Goal: Task Accomplishment & Management: Manage account settings

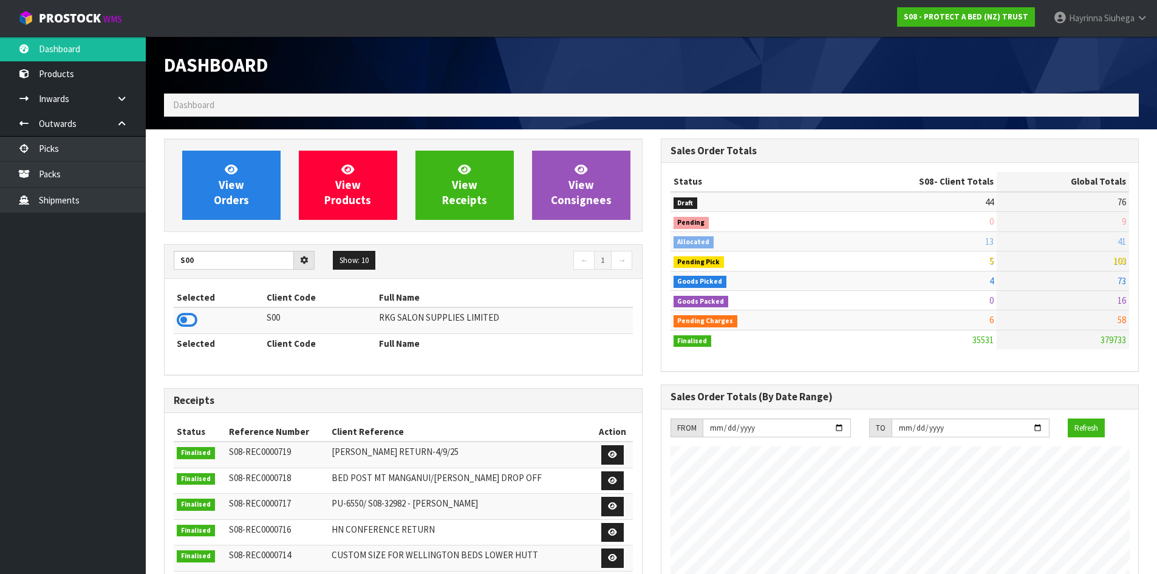
scroll to position [920, 496]
click at [181, 318] on icon at bounding box center [187, 320] width 21 height 18
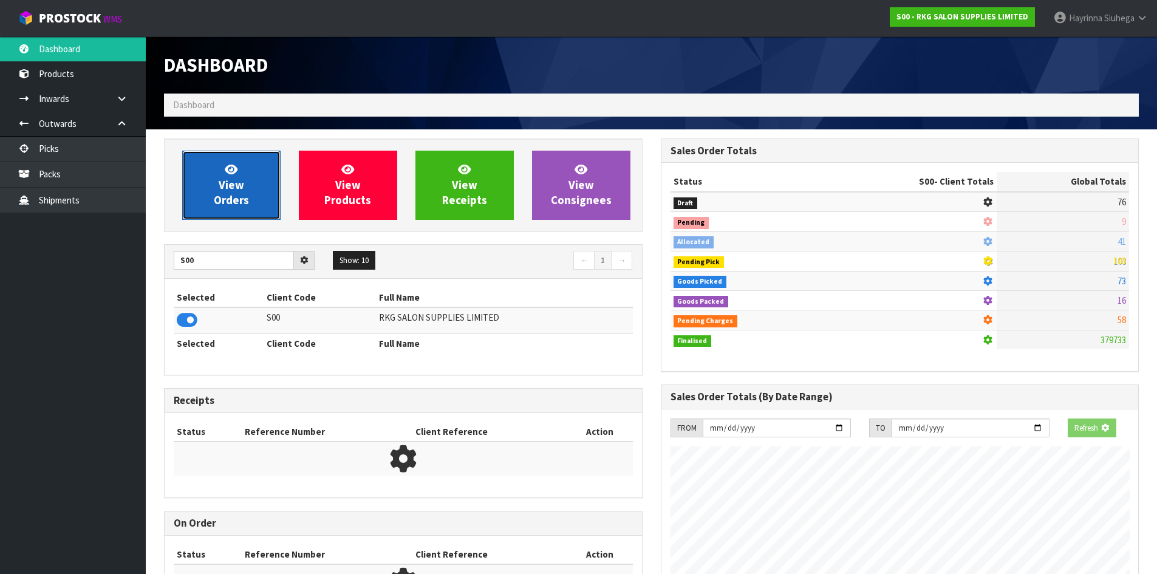
scroll to position [606535, 606795]
click at [212, 214] on link "View Orders" at bounding box center [231, 185] width 98 height 69
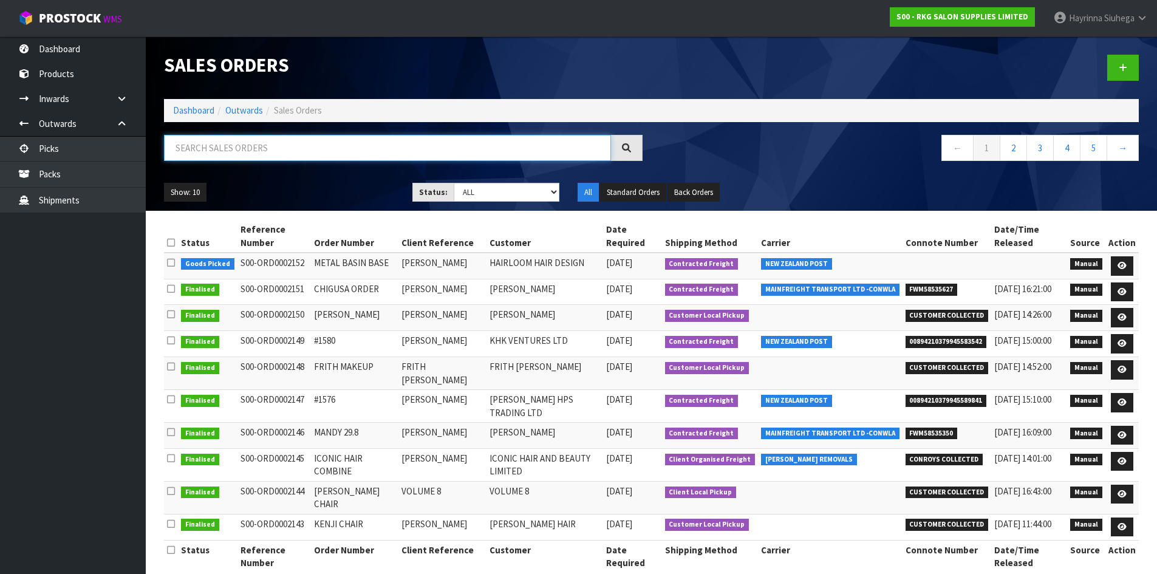
click at [231, 148] on input "text" at bounding box center [387, 148] width 447 height 26
type input "JOB-0410949"
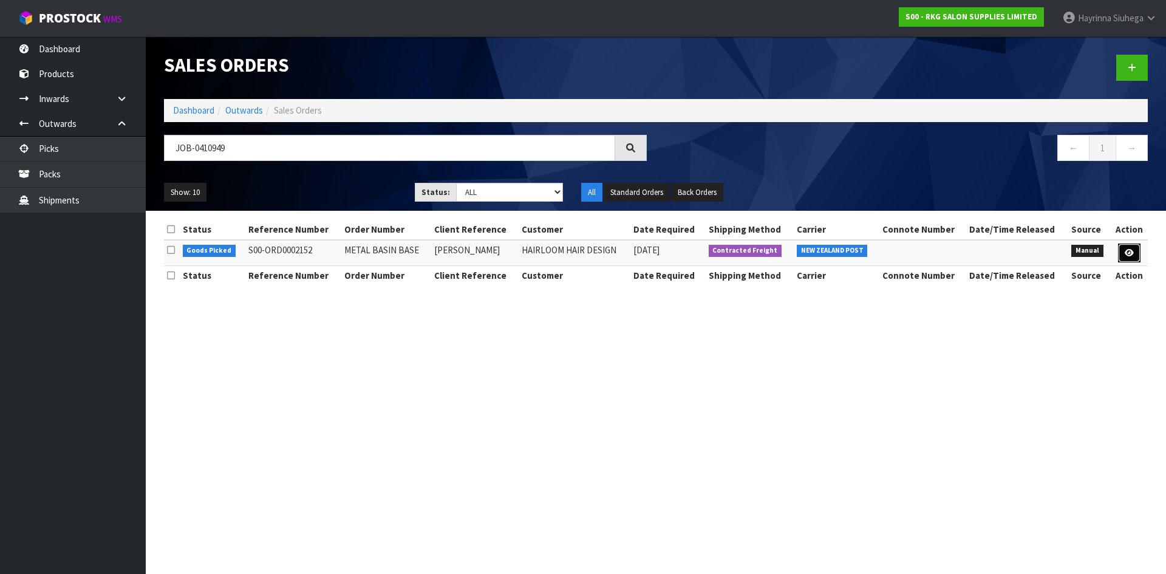
click at [1124, 257] on link at bounding box center [1129, 253] width 22 height 19
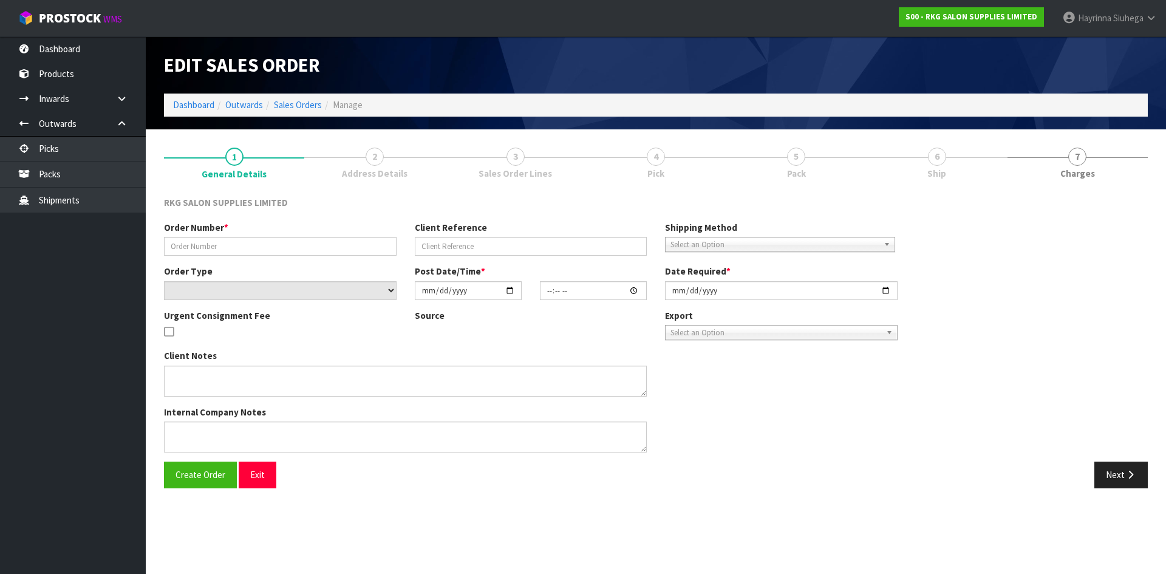
type input "METAL BASIN BASE"
type input "LOUISA HENDERSON"
select select "number:0"
type input "[DATE]"
type input "09:11:00.000"
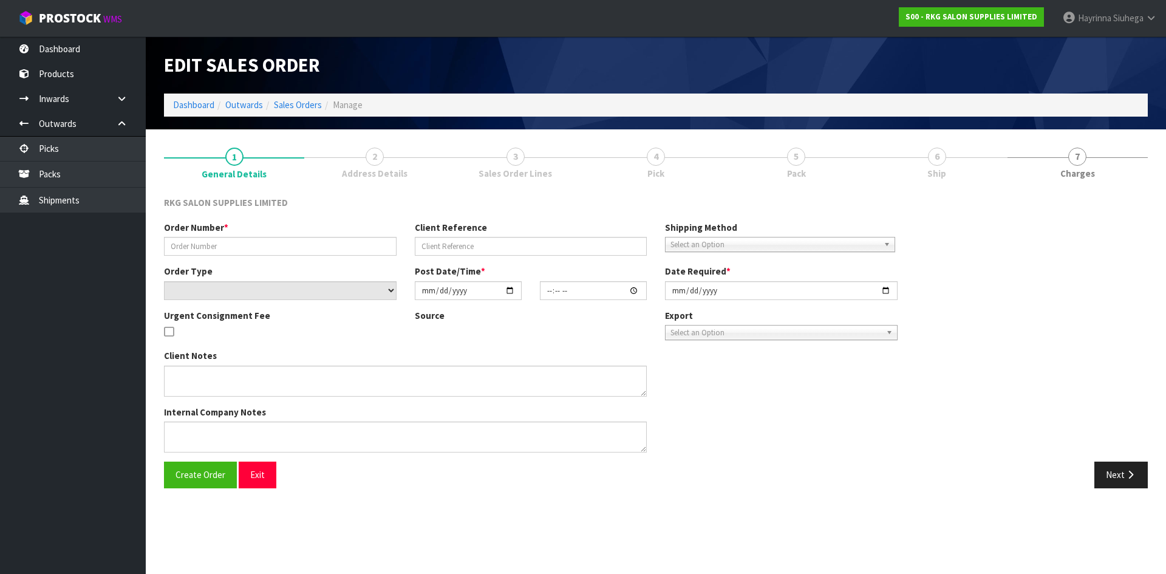
type input "[DATE]"
type textarea "MISCELLANEOUS ITEM: METAL BASIN BASE (CLUNES 03150101E) PLEASE BUBBLE WRAP"
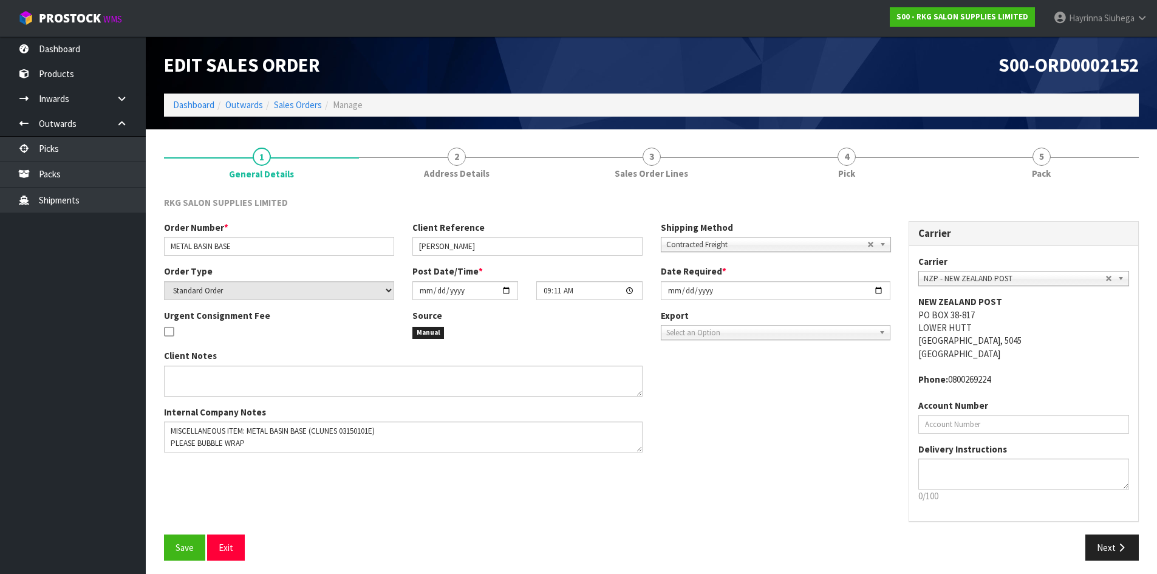
click at [903, 162] on link "4 Pick" at bounding box center [846, 162] width 195 height 48
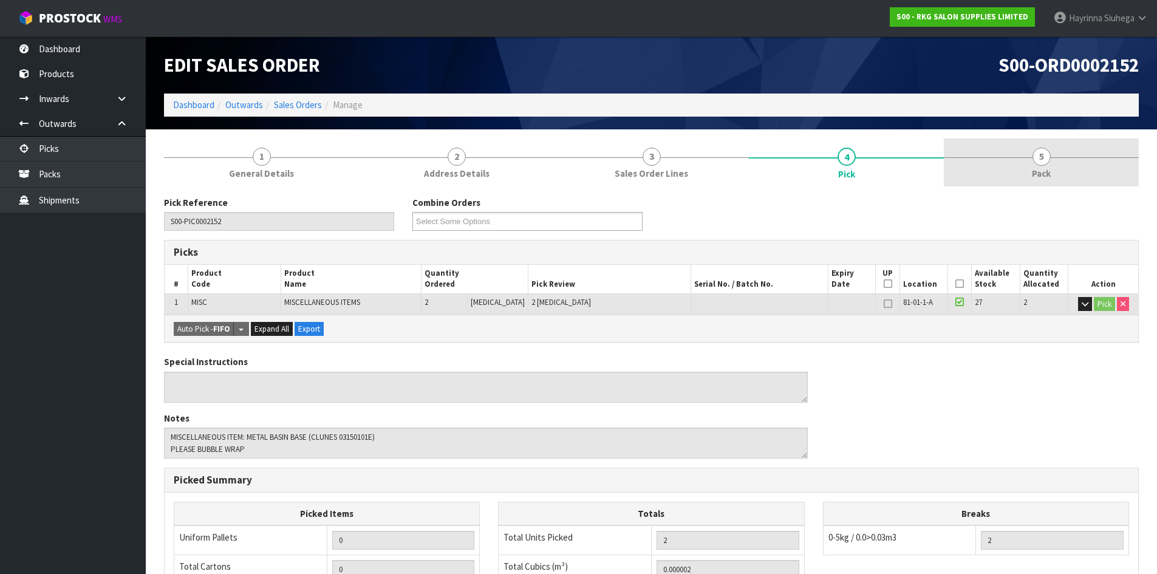
click at [1032, 162] on link "5 Pack" at bounding box center [1041, 162] width 195 height 48
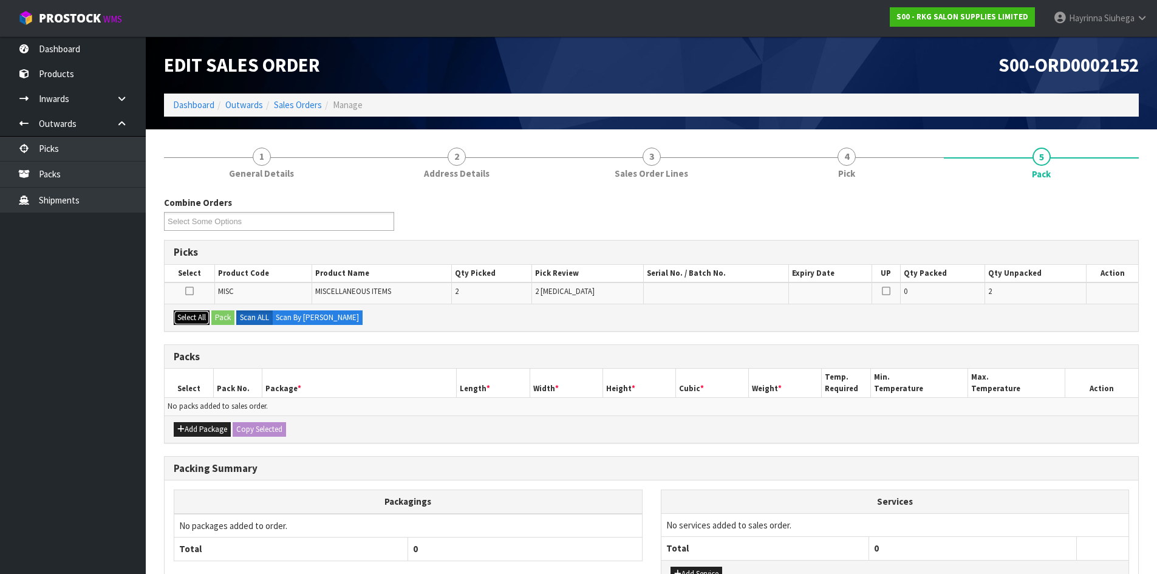
drag, startPoint x: 190, startPoint y: 317, endPoint x: 219, endPoint y: 315, distance: 29.3
click at [198, 315] on button "Select All" at bounding box center [192, 317] width 36 height 15
click at [224, 315] on button "Pack" at bounding box center [222, 317] width 23 height 15
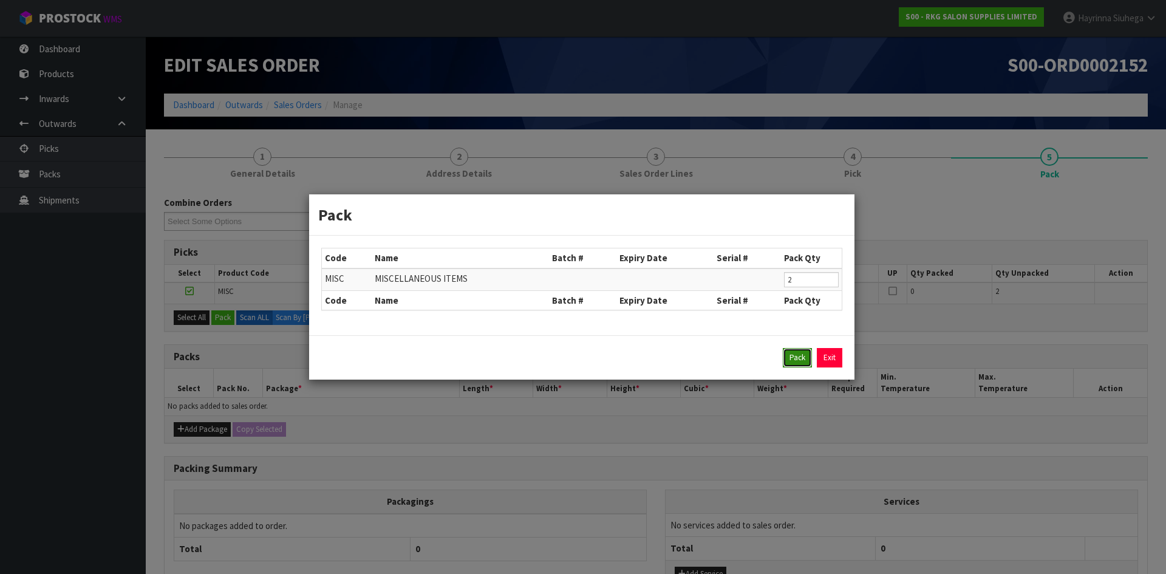
click at [793, 364] on button "Pack" at bounding box center [797, 357] width 29 height 19
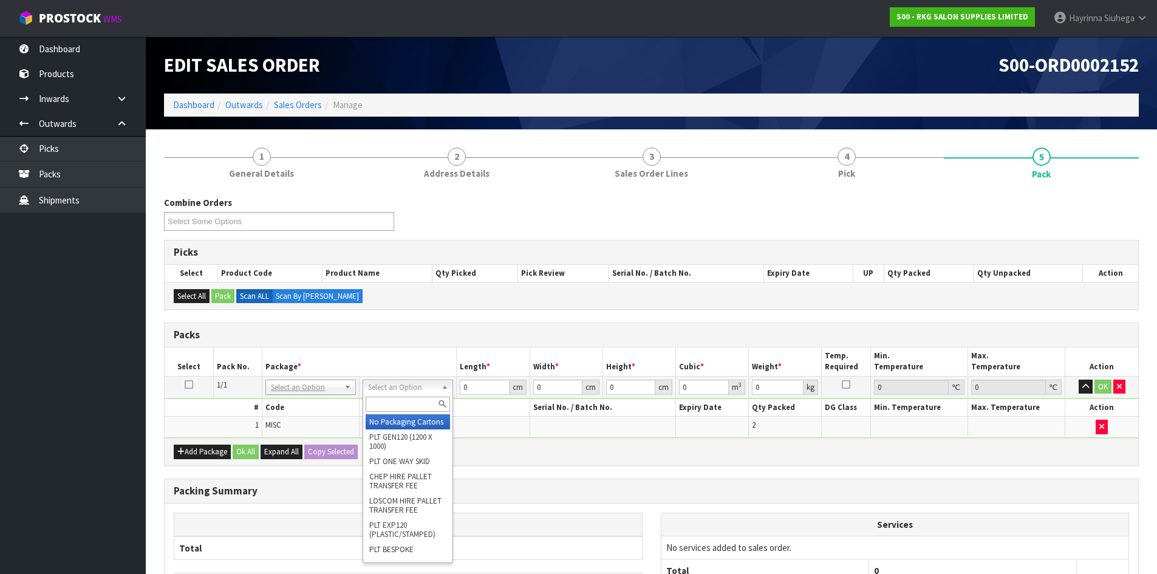
click at [412, 400] on input "text" at bounding box center [408, 404] width 84 height 15
type input "ctn9"
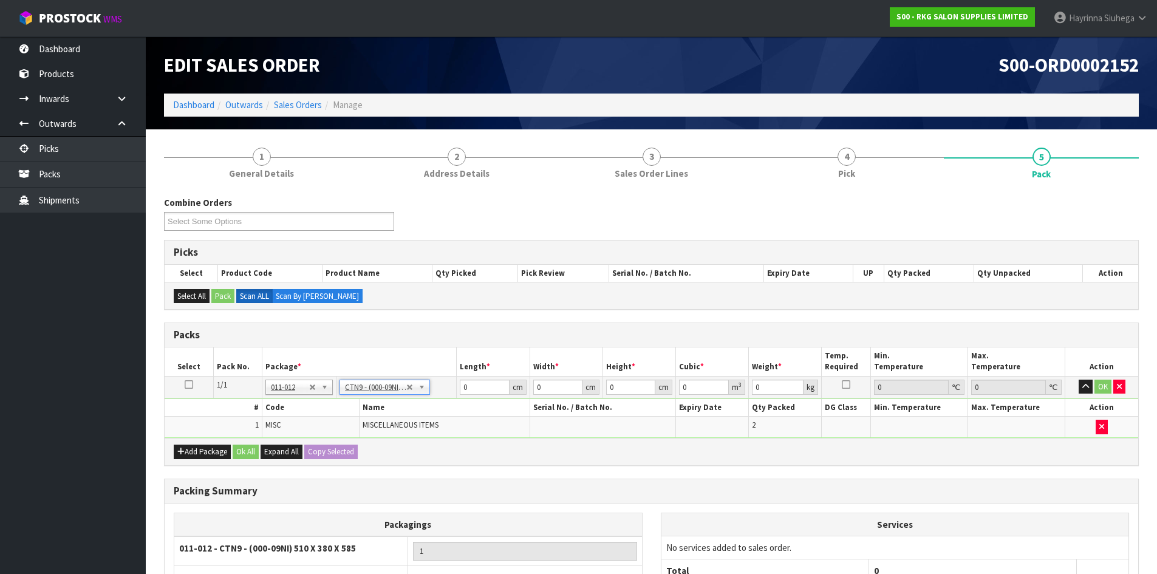
type input "51"
type input "38"
type input "58.5"
type input "0.113373"
type input "2.2"
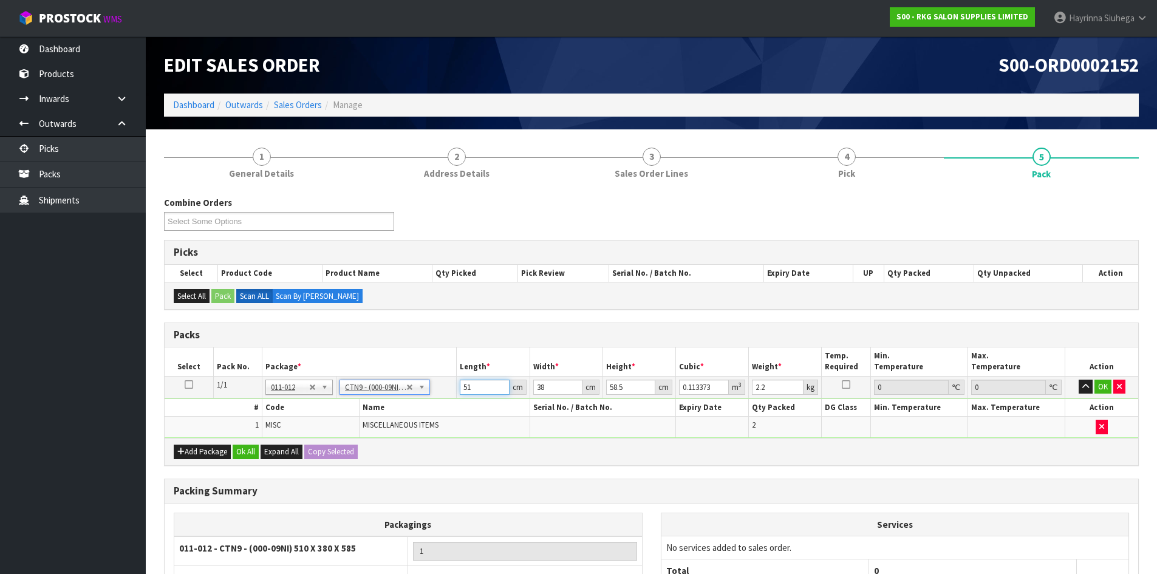
click at [463, 389] on input "51" at bounding box center [484, 387] width 49 height 15
type input "5"
type input "0.011115"
type input "52"
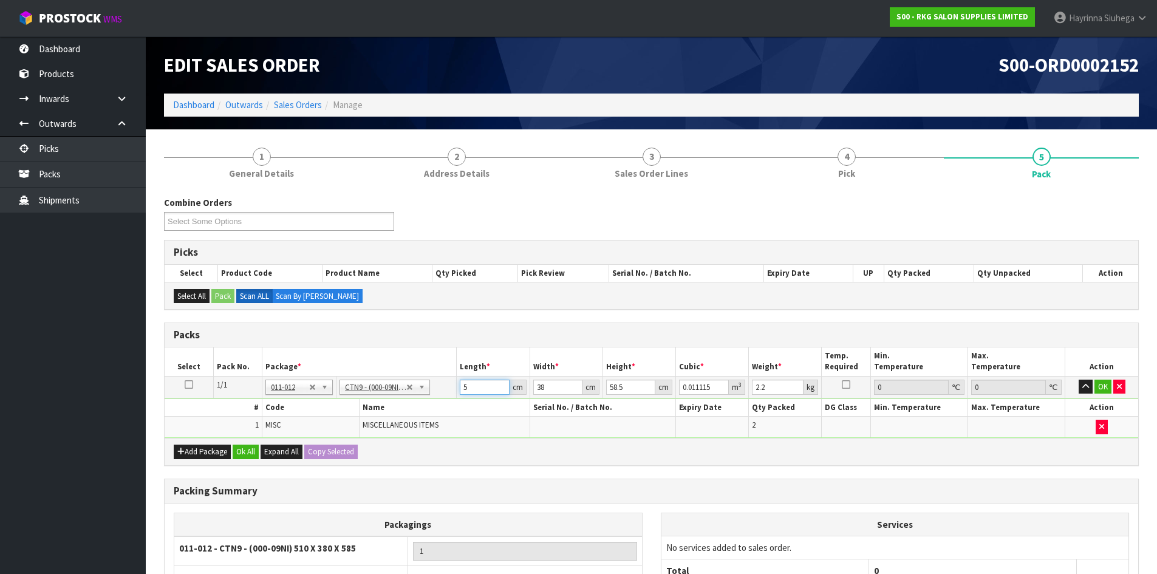
type input "0.115596"
type input "52"
type input "4"
type input "0.012168"
type input "40"
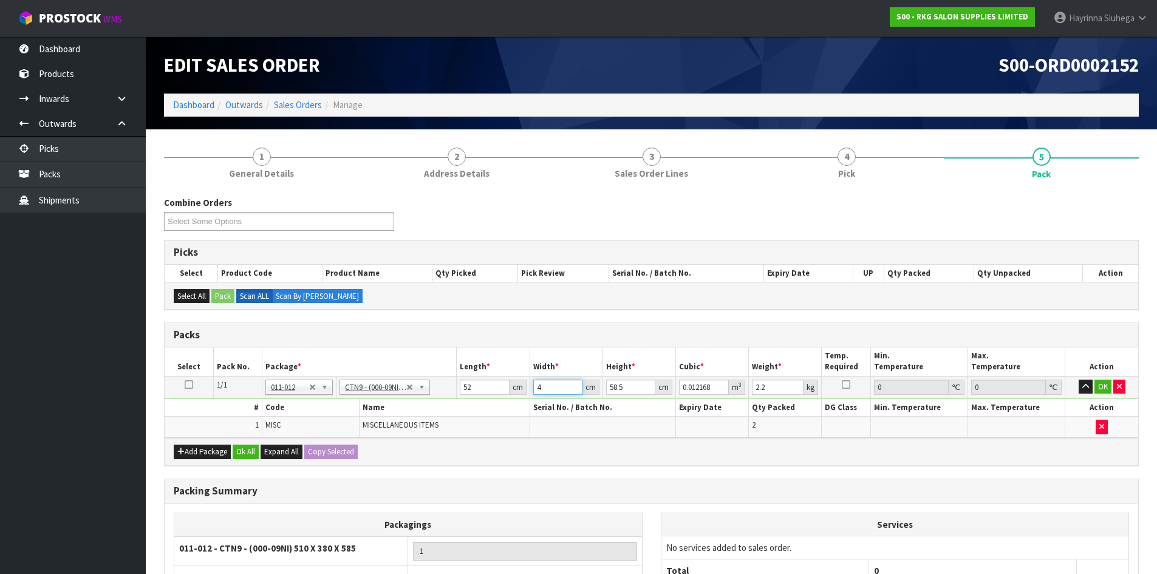
type input "0.12168"
type input "40"
type input "4"
type input "0.00832"
type input "46"
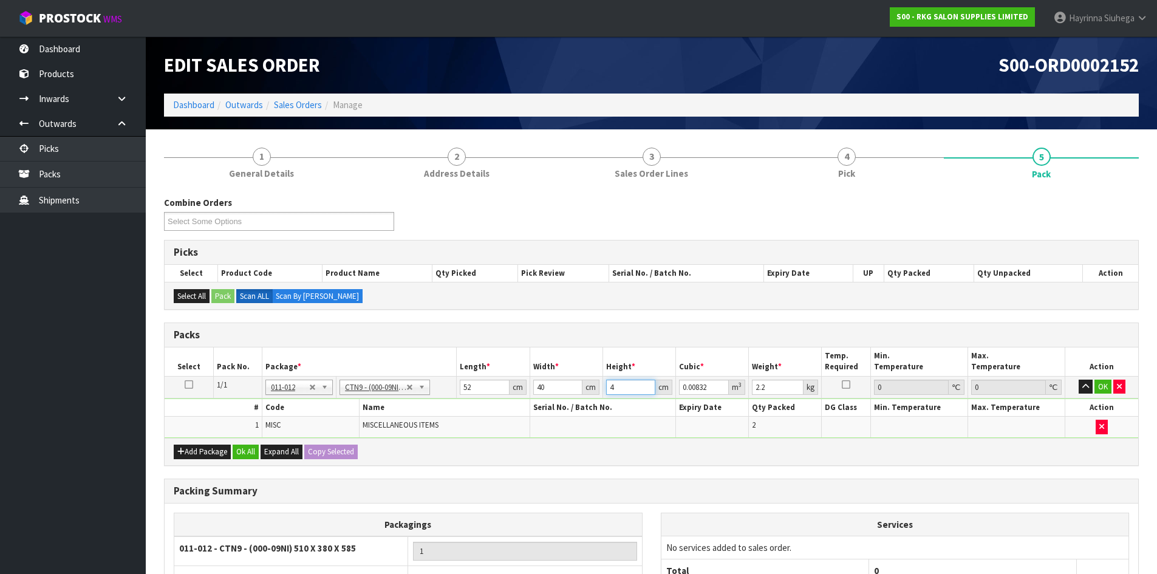
type input "0.09568"
type input "46"
type input "9"
click button "OK" at bounding box center [1102, 387] width 17 height 15
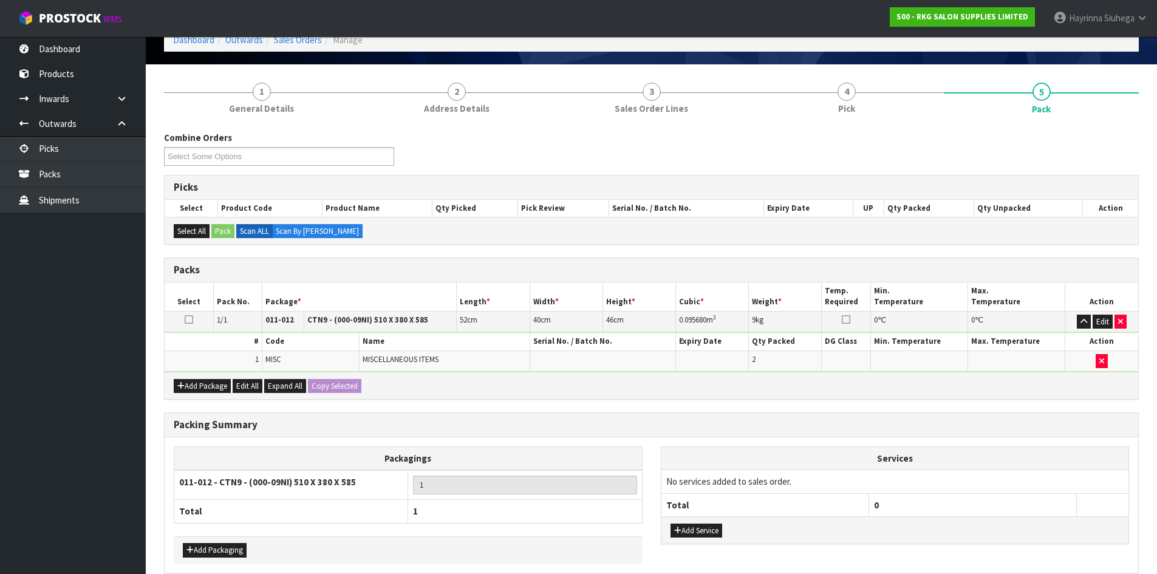
scroll to position [121, 0]
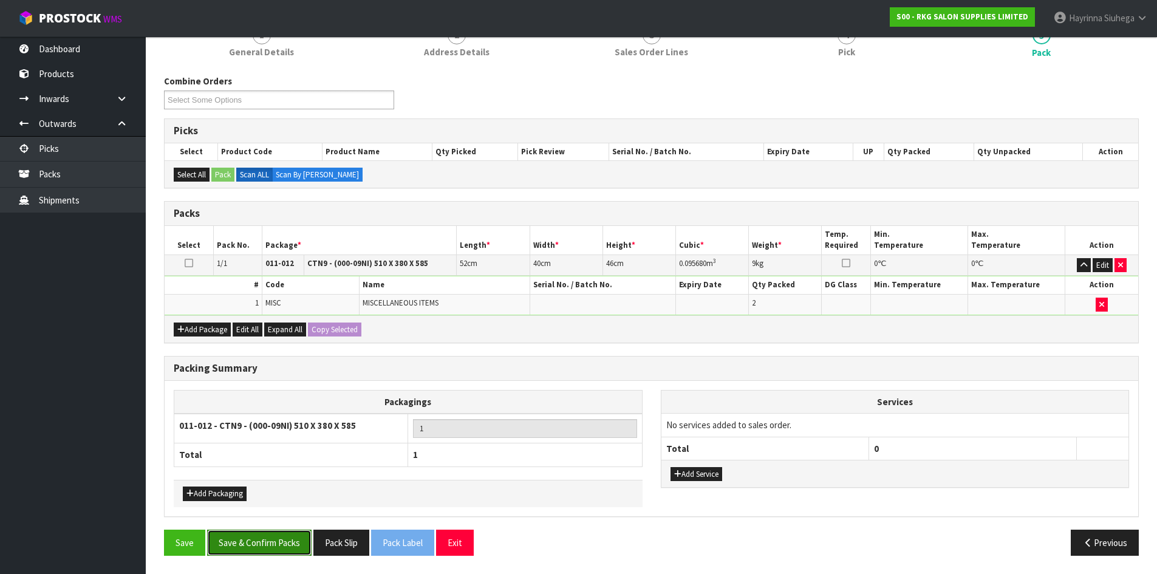
click at [256, 548] on button "Save & Confirm Packs" at bounding box center [259, 543] width 104 height 26
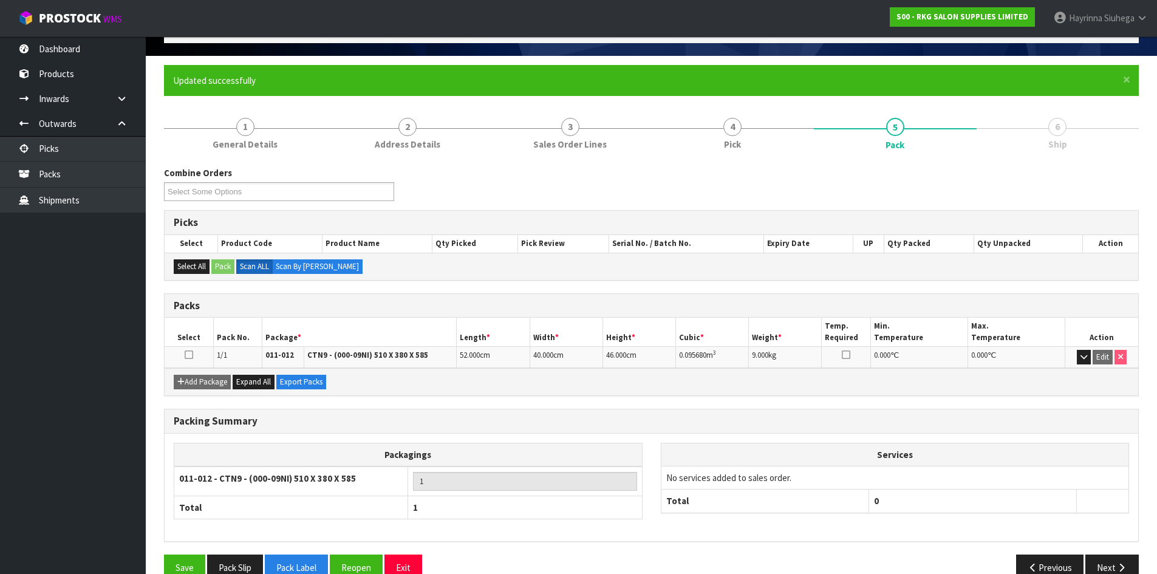
scroll to position [99, 0]
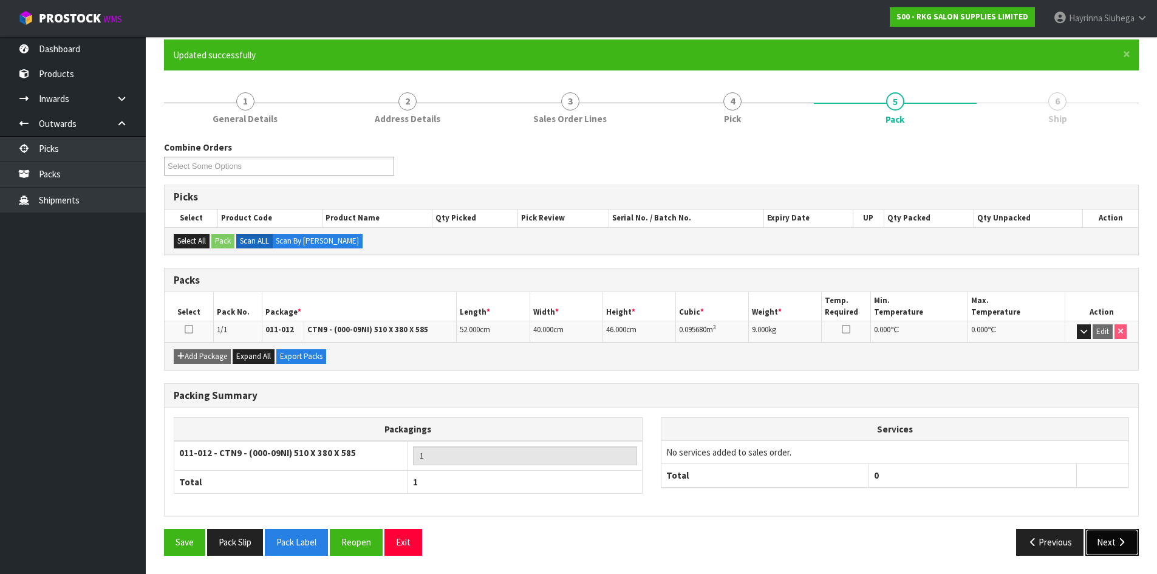
click at [1112, 544] on button "Next" at bounding box center [1111, 542] width 53 height 26
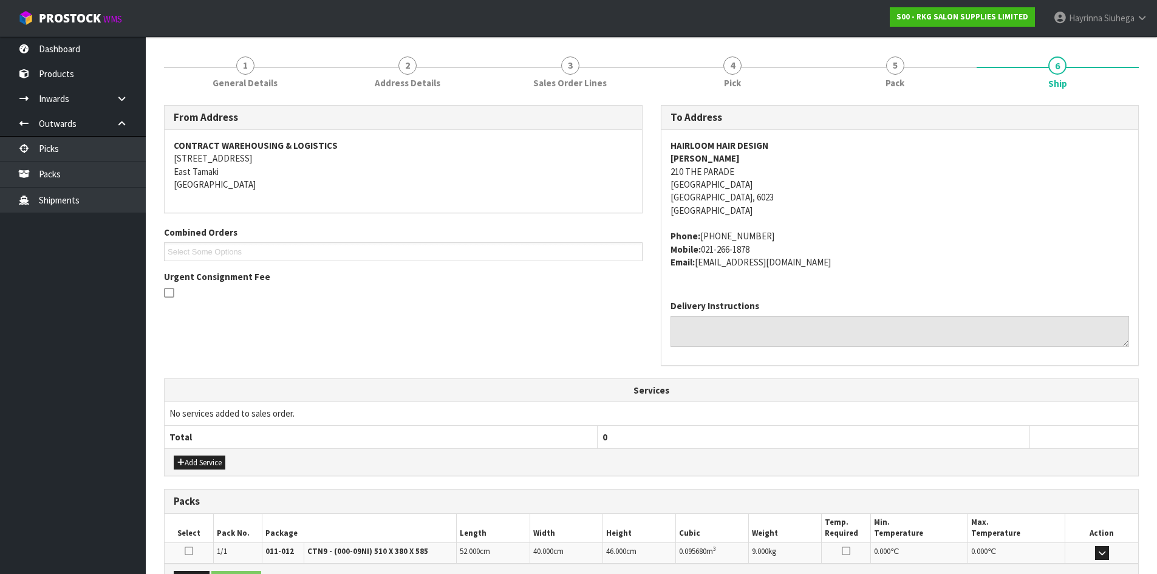
scroll to position [283, 0]
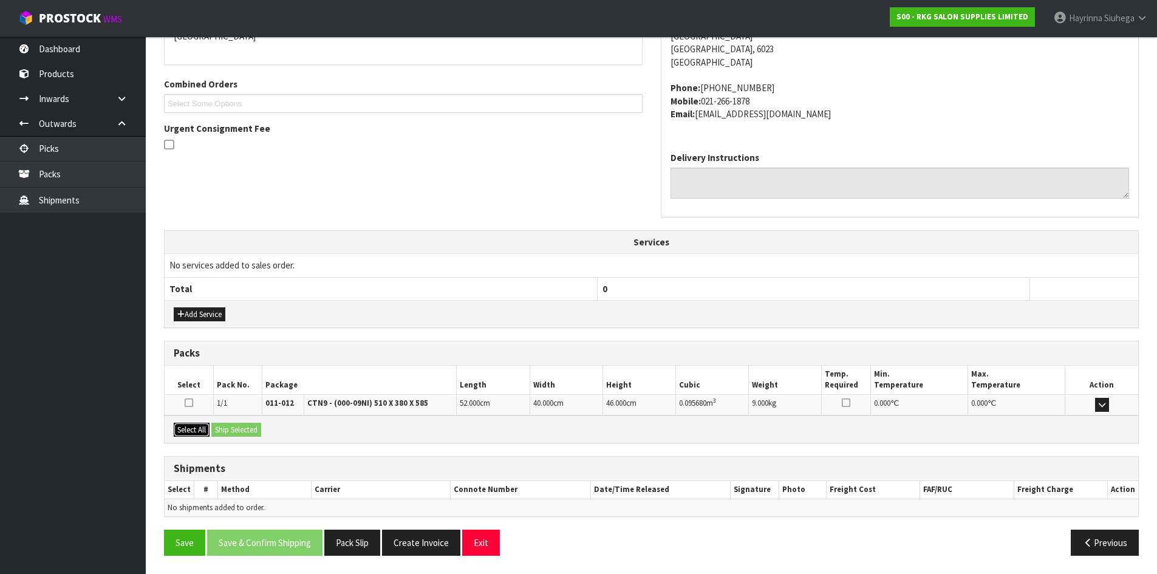
click at [179, 426] on button "Select All" at bounding box center [192, 430] width 36 height 15
click at [233, 429] on button "Ship Selected" at bounding box center [236, 430] width 50 height 15
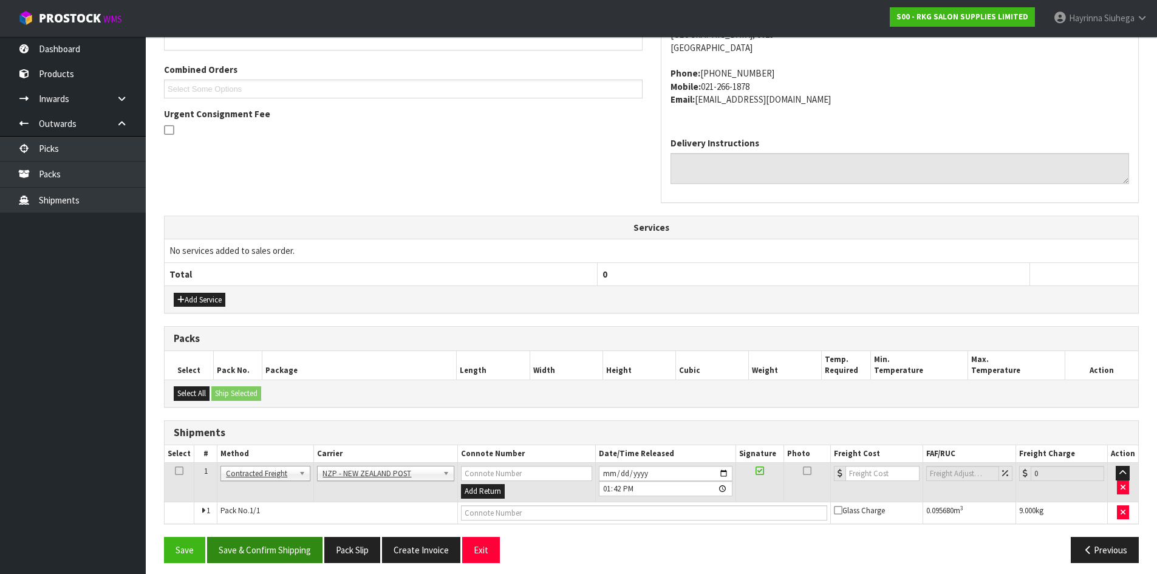
scroll to position [305, 0]
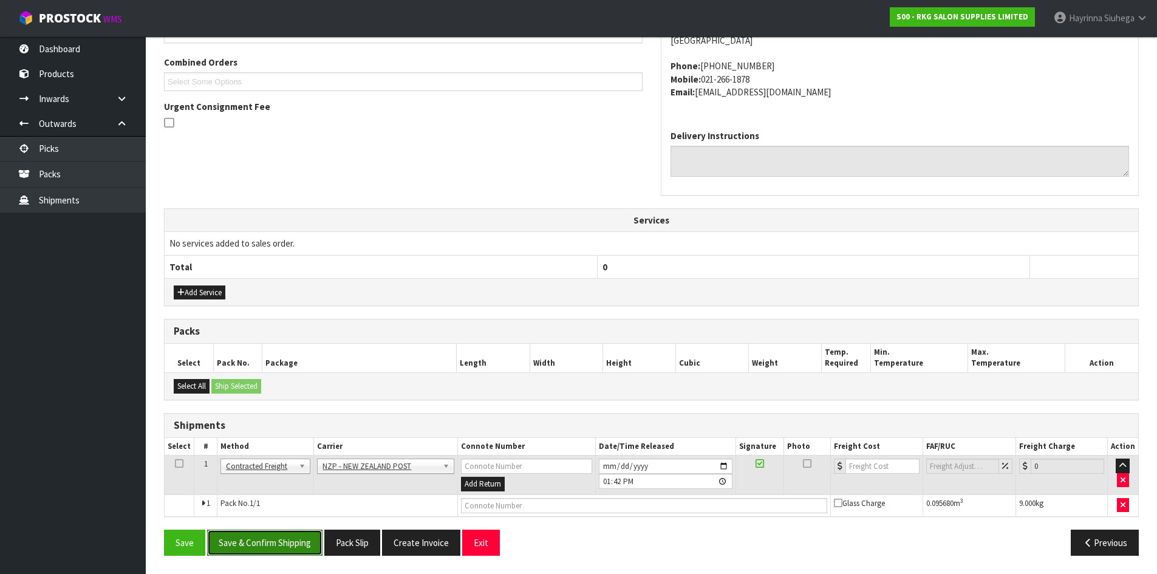
drag, startPoint x: 271, startPoint y: 547, endPoint x: 285, endPoint y: 548, distance: 14.1
click at [271, 548] on button "Save & Confirm Shipping" at bounding box center [264, 543] width 115 height 26
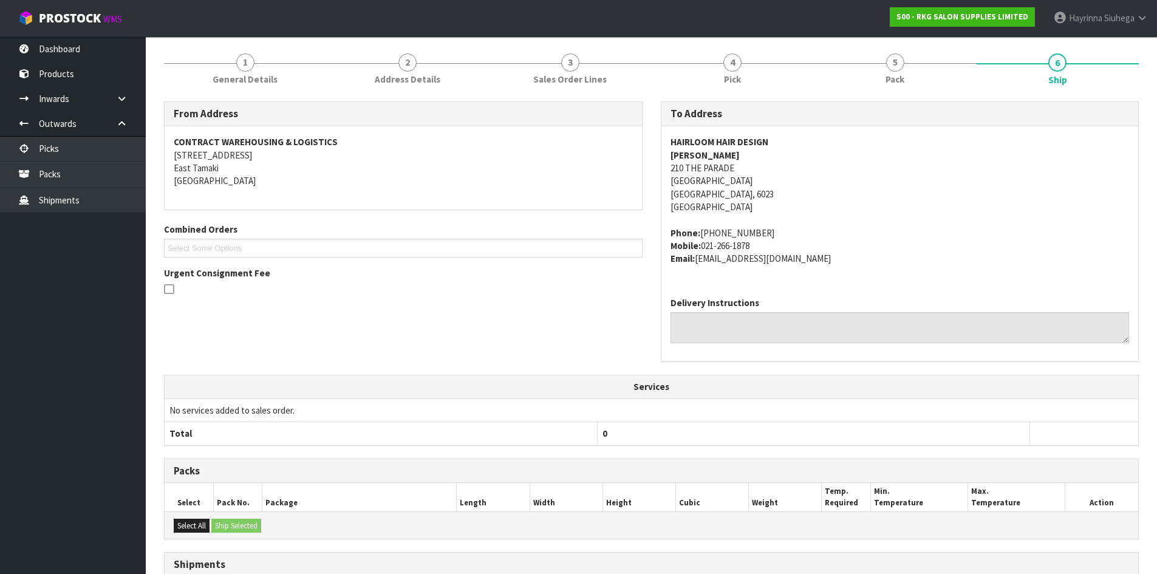
scroll to position [287, 0]
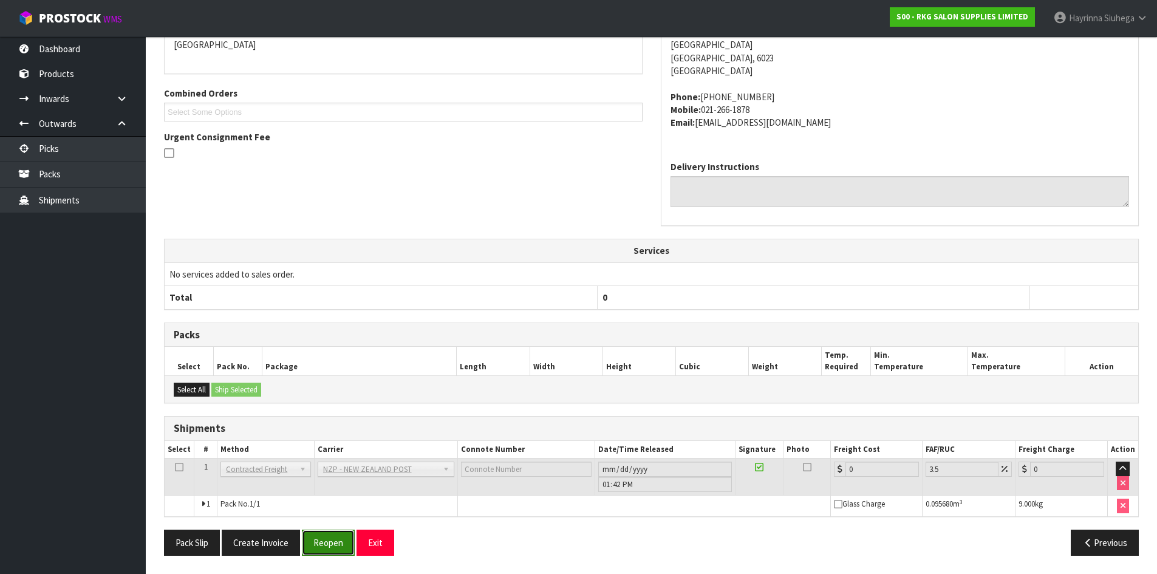
click at [330, 537] on button "Reopen" at bounding box center [328, 543] width 53 height 26
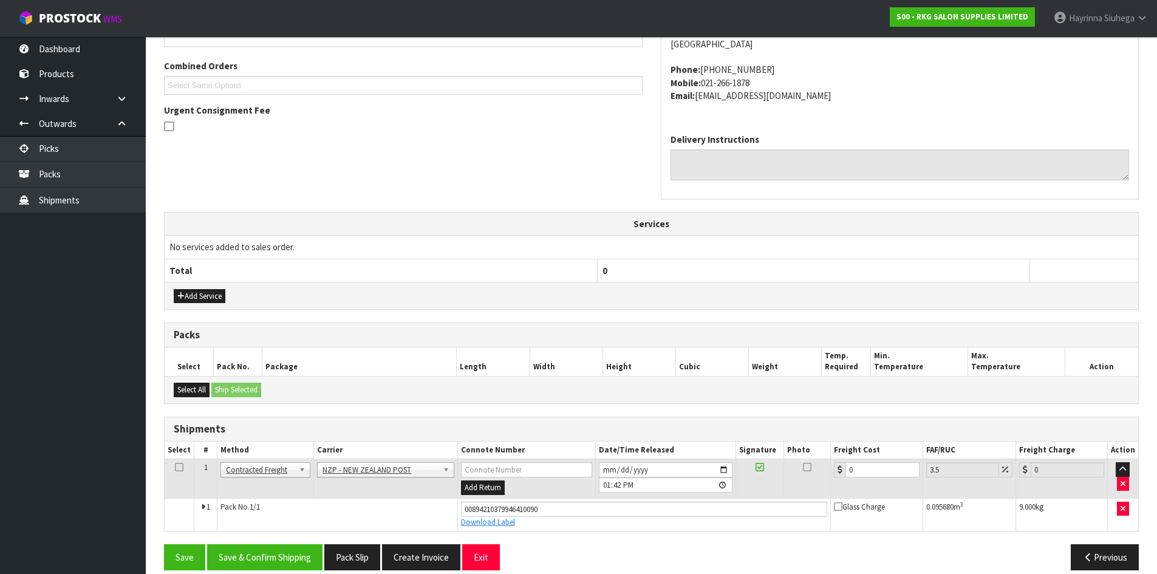
scroll to position [316, 0]
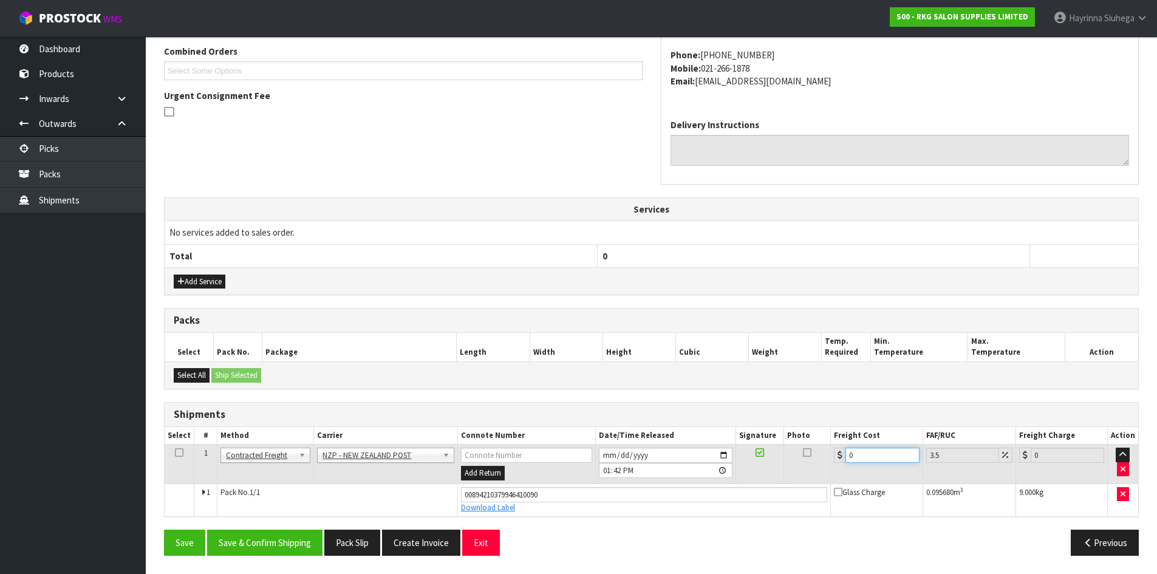
drag, startPoint x: 869, startPoint y: 452, endPoint x: 747, endPoint y: 440, distance: 122.7
click at [759, 443] on table "Select # Method Carrier Connote Number Date/Time Released Signature Photo Freig…" at bounding box center [651, 471] width 973 height 89
type input "1"
type input "1.03"
type input "16"
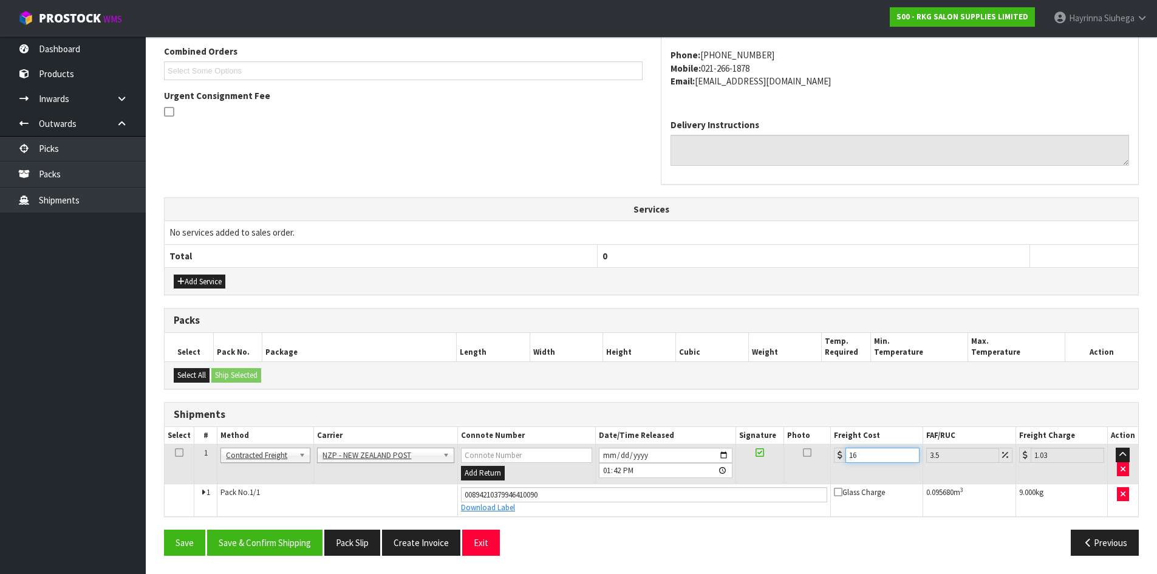
type input "16.56"
type input "16.5"
type input "17.08"
type input "16.58"
type input "17.16"
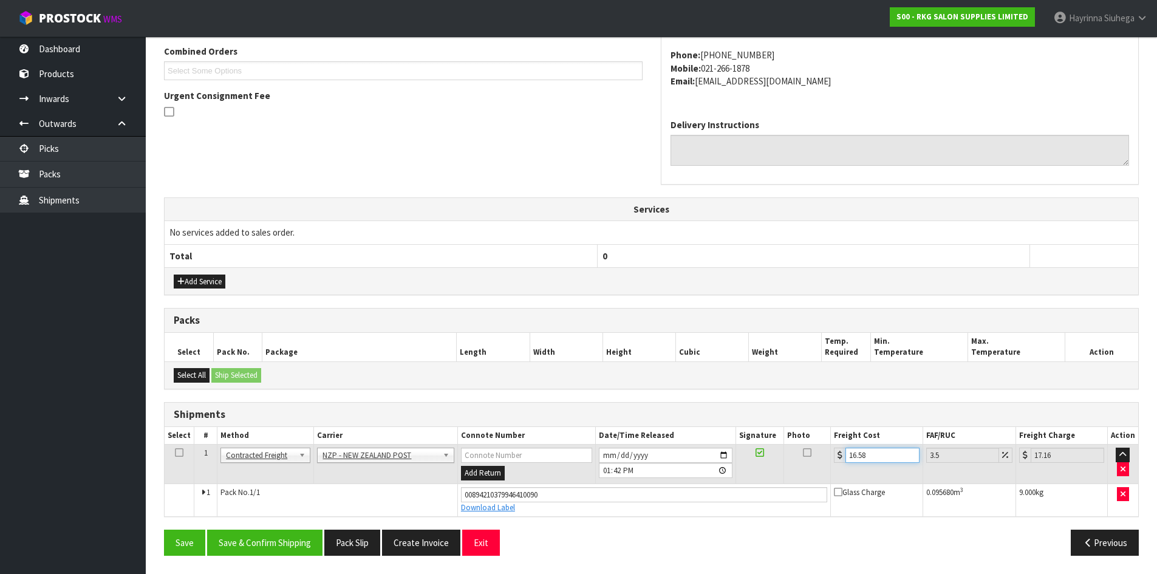
type input "16.58"
click at [164, 530] on button "Save" at bounding box center [184, 543] width 41 height 26
click at [291, 539] on button "Save & Confirm Shipping" at bounding box center [264, 543] width 115 height 26
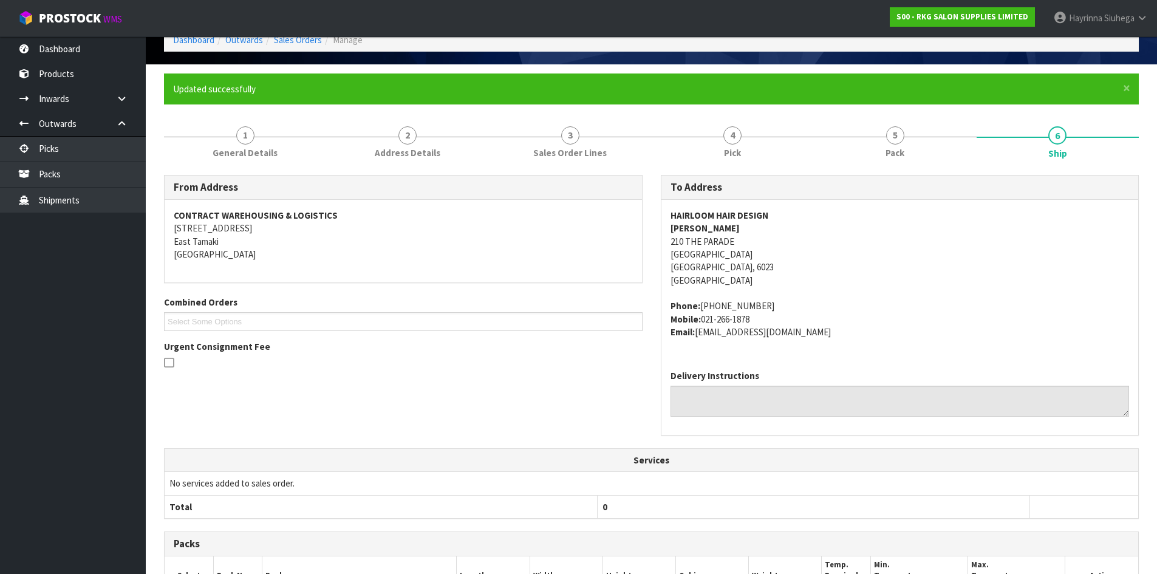
scroll to position [0, 0]
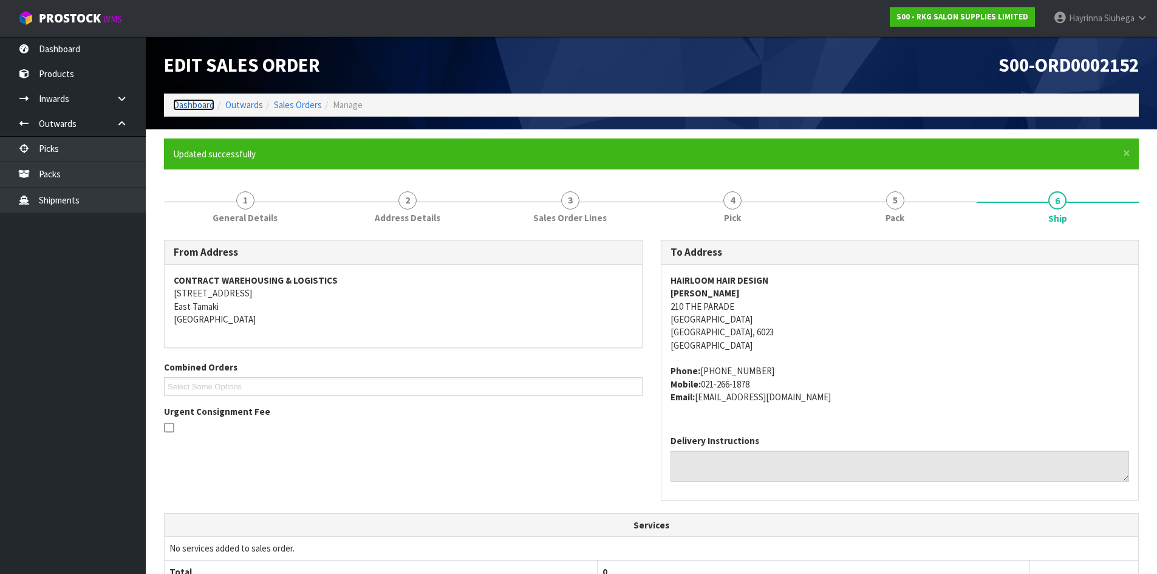
click at [192, 106] on link "Dashboard" at bounding box center [193, 105] width 41 height 12
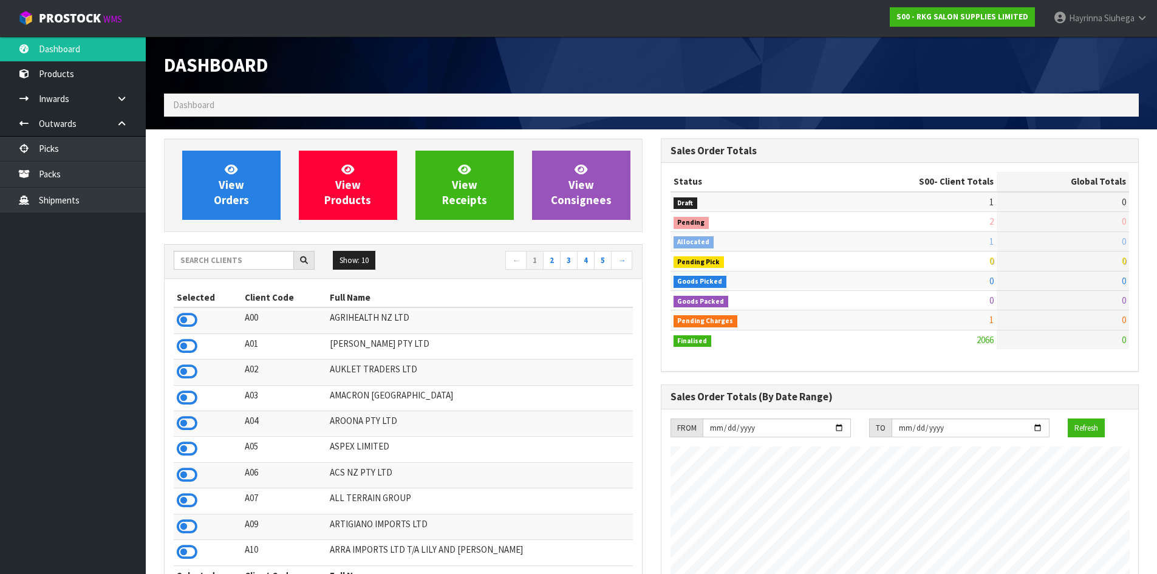
scroll to position [920, 496]
click at [270, 266] on input "text" at bounding box center [234, 260] width 120 height 19
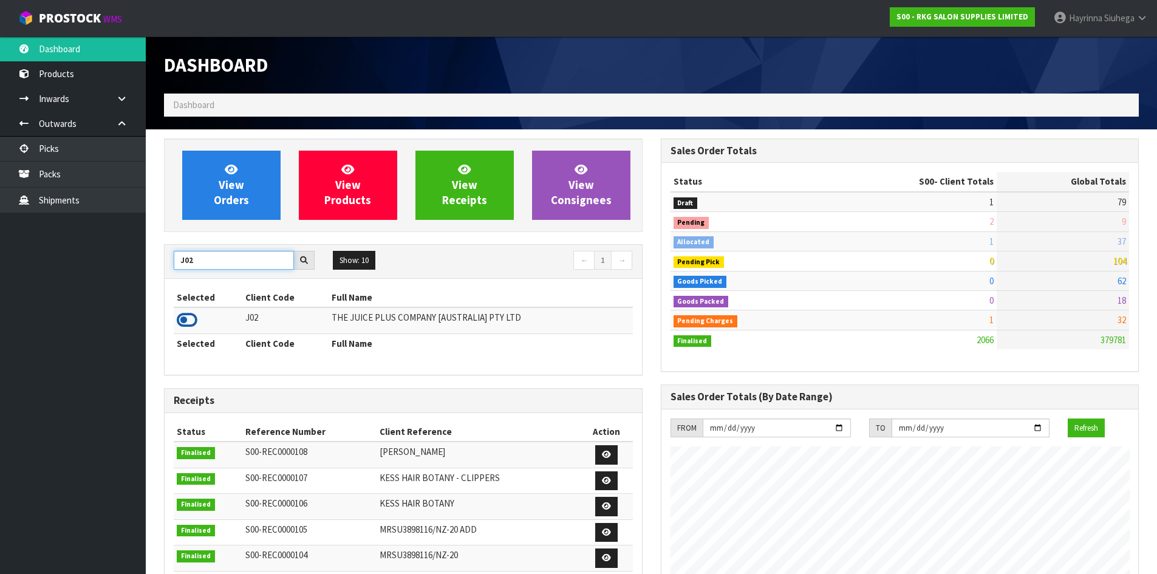
type input "J02"
click at [188, 324] on icon at bounding box center [187, 320] width 21 height 18
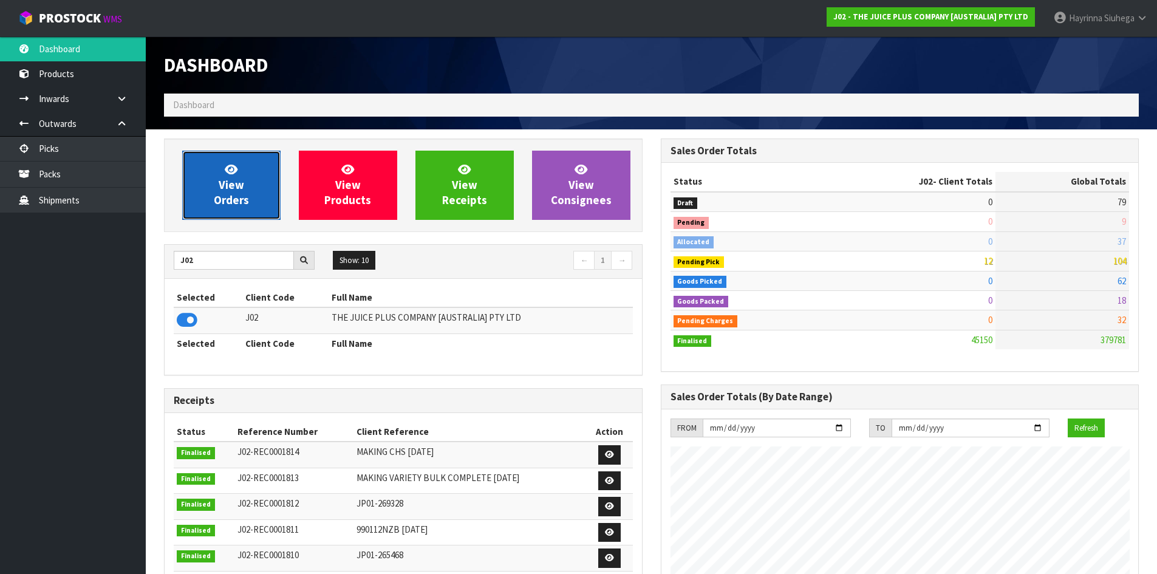
click at [219, 180] on link "View Orders" at bounding box center [231, 185] width 98 height 69
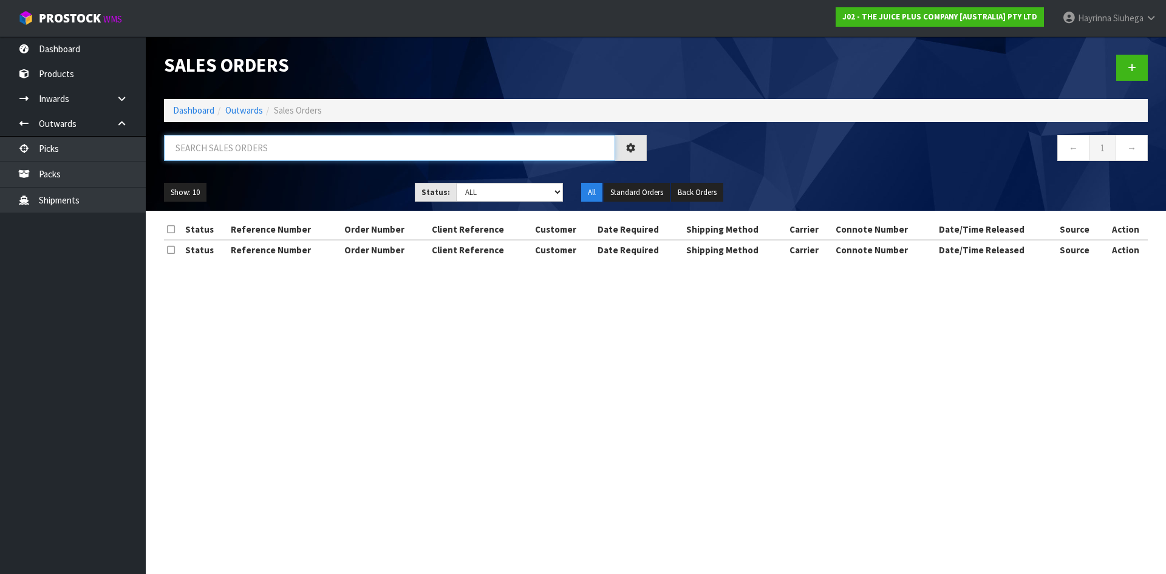
click at [231, 154] on input "text" at bounding box center [389, 148] width 451 height 26
type input "JOB-0410899"
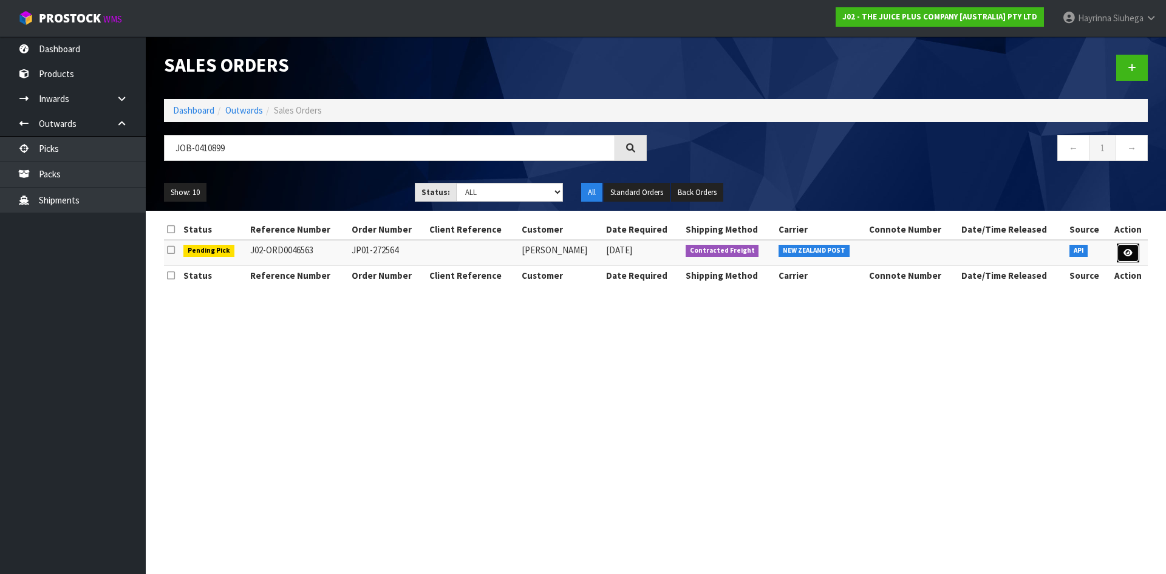
click at [1133, 249] on link at bounding box center [1128, 253] width 22 height 19
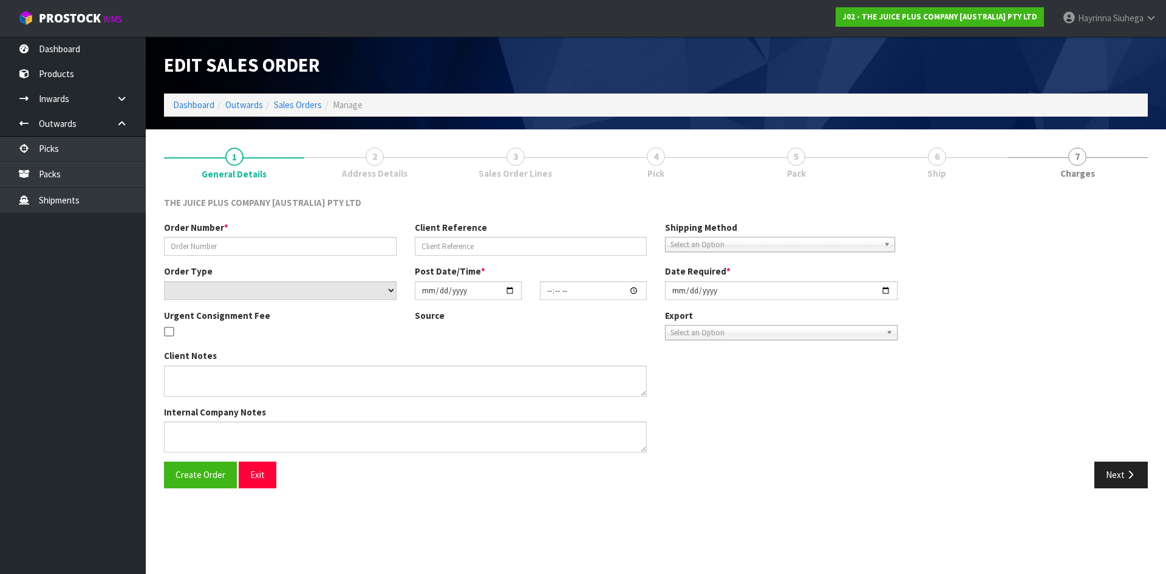
type input "JP01-272564"
select select "number:0"
type input "[DATE]"
type input "20:20:53.000"
type input "[DATE]"
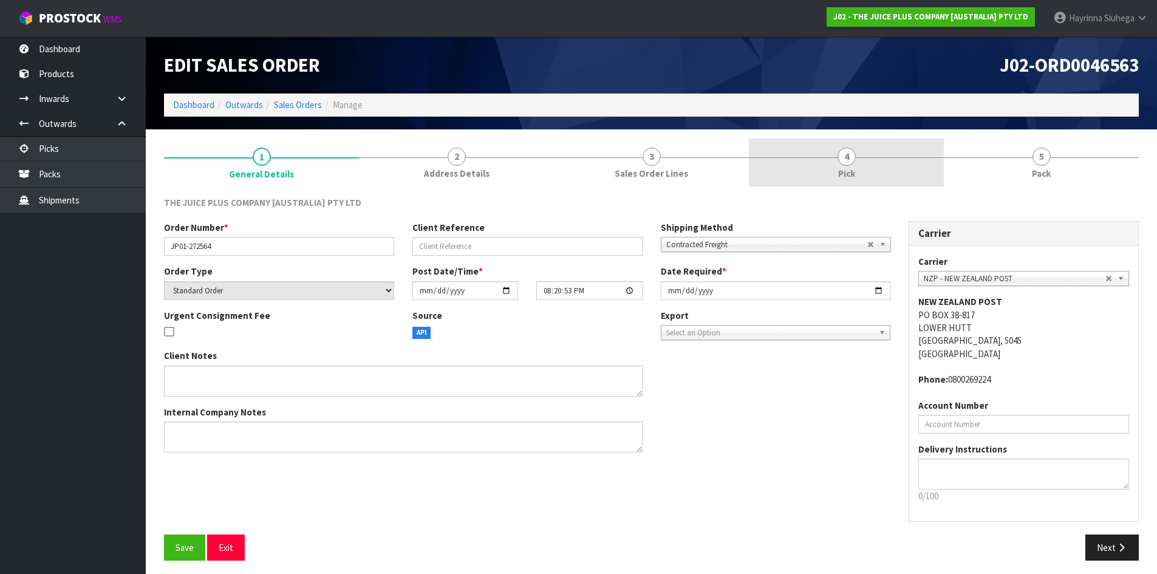
click at [907, 169] on link "4 Pick" at bounding box center [846, 162] width 195 height 48
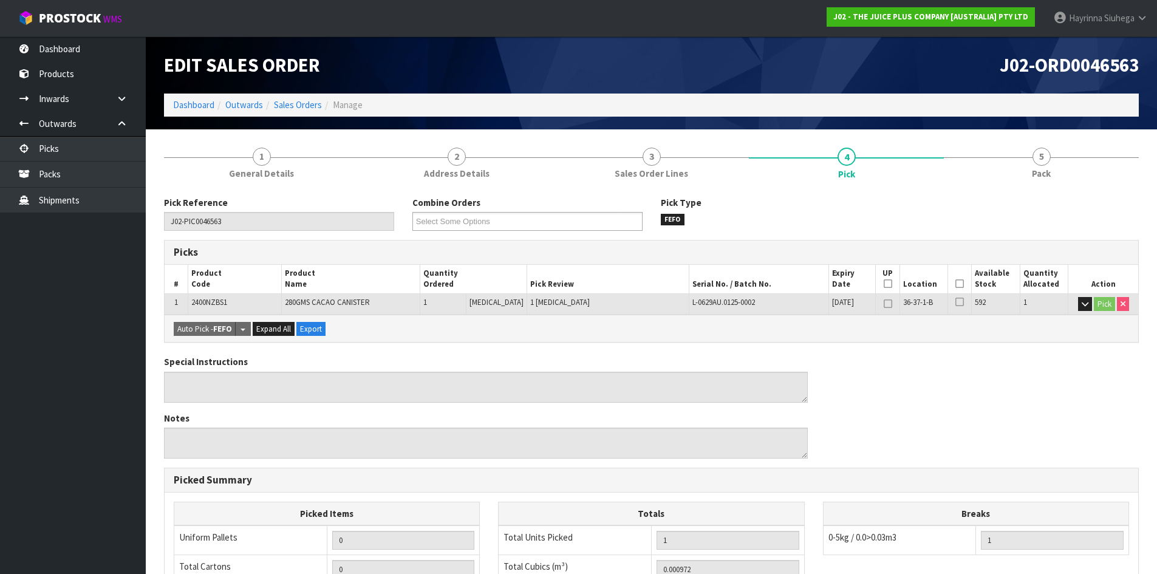
click at [956, 284] on icon at bounding box center [959, 284] width 9 height 1
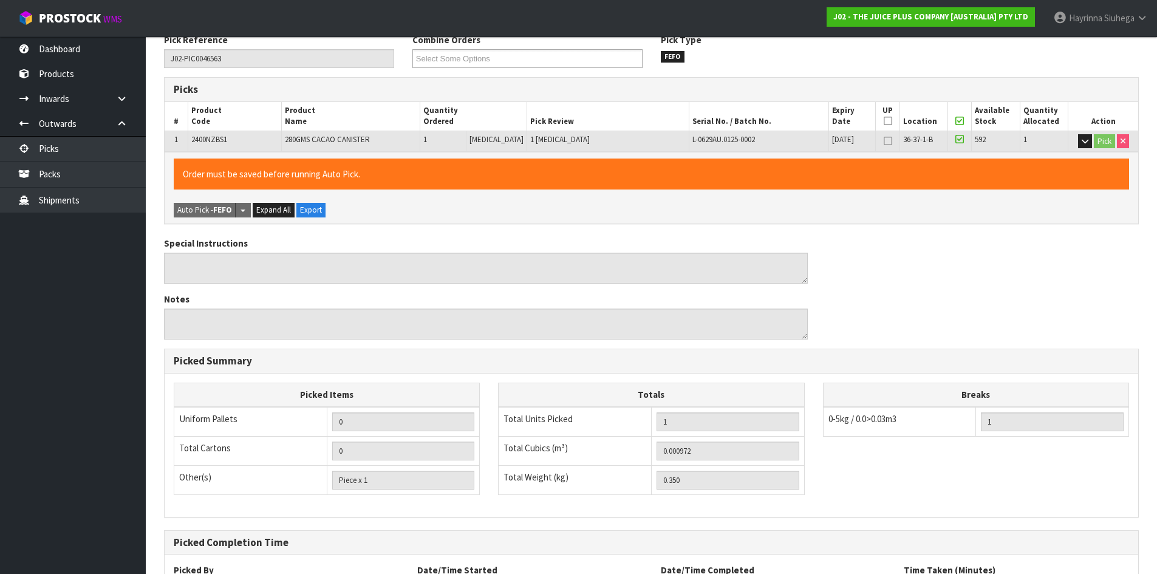
scroll to position [273, 0]
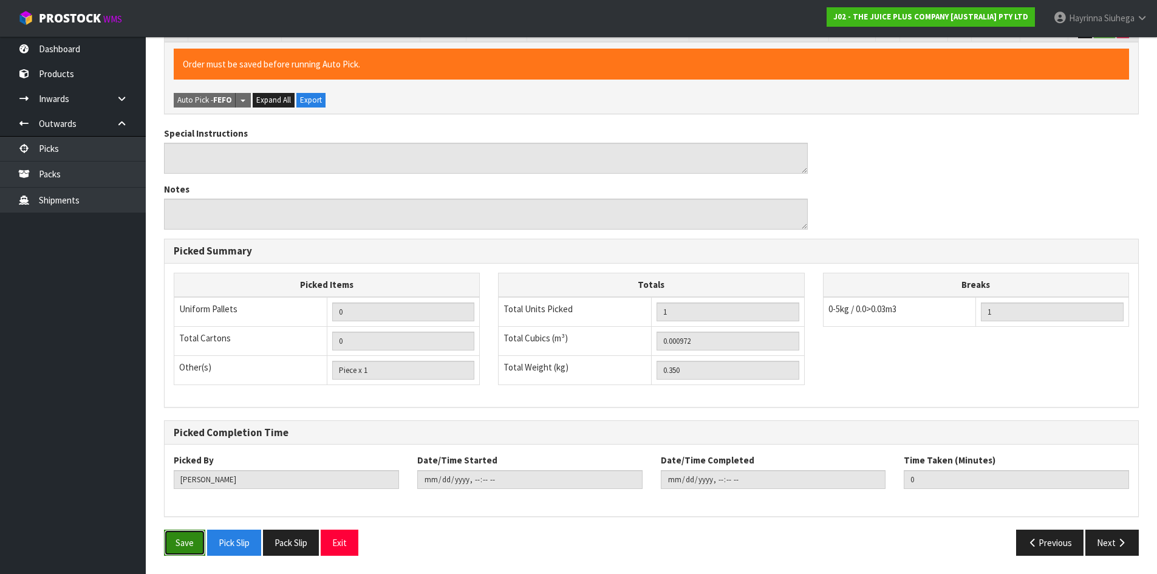
click at [171, 542] on button "Save" at bounding box center [184, 543] width 41 height 26
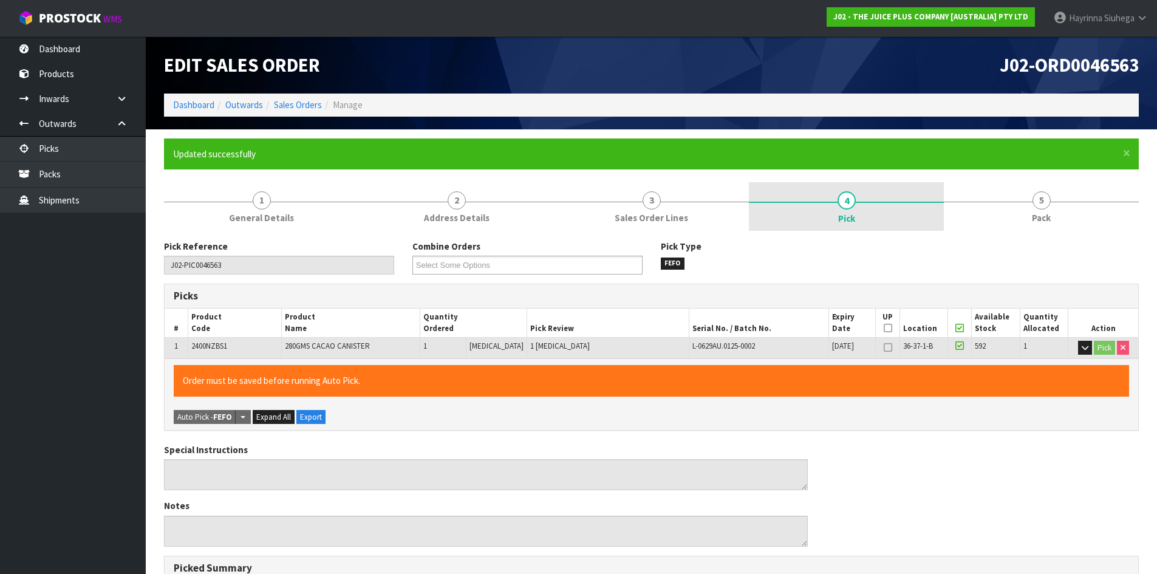
type input "[PERSON_NAME]"
type input "2025-09-04T13:44:42"
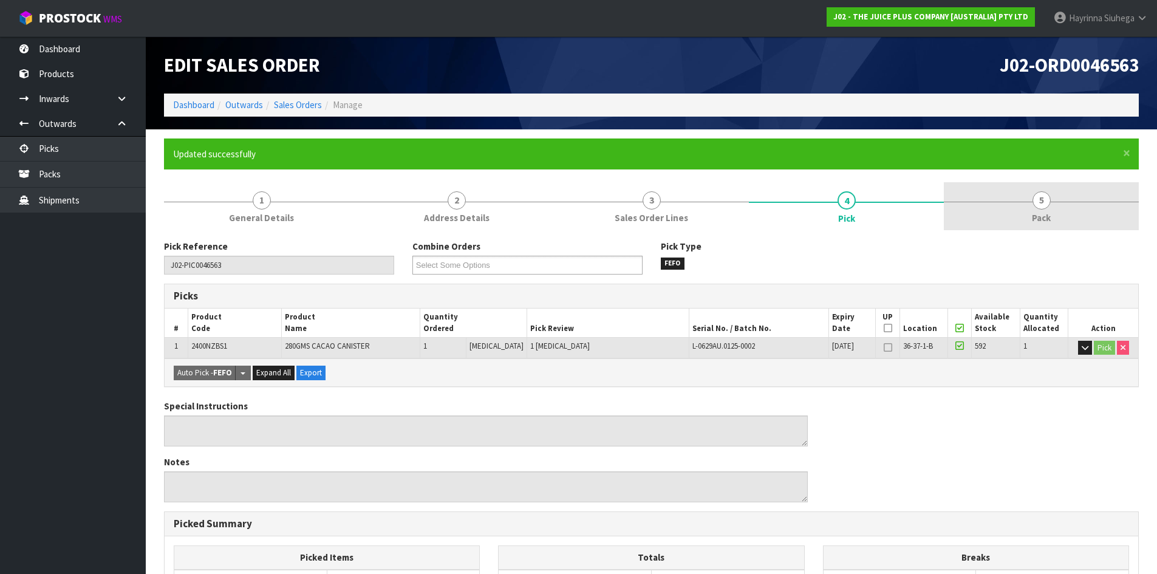
click at [1023, 213] on link "5 Pack" at bounding box center [1041, 206] width 195 height 48
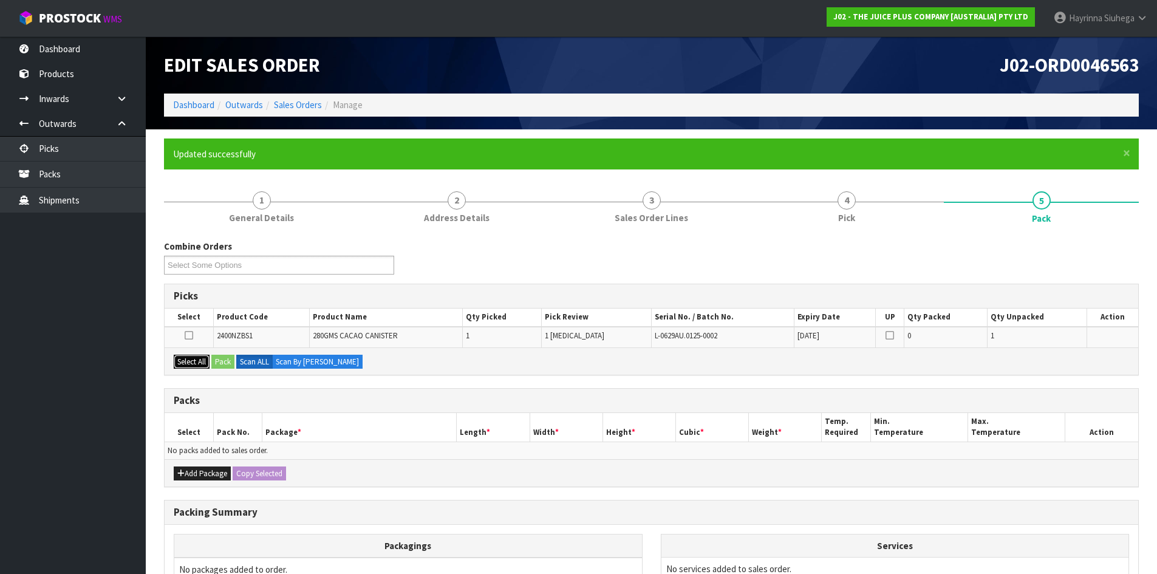
click at [189, 363] on button "Select All" at bounding box center [192, 362] width 36 height 15
click at [225, 361] on button "Pack" at bounding box center [222, 362] width 23 height 15
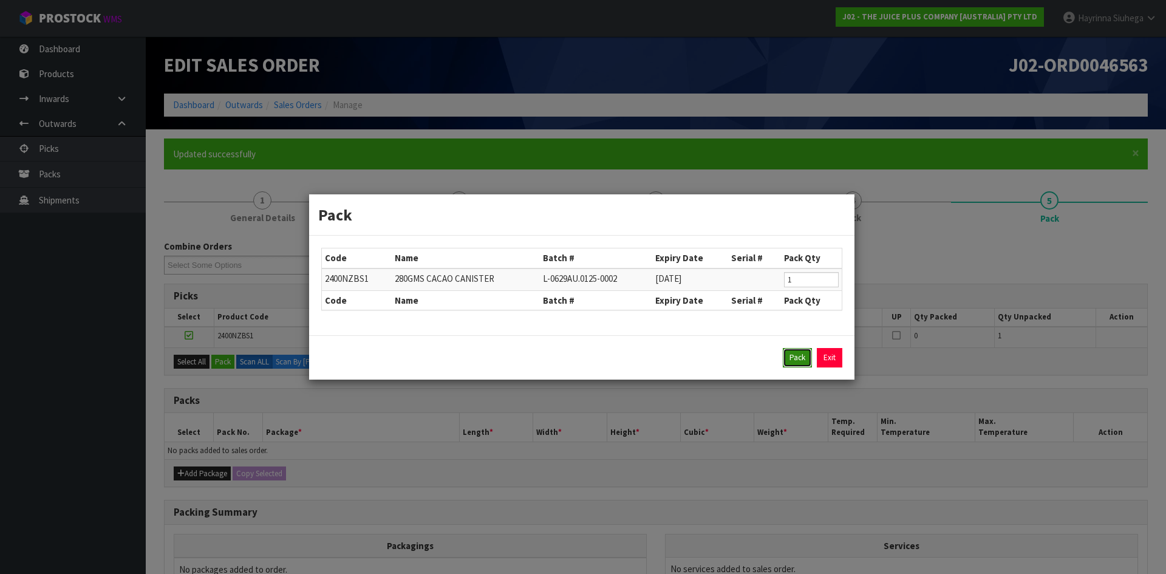
click at [799, 354] on button "Pack" at bounding box center [797, 357] width 29 height 19
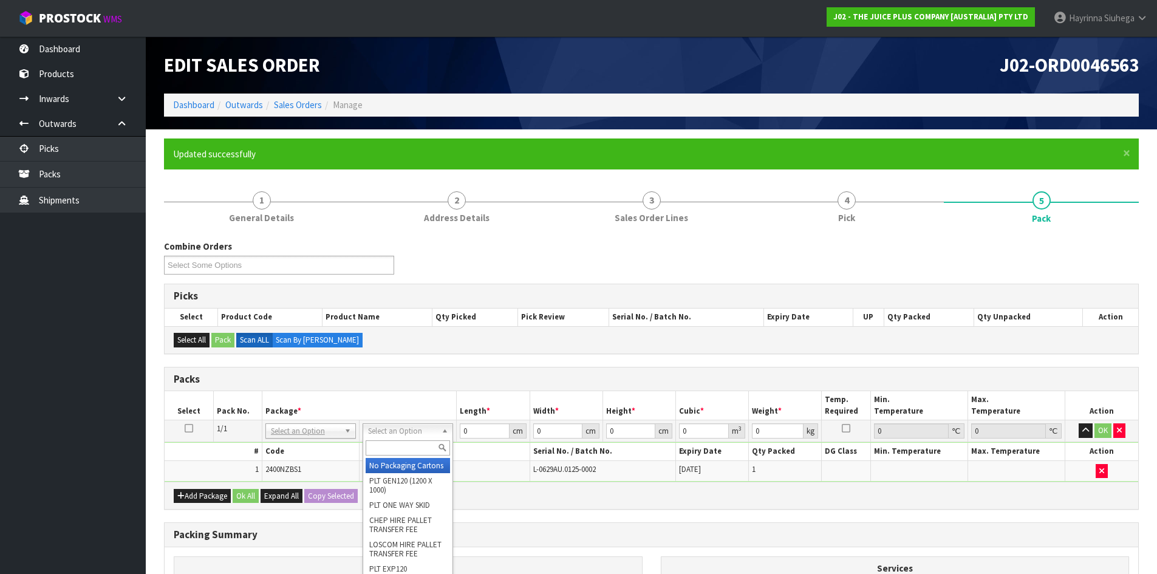
click at [395, 440] on div at bounding box center [407, 448] width 89 height 20
click at [397, 445] on input "text" at bounding box center [408, 447] width 84 height 15
type input "ctn00"
type input "15.4"
type input "14.2"
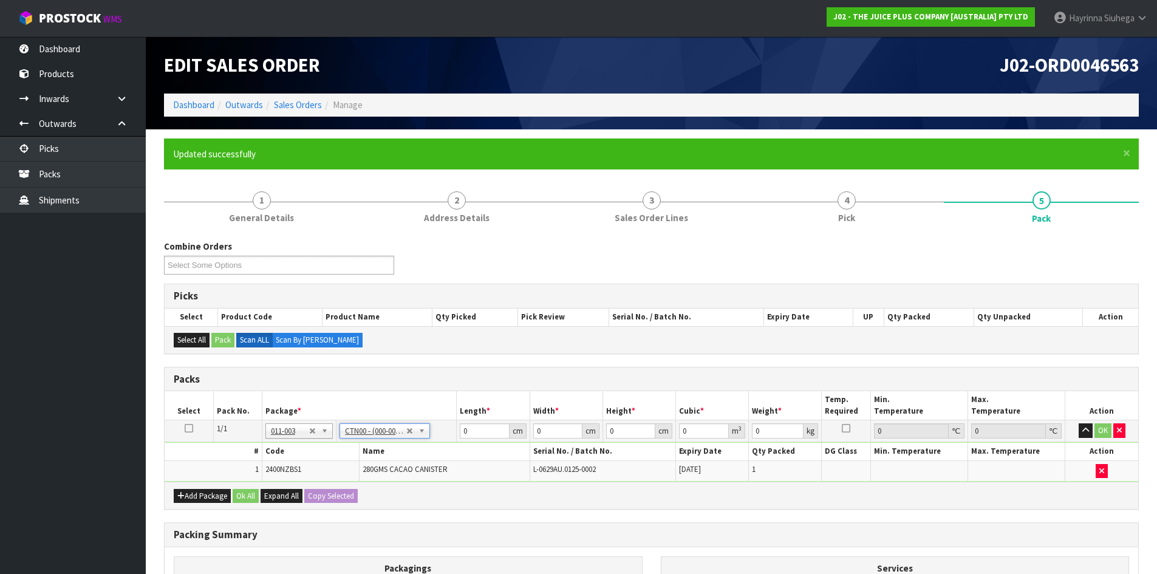
type input "10.2"
type input "0.002231"
type input "0.55"
click at [469, 432] on input "15.4" at bounding box center [484, 430] width 49 height 15
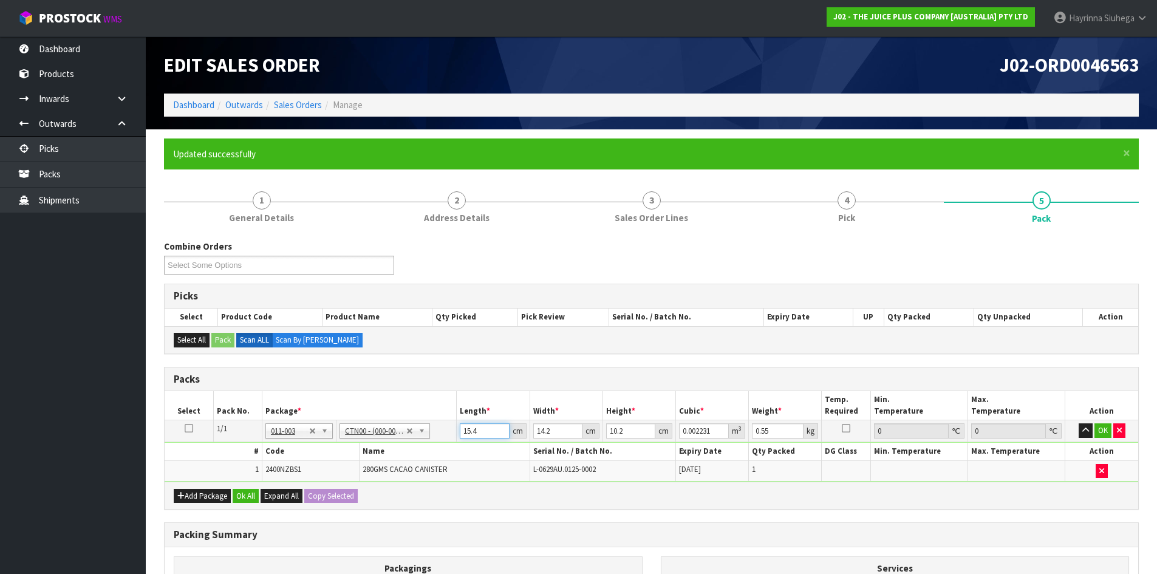
type input "1"
type input "0.000145"
type input "16"
type input "0.002317"
type input "16"
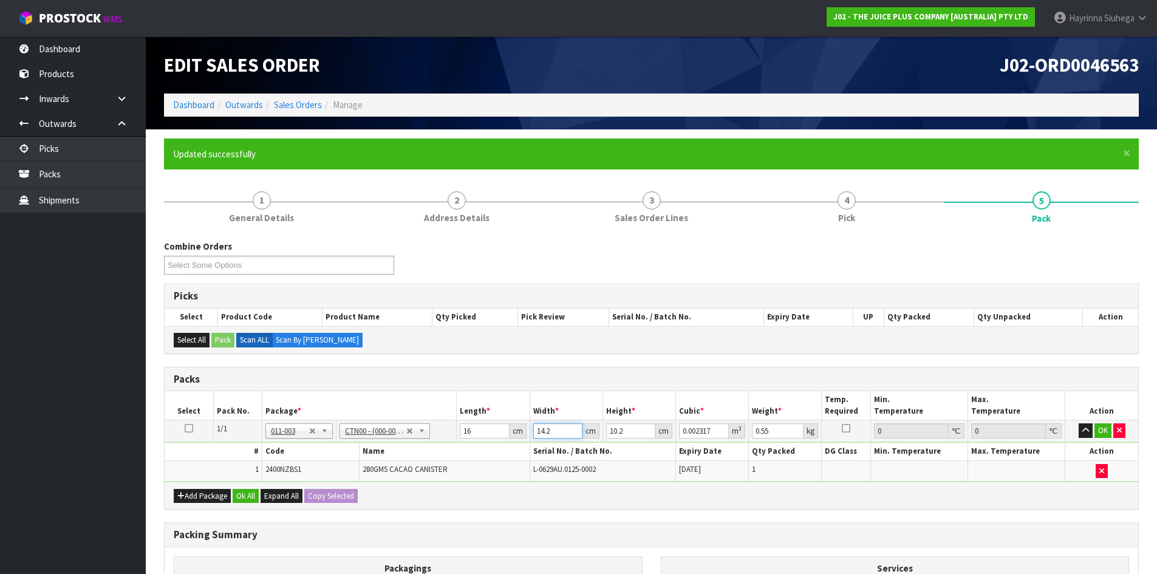
type input "1"
type input "0.000163"
type input "16"
type input "0.002611"
type input "16"
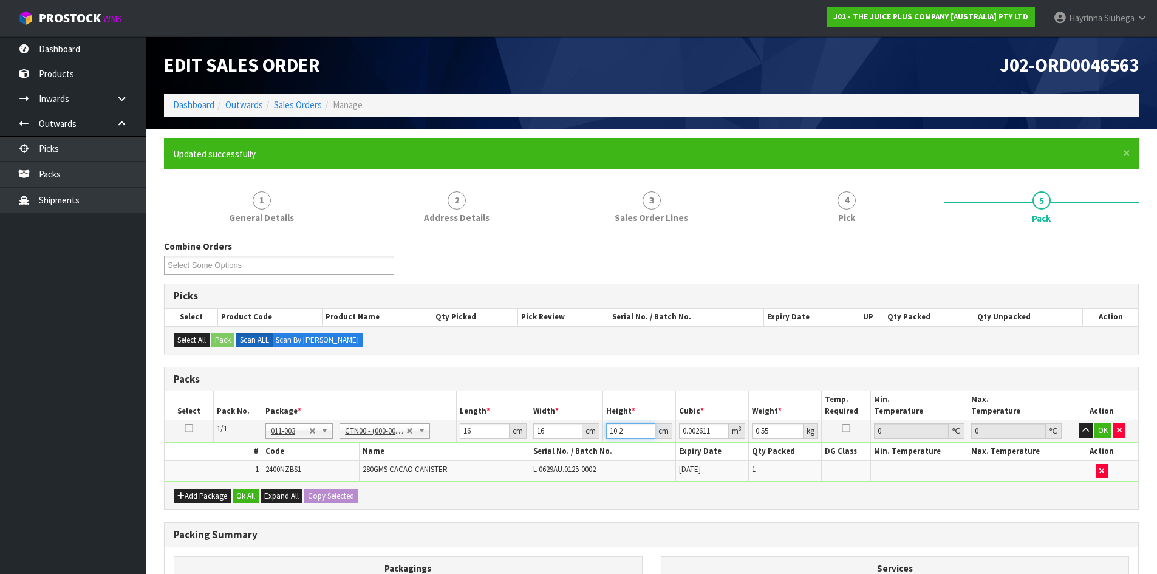
type input "1"
type input "0.000256"
type input "11"
type input "0.002816"
type input "11"
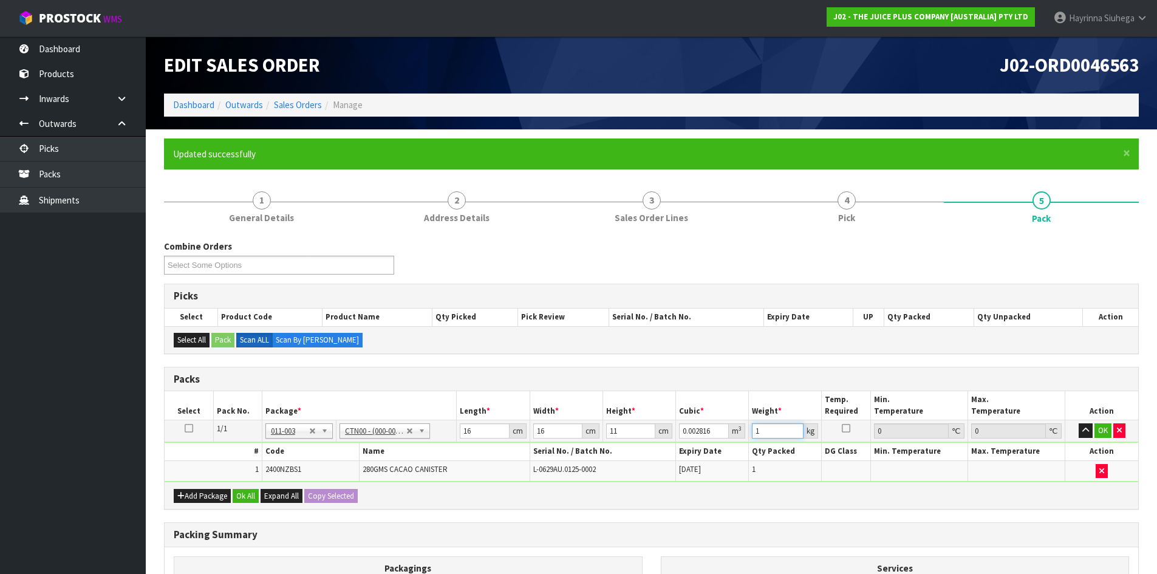
type input "1"
click button "OK" at bounding box center [1102, 430] width 17 height 15
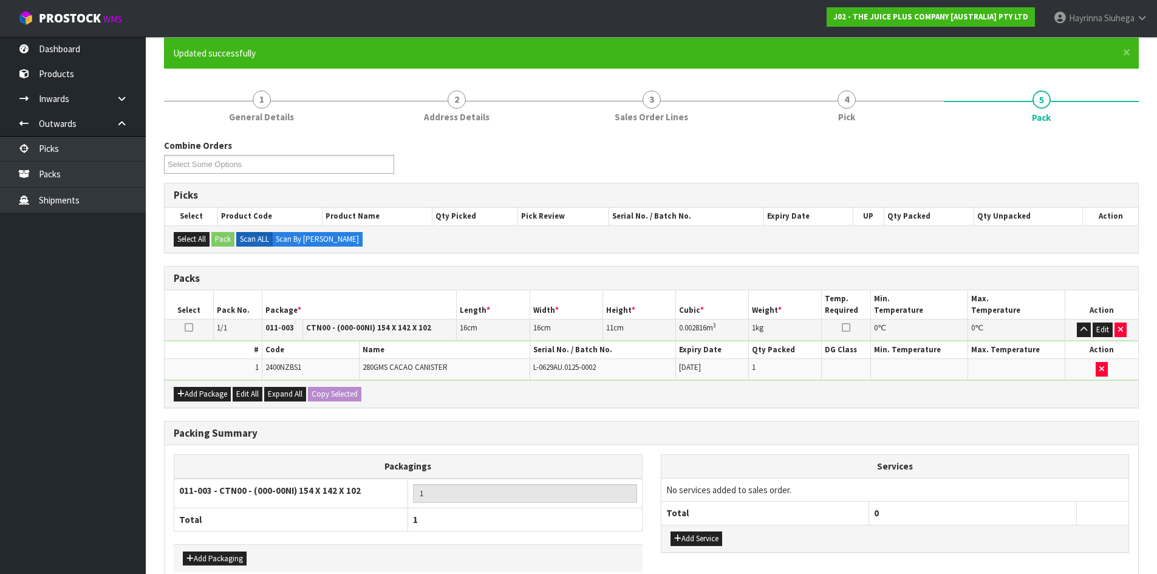
scroll to position [166, 0]
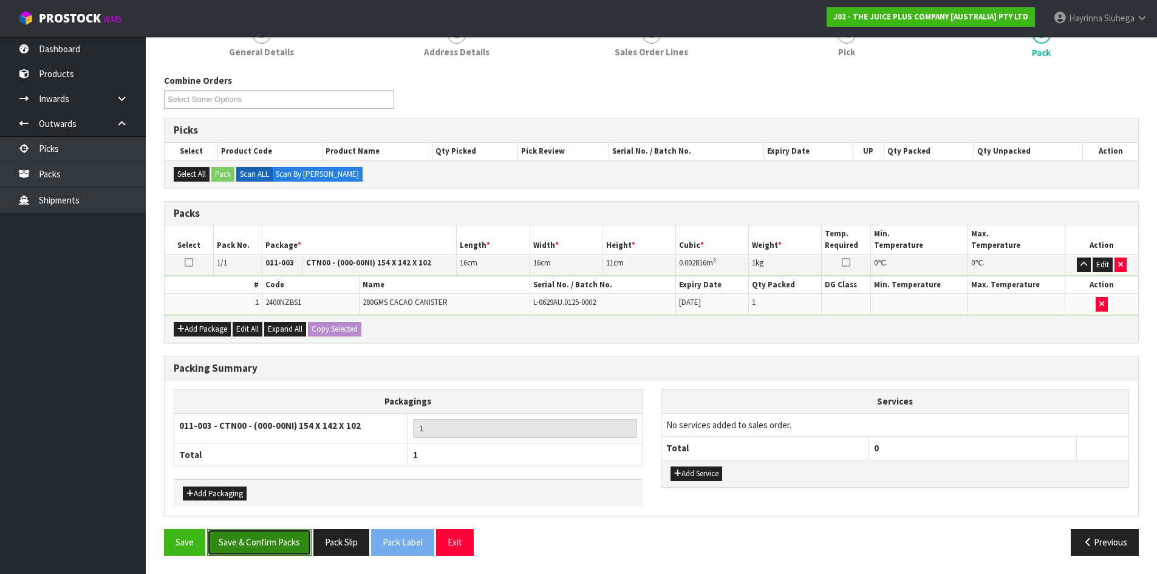
click at [288, 537] on button "Save & Confirm Packs" at bounding box center [259, 542] width 104 height 26
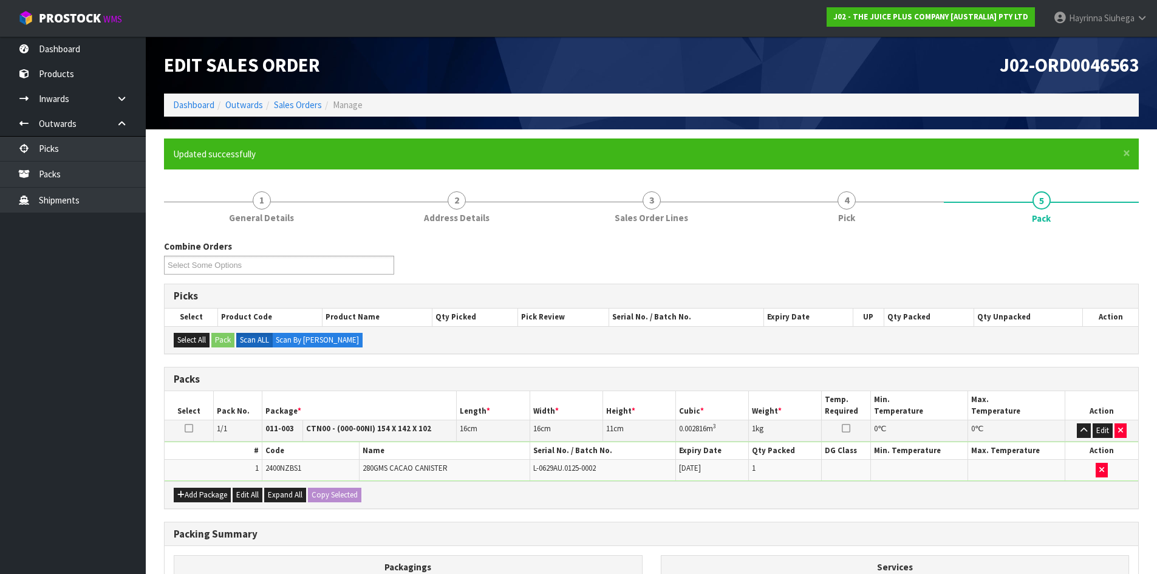
scroll to position [99, 0]
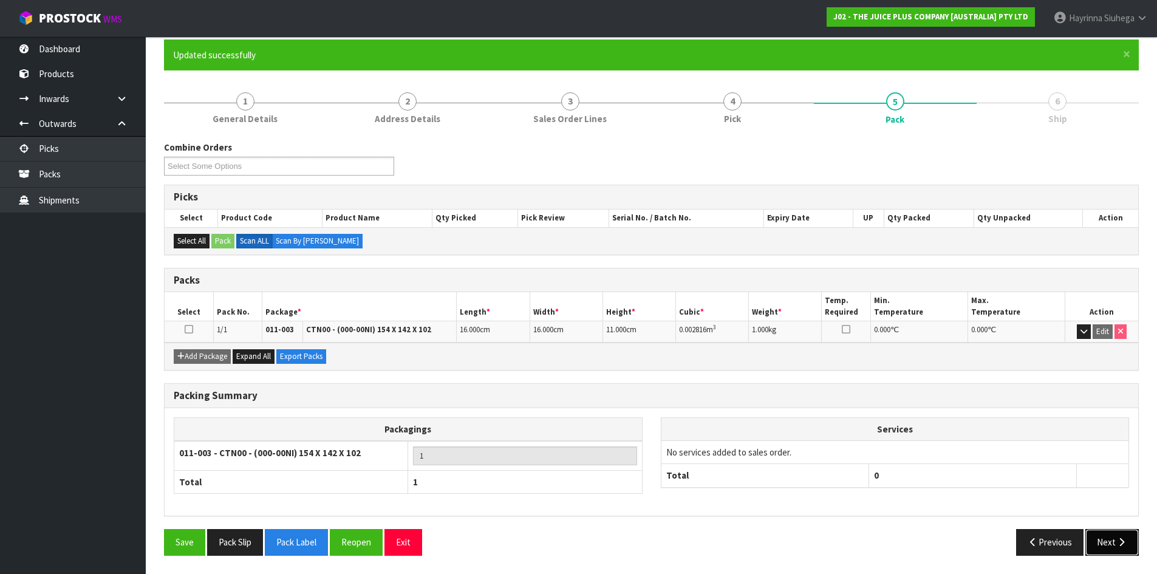
click at [1128, 544] on button "Next" at bounding box center [1111, 542] width 53 height 26
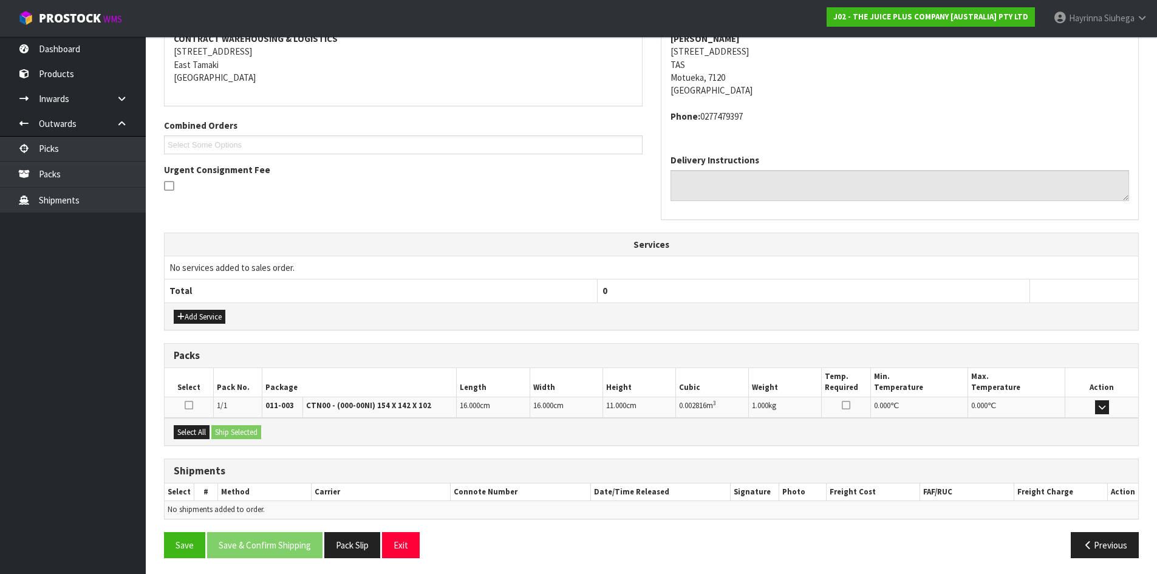
scroll to position [244, 0]
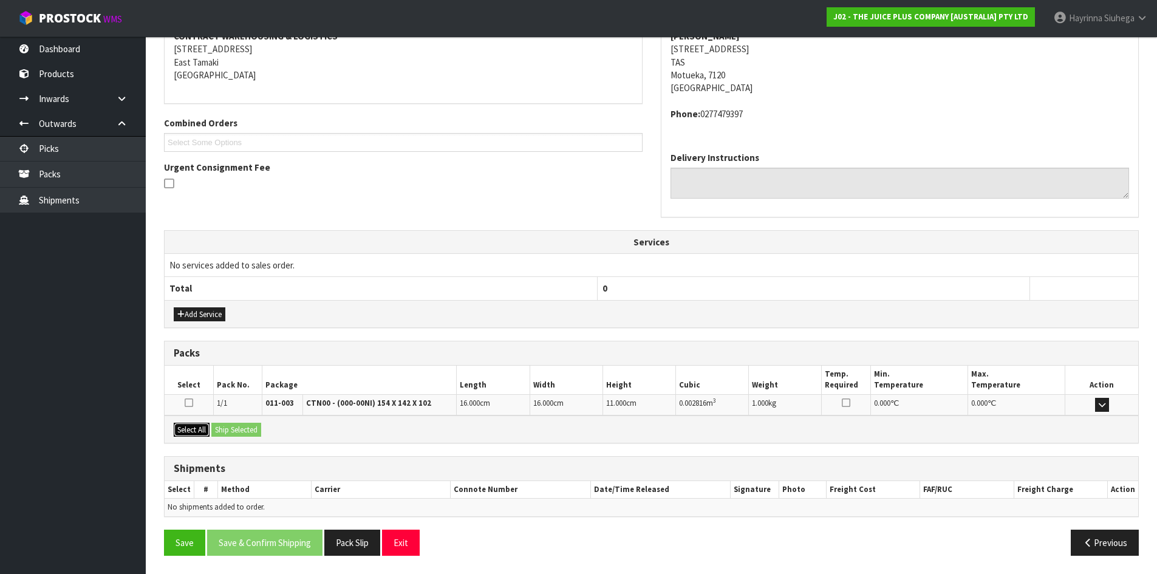
click at [188, 423] on button "Select All" at bounding box center [192, 430] width 36 height 15
click at [223, 427] on button "Ship Selected" at bounding box center [236, 430] width 50 height 15
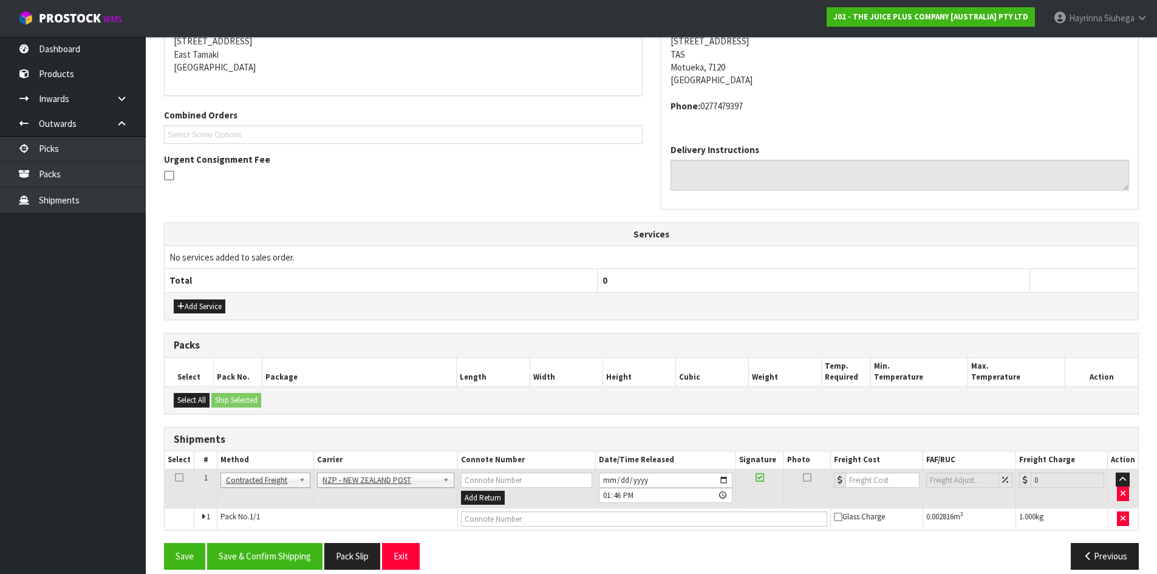
scroll to position [266, 0]
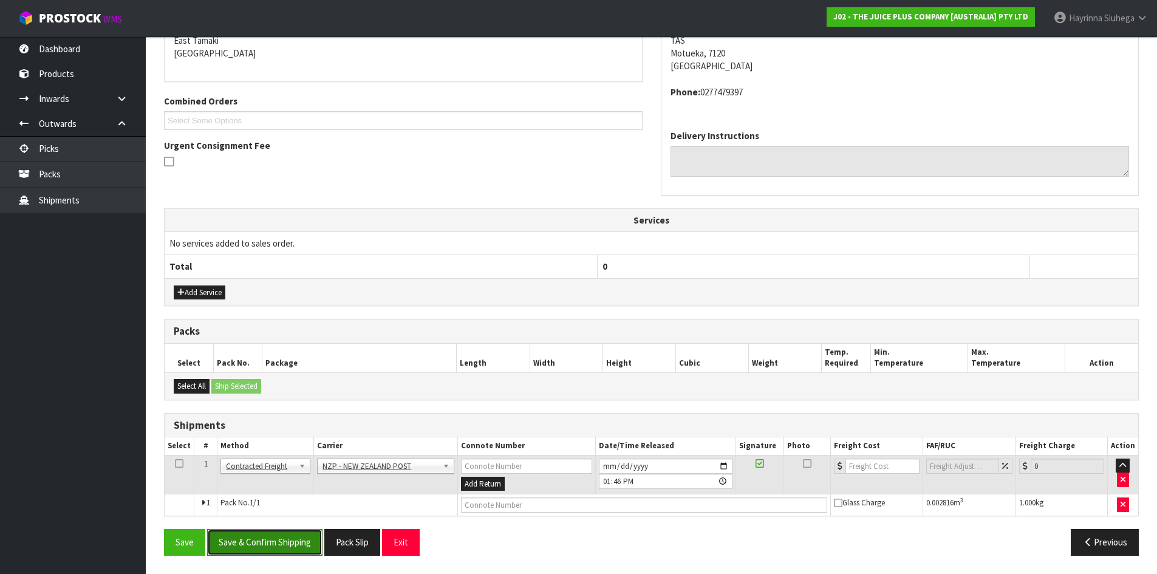
click at [281, 533] on button "Save & Confirm Shipping" at bounding box center [264, 542] width 115 height 26
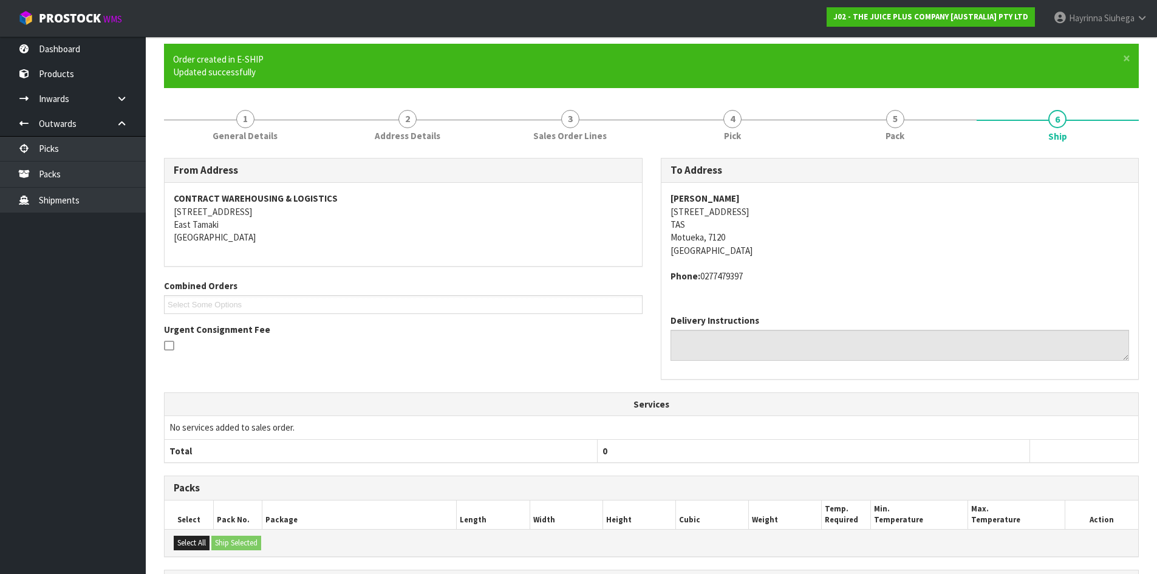
scroll to position [248, 0]
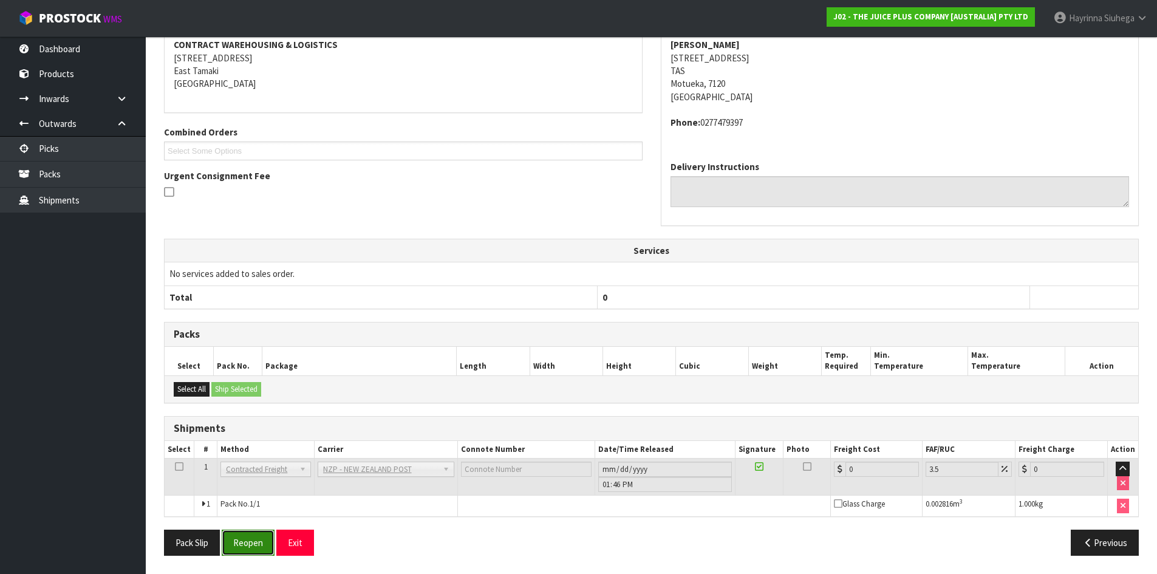
click at [237, 535] on button "Reopen" at bounding box center [248, 543] width 53 height 26
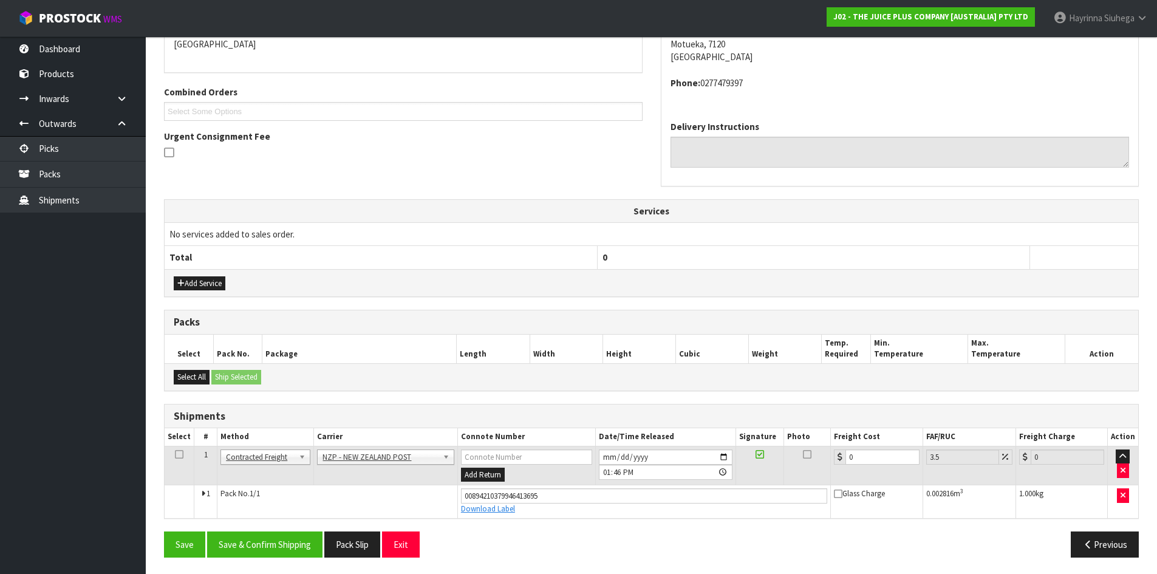
scroll to position [277, 0]
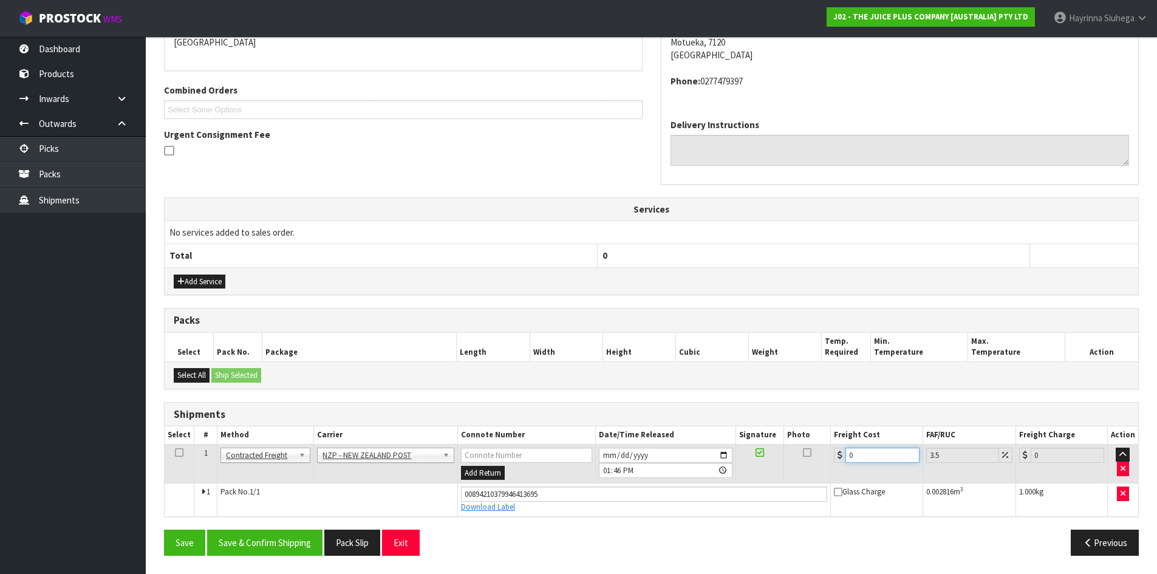
drag, startPoint x: 867, startPoint y: 456, endPoint x: 819, endPoint y: 456, distance: 48.0
click at [819, 456] on tr "1 Client Local Pickup Customer Local Pickup Company Freight Contracted Freight …" at bounding box center [651, 463] width 973 height 39
type input "1"
type input "1.03"
type input "11"
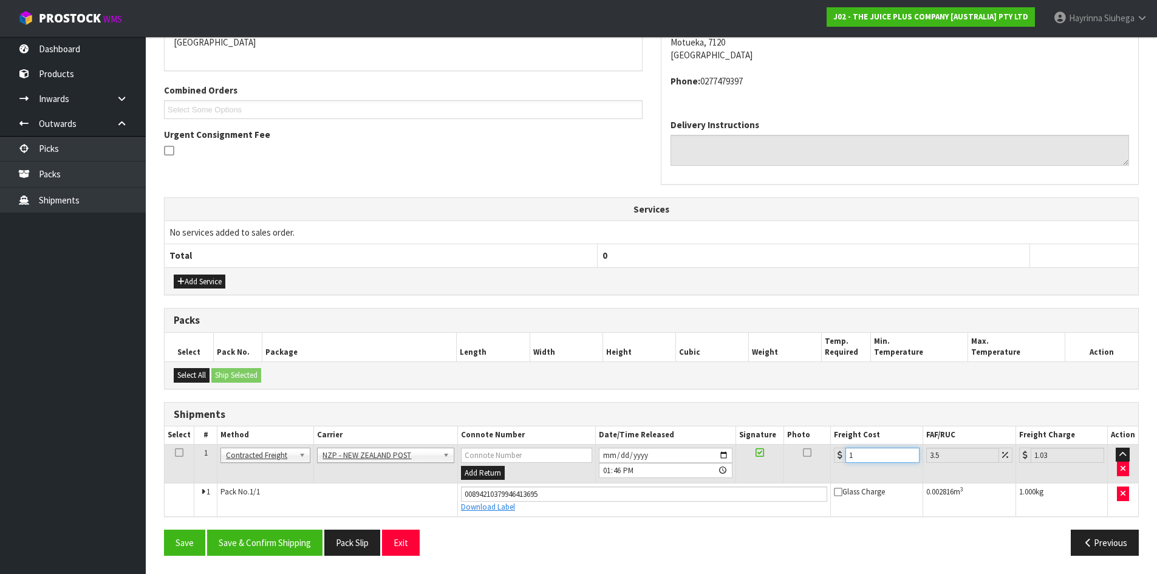
type input "11.38"
type input "11.6"
type input "12.01"
type input "11.61"
type input "12.02"
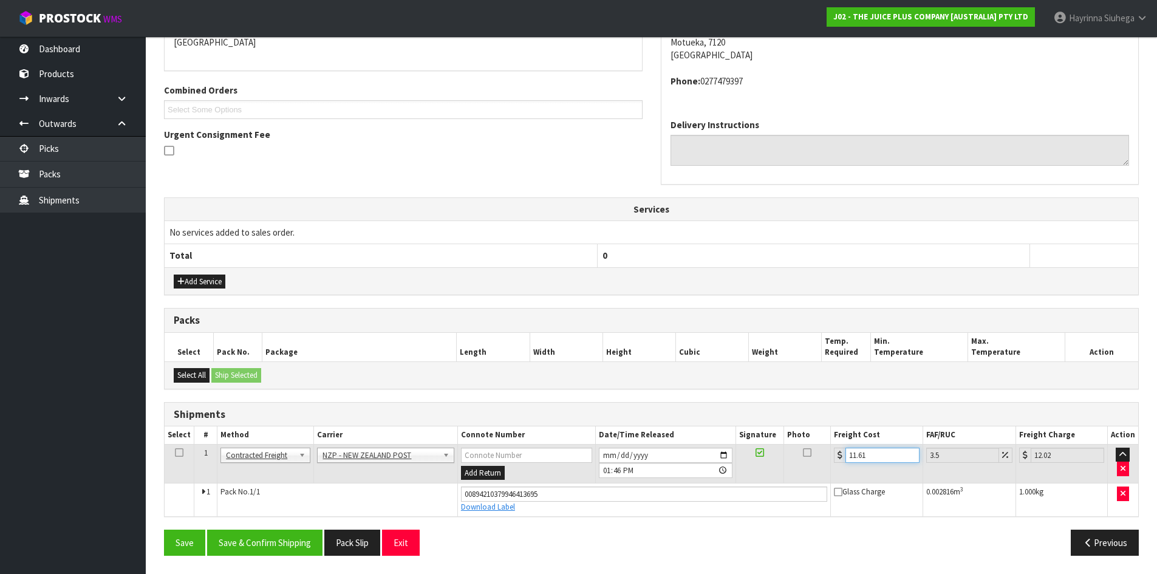
type input "11.61"
click at [164, 530] on button "Save" at bounding box center [184, 543] width 41 height 26
click at [284, 534] on button "Save & Confirm Shipping" at bounding box center [264, 543] width 115 height 26
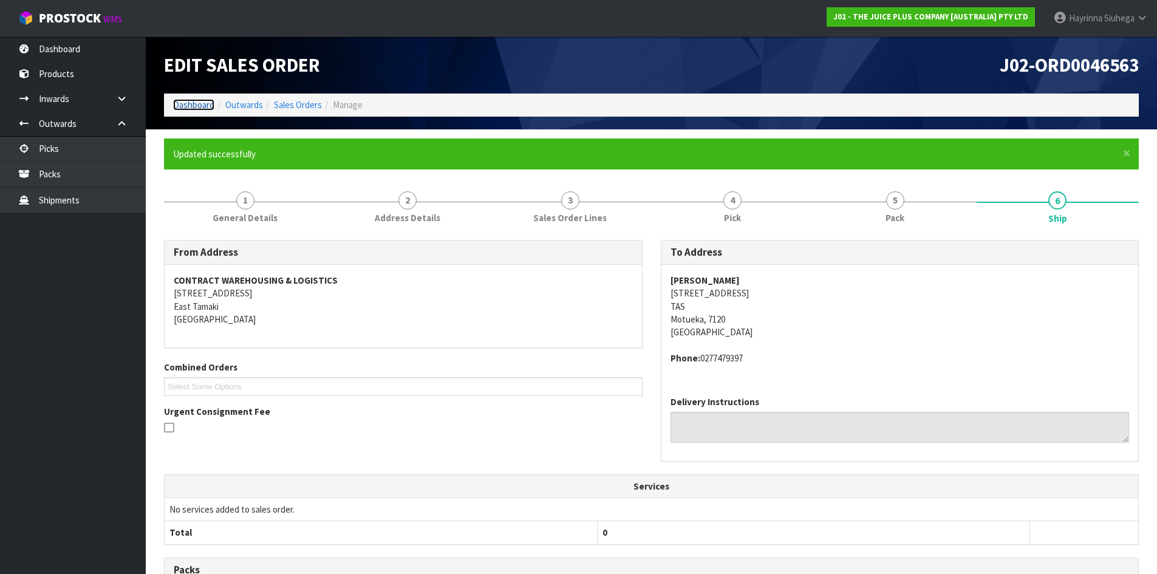
click at [195, 108] on link "Dashboard" at bounding box center [193, 105] width 41 height 12
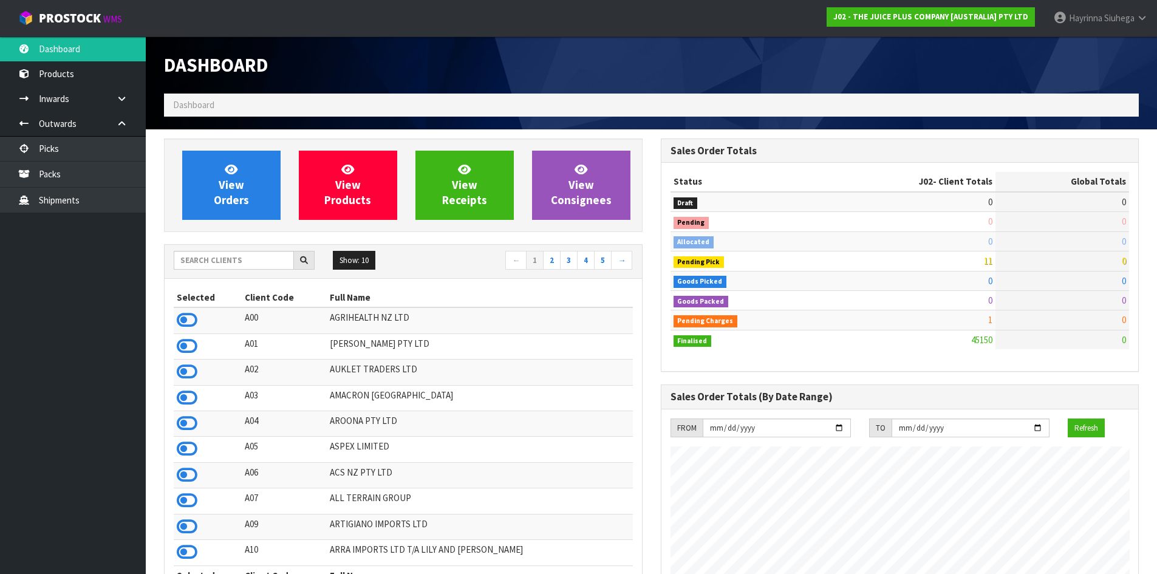
scroll to position [920, 496]
click at [222, 203] on span "View Orders" at bounding box center [231, 185] width 35 height 46
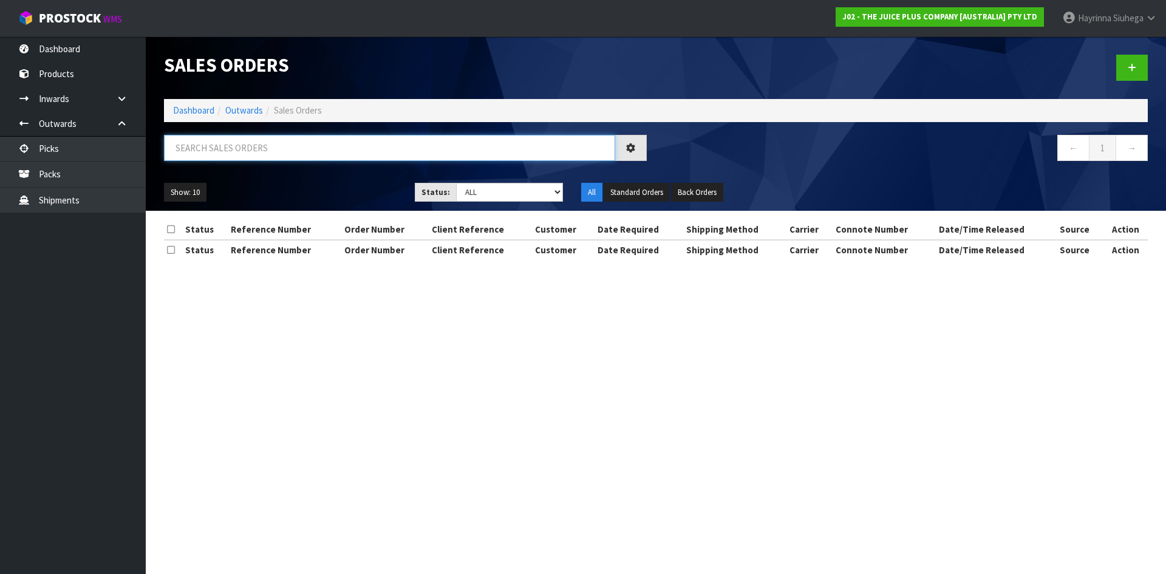
click at [245, 159] on input "text" at bounding box center [389, 148] width 451 height 26
type input "JOB-0410896"
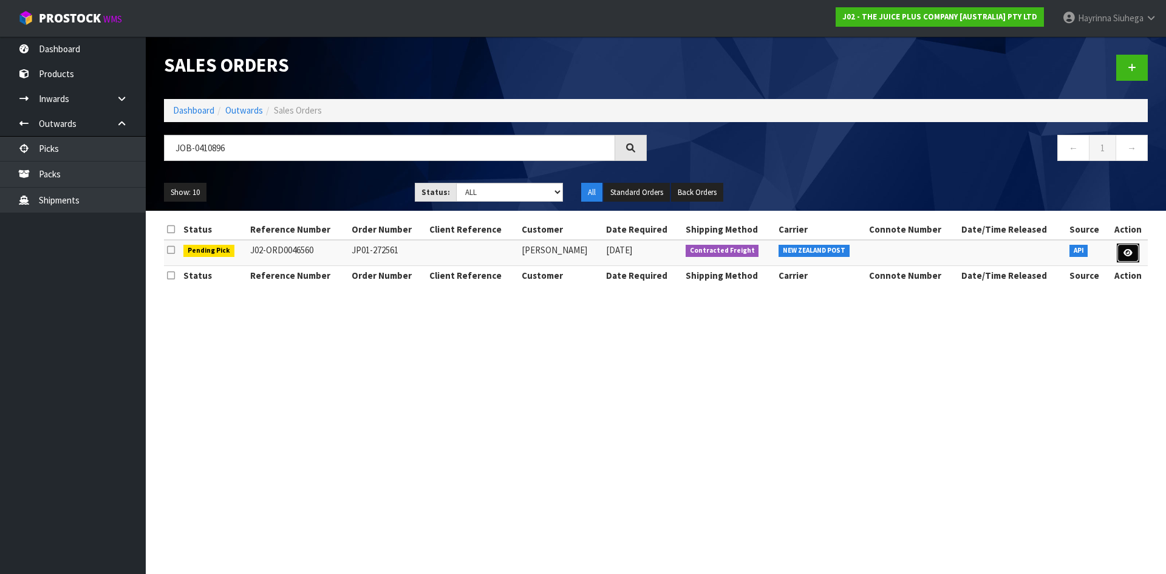
click at [1119, 253] on link at bounding box center [1128, 253] width 22 height 19
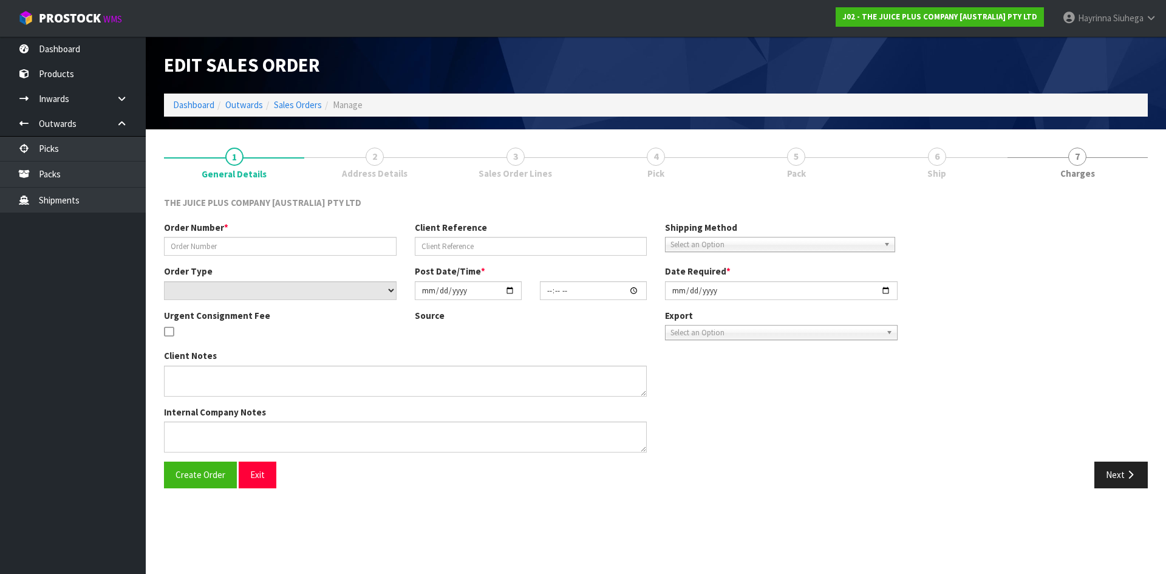
type input "JP01-272561"
select select "number:0"
type input "2025-09-03"
type input "19:58:27.000"
type input "2025-09-04"
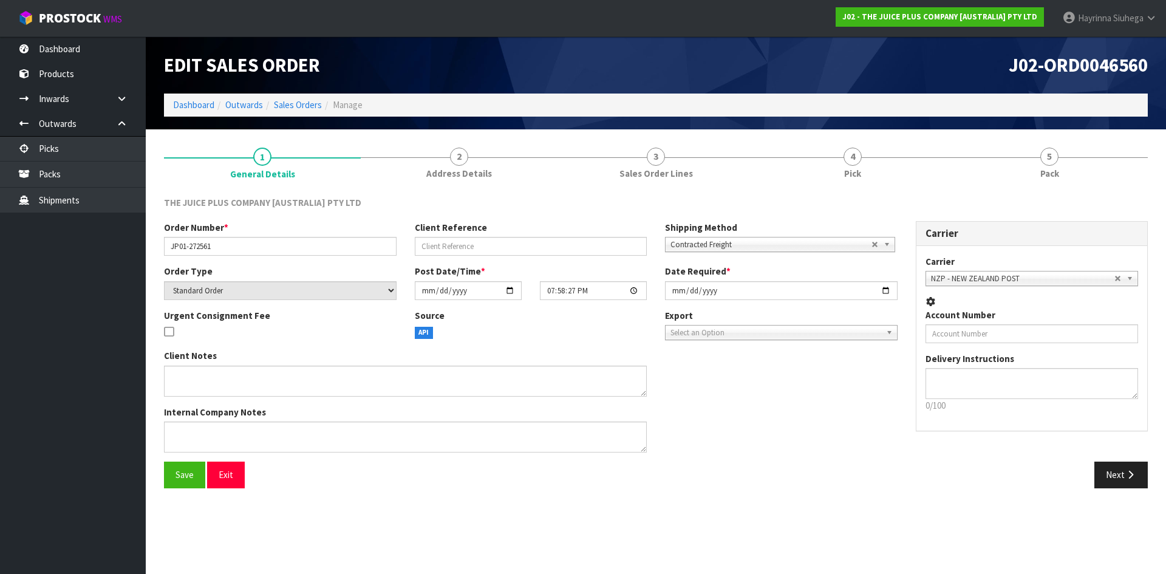
click at [893, 177] on link "4 Pick" at bounding box center [852, 162] width 197 height 48
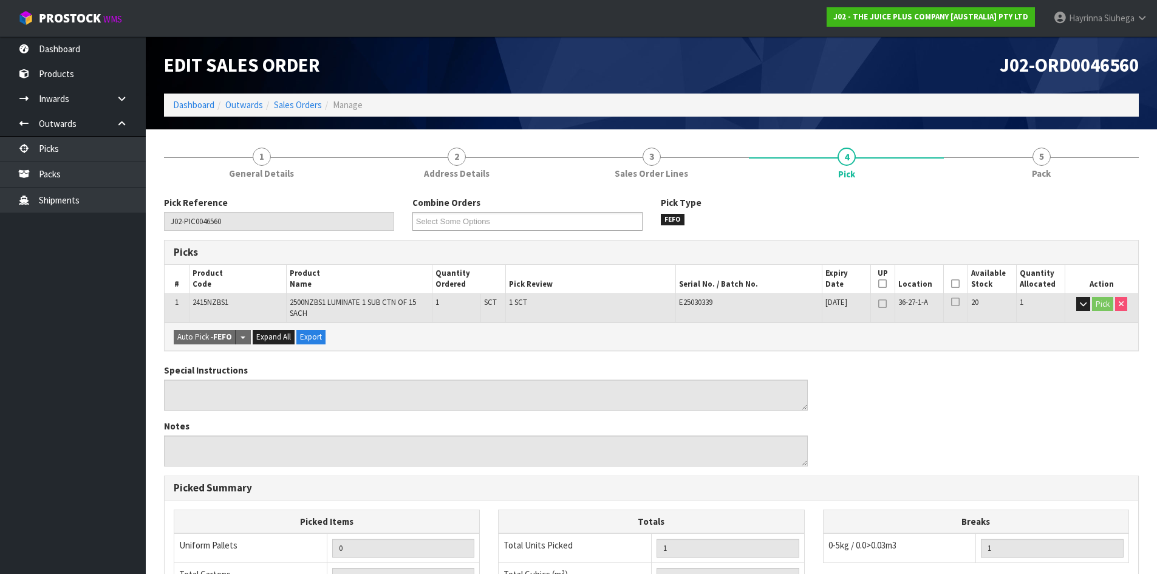
click at [959, 284] on icon at bounding box center [955, 284] width 9 height 1
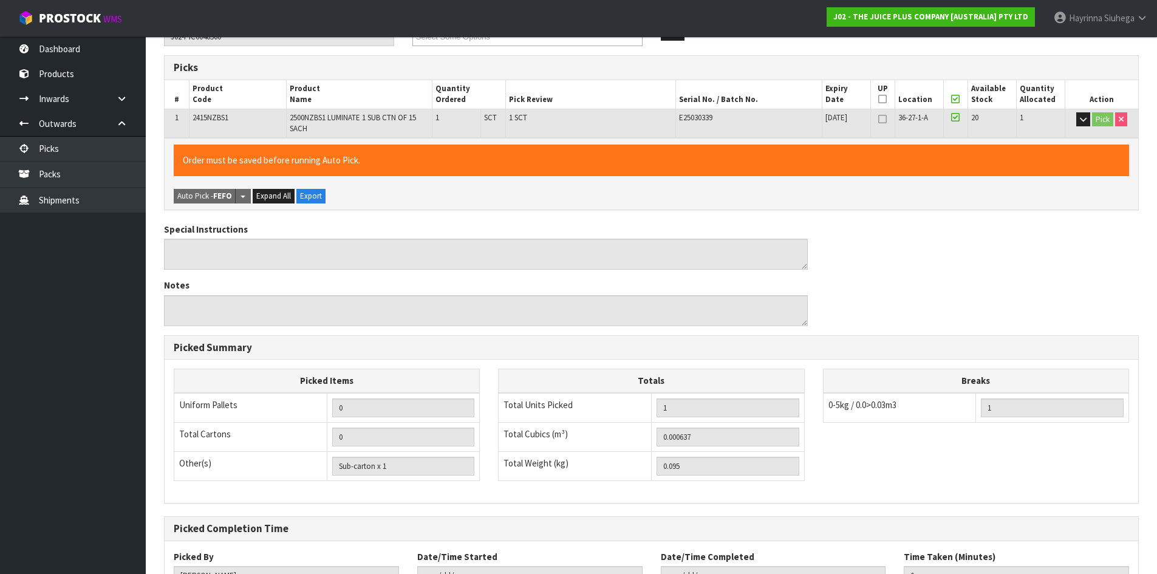
scroll to position [281, 0]
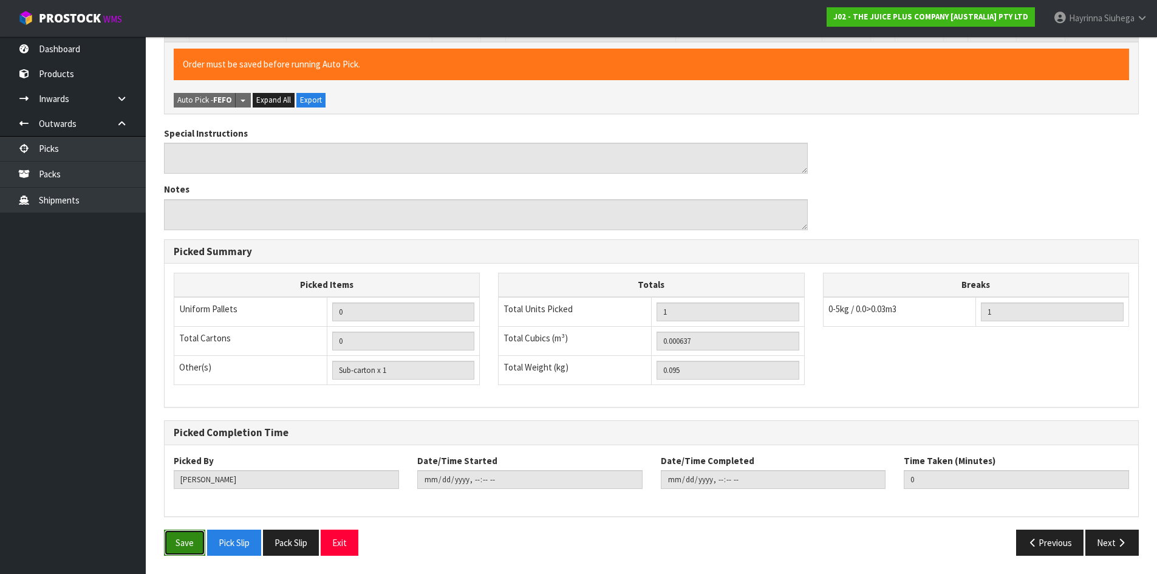
click at [176, 538] on button "Save" at bounding box center [184, 543] width 41 height 26
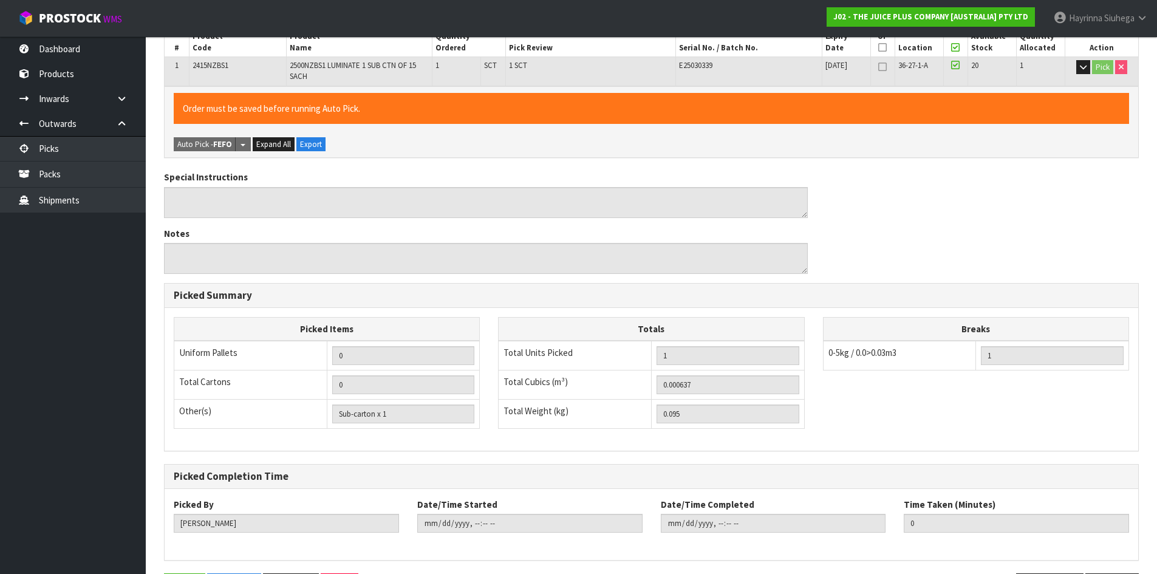
scroll to position [0, 0]
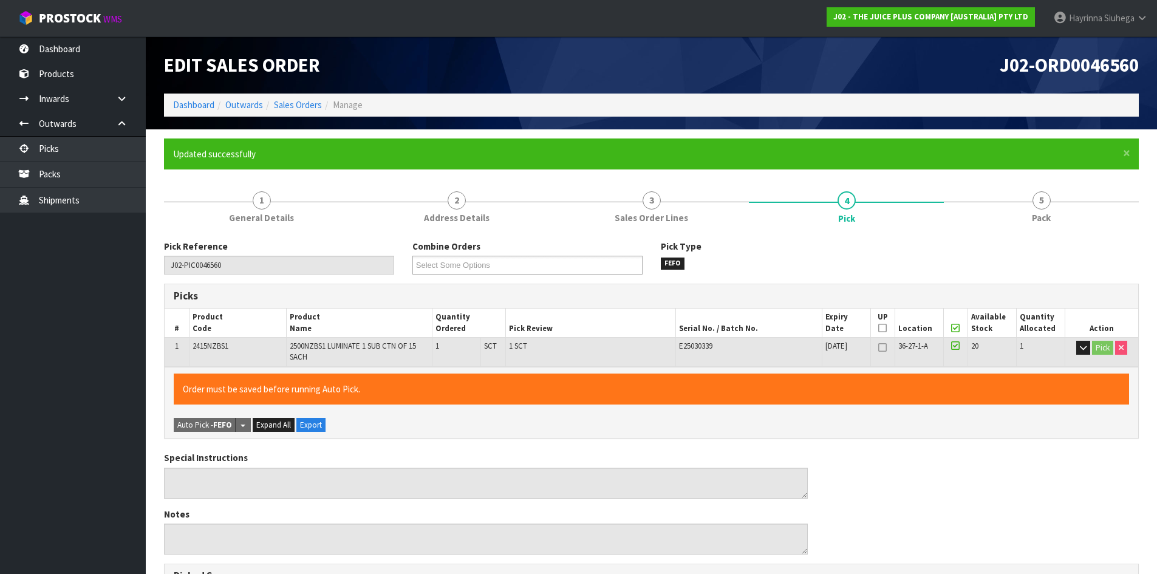
type input "Hayrinna Siuhega"
type input "2025-09-04T13:48:35"
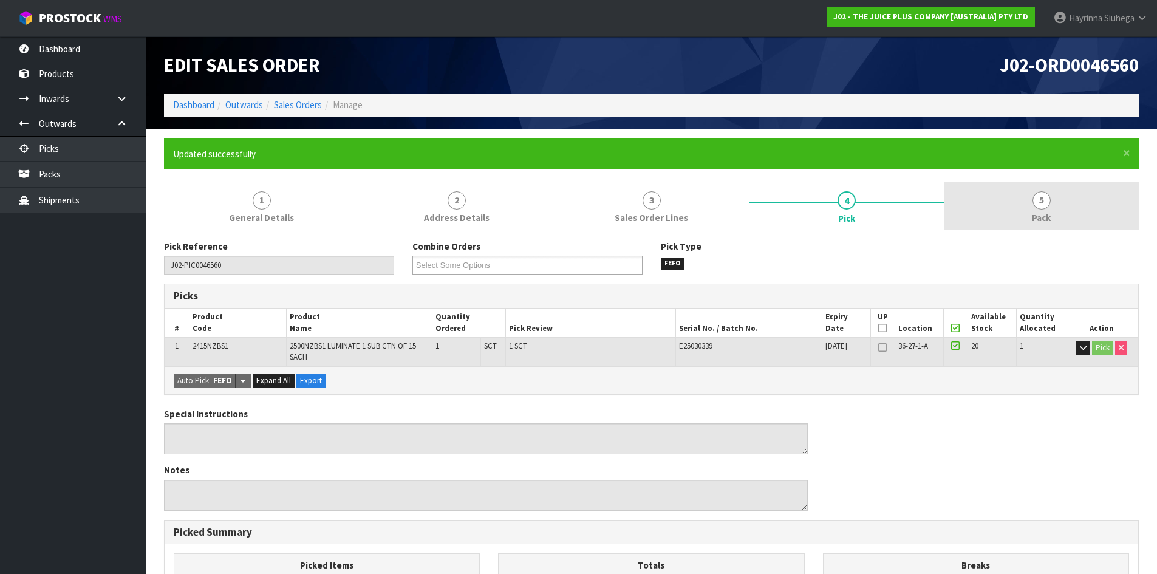
click at [1022, 205] on link "5 Pack" at bounding box center [1041, 206] width 195 height 48
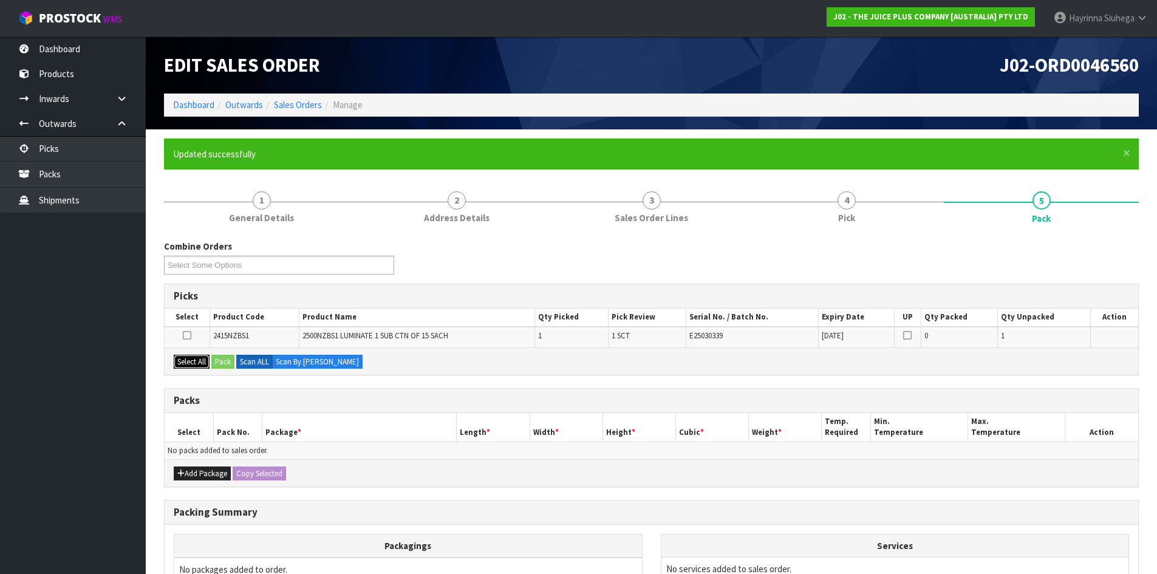
click at [191, 363] on button "Select All" at bounding box center [192, 362] width 36 height 15
click at [220, 361] on button "Pack" at bounding box center [222, 362] width 23 height 15
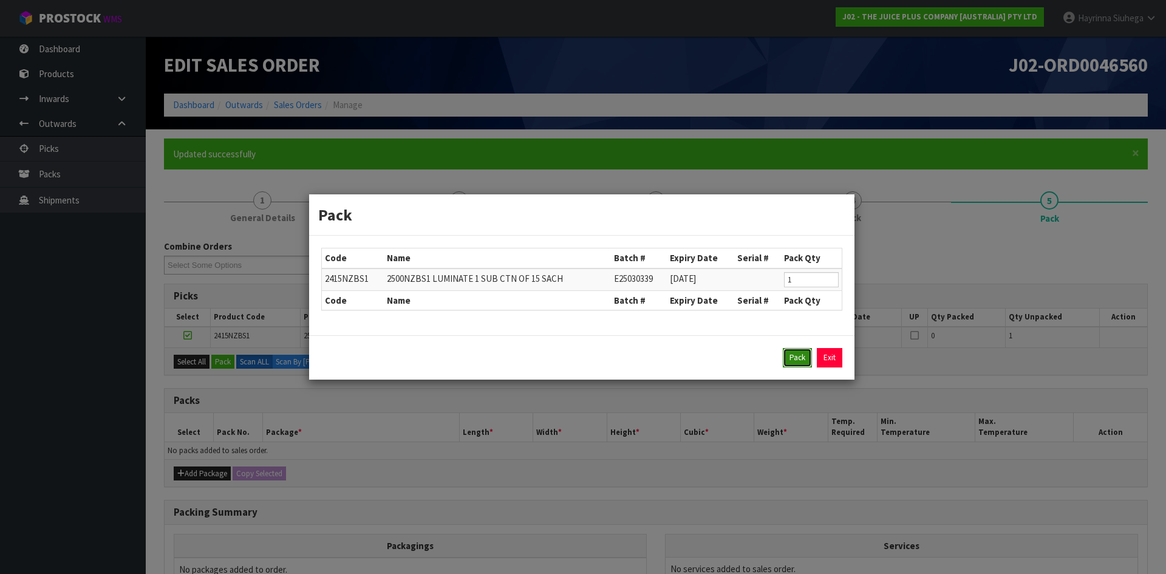
click at [791, 352] on button "Pack" at bounding box center [797, 357] width 29 height 19
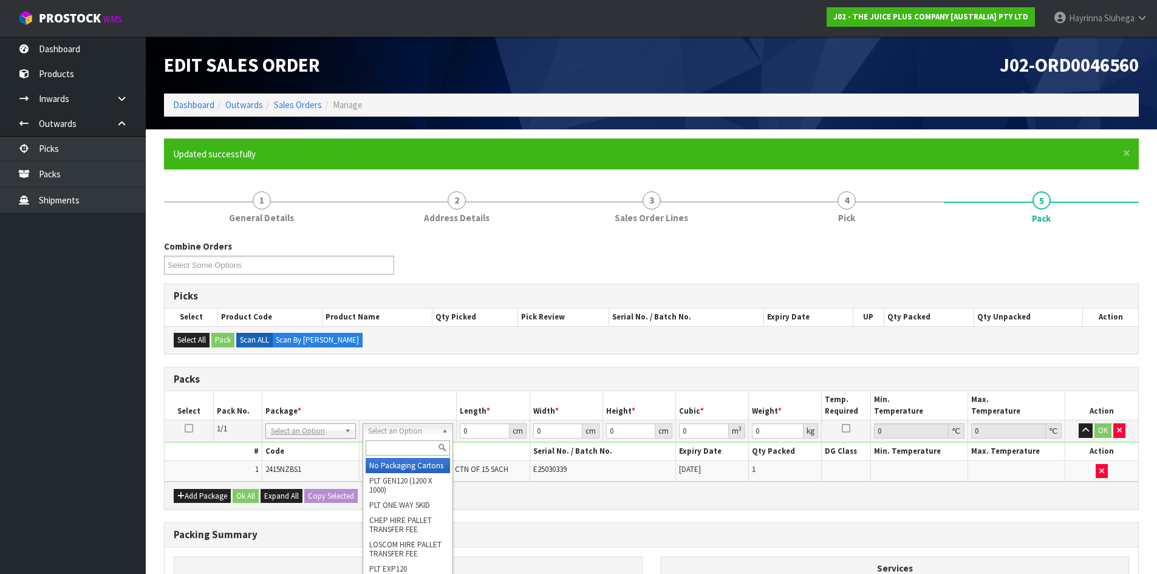
click at [422, 443] on input "text" at bounding box center [408, 447] width 84 height 15
type input "ctn00"
type input "15.4"
type input "14.2"
type input "10.2"
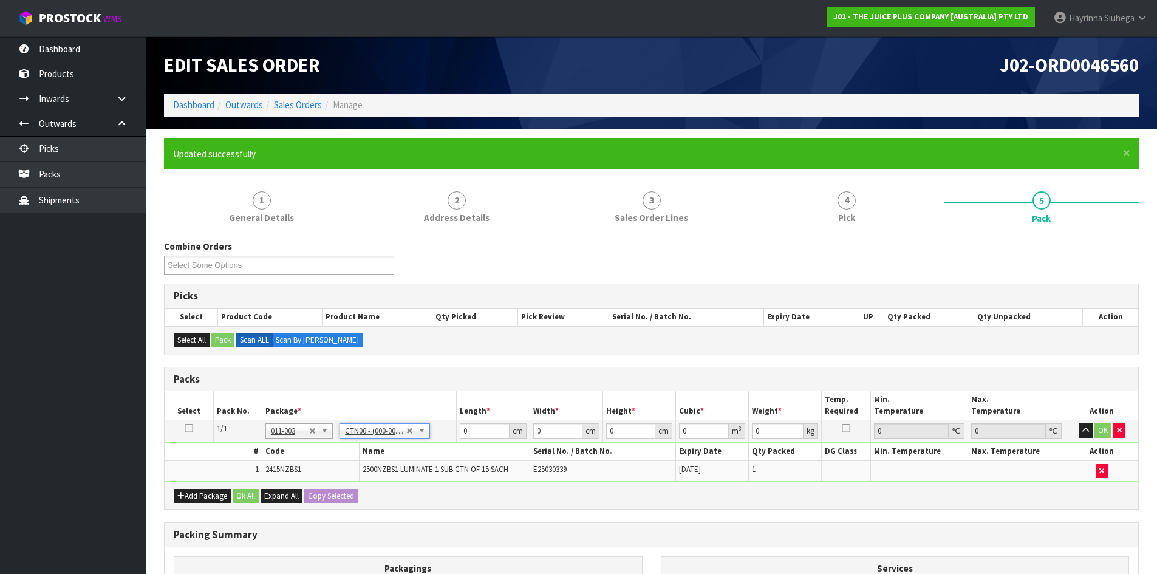
type input "0.002231"
type input "0.295"
click at [465, 437] on input "15.4" at bounding box center [484, 430] width 49 height 15
drag, startPoint x: 465, startPoint y: 437, endPoint x: 1035, endPoint y: 356, distance: 575.9
click at [465, 436] on input "15.4" at bounding box center [484, 430] width 49 height 15
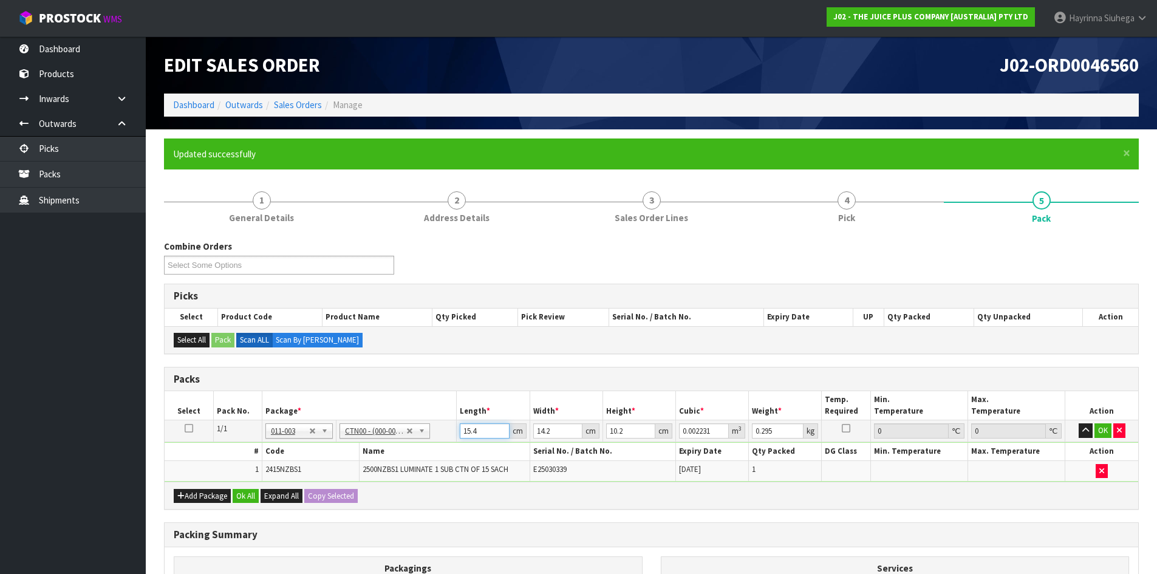
type input "1"
type input "0.000145"
type input "16"
type input "0.002317"
type input "16"
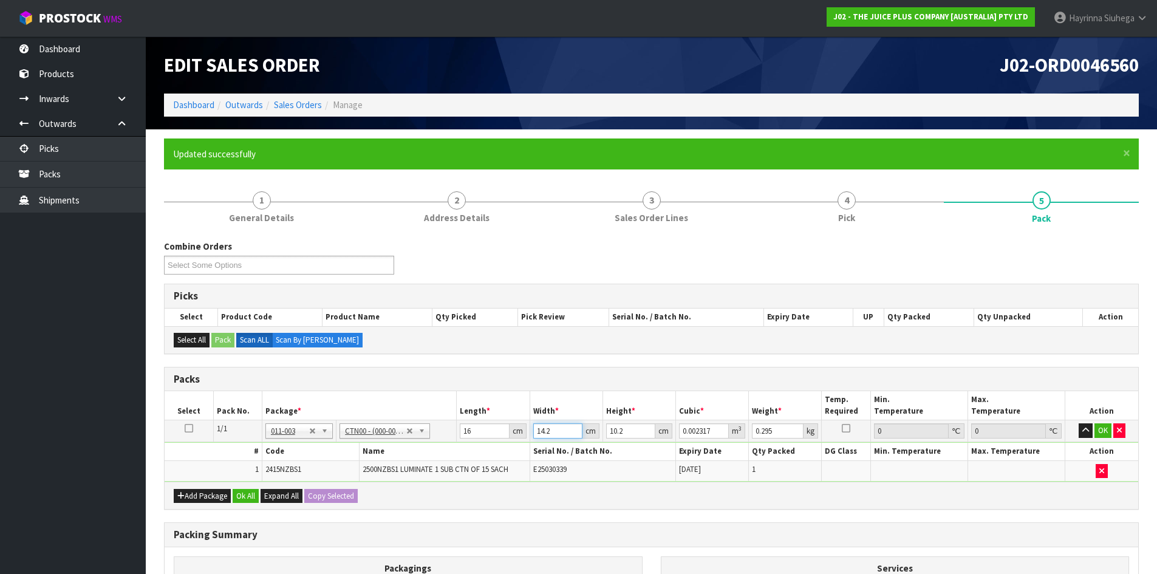
type input "1"
type input "0.000163"
type input "16"
type input "0.002611"
type input "16"
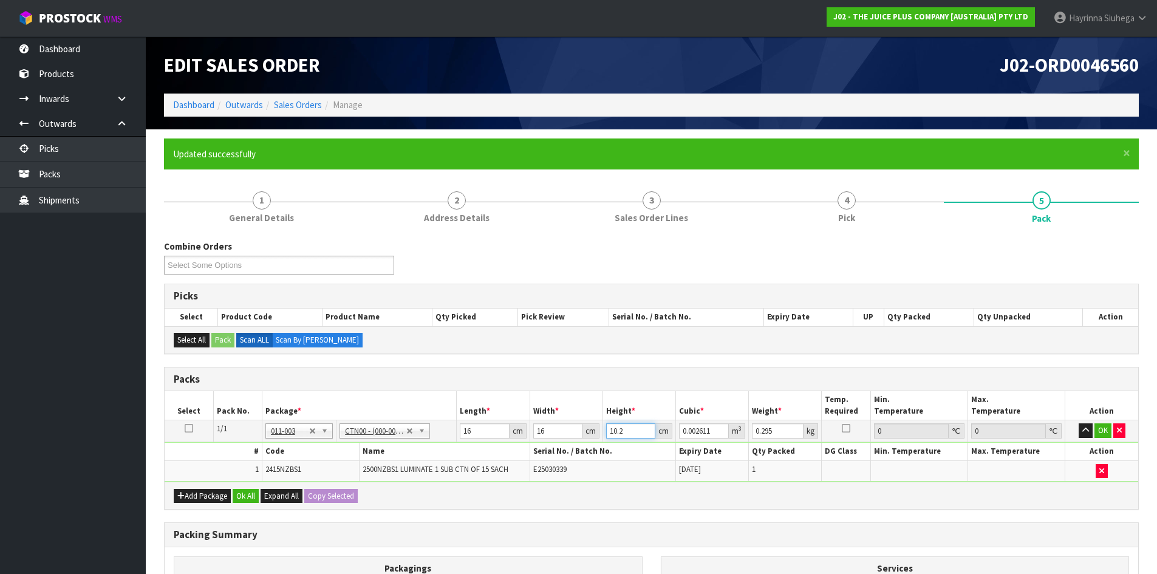
type input "1"
type input "0.000256"
type input "11"
type input "0.002816"
type input "11"
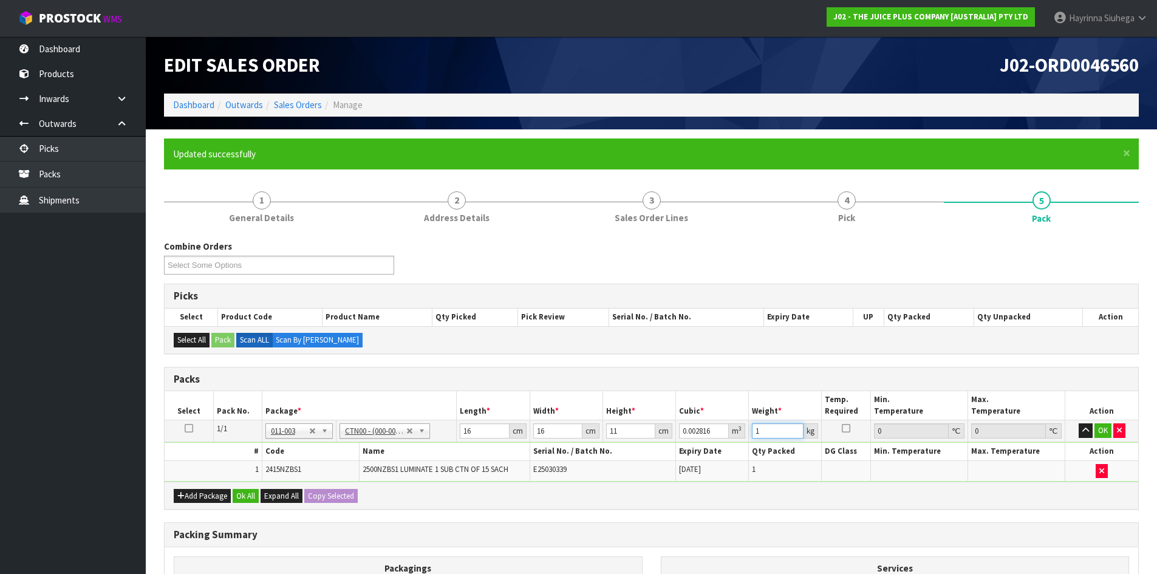
type input "1"
click button "OK" at bounding box center [1102, 430] width 17 height 15
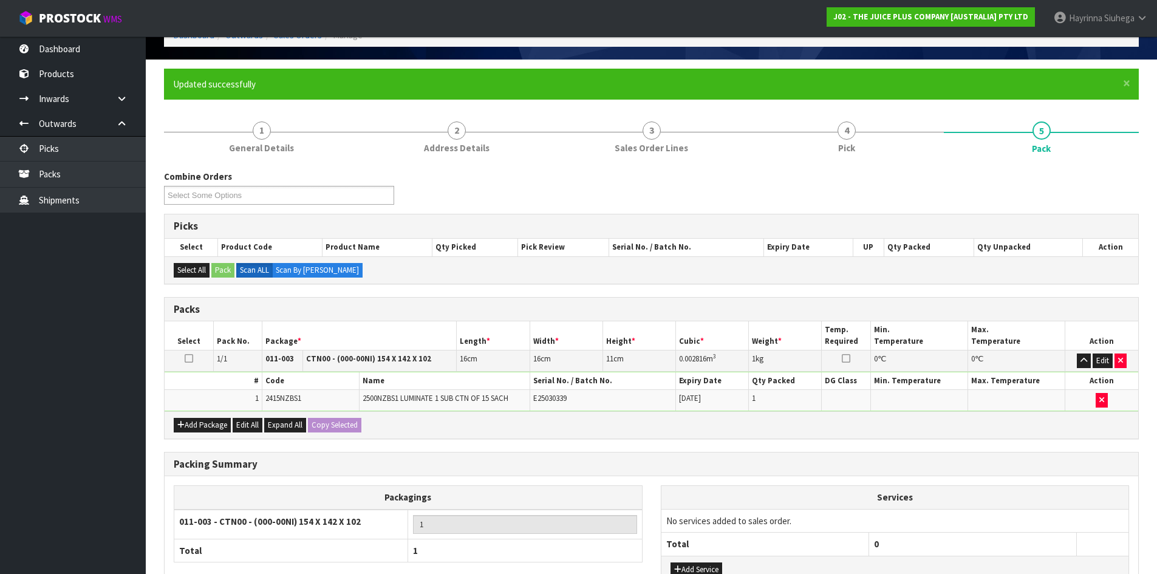
scroll to position [166, 0]
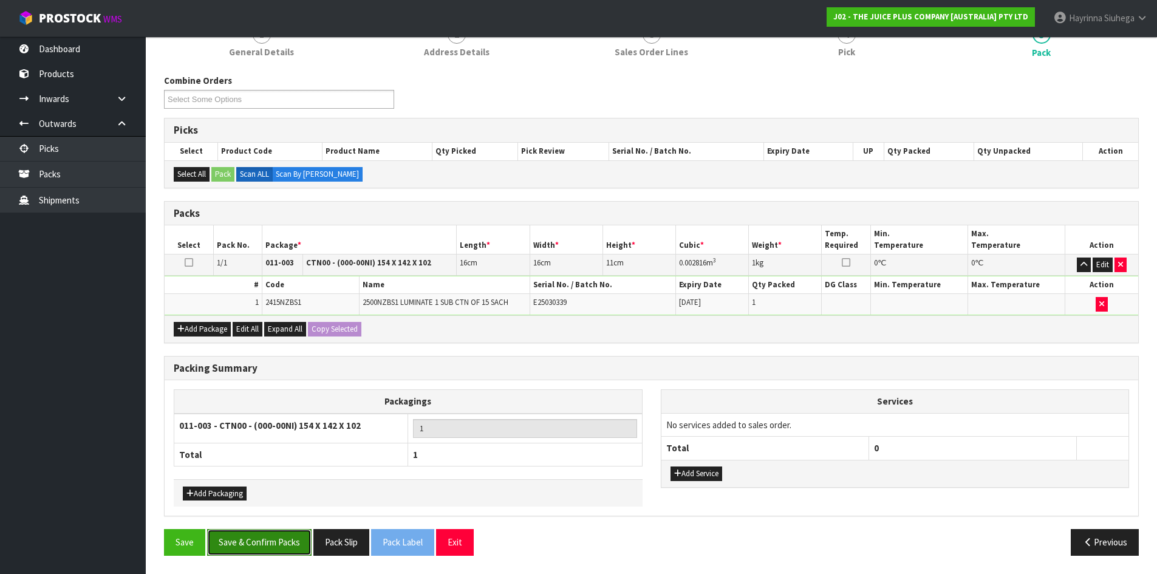
click at [278, 539] on button "Save & Confirm Packs" at bounding box center [259, 542] width 104 height 26
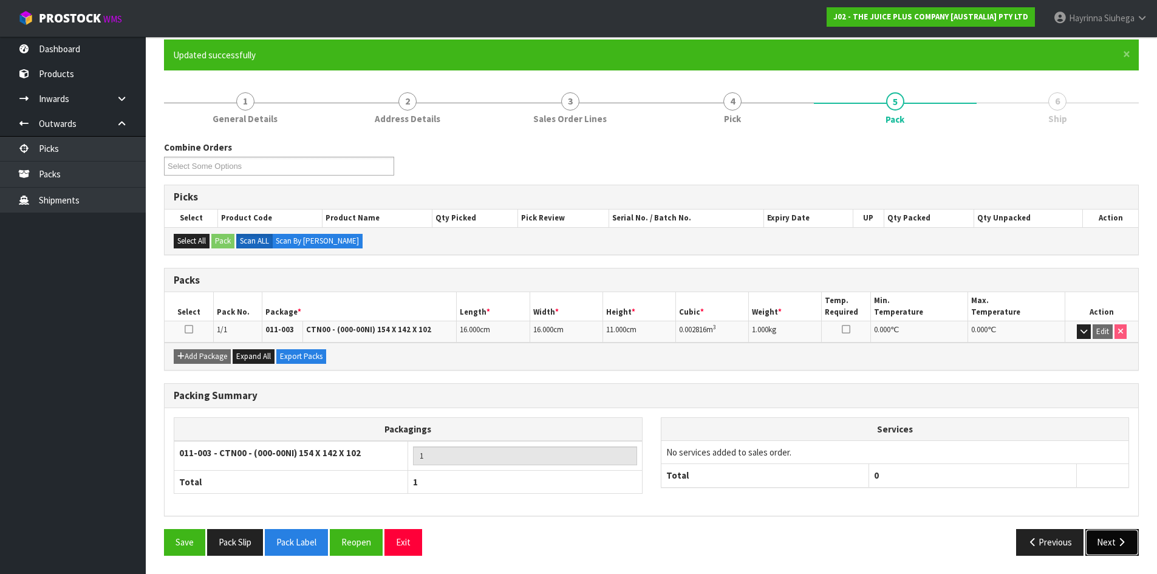
click at [1113, 540] on button "Next" at bounding box center [1111, 542] width 53 height 26
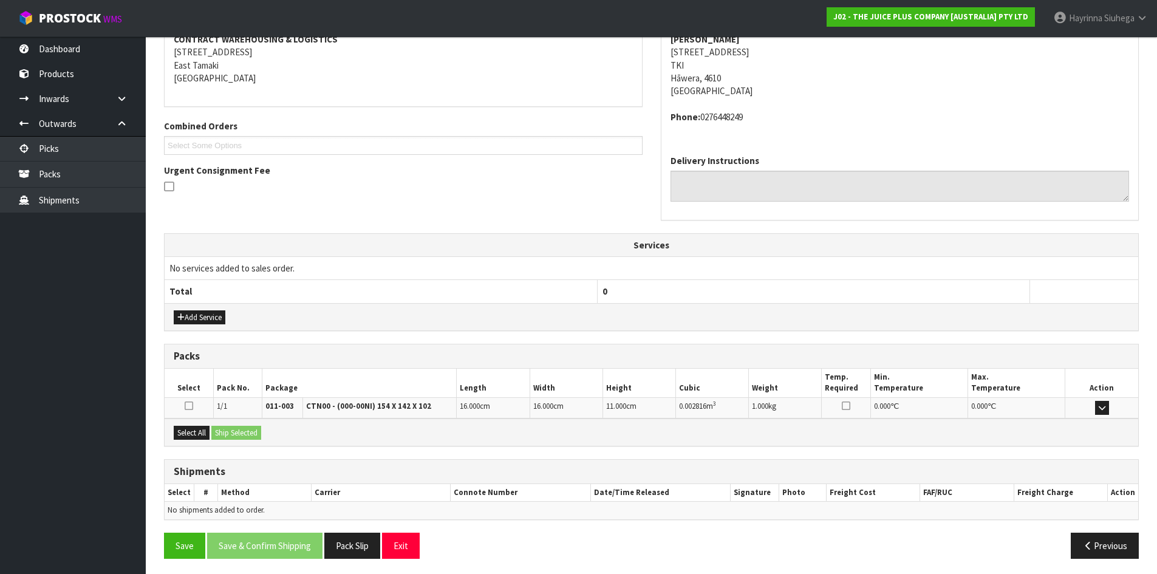
scroll to position [244, 0]
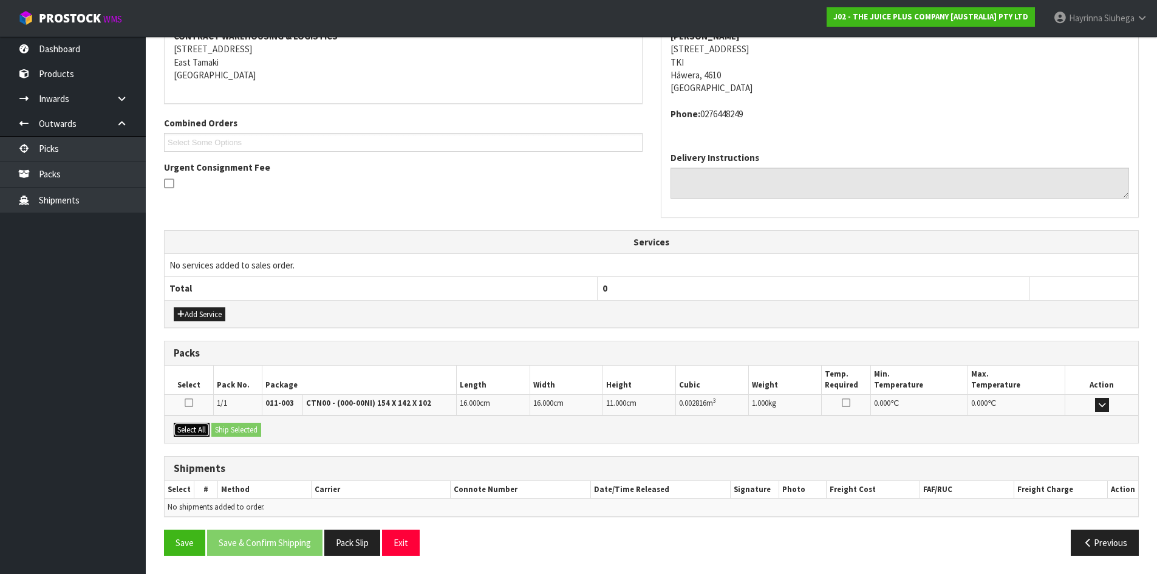
click at [200, 435] on button "Select All" at bounding box center [192, 430] width 36 height 15
click at [224, 431] on button "Ship Selected" at bounding box center [236, 430] width 50 height 15
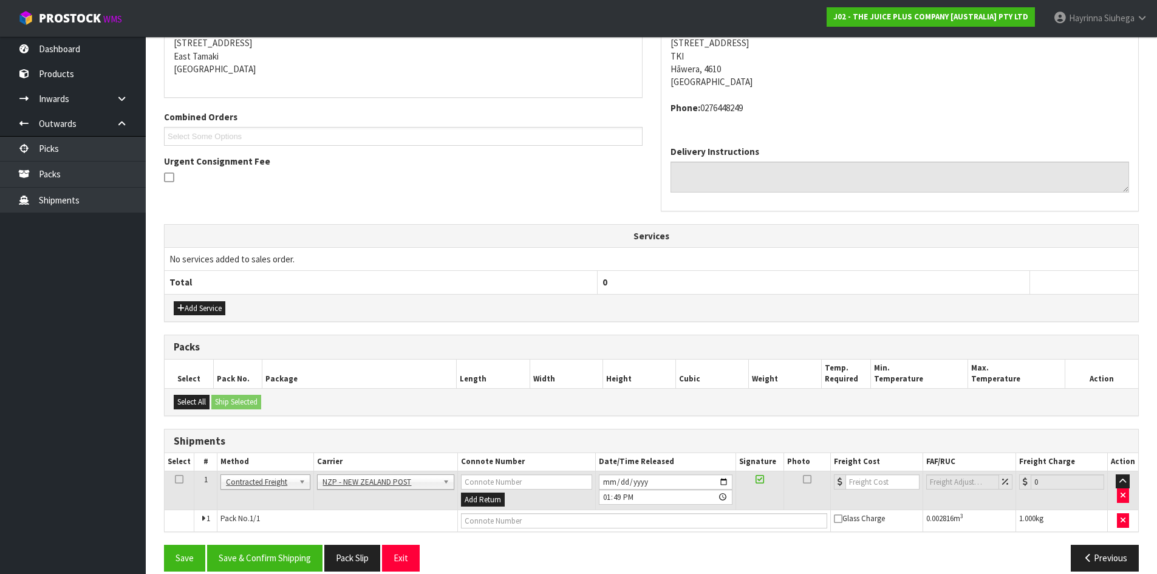
scroll to position [266, 0]
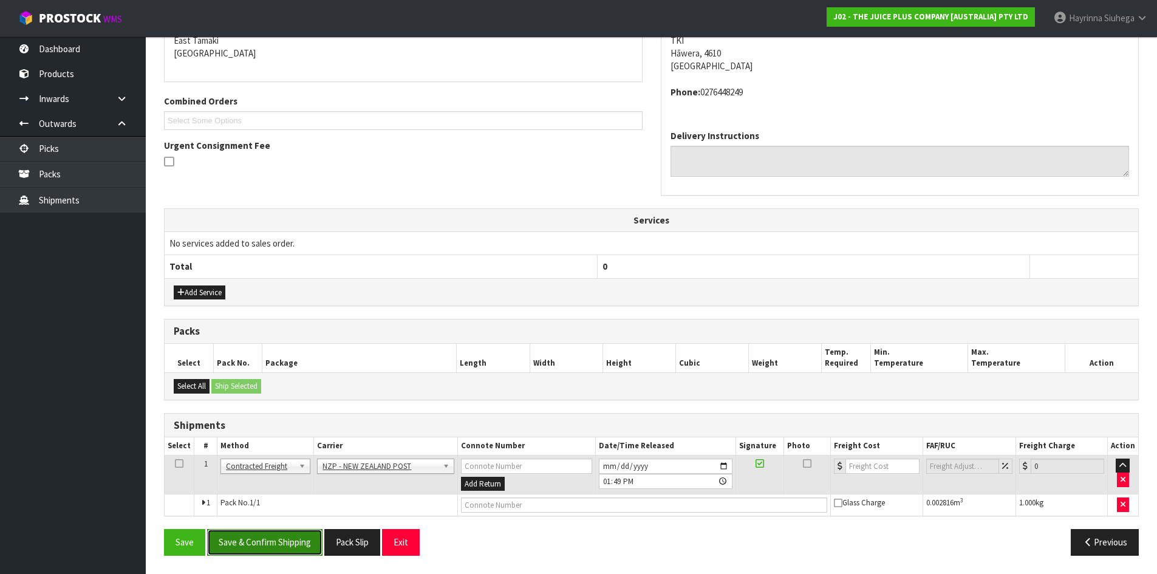
click at [301, 535] on button "Save & Confirm Shipping" at bounding box center [264, 542] width 115 height 26
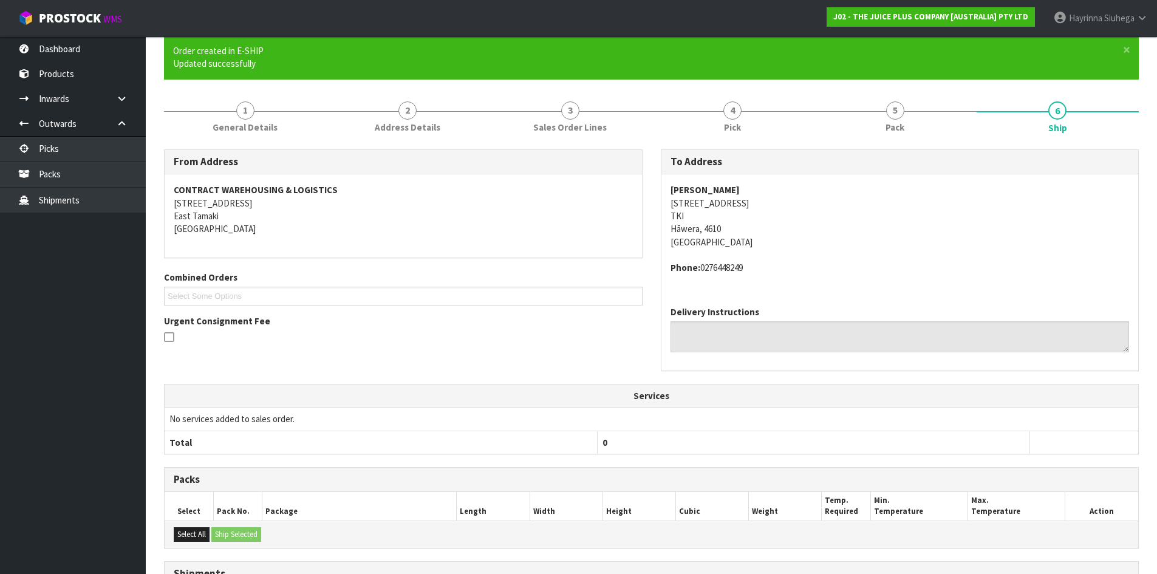
scroll to position [248, 0]
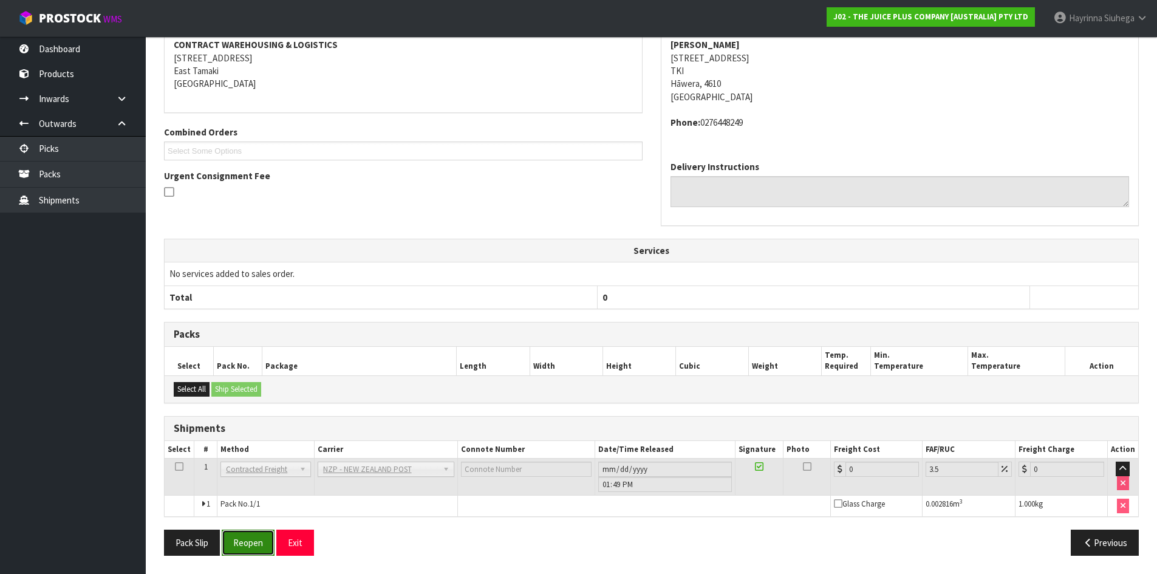
click at [251, 542] on button "Reopen" at bounding box center [248, 543] width 53 height 26
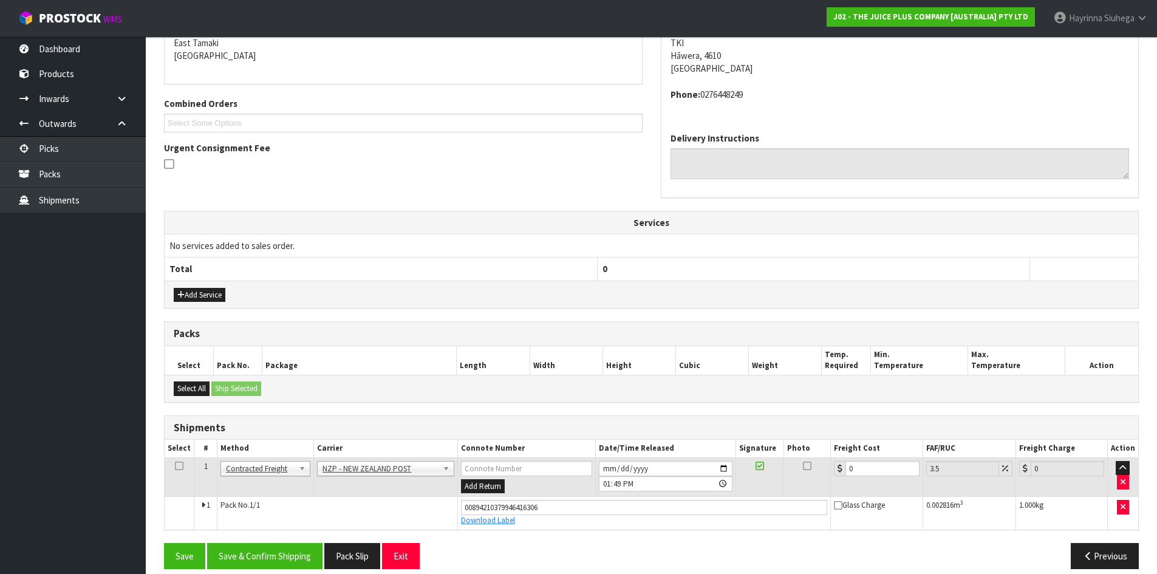
scroll to position [277, 0]
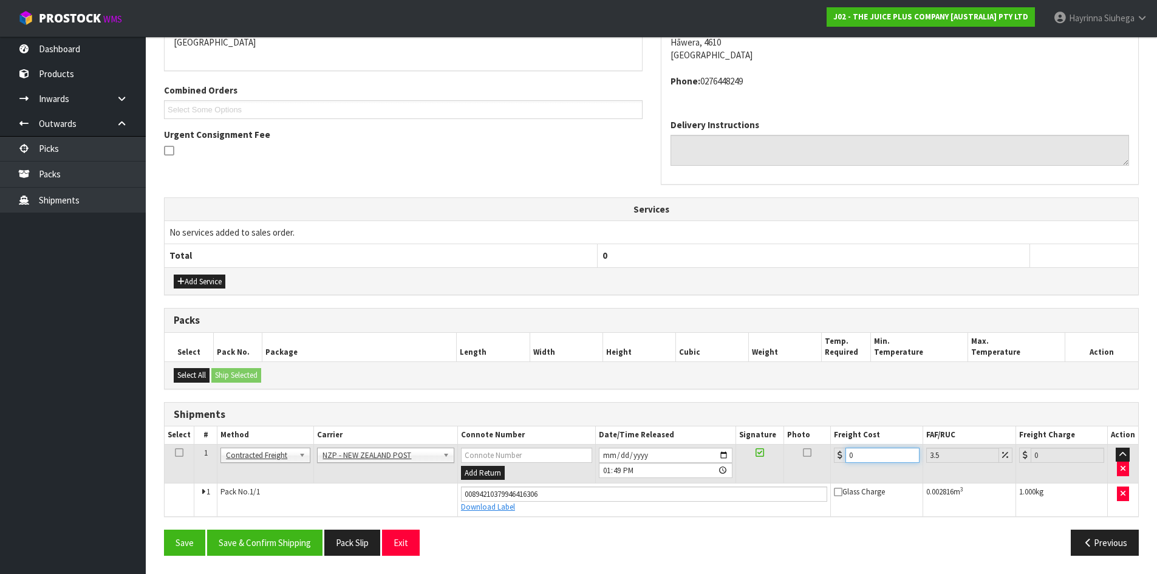
drag, startPoint x: 868, startPoint y: 454, endPoint x: 811, endPoint y: 450, distance: 57.8
click at [813, 451] on tr "1 Client Local Pickup Customer Local Pickup Company Freight Contracted Freight …" at bounding box center [651, 463] width 973 height 39
type input "8"
type input "8.28"
type input "8.4"
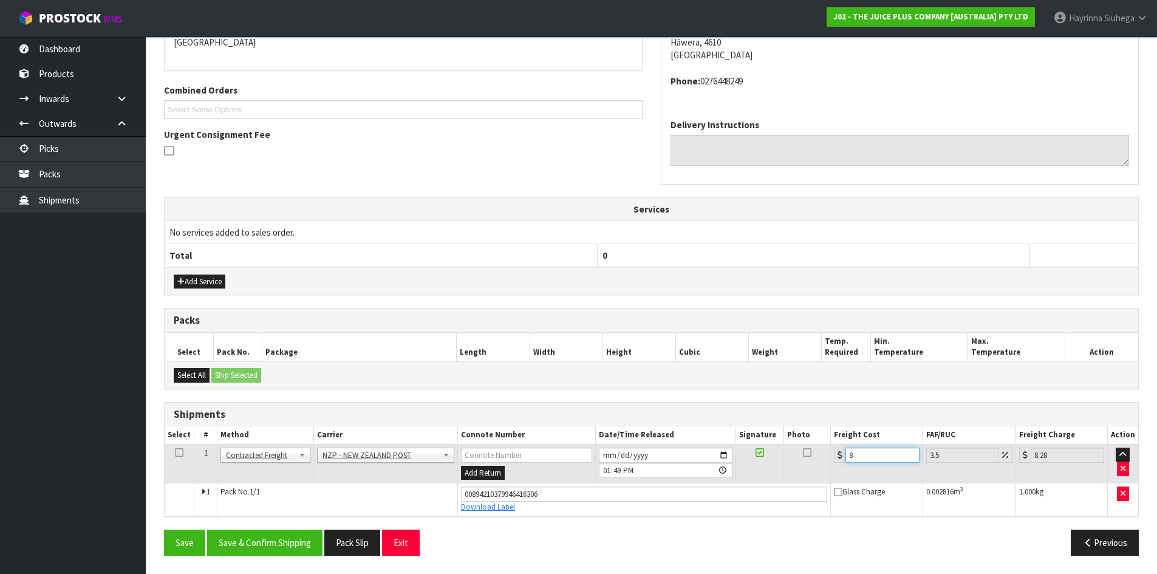
type input "8.69"
type input "8.45"
type input "8.75"
click at [164, 530] on button "Save" at bounding box center [184, 543] width 41 height 26
type input "8.453"
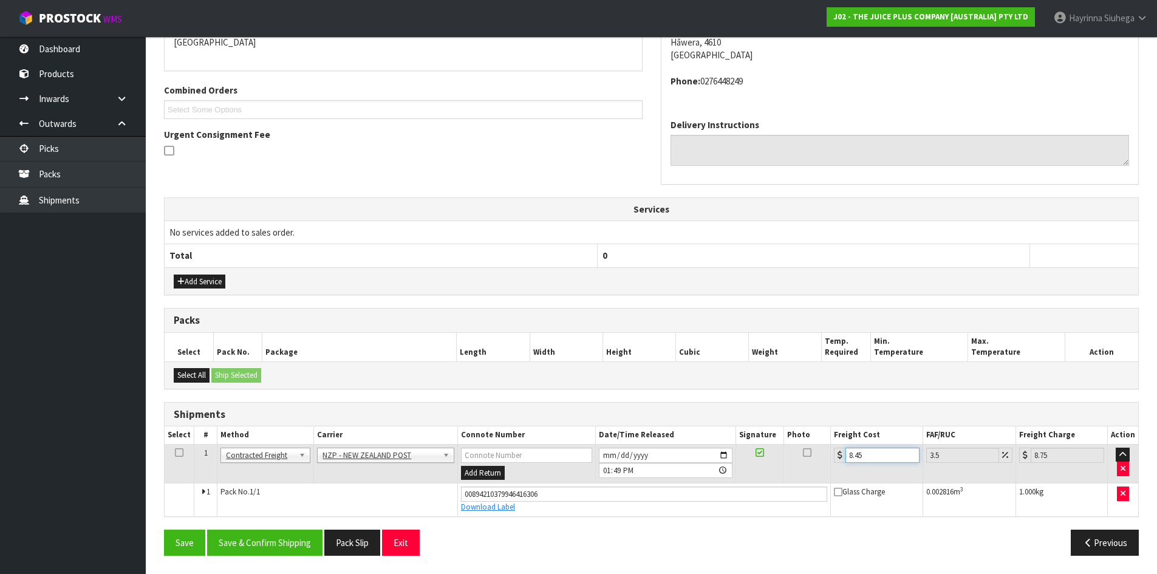
drag, startPoint x: 890, startPoint y: 455, endPoint x: 778, endPoint y: 449, distance: 111.9
click at [778, 449] on tr "1 Client Local Pickup Customer Local Pickup Company Freight Contracted Freight …" at bounding box center [651, 463] width 973 height 39
type input "8"
type input "8.28"
type input "8.4"
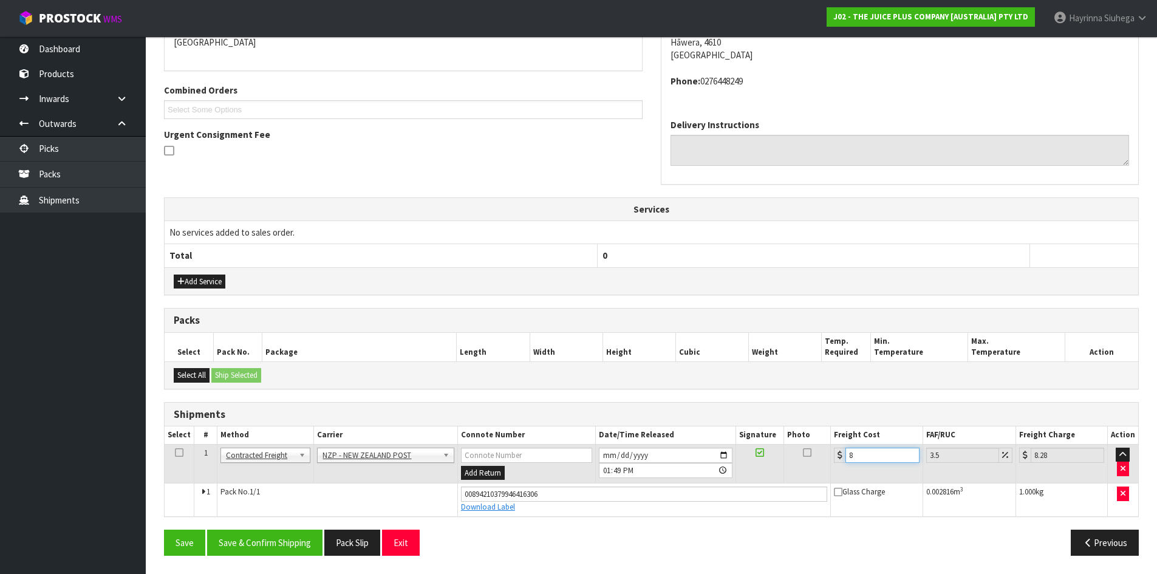
type input "8.69"
type input "8.45"
type input "8.75"
click at [164, 530] on button "Save" at bounding box center [184, 543] width 41 height 26
click at [284, 544] on button "Save & Confirm Shipping" at bounding box center [264, 543] width 115 height 26
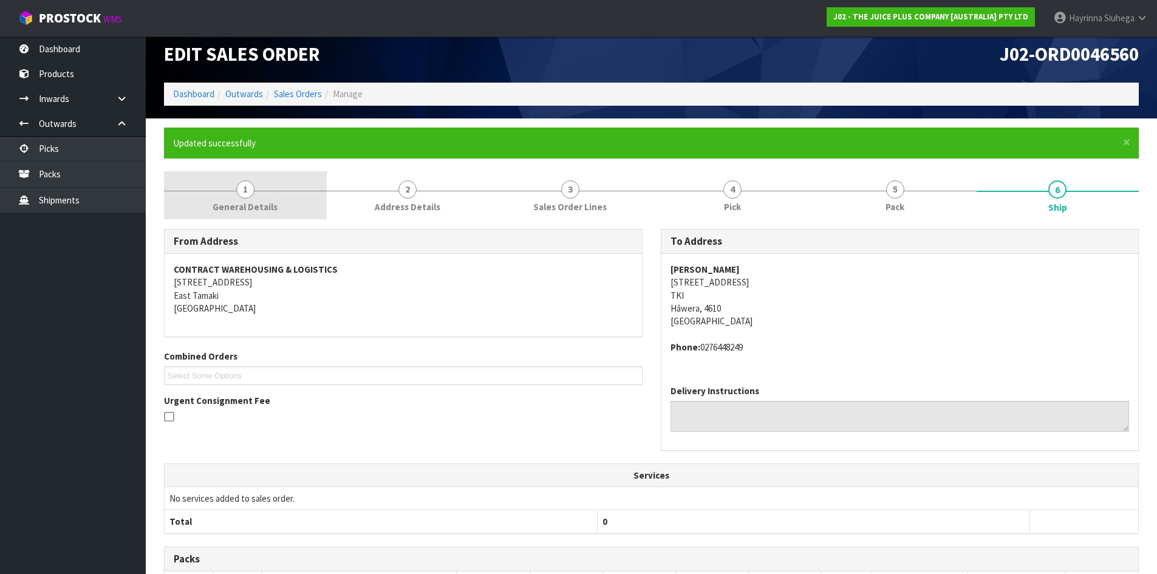
scroll to position [0, 0]
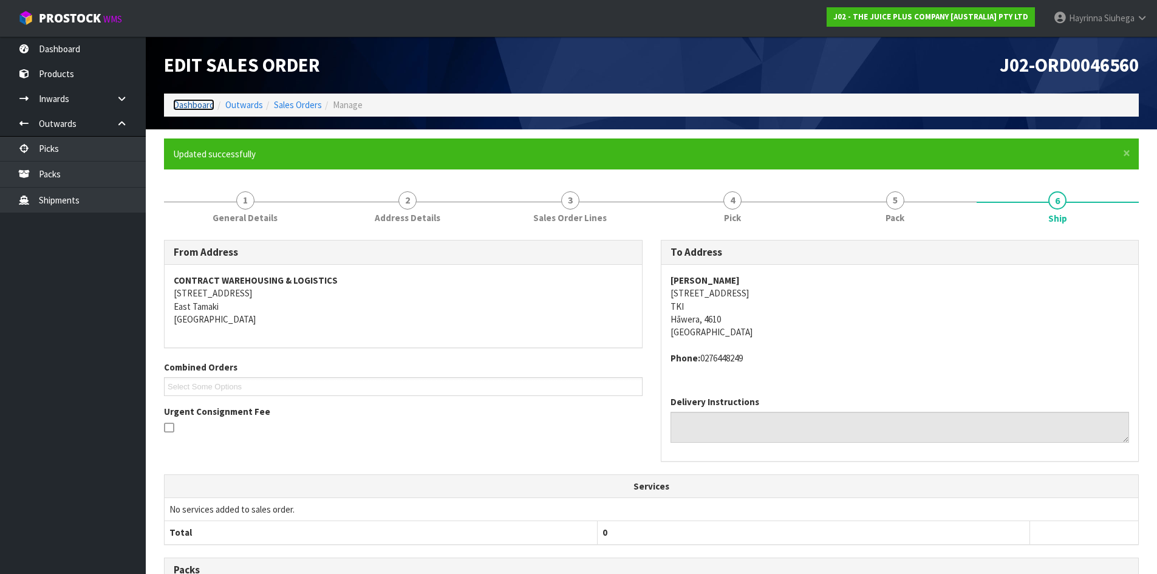
click at [206, 106] on link "Dashboard" at bounding box center [193, 105] width 41 height 12
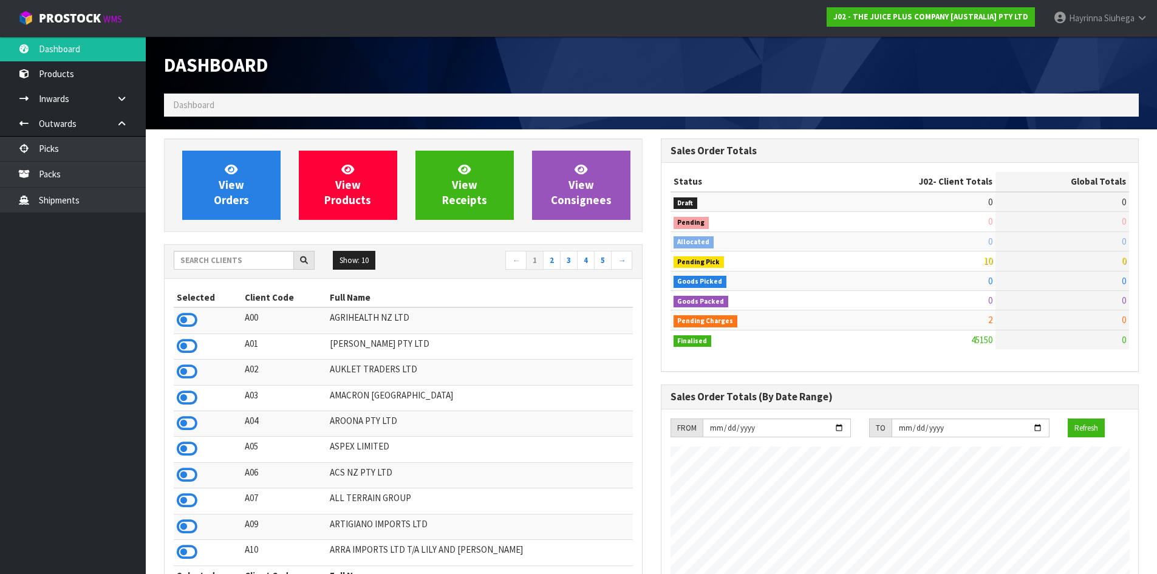
scroll to position [920, 496]
click at [239, 185] on span "View Orders" at bounding box center [231, 185] width 35 height 46
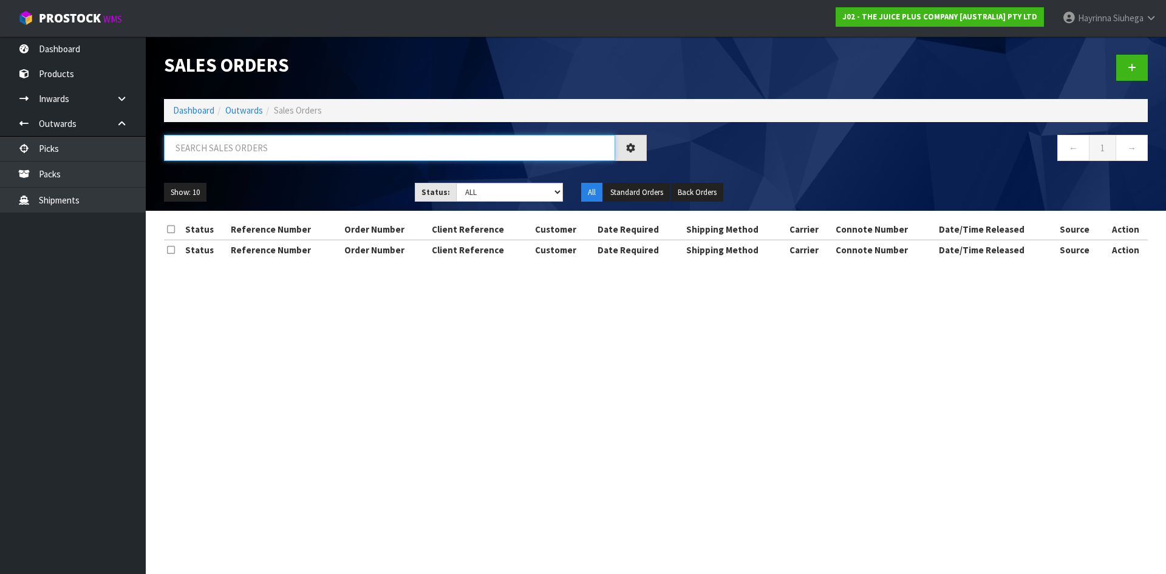
click at [257, 152] on input "text" at bounding box center [389, 148] width 451 height 26
type input "JOB-0410900"
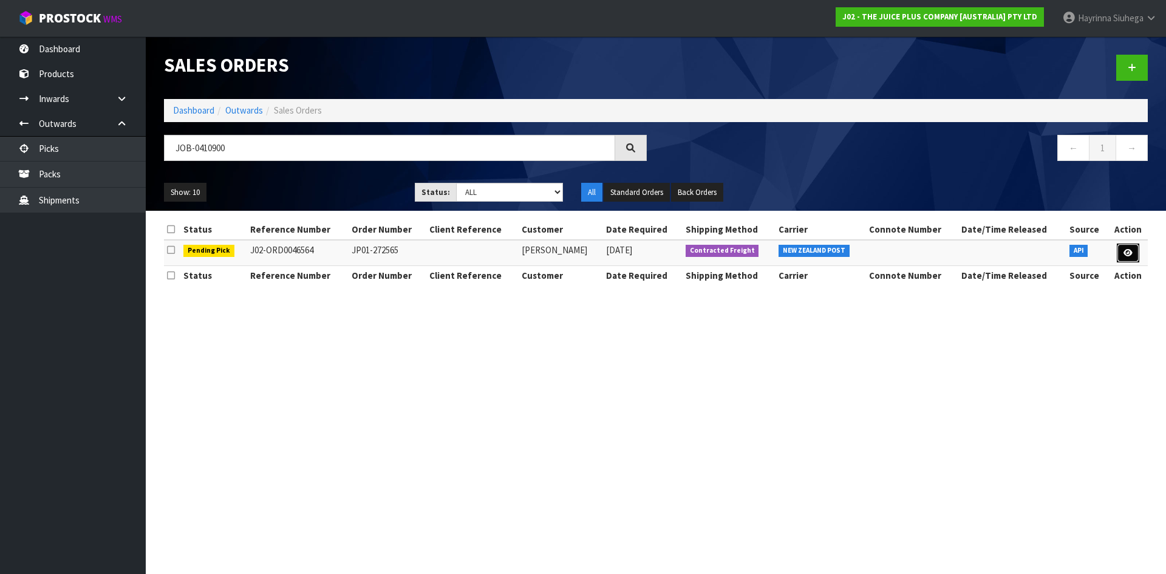
click at [1133, 256] on link at bounding box center [1128, 253] width 22 height 19
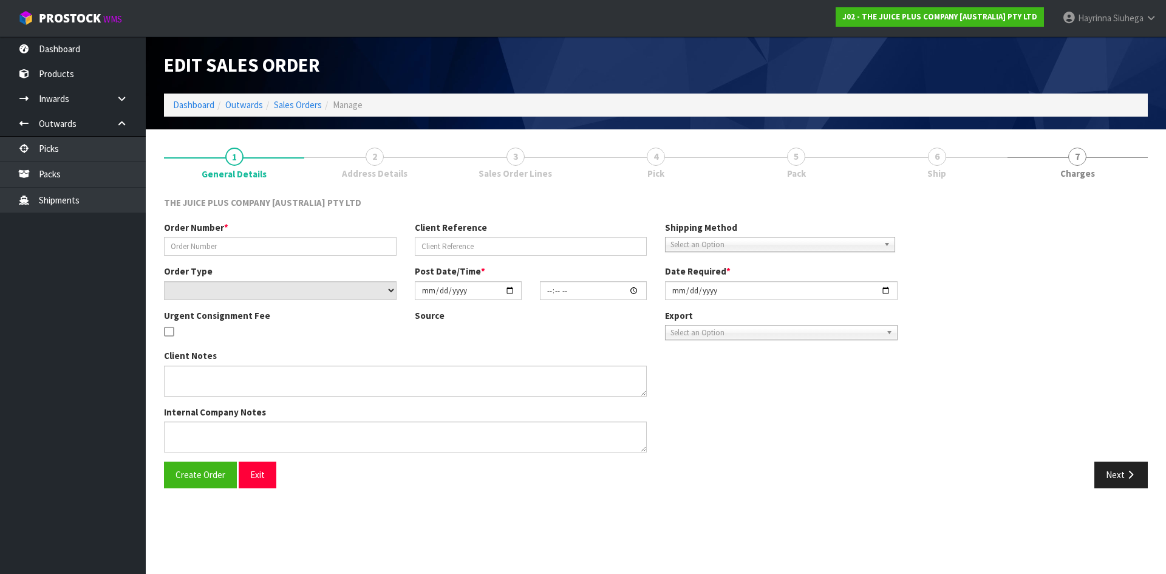
type input "JP01-272565"
select select "number:0"
type input "2025-09-03"
type input "20:30:52.000"
type input "2025-09-04"
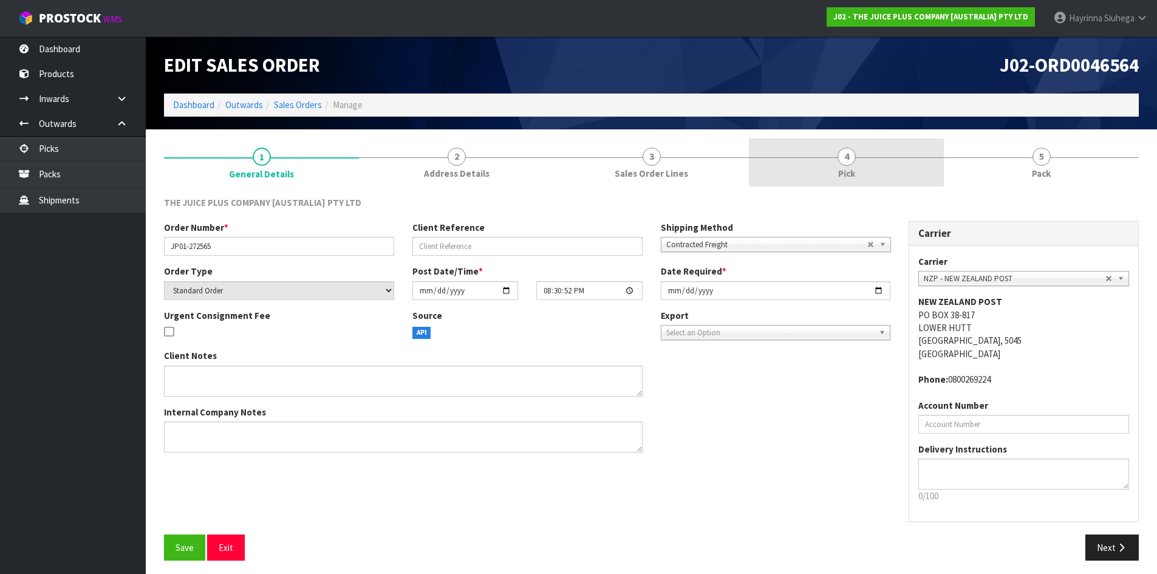
click at [925, 162] on link "4 Pick" at bounding box center [846, 162] width 195 height 48
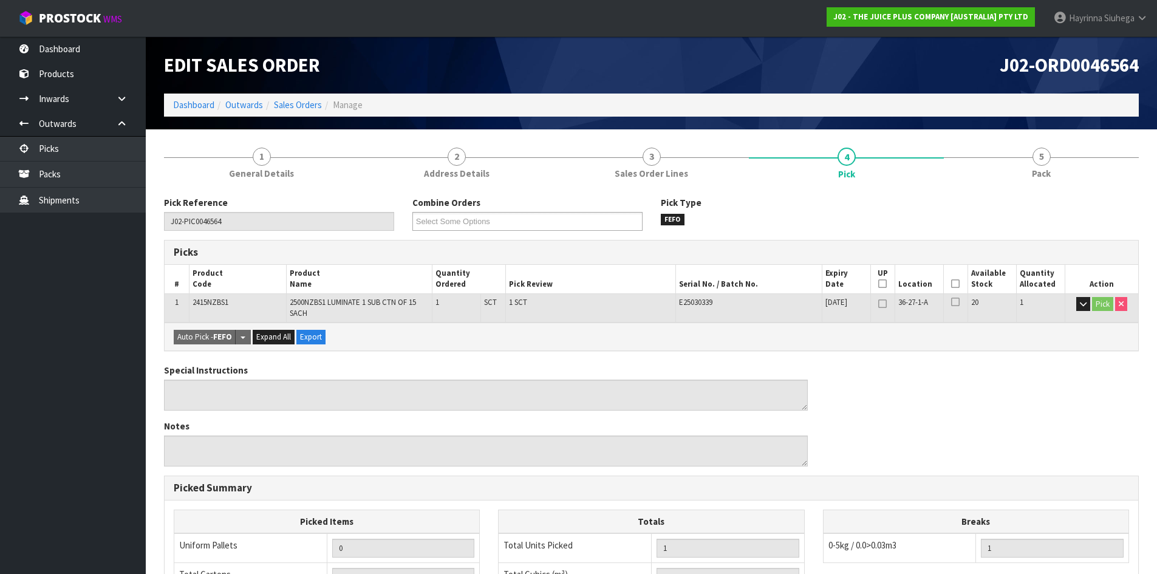
click at [957, 284] on icon at bounding box center [955, 284] width 9 height 1
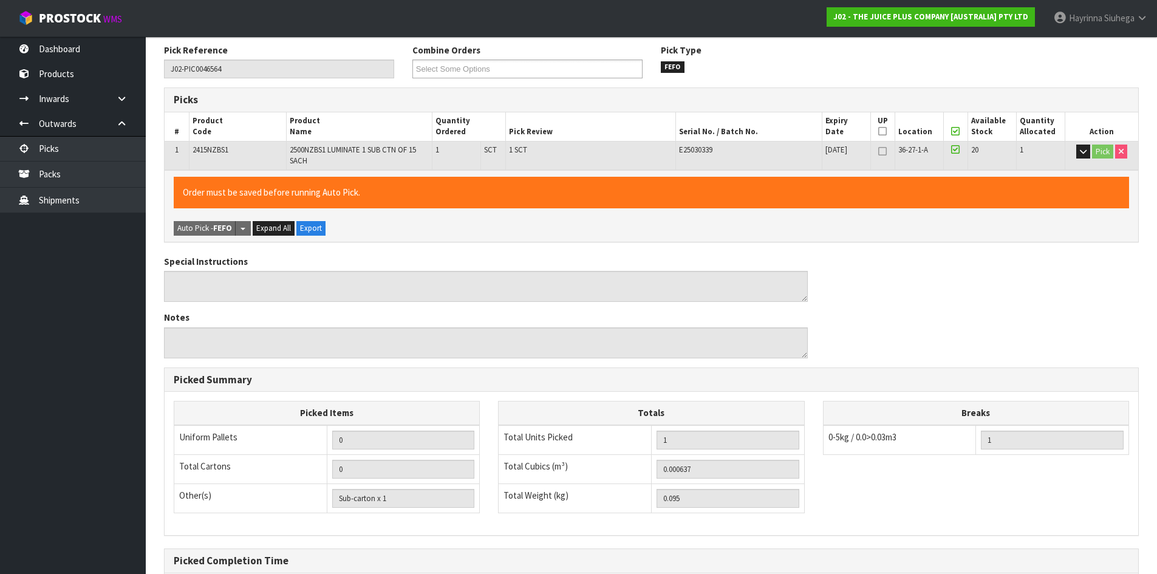
scroll to position [281, 0]
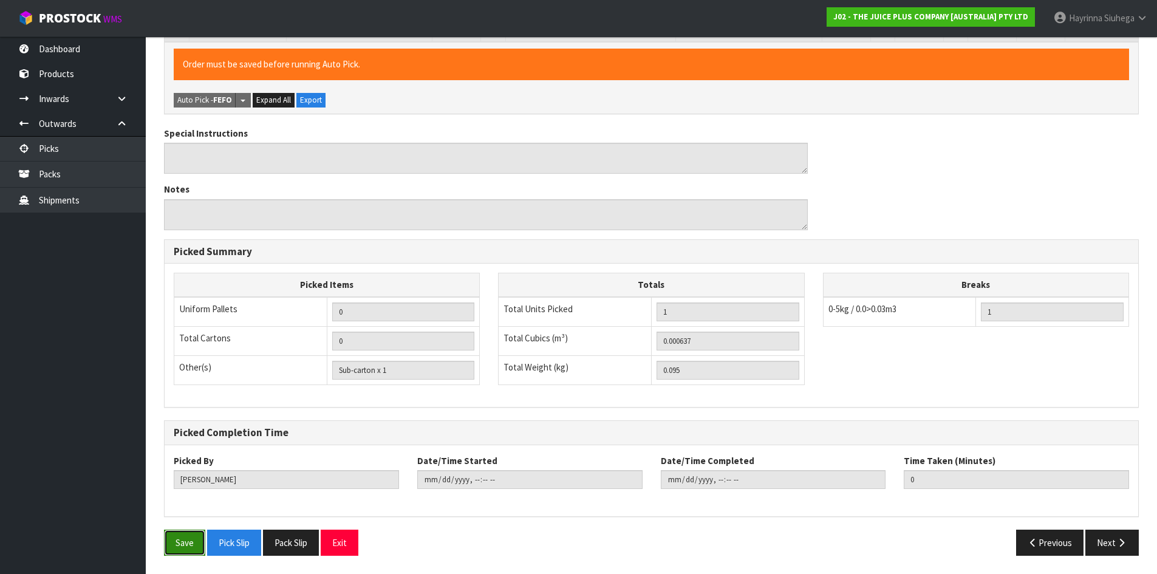
click at [176, 539] on button "Save" at bounding box center [184, 543] width 41 height 26
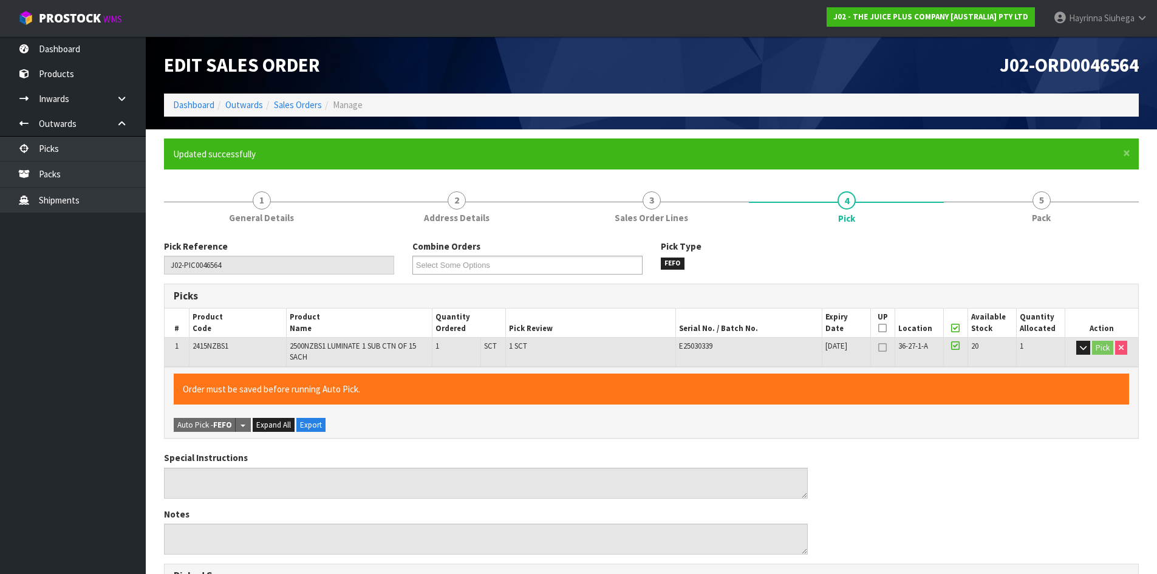
type input "Hayrinna Siuhega"
type input "2025-09-04T13:52:23"
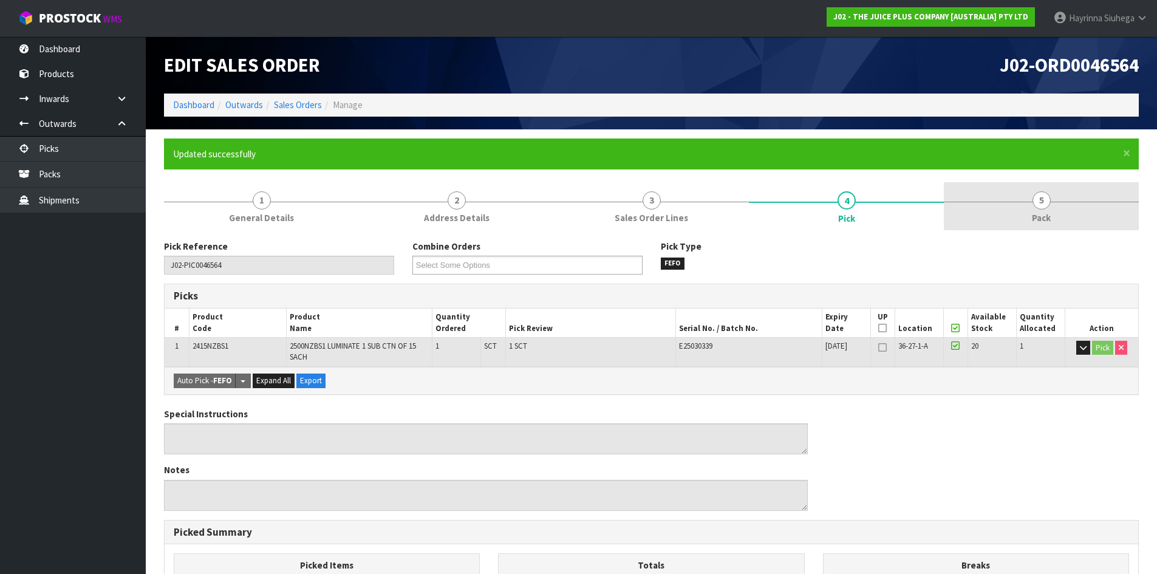
click at [1032, 201] on span "5" at bounding box center [1041, 200] width 18 height 18
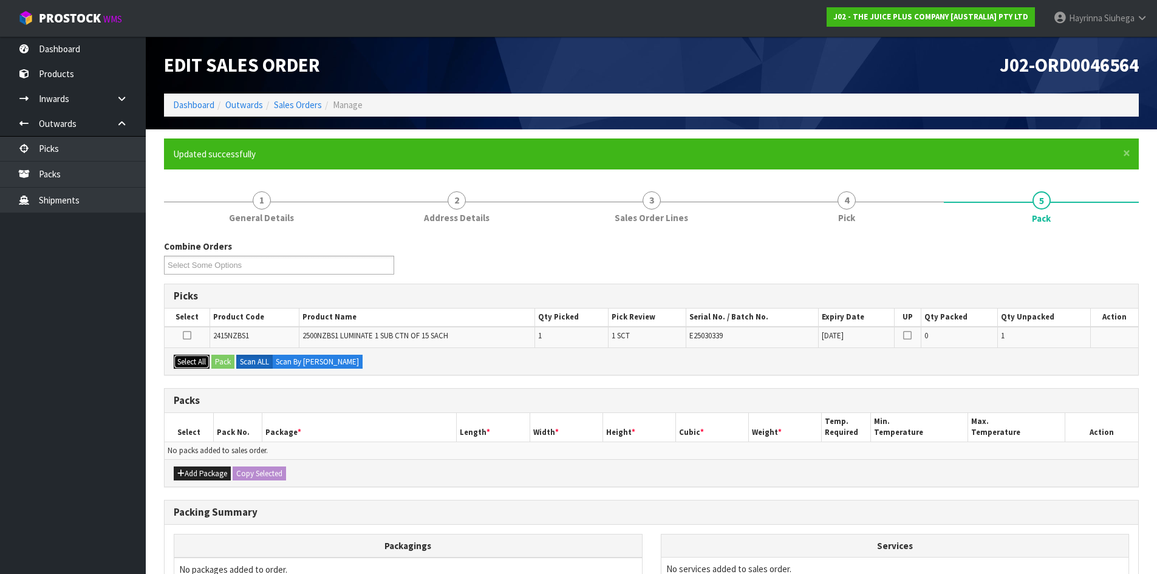
click at [202, 361] on button "Select All" at bounding box center [192, 362] width 36 height 15
click at [214, 362] on button "Pack" at bounding box center [222, 362] width 23 height 15
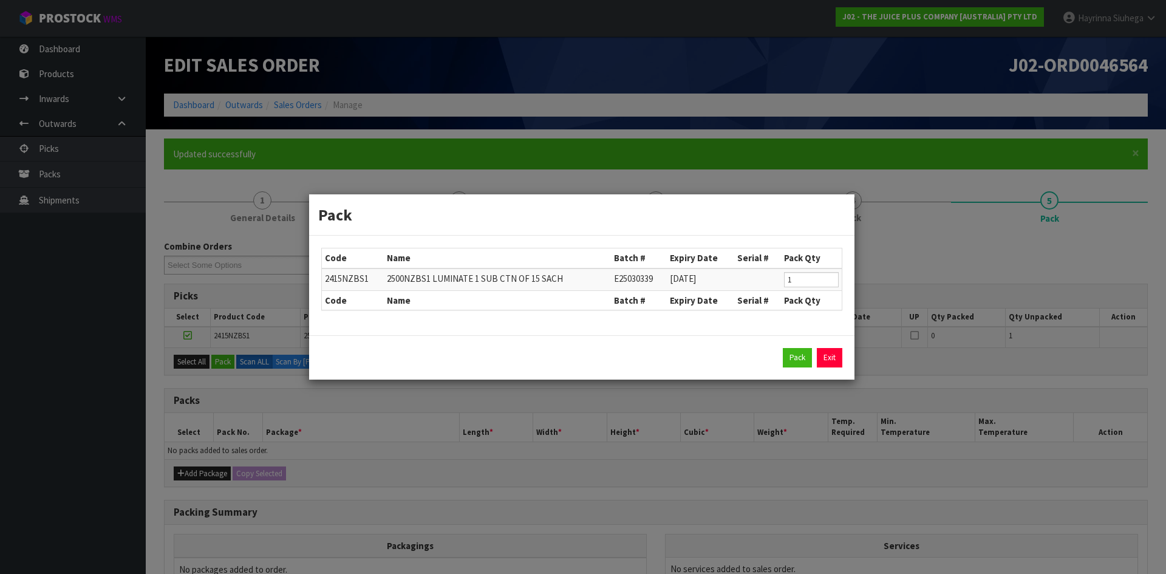
click at [782, 353] on div "Pack Exit" at bounding box center [581, 357] width 521 height 19
click at [799, 358] on button "Pack" at bounding box center [797, 357] width 29 height 19
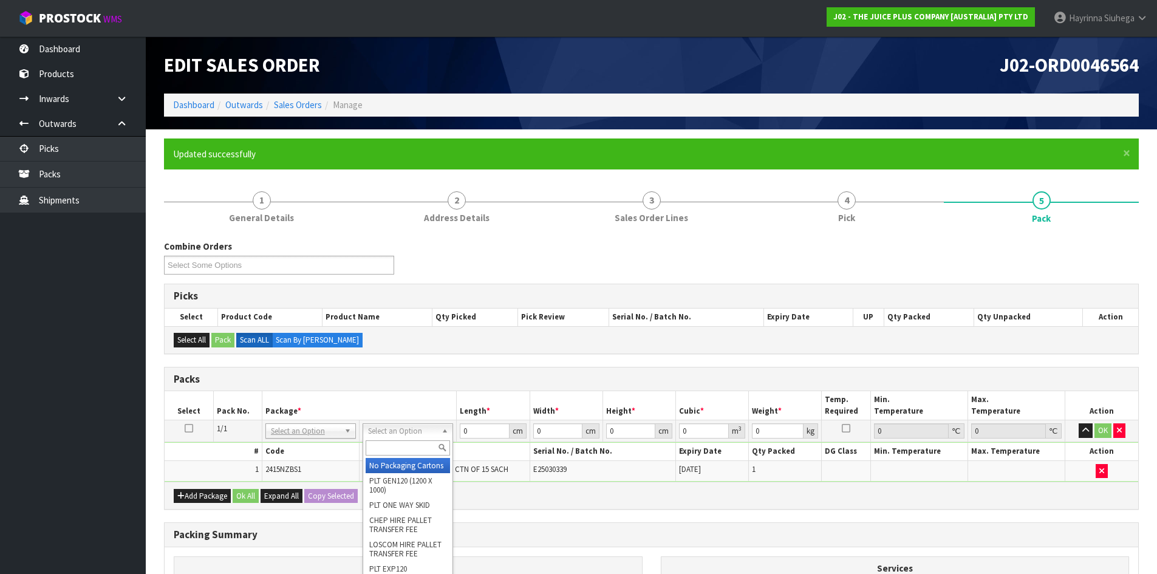
click at [407, 444] on input "text" at bounding box center [408, 447] width 84 height 15
type input "ctn00"
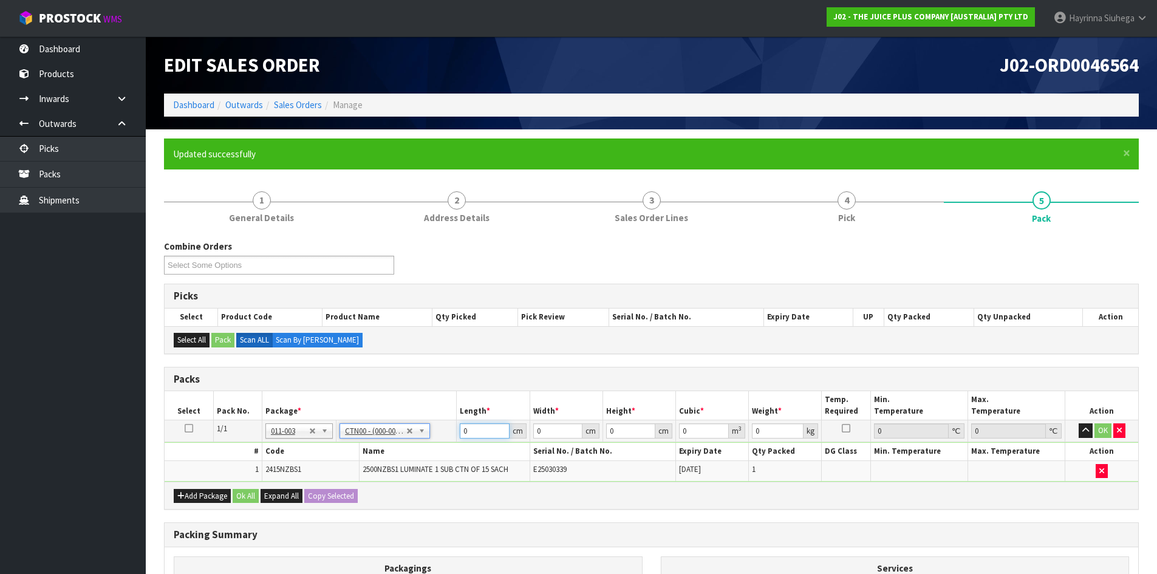
type input "15.4"
type input "14.2"
type input "10.2"
type input "0.002231"
type input "0.295"
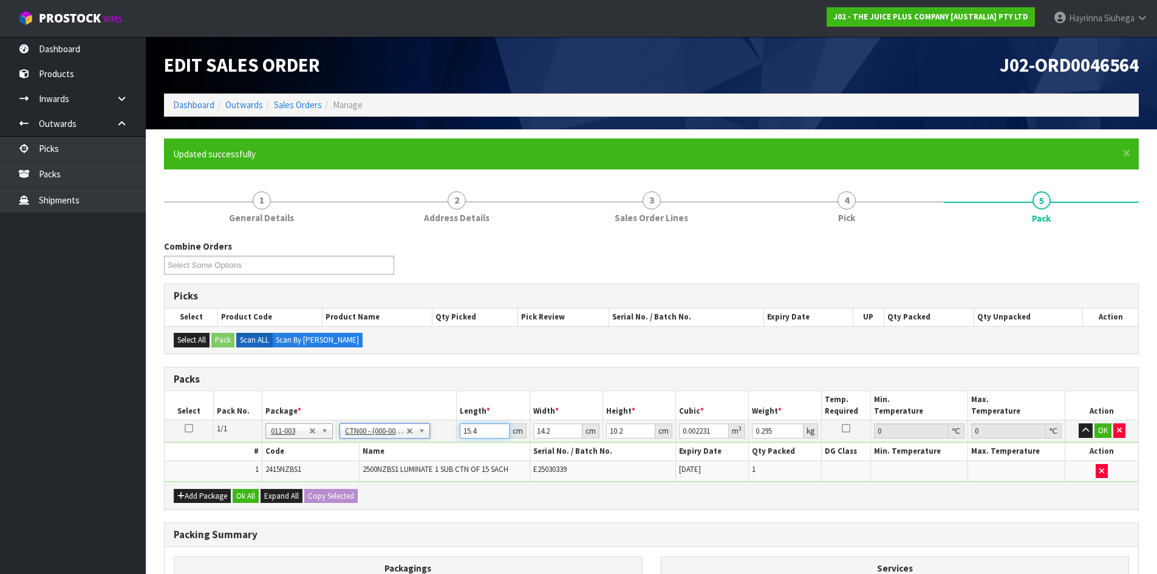
click at [460, 434] on input "15.4" at bounding box center [484, 430] width 49 height 15
type input "1"
type input "0.000145"
type input "16"
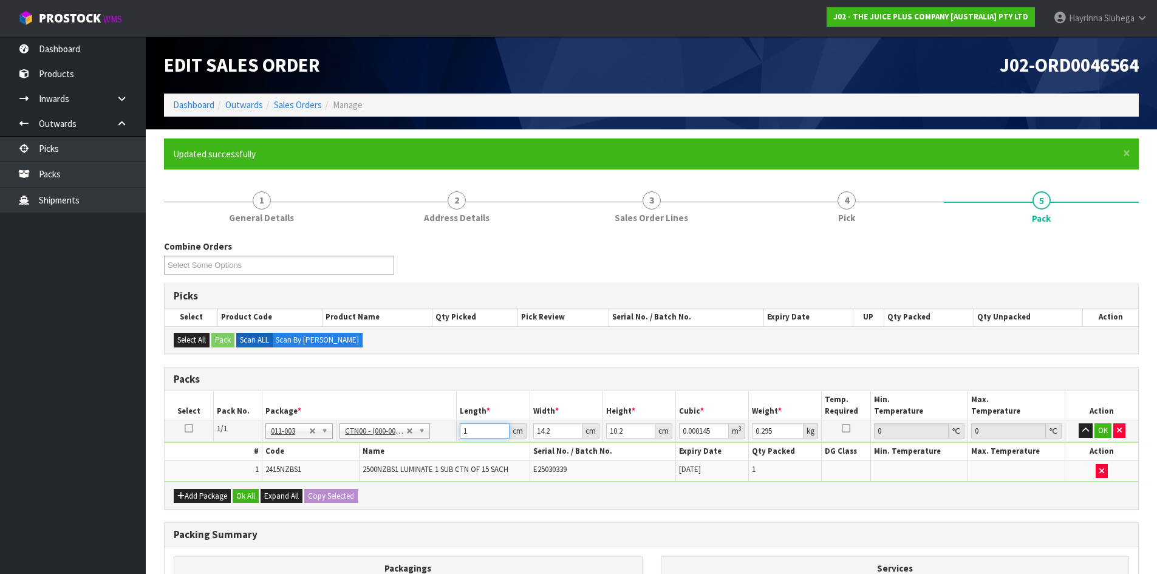
type input "0.002317"
type input "16"
type input "1"
type input "0.000163"
type input "16"
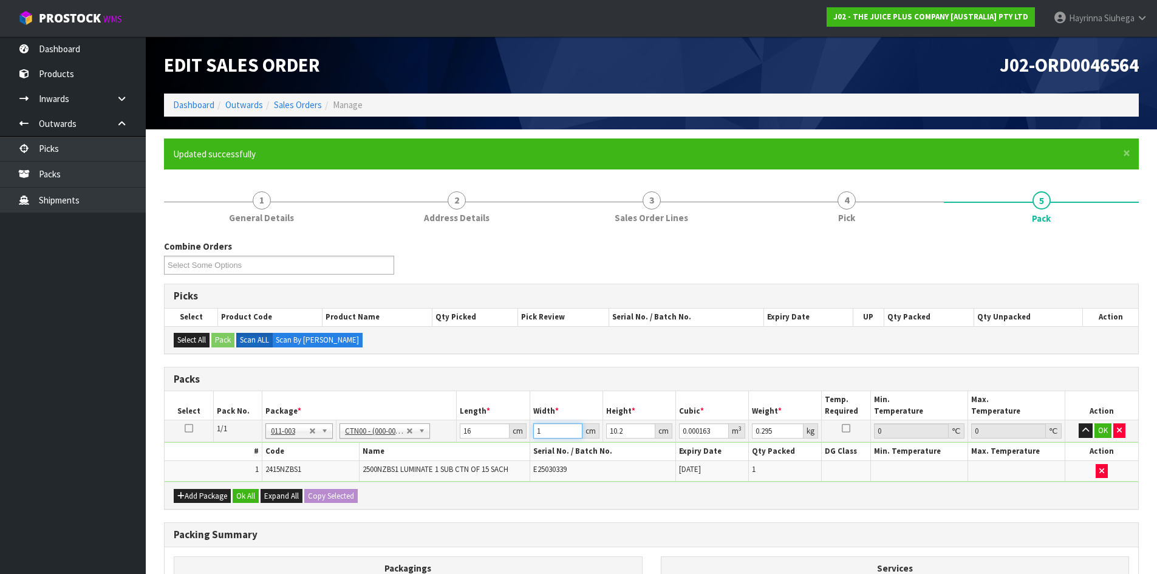
type input "0.002611"
type input "16"
type input "1"
type input "0.000256"
type input "11"
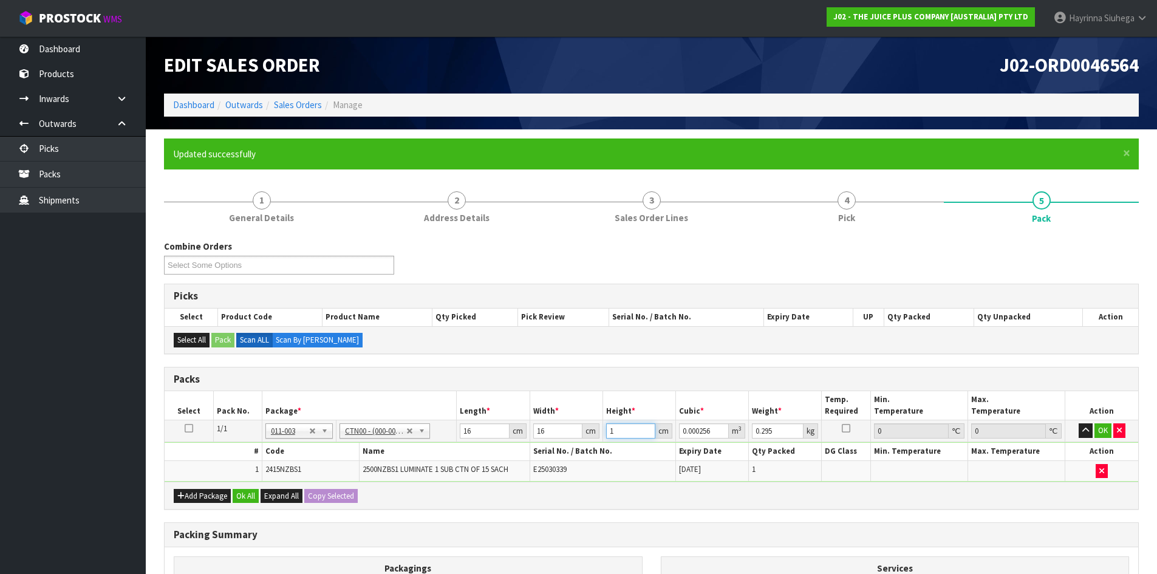
type input "0.002816"
type input "11"
type input "1"
click button "OK" at bounding box center [1102, 430] width 17 height 15
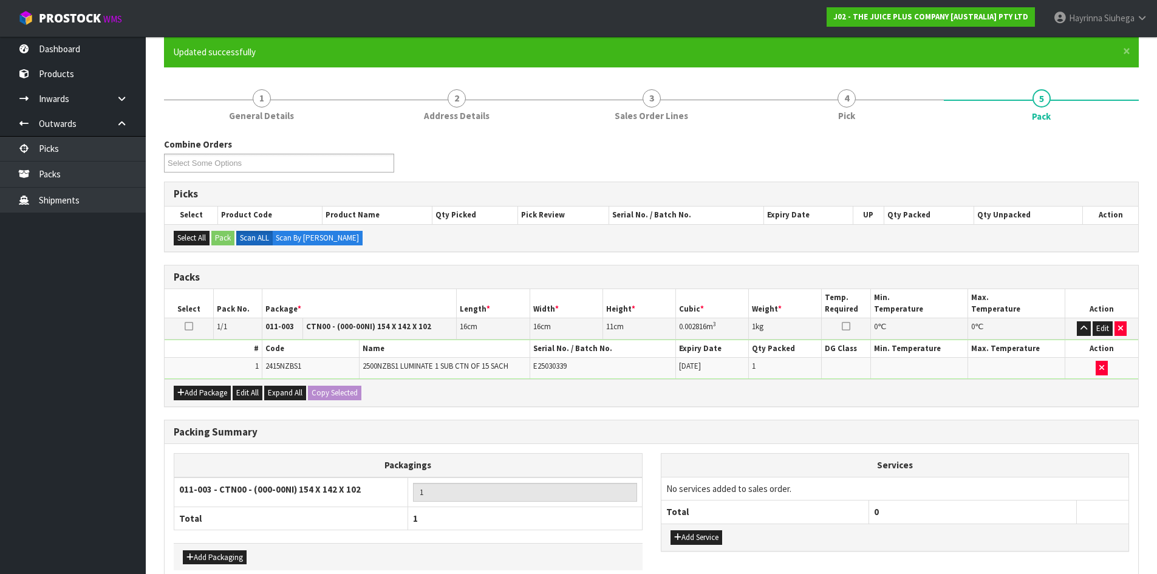
scroll to position [166, 0]
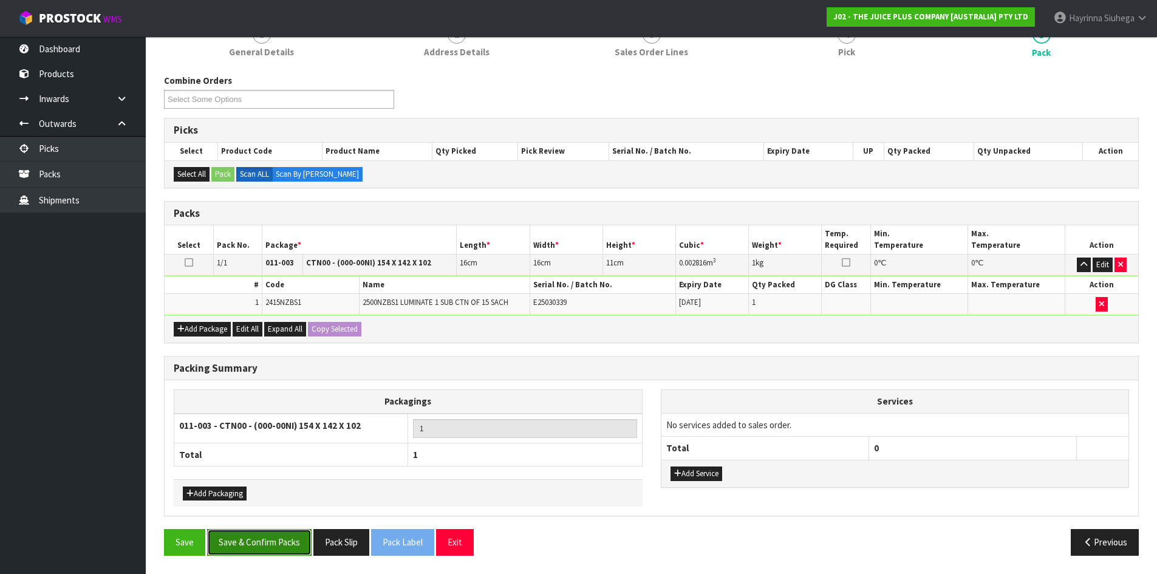
click at [275, 544] on button "Save & Confirm Packs" at bounding box center [259, 542] width 104 height 26
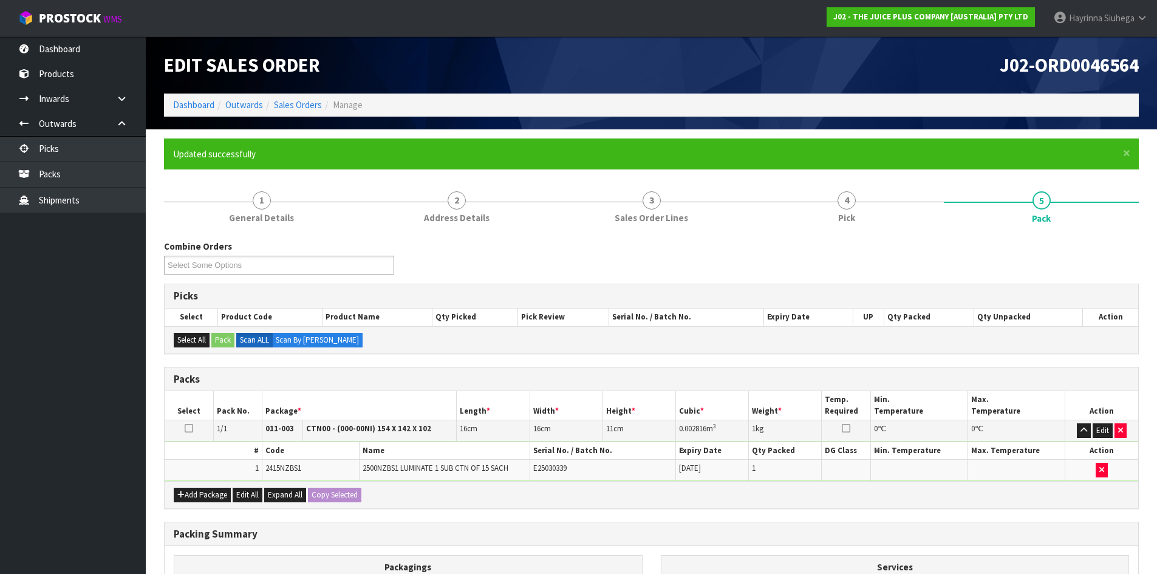
scroll to position [99, 0]
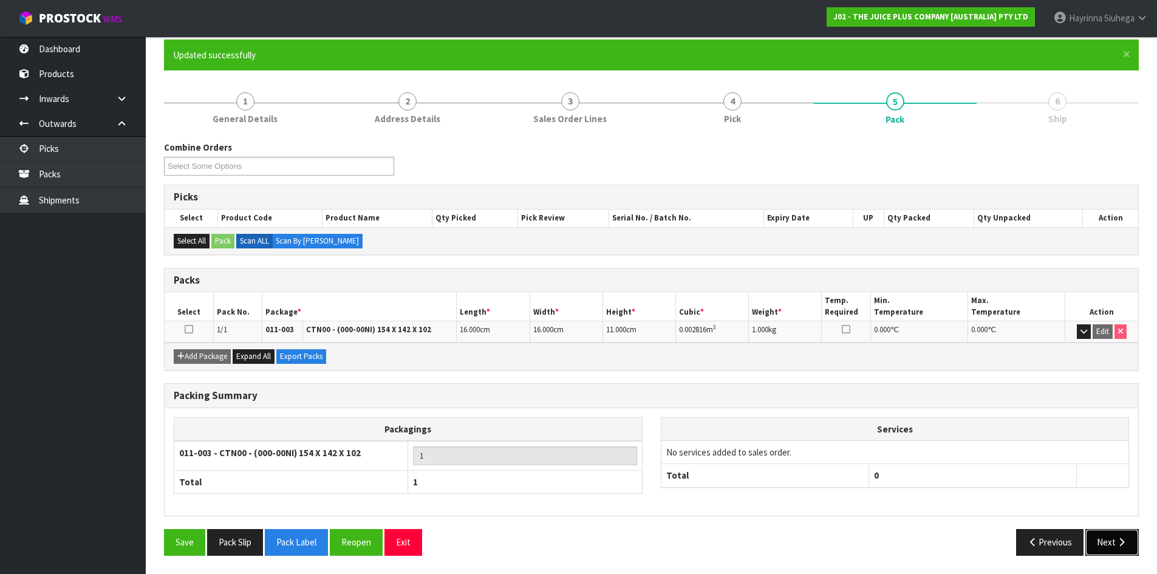
click at [1117, 542] on icon "button" at bounding box center [1122, 541] width 12 height 9
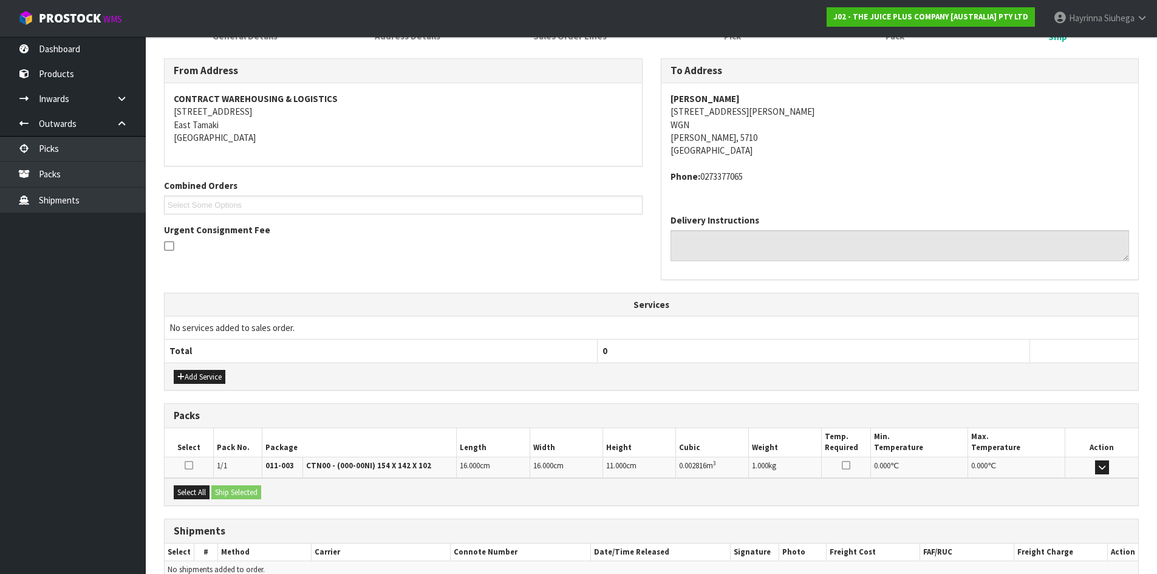
scroll to position [244, 0]
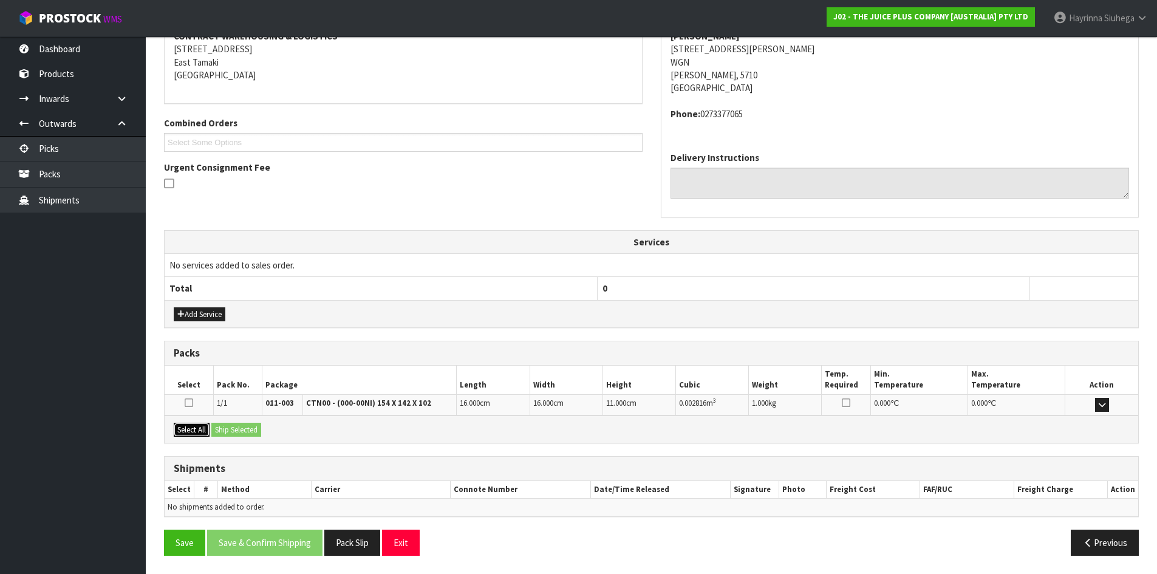
drag, startPoint x: 180, startPoint y: 429, endPoint x: 234, endPoint y: 423, distance: 55.0
click at [182, 429] on button "Select All" at bounding box center [192, 430] width 36 height 15
click at [234, 423] on button "Ship Selected" at bounding box center [236, 430] width 50 height 15
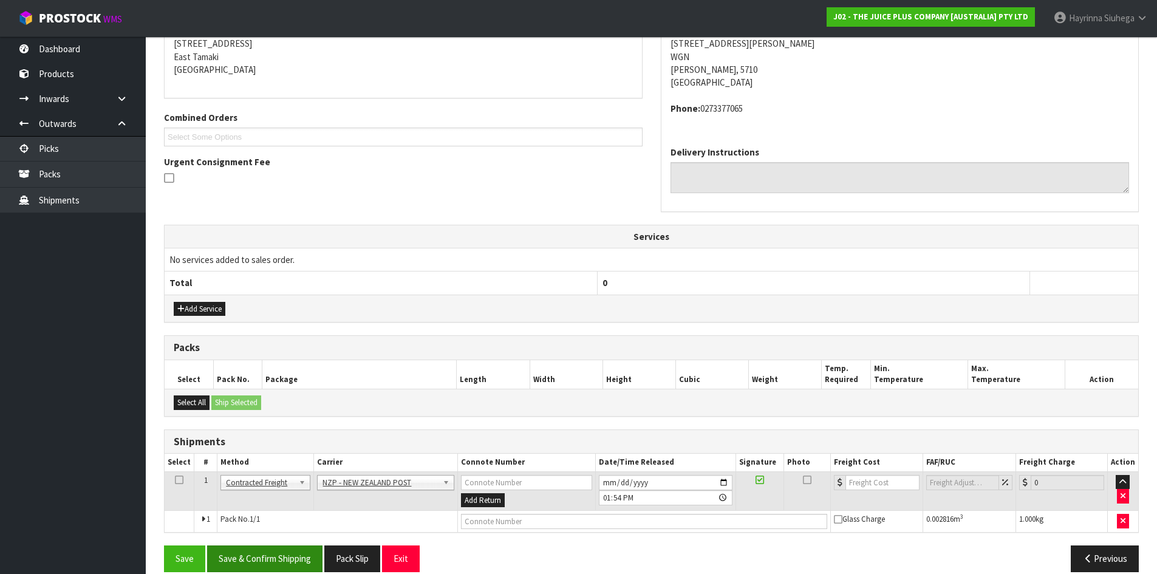
scroll to position [266, 0]
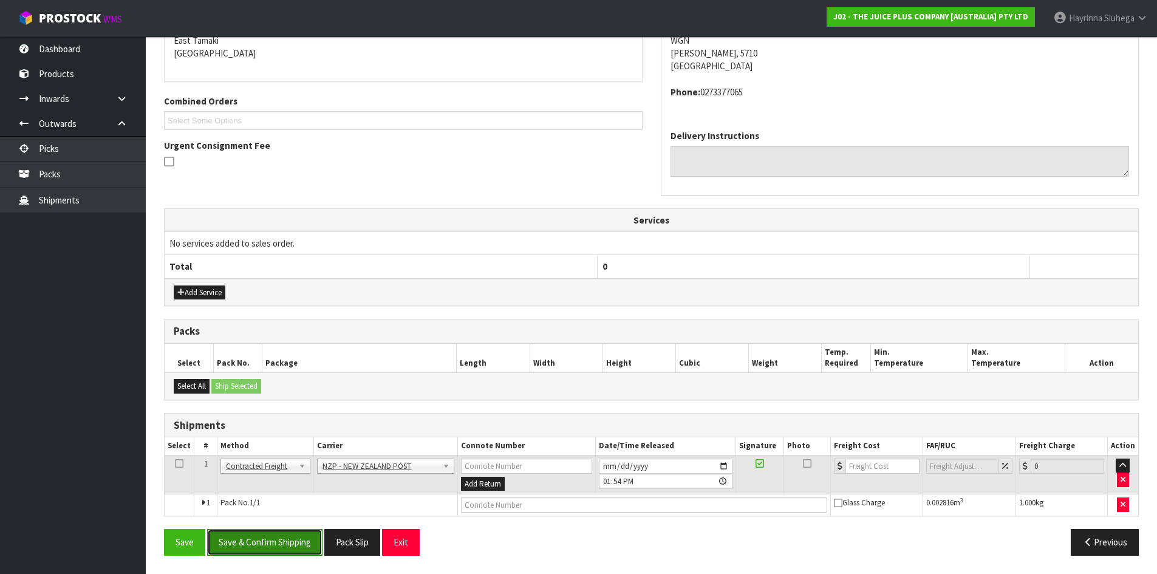
click at [257, 543] on button "Save & Confirm Shipping" at bounding box center [264, 542] width 115 height 26
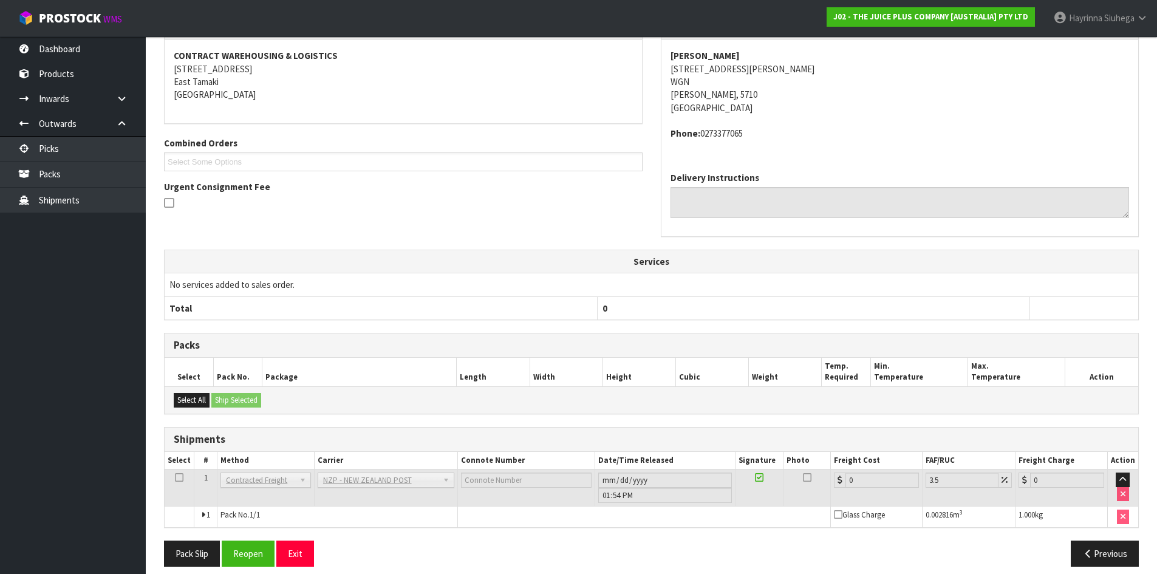
scroll to position [248, 0]
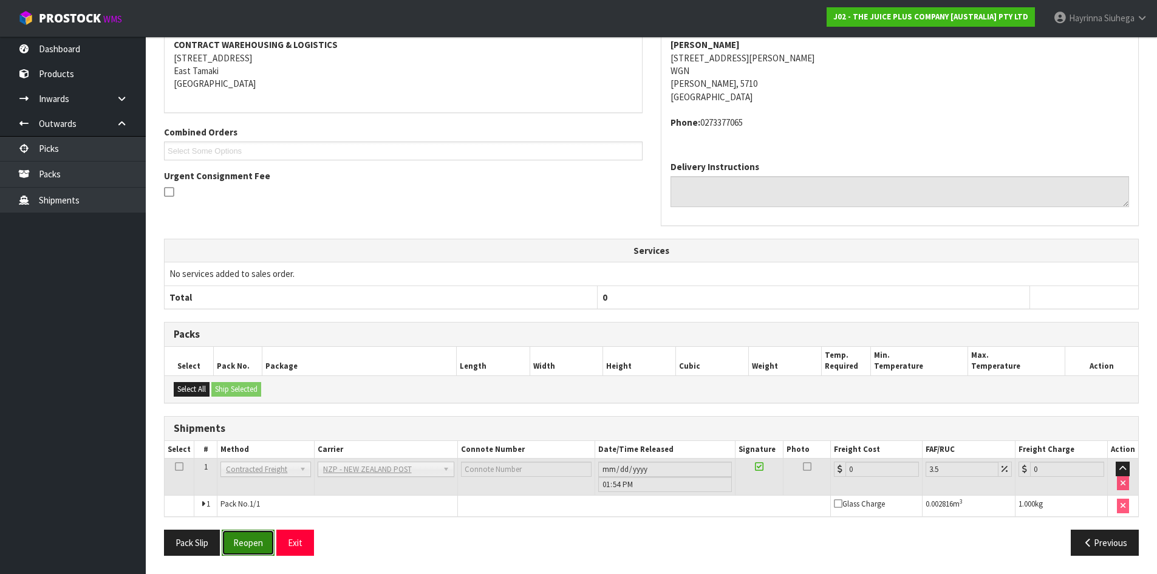
click at [248, 541] on button "Reopen" at bounding box center [248, 543] width 53 height 26
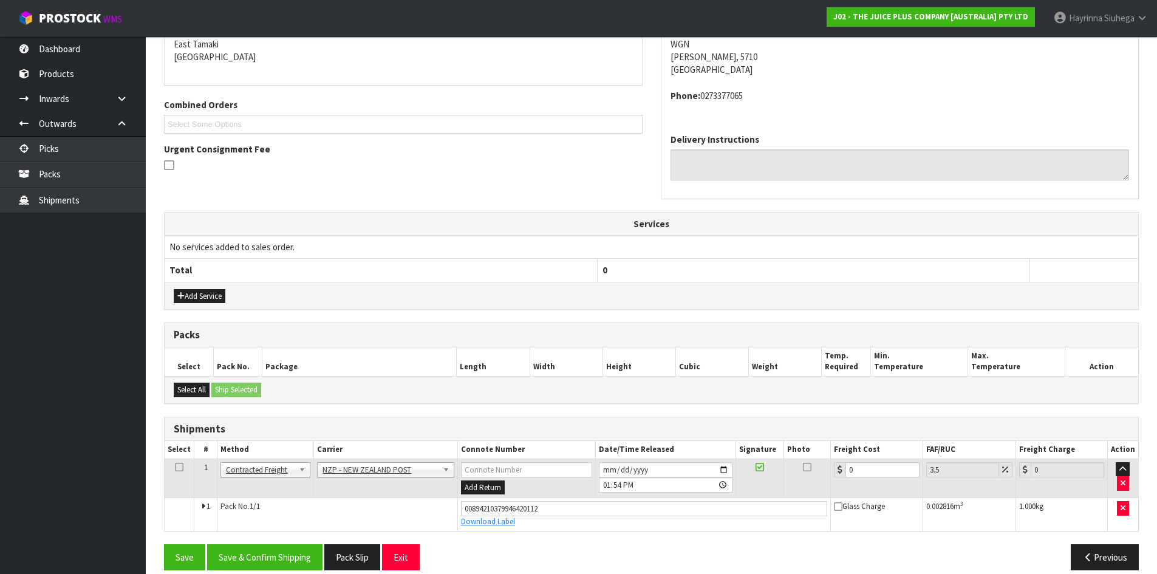
scroll to position [277, 0]
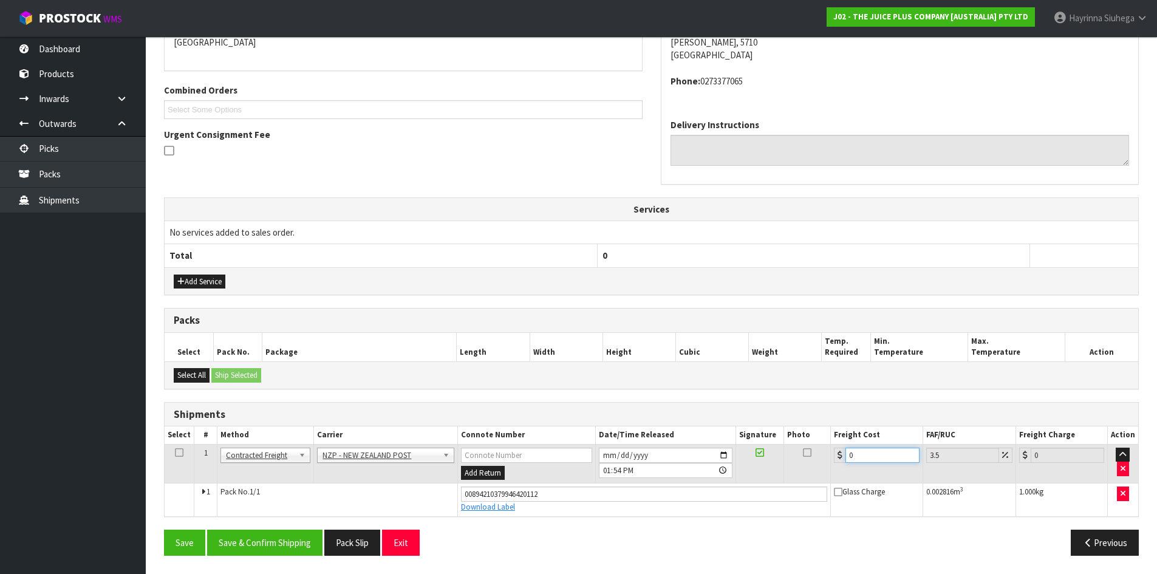
drag, startPoint x: 873, startPoint y: 452, endPoint x: 669, endPoint y: 452, distance: 204.1
click at [692, 452] on tr "1 Client Local Pickup Customer Local Pickup Company Freight Contracted Freight …" at bounding box center [651, 463] width 973 height 39
type input "8"
type input "8.28"
type input "8.4"
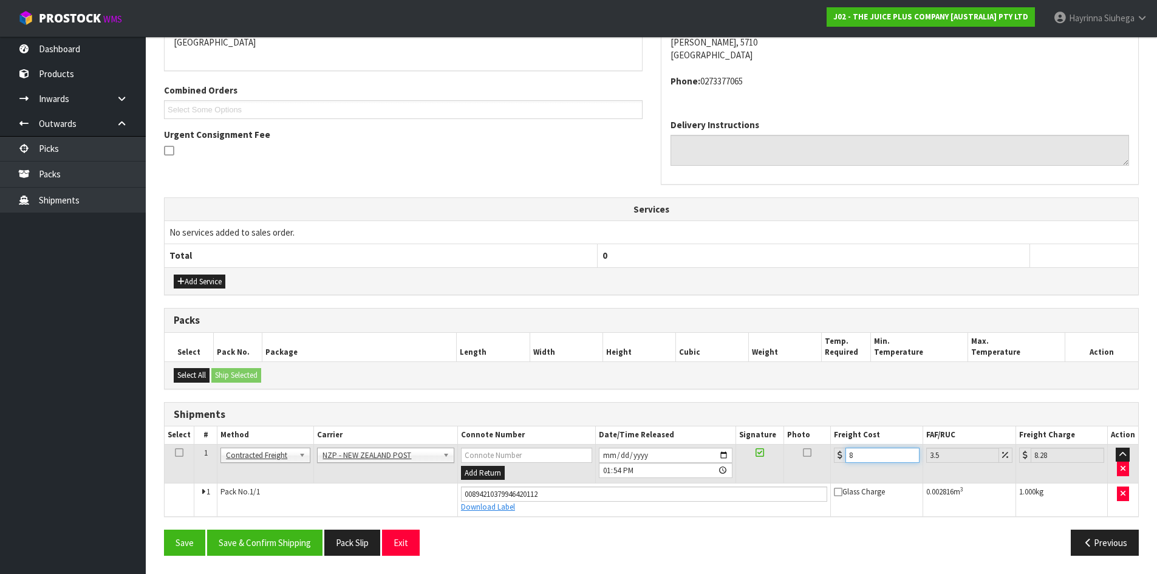
type input "8.69"
type input "8.45"
type input "8.75"
type input "8.45"
click at [164, 530] on button "Save" at bounding box center [184, 543] width 41 height 26
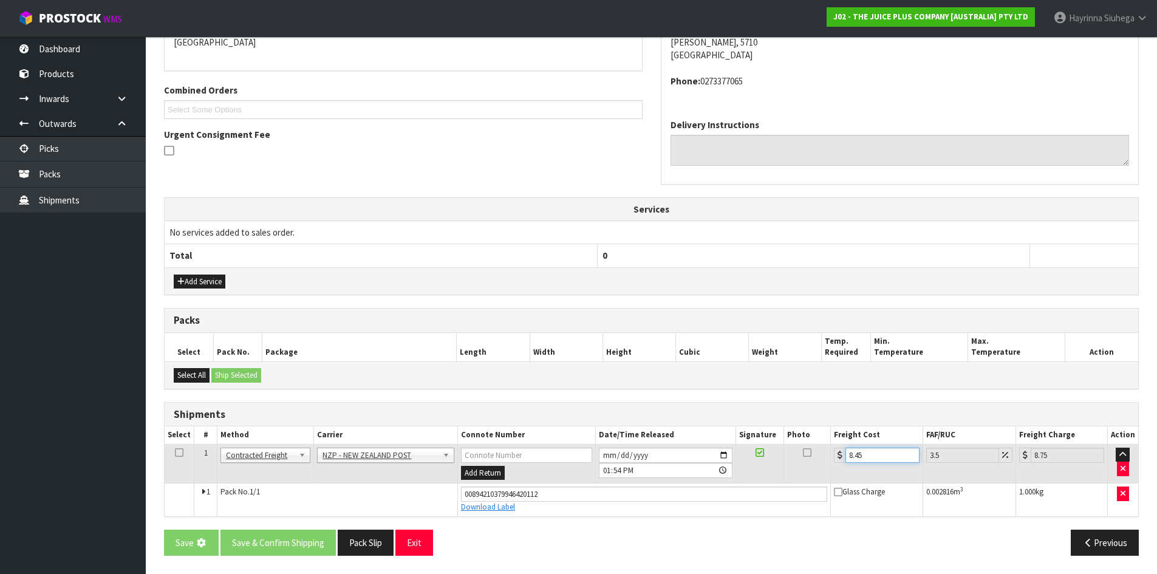
scroll to position [0, 0]
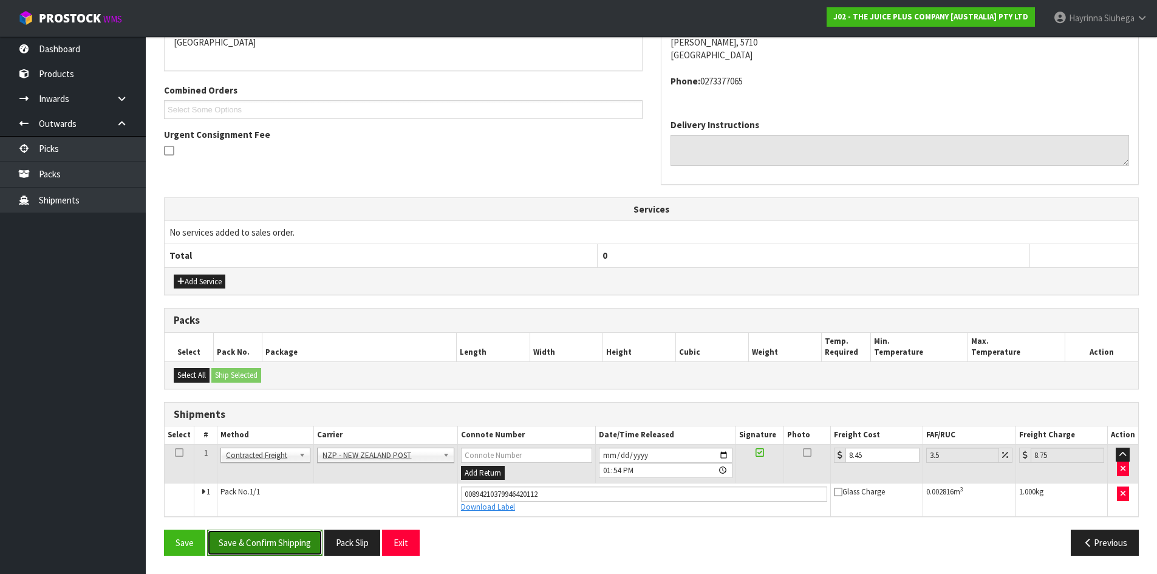
click at [296, 540] on button "Save & Confirm Shipping" at bounding box center [264, 543] width 115 height 26
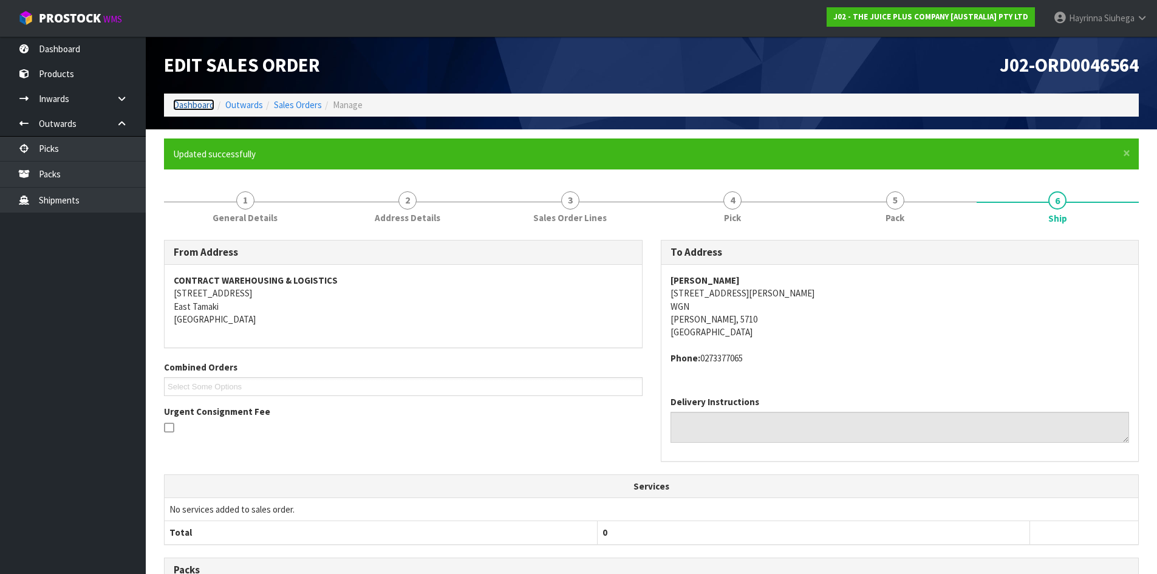
click at [189, 104] on link "Dashboard" at bounding box center [193, 105] width 41 height 12
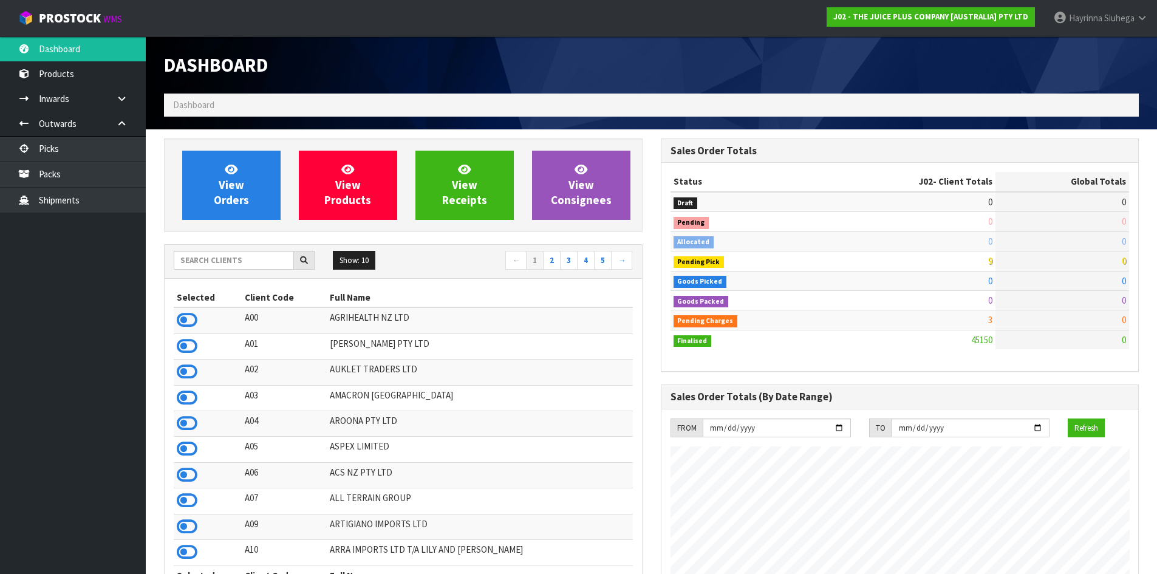
scroll to position [920, 496]
click at [208, 176] on link "View Orders" at bounding box center [231, 185] width 98 height 69
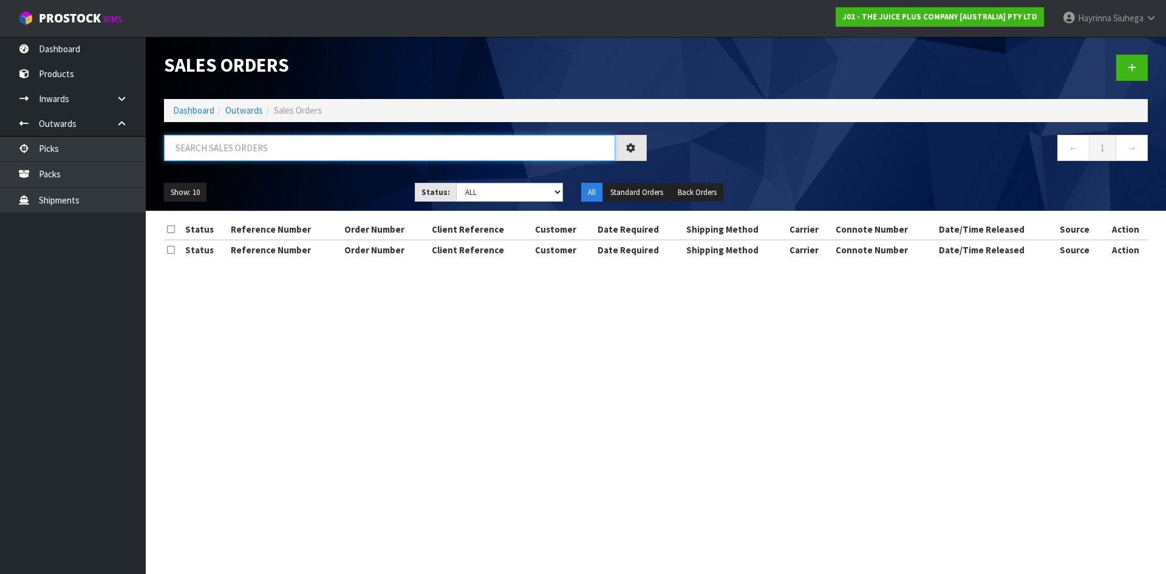
click at [230, 154] on input "text" at bounding box center [389, 148] width 451 height 26
type input "JOB-0410882"
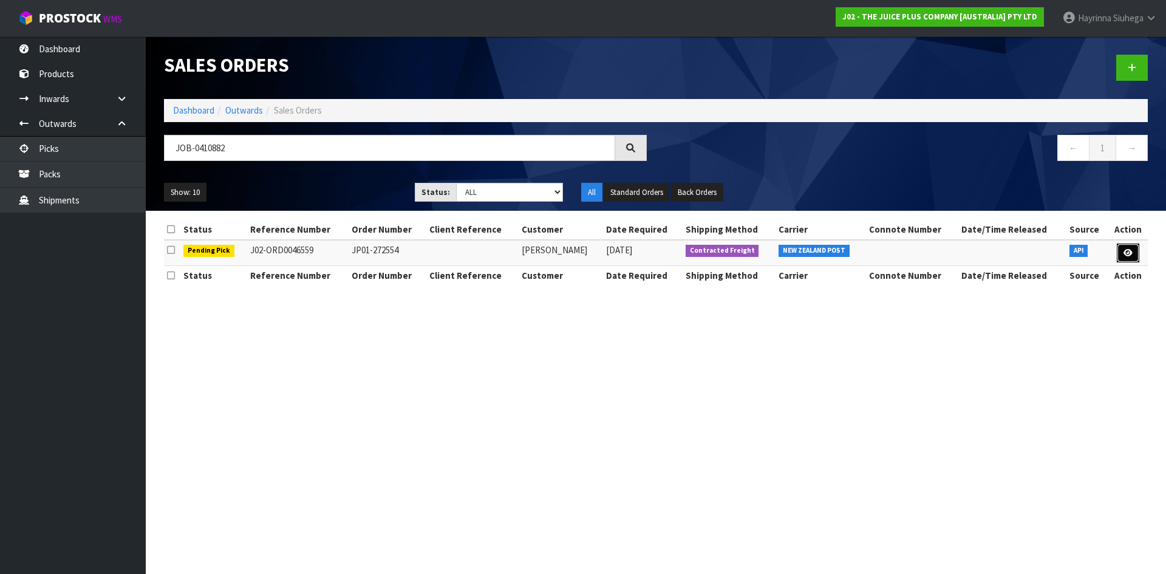
click at [1128, 245] on link at bounding box center [1128, 253] width 22 height 19
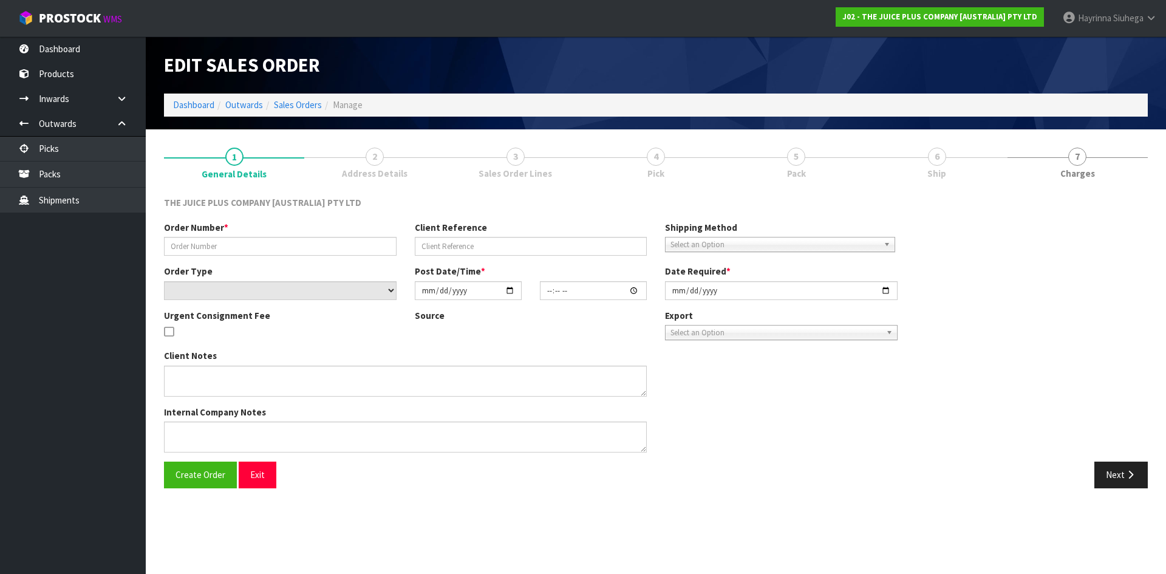
type input "JP01-272554"
select select "number:0"
type input "2025-09-03"
type input "17:30:51.000"
type input "2025-09-04"
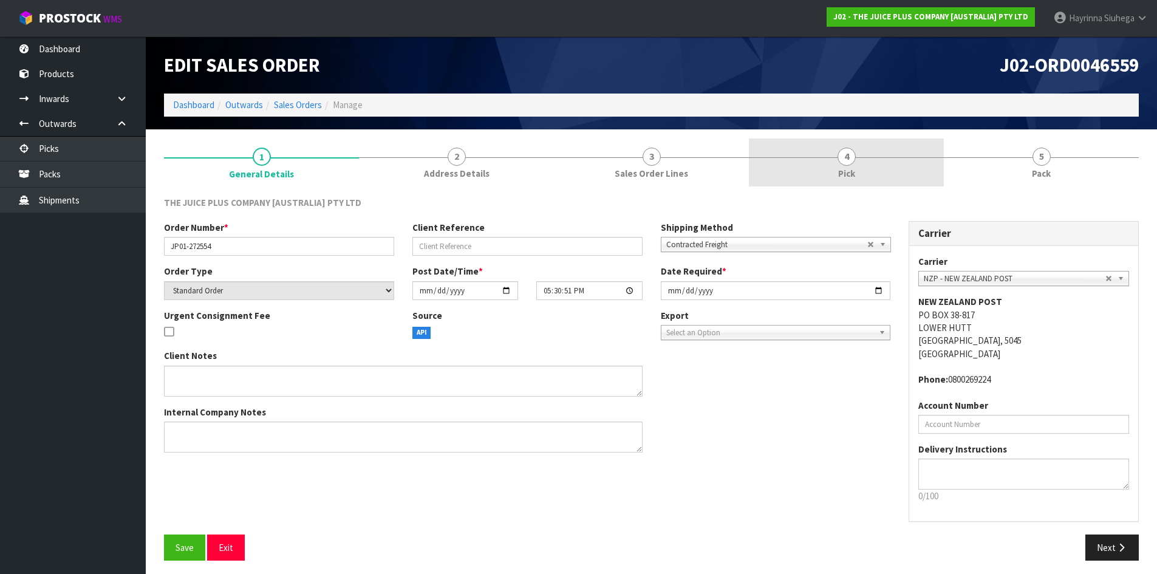
click at [903, 162] on link "4 Pick" at bounding box center [846, 162] width 195 height 48
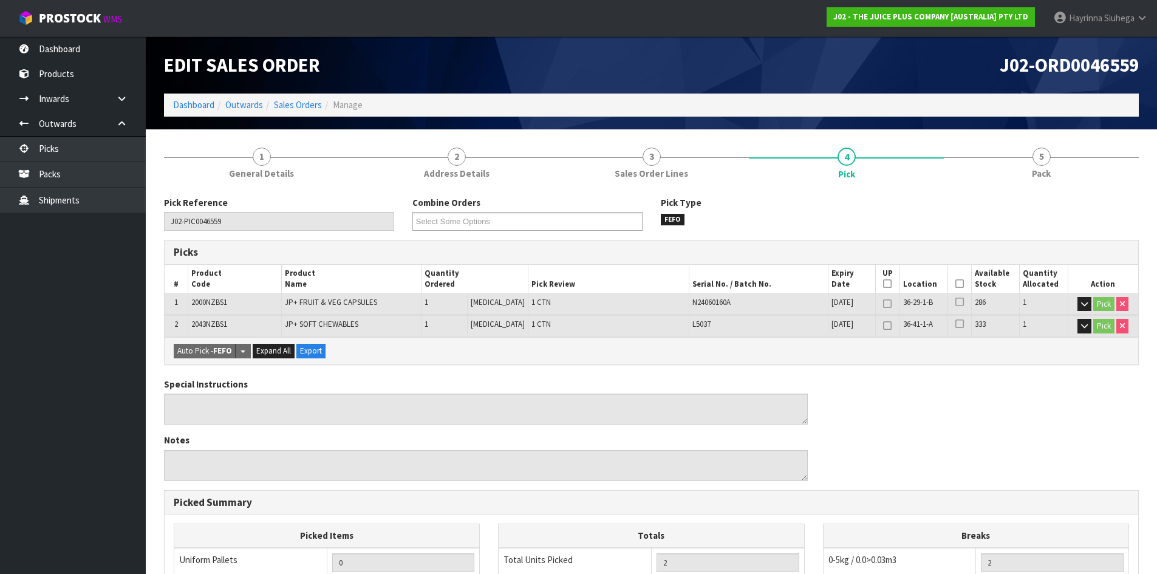
click at [955, 284] on icon at bounding box center [959, 284] width 9 height 1
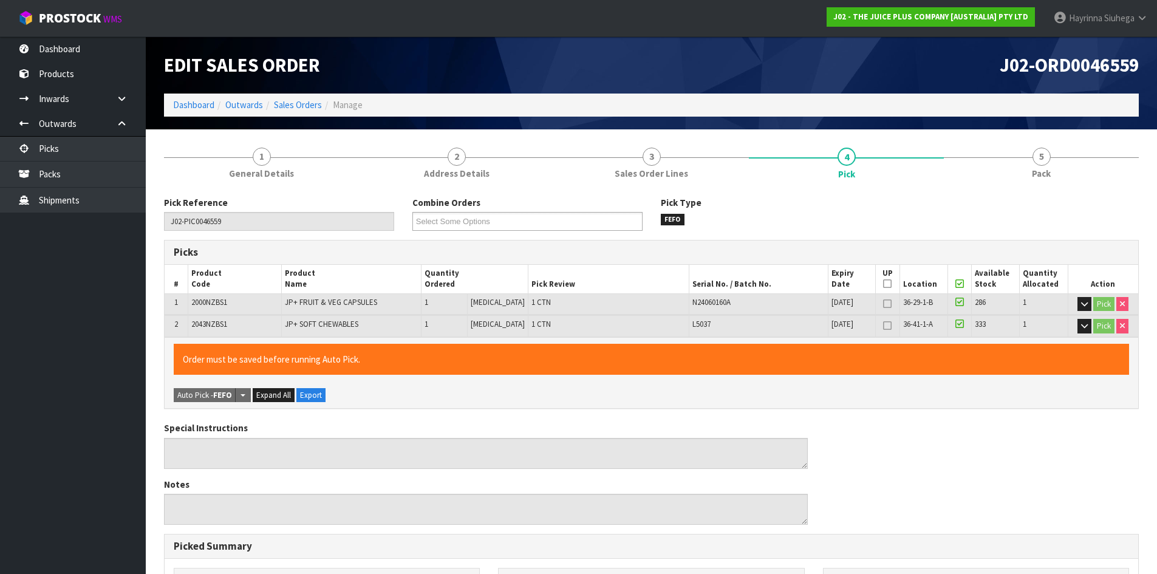
scroll to position [295, 0]
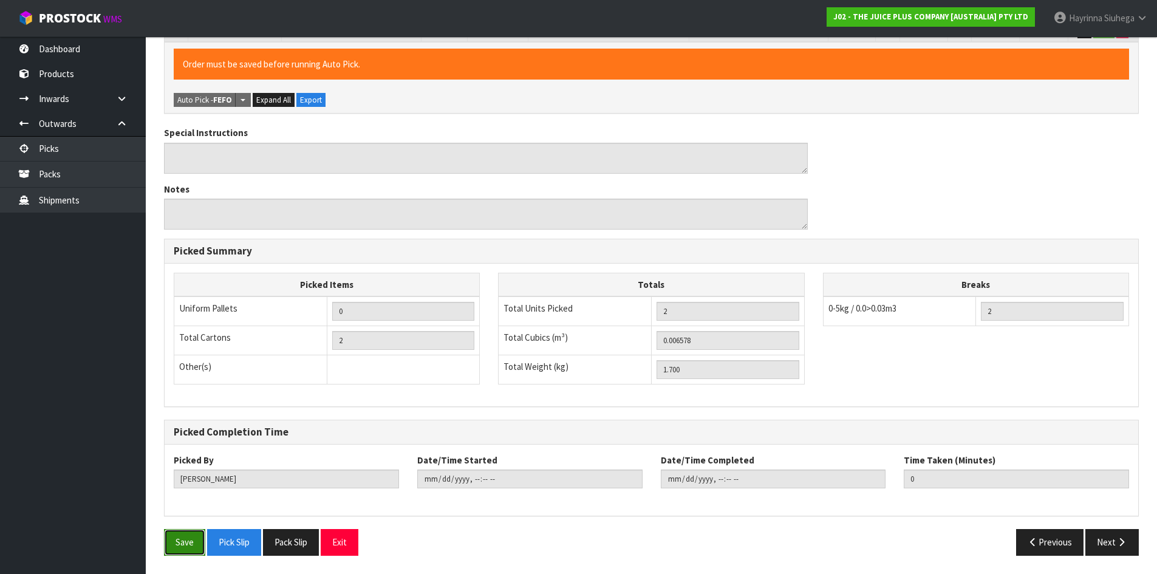
click at [193, 540] on button "Save" at bounding box center [184, 542] width 41 height 26
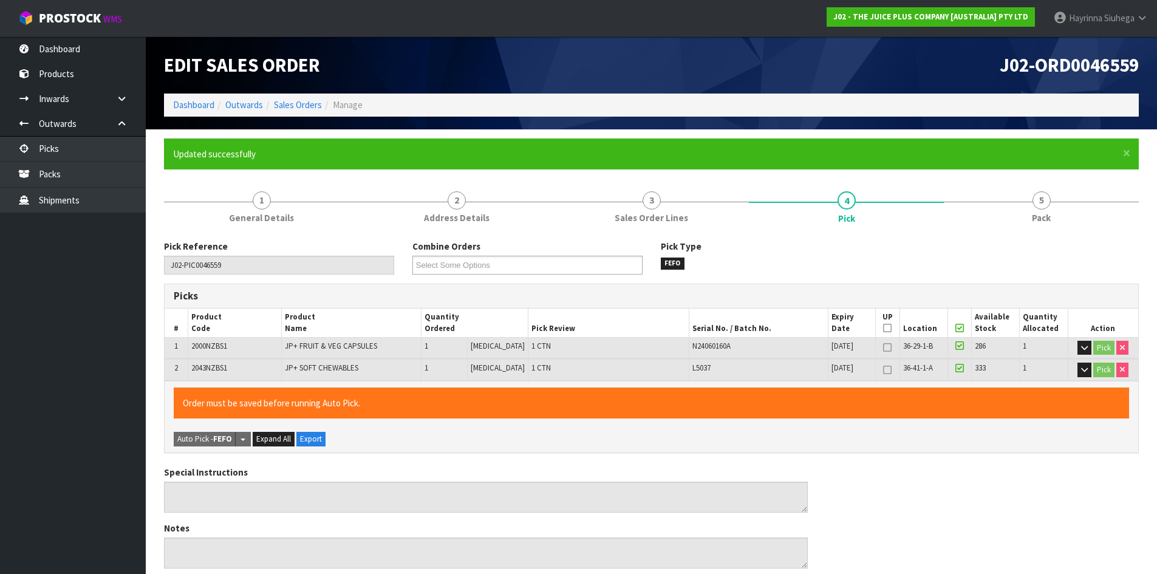
type input "Hayrinna Siuhega"
type input "2025-09-04T13:56:17"
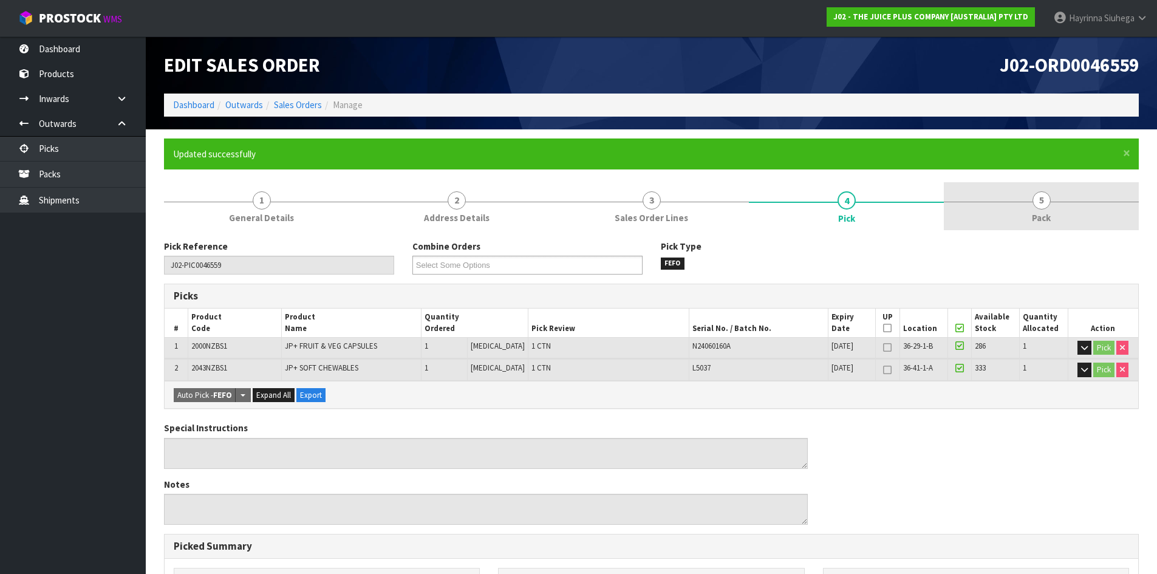
click at [1059, 193] on link "5 Pack" at bounding box center [1041, 206] width 195 height 48
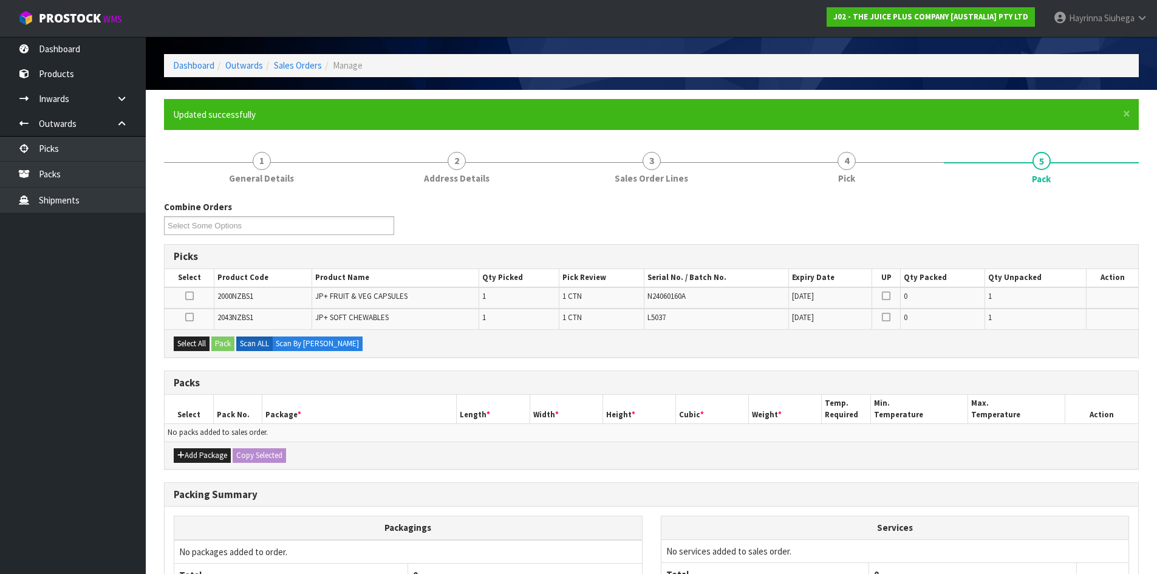
scroll to position [61, 0]
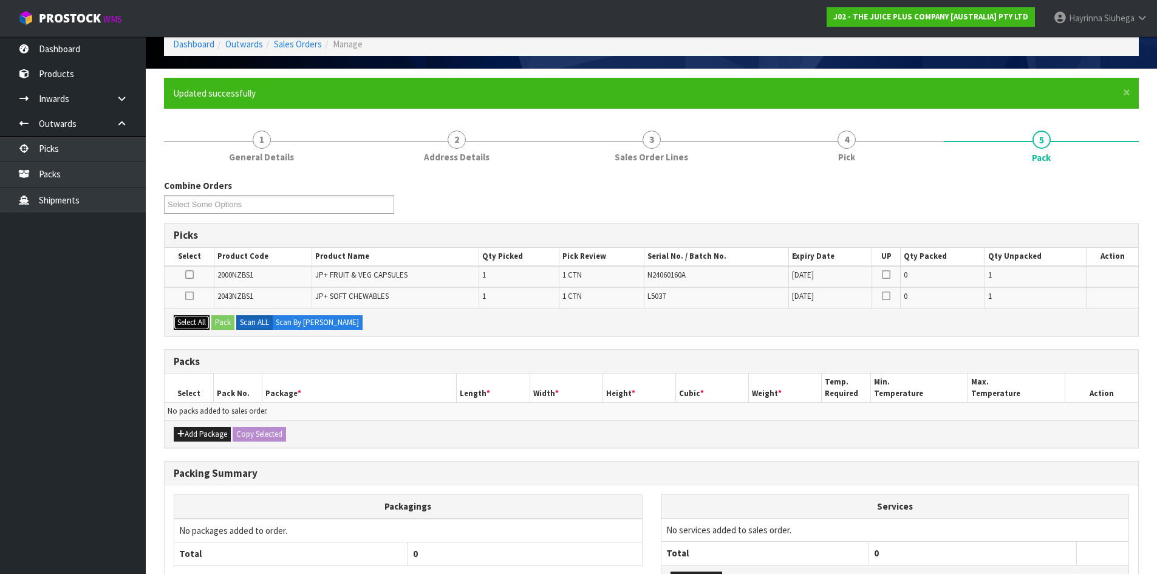
click at [186, 322] on button "Select All" at bounding box center [192, 322] width 36 height 15
click at [181, 434] on icon "button" at bounding box center [180, 434] width 7 height 8
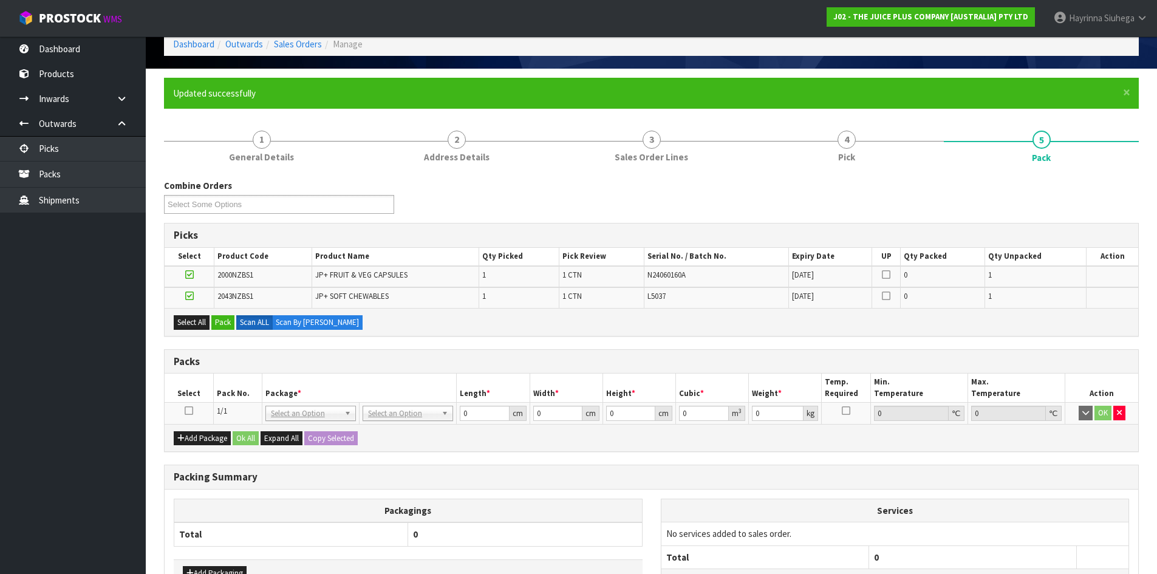
click at [185, 411] on icon at bounding box center [189, 411] width 9 height 1
click at [227, 325] on button "Pack" at bounding box center [222, 322] width 23 height 15
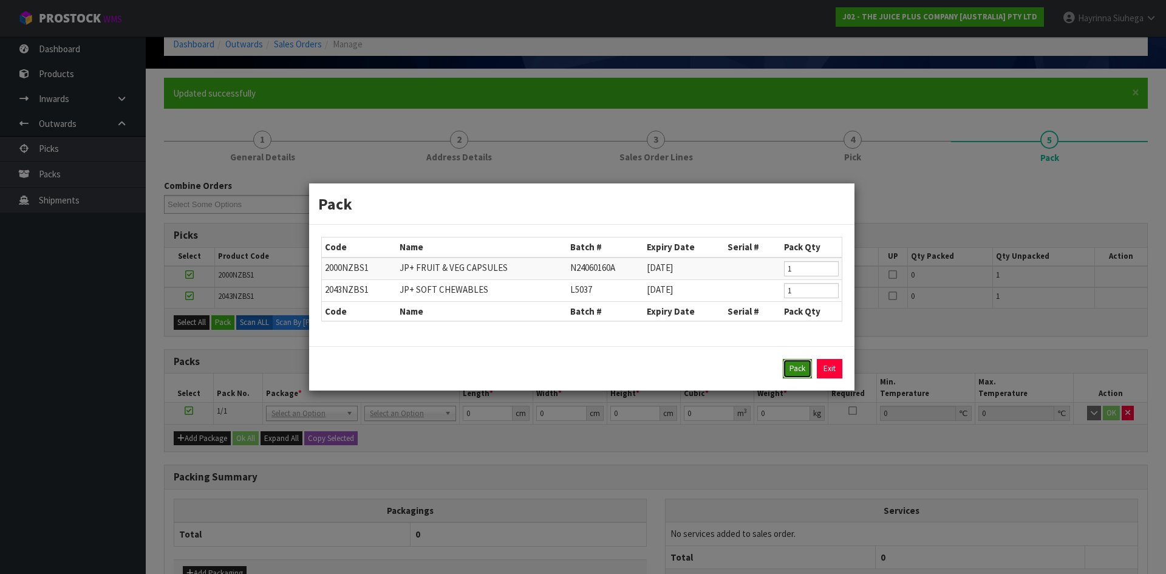
click at [805, 366] on button "Pack" at bounding box center [797, 368] width 29 height 19
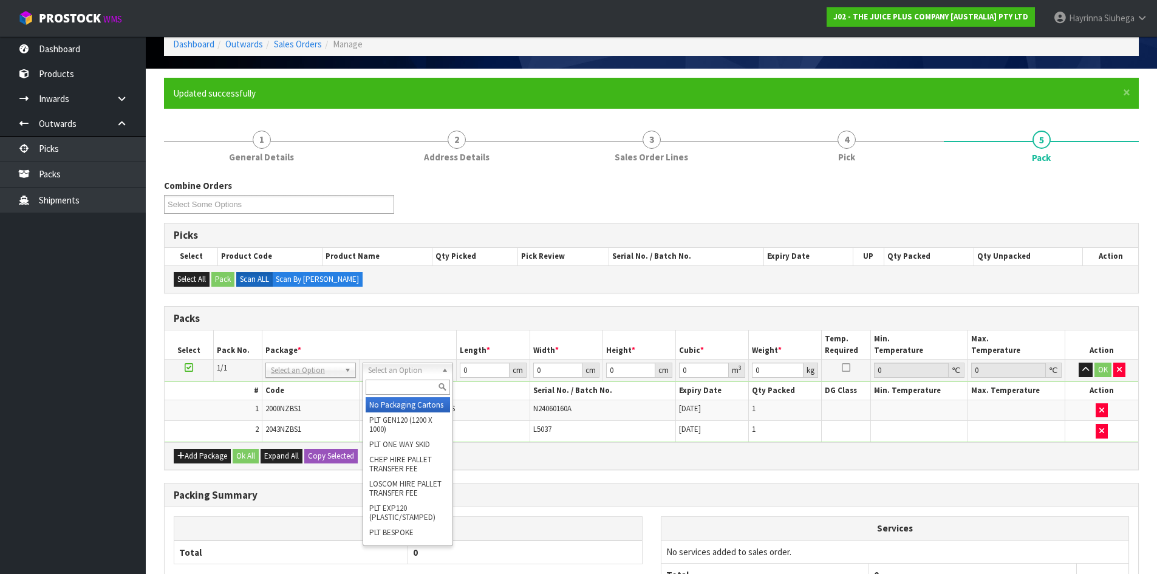
click at [424, 387] on input "text" at bounding box center [408, 387] width 84 height 15
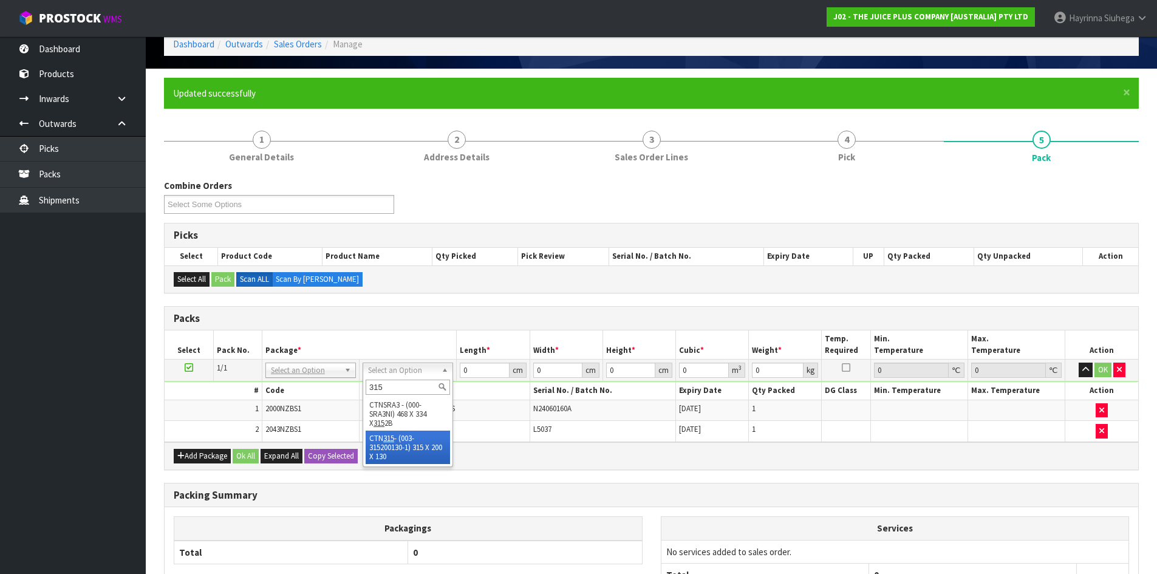
type input "315"
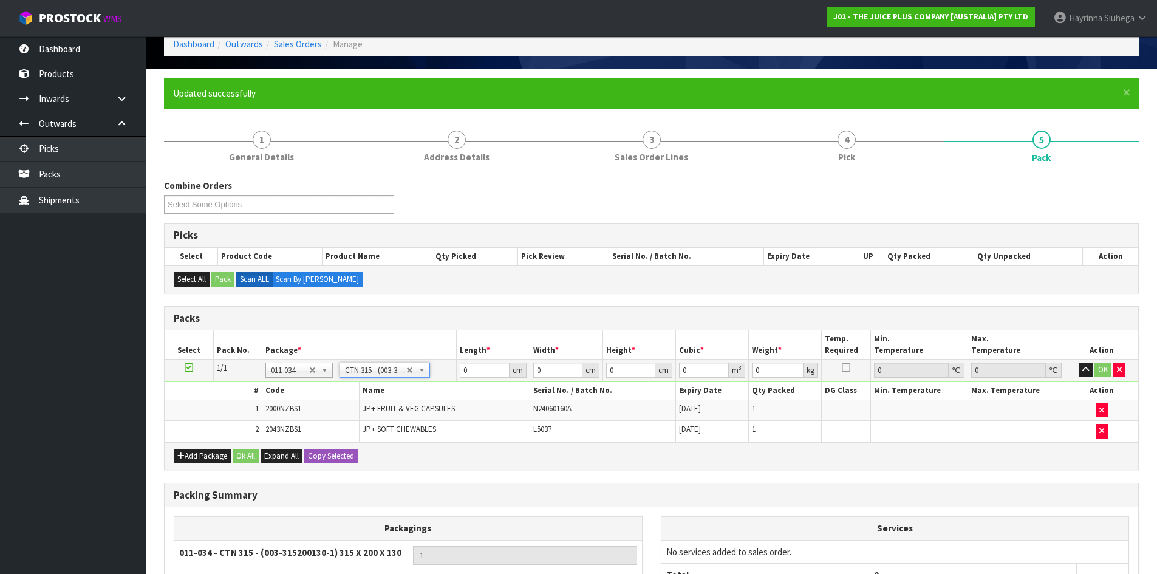
type input "31.5"
type input "20"
type input "13"
type input "0.00819"
type input "1.9"
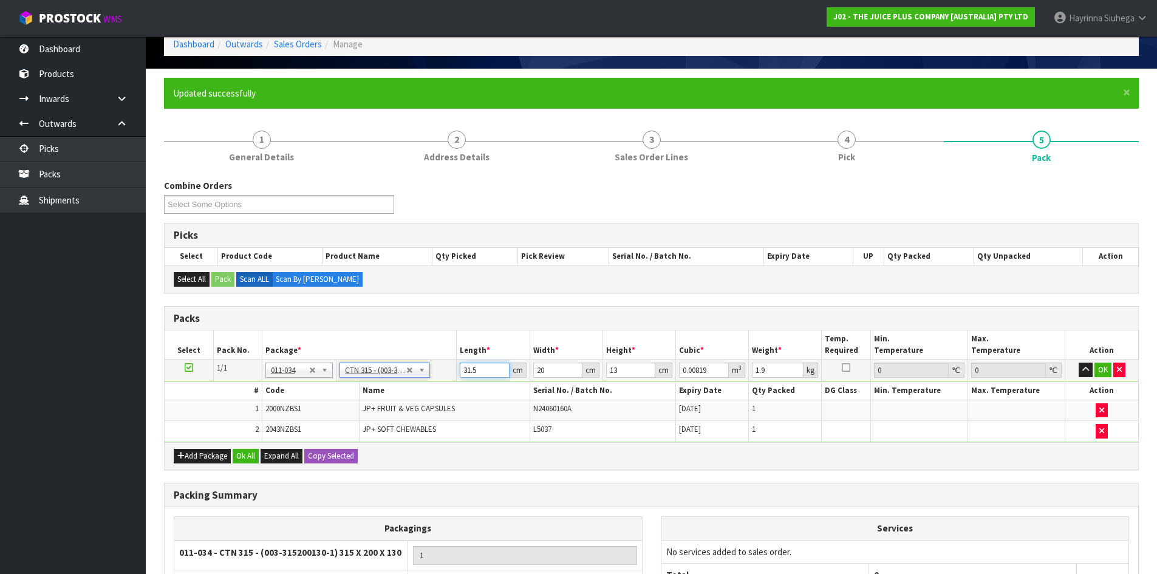
click at [461, 367] on input "31.5" at bounding box center [484, 370] width 49 height 15
type input "3"
type input "0.00078"
type input "32"
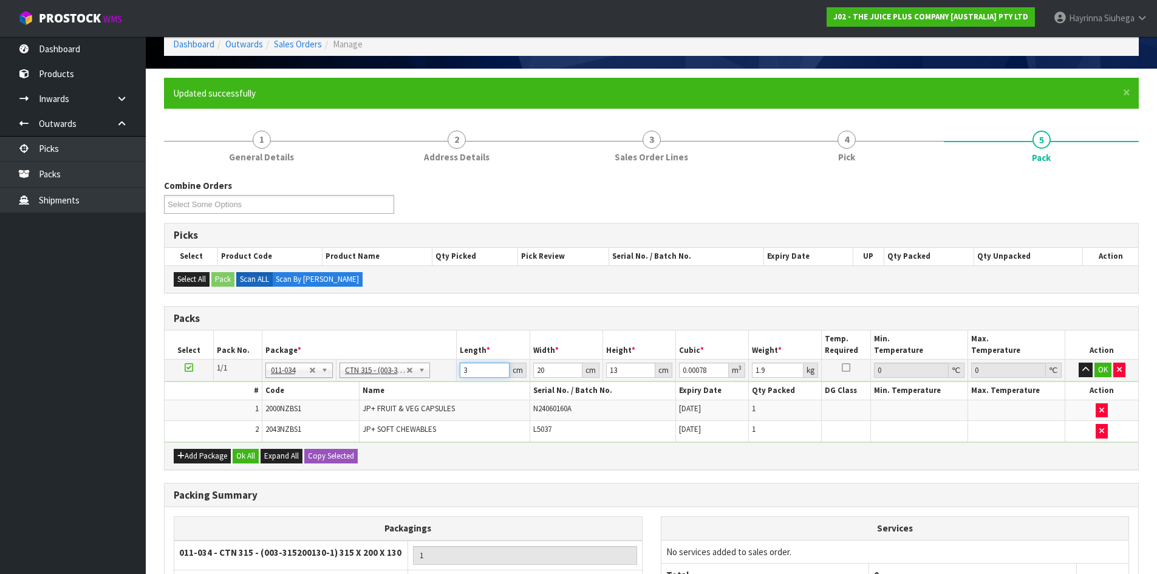
type input "0.00832"
type input "32"
type input "2"
type input "0.000832"
type input "21"
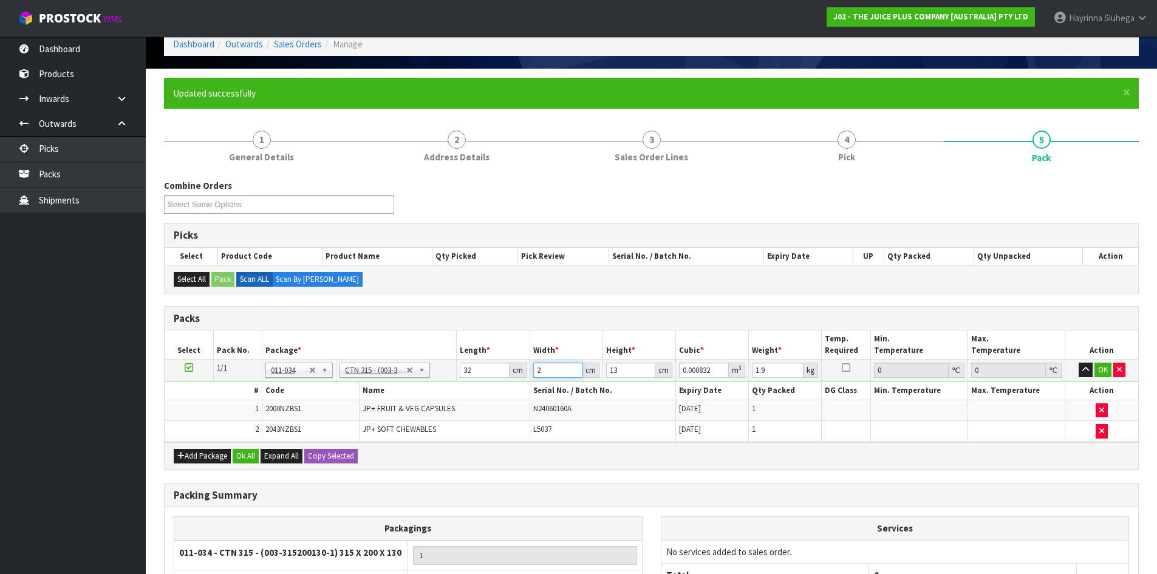
type input "0.008736"
type input "21"
type input "1"
type input "0.000672"
type input "15"
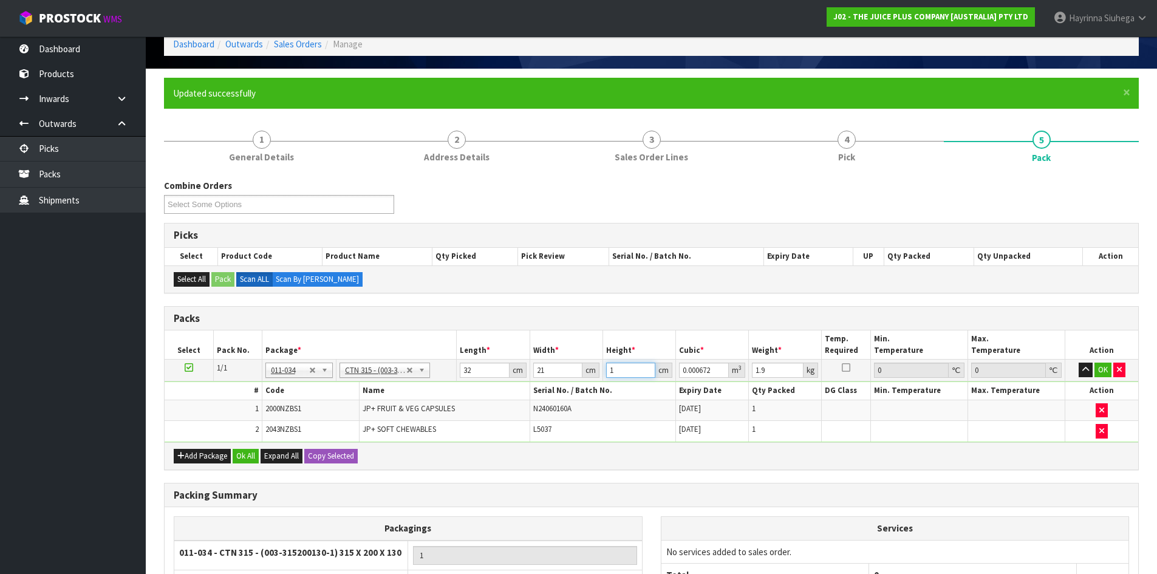
type input "0.01008"
type input "15"
type input "3"
click button "OK" at bounding box center [1102, 370] width 17 height 15
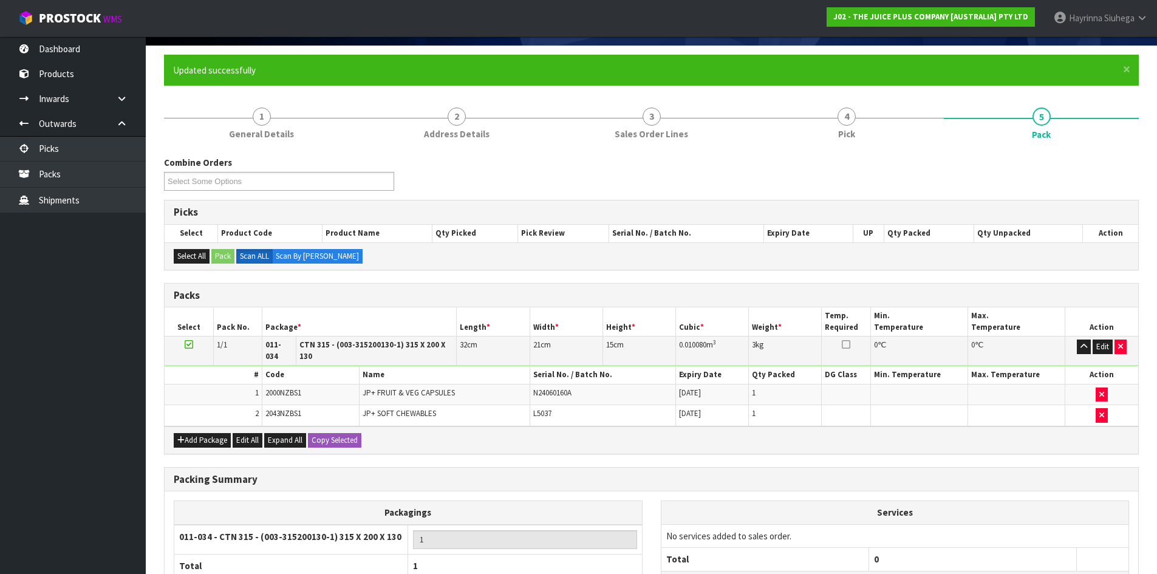
scroll to position [186, 0]
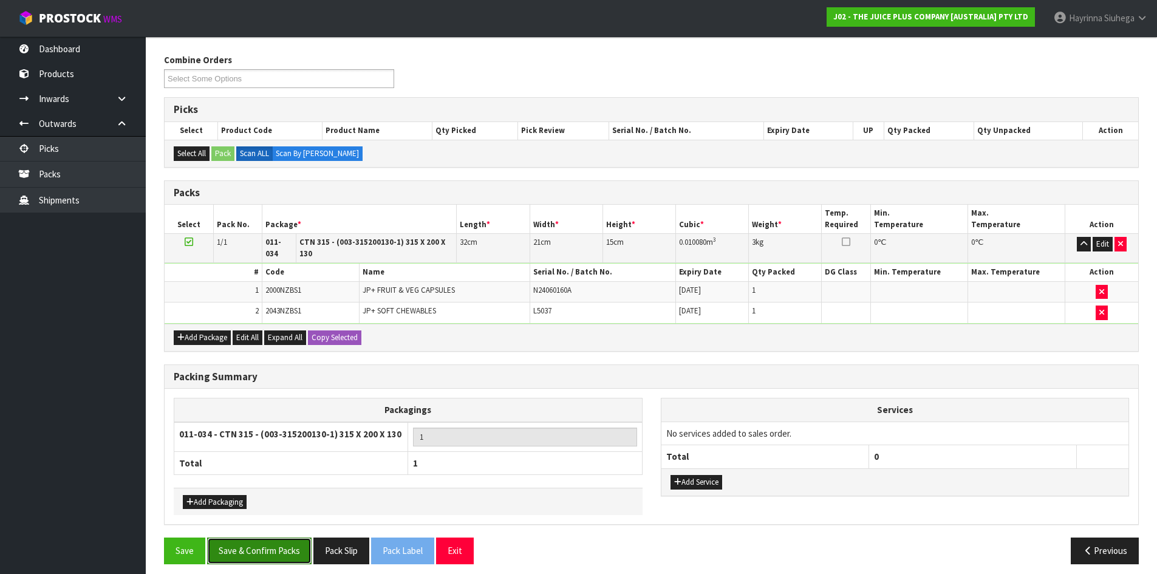
click at [272, 553] on button "Save & Confirm Packs" at bounding box center [259, 550] width 104 height 26
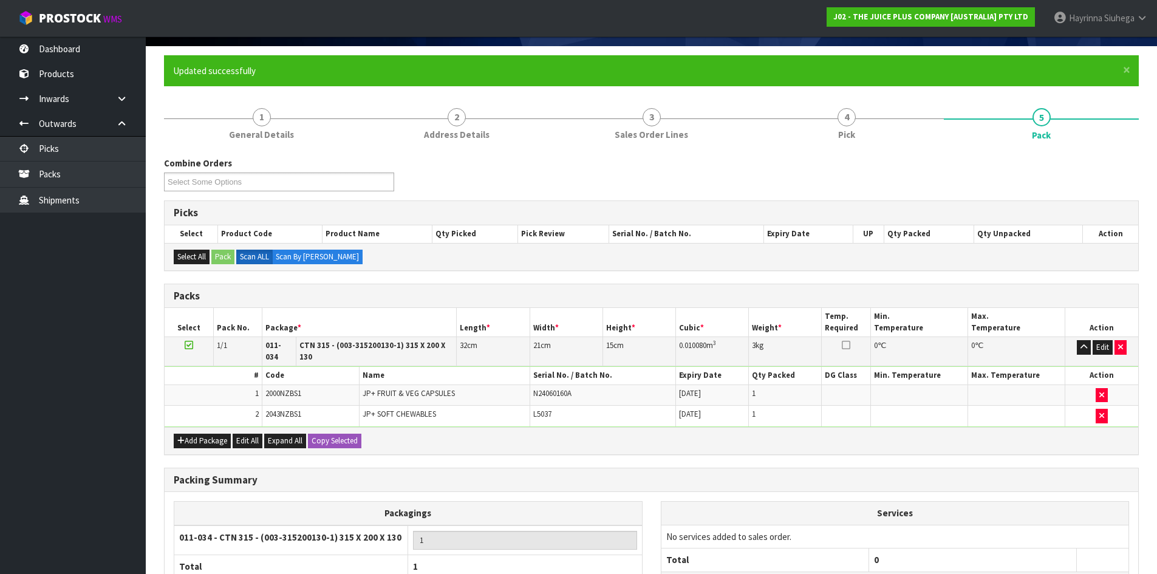
scroll to position [99, 0]
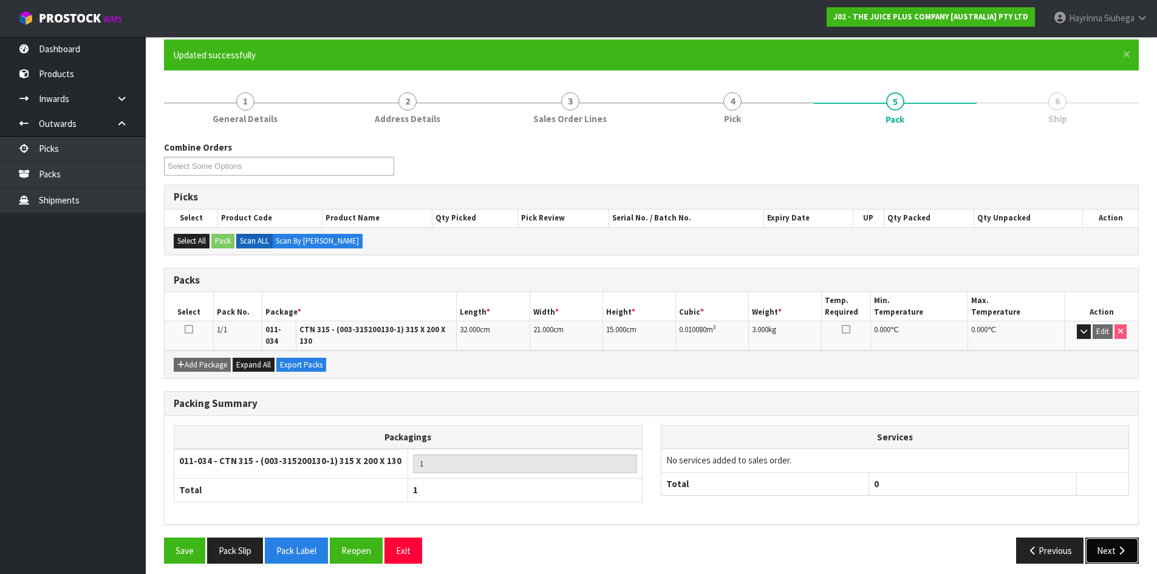
click at [1123, 537] on button "Next" at bounding box center [1111, 550] width 53 height 26
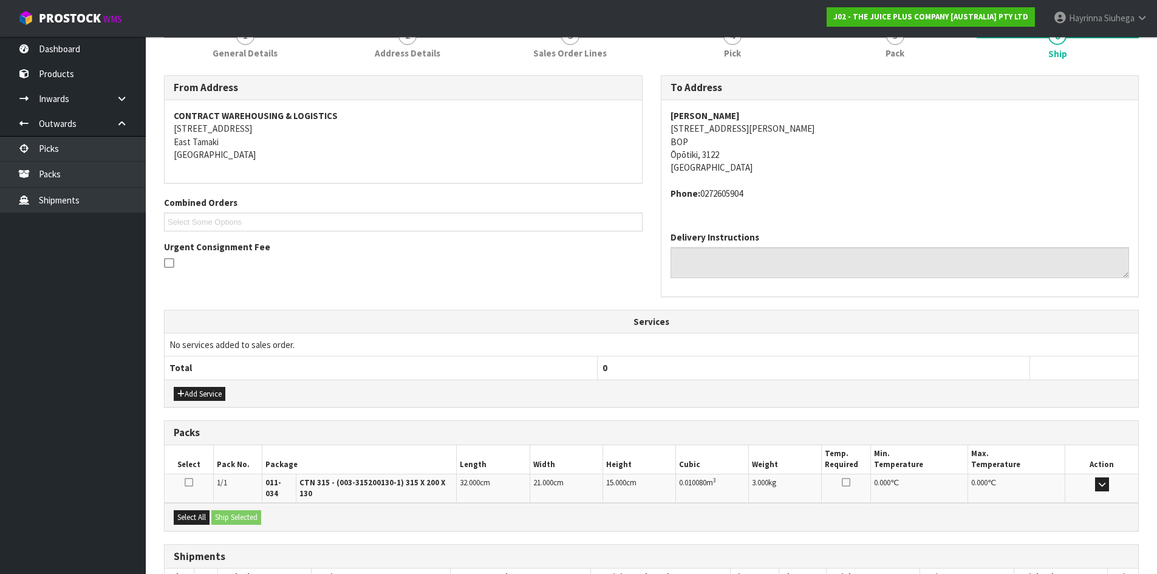
scroll to position [244, 0]
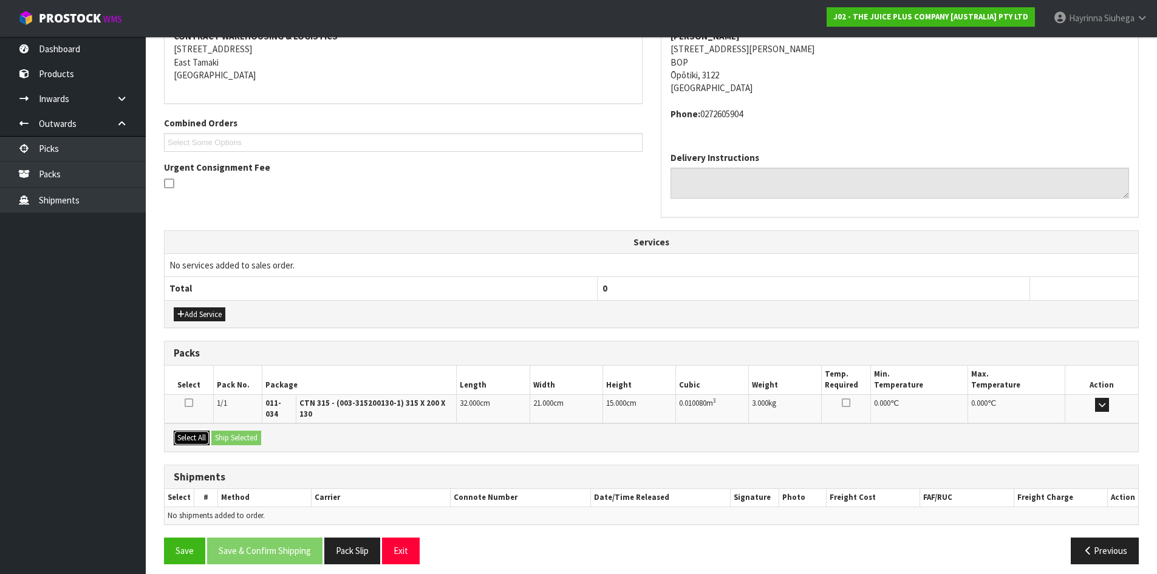
click at [202, 431] on button "Select All" at bounding box center [192, 438] width 36 height 15
click at [228, 431] on button "Ship Selected" at bounding box center [236, 438] width 50 height 15
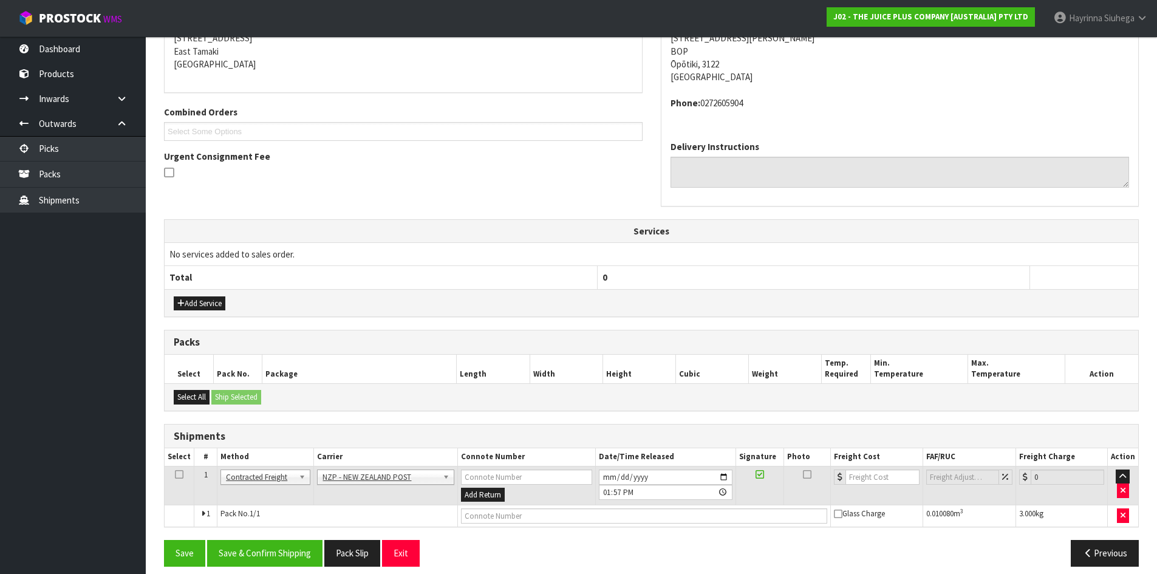
scroll to position [266, 0]
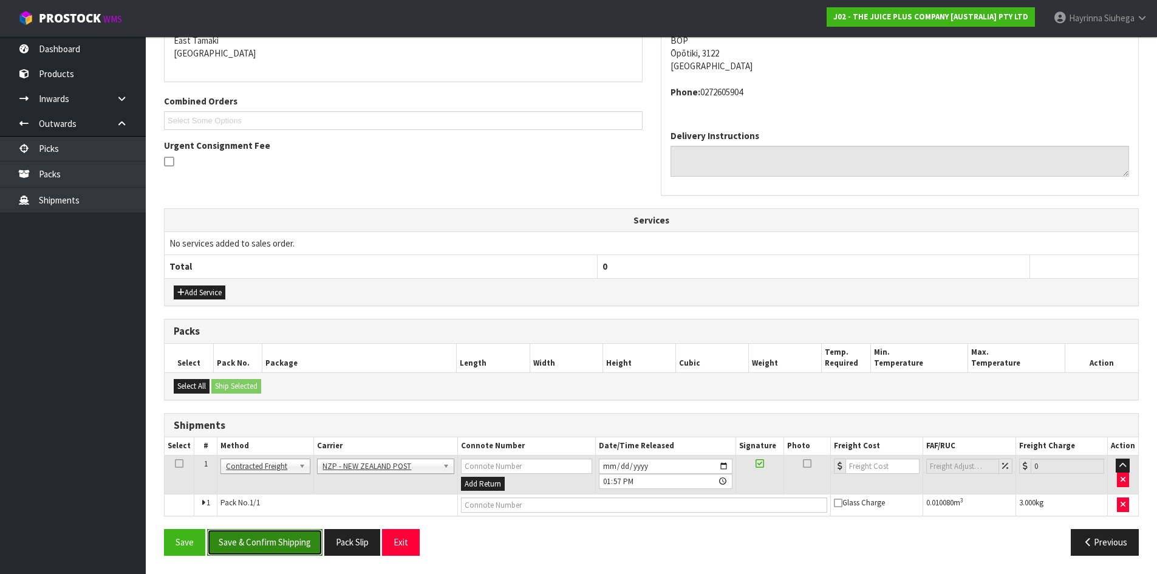
click at [275, 544] on button "Save & Confirm Shipping" at bounding box center [264, 542] width 115 height 26
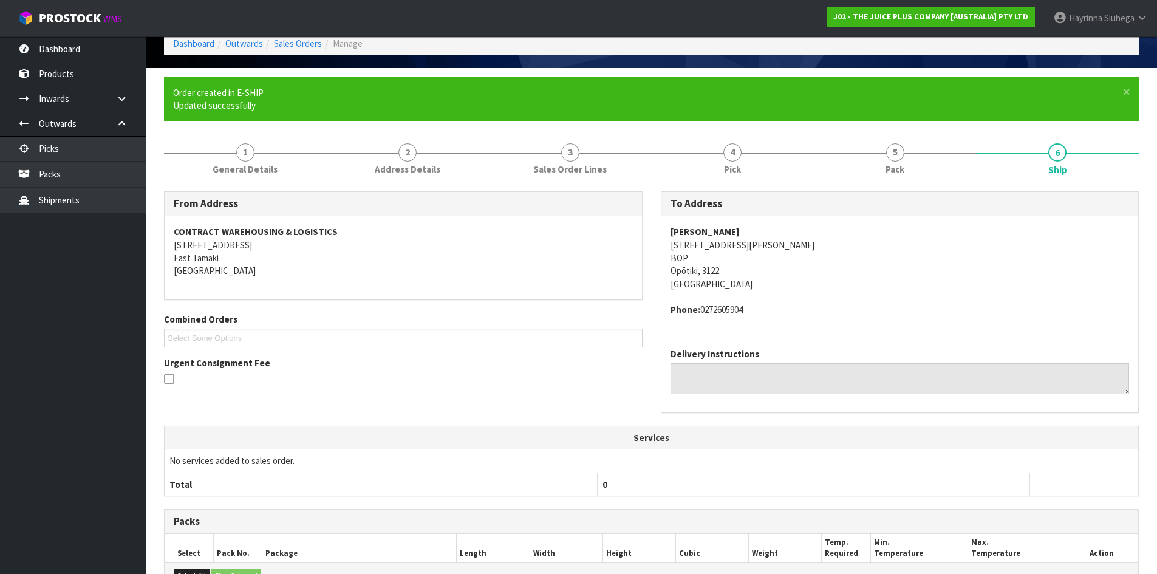
scroll to position [248, 0]
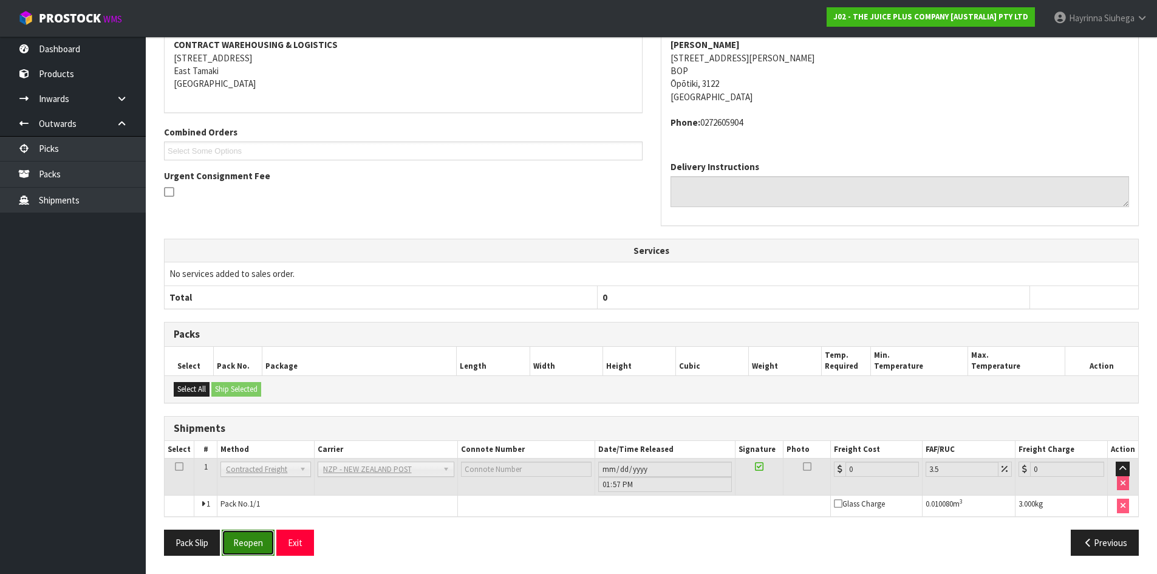
click at [265, 539] on button "Reopen" at bounding box center [248, 543] width 53 height 26
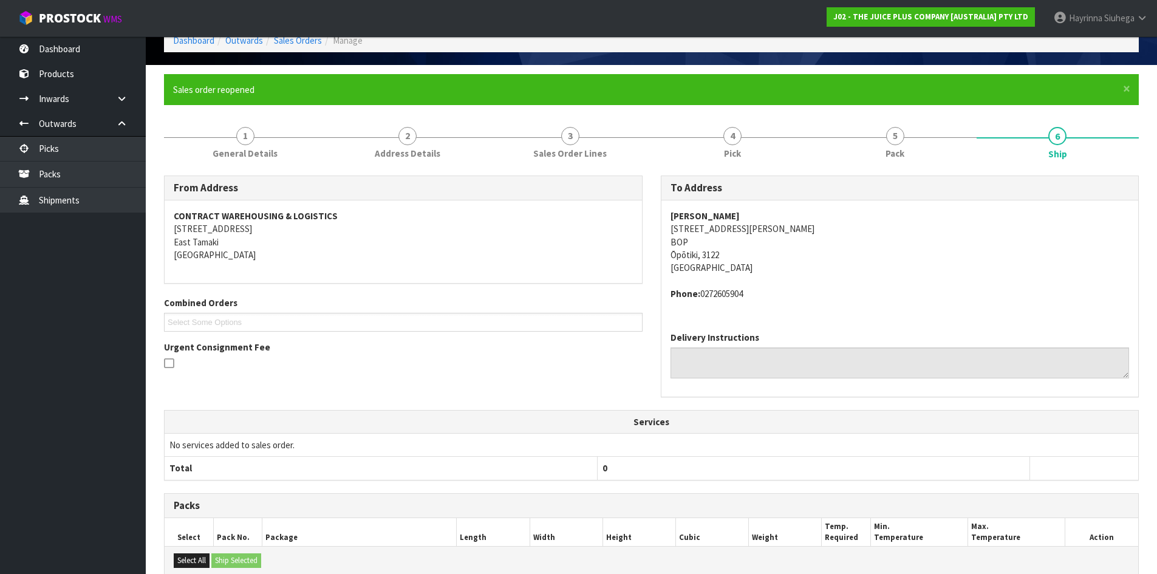
scroll to position [236, 0]
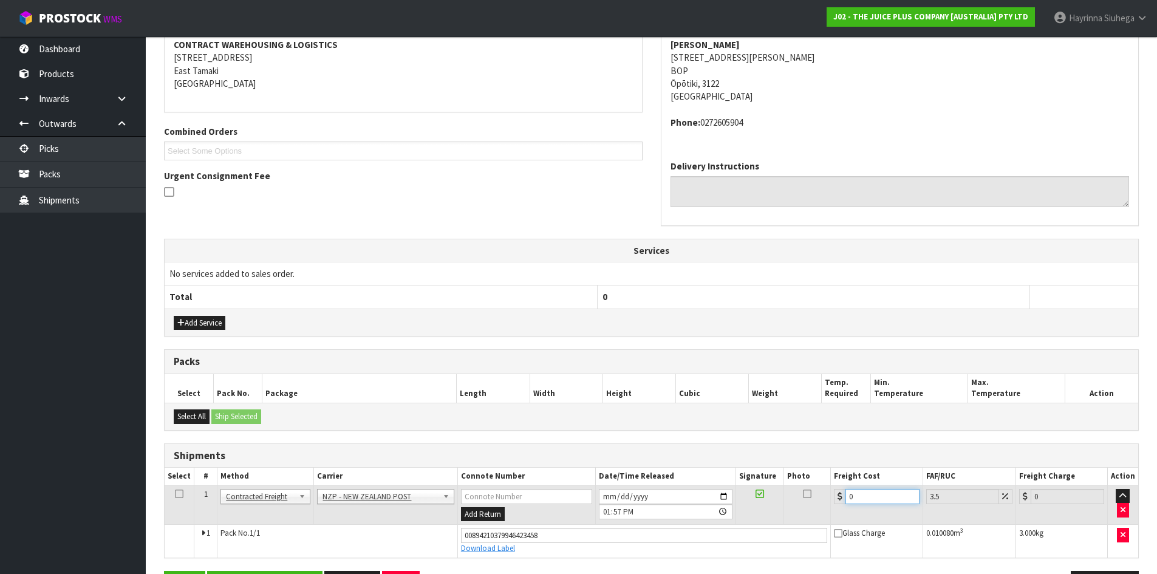
drag, startPoint x: 868, startPoint y: 498, endPoint x: 774, endPoint y: 494, distance: 94.2
click at [800, 498] on tr "1 Client Local Pickup Customer Local Pickup Company Freight Contracted Freight …" at bounding box center [651, 504] width 973 height 39
type input "8"
type input "8.28"
type input "8.4"
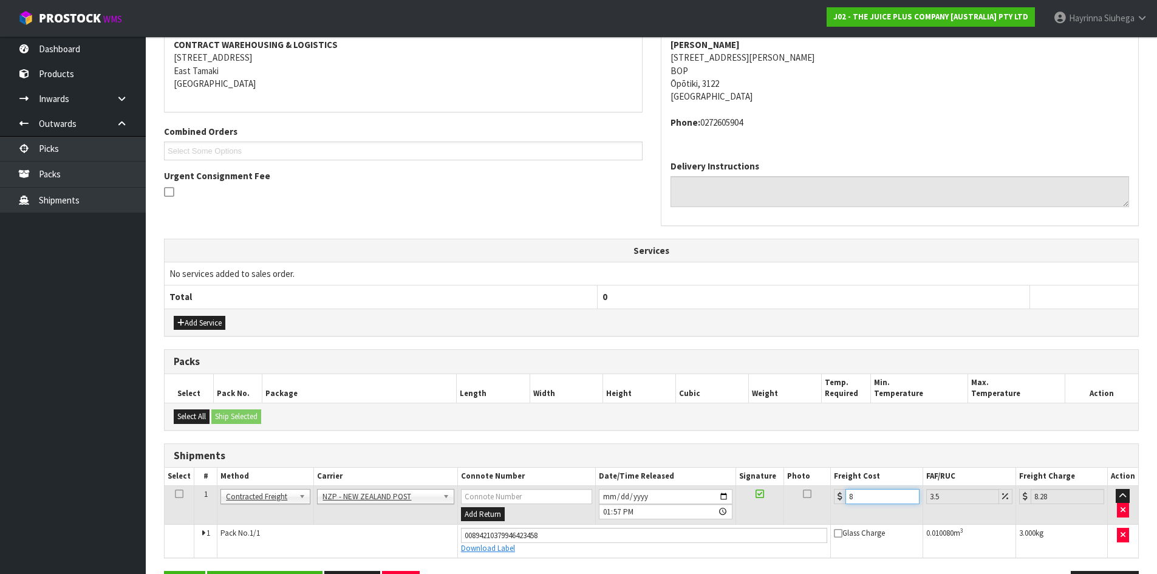
type input "8.69"
type input "8.45"
type input "8.75"
click at [164, 571] on button "Save" at bounding box center [184, 584] width 41 height 26
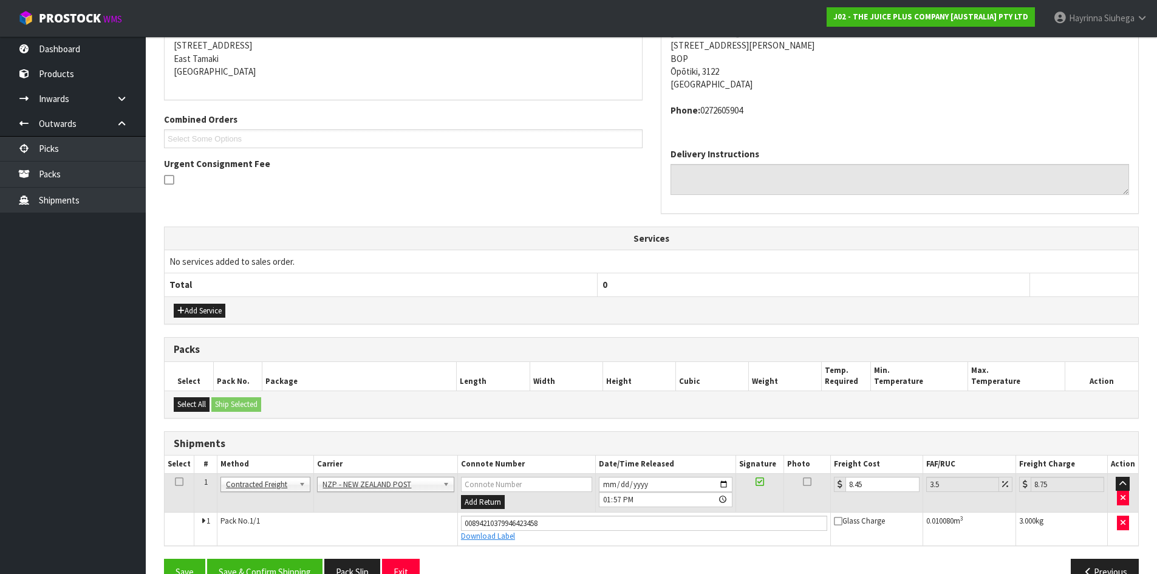
scroll to position [277, 0]
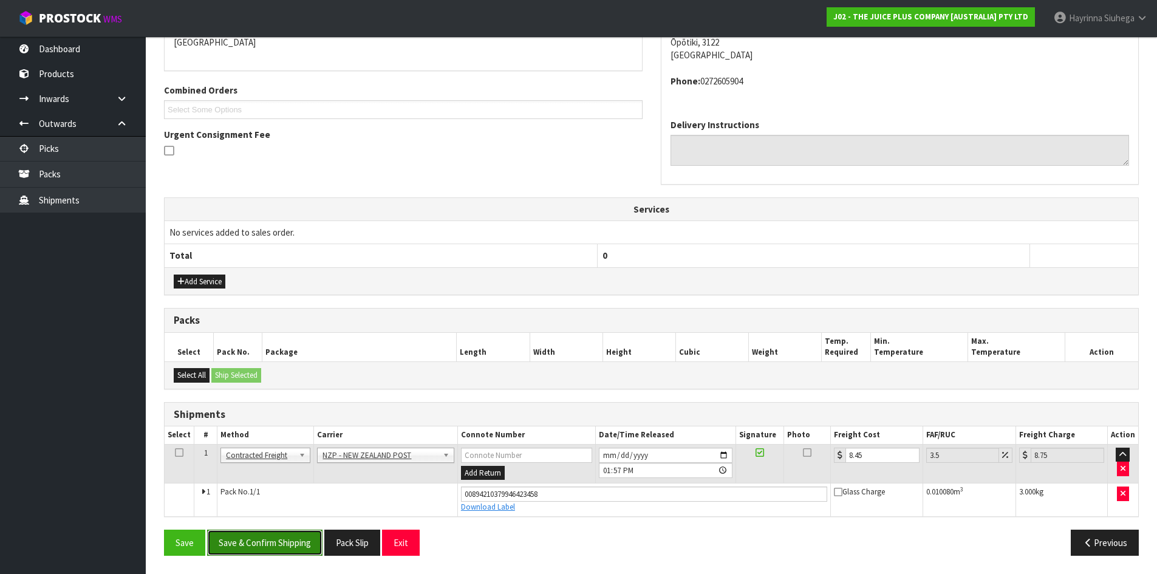
click at [283, 547] on button "Save & Confirm Shipping" at bounding box center [264, 543] width 115 height 26
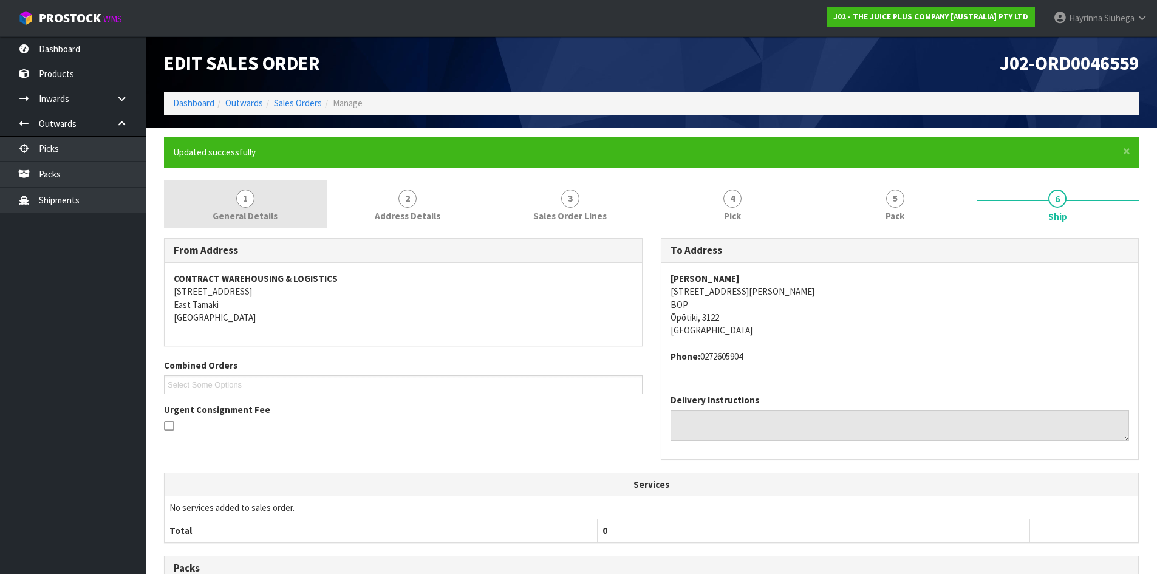
scroll to position [0, 0]
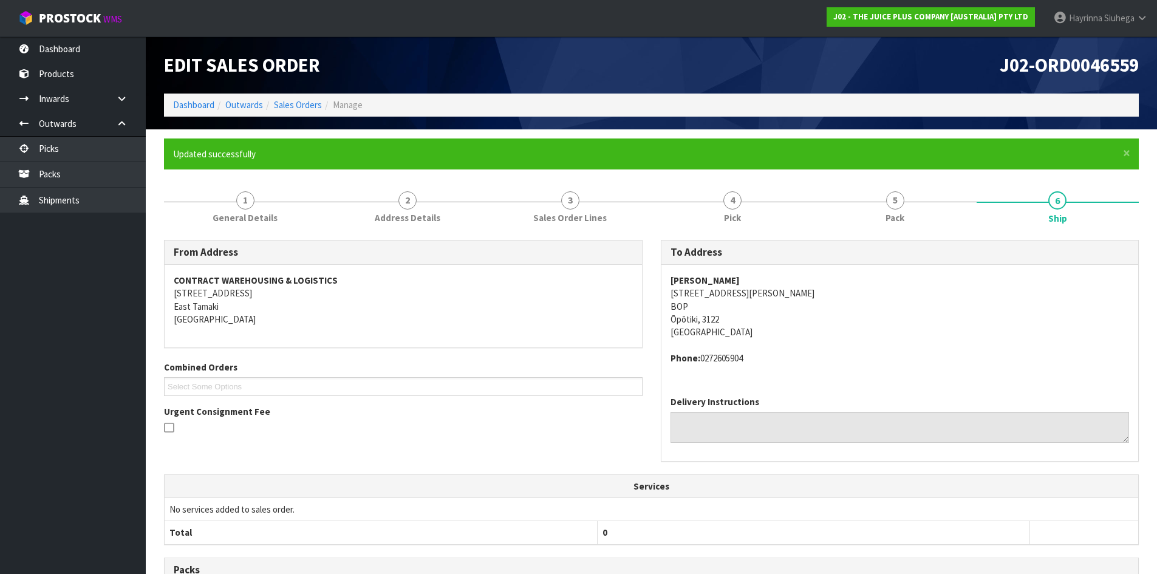
click at [206, 111] on li "Dashboard" at bounding box center [193, 104] width 41 height 13
click at [206, 109] on link "Dashboard" at bounding box center [193, 105] width 41 height 12
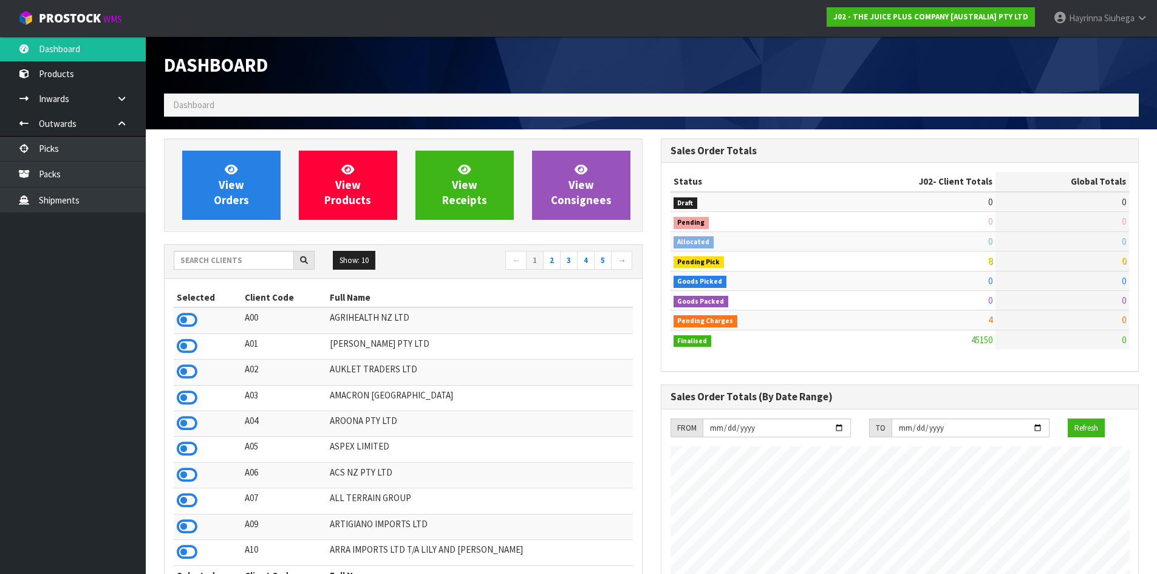
scroll to position [920, 496]
click at [233, 203] on span "View Orders" at bounding box center [231, 185] width 35 height 46
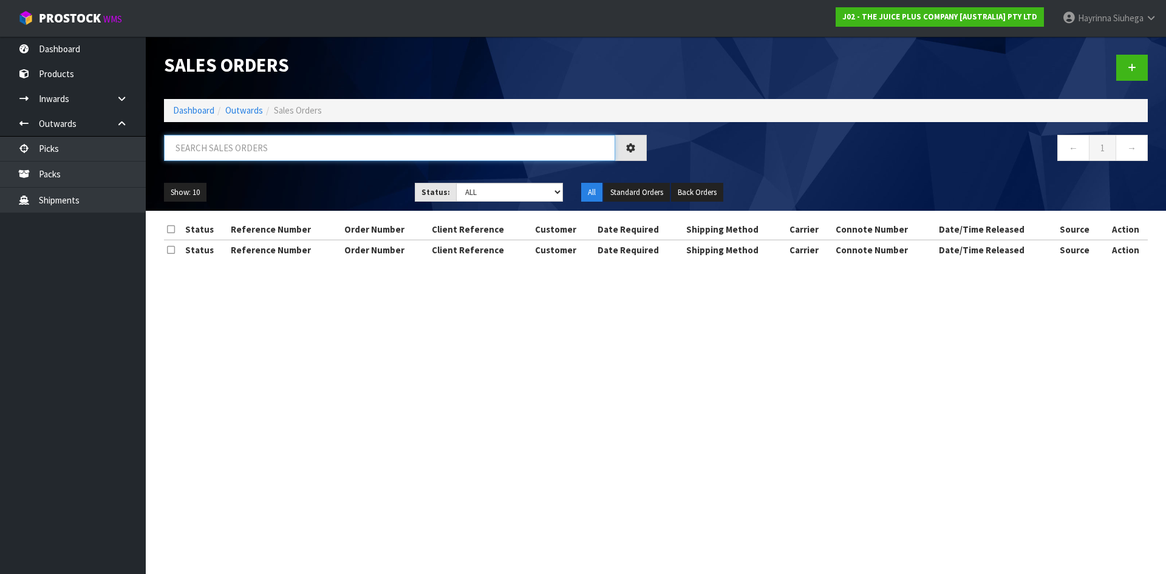
click at [283, 147] on input "text" at bounding box center [389, 148] width 451 height 26
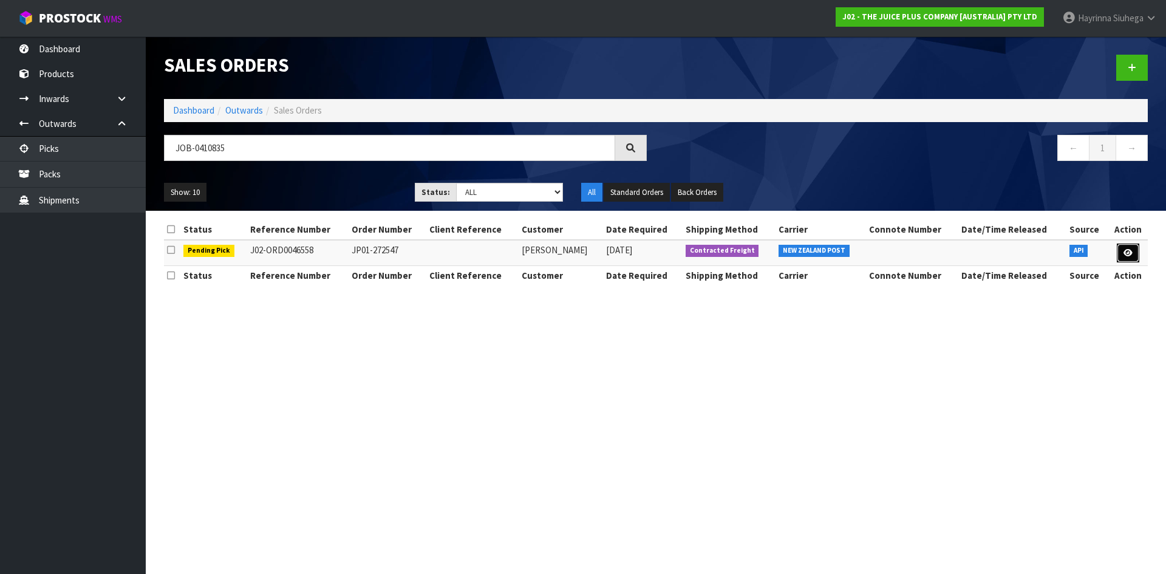
click at [1127, 253] on icon at bounding box center [1127, 253] width 9 height 8
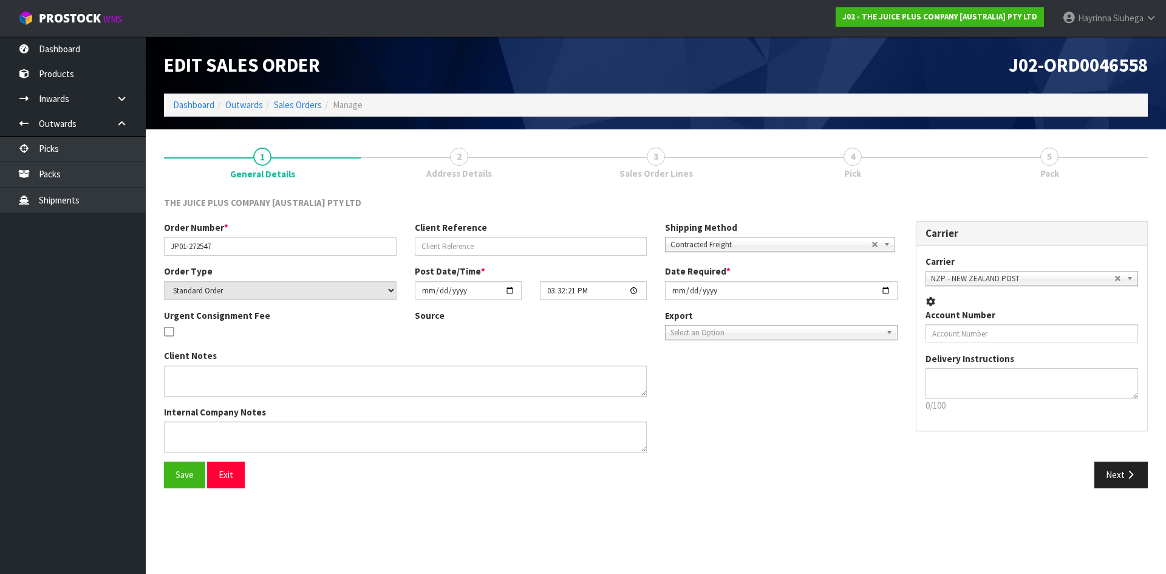
click at [891, 162] on link "4 Pick" at bounding box center [852, 162] width 197 height 48
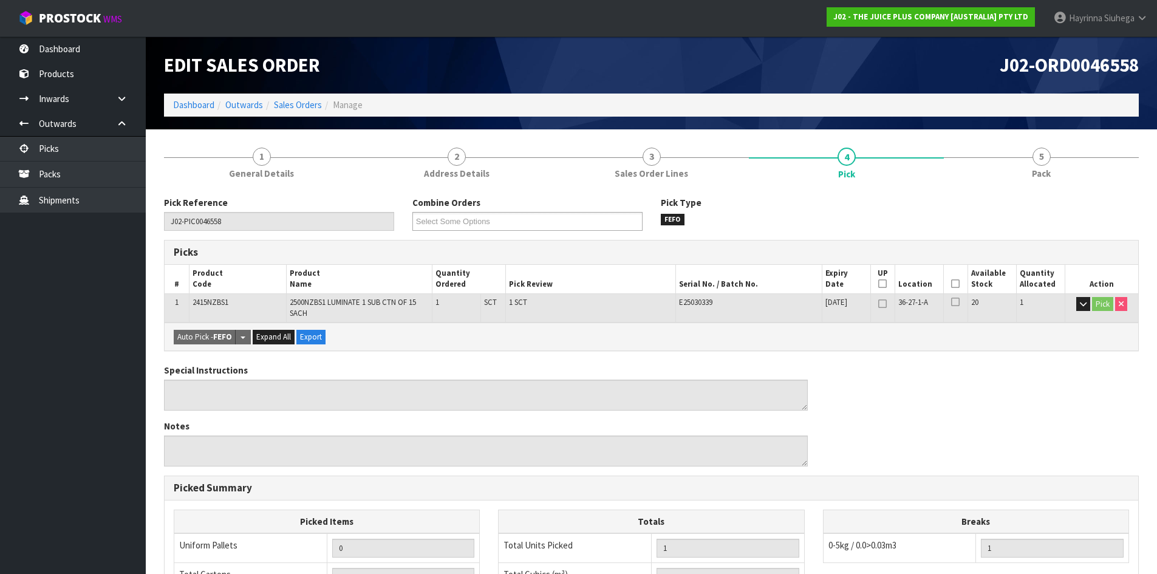
click at [956, 284] on icon at bounding box center [955, 284] width 9 height 1
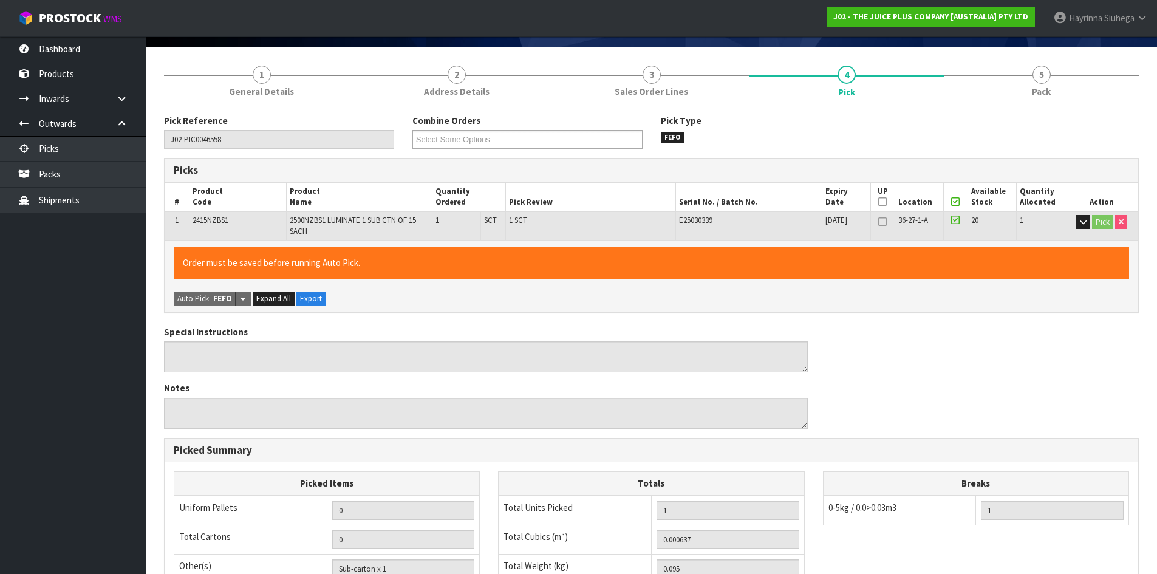
scroll to position [281, 0]
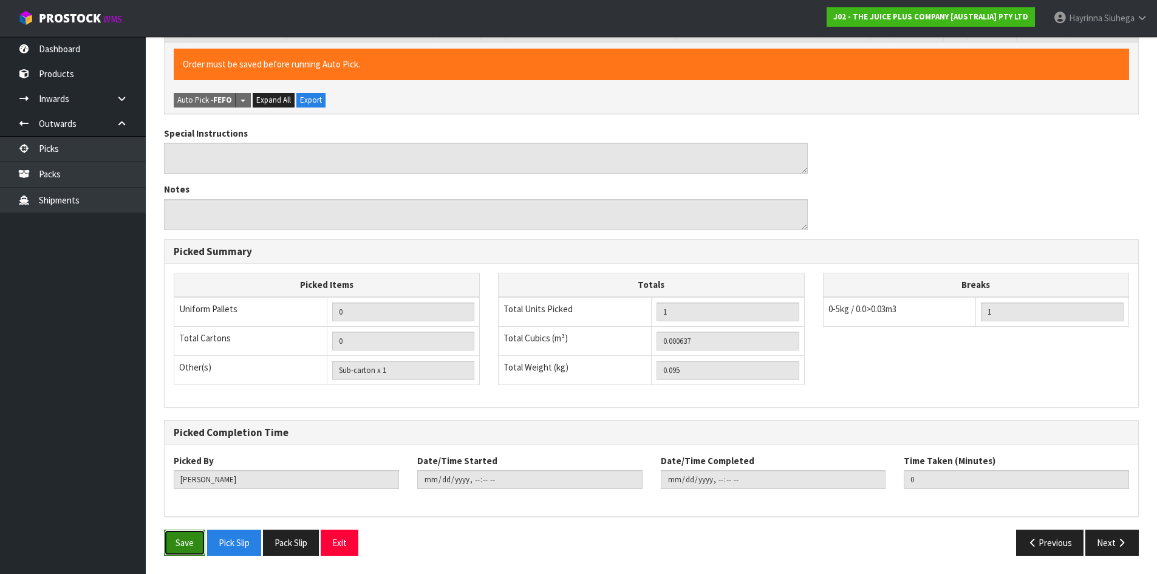
click at [186, 545] on button "Save" at bounding box center [184, 543] width 41 height 26
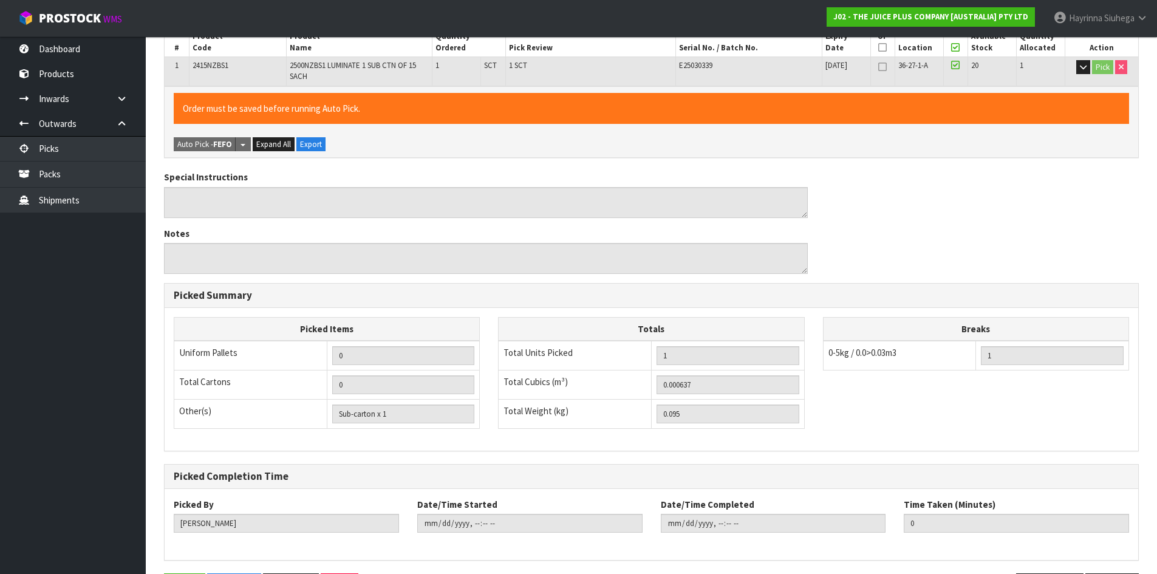
scroll to position [0, 0]
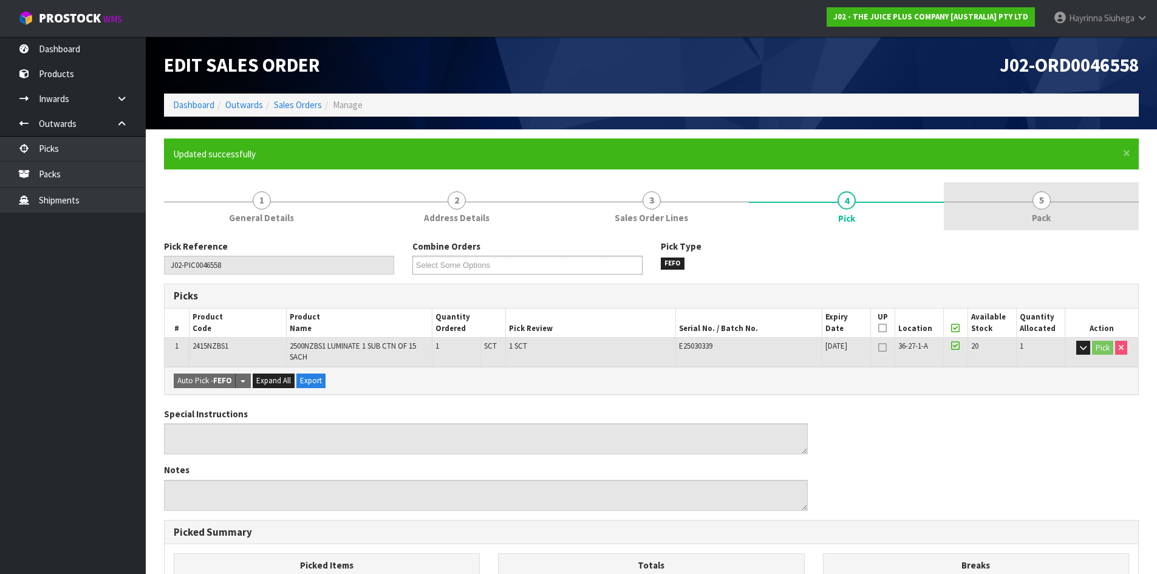
click at [1055, 211] on link "5 Pack" at bounding box center [1041, 206] width 195 height 48
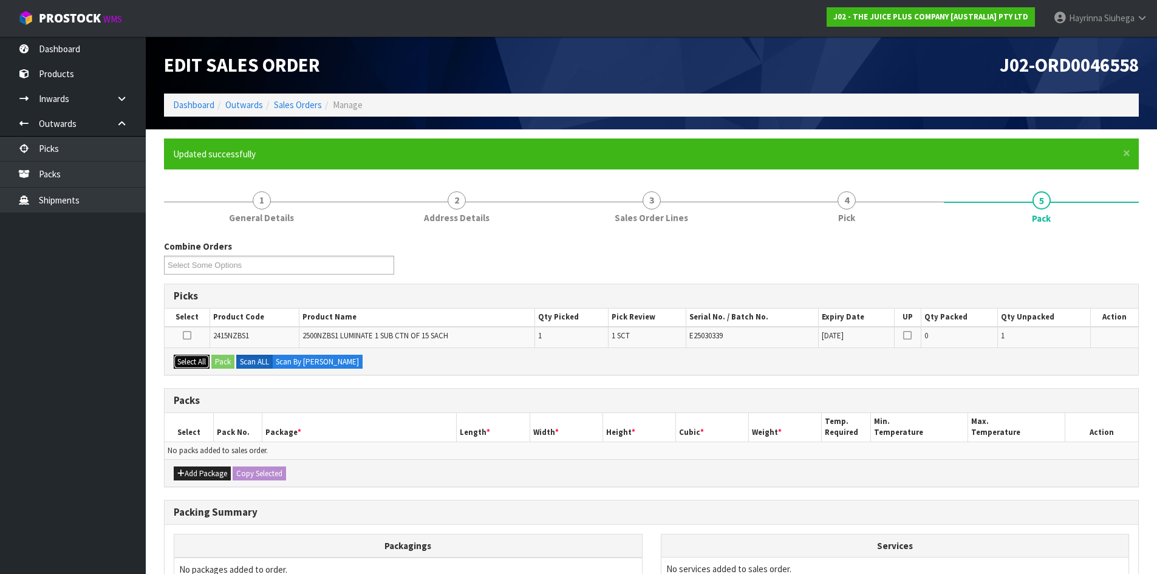
click at [193, 363] on button "Select All" at bounding box center [192, 362] width 36 height 15
click at [227, 361] on button "Pack" at bounding box center [222, 362] width 23 height 15
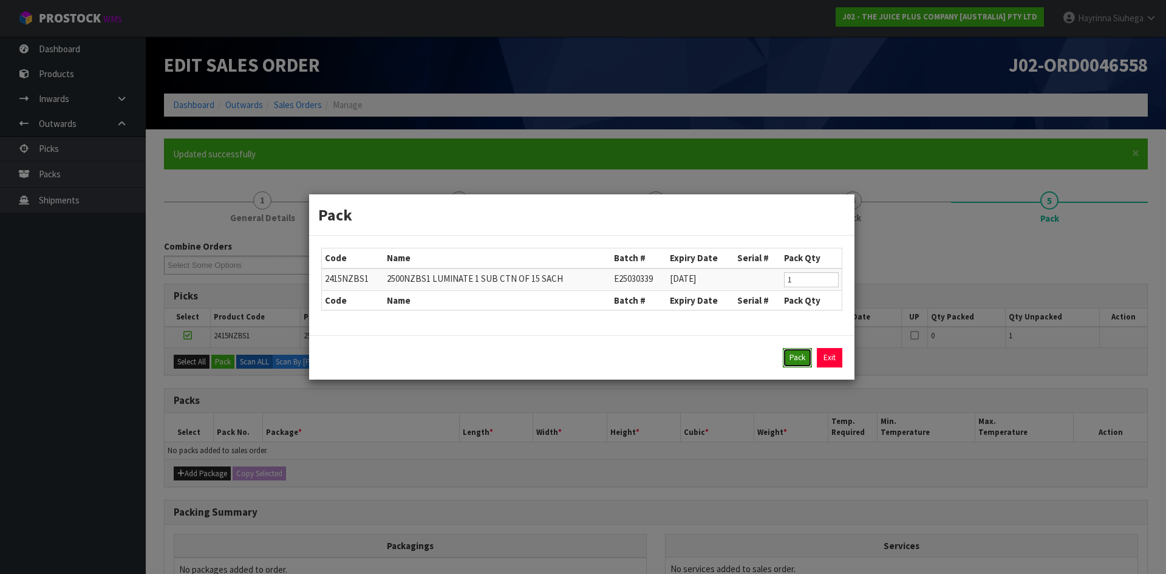
click at [797, 363] on button "Pack" at bounding box center [797, 357] width 29 height 19
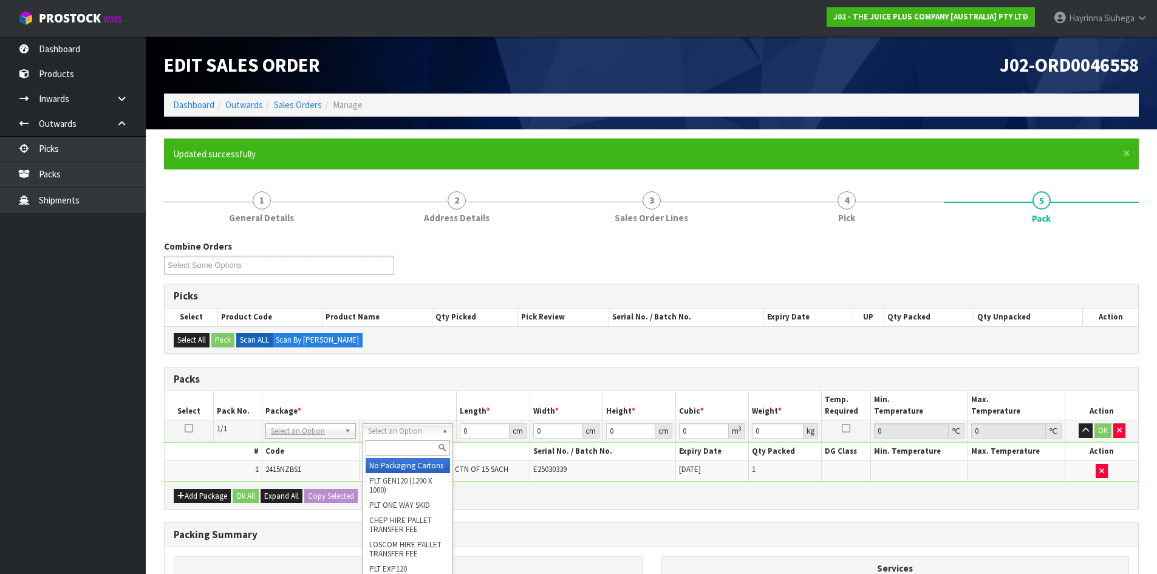
click at [394, 443] on input "text" at bounding box center [408, 447] width 84 height 15
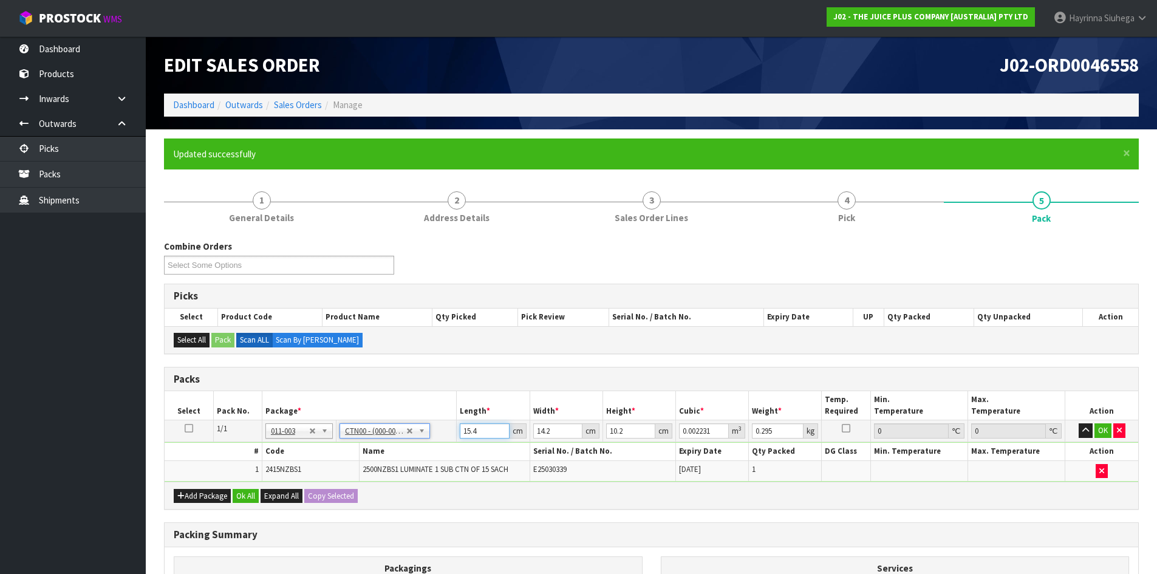
click at [464, 433] on input "15.4" at bounding box center [484, 430] width 49 height 15
click button "OK" at bounding box center [1102, 430] width 17 height 15
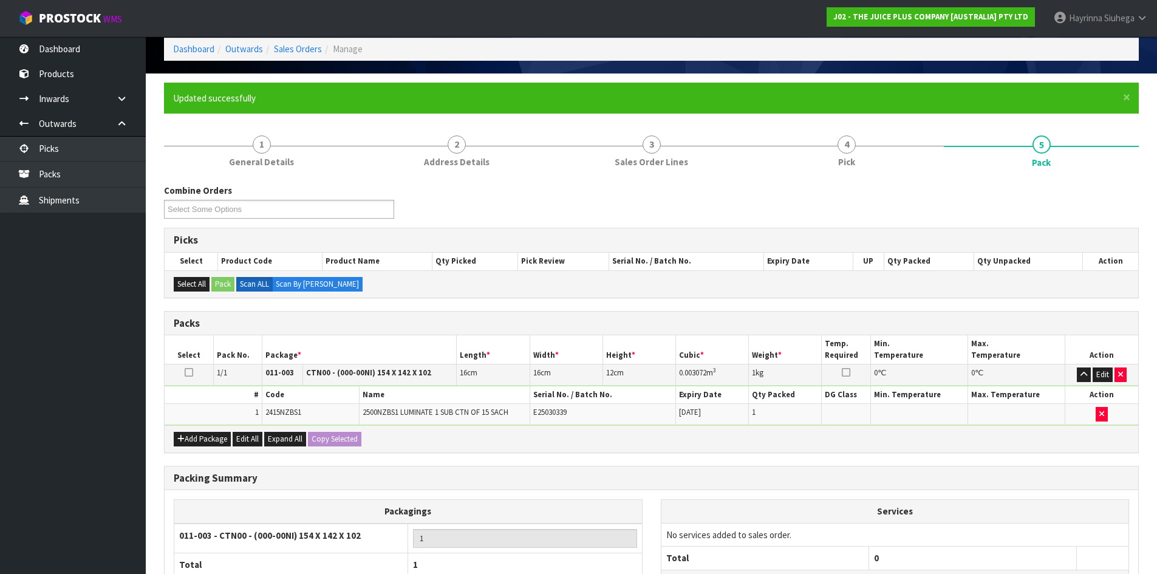
scroll to position [166, 0]
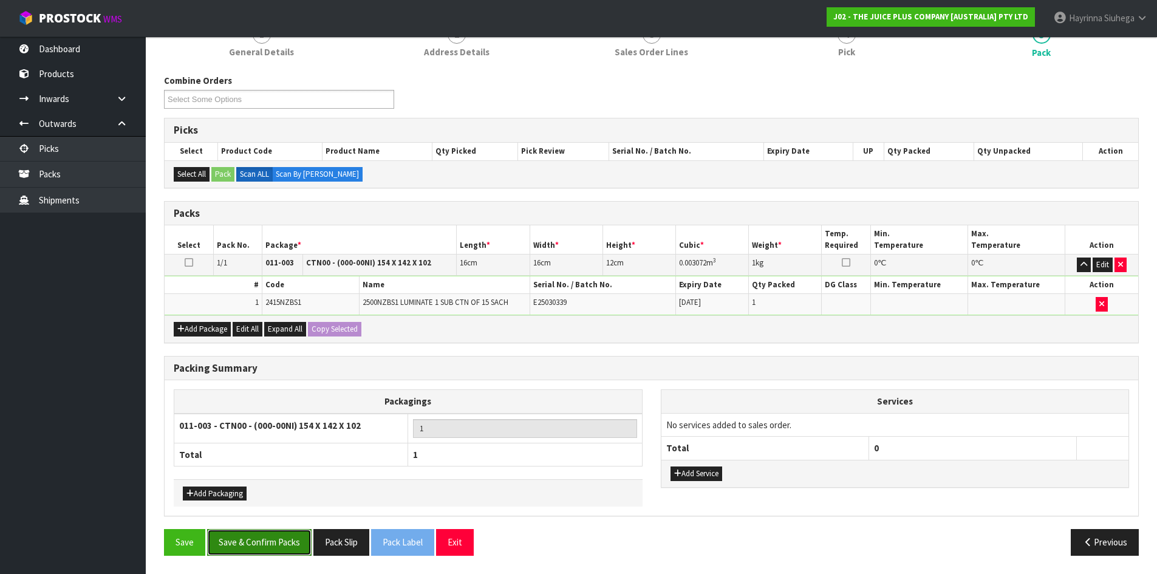
click at [273, 543] on button "Save & Confirm Packs" at bounding box center [259, 542] width 104 height 26
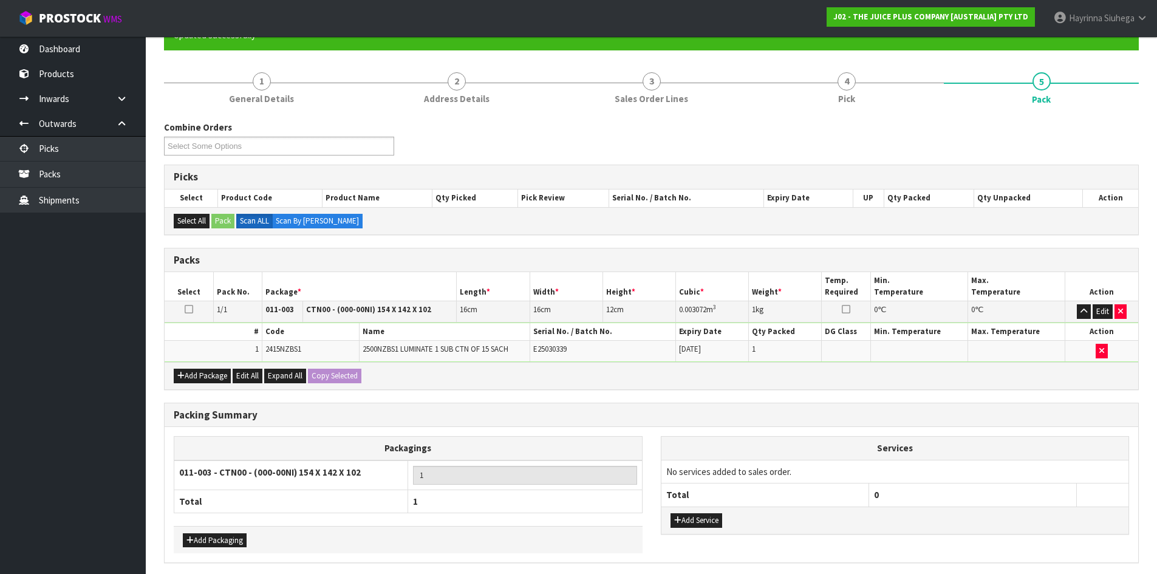
scroll to position [99, 0]
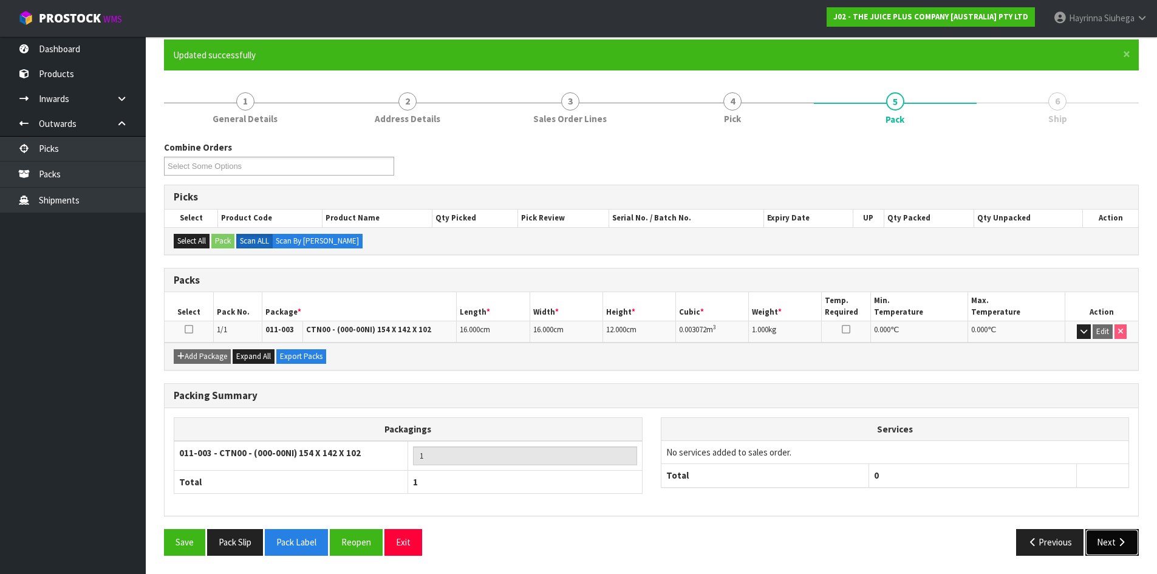
click at [1112, 539] on button "Next" at bounding box center [1111, 542] width 53 height 26
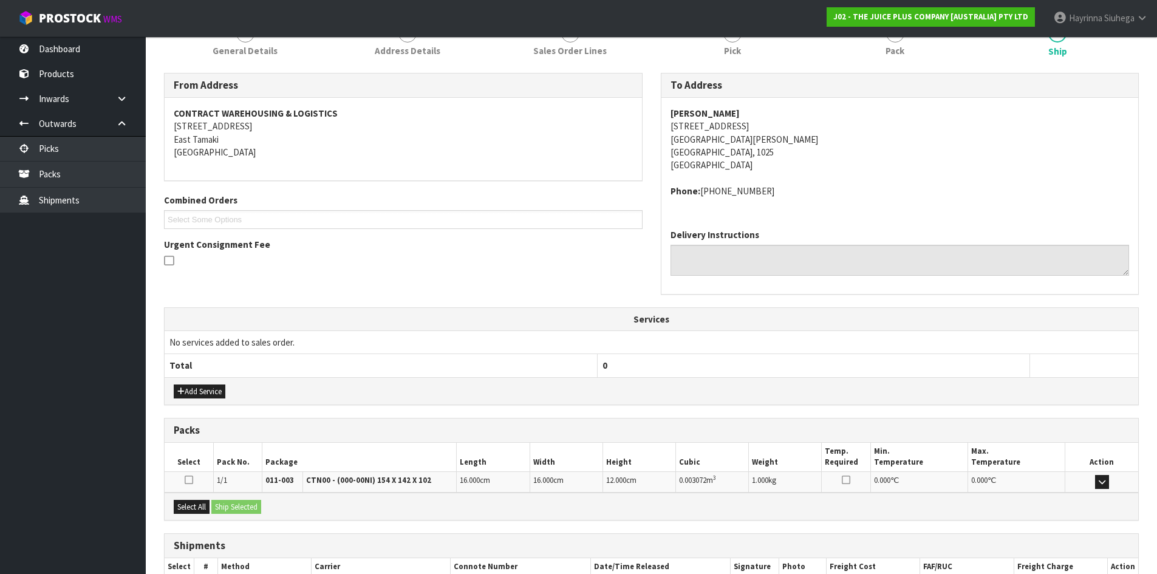
scroll to position [244, 0]
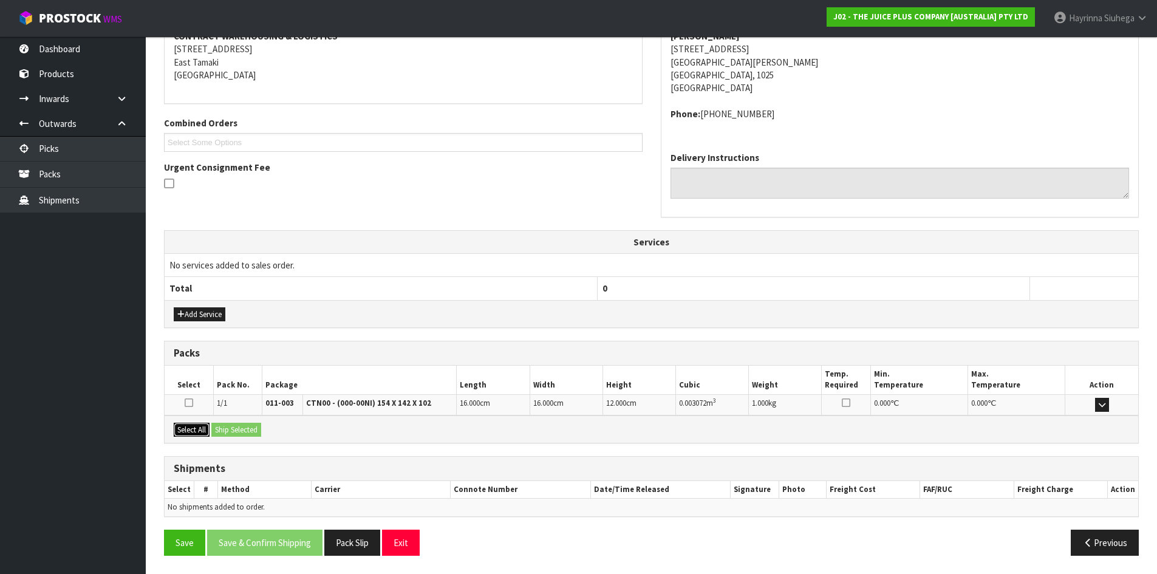
click at [210, 431] on button "Select All" at bounding box center [192, 430] width 36 height 15
click at [234, 428] on button "Ship Selected" at bounding box center [236, 430] width 50 height 15
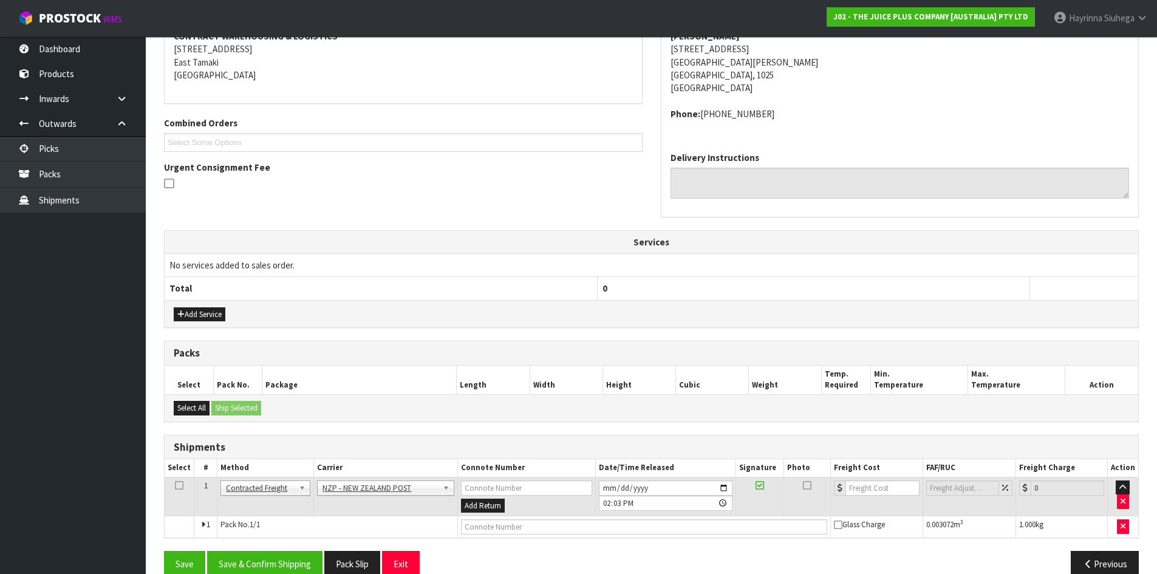
scroll to position [266, 0]
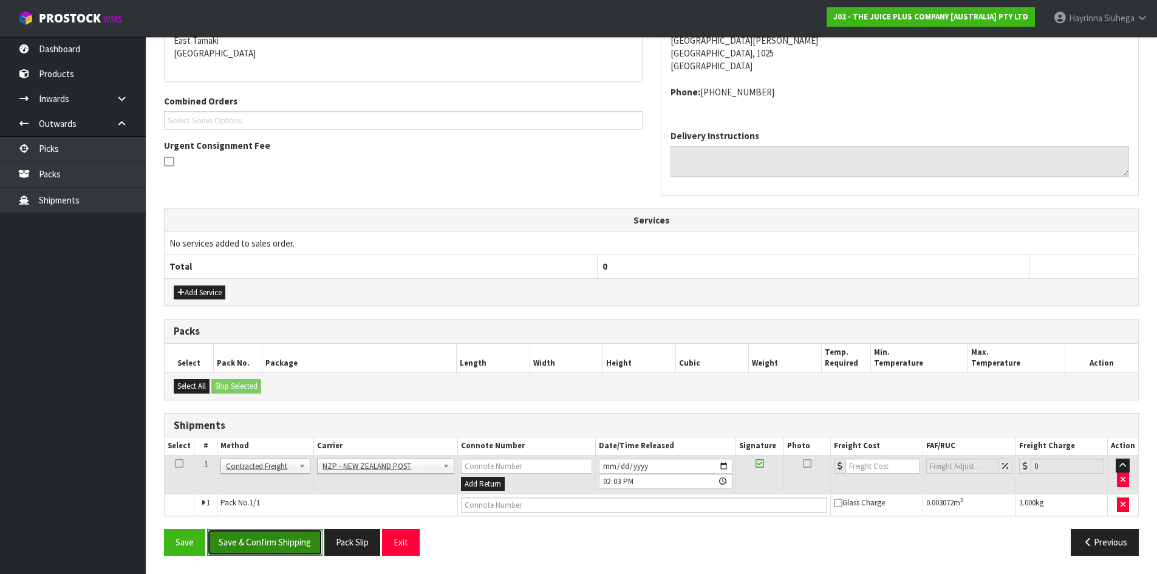
click at [281, 531] on button "Save & Confirm Shipping" at bounding box center [264, 542] width 115 height 26
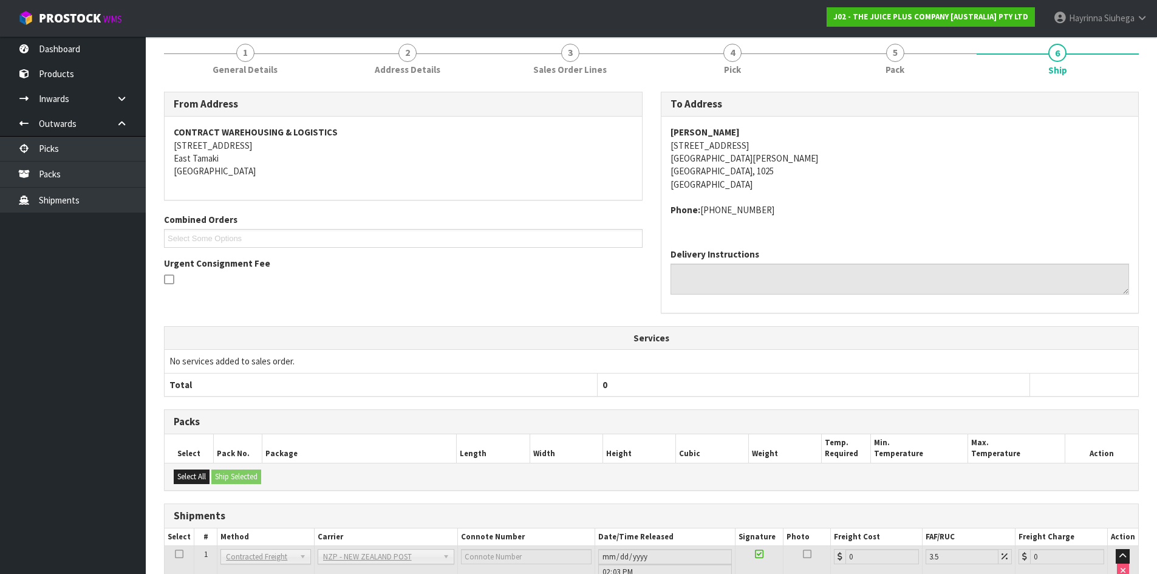
scroll to position [248, 0]
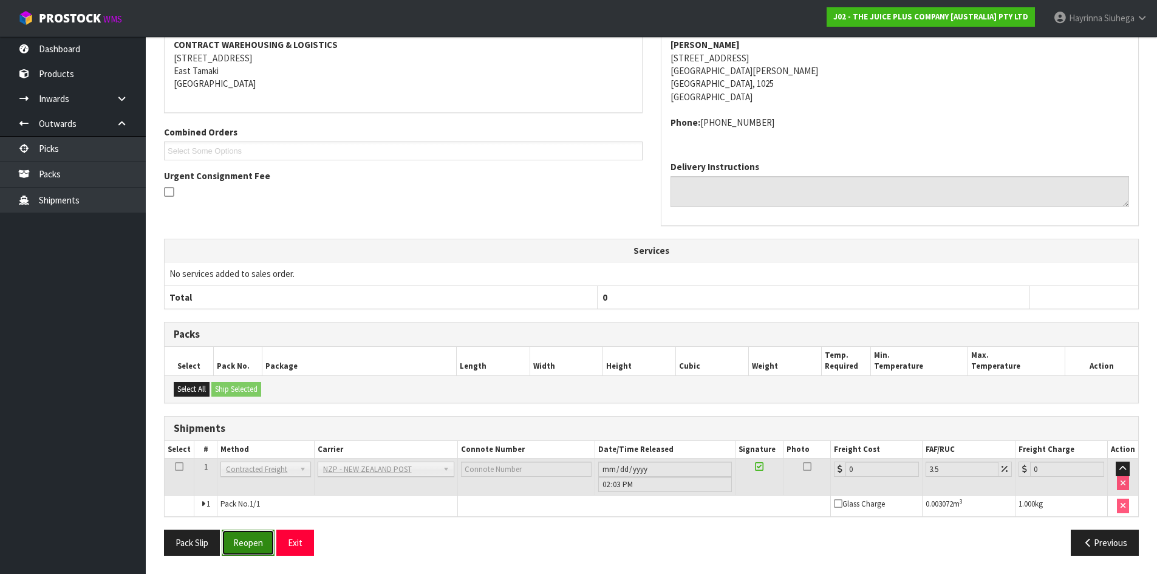
click at [254, 532] on button "Reopen" at bounding box center [248, 543] width 53 height 26
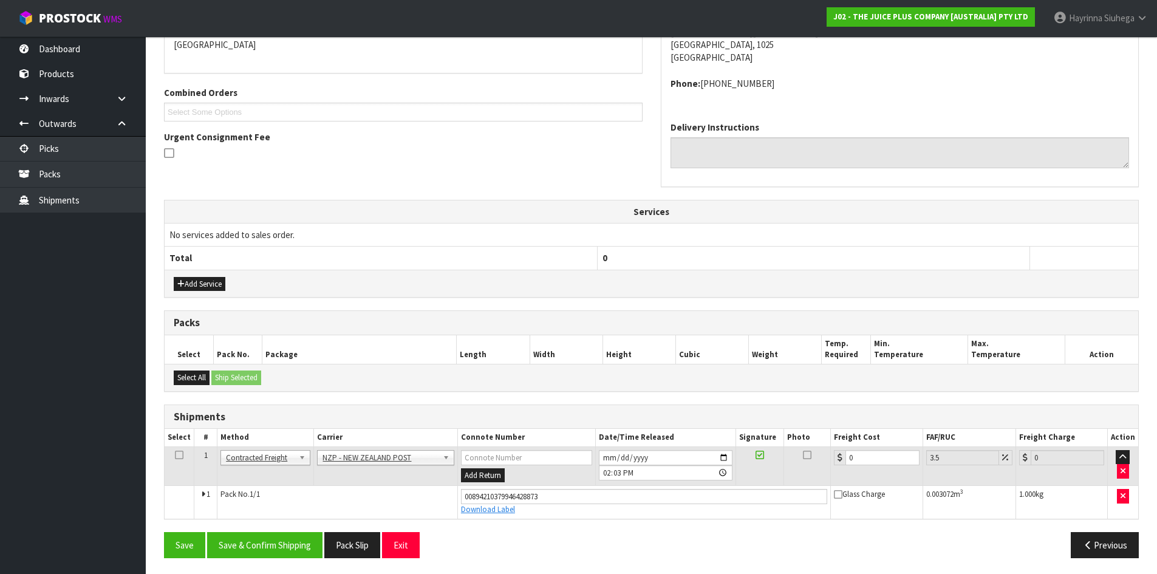
scroll to position [277, 0]
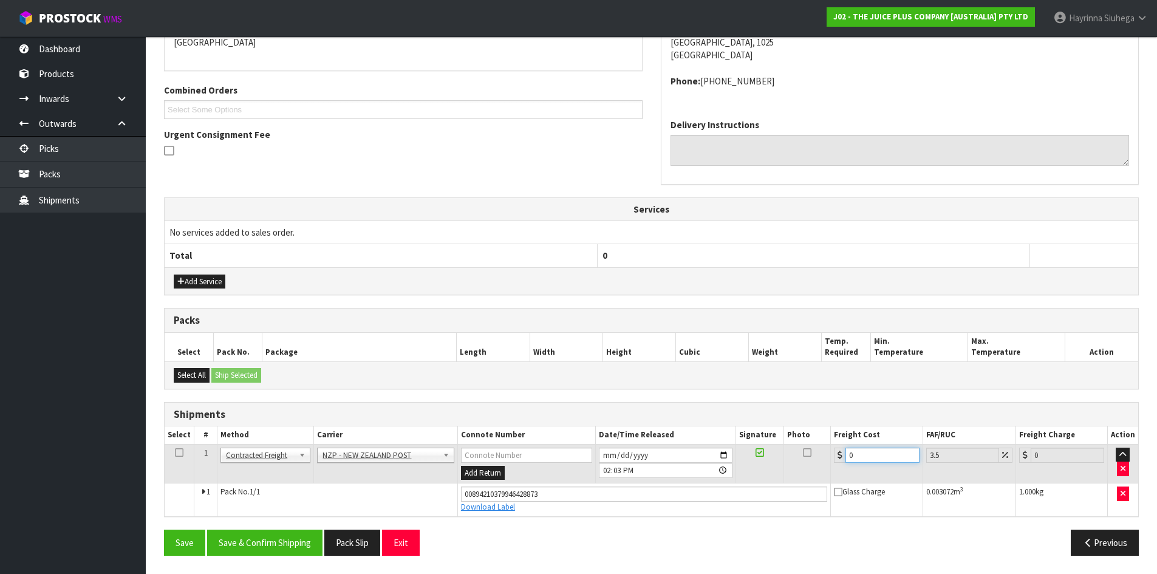
drag, startPoint x: 875, startPoint y: 454, endPoint x: 752, endPoint y: 450, distance: 122.7
click at [752, 450] on tr "1 Client Local Pickup Customer Local Pickup Company Freight Contracted Freight …" at bounding box center [651, 463] width 973 height 39
click at [164, 530] on button "Save" at bounding box center [184, 543] width 41 height 26
click at [273, 539] on button "Save & Confirm Shipping" at bounding box center [264, 543] width 115 height 26
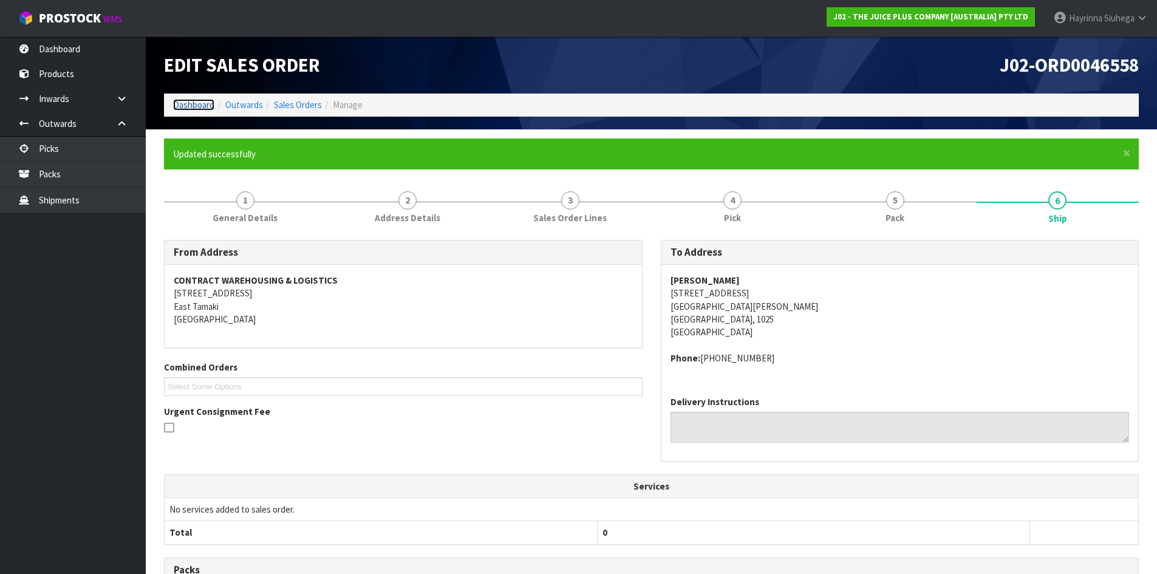
click at [190, 104] on link "Dashboard" at bounding box center [193, 105] width 41 height 12
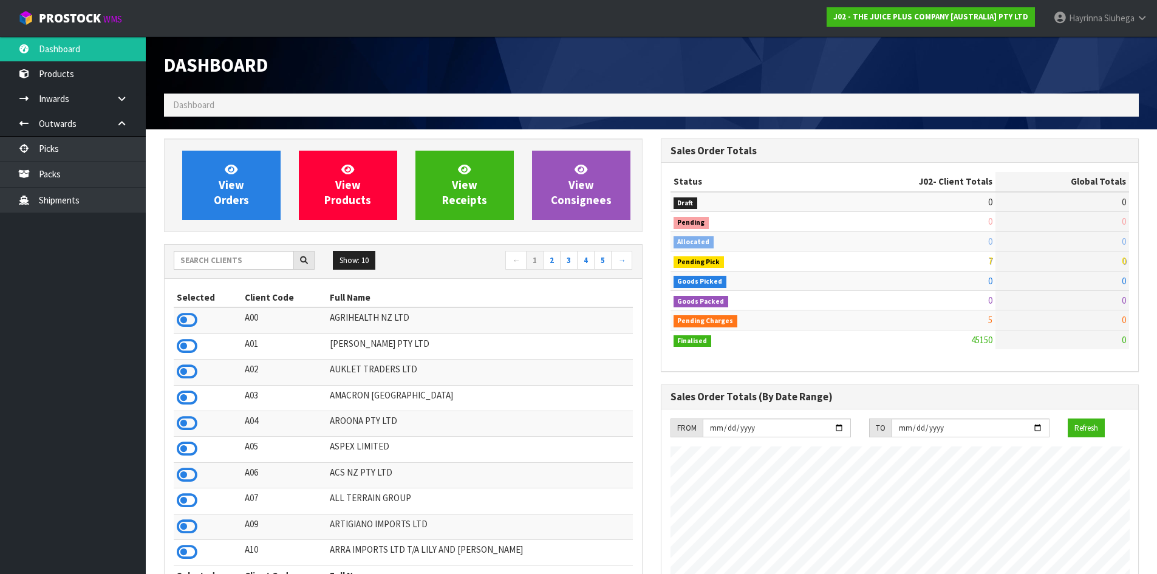
scroll to position [920, 496]
click at [233, 166] on icon at bounding box center [231, 169] width 13 height 12
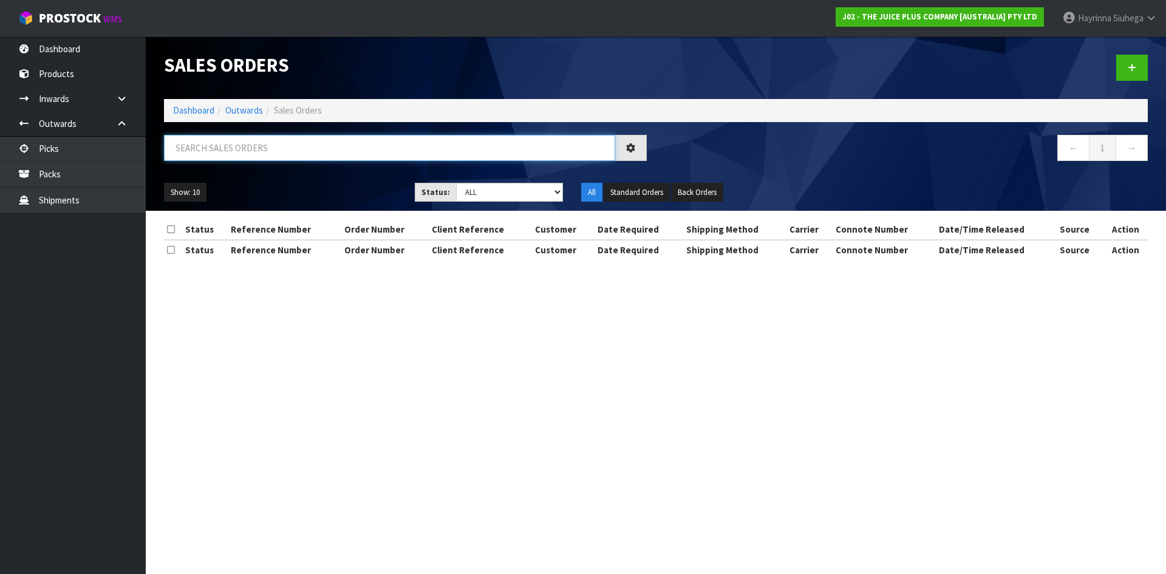
click at [258, 149] on input "text" at bounding box center [389, 148] width 451 height 26
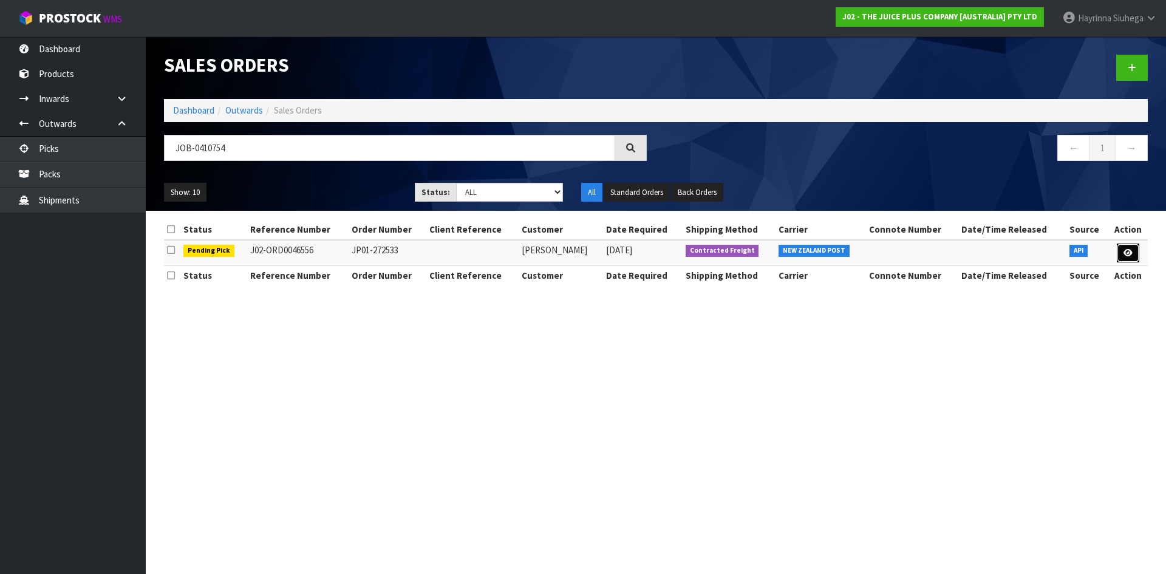
click at [1133, 255] on link at bounding box center [1128, 253] width 22 height 19
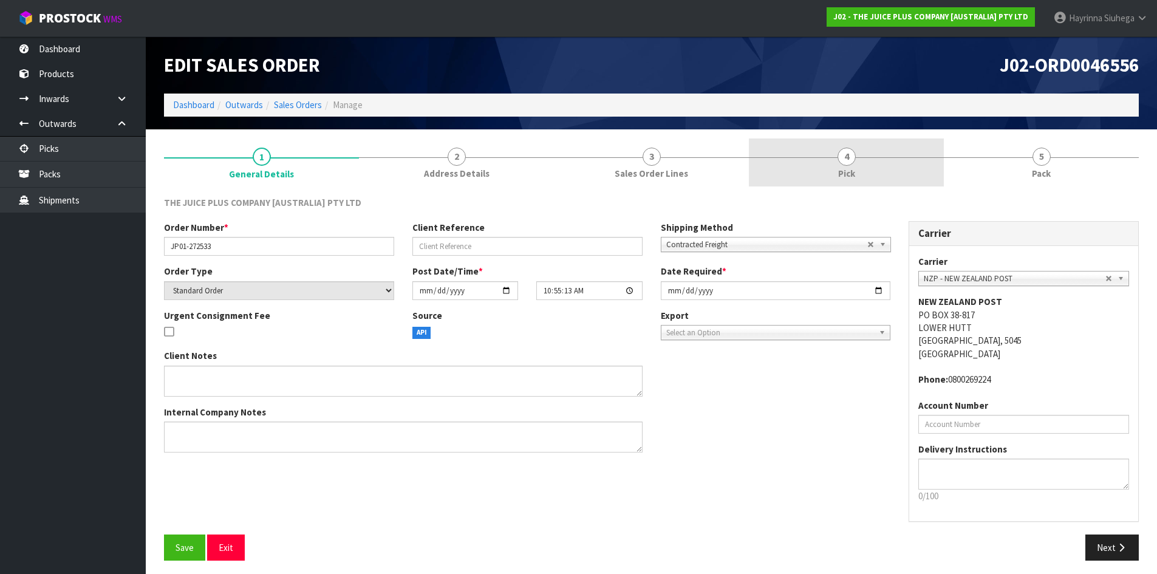
click at [909, 154] on link "4 Pick" at bounding box center [846, 162] width 195 height 48
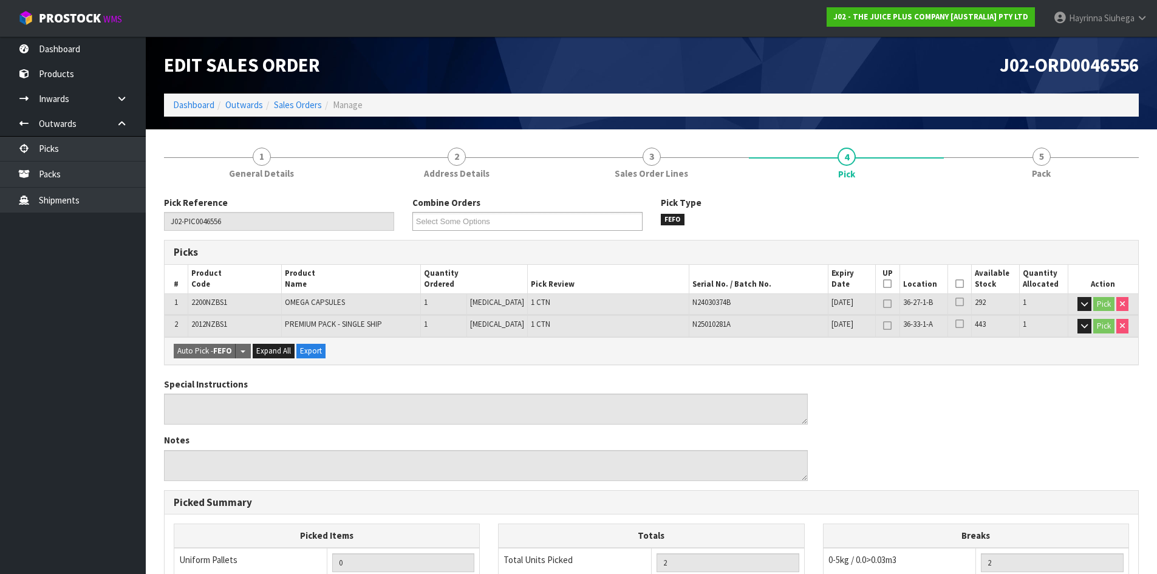
click at [955, 284] on icon at bounding box center [959, 284] width 9 height 1
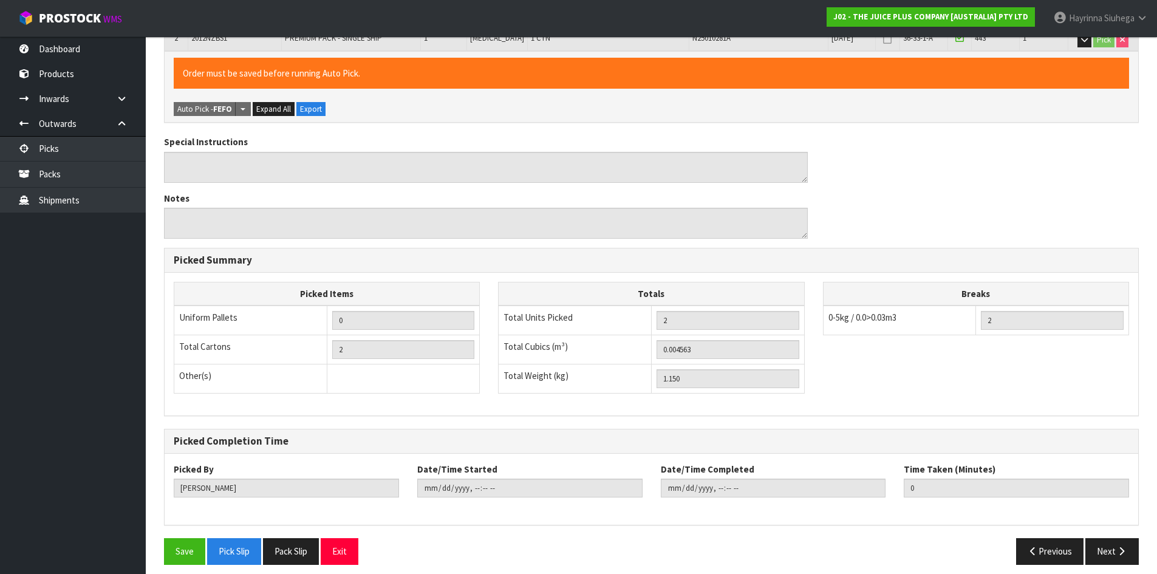
scroll to position [295, 0]
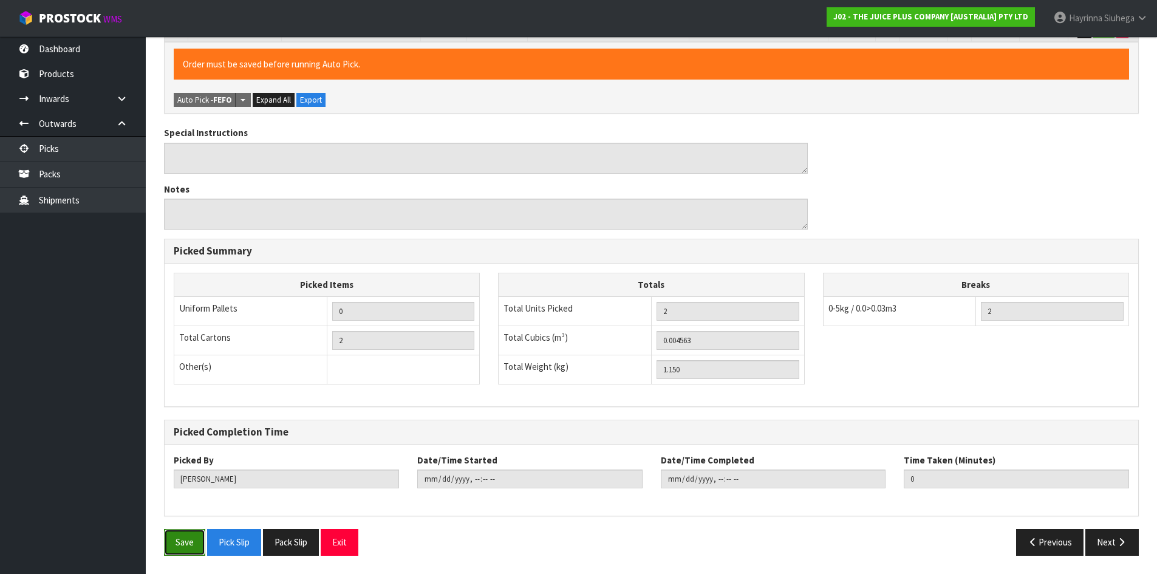
click at [185, 537] on button "Save" at bounding box center [184, 542] width 41 height 26
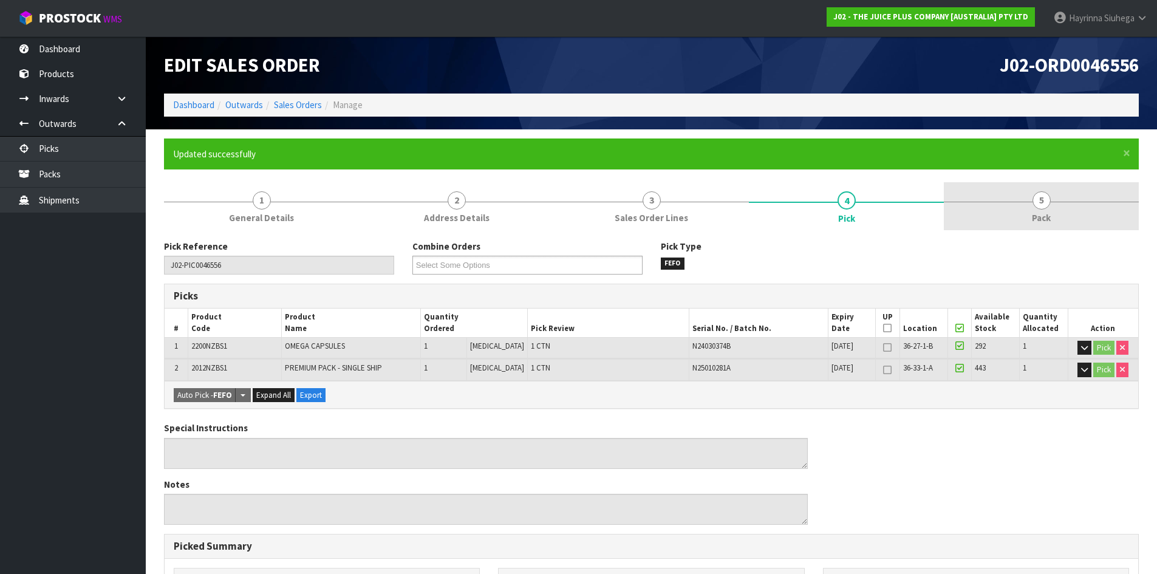
click at [1071, 192] on link "5 Pack" at bounding box center [1041, 206] width 195 height 48
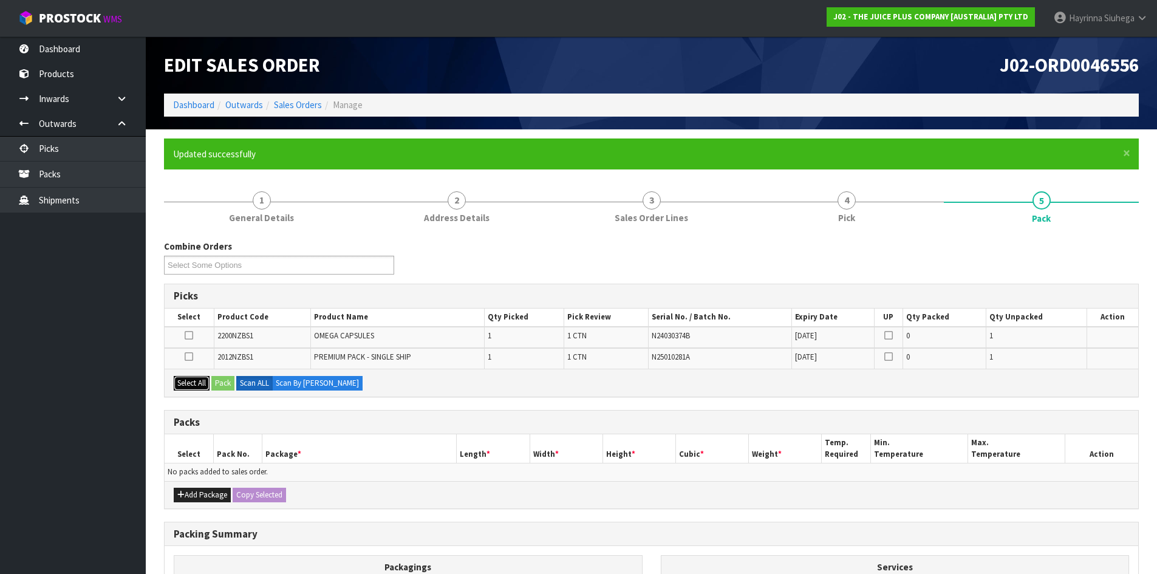
click at [181, 381] on button "Select All" at bounding box center [192, 383] width 36 height 15
click at [194, 494] on button "Add Package" at bounding box center [202, 495] width 57 height 15
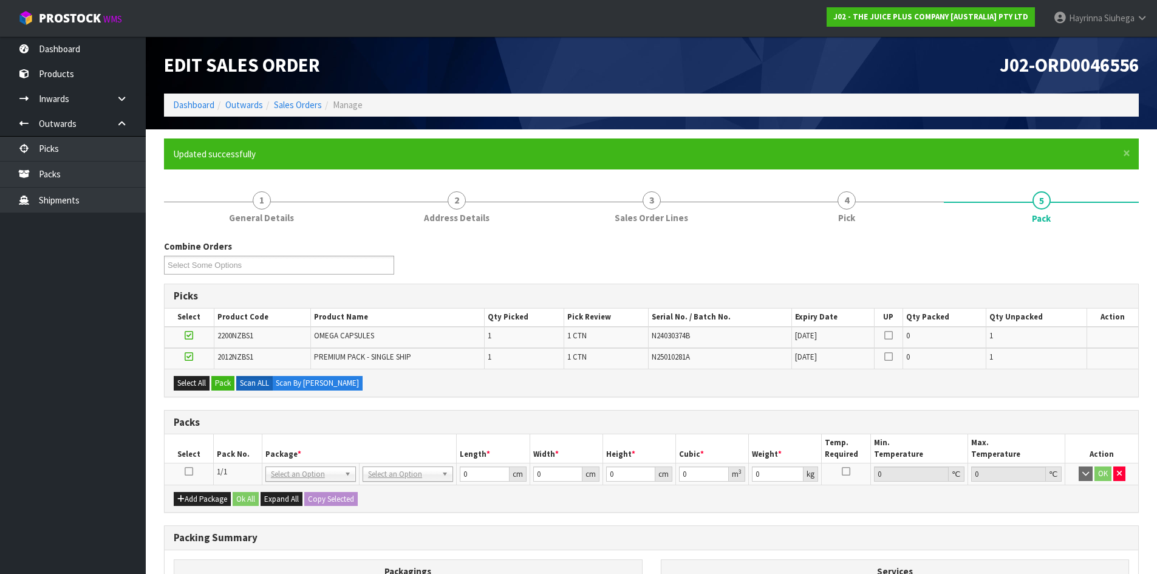
click at [191, 471] on icon at bounding box center [189, 471] width 9 height 1
click at [226, 383] on button "Pack" at bounding box center [222, 383] width 23 height 15
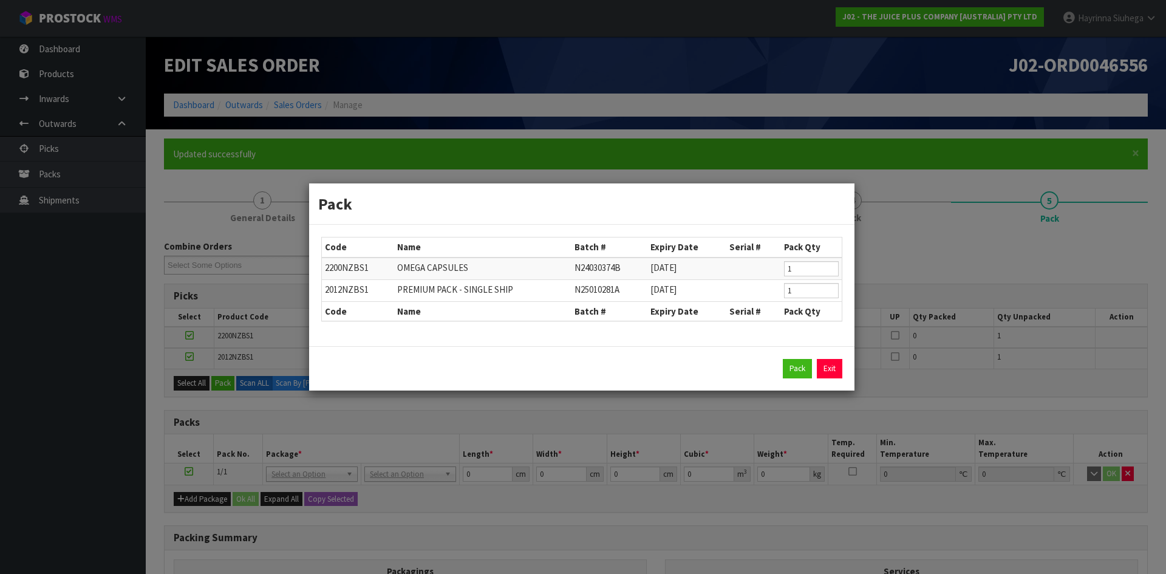
click at [813, 364] on div "Pack Exit" at bounding box center [581, 368] width 521 height 19
click at [797, 365] on button "Pack" at bounding box center [797, 368] width 29 height 19
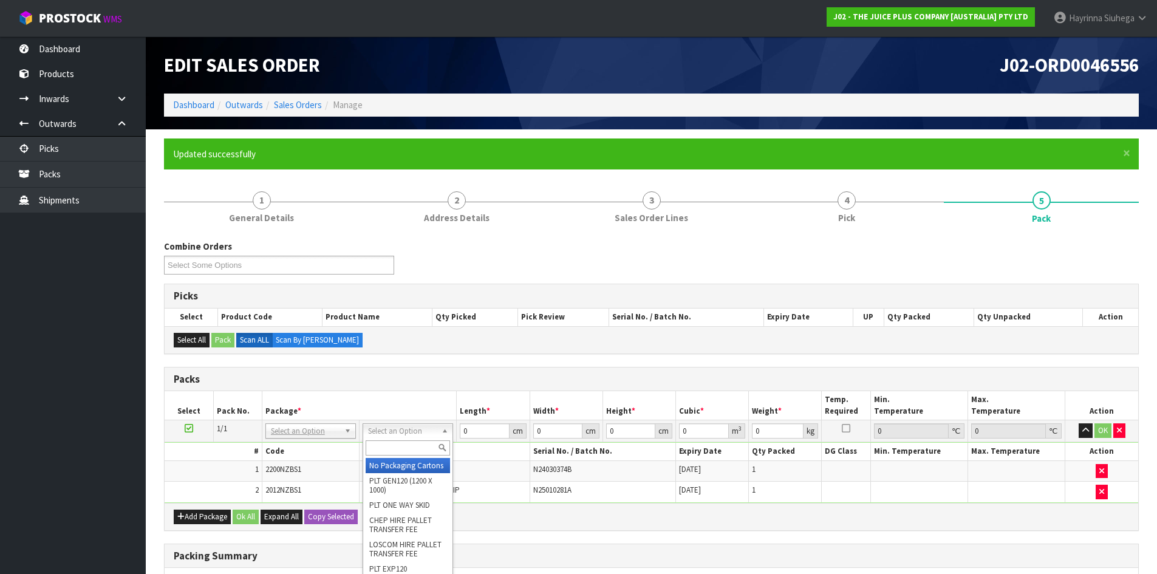
click at [397, 449] on input "text" at bounding box center [408, 447] width 84 height 15
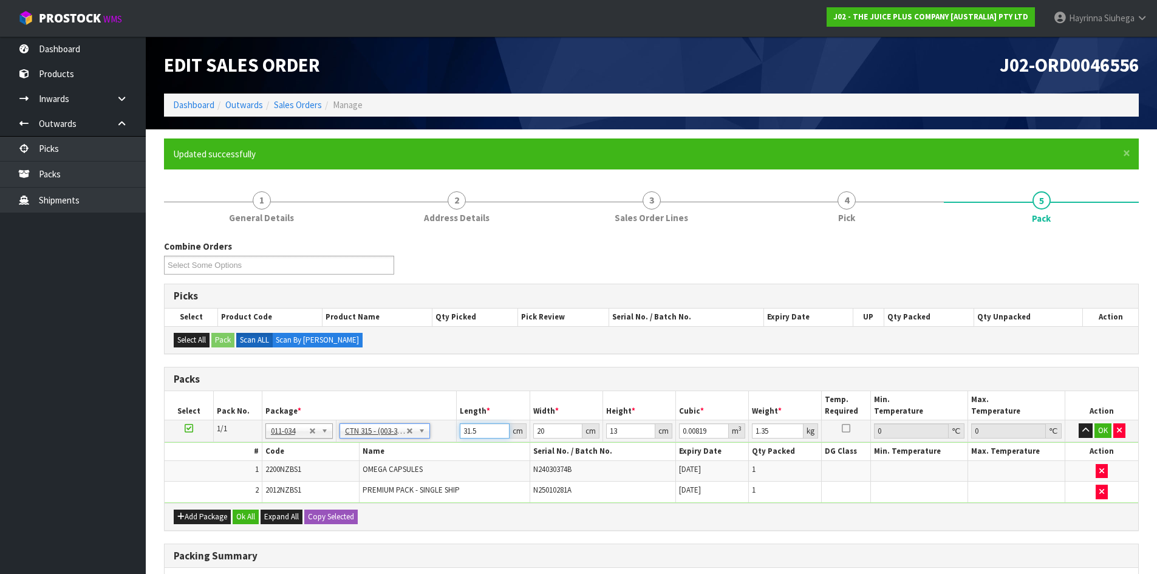
click at [468, 426] on input "31.5" at bounding box center [484, 430] width 49 height 15
click button "OK" at bounding box center [1102, 430] width 17 height 15
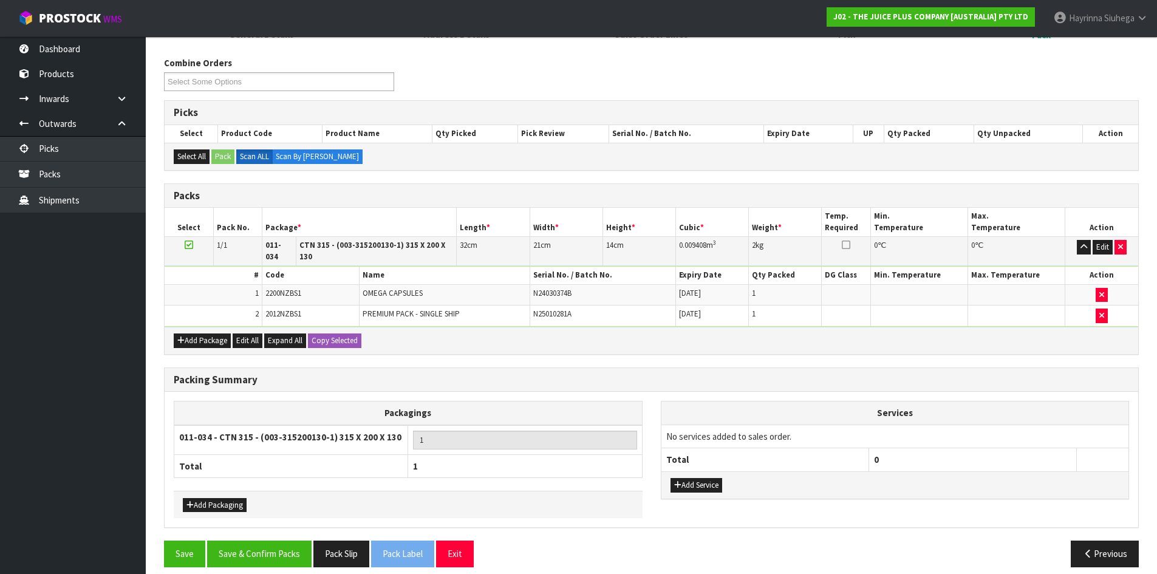
scroll to position [186, 0]
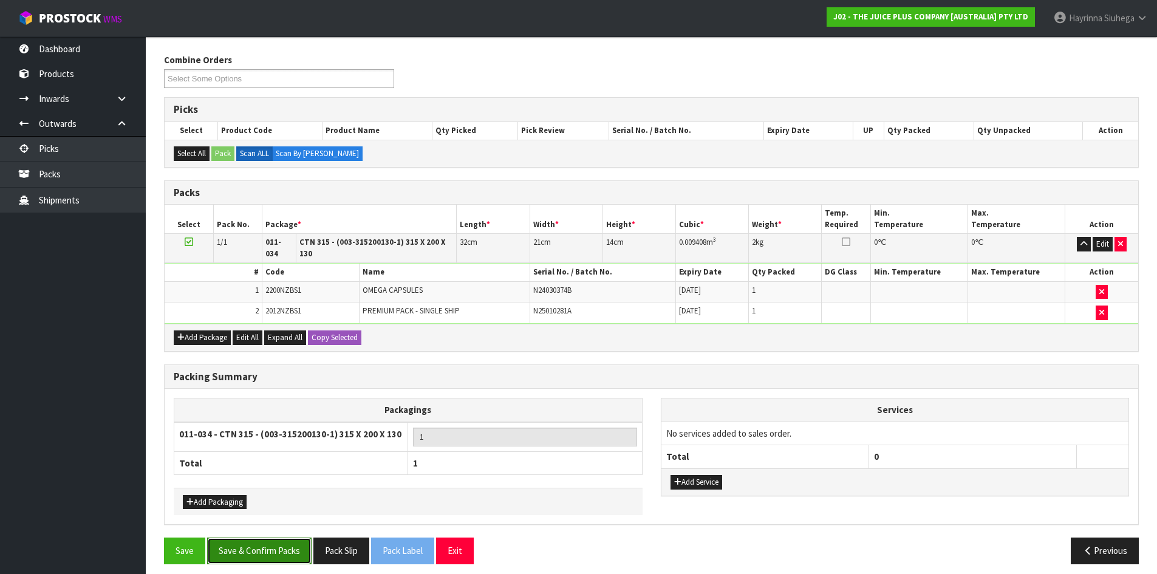
click at [281, 543] on button "Save & Confirm Packs" at bounding box center [259, 550] width 104 height 26
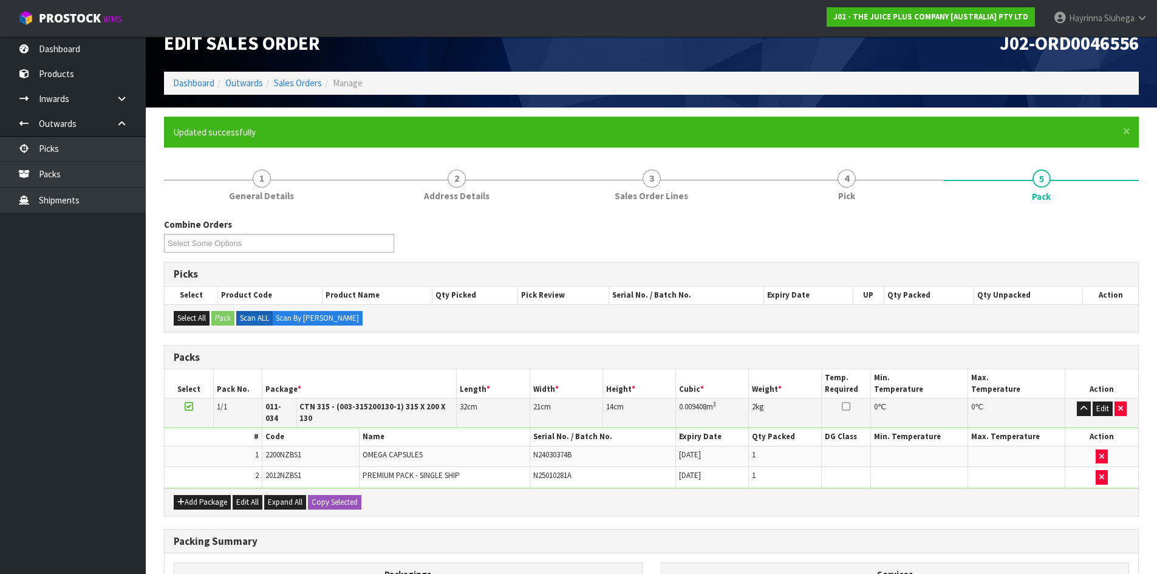
scroll to position [99, 0]
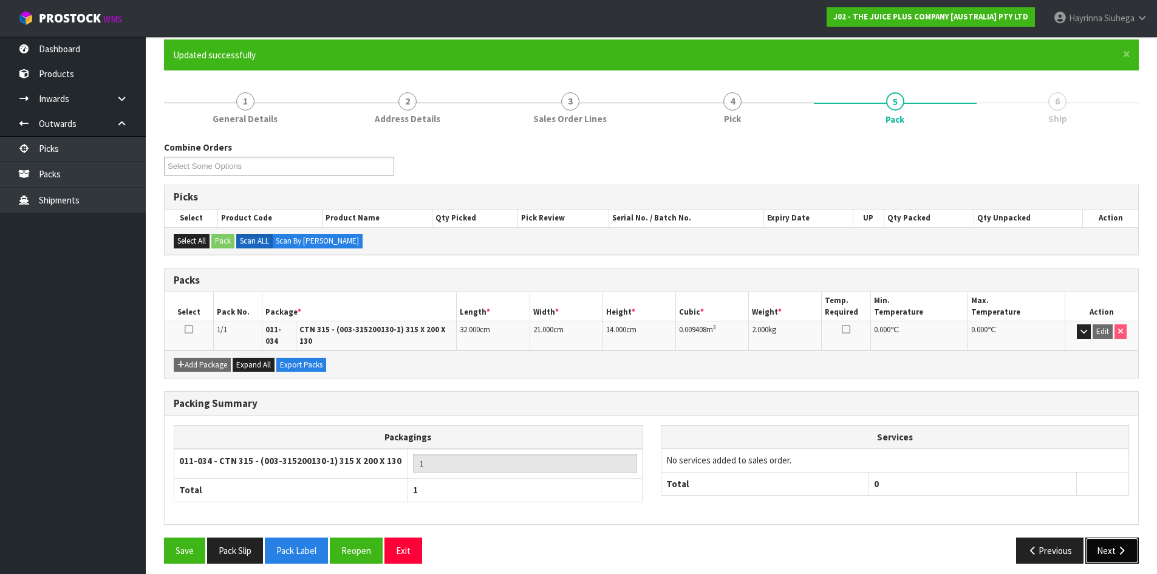
click at [1102, 539] on button "Next" at bounding box center [1111, 550] width 53 height 26
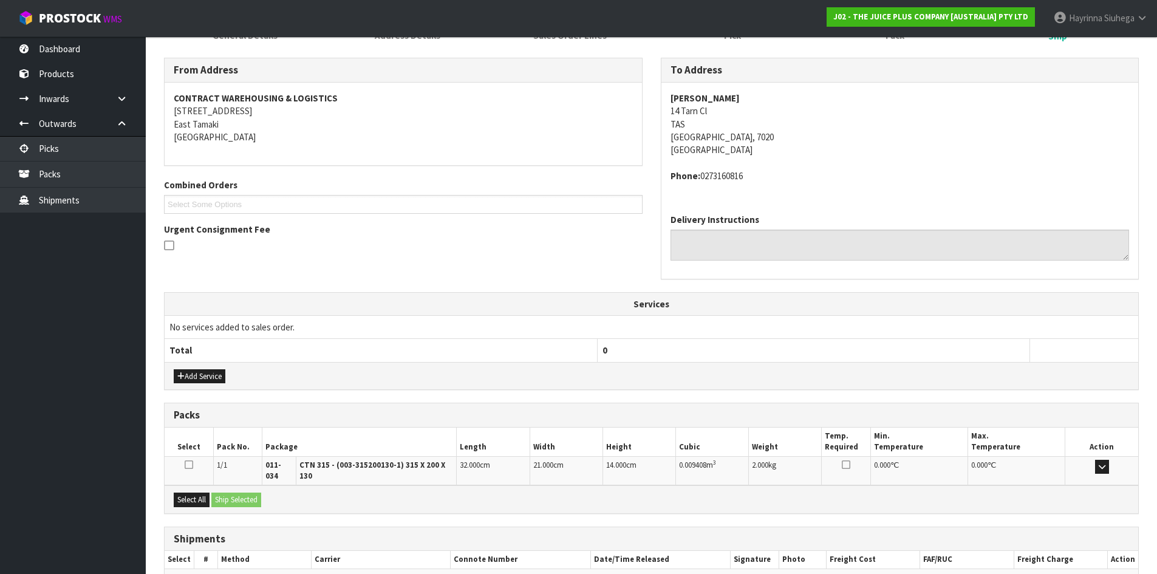
scroll to position [244, 0]
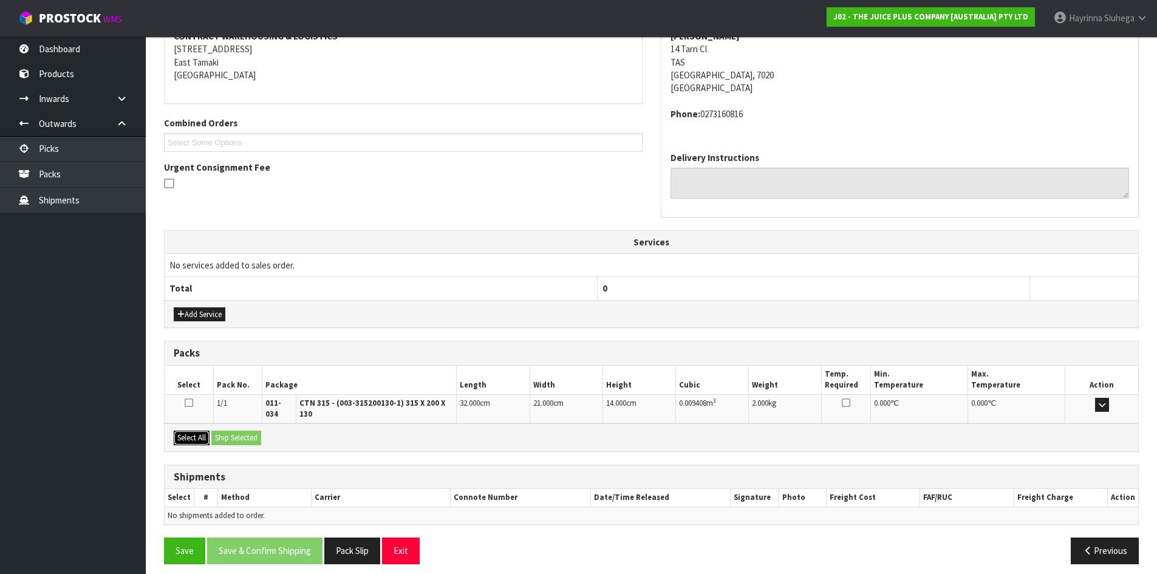
click at [192, 433] on button "Select All" at bounding box center [192, 438] width 36 height 15
click at [239, 431] on button "Ship Selected" at bounding box center [236, 438] width 50 height 15
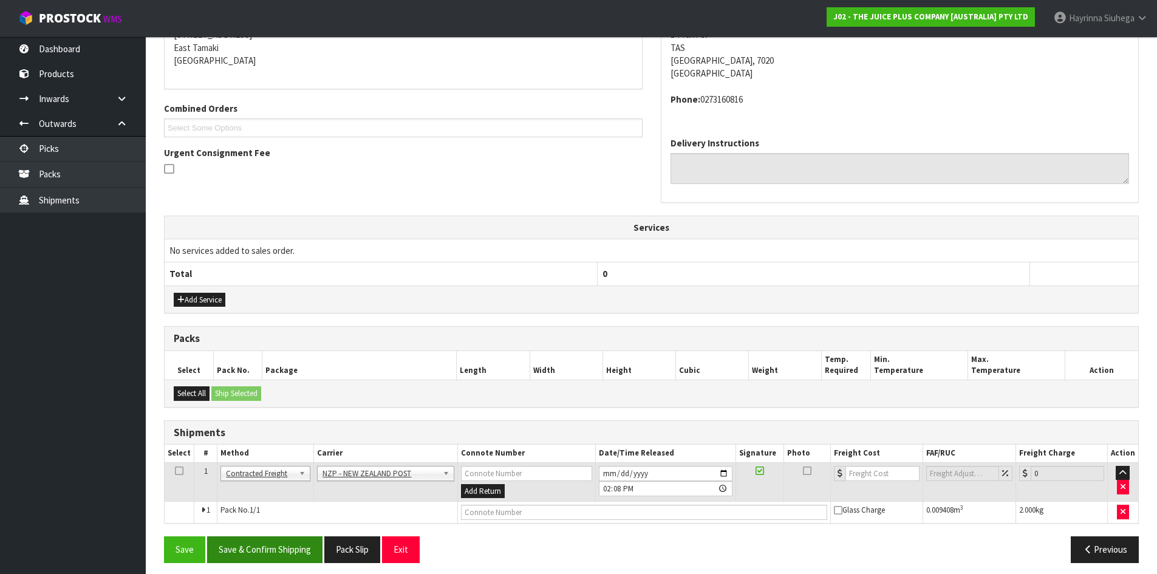
scroll to position [266, 0]
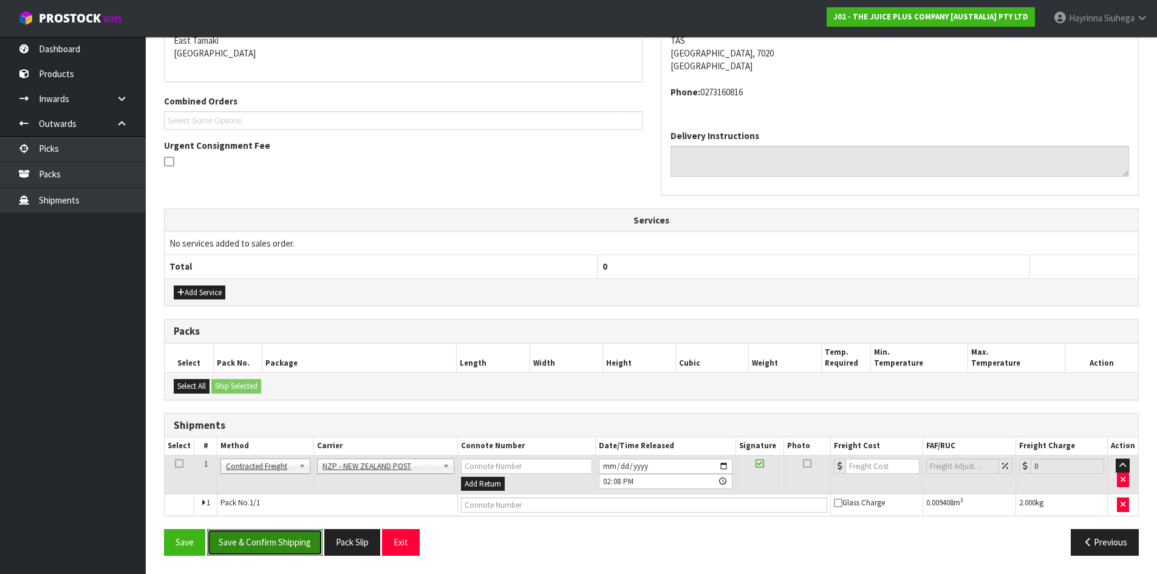
click at [264, 550] on button "Save & Confirm Shipping" at bounding box center [264, 542] width 115 height 26
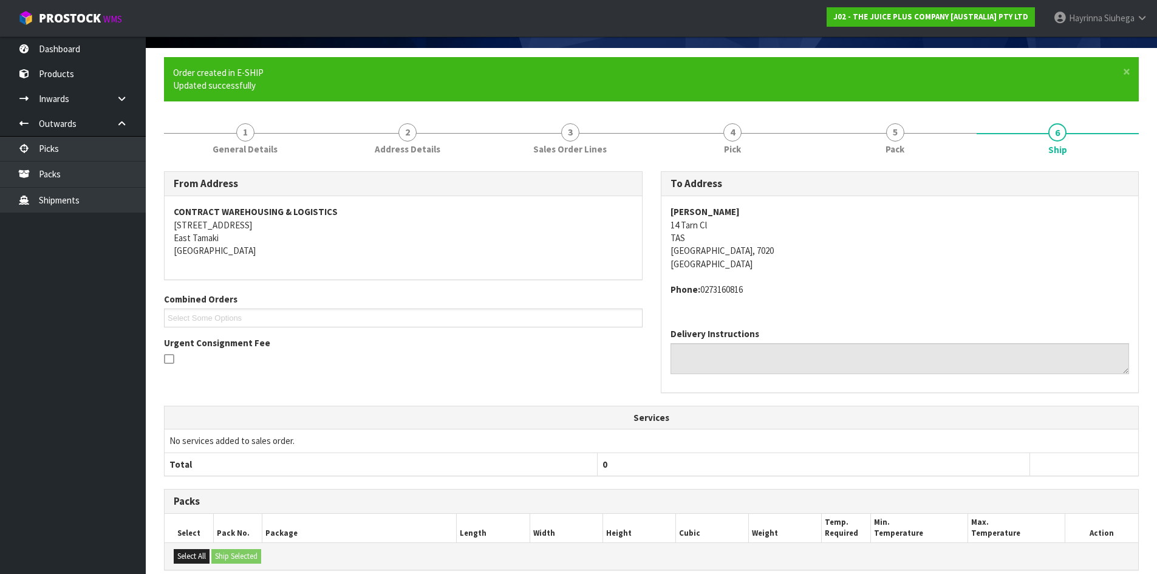
scroll to position [248, 0]
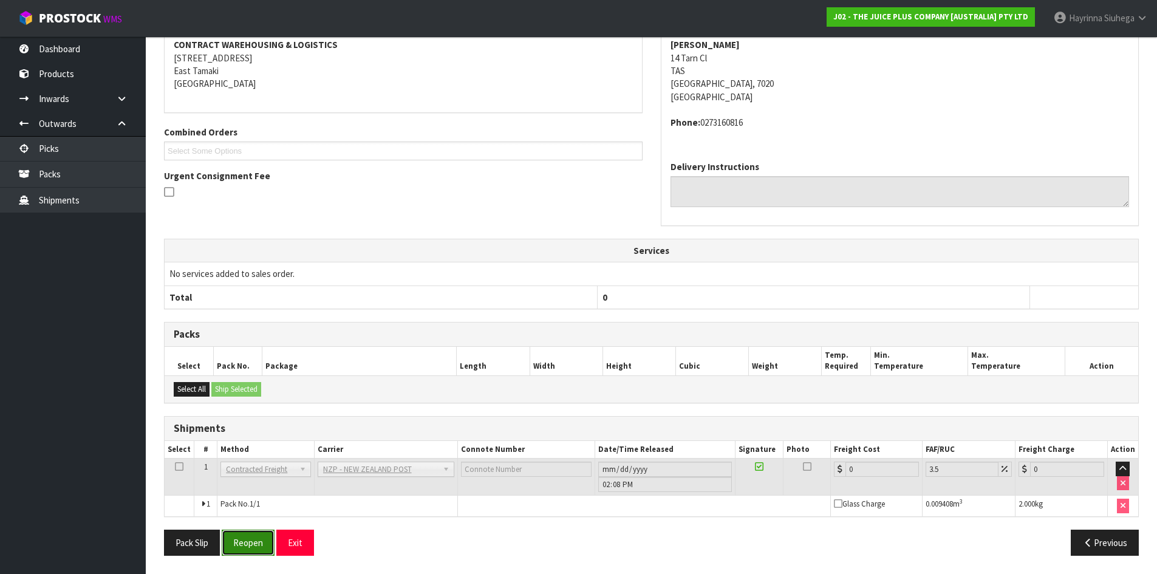
click at [254, 534] on button "Reopen" at bounding box center [248, 543] width 53 height 26
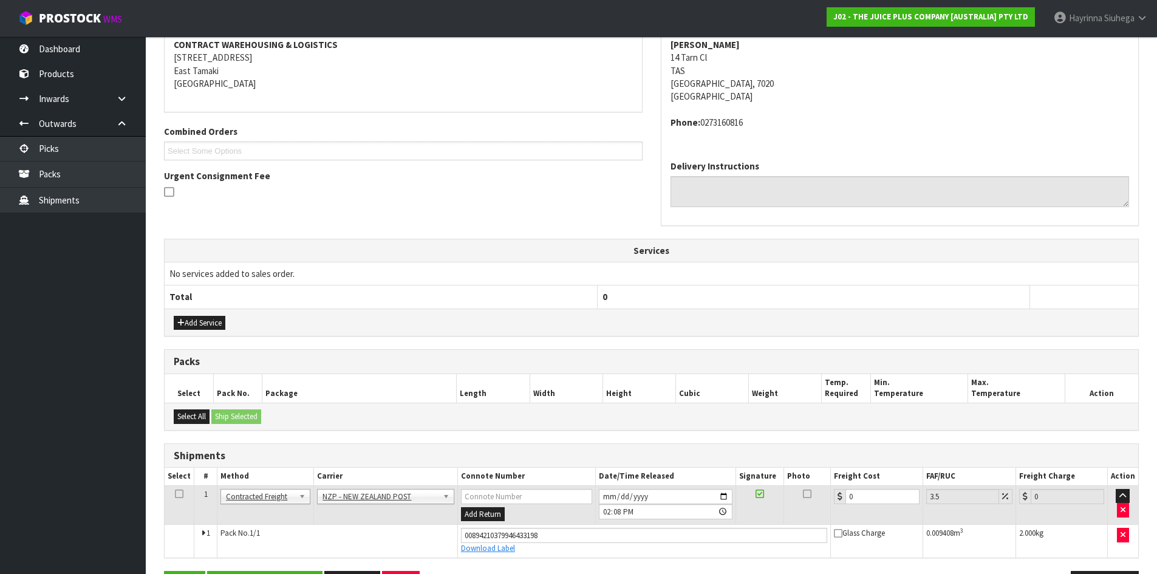
scroll to position [277, 0]
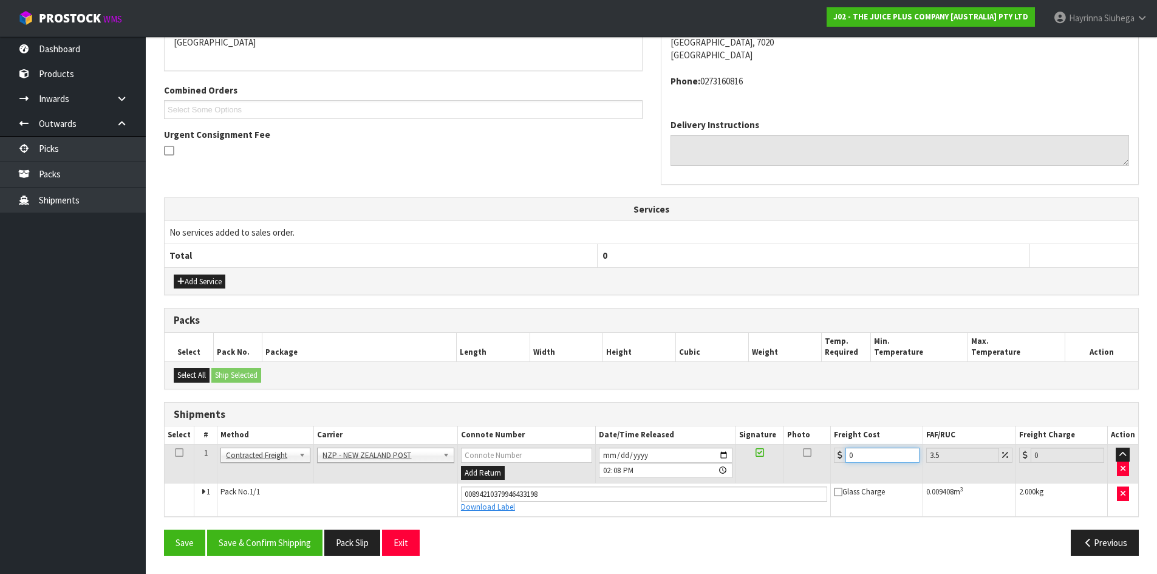
drag, startPoint x: 879, startPoint y: 459, endPoint x: 604, endPoint y: 445, distance: 275.4
click at [607, 445] on tr "1 Client Local Pickup Customer Local Pickup Company Freight Contracted Freight …" at bounding box center [651, 463] width 973 height 39
click at [164, 530] on button "Save" at bounding box center [184, 543] width 41 height 26
click at [303, 534] on button "Save & Confirm Shipping" at bounding box center [264, 543] width 115 height 26
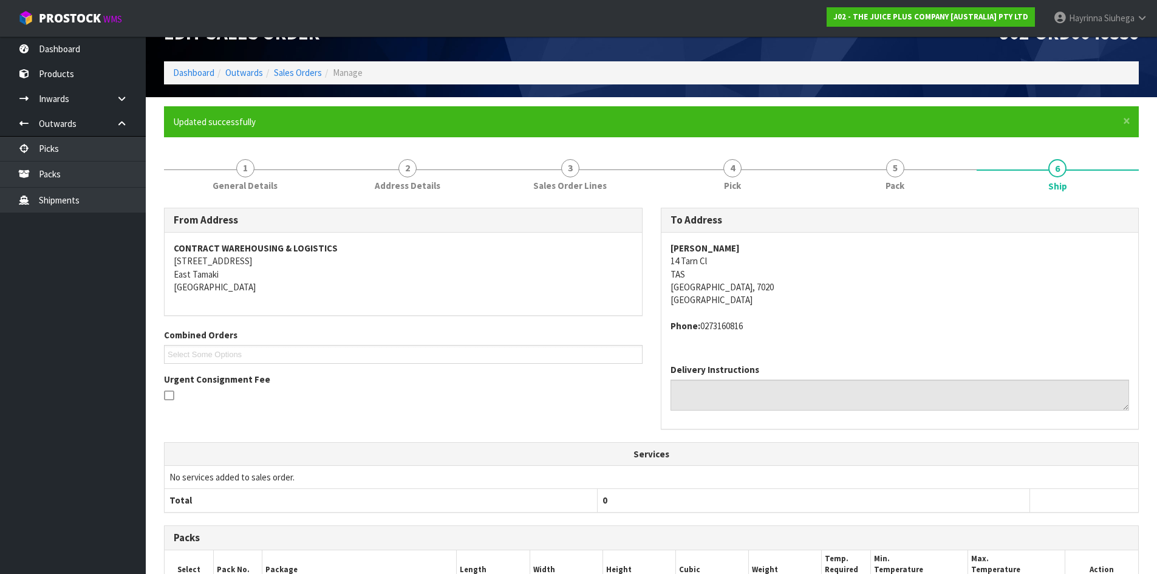
scroll to position [0, 0]
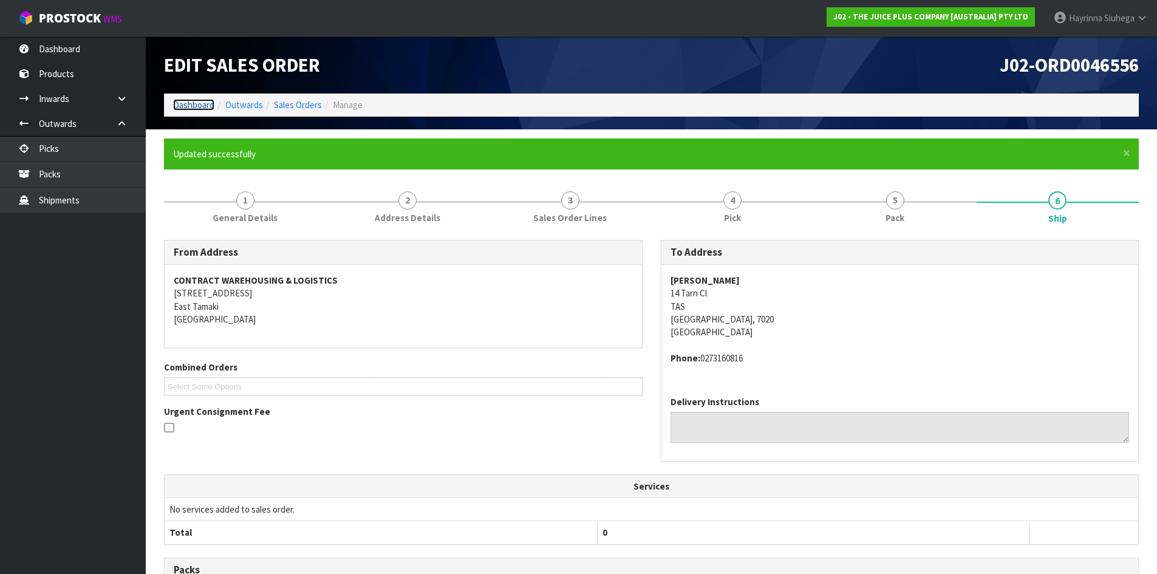
click at [202, 101] on link "Dashboard" at bounding box center [193, 105] width 41 height 12
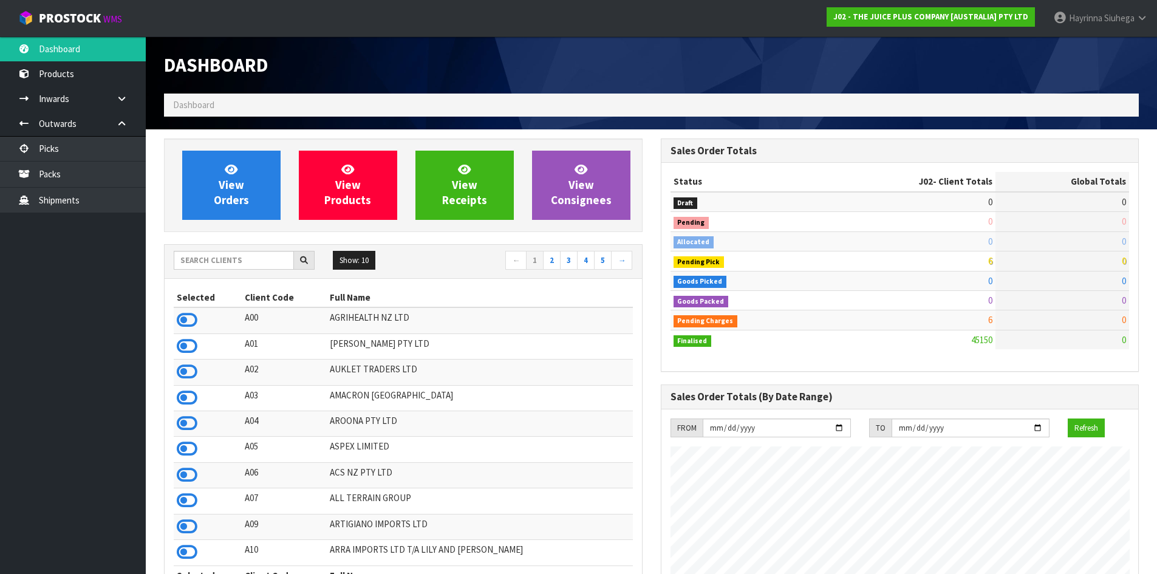
scroll to position [920, 496]
click at [224, 164] on link "View Orders" at bounding box center [231, 185] width 98 height 69
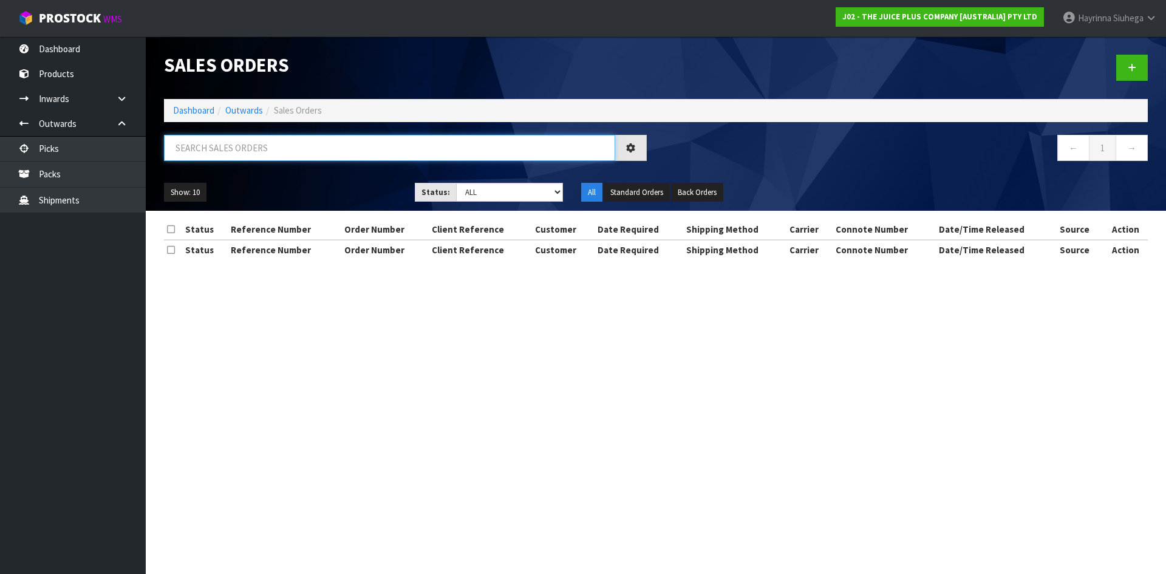
click at [229, 148] on input "text" at bounding box center [389, 148] width 451 height 26
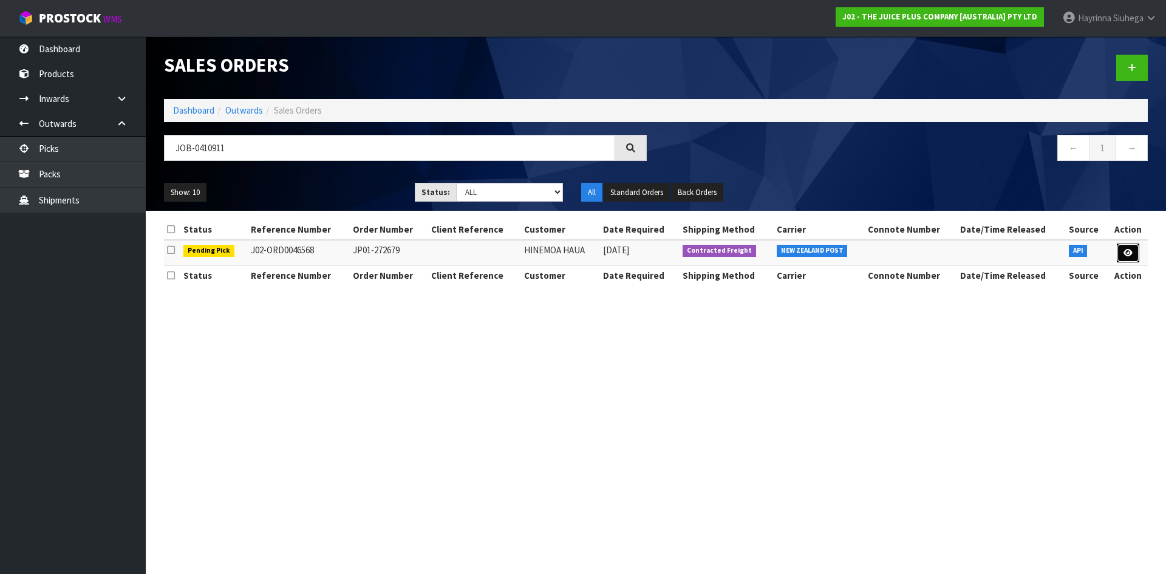
click at [1123, 247] on link at bounding box center [1128, 253] width 22 height 19
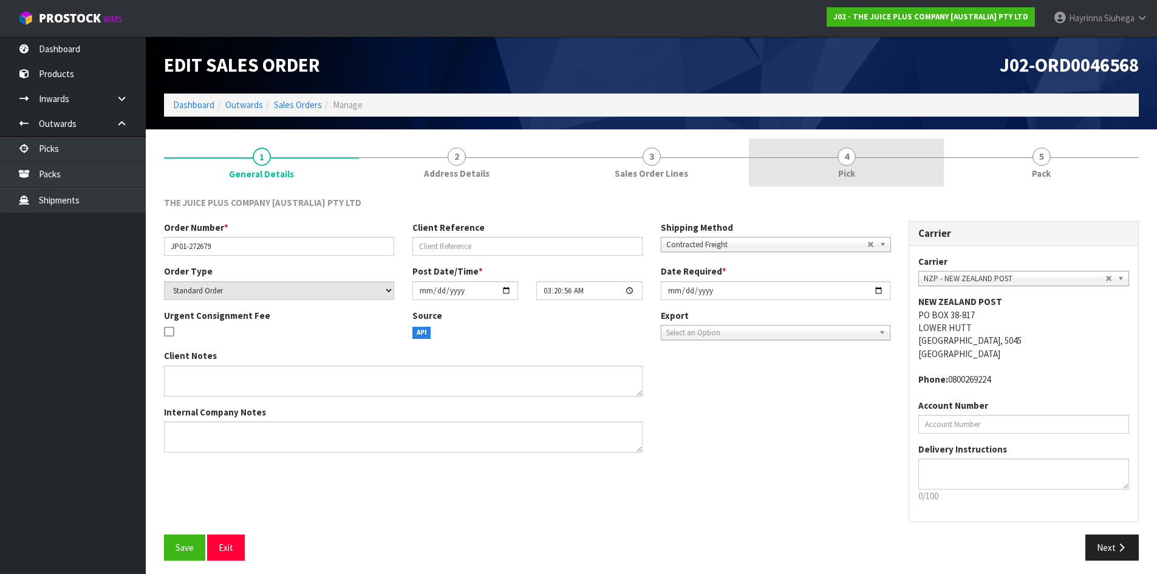
click at [887, 166] on link "4 Pick" at bounding box center [846, 162] width 195 height 48
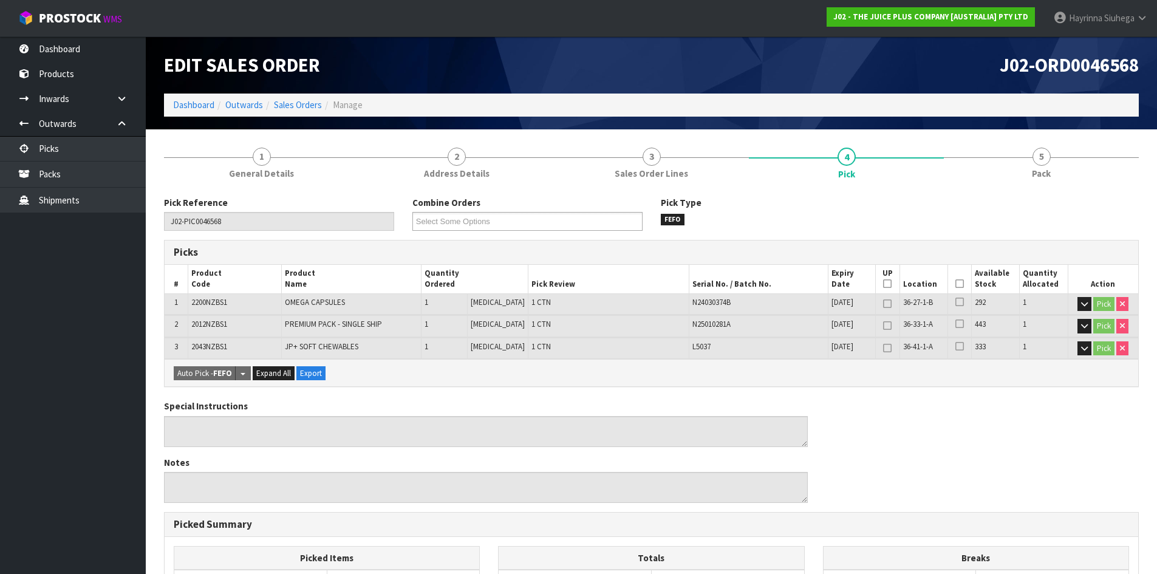
drag, startPoint x: 952, startPoint y: 284, endPoint x: 813, endPoint y: 346, distance: 152.2
click at [955, 284] on icon at bounding box center [959, 284] width 9 height 1
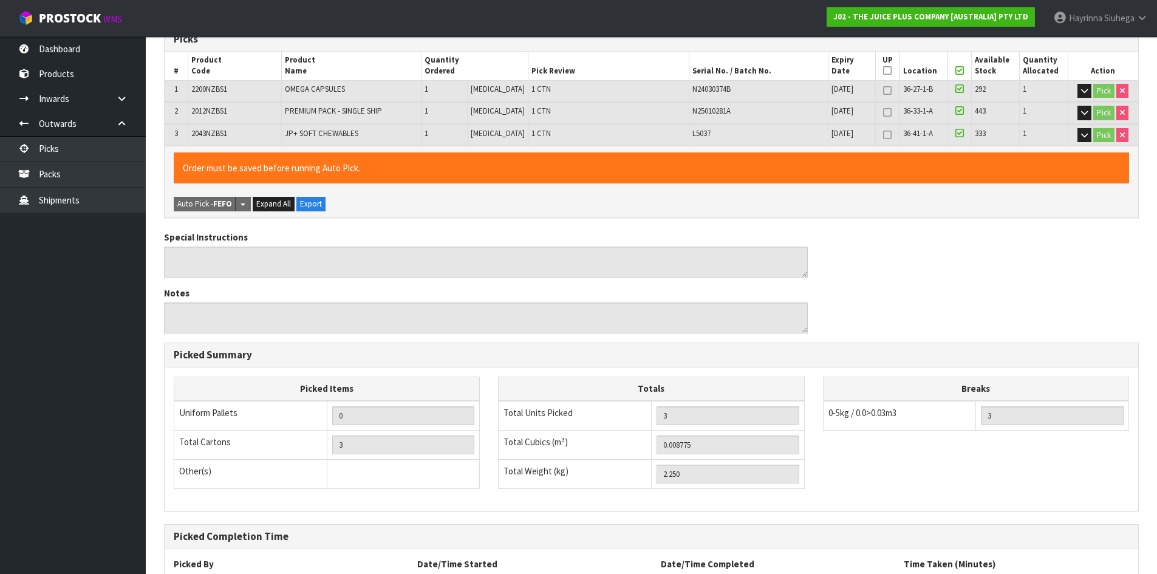
scroll to position [317, 0]
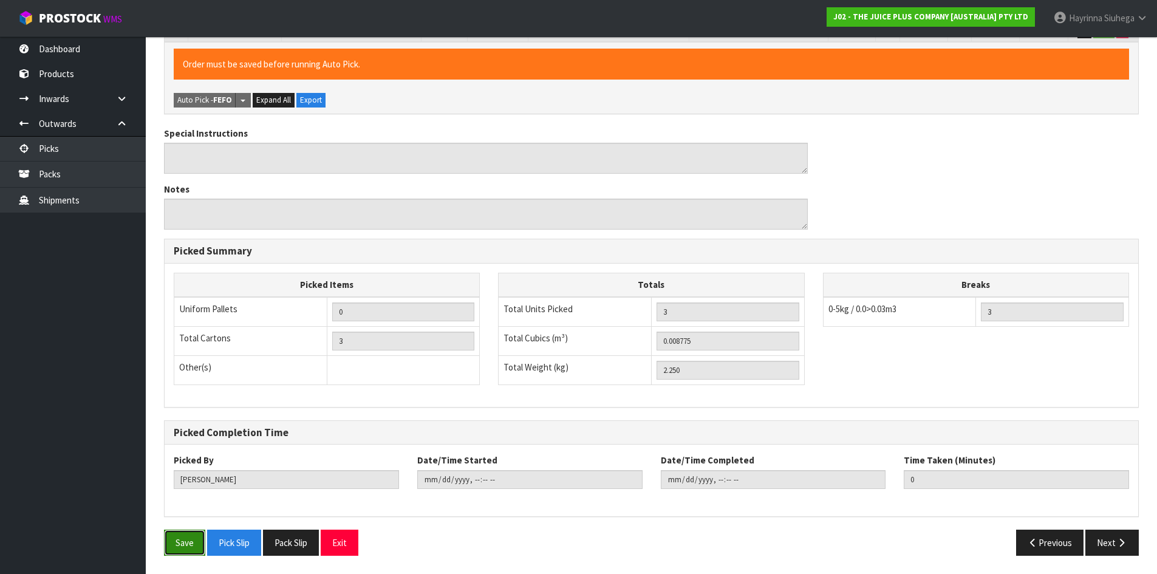
click at [177, 548] on button "Save" at bounding box center [184, 543] width 41 height 26
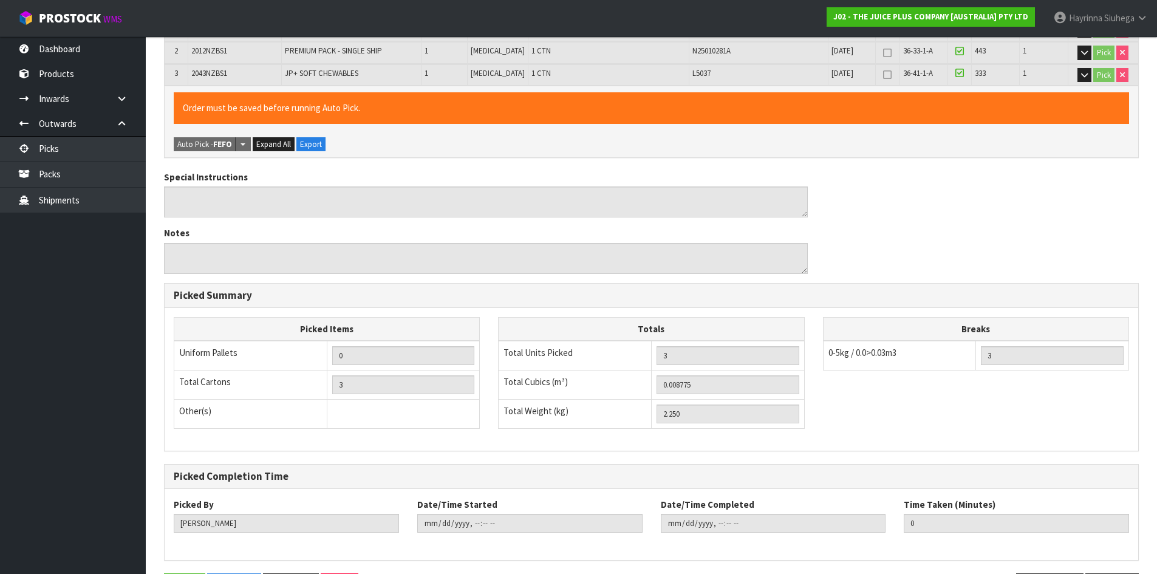
scroll to position [0, 0]
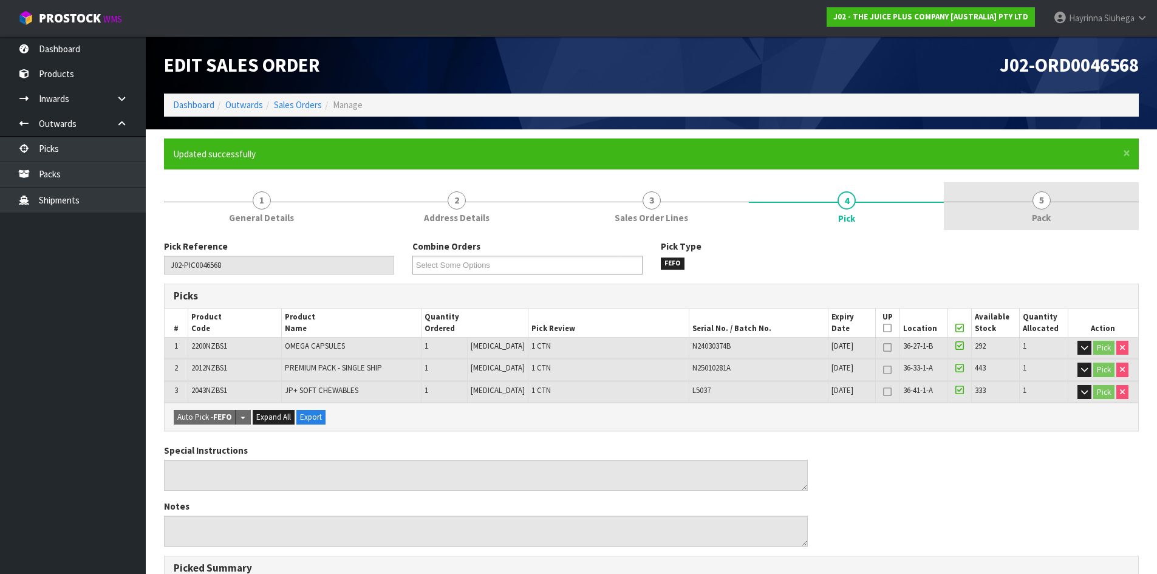
click at [1077, 204] on link "5 Pack" at bounding box center [1041, 206] width 195 height 48
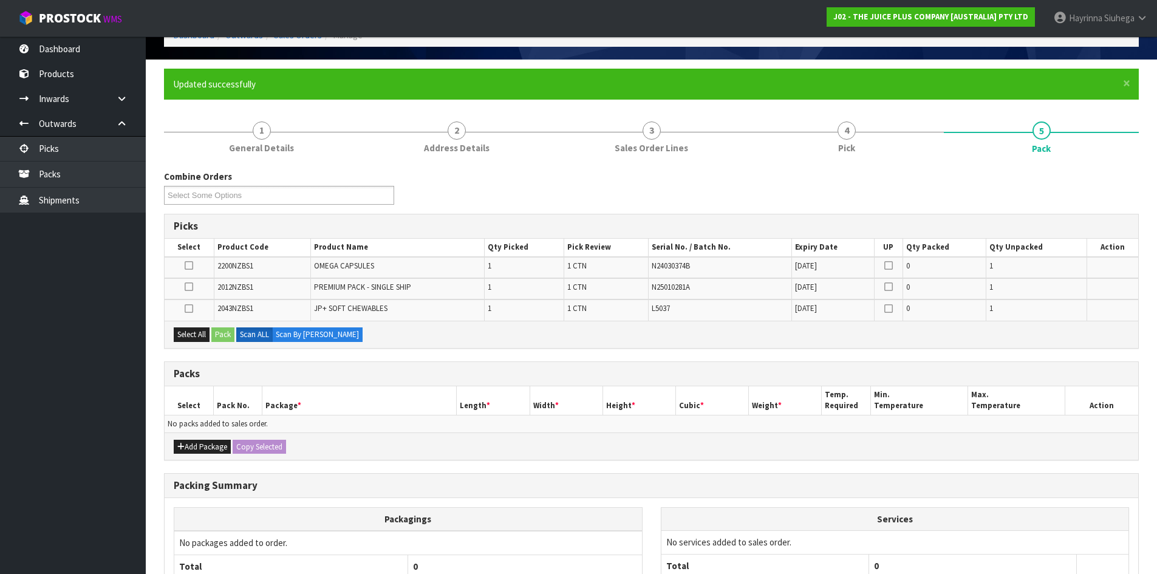
scroll to position [182, 0]
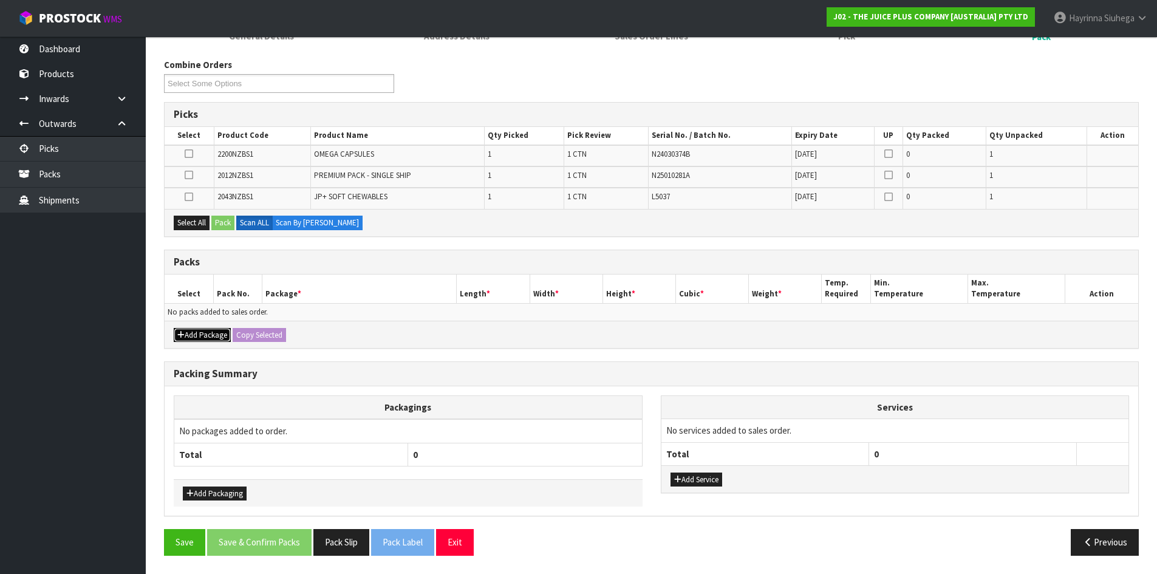
click at [198, 332] on button "Add Package" at bounding box center [202, 335] width 57 height 15
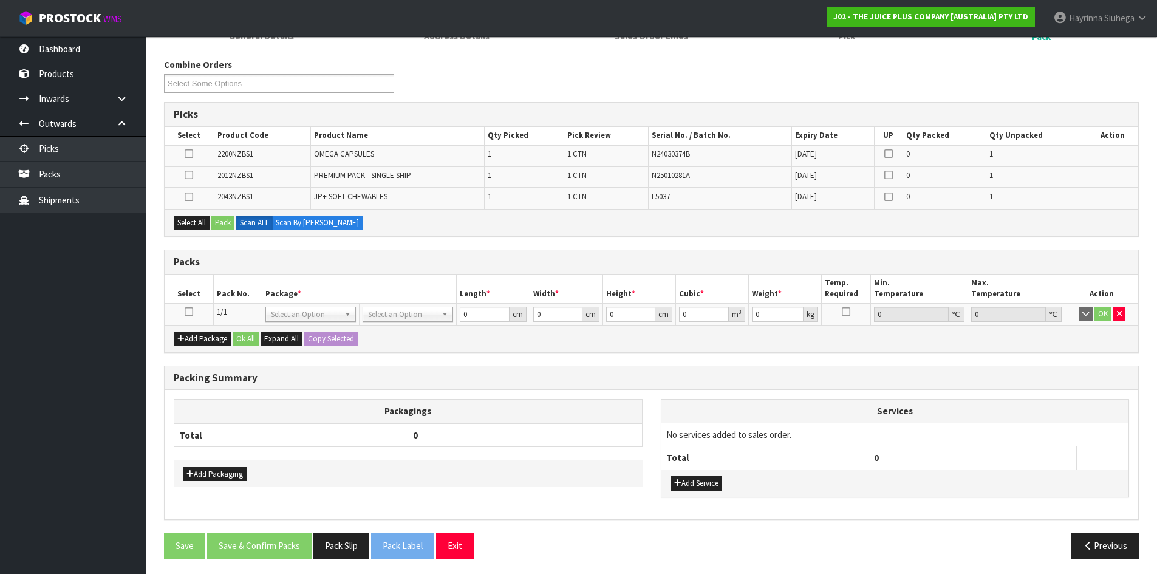
click at [185, 312] on icon at bounding box center [189, 312] width 9 height 1
click at [191, 231] on div "Select All Pack Scan ALL Scan By Quantity" at bounding box center [651, 222] width 973 height 27
click at [197, 219] on button "Select All" at bounding box center [192, 223] width 36 height 15
click at [225, 219] on button "Pack" at bounding box center [222, 223] width 23 height 15
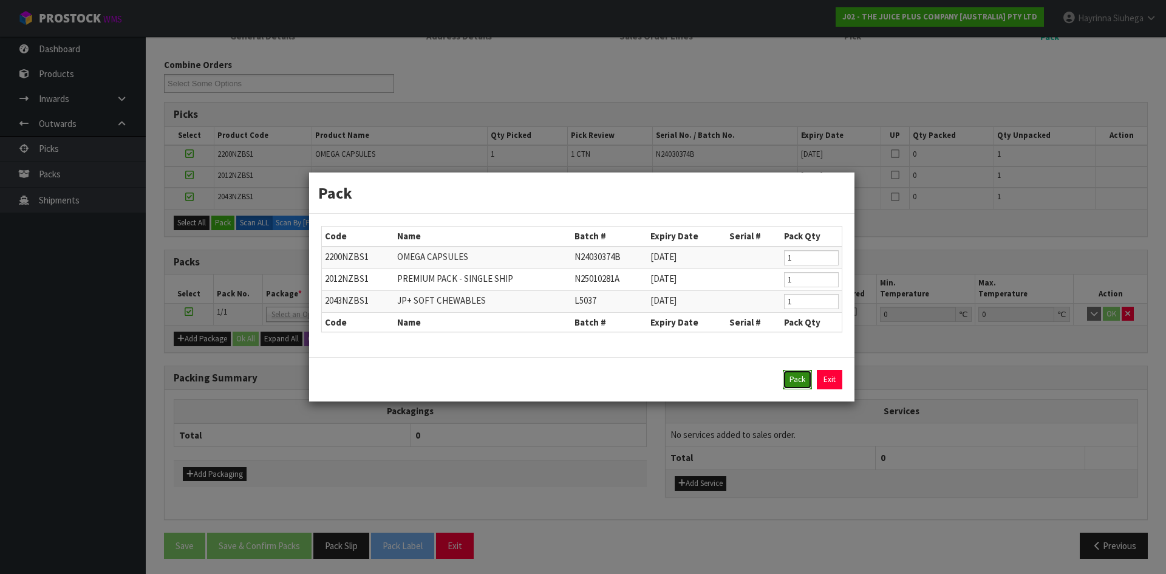
click at [790, 380] on button "Pack" at bounding box center [797, 379] width 29 height 19
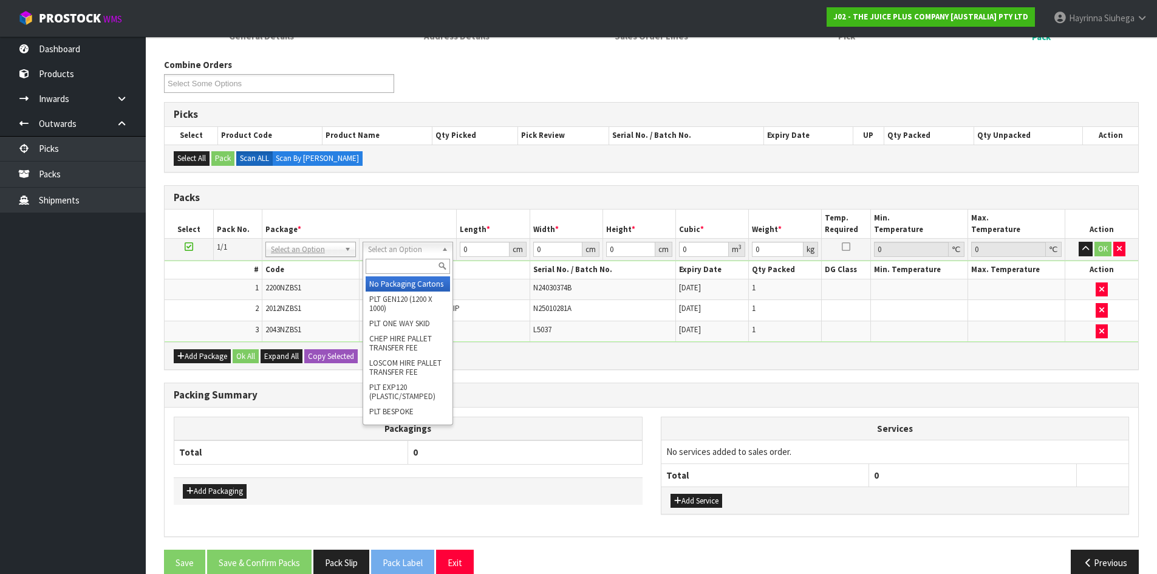
drag, startPoint x: 389, startPoint y: 244, endPoint x: 387, endPoint y: 259, distance: 14.8
click at [387, 267] on input "text" at bounding box center [408, 266] width 84 height 15
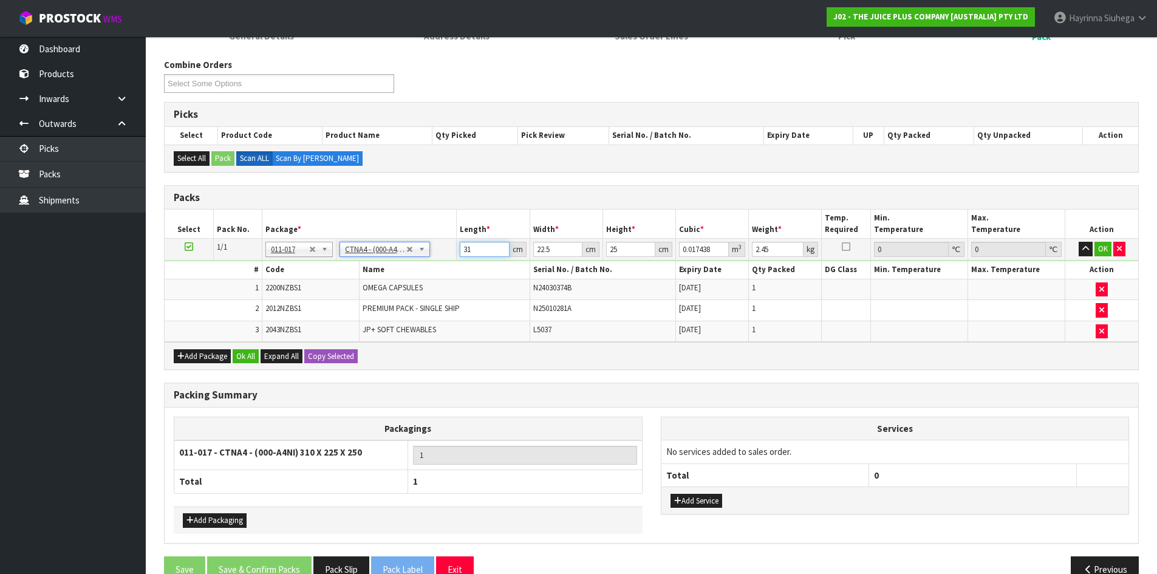
click at [460, 248] on input "31" at bounding box center [484, 249] width 49 height 15
drag, startPoint x: 460, startPoint y: 248, endPoint x: 1125, endPoint y: 309, distance: 667.2
click at [461, 248] on input "31" at bounding box center [484, 249] width 49 height 15
click button "OK" at bounding box center [1102, 249] width 17 height 15
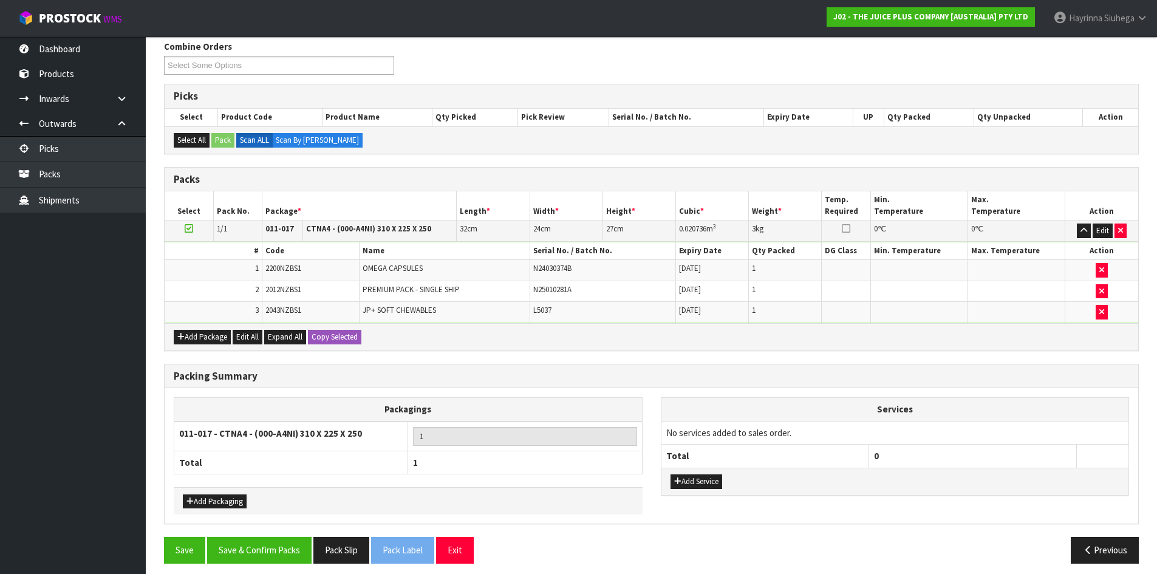
scroll to position [208, 0]
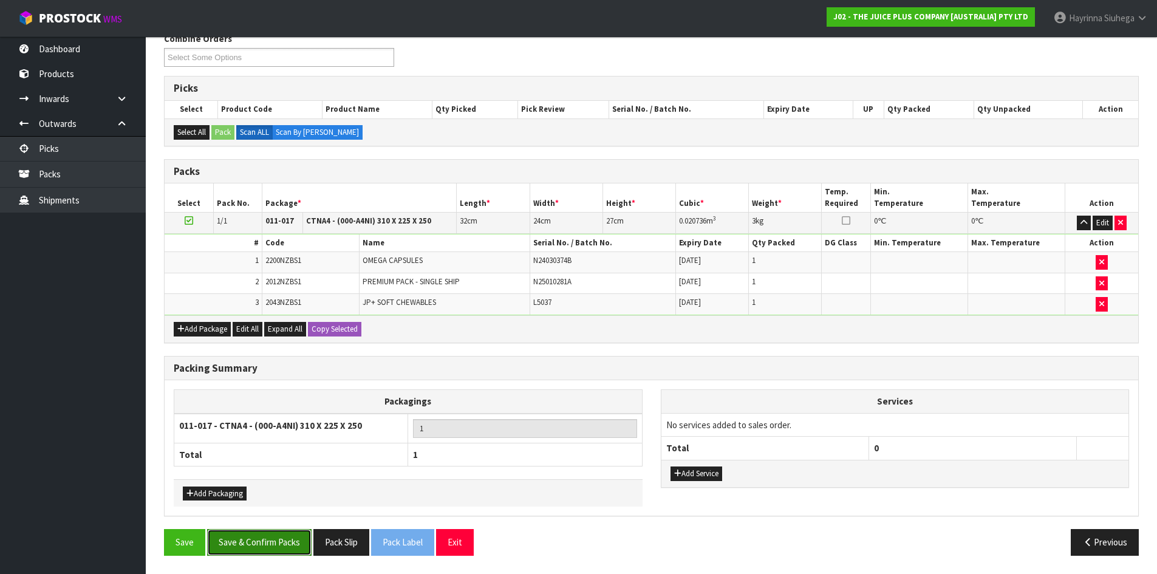
click at [239, 548] on button "Save & Confirm Packs" at bounding box center [259, 542] width 104 height 26
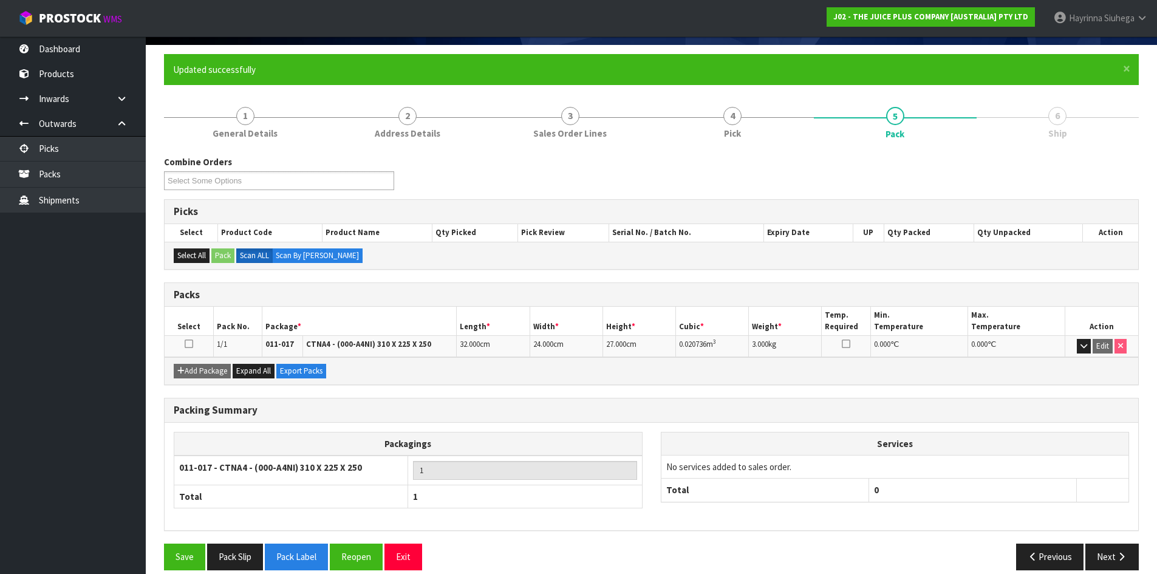
scroll to position [99, 0]
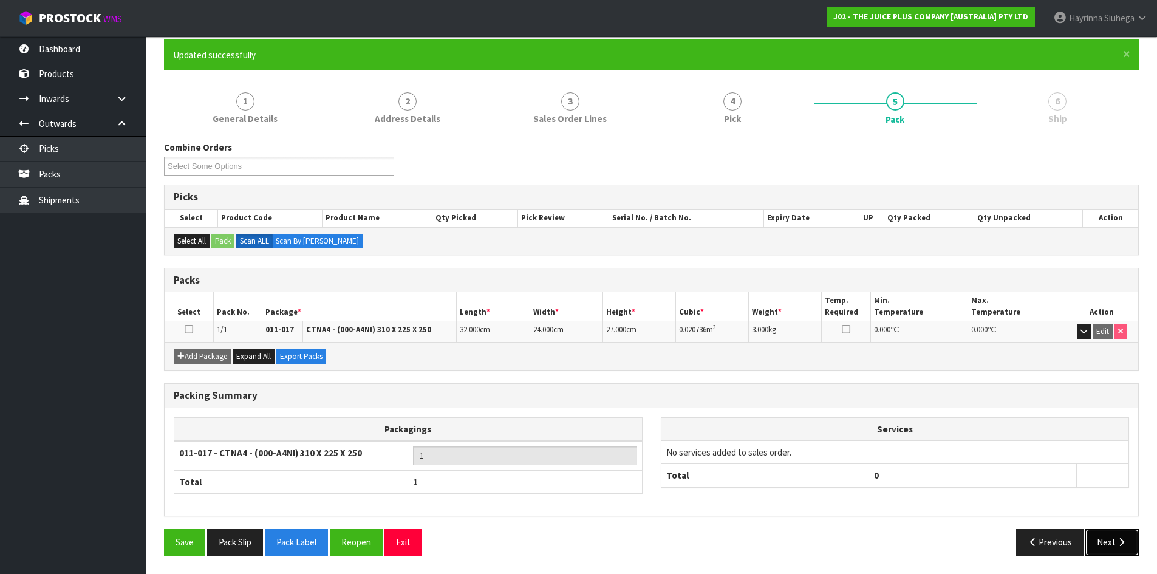
click at [1122, 534] on button "Next" at bounding box center [1111, 542] width 53 height 26
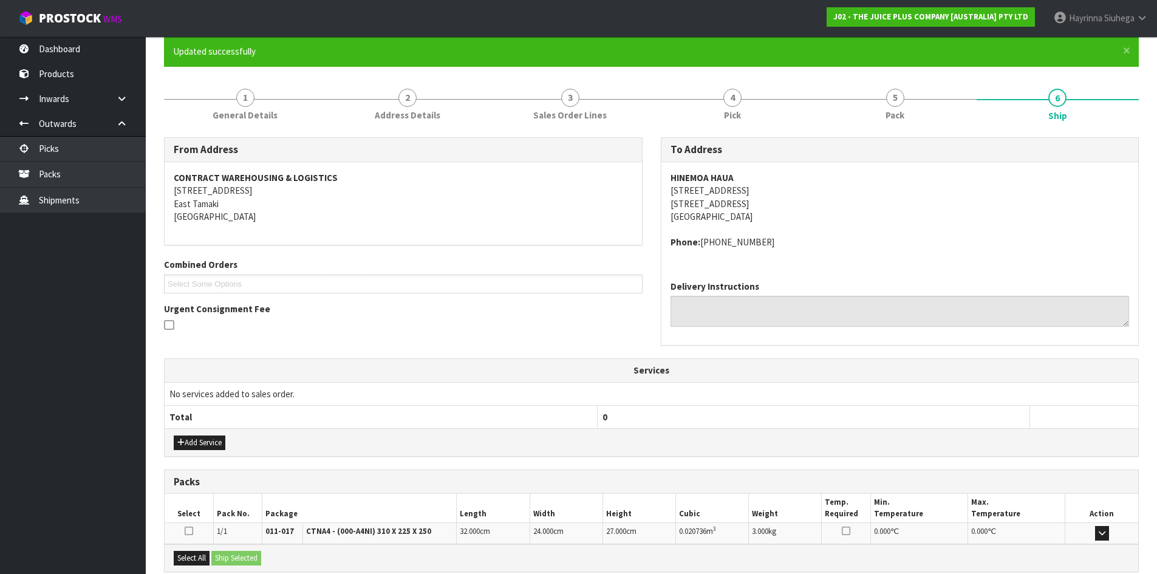
scroll to position [231, 0]
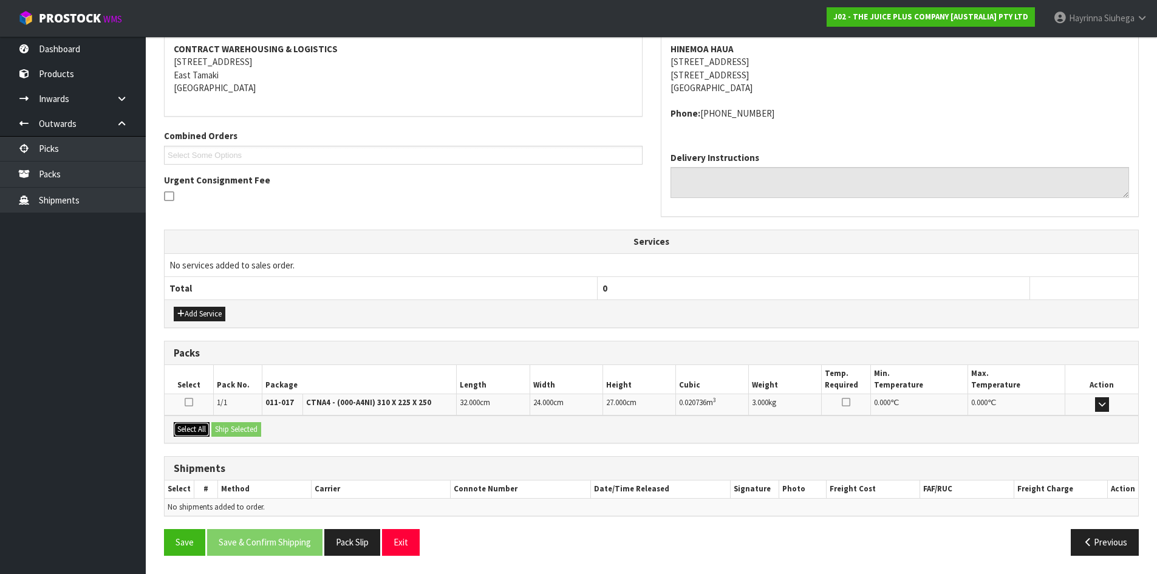
click at [197, 432] on button "Select All" at bounding box center [192, 429] width 36 height 15
click at [233, 428] on button "Ship Selected" at bounding box center [236, 429] width 50 height 15
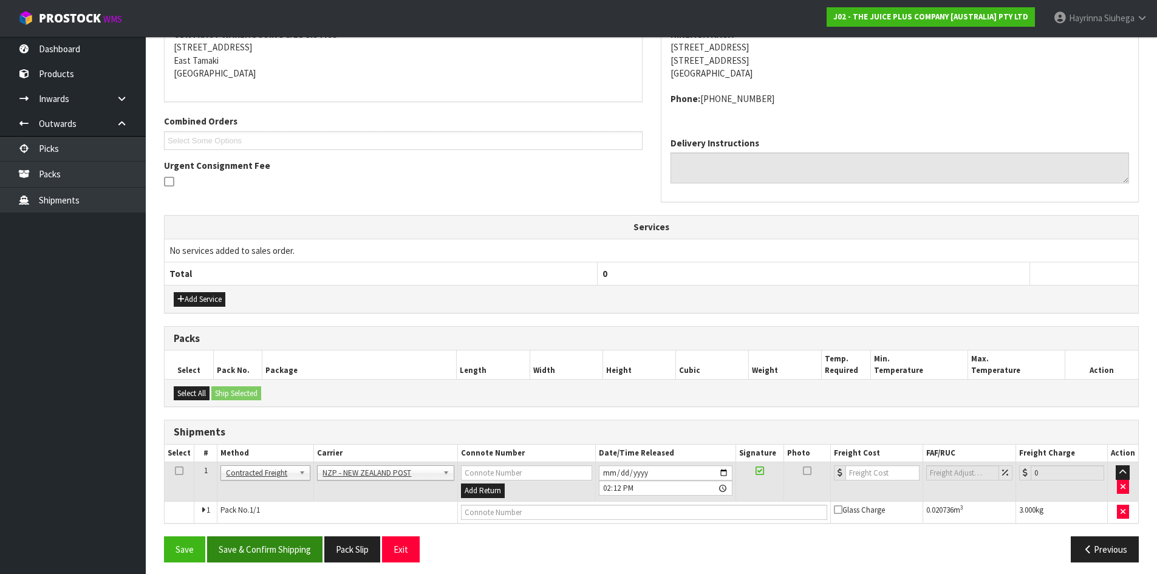
scroll to position [253, 0]
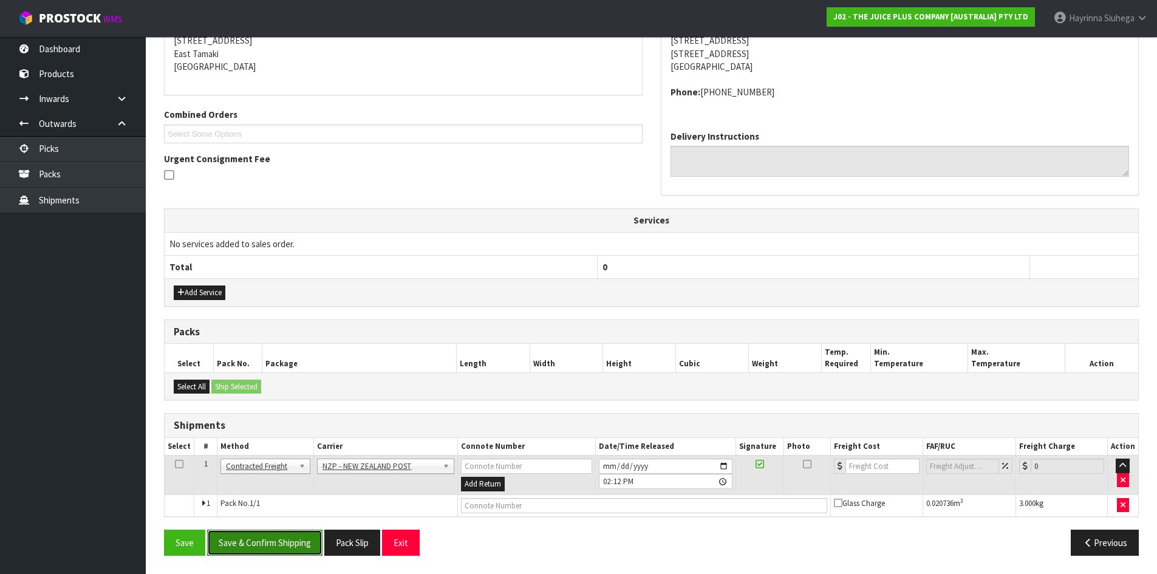
click at [312, 536] on button "Save & Confirm Shipping" at bounding box center [264, 543] width 115 height 26
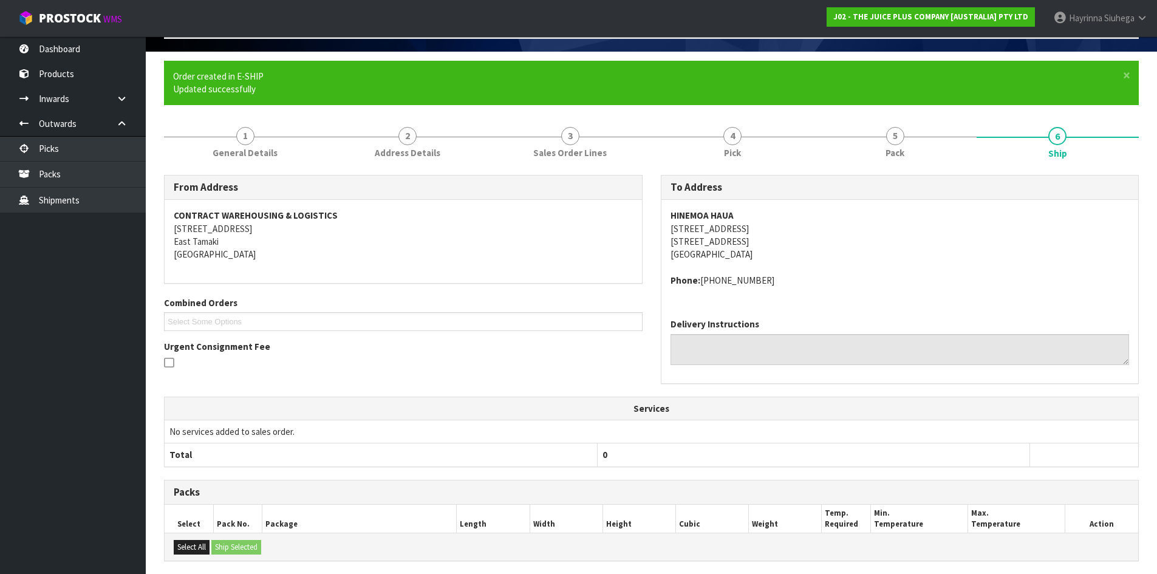
scroll to position [236, 0]
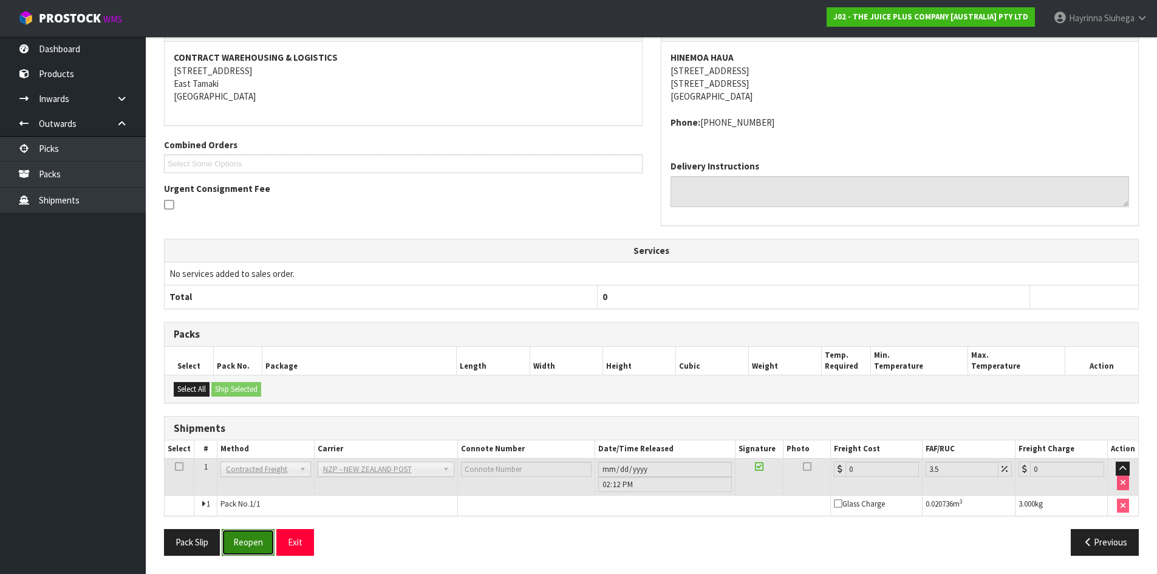
click at [244, 538] on button "Reopen" at bounding box center [248, 542] width 53 height 26
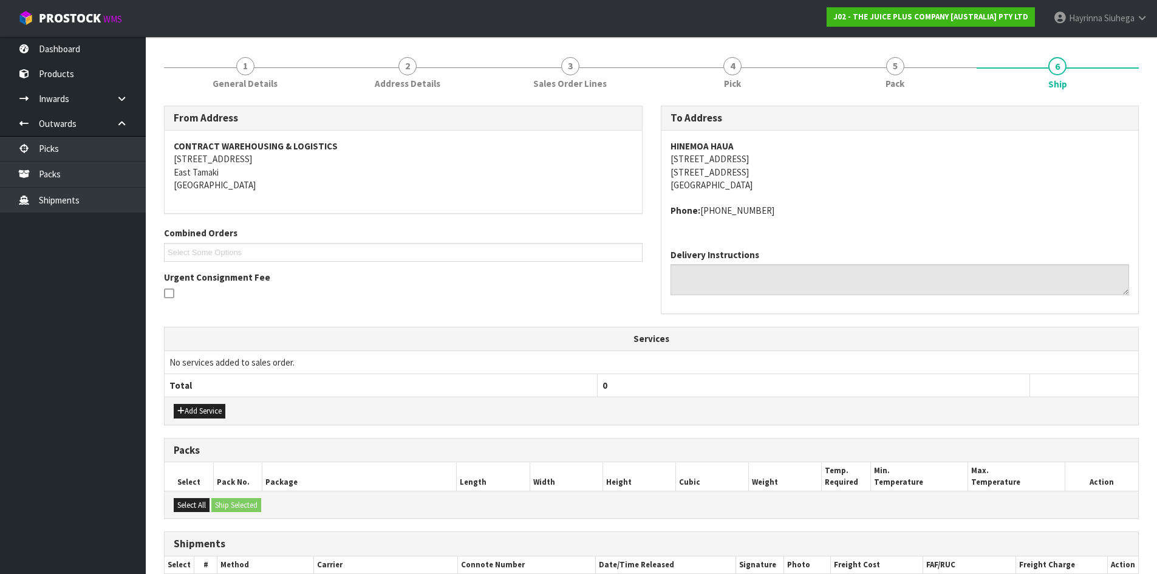
scroll to position [264, 0]
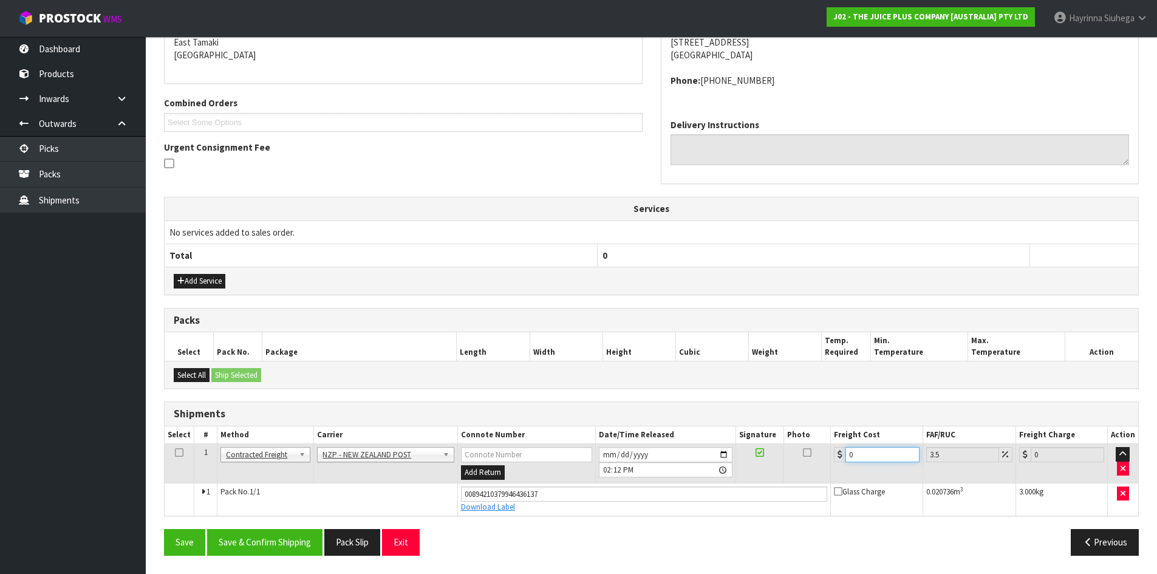
drag, startPoint x: 886, startPoint y: 451, endPoint x: 716, endPoint y: 454, distance: 170.1
click at [720, 453] on tr "1 Client Local Pickup Customer Local Pickup Company Freight Contracted Freight …" at bounding box center [651, 463] width 973 height 39
click at [164, 529] on button "Save" at bounding box center [184, 542] width 41 height 26
click at [294, 545] on button "Save & Confirm Shipping" at bounding box center [264, 542] width 115 height 26
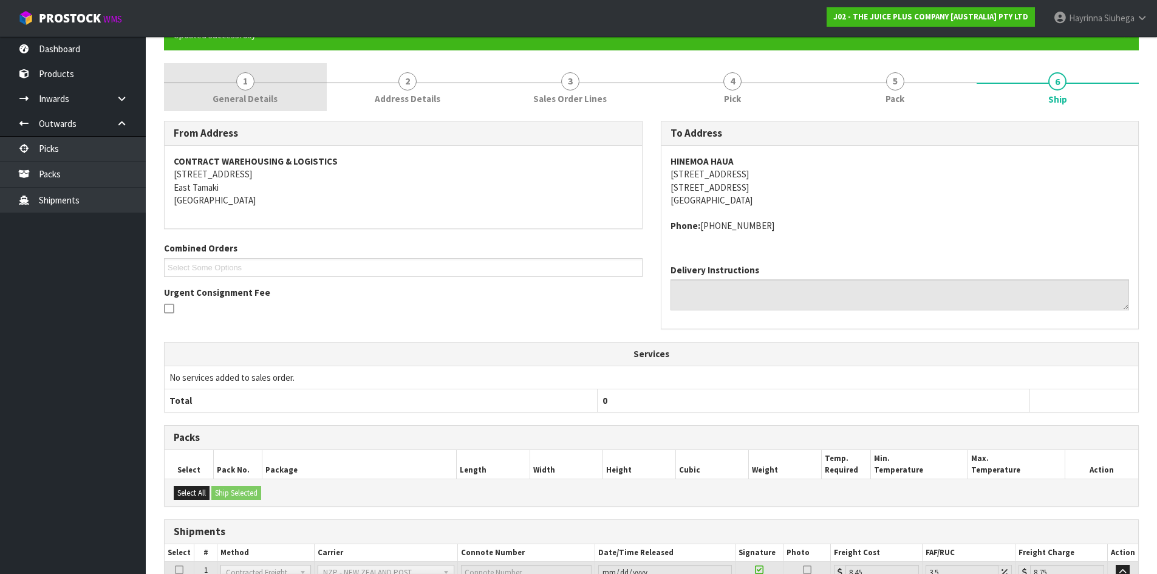
scroll to position [0, 0]
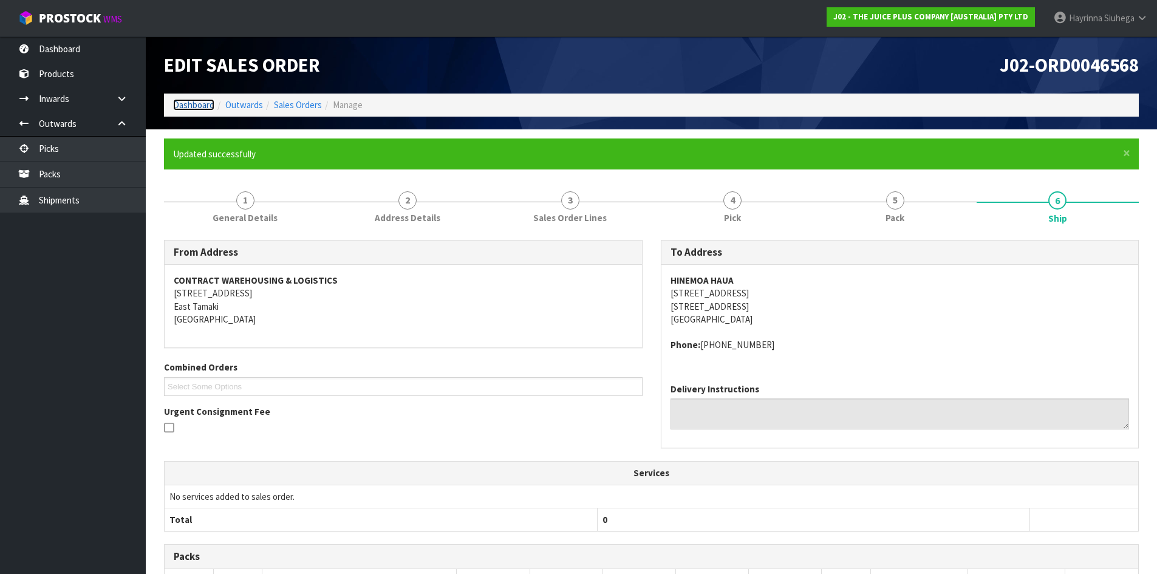
click at [206, 108] on link "Dashboard" at bounding box center [193, 105] width 41 height 12
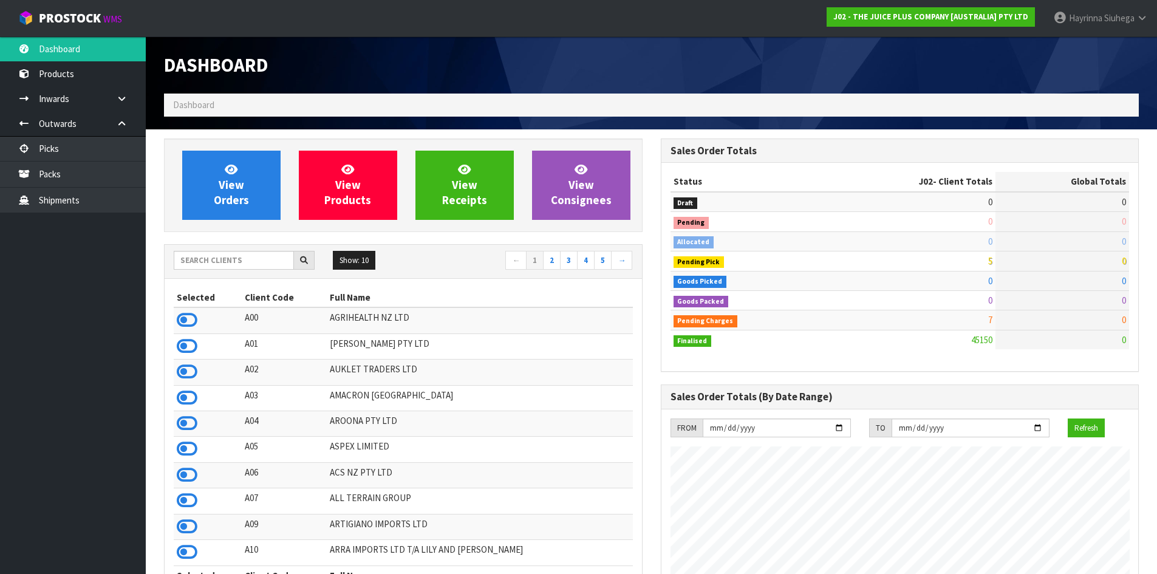
scroll to position [920, 496]
click at [242, 176] on link "View Orders" at bounding box center [231, 185] width 98 height 69
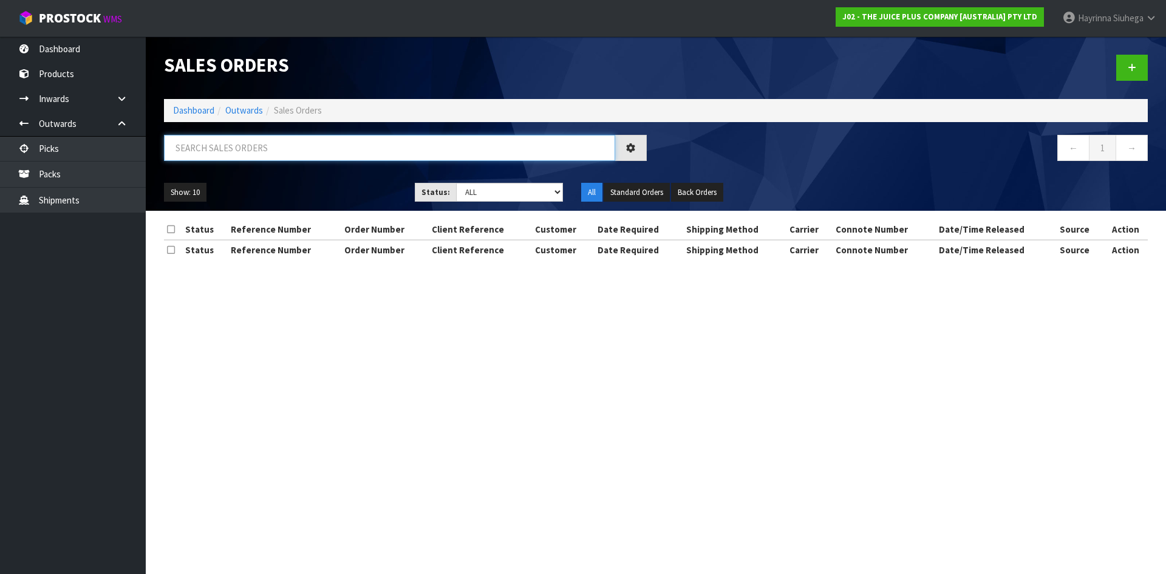
click at [242, 154] on input "text" at bounding box center [389, 148] width 451 height 26
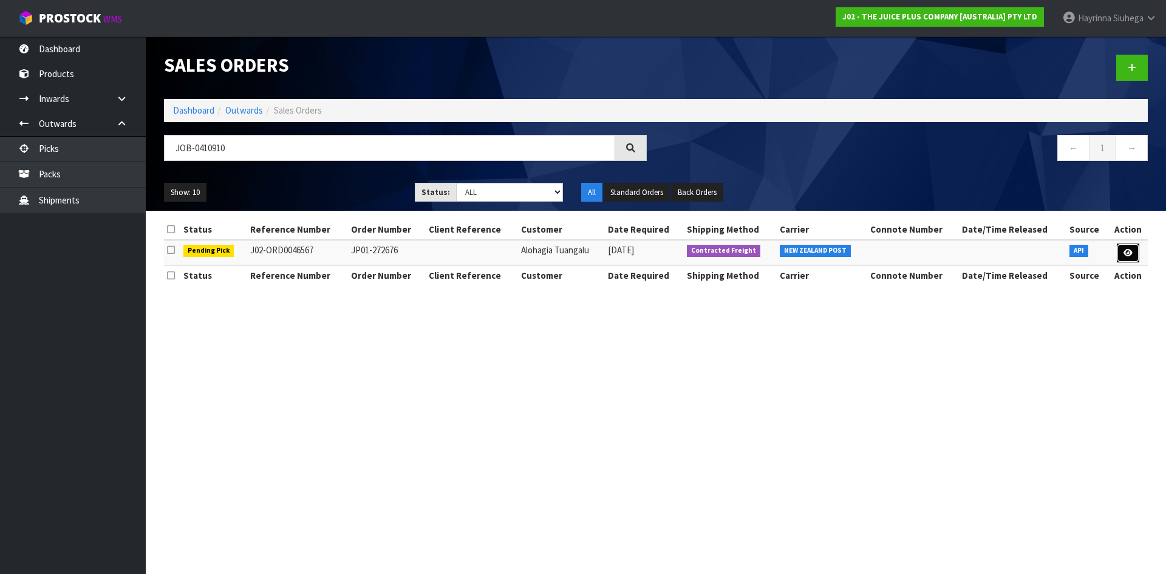
click at [1123, 256] on icon at bounding box center [1127, 253] width 9 height 8
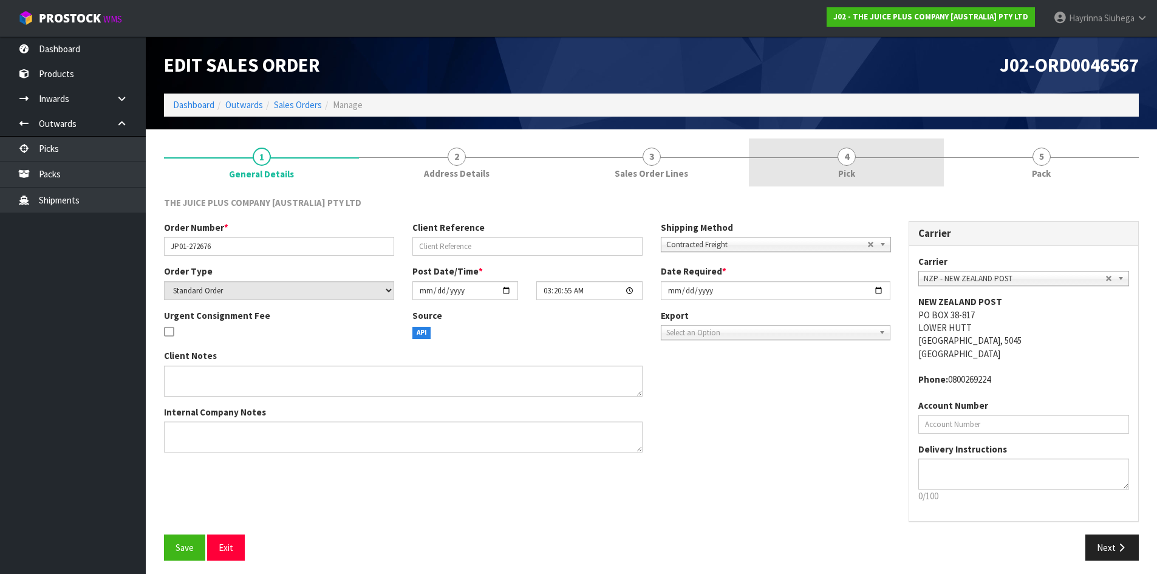
click at [876, 156] on link "4 Pick" at bounding box center [846, 162] width 195 height 48
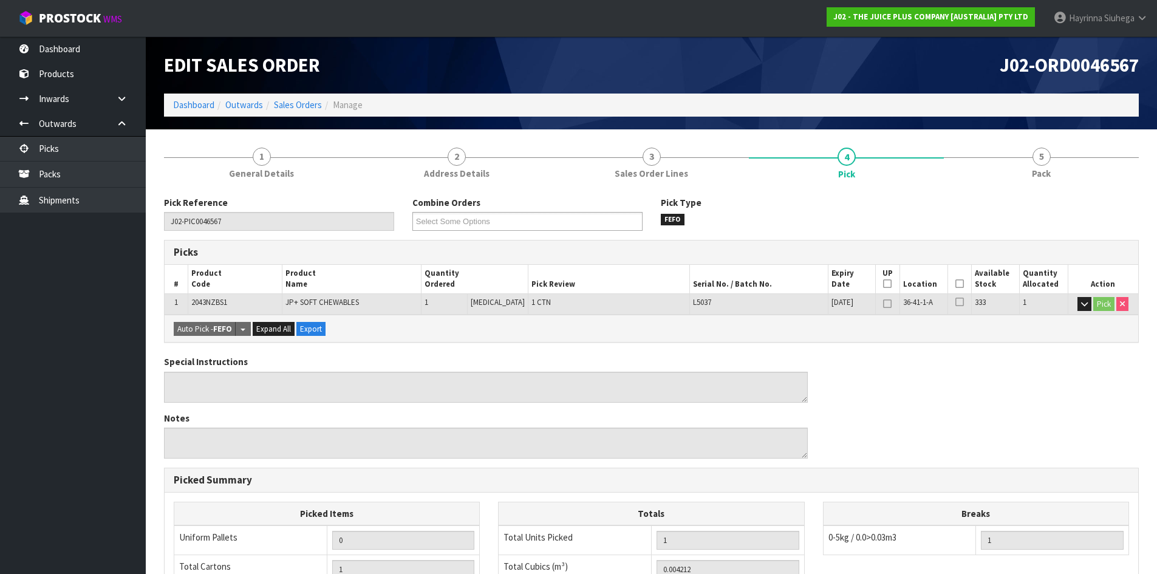
click at [955, 284] on icon at bounding box center [959, 284] width 9 height 1
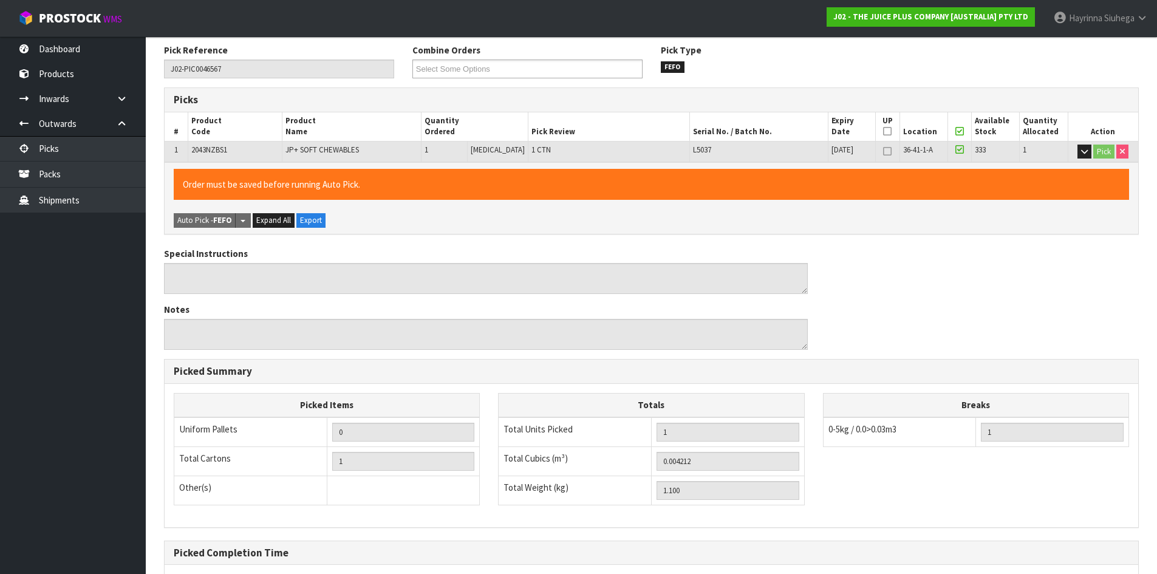
scroll to position [273, 0]
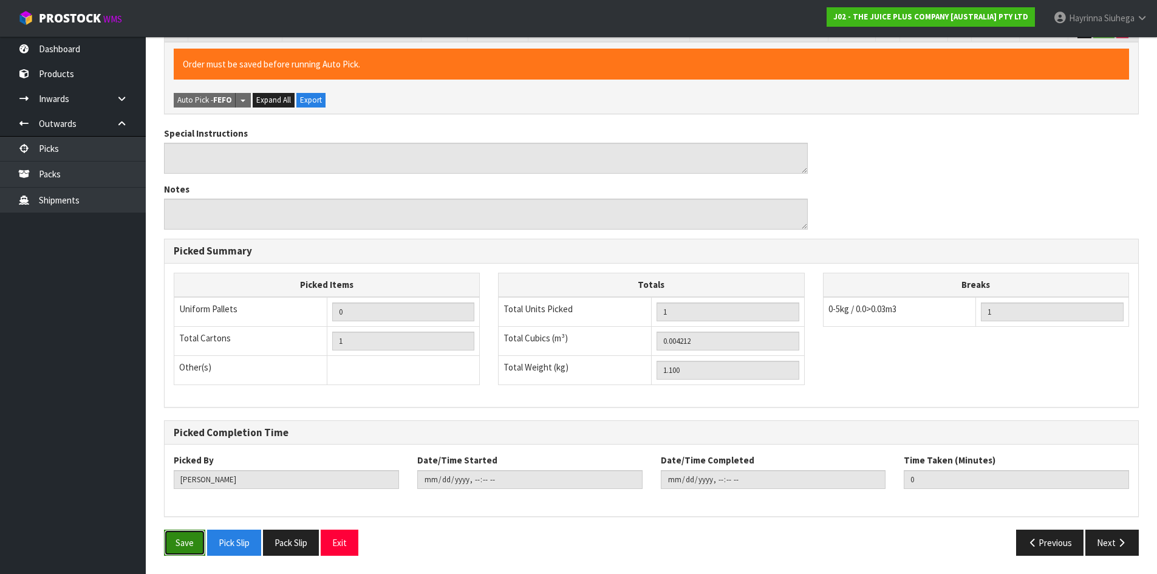
click at [178, 536] on button "Save" at bounding box center [184, 543] width 41 height 26
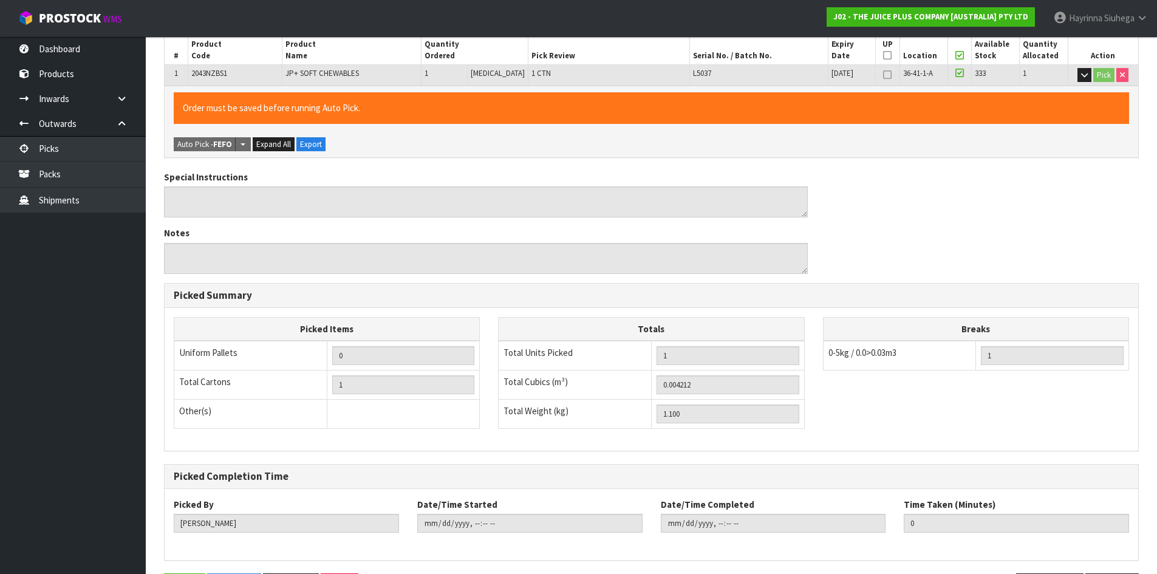
scroll to position [0, 0]
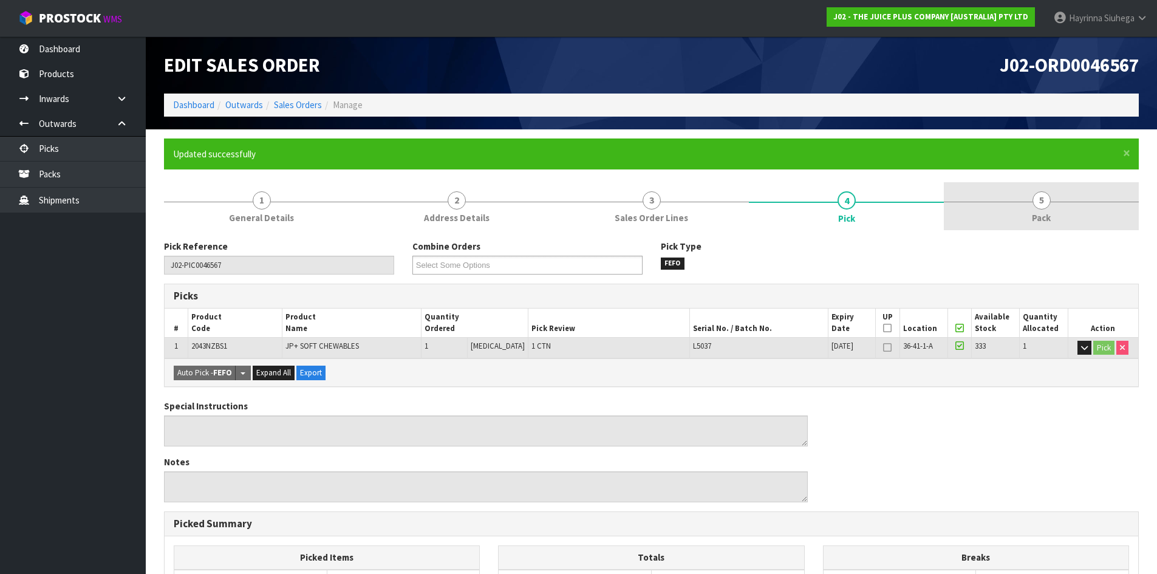
click at [1026, 210] on link "5 Pack" at bounding box center [1041, 206] width 195 height 48
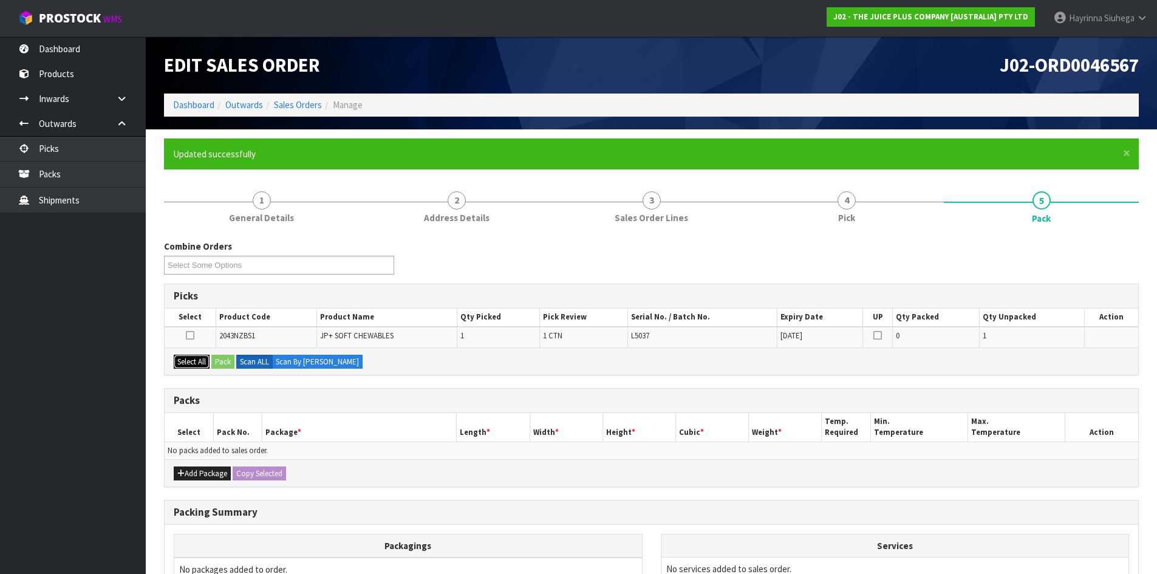
click at [189, 365] on button "Select All" at bounding box center [192, 362] width 36 height 15
click at [221, 360] on button "Pack" at bounding box center [222, 362] width 23 height 15
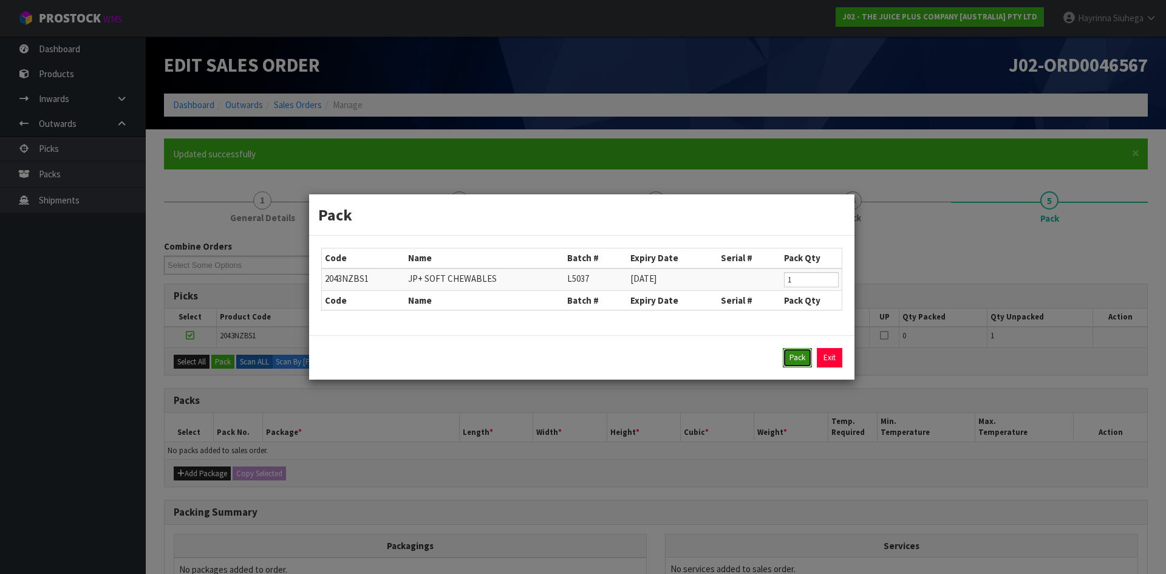
click at [797, 354] on button "Pack" at bounding box center [797, 357] width 29 height 19
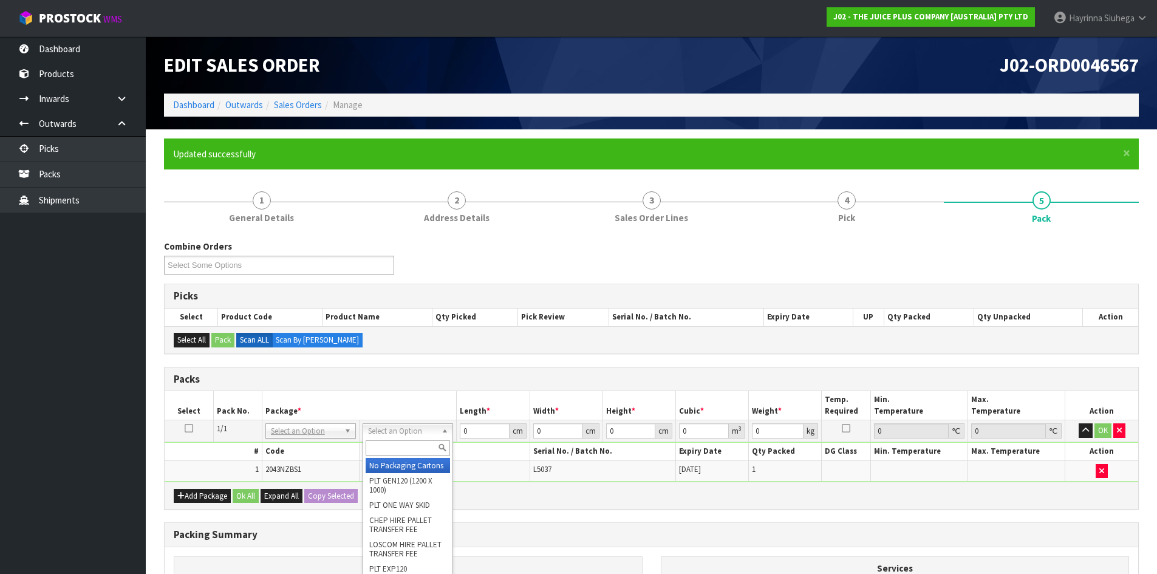
click at [394, 447] on input "text" at bounding box center [408, 447] width 84 height 15
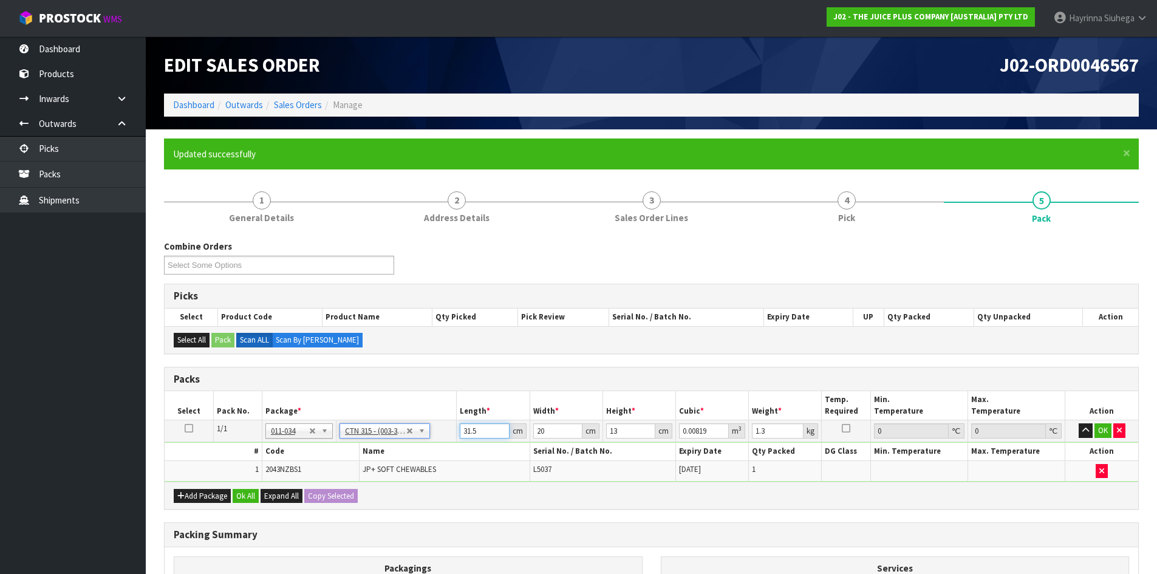
click at [464, 429] on input "31.5" at bounding box center [484, 430] width 49 height 15
click button "OK" at bounding box center [1102, 430] width 17 height 15
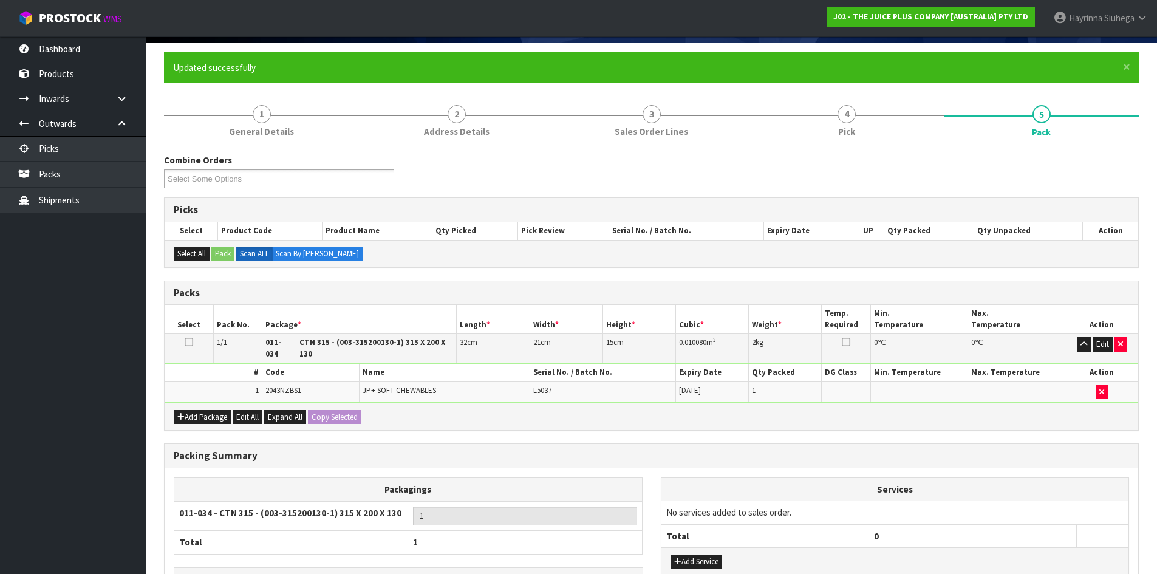
scroll to position [166, 0]
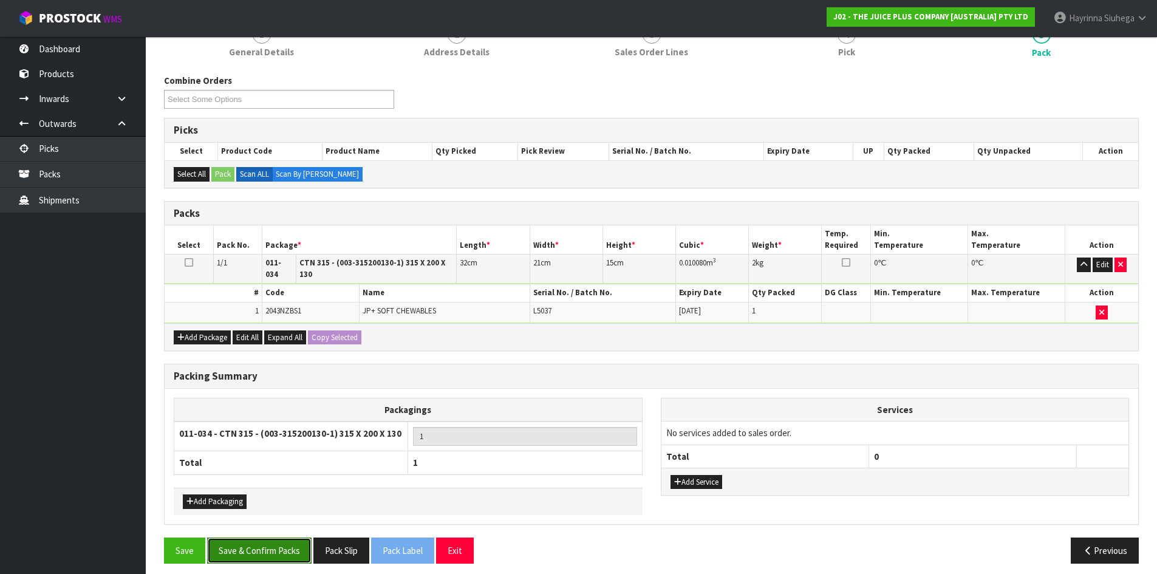
click at [282, 537] on button "Save & Confirm Packs" at bounding box center [259, 550] width 104 height 26
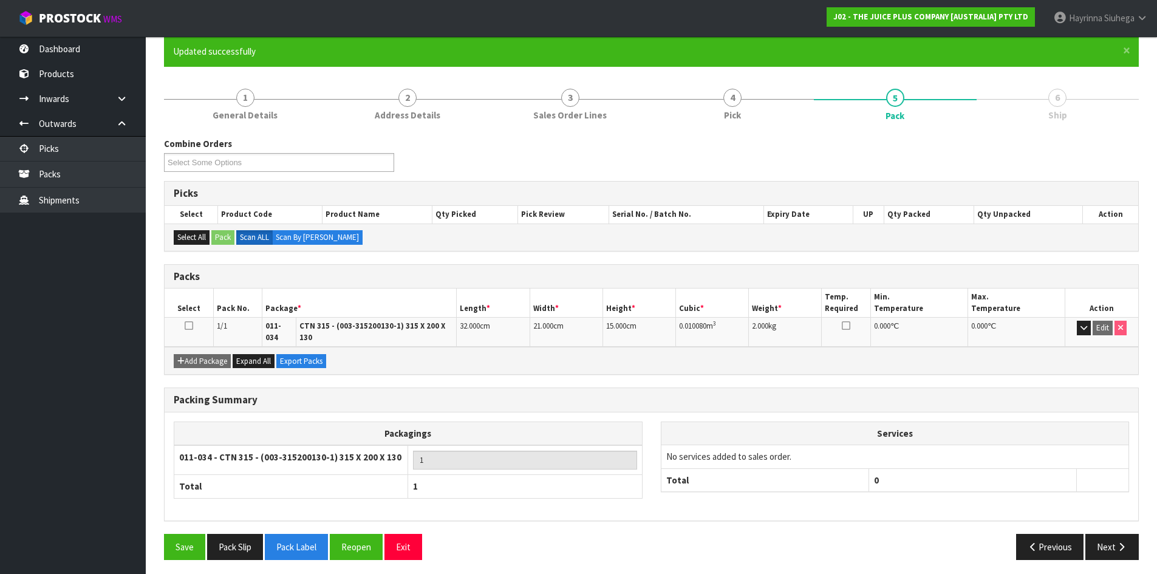
scroll to position [99, 0]
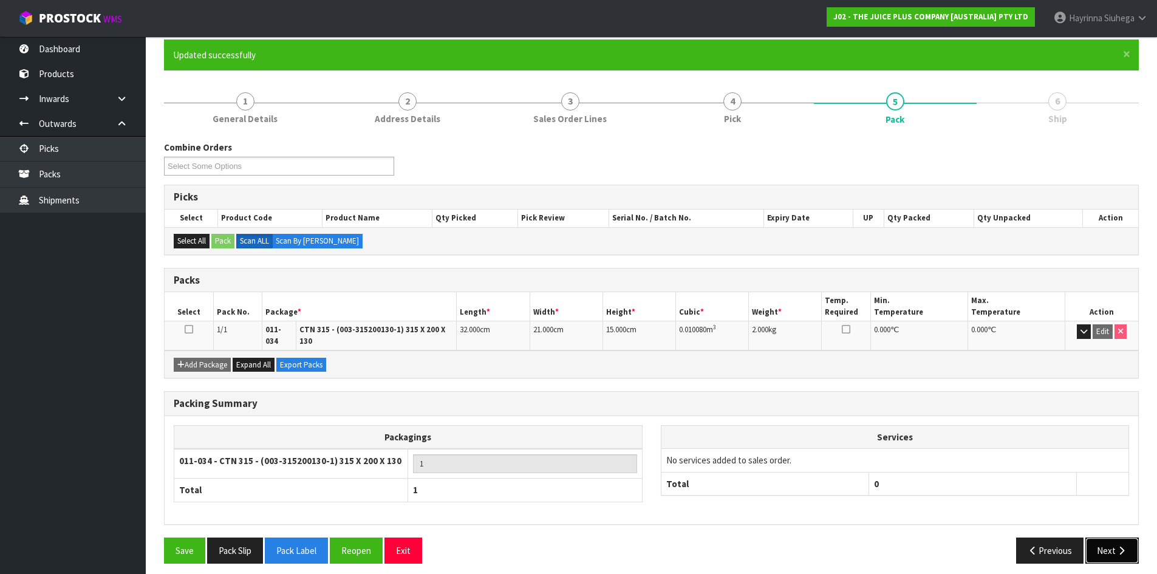
click at [1119, 546] on icon "button" at bounding box center [1122, 550] width 12 height 9
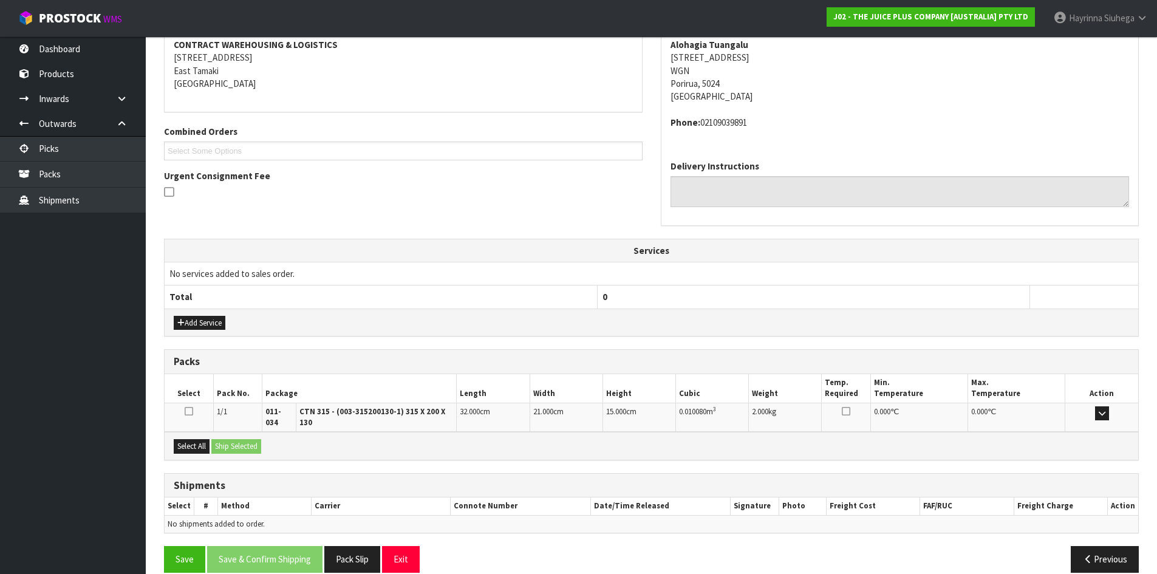
scroll to position [244, 0]
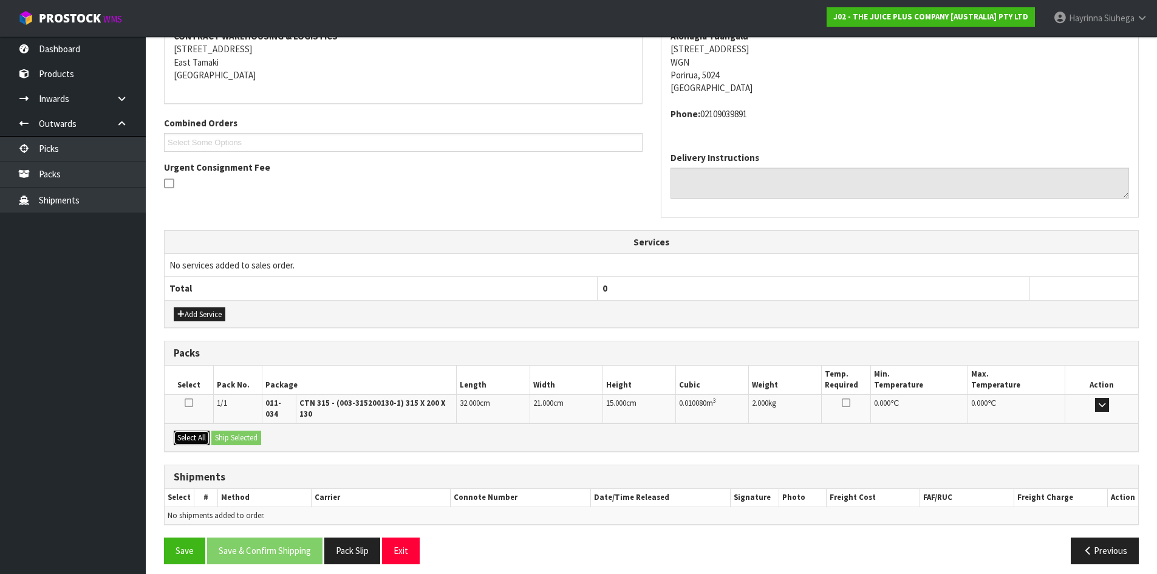
click at [195, 431] on button "Select All" at bounding box center [192, 438] width 36 height 15
click at [227, 431] on button "Ship Selected" at bounding box center [236, 438] width 50 height 15
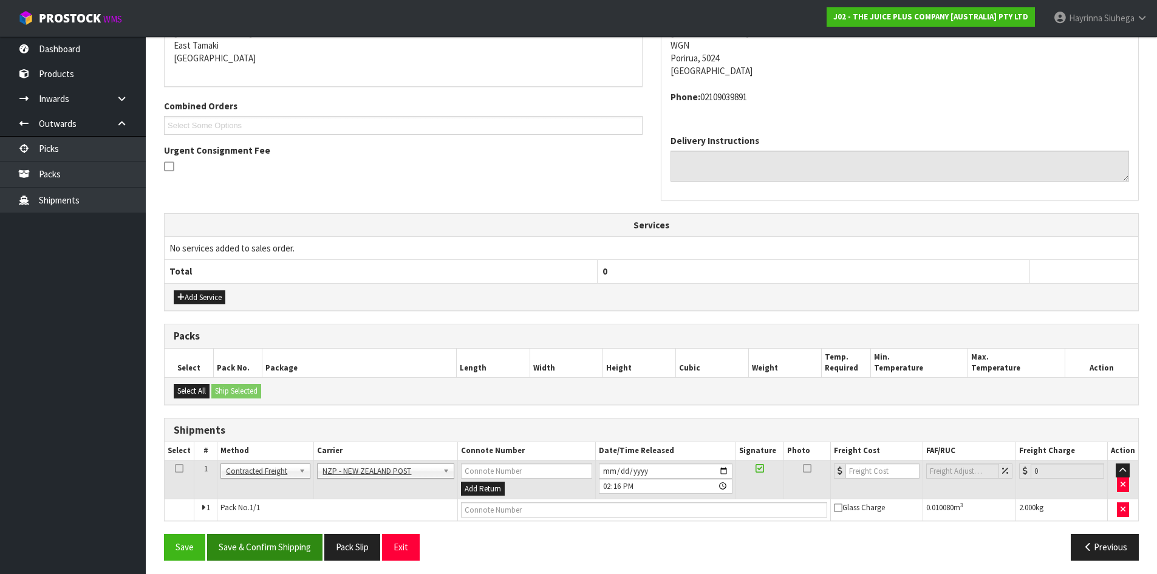
scroll to position [266, 0]
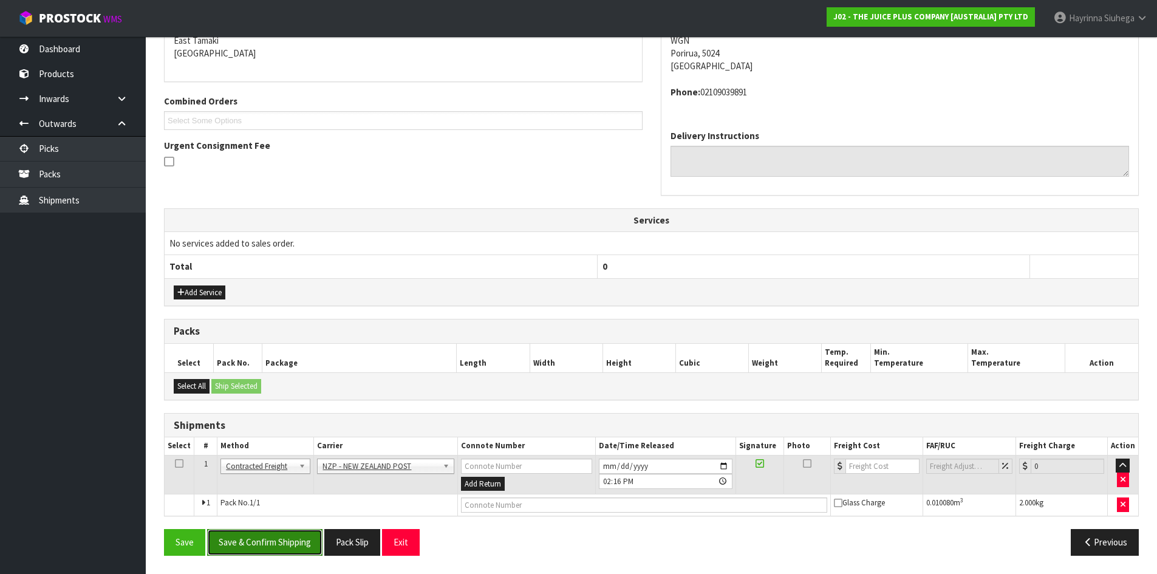
click at [298, 542] on button "Save & Confirm Shipping" at bounding box center [264, 542] width 115 height 26
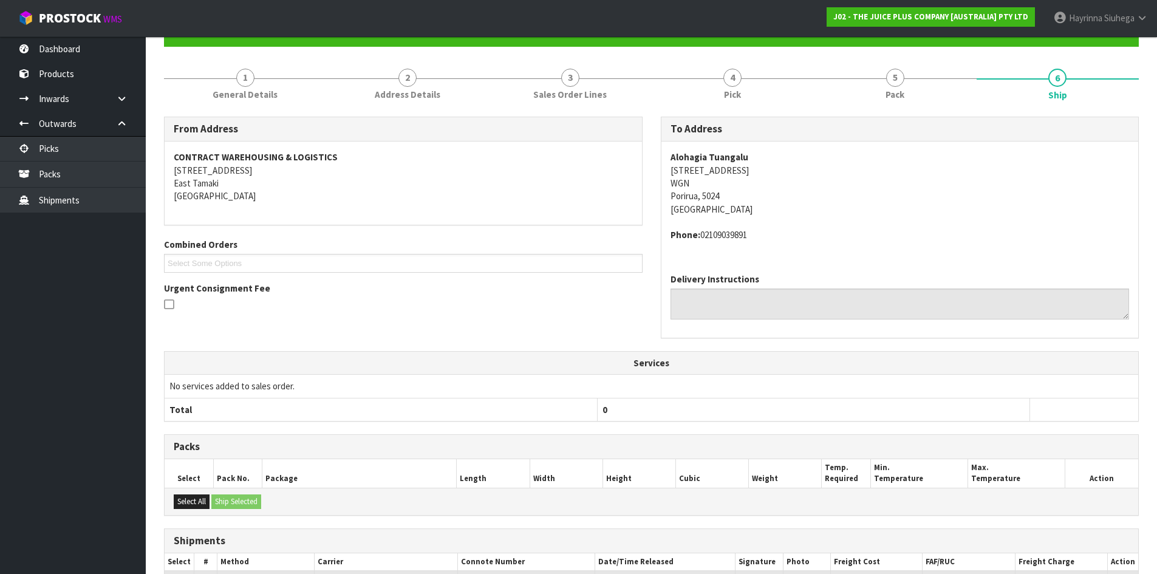
scroll to position [248, 0]
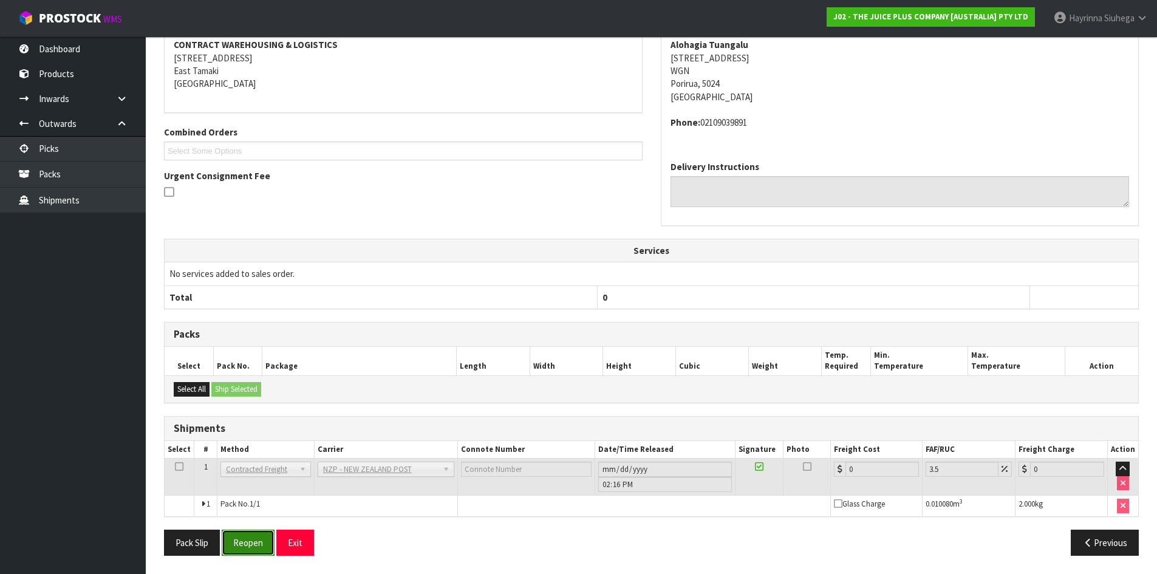
click at [264, 539] on button "Reopen" at bounding box center [248, 543] width 53 height 26
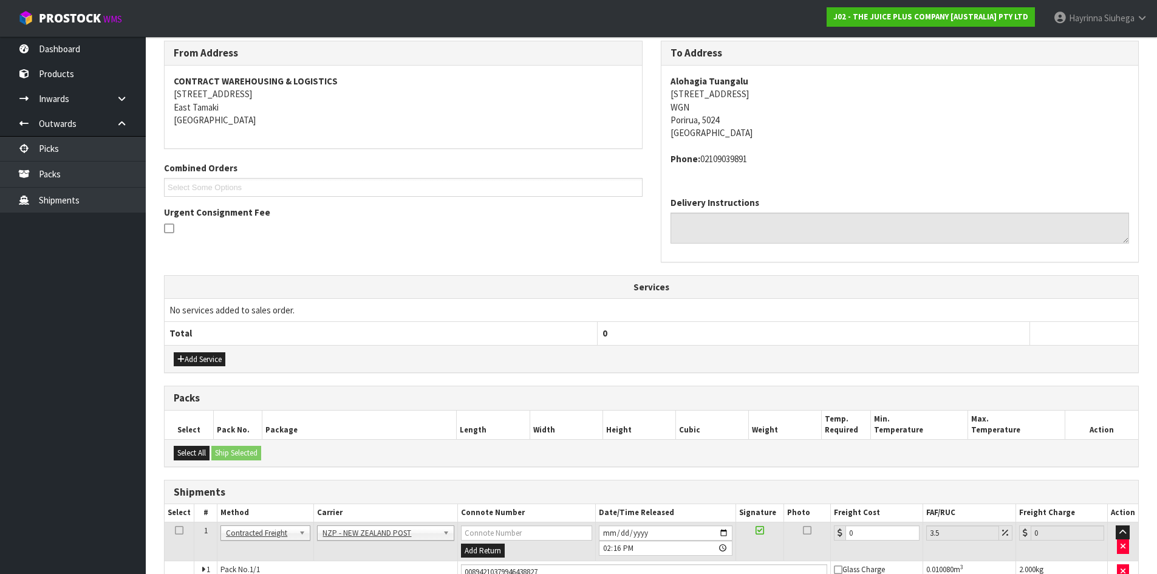
scroll to position [277, 0]
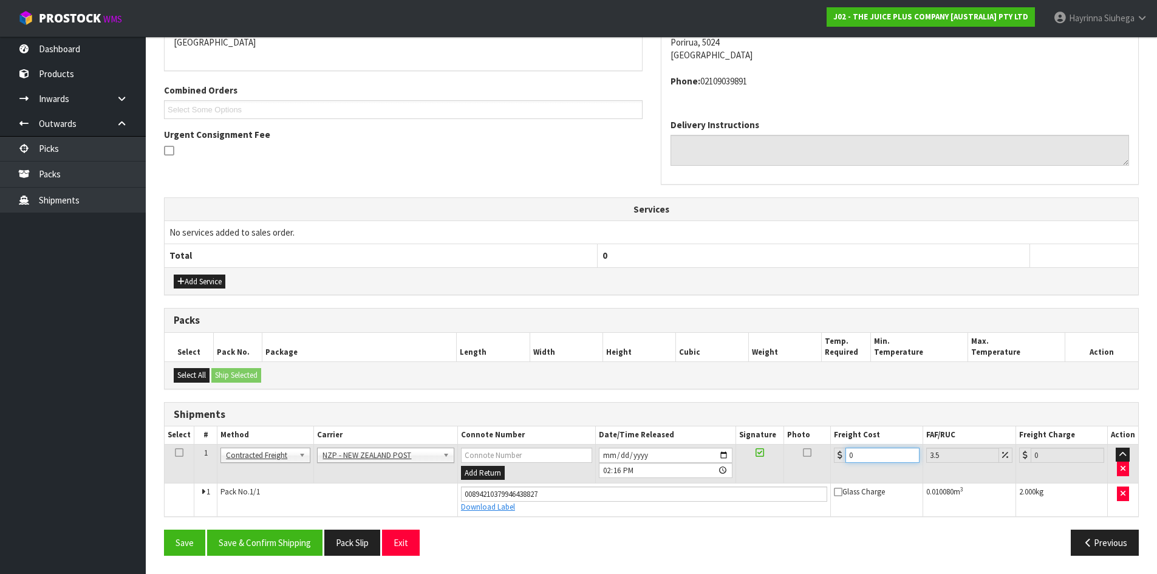
drag, startPoint x: 880, startPoint y: 454, endPoint x: 565, endPoint y: 443, distance: 314.8
click at [698, 454] on tr "1 Client Local Pickup Customer Local Pickup Company Freight Contracted Freight …" at bounding box center [651, 463] width 973 height 39
click at [164, 530] on button "Save" at bounding box center [184, 543] width 41 height 26
click at [274, 547] on button "Save & Confirm Shipping" at bounding box center [264, 543] width 115 height 26
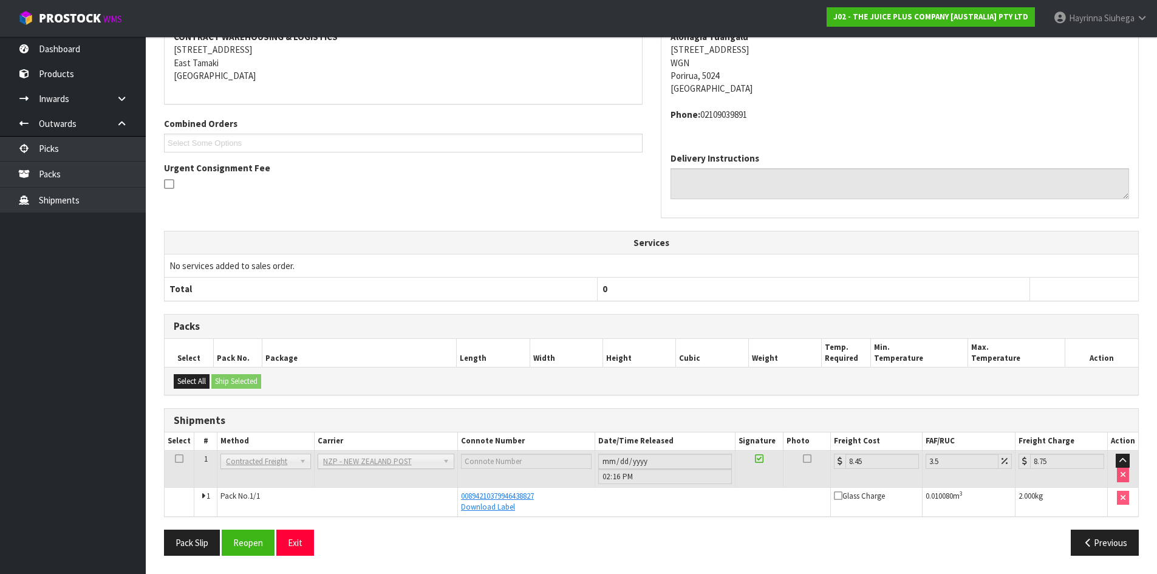
scroll to position [0, 0]
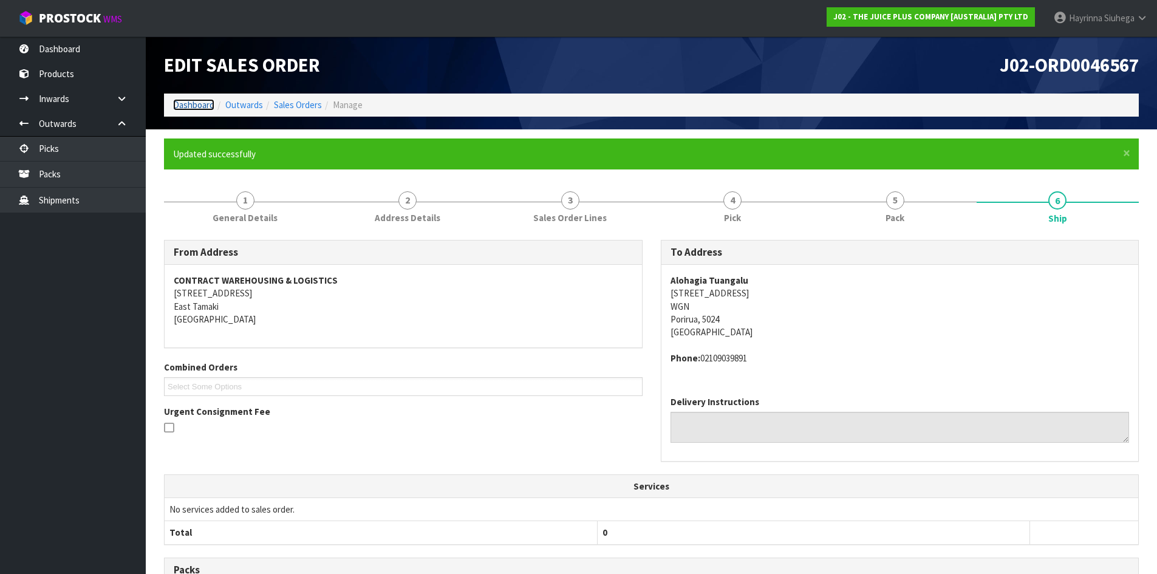
click at [176, 102] on link "Dashboard" at bounding box center [193, 105] width 41 height 12
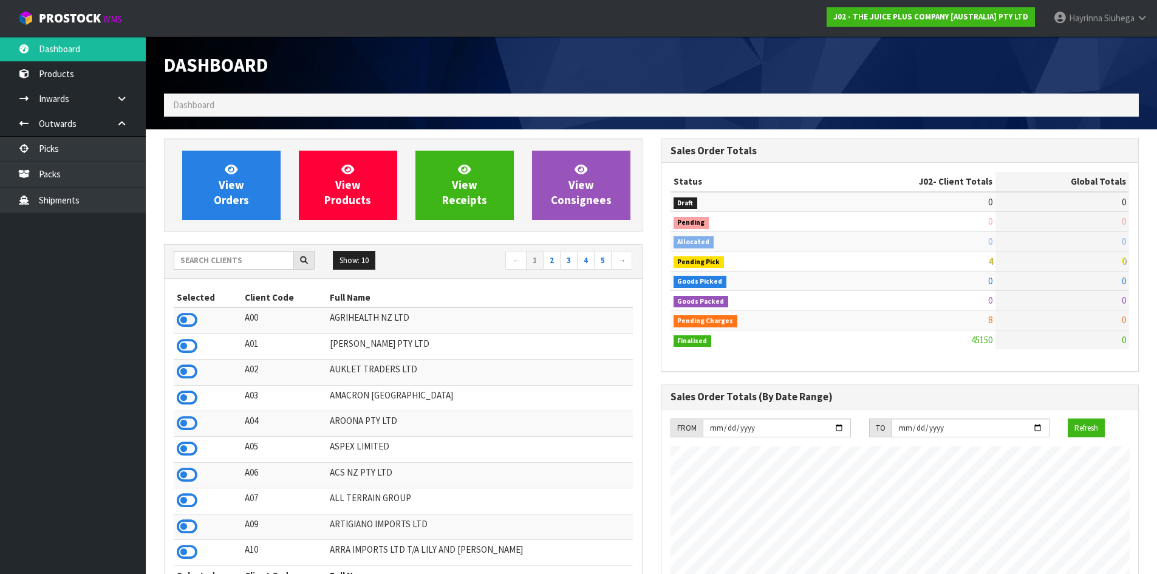
scroll to position [920, 496]
click at [242, 186] on span "View Orders" at bounding box center [231, 185] width 35 height 46
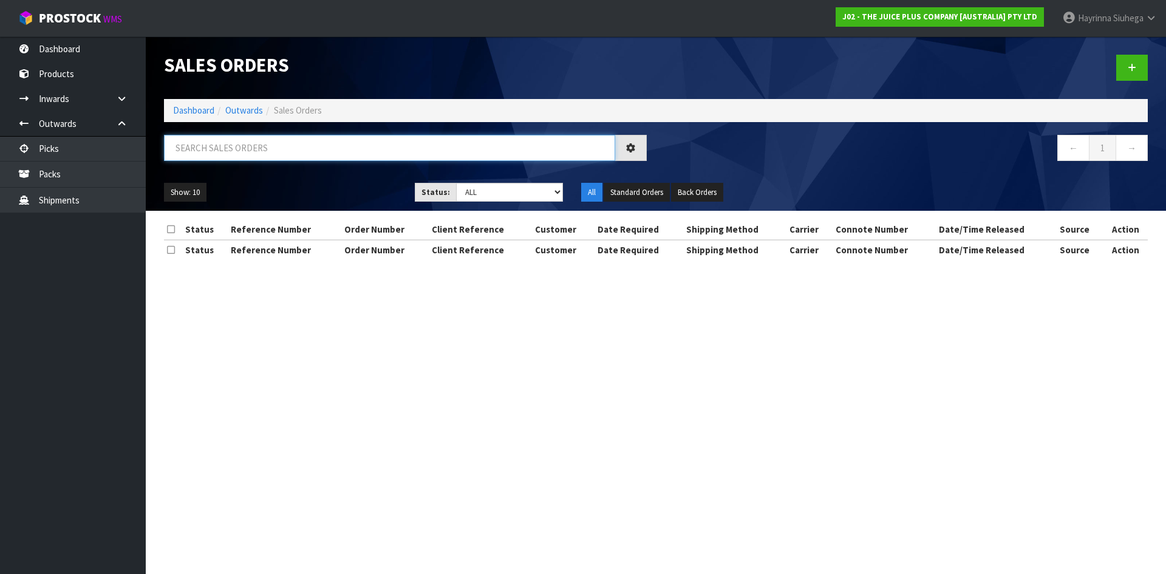
click at [239, 156] on input "text" at bounding box center [389, 148] width 451 height 26
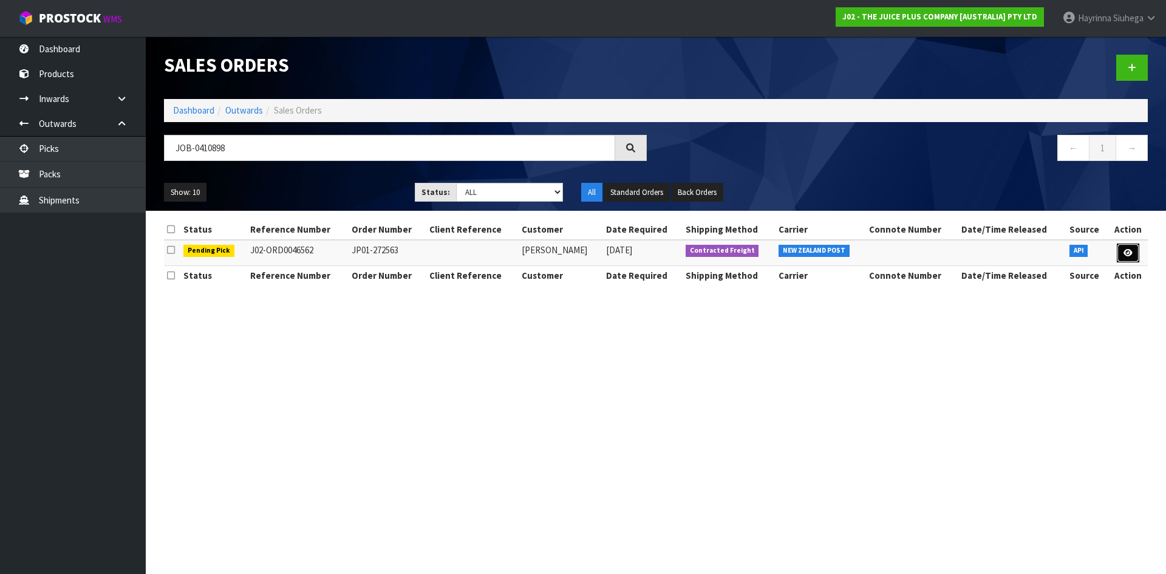
click at [1133, 256] on link at bounding box center [1128, 253] width 22 height 19
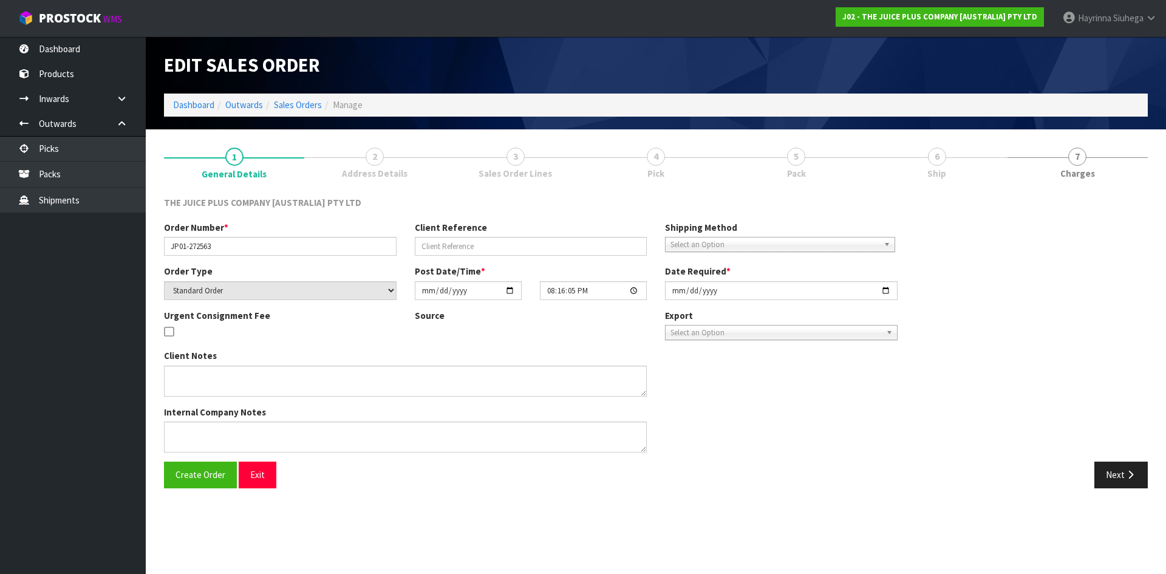
click at [726, 168] on link "4 Pick" at bounding box center [655, 162] width 140 height 48
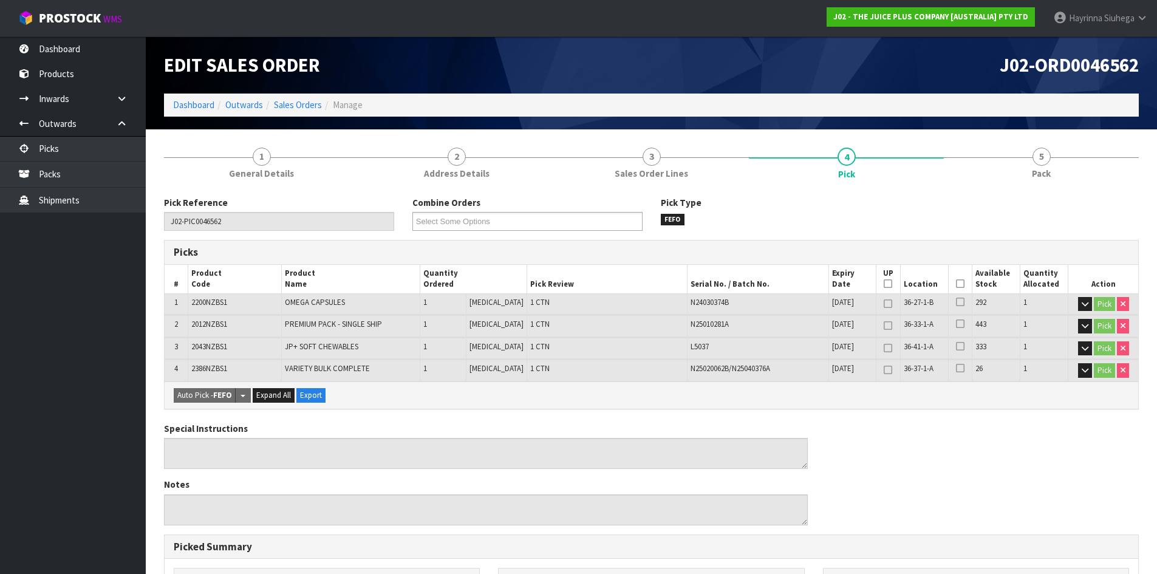
click at [956, 284] on icon at bounding box center [960, 284] width 9 height 1
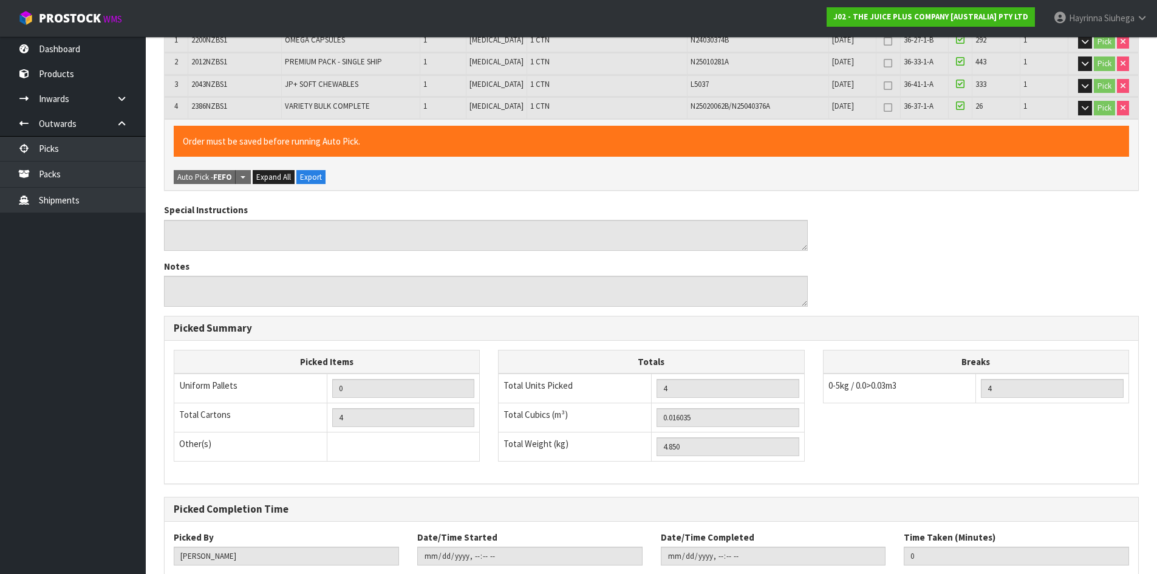
scroll to position [339, 0]
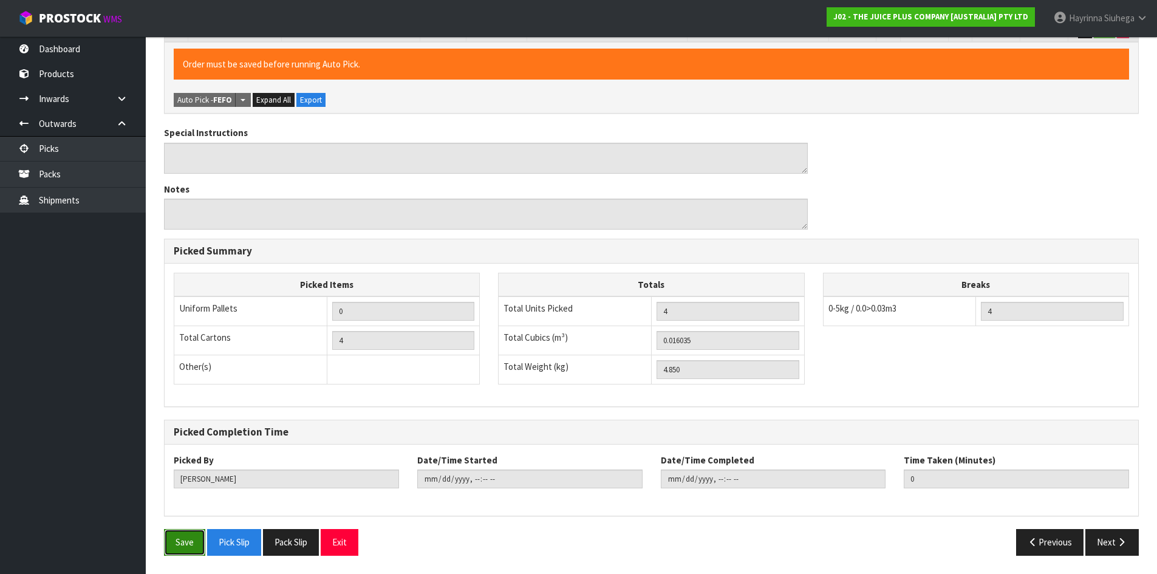
click at [178, 544] on button "Save" at bounding box center [184, 542] width 41 height 26
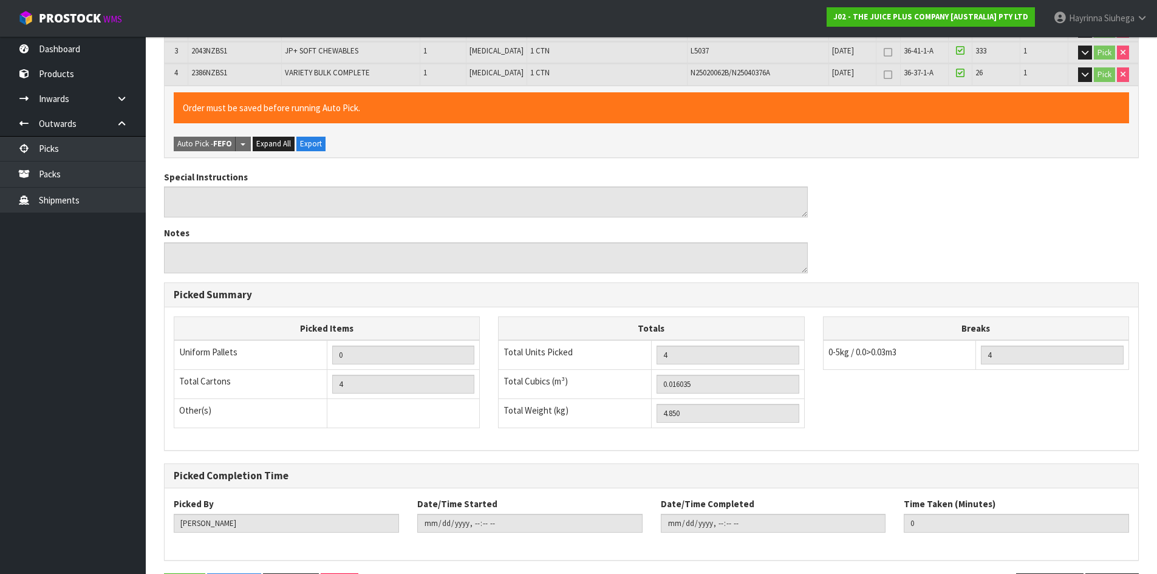
scroll to position [0, 0]
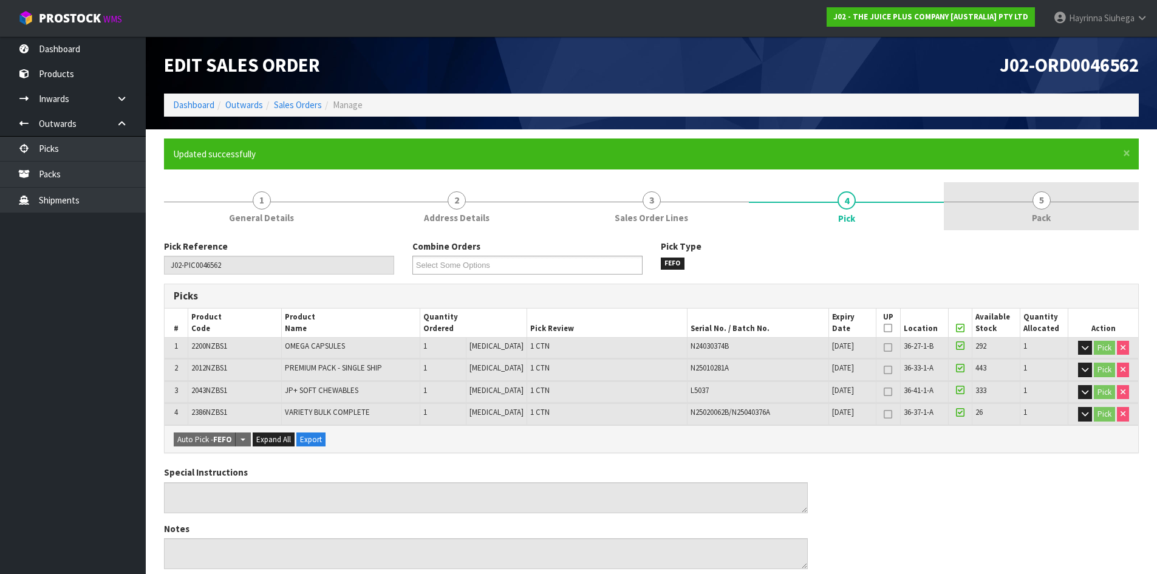
click at [1017, 203] on link "5 Pack" at bounding box center [1041, 206] width 195 height 48
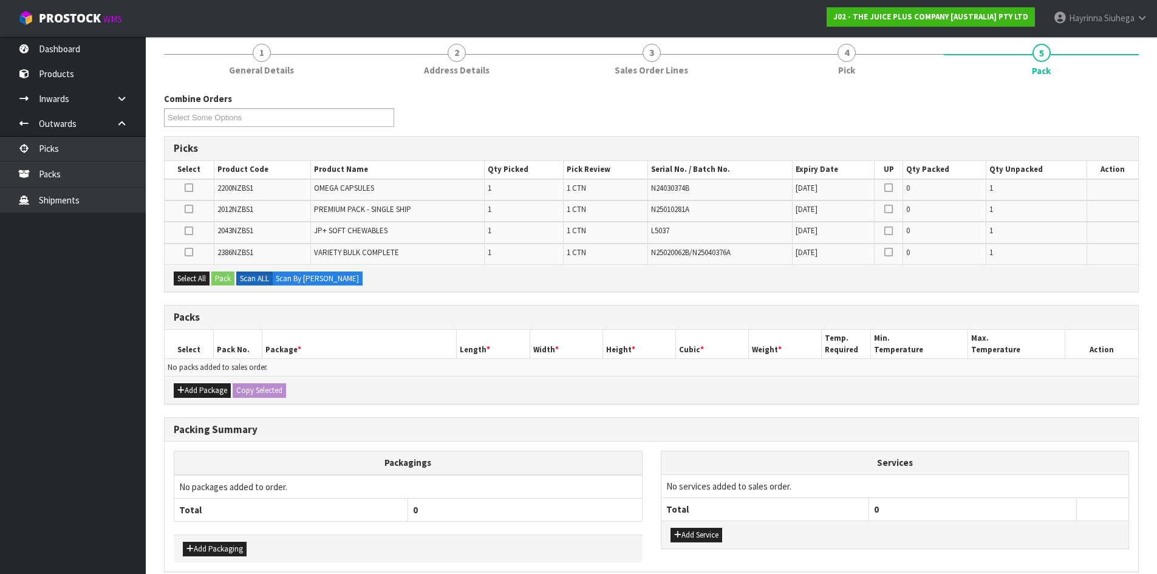
scroll to position [182, 0]
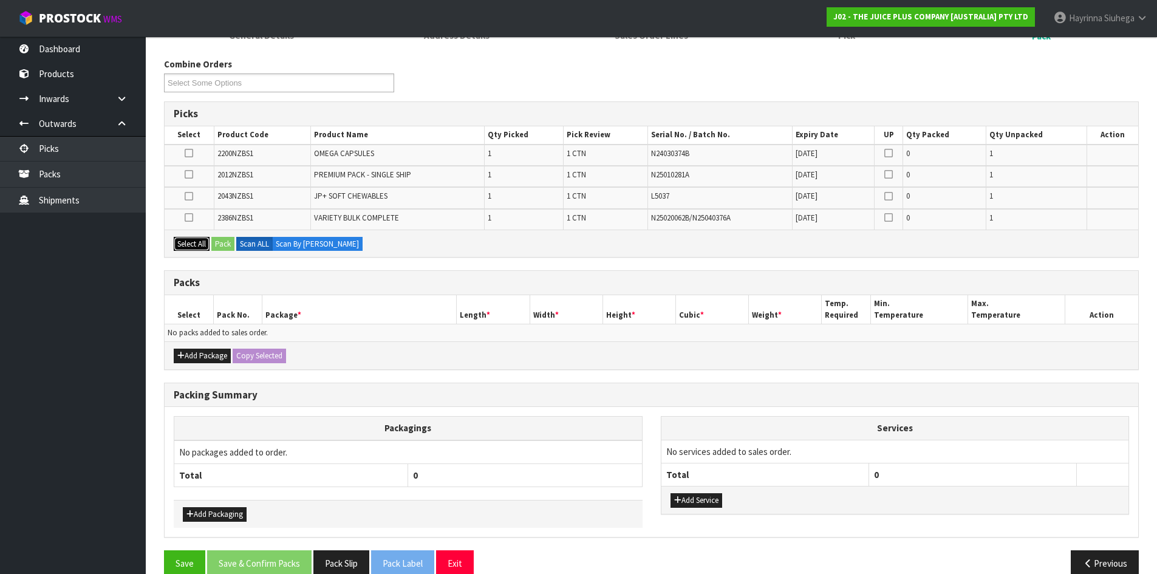
click at [194, 239] on button "Select All" at bounding box center [192, 244] width 36 height 15
click at [197, 352] on button "Add Package" at bounding box center [202, 356] width 57 height 15
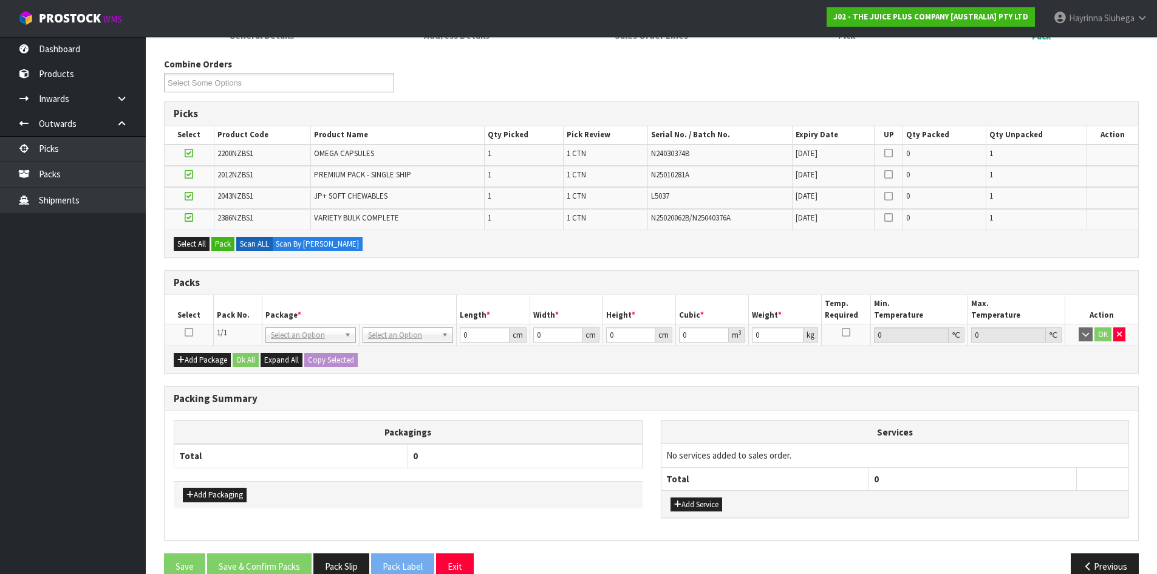
click at [188, 333] on icon at bounding box center [189, 332] width 9 height 1
click at [227, 248] on button "Pack" at bounding box center [222, 244] width 23 height 15
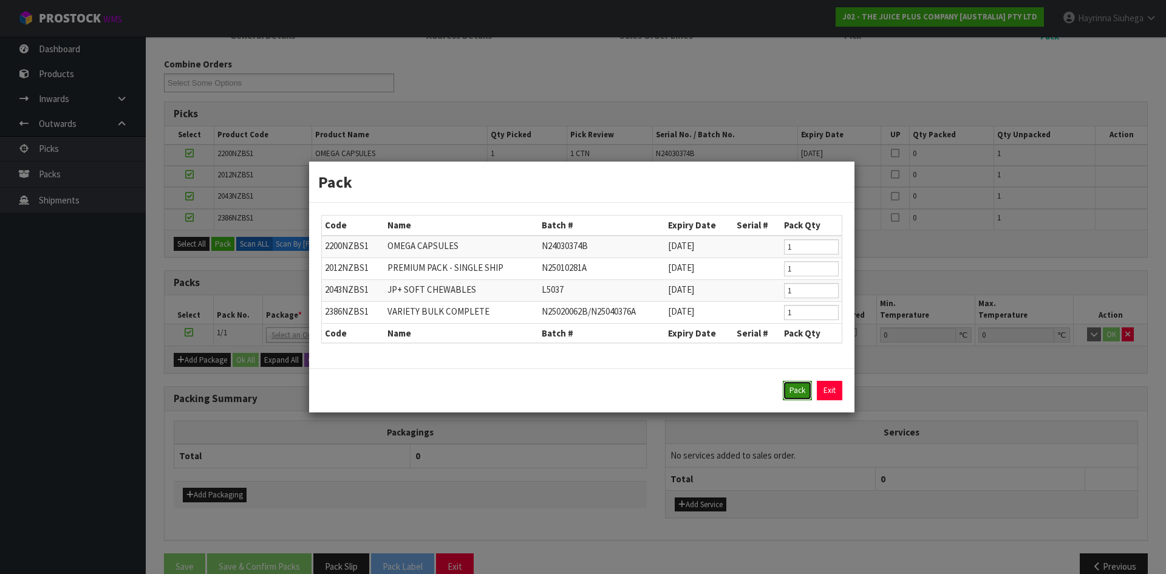
click at [791, 387] on button "Pack" at bounding box center [797, 390] width 29 height 19
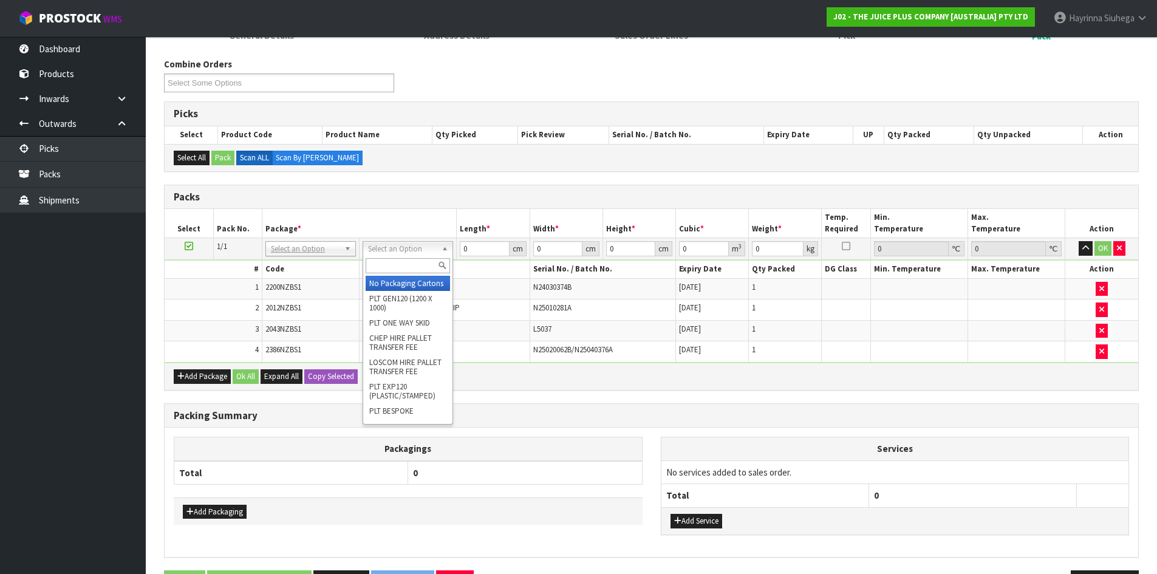
click at [408, 261] on input "text" at bounding box center [408, 265] width 84 height 15
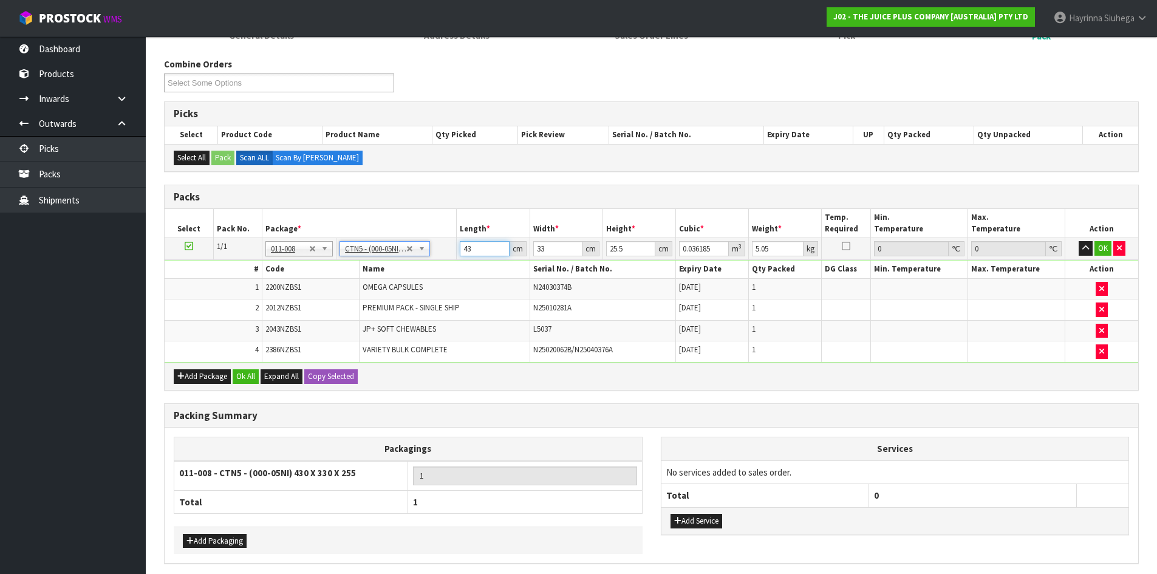
click at [471, 252] on input "43" at bounding box center [484, 248] width 49 height 15
click at [468, 251] on input "43" at bounding box center [484, 248] width 49 height 15
click button "OK" at bounding box center [1102, 248] width 17 height 15
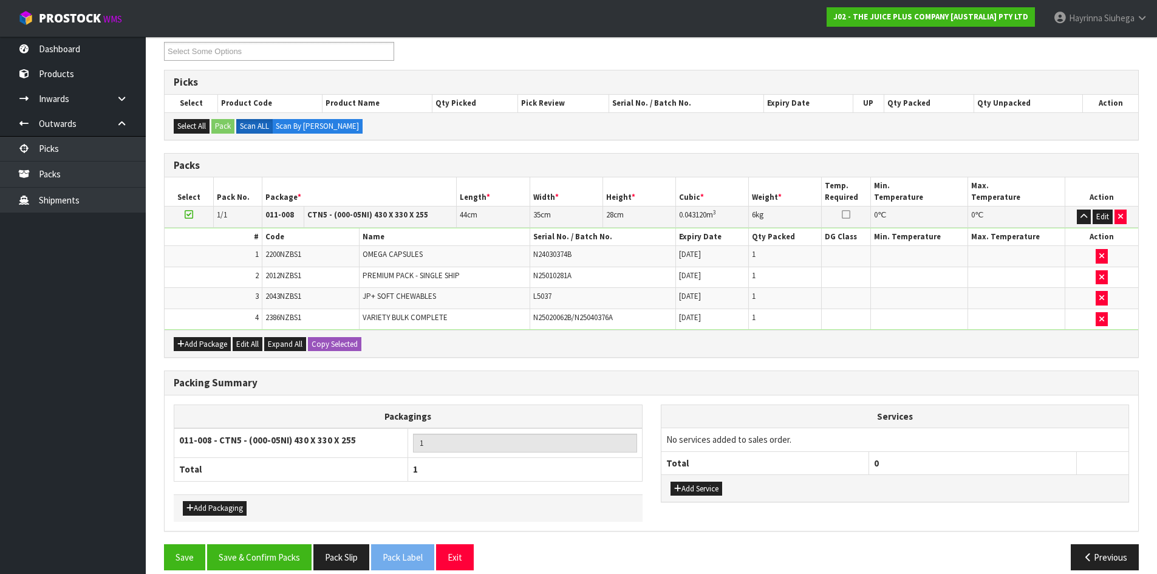
scroll to position [228, 0]
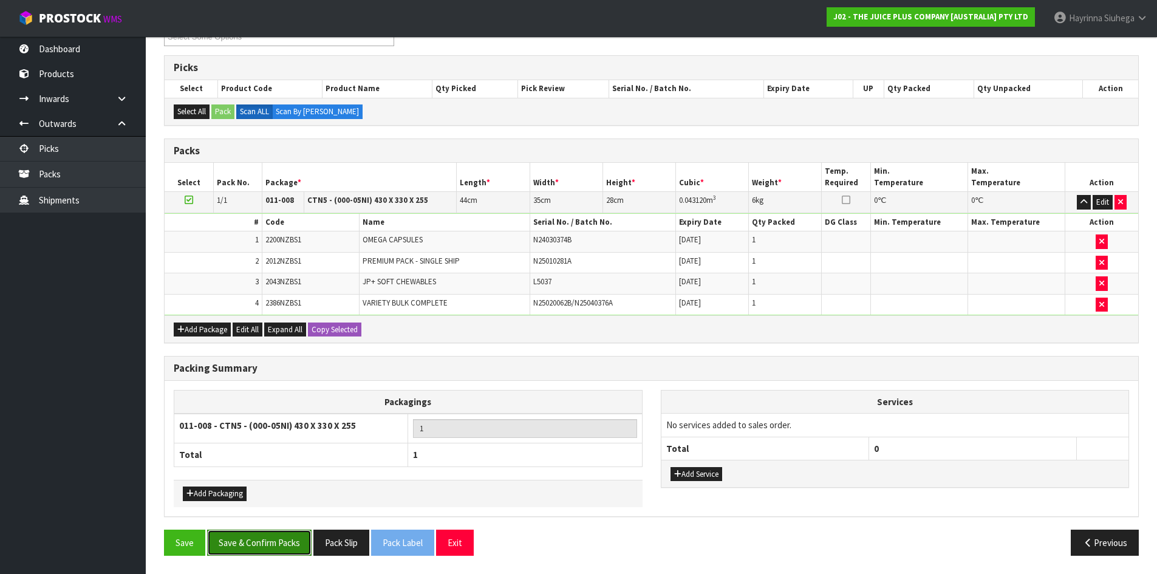
click at [270, 548] on button "Save & Confirm Packs" at bounding box center [259, 543] width 104 height 26
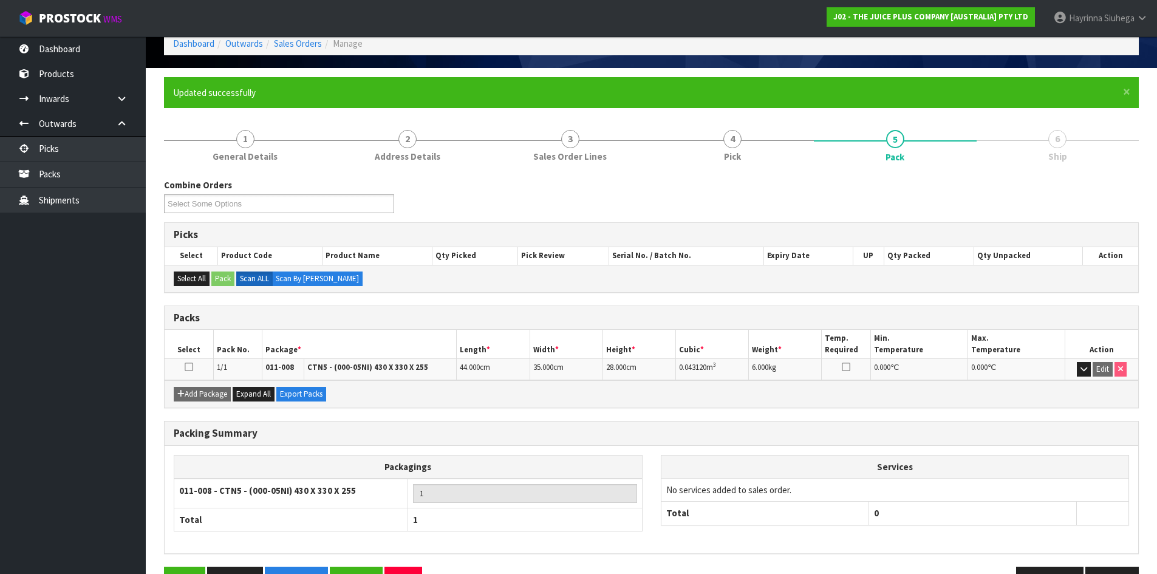
scroll to position [99, 0]
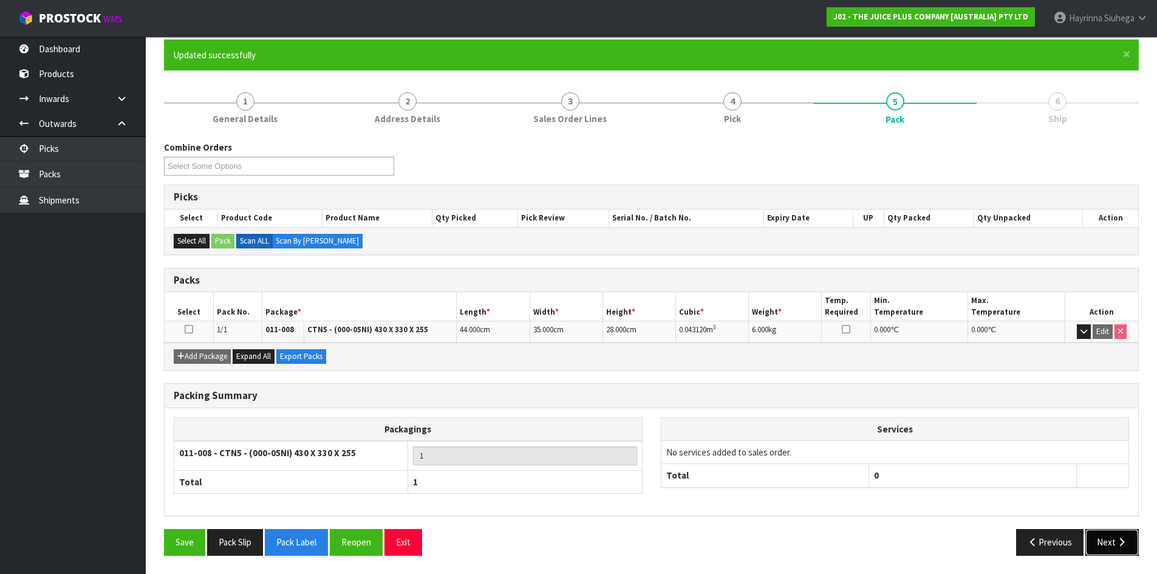
click at [1107, 534] on button "Next" at bounding box center [1111, 542] width 53 height 26
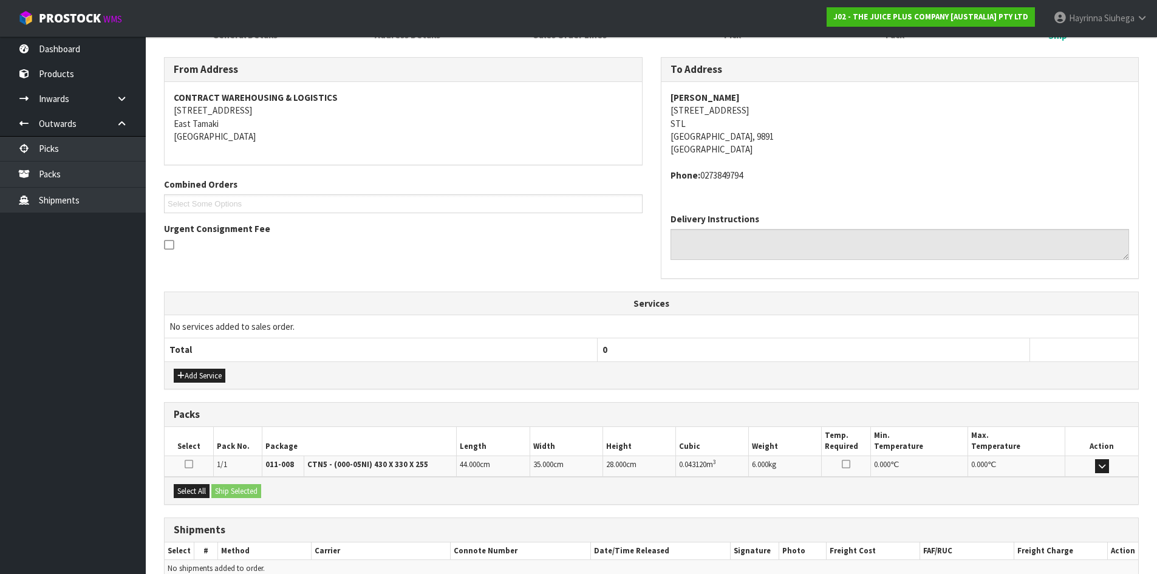
scroll to position [244, 0]
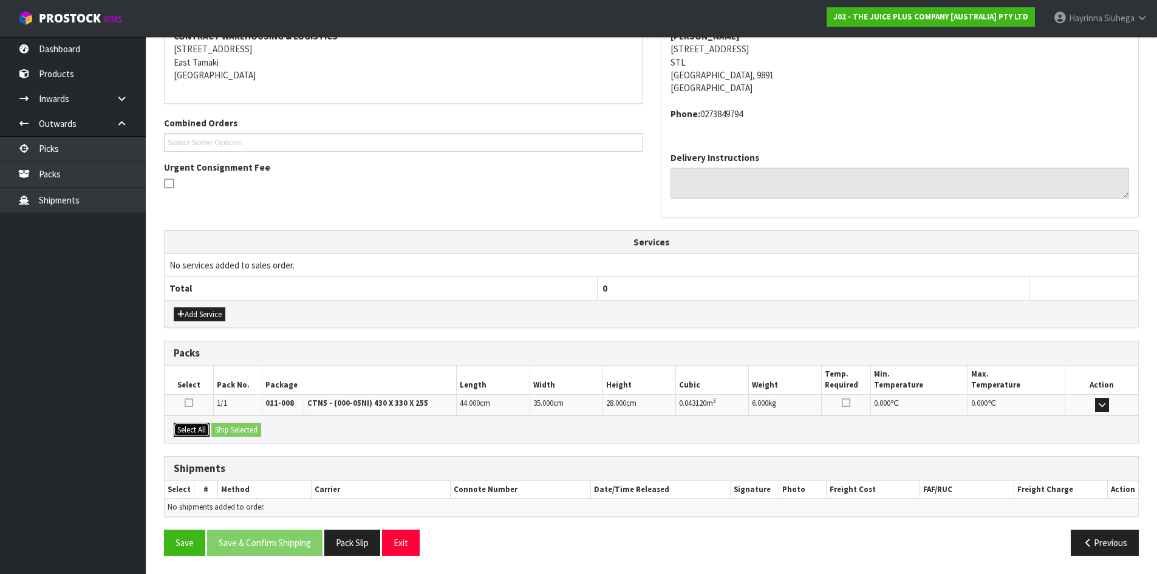
click at [186, 426] on button "Select All" at bounding box center [192, 430] width 36 height 15
click at [234, 423] on button "Ship Selected" at bounding box center [236, 430] width 50 height 15
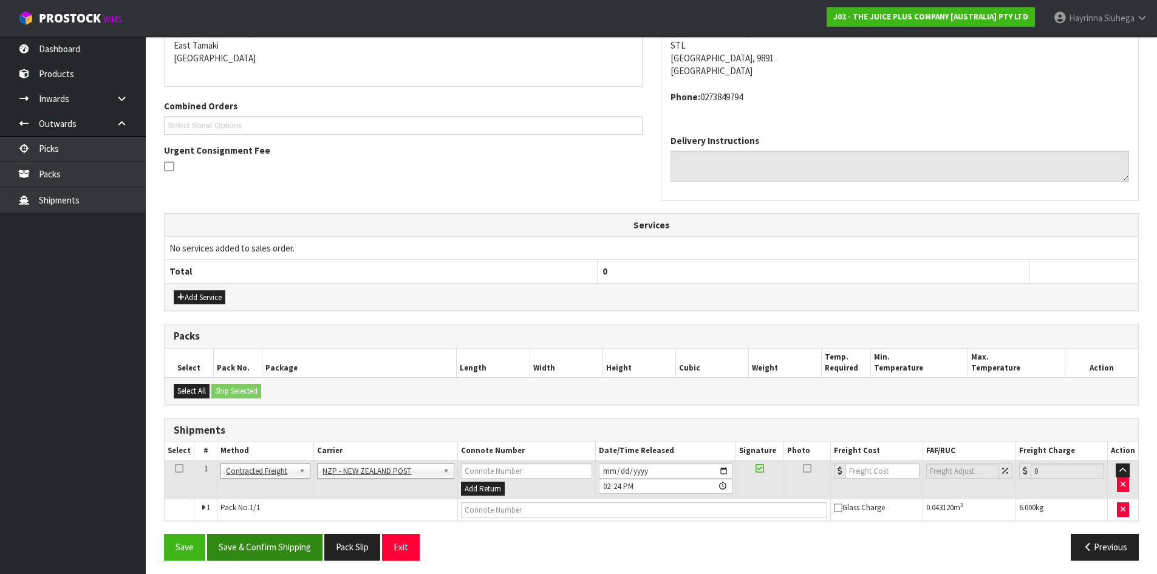
scroll to position [266, 0]
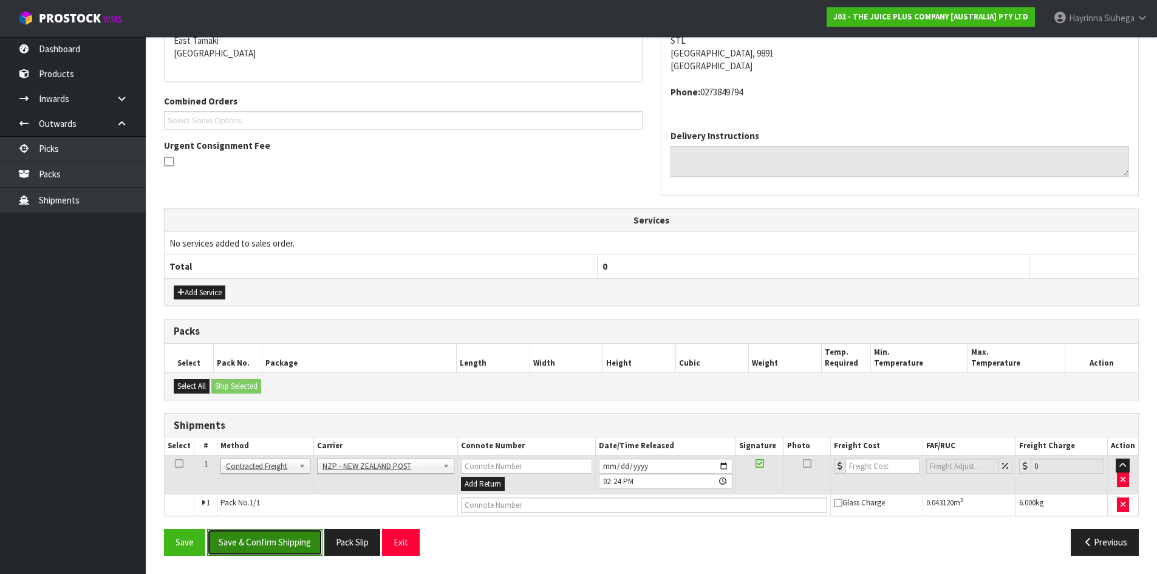
click at [283, 555] on button "Save & Confirm Shipping" at bounding box center [264, 542] width 115 height 26
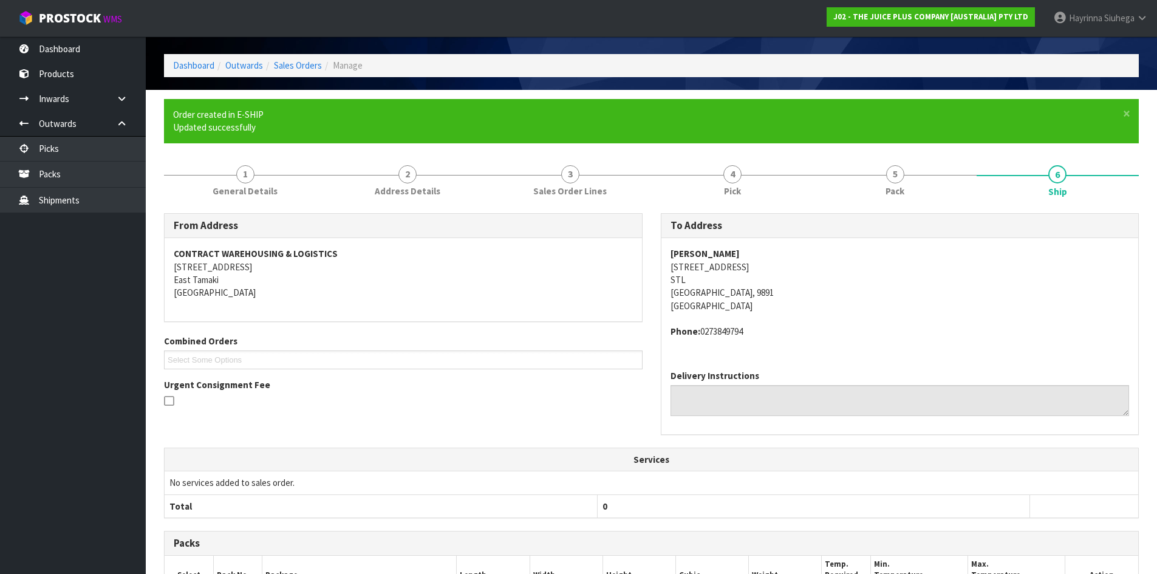
scroll to position [243, 0]
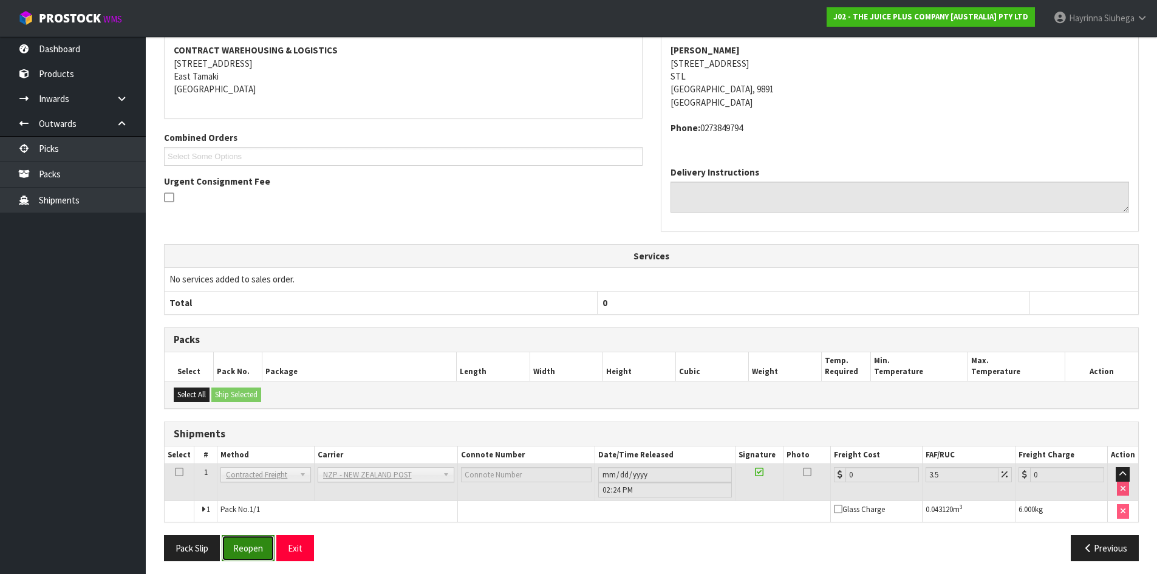
click at [256, 545] on button "Reopen" at bounding box center [248, 548] width 53 height 26
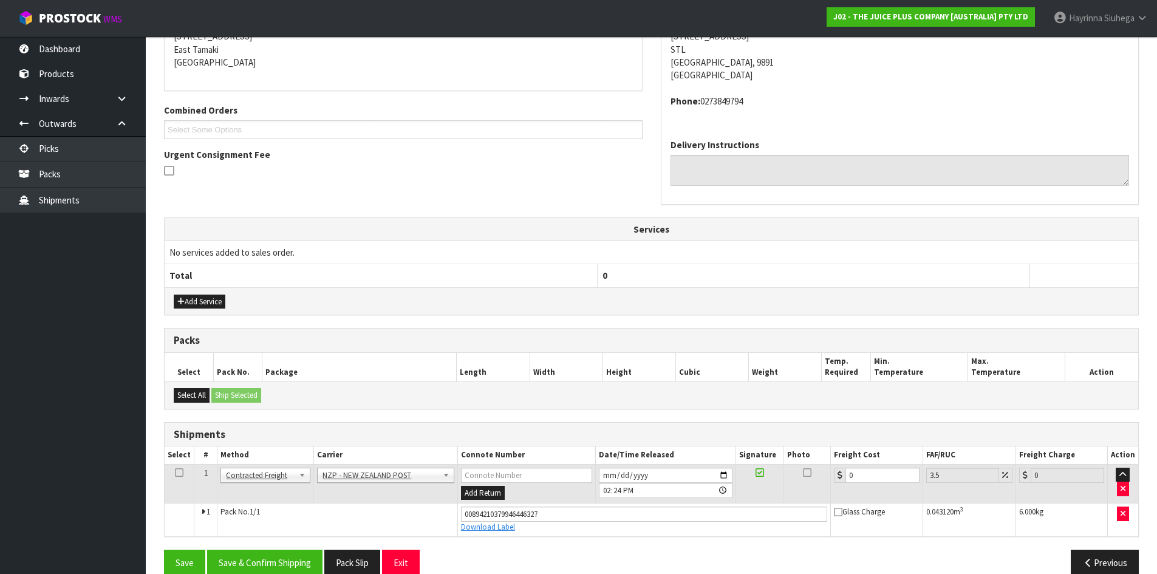
scroll to position [277, 0]
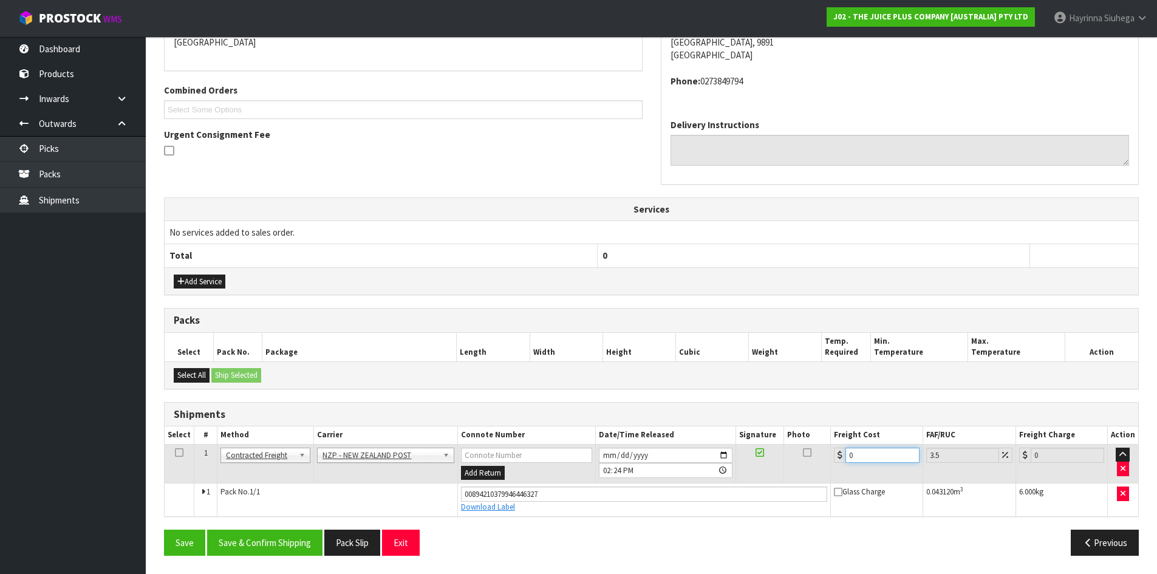
drag, startPoint x: 861, startPoint y: 458, endPoint x: 644, endPoint y: 458, distance: 216.8
click at [653, 458] on tr "1 Client Local Pickup Customer Local Pickup Company Freight Contracted Freight …" at bounding box center [651, 463] width 973 height 39
click at [164, 530] on button "Save" at bounding box center [184, 543] width 41 height 26
click at [233, 534] on button "Save & Confirm Shipping" at bounding box center [264, 543] width 115 height 26
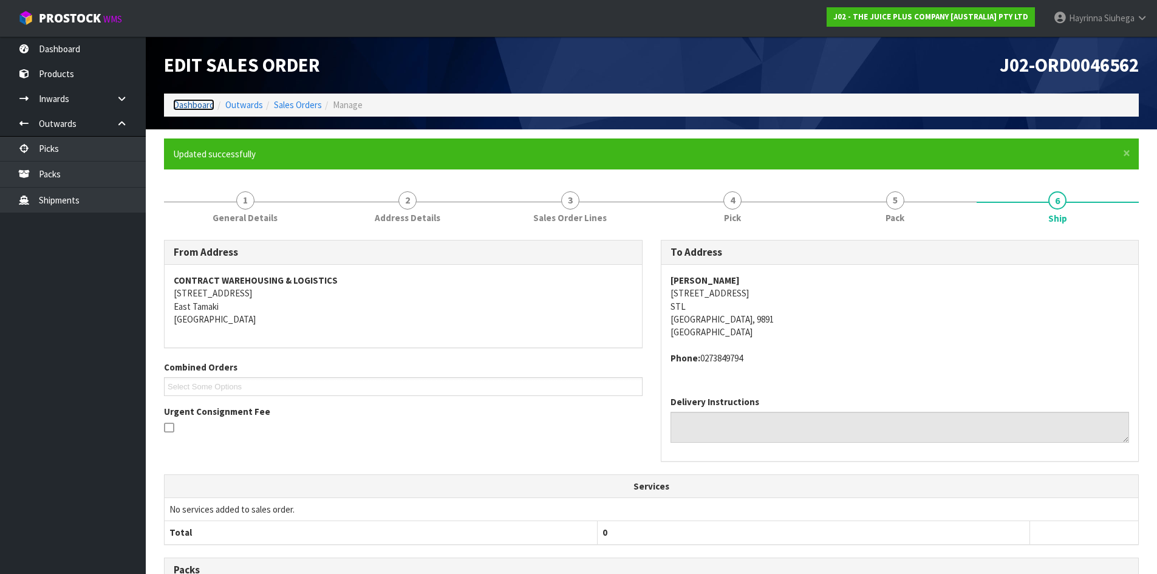
click at [211, 104] on link "Dashboard" at bounding box center [193, 105] width 41 height 12
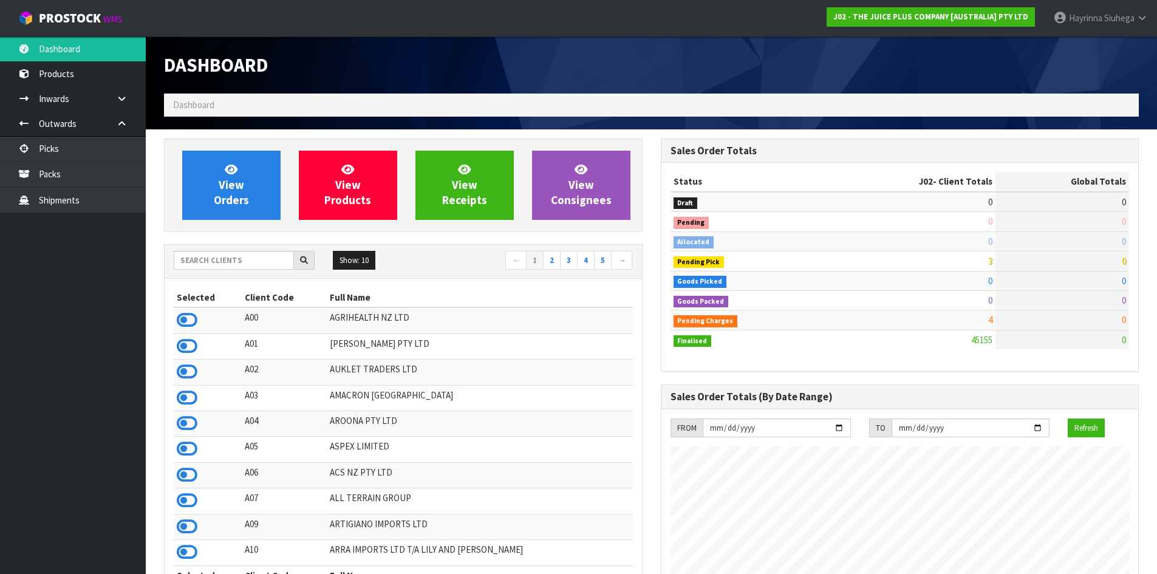
scroll to position [920, 496]
click at [230, 177] on link "View Orders" at bounding box center [231, 185] width 98 height 69
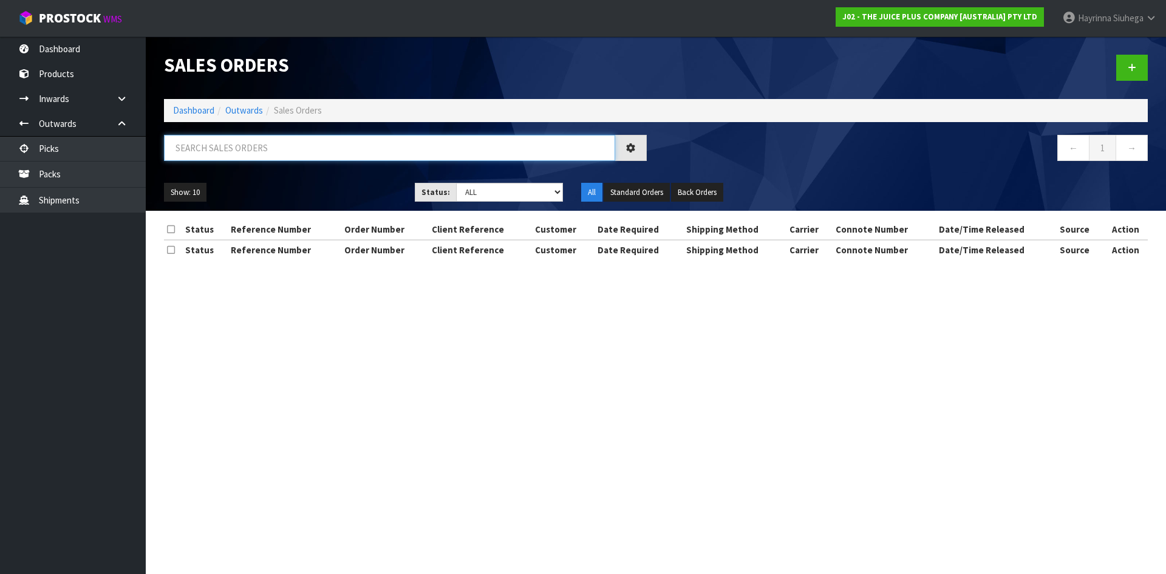
click at [220, 151] on input "text" at bounding box center [389, 148] width 451 height 26
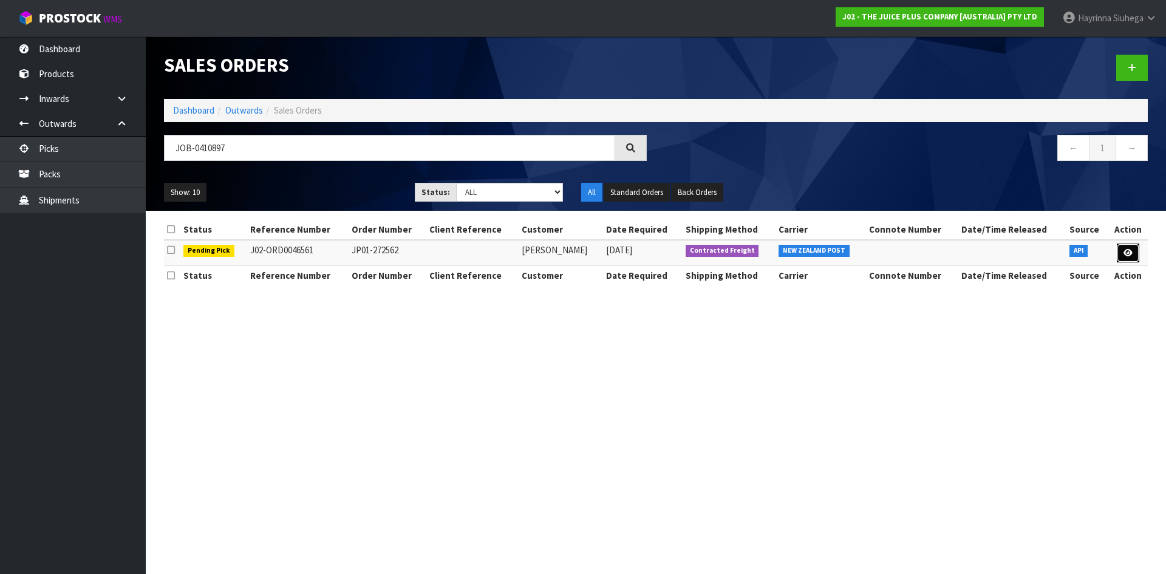
click at [1128, 253] on icon at bounding box center [1127, 253] width 9 height 8
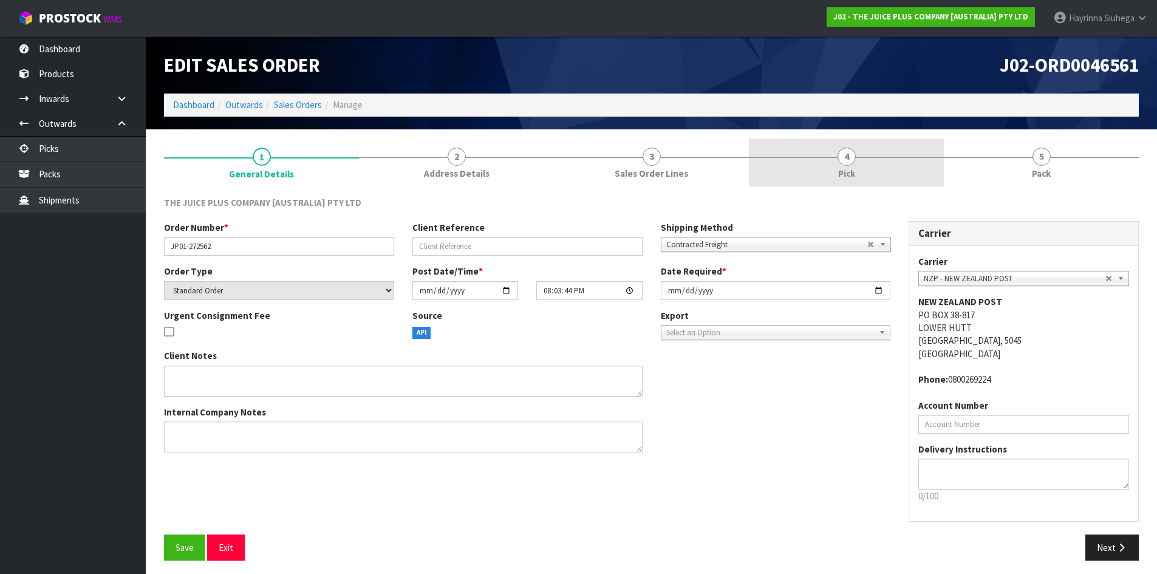
click at [896, 151] on link "4 Pick" at bounding box center [846, 162] width 195 height 48
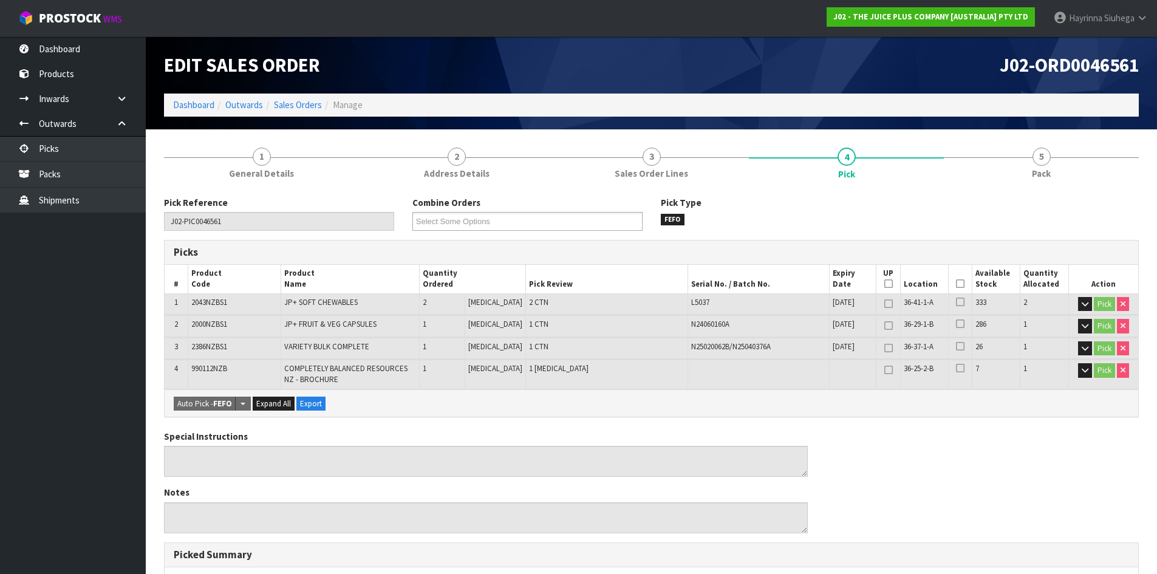
click at [950, 282] on th "Picked" at bounding box center [961, 279] width 24 height 29
click at [956, 284] on icon at bounding box center [960, 284] width 9 height 1
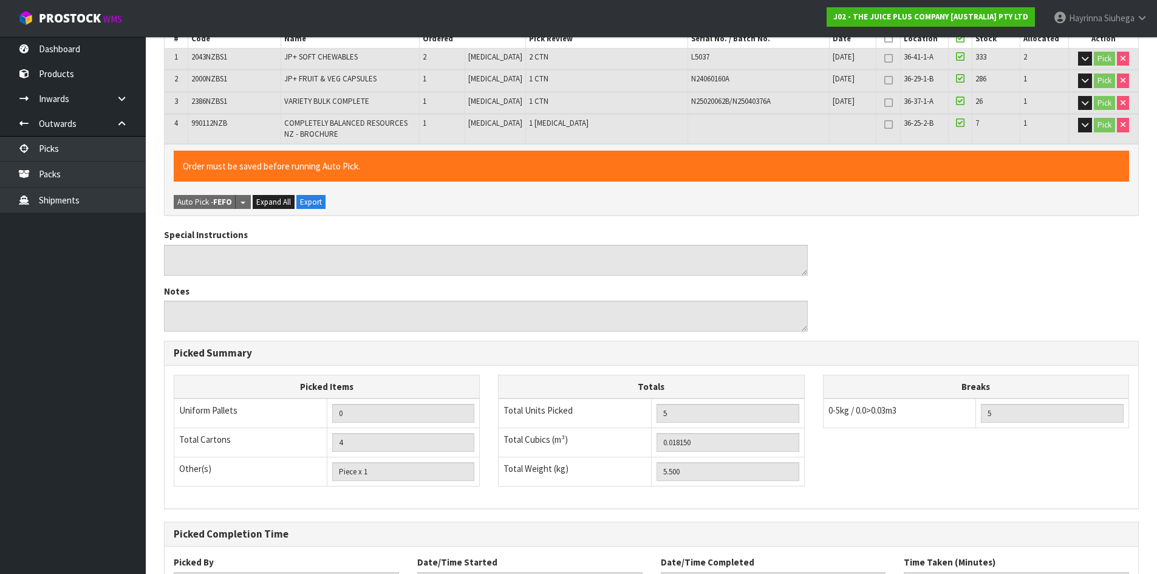
scroll to position [347, 0]
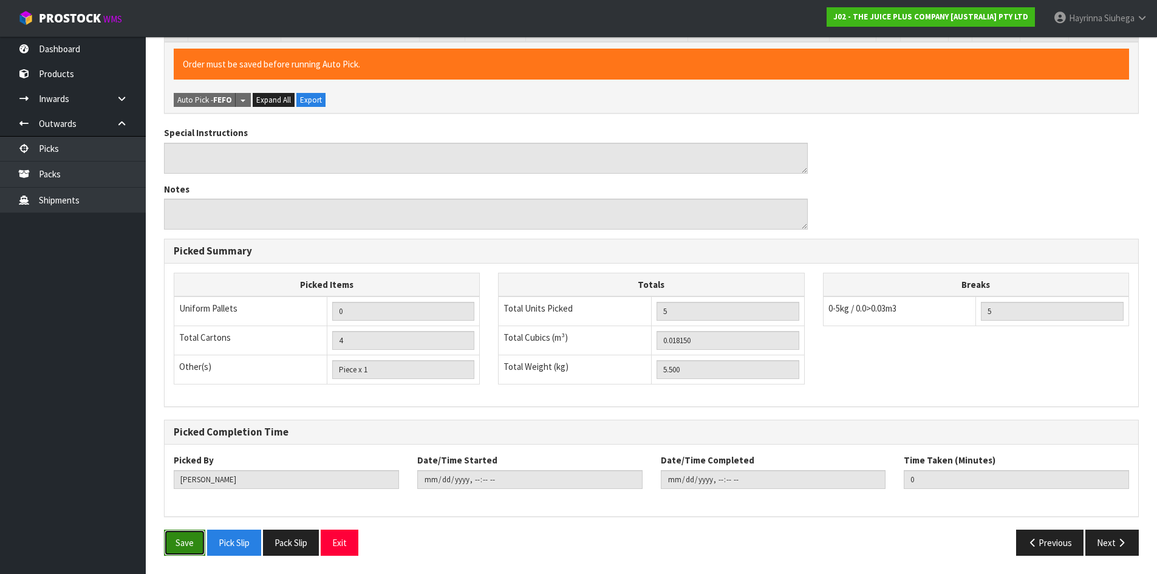
click at [172, 545] on button "Save" at bounding box center [184, 543] width 41 height 26
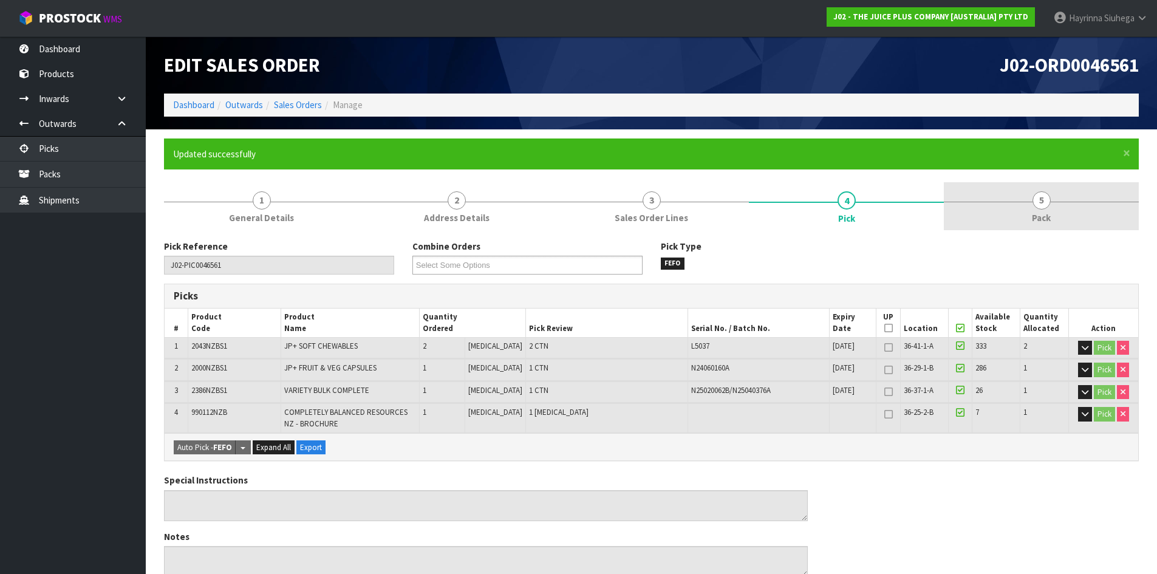
click at [1067, 203] on link "5 Pack" at bounding box center [1041, 206] width 195 height 48
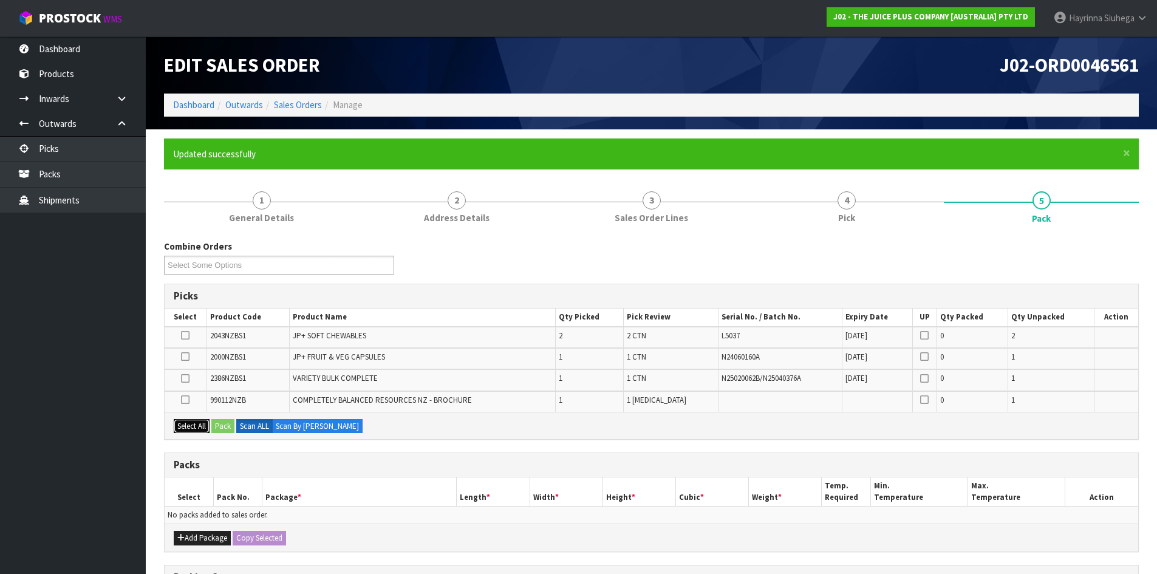
click at [199, 424] on button "Select All" at bounding box center [192, 426] width 36 height 15
click at [195, 535] on button "Add Package" at bounding box center [202, 538] width 57 height 15
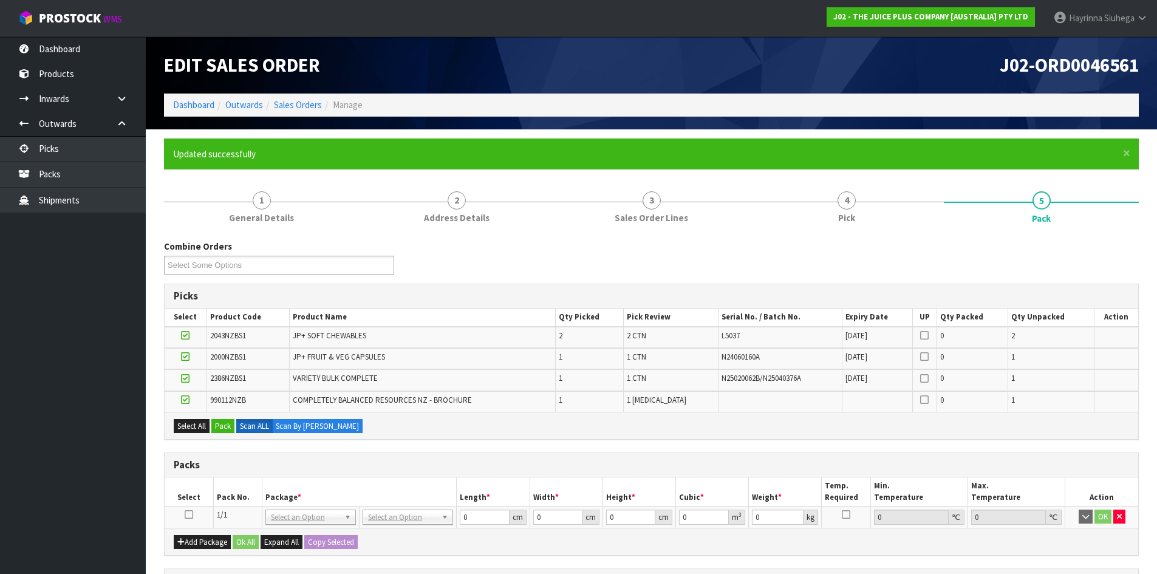
click at [189, 514] on icon at bounding box center [189, 514] width 9 height 1
click at [231, 426] on button "Pack" at bounding box center [222, 426] width 23 height 15
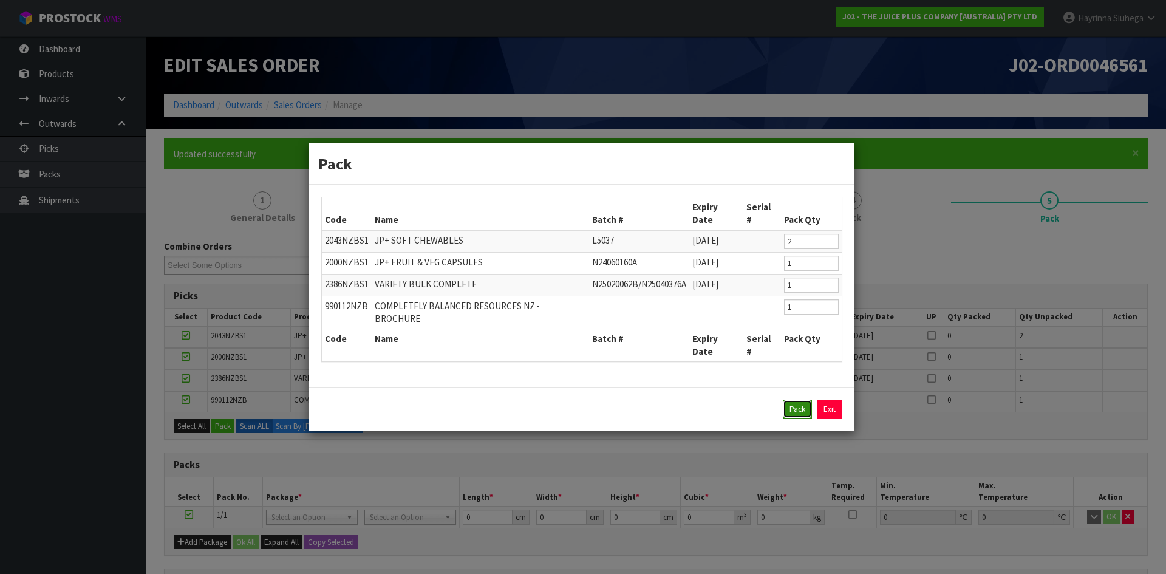
click at [796, 400] on button "Pack" at bounding box center [797, 409] width 29 height 19
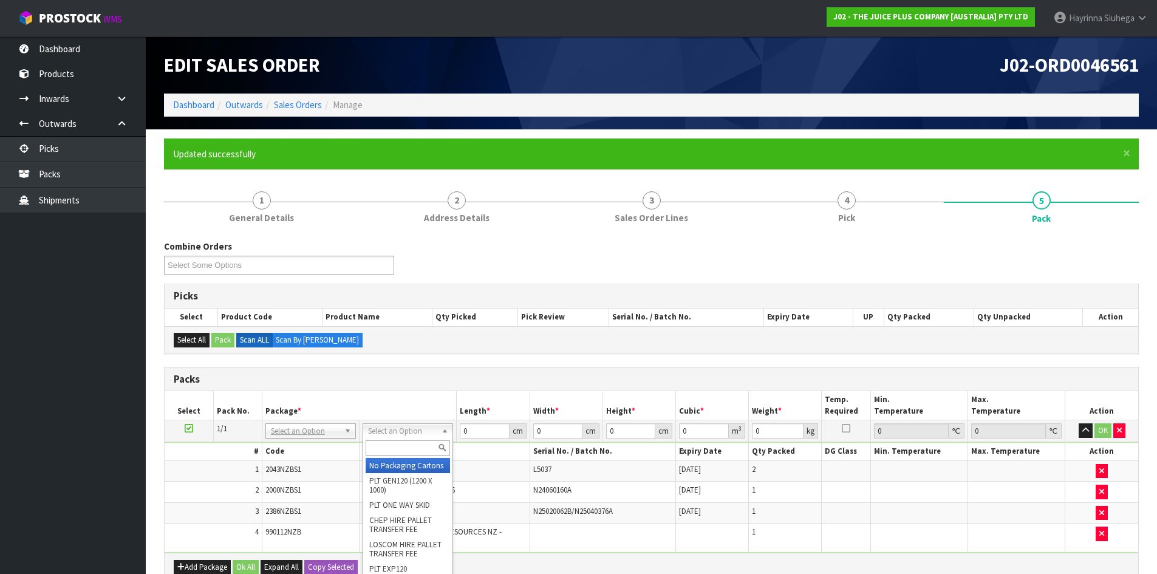
drag, startPoint x: 420, startPoint y: 429, endPoint x: 404, endPoint y: 438, distance: 18.2
click at [402, 442] on input "text" at bounding box center [408, 447] width 84 height 15
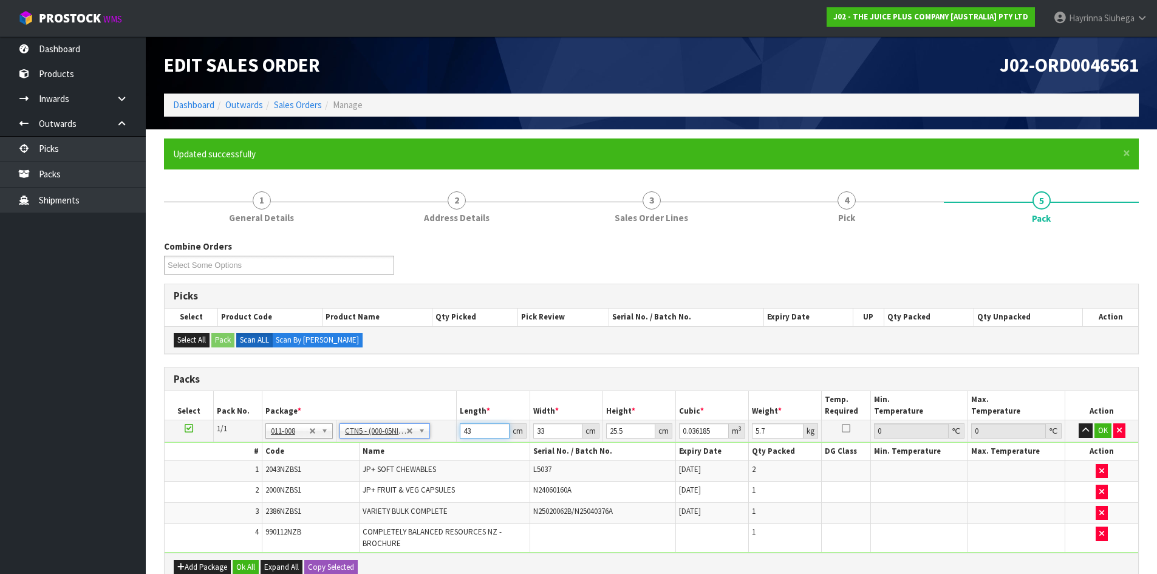
click at [463, 429] on input "43" at bounding box center [484, 430] width 49 height 15
click button "OK" at bounding box center [1102, 430] width 17 height 15
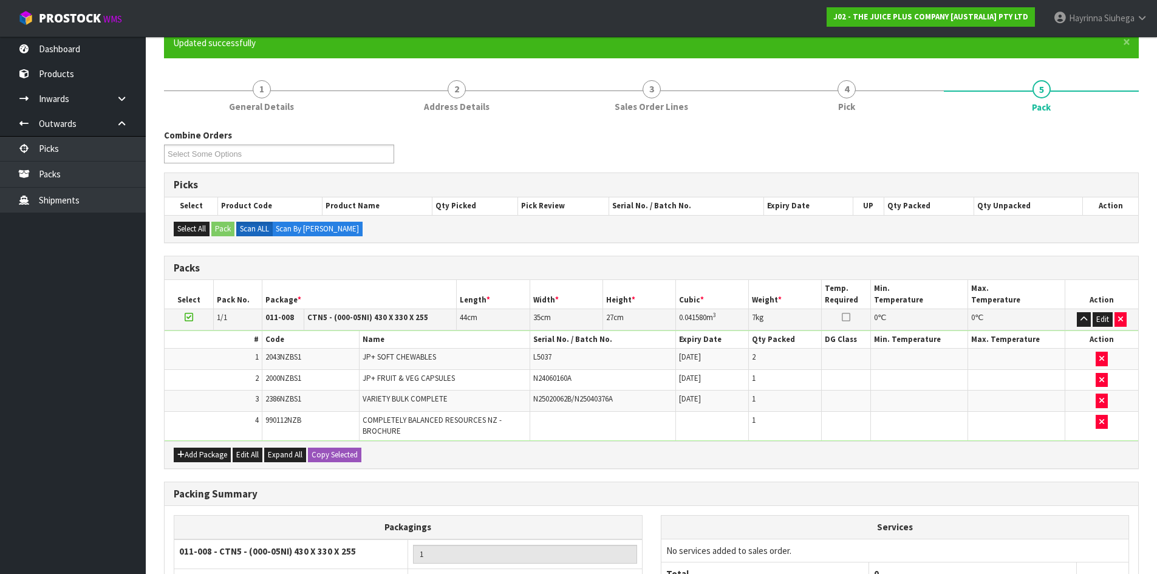
scroll to position [237, 0]
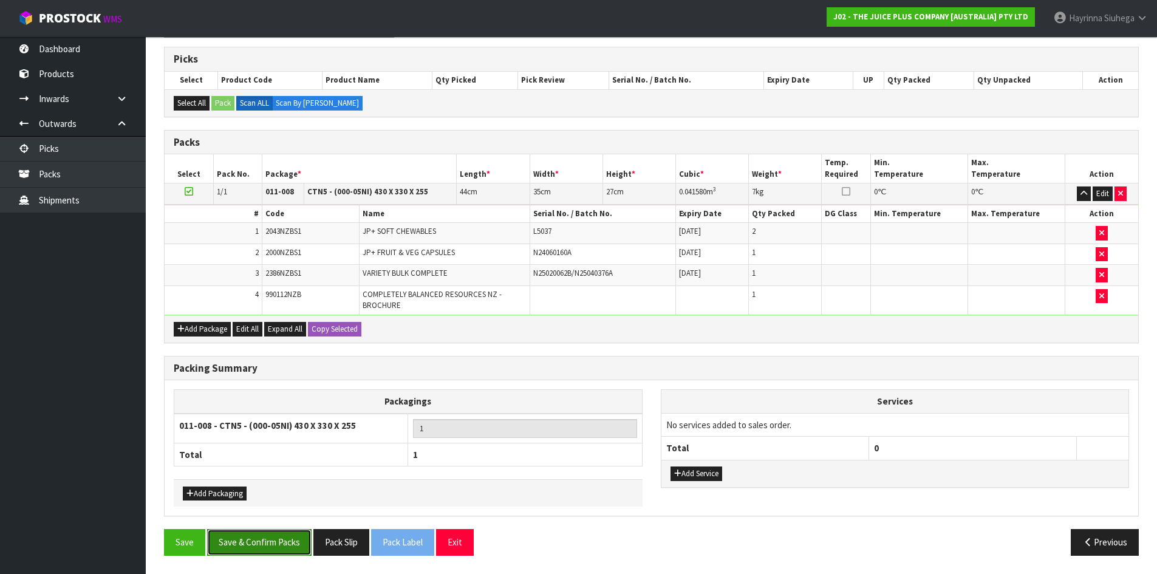
click at [290, 551] on button "Save & Confirm Packs" at bounding box center [259, 542] width 104 height 26
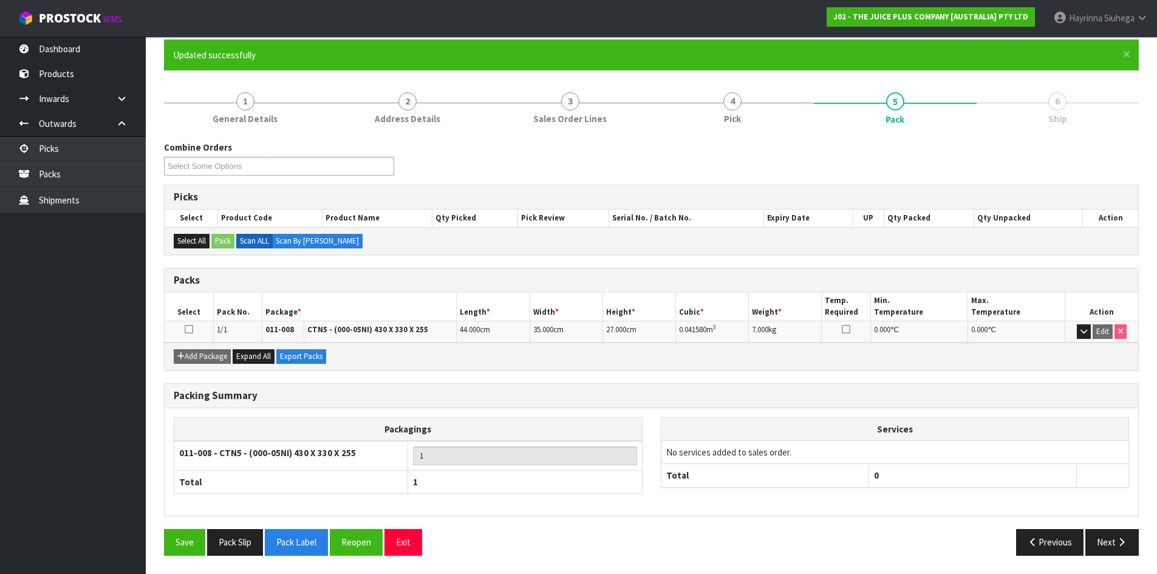
scroll to position [99, 0]
click at [1106, 539] on button "Next" at bounding box center [1111, 542] width 53 height 26
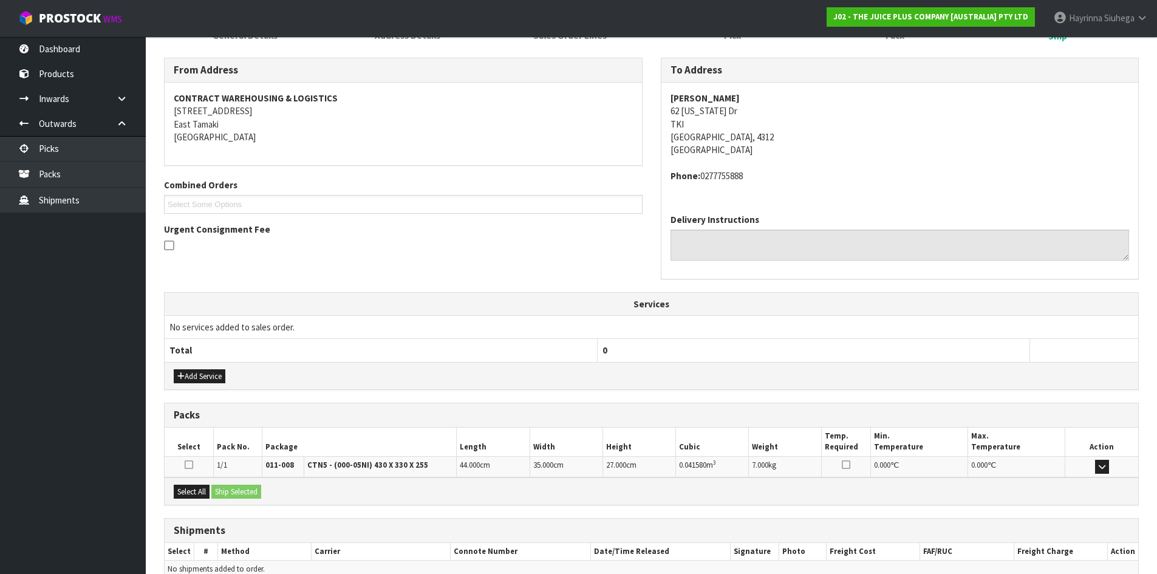
scroll to position [244, 0]
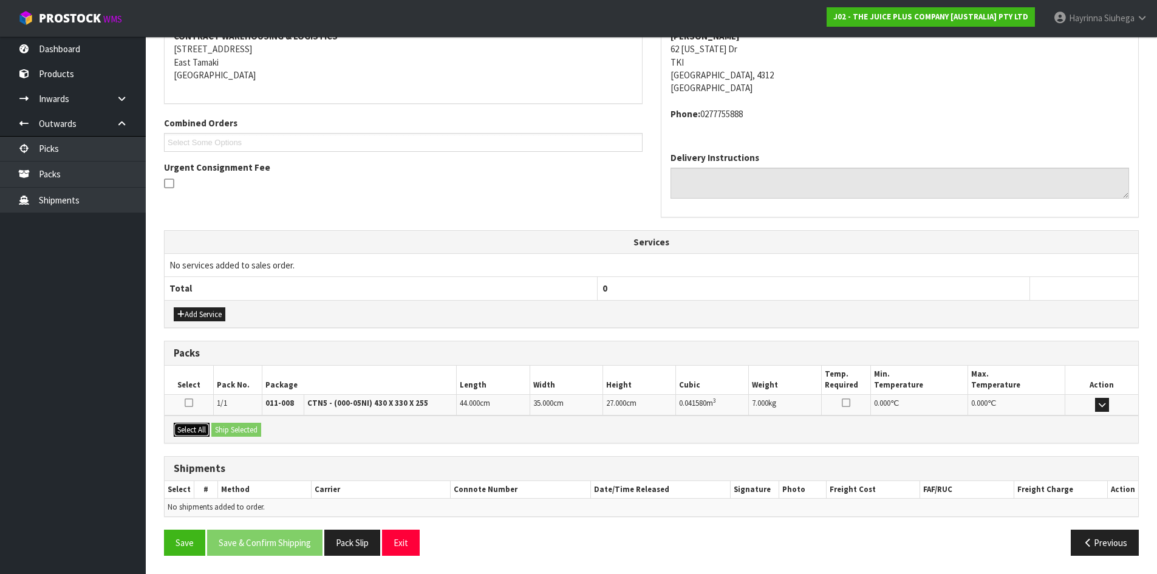
click at [180, 432] on button "Select All" at bounding box center [192, 430] width 36 height 15
click at [229, 431] on button "Ship Selected" at bounding box center [236, 430] width 50 height 15
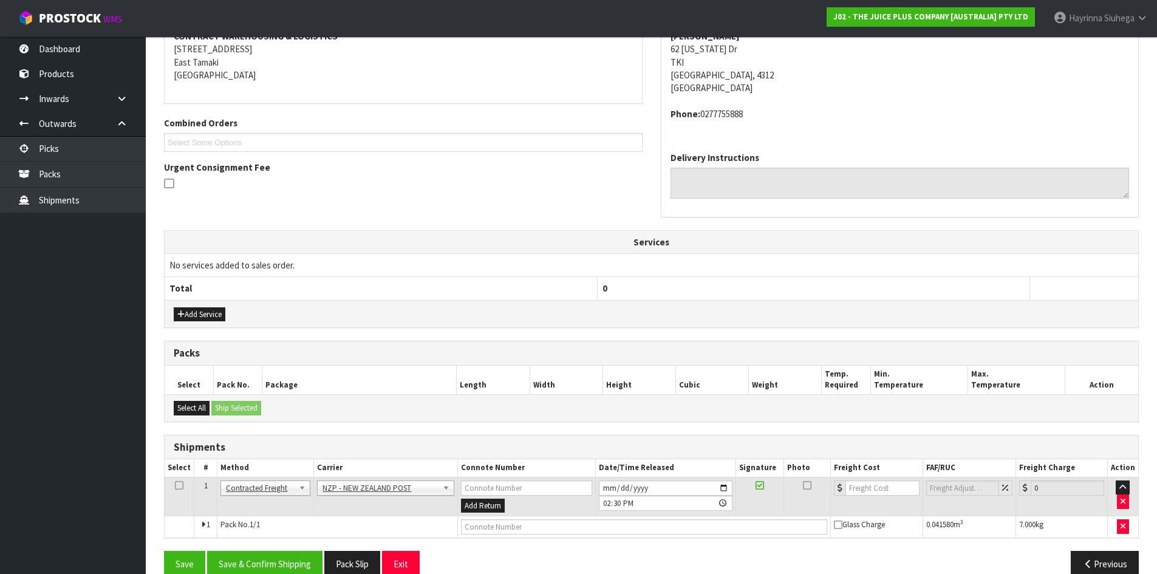
scroll to position [266, 0]
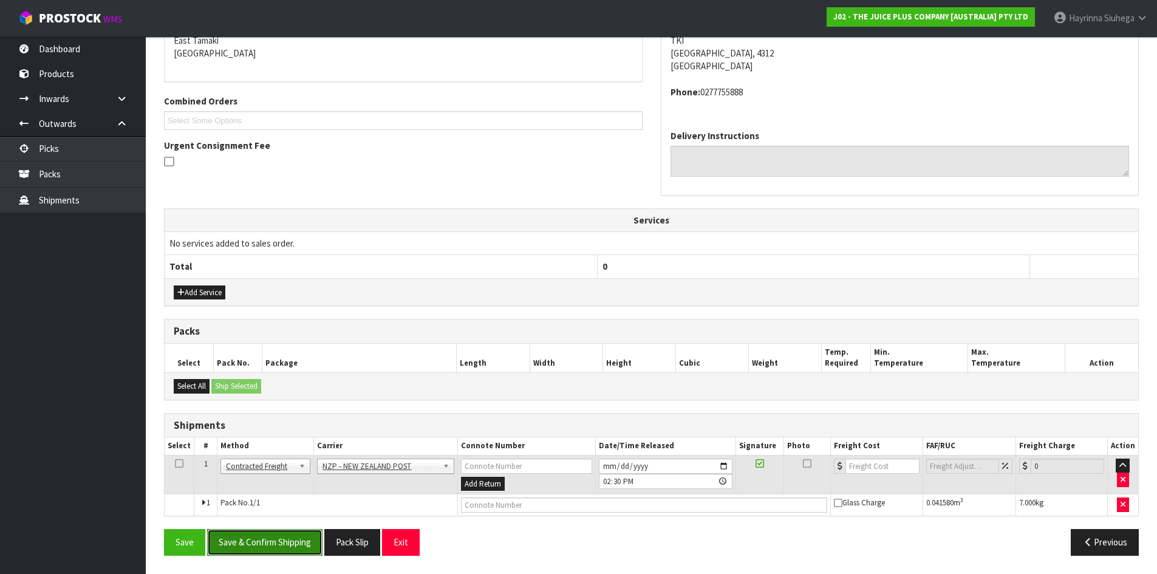
click at [278, 540] on button "Save & Confirm Shipping" at bounding box center [264, 542] width 115 height 26
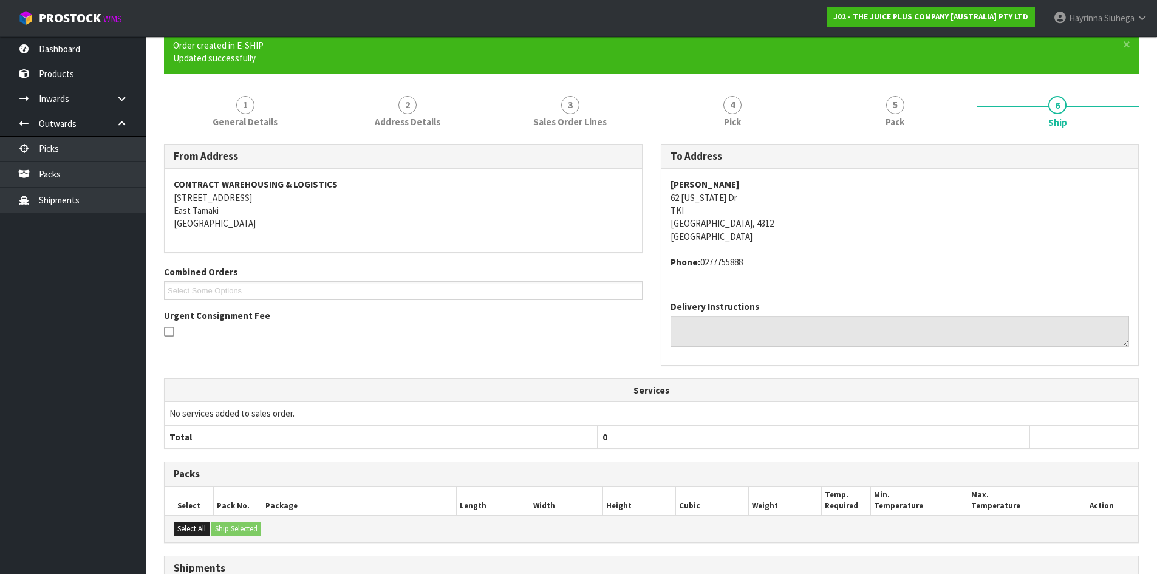
scroll to position [248, 0]
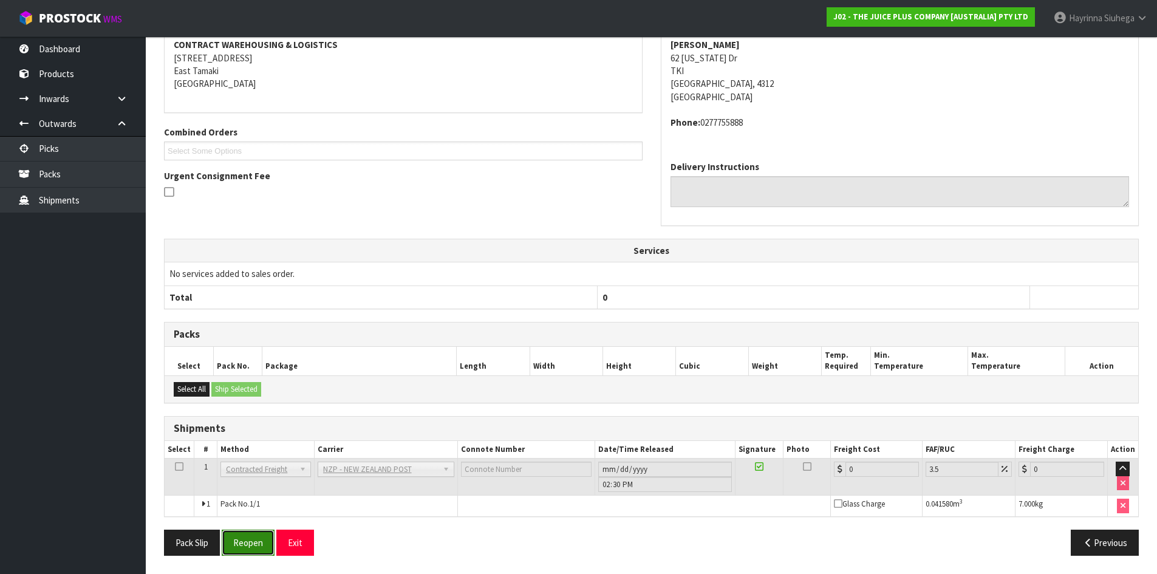
drag, startPoint x: 236, startPoint y: 551, endPoint x: 244, endPoint y: 547, distance: 9.0
click at [237, 551] on button "Reopen" at bounding box center [248, 543] width 53 height 26
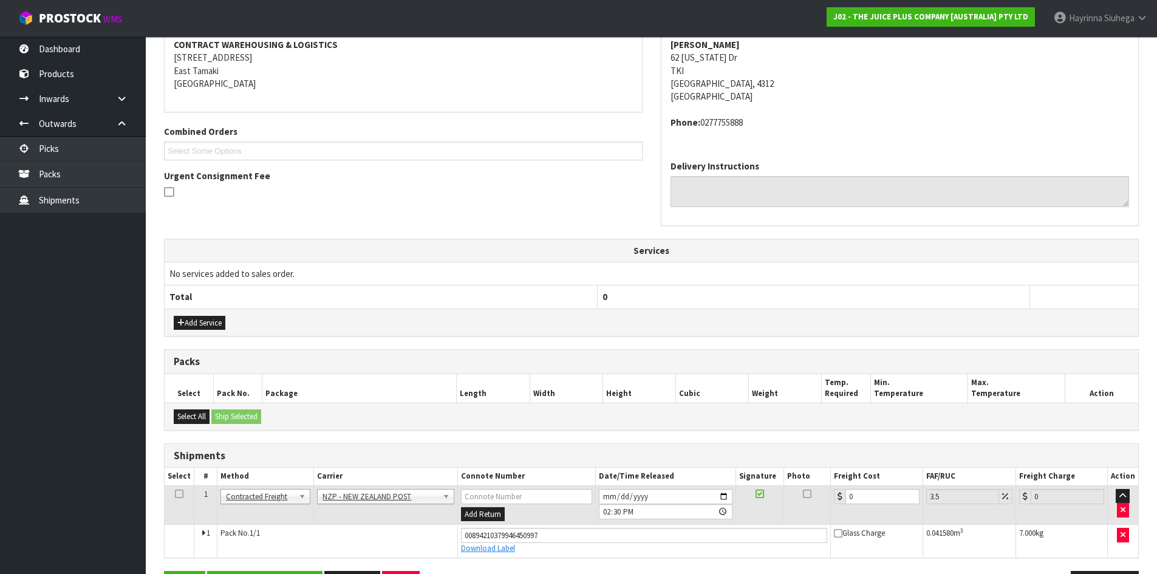
scroll to position [277, 0]
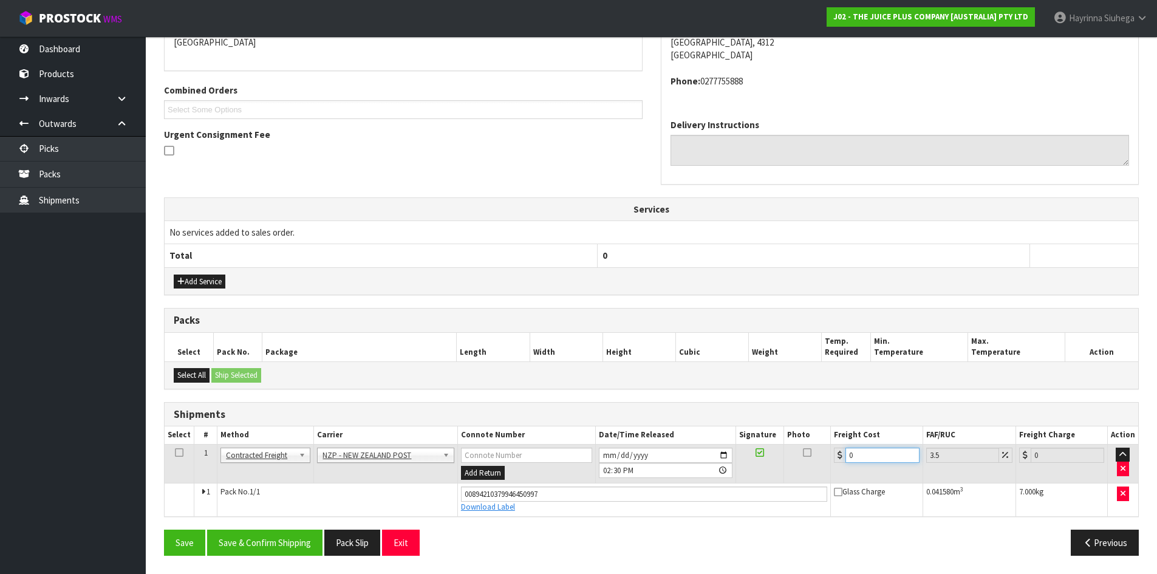
drag, startPoint x: 865, startPoint y: 457, endPoint x: 773, endPoint y: 452, distance: 92.5
click at [805, 457] on tr "1 Client Local Pickup Customer Local Pickup Company Freight Contracted Freight …" at bounding box center [651, 463] width 973 height 39
click at [164, 530] on button "Save" at bounding box center [184, 543] width 41 height 26
click at [277, 542] on button "Save & Confirm Shipping" at bounding box center [264, 543] width 115 height 26
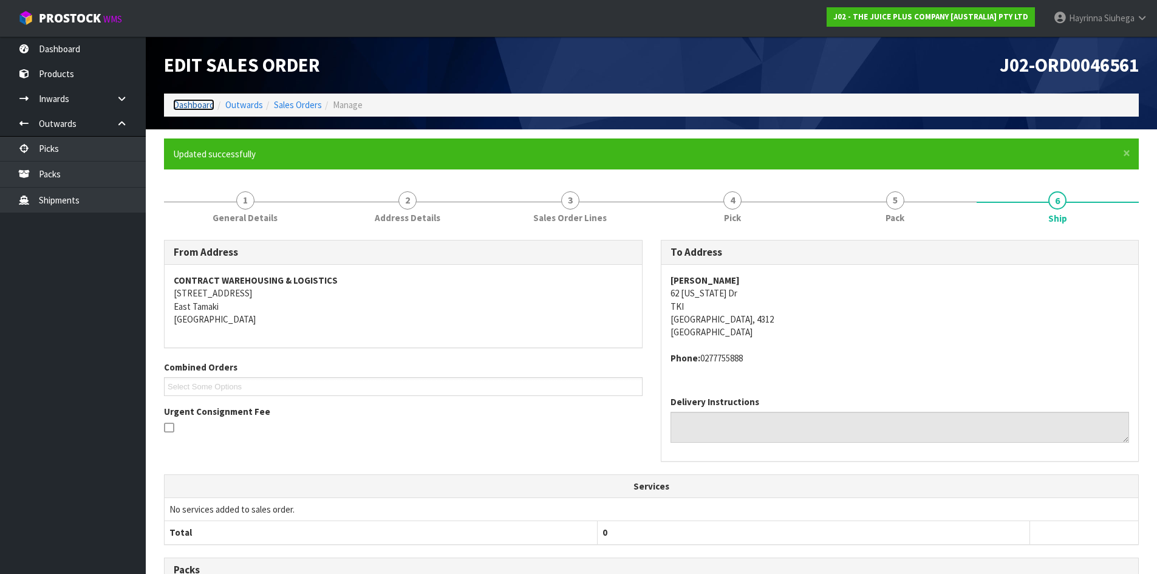
click at [196, 101] on link "Dashboard" at bounding box center [193, 105] width 41 height 12
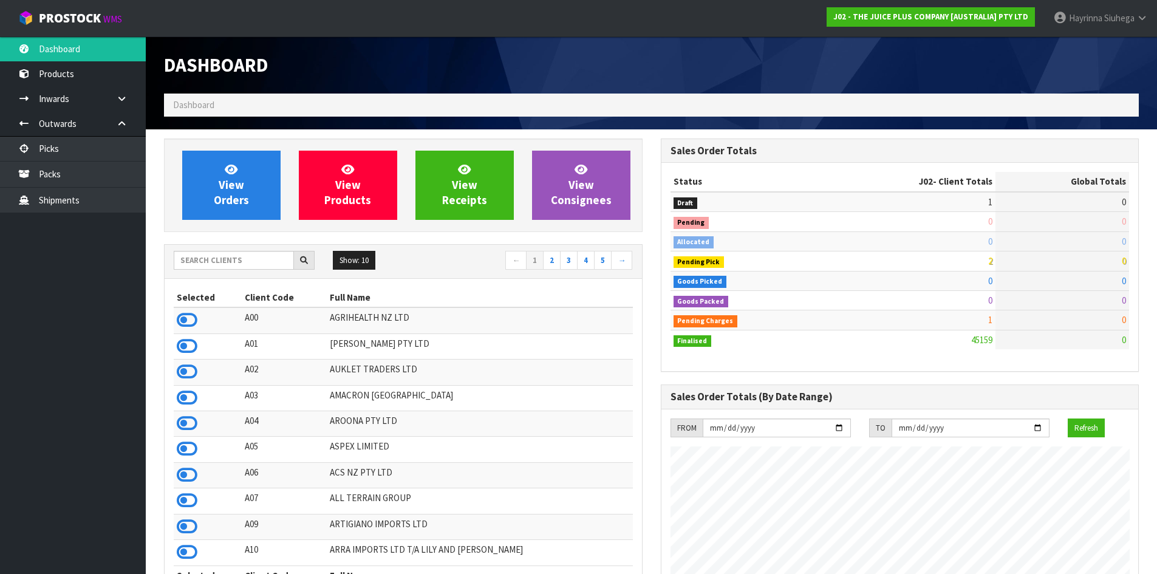
scroll to position [920, 496]
click at [226, 178] on span "View Orders" at bounding box center [231, 185] width 35 height 46
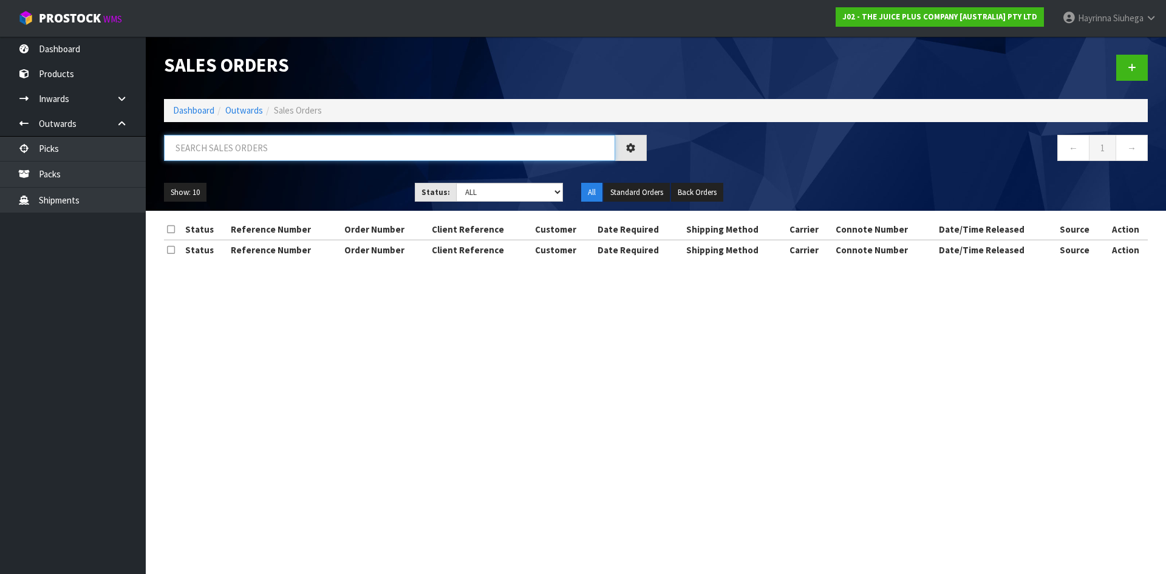
click at [247, 149] on input "text" at bounding box center [389, 148] width 451 height 26
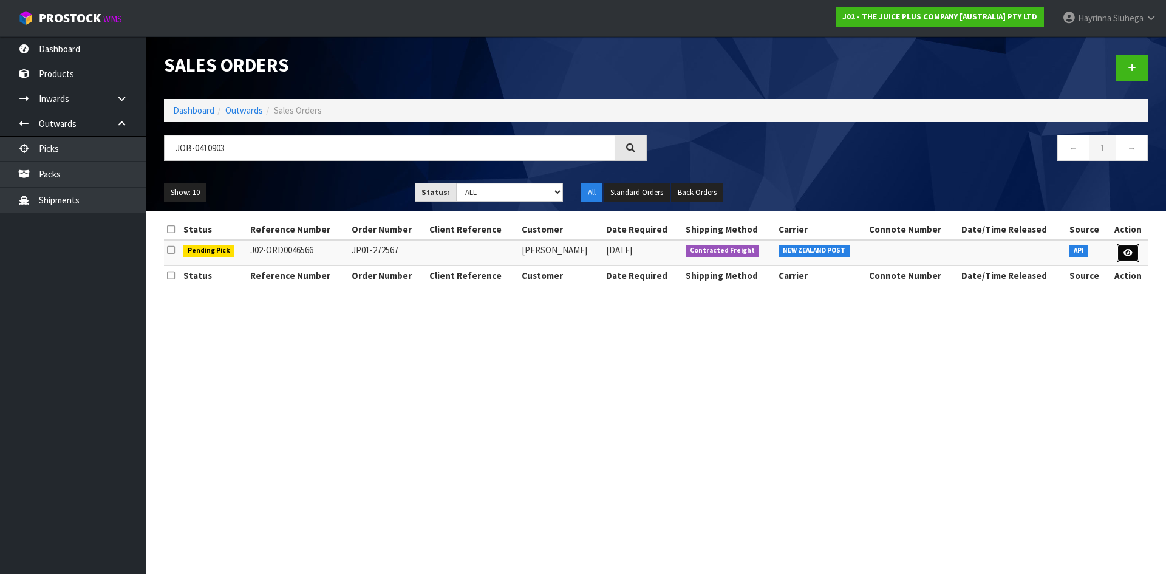
click at [1133, 253] on link at bounding box center [1128, 253] width 22 height 19
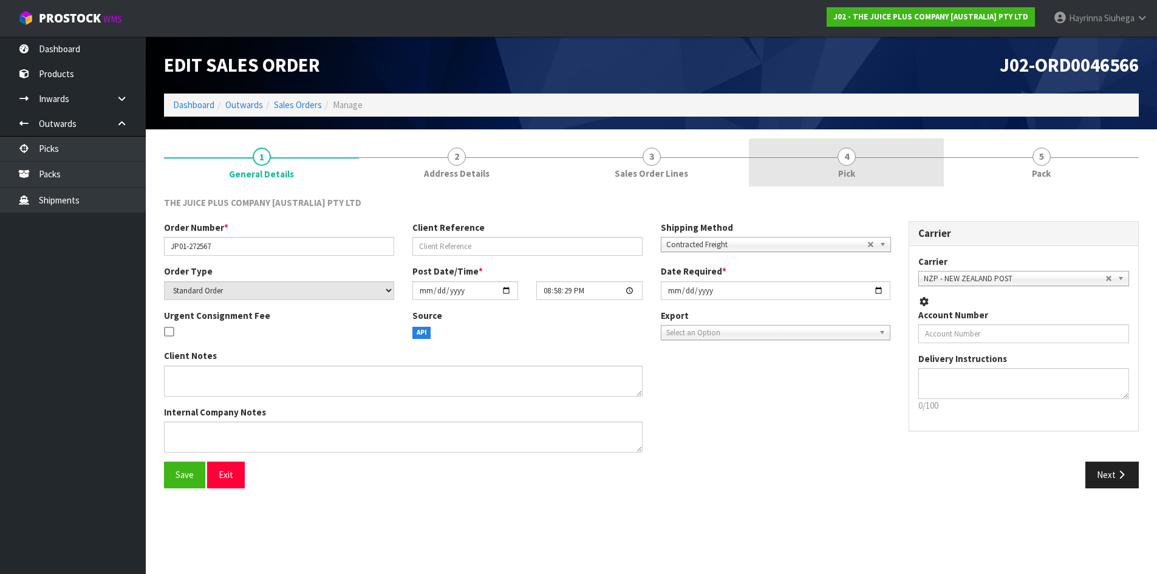
click at [918, 171] on link "4 Pick" at bounding box center [846, 162] width 195 height 48
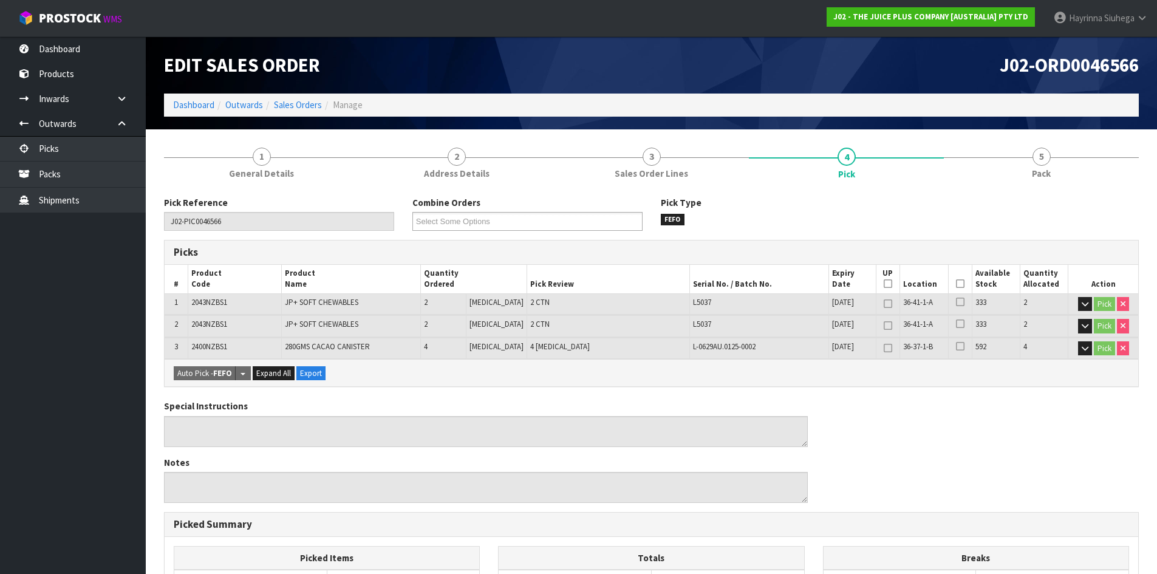
drag, startPoint x: 955, startPoint y: 281, endPoint x: 879, endPoint y: 299, distance: 77.3
click at [956, 284] on icon at bounding box center [960, 284] width 9 height 1
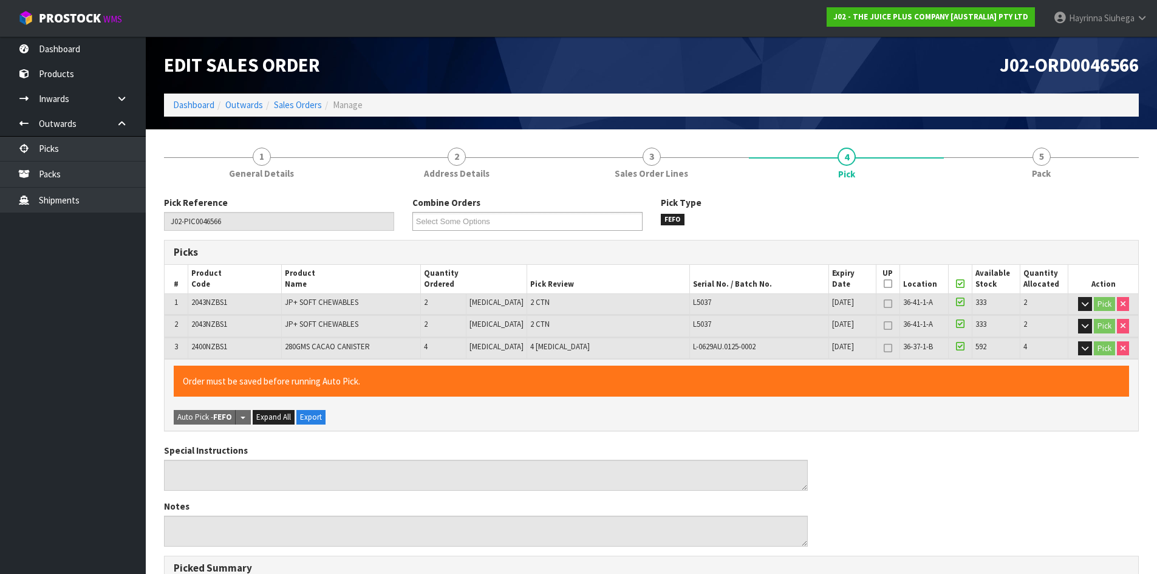
scroll to position [317, 0]
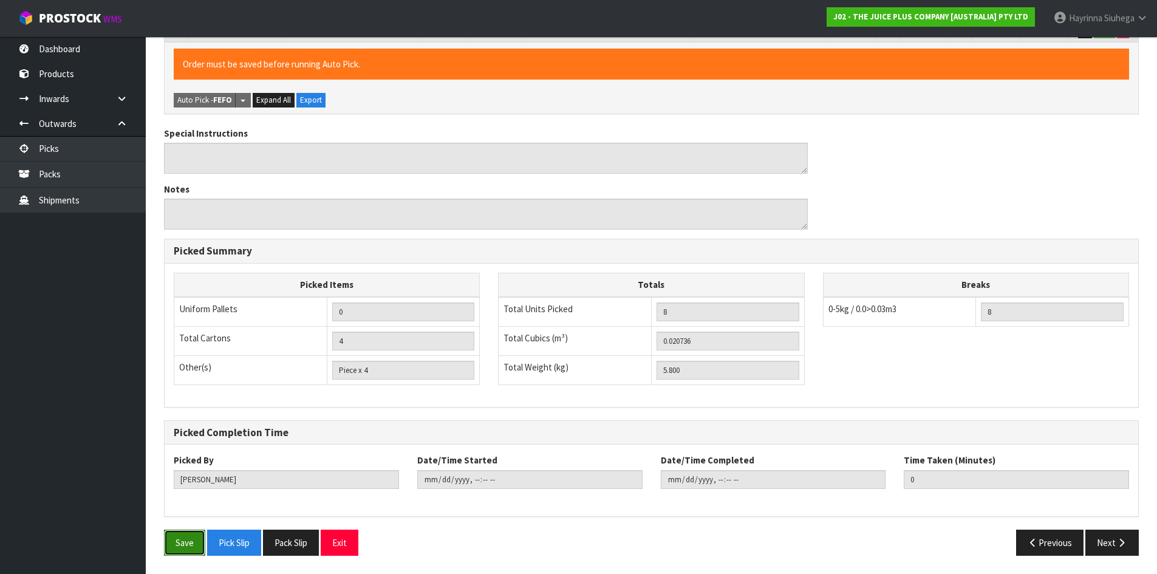
click at [190, 537] on button "Save" at bounding box center [184, 543] width 41 height 26
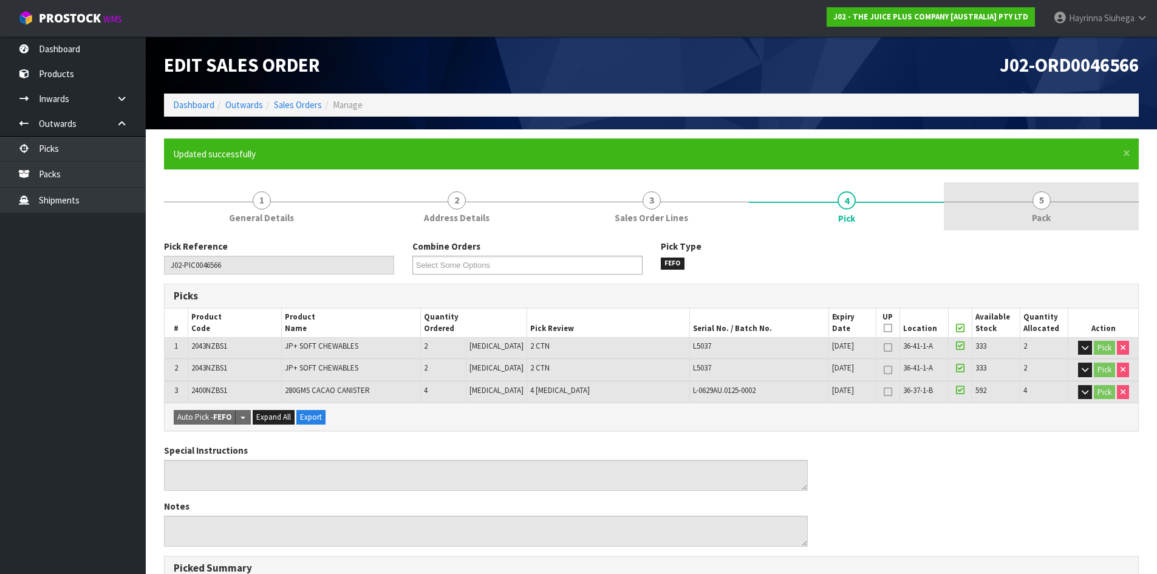
click at [1039, 205] on span "5" at bounding box center [1041, 200] width 18 height 18
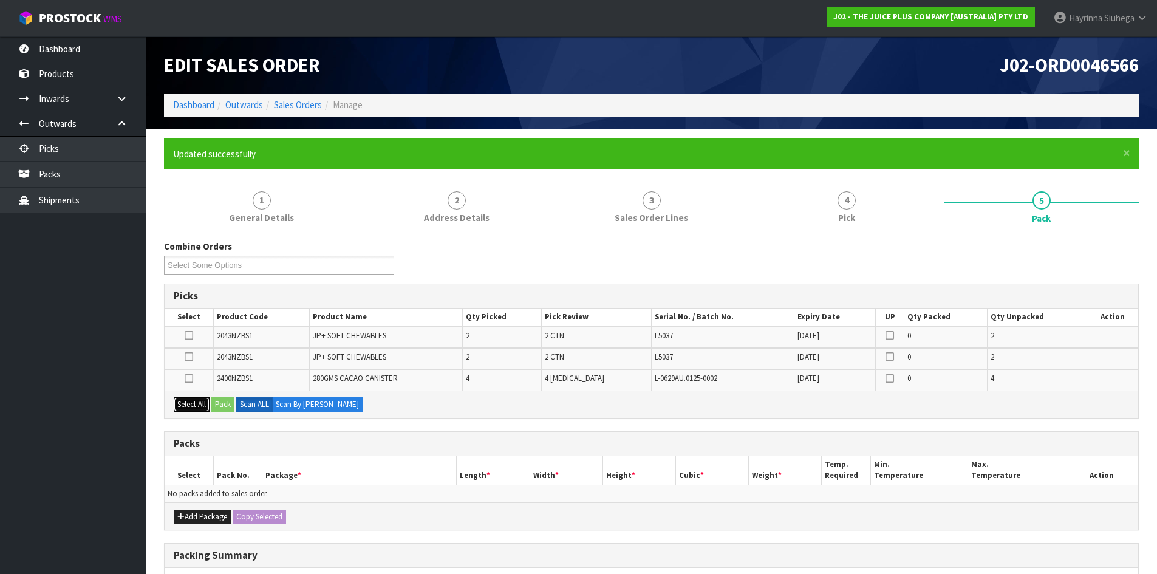
drag, startPoint x: 204, startPoint y: 403, endPoint x: 182, endPoint y: 463, distance: 64.0
click at [203, 403] on button "Select All" at bounding box center [192, 404] width 36 height 15
click at [199, 520] on button "Add Package" at bounding box center [202, 517] width 57 height 15
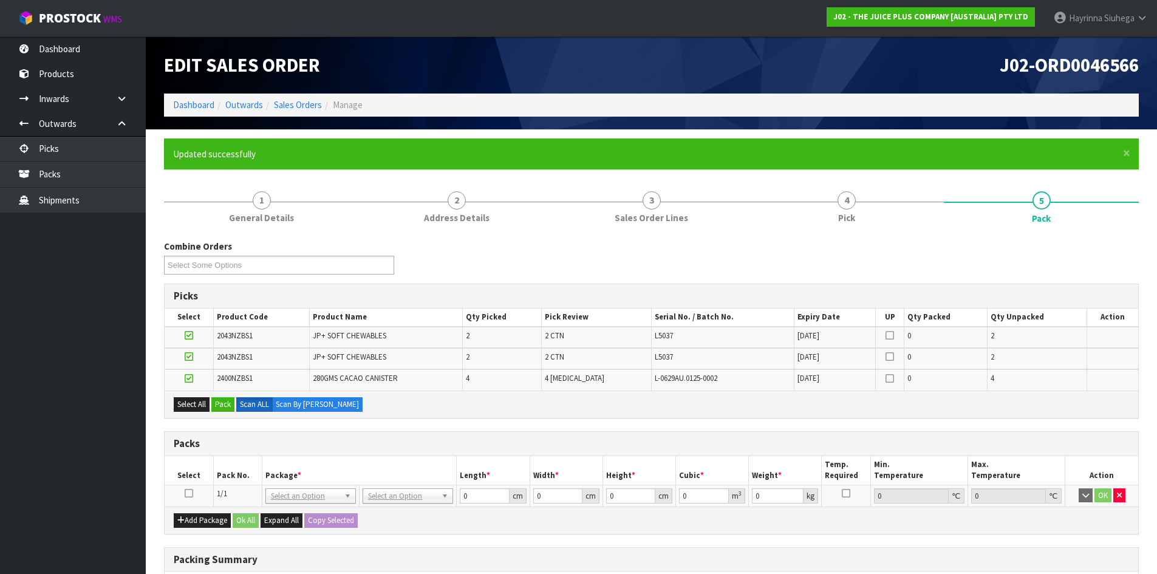
click at [186, 493] on icon at bounding box center [189, 493] width 9 height 1
click at [223, 409] on button "Pack" at bounding box center [222, 404] width 23 height 15
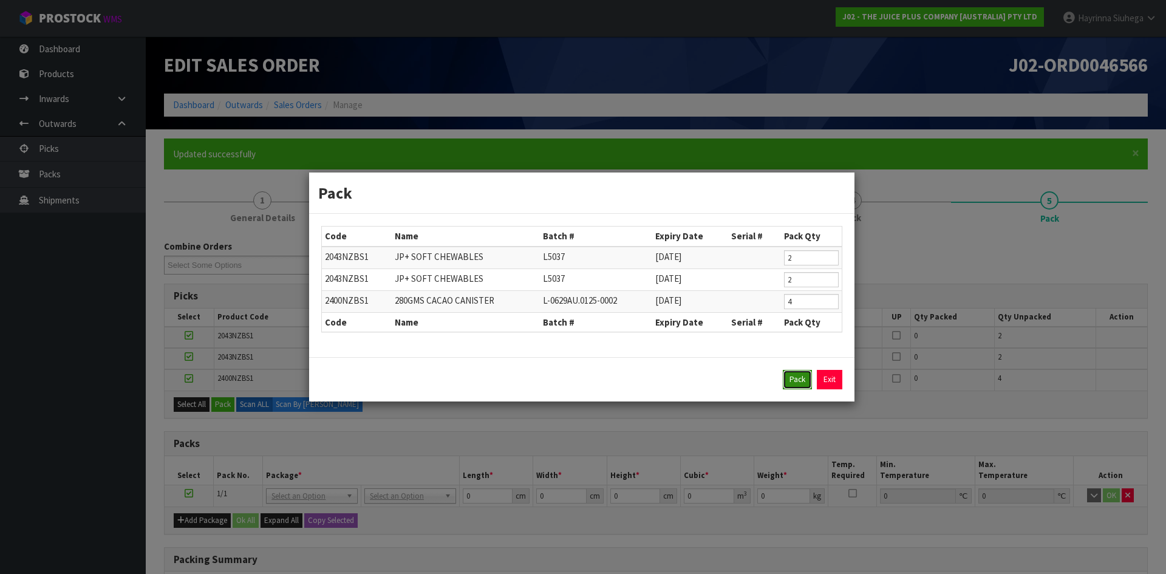
click at [800, 383] on button "Pack" at bounding box center [797, 379] width 29 height 19
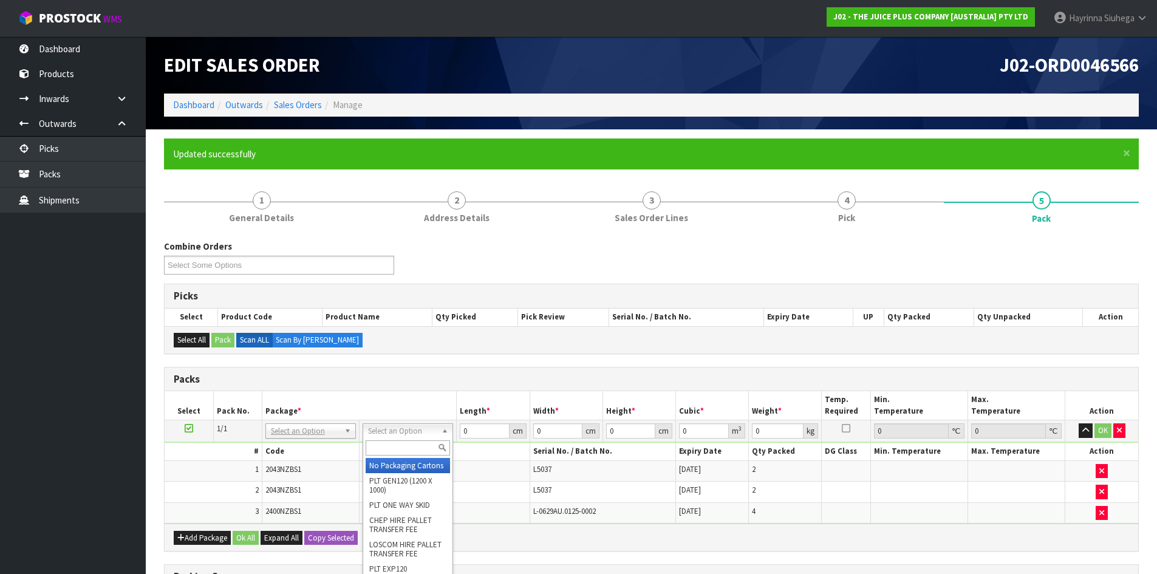
click at [397, 452] on input "text" at bounding box center [408, 447] width 84 height 15
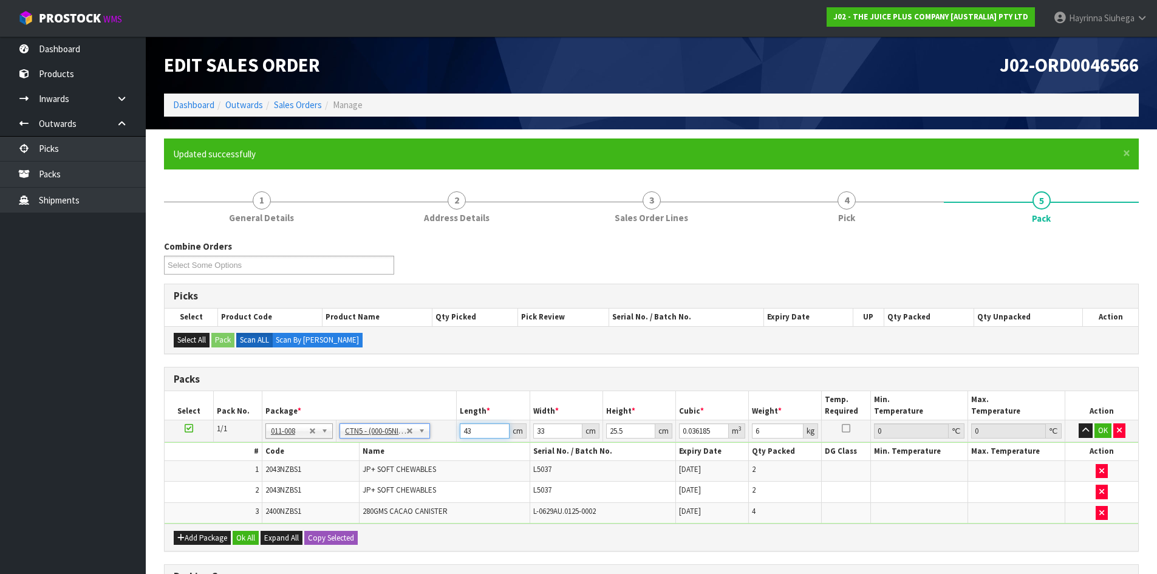
click at [463, 432] on input "43" at bounding box center [484, 430] width 49 height 15
drag, startPoint x: 463, startPoint y: 432, endPoint x: 1104, endPoint y: 517, distance: 646.4
click at [469, 432] on input "43" at bounding box center [484, 430] width 49 height 15
click button "OK" at bounding box center [1102, 430] width 17 height 15
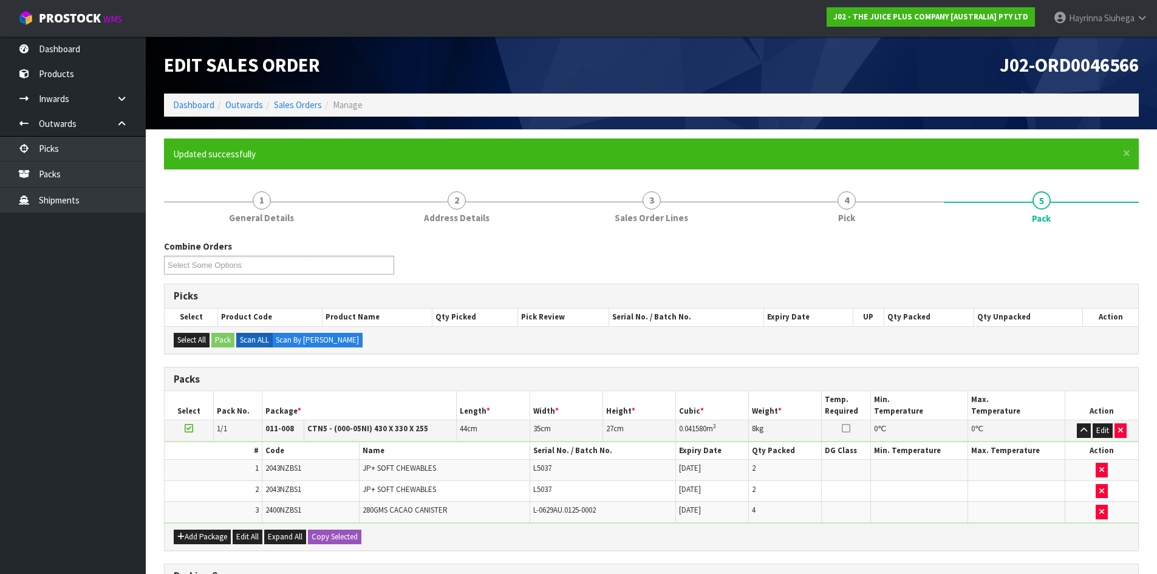
scroll to position [208, 0]
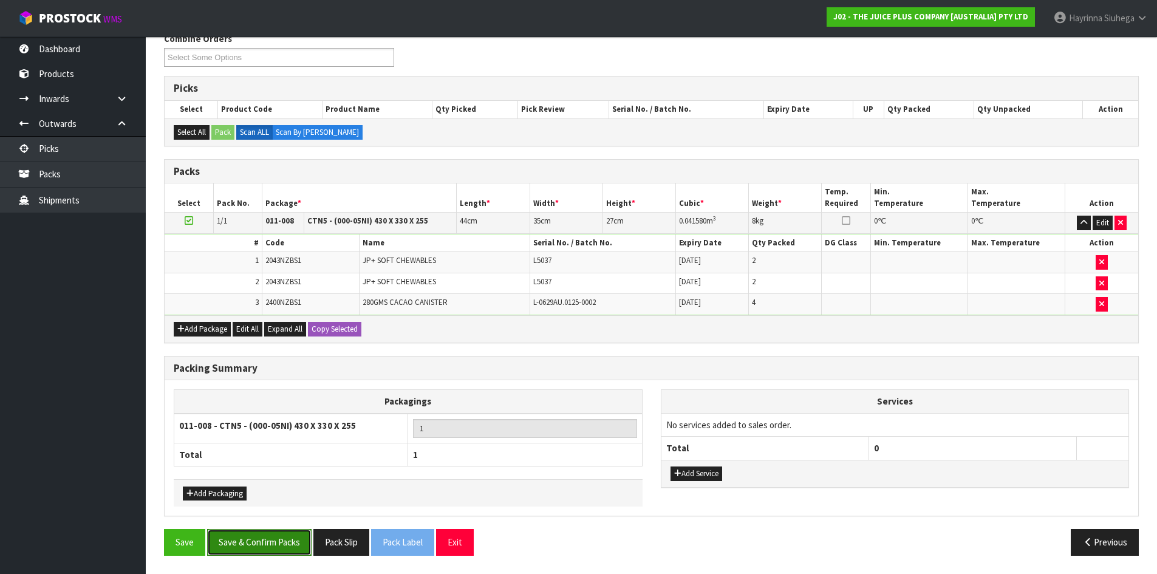
click at [276, 531] on button "Save & Confirm Packs" at bounding box center [259, 542] width 104 height 26
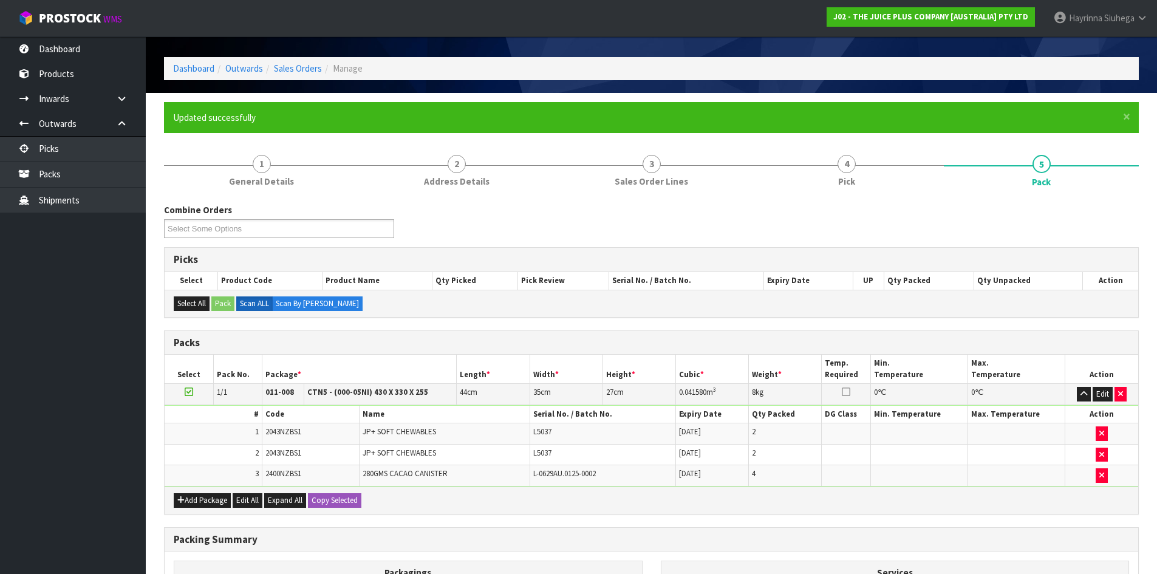
scroll to position [99, 0]
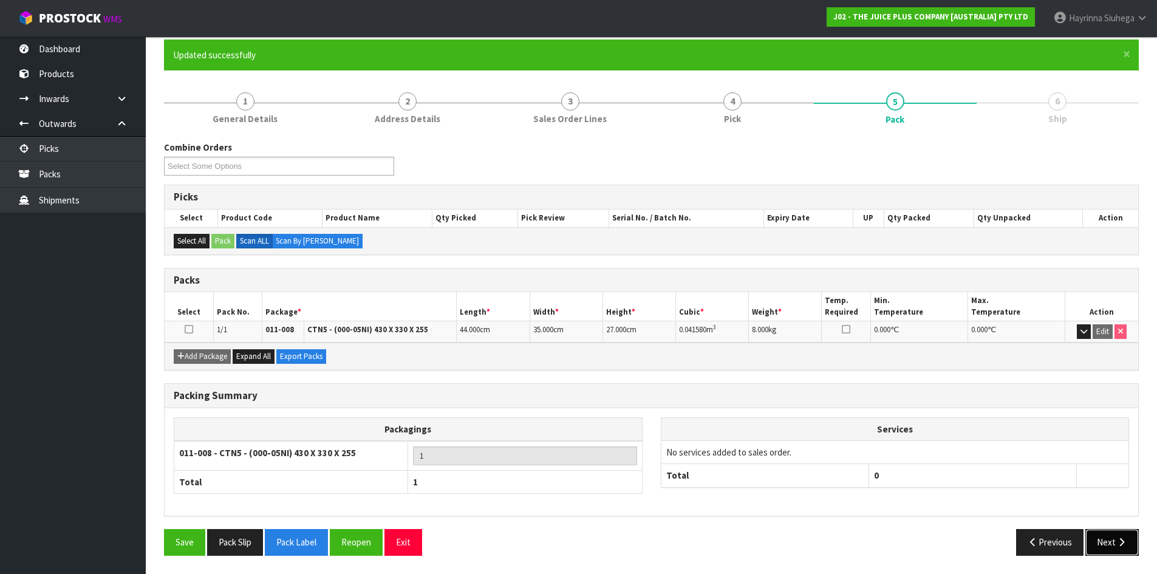
click at [1119, 539] on icon "button" at bounding box center [1122, 541] width 12 height 9
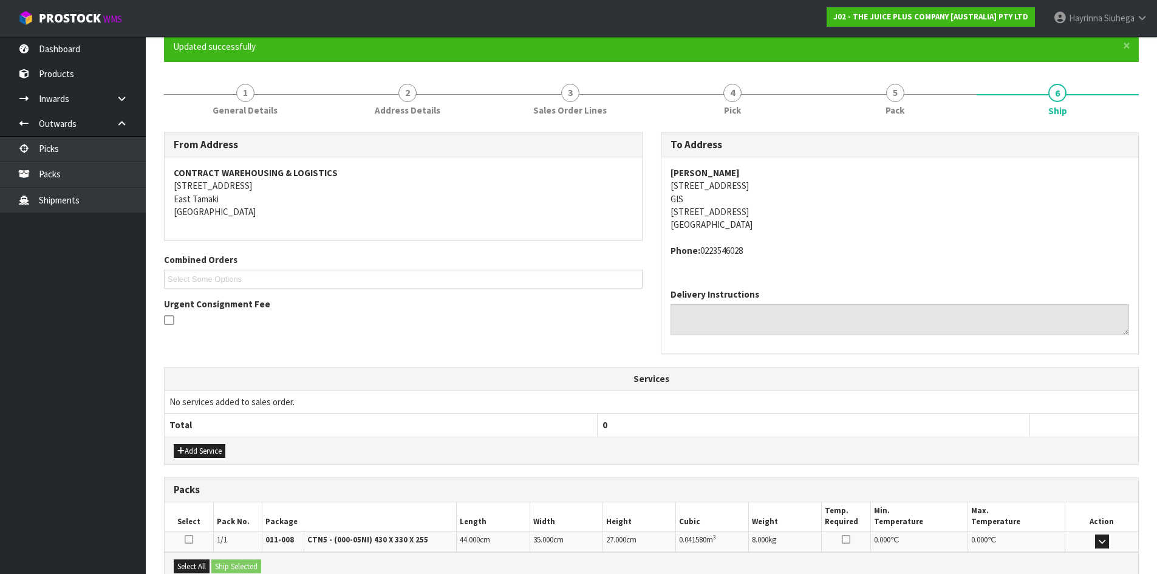
scroll to position [244, 0]
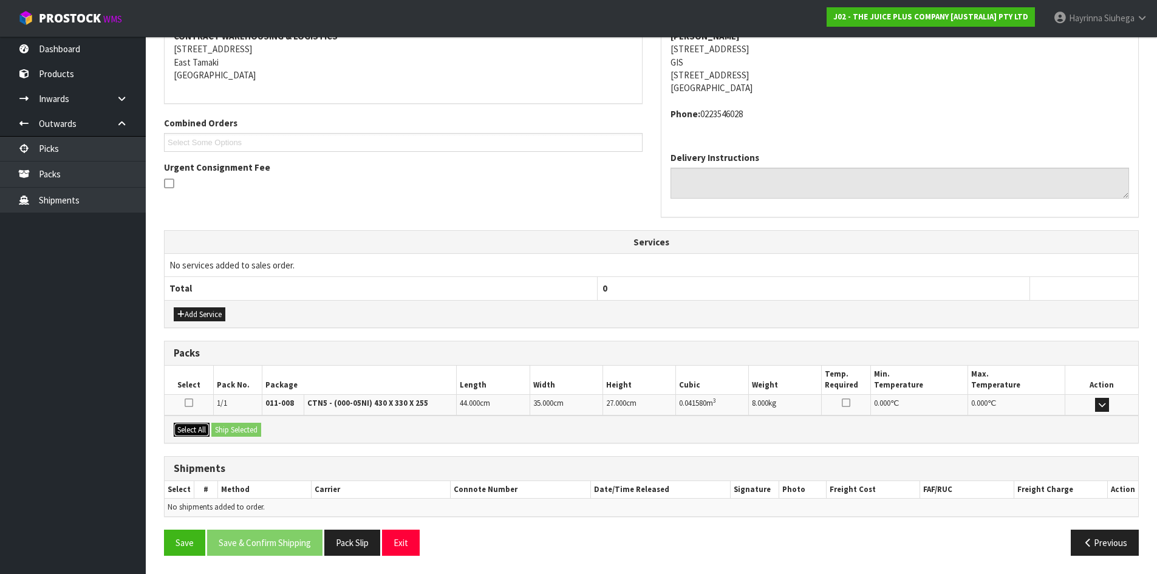
click at [184, 430] on button "Select All" at bounding box center [192, 430] width 36 height 15
click at [226, 429] on button "Ship Selected" at bounding box center [236, 430] width 50 height 15
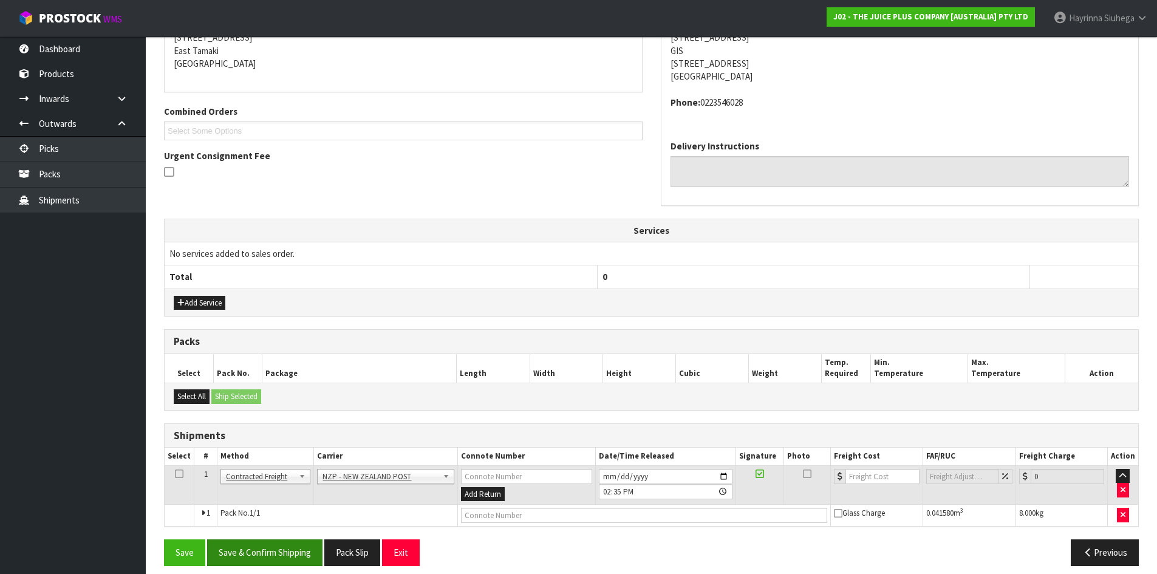
scroll to position [266, 0]
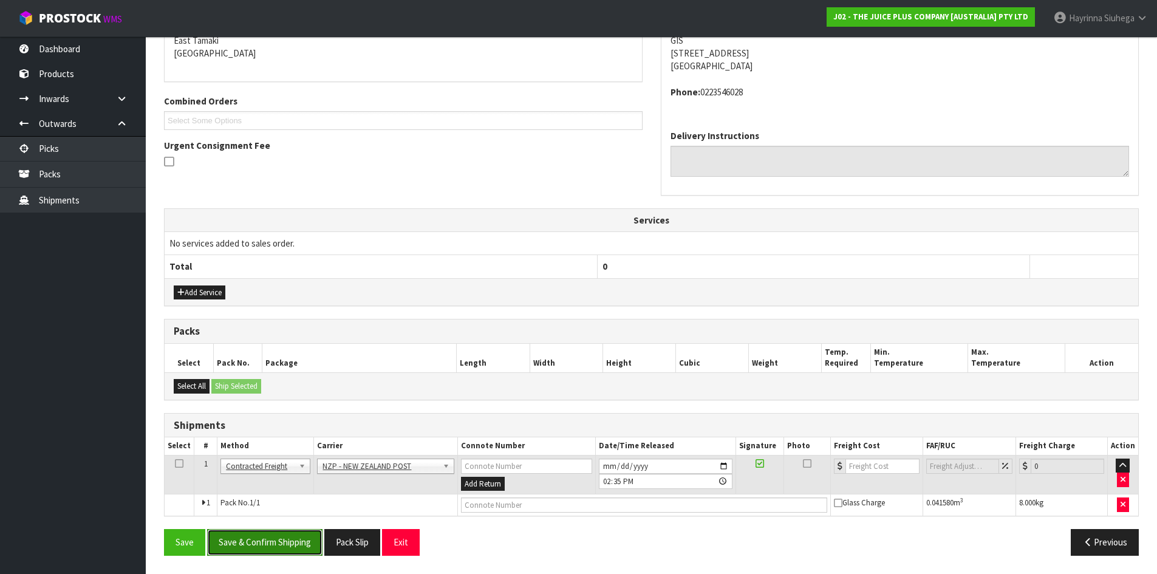
click at [262, 535] on button "Save & Confirm Shipping" at bounding box center [264, 542] width 115 height 26
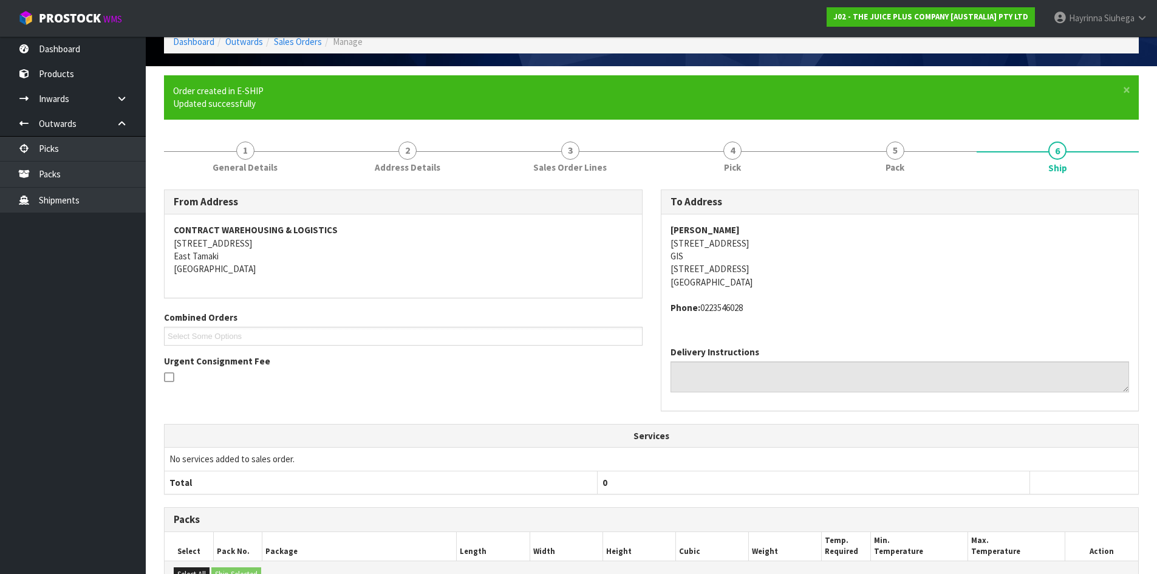
scroll to position [248, 0]
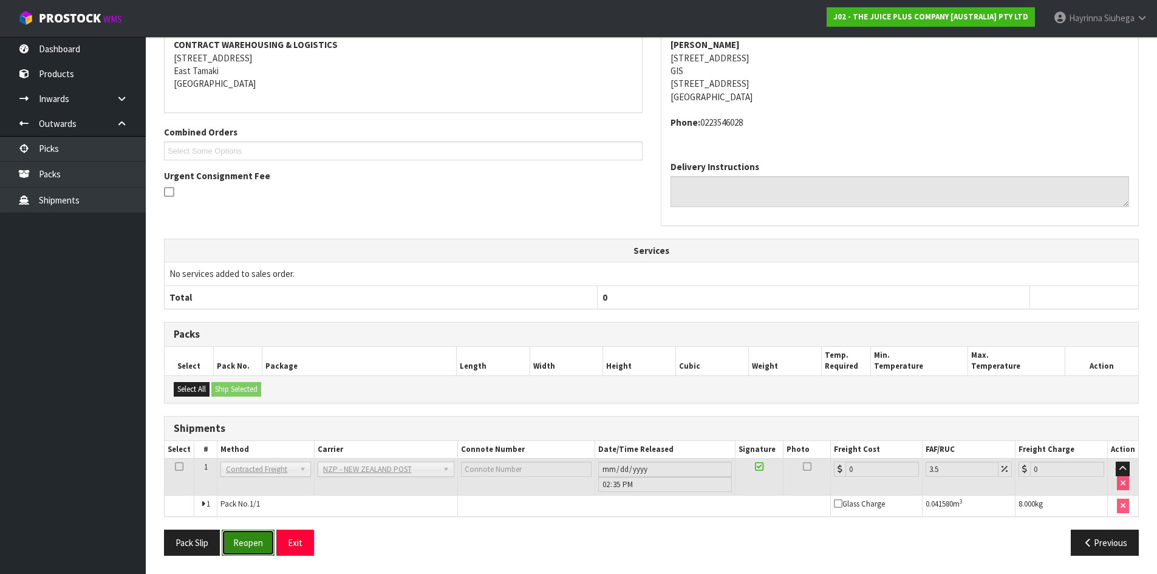
click at [256, 535] on button "Reopen" at bounding box center [248, 543] width 53 height 26
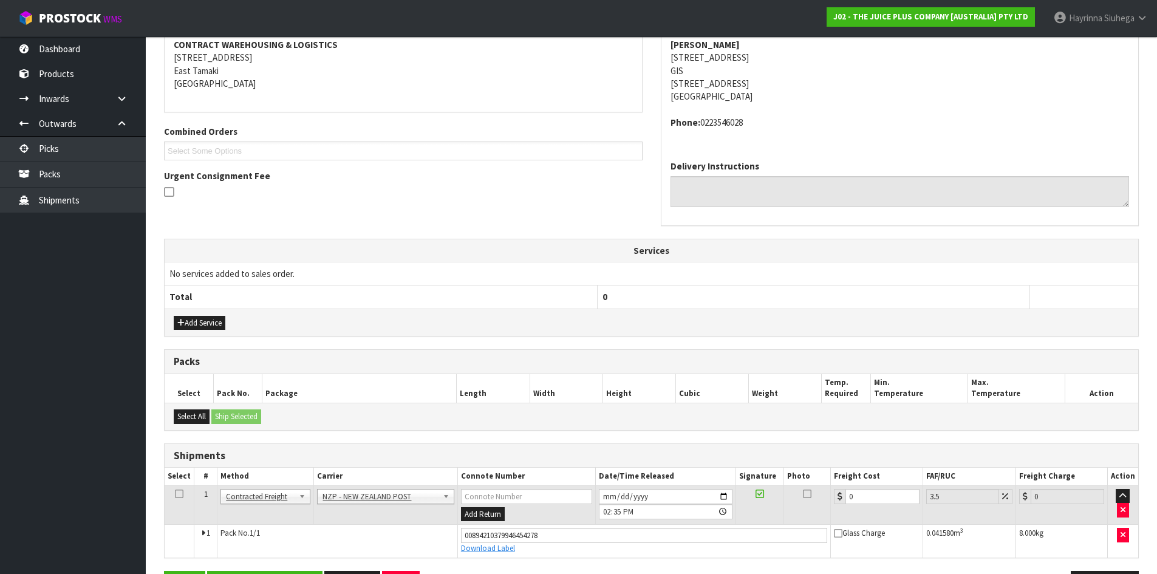
scroll to position [277, 0]
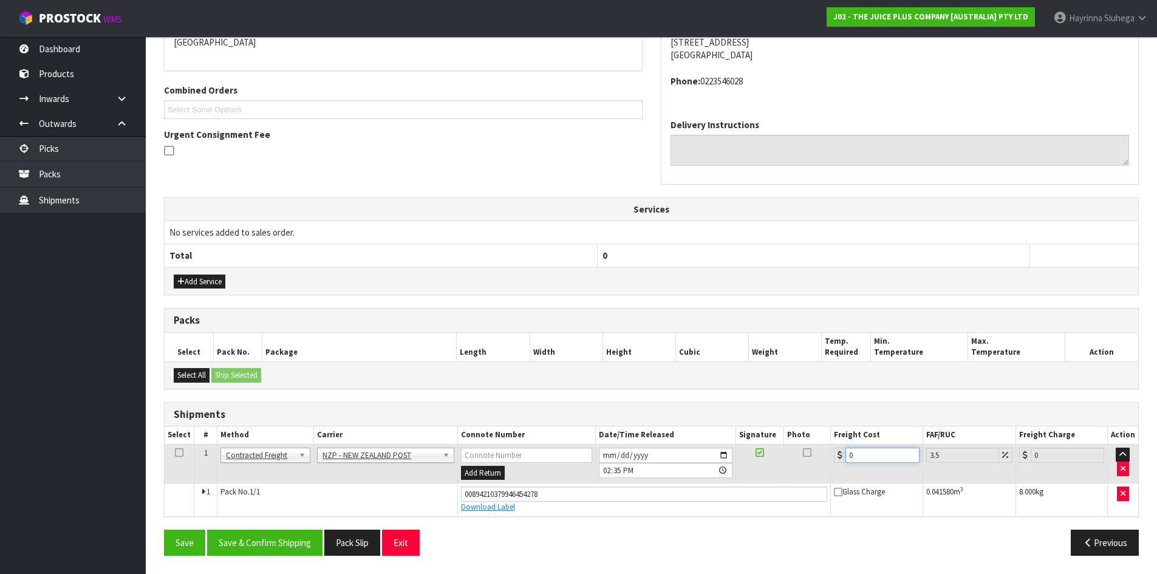
drag, startPoint x: 867, startPoint y: 457, endPoint x: 624, endPoint y: 471, distance: 243.3
click at [624, 471] on tr "1 Client Local Pickup Customer Local Pickup Company Freight Contracted Freight …" at bounding box center [651, 463] width 973 height 39
click at [164, 530] on button "Save" at bounding box center [184, 543] width 41 height 26
click at [251, 547] on button "Save & Confirm Shipping" at bounding box center [264, 543] width 115 height 26
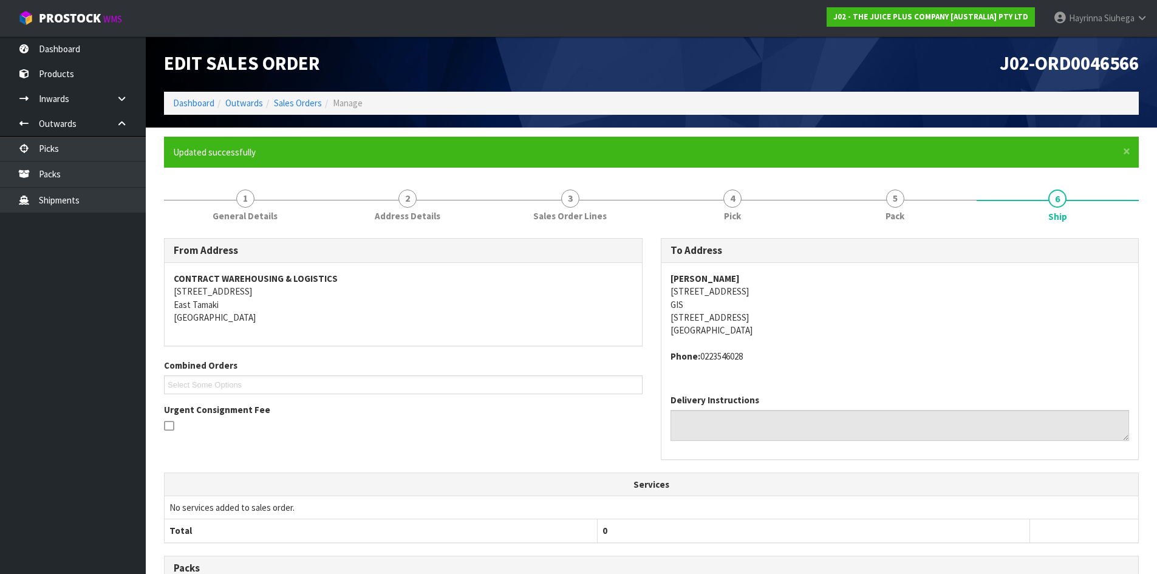
scroll to position [0, 0]
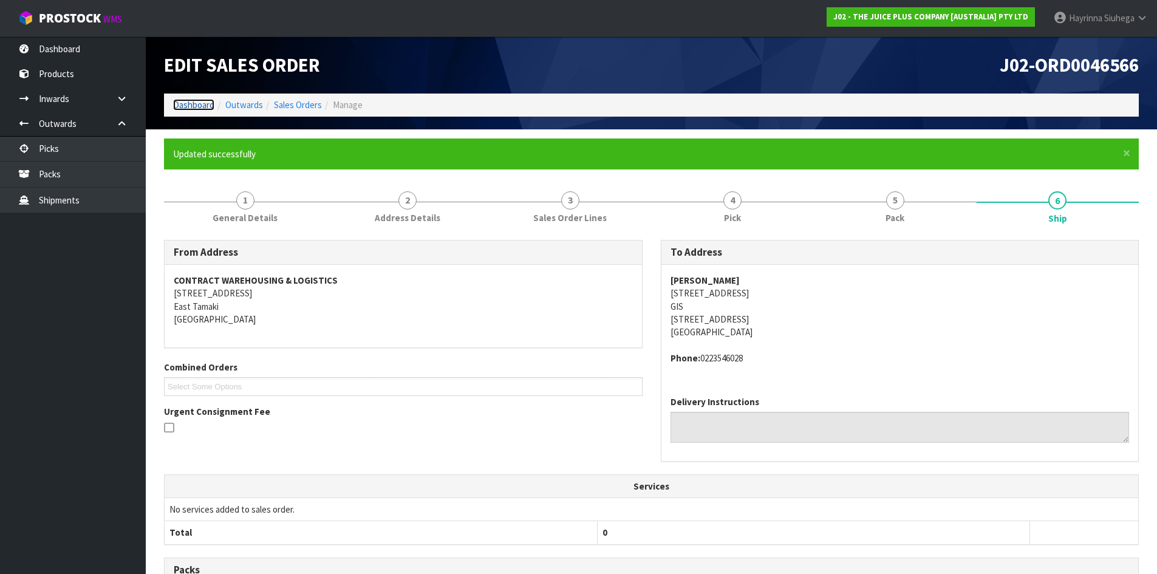
click at [179, 102] on link "Dashboard" at bounding box center [193, 105] width 41 height 12
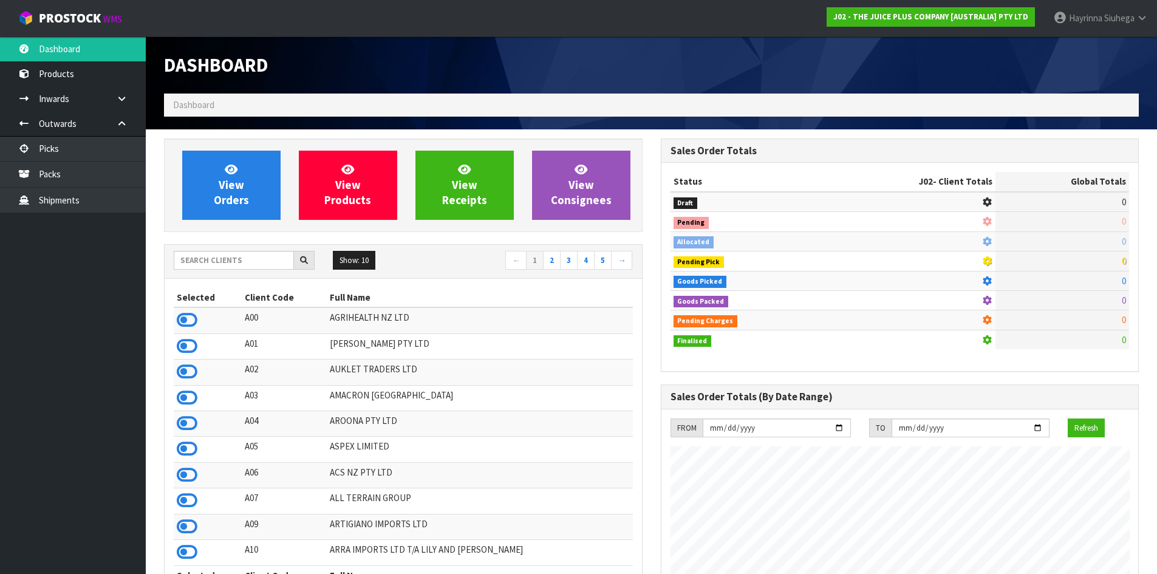
scroll to position [920, 496]
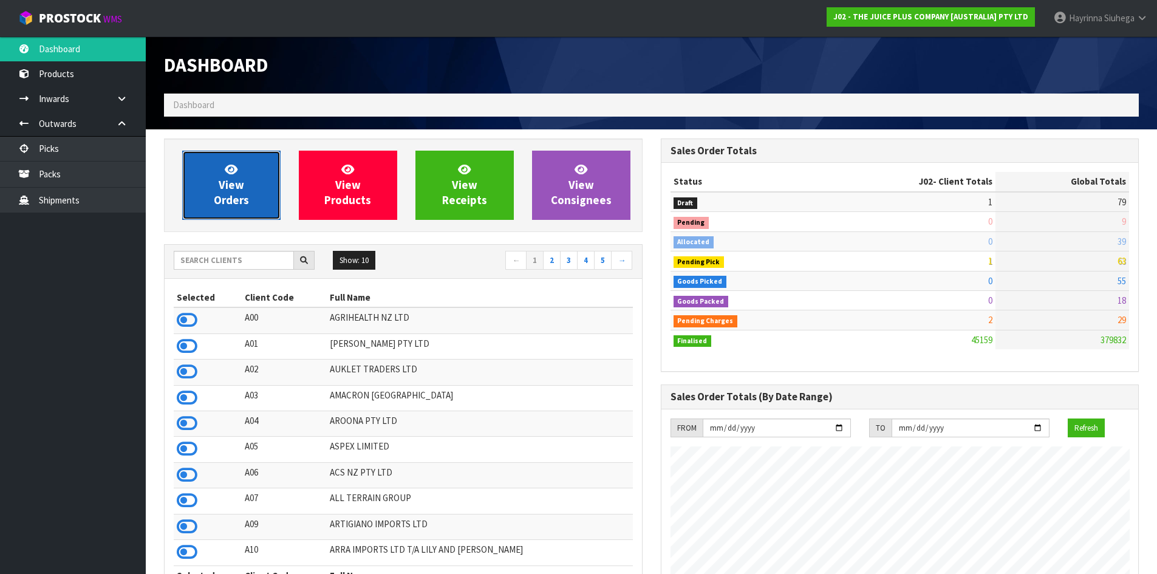
click at [257, 178] on link "View Orders" at bounding box center [231, 185] width 98 height 69
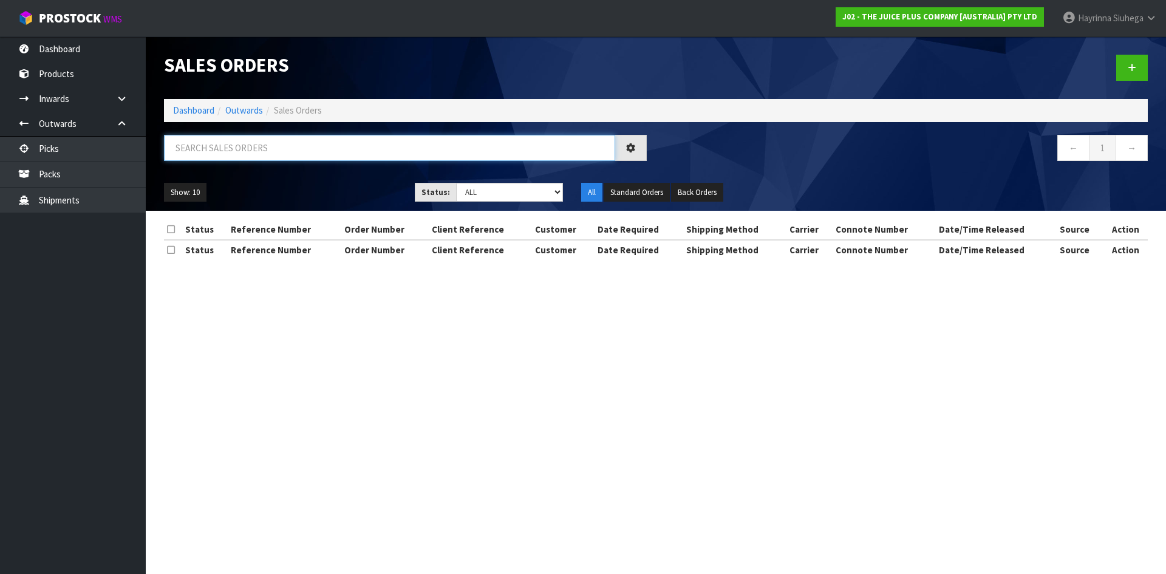
click at [282, 151] on input "text" at bounding box center [389, 148] width 451 height 26
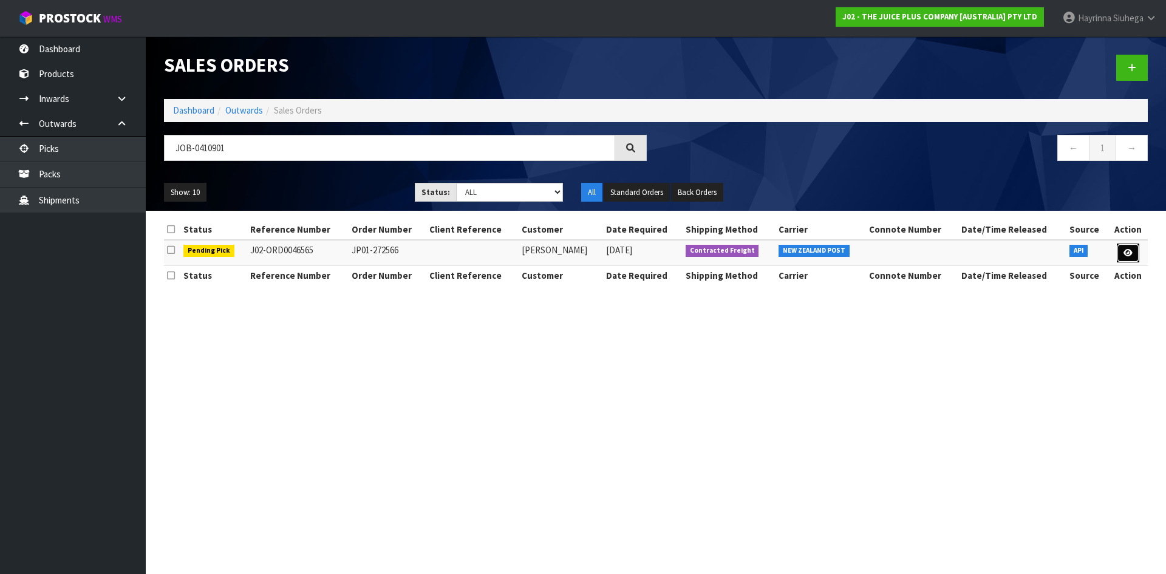
click at [1130, 251] on icon at bounding box center [1127, 253] width 9 height 8
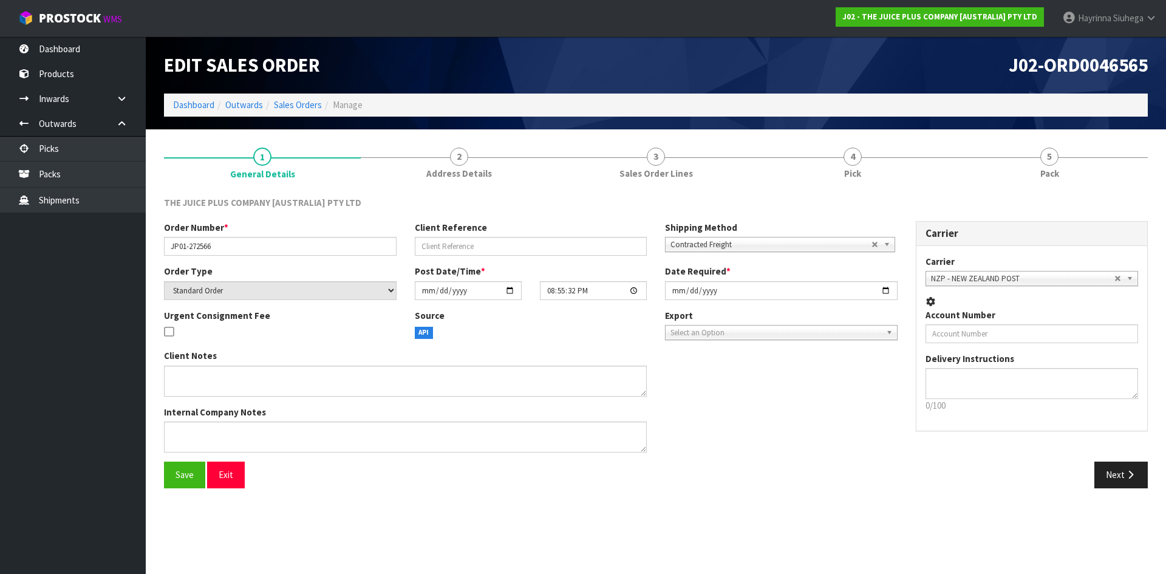
click at [885, 166] on link "4 Pick" at bounding box center [852, 162] width 197 height 48
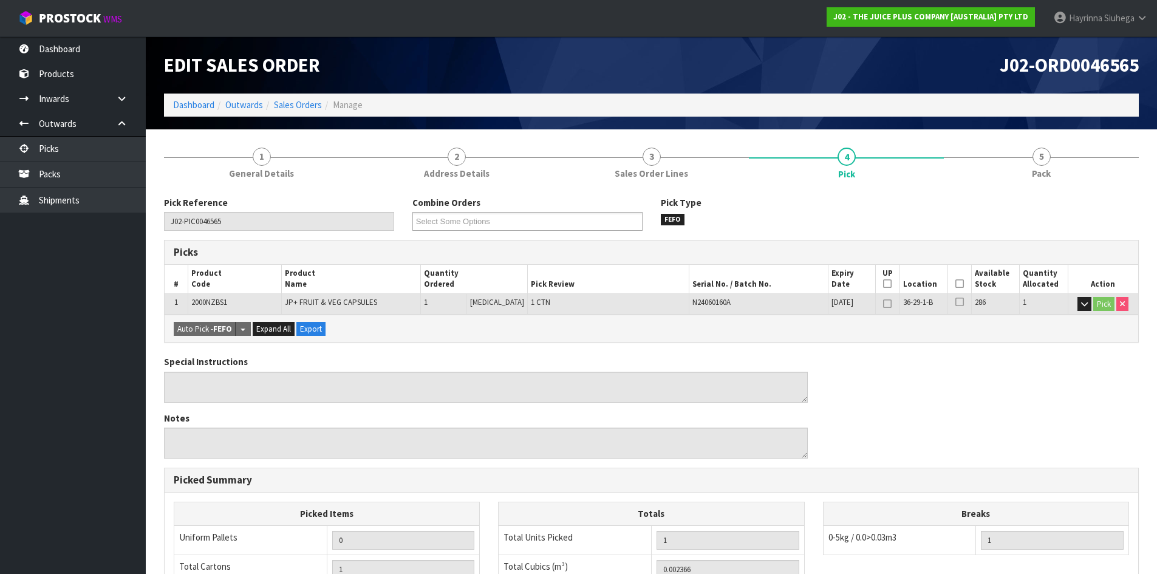
click at [955, 284] on icon at bounding box center [959, 284] width 9 height 1
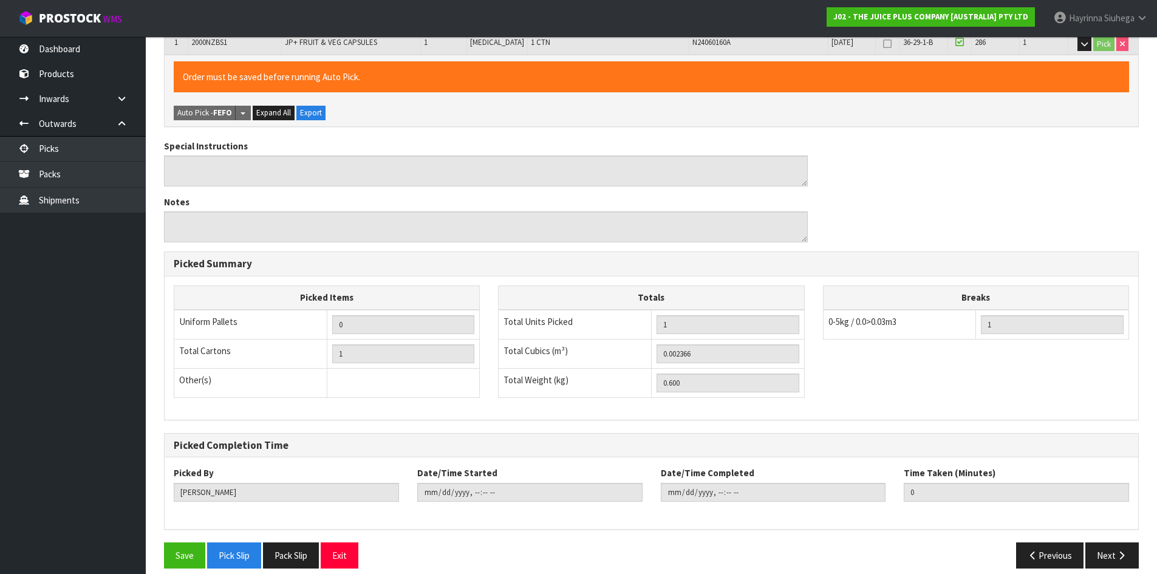
scroll to position [273, 0]
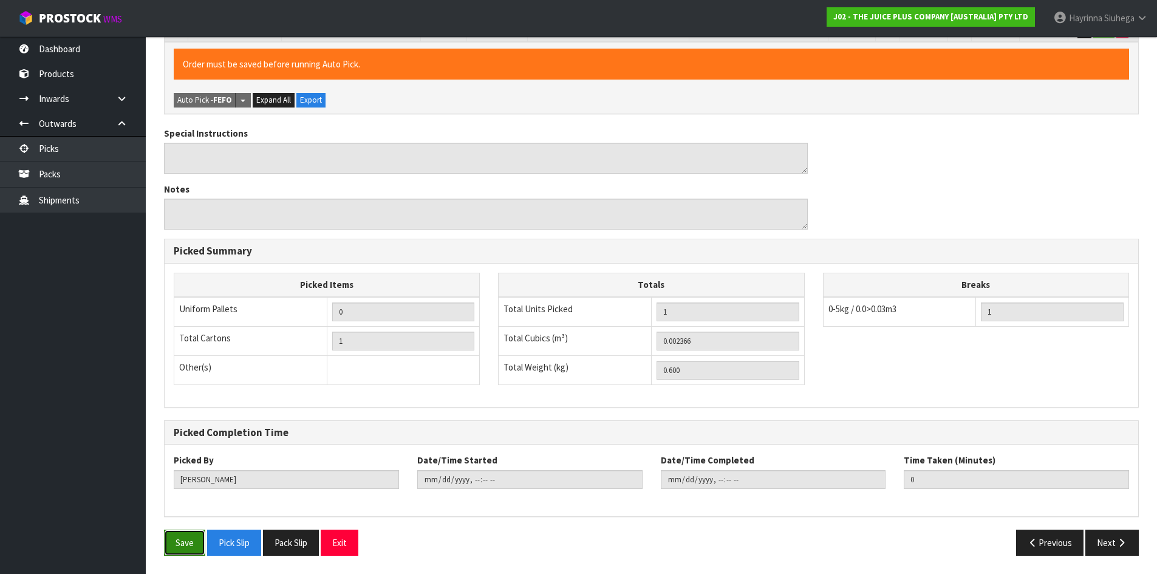
click at [182, 544] on button "Save" at bounding box center [184, 543] width 41 height 26
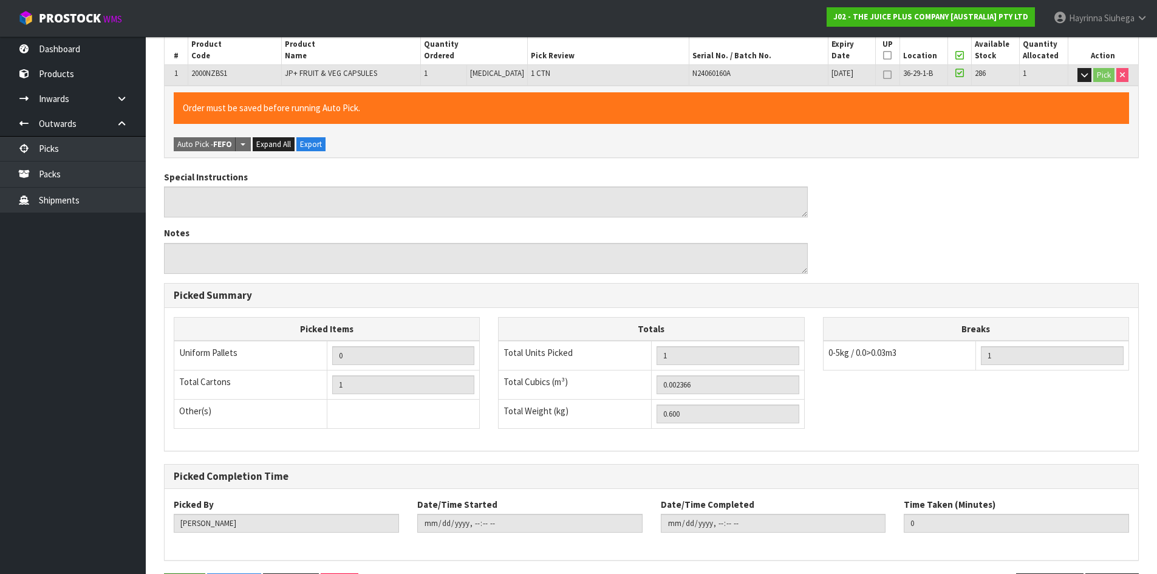
scroll to position [0, 0]
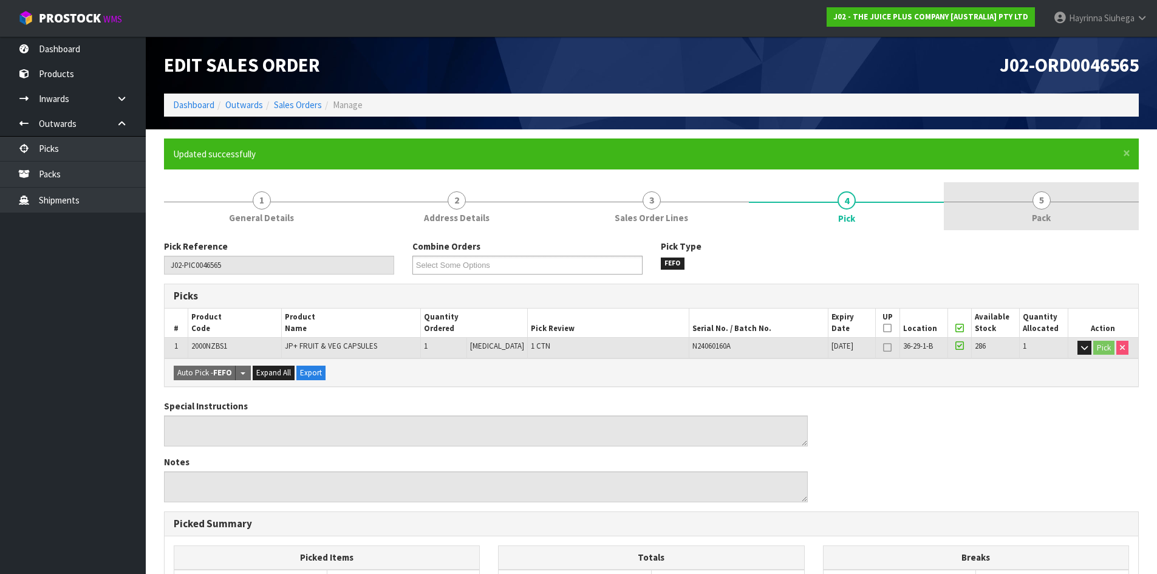
click at [1043, 208] on span "5" at bounding box center [1041, 200] width 18 height 18
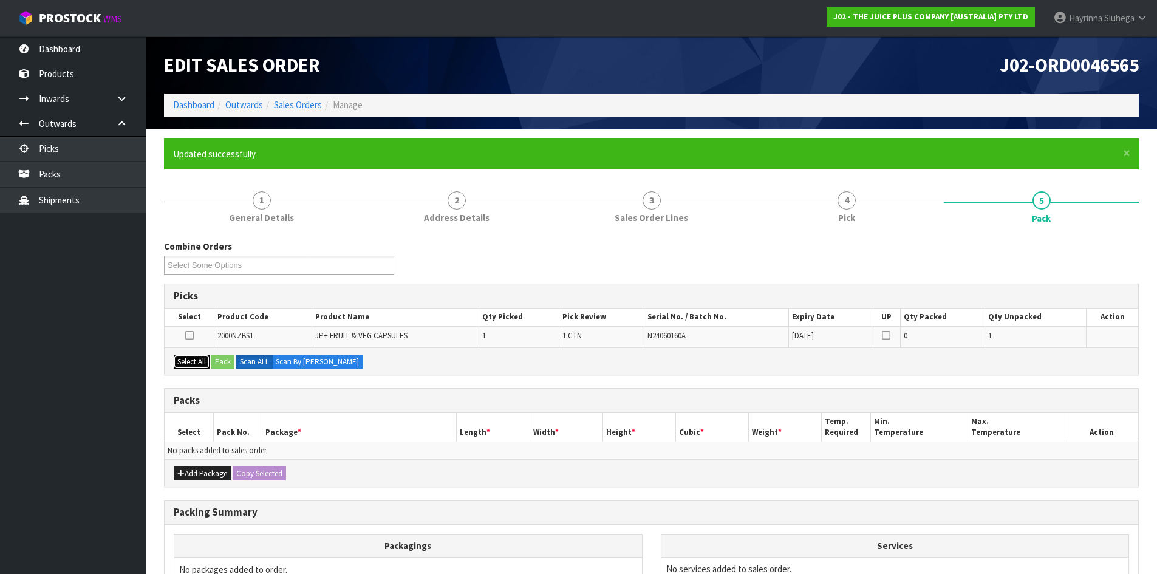
click at [196, 361] on button "Select All" at bounding box center [192, 362] width 36 height 15
click at [223, 363] on button "Pack" at bounding box center [222, 362] width 23 height 15
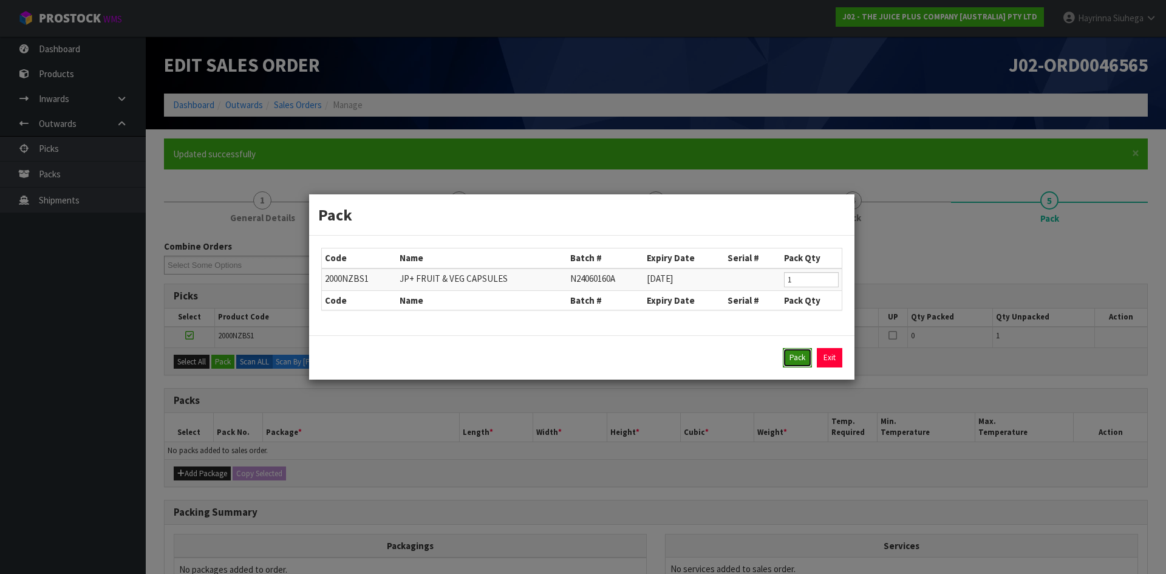
click at [805, 353] on button "Pack" at bounding box center [797, 357] width 29 height 19
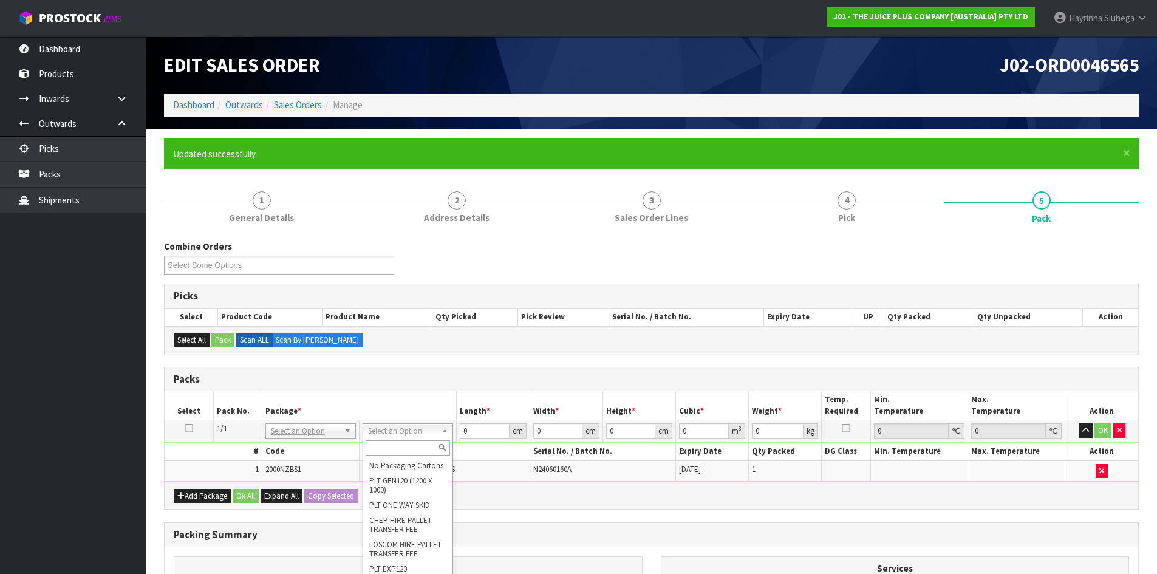
click at [414, 448] on input "text" at bounding box center [408, 447] width 84 height 15
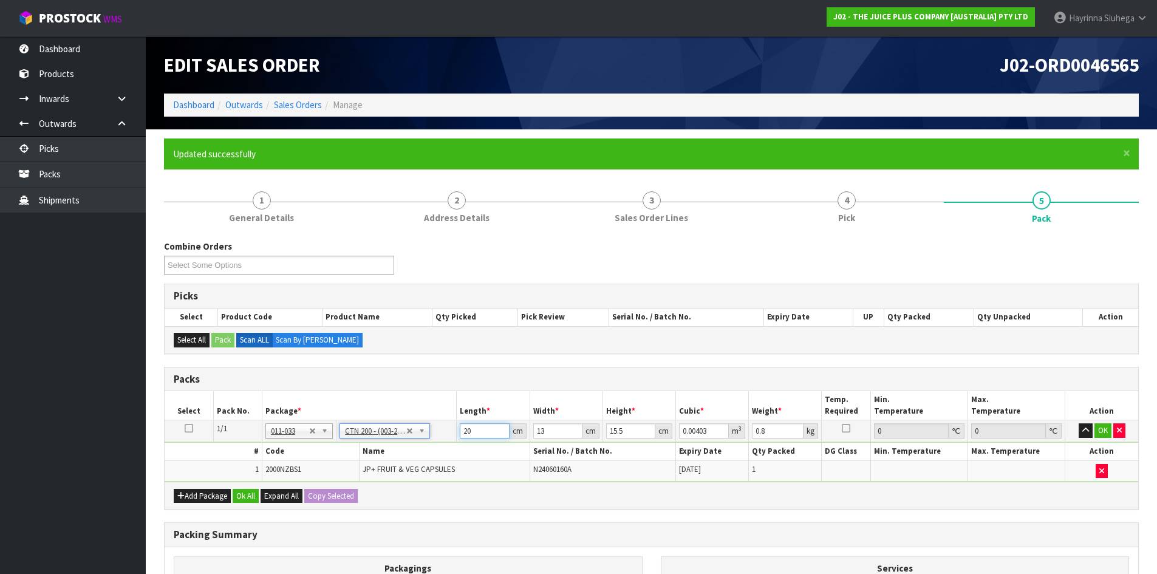
click at [461, 431] on input "20" at bounding box center [484, 430] width 49 height 15
click button "OK" at bounding box center [1102, 430] width 17 height 15
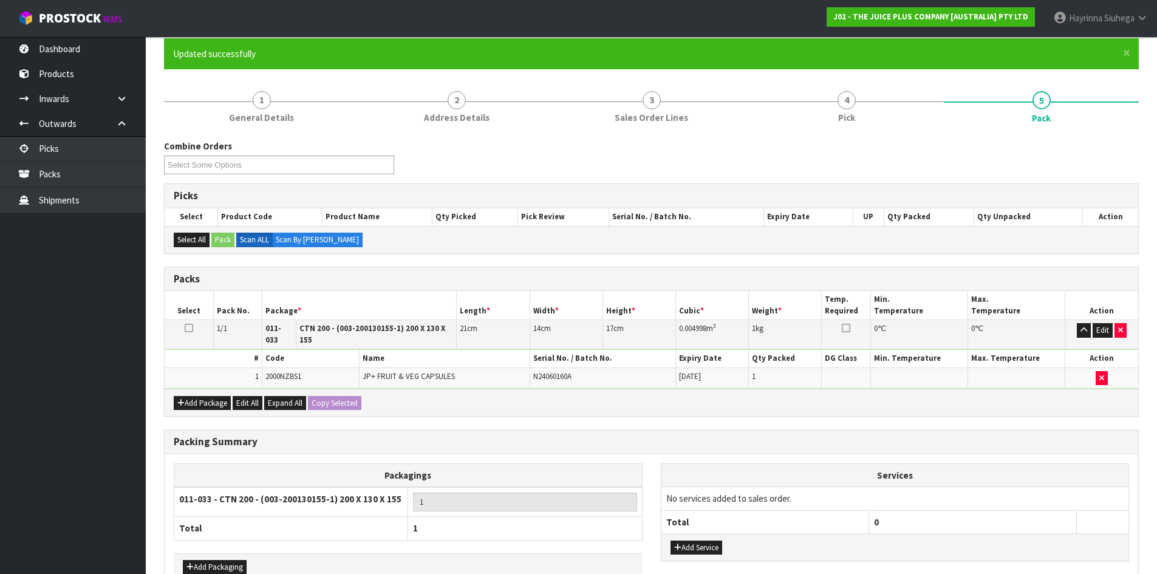
scroll to position [166, 0]
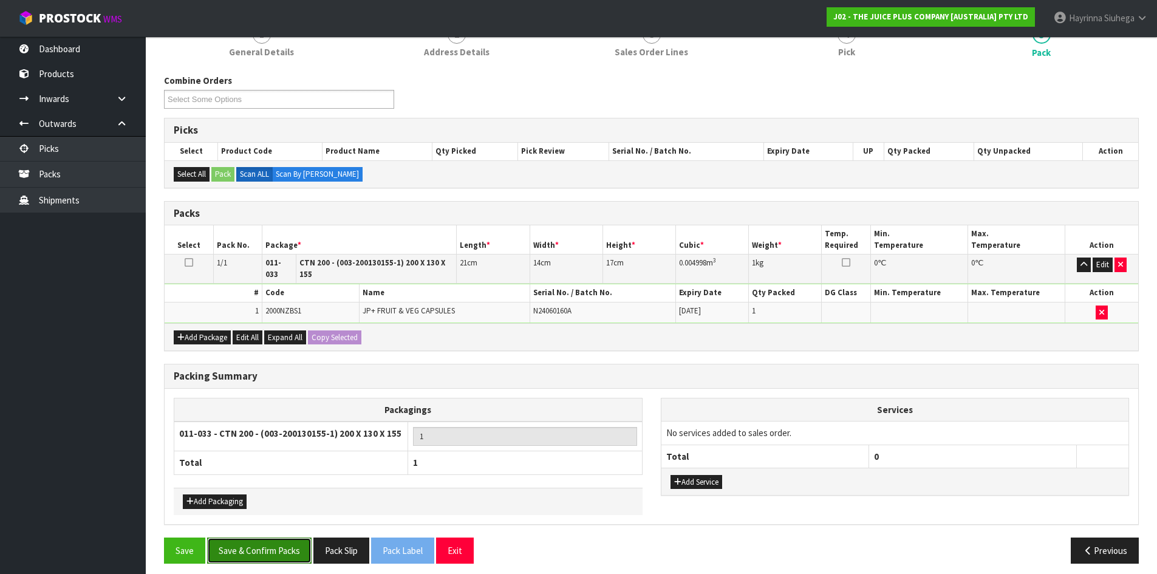
click at [287, 541] on button "Save & Confirm Packs" at bounding box center [259, 550] width 104 height 26
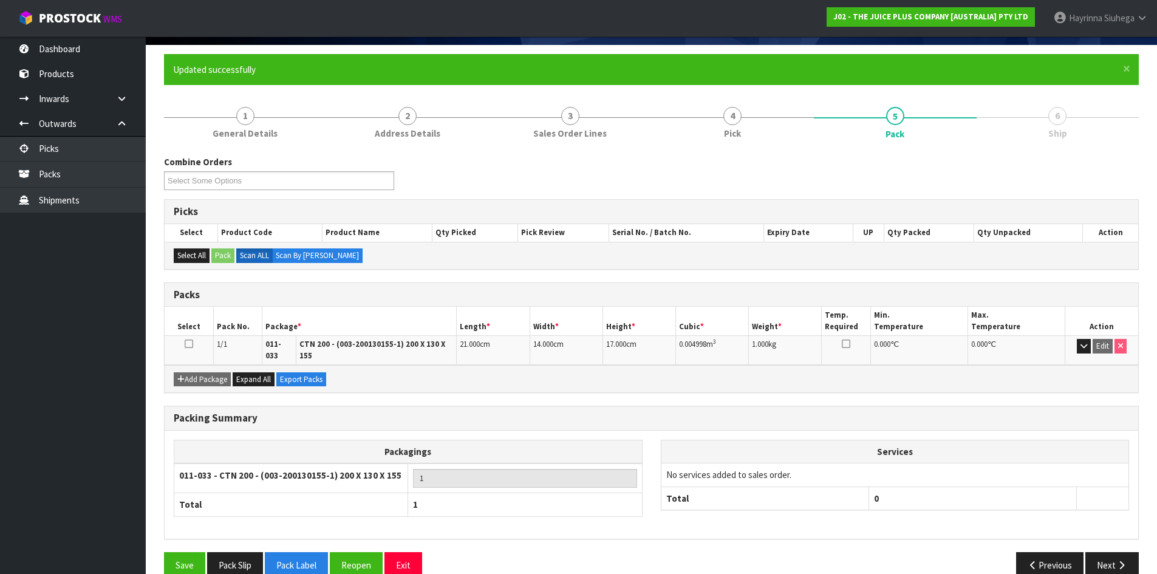
scroll to position [99, 0]
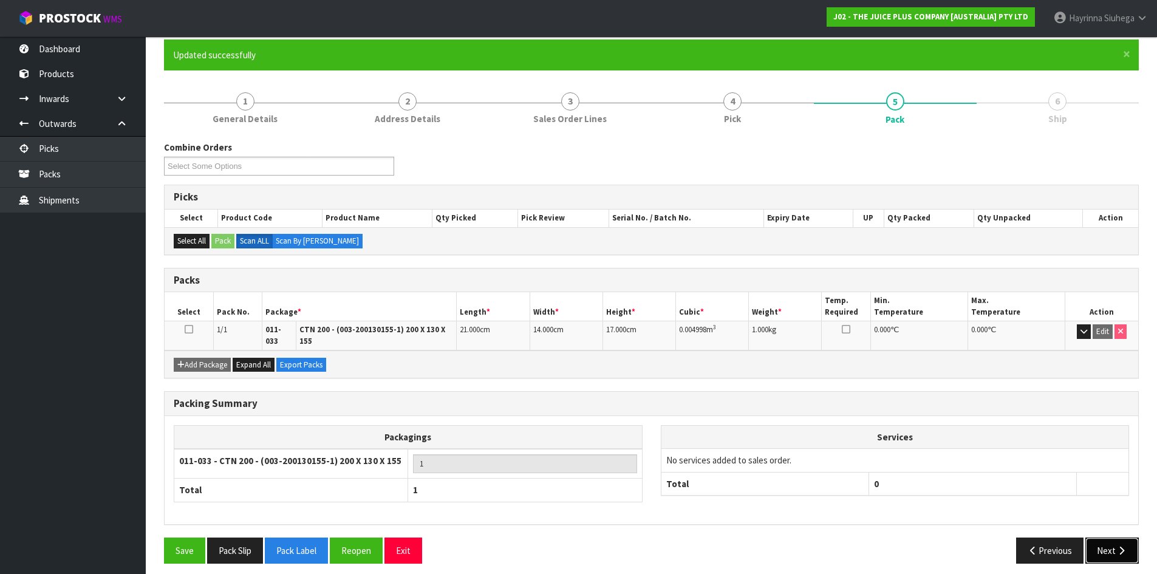
click at [1113, 537] on button "Next" at bounding box center [1111, 550] width 53 height 26
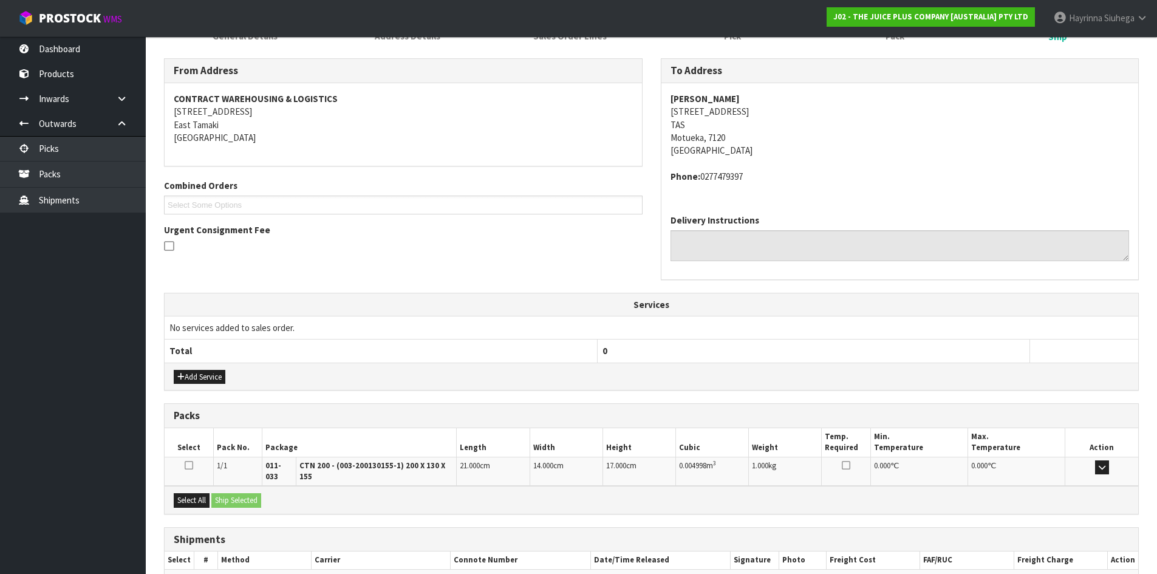
scroll to position [244, 0]
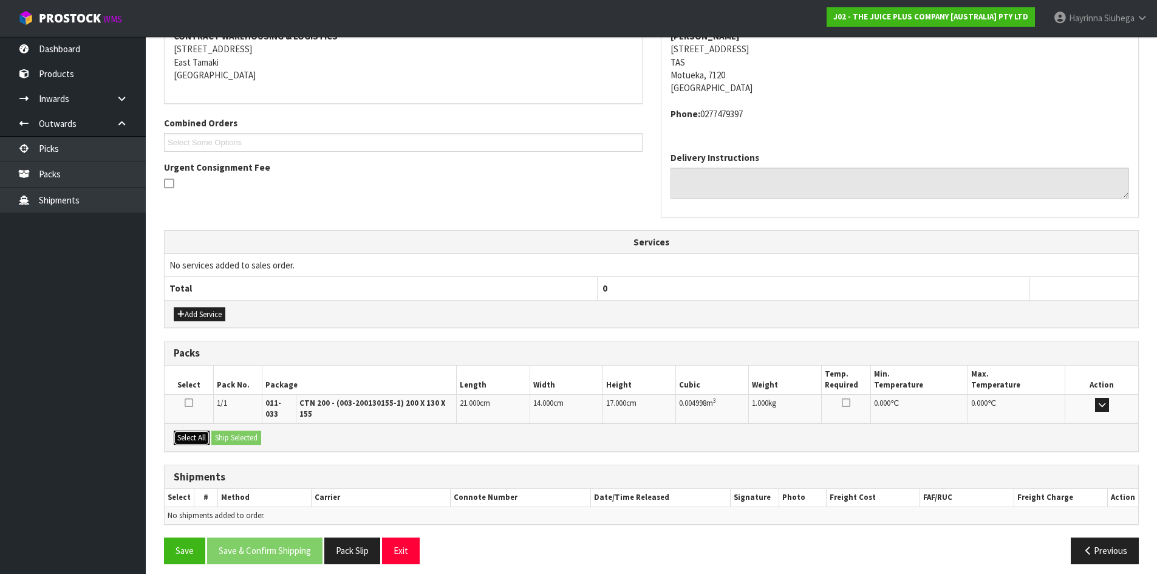
drag, startPoint x: 202, startPoint y: 432, endPoint x: 252, endPoint y: 430, distance: 49.9
click at [205, 431] on button "Select All" at bounding box center [192, 438] width 36 height 15
click at [254, 431] on button "Ship Selected" at bounding box center [236, 438] width 50 height 15
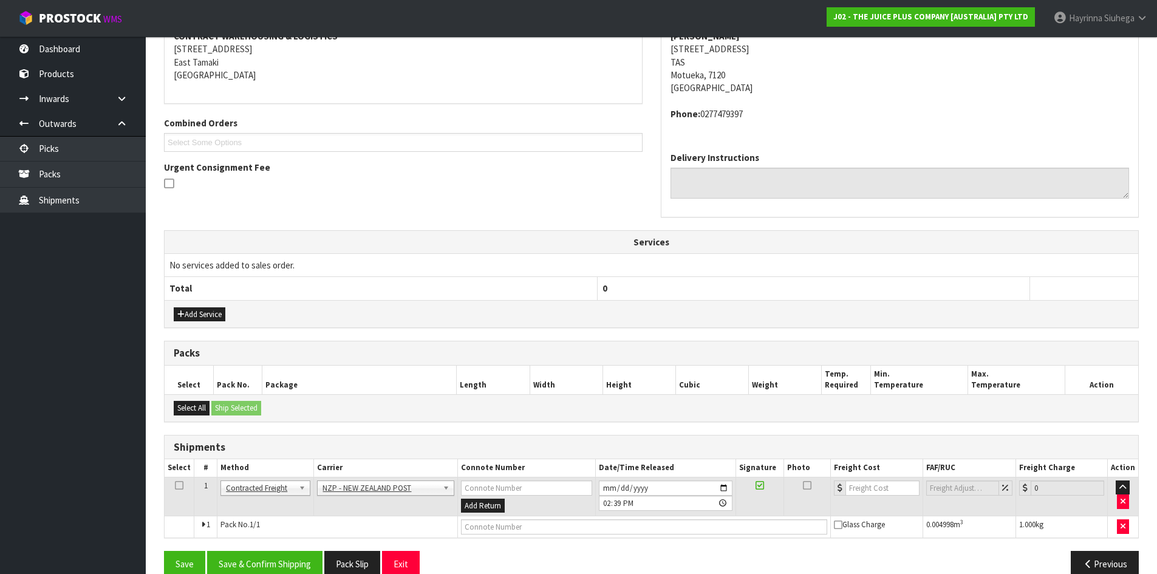
scroll to position [266, 0]
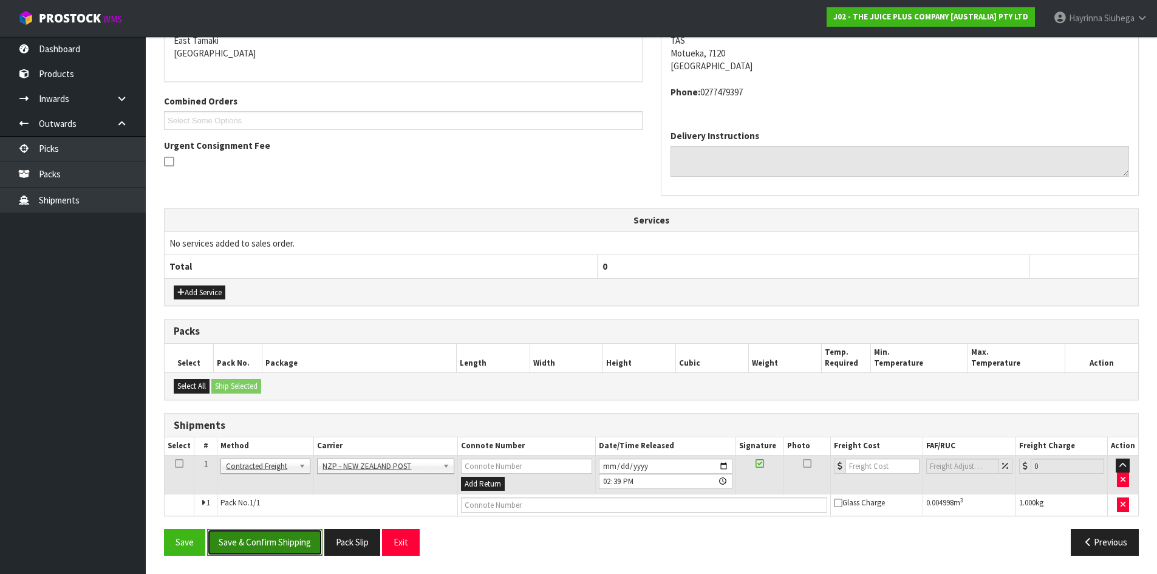
click at [288, 531] on button "Save & Confirm Shipping" at bounding box center [264, 542] width 115 height 26
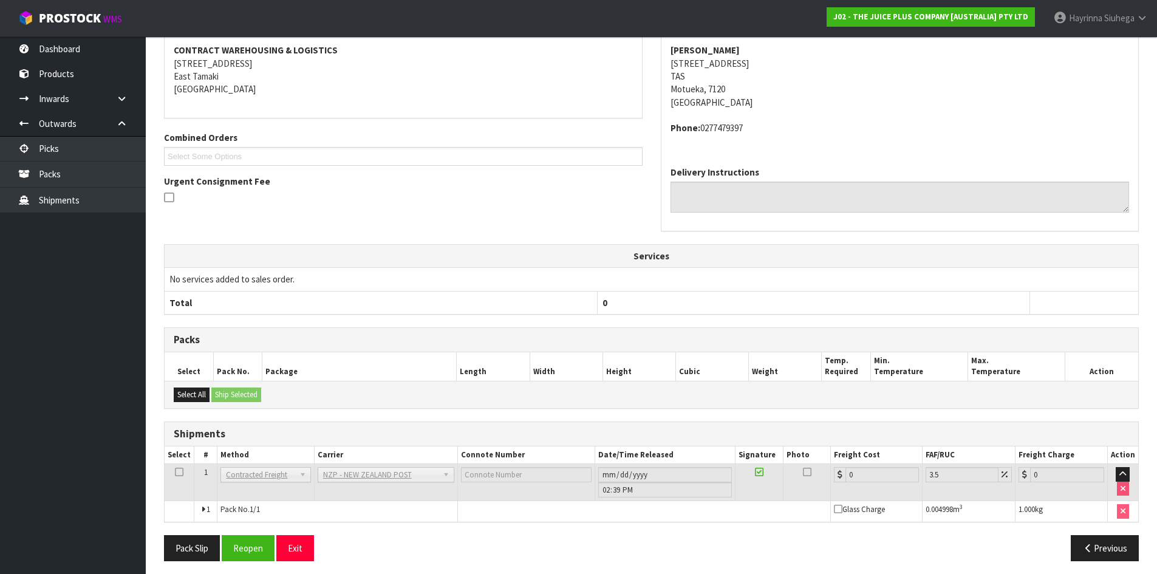
scroll to position [248, 0]
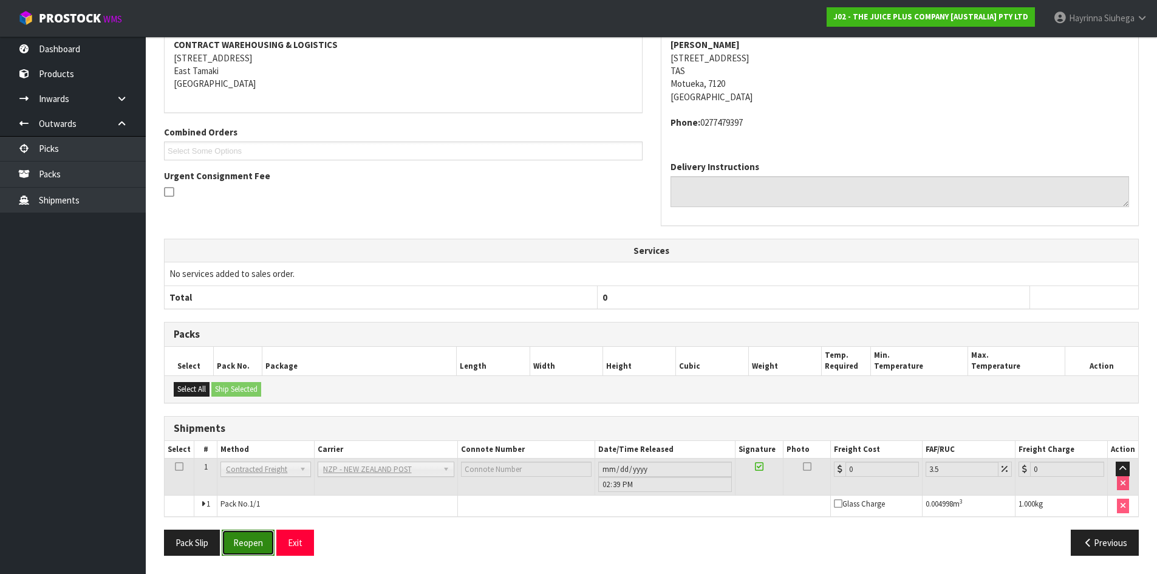
click at [250, 544] on button "Reopen" at bounding box center [248, 543] width 53 height 26
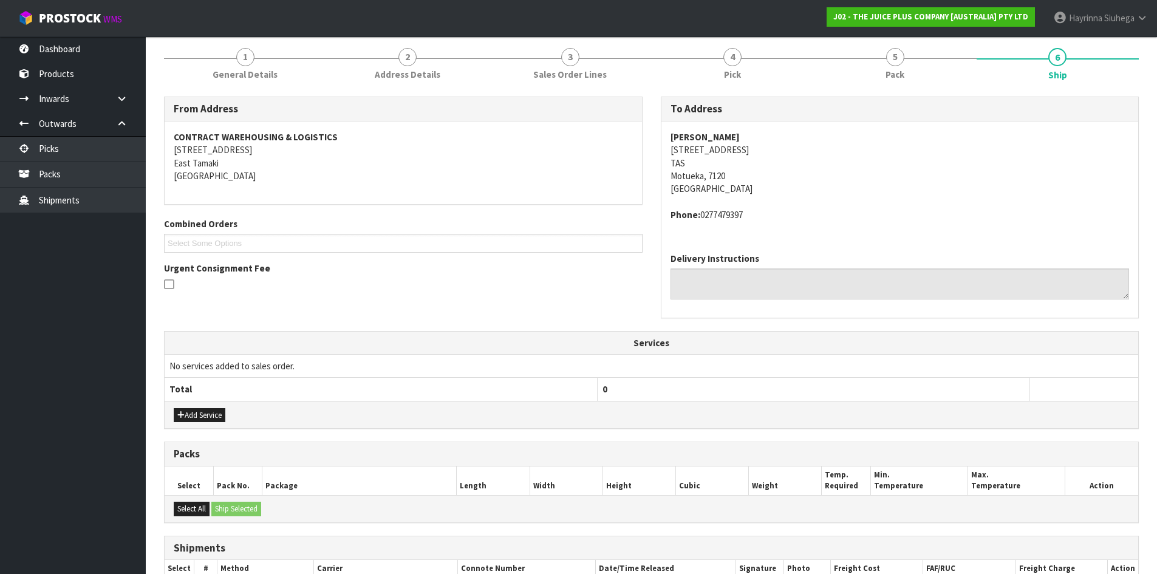
scroll to position [277, 0]
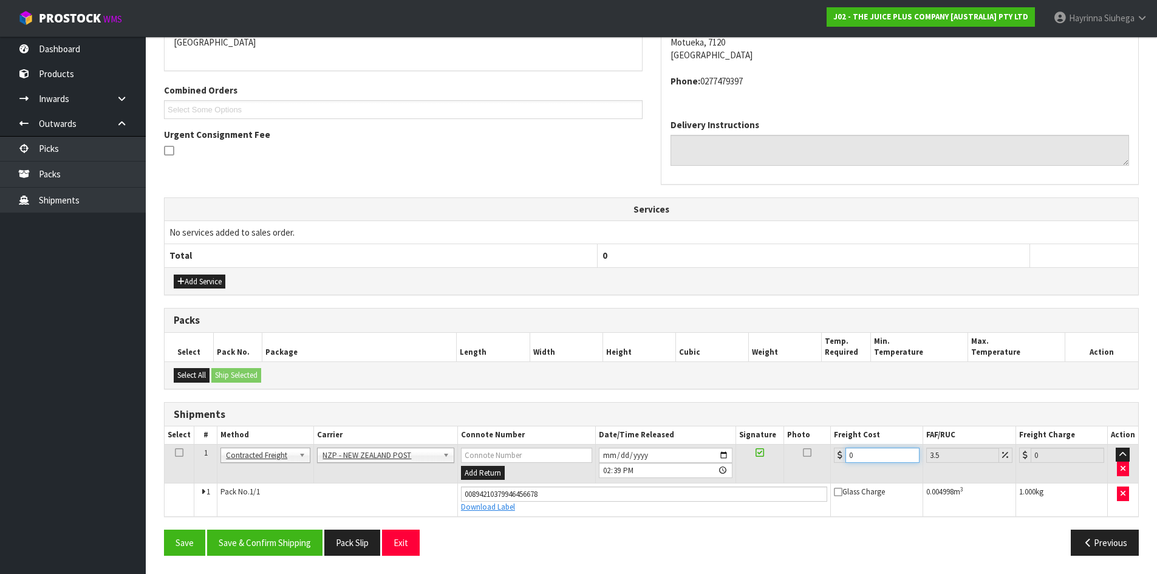
drag, startPoint x: 870, startPoint y: 453, endPoint x: 717, endPoint y: 442, distance: 153.5
click at [801, 449] on tr "1 Client Local Pickup Customer Local Pickup Company Freight Contracted Freight …" at bounding box center [651, 463] width 973 height 39
click at [164, 530] on button "Save" at bounding box center [184, 543] width 41 height 26
click at [265, 552] on button "Save & Confirm Shipping" at bounding box center [264, 543] width 115 height 26
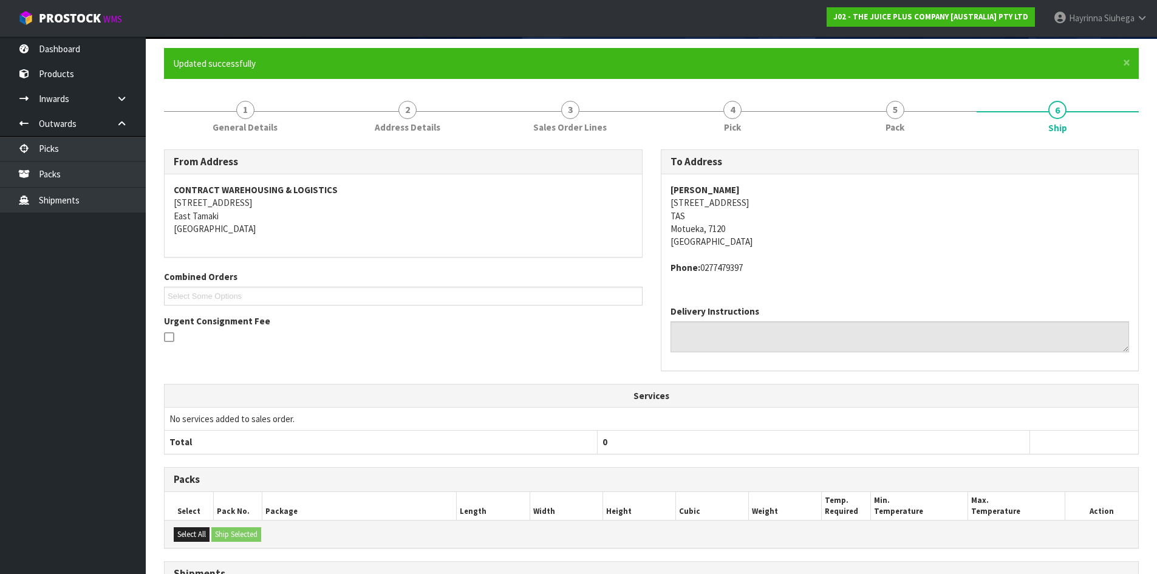
scroll to position [0, 0]
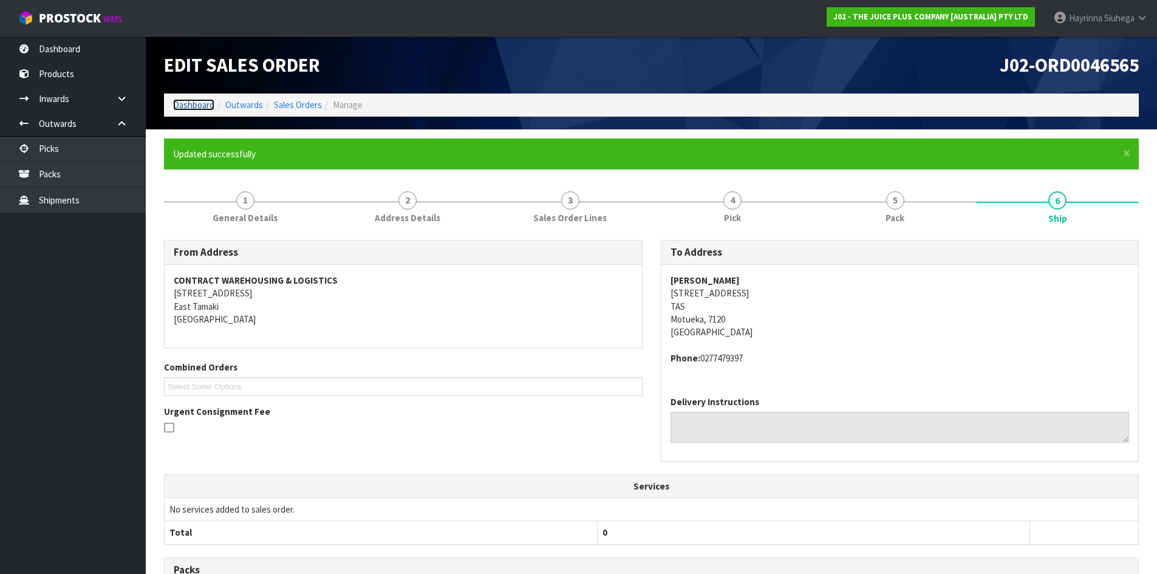
click at [182, 105] on link "Dashboard" at bounding box center [193, 105] width 41 height 12
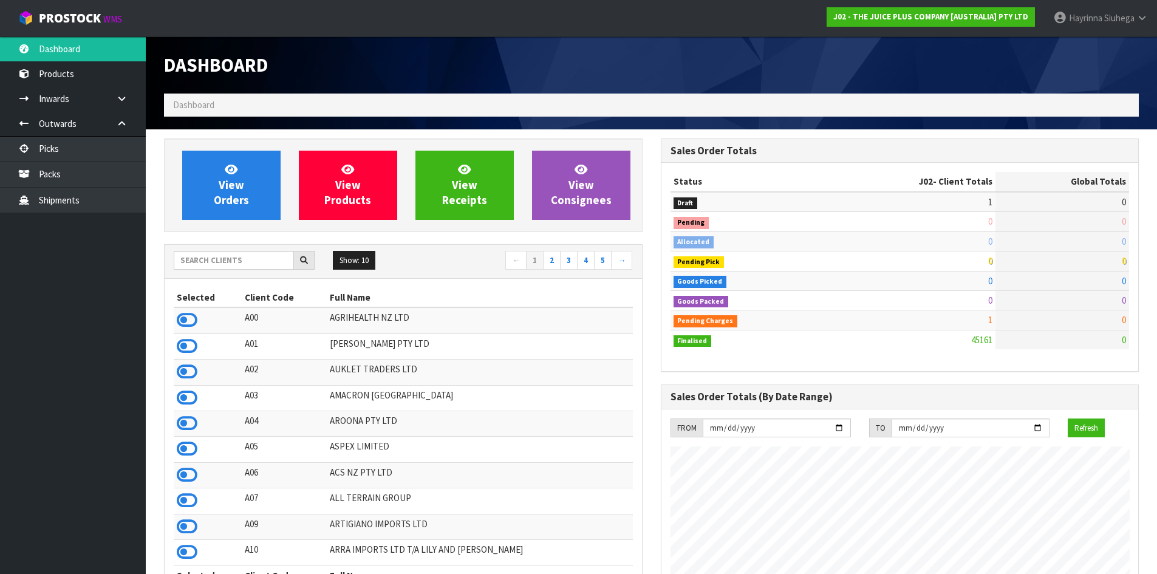
scroll to position [920, 496]
click at [234, 260] on input "text" at bounding box center [234, 260] width 120 height 19
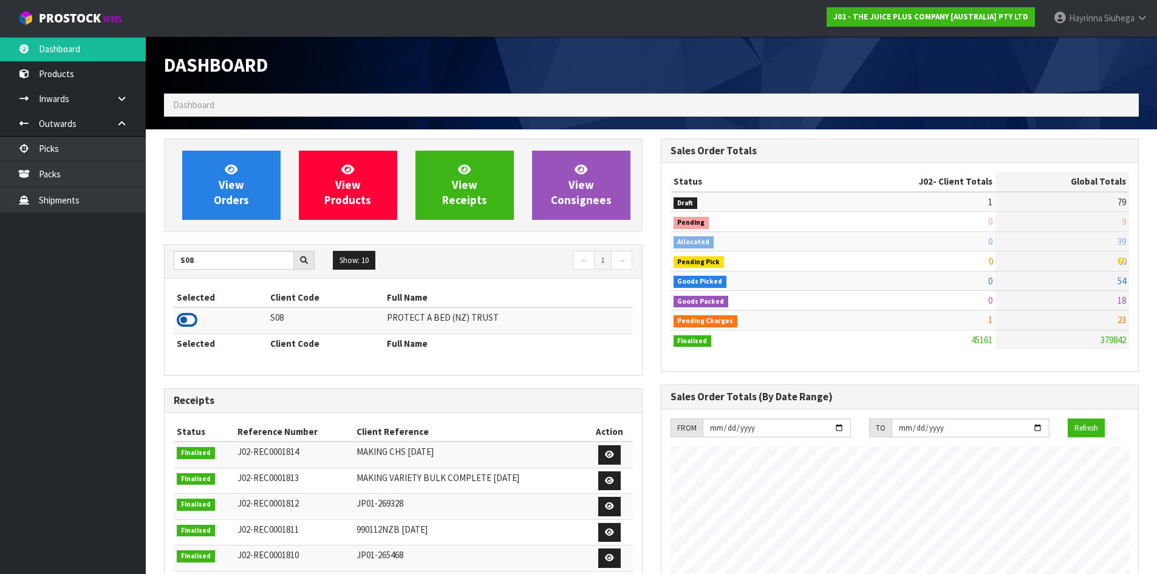
click at [188, 318] on icon at bounding box center [187, 320] width 21 height 18
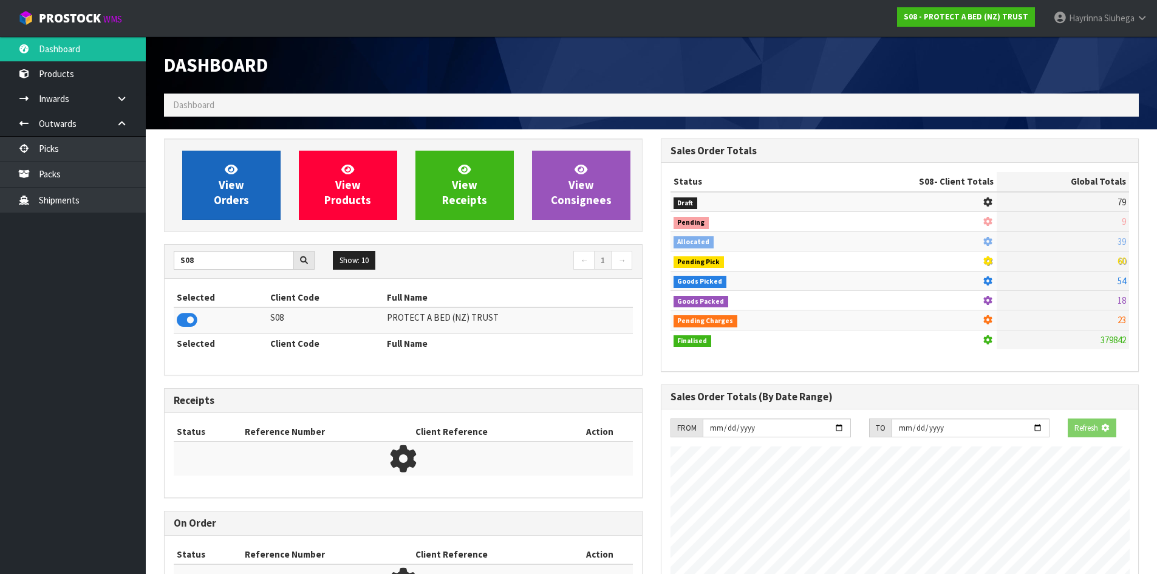
scroll to position [757, 496]
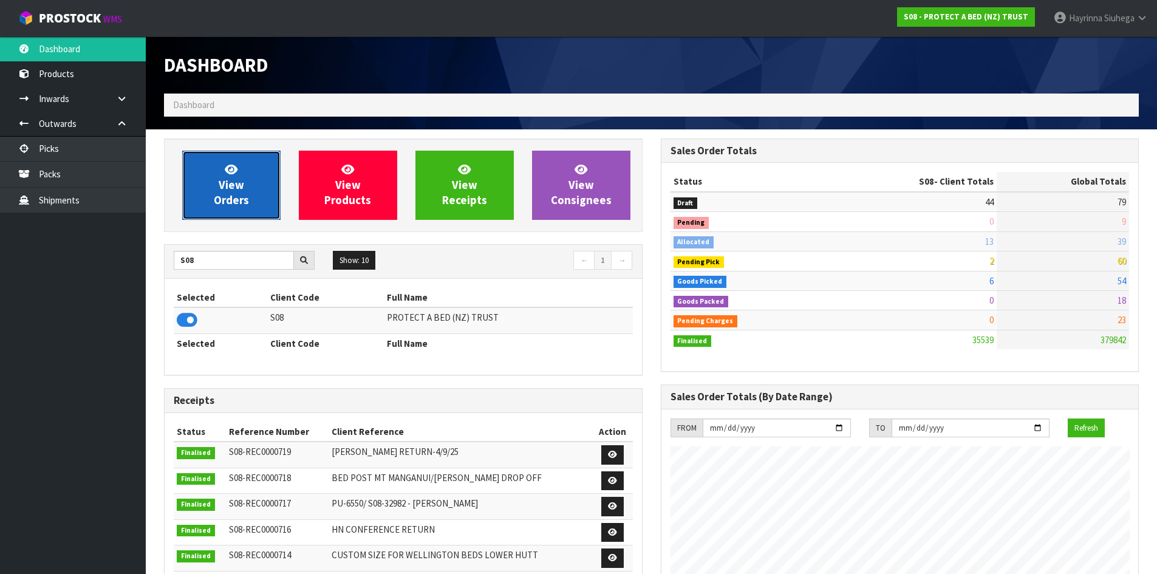
click at [210, 191] on link "View Orders" at bounding box center [231, 185] width 98 height 69
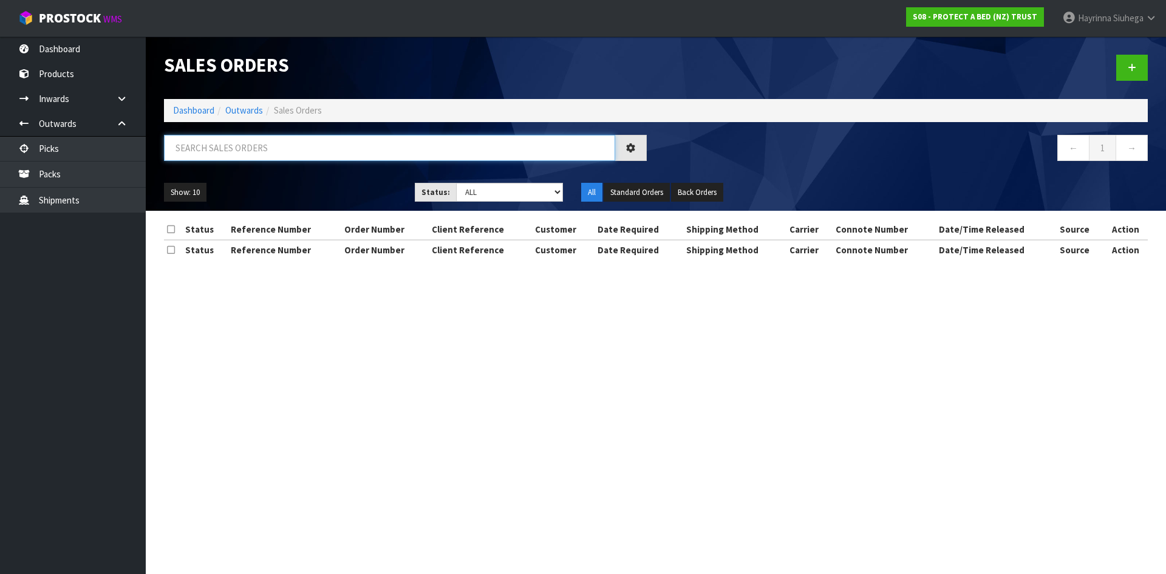
click at [261, 152] on input "text" at bounding box center [389, 148] width 451 height 26
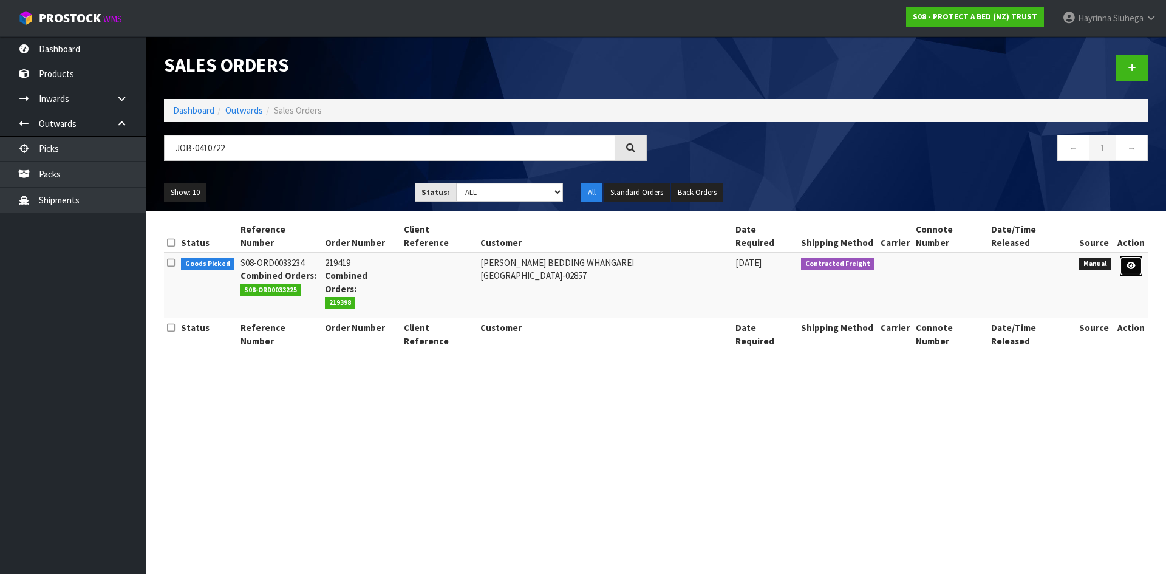
click at [1127, 262] on icon at bounding box center [1131, 266] width 9 height 8
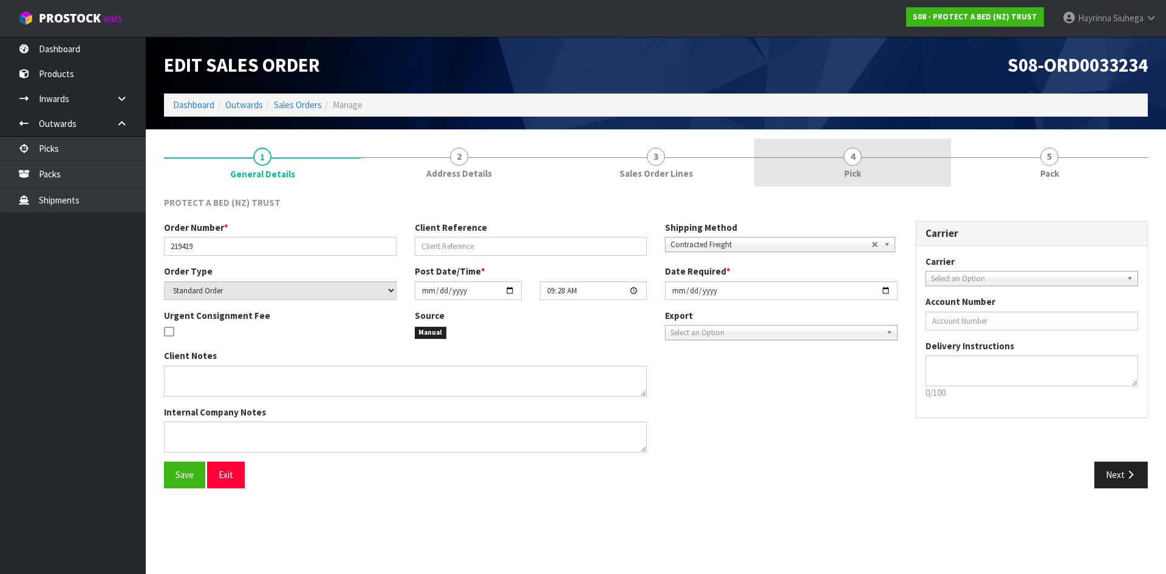
click at [918, 155] on link "4 Pick" at bounding box center [852, 162] width 197 height 48
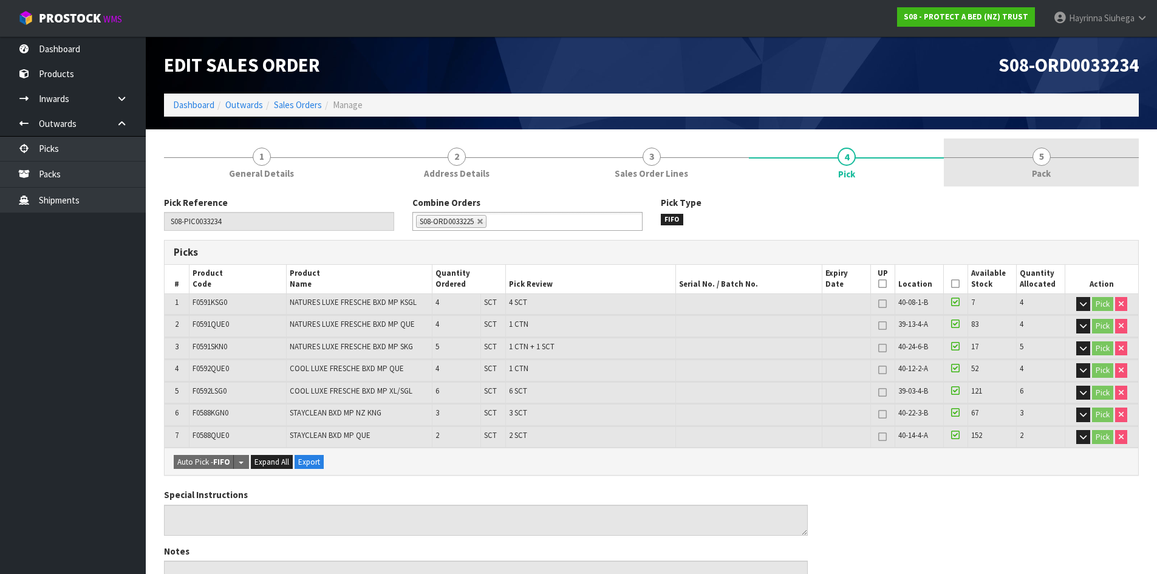
drag, startPoint x: 1018, startPoint y: 164, endPoint x: 972, endPoint y: 181, distance: 49.2
click at [1017, 164] on link "5 Pack" at bounding box center [1041, 162] width 195 height 48
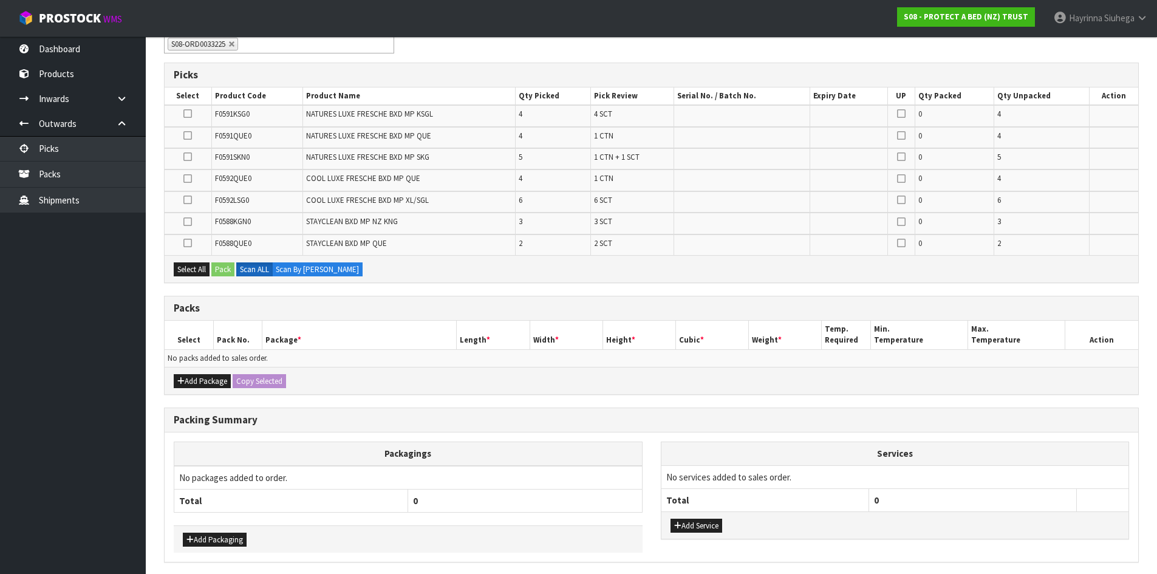
scroll to position [182, 0]
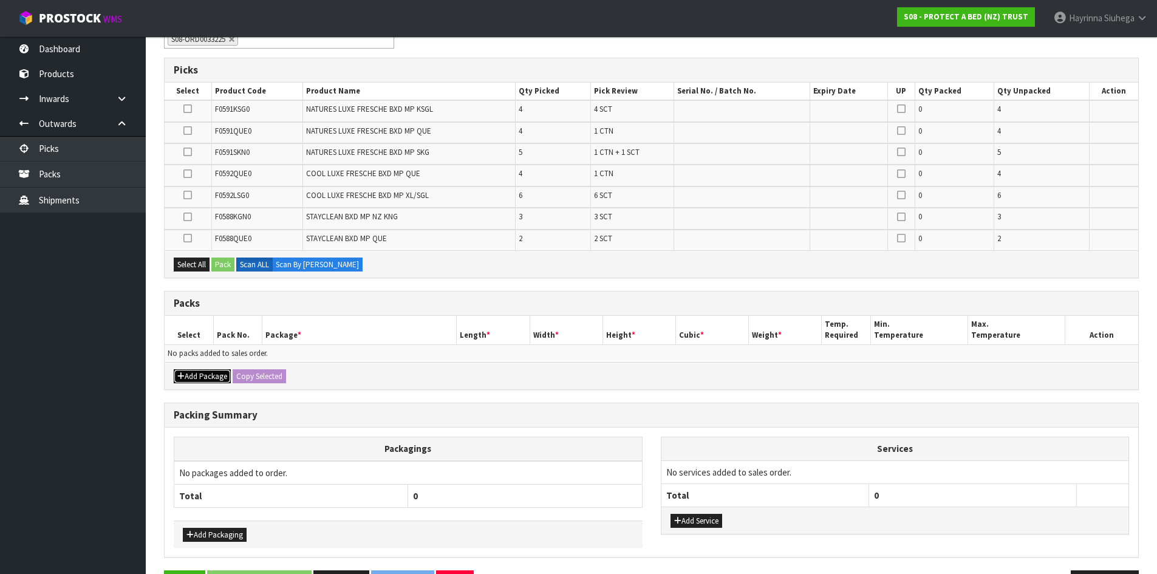
click at [217, 372] on button "Add Package" at bounding box center [202, 376] width 57 height 15
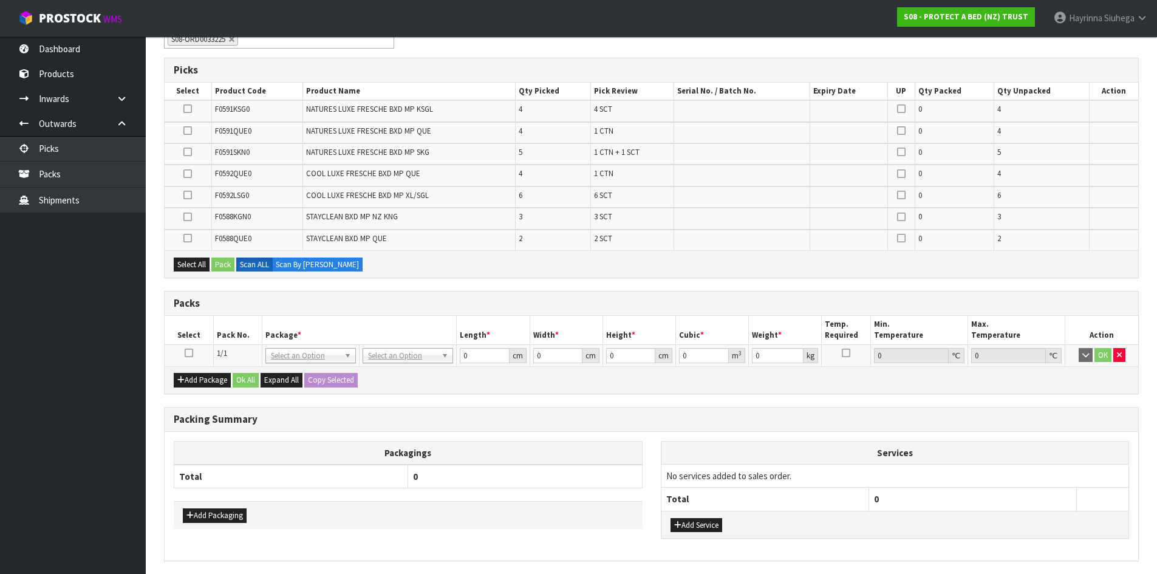
click at [185, 353] on icon at bounding box center [189, 353] width 9 height 1
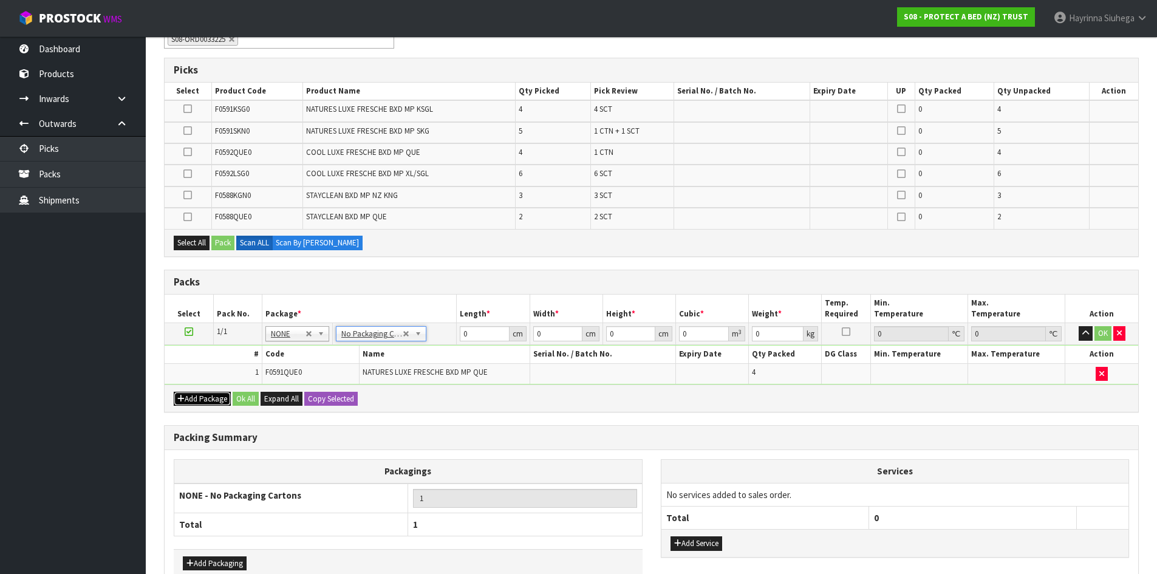
click at [200, 402] on button "Add Package" at bounding box center [202, 399] width 57 height 15
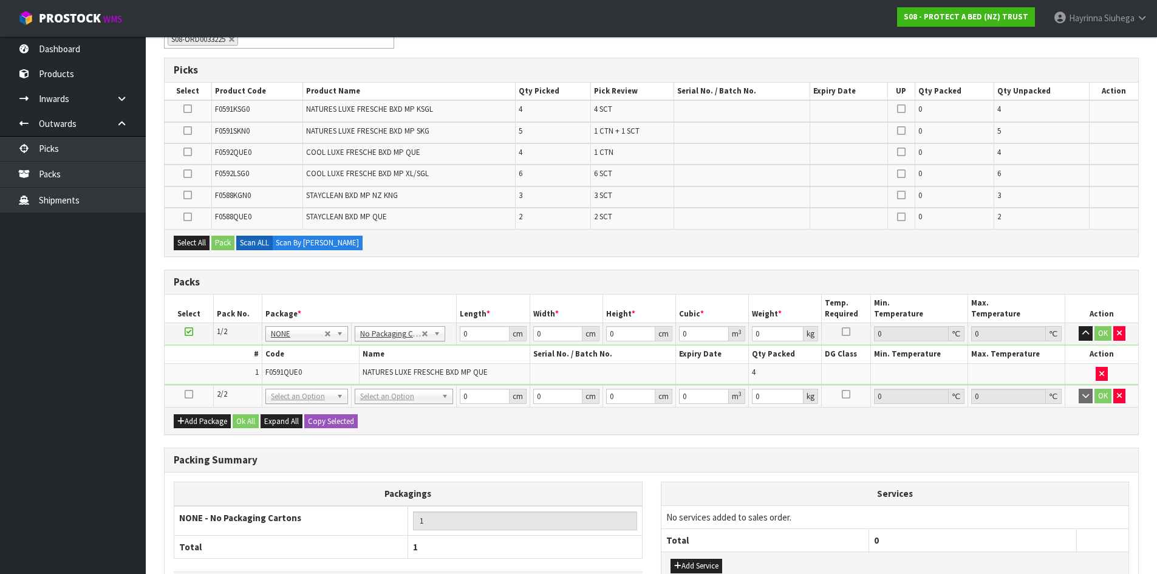
click at [188, 395] on icon at bounding box center [189, 394] width 9 height 1
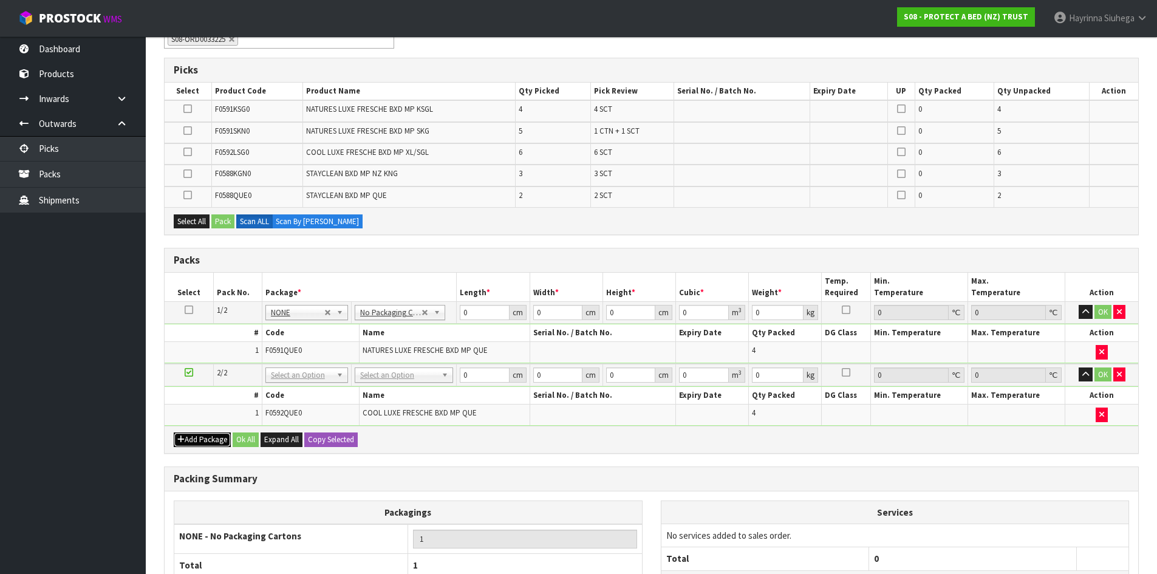
click at [202, 439] on button "Add Package" at bounding box center [202, 439] width 57 height 15
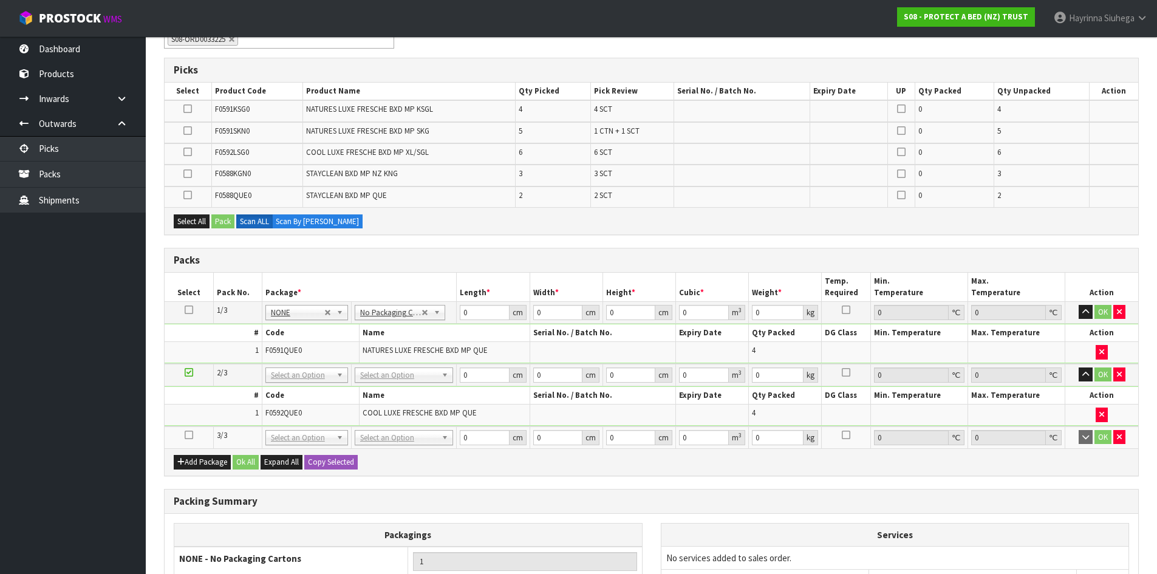
click at [187, 435] on icon at bounding box center [189, 435] width 9 height 1
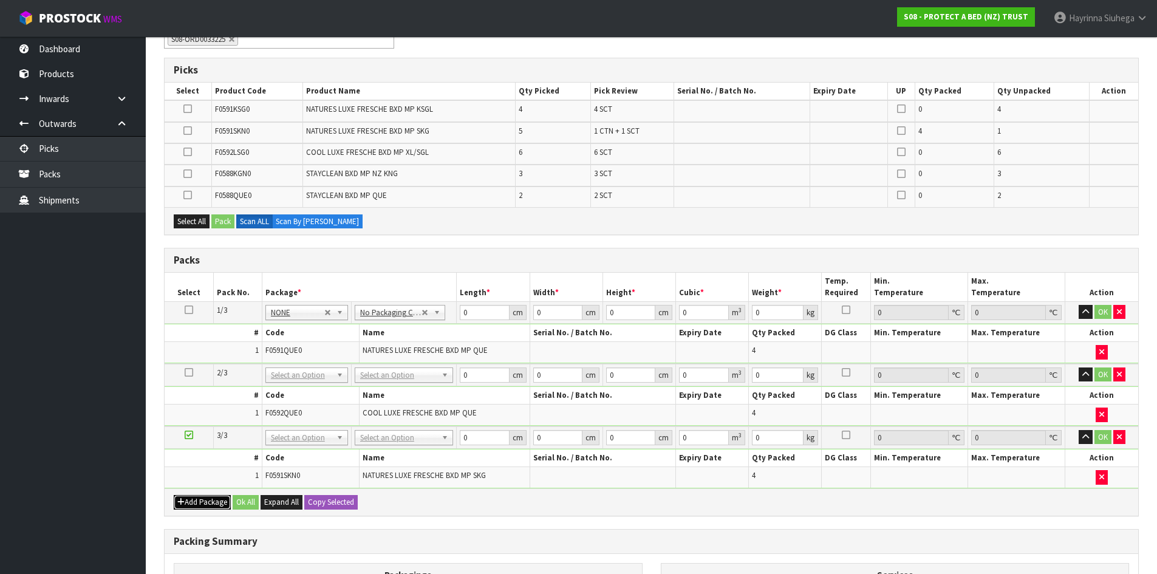
click at [206, 496] on button "Add Package" at bounding box center [202, 502] width 57 height 15
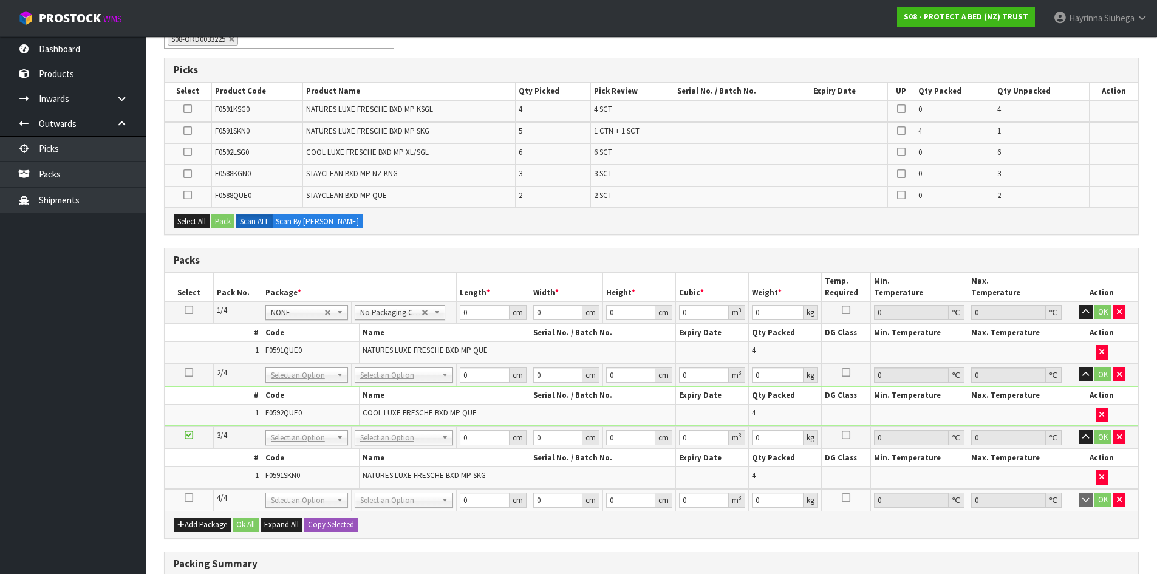
click at [183, 499] on td at bounding box center [189, 500] width 49 height 22
drag, startPoint x: 189, startPoint y: 499, endPoint x: 191, endPoint y: 489, distance: 9.4
click at [191, 497] on icon at bounding box center [189, 497] width 9 height 1
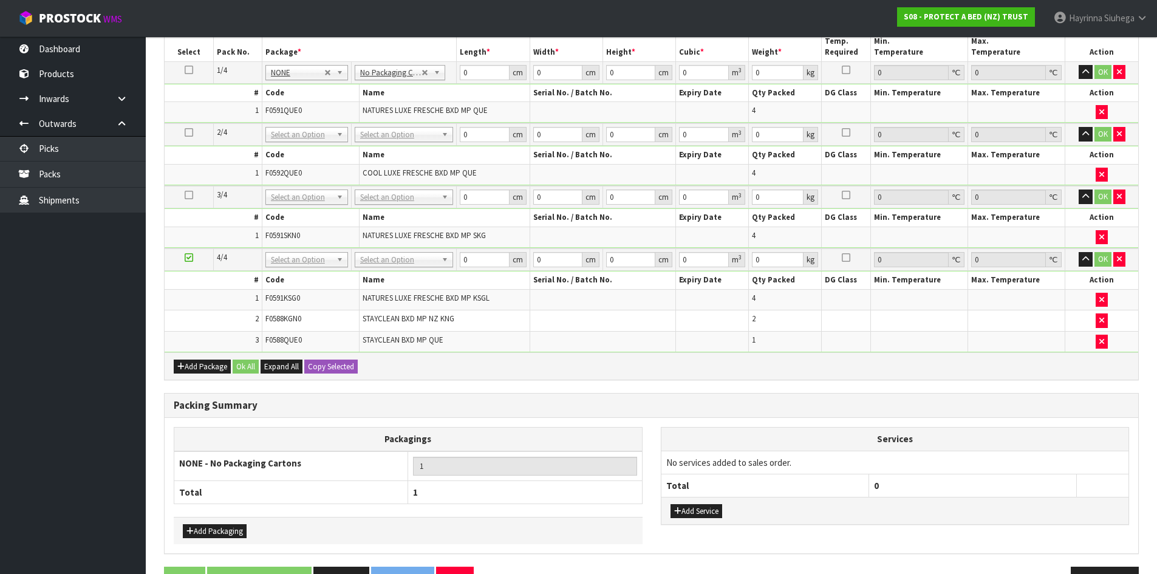
scroll to position [425, 0]
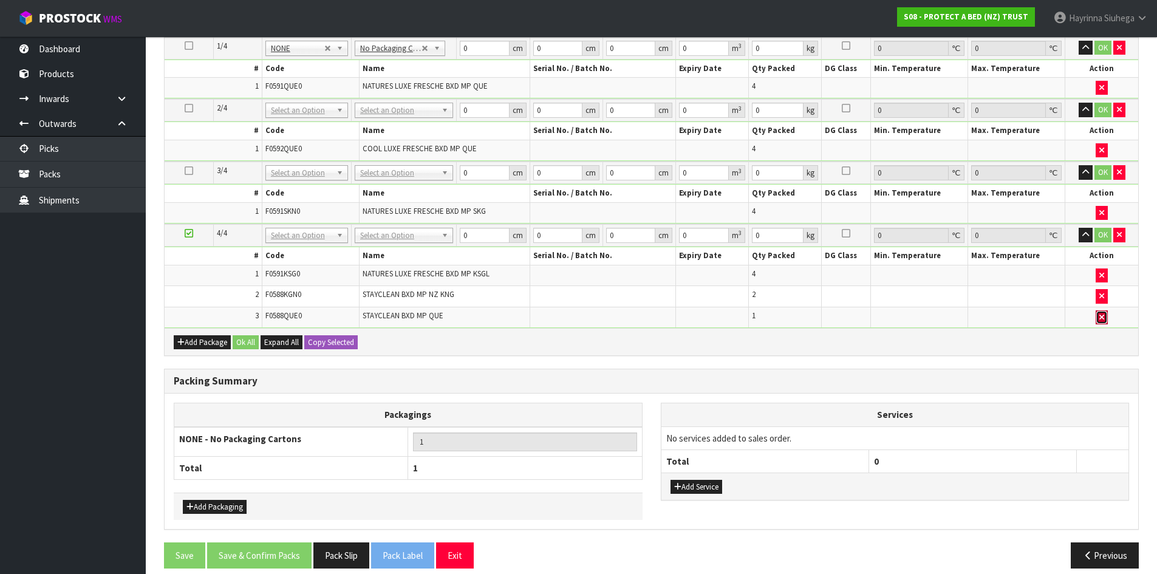
click at [1099, 316] on button "button" at bounding box center [1102, 317] width 12 height 15
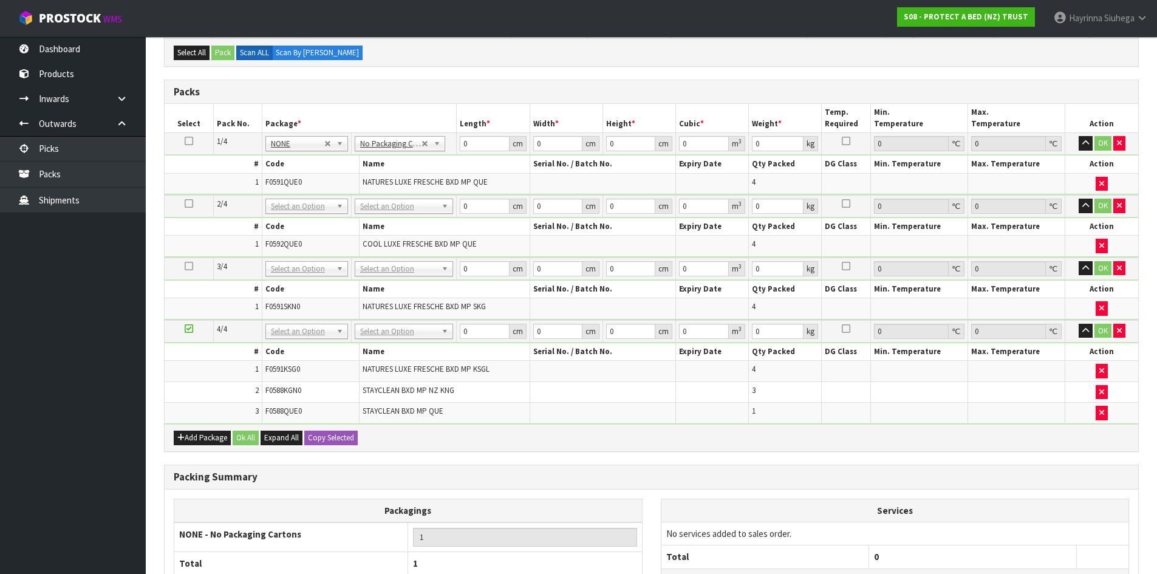
scroll to position [335, 0]
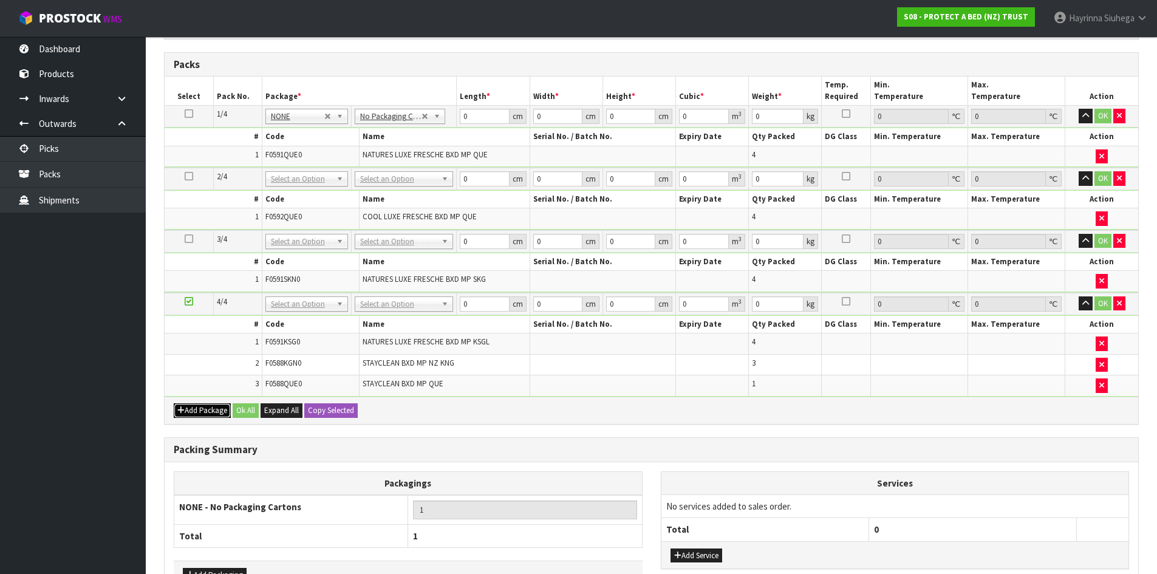
click at [193, 413] on button "Add Package" at bounding box center [202, 410] width 57 height 15
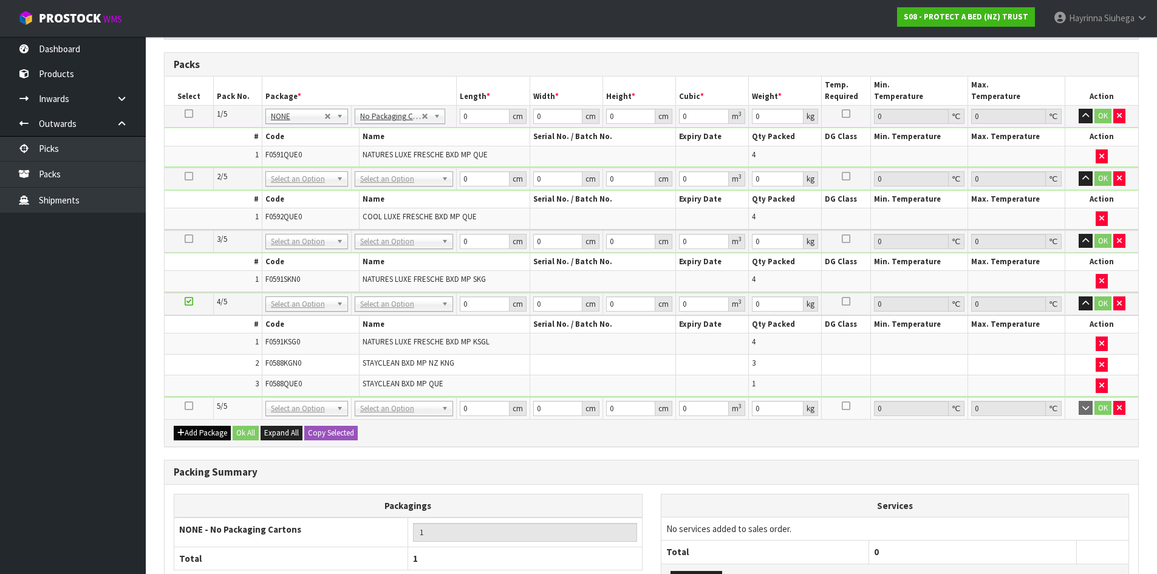
click at [189, 406] on icon at bounding box center [189, 406] width 9 height 1
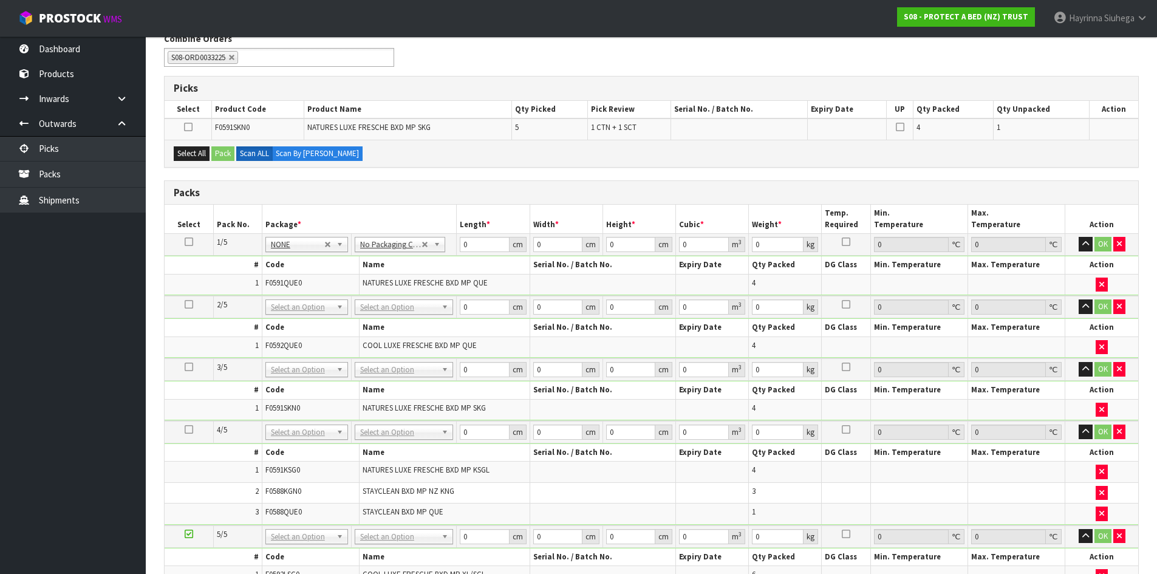
scroll to position [314, 0]
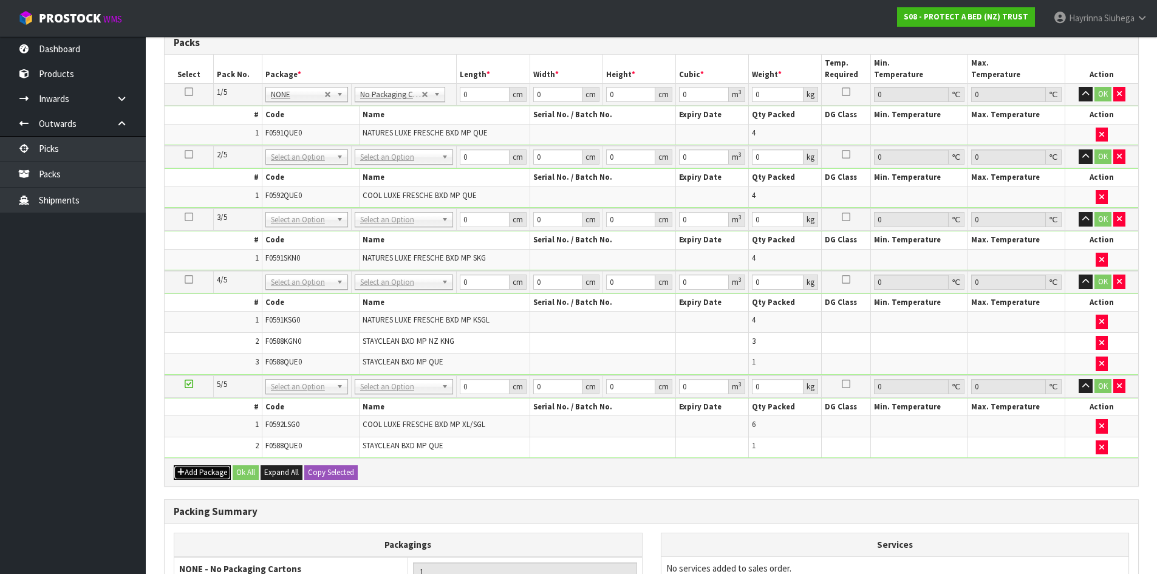
click at [208, 468] on button "Add Package" at bounding box center [202, 472] width 57 height 15
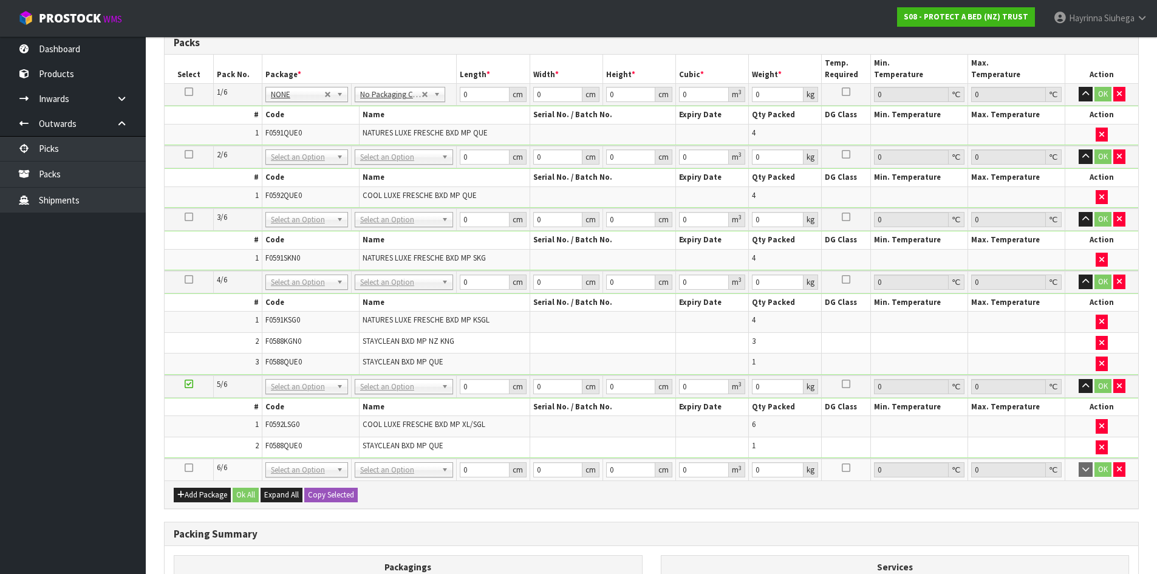
click at [188, 468] on icon at bounding box center [189, 468] width 9 height 1
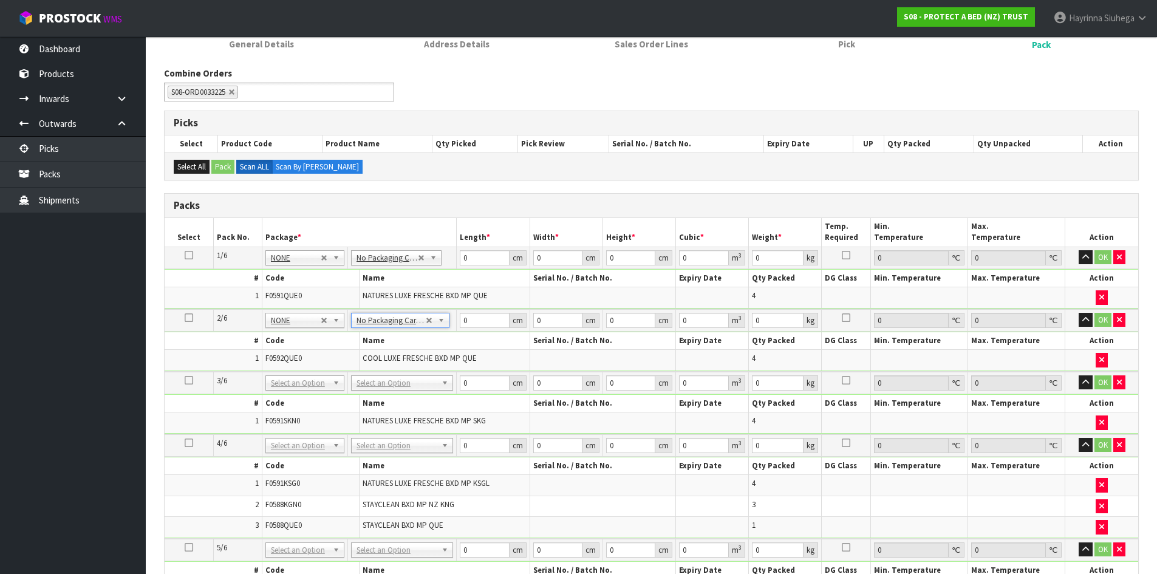
scroll to position [243, 0]
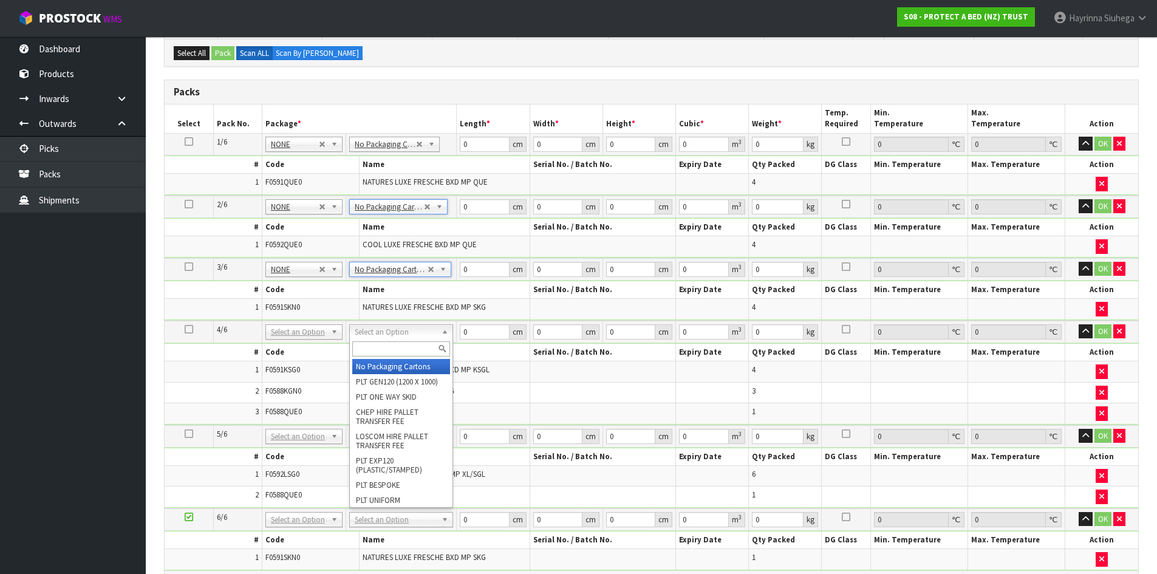
click at [401, 346] on input "text" at bounding box center [401, 348] width 98 height 15
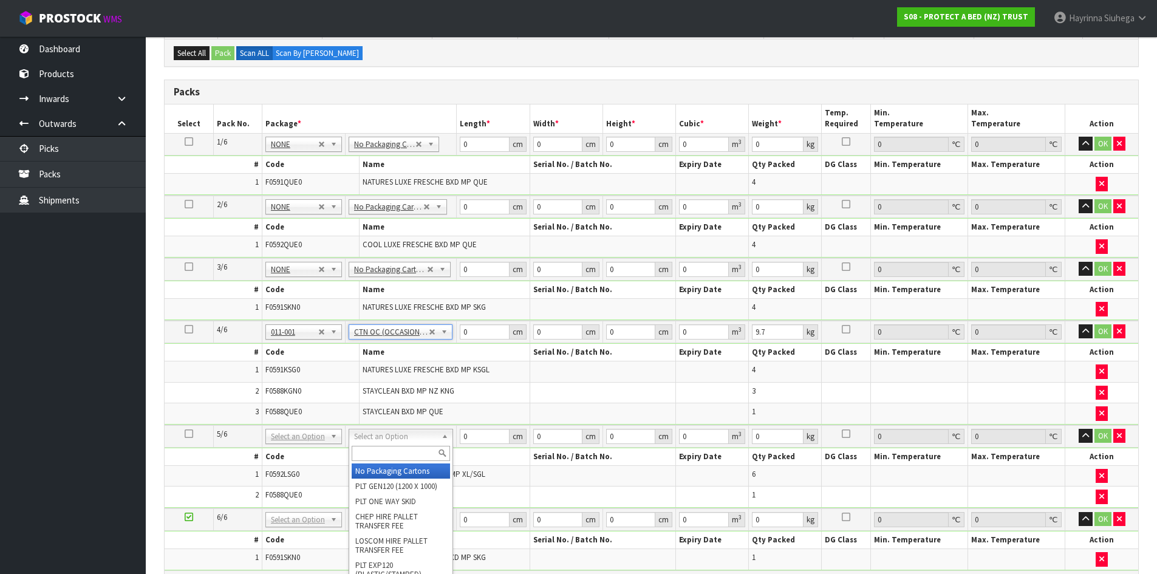
click at [395, 455] on input "text" at bounding box center [401, 453] width 98 height 15
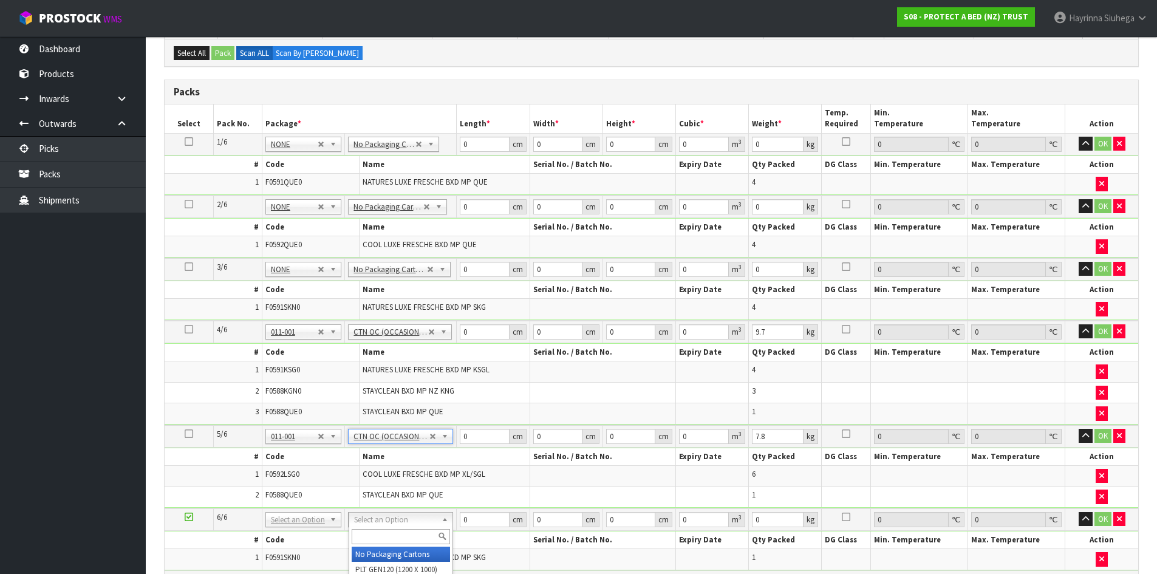
drag, startPoint x: 403, startPoint y: 539, endPoint x: 401, endPoint y: 533, distance: 7.1
click at [404, 537] on input "text" at bounding box center [401, 536] width 99 height 15
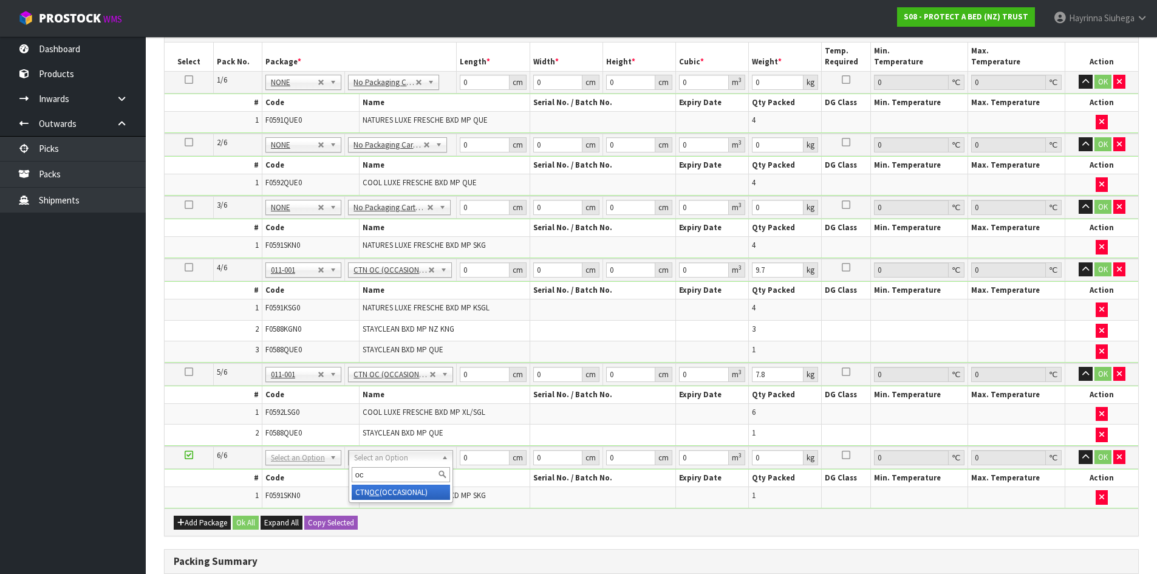
scroll to position [486, 0]
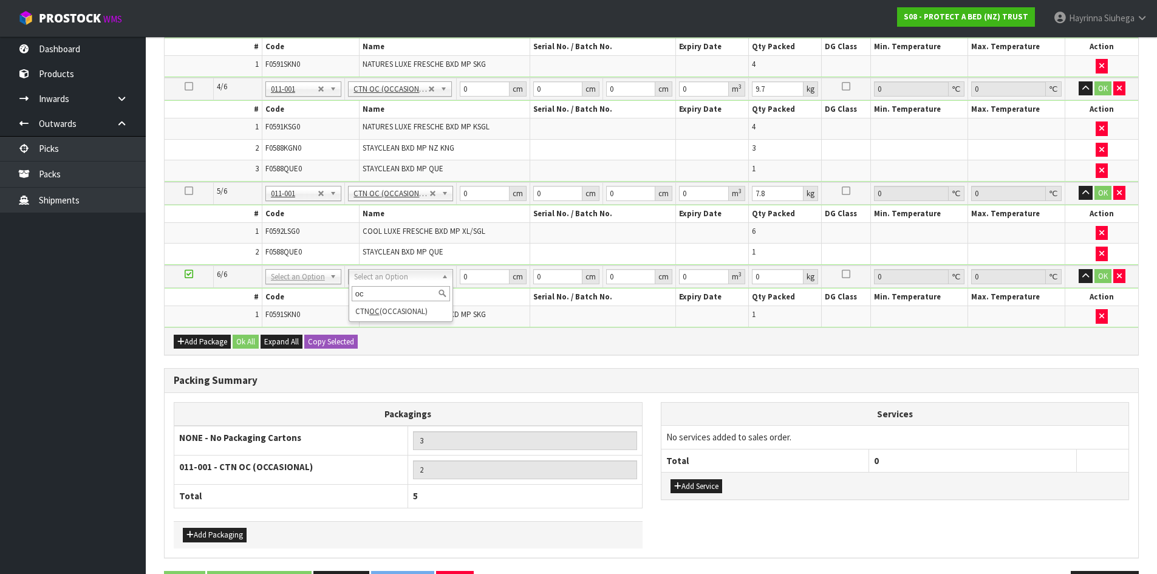
click at [407, 301] on div "oc" at bounding box center [401, 294] width 104 height 20
click at [404, 303] on div "oc" at bounding box center [401, 294] width 104 height 20
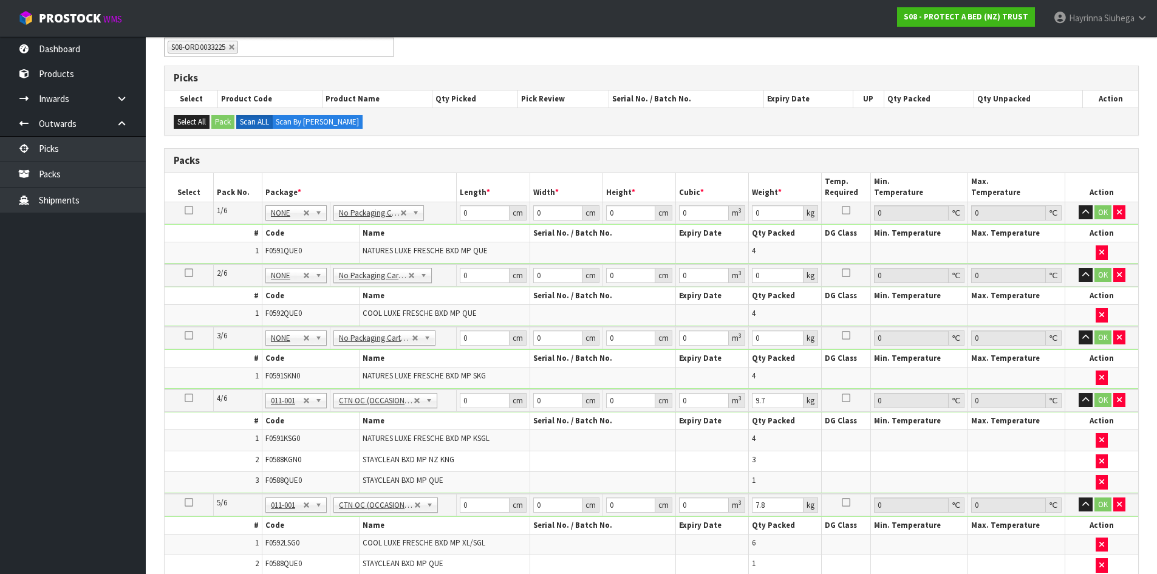
scroll to position [102, 0]
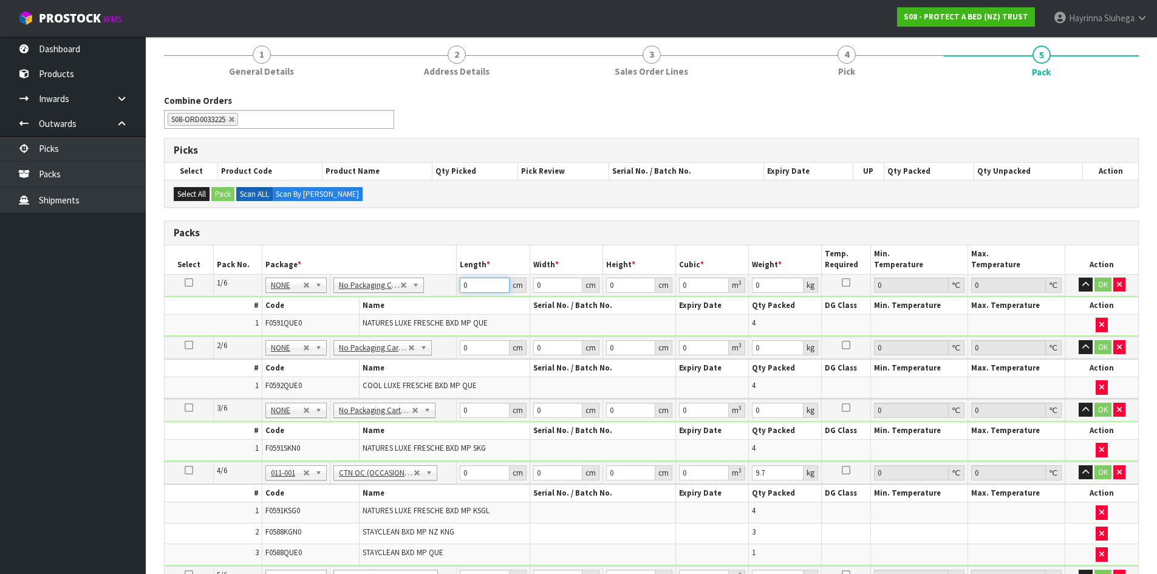
click at [462, 282] on input "0" at bounding box center [484, 285] width 49 height 15
drag, startPoint x: 462, startPoint y: 282, endPoint x: 512, endPoint y: 281, distance: 49.8
click at [462, 282] on input "0" at bounding box center [484, 285] width 49 height 15
click button "OK" at bounding box center [1102, 285] width 17 height 15
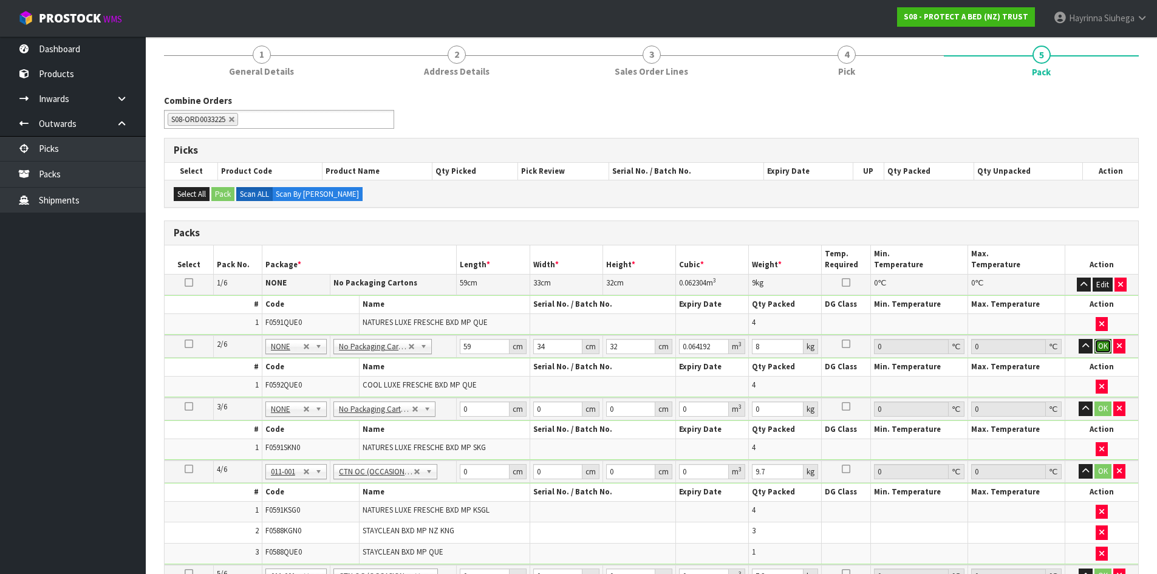
click button "OK" at bounding box center [1102, 346] width 17 height 15
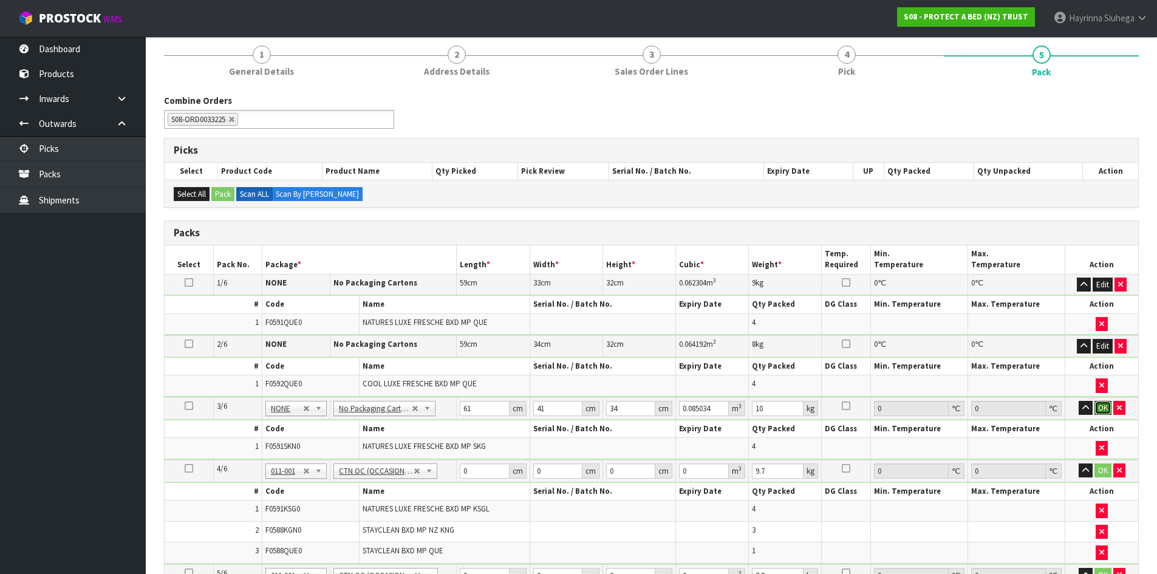
click button "OK" at bounding box center [1102, 408] width 17 height 15
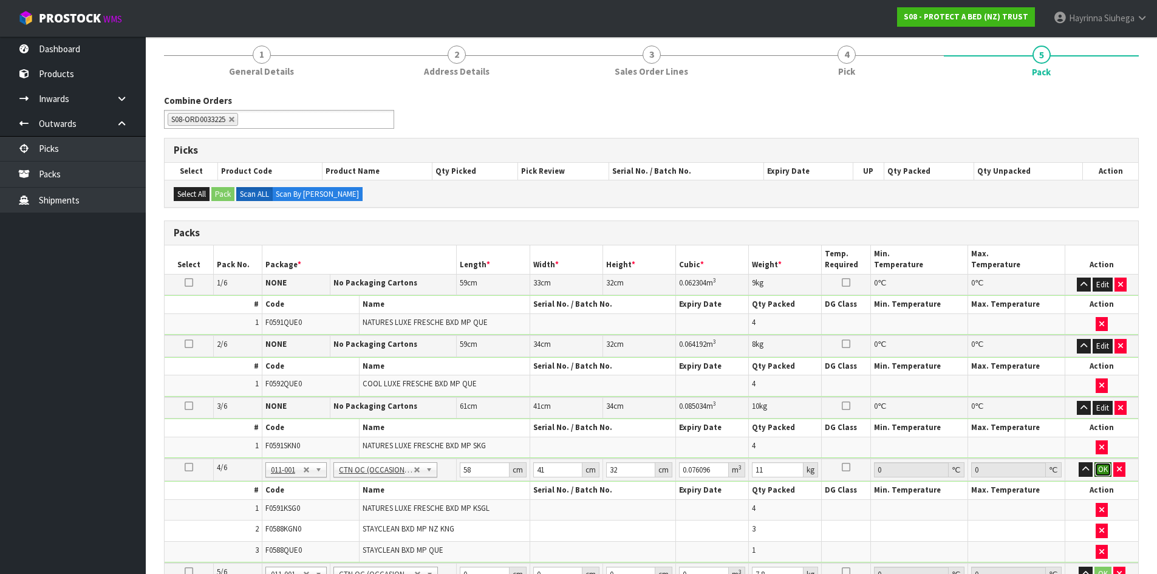
click button "OK" at bounding box center [1102, 469] width 17 height 15
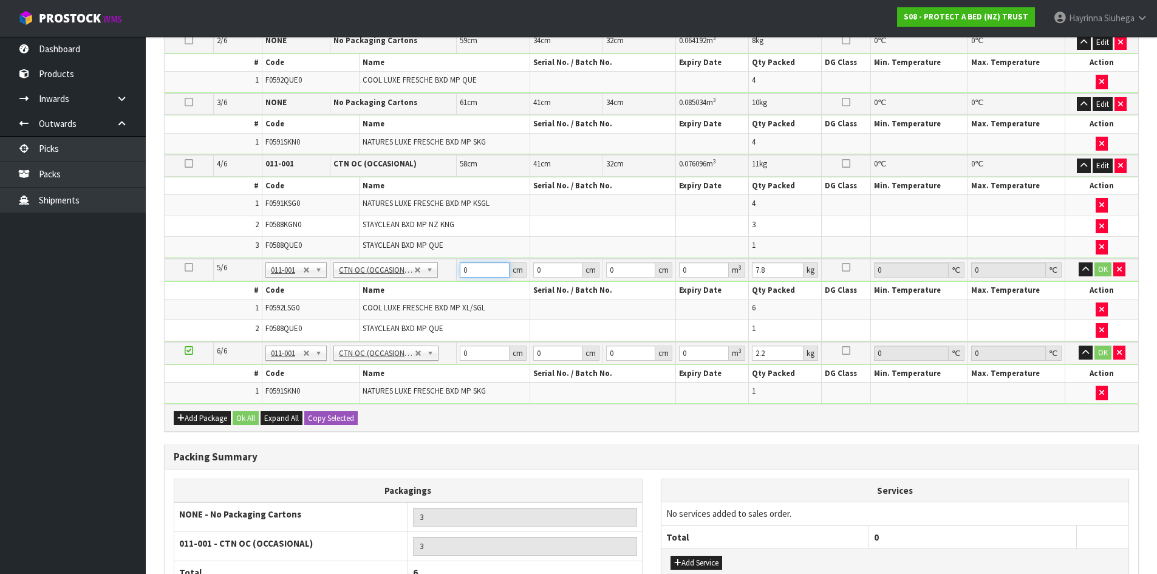
click at [463, 268] on input "0" at bounding box center [484, 269] width 49 height 15
click button "OK" at bounding box center [1102, 269] width 17 height 15
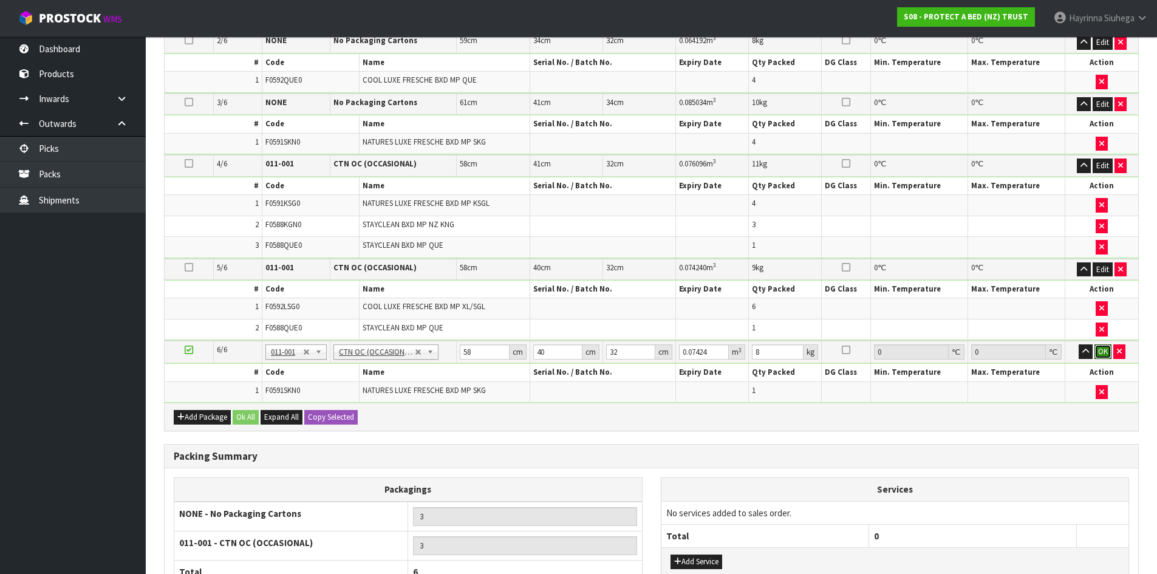
click button "OK" at bounding box center [1102, 351] width 17 height 15
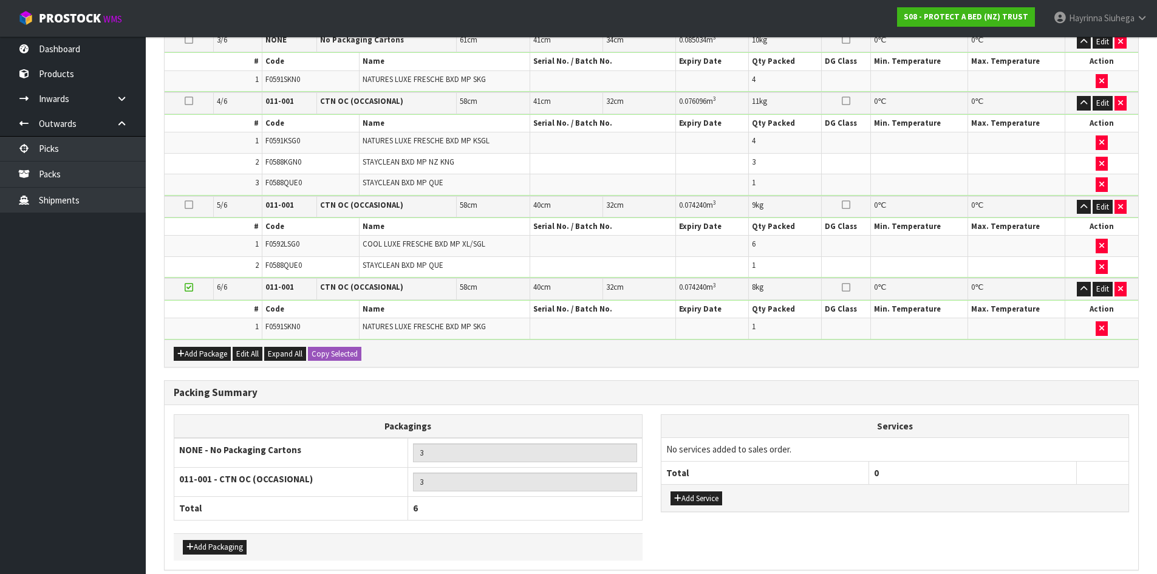
scroll to position [522, 0]
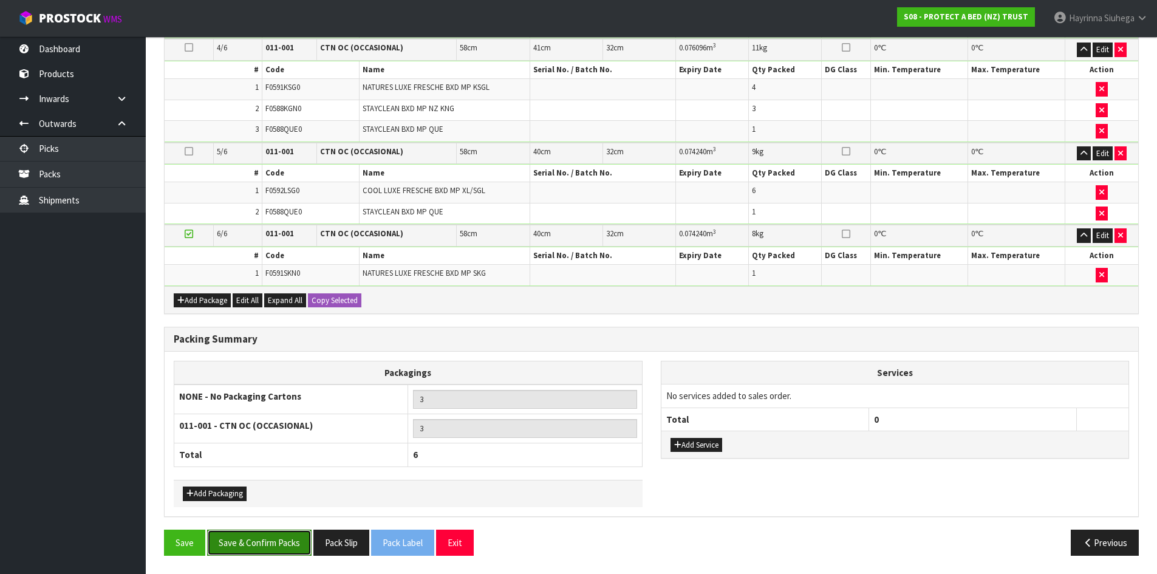
click at [284, 533] on button "Save & Confirm Packs" at bounding box center [259, 543] width 104 height 26
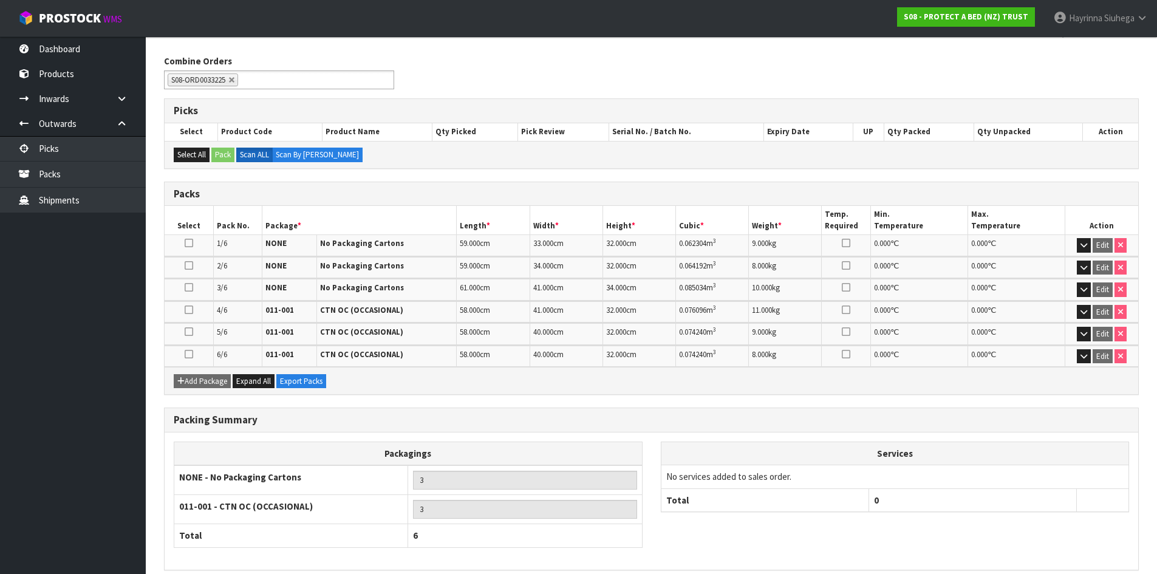
scroll to position [239, 0]
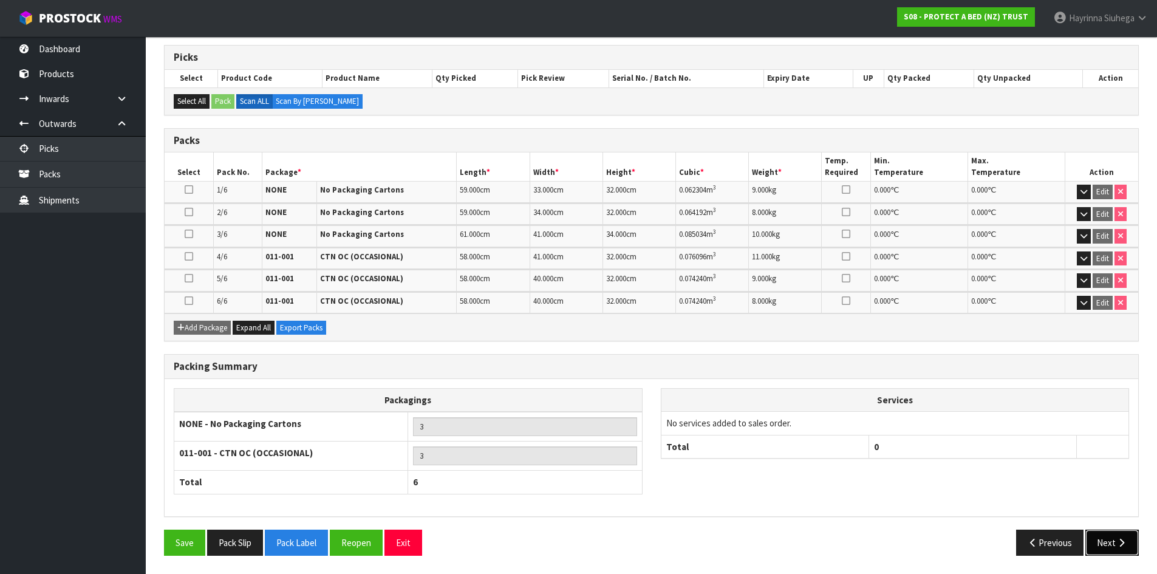
click at [1112, 534] on button "Next" at bounding box center [1111, 543] width 53 height 26
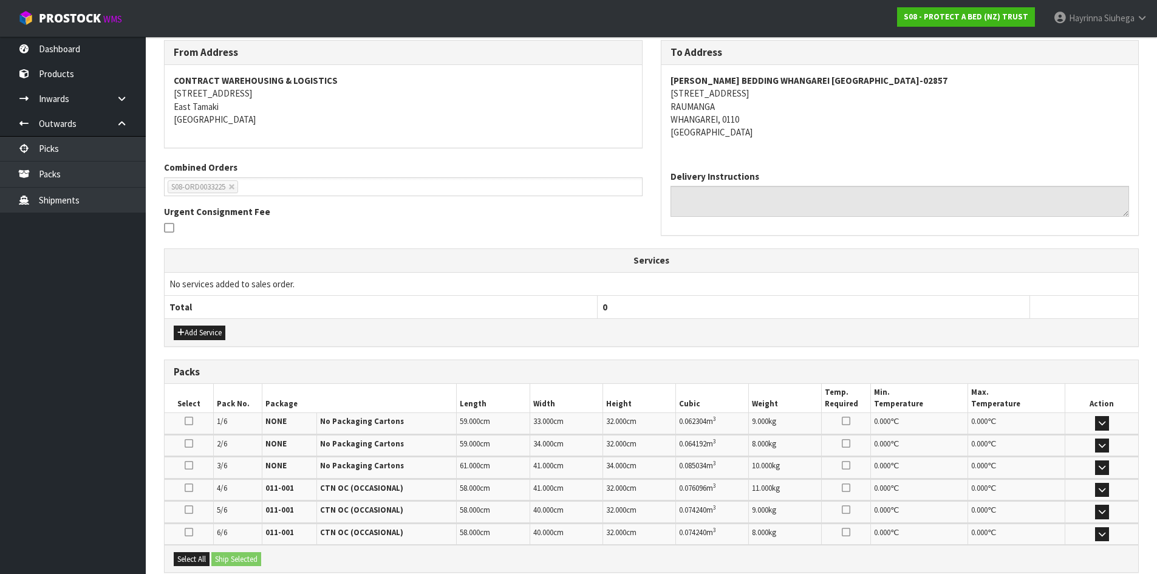
scroll to position [329, 0]
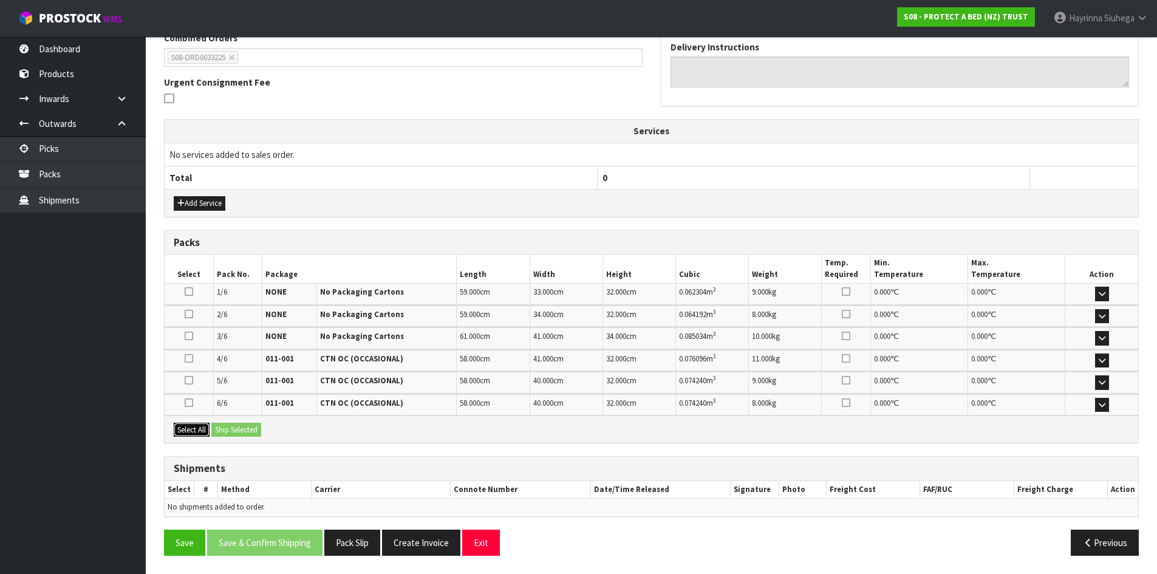
click at [204, 429] on button "Select All" at bounding box center [192, 430] width 36 height 15
click at [233, 428] on button "Ship Selected" at bounding box center [236, 430] width 50 height 15
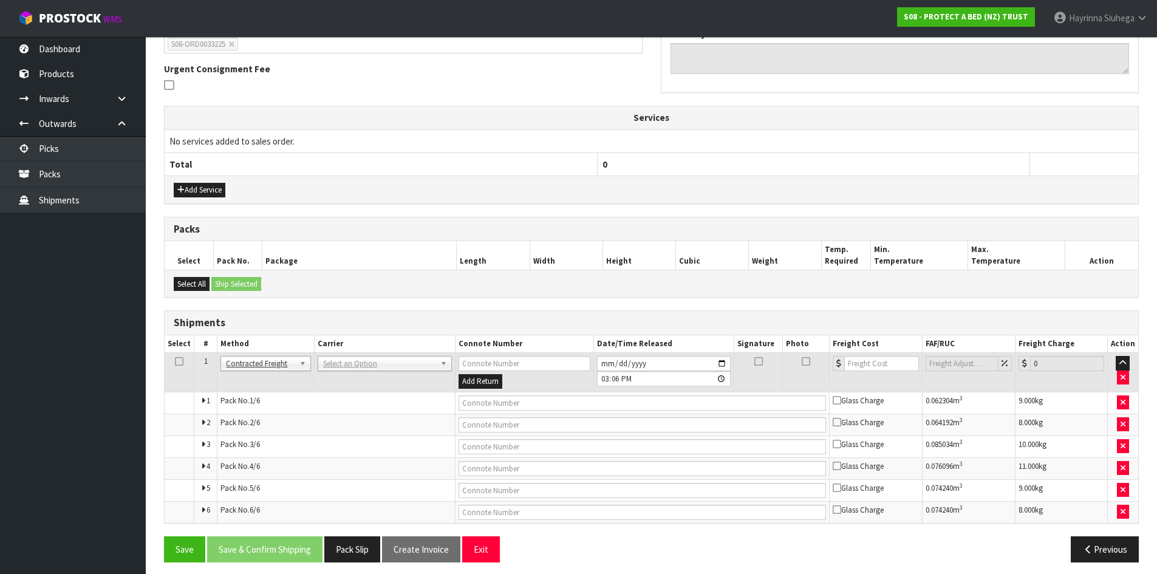
scroll to position [349, 0]
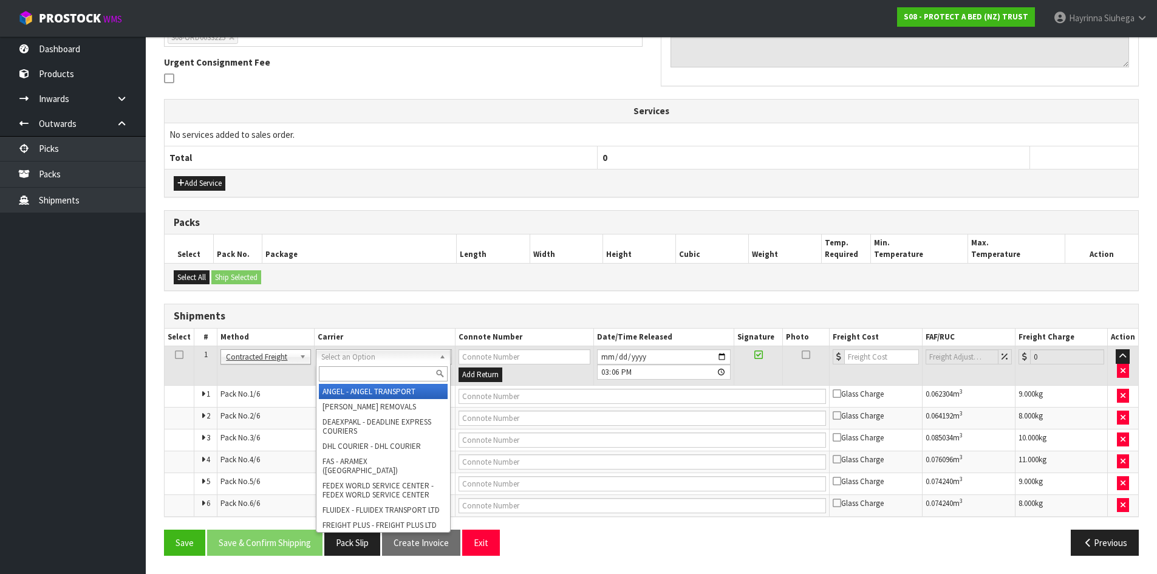
click at [372, 372] on input "text" at bounding box center [383, 373] width 129 height 15
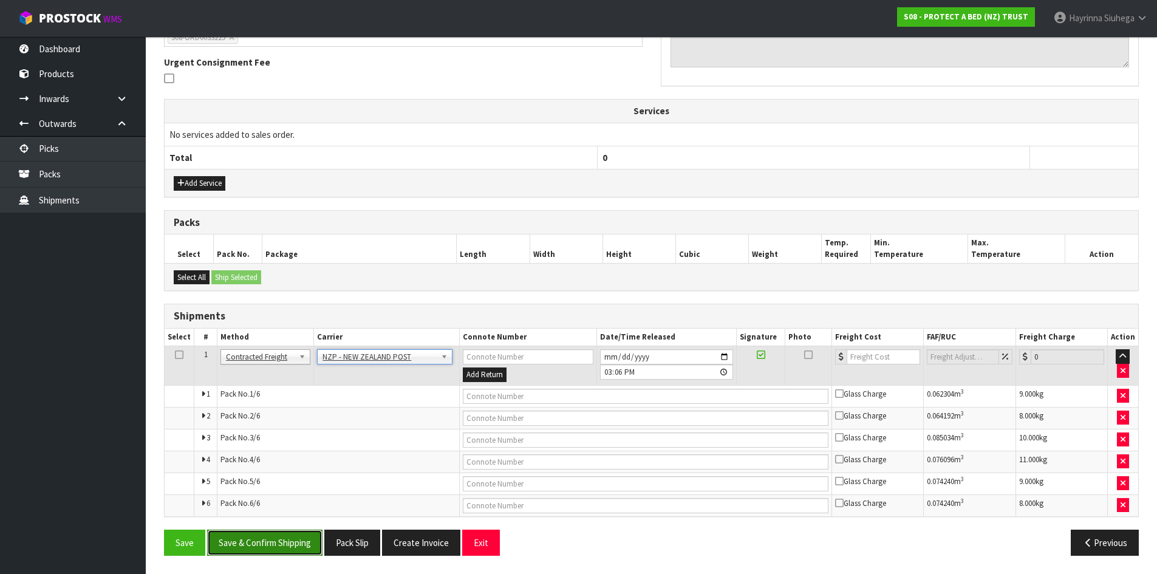
click at [280, 534] on button "Save & Confirm Shipping" at bounding box center [264, 543] width 115 height 26
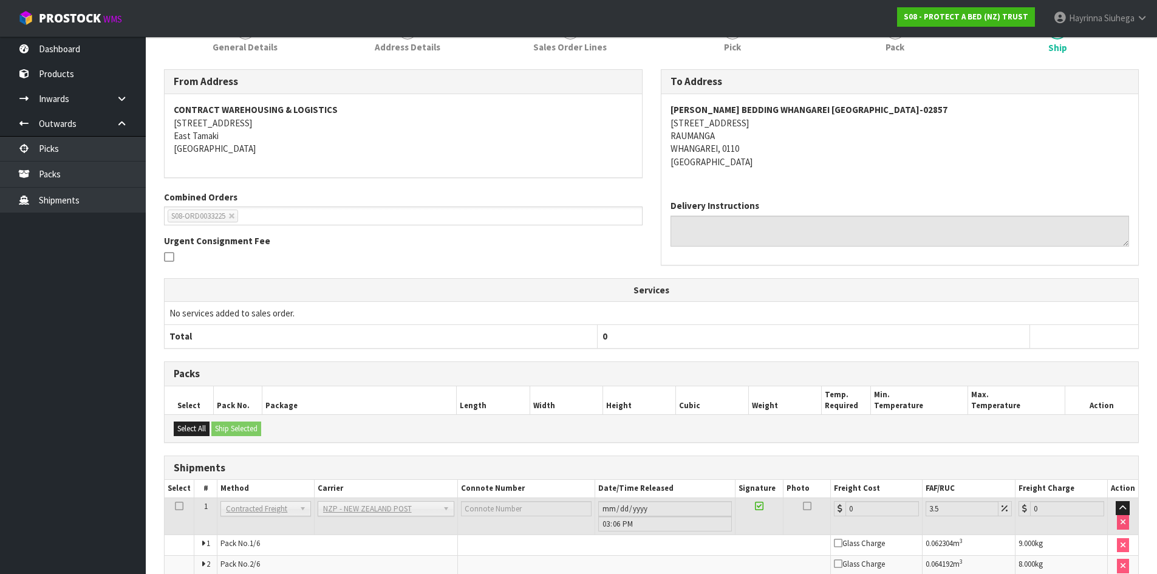
scroll to position [327, 0]
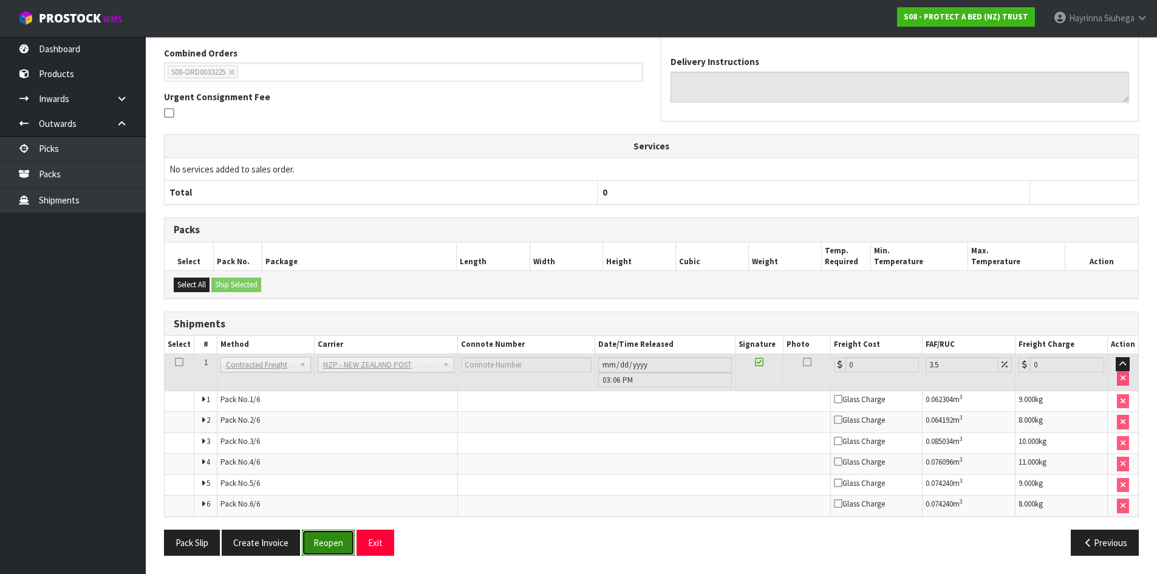
click at [319, 542] on button "Reopen" at bounding box center [328, 543] width 53 height 26
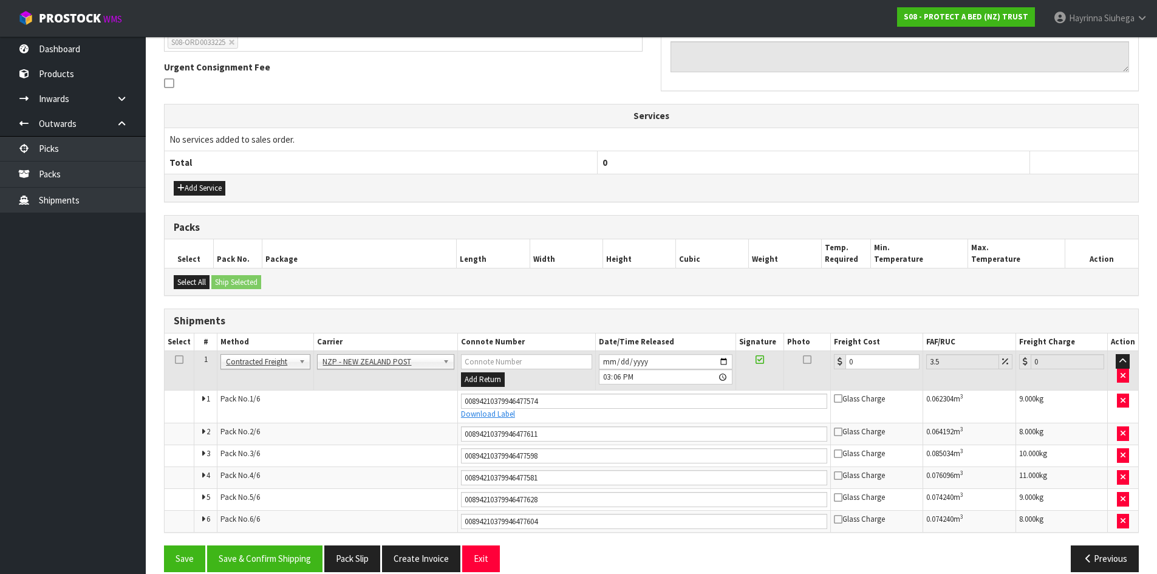
scroll to position [361, 0]
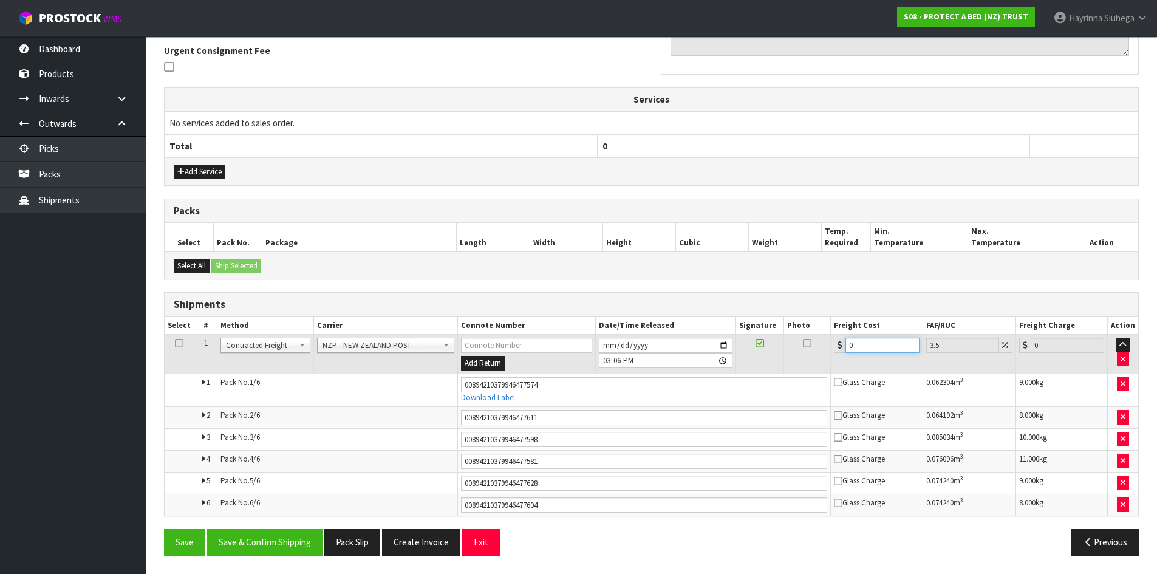
drag, startPoint x: 880, startPoint y: 344, endPoint x: 666, endPoint y: 333, distance: 214.6
click at [667, 335] on tr "1 Client Local Pickup Customer Local Pickup Company Freight Contracted Freight …" at bounding box center [651, 354] width 973 height 39
click at [164, 529] on button "Save" at bounding box center [184, 542] width 41 height 26
click at [268, 543] on button "Save & Confirm Shipping" at bounding box center [264, 542] width 115 height 26
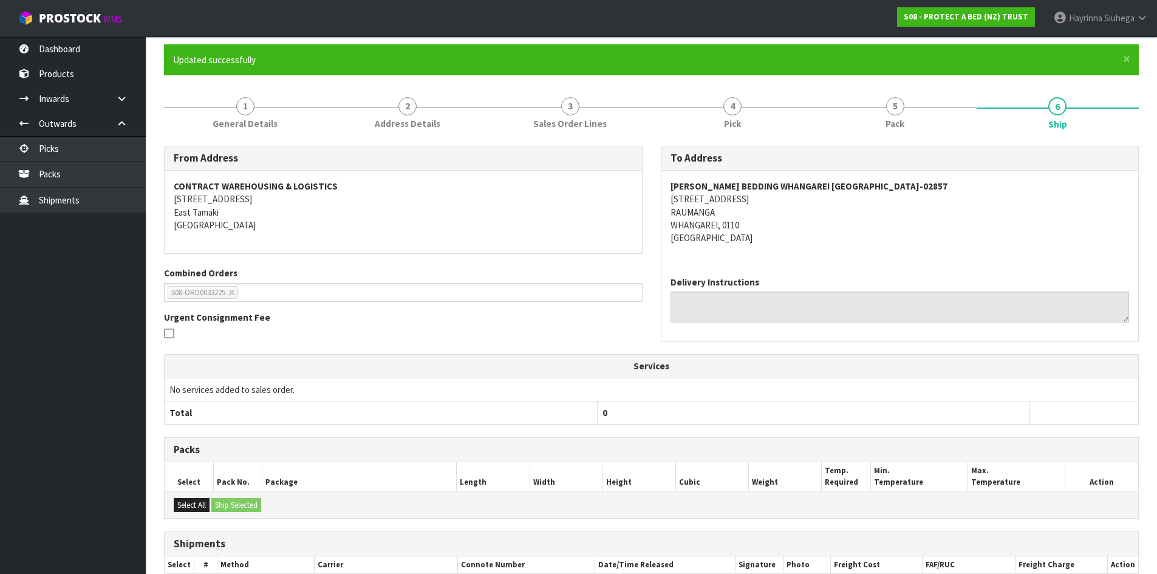
scroll to position [0, 0]
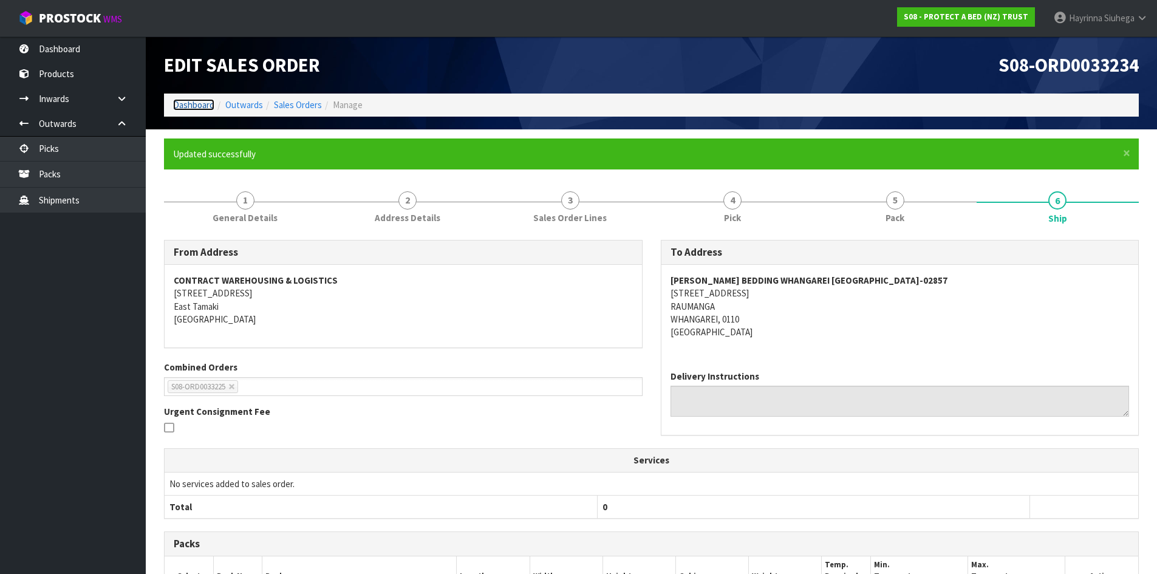
click at [197, 104] on link "Dashboard" at bounding box center [193, 105] width 41 height 12
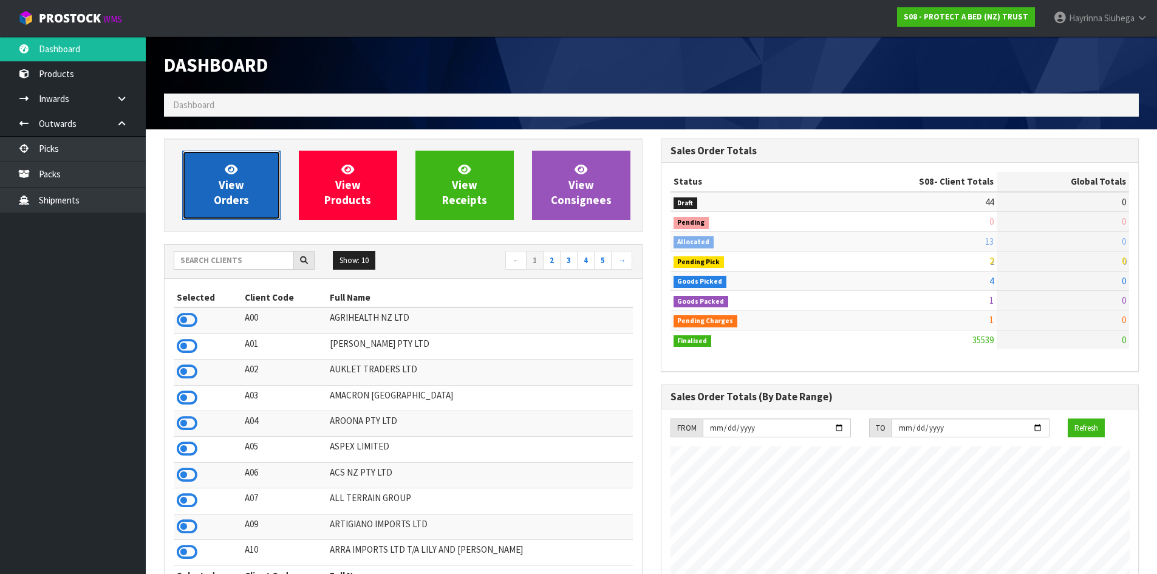
scroll to position [757, 496]
click at [233, 176] on span "View Orders" at bounding box center [231, 185] width 35 height 46
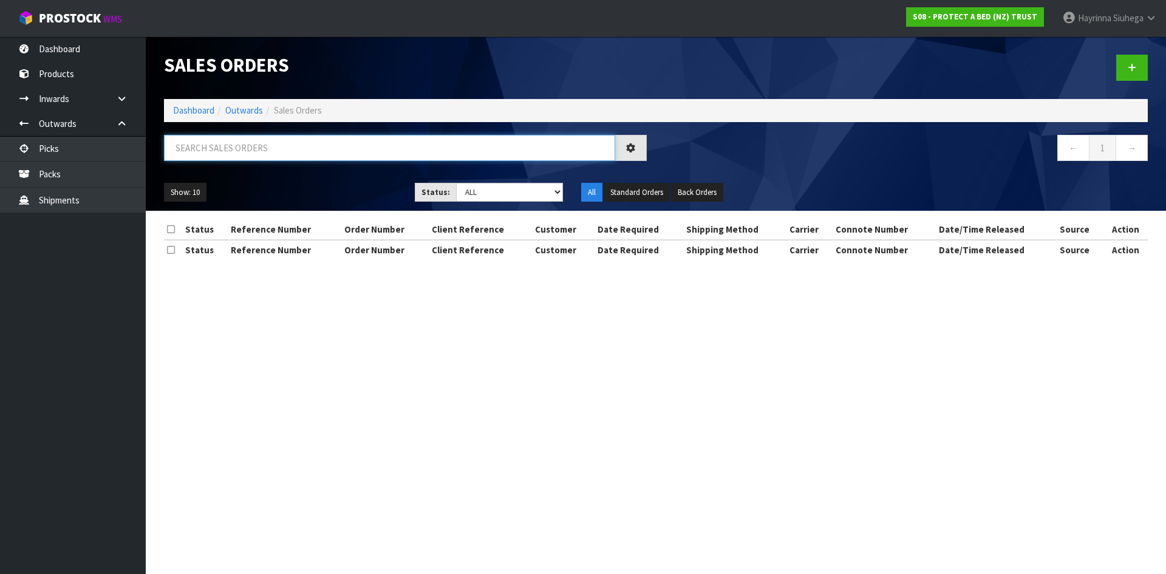
click at [262, 146] on input "text" at bounding box center [389, 148] width 451 height 26
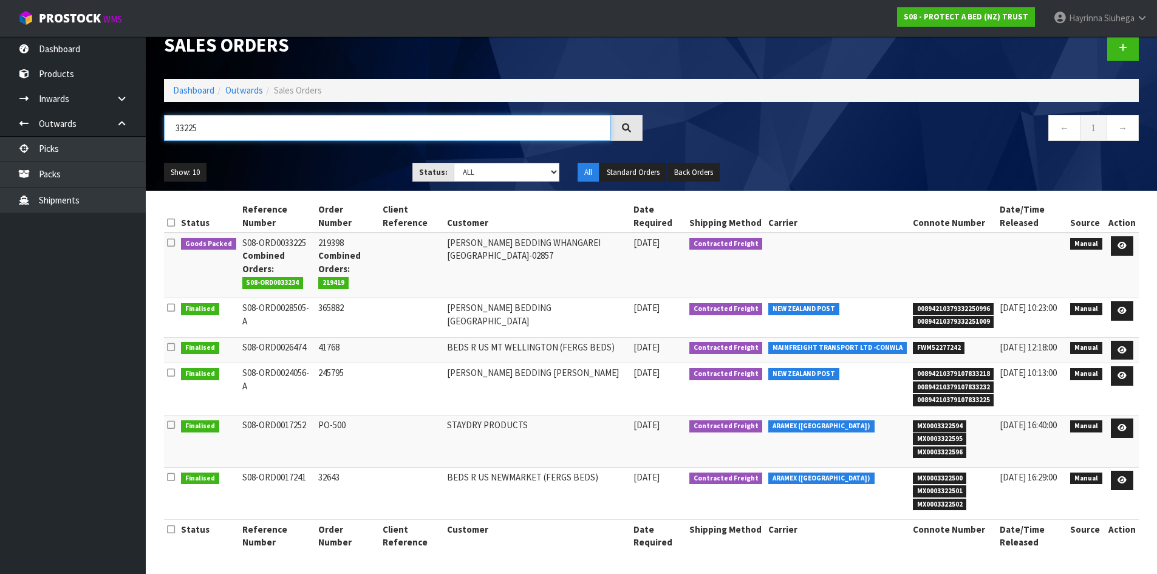
scroll to position [27, 0]
click at [1118, 242] on icon at bounding box center [1121, 246] width 9 height 8
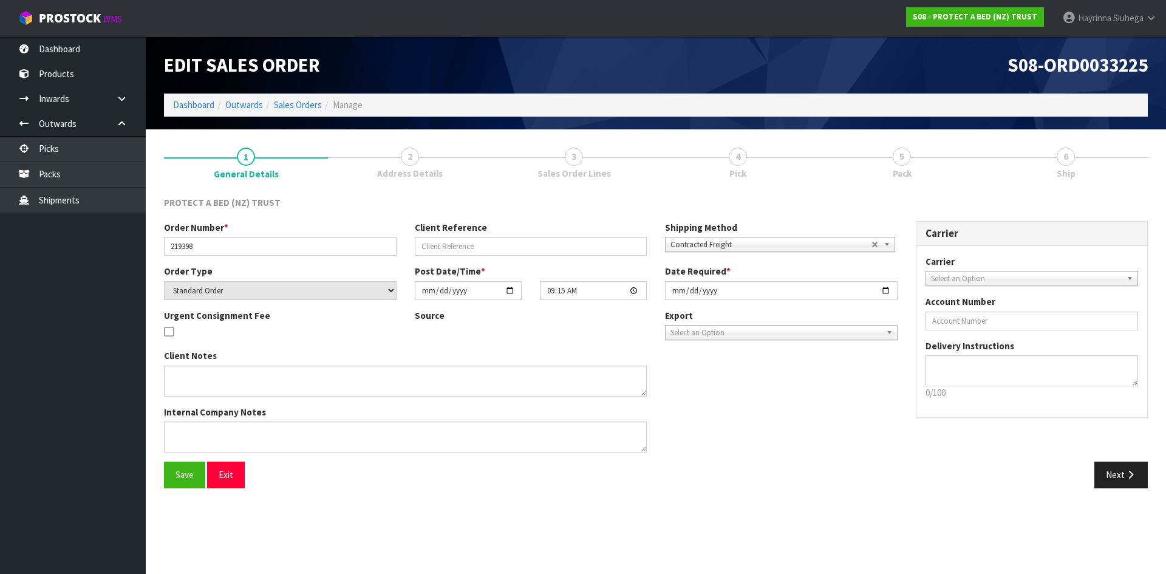
click at [929, 167] on link "5 Pack" at bounding box center [902, 162] width 164 height 48
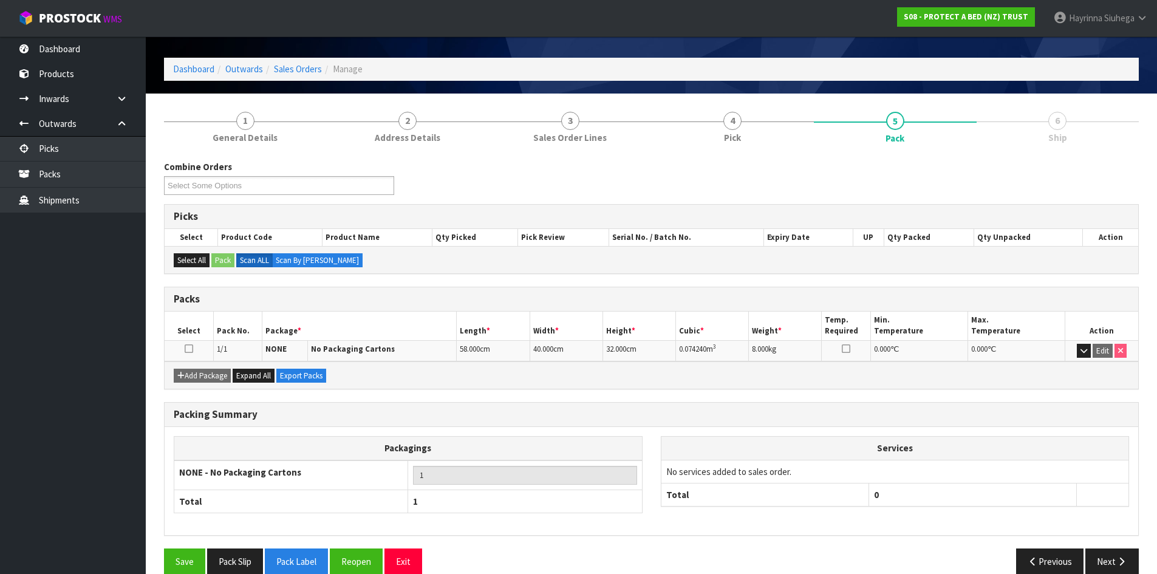
scroll to position [55, 0]
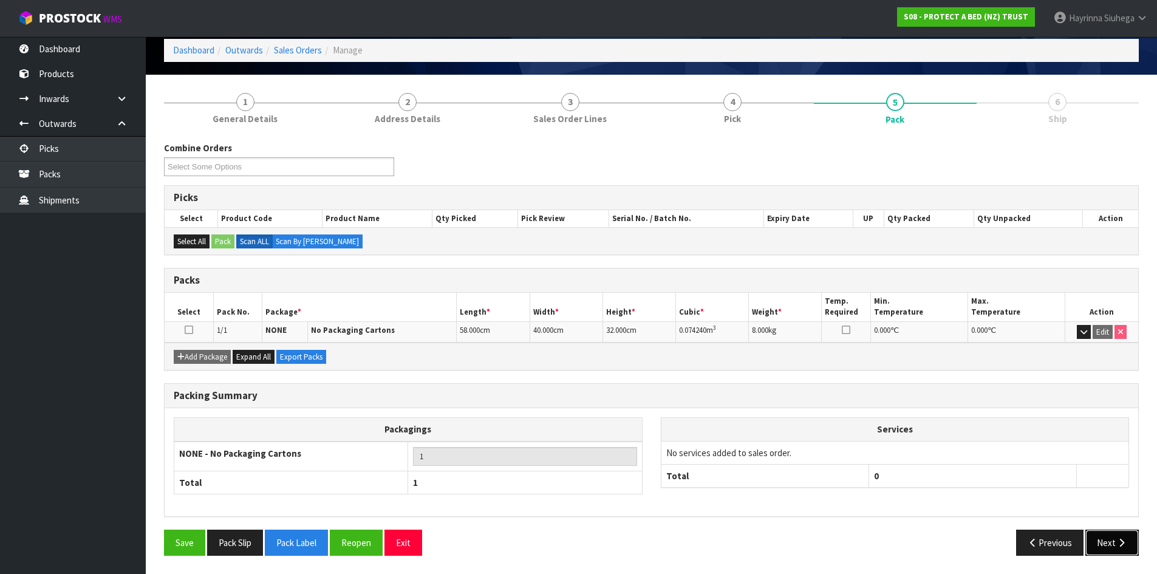
click at [1113, 538] on button "Next" at bounding box center [1111, 543] width 53 height 26
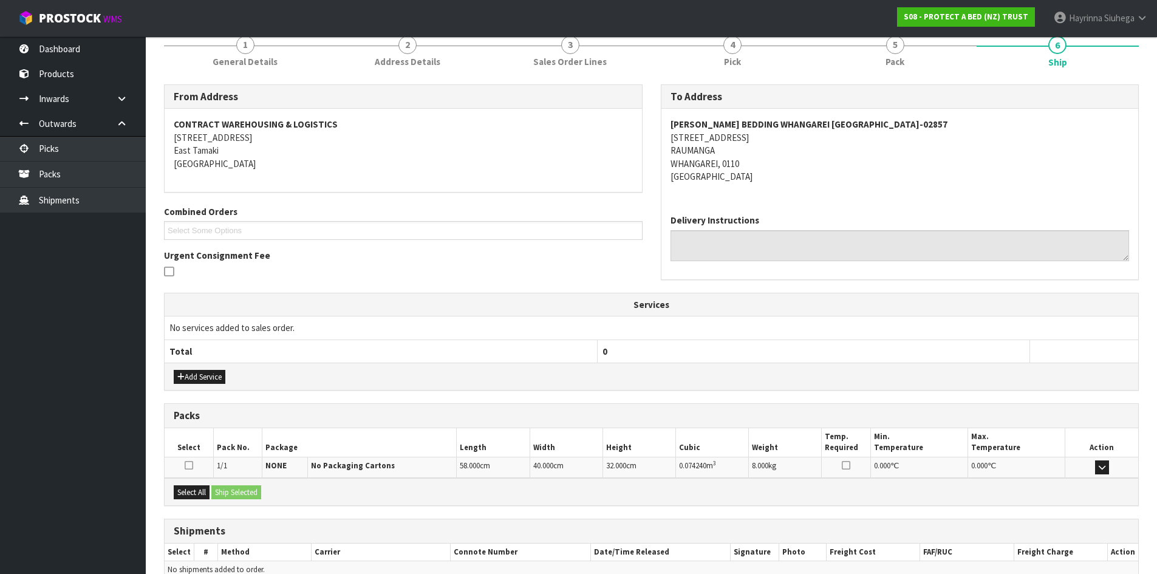
scroll to position [174, 0]
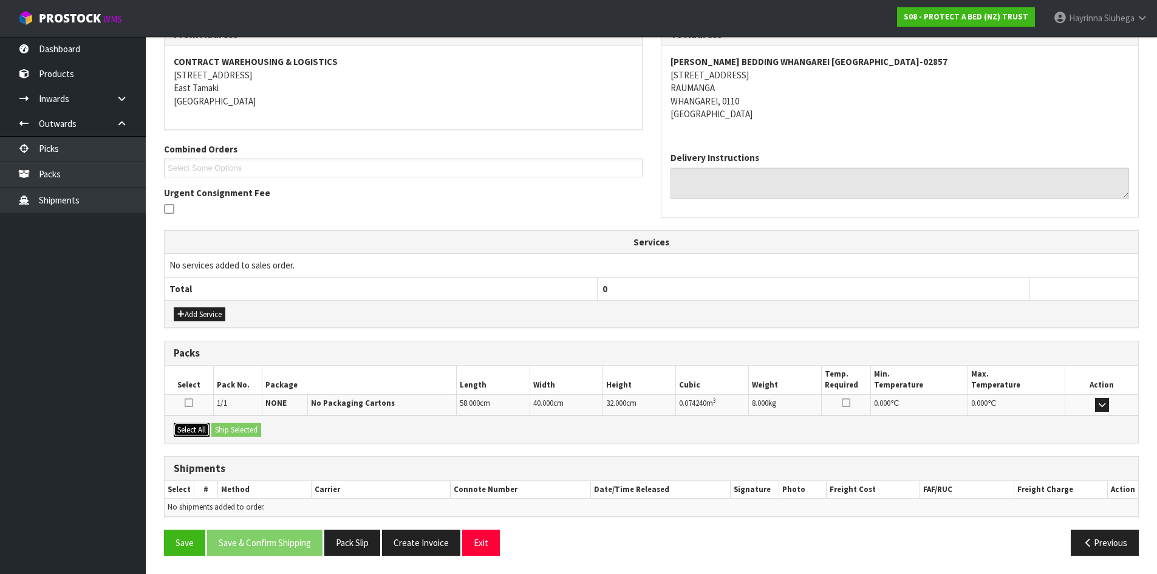
click at [196, 426] on button "Select All" at bounding box center [192, 430] width 36 height 15
click at [233, 426] on button "Ship Selected" at bounding box center [236, 430] width 50 height 15
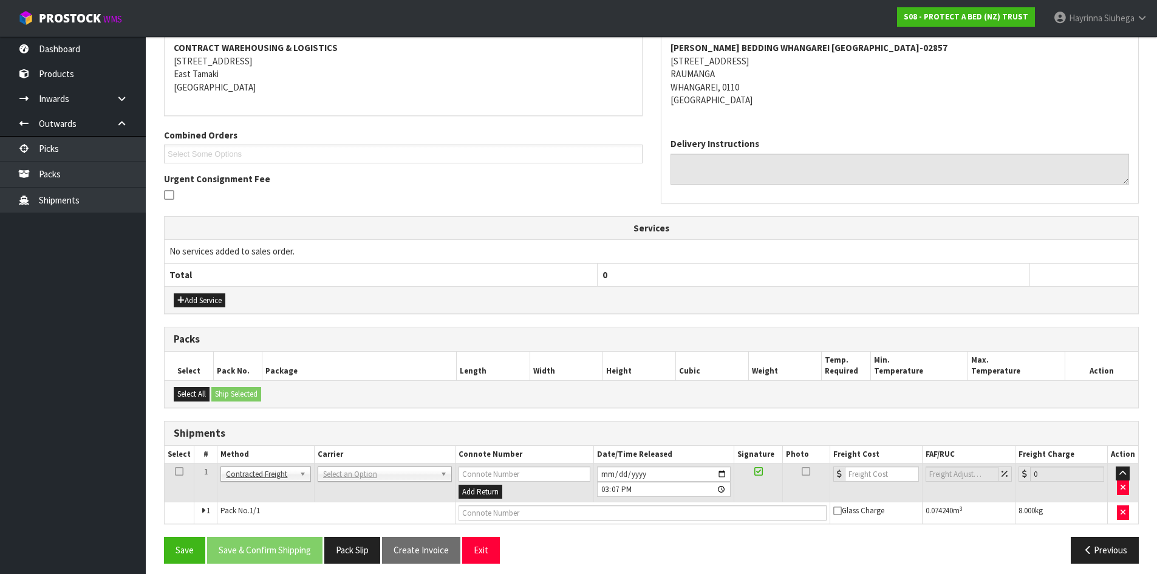
scroll to position [196, 0]
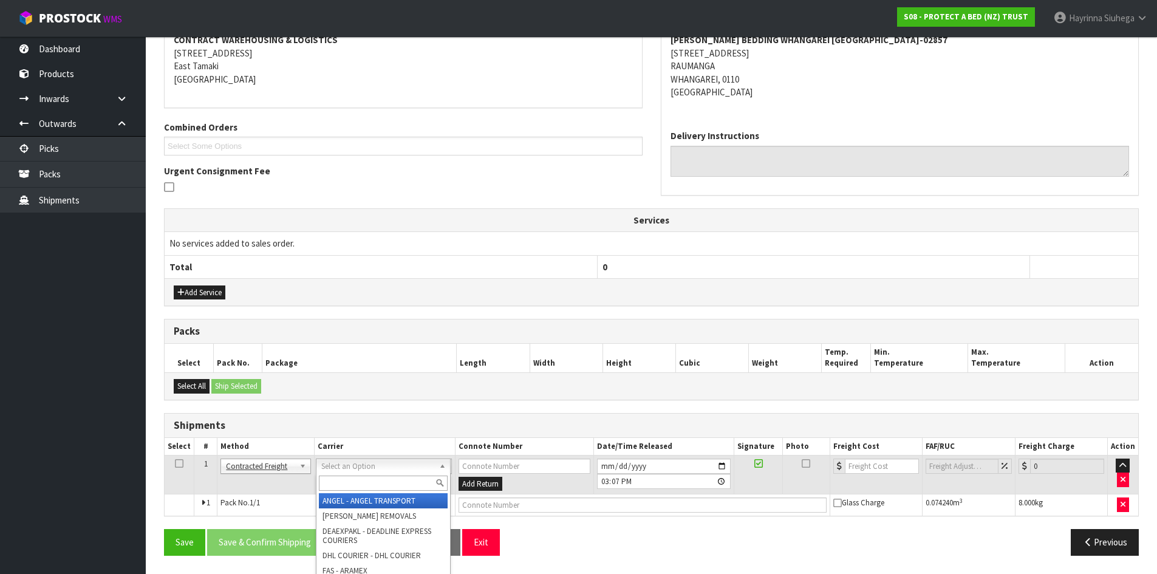
click at [361, 476] on input "text" at bounding box center [383, 483] width 129 height 15
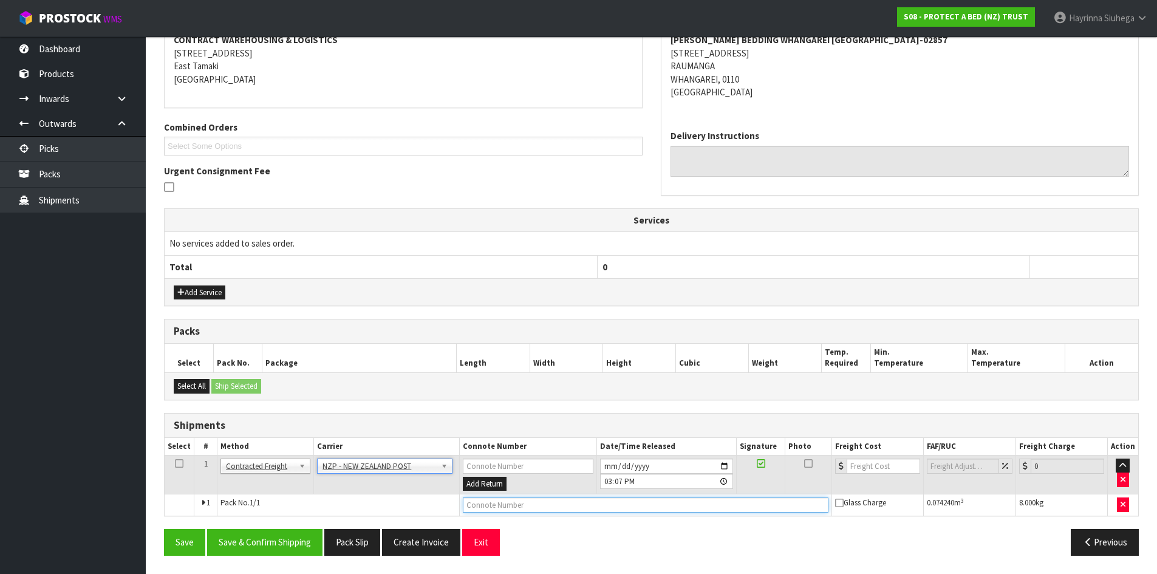
click at [495, 507] on input "text" at bounding box center [646, 504] width 366 height 15
click at [164, 529] on button "Save" at bounding box center [184, 542] width 41 height 26
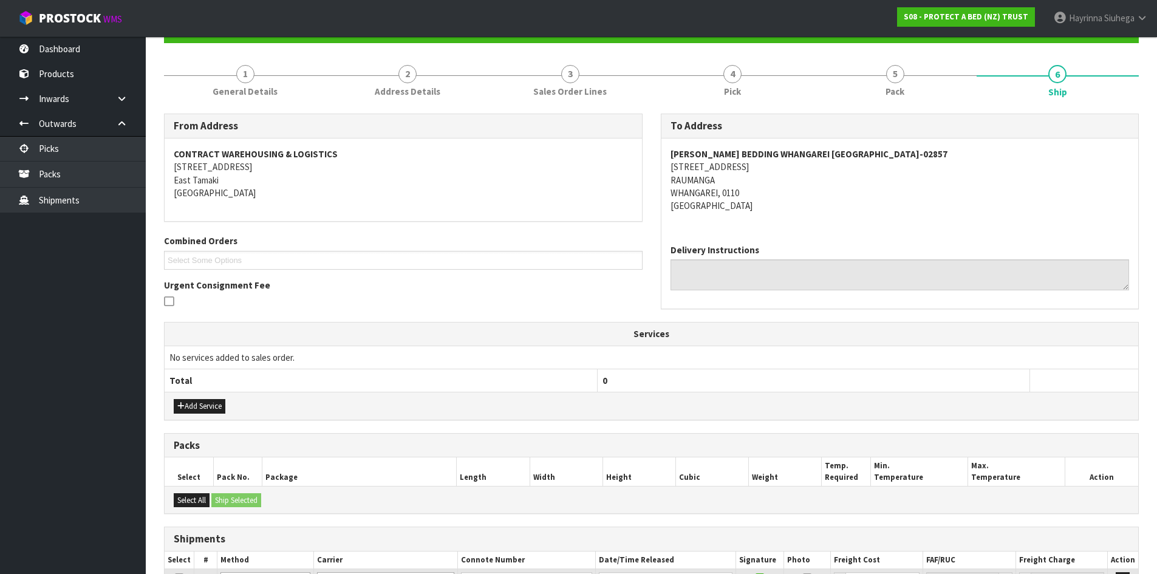
scroll to position [240, 0]
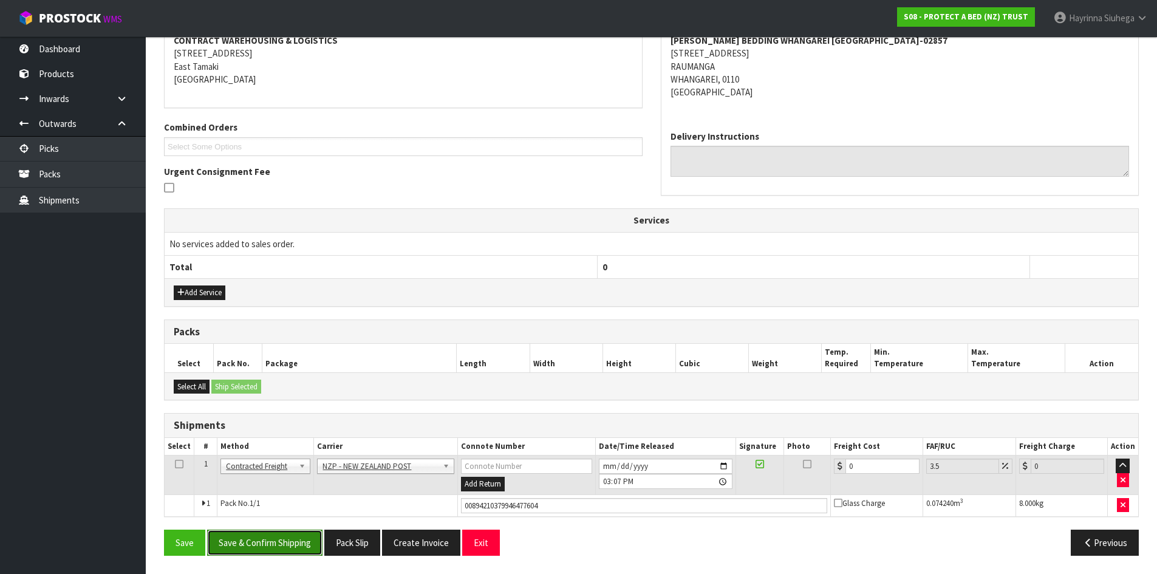
click at [279, 542] on button "Save & Confirm Shipping" at bounding box center [264, 543] width 115 height 26
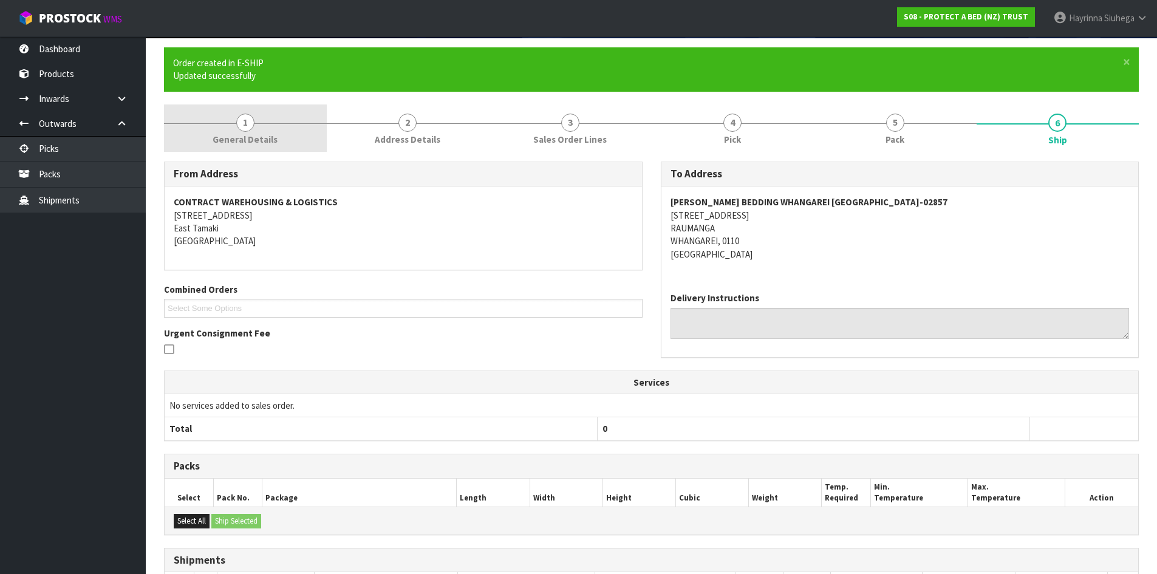
scroll to position [0, 0]
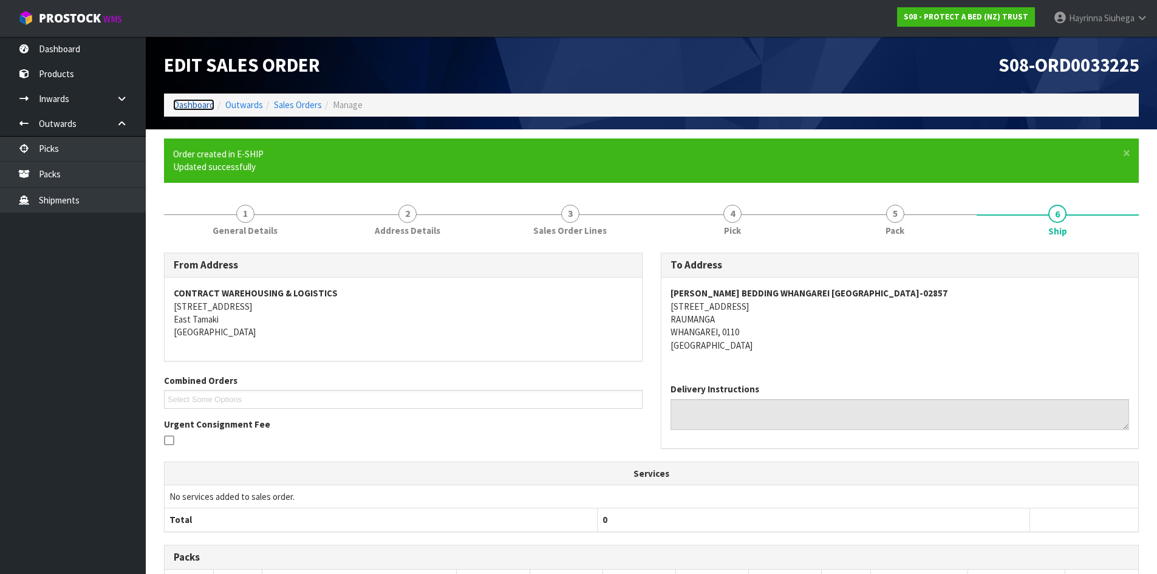
click at [186, 104] on link "Dashboard" at bounding box center [193, 105] width 41 height 12
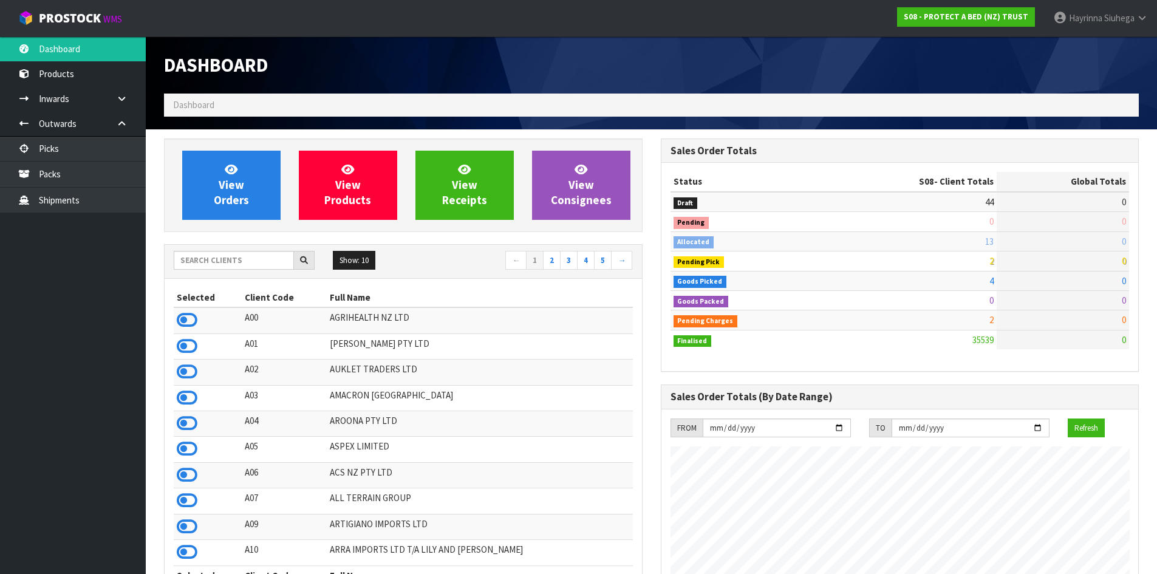
scroll to position [920, 496]
click at [247, 188] on link "View Orders" at bounding box center [231, 185] width 98 height 69
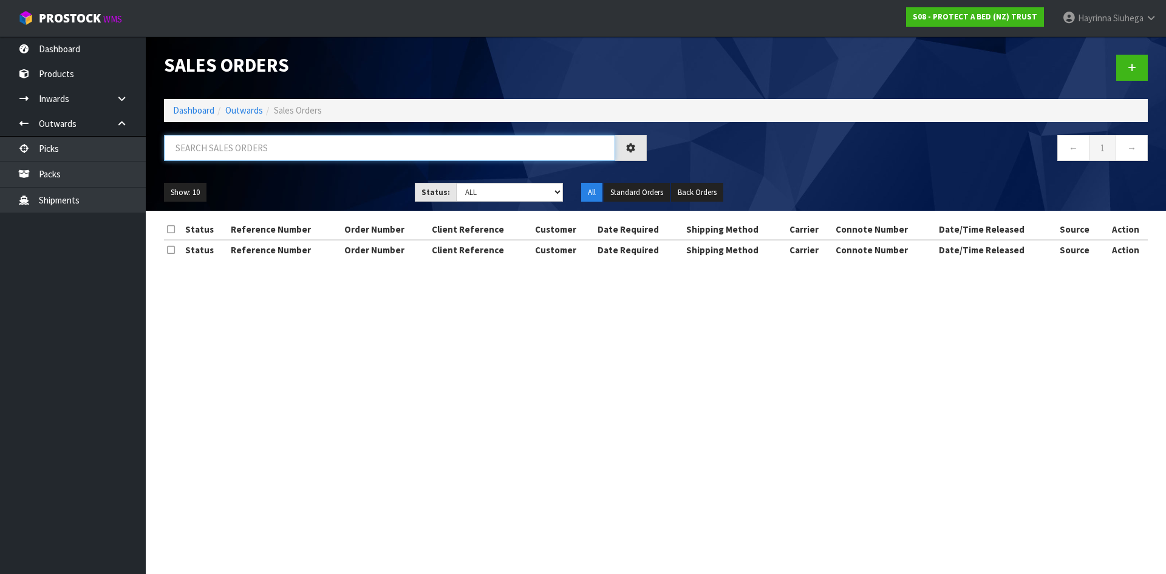
click at [256, 154] on input "text" at bounding box center [389, 148] width 451 height 26
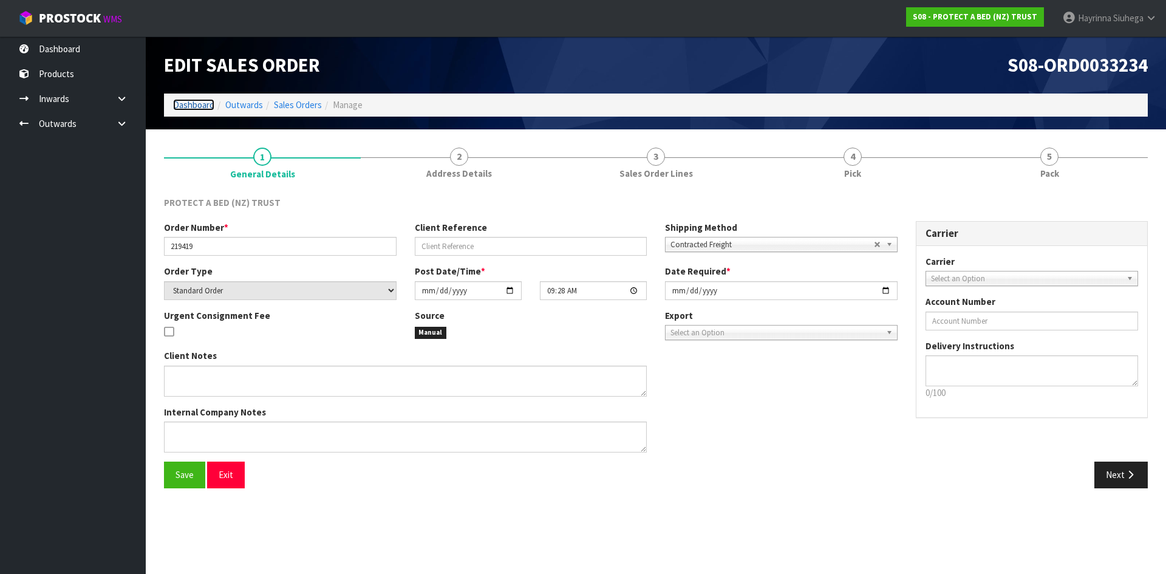
click at [203, 103] on link "Dashboard" at bounding box center [193, 105] width 41 height 12
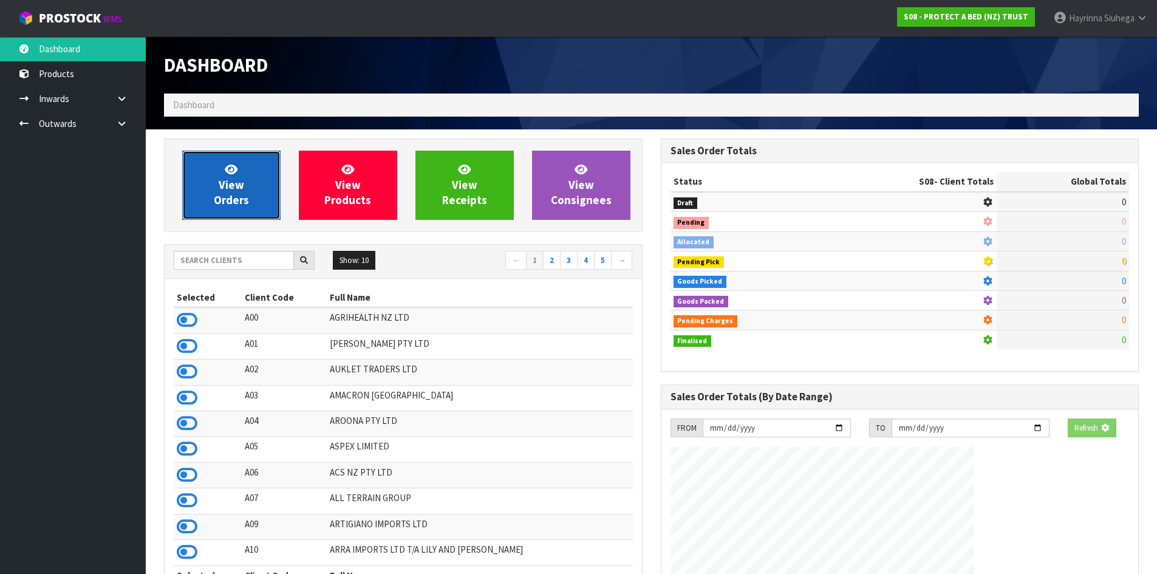
click at [216, 177] on link "View Orders" at bounding box center [231, 185] width 98 height 69
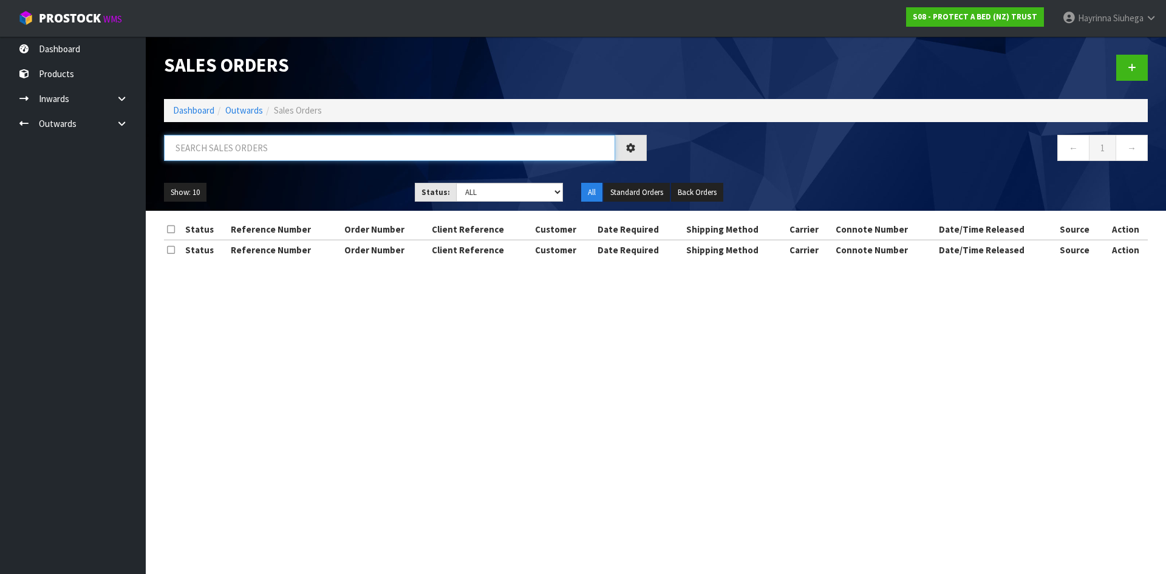
click at [231, 152] on input "text" at bounding box center [389, 148] width 451 height 26
type input "JOB-0410711"
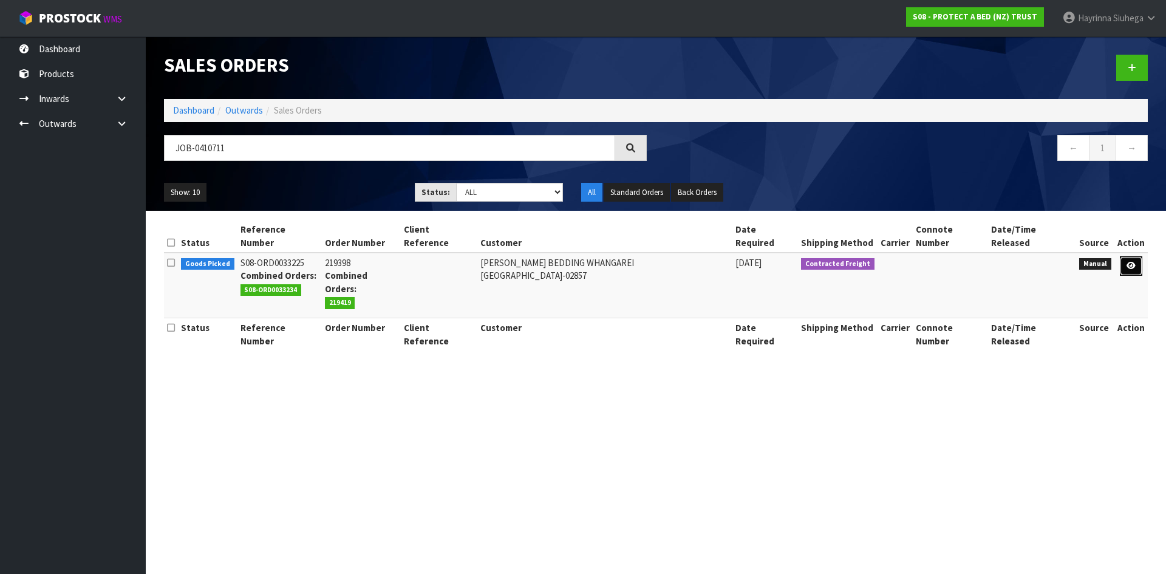
click at [1127, 262] on icon at bounding box center [1131, 266] width 9 height 8
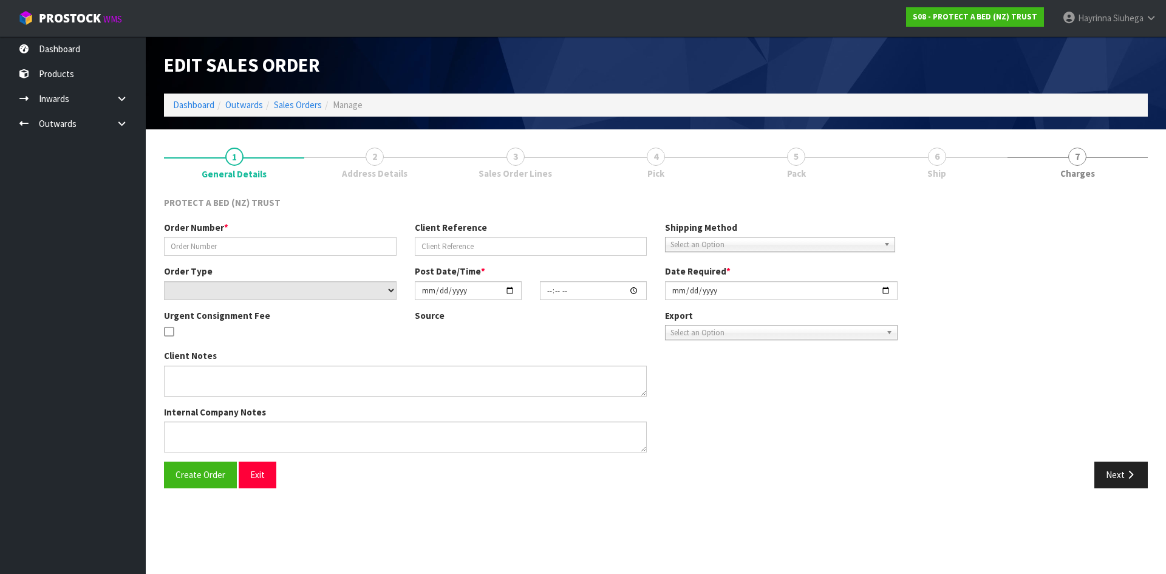
type input "219398"
select select "number:0"
type input "[DATE]"
type input "09:15:00.000"
type input "[DATE]"
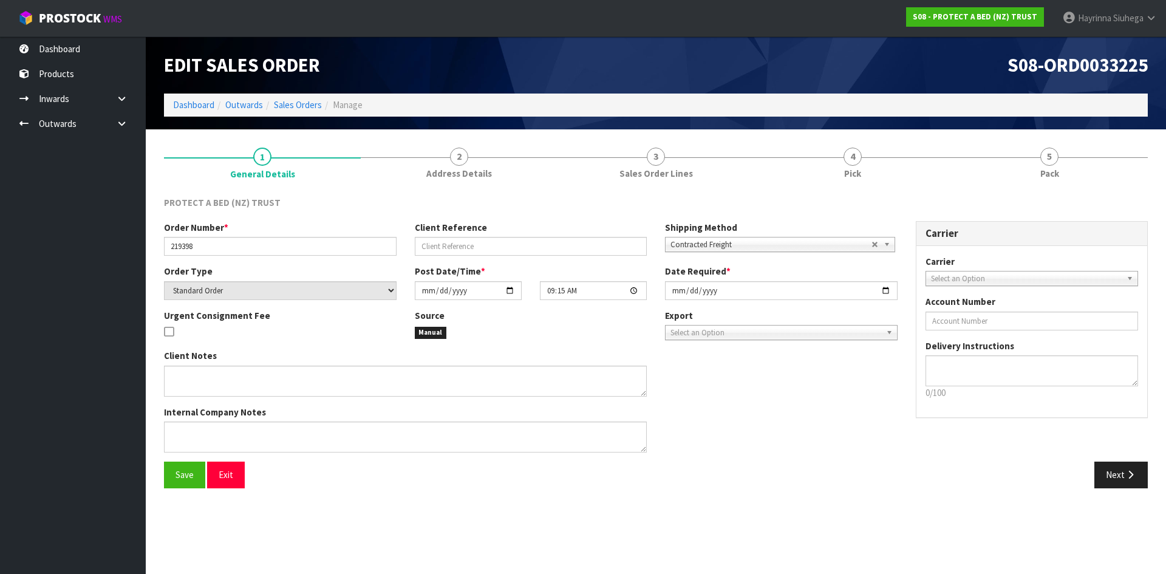
click at [918, 166] on link "4 Pick" at bounding box center [852, 162] width 197 height 48
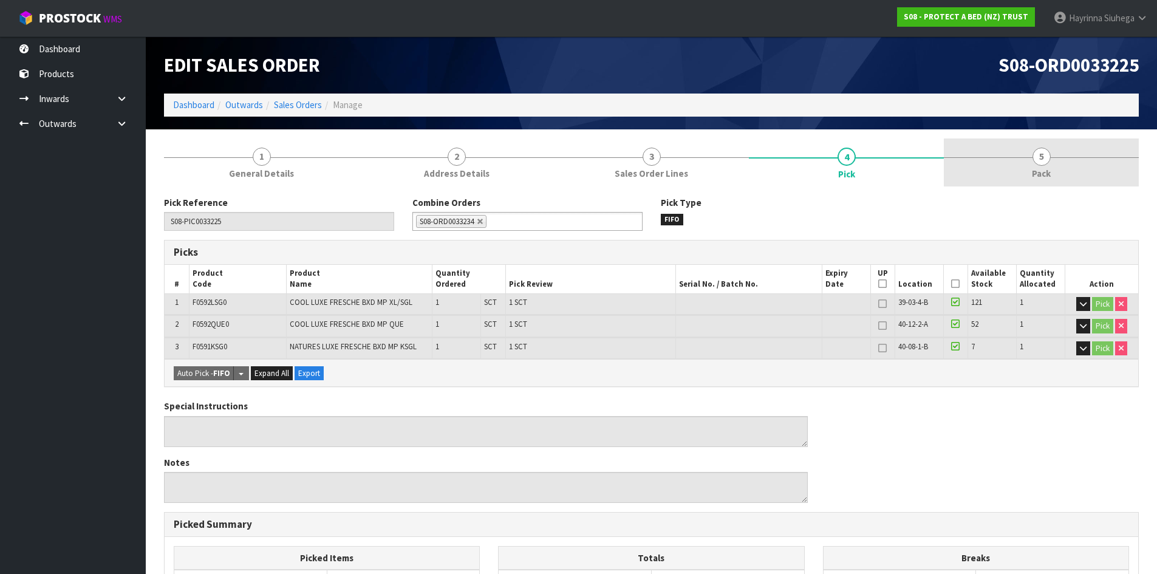
click at [1000, 160] on link "5 Pack" at bounding box center [1041, 162] width 195 height 48
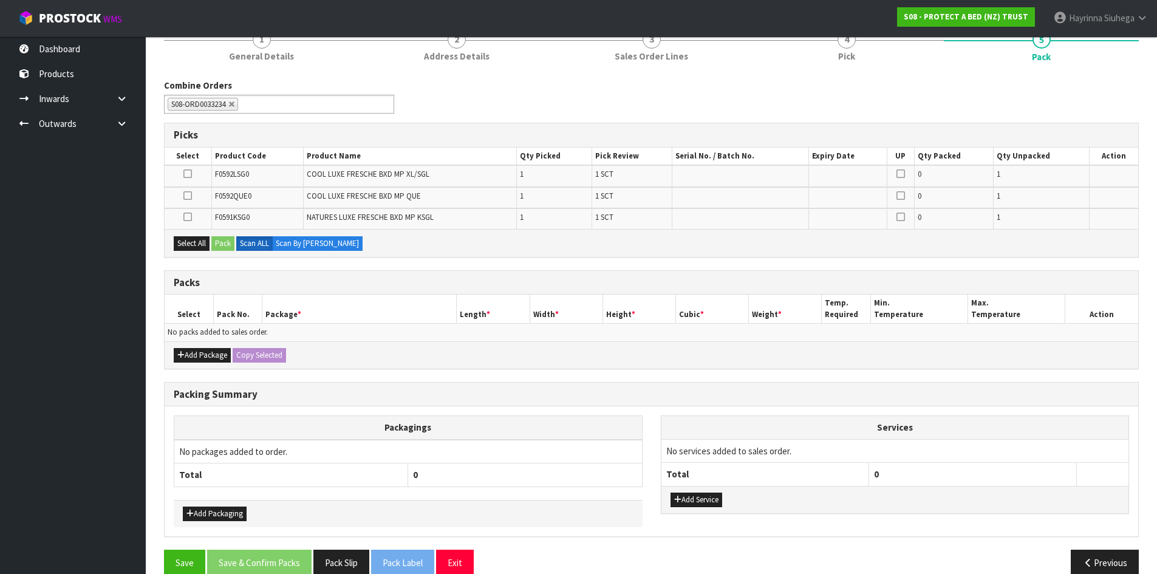
scroll to position [137, 0]
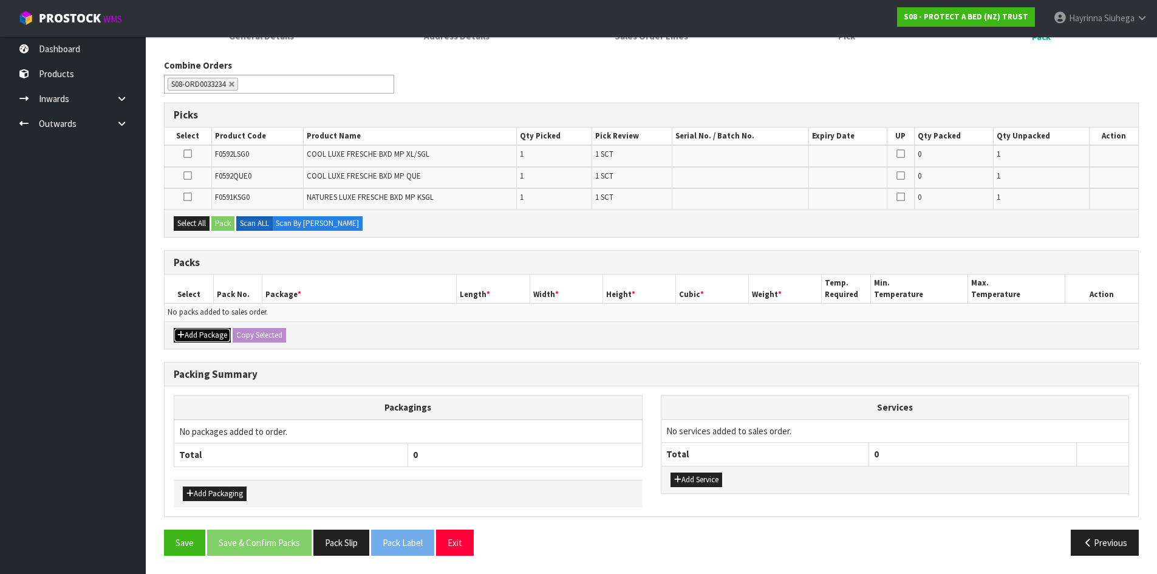
click at [196, 332] on button "Add Package" at bounding box center [202, 335] width 57 height 15
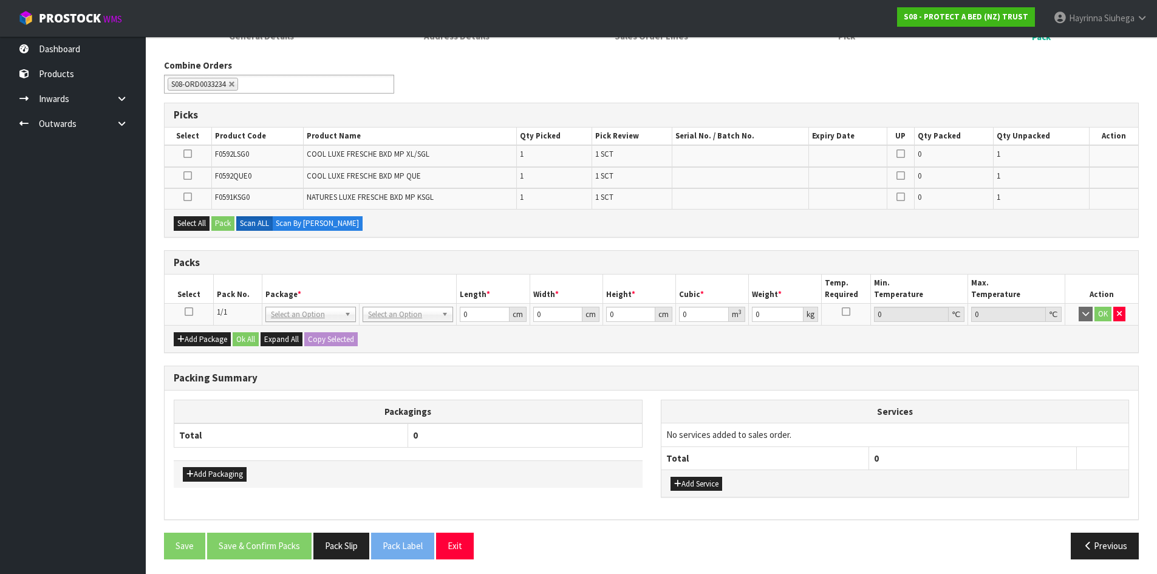
click at [190, 312] on icon at bounding box center [189, 312] width 9 height 1
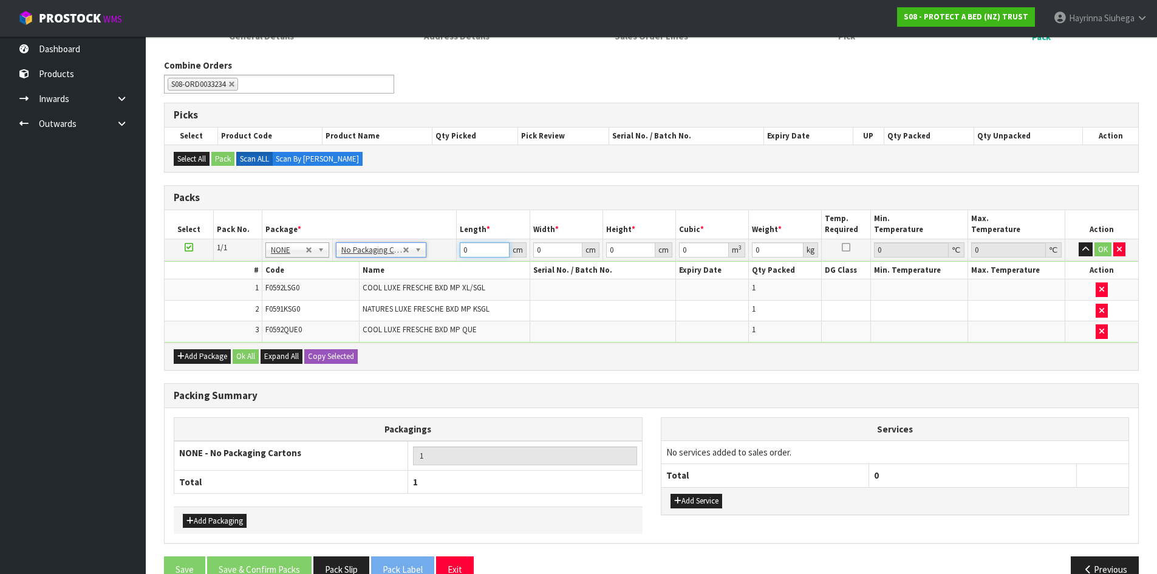
click at [466, 250] on input "0" at bounding box center [484, 249] width 49 height 15
click at [462, 249] on input "0" at bounding box center [484, 249] width 49 height 15
type input "58"
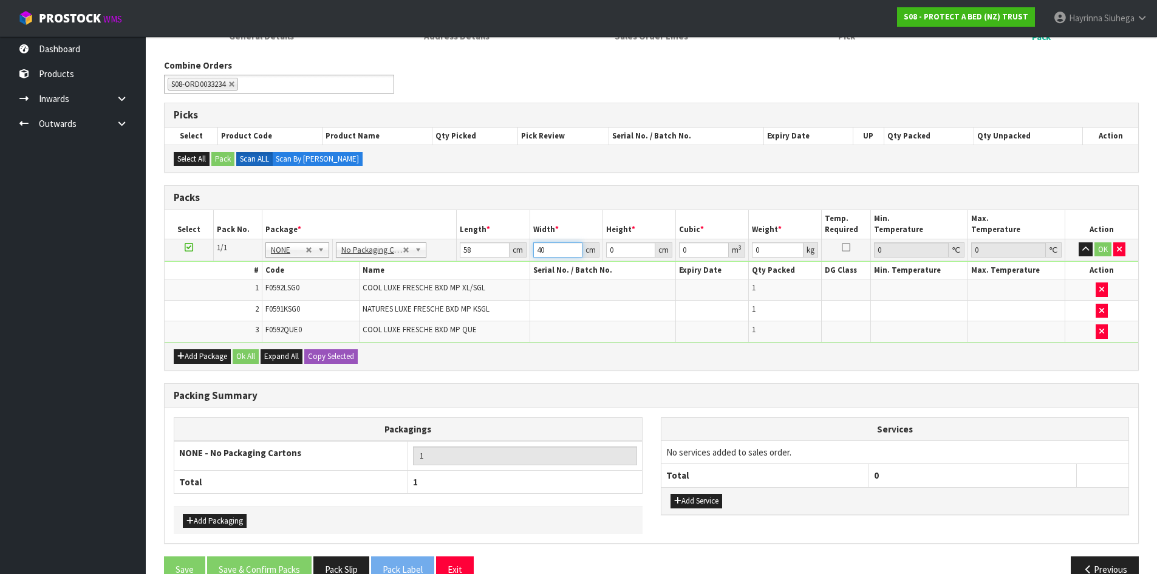
type input "40"
type input "3"
type input "0.00696"
type input "32"
type input "0.07424"
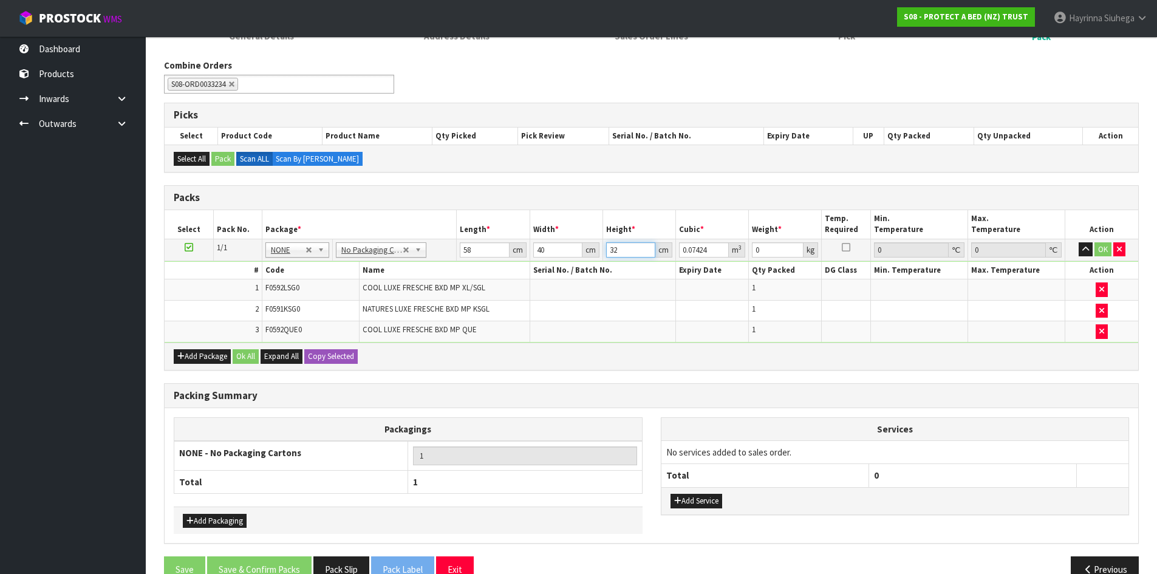
type input "32"
type input "8"
click button "OK" at bounding box center [1102, 249] width 17 height 15
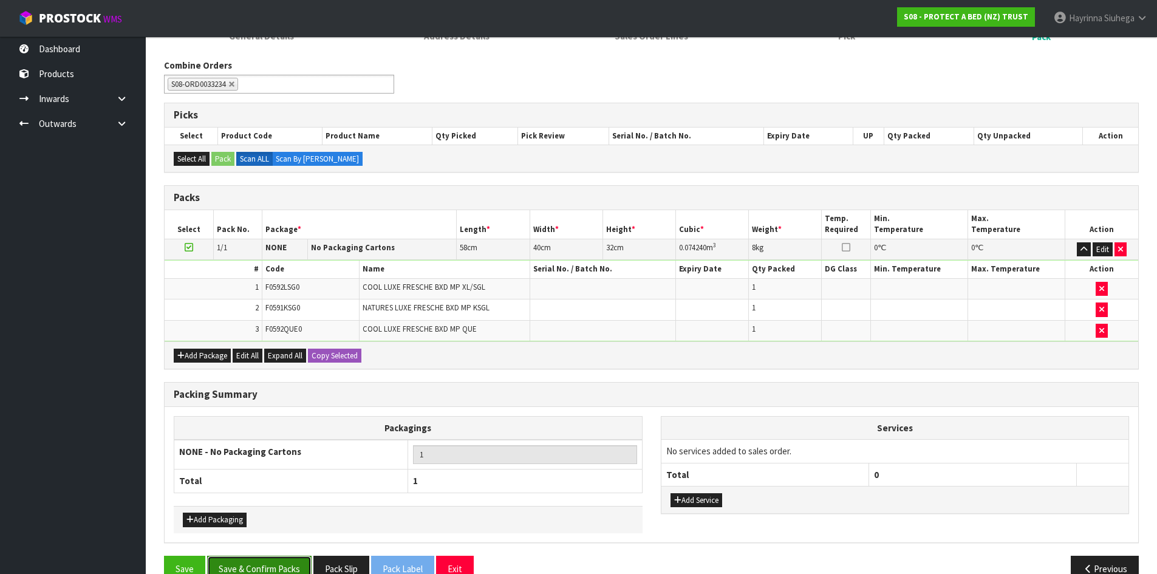
click at [284, 557] on button "Save & Confirm Packs" at bounding box center [259, 569] width 104 height 26
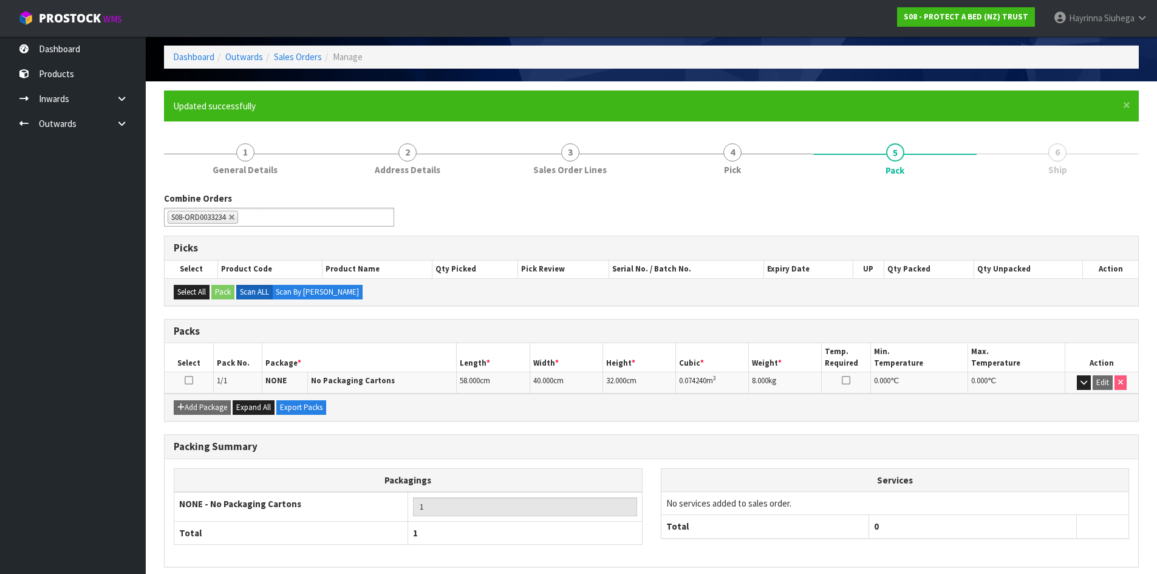
scroll to position [0, 0]
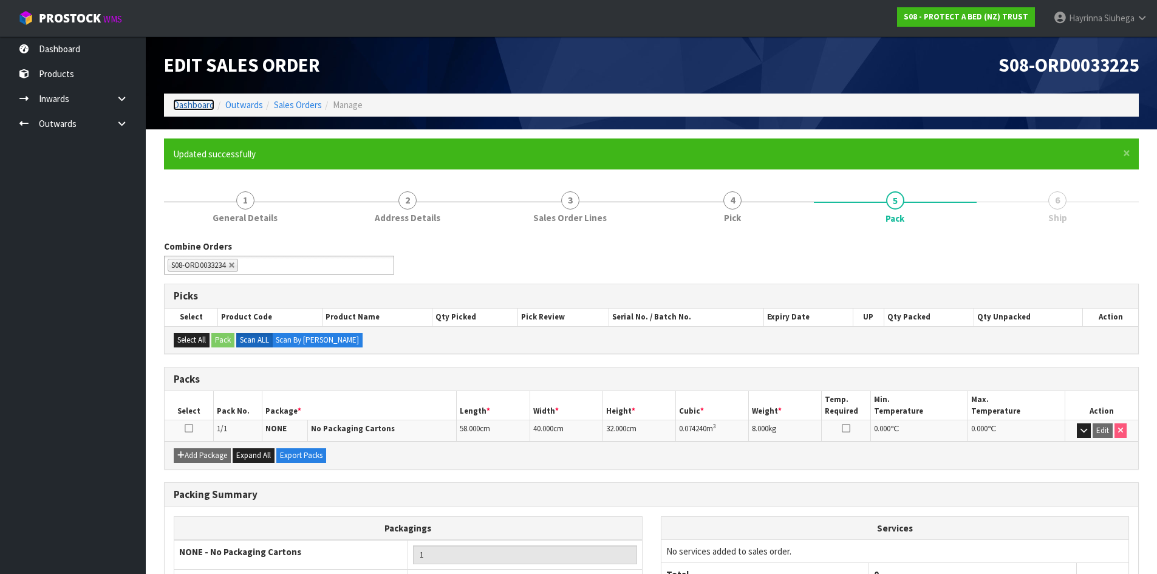
click at [202, 104] on link "Dashboard" at bounding box center [193, 105] width 41 height 12
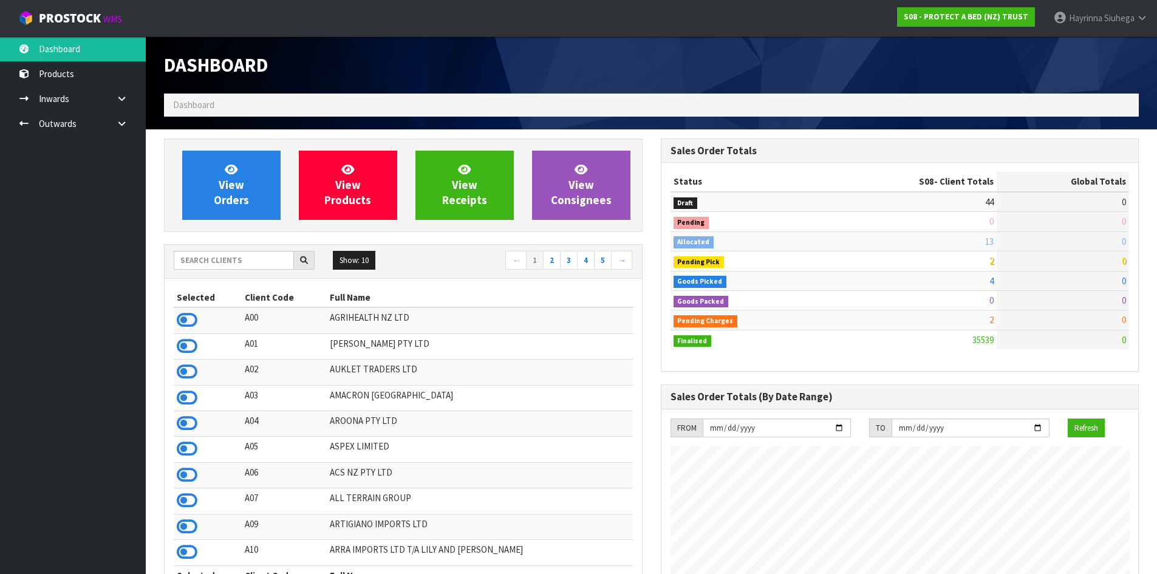
scroll to position [920, 496]
click at [223, 256] on input "text" at bounding box center [234, 260] width 120 height 19
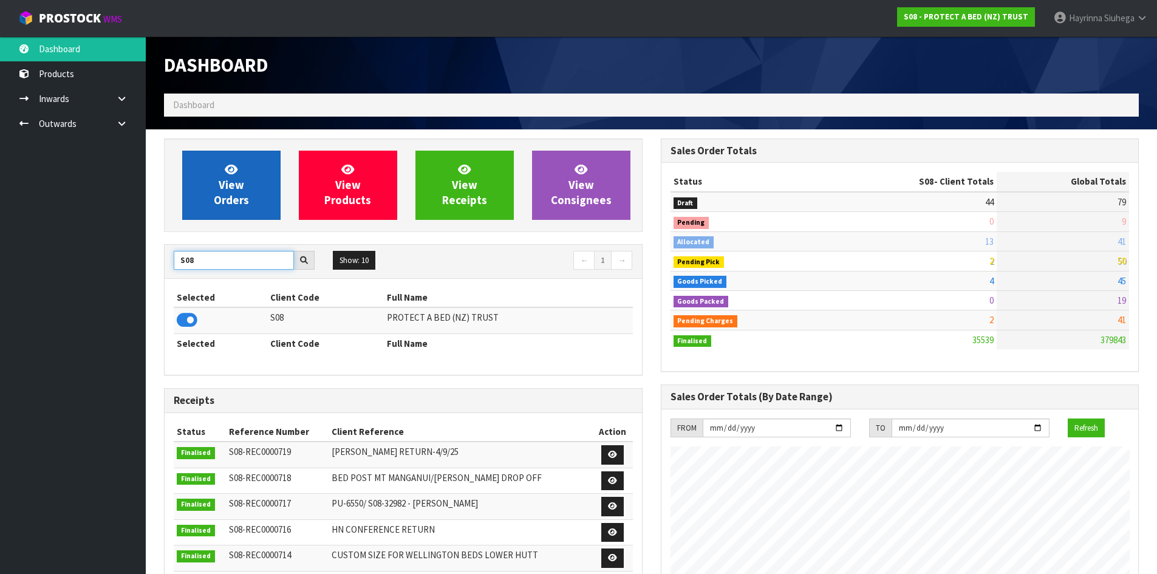
type input "S08"
click at [243, 189] on span "View Orders" at bounding box center [231, 185] width 35 height 46
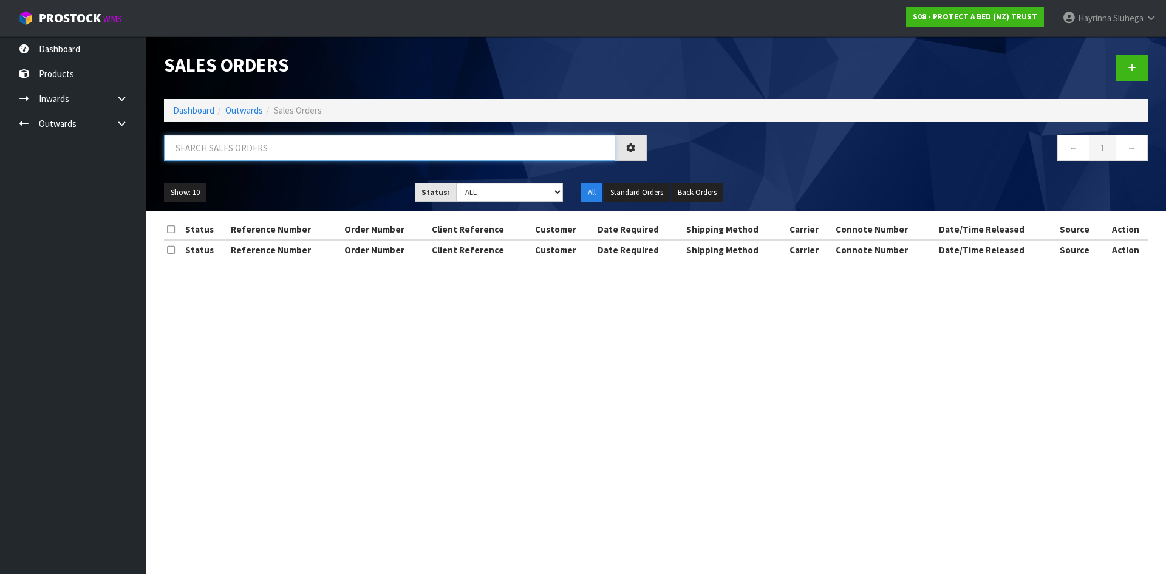
click at [234, 143] on input "text" at bounding box center [389, 148] width 451 height 26
type input "JOB-0411000"
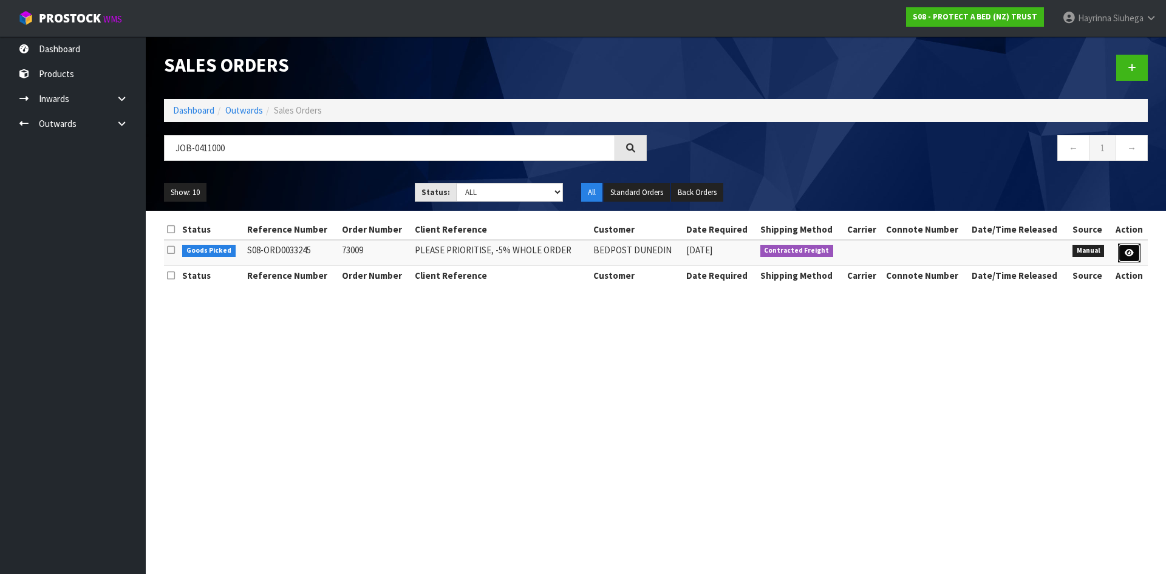
click at [1128, 246] on link at bounding box center [1129, 253] width 22 height 19
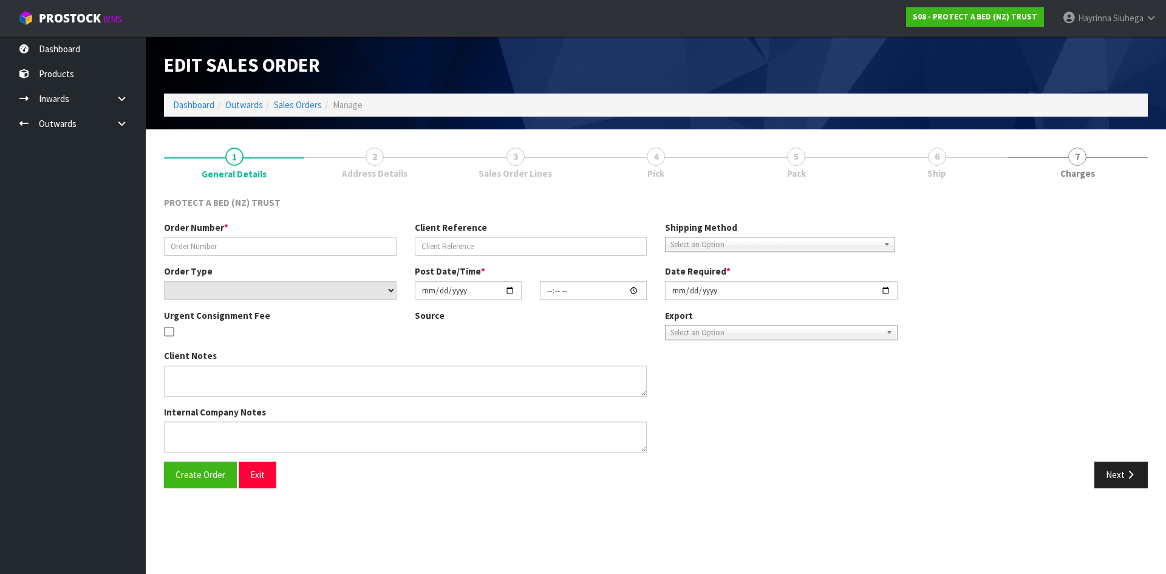
type input "73009"
type input "PLEASE PRIORITISE, -5% WHOLE ORDER"
select select "number:0"
type input "[DATE]"
type input "11:39:00.000"
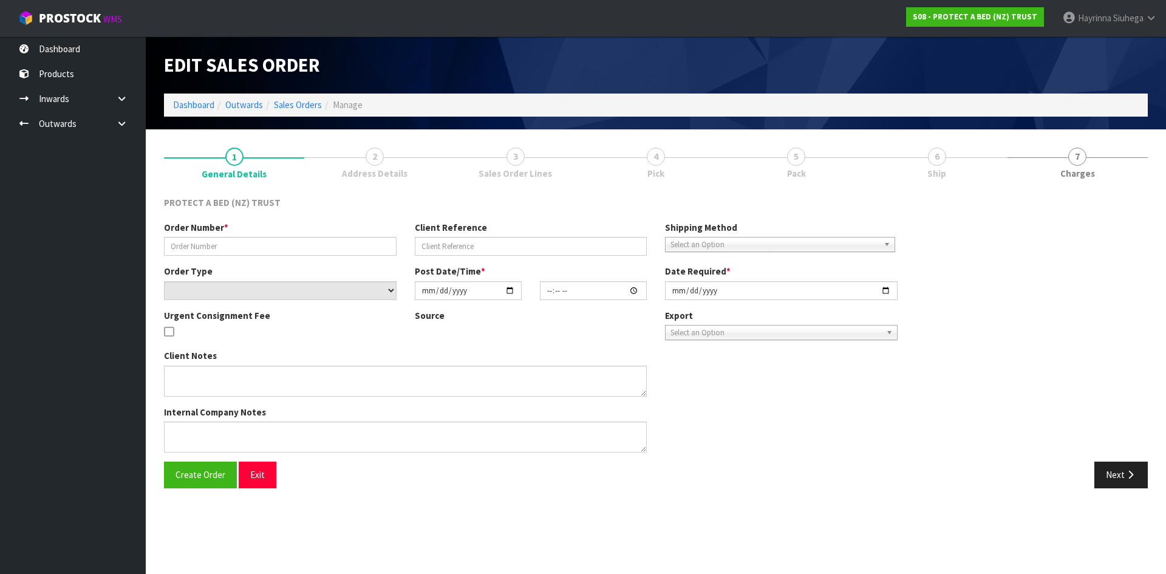
type input "[DATE]"
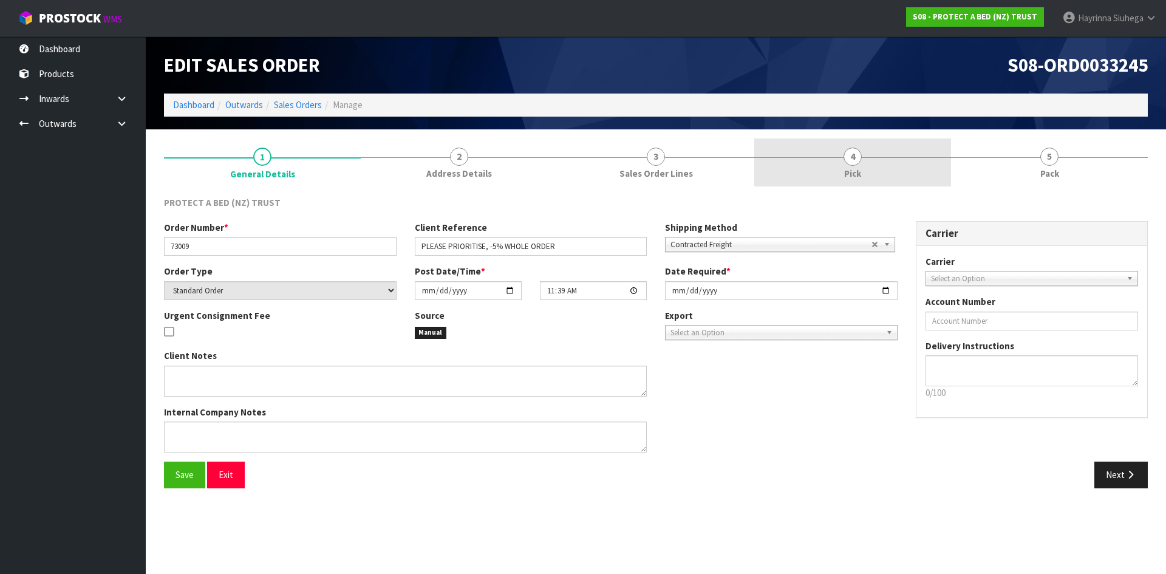
click at [876, 160] on link "4 Pick" at bounding box center [852, 162] width 197 height 48
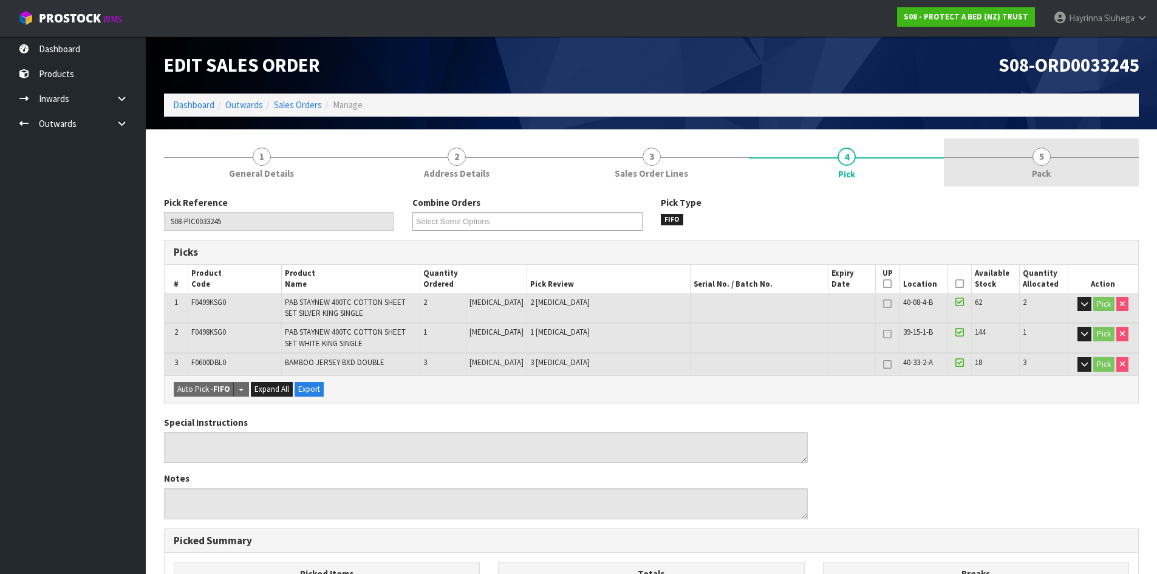
click at [1000, 164] on link "5 Pack" at bounding box center [1041, 162] width 195 height 48
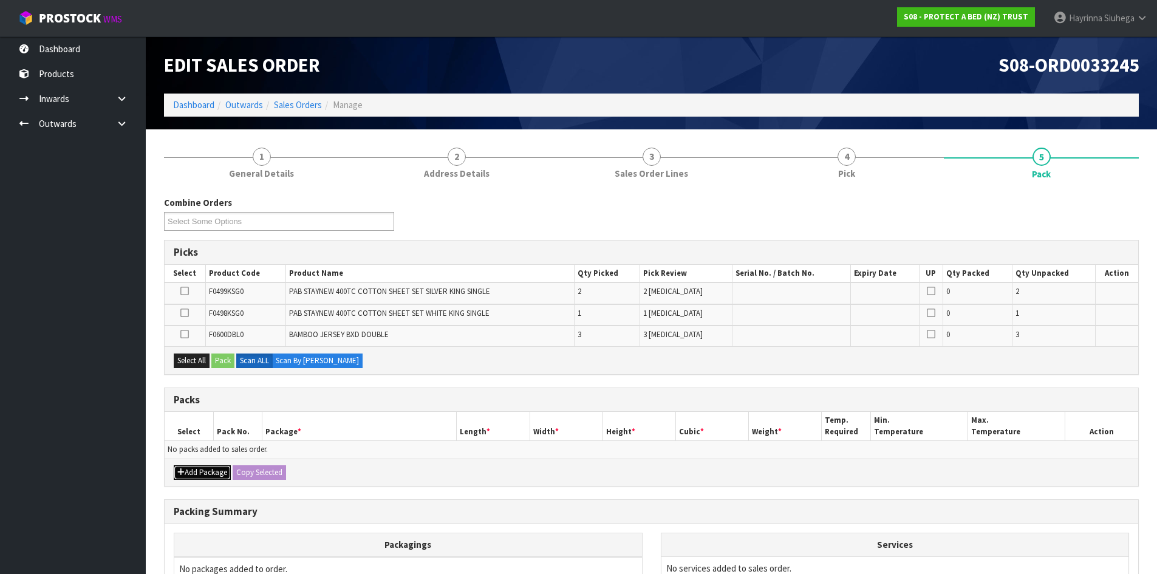
click at [191, 471] on button "Add Package" at bounding box center [202, 472] width 57 height 15
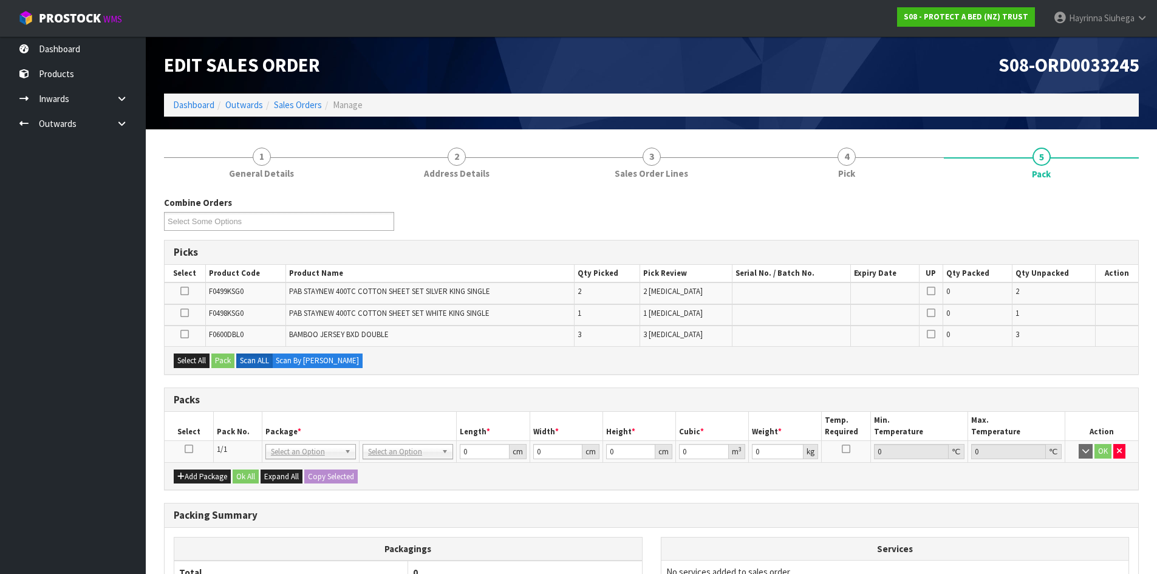
click at [190, 449] on icon at bounding box center [189, 449] width 9 height 1
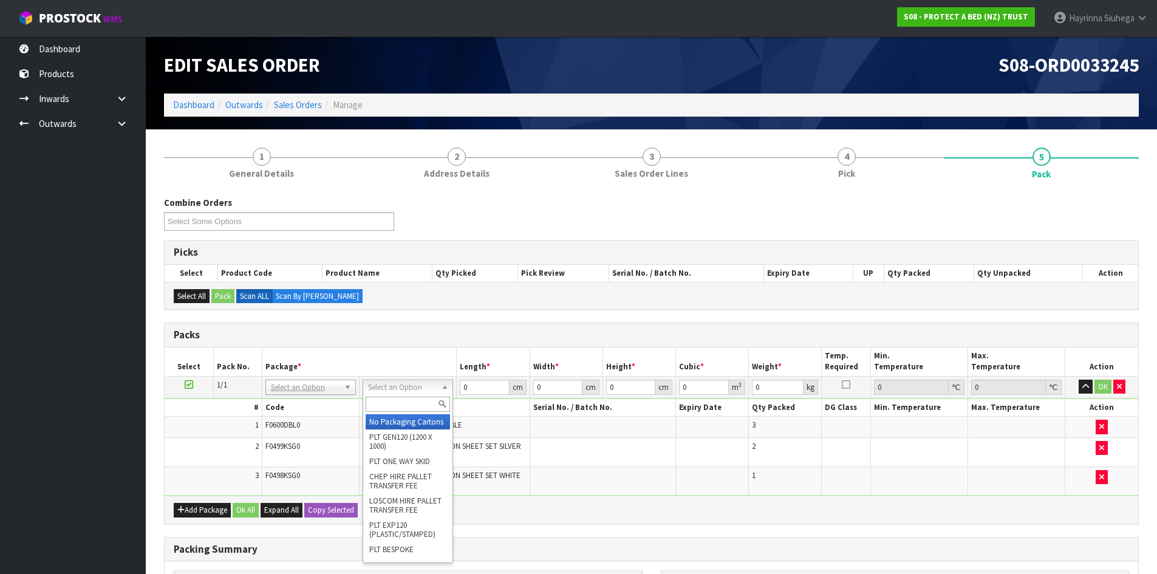
click at [411, 404] on input "text" at bounding box center [408, 404] width 84 height 15
type input "ctn6"
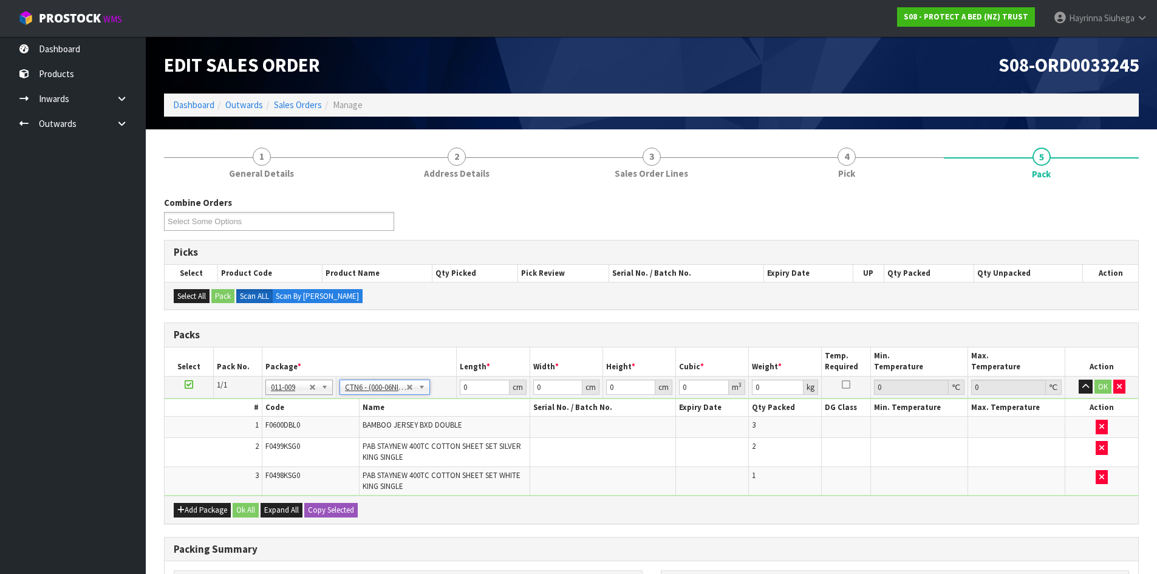
type input "45.5"
type input "30.5"
type input "0.042326"
type input "9.38"
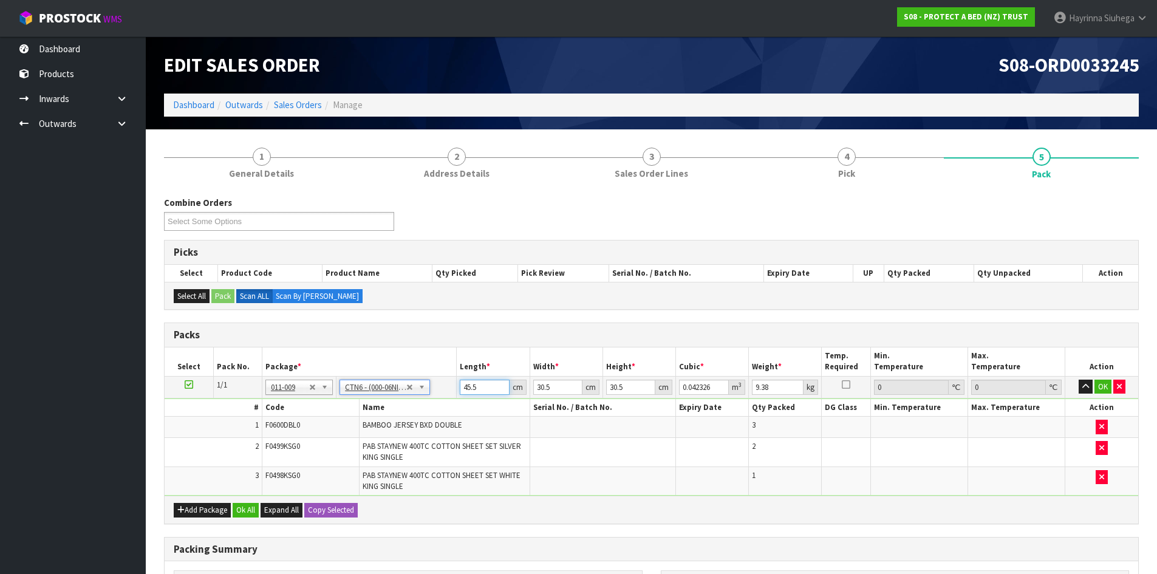
click at [469, 386] on input "45.5" at bounding box center [484, 387] width 49 height 15
type input "4"
type input "0.003721"
type input "46"
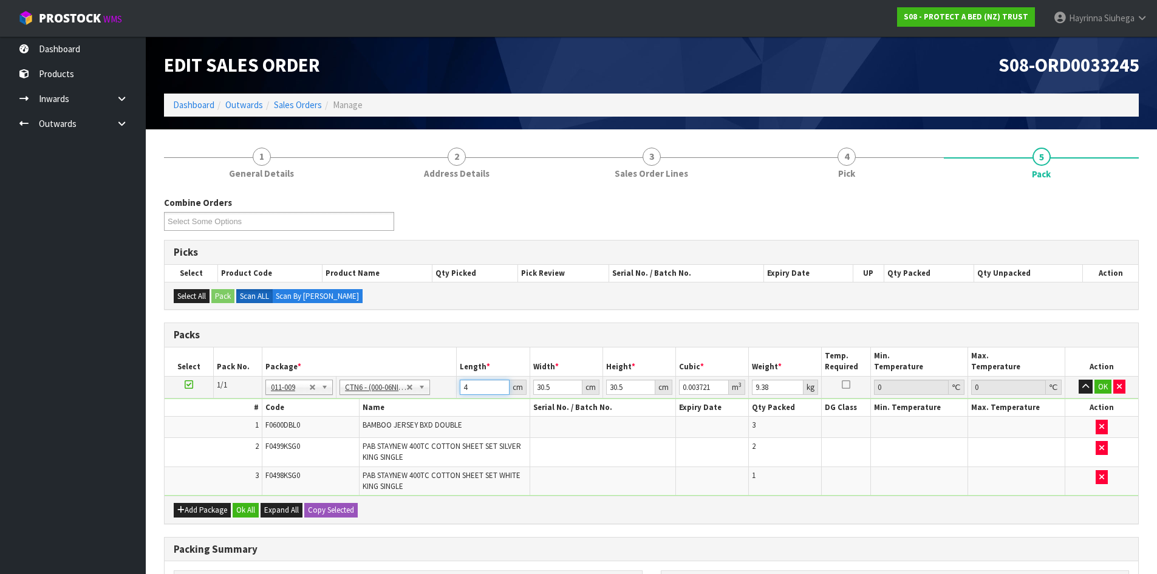
type input "0.042792"
type input "46"
type input "3"
type input "0.004209"
type input "32"
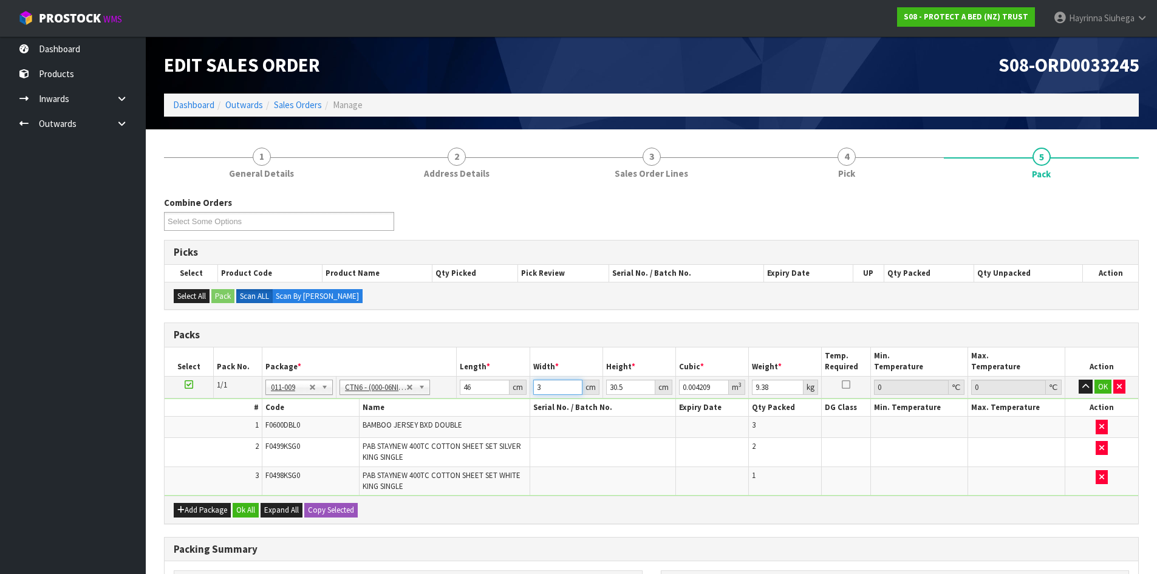
type input "0.044896"
type input "32"
type input "3"
type input "0.004416"
type input "37"
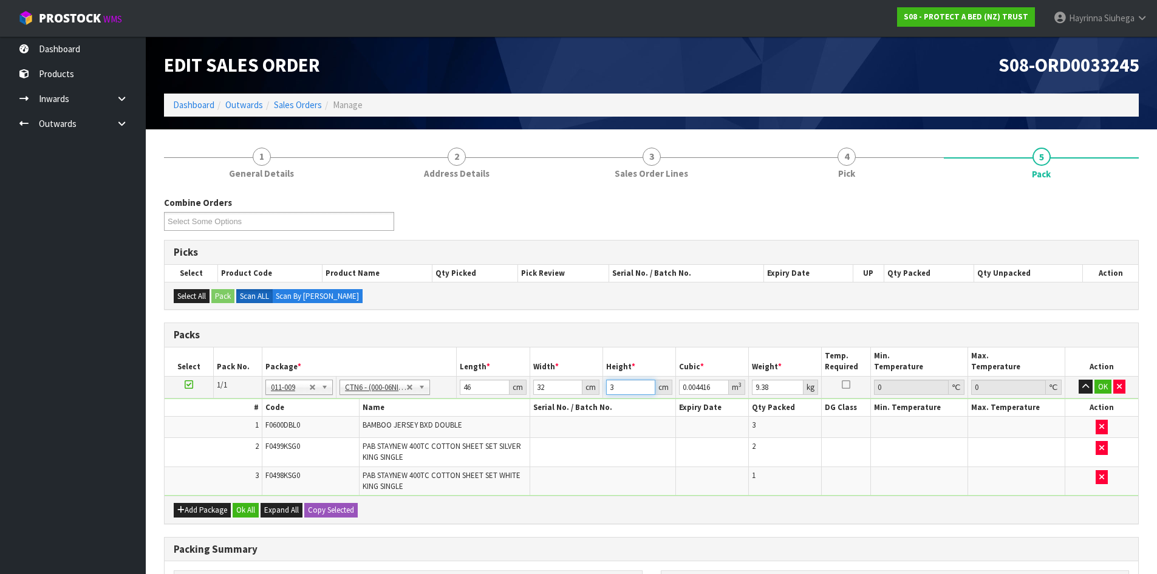
type input "0.054464"
type input "37"
type input "9"
click button "OK" at bounding box center [1102, 387] width 17 height 15
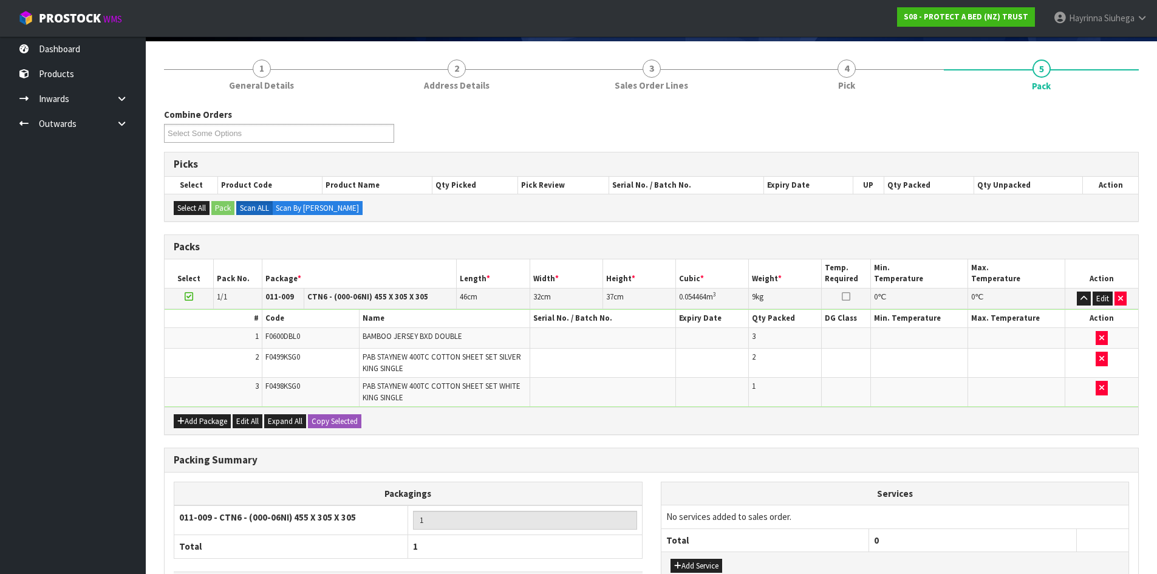
scroll to position [180, 0]
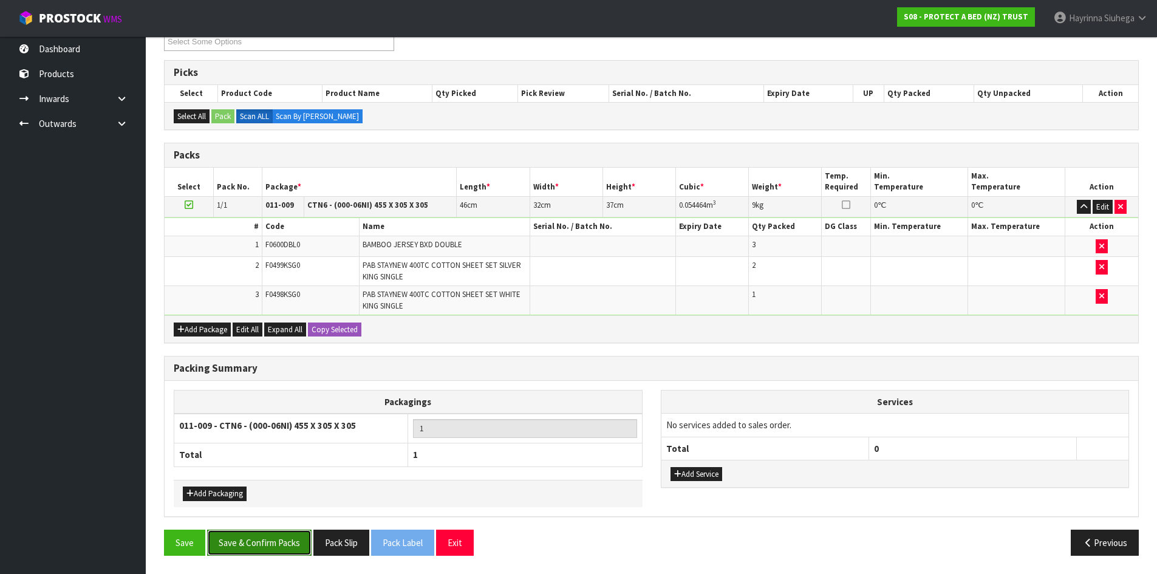
click at [240, 539] on button "Save & Confirm Packs" at bounding box center [259, 543] width 104 height 26
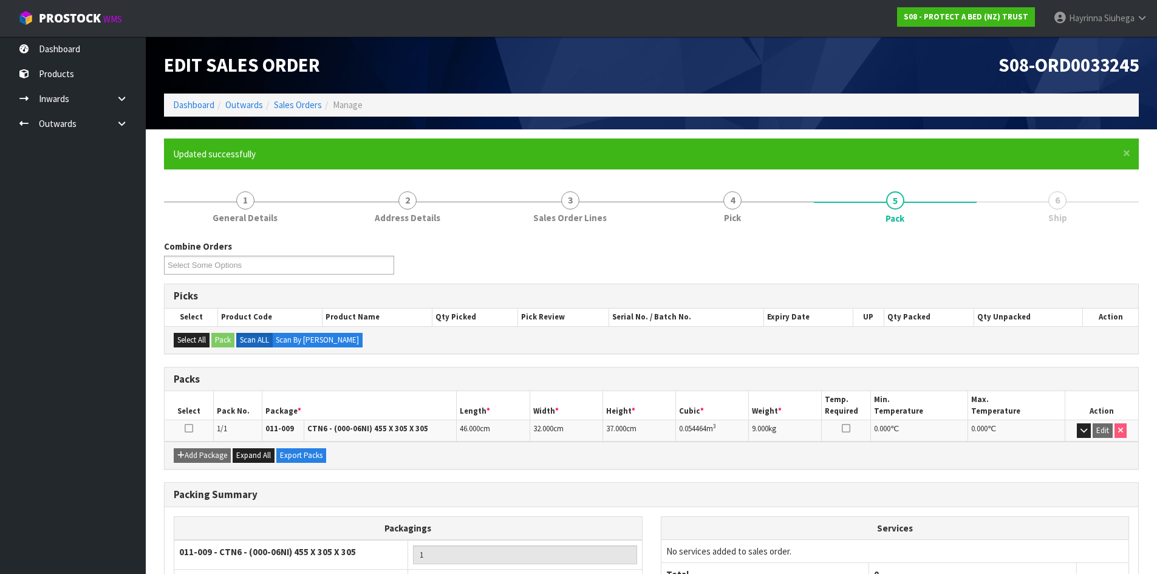
scroll to position [99, 0]
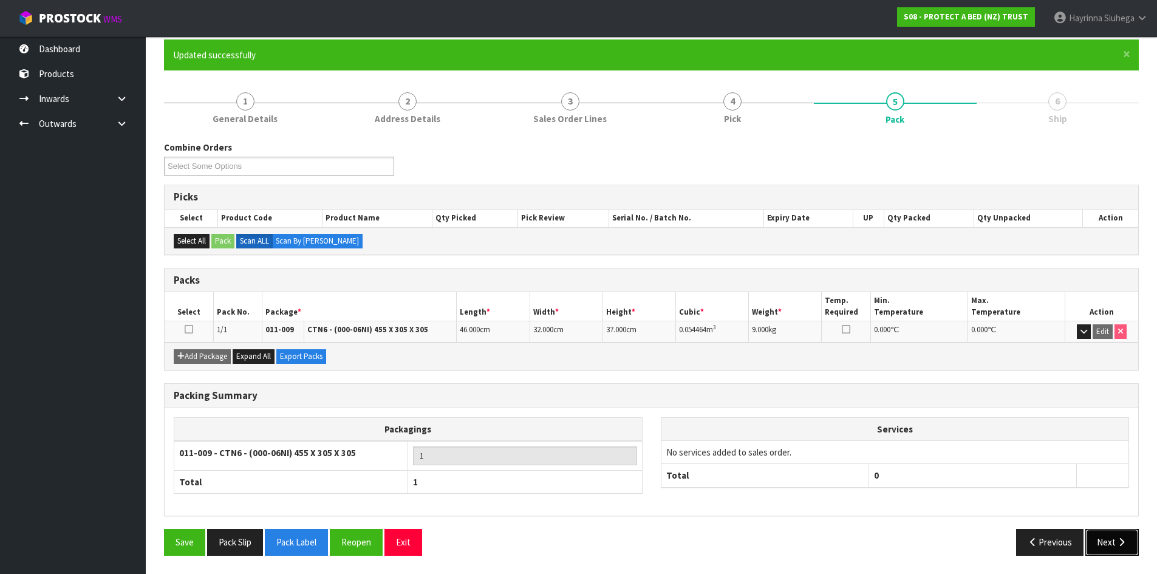
click at [1131, 539] on button "Next" at bounding box center [1111, 542] width 53 height 26
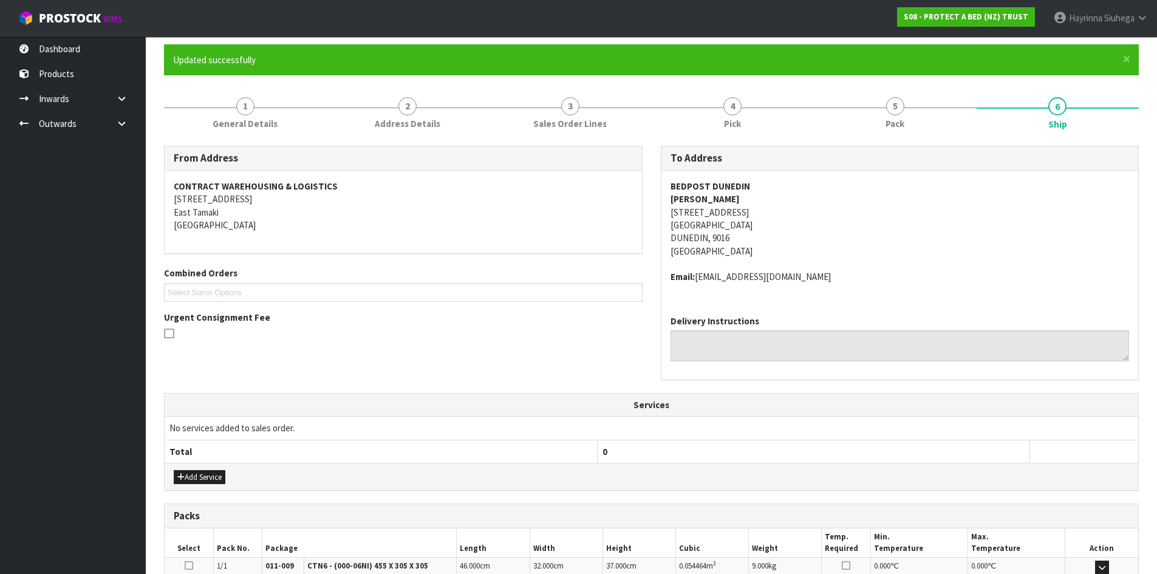
scroll to position [257, 0]
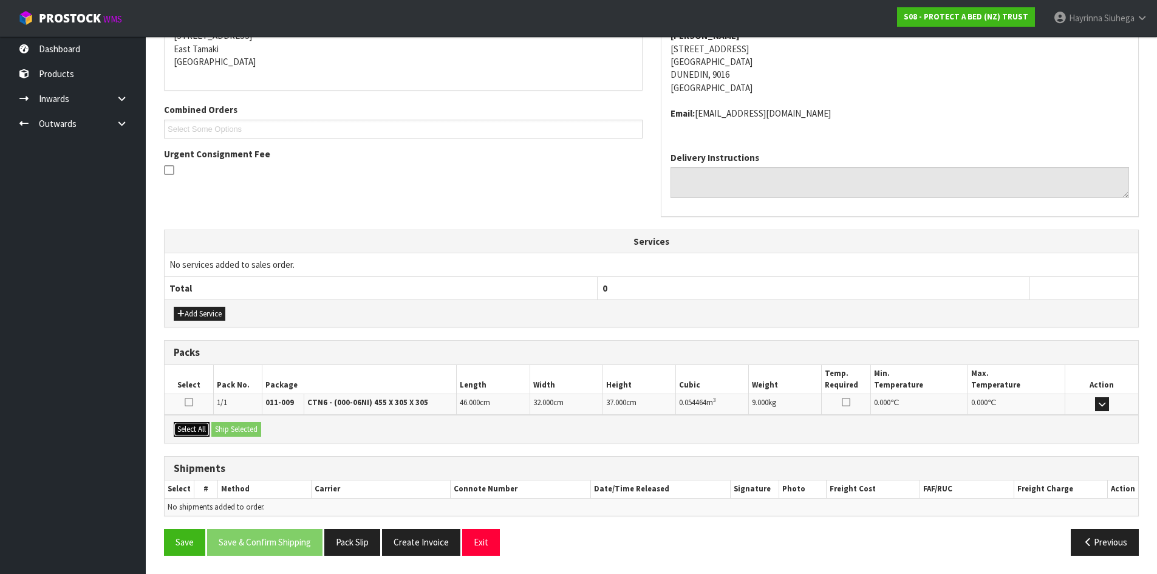
click at [204, 431] on button "Select All" at bounding box center [192, 429] width 36 height 15
click at [224, 430] on button "Ship Selected" at bounding box center [236, 429] width 50 height 15
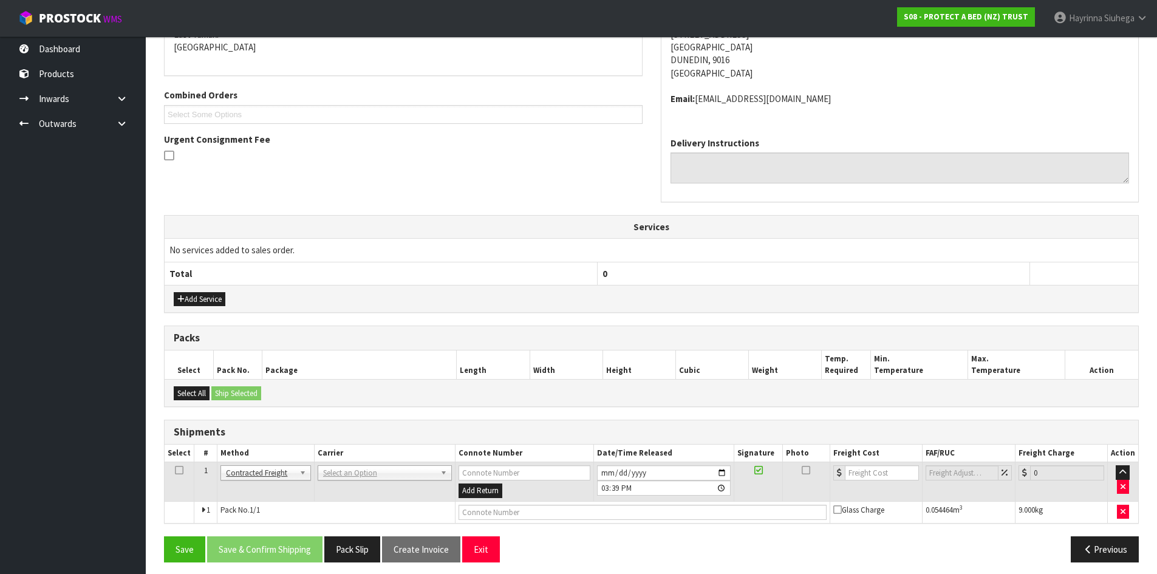
scroll to position [279, 0]
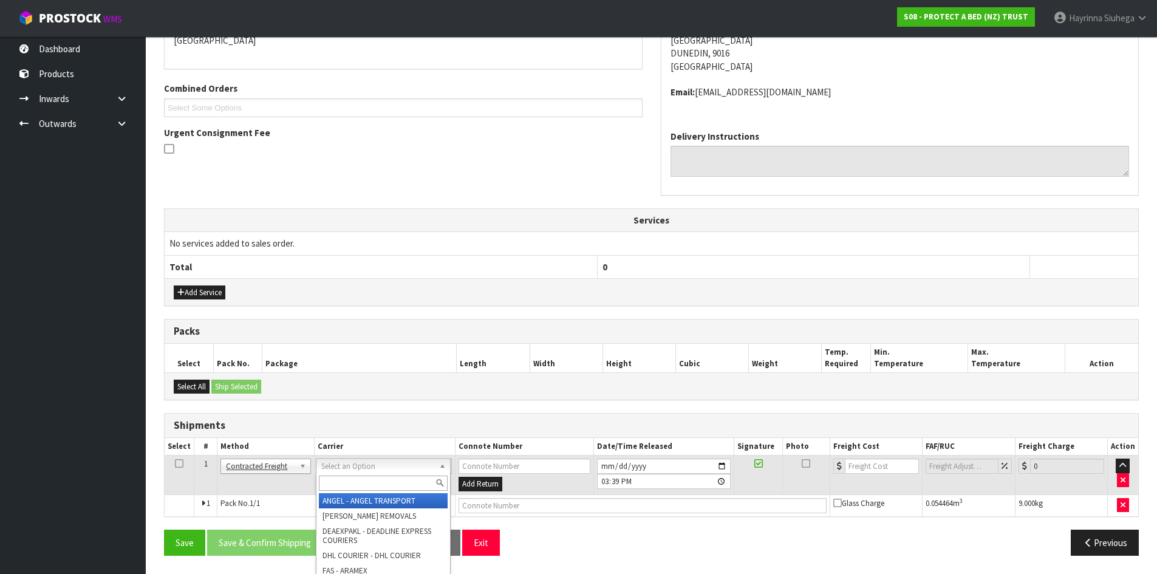
click at [343, 479] on input "text" at bounding box center [383, 483] width 129 height 15
type input "nzp"
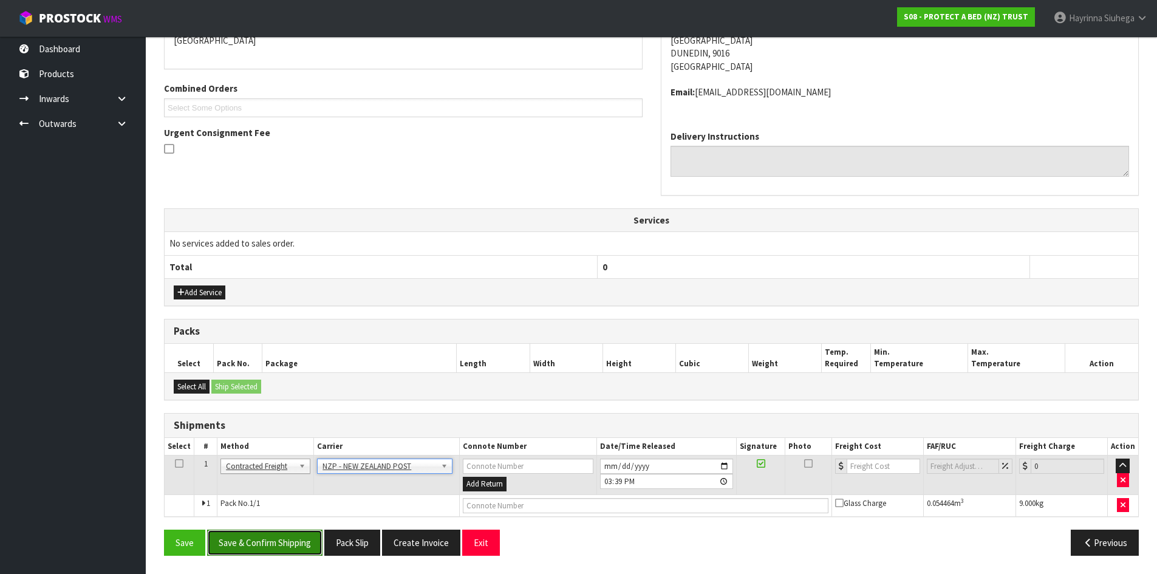
click at [287, 536] on button "Save & Confirm Shipping" at bounding box center [264, 543] width 115 height 26
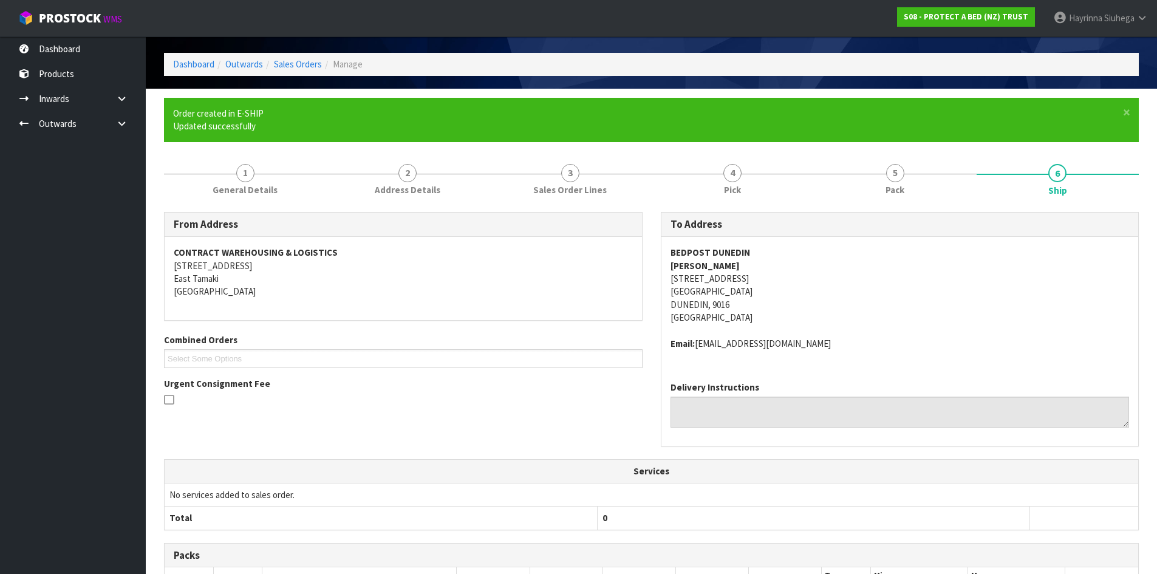
scroll to position [261, 0]
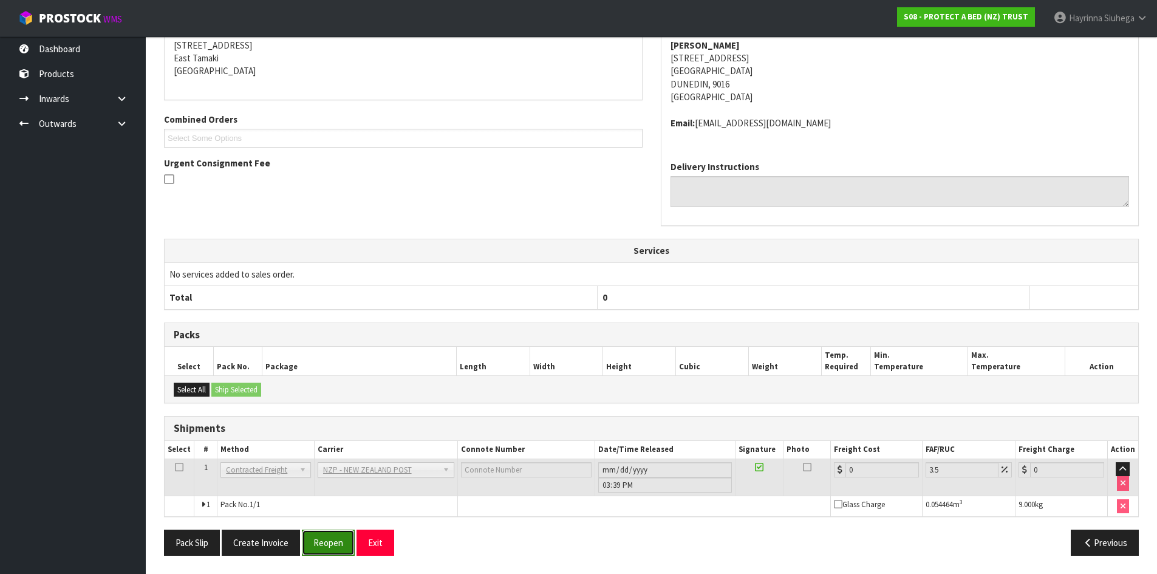
click at [328, 537] on button "Reopen" at bounding box center [328, 543] width 53 height 26
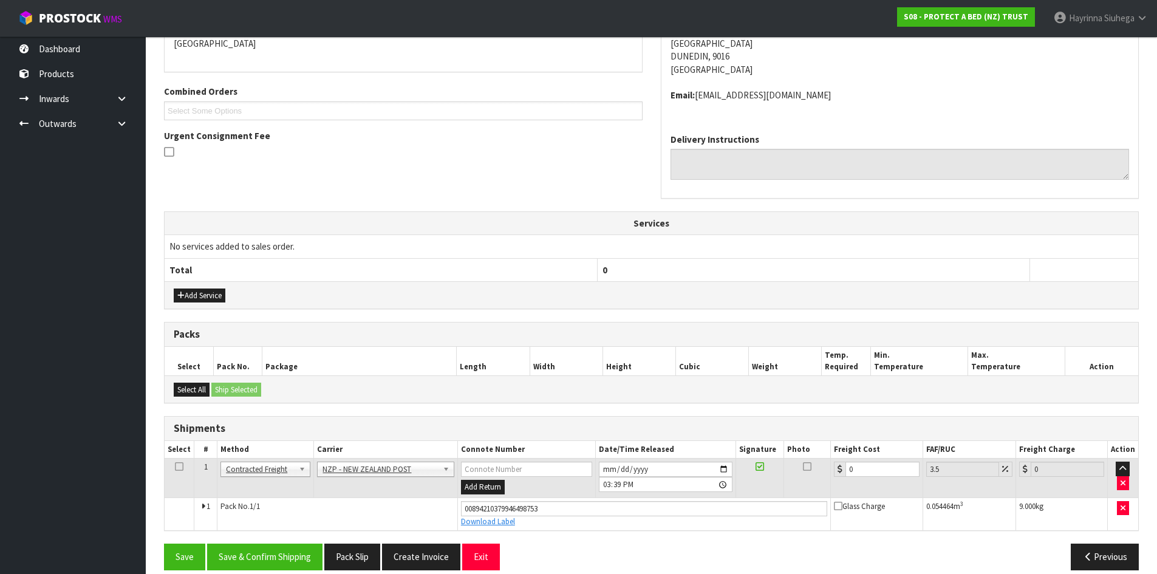
scroll to position [290, 0]
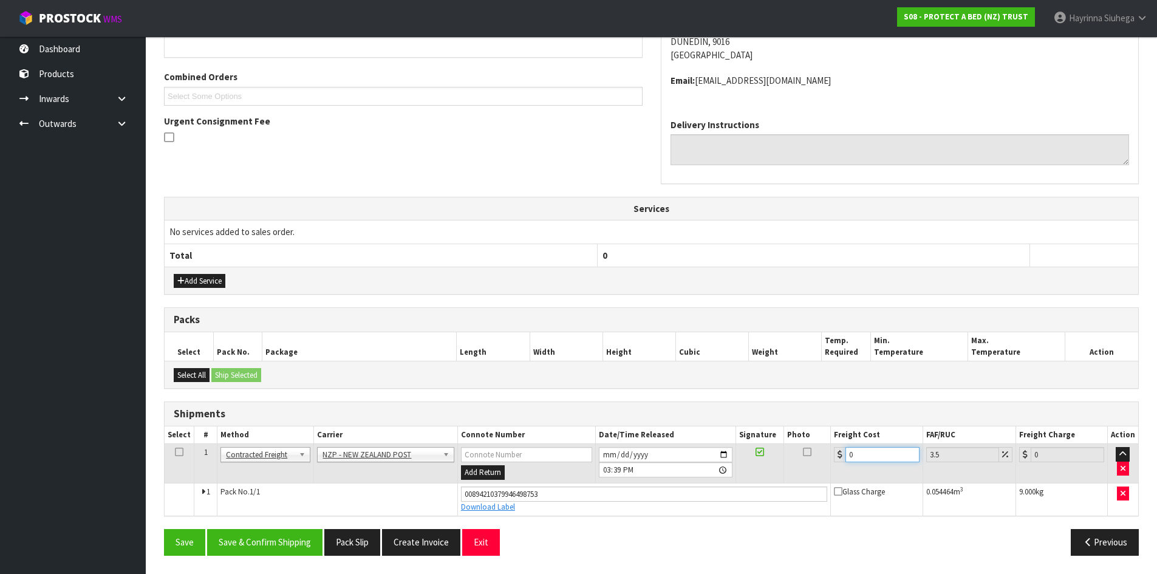
drag, startPoint x: 876, startPoint y: 454, endPoint x: 786, endPoint y: 454, distance: 89.3
click at [788, 454] on tr "1 Client Local Pickup Customer Local Pickup Company Freight Contracted Freight …" at bounding box center [651, 463] width 973 height 39
type input "1"
type input "1.03"
type input "13"
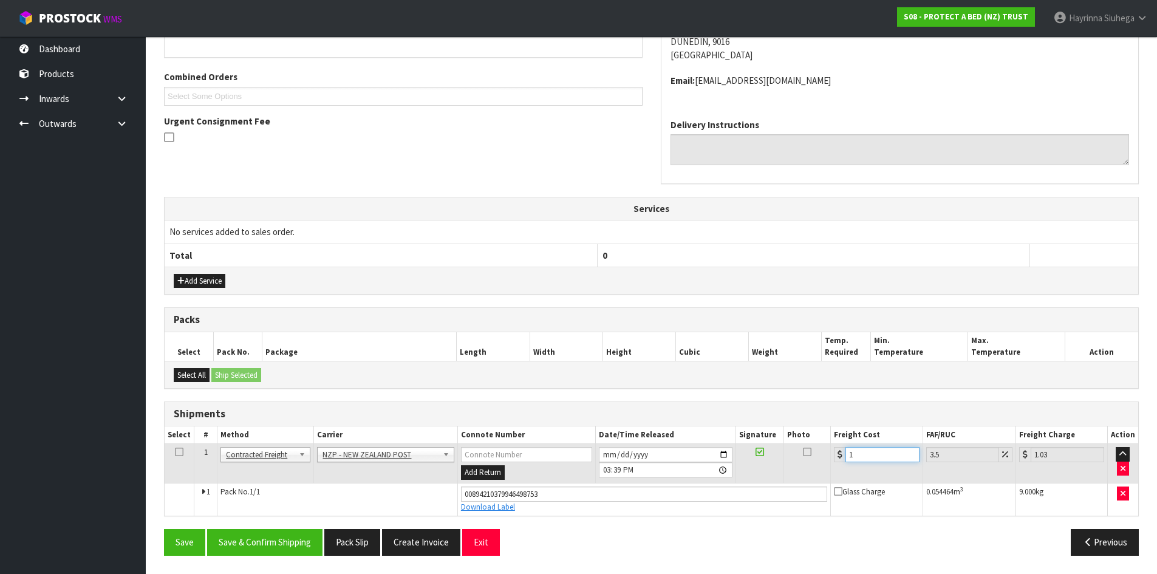
type input "13.45"
type input "13.2"
type input "13.66"
type input "13.27"
type input "13.73"
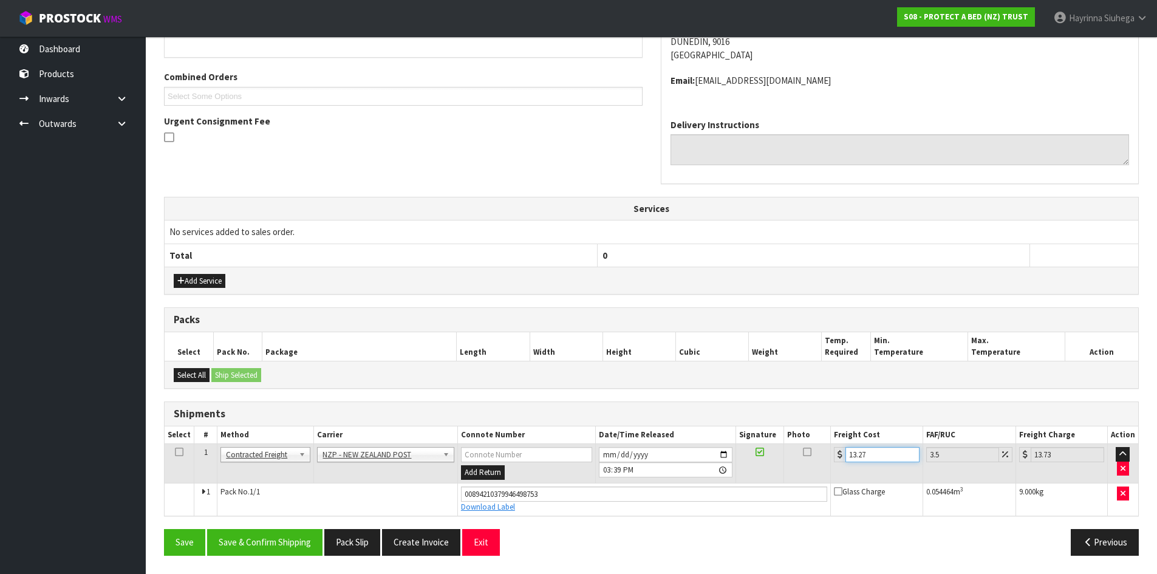
type input "13.27"
click at [164, 529] on button "Save" at bounding box center [184, 542] width 41 height 26
click at [295, 528] on div "From Address CONTRACT WAREHOUSING & LOGISTICS [STREET_ADDRESS] Combined Orders …" at bounding box center [651, 257] width 975 height 615
click at [292, 538] on button "Save & Confirm Shipping" at bounding box center [264, 542] width 115 height 26
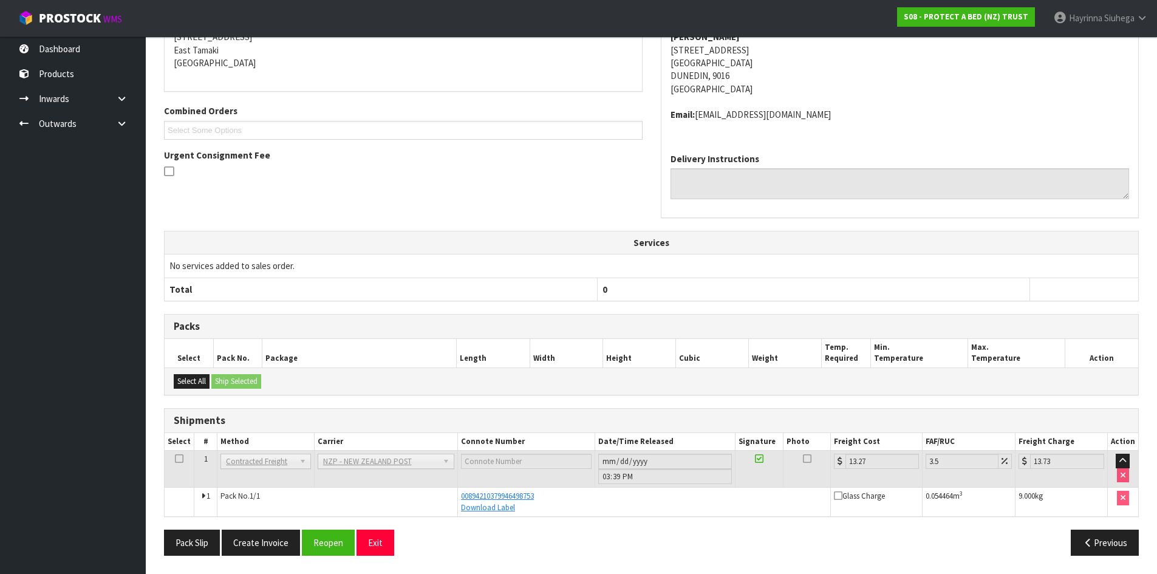
scroll to position [0, 0]
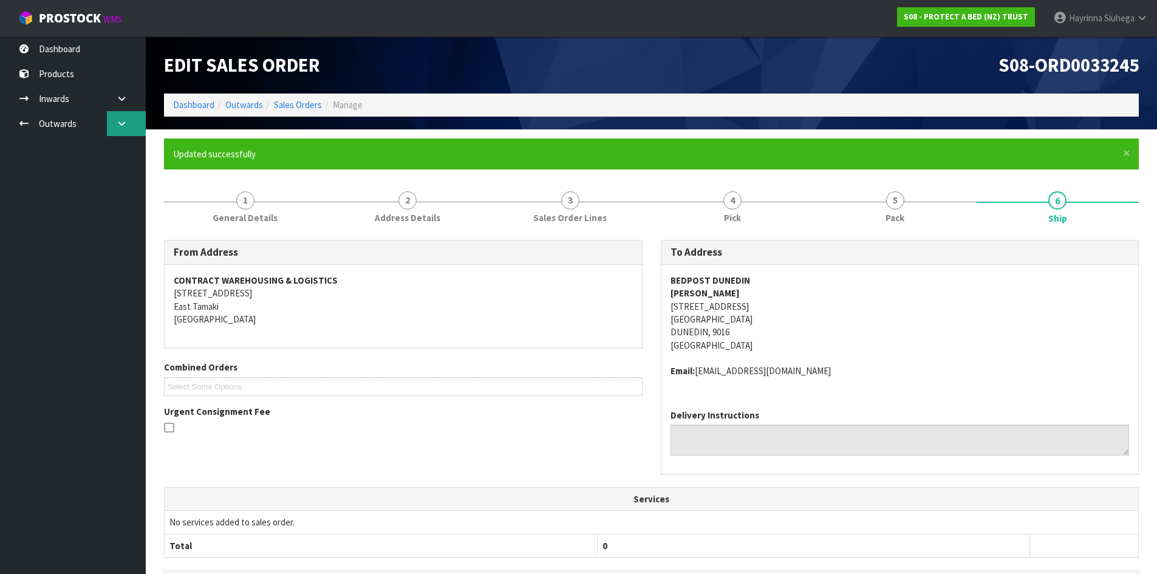
click at [107, 121] on link at bounding box center [126, 123] width 39 height 25
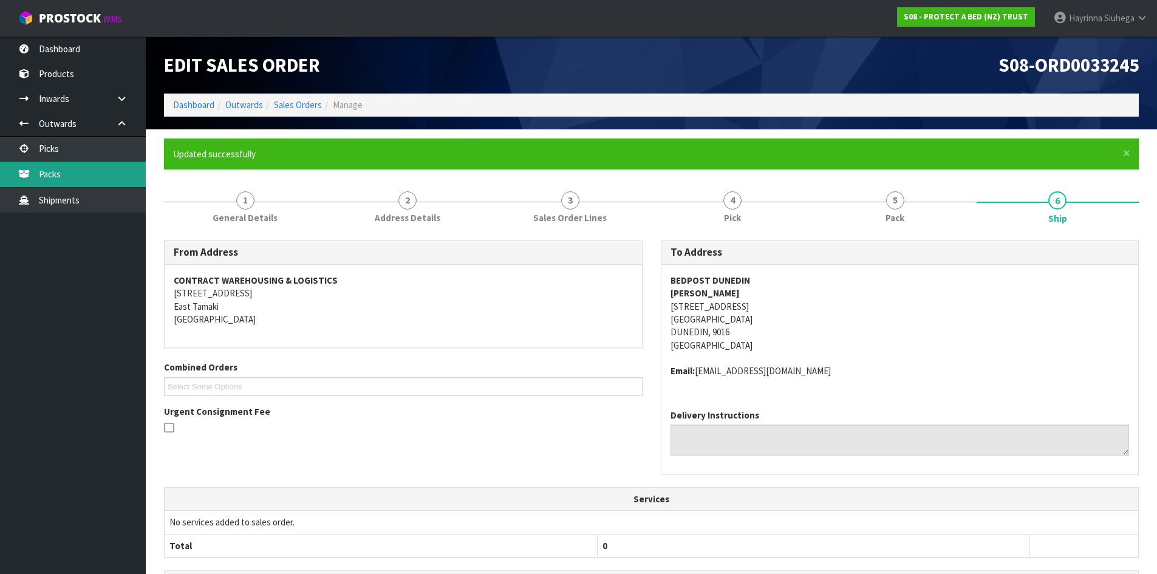
click at [84, 170] on link "Packs" at bounding box center [73, 174] width 146 height 25
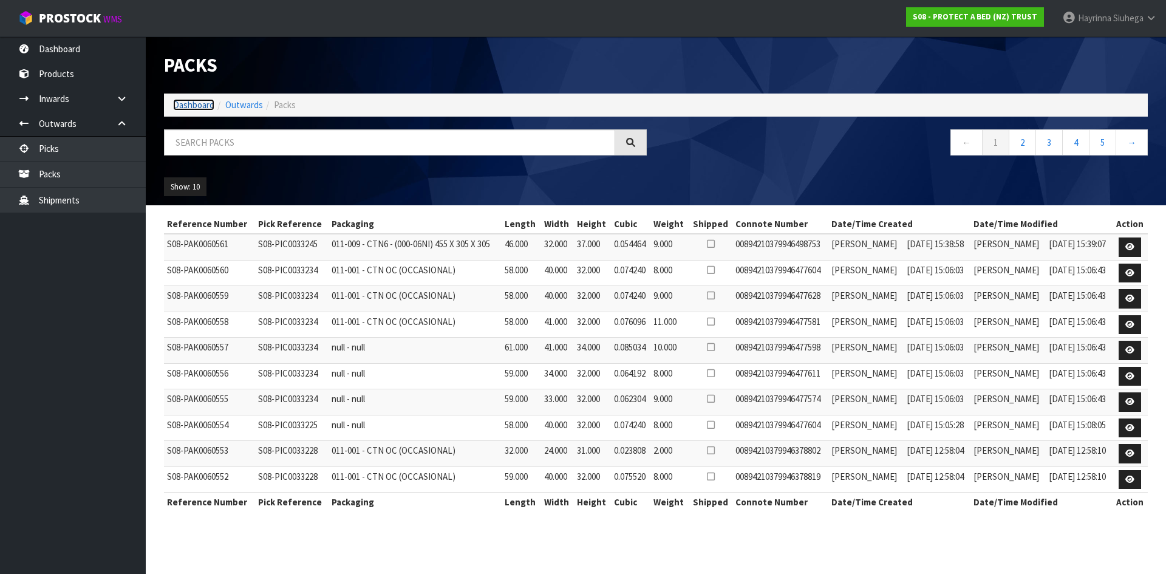
click at [194, 109] on link "Dashboard" at bounding box center [193, 105] width 41 height 12
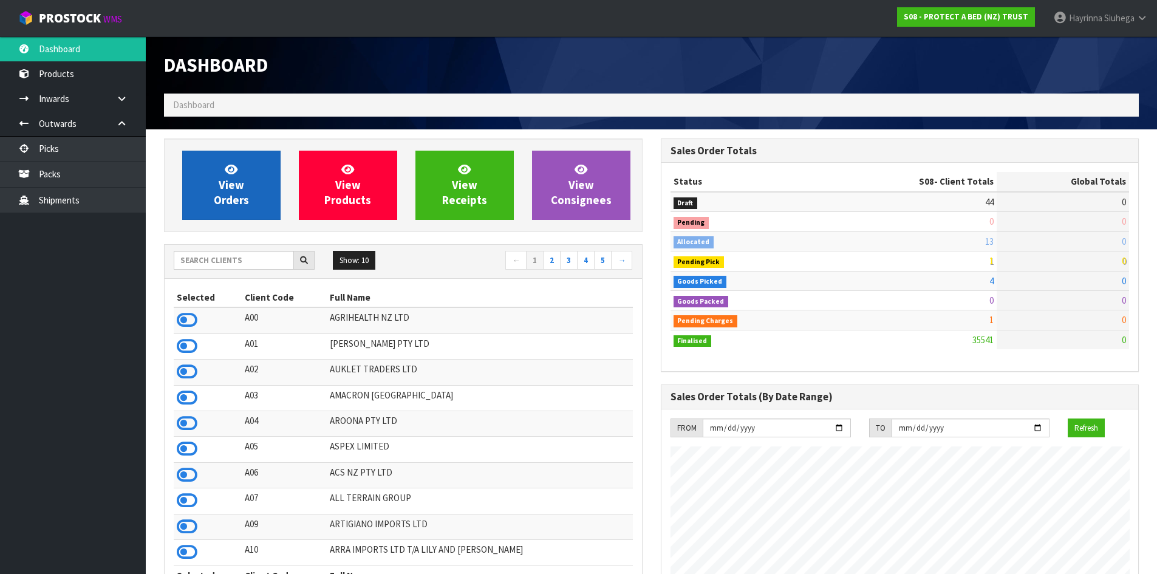
scroll to position [920, 496]
click at [223, 172] on link "View Orders" at bounding box center [231, 185] width 98 height 69
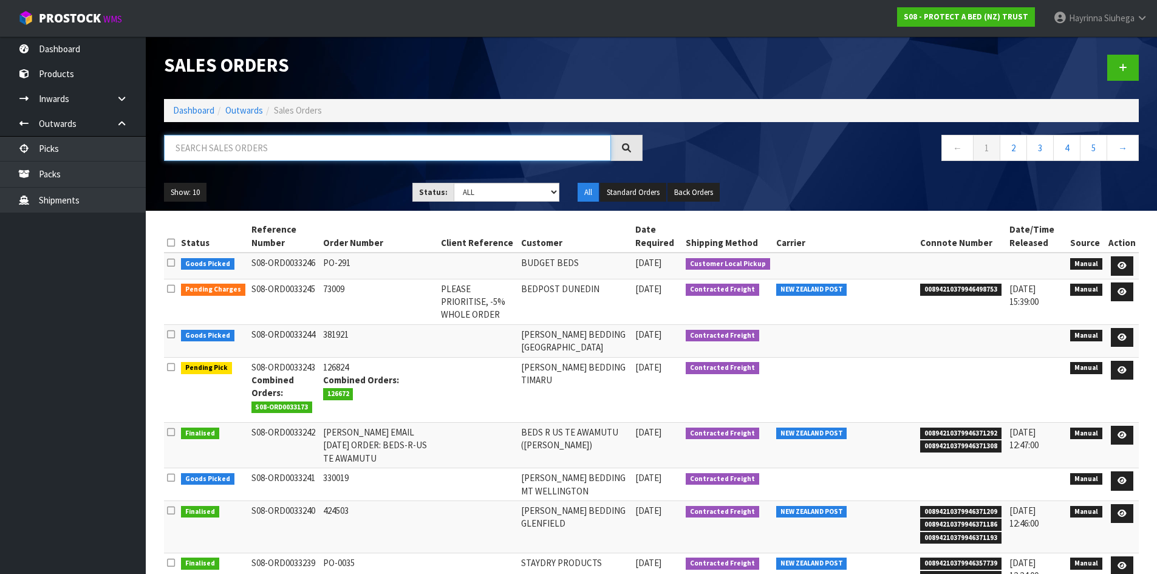
click at [239, 146] on input "text" at bounding box center [387, 148] width 447 height 26
type input "JOB-0410985"
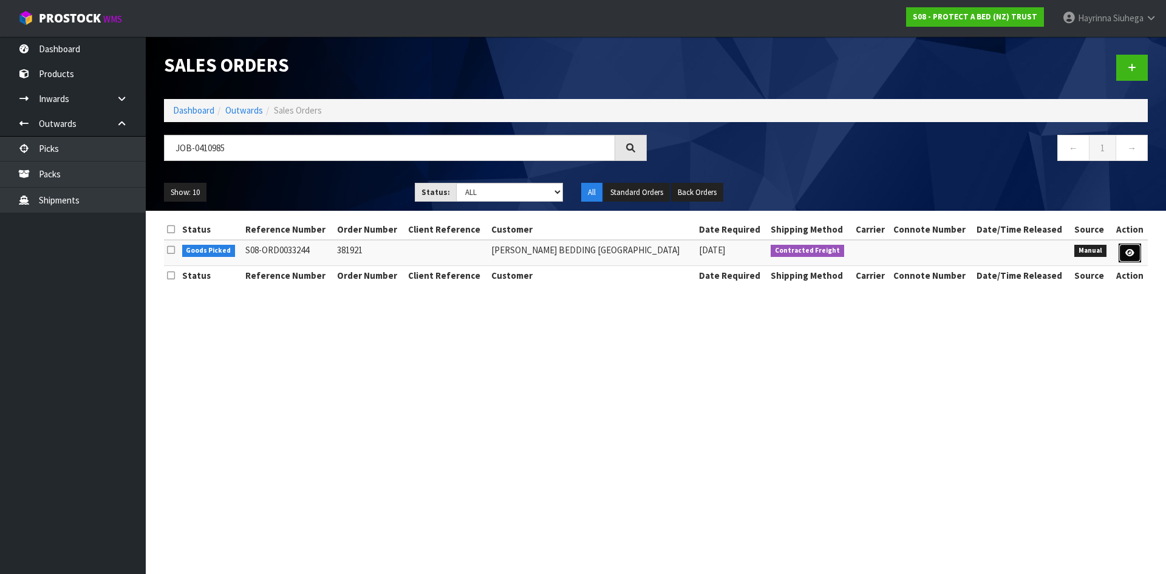
click at [1131, 251] on icon at bounding box center [1129, 253] width 9 height 8
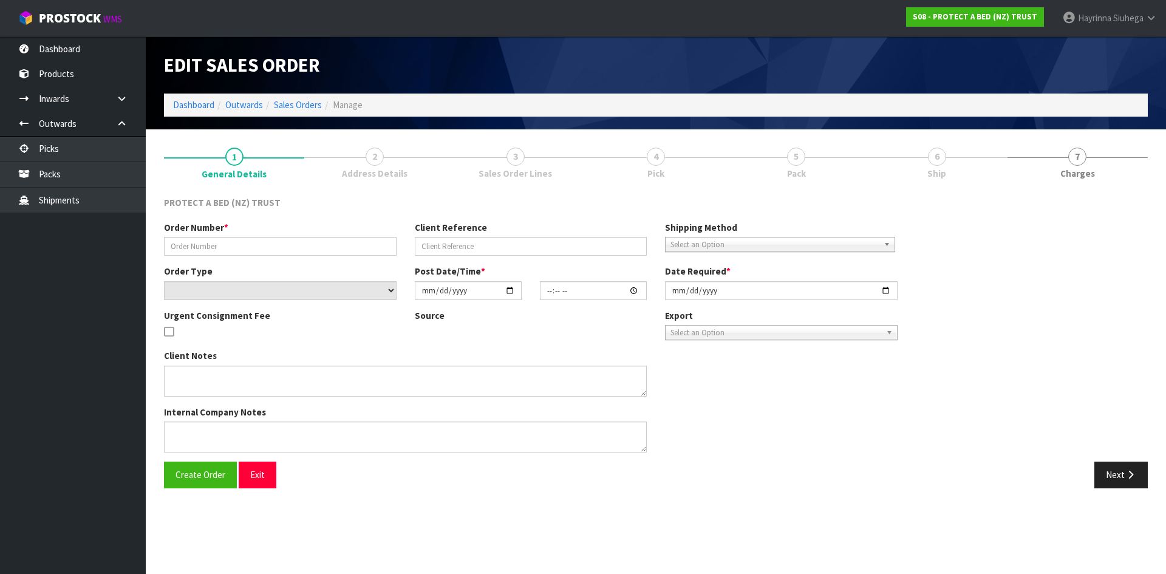
type input "381921"
select select "number:0"
type input "[DATE]"
type input "10:56:00.000"
type input "[DATE]"
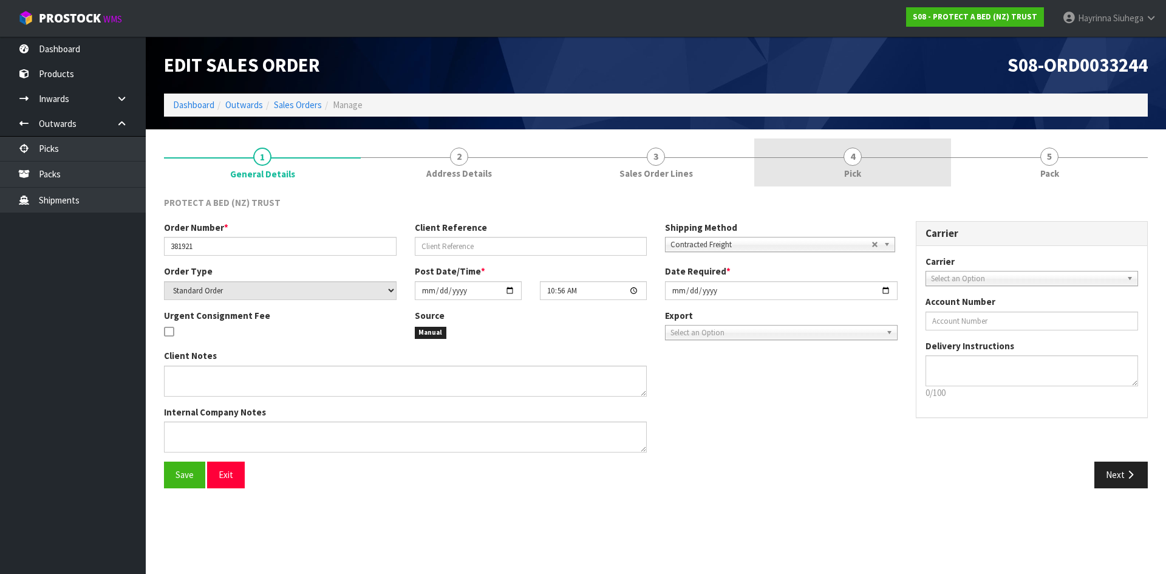
click at [859, 167] on span "Pick" at bounding box center [852, 173] width 17 height 13
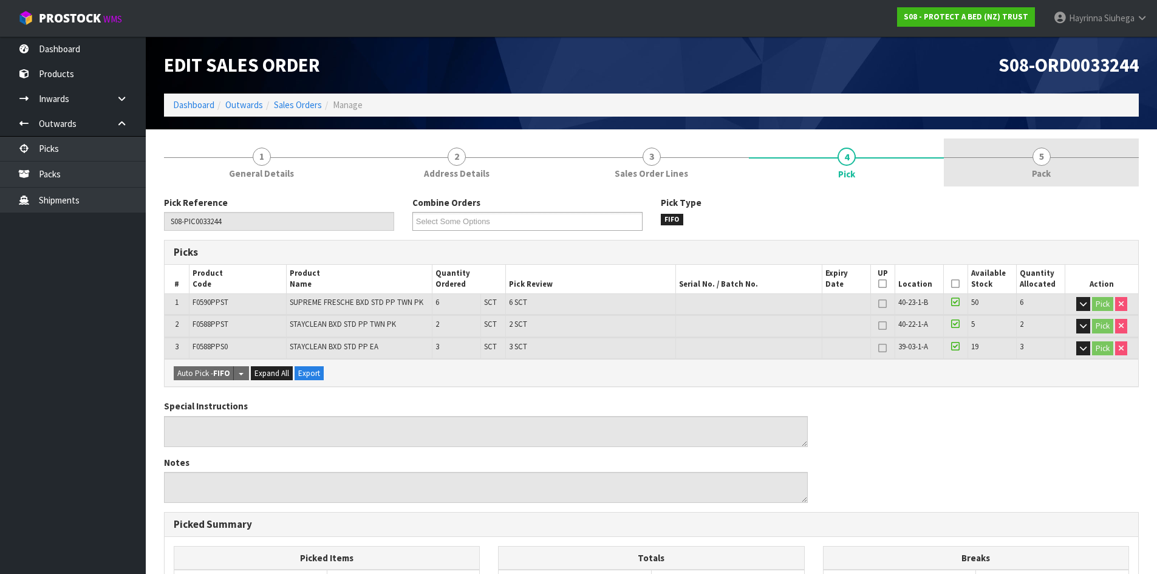
click at [1021, 175] on link "5 Pack" at bounding box center [1041, 162] width 195 height 48
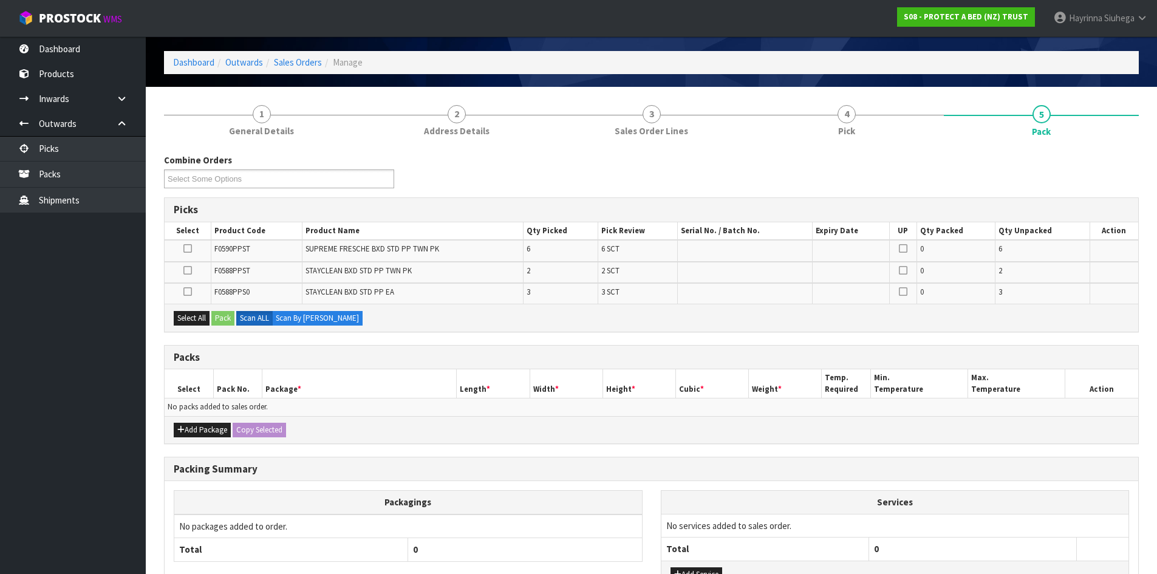
scroll to position [61, 0]
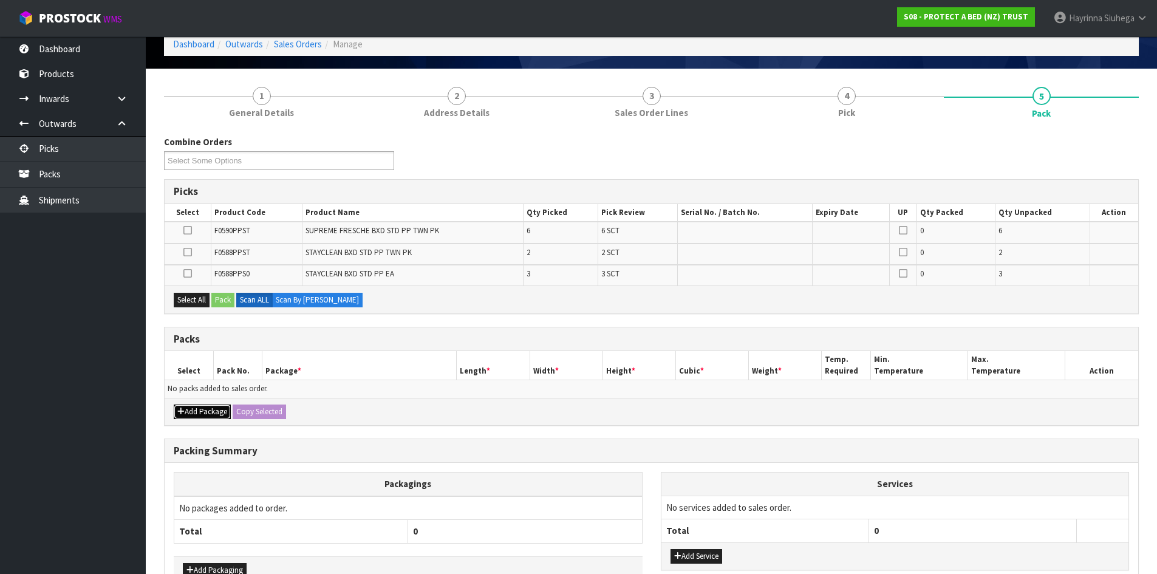
click at [189, 409] on button "Add Package" at bounding box center [202, 411] width 57 height 15
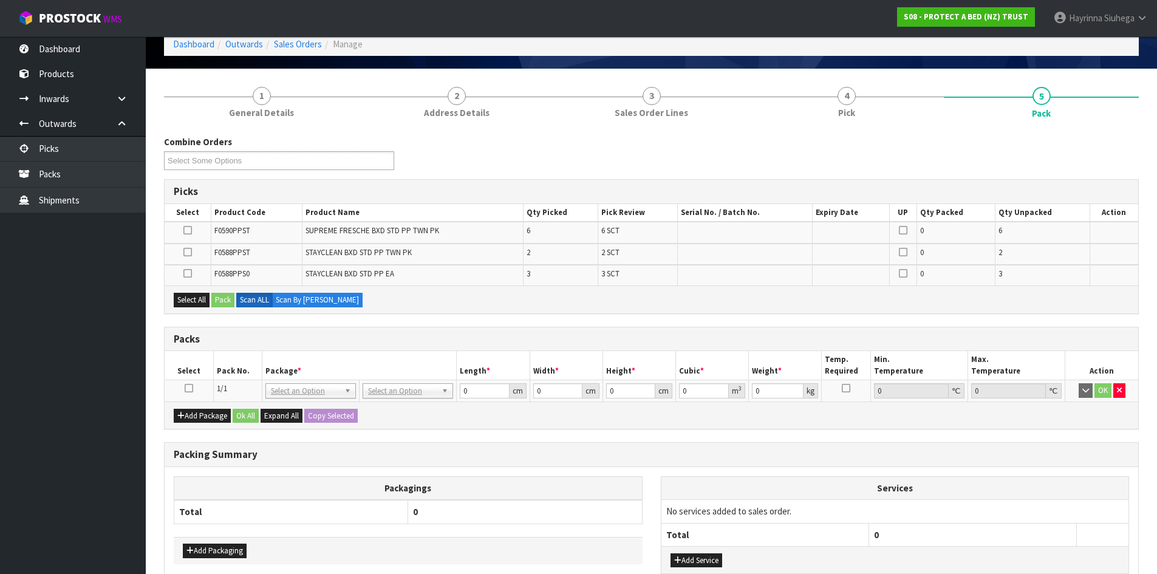
click at [184, 392] on td at bounding box center [189, 391] width 49 height 22
click at [186, 389] on icon at bounding box center [189, 388] width 9 height 1
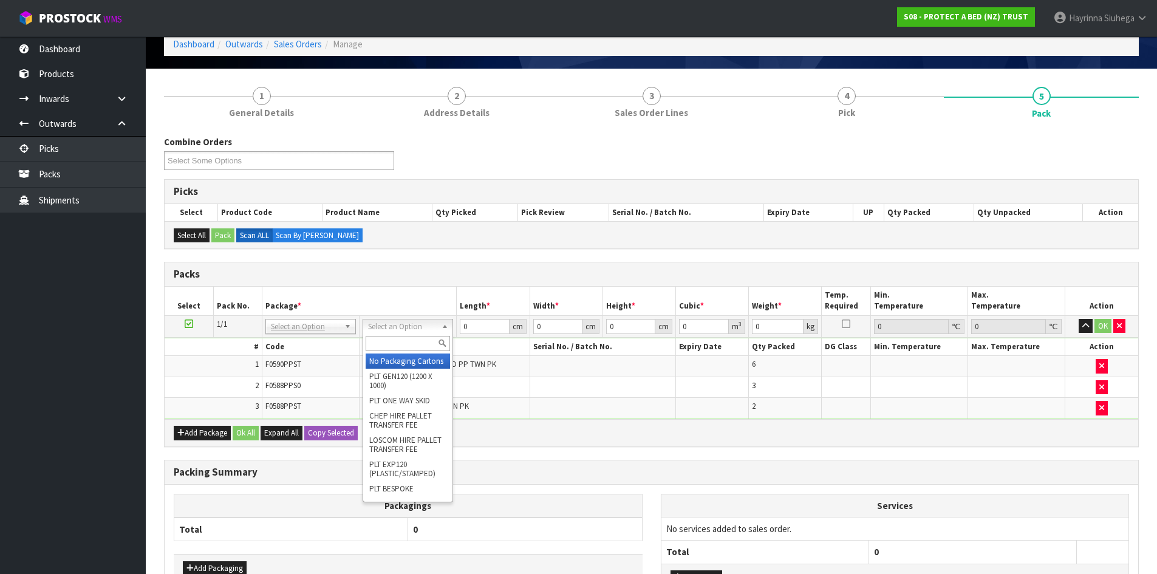
click at [409, 339] on input "text" at bounding box center [408, 343] width 84 height 15
type input "ctn6"
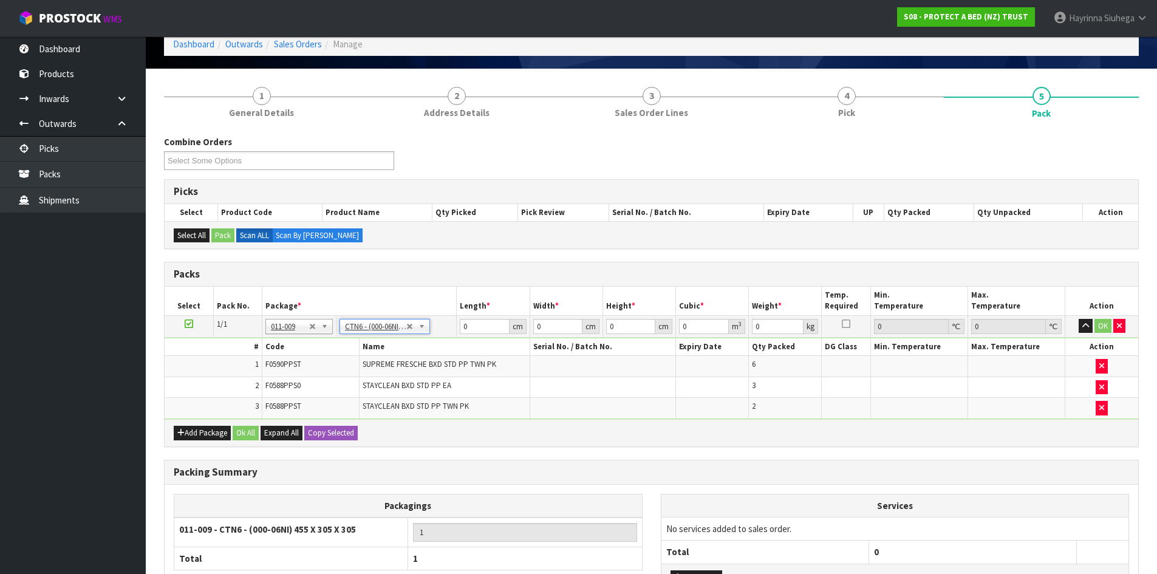
type input "45.5"
type input "30.5"
type input "0.042326"
type input "5"
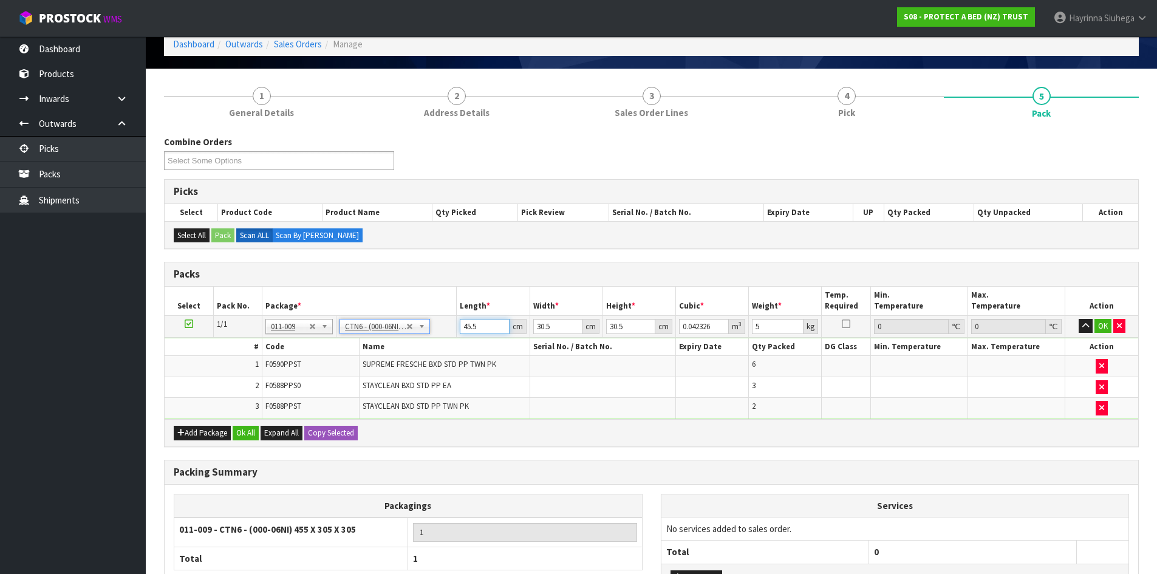
click at [468, 329] on input "45.5" at bounding box center [484, 326] width 49 height 15
type input "4"
type input "0.003721"
type input "47"
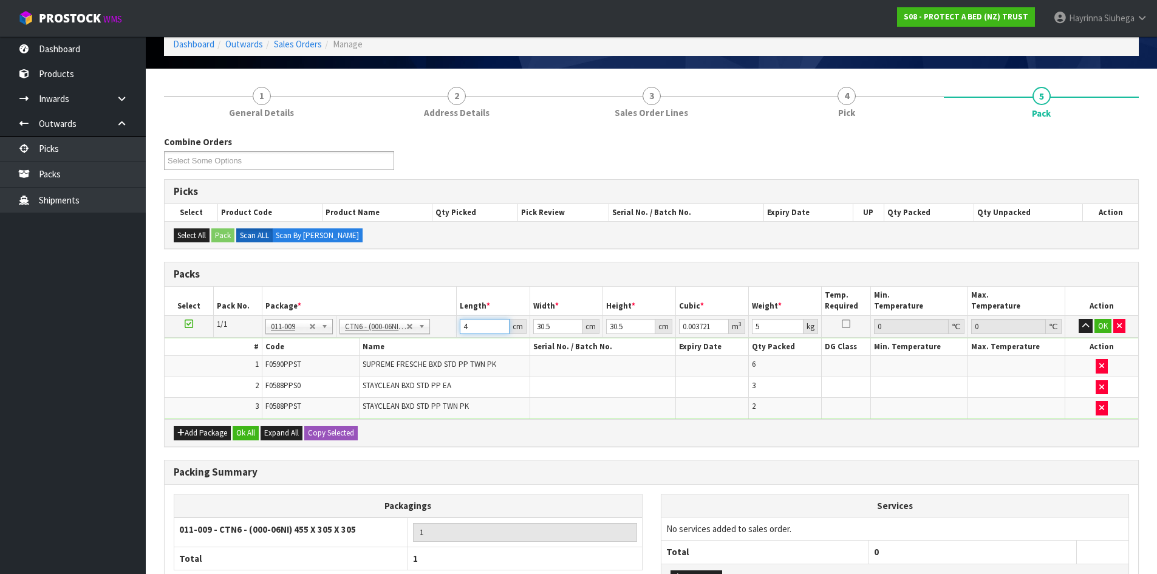
type input "0.043722"
type input "47"
type input "3"
type input "0.0043"
type input "32"
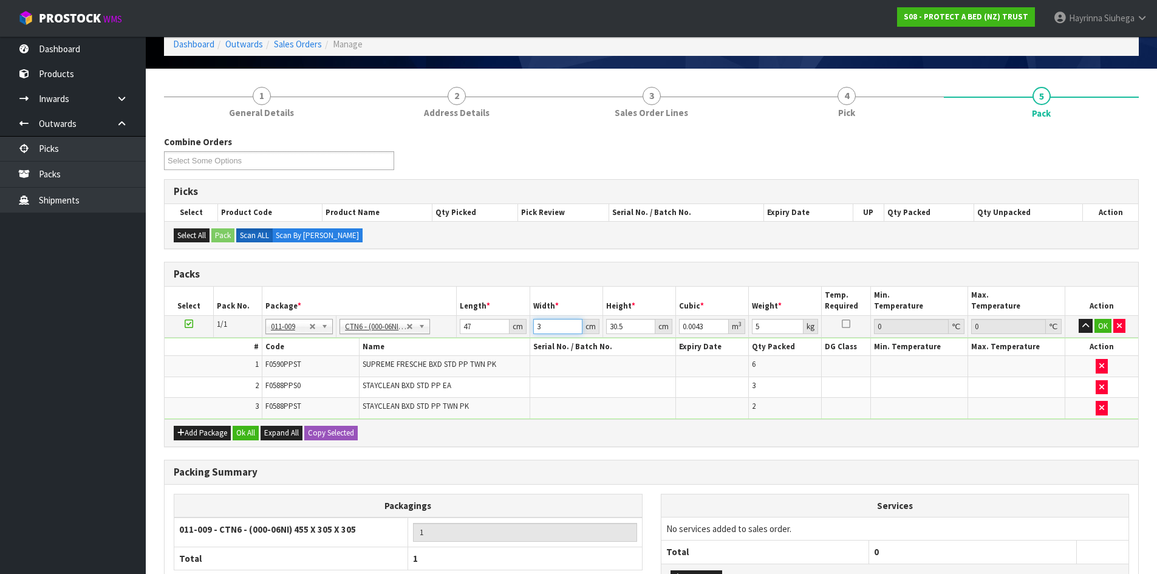
type input "0.045872"
type input "32"
type input "3"
type input "0.004512"
type input "33"
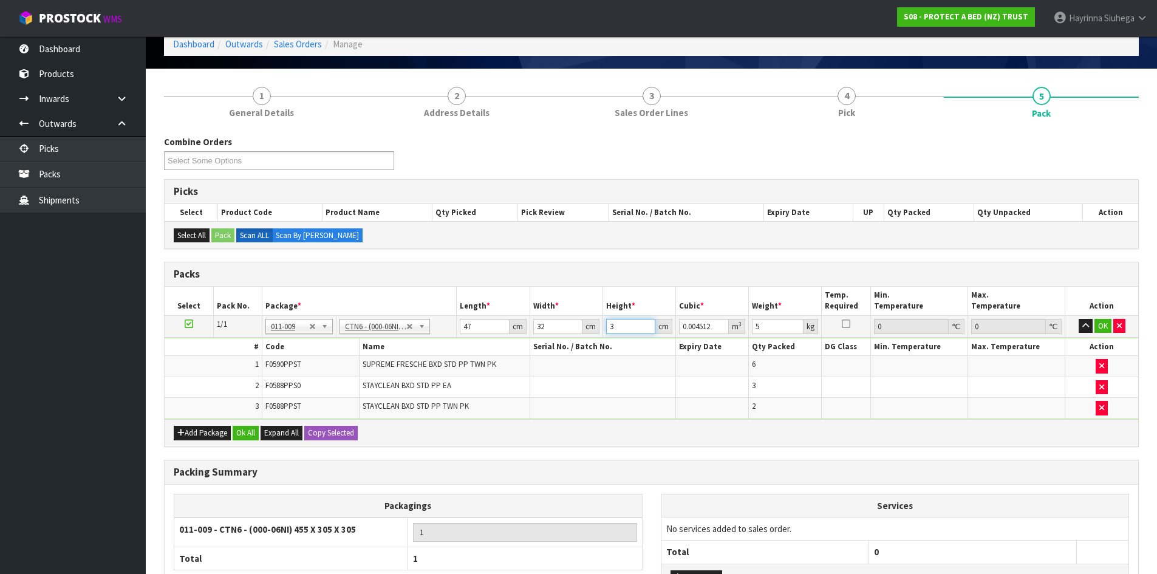
type input "0.049632"
type input "33"
type input "6"
click button "OK" at bounding box center [1102, 326] width 17 height 15
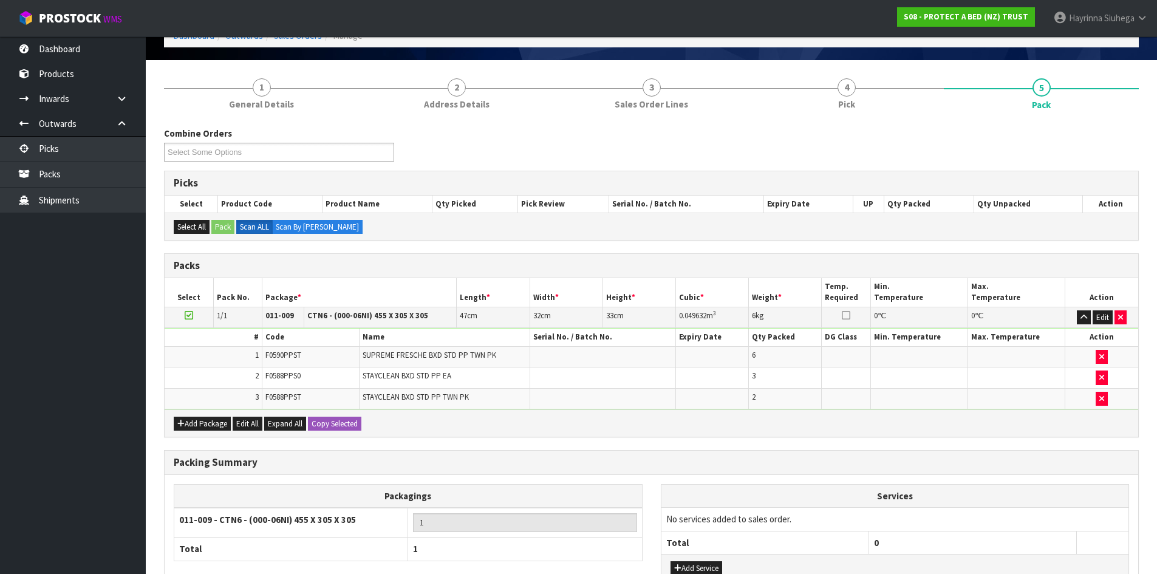
scroll to position [163, 0]
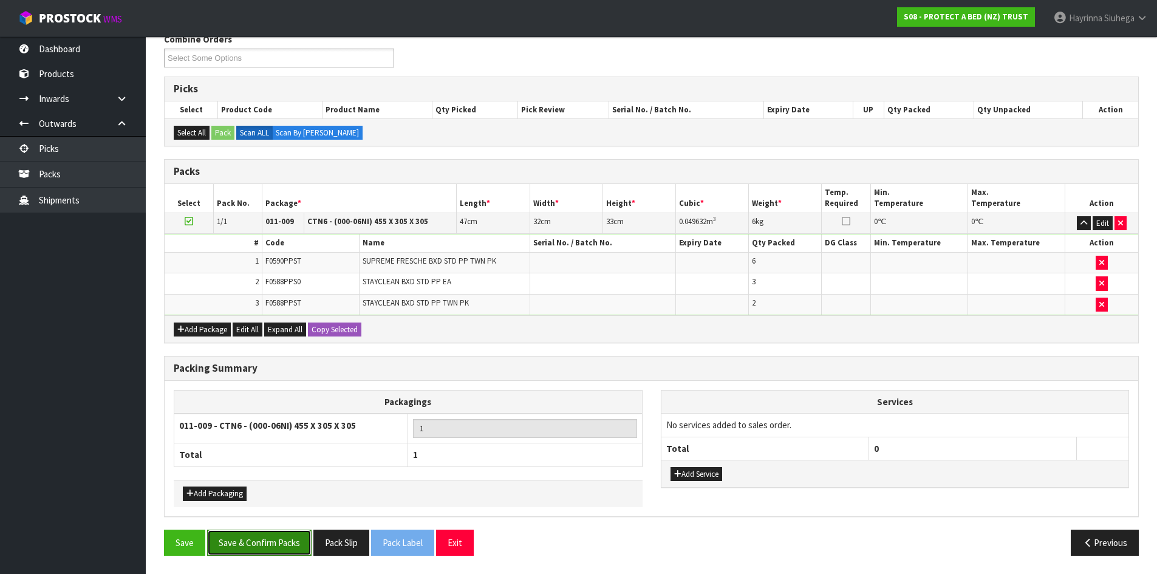
click at [268, 532] on button "Save & Confirm Packs" at bounding box center [259, 543] width 104 height 26
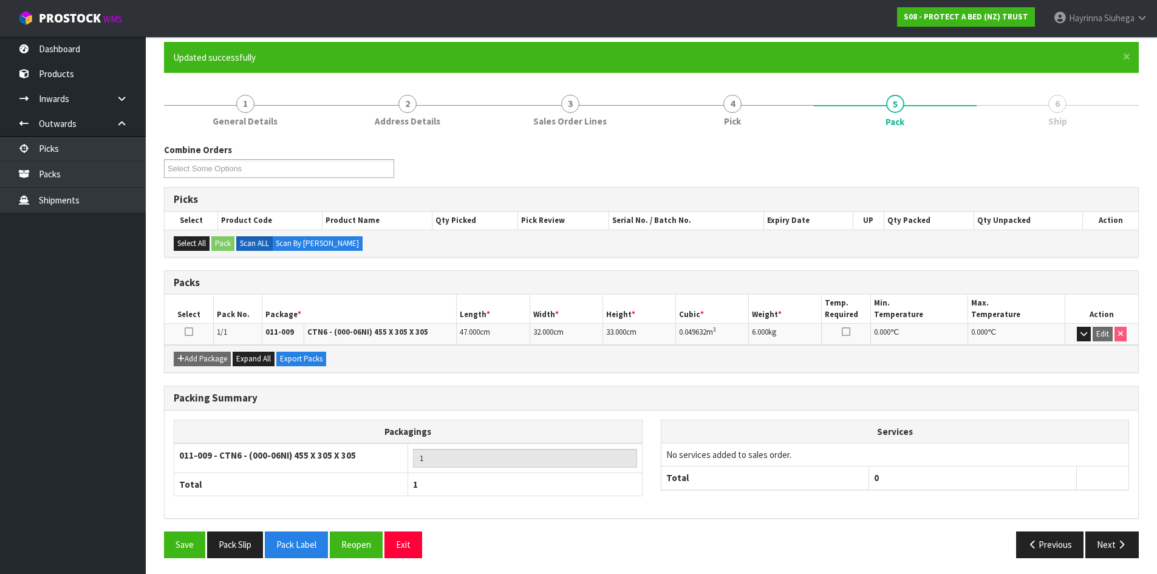
scroll to position [99, 0]
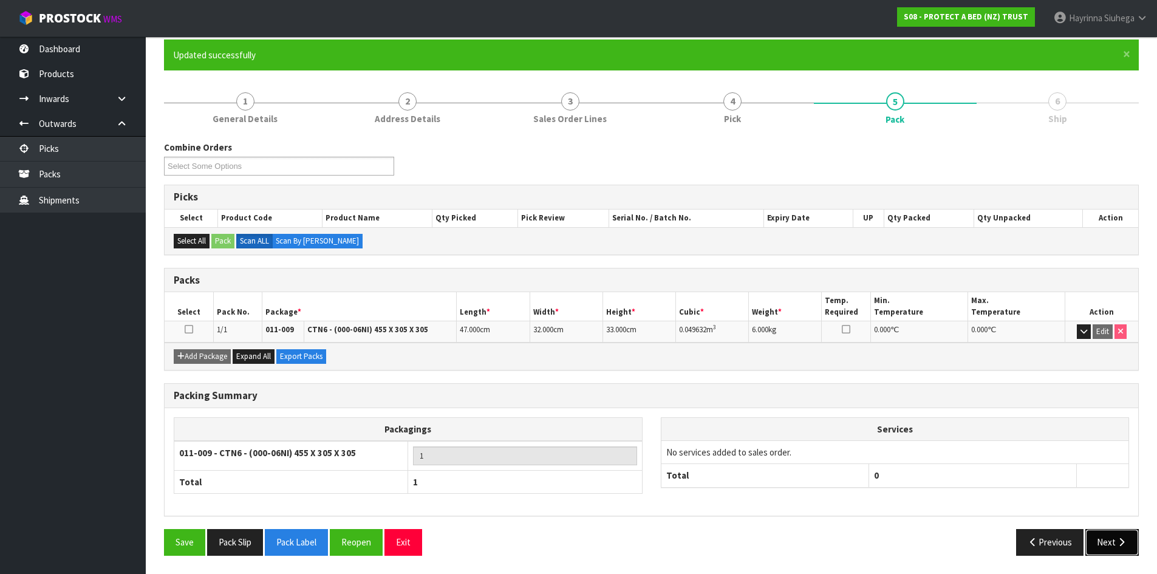
click at [1114, 538] on button "Next" at bounding box center [1111, 542] width 53 height 26
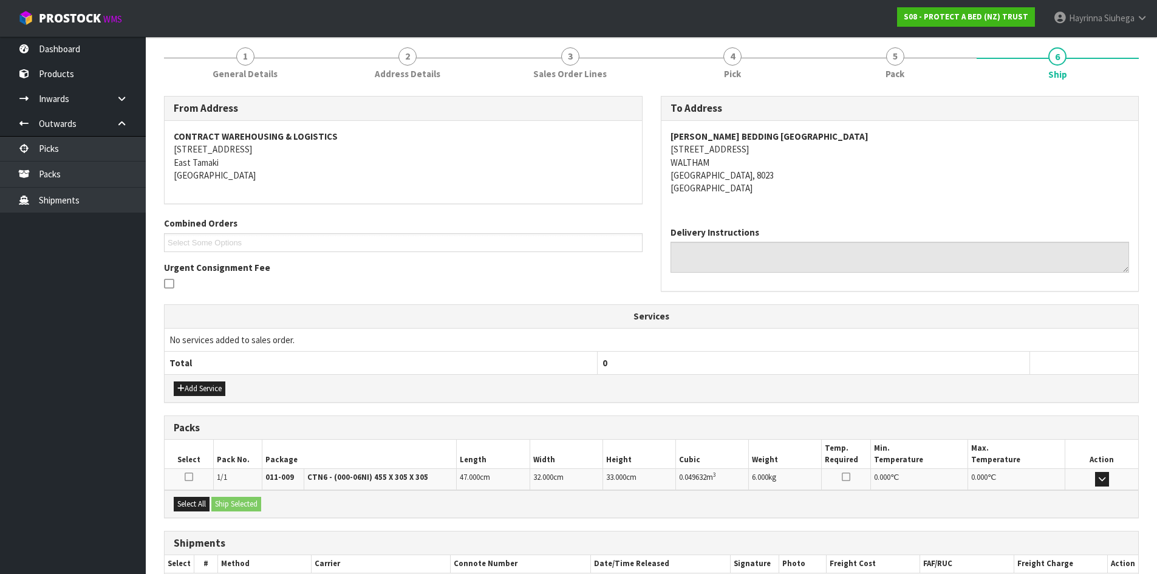
scroll to position [219, 0]
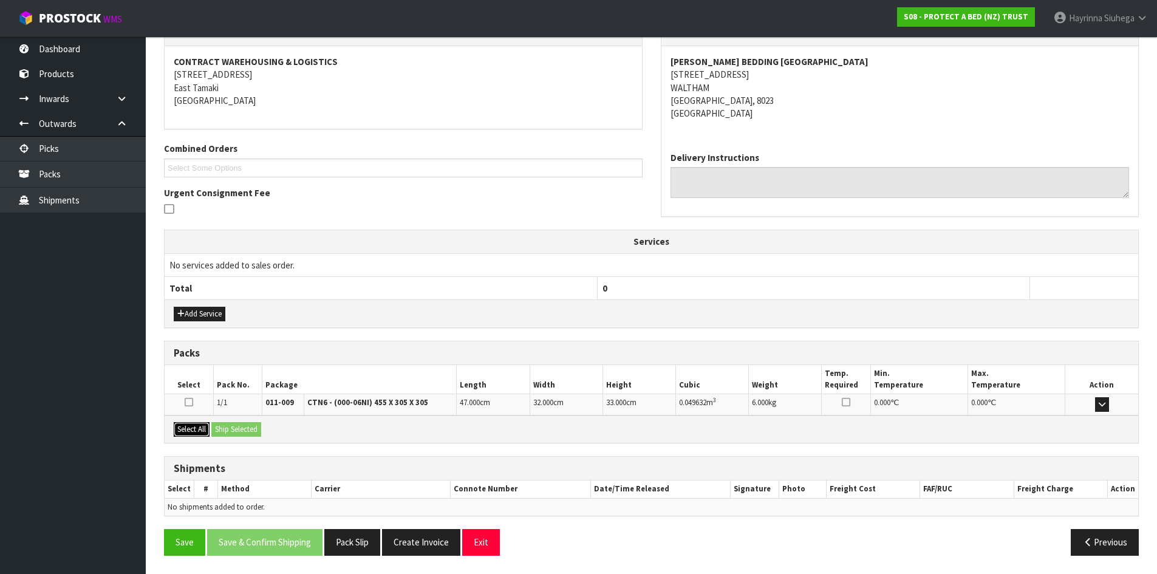
click at [191, 430] on button "Select All" at bounding box center [192, 429] width 36 height 15
click at [248, 430] on button "Ship Selected" at bounding box center [236, 429] width 50 height 15
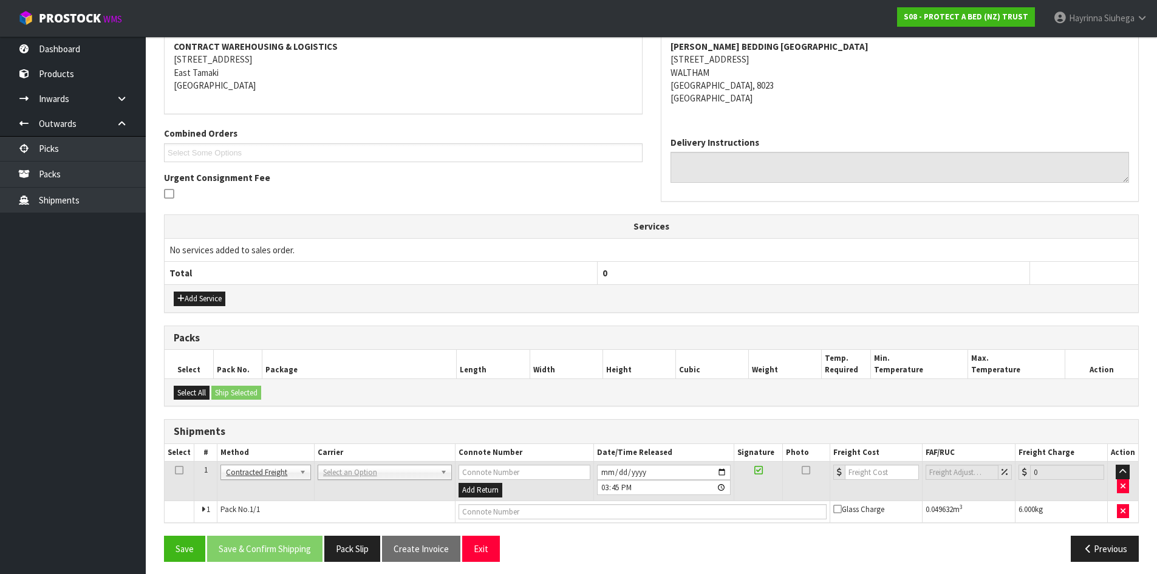
scroll to position [240, 0]
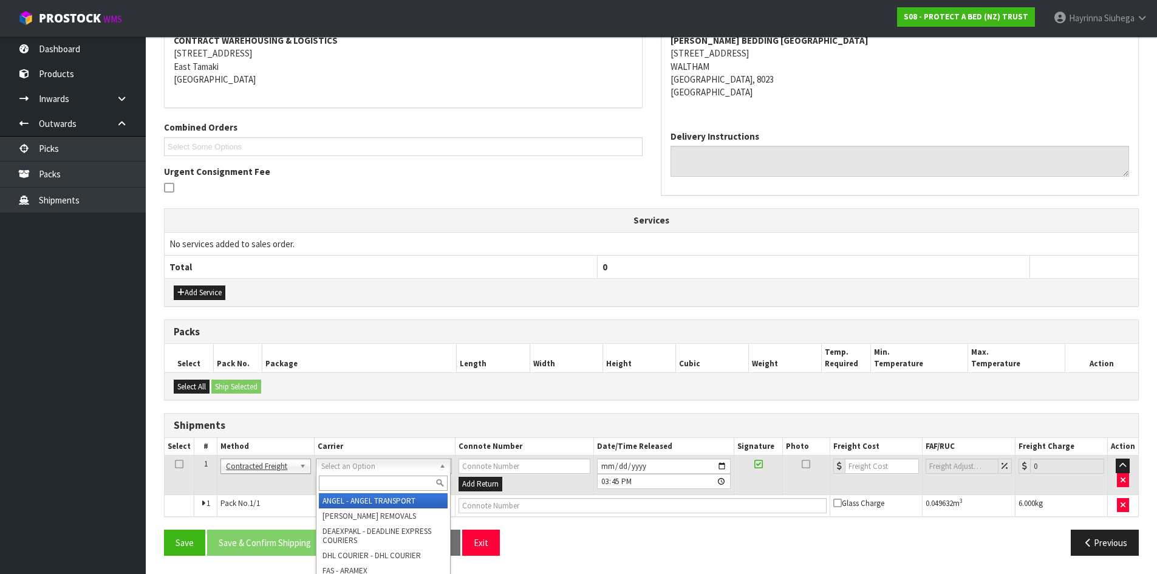
click at [371, 474] on div at bounding box center [383, 483] width 134 height 20
click at [372, 476] on input "text" at bounding box center [383, 483] width 129 height 15
type input "nzp"
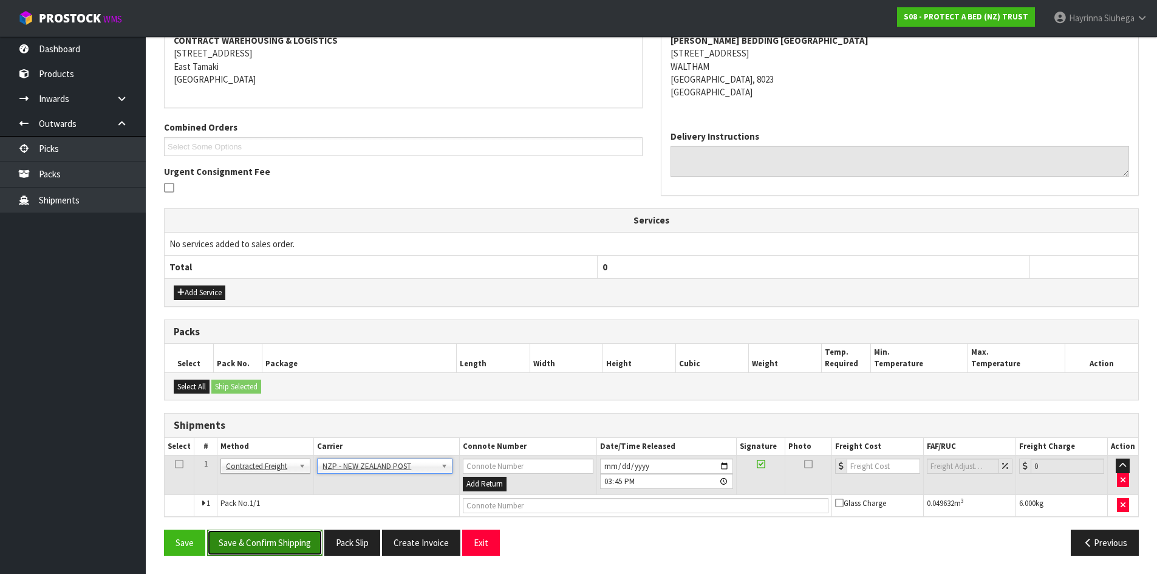
click at [295, 536] on button "Save & Confirm Shipping" at bounding box center [264, 543] width 115 height 26
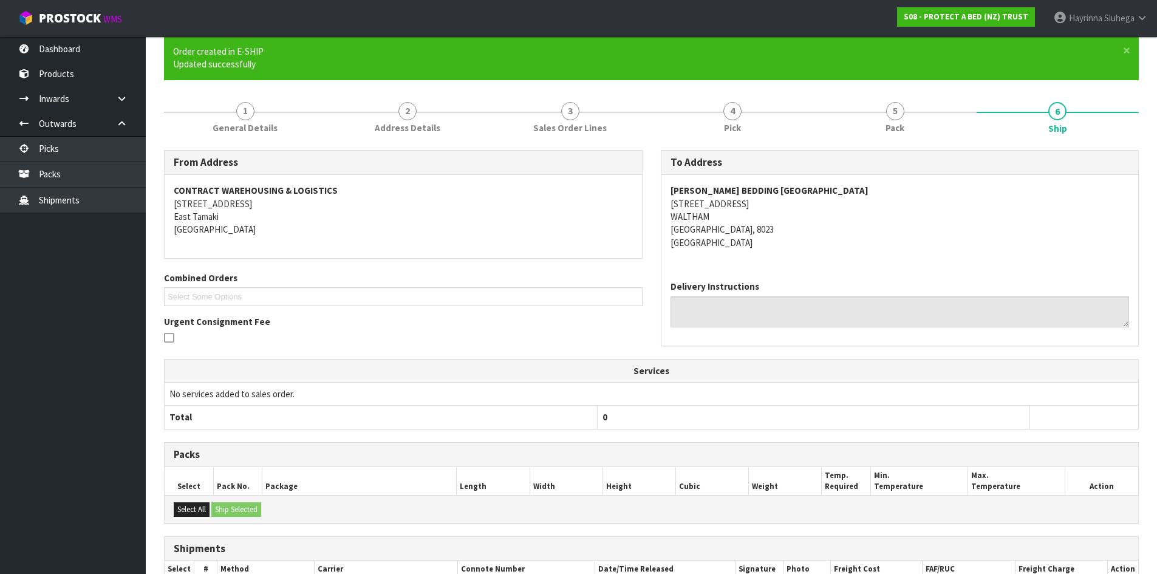
scroll to position [223, 0]
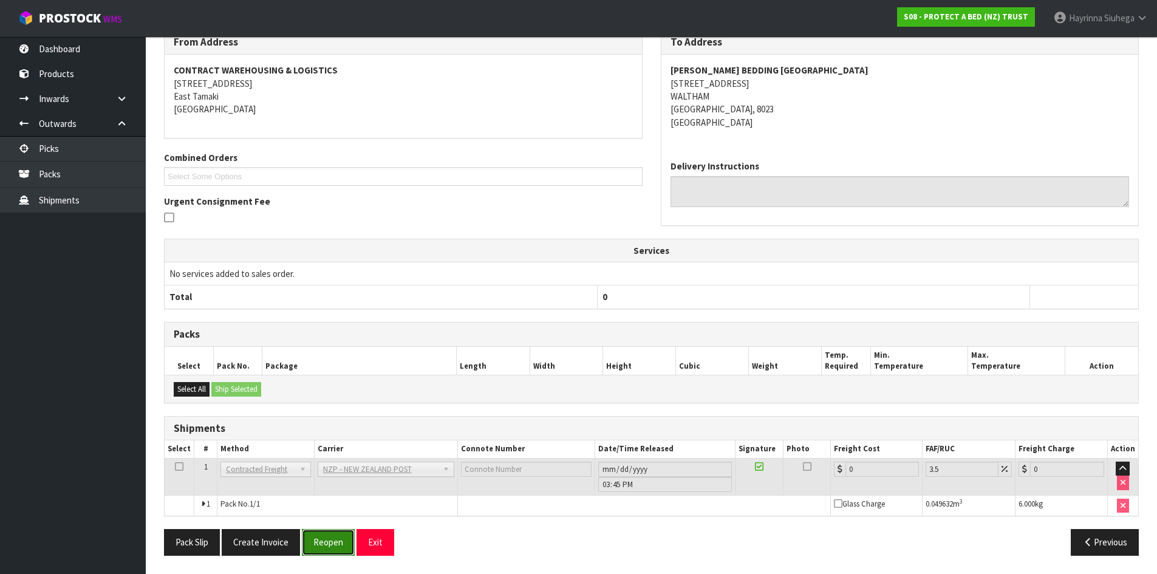
click at [329, 541] on button "Reopen" at bounding box center [328, 542] width 53 height 26
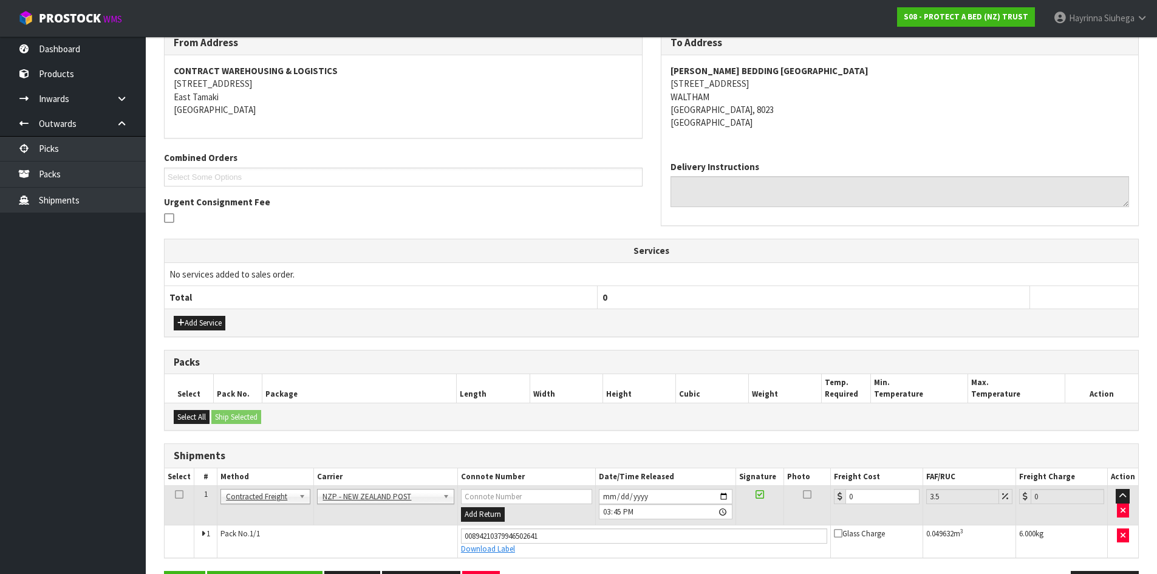
scroll to position [251, 0]
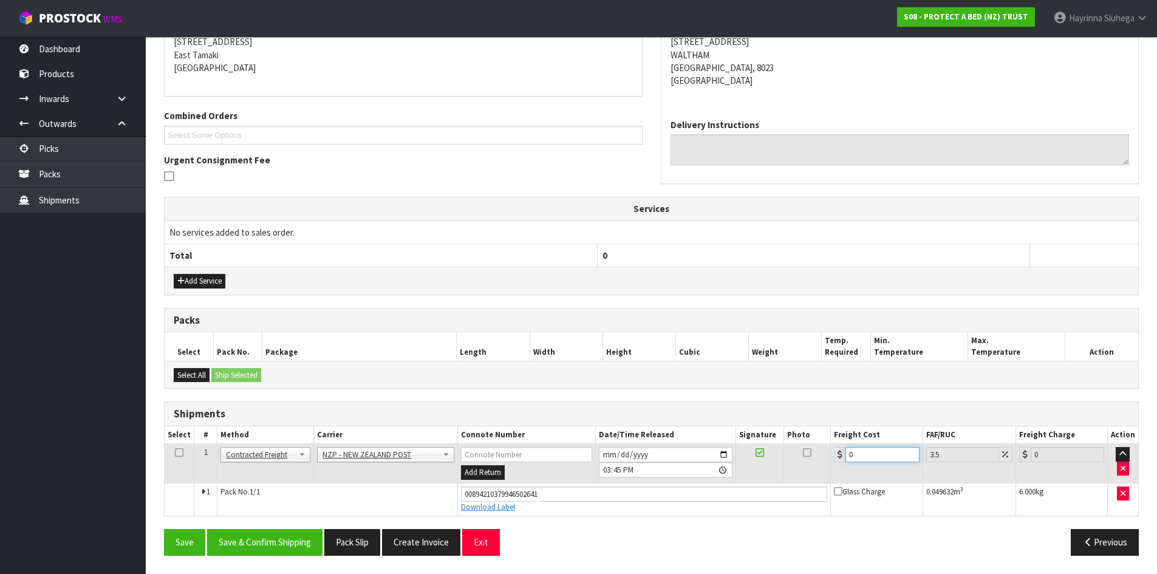
drag, startPoint x: 861, startPoint y: 460, endPoint x: 661, endPoint y: 457, distance: 199.8
click at [672, 458] on tr "1 Client Local Pickup Customer Local Pickup Company Freight Contracted Freight …" at bounding box center [651, 463] width 973 height 39
type input "1"
type input "1.03"
type input "11"
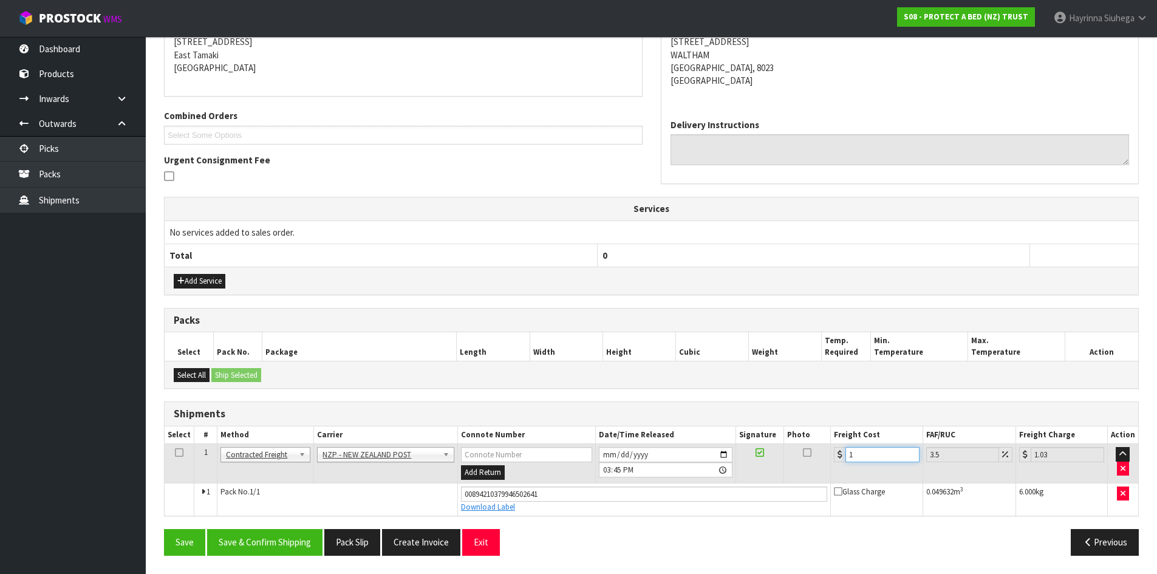
type input "11.38"
type input "11.6"
type input "12.01"
type input "11.61"
type input "12.02"
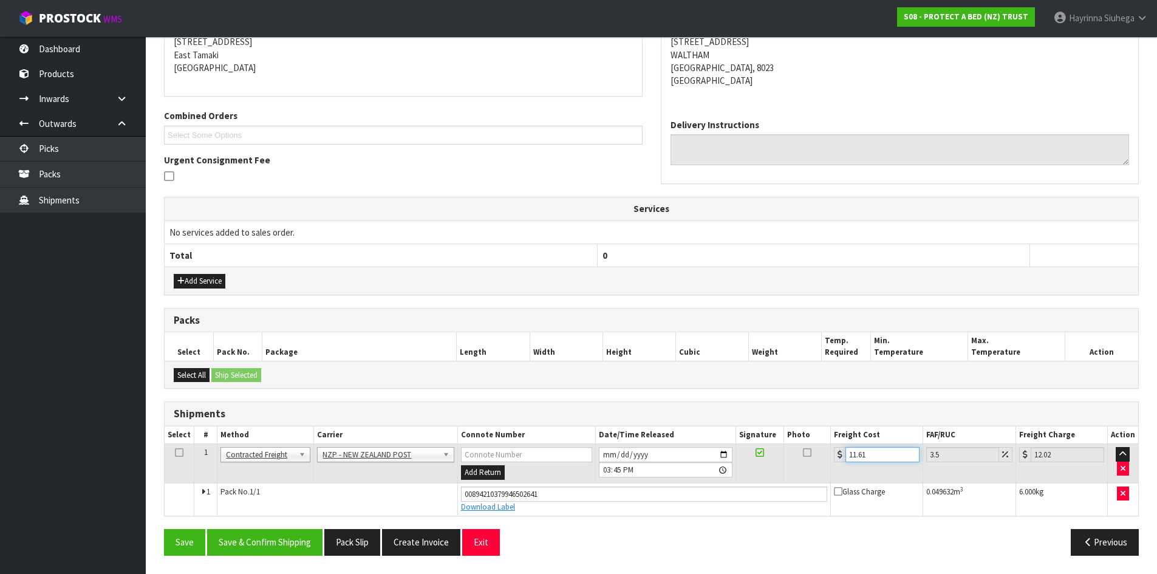
type input "11.61"
click at [164, 529] on button "Save" at bounding box center [184, 542] width 41 height 26
click at [274, 541] on button "Save & Confirm Shipping" at bounding box center [264, 542] width 115 height 26
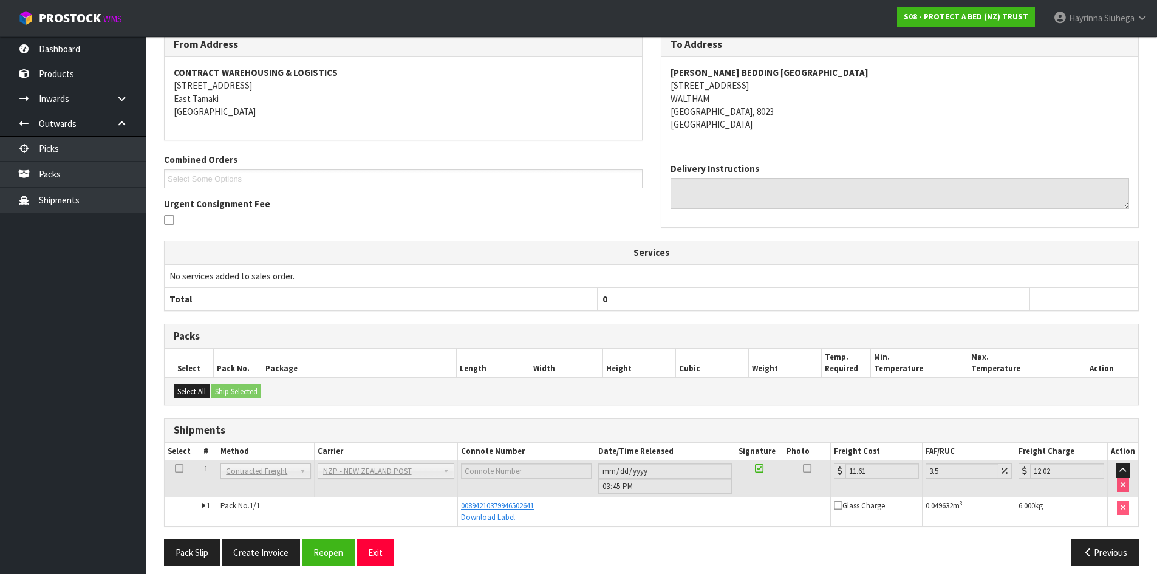
scroll to position [0, 0]
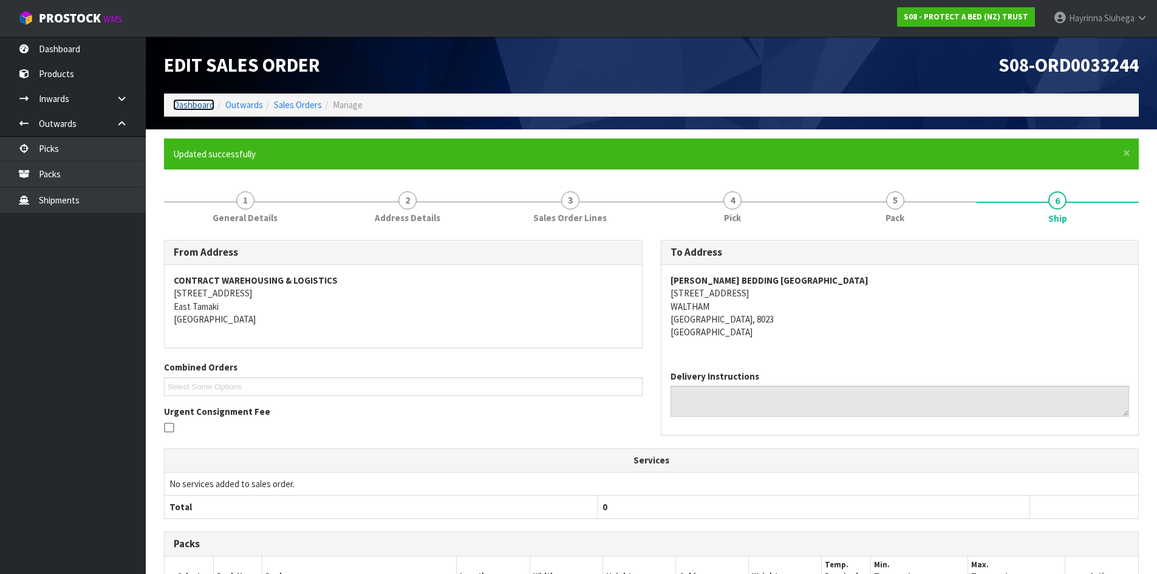
click at [195, 109] on link "Dashboard" at bounding box center [193, 105] width 41 height 12
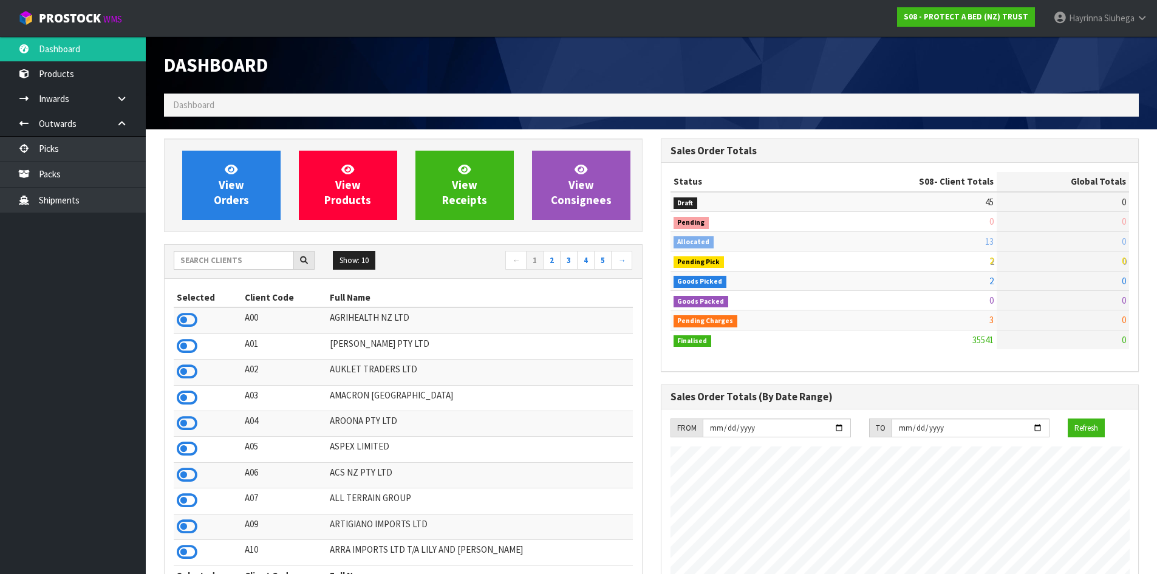
scroll to position [920, 496]
click at [230, 162] on span "View Orders" at bounding box center [231, 185] width 35 height 46
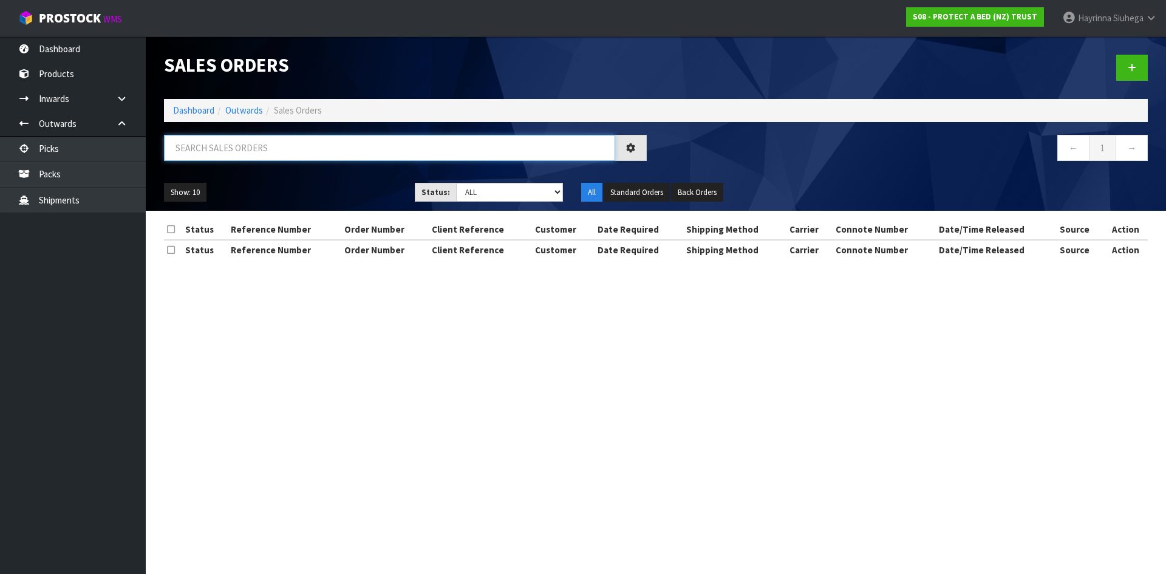
click at [243, 155] on input "text" at bounding box center [389, 148] width 451 height 26
type input "JOB-0411019"
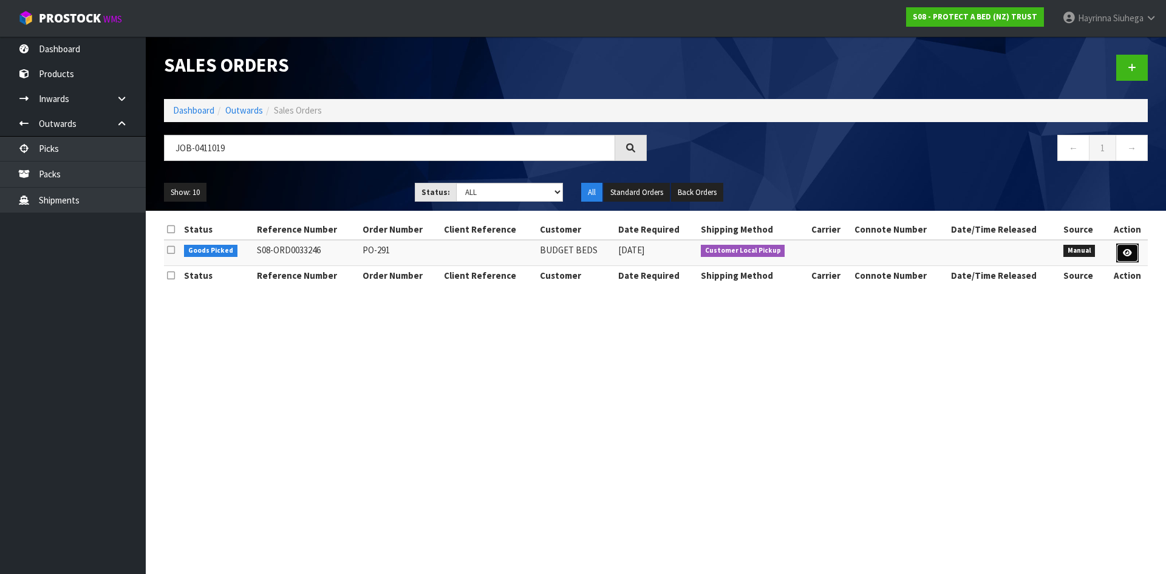
click at [1123, 249] on icon at bounding box center [1127, 253] width 9 height 8
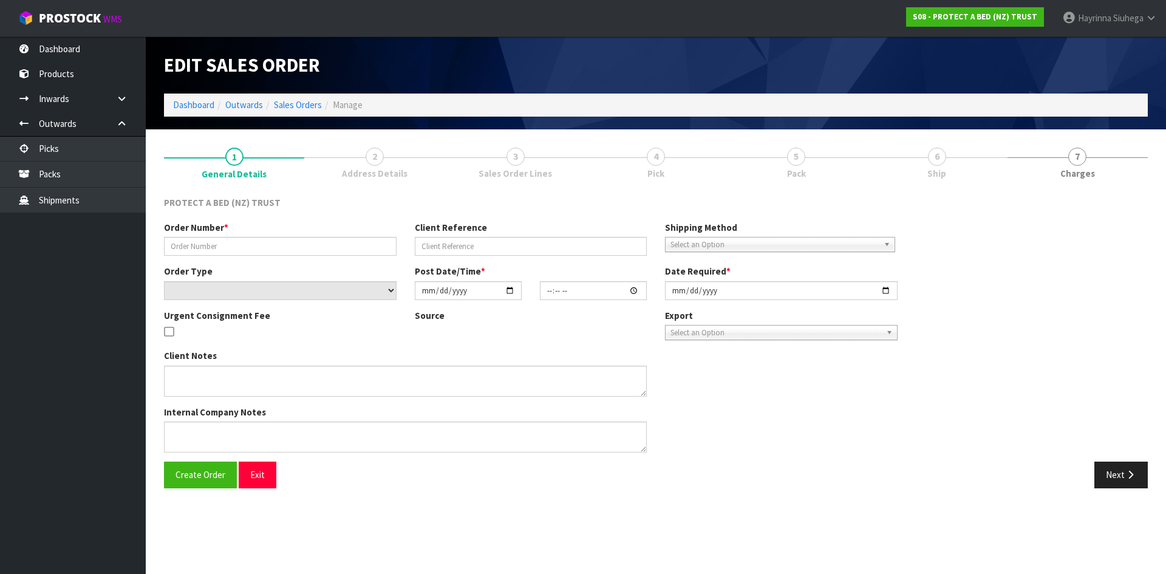
type input "PO-291"
select select "number:0"
type input "2025-09-04"
type input "12:55:00.000"
type input "2025-09-05"
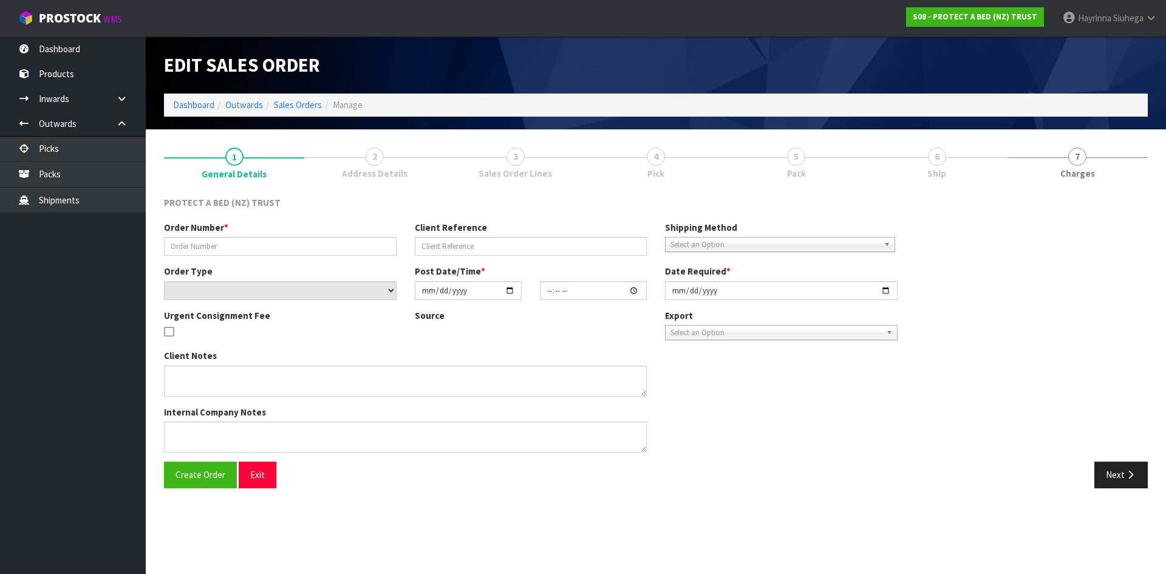
type textarea "PLEASE LET NAREN KNOW WHEN THIS IS READY FOR PICKUP EX CWL."
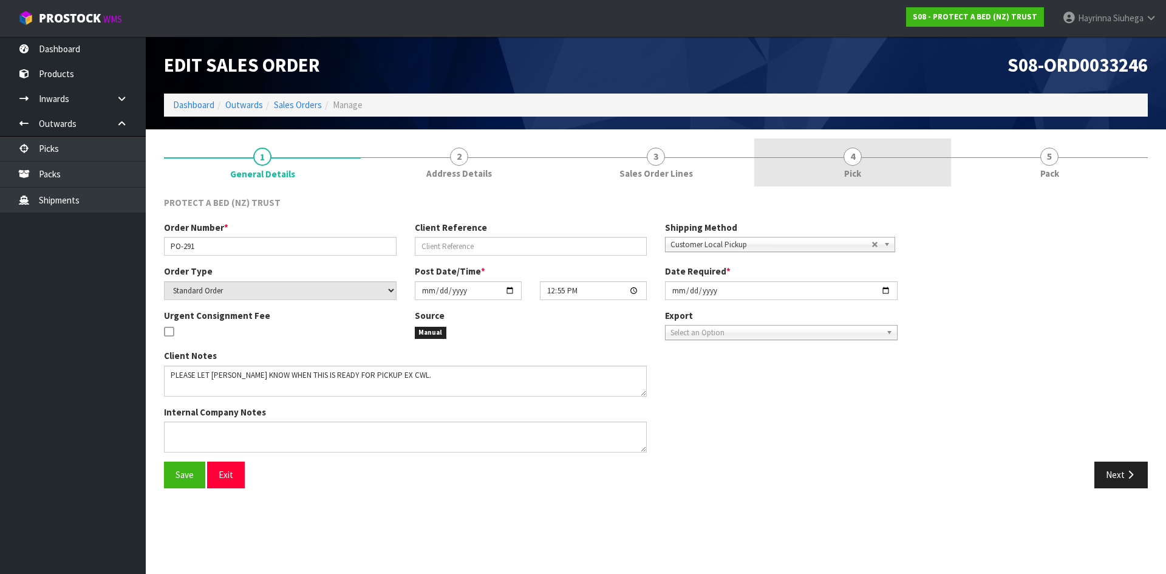
click at [900, 160] on link "4 Pick" at bounding box center [852, 162] width 197 height 48
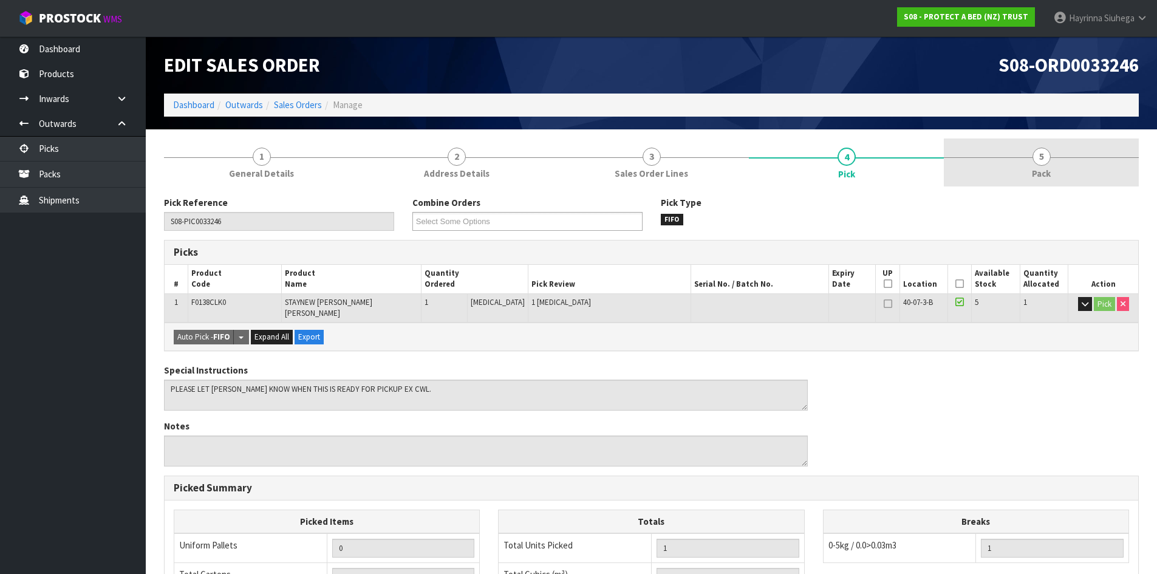
click at [1023, 174] on link "5 Pack" at bounding box center [1041, 162] width 195 height 48
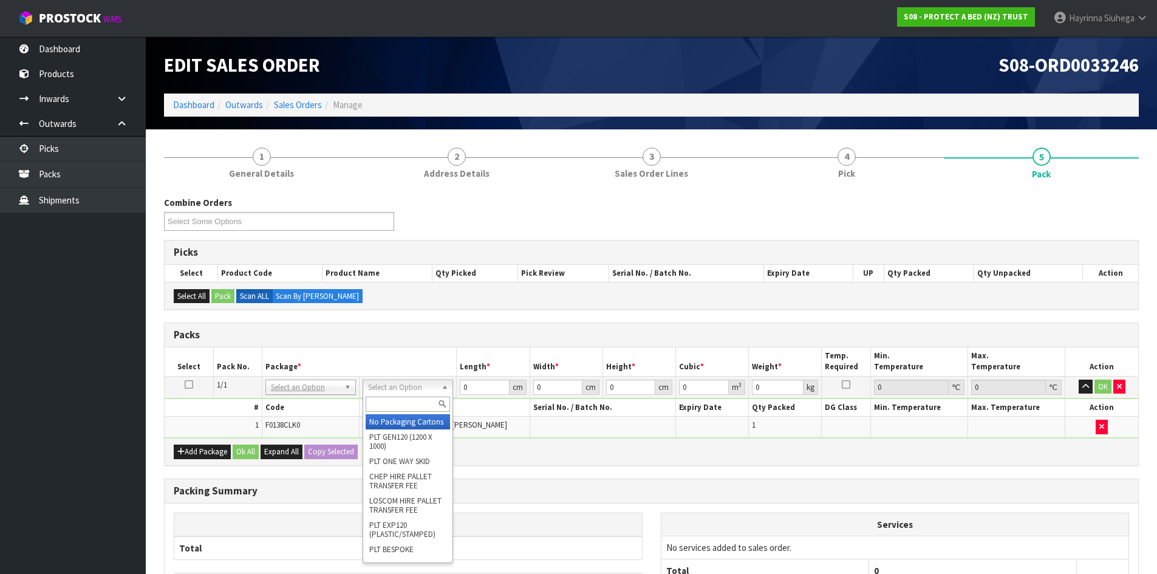
click at [398, 401] on input "text" at bounding box center [408, 404] width 84 height 15
type input "ctn4"
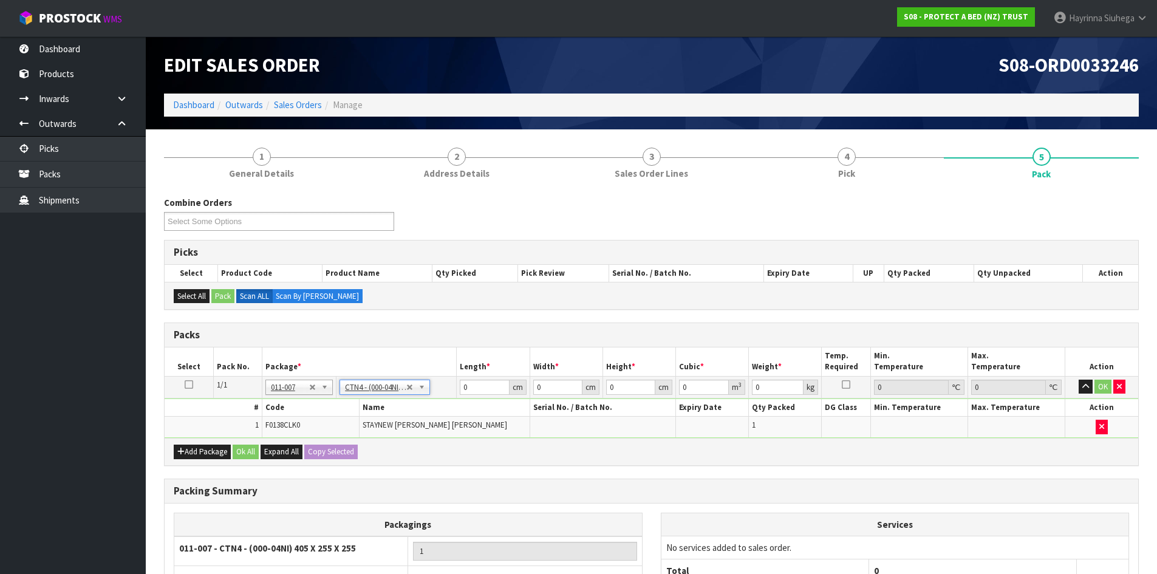
type input "40.5"
type input "25.5"
type input "0.026335"
type input "1.2"
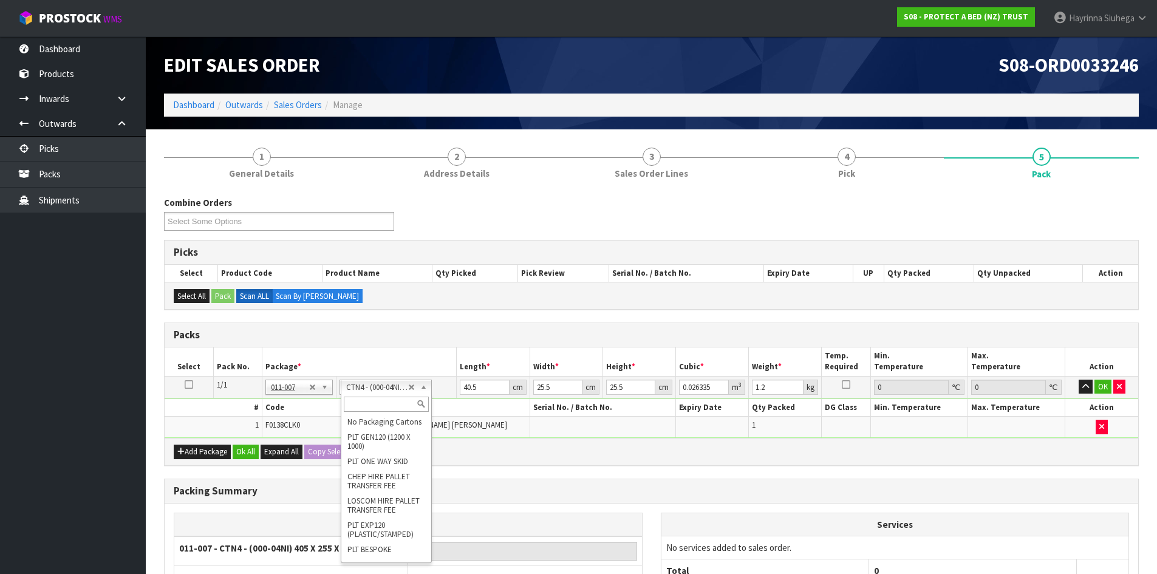
click at [380, 399] on input "text" at bounding box center [386, 404] width 84 height 15
type input "ctna4"
type input "31"
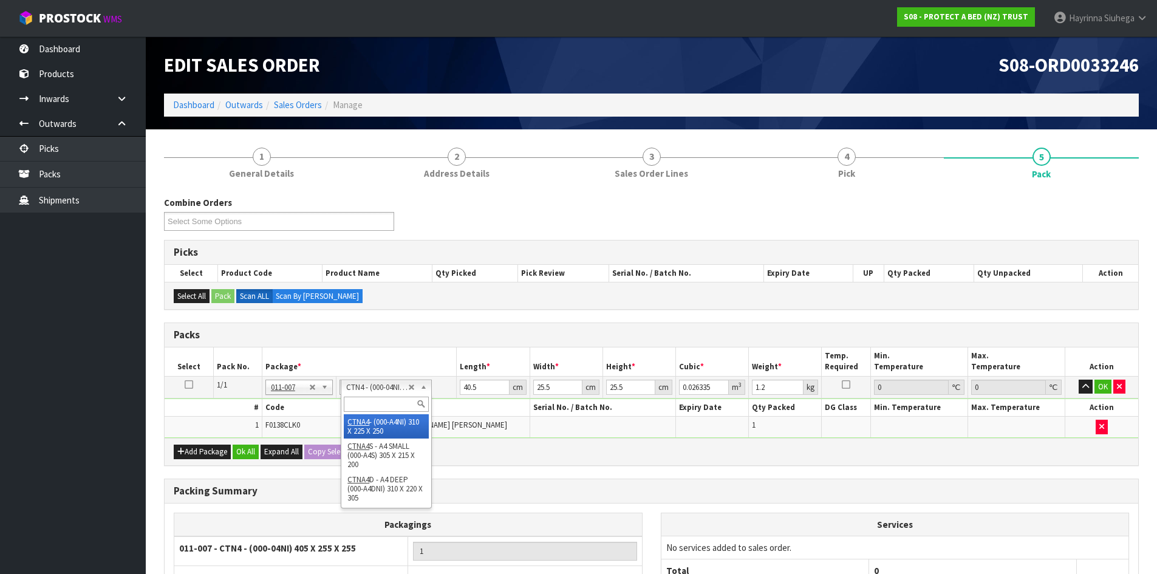
type input "22.5"
type input "25"
type input "0.017438"
click at [467, 386] on input "31" at bounding box center [484, 387] width 49 height 15
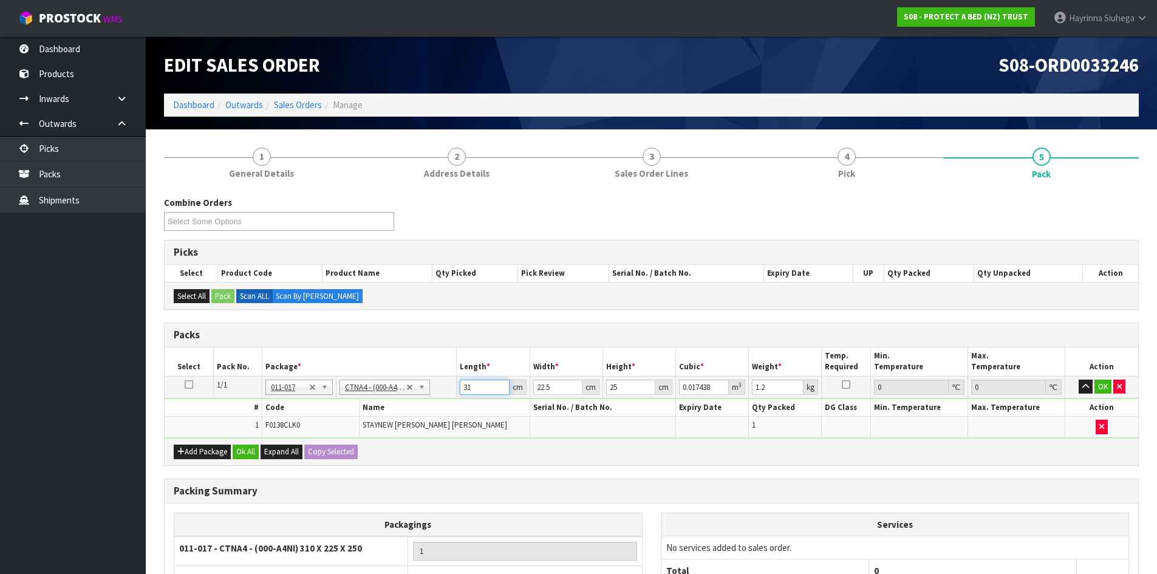
type input "3"
type input "0.001687"
type input "32"
type input "0.018"
type input "32"
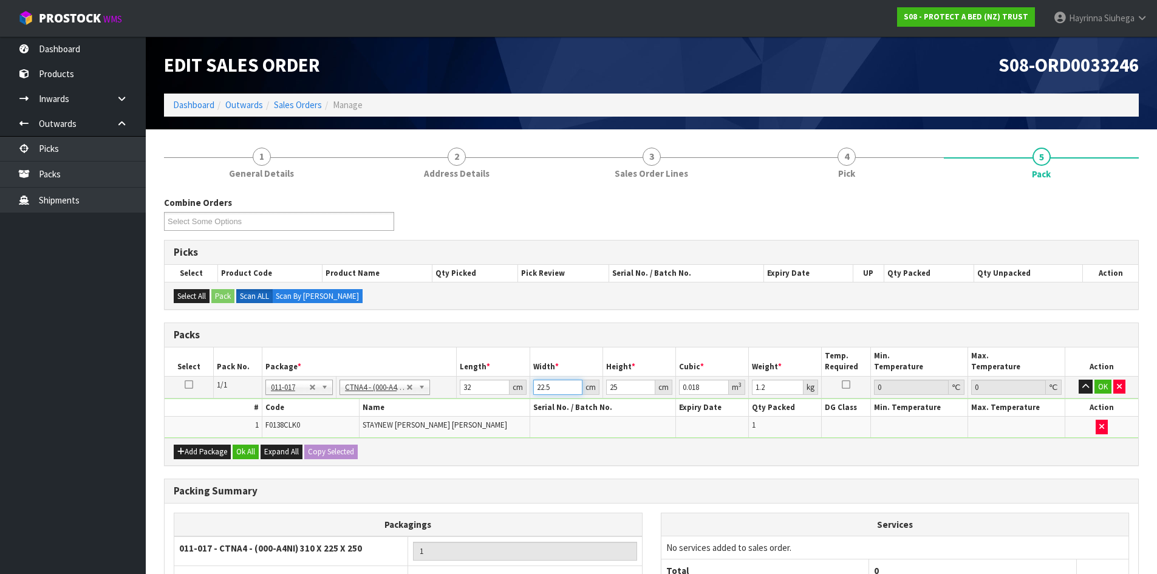
type input "2"
type input "0.0016"
type input "24"
type input "0.0192"
type input "24"
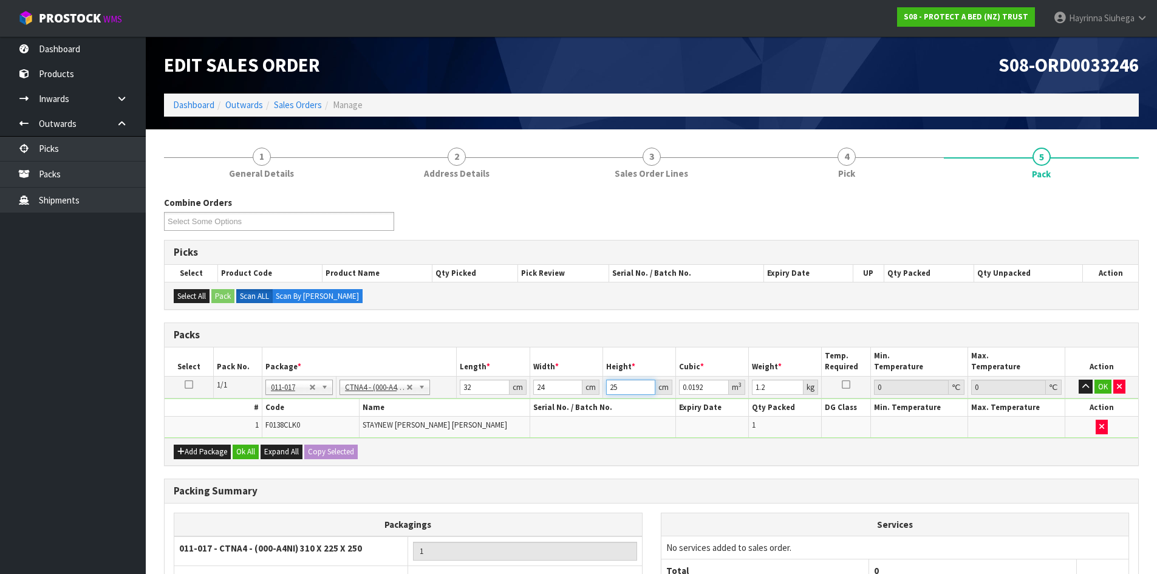
type input "2"
type input "0.001536"
type input "27"
type input "0.020736"
type input "27"
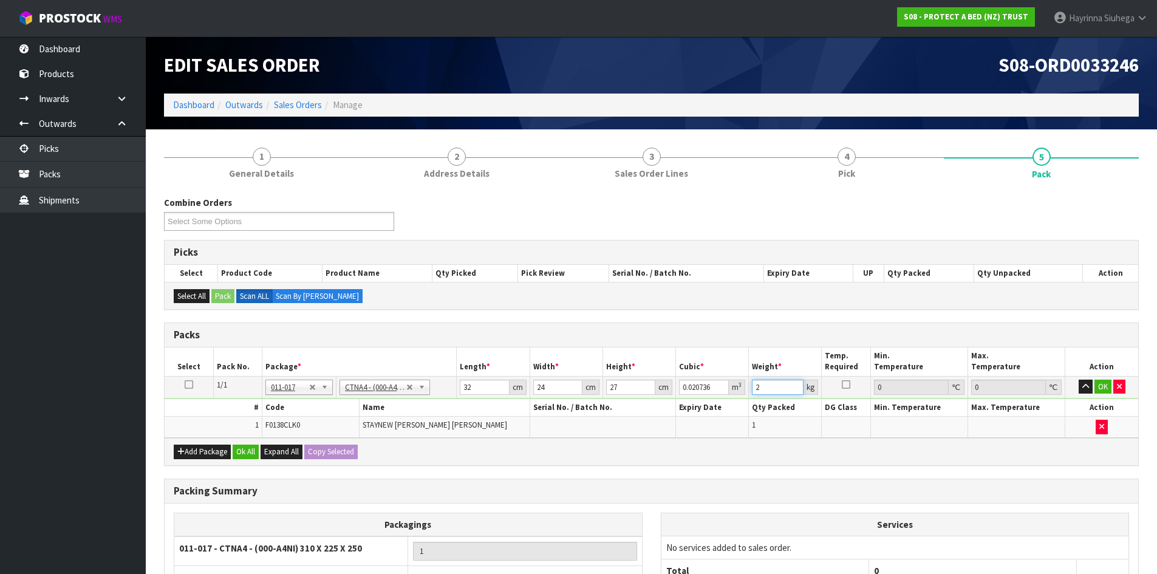
type input "2"
click at [1079, 380] on button "button" at bounding box center [1086, 387] width 14 height 15
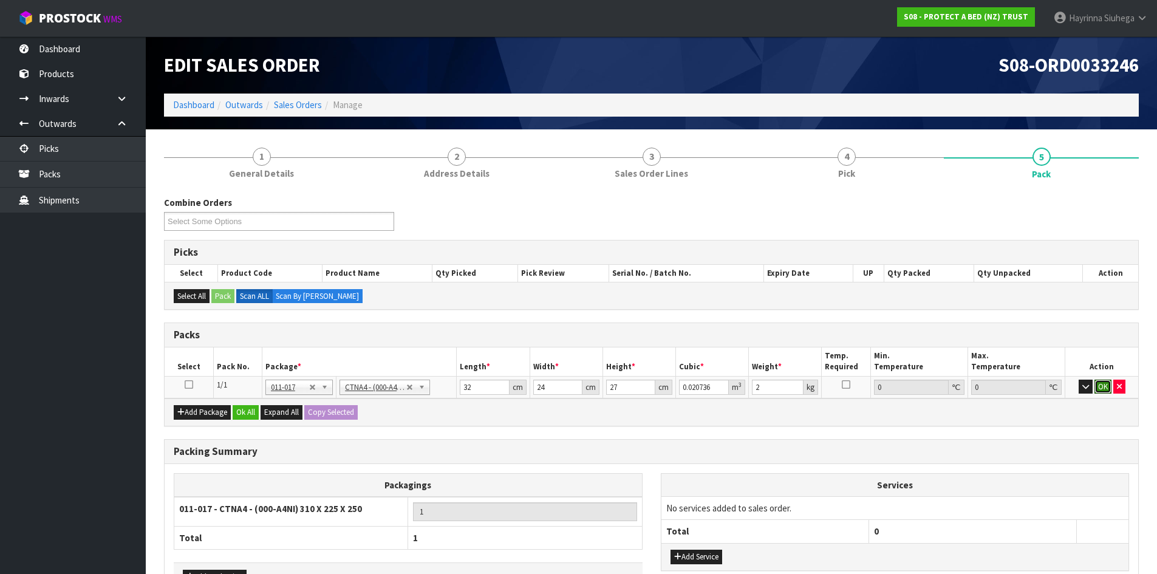
click button "OK" at bounding box center [1102, 387] width 17 height 15
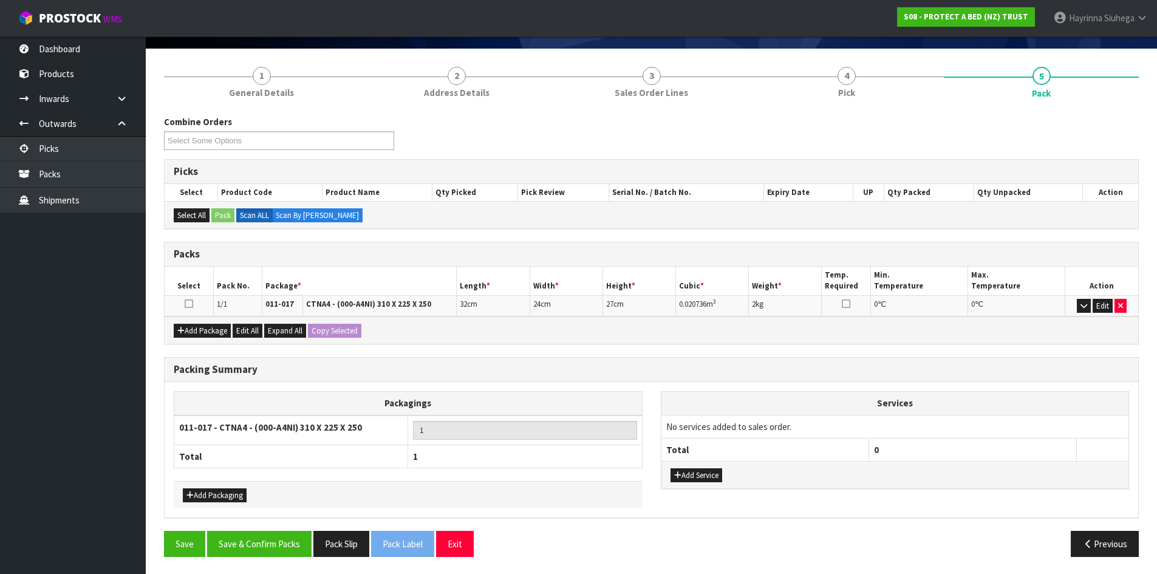
scroll to position [82, 0]
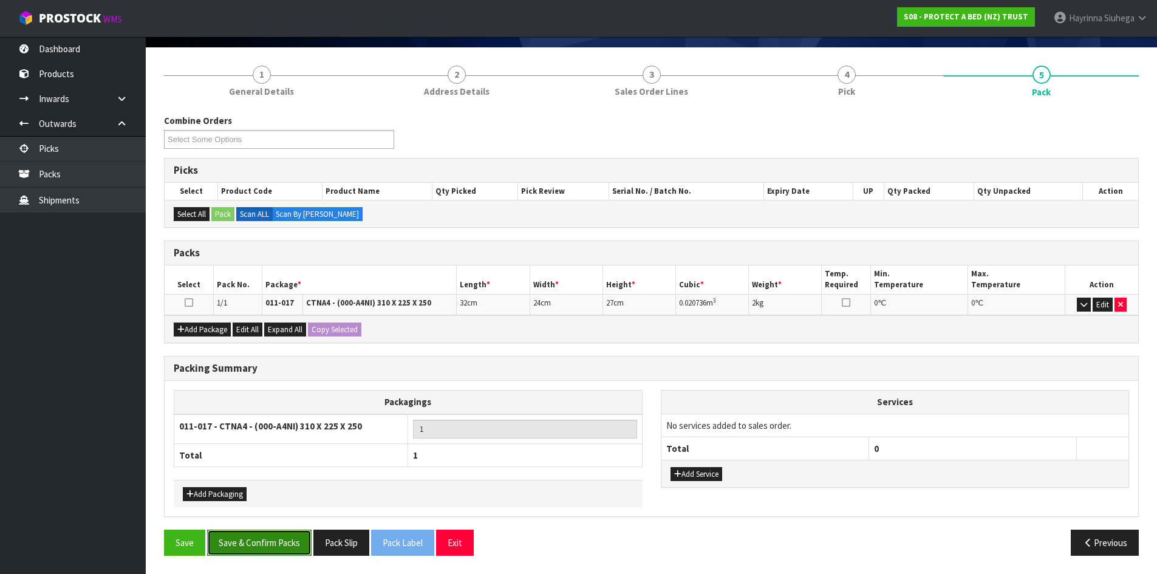
click at [281, 544] on button "Save & Confirm Packs" at bounding box center [259, 543] width 104 height 26
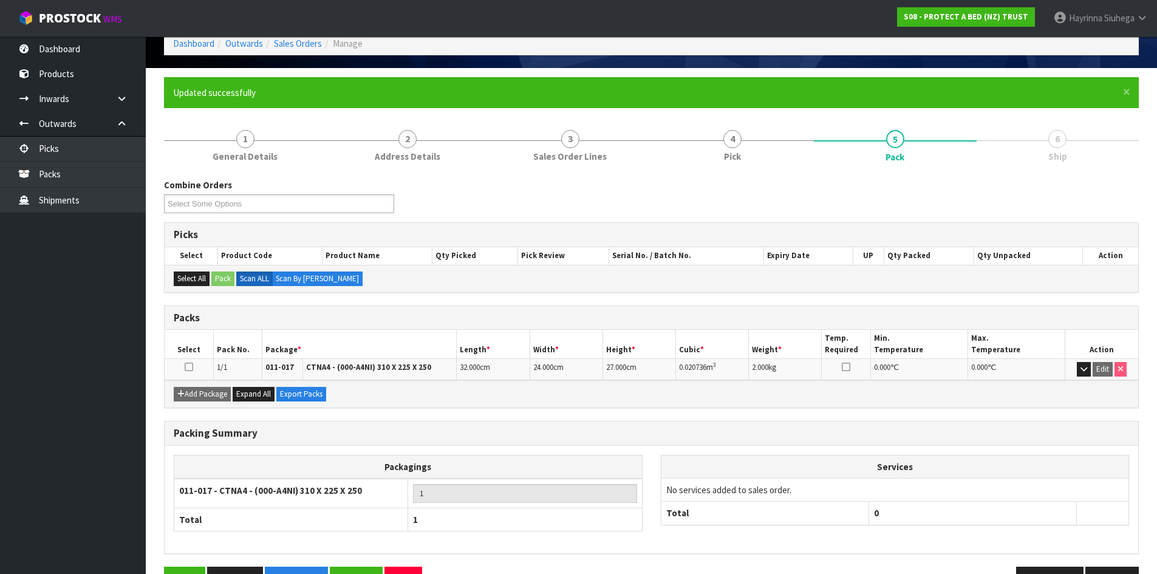
scroll to position [0, 0]
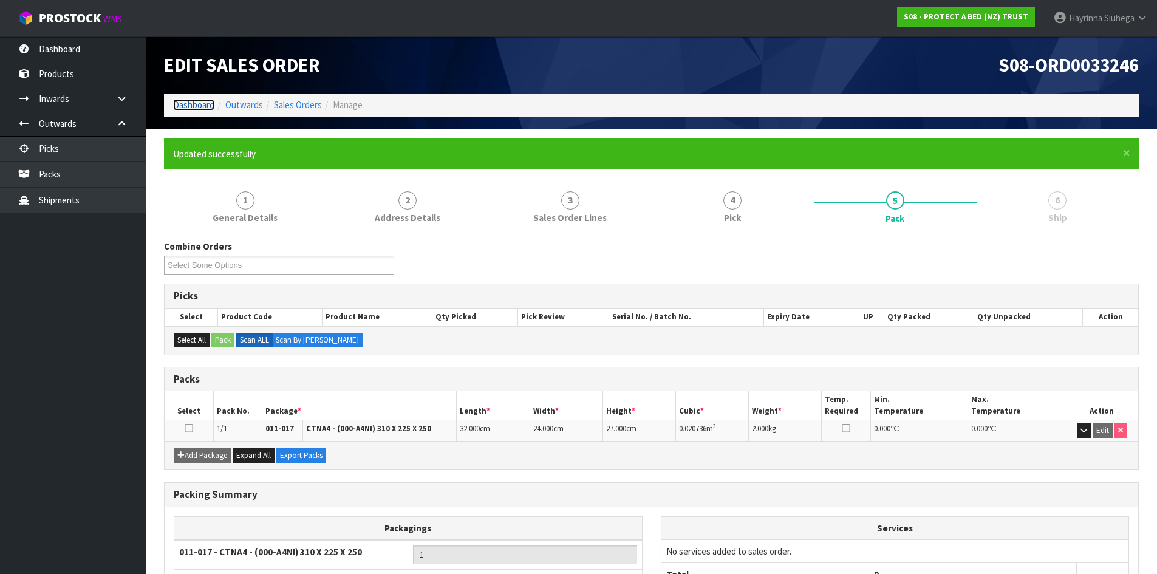
click at [205, 105] on link "Dashboard" at bounding box center [193, 105] width 41 height 12
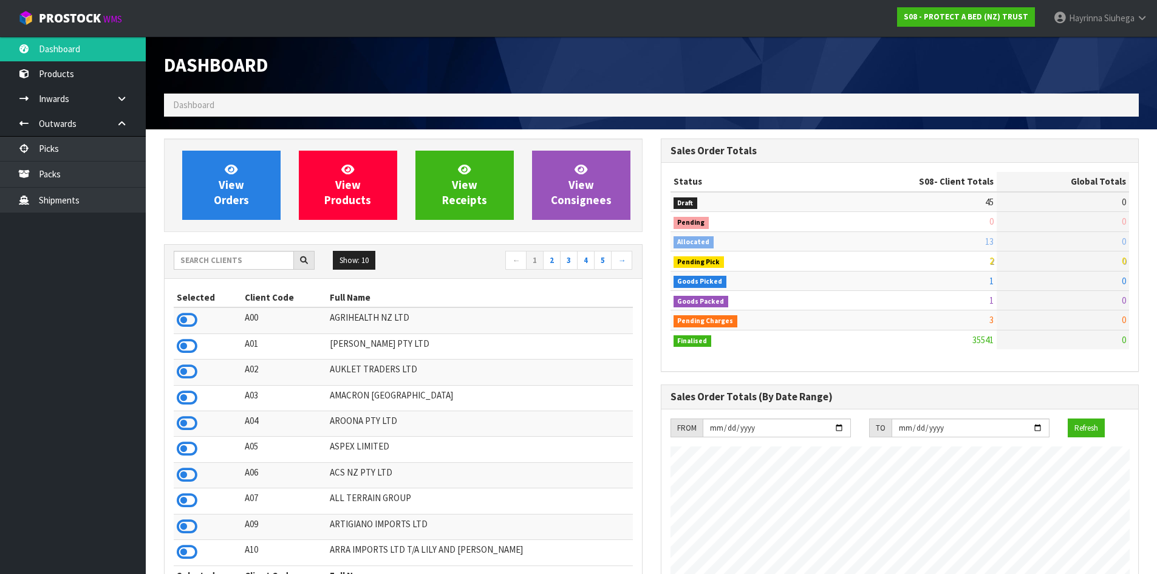
scroll to position [920, 496]
click at [225, 205] on span "View Orders" at bounding box center [231, 185] width 35 height 46
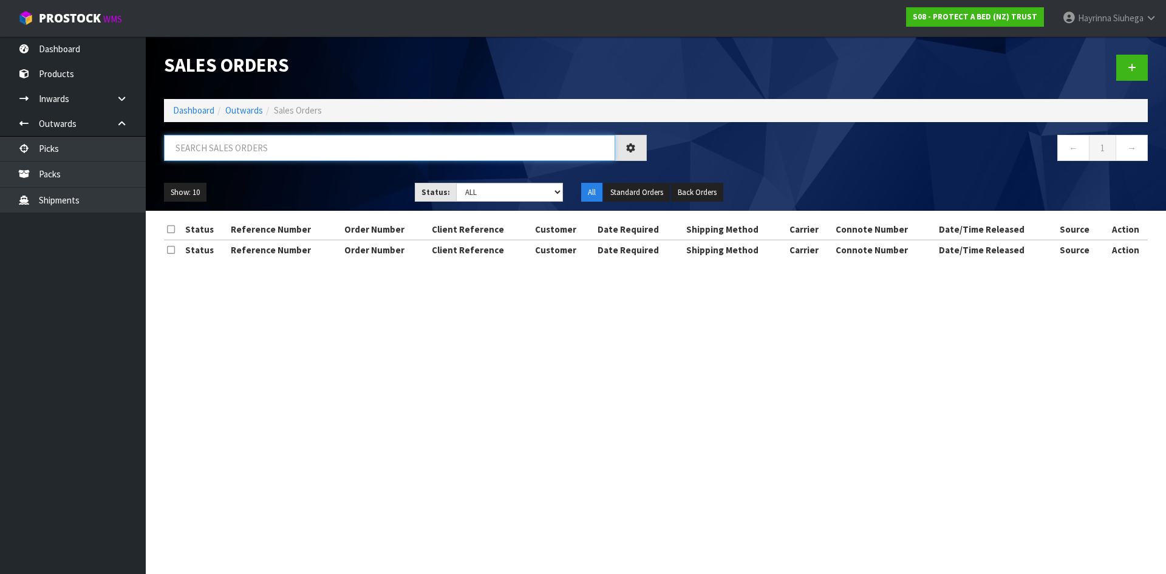
click at [256, 154] on input "text" at bounding box center [389, 148] width 451 height 26
type input "JOB-0410982"
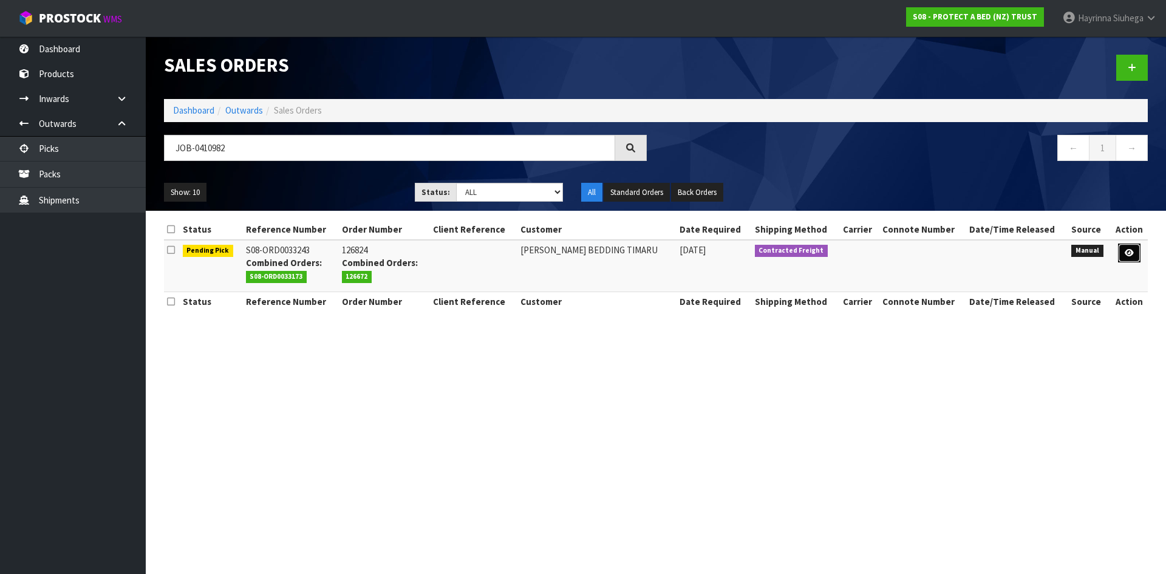
click at [1134, 250] on link at bounding box center [1129, 253] width 22 height 19
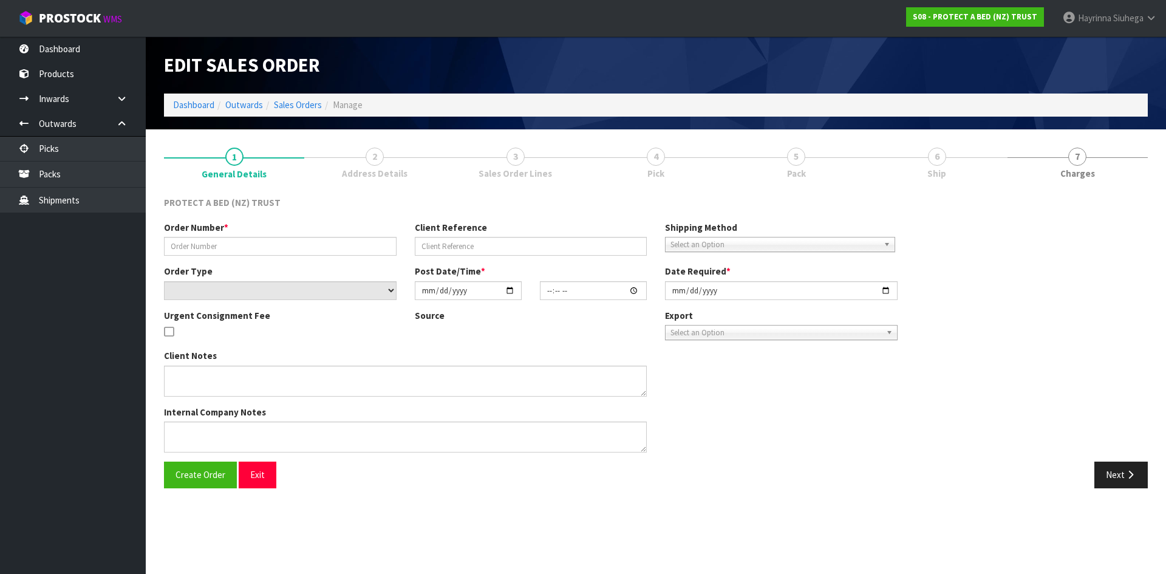
type input "126824"
select select "number:0"
type input "2025-09-04"
type input "10:45:00.000"
type input "2025-09-04"
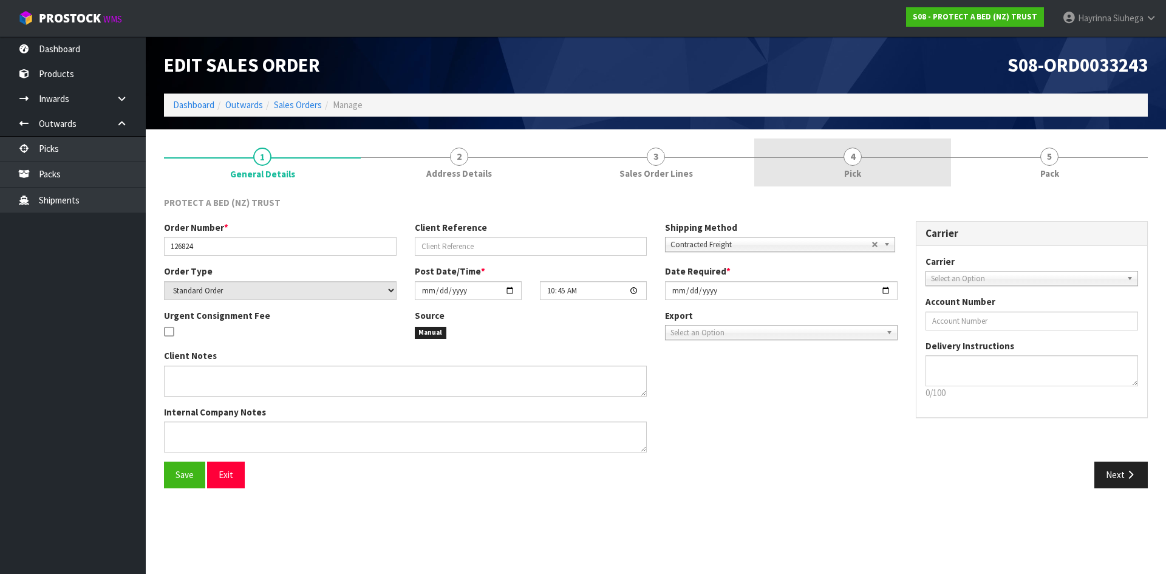
click at [876, 168] on link "4 Pick" at bounding box center [852, 162] width 197 height 48
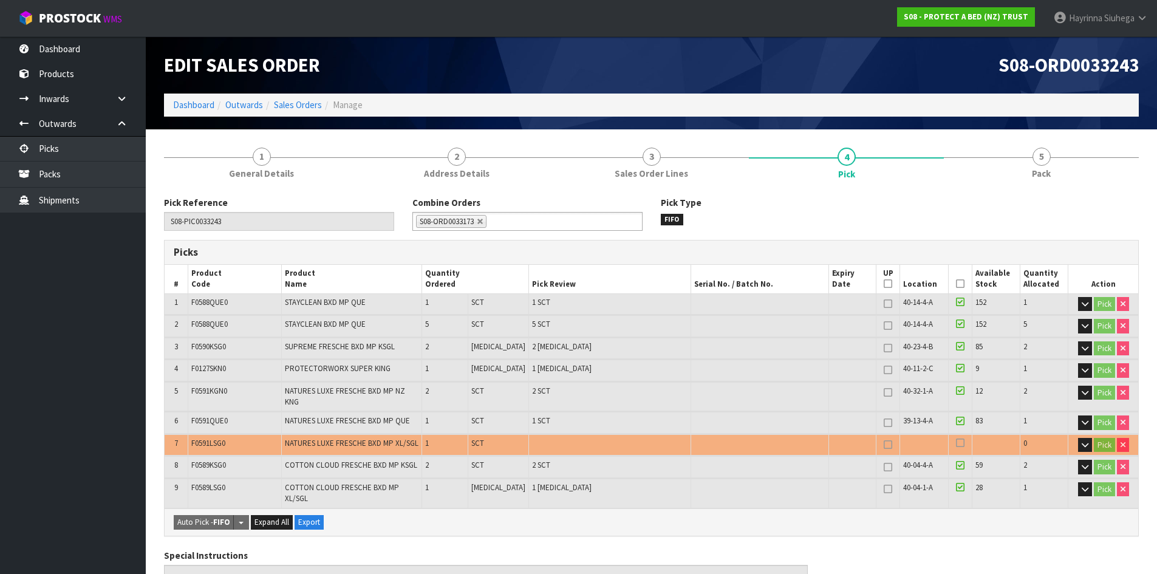
click at [956, 284] on icon at bounding box center [960, 284] width 9 height 1
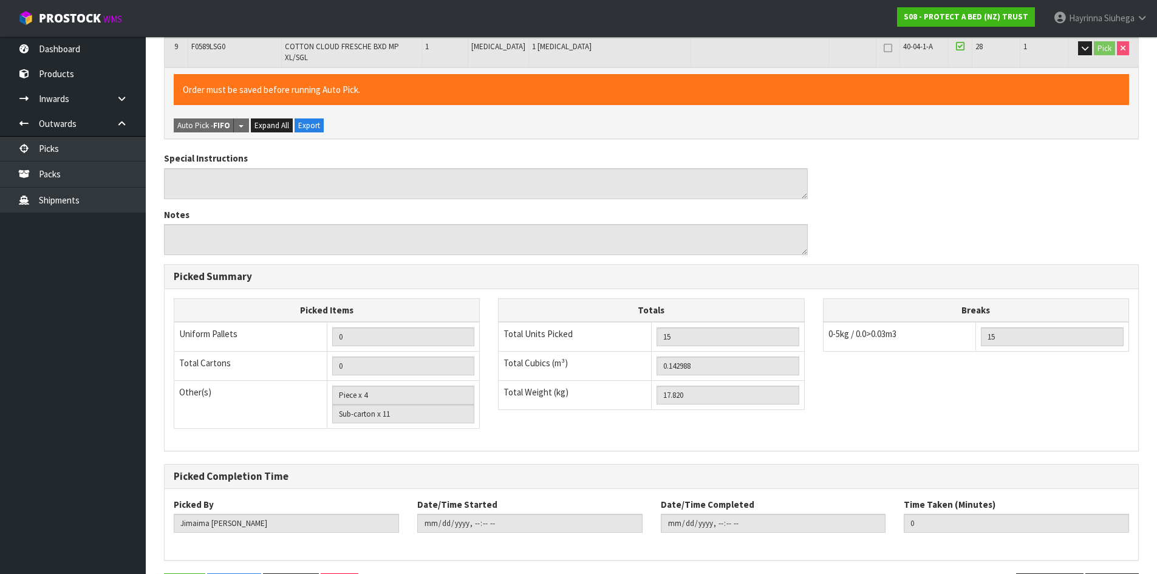
scroll to position [469, 0]
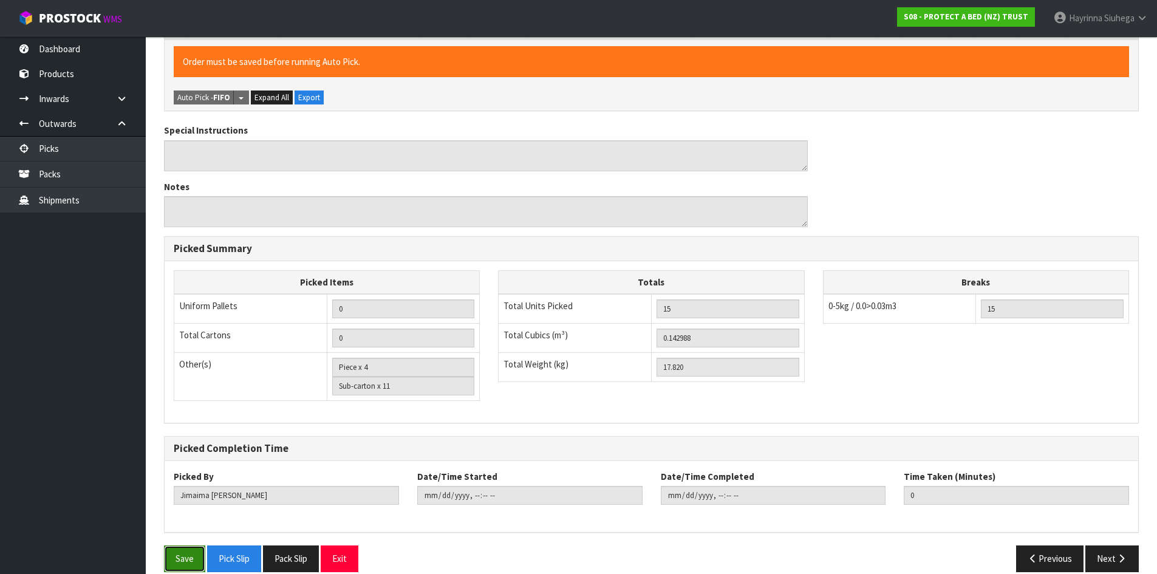
click at [174, 545] on button "Save" at bounding box center [184, 558] width 41 height 26
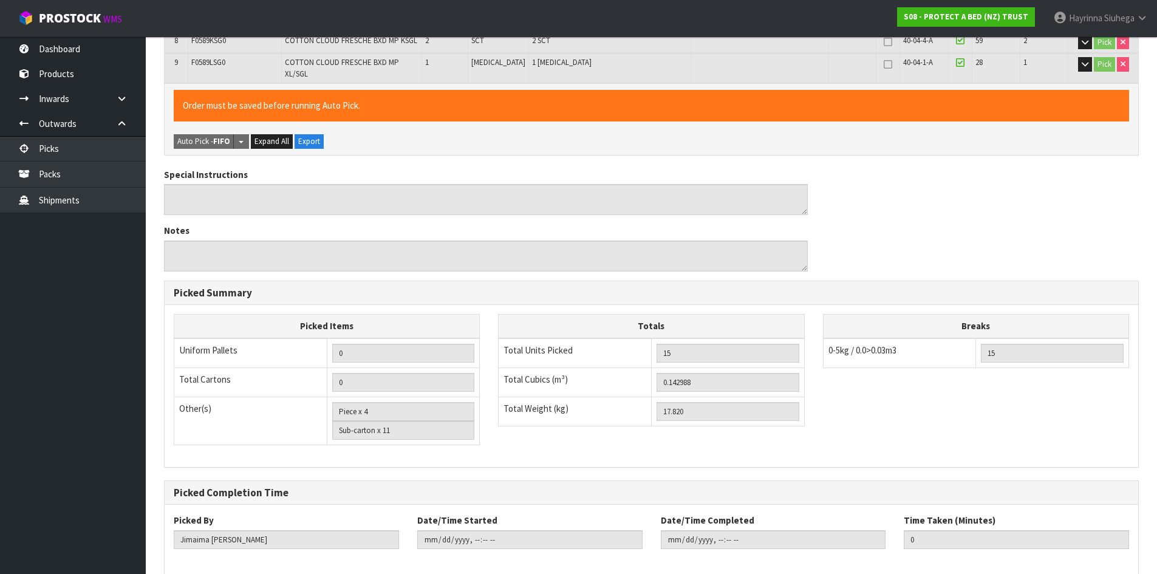
scroll to position [0, 0]
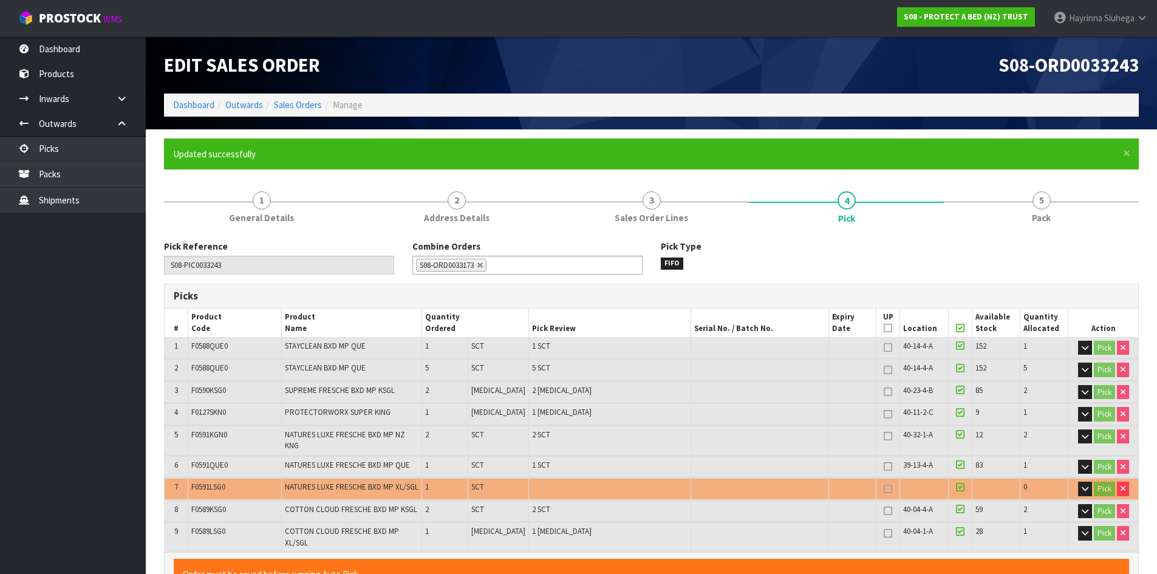
type input "Hayrinna Siuhega"
type input "2025-09-04T15:53:24"
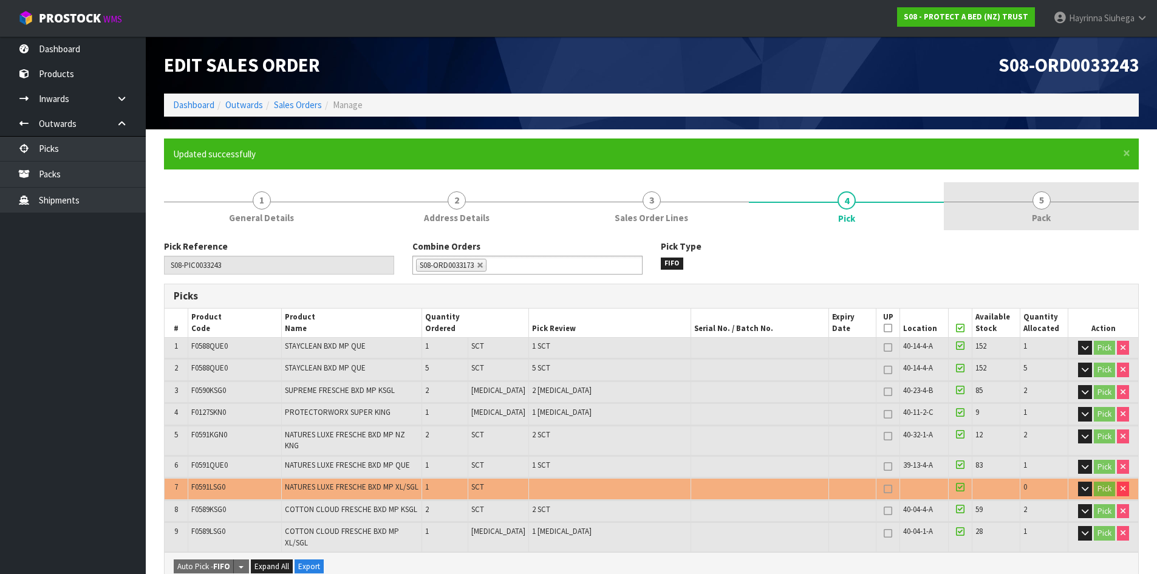
click at [1077, 198] on link "5 Pack" at bounding box center [1041, 206] width 195 height 48
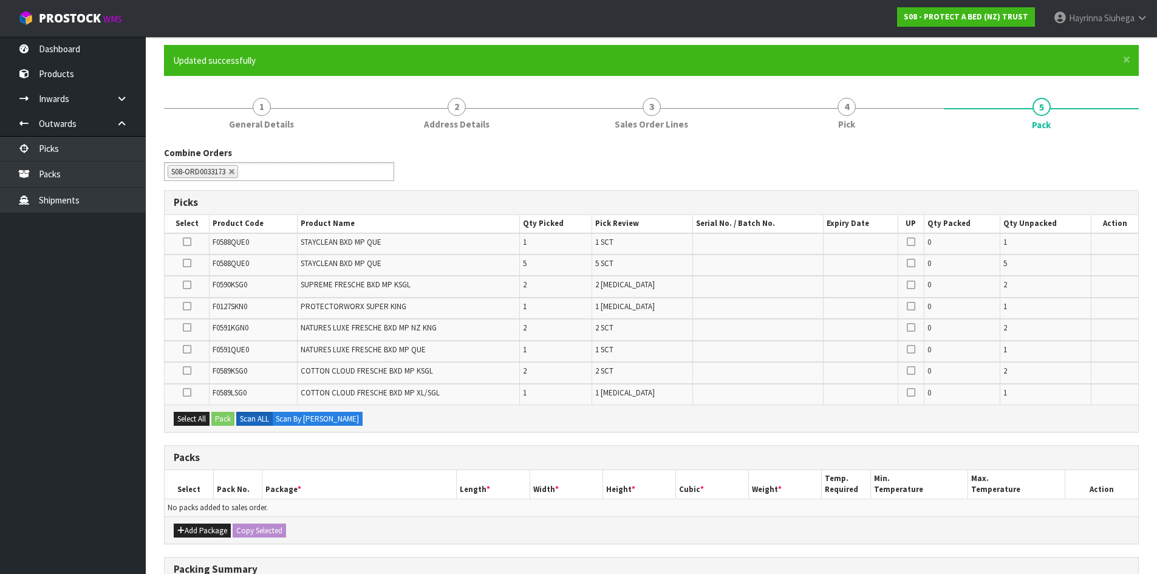
scroll to position [243, 0]
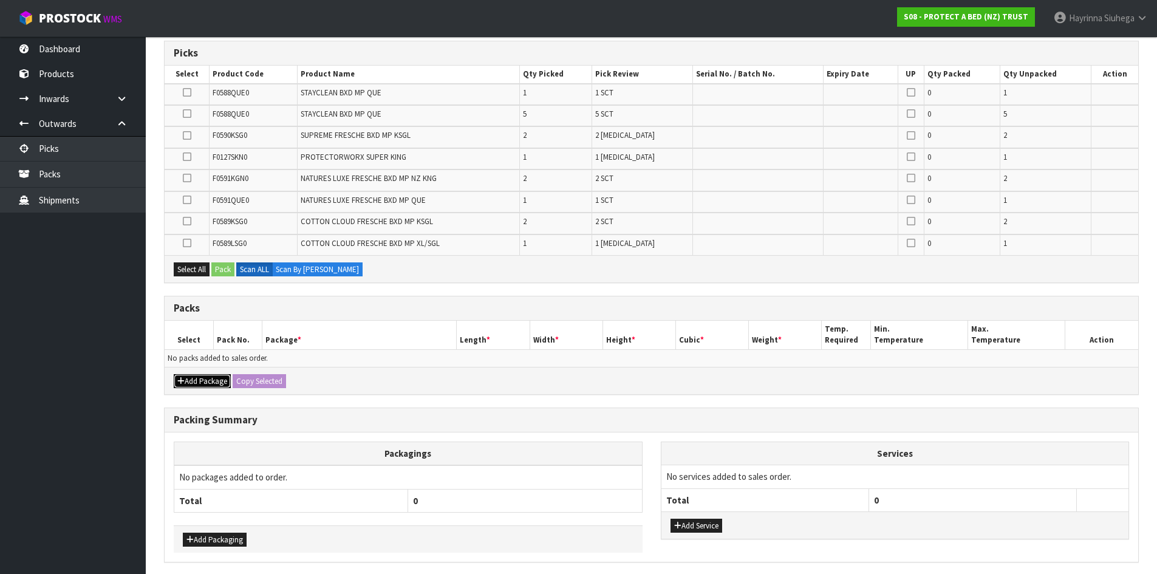
click at [179, 381] on icon "button" at bounding box center [180, 381] width 7 height 8
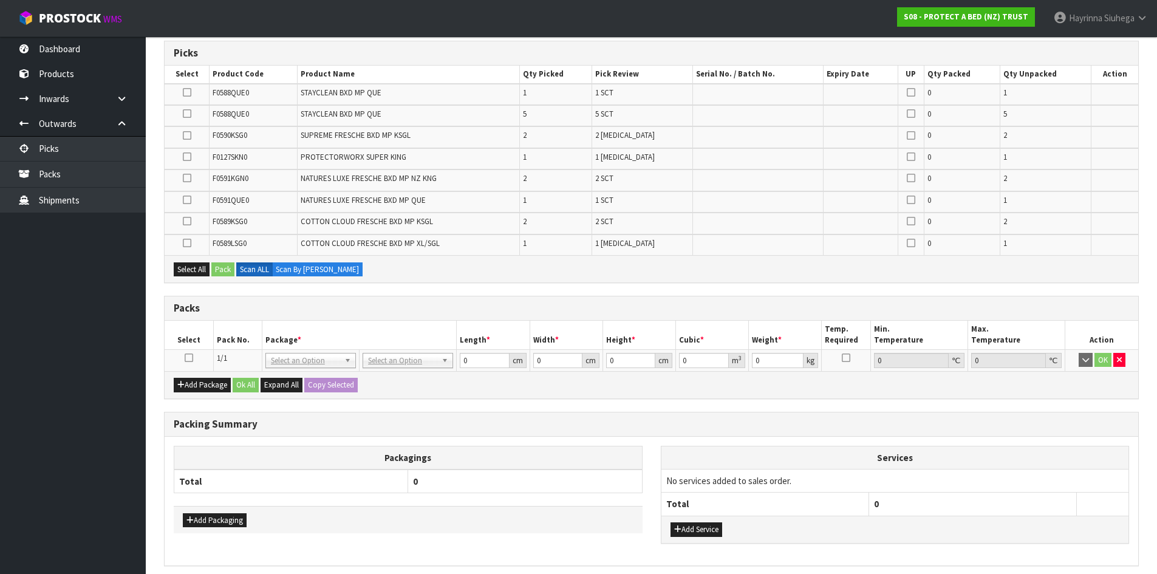
click at [186, 358] on icon at bounding box center [189, 358] width 9 height 1
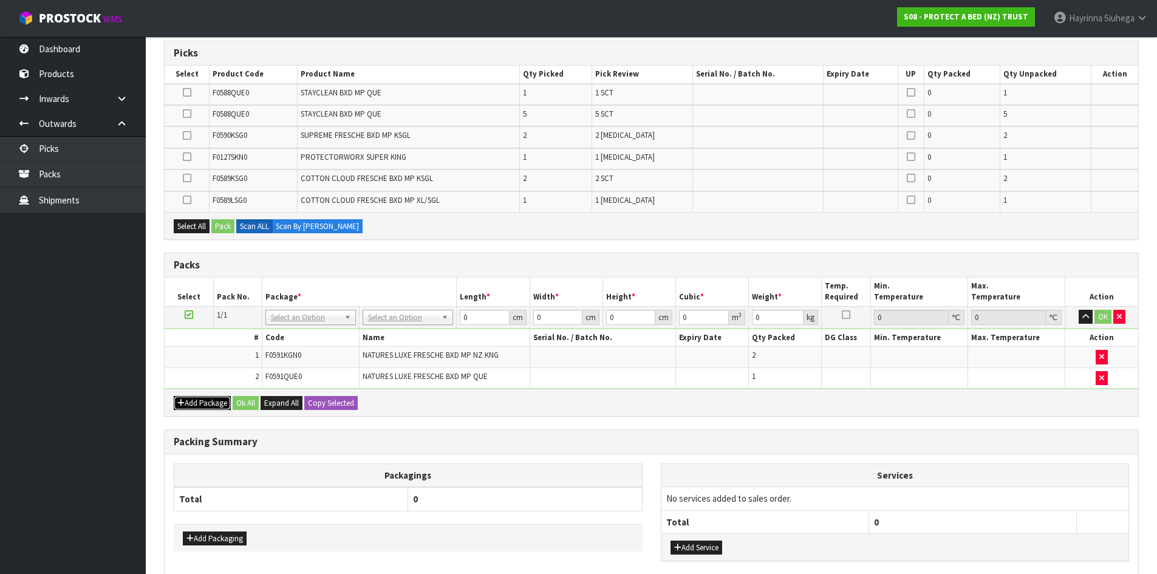
click at [200, 404] on button "Add Package" at bounding box center [202, 403] width 57 height 15
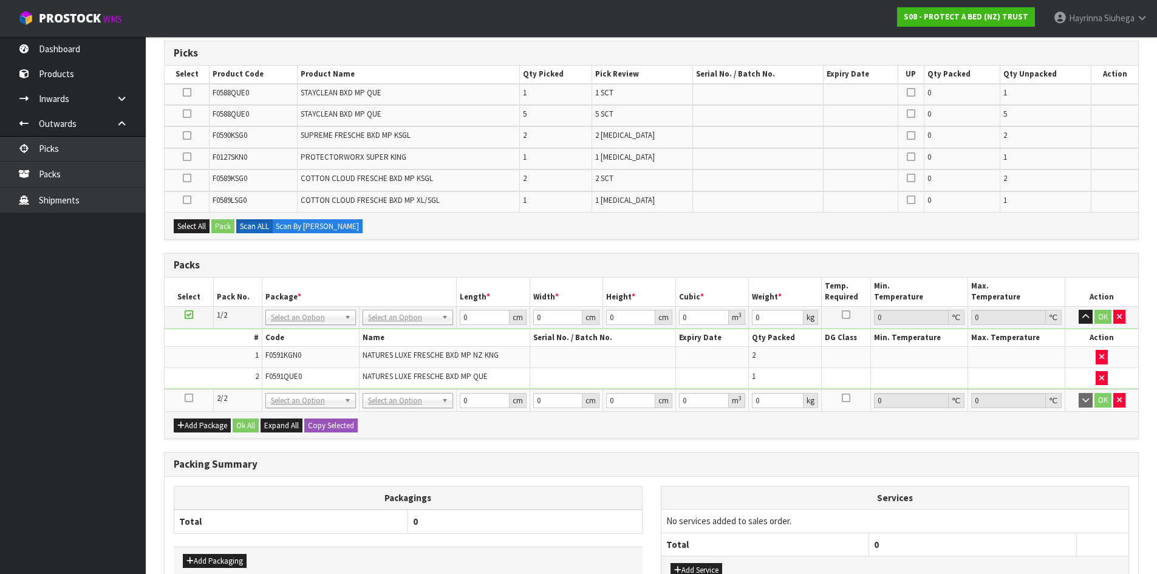
click at [185, 398] on icon at bounding box center [189, 398] width 9 height 1
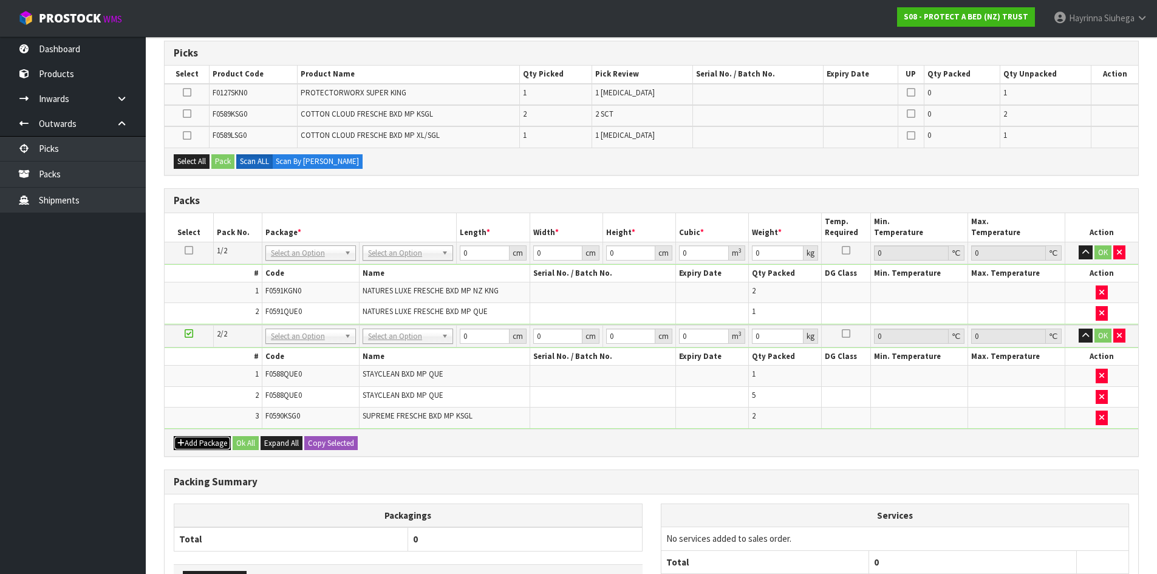
click at [190, 446] on button "Add Package" at bounding box center [202, 443] width 57 height 15
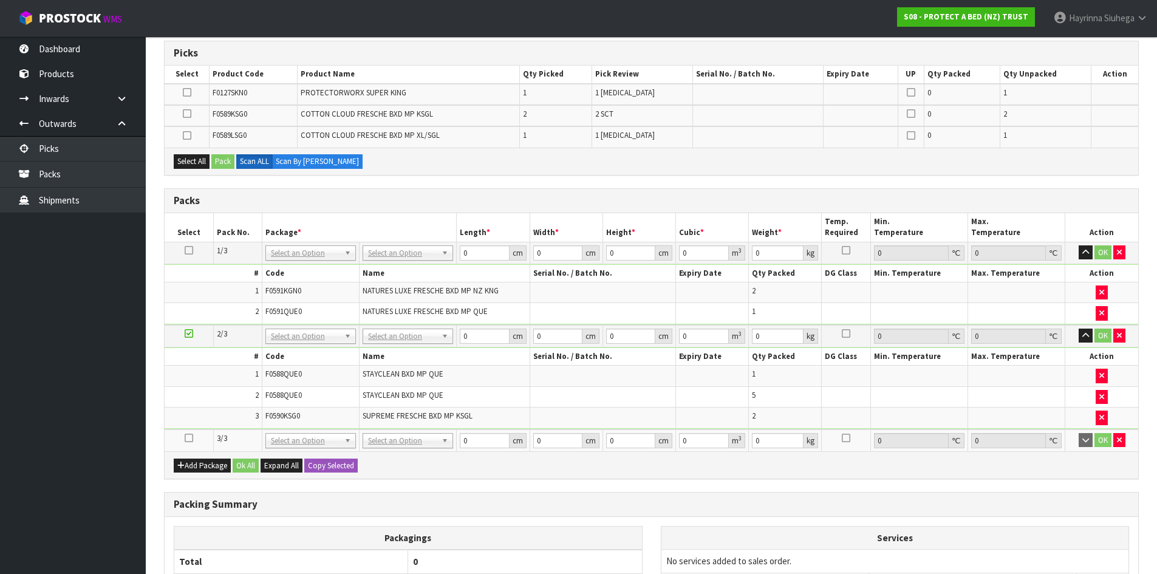
click at [190, 438] on icon at bounding box center [189, 438] width 9 height 1
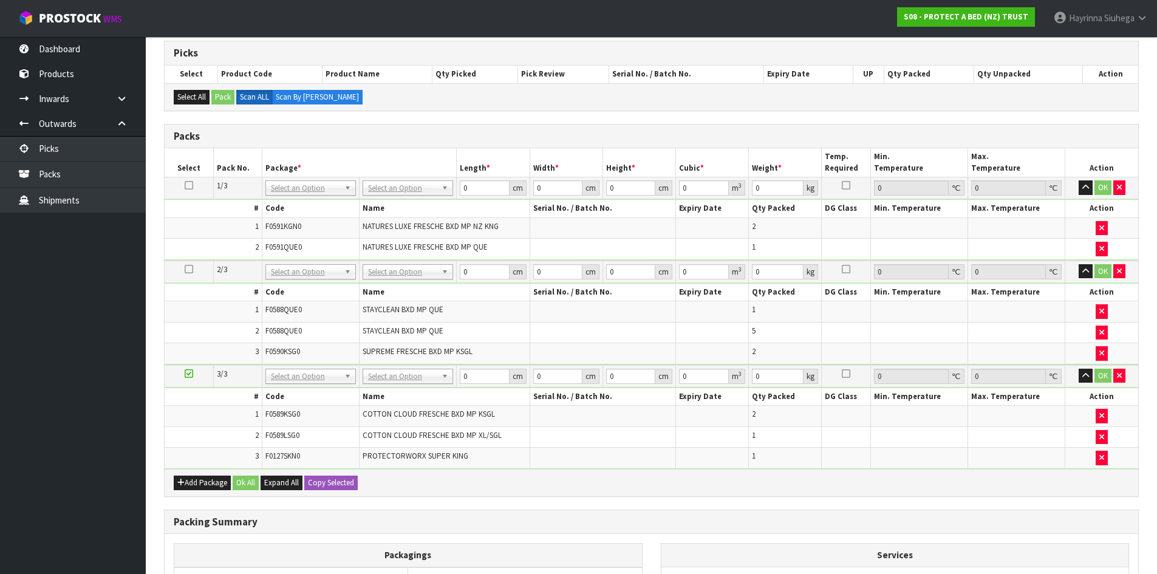
drag, startPoint x: 392, startPoint y: 189, endPoint x: 383, endPoint y: 194, distance: 10.6
drag, startPoint x: 395, startPoint y: 207, endPoint x: 392, endPoint y: 197, distance: 10.0
click at [395, 206] on input "text" at bounding box center [408, 204] width 84 height 15
type input "oc"
type input "6.1"
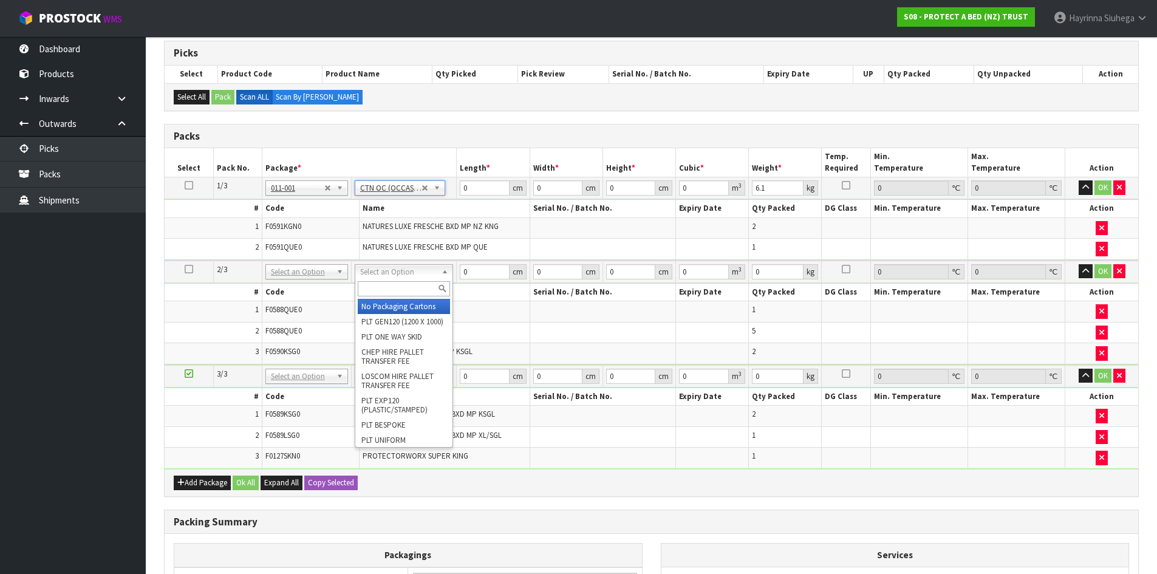
click at [398, 287] on input "text" at bounding box center [404, 288] width 92 height 15
type input "oc"
type input "2"
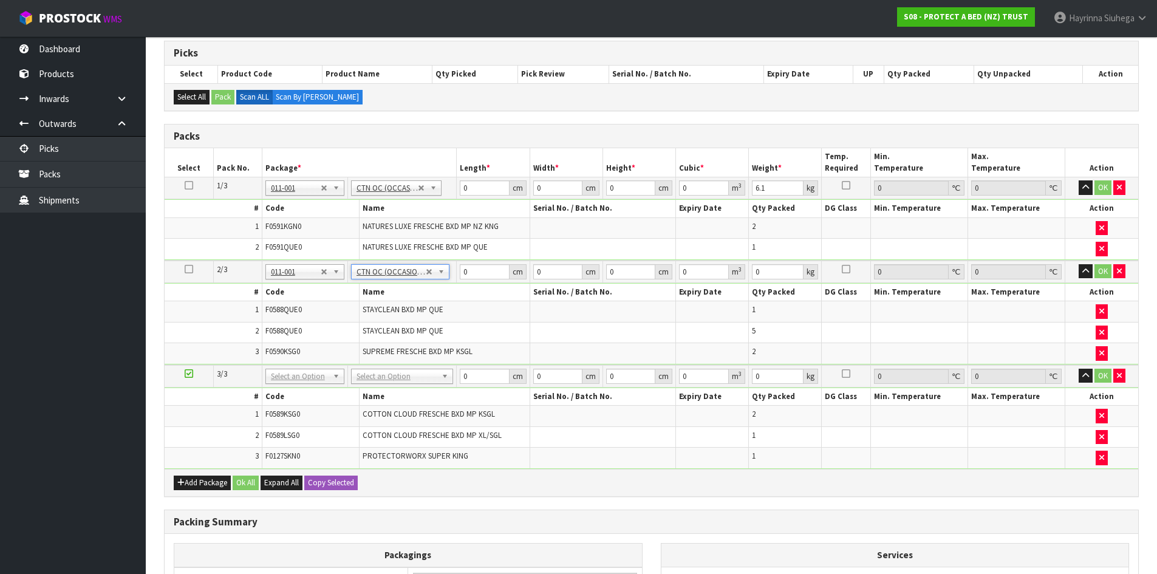
type input "7.52"
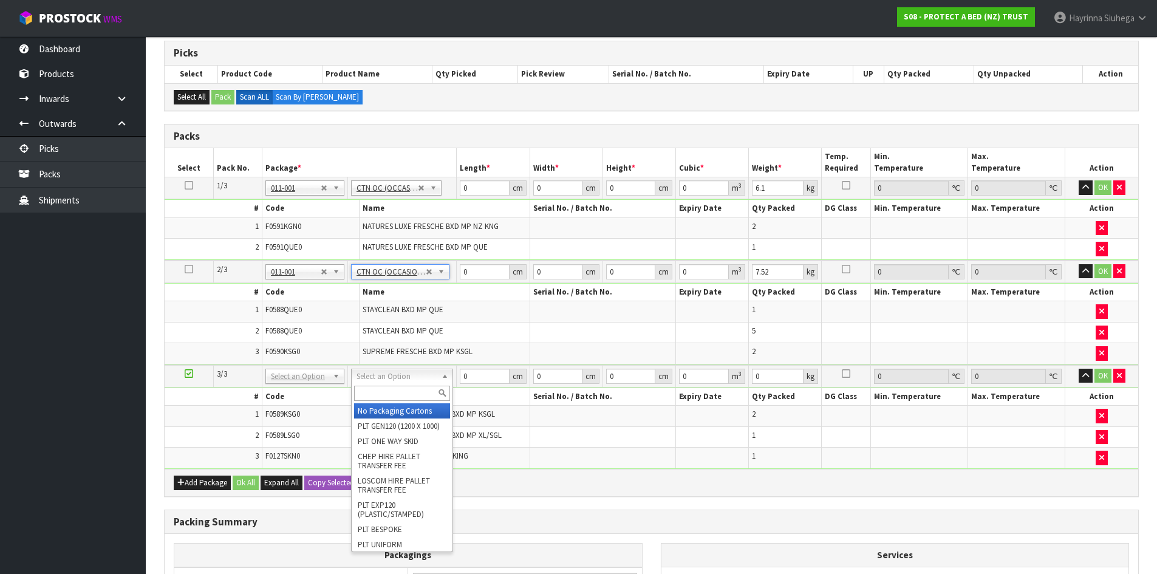
click at [375, 388] on input "text" at bounding box center [402, 393] width 96 height 15
type input "ctn6"
type input "45.5"
type input "30.5"
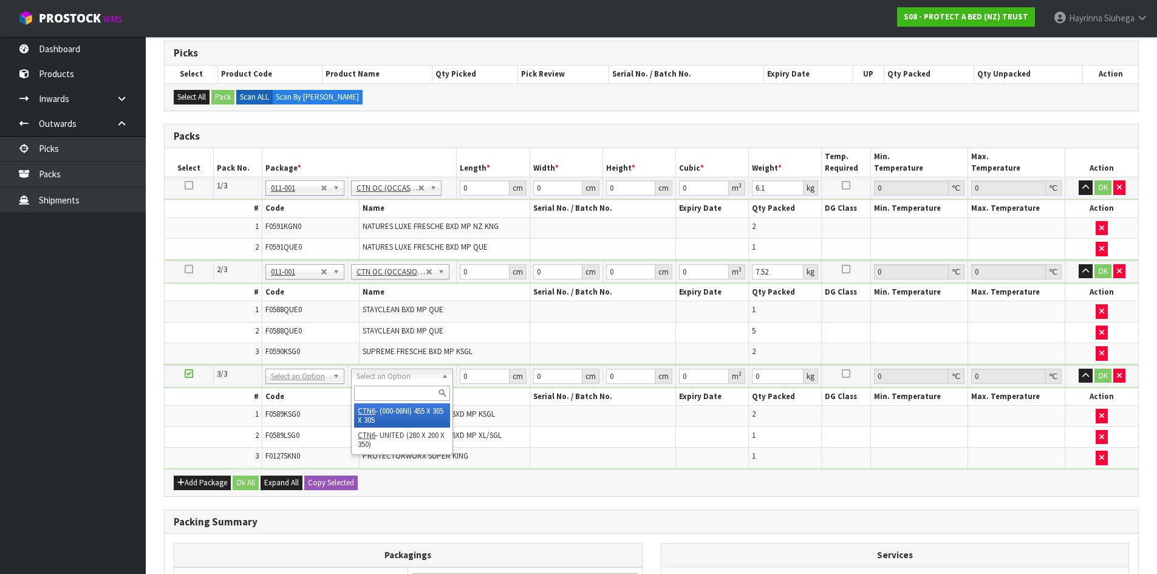
type input "0.042326"
type input "4.4"
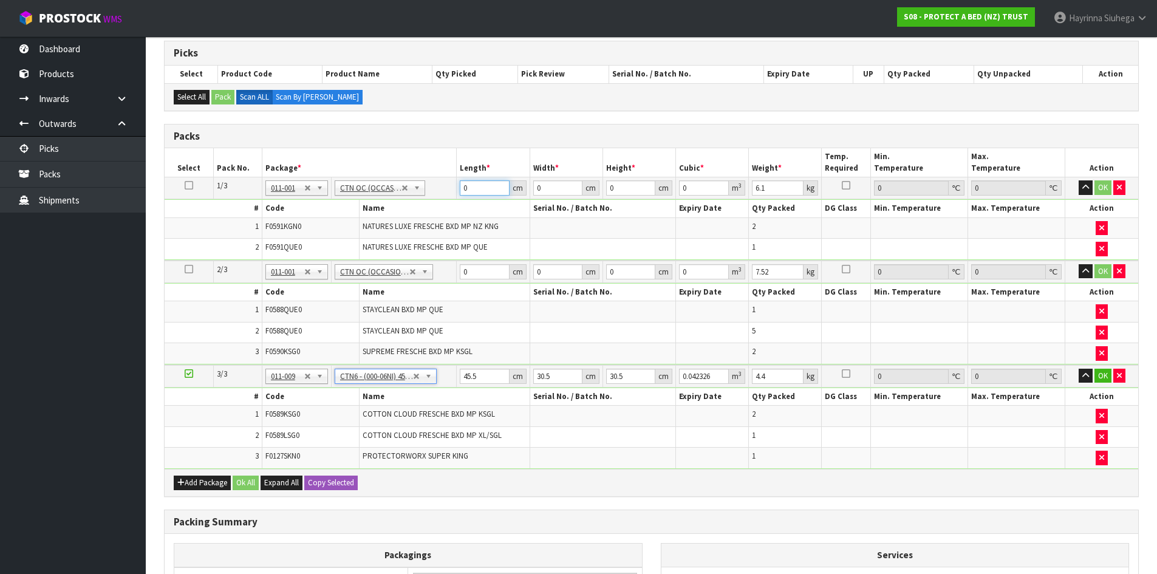
click at [462, 189] on input "0" at bounding box center [484, 187] width 49 height 15
drag, startPoint x: 462, startPoint y: 189, endPoint x: 666, endPoint y: 176, distance: 204.5
click at [462, 189] on input "0" at bounding box center [484, 187] width 49 height 15
type input "59"
type input "40"
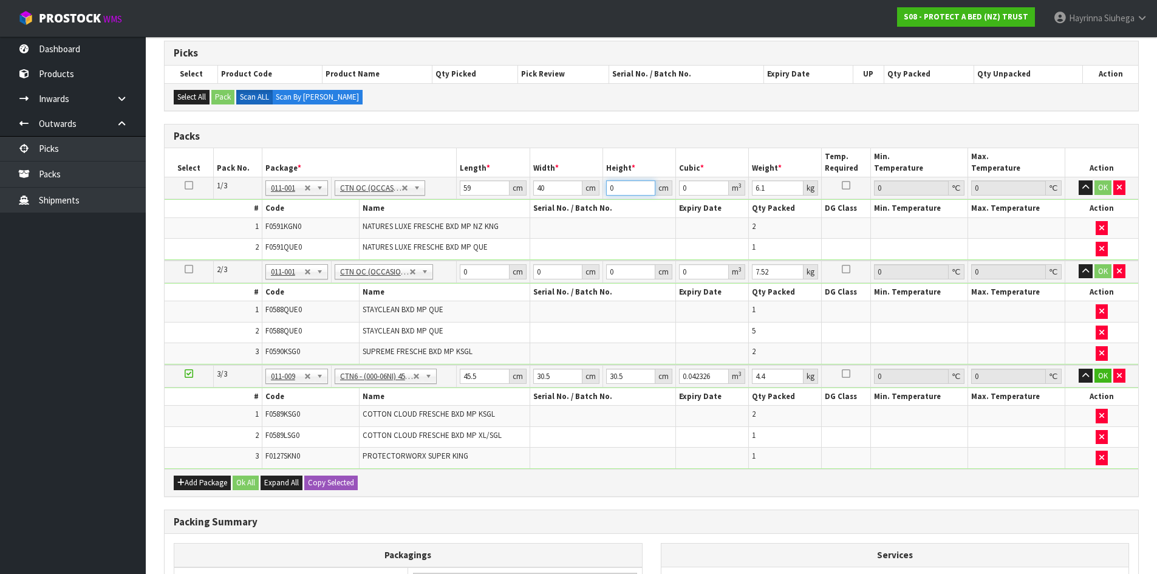
type input "3"
type input "0.00708"
type input "32"
type input "0.07552"
type input "32"
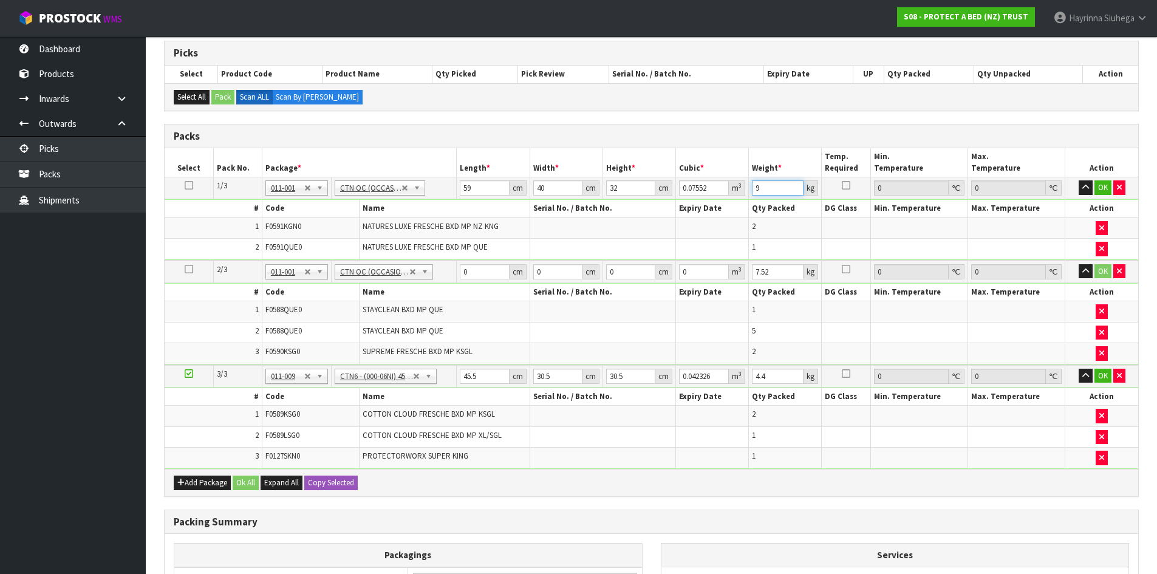
type input "9"
click button "OK" at bounding box center [1102, 187] width 17 height 15
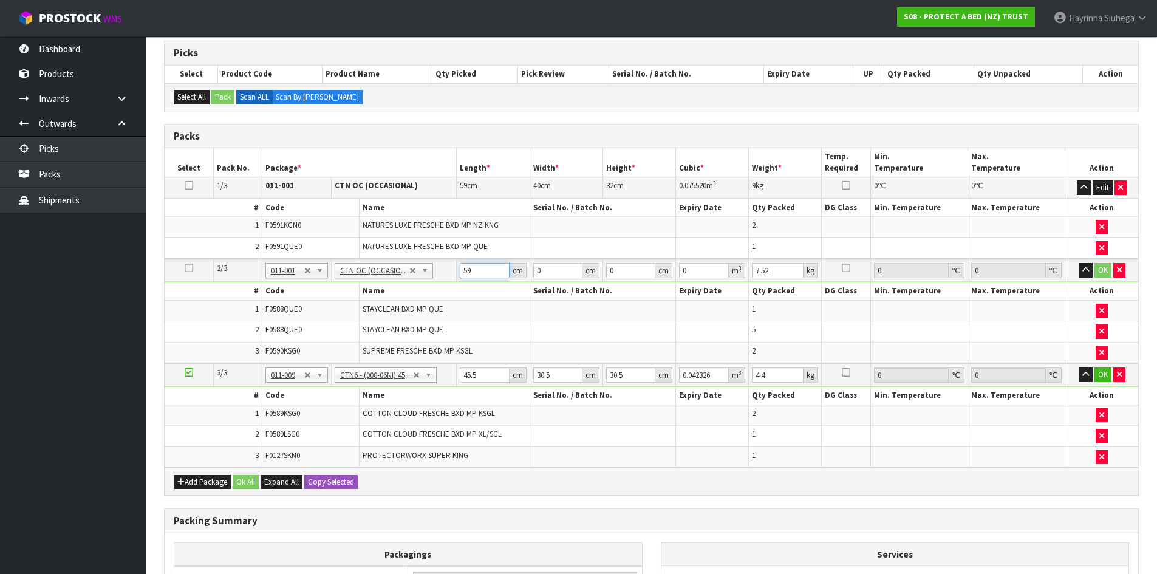
type input "59"
type input "40"
type input "3"
type input "0.00708"
type input "32"
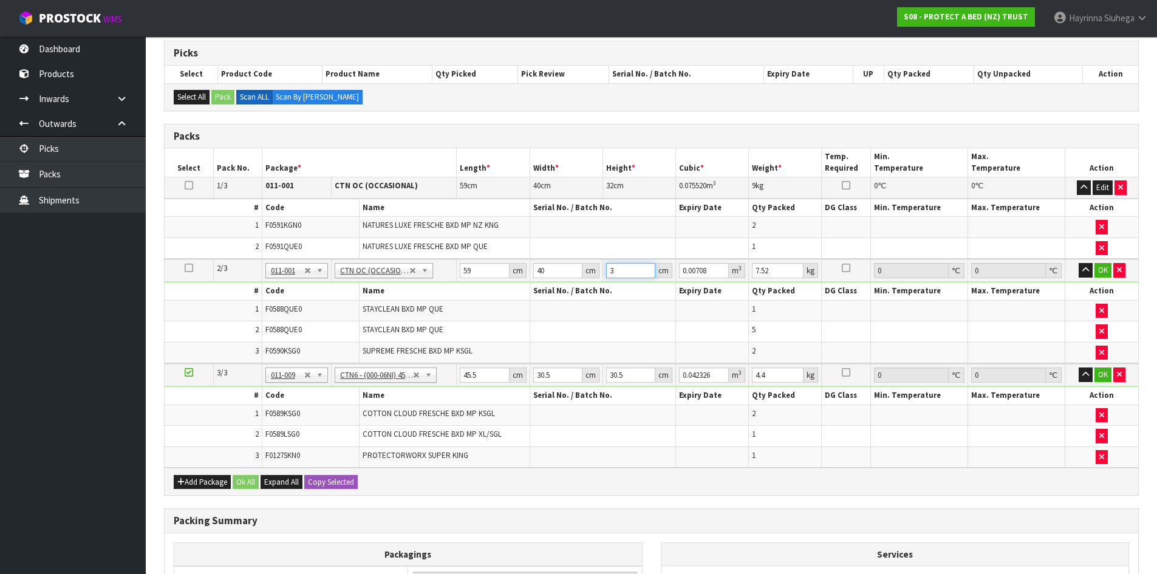
type input "0.07552"
type input "32"
type input "9"
click button "OK" at bounding box center [1102, 270] width 17 height 15
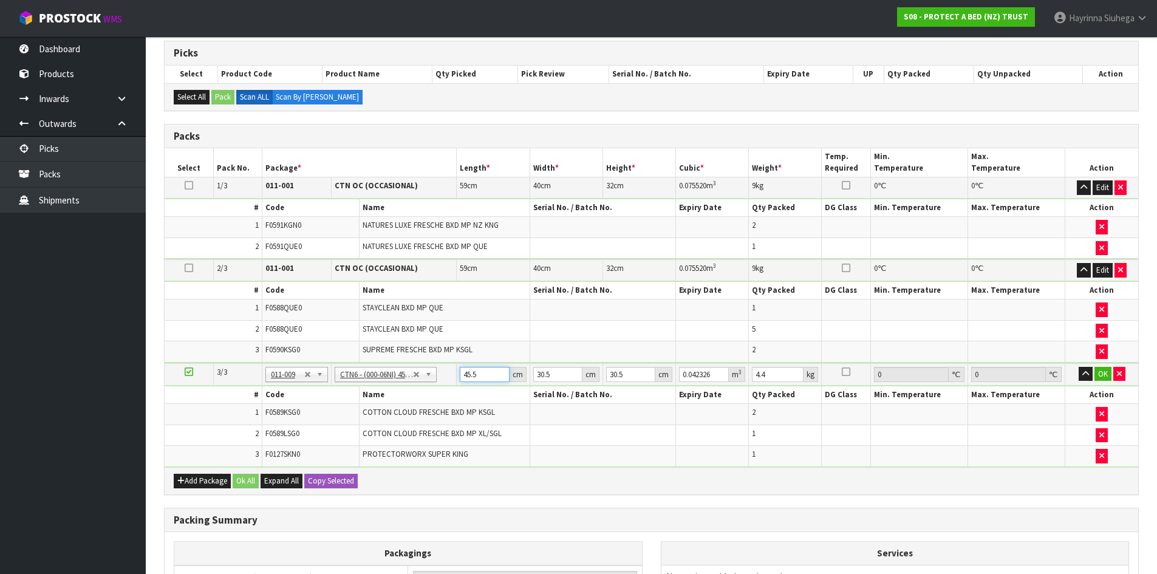
type input "4"
type input "0.003721"
type input "47"
type input "0.043722"
type input "47"
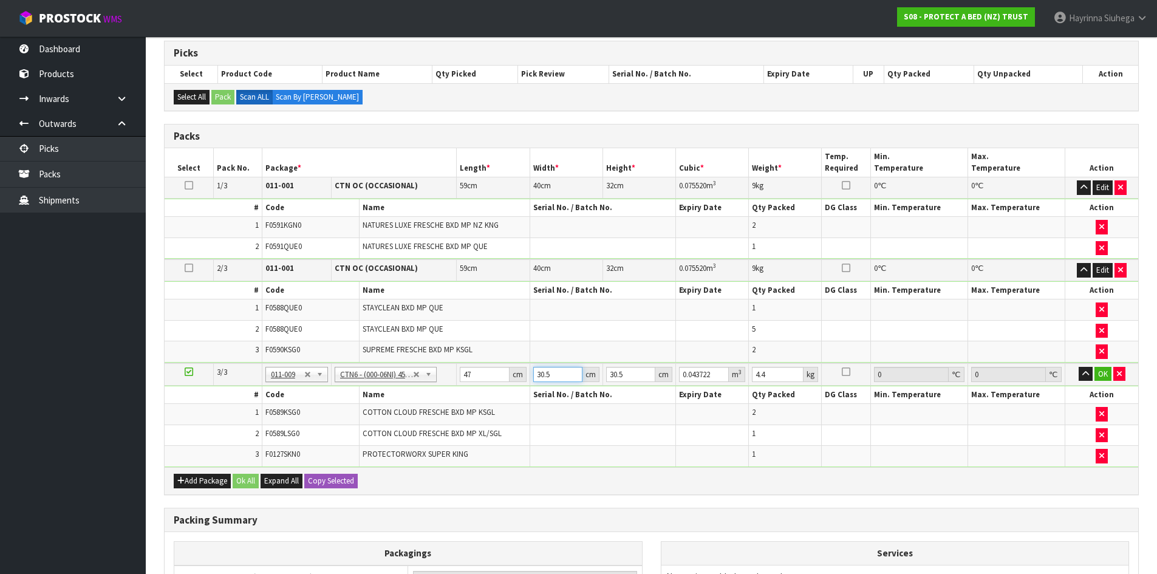
type input "3"
type input "0.0043"
type input "32"
type input "0.045872"
type input "32"
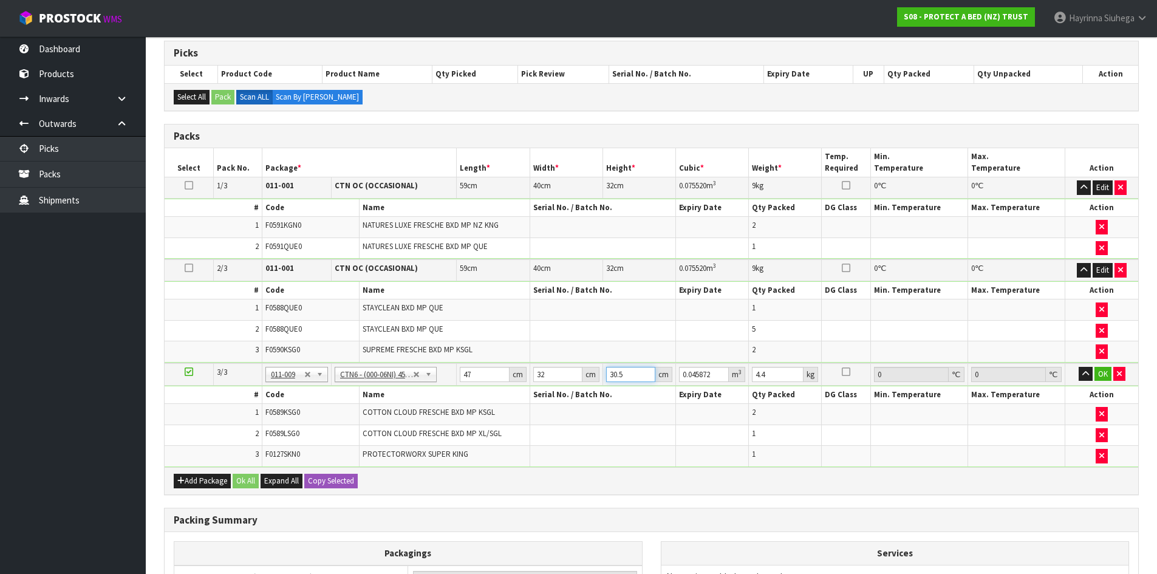
type input "3"
type input "0.004512"
type input "33"
type input "0.049632"
type input "33"
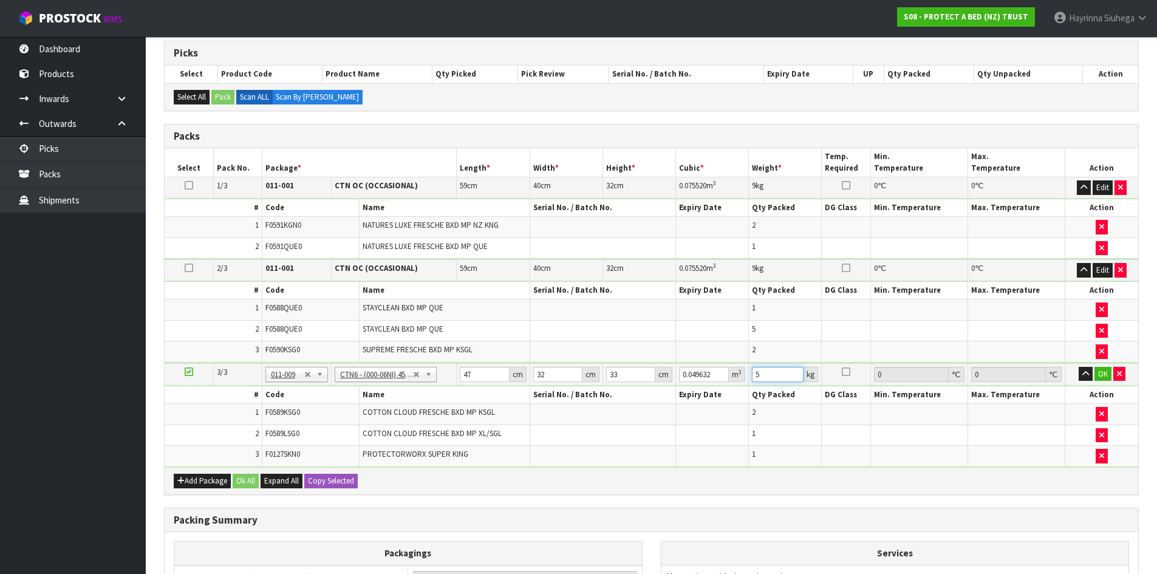
type input "5"
click button "OK" at bounding box center [1102, 374] width 17 height 15
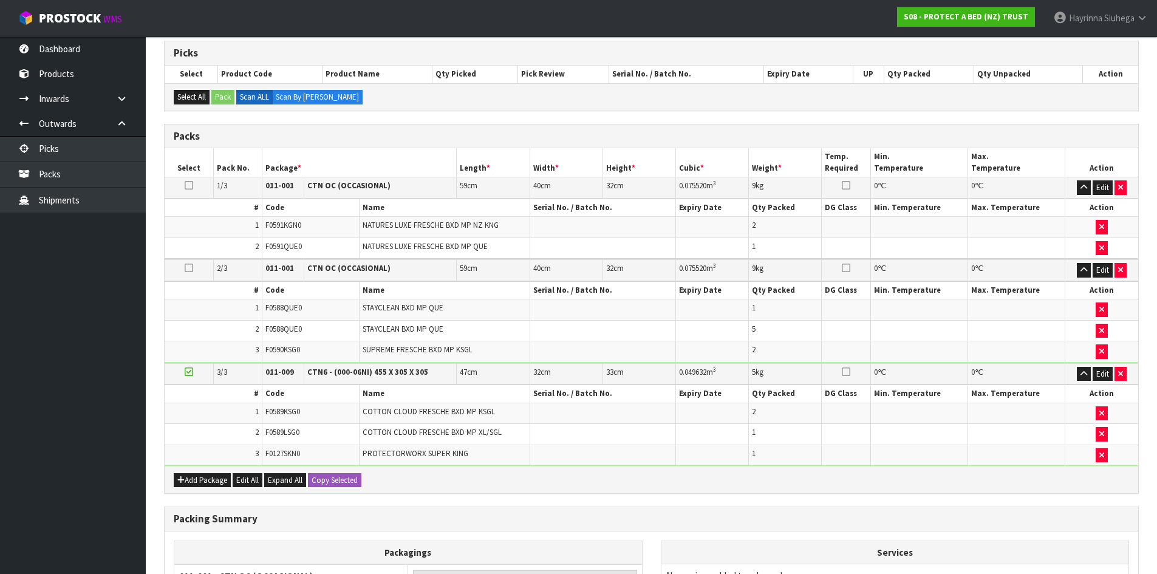
scroll to position [423, 0]
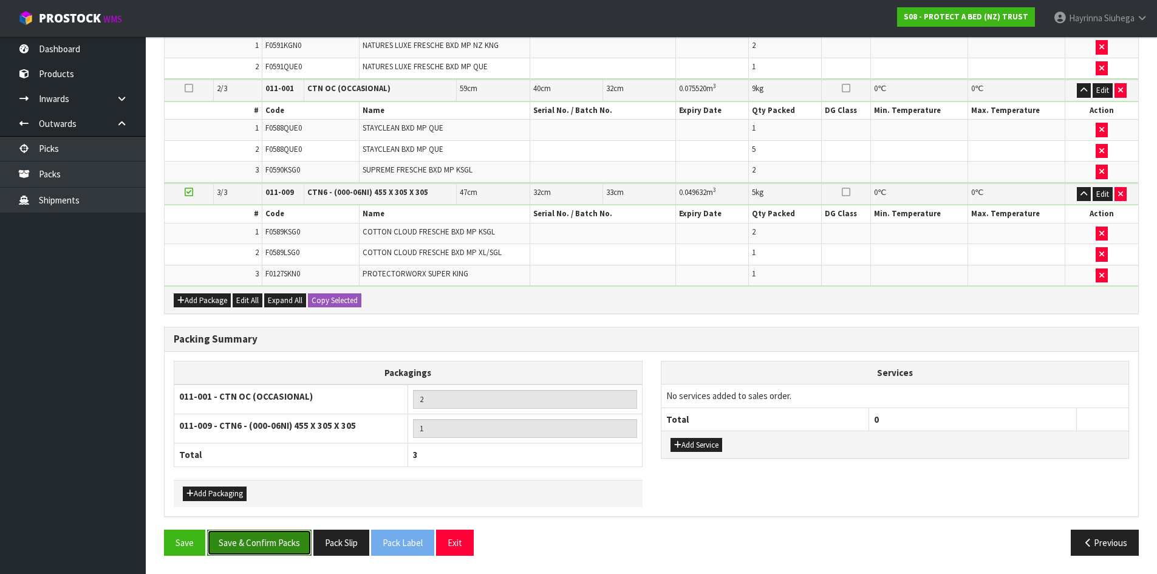
click at [276, 542] on button "Save & Confirm Packs" at bounding box center [259, 543] width 104 height 26
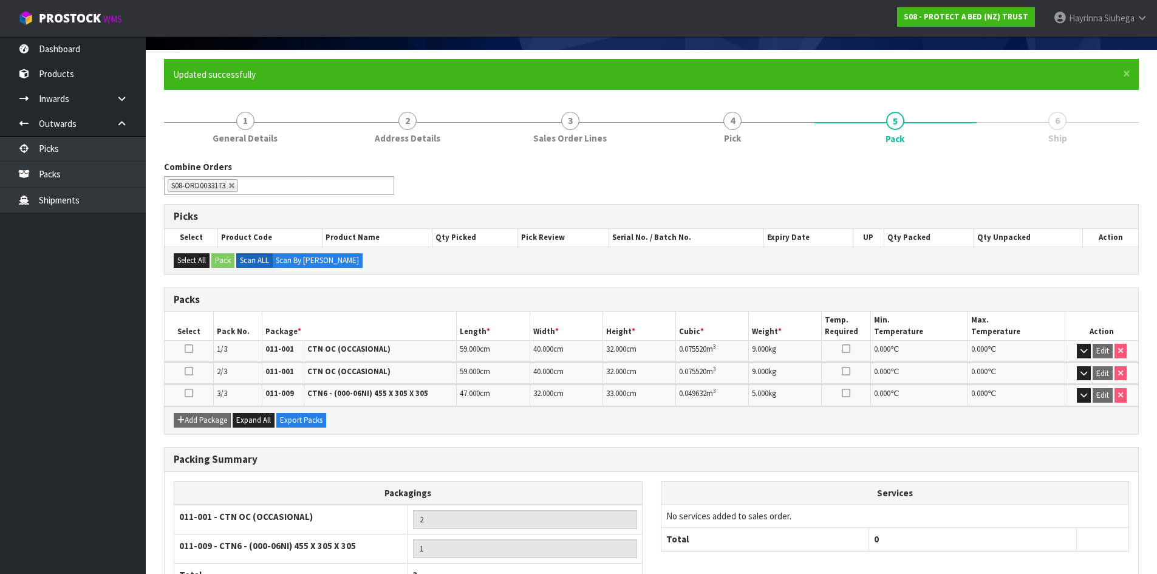
scroll to position [172, 0]
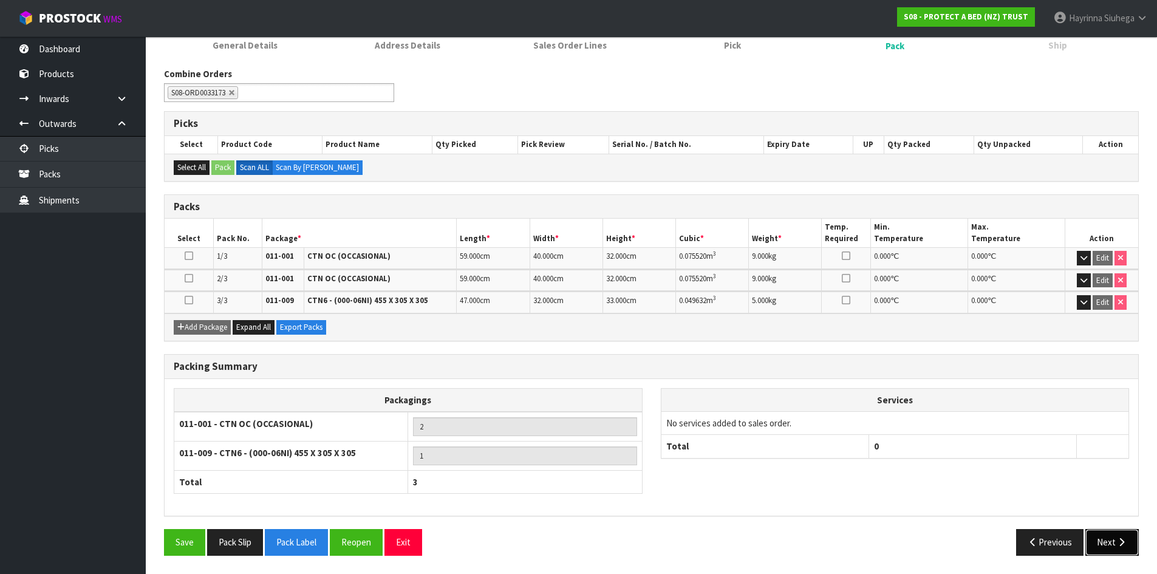
click at [1114, 544] on button "Next" at bounding box center [1111, 542] width 53 height 26
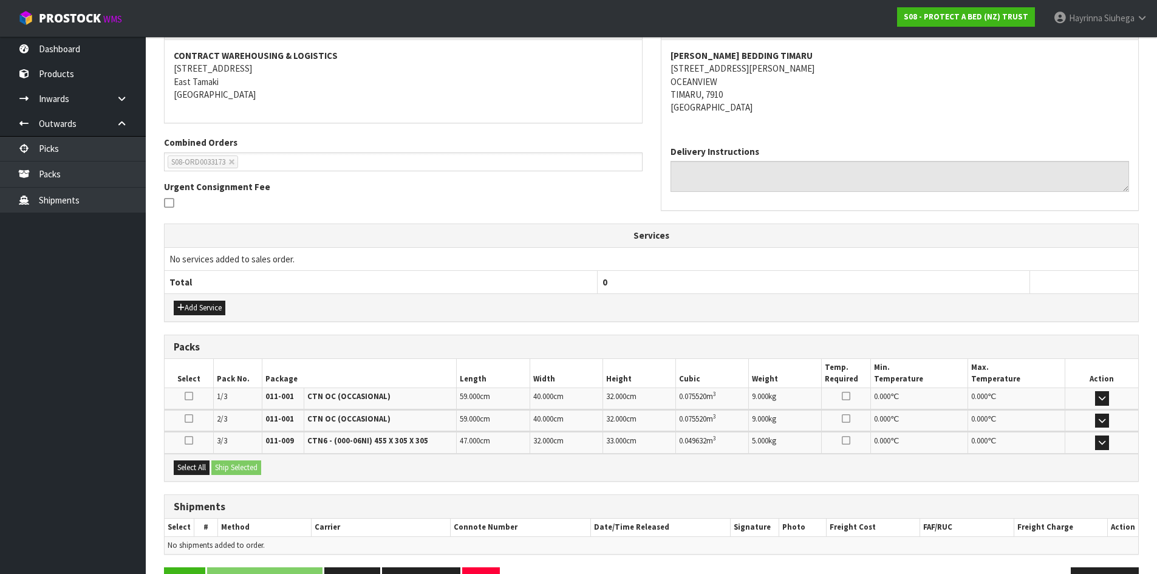
scroll to position [263, 0]
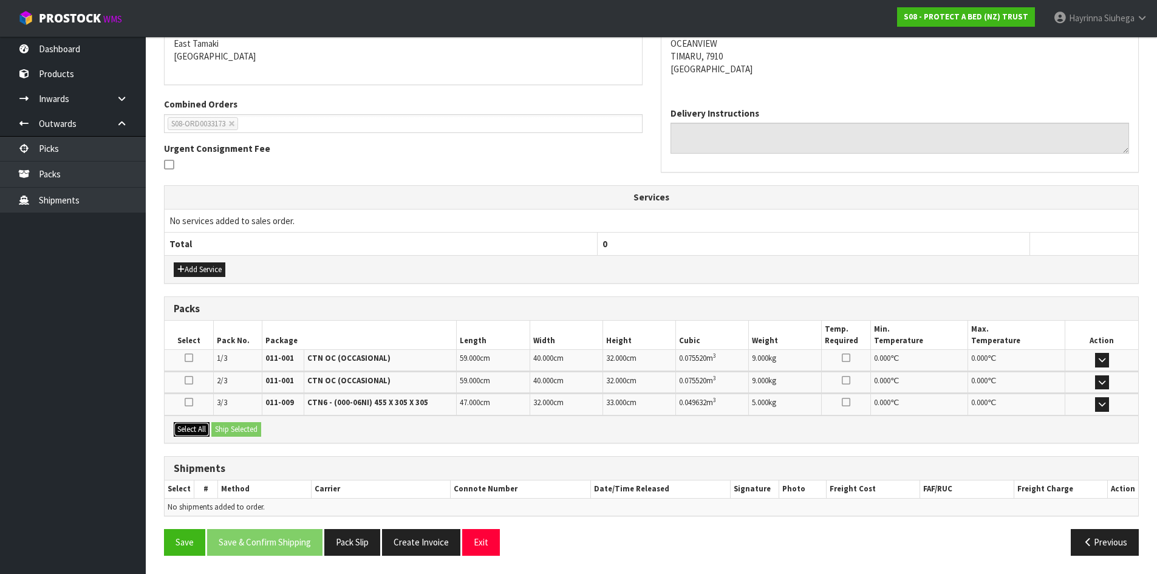
click at [194, 431] on button "Select All" at bounding box center [192, 429] width 36 height 15
click at [235, 428] on button "Ship Selected" at bounding box center [236, 429] width 50 height 15
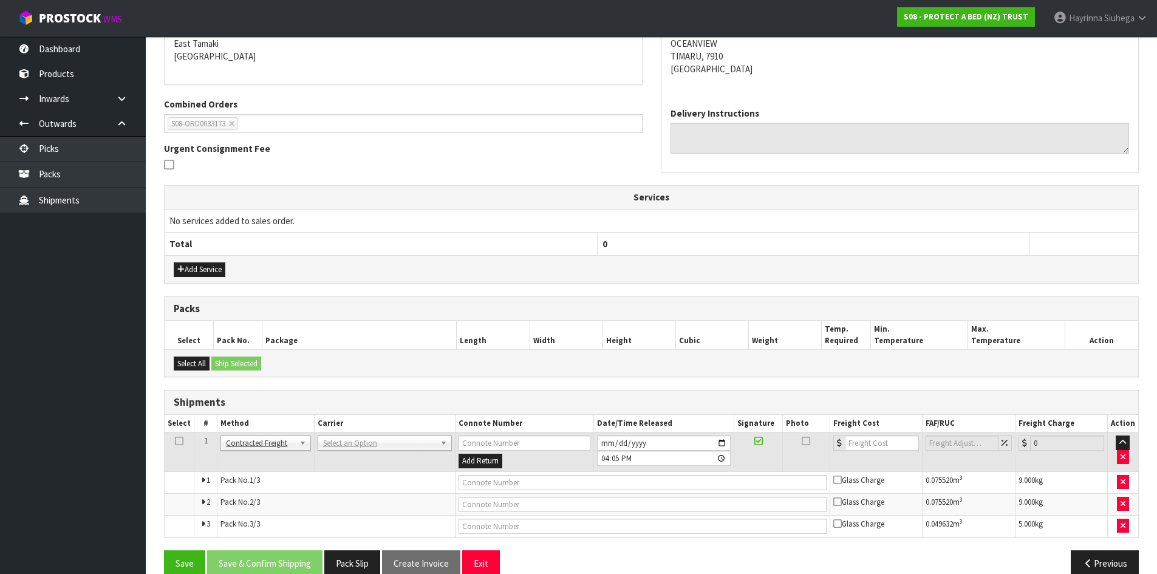
scroll to position [284, 0]
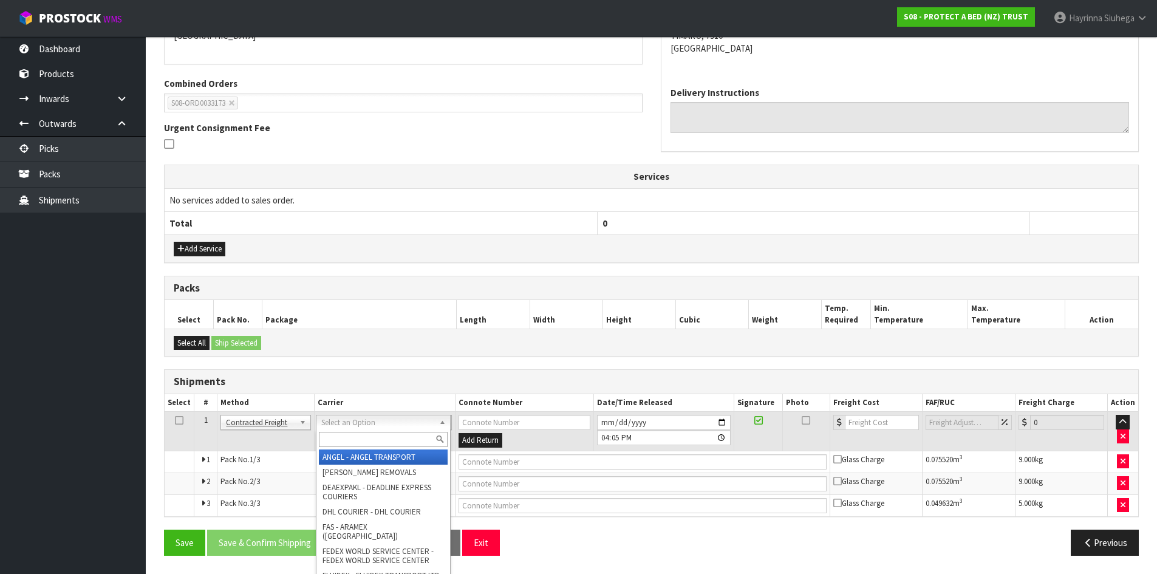
click at [369, 438] on input "text" at bounding box center [383, 439] width 129 height 15
type input "nzp"
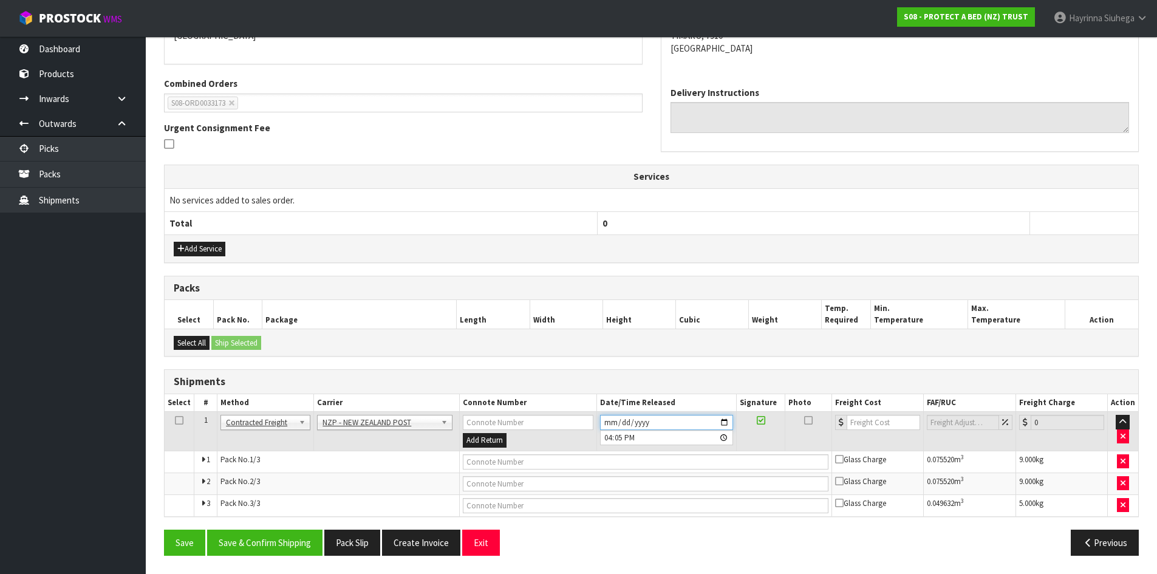
click at [612, 422] on input "2025-09-04" at bounding box center [666, 422] width 133 height 15
type input "2025-09-05"
type input "16:05:00.000"
click at [268, 536] on button "Save & Confirm Shipping" at bounding box center [264, 543] width 115 height 26
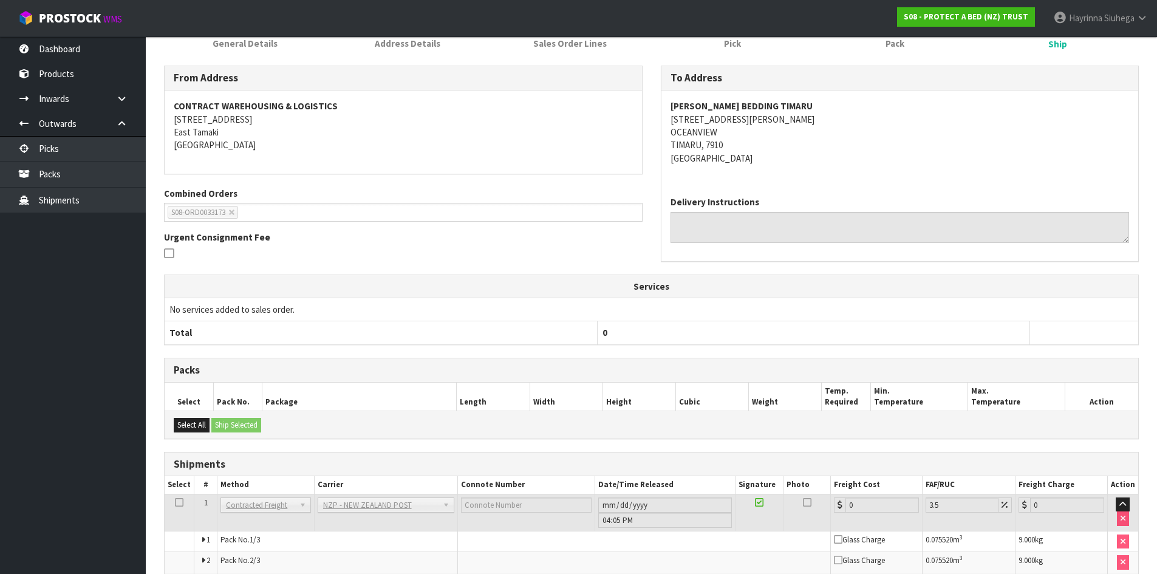
scroll to position [265, 0]
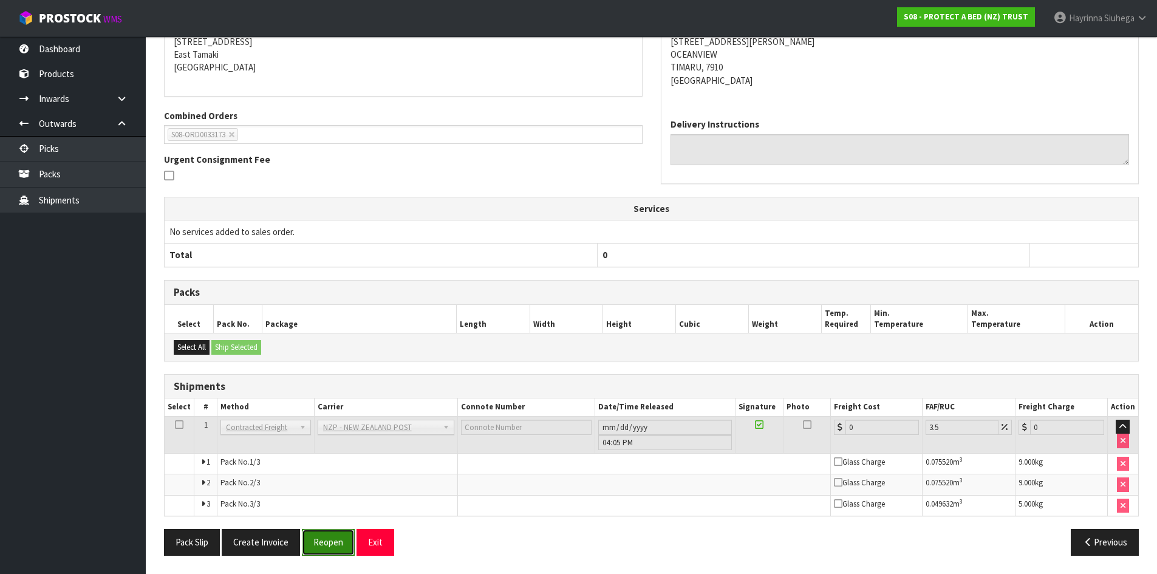
click at [324, 535] on button "Reopen" at bounding box center [328, 542] width 53 height 26
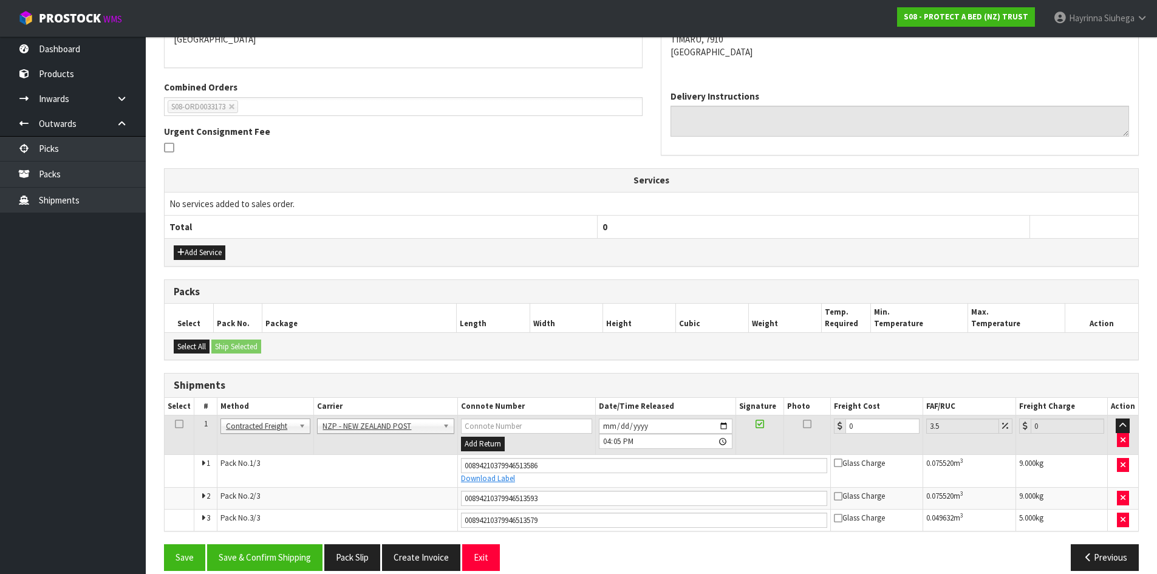
scroll to position [295, 0]
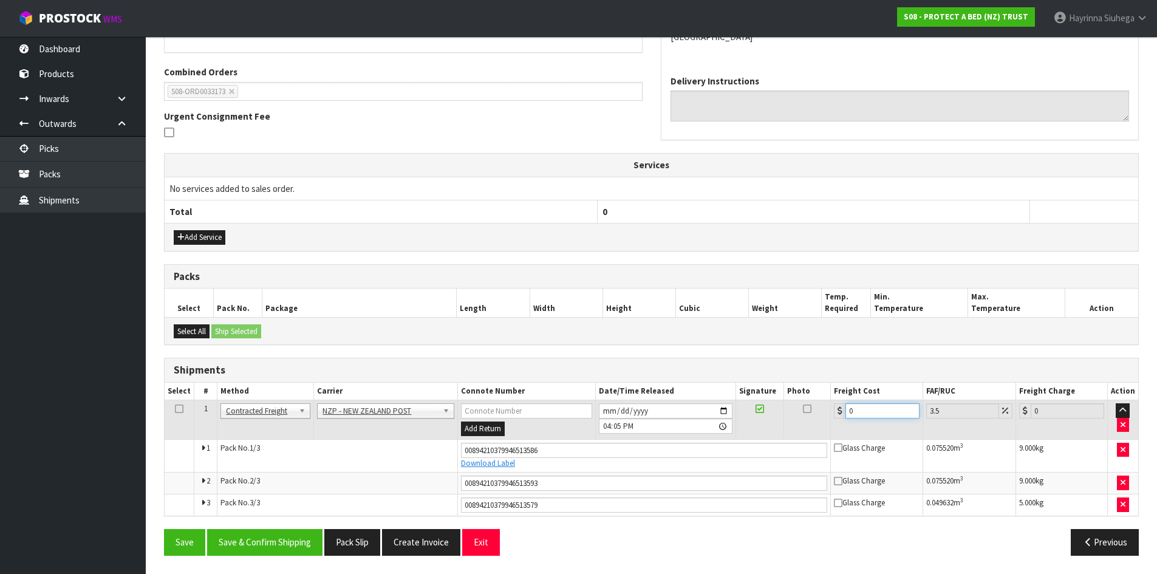
drag, startPoint x: 873, startPoint y: 407, endPoint x: 774, endPoint y: 407, distance: 99.6
click at [785, 407] on tr "1 Client Local Pickup Customer Local Pickup Company Freight Contracted Freight …" at bounding box center [651, 419] width 973 height 39
type input "5"
type input "5.17"
type input "54"
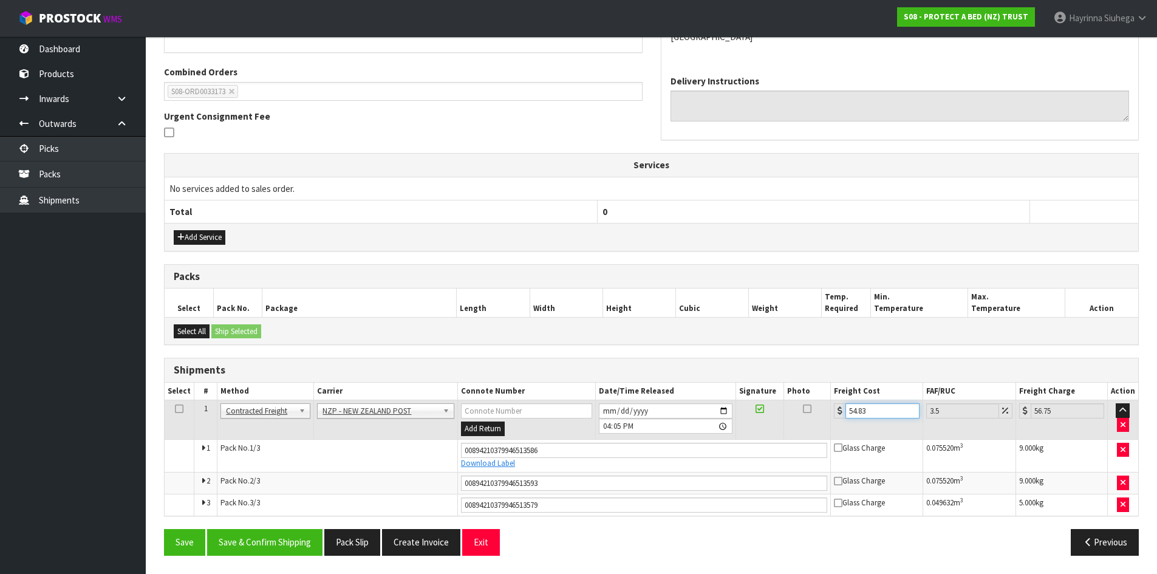
click at [164, 529] on button "Save" at bounding box center [184, 542] width 41 height 26
click at [295, 542] on button "Save & Confirm Shipping" at bounding box center [264, 542] width 115 height 26
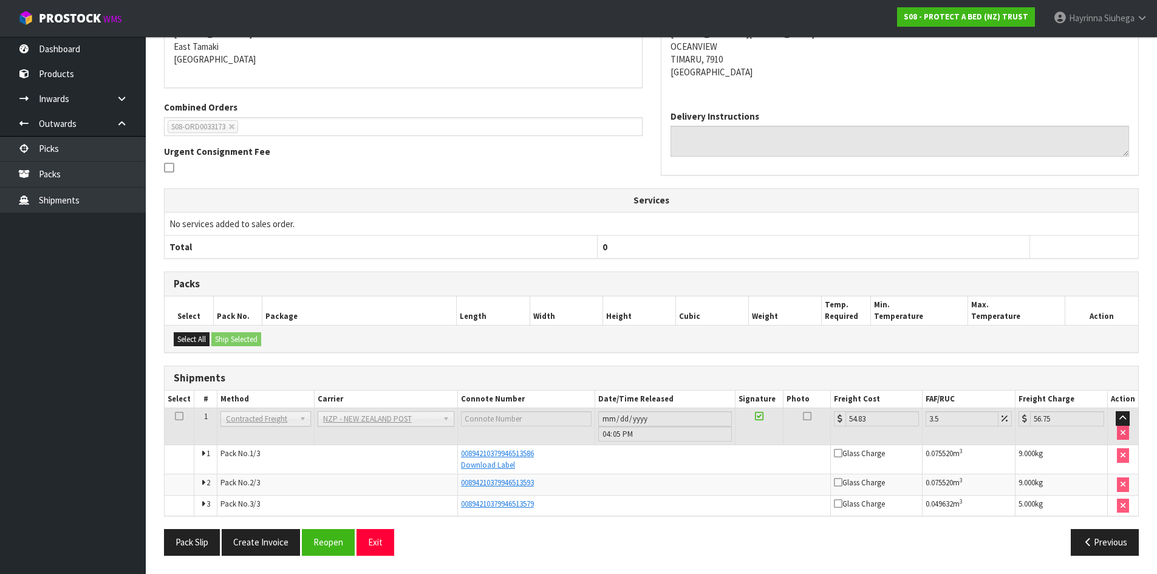
scroll to position [0, 0]
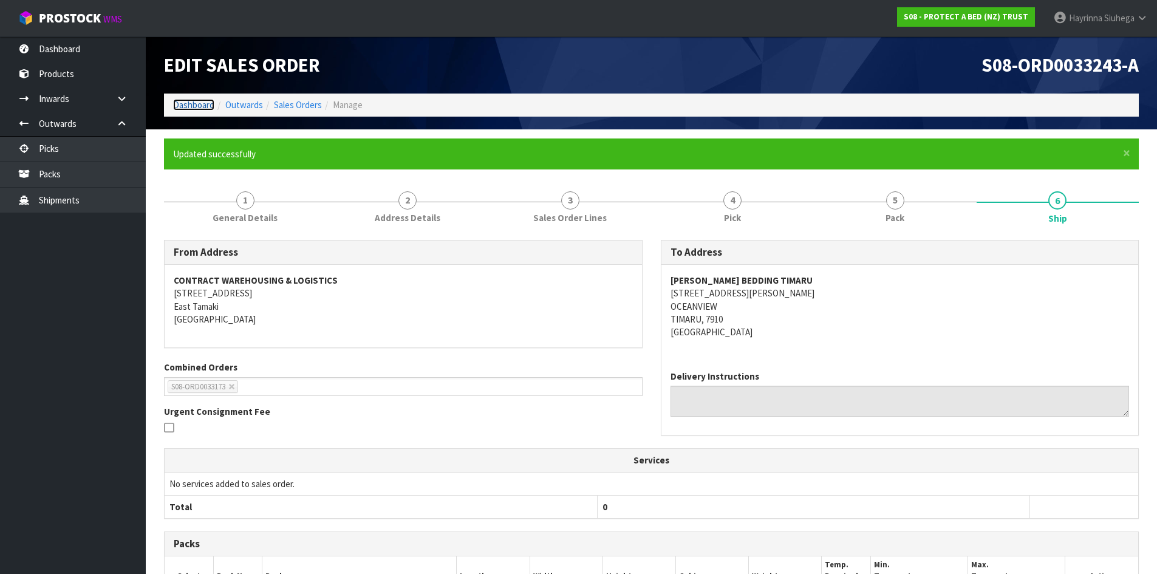
click at [184, 104] on link "Dashboard" at bounding box center [193, 105] width 41 height 12
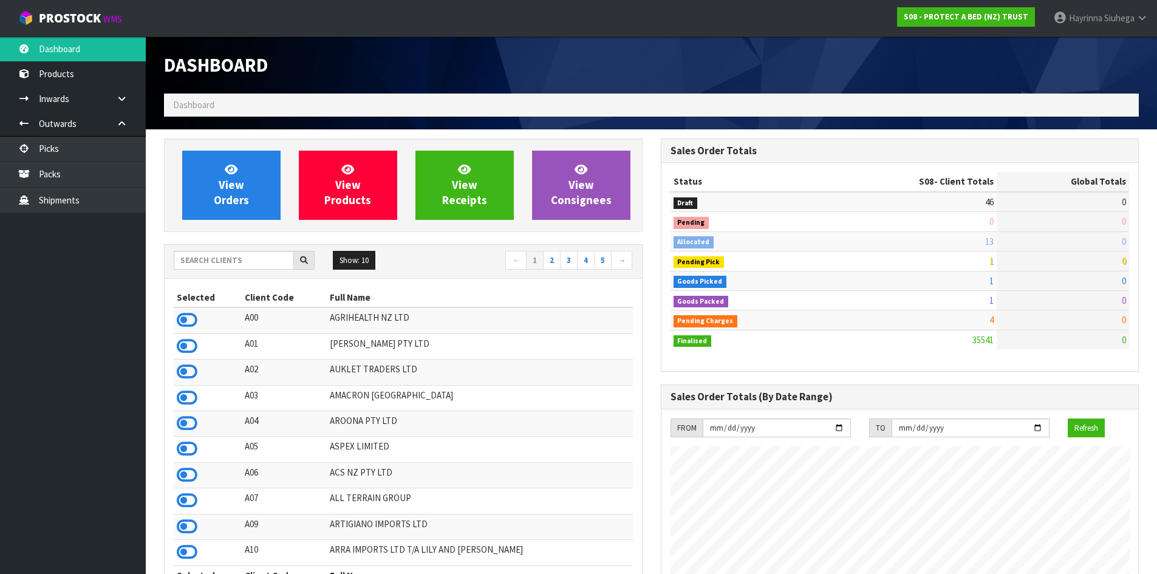
scroll to position [920, 496]
click at [233, 172] on icon at bounding box center [231, 169] width 13 height 12
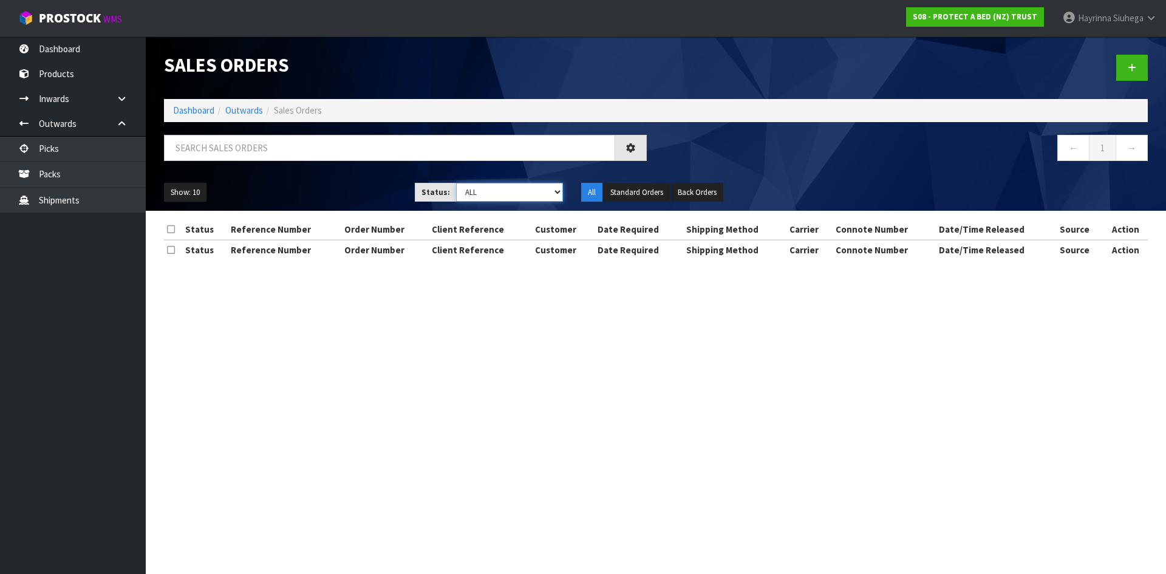
click at [527, 200] on select "Draft Pending Allocated Pending Pick Goods Picked Goods Packed Pending Charges …" at bounding box center [509, 192] width 107 height 19
click at [456, 183] on select "Draft Pending Allocated Pending Pick Goods Picked Goods Packed Pending Charges …" at bounding box center [509, 192] width 107 height 19
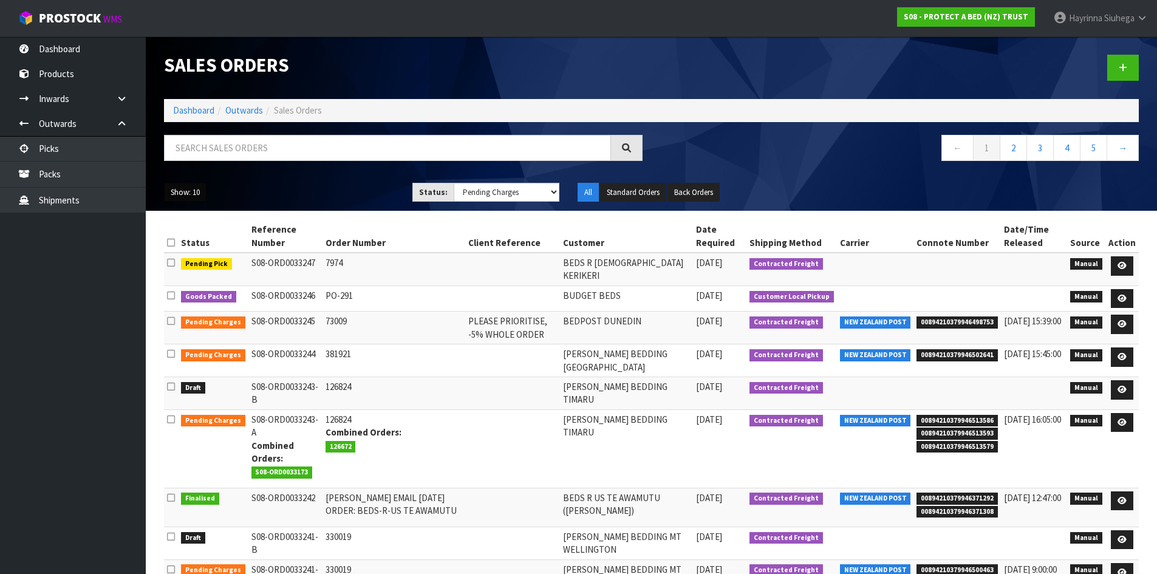
click at [179, 189] on button "Show: 10" at bounding box center [185, 192] width 43 height 19
click at [197, 243] on link "25" at bounding box center [213, 248] width 96 height 16
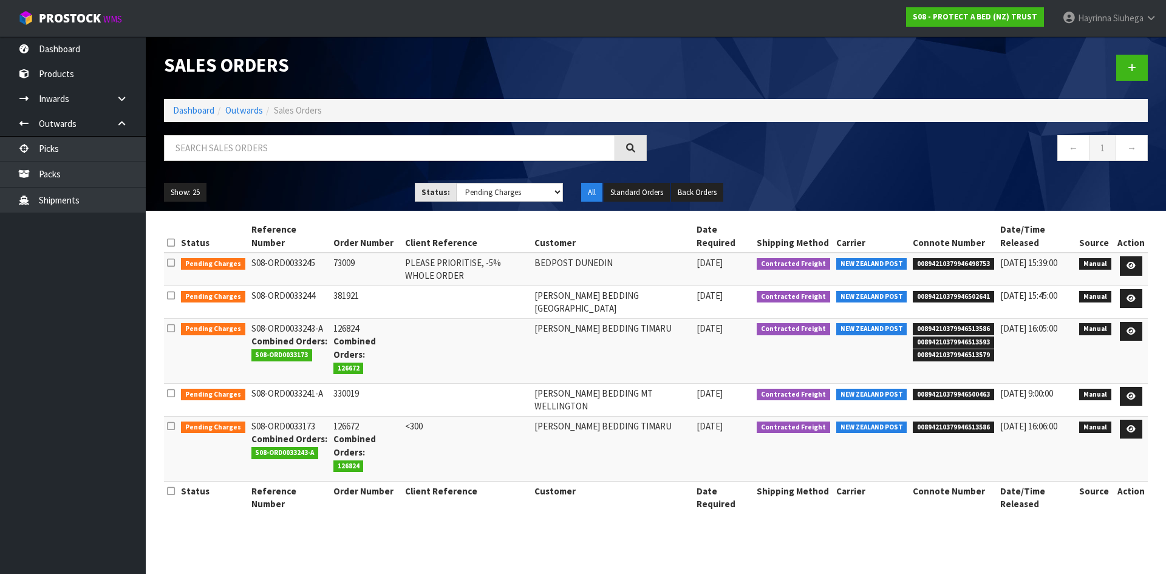
click at [184, 101] on ol "Dashboard Outwards Sales Orders" at bounding box center [656, 110] width 984 height 22
click at [183, 114] on link "Dashboard" at bounding box center [193, 110] width 41 height 12
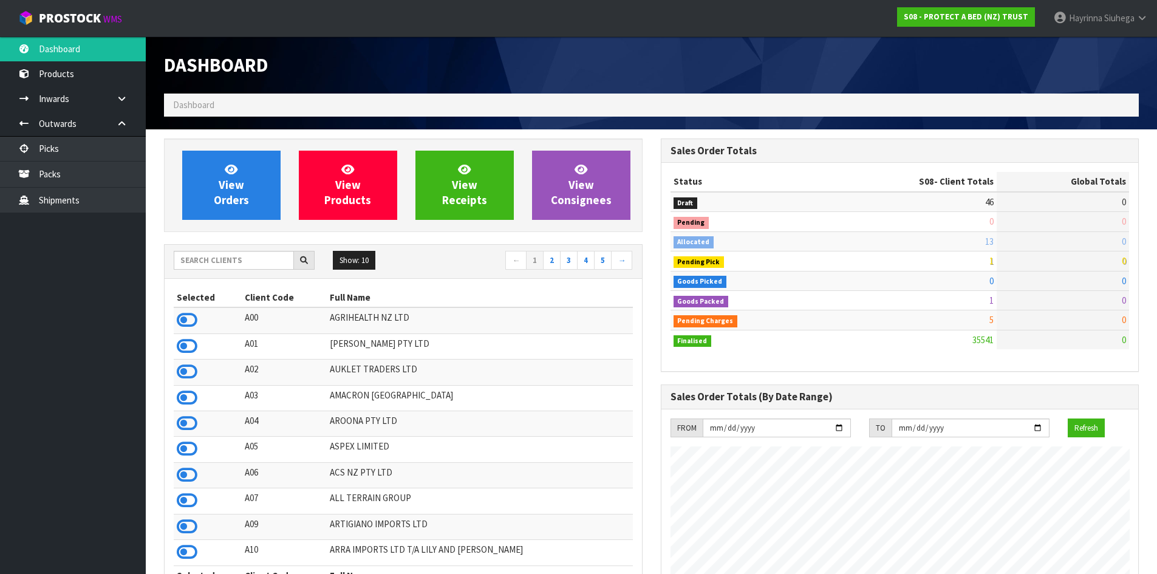
scroll to position [920, 496]
click at [203, 261] on input "text" at bounding box center [234, 260] width 120 height 19
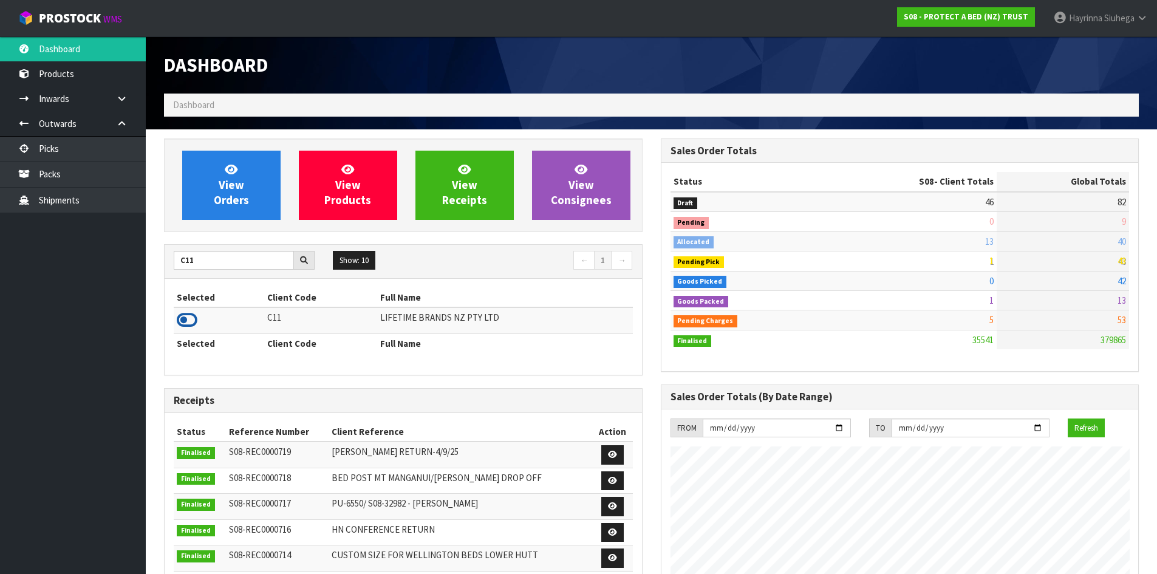
click at [196, 314] on icon at bounding box center [187, 320] width 21 height 18
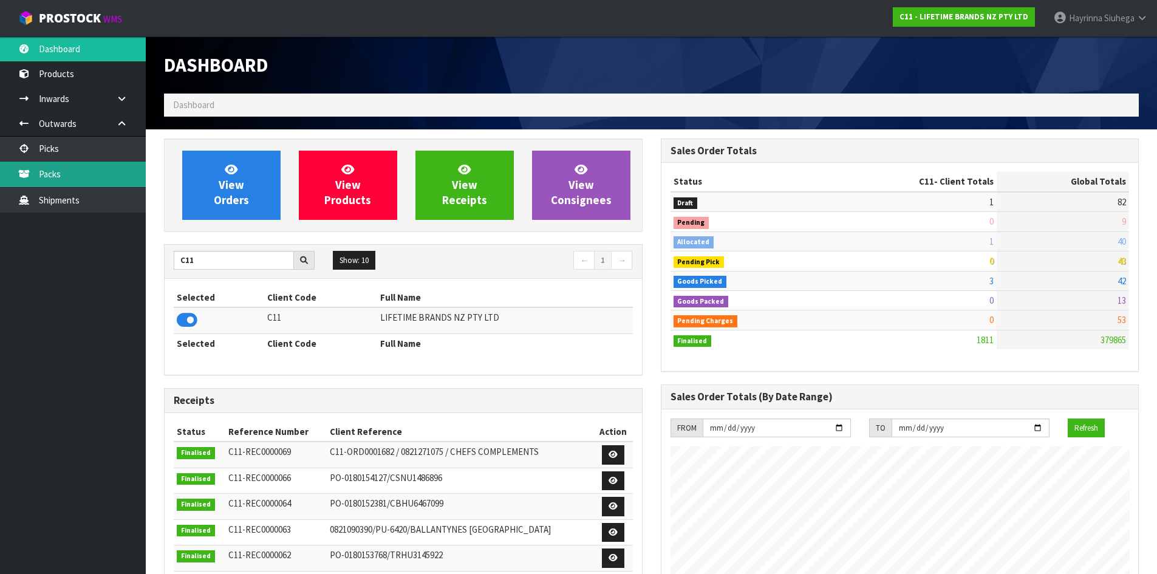
click at [96, 183] on link "Packs" at bounding box center [73, 174] width 146 height 25
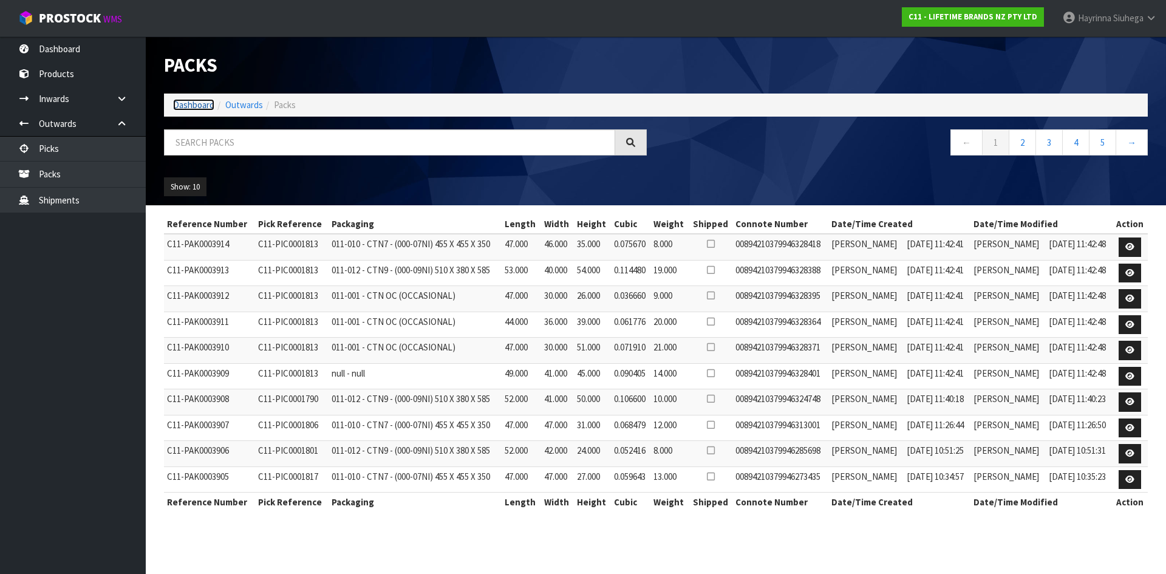
click at [196, 107] on link "Dashboard" at bounding box center [193, 105] width 41 height 12
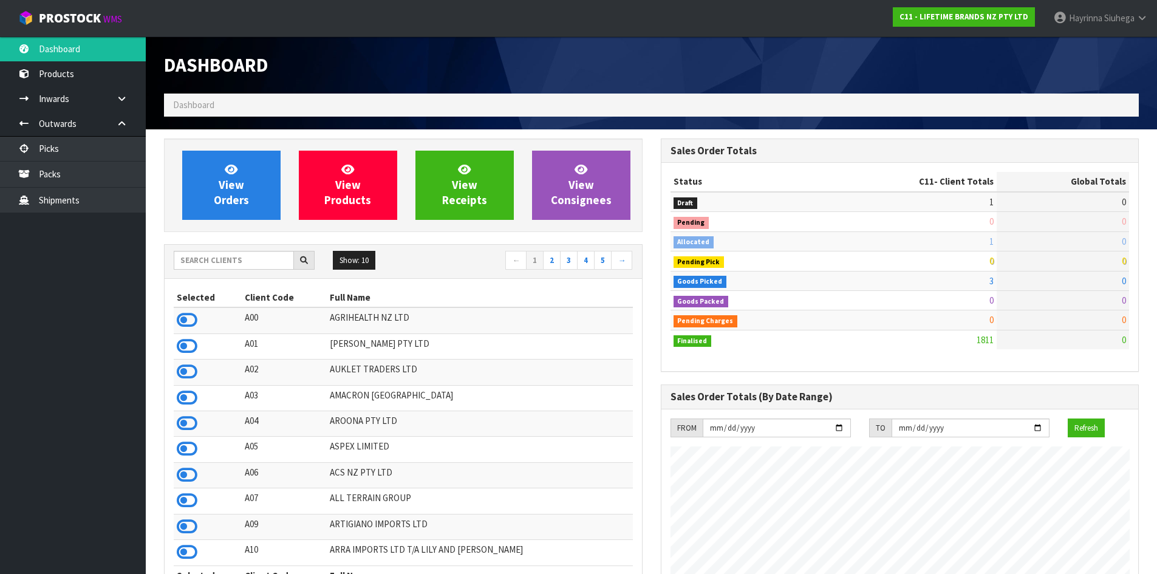
scroll to position [920, 496]
click at [244, 263] on input "text" at bounding box center [234, 260] width 120 height 19
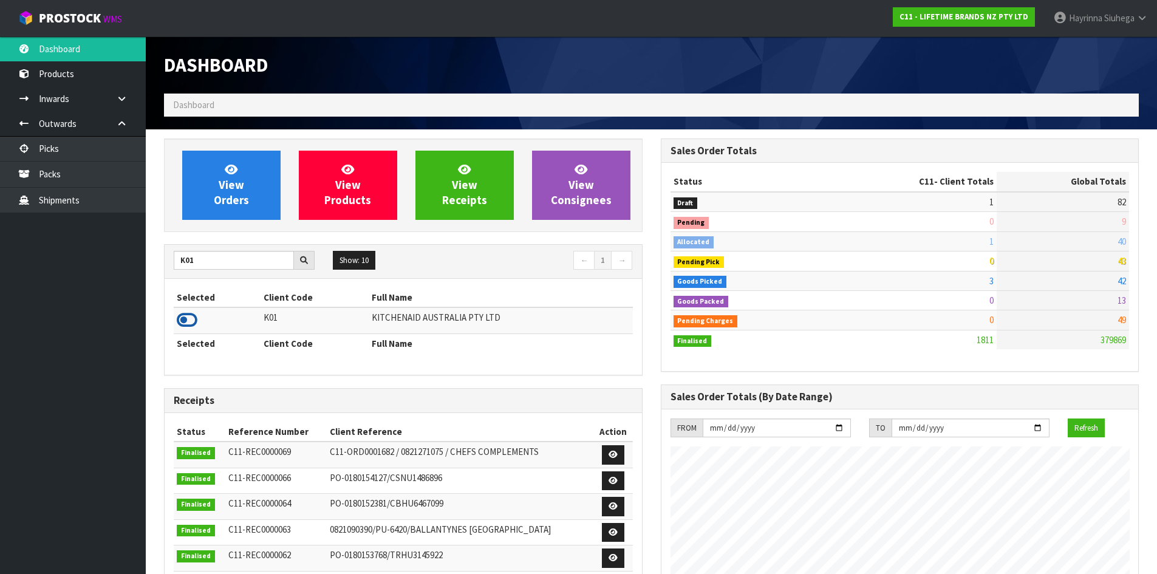
click at [191, 322] on icon at bounding box center [187, 320] width 21 height 18
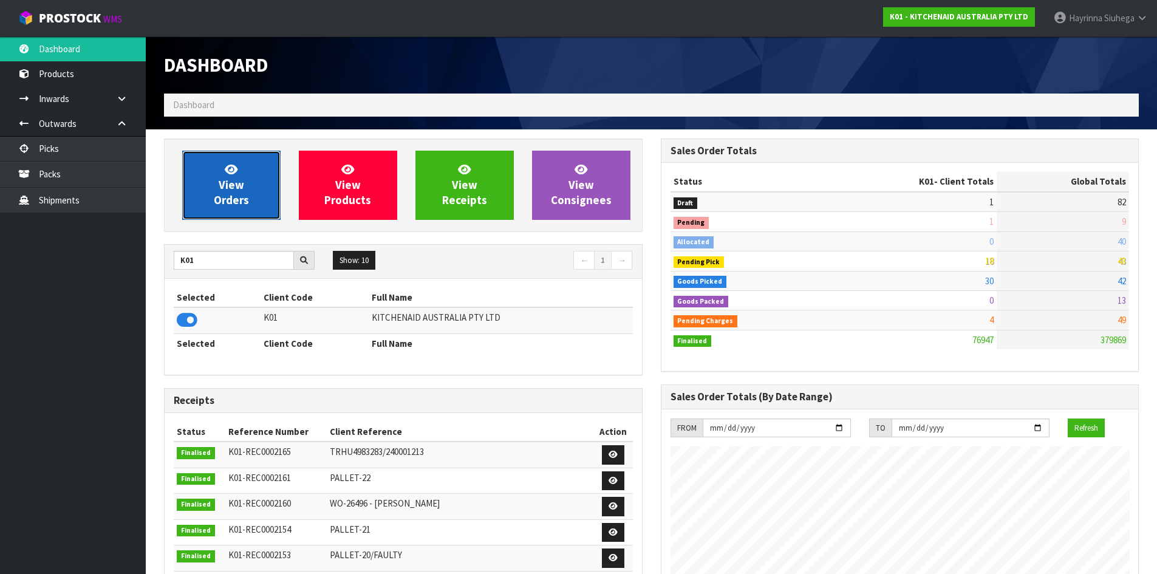
click at [234, 172] on icon at bounding box center [231, 169] width 13 height 12
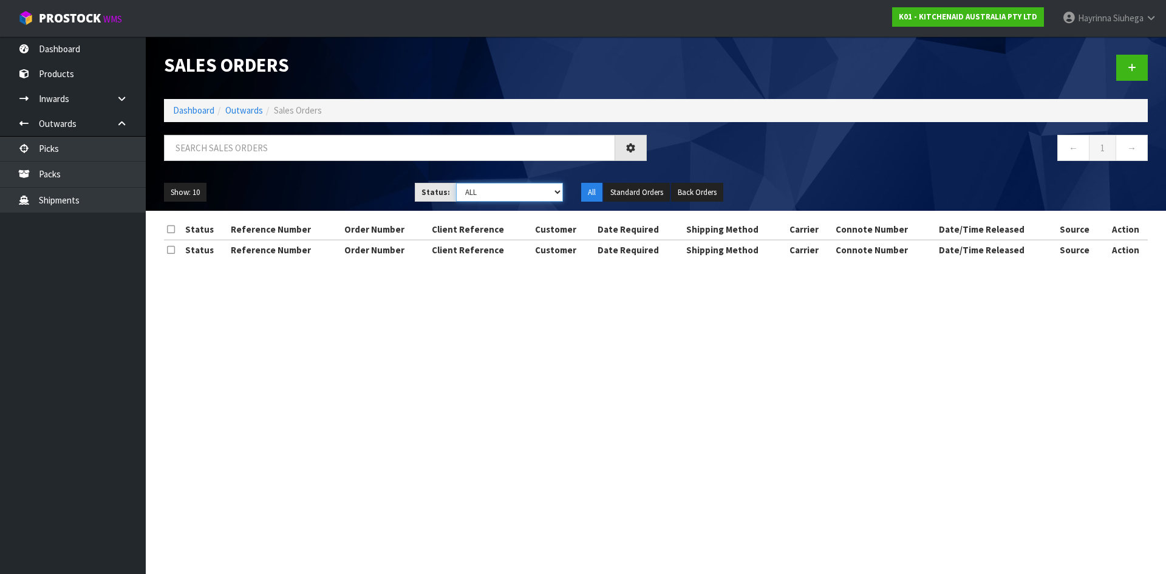
click at [497, 191] on select "Draft Pending Allocated Pending Pick Goods Picked Goods Packed Pending Charges …" at bounding box center [509, 192] width 107 height 19
click at [456, 183] on select "Draft Pending Allocated Pending Pick Goods Picked Goods Packed Pending Charges …" at bounding box center [509, 192] width 107 height 19
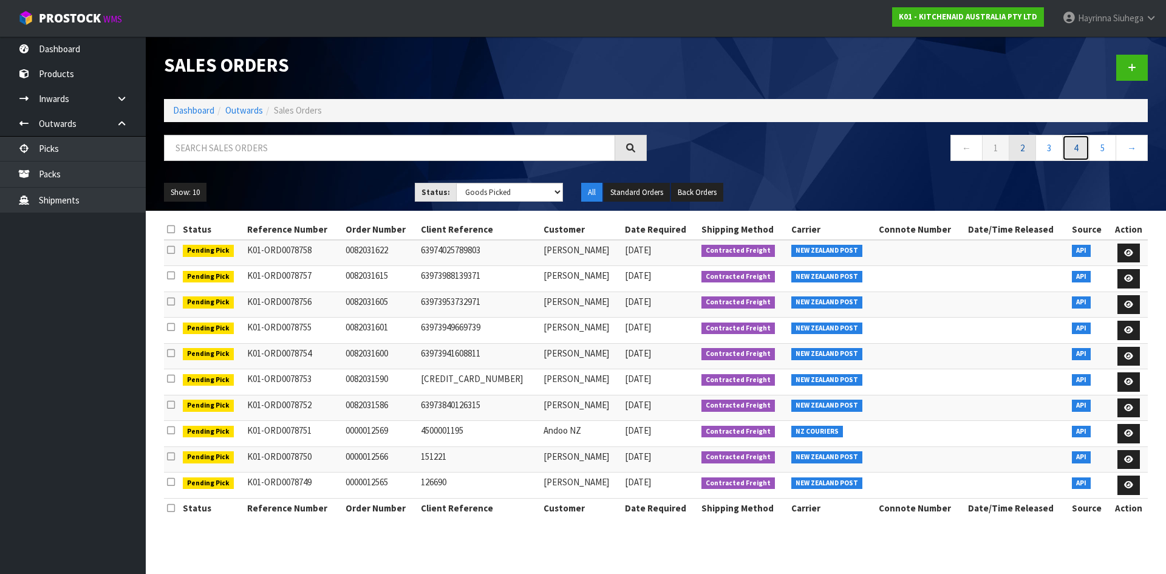
click at [1067, 152] on link "4" at bounding box center [1075, 148] width 27 height 26
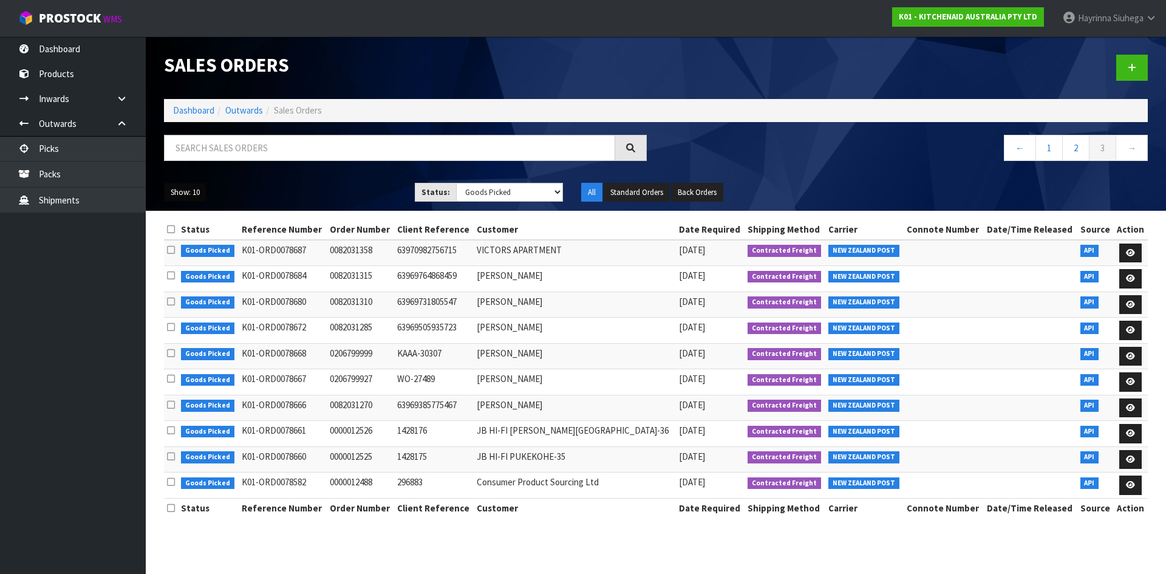
click at [193, 194] on button "Show: 10" at bounding box center [185, 192] width 43 height 19
click at [195, 251] on link "25" at bounding box center [213, 248] width 96 height 16
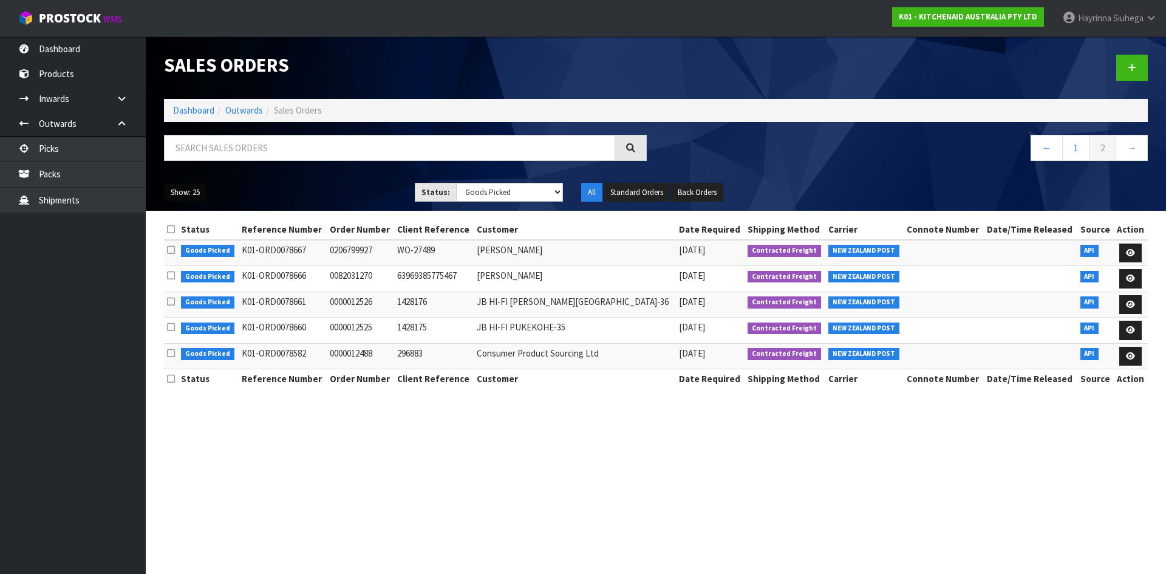
click at [185, 193] on button "Show: 25" at bounding box center [185, 192] width 43 height 19
click at [200, 258] on link "50" at bounding box center [213, 264] width 96 height 16
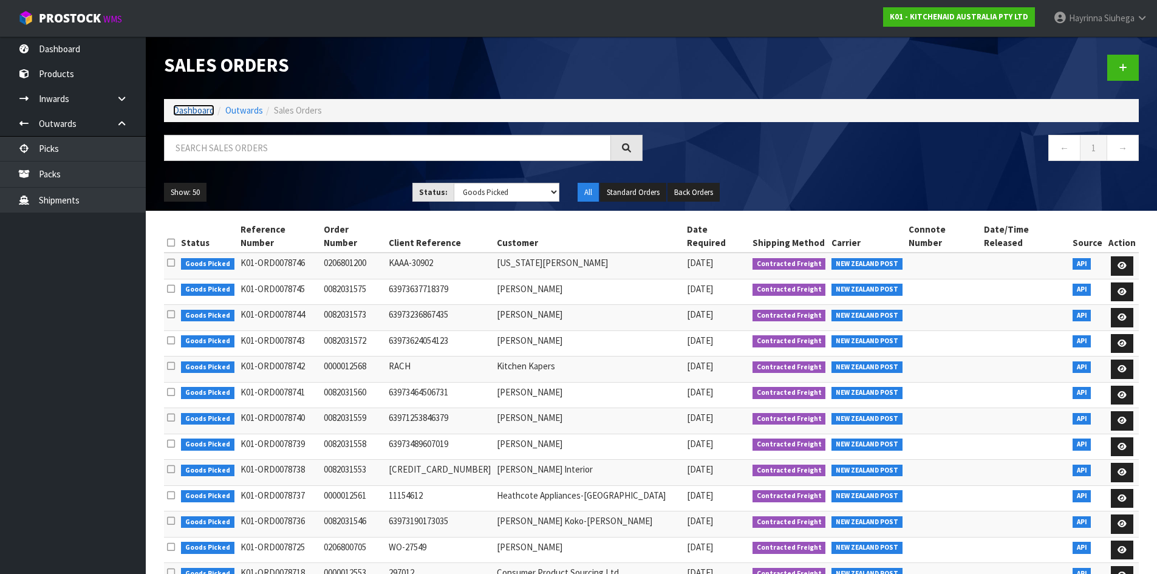
click at [205, 111] on link "Dashboard" at bounding box center [193, 110] width 41 height 12
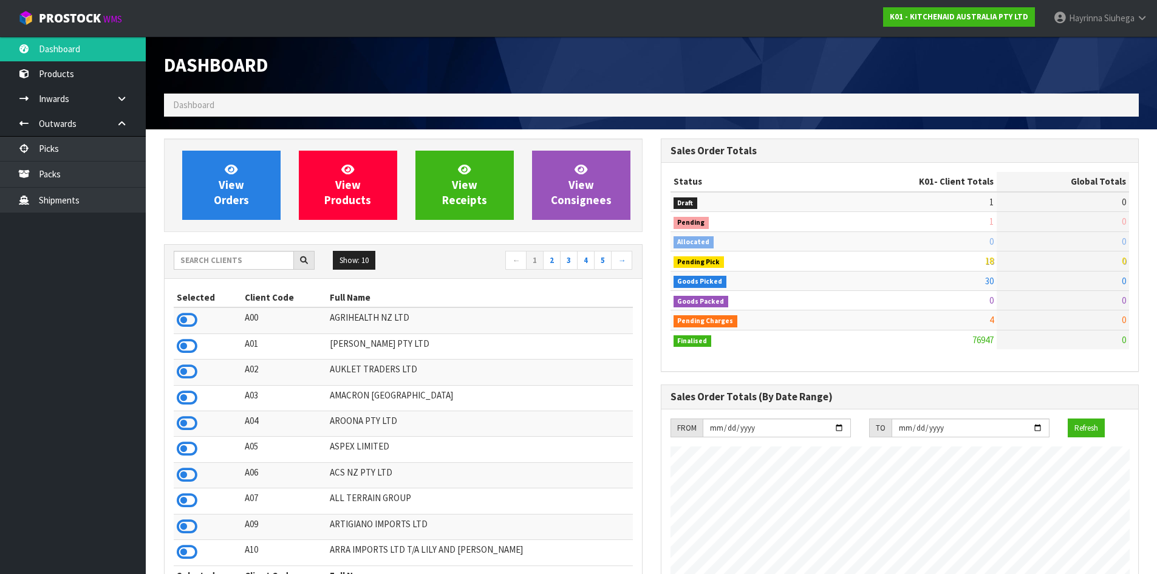
scroll to position [920, 496]
click at [117, 152] on link "Picks" at bounding box center [73, 148] width 146 height 25
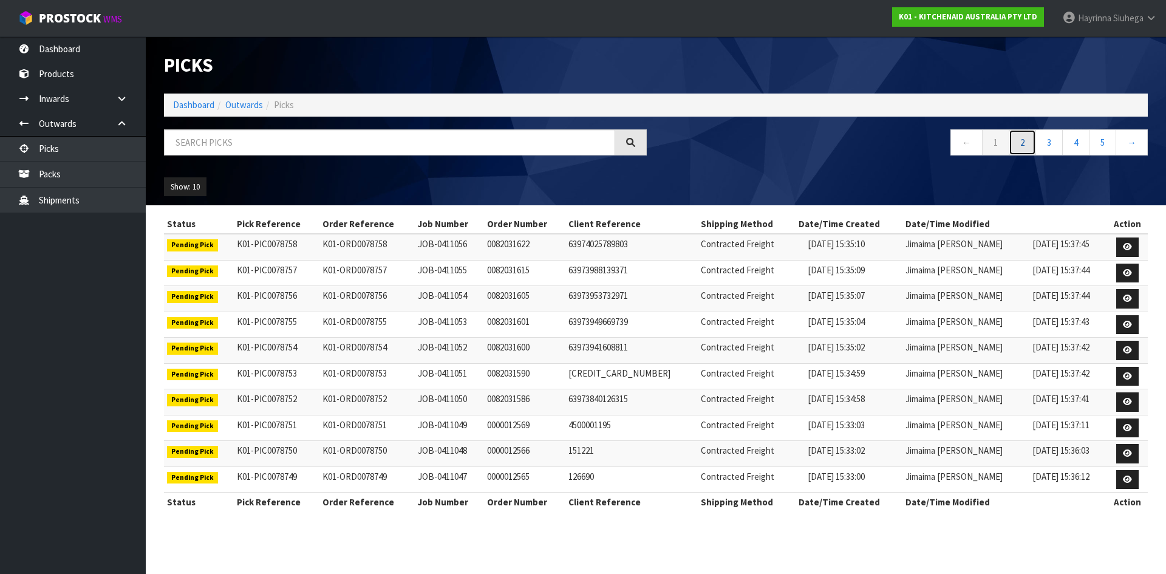
click at [1027, 142] on link "2" at bounding box center [1022, 142] width 27 height 26
click at [1046, 140] on link "3" at bounding box center [1048, 142] width 27 height 26
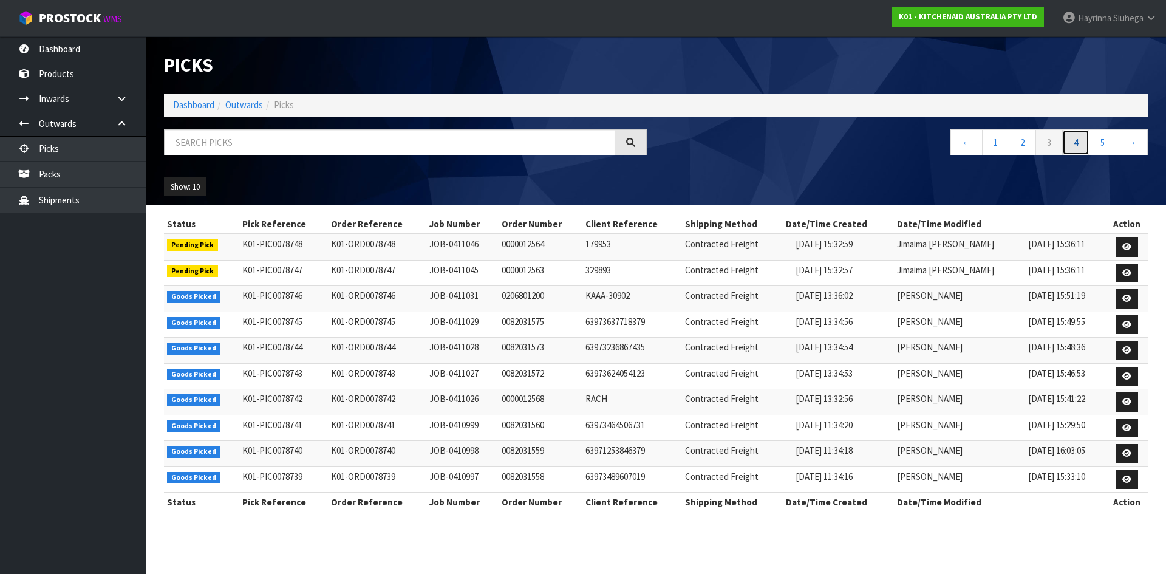
click at [1079, 145] on link "4" at bounding box center [1075, 142] width 27 height 26
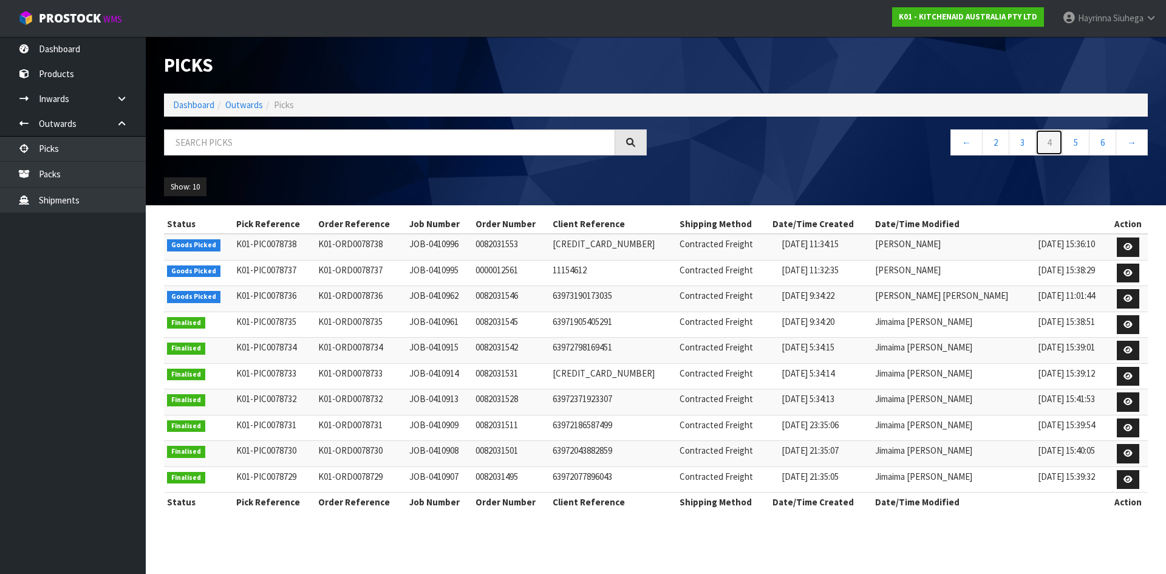
click at [1040, 145] on link "4" at bounding box center [1048, 142] width 27 height 26
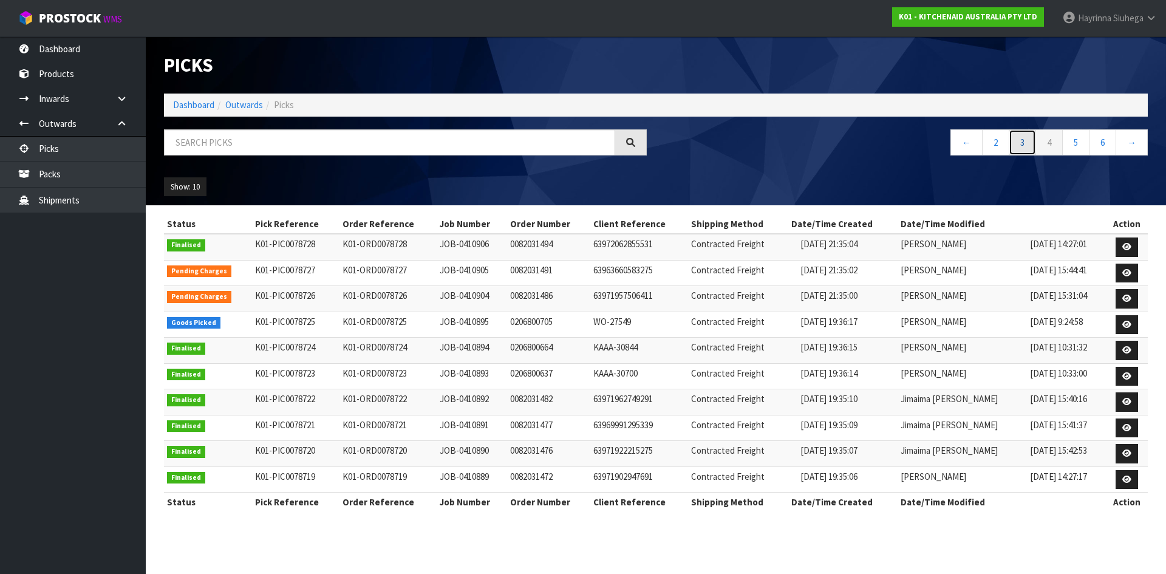
click at [1027, 145] on link "3" at bounding box center [1022, 142] width 27 height 26
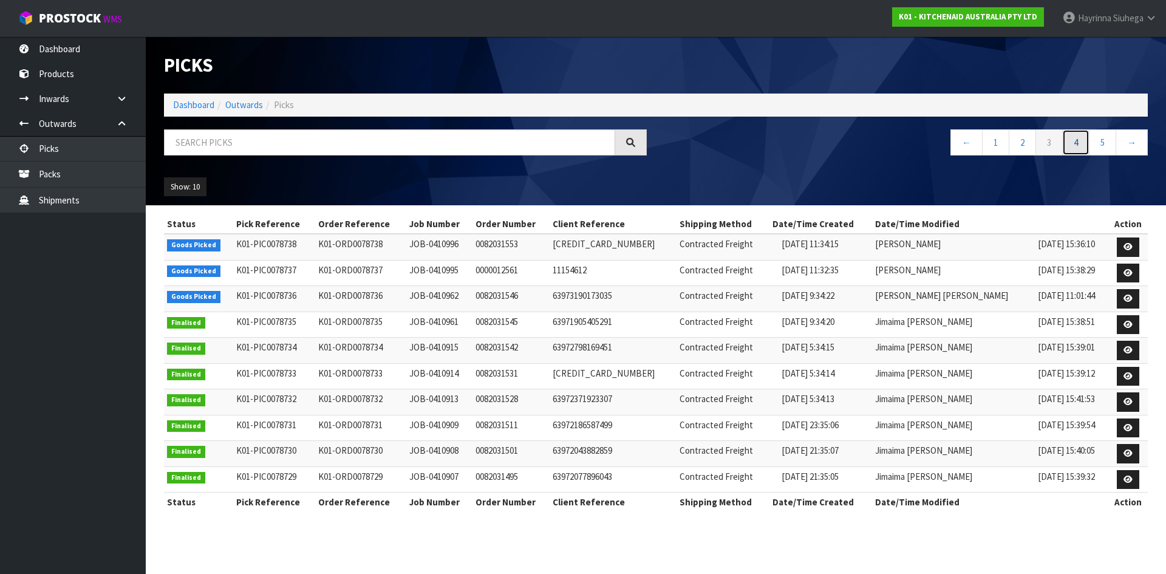
click at [1069, 139] on link "4" at bounding box center [1075, 142] width 27 height 26
click at [1081, 140] on link "5" at bounding box center [1075, 142] width 27 height 26
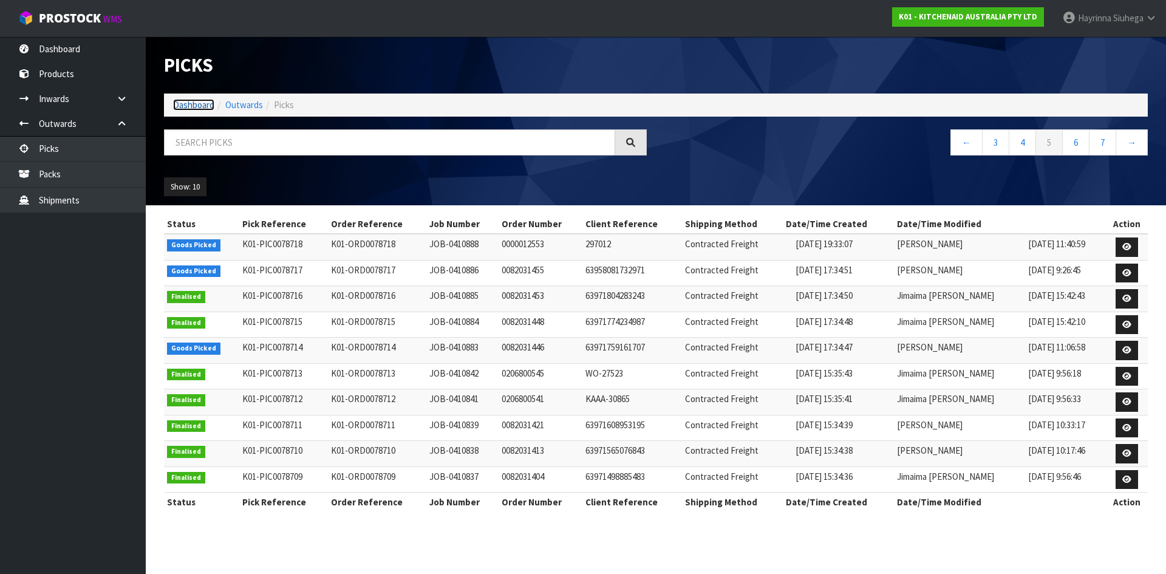
click at [201, 109] on link "Dashboard" at bounding box center [193, 105] width 41 height 12
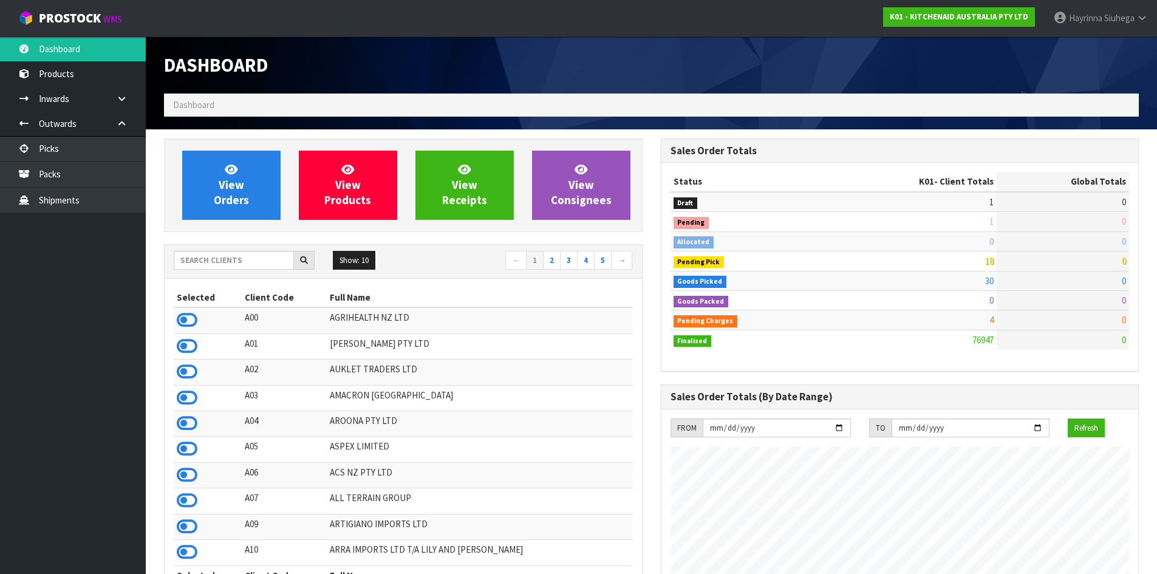
scroll to position [920, 496]
click at [104, 171] on link "Packs" at bounding box center [73, 174] width 146 height 25
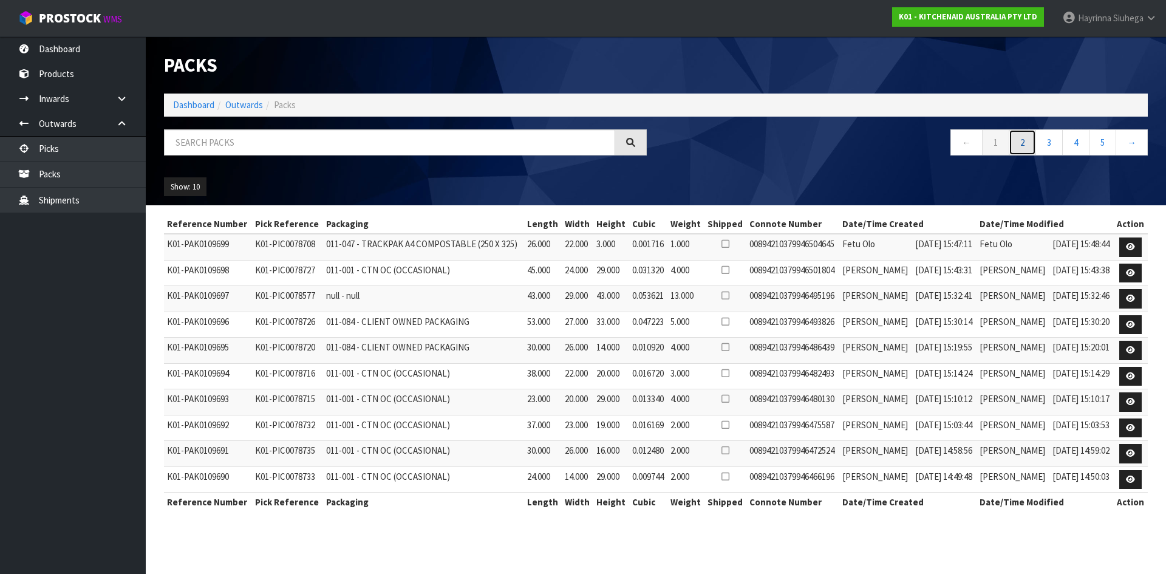
click at [1020, 148] on link "2" at bounding box center [1022, 142] width 27 height 26
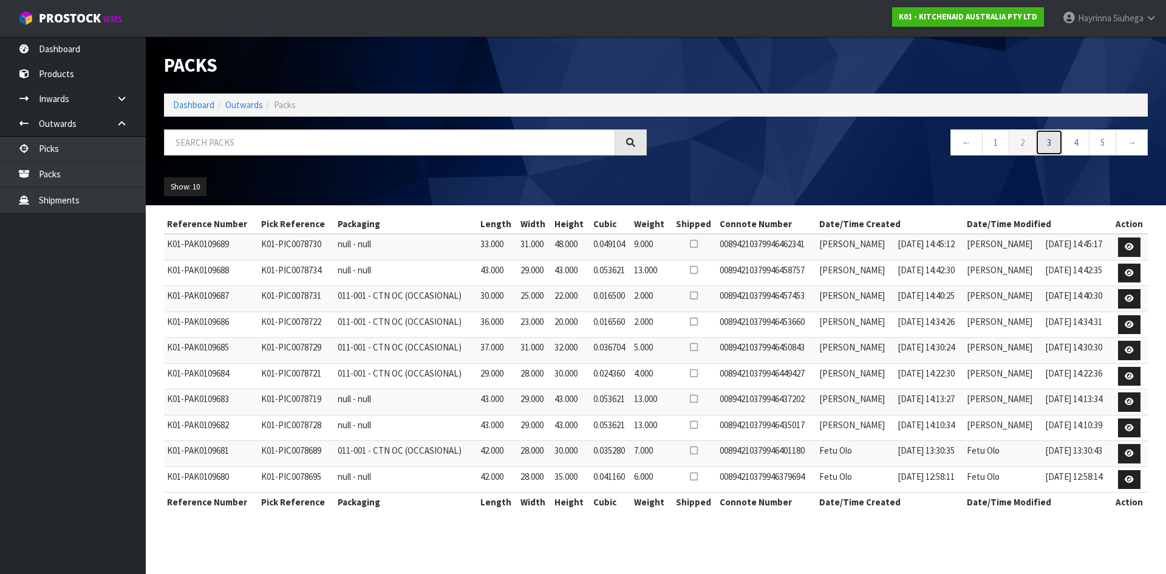
click at [1046, 148] on link "3" at bounding box center [1048, 142] width 27 height 26
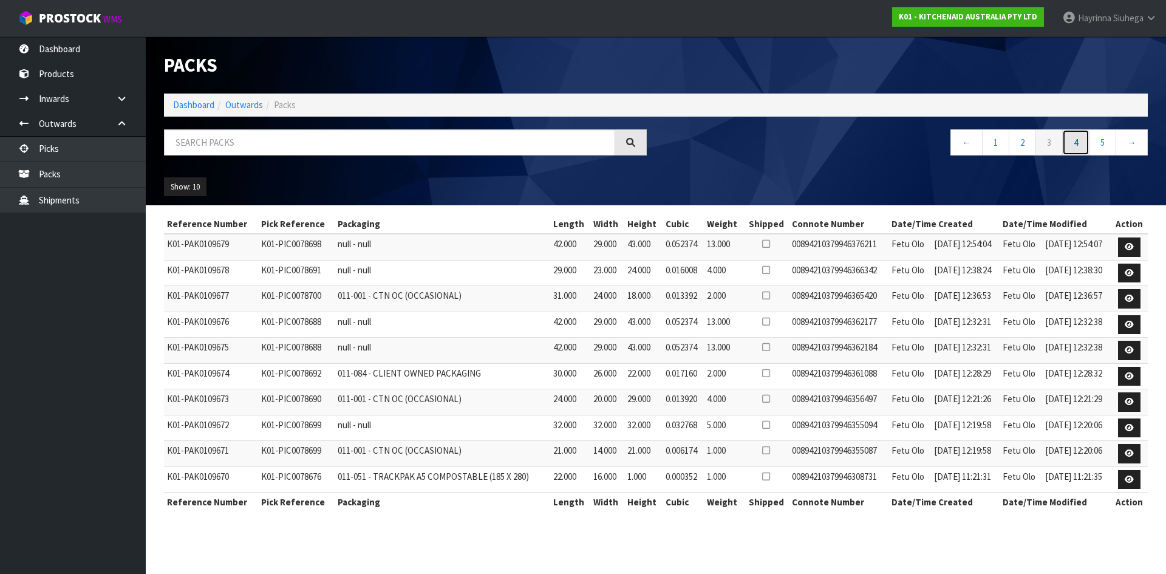
click at [1074, 148] on link "4" at bounding box center [1075, 142] width 27 height 26
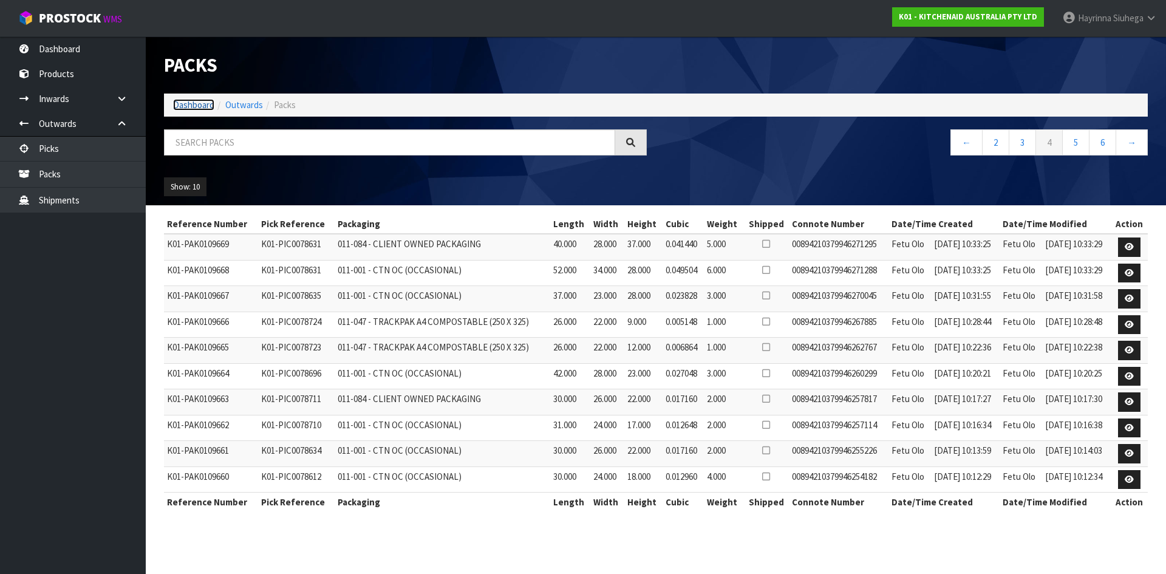
click at [196, 100] on link "Dashboard" at bounding box center [193, 105] width 41 height 12
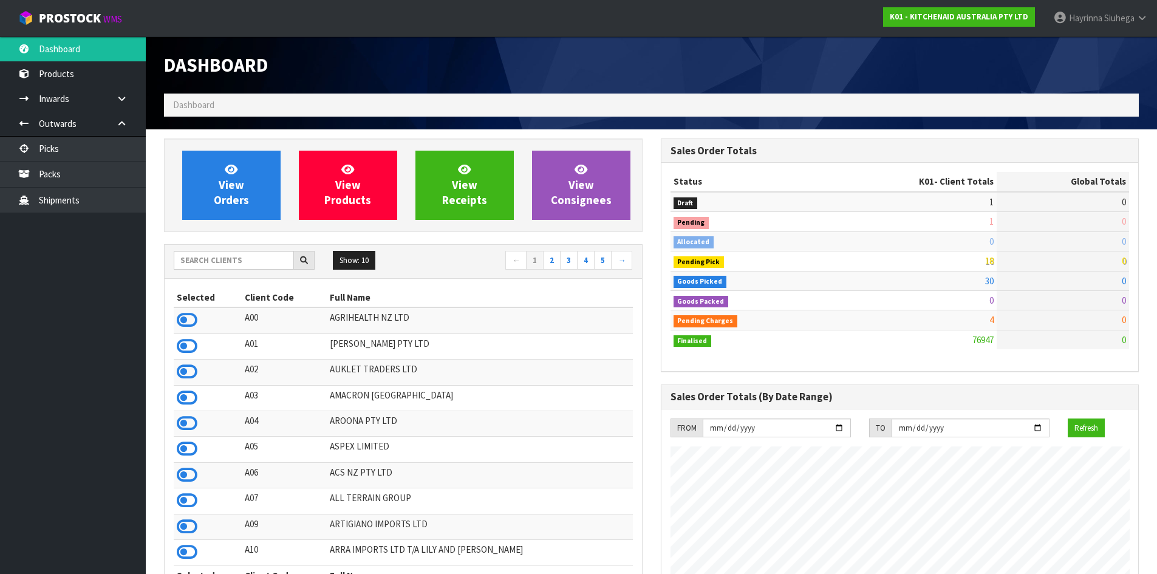
scroll to position [920, 496]
click at [220, 264] on input "text" at bounding box center [234, 260] width 120 height 19
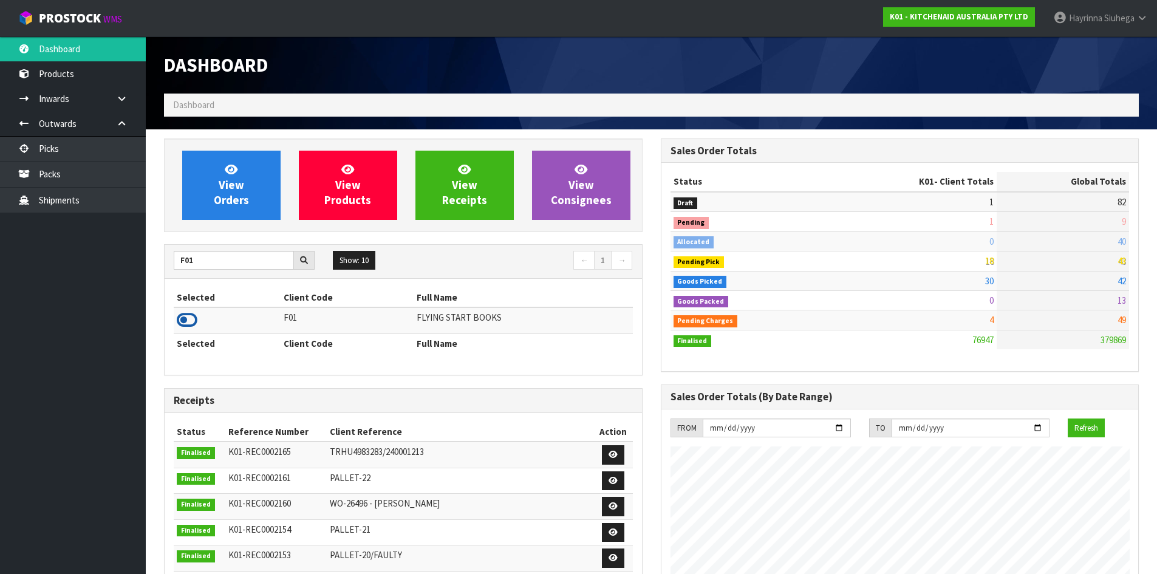
click at [191, 329] on icon at bounding box center [187, 320] width 21 height 18
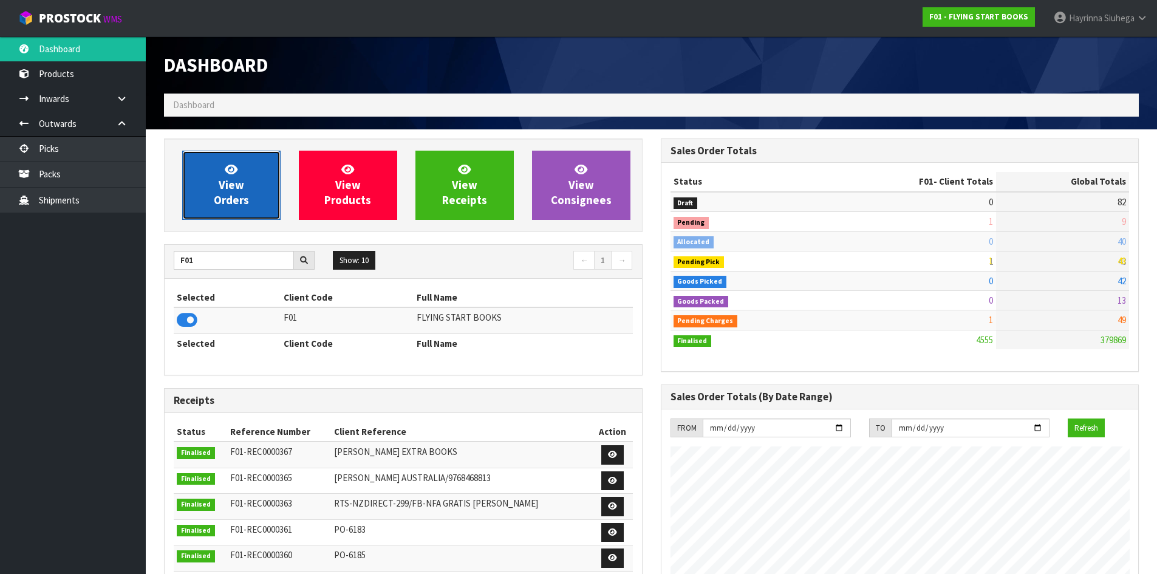
click at [214, 183] on link "View Orders" at bounding box center [231, 185] width 98 height 69
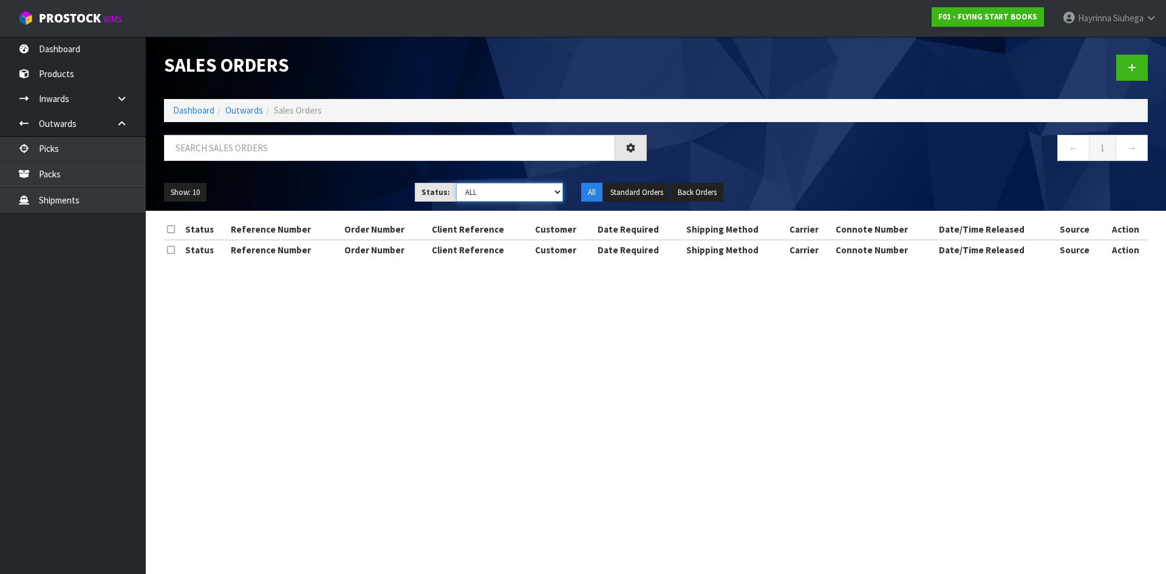
click at [485, 187] on select "Draft Pending Allocated Pending Pick Goods Picked Goods Packed Pending Charges …" at bounding box center [509, 192] width 107 height 19
click at [456, 183] on select "Draft Pending Allocated Pending Pick Goods Picked Goods Packed Pending Charges …" at bounding box center [509, 192] width 107 height 19
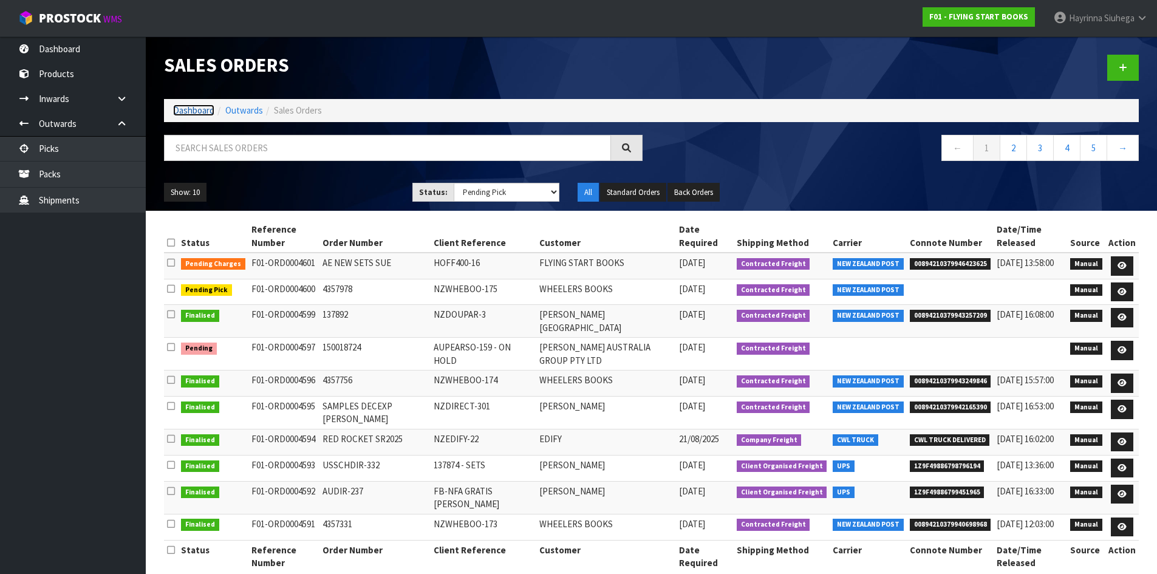
click at [203, 115] on link "Dashboard" at bounding box center [193, 110] width 41 height 12
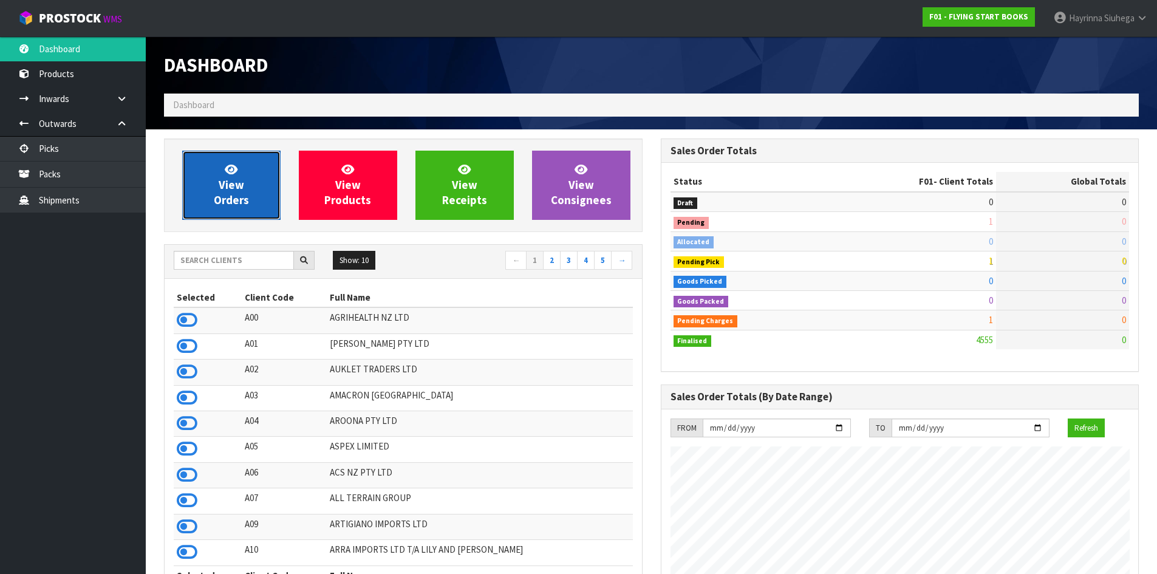
scroll to position [920, 496]
click at [270, 179] on link "View Orders" at bounding box center [231, 185] width 98 height 69
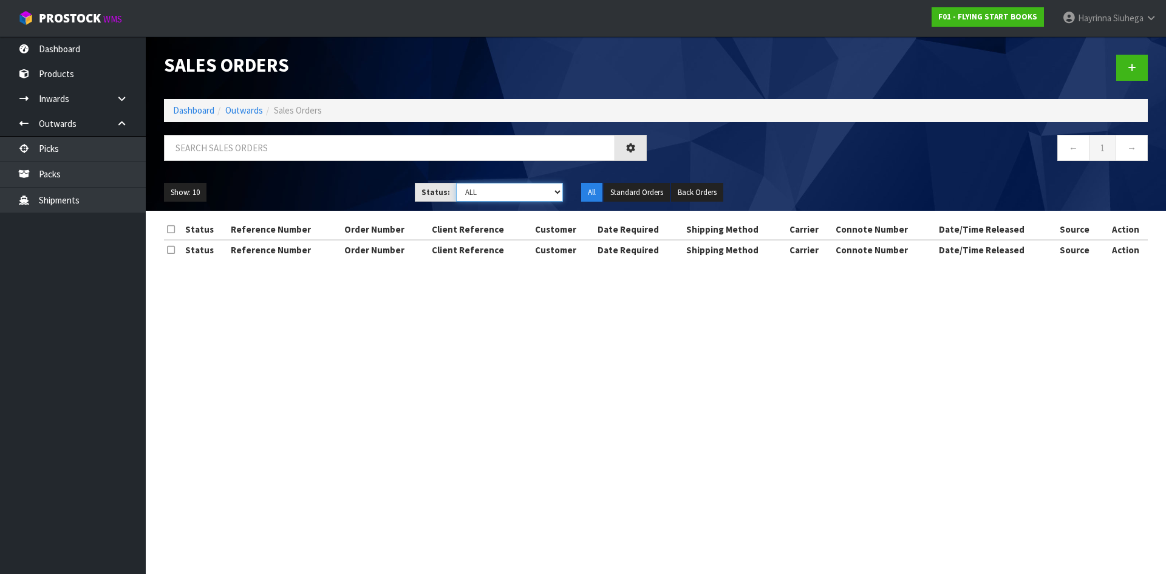
click at [479, 199] on select "Draft Pending Allocated Pending Pick Goods Picked Goods Packed Pending Charges …" at bounding box center [509, 192] width 107 height 19
click at [456, 183] on select "Draft Pending Allocated Pending Pick Goods Picked Goods Packed Pending Charges …" at bounding box center [509, 192] width 107 height 19
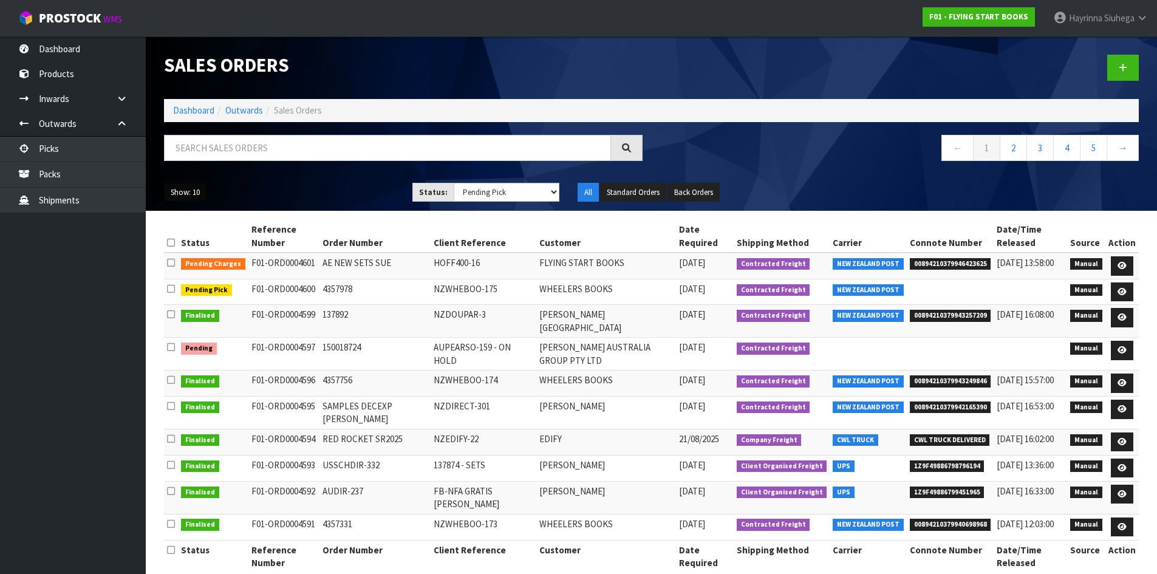
click at [188, 192] on button "Show: 10" at bounding box center [185, 192] width 43 height 19
click at [202, 222] on link "5" at bounding box center [213, 214] width 96 height 16
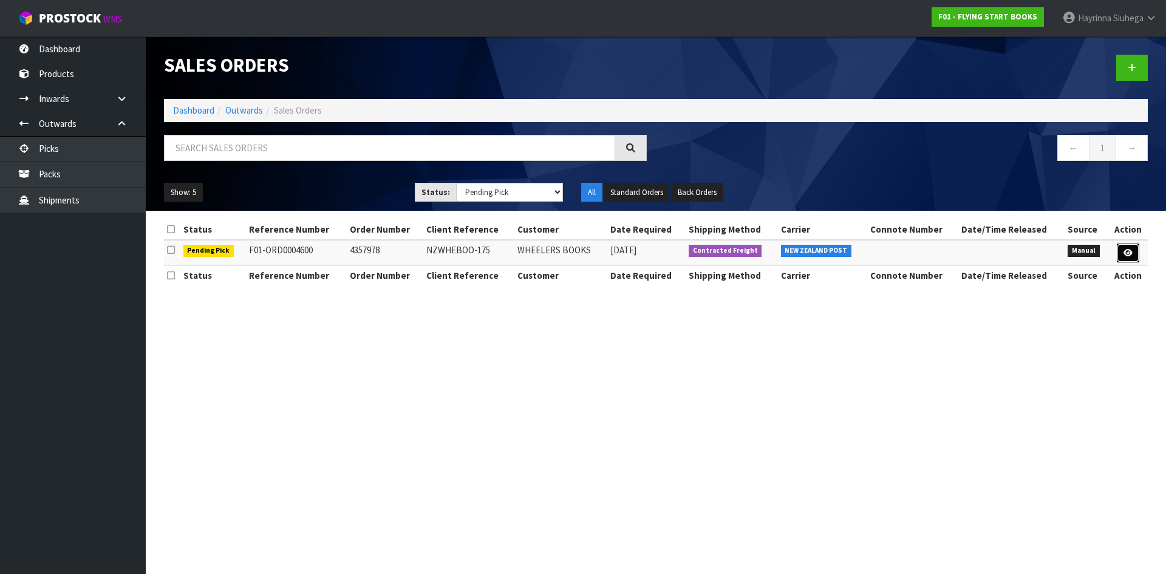
click at [1127, 257] on link at bounding box center [1128, 253] width 22 height 19
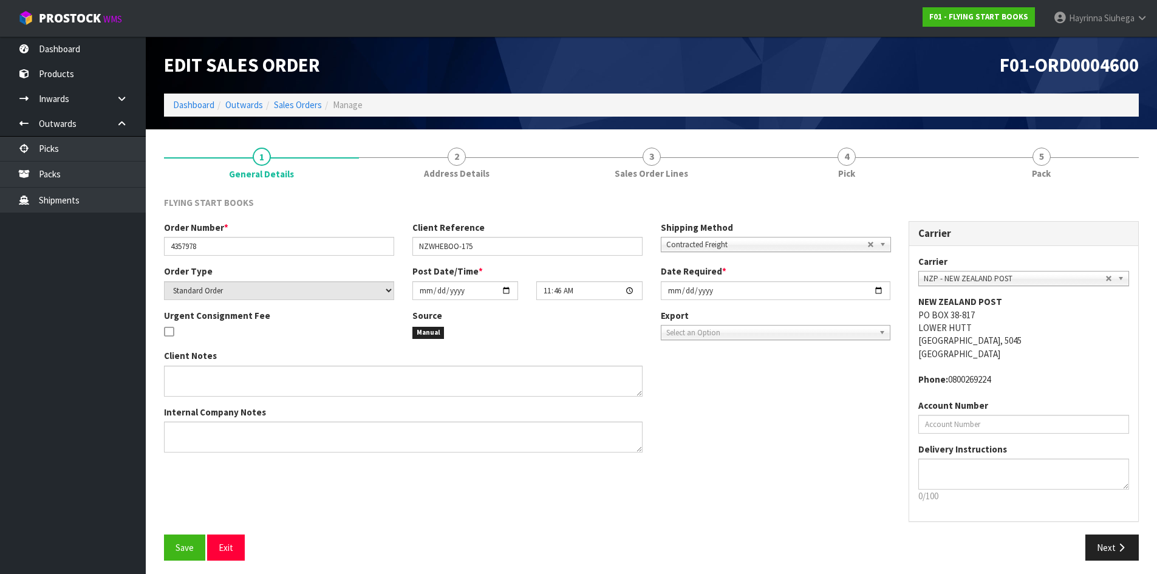
click at [910, 157] on div at bounding box center [846, 157] width 195 height 1
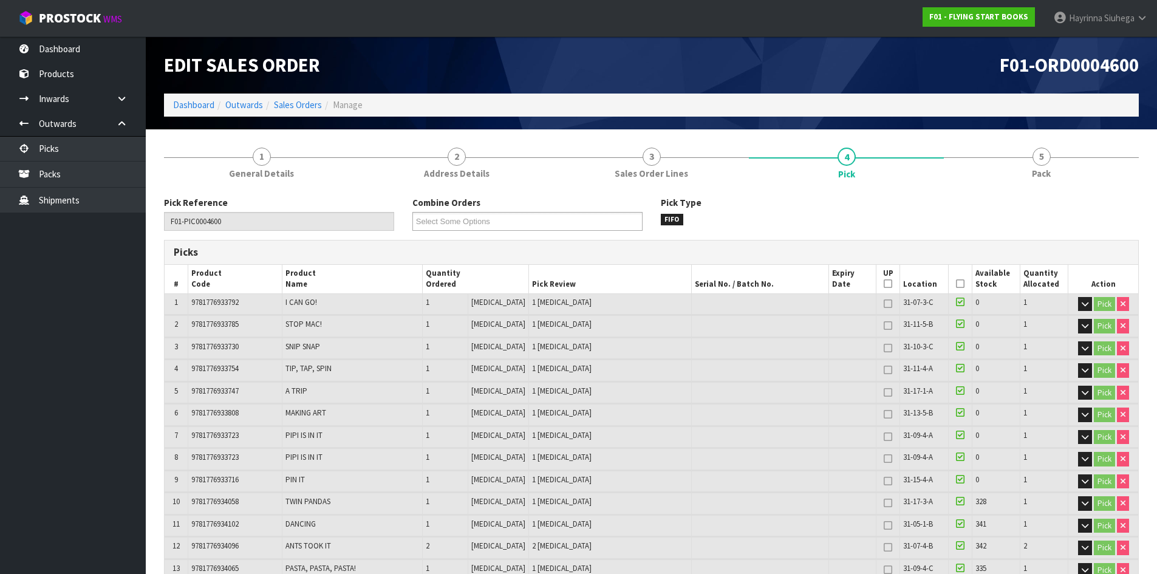
click at [192, 111] on li "Dashboard" at bounding box center [193, 104] width 41 height 13
click at [195, 107] on link "Dashboard" at bounding box center [193, 105] width 41 height 12
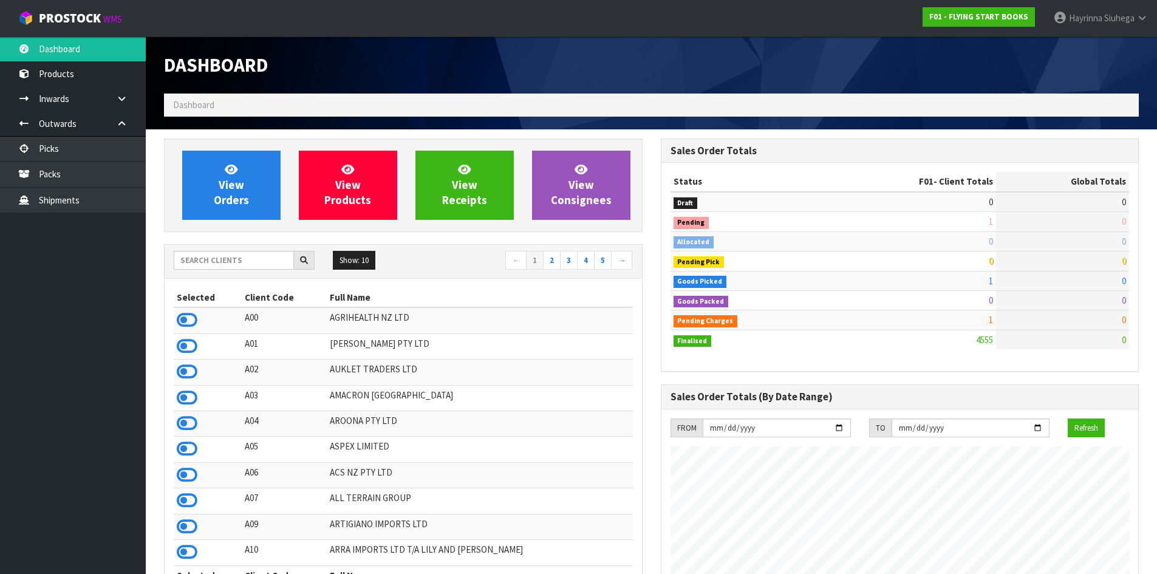
scroll to position [920, 496]
click at [103, 177] on link "Packs" at bounding box center [73, 174] width 146 height 25
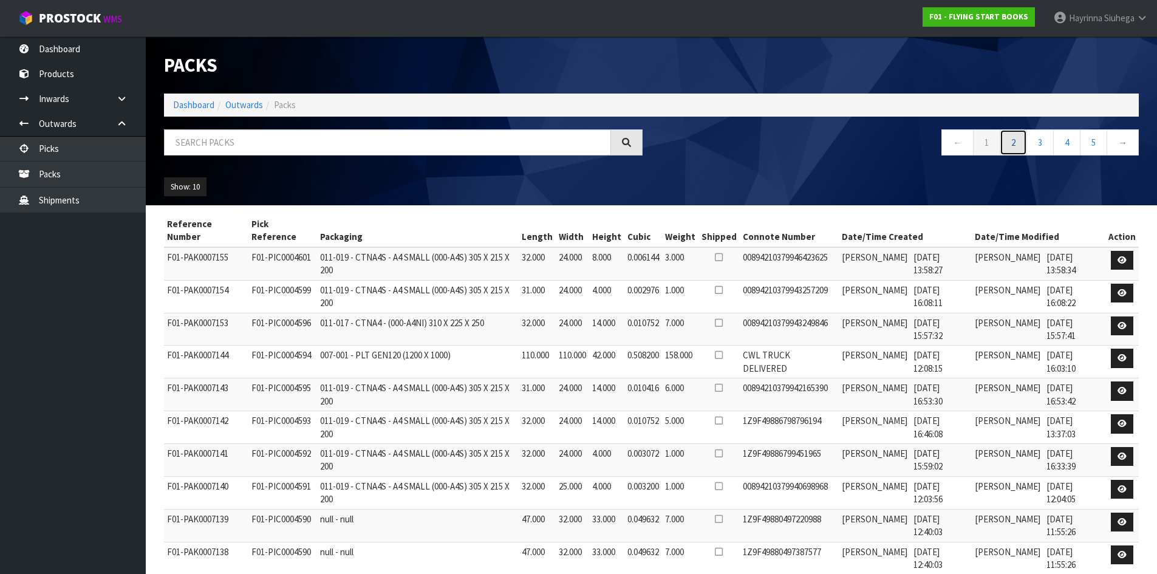
click at [1020, 139] on link "2" at bounding box center [1013, 142] width 27 height 26
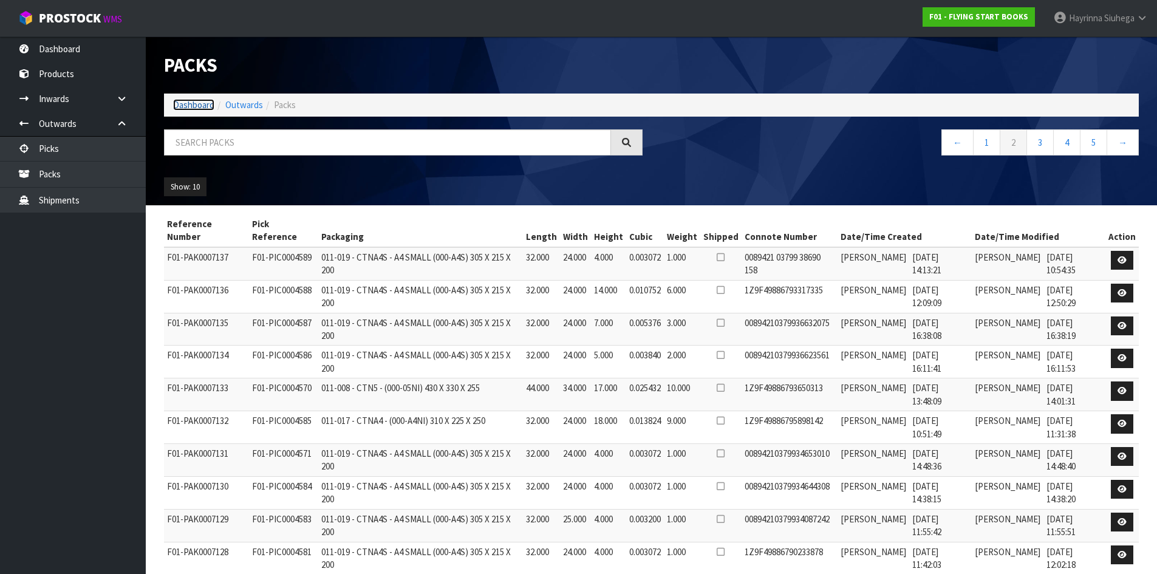
click at [203, 105] on link "Dashboard" at bounding box center [193, 105] width 41 height 12
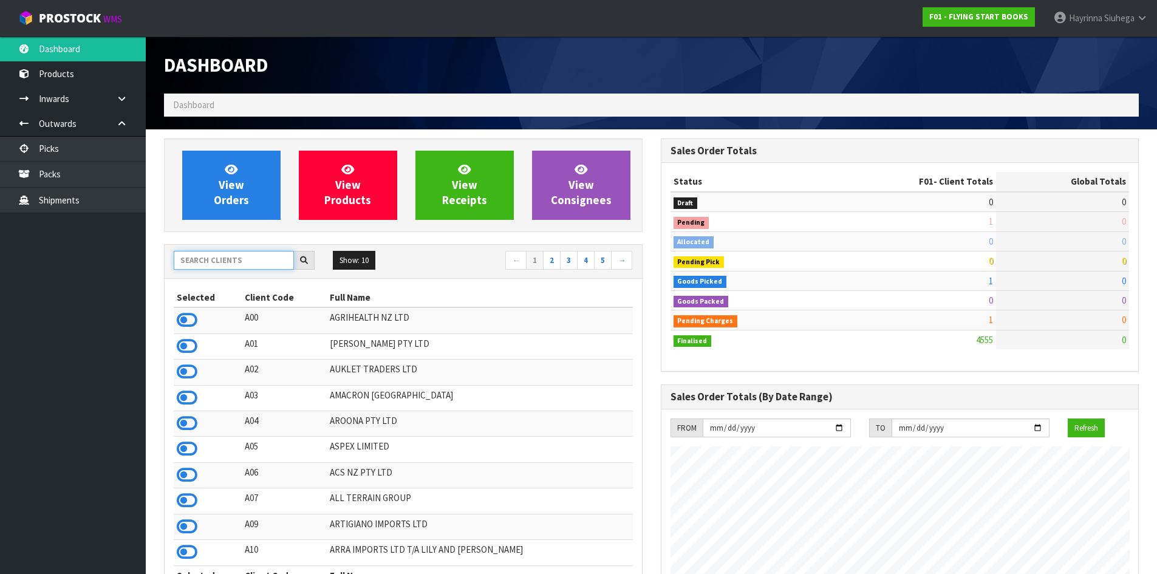
scroll to position [920, 496]
click at [227, 265] on input "text" at bounding box center [234, 260] width 120 height 19
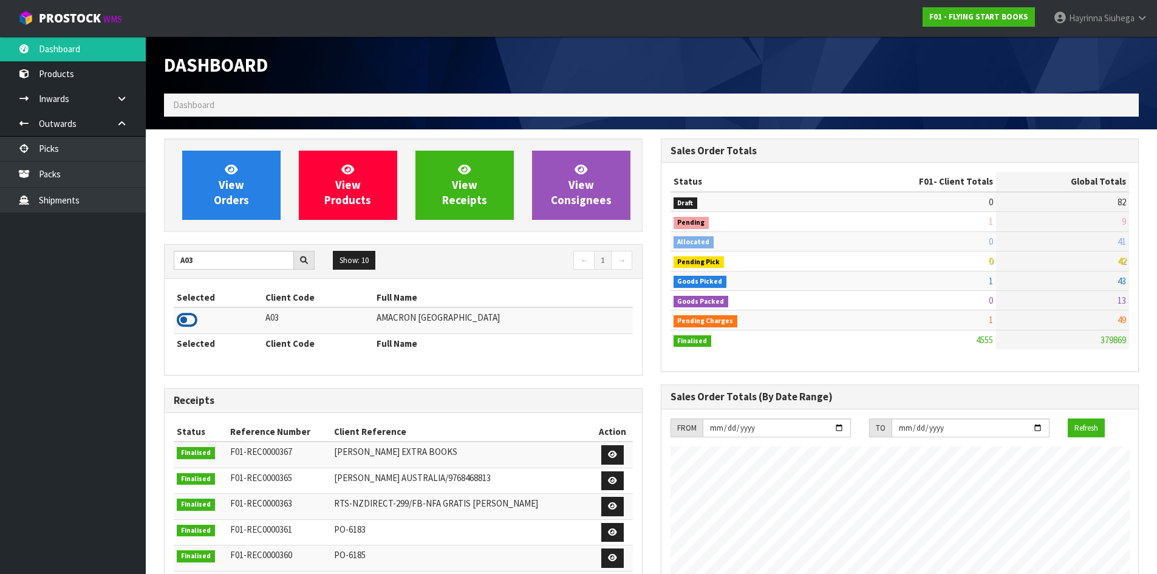
click at [186, 319] on icon at bounding box center [187, 320] width 21 height 18
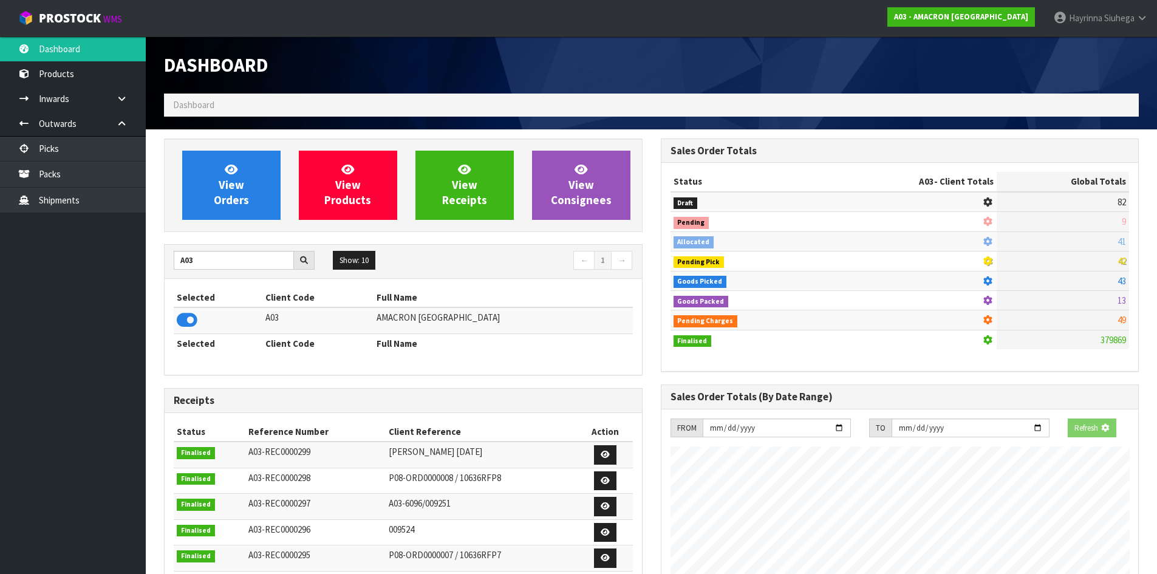
scroll to position [802, 496]
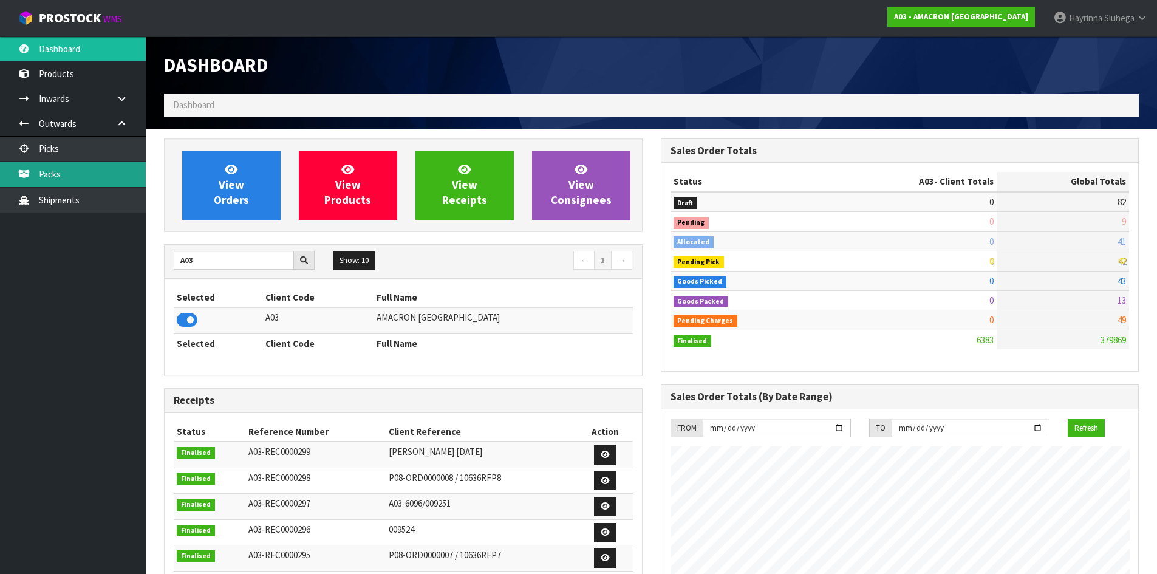
click at [90, 171] on link "Packs" at bounding box center [73, 174] width 146 height 25
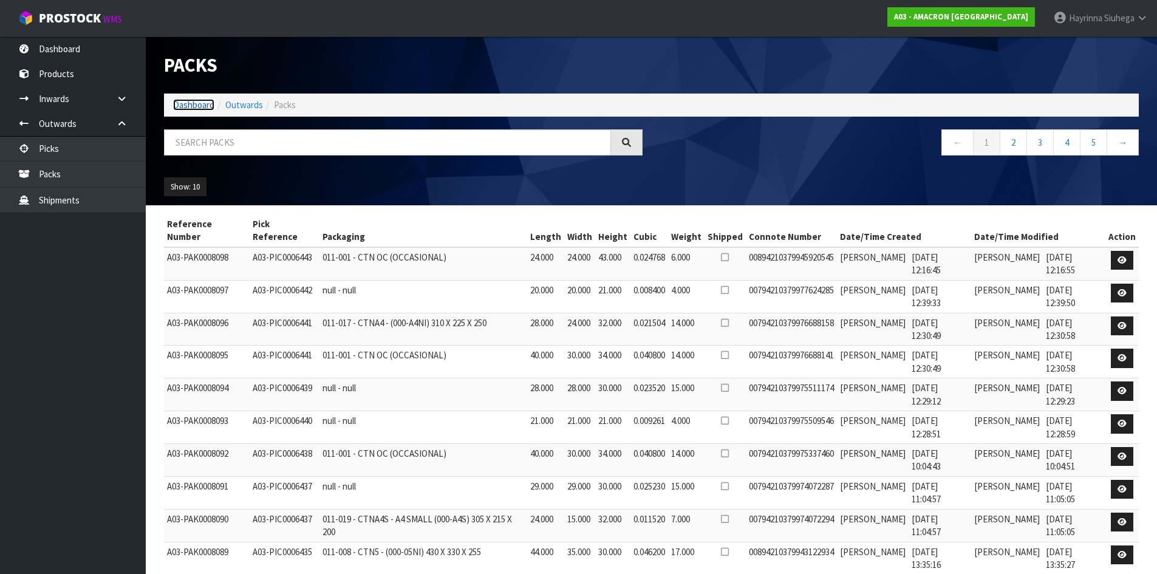
click at [179, 100] on link "Dashboard" at bounding box center [193, 105] width 41 height 12
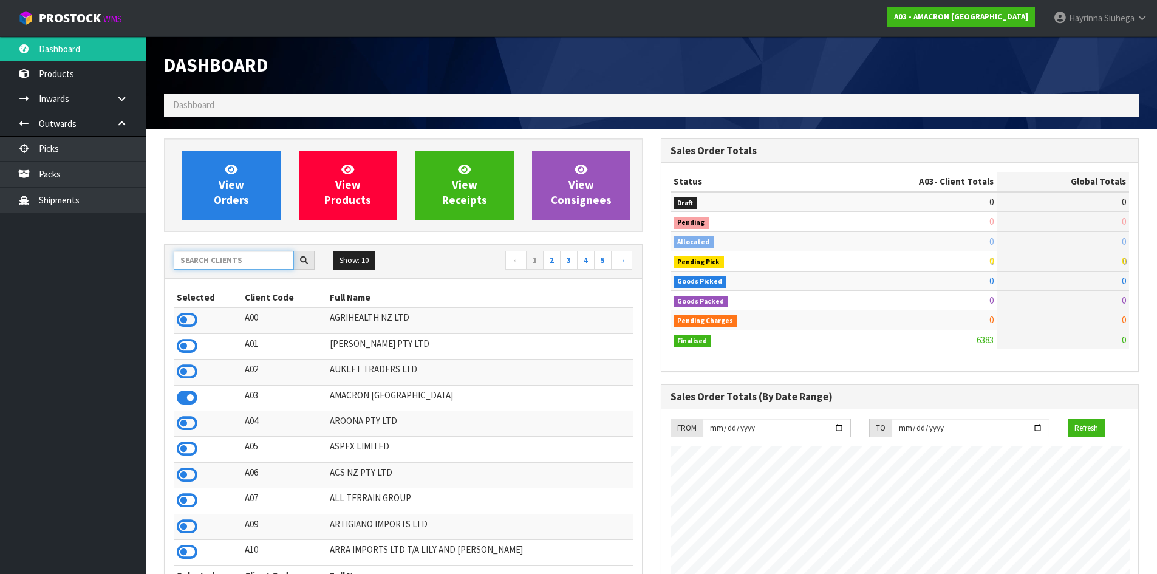
scroll to position [802, 496]
click at [214, 265] on input "text" at bounding box center [234, 260] width 120 height 19
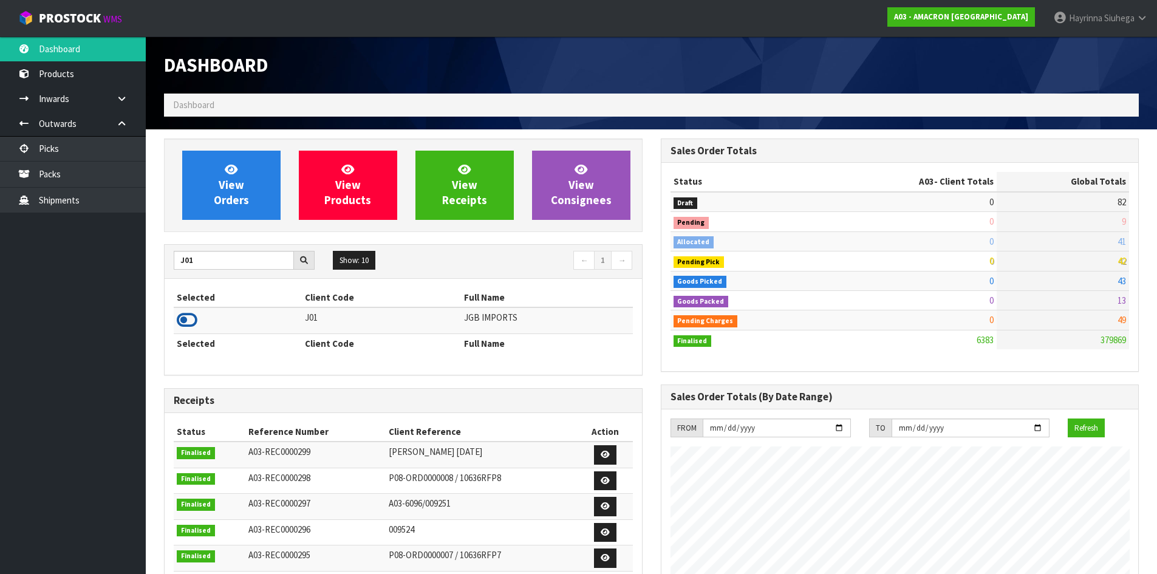
click at [182, 315] on icon at bounding box center [187, 320] width 21 height 18
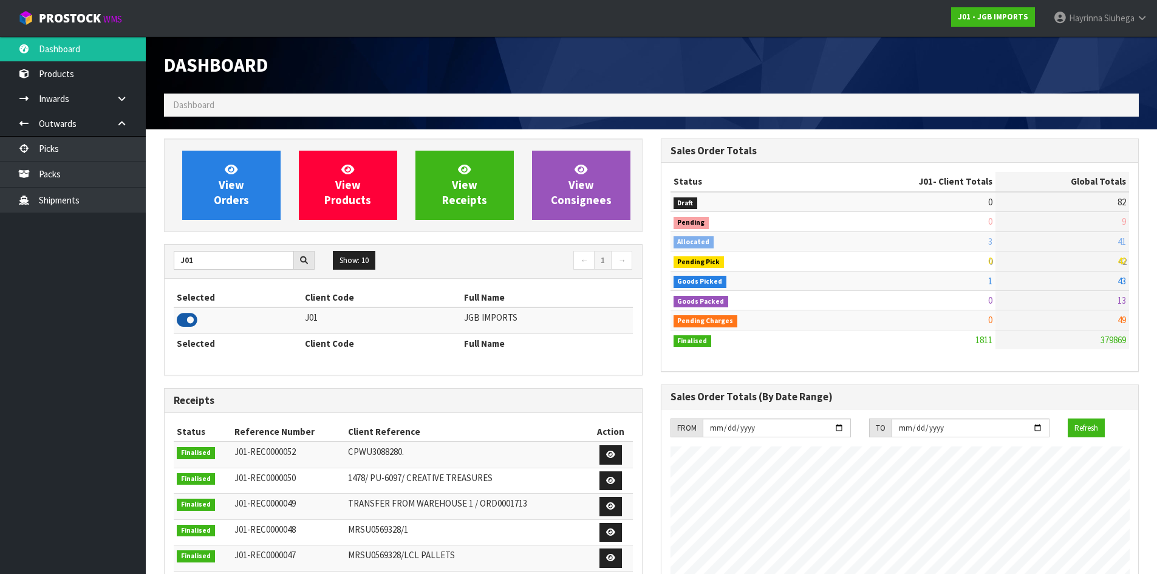
scroll to position [920, 496]
click at [87, 172] on link "Packs" at bounding box center [73, 174] width 146 height 25
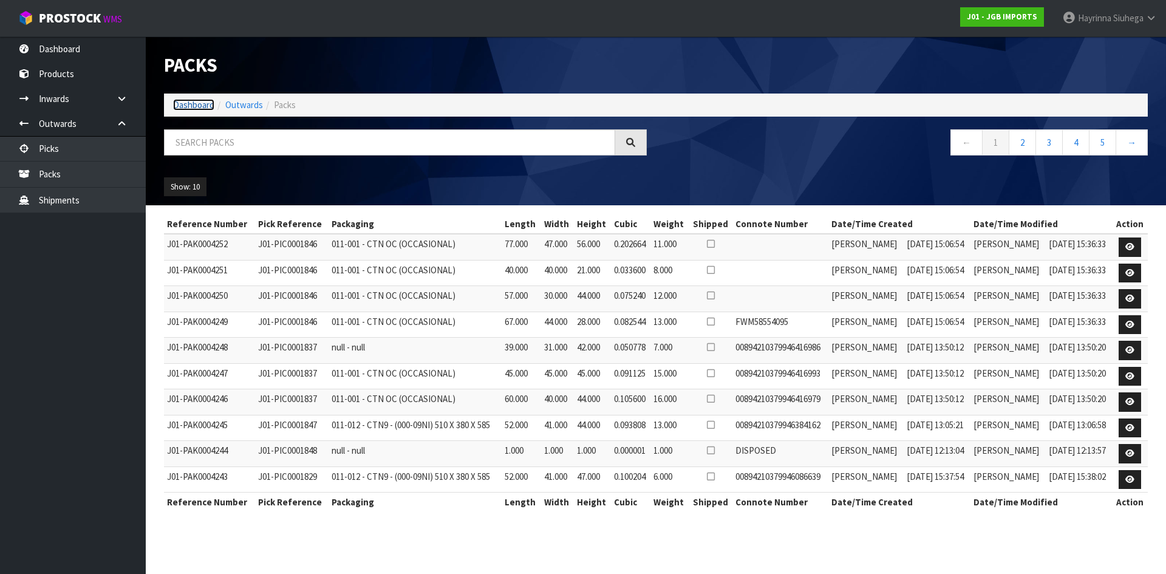
click at [186, 103] on link "Dashboard" at bounding box center [193, 105] width 41 height 12
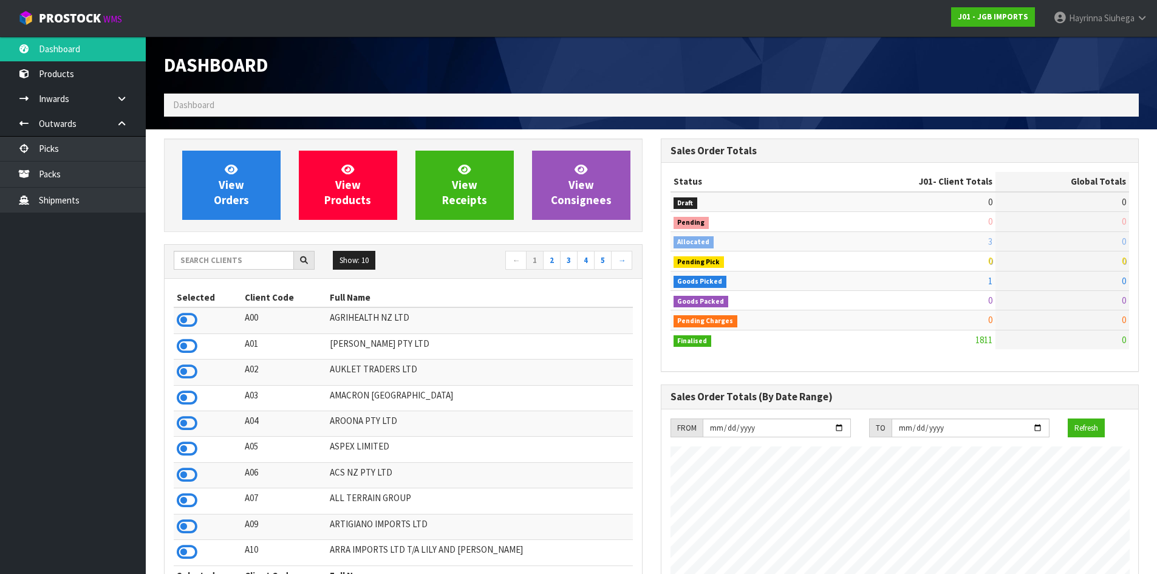
scroll to position [920, 496]
click at [239, 254] on input "text" at bounding box center [234, 260] width 120 height 19
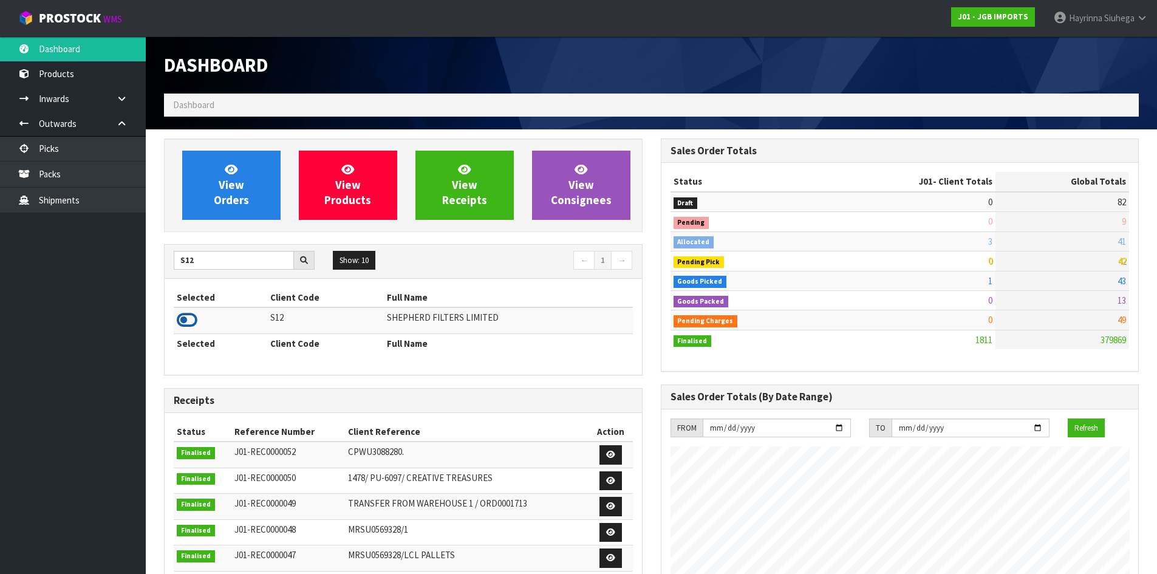
click at [189, 318] on icon at bounding box center [187, 320] width 21 height 18
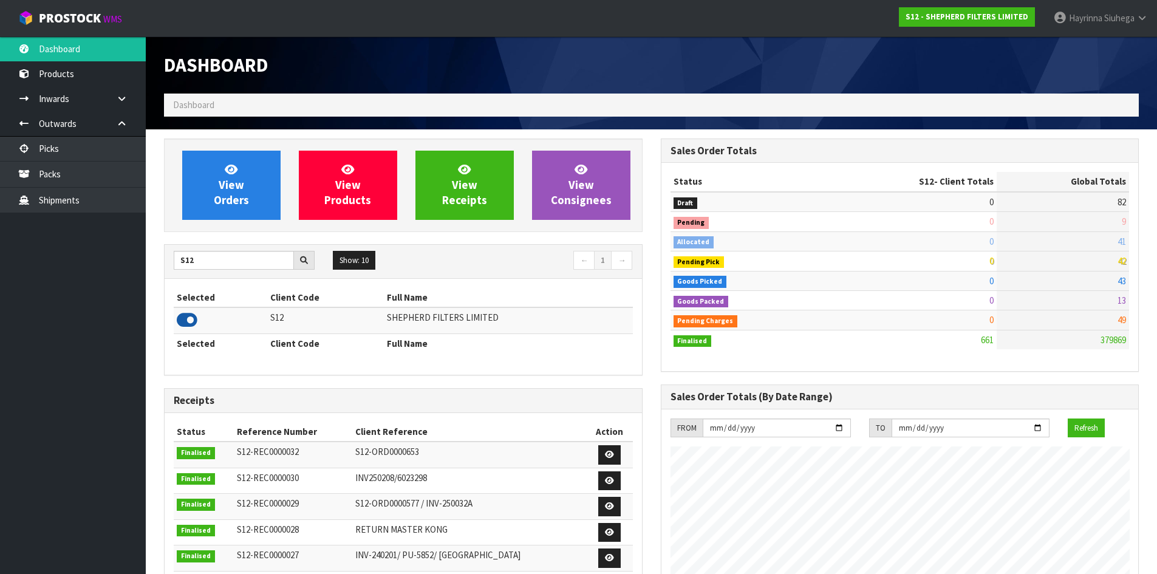
scroll to position [762, 496]
click at [95, 174] on link "Packs" at bounding box center [73, 174] width 146 height 25
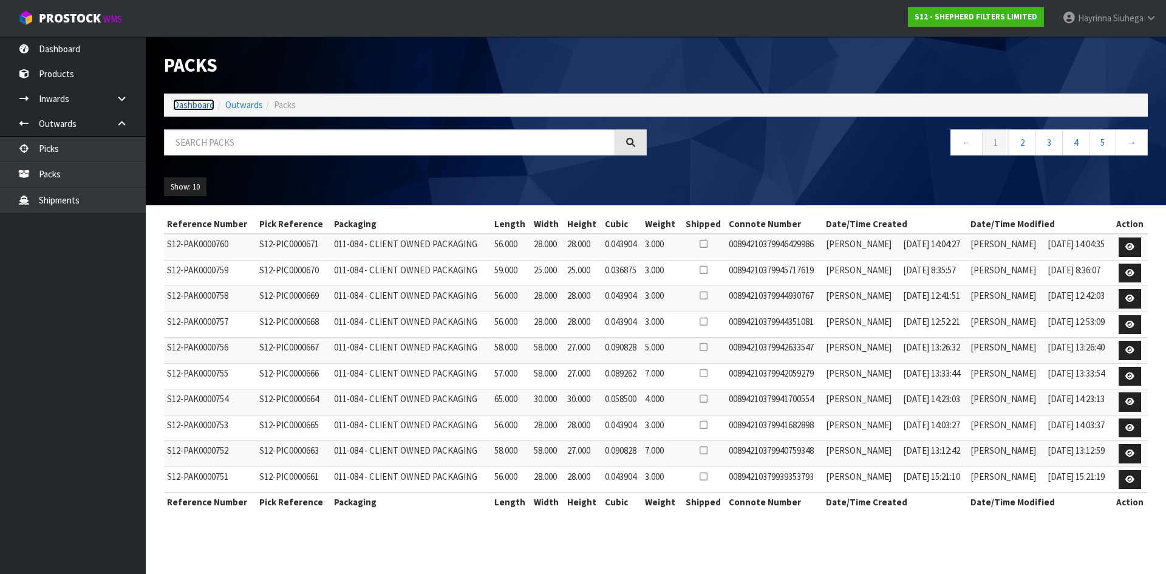
click at [188, 101] on link "Dashboard" at bounding box center [193, 105] width 41 height 12
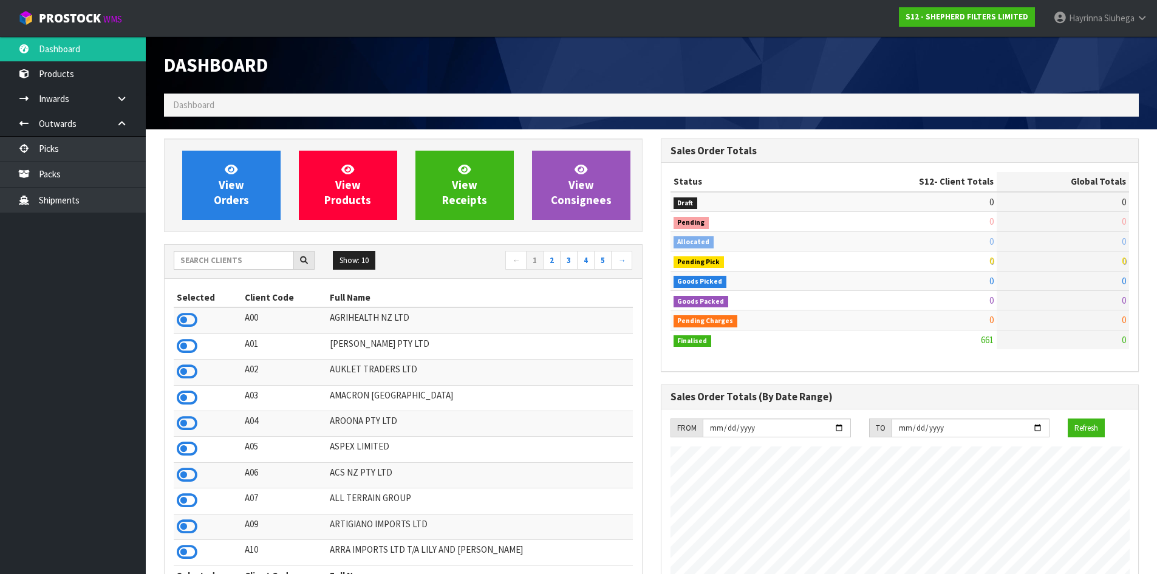
scroll to position [762, 496]
click at [230, 262] on input "text" at bounding box center [234, 260] width 120 height 19
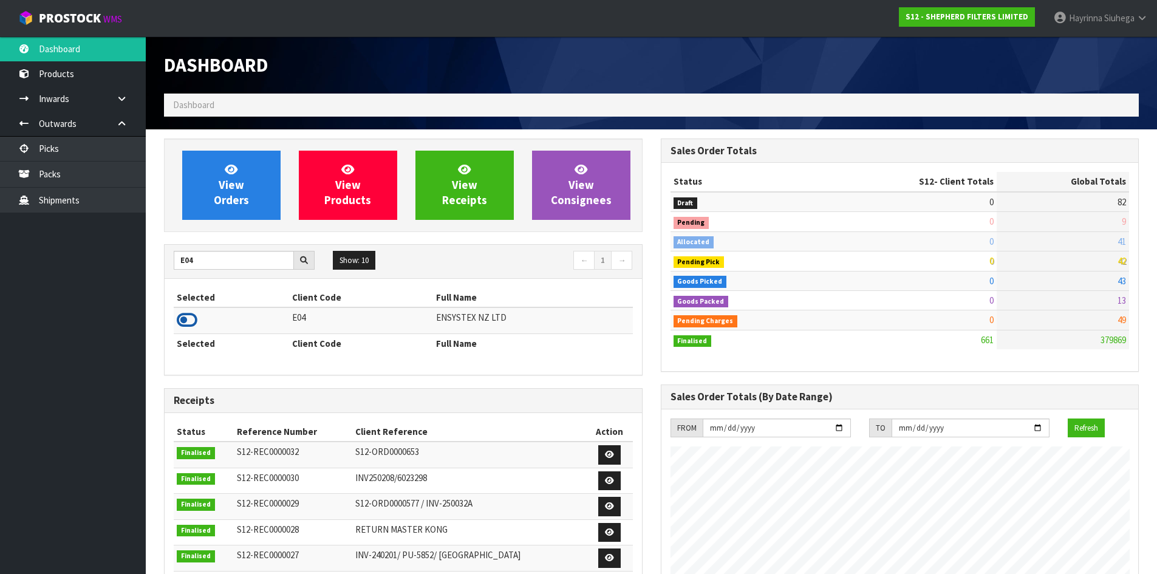
click at [191, 322] on icon at bounding box center [187, 320] width 21 height 18
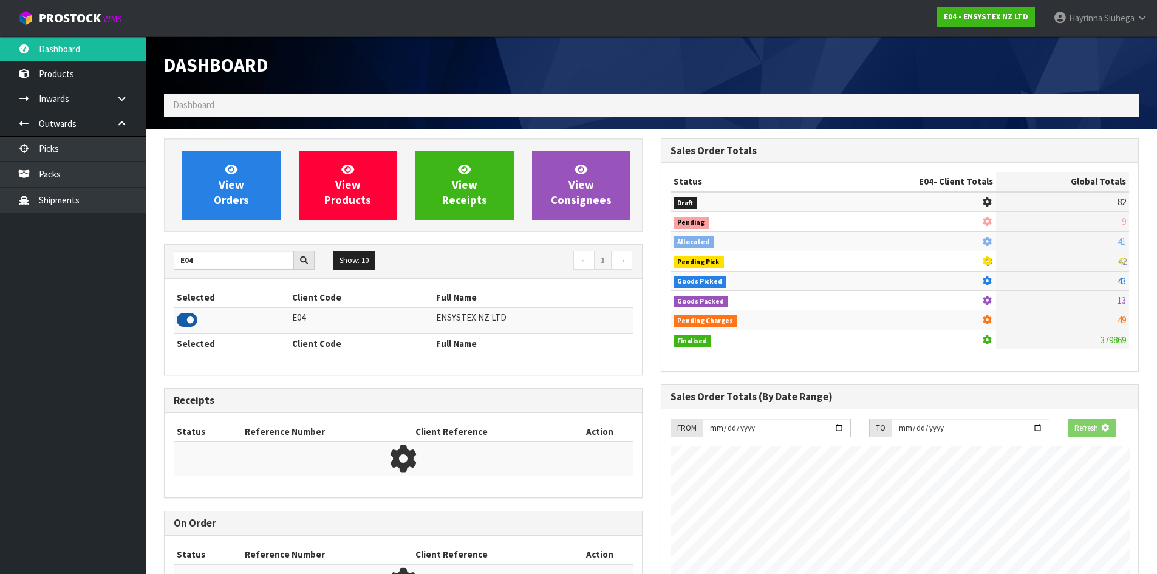
scroll to position [920, 496]
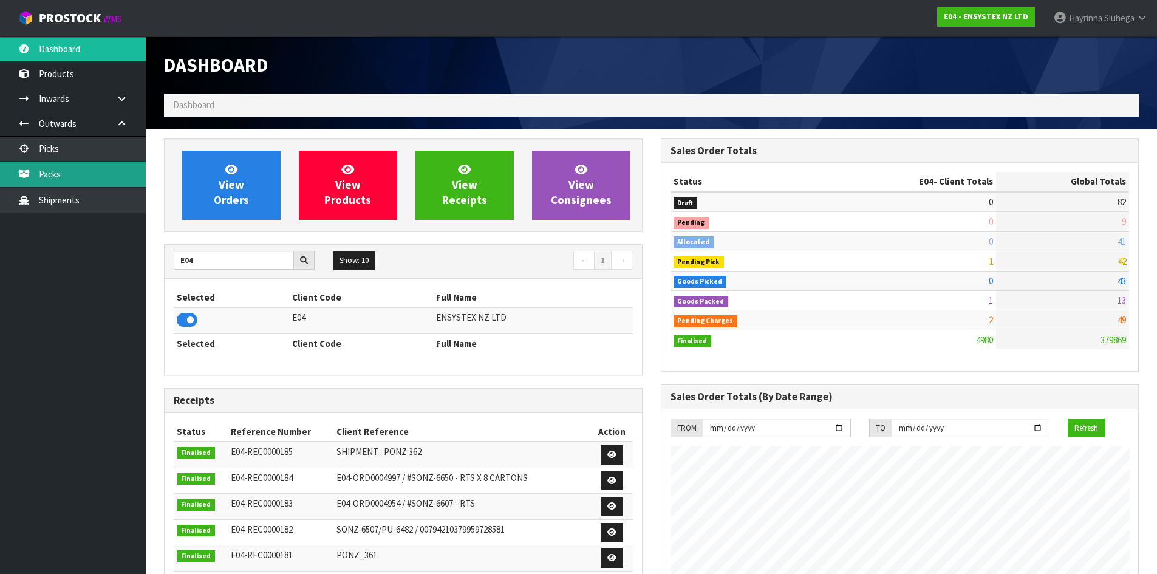
click at [96, 179] on link "Packs" at bounding box center [73, 174] width 146 height 25
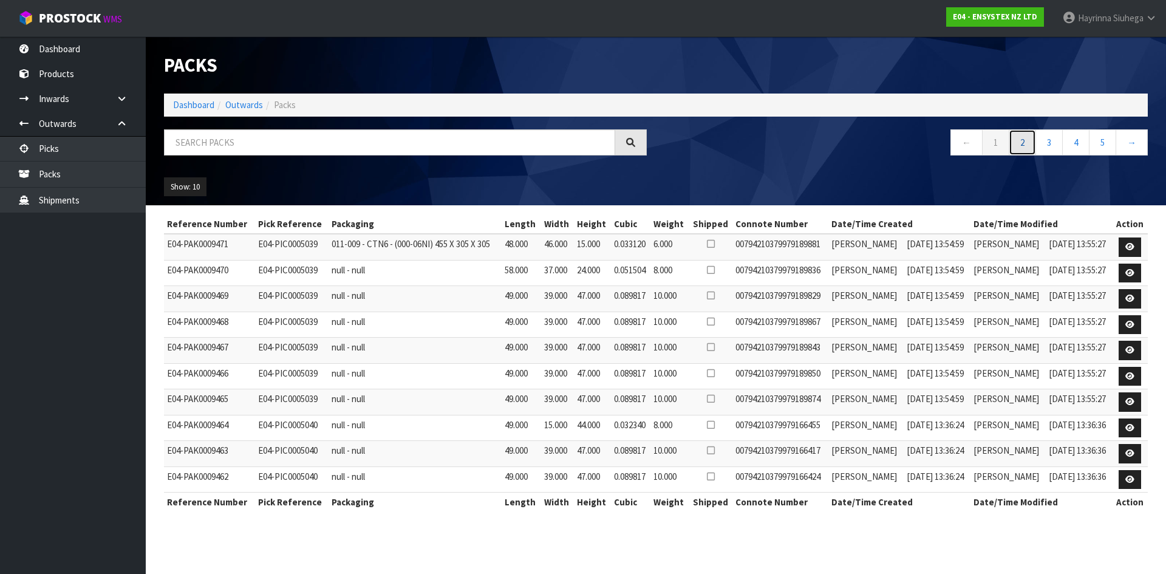
click at [1028, 134] on link "2" at bounding box center [1022, 142] width 27 height 26
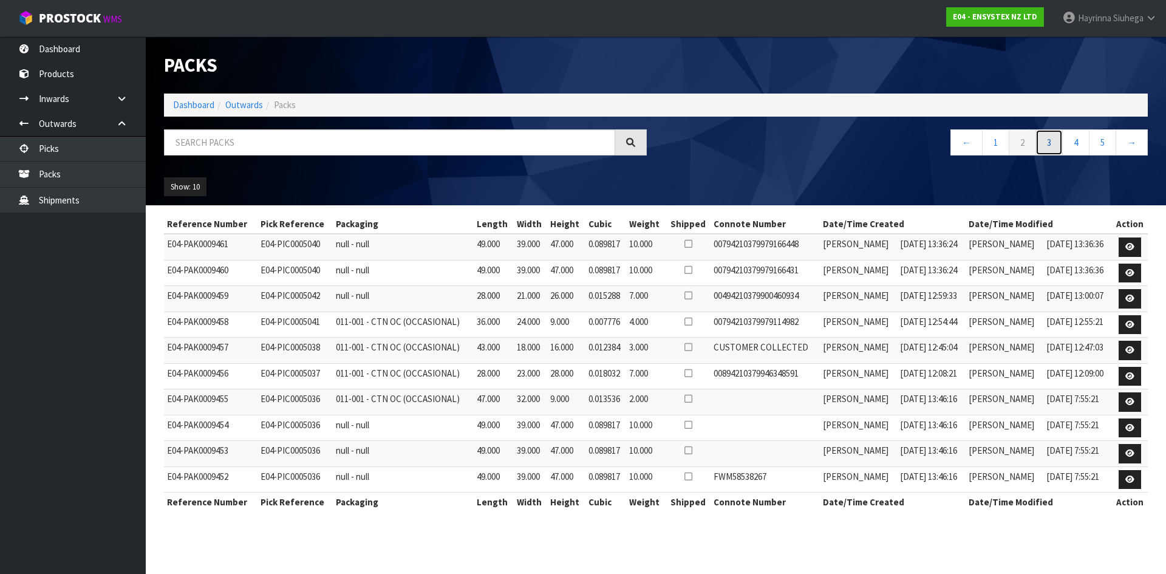
click at [1045, 140] on link "3" at bounding box center [1048, 142] width 27 height 26
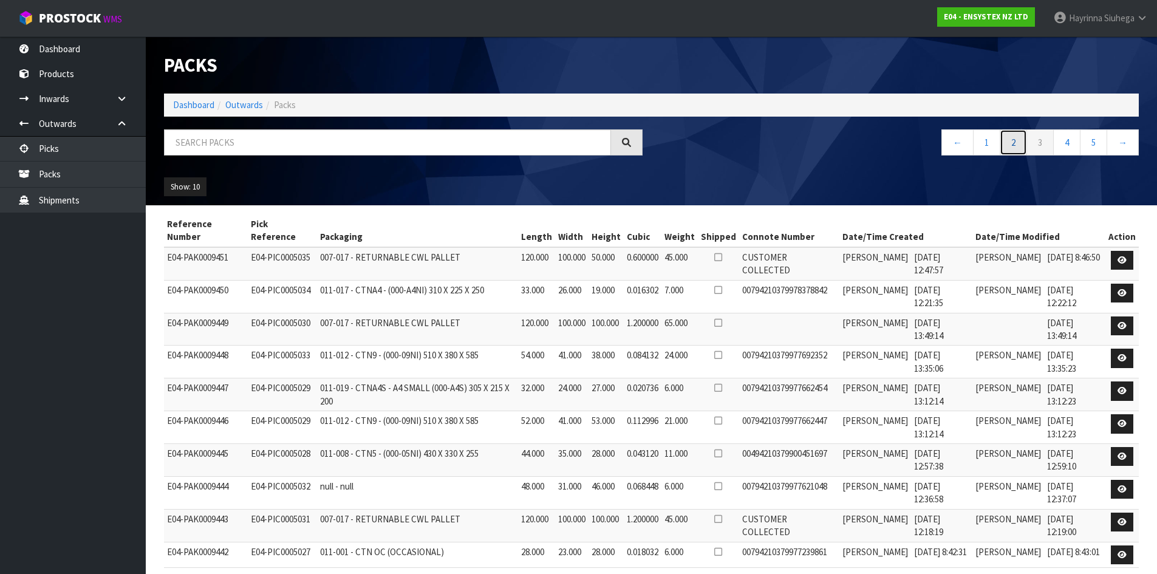
click at [1009, 144] on link "2" at bounding box center [1013, 142] width 27 height 26
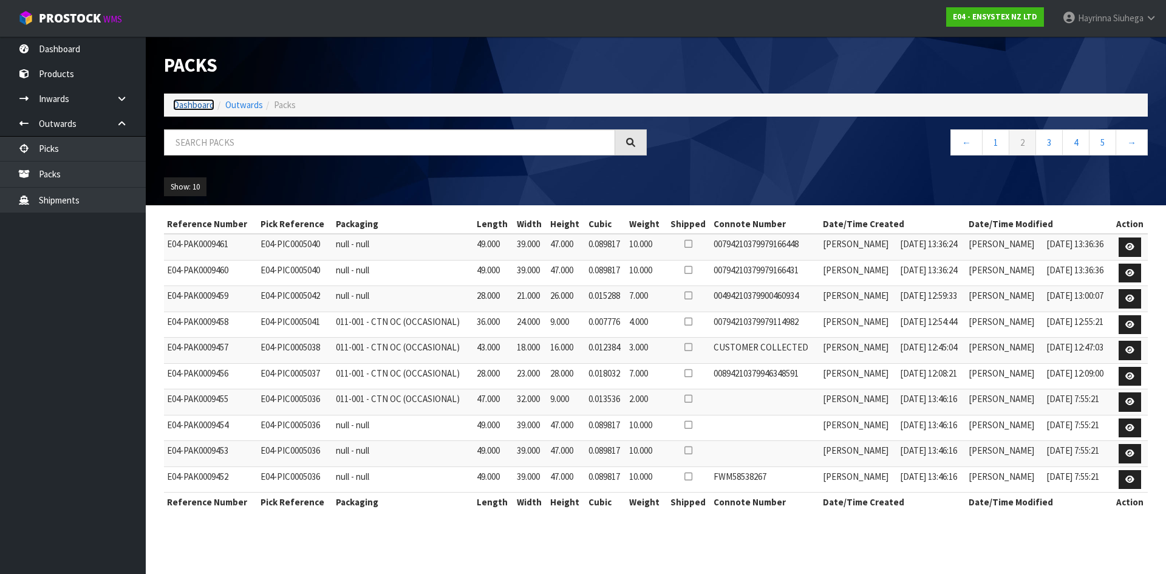
click at [201, 105] on link "Dashboard" at bounding box center [193, 105] width 41 height 12
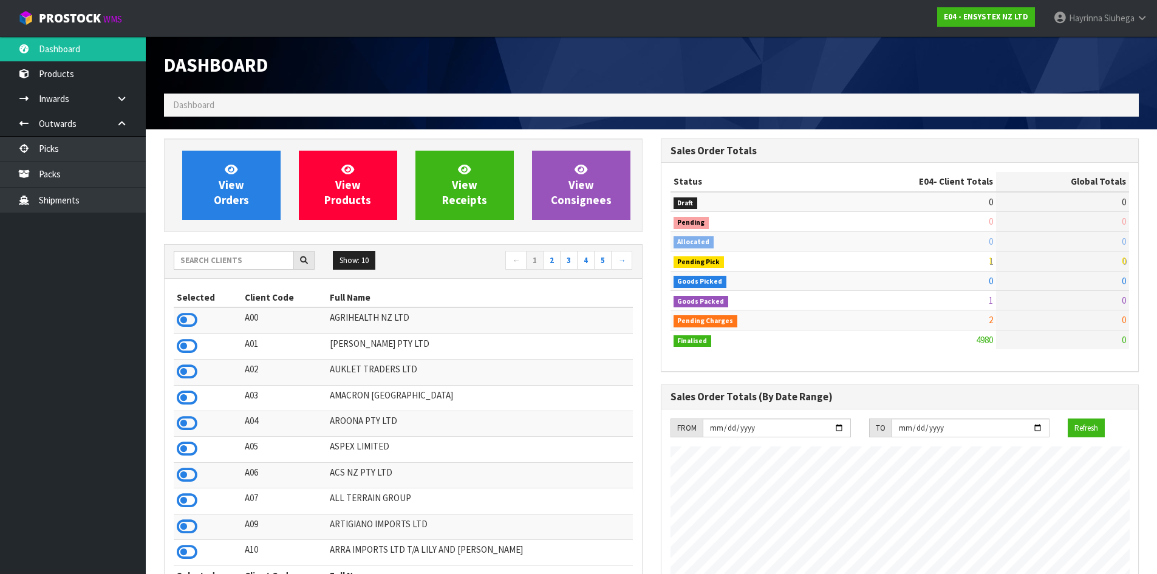
scroll to position [920, 496]
click at [107, 159] on link "Picks" at bounding box center [73, 148] width 146 height 25
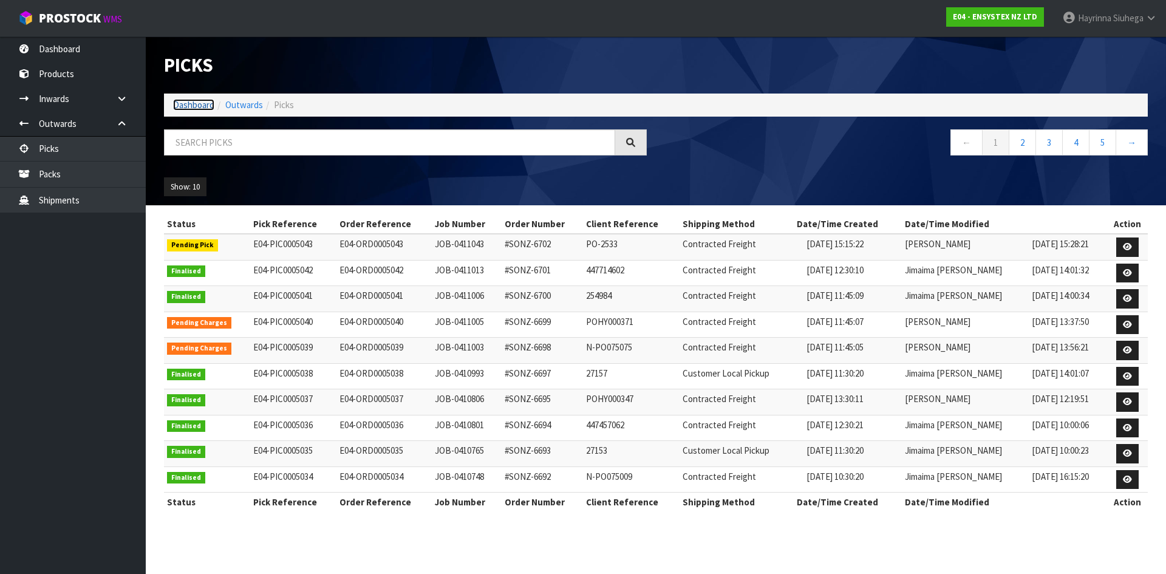
click at [208, 106] on link "Dashboard" at bounding box center [193, 105] width 41 height 12
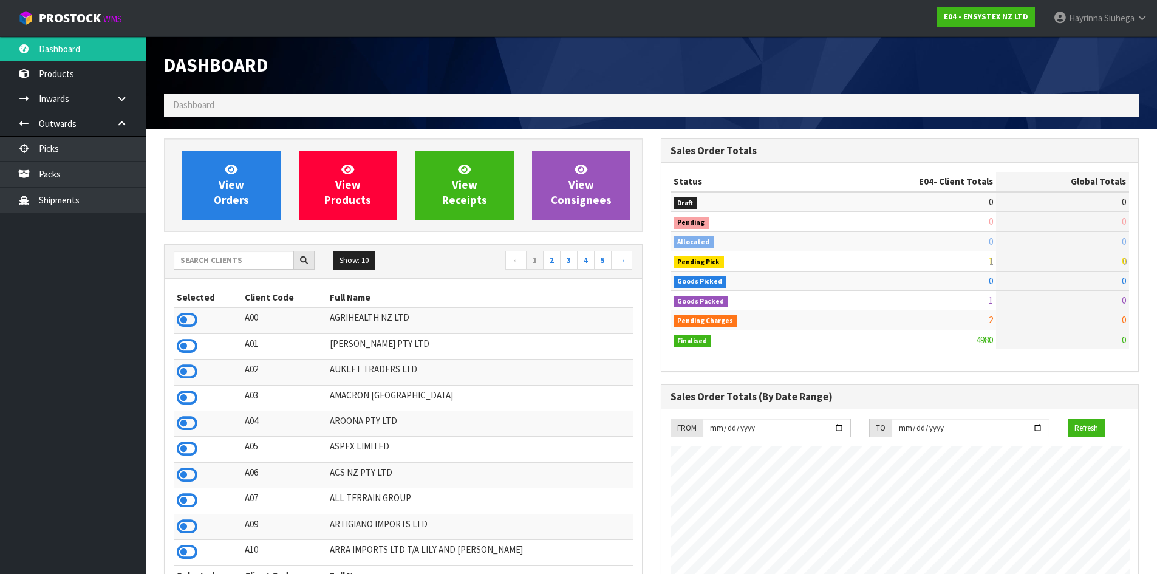
scroll to position [920, 496]
click at [245, 259] on input "text" at bounding box center [234, 260] width 120 height 19
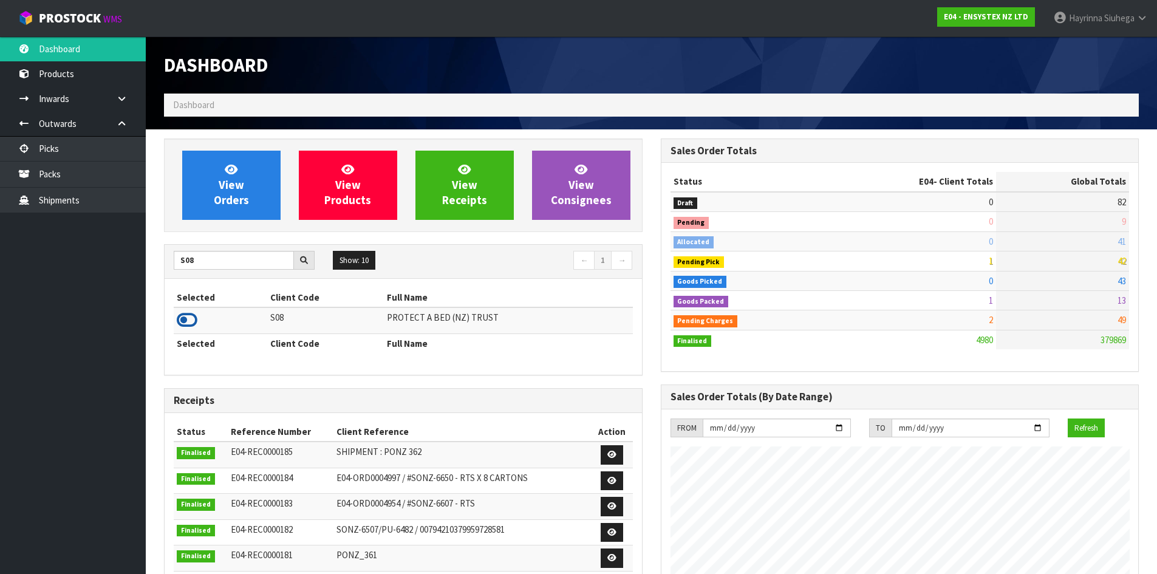
click at [188, 318] on icon at bounding box center [187, 320] width 21 height 18
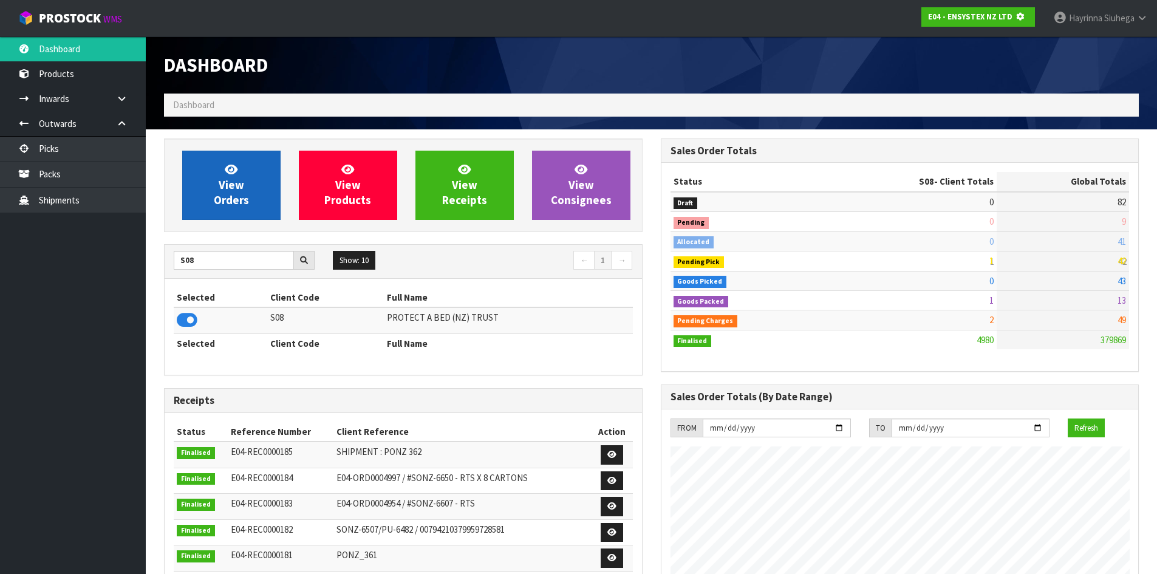
scroll to position [606535, 606795]
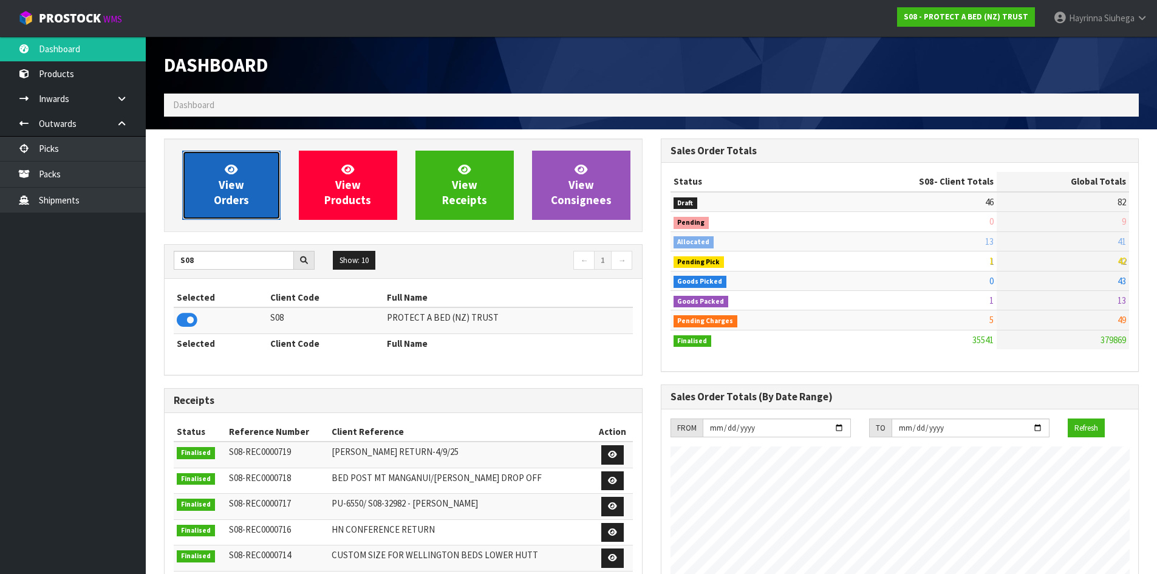
click at [259, 172] on link "View Orders" at bounding box center [231, 185] width 98 height 69
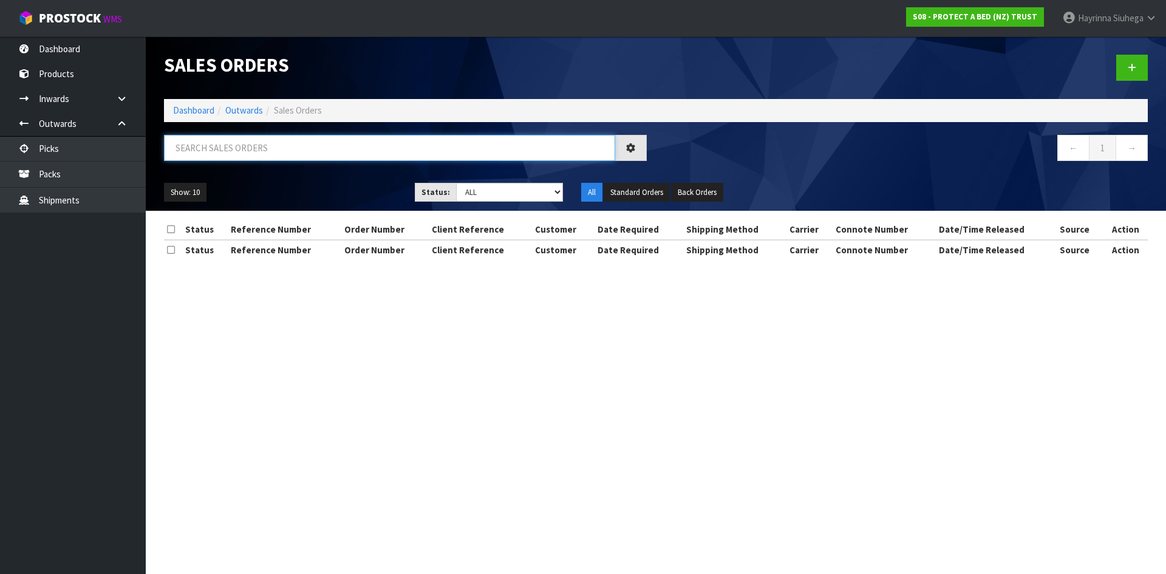
click at [274, 152] on input "text" at bounding box center [389, 148] width 451 height 26
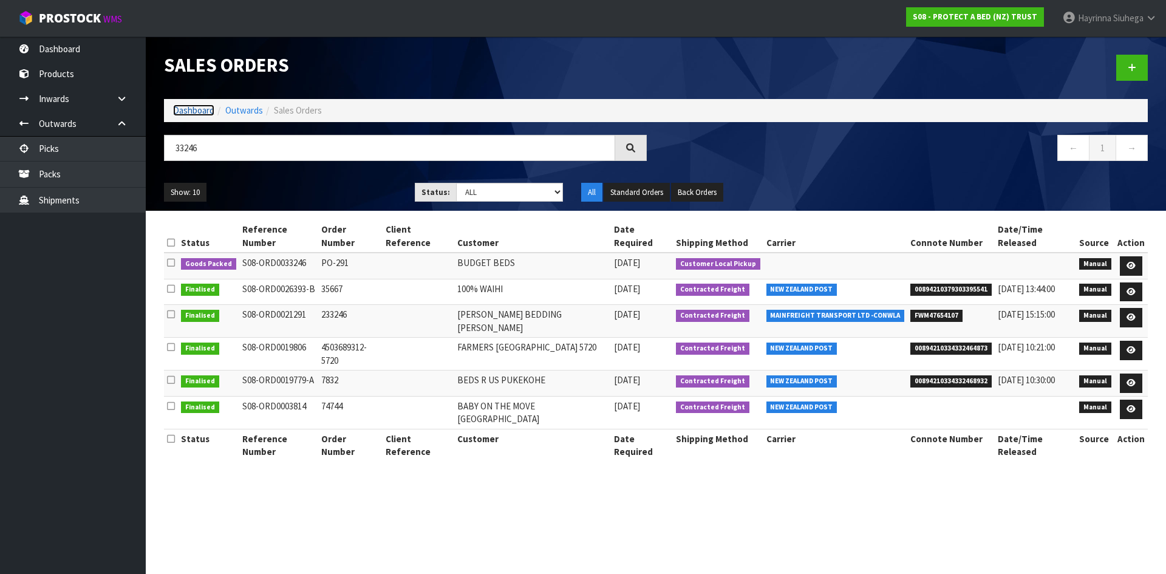
click at [211, 105] on link "Dashboard" at bounding box center [193, 110] width 41 height 12
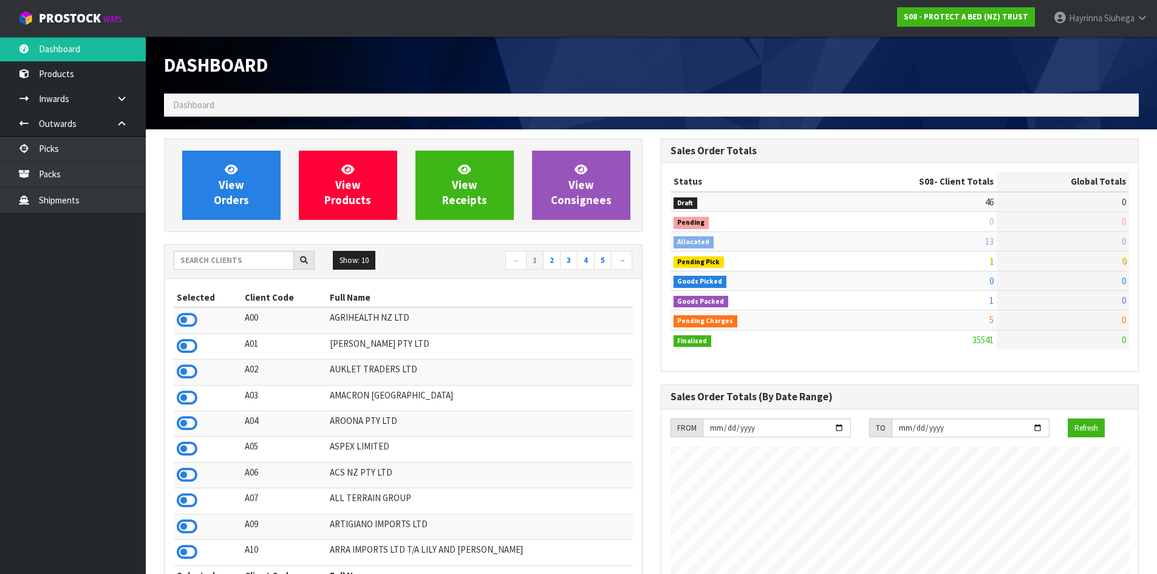
scroll to position [920, 496]
click at [233, 177] on link "View Orders" at bounding box center [231, 185] width 98 height 69
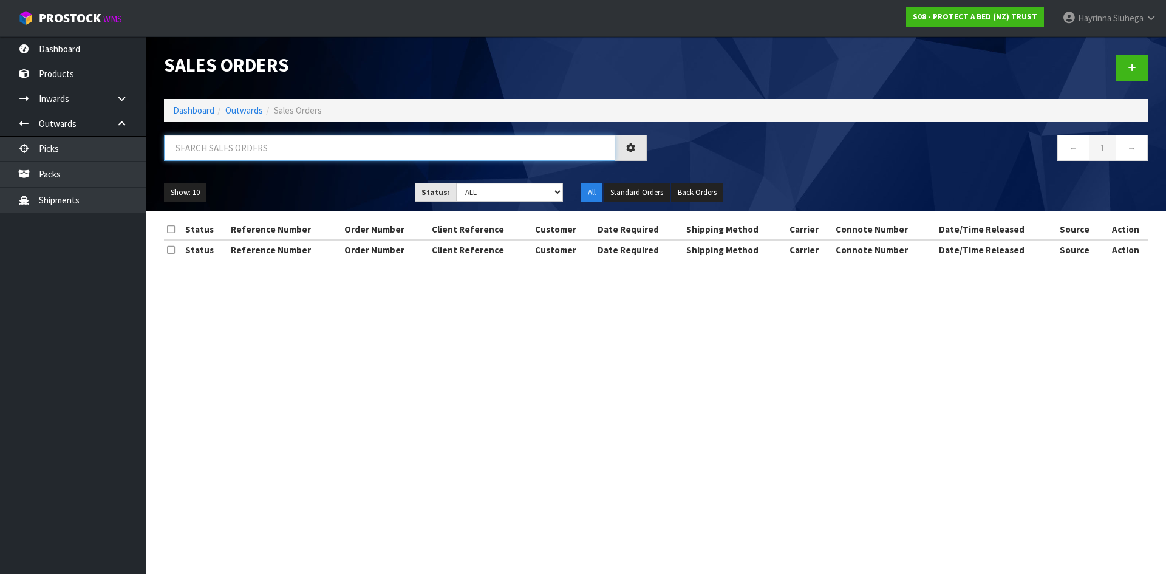
click at [238, 146] on input "text" at bounding box center [389, 148] width 451 height 26
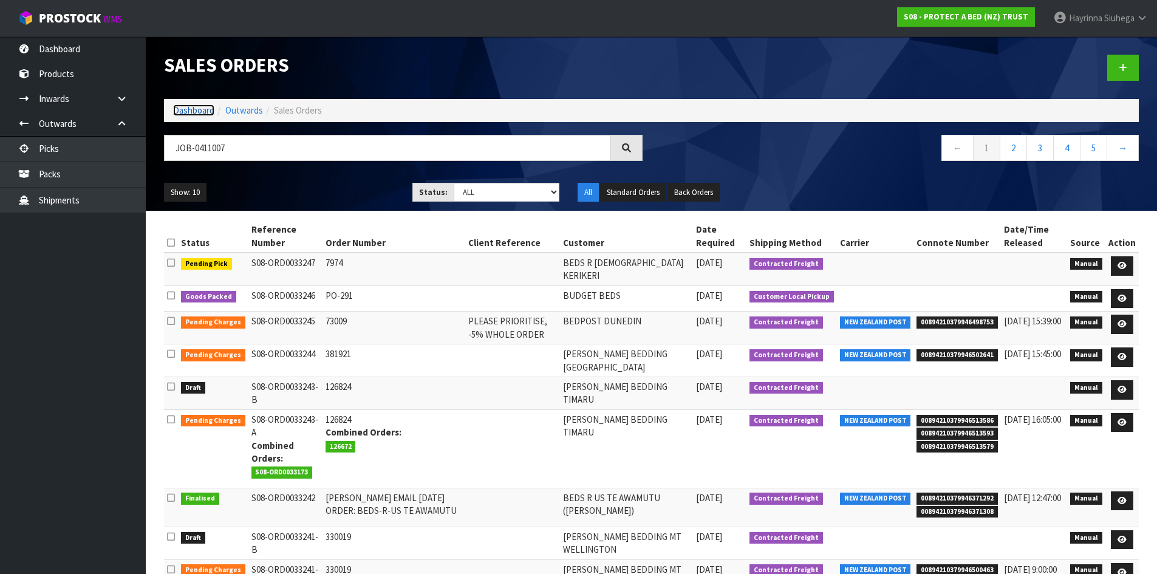
click at [208, 107] on link "Dashboard" at bounding box center [193, 110] width 41 height 12
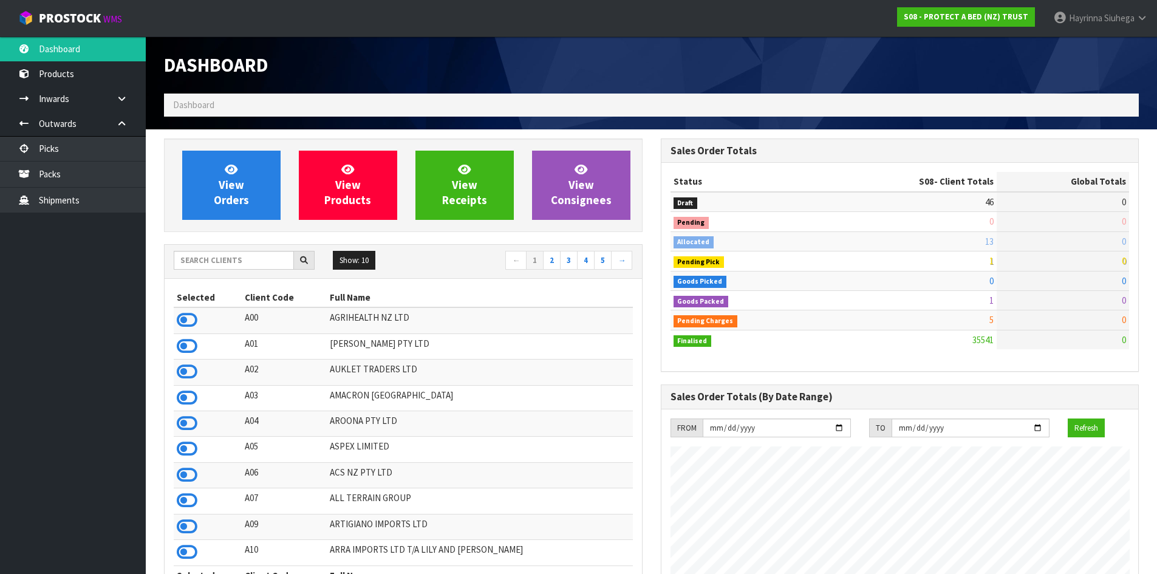
scroll to position [757, 496]
click at [230, 254] on input "text" at bounding box center [234, 260] width 120 height 19
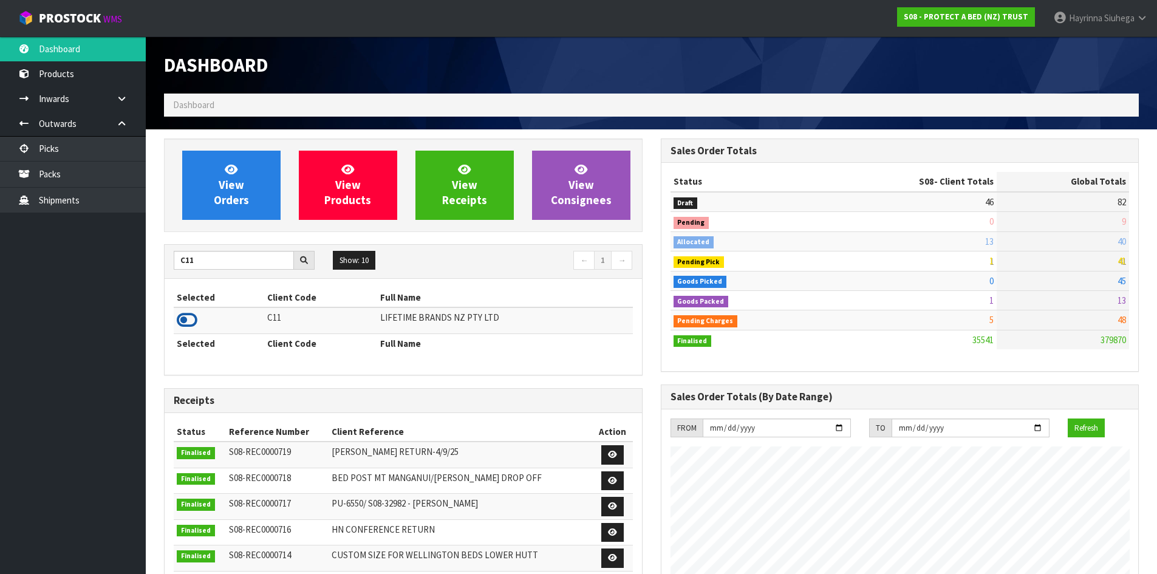
click at [185, 326] on icon at bounding box center [187, 320] width 21 height 18
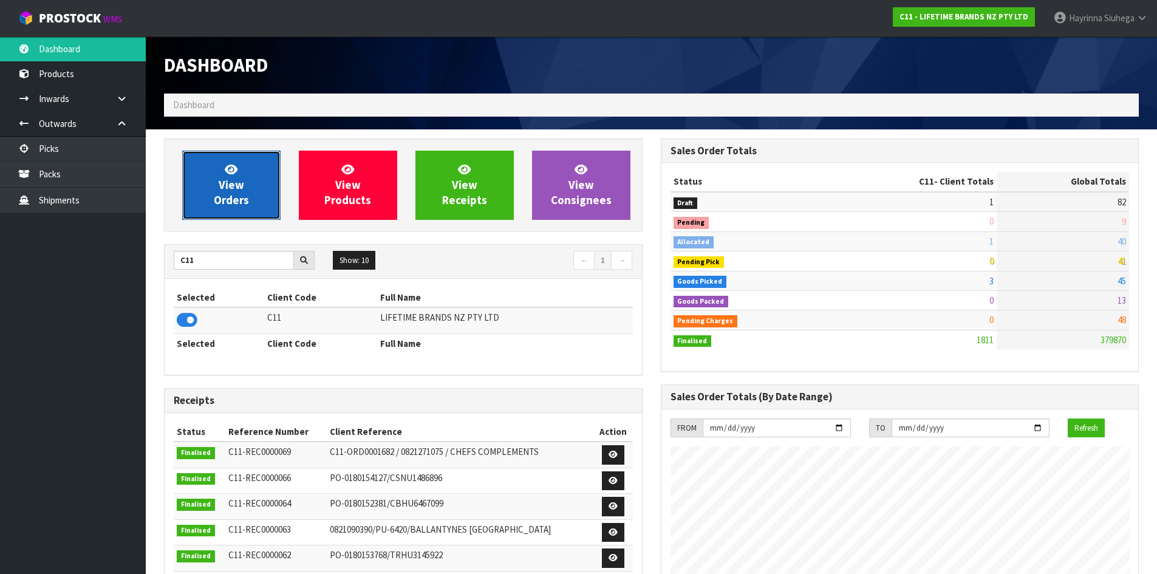
click at [257, 191] on link "View Orders" at bounding box center [231, 185] width 98 height 69
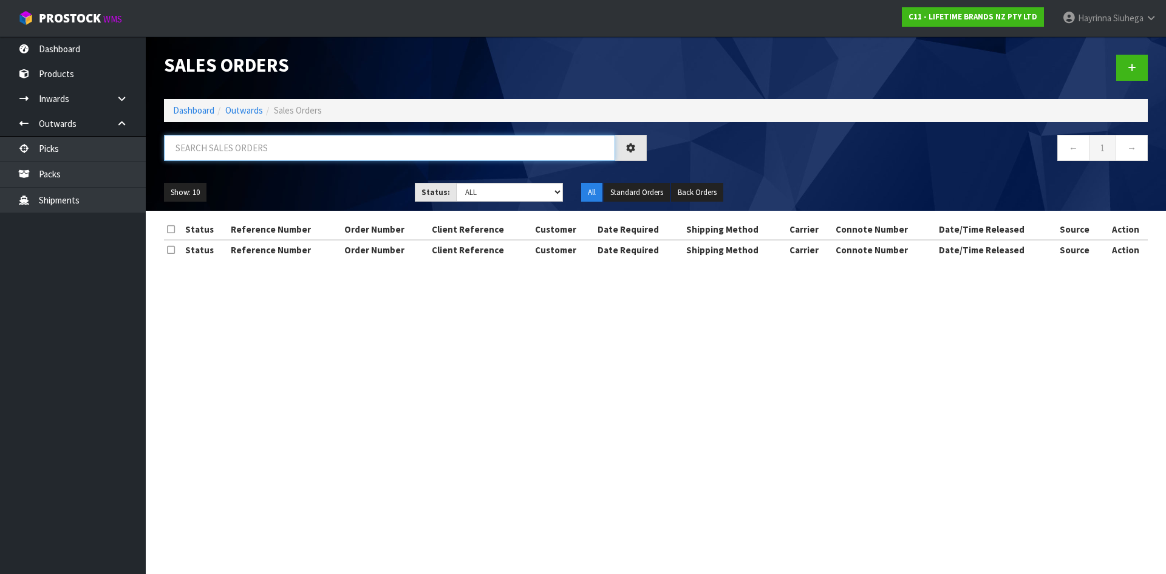
click at [252, 148] on input "text" at bounding box center [389, 148] width 451 height 26
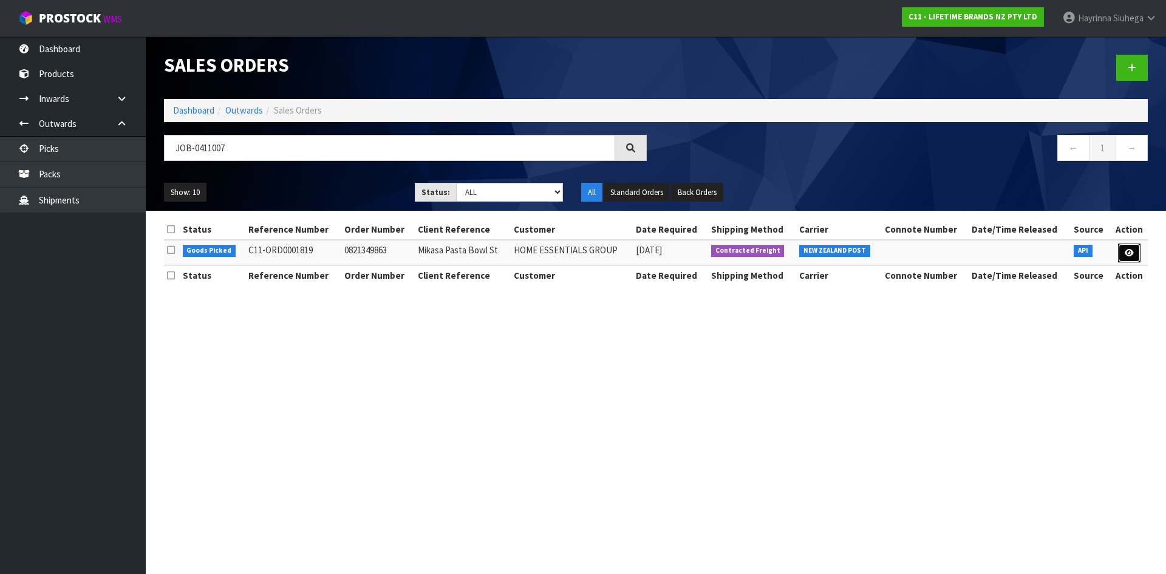
click at [1127, 250] on icon at bounding box center [1129, 253] width 9 height 8
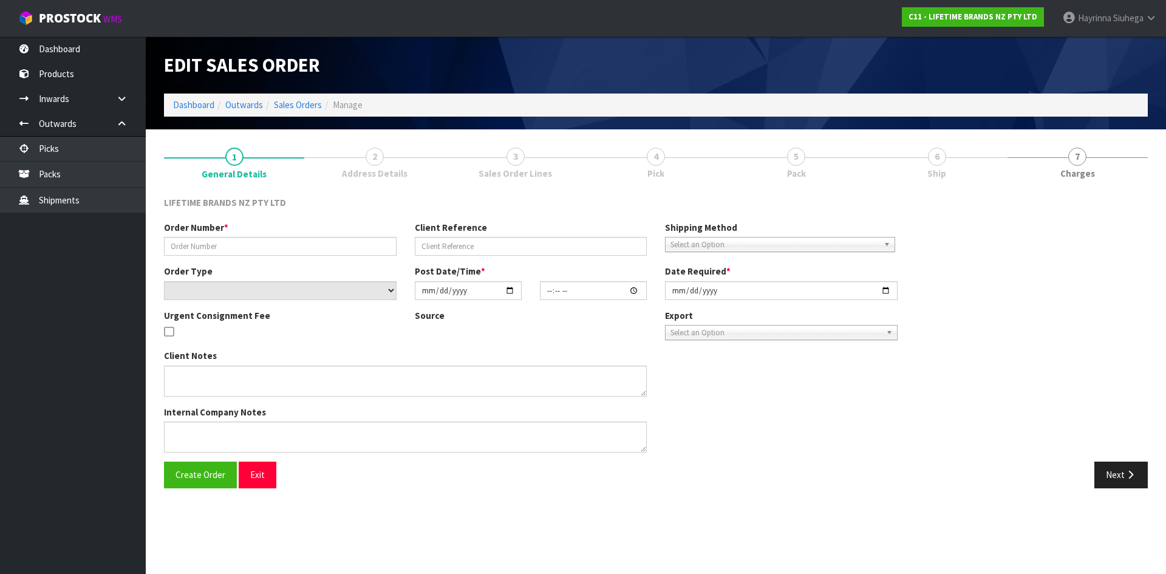
click at [897, 170] on link "6 Ship" at bounding box center [937, 162] width 140 height 48
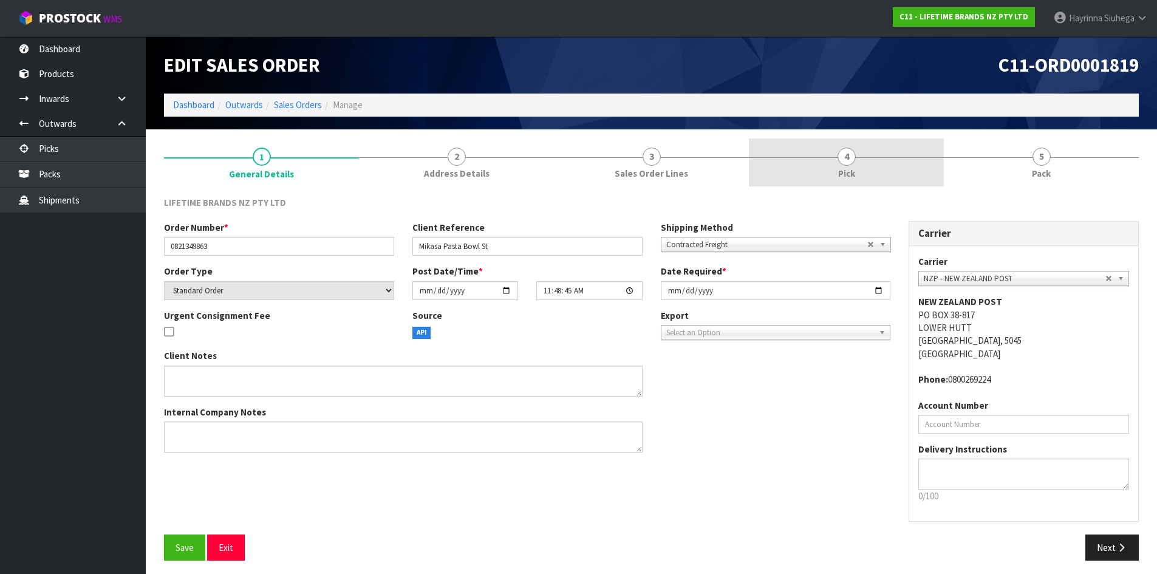
click at [900, 167] on link "4 Pick" at bounding box center [846, 162] width 195 height 48
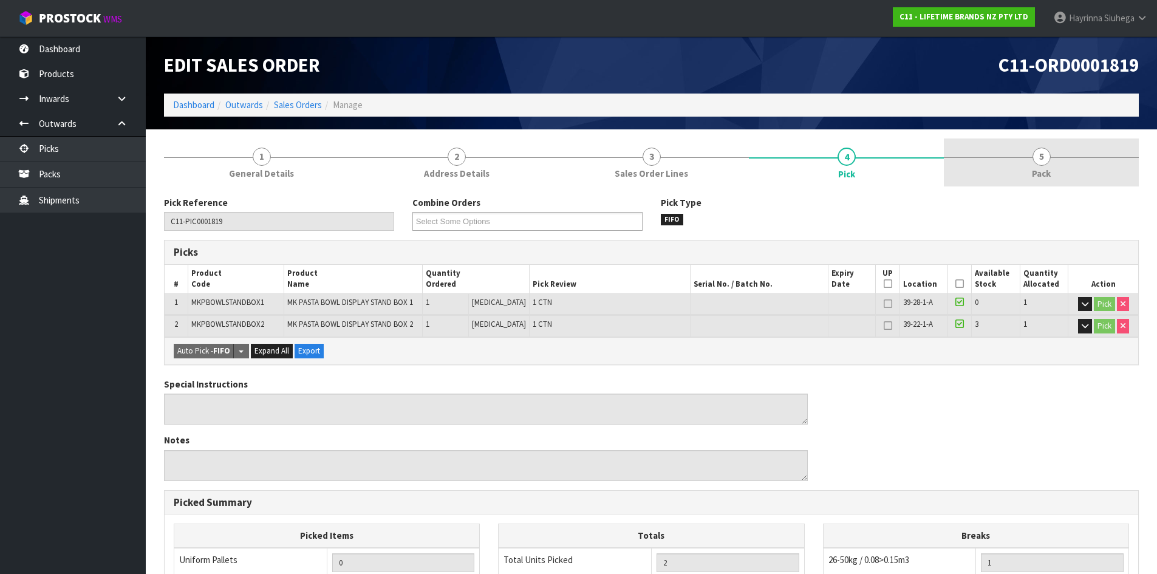
click at [982, 159] on link "5 Pack" at bounding box center [1041, 162] width 195 height 48
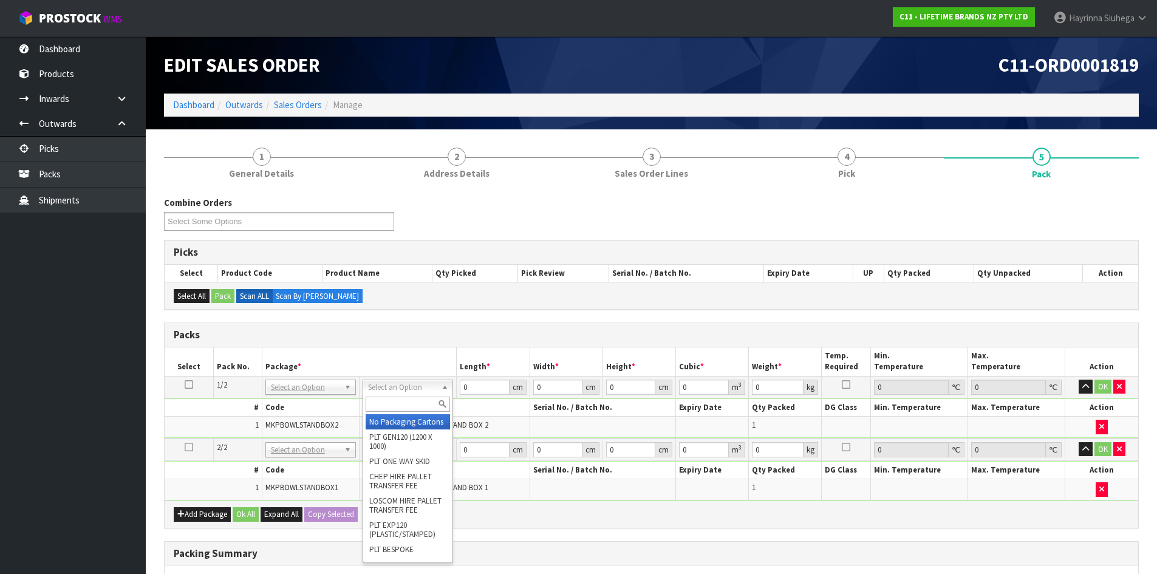
drag, startPoint x: 393, startPoint y: 417, endPoint x: 414, endPoint y: 448, distance: 37.2
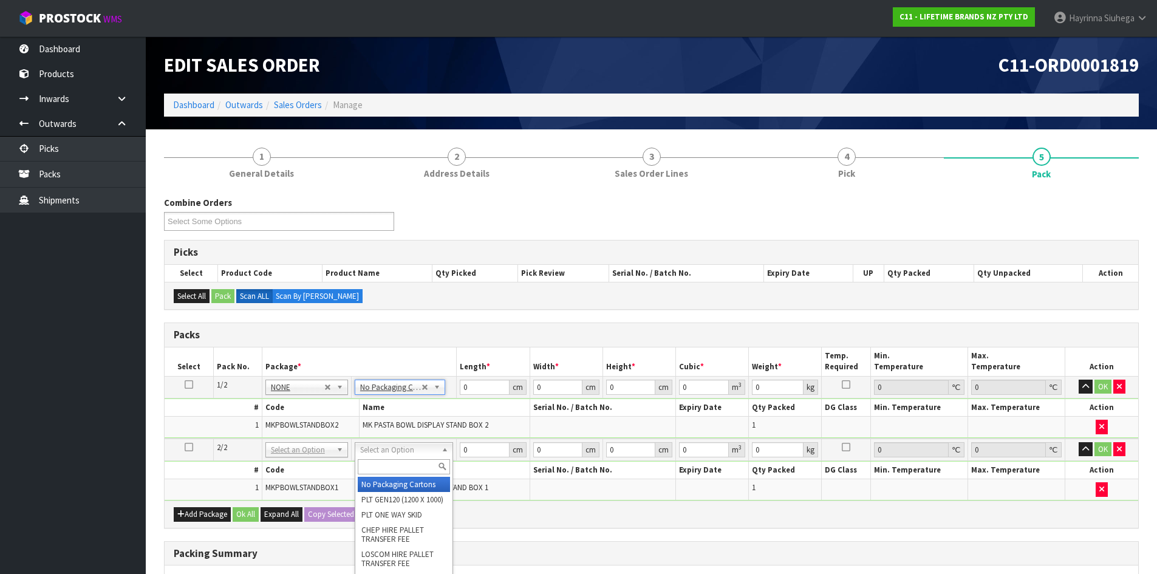
drag, startPoint x: 408, startPoint y: 482, endPoint x: 418, endPoint y: 475, distance: 11.8
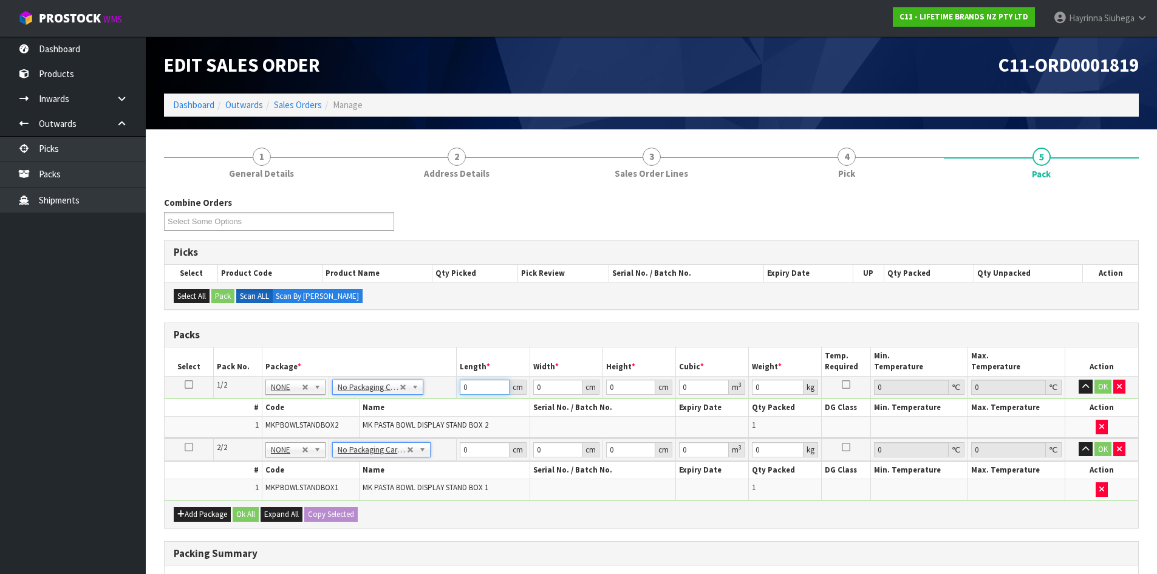
click at [462, 388] on input "0" at bounding box center [484, 387] width 49 height 15
click at [613, 390] on input "47" at bounding box center [630, 387] width 49 height 15
click button "OK" at bounding box center [1102, 387] width 17 height 15
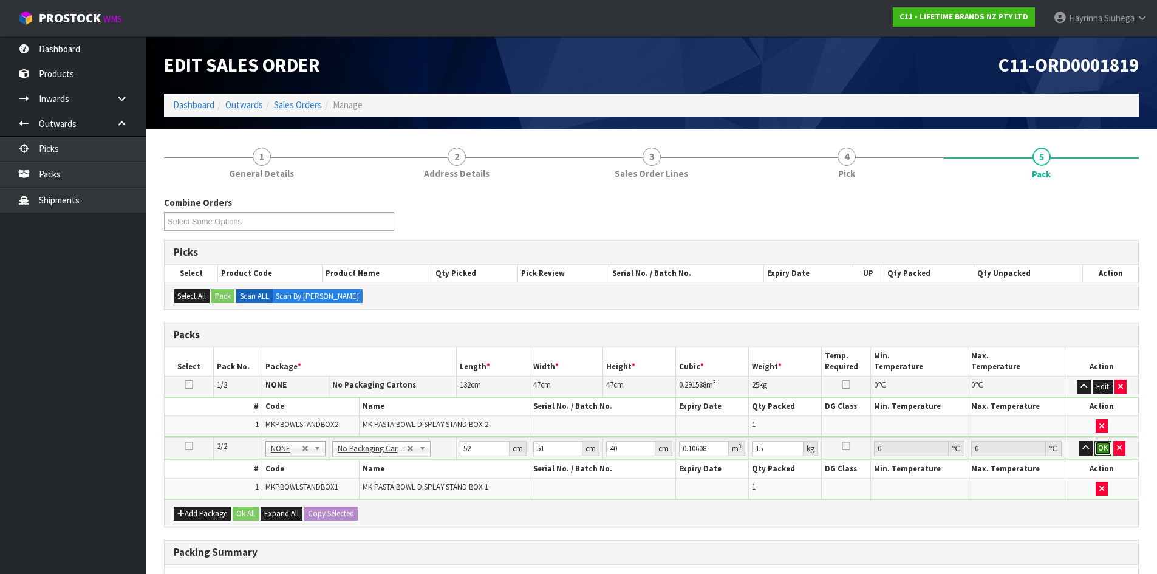
click button "OK" at bounding box center [1102, 448] width 17 height 15
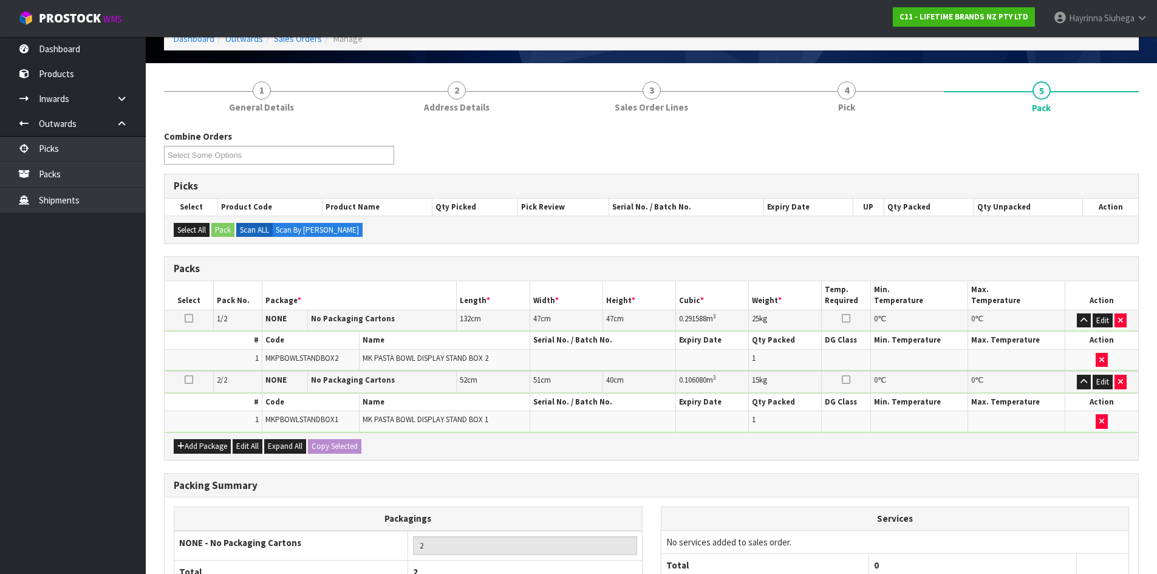
scroll to position [183, 0]
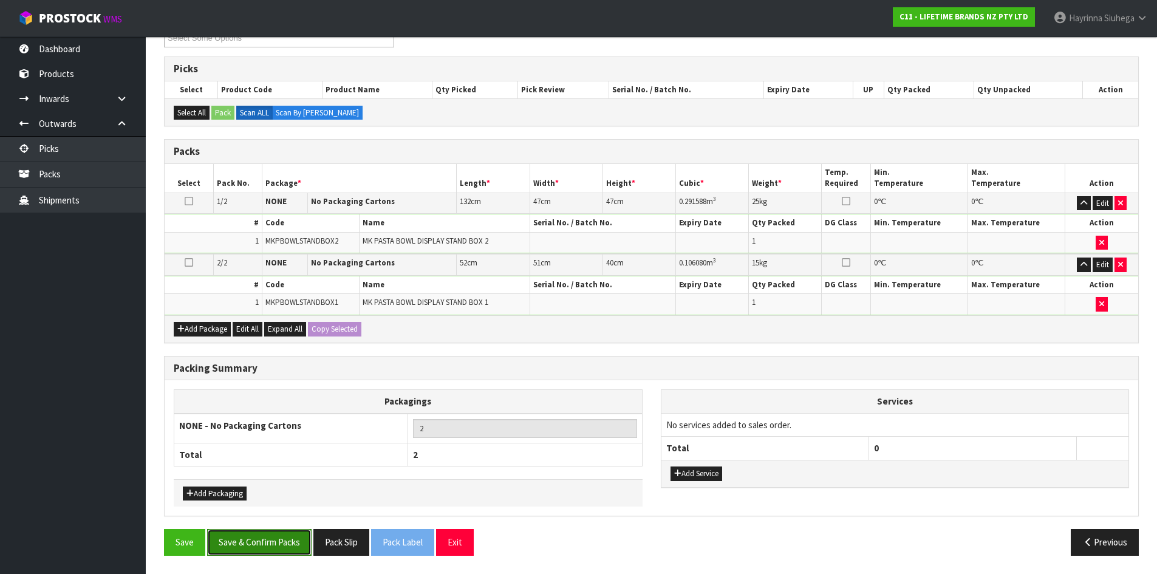
click at [230, 545] on button "Save & Confirm Packs" at bounding box center [259, 542] width 104 height 26
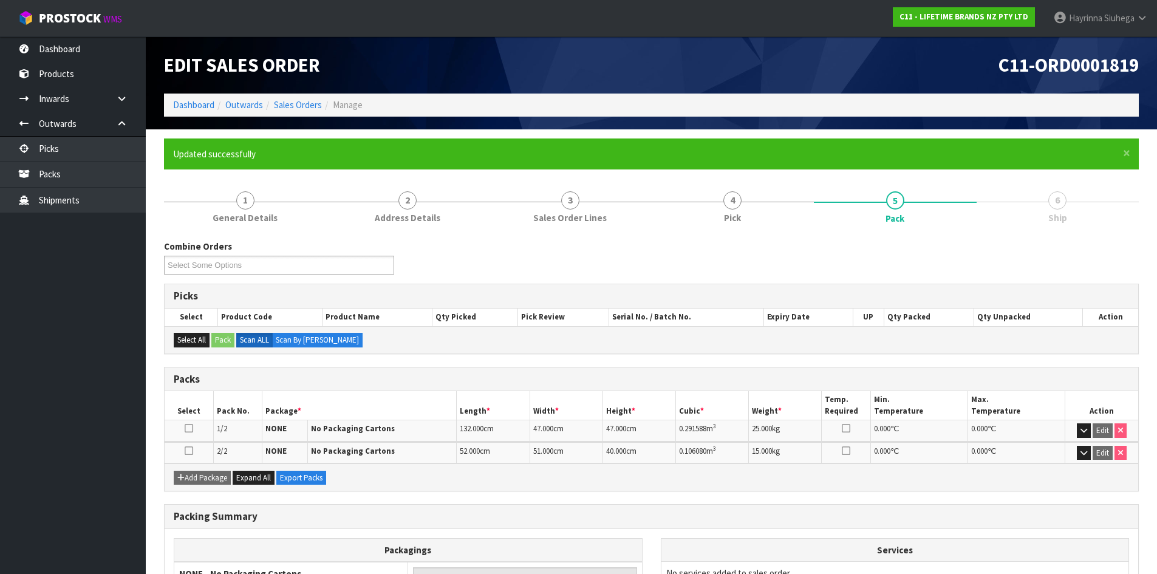
scroll to position [121, 0]
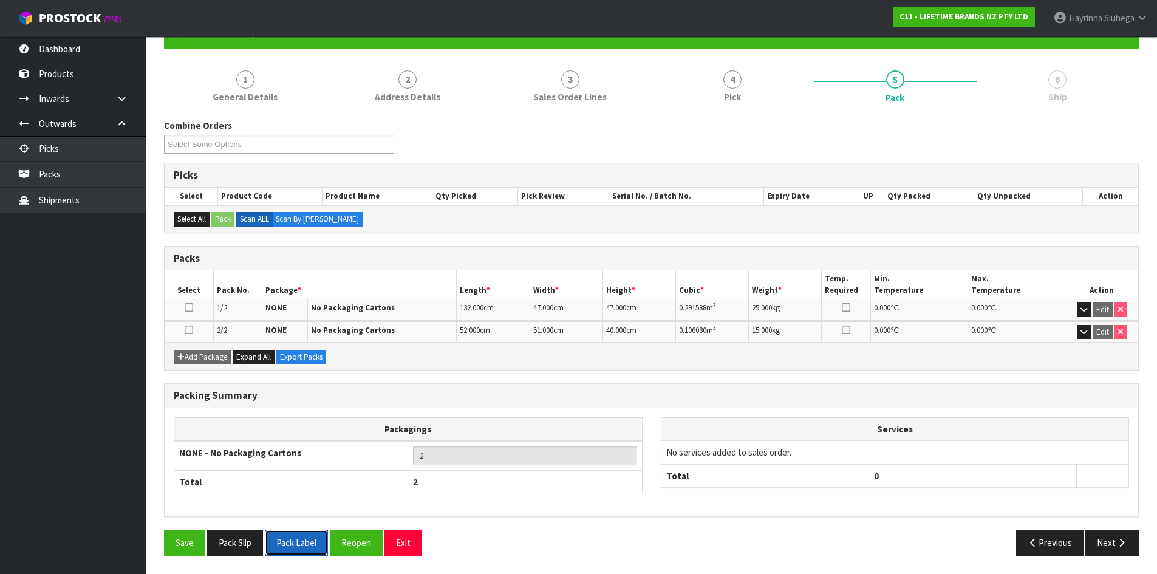
click at [281, 535] on button "Pack Label" at bounding box center [296, 543] width 63 height 26
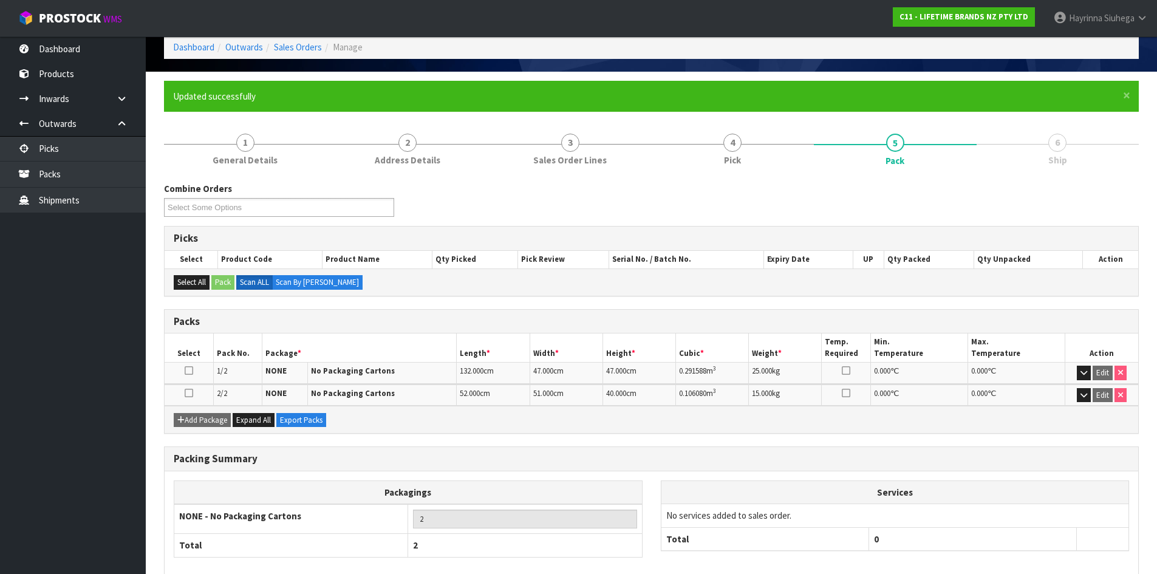
scroll to position [0, 0]
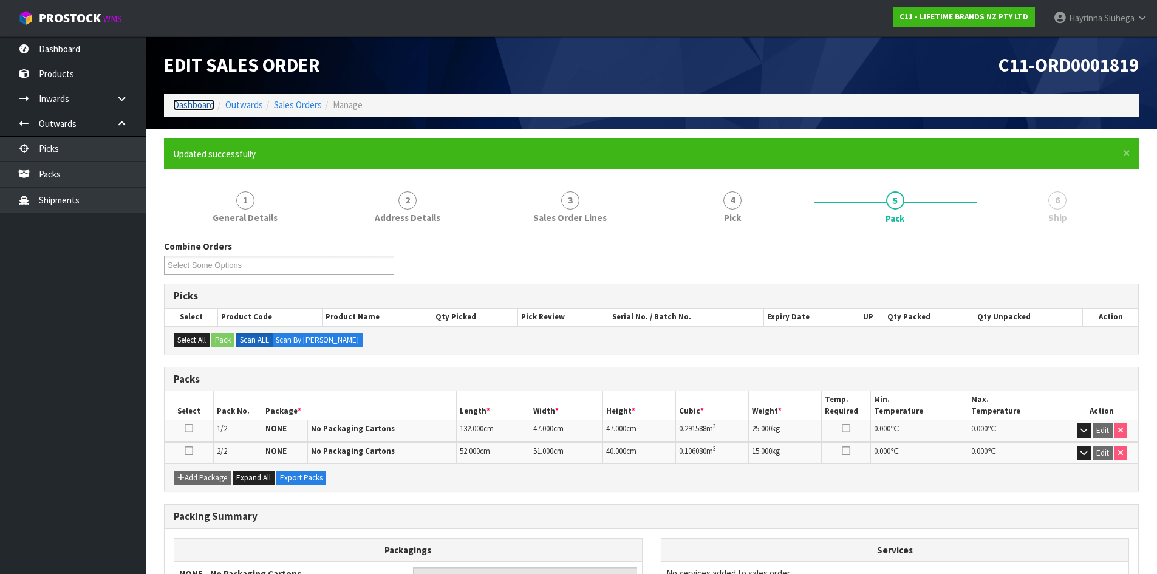
click at [201, 104] on link "Dashboard" at bounding box center [193, 105] width 41 height 12
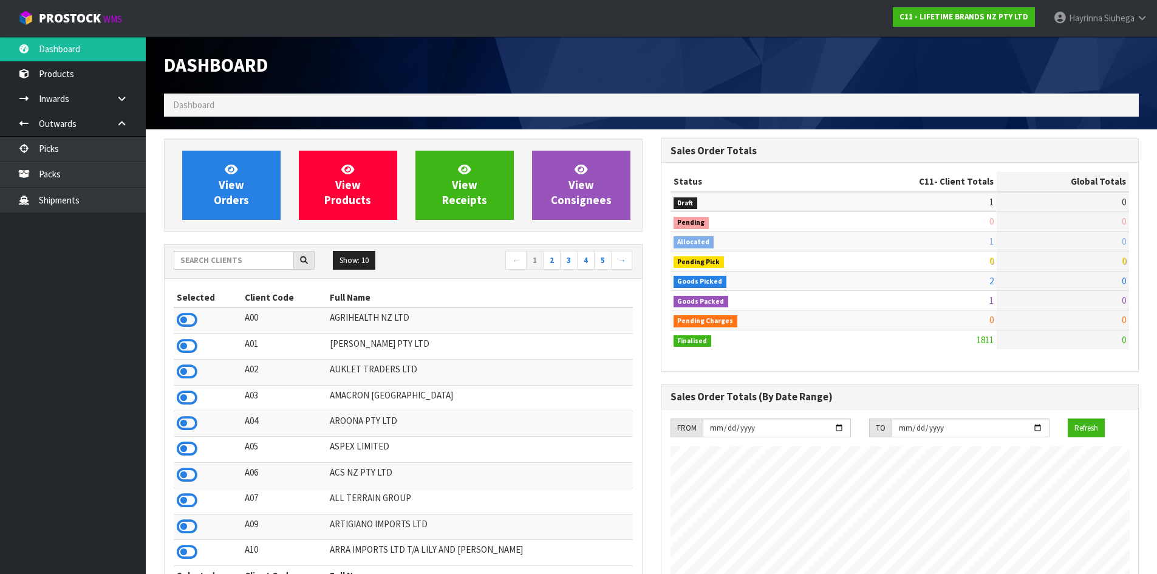
scroll to position [920, 496]
click at [80, 159] on link "Picks" at bounding box center [73, 148] width 146 height 25
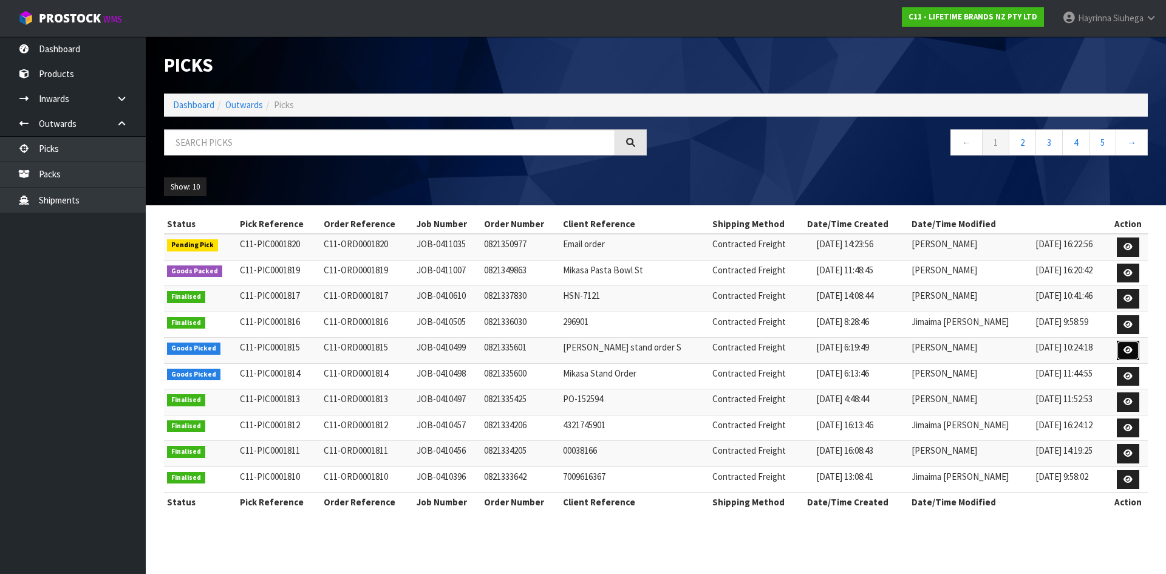
click at [1123, 350] on icon at bounding box center [1127, 350] width 9 height 8
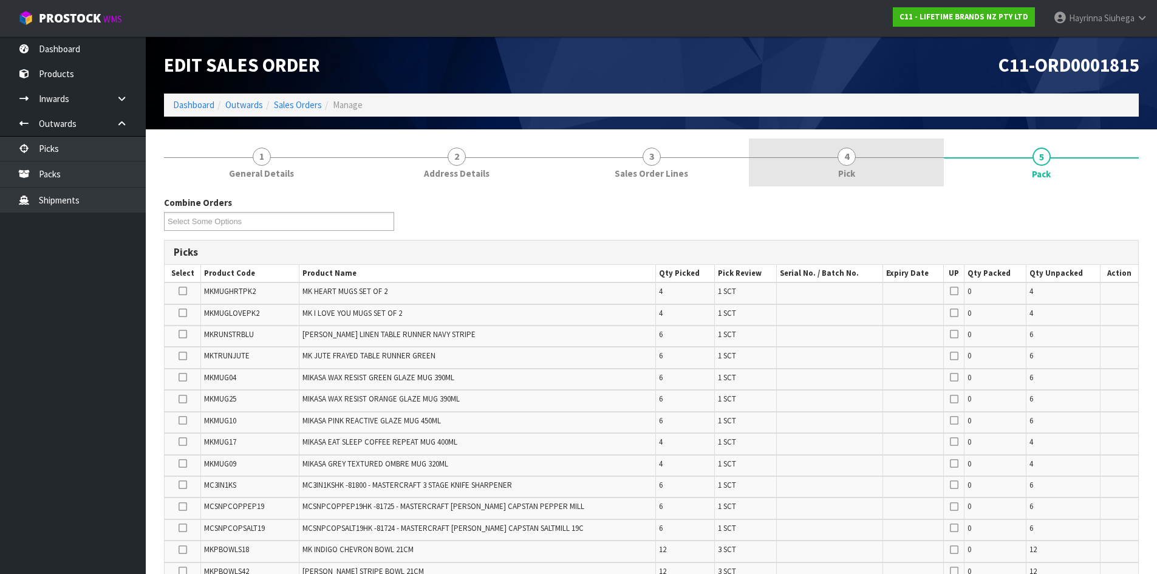
click at [897, 151] on link "4 Pick" at bounding box center [846, 162] width 195 height 48
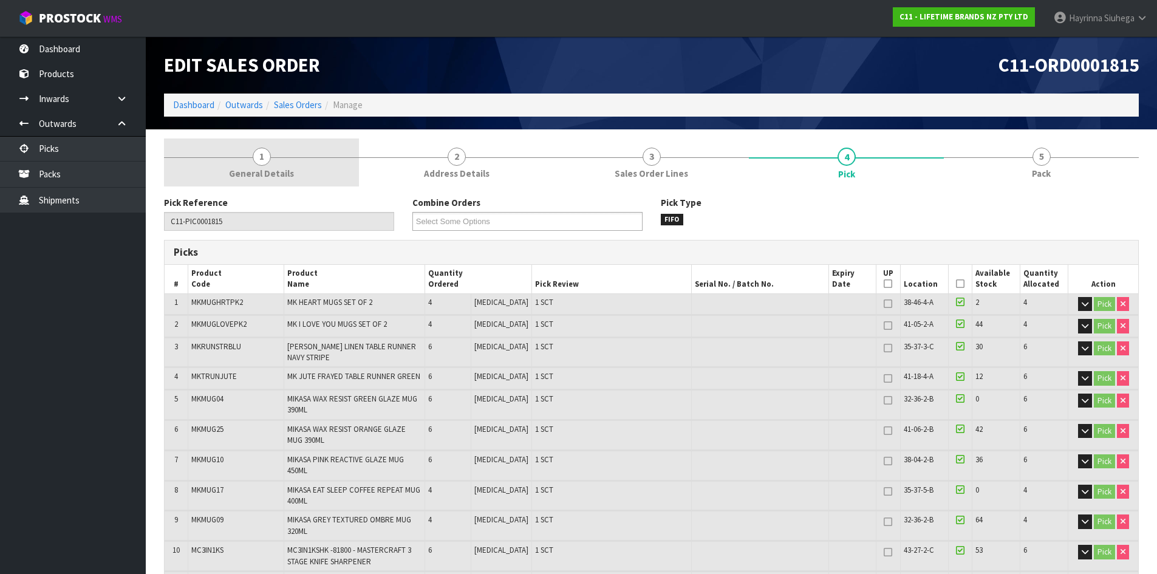
click at [292, 168] on span "General Details" at bounding box center [261, 173] width 65 height 13
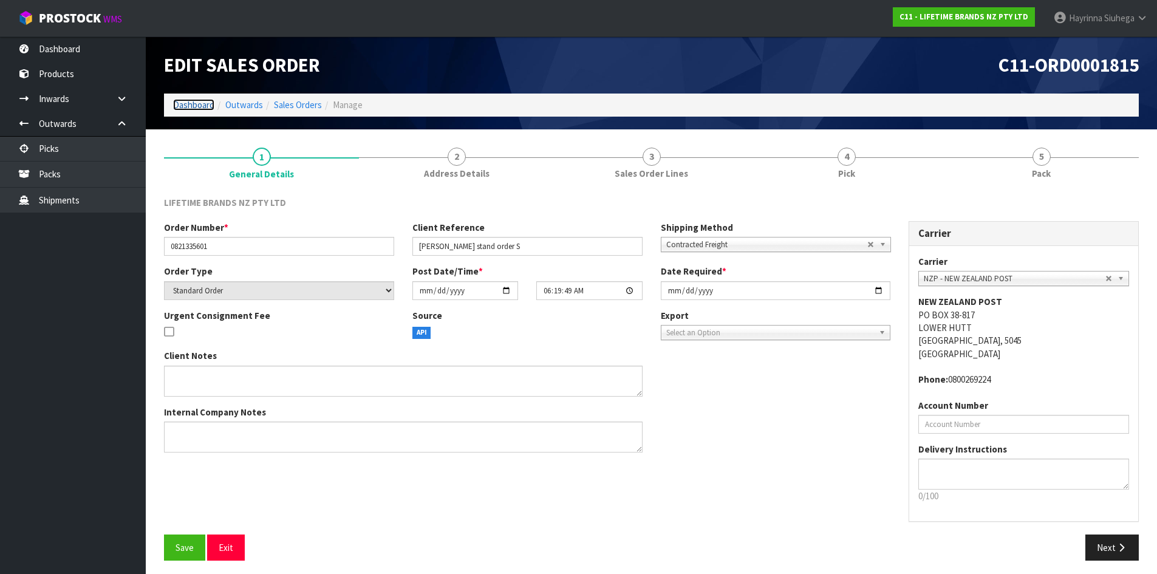
click at [207, 100] on link "Dashboard" at bounding box center [193, 105] width 41 height 12
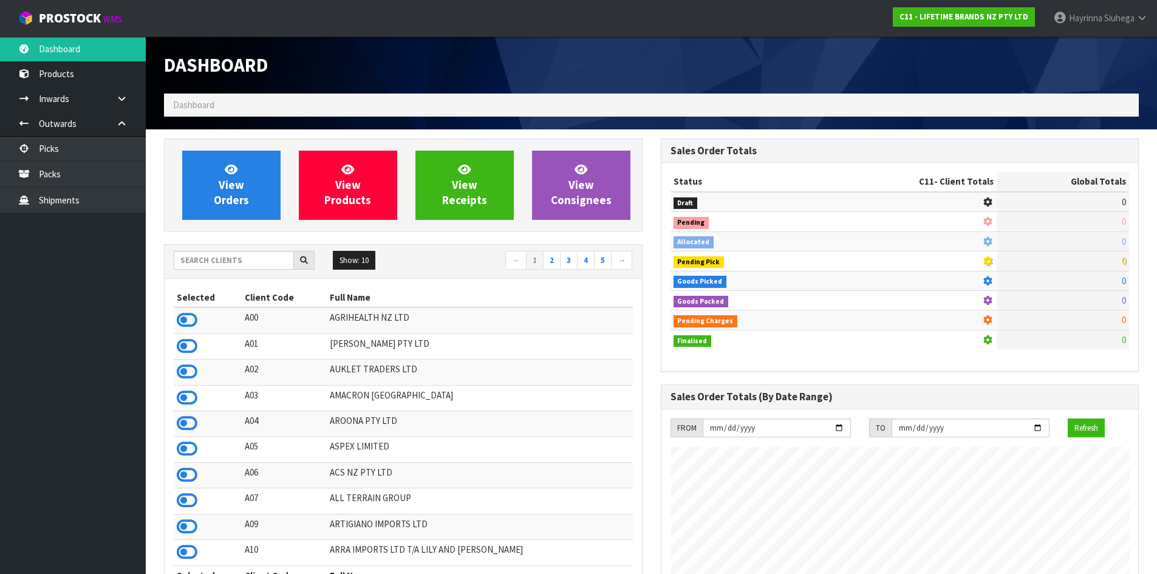
scroll to position [920, 496]
click at [212, 256] on input "text" at bounding box center [234, 260] width 120 height 19
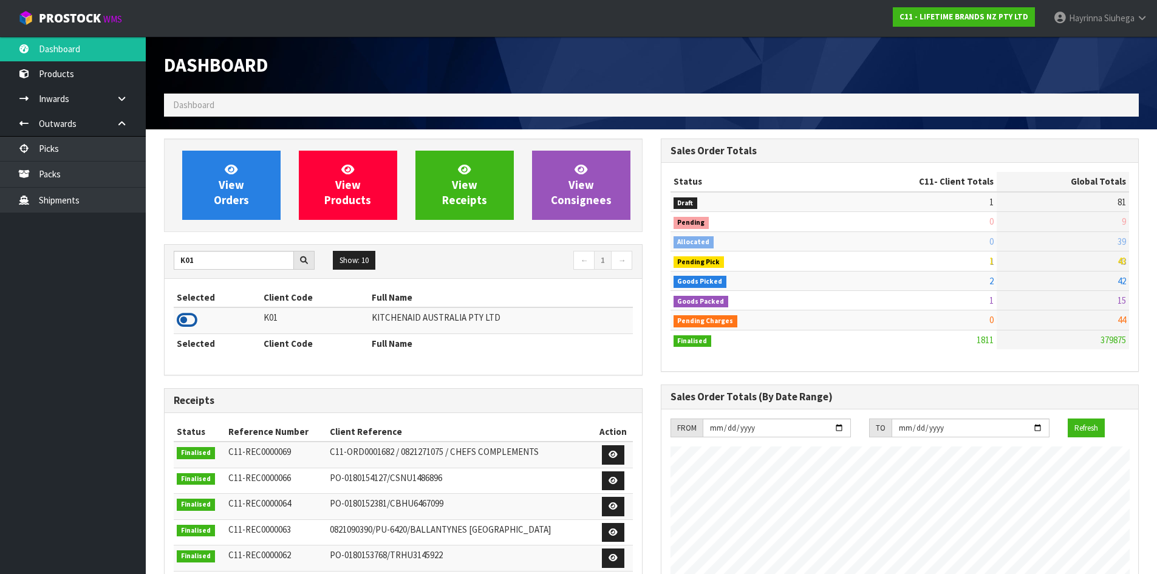
click at [189, 327] on icon at bounding box center [187, 320] width 21 height 18
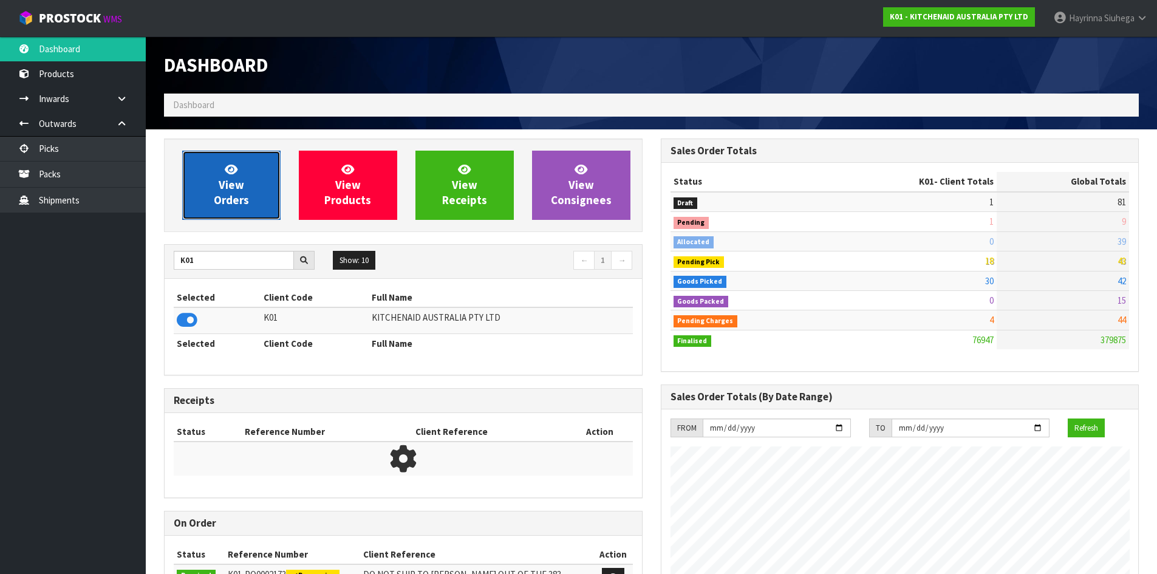
click at [256, 180] on link "View Orders" at bounding box center [231, 185] width 98 height 69
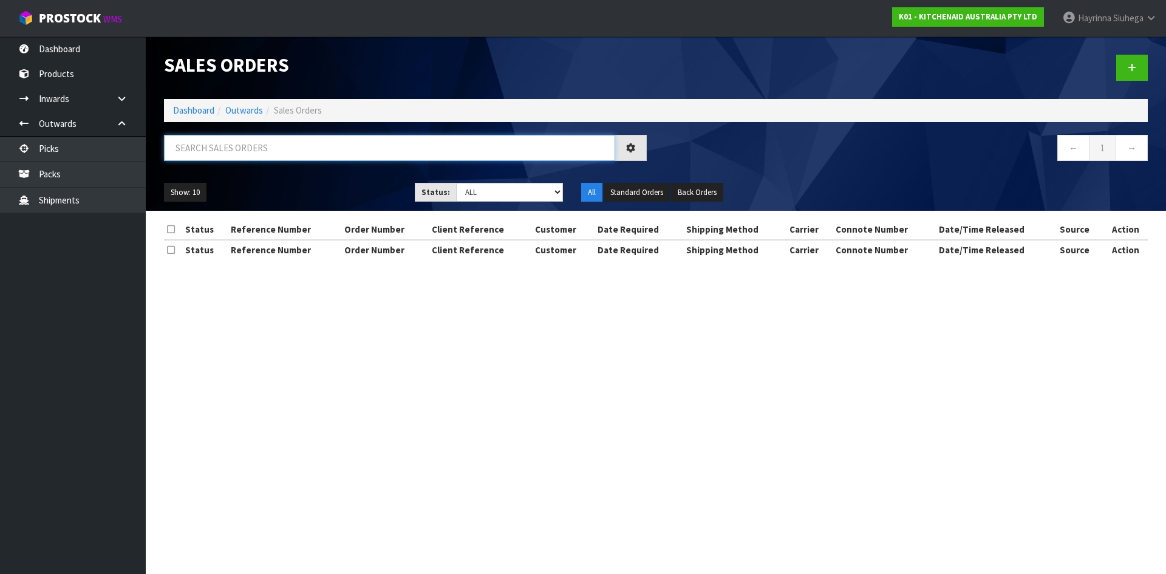
click at [190, 145] on input "text" at bounding box center [389, 148] width 451 height 26
click at [179, 104] on li "Dashboard" at bounding box center [193, 110] width 41 height 13
click at [176, 106] on link "Dashboard" at bounding box center [193, 110] width 41 height 12
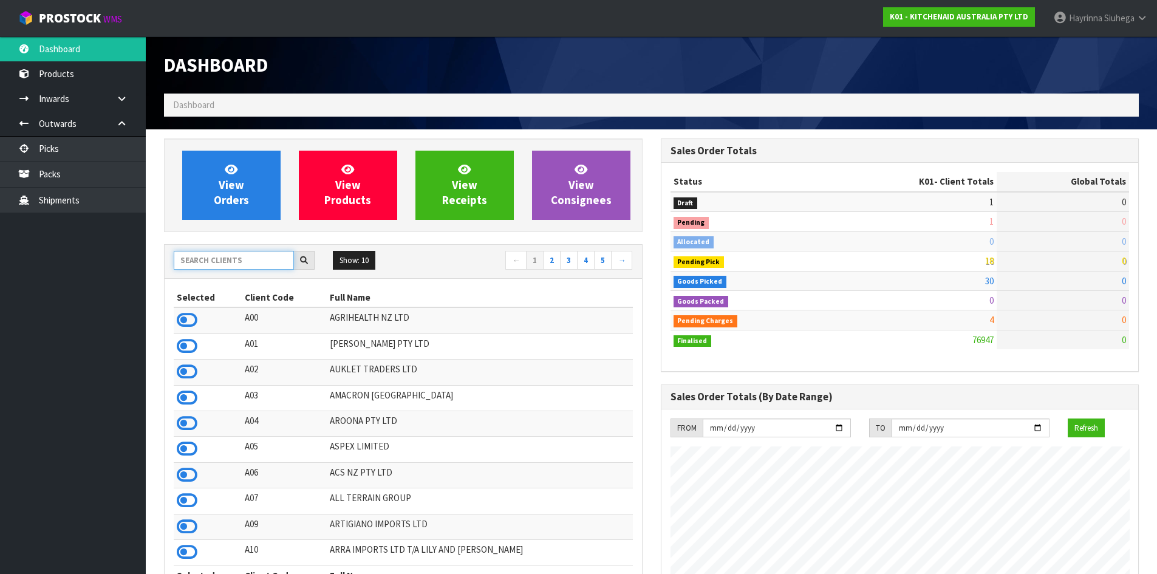
scroll to position [757, 496]
click at [237, 261] on input "text" at bounding box center [234, 260] width 120 height 19
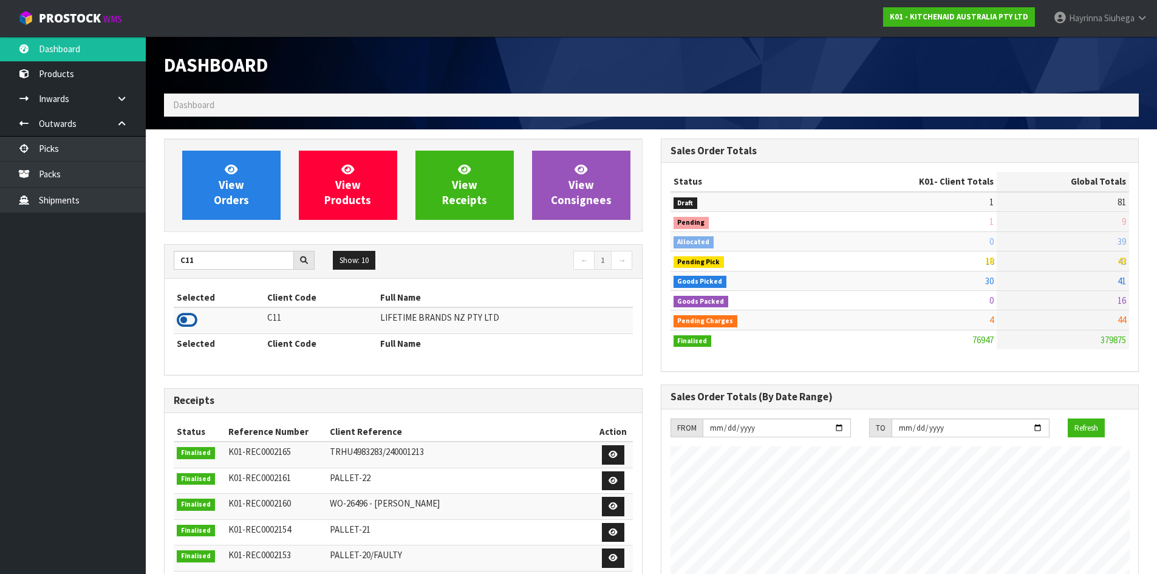
click at [193, 321] on icon at bounding box center [187, 320] width 21 height 18
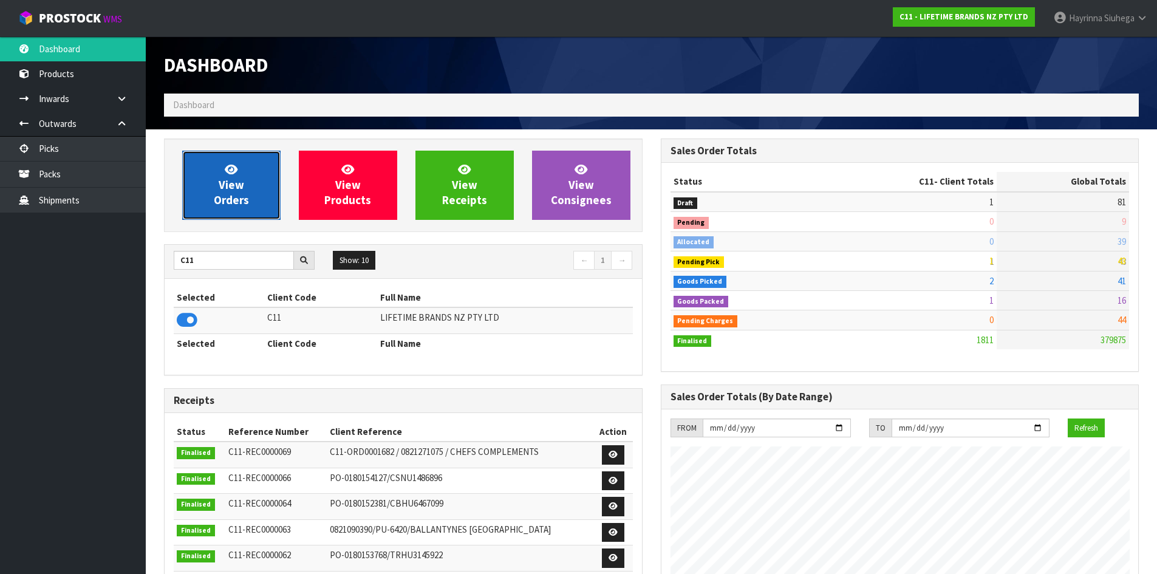
click at [257, 189] on link "View Orders" at bounding box center [231, 185] width 98 height 69
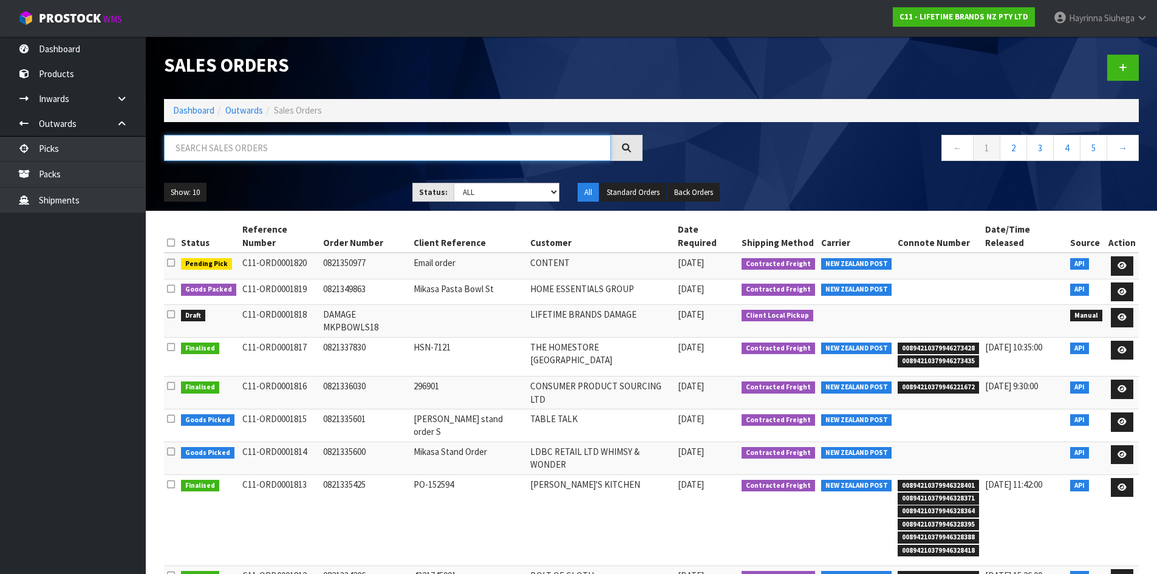
click at [245, 158] on input "text" at bounding box center [387, 148] width 447 height 26
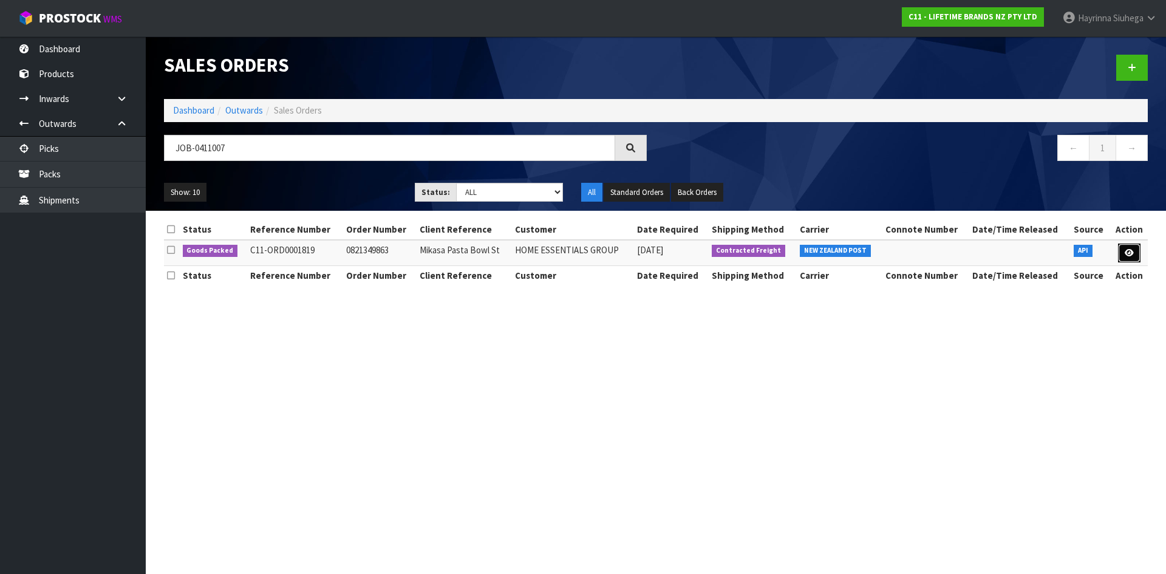
click at [1122, 248] on link at bounding box center [1129, 253] width 22 height 19
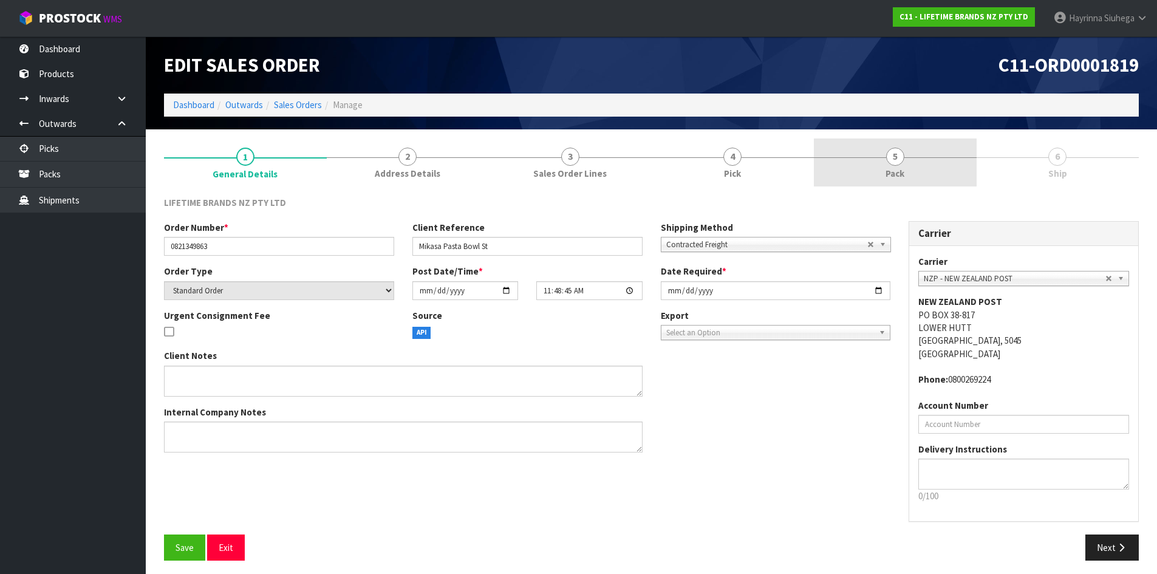
click at [845, 146] on link "5 Pack" at bounding box center [895, 162] width 163 height 48
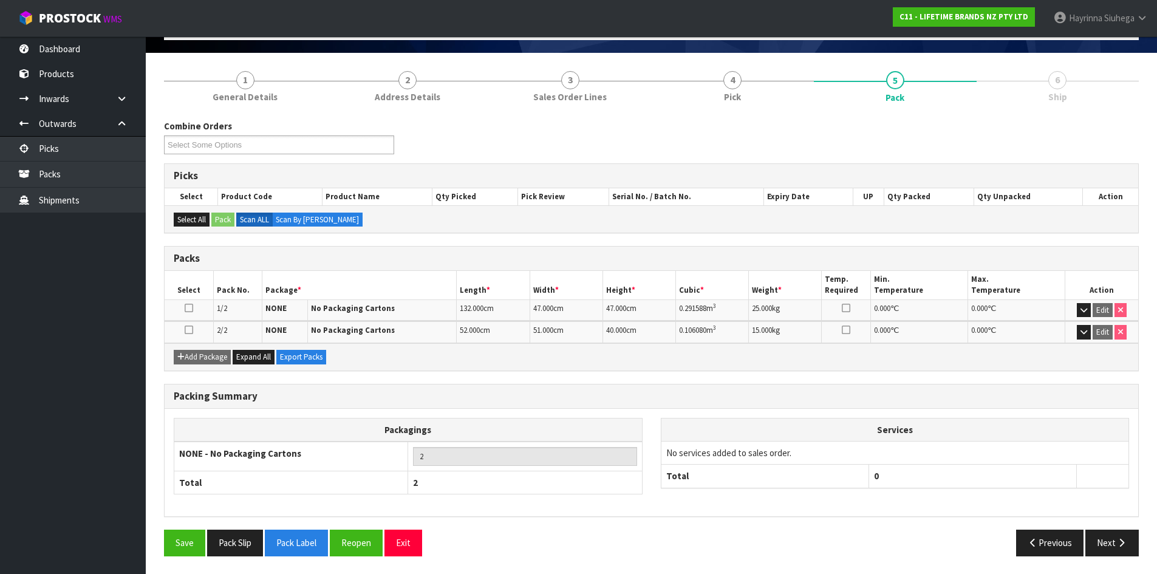
scroll to position [77, 0]
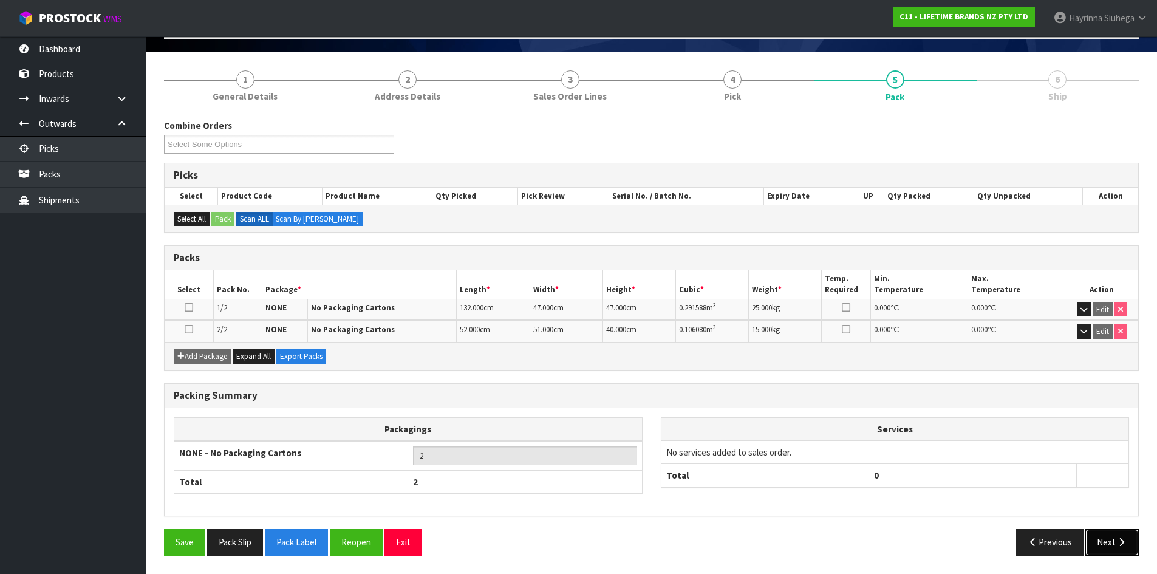
click at [1114, 545] on button "Next" at bounding box center [1111, 542] width 53 height 26
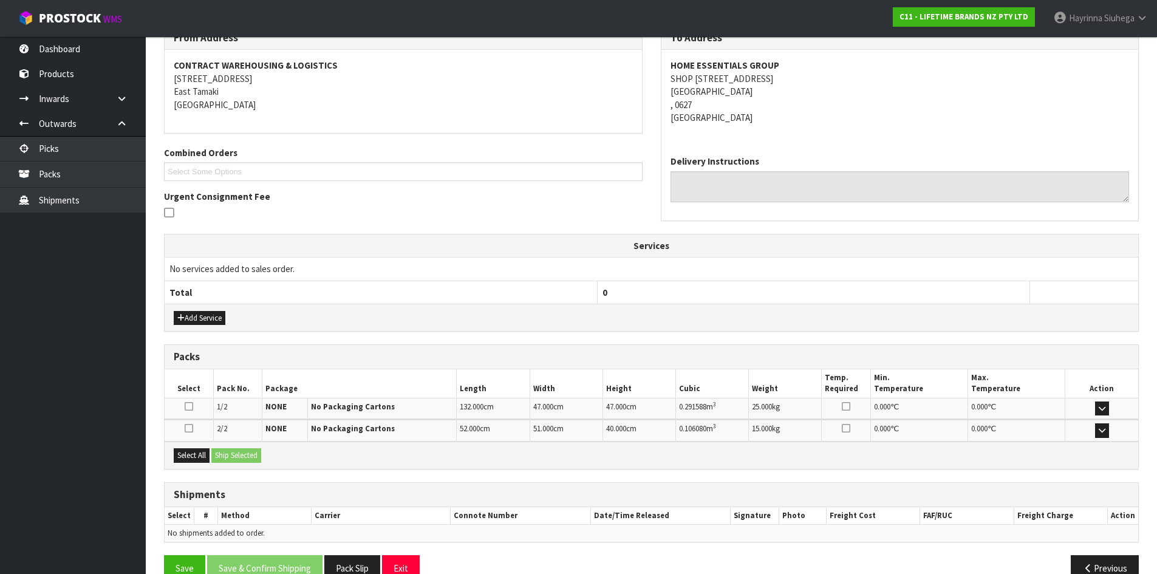
scroll to position [0, 0]
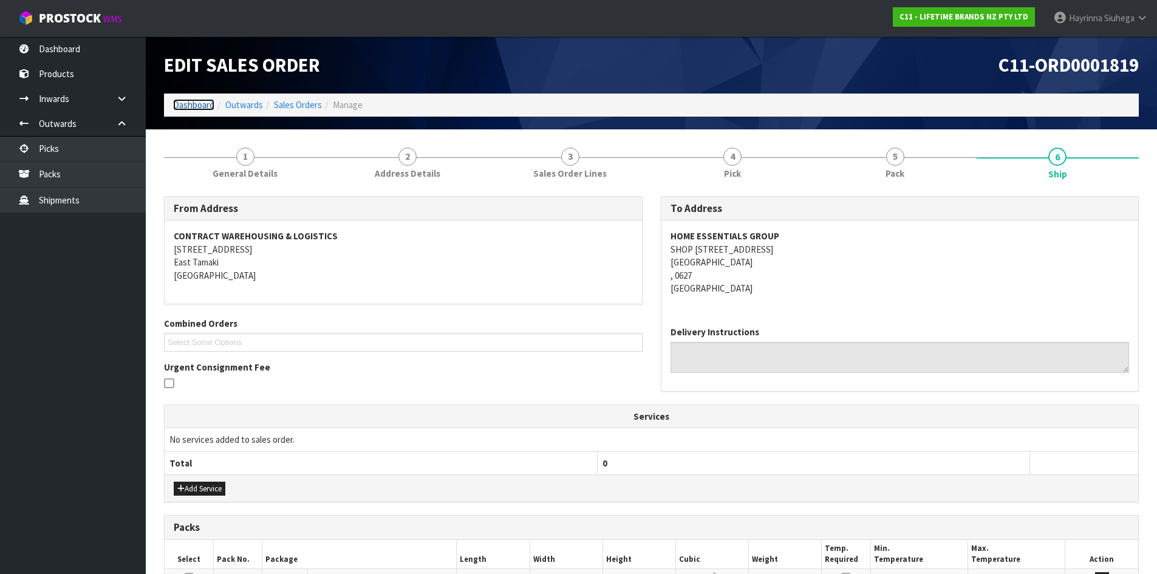
click at [188, 103] on link "Dashboard" at bounding box center [193, 105] width 41 height 12
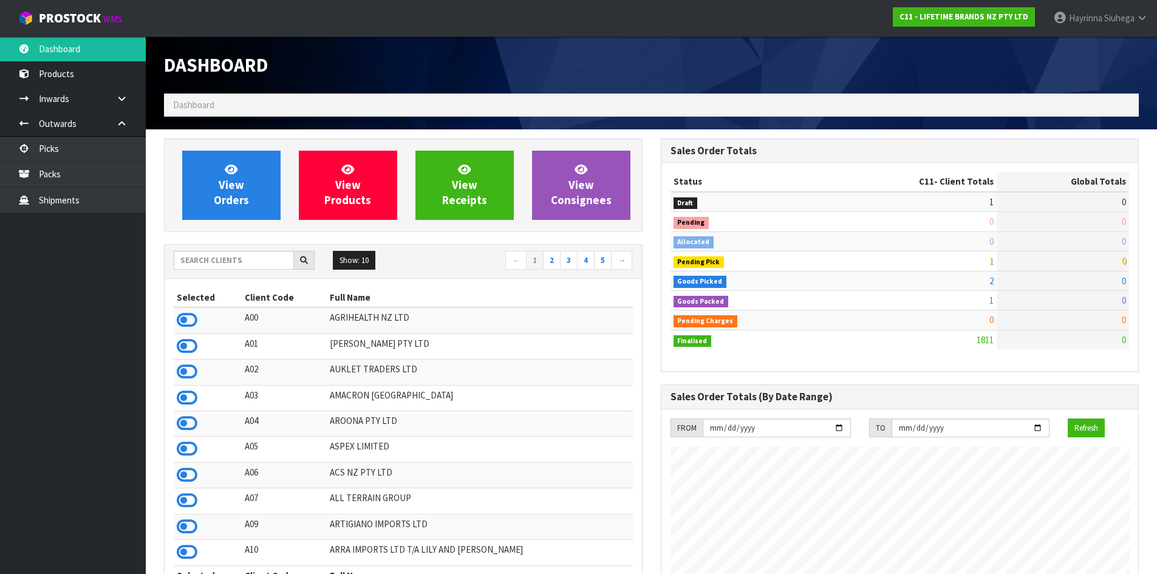
scroll to position [920, 496]
click at [243, 253] on input "text" at bounding box center [234, 260] width 120 height 19
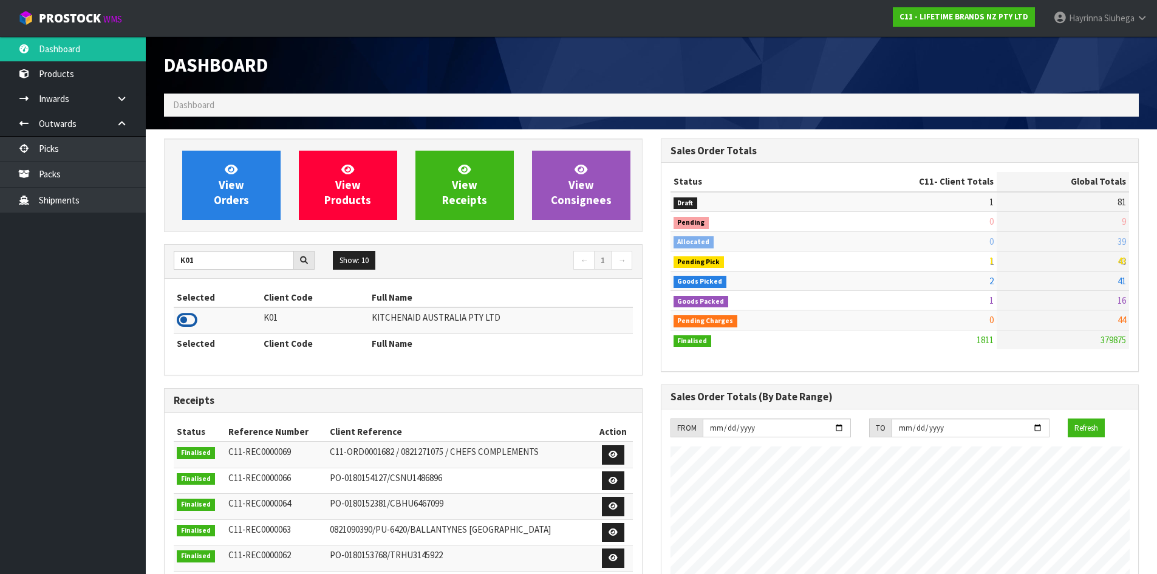
click at [187, 329] on icon at bounding box center [187, 320] width 21 height 18
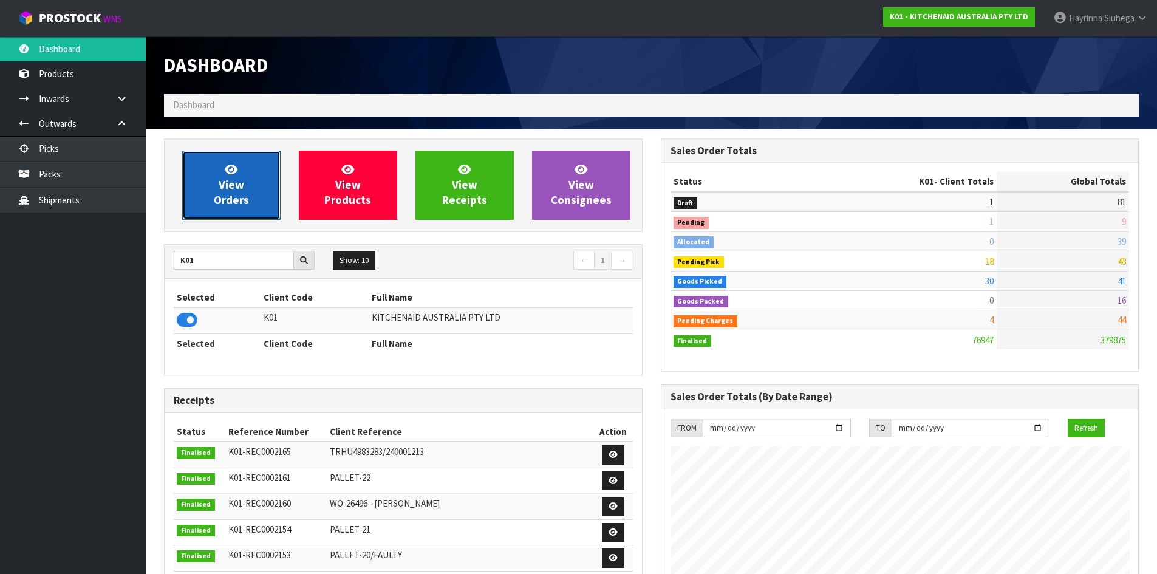
click at [231, 204] on span "View Orders" at bounding box center [231, 185] width 35 height 46
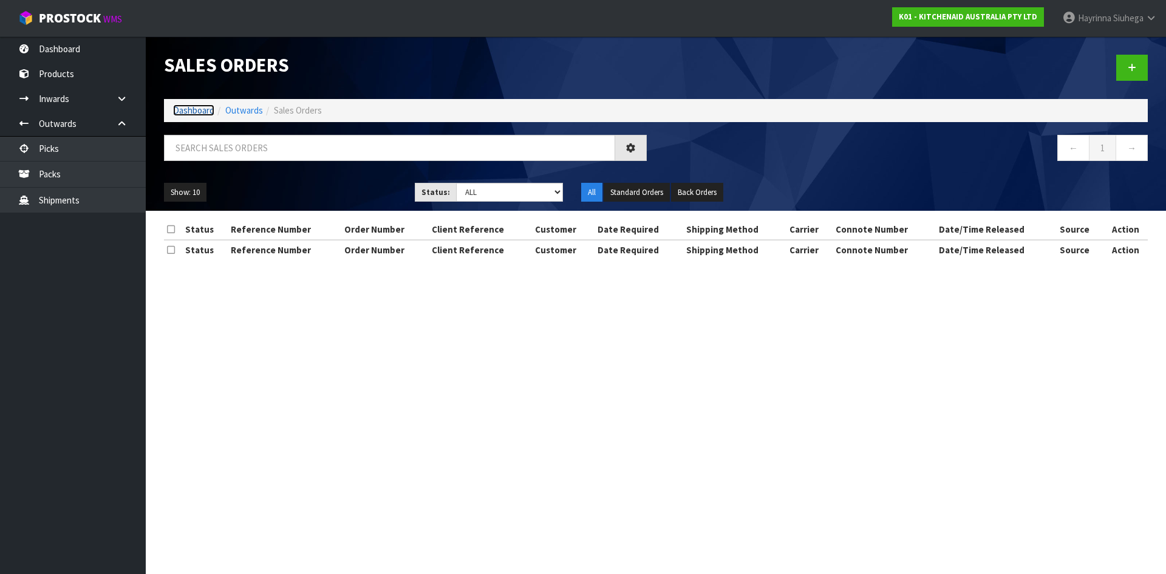
click at [198, 114] on link "Dashboard" at bounding box center [193, 110] width 41 height 12
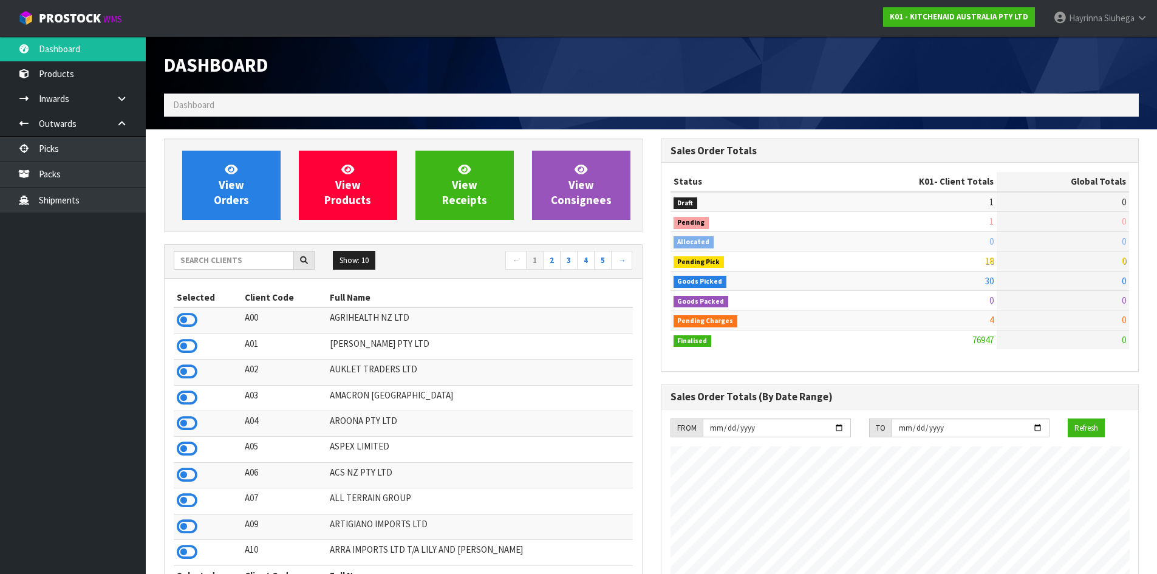
scroll to position [920, 496]
click at [244, 200] on span "View Orders" at bounding box center [231, 185] width 35 height 46
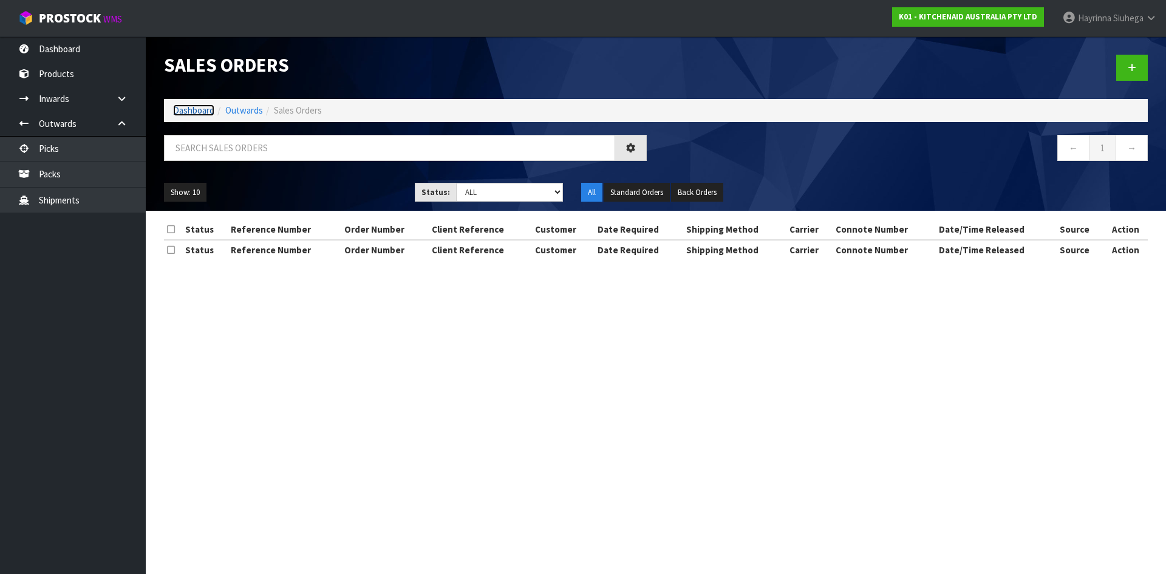
click at [189, 105] on link "Dashboard" at bounding box center [193, 110] width 41 height 12
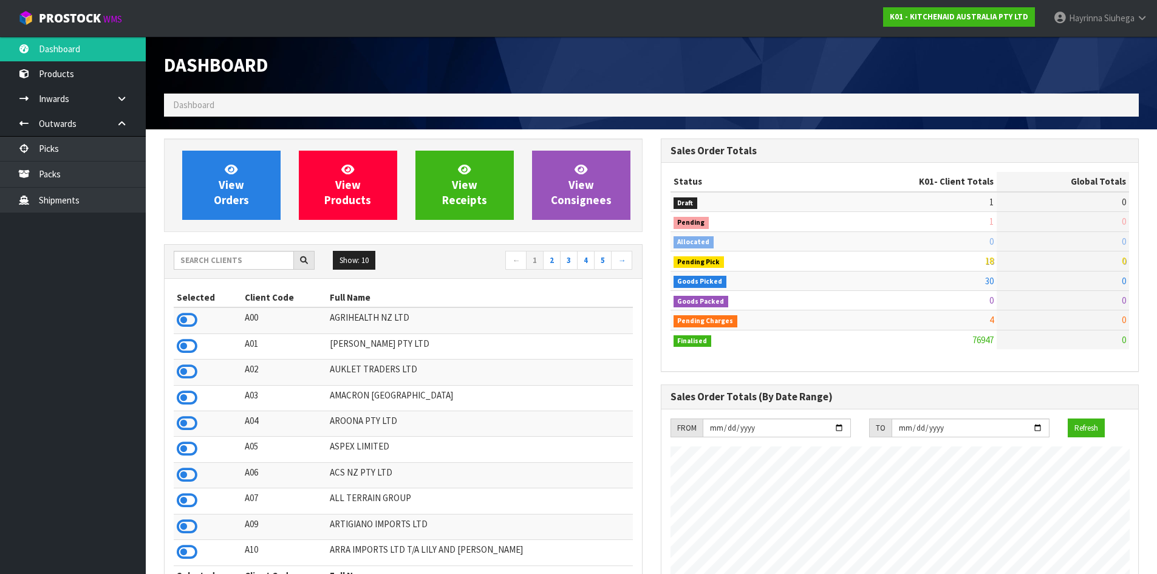
click at [214, 271] on div "Show: 10 5 10 25 50 ← 1 2 3 4 5 →" at bounding box center [403, 261] width 477 height 21
click at [218, 259] on input "text" at bounding box center [234, 260] width 120 height 19
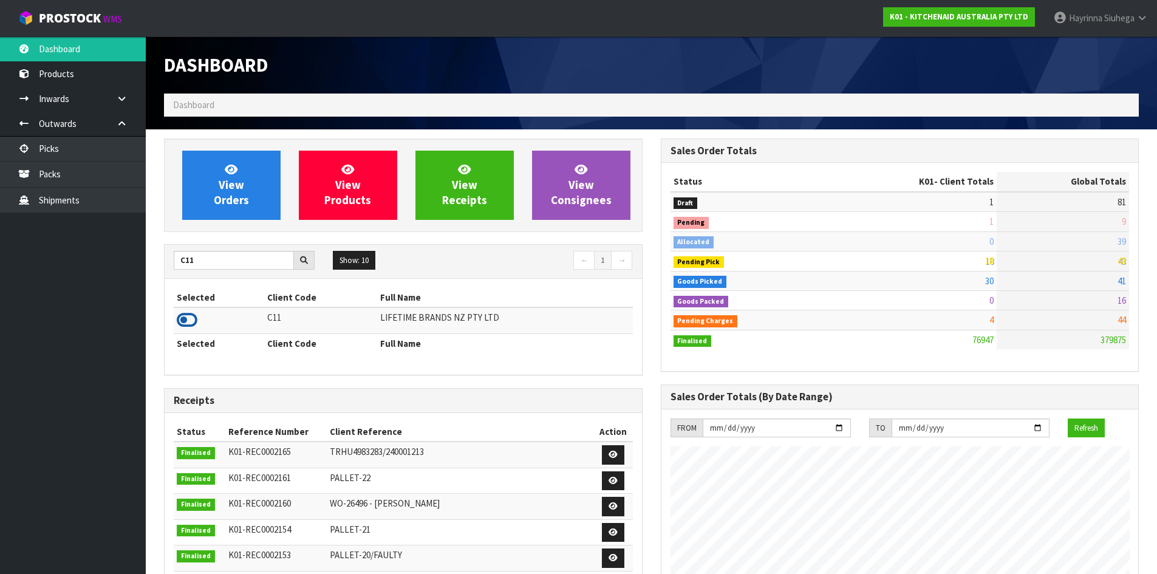
click at [184, 325] on icon at bounding box center [187, 320] width 21 height 18
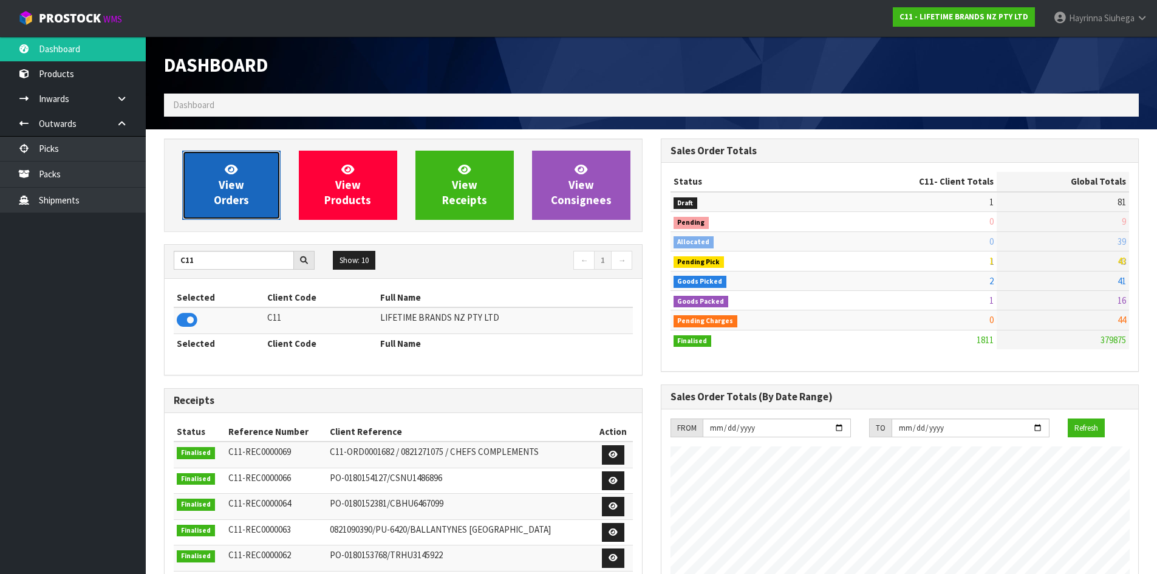
click at [220, 174] on link "View Orders" at bounding box center [231, 185] width 98 height 69
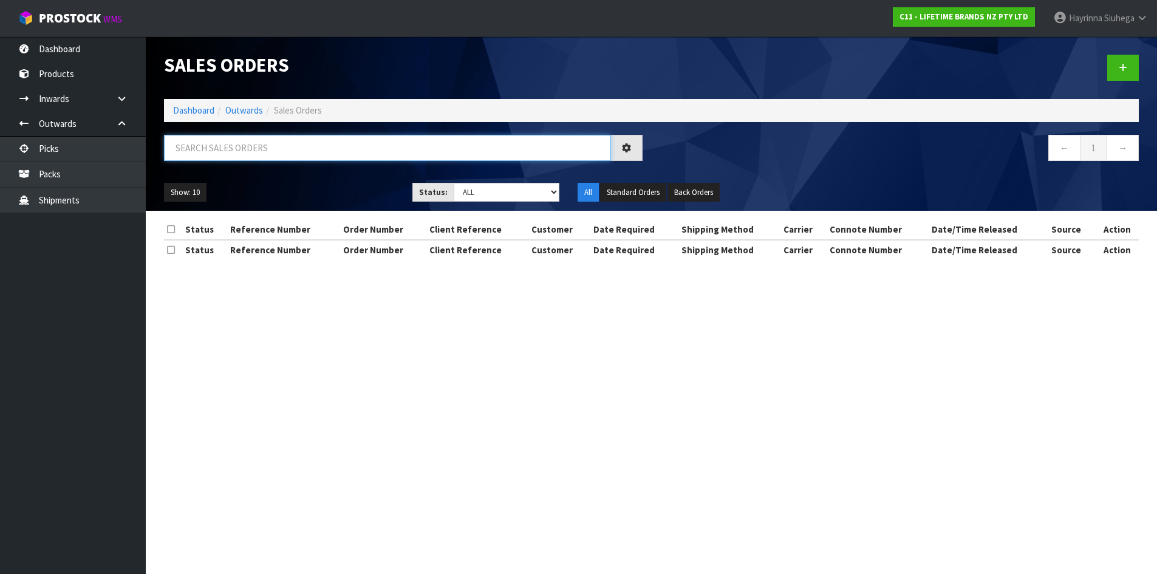
click at [270, 149] on input "text" at bounding box center [387, 148] width 447 height 26
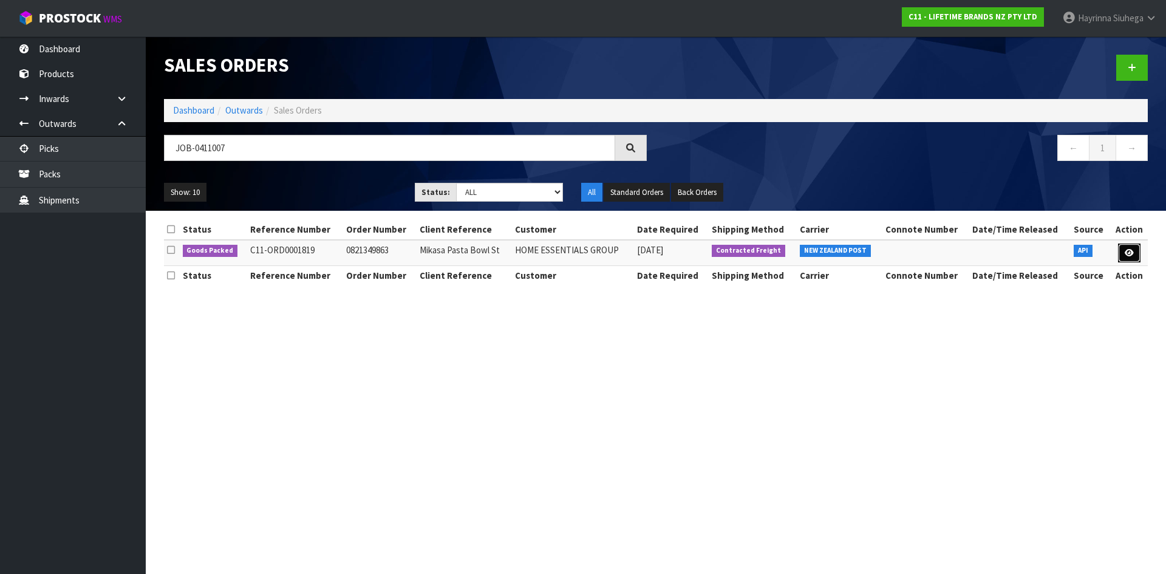
click at [1129, 253] on icon at bounding box center [1129, 253] width 9 height 8
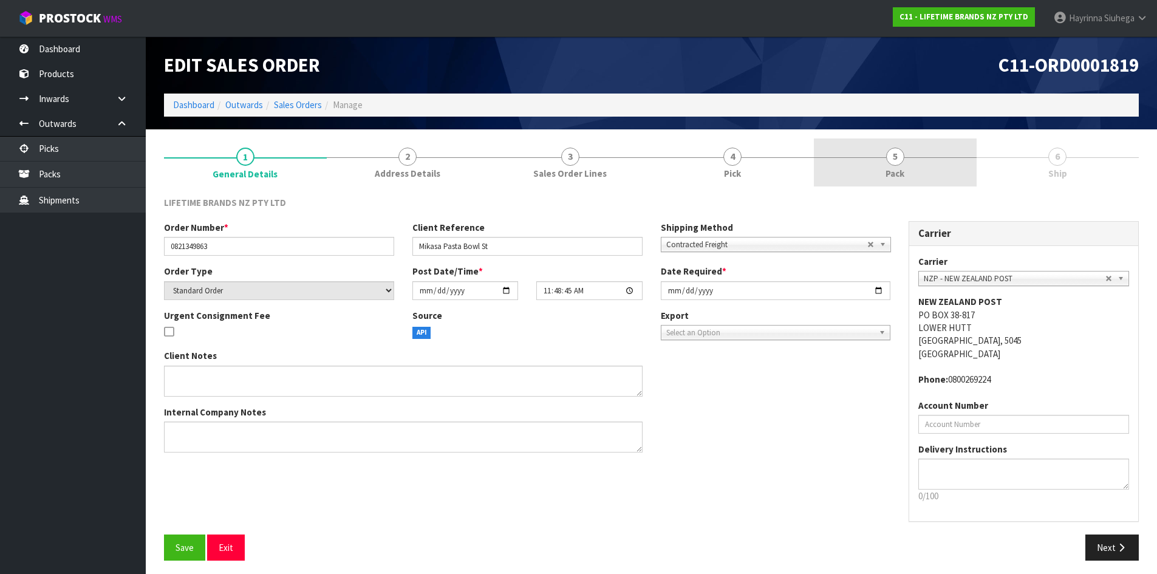
click at [890, 159] on span "5" at bounding box center [895, 157] width 18 height 18
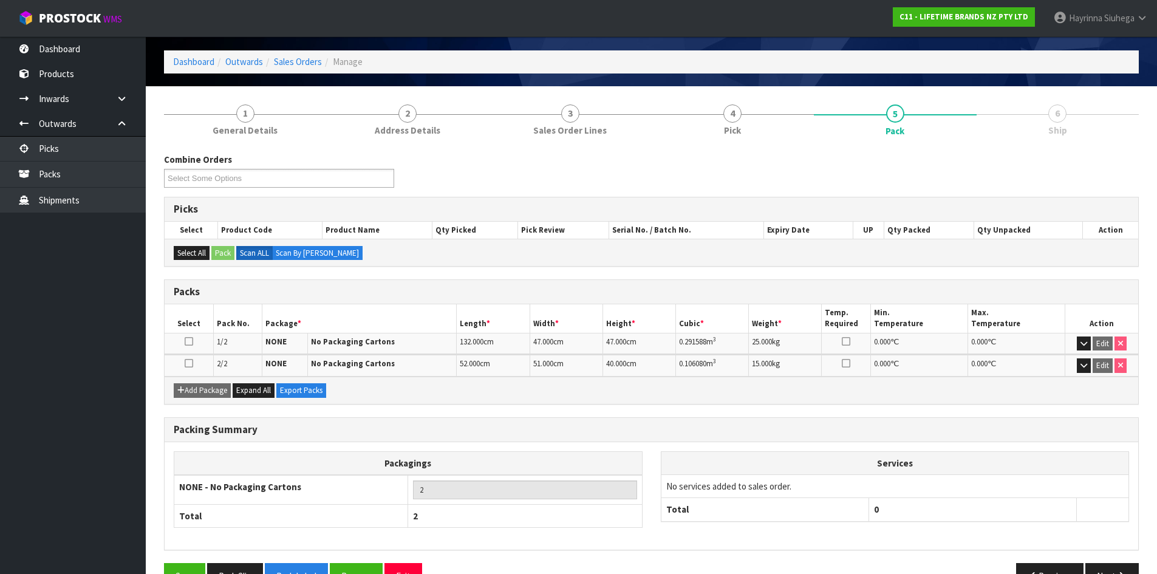
scroll to position [77, 0]
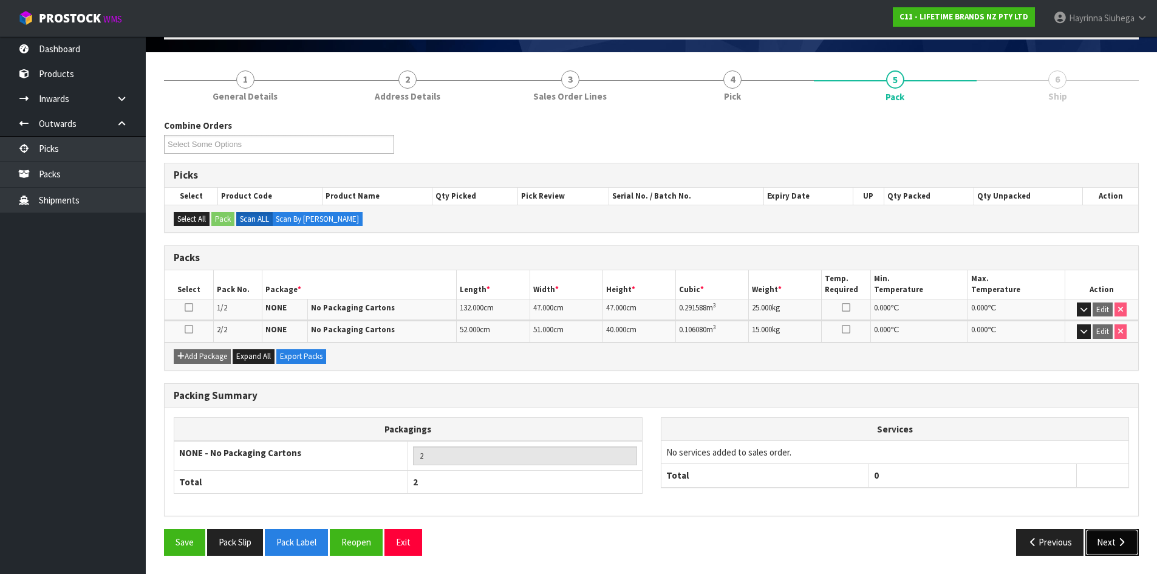
click at [1106, 542] on button "Next" at bounding box center [1111, 542] width 53 height 26
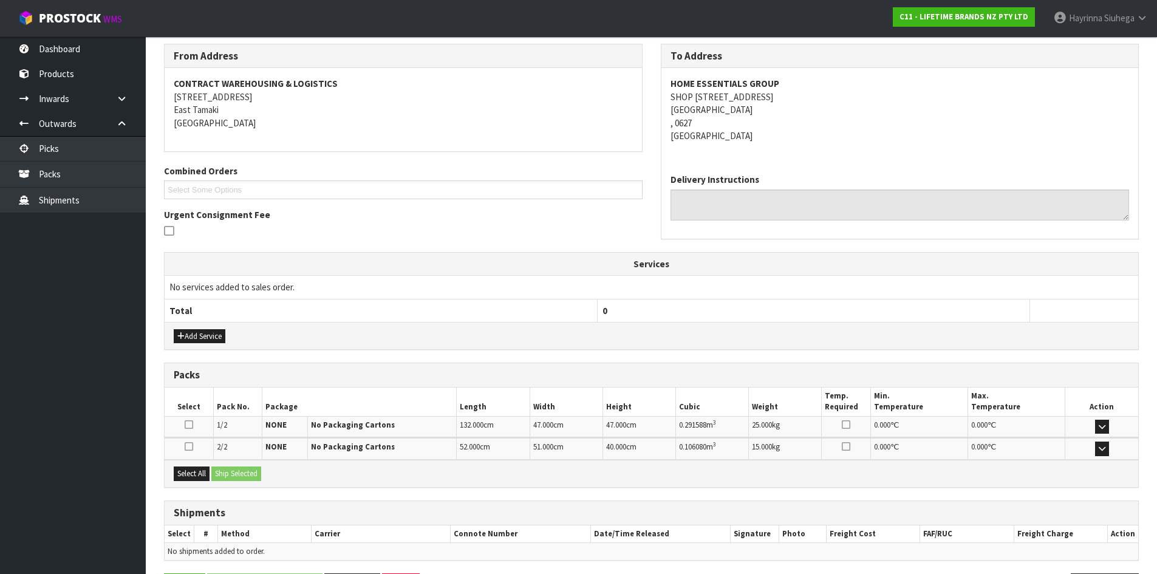
scroll to position [197, 0]
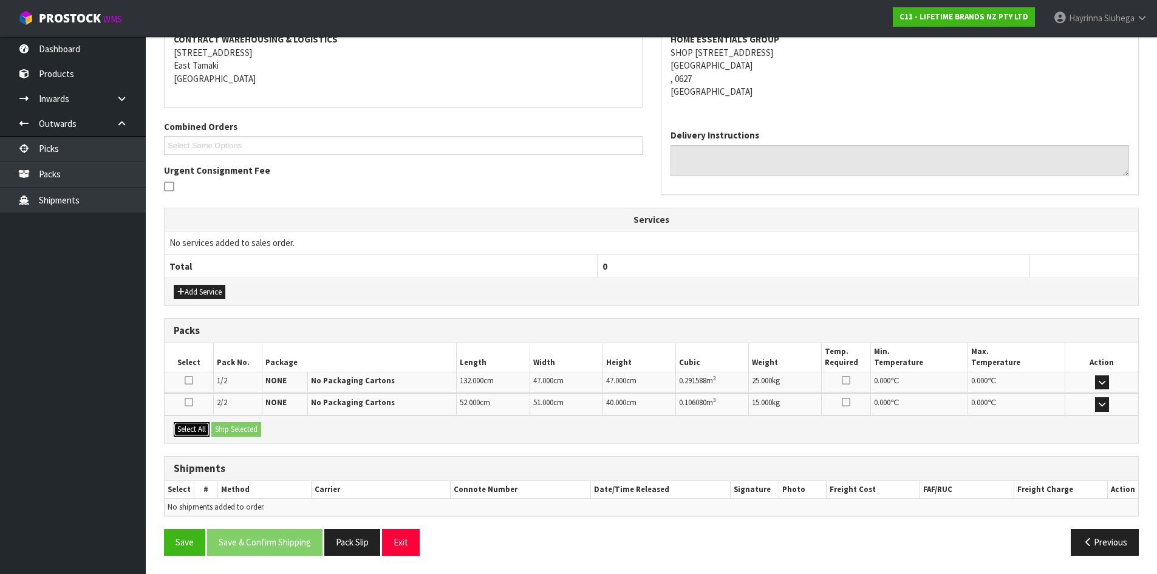
click at [200, 423] on button "Select All" at bounding box center [192, 429] width 36 height 15
click at [231, 429] on button "Ship Selected" at bounding box center [236, 429] width 50 height 15
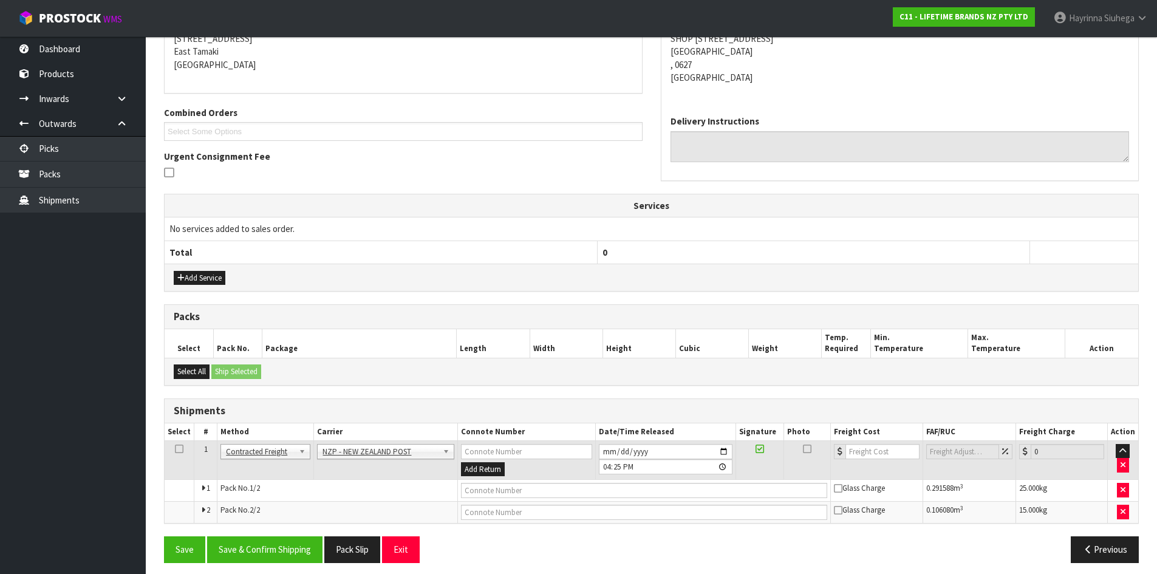
scroll to position [218, 0]
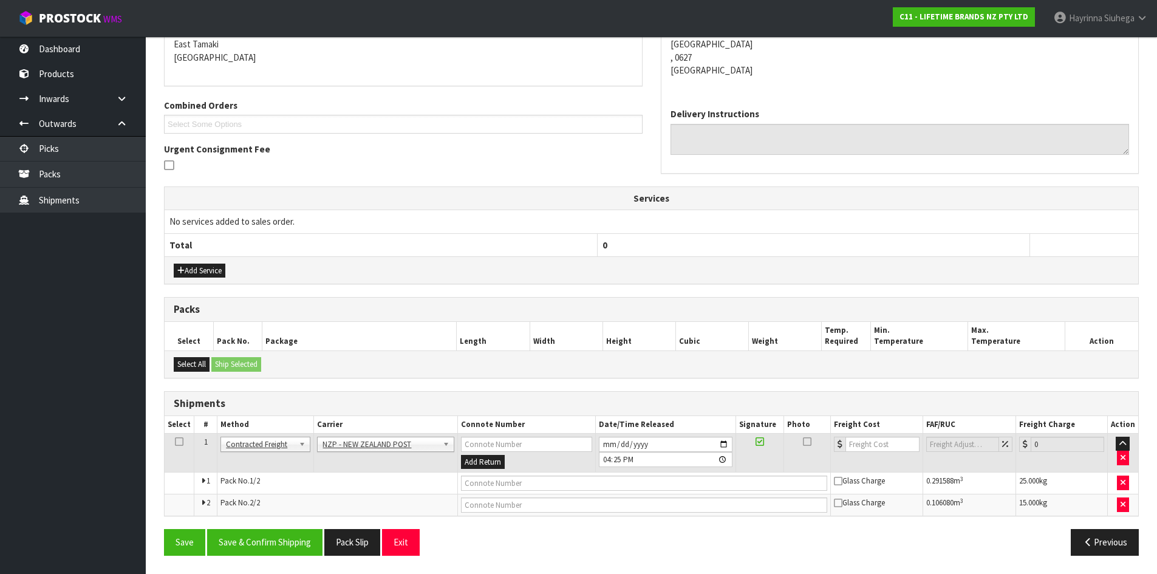
click at [400, 429] on th "Carrier" at bounding box center [385, 425] width 143 height 18
click at [347, 455] on td "ANGEL - ANGEL TRANSPORT CONROY - CONROY REMOVALS DEAEXPAKL - DEADLINE EXPRESS C…" at bounding box center [385, 452] width 143 height 39
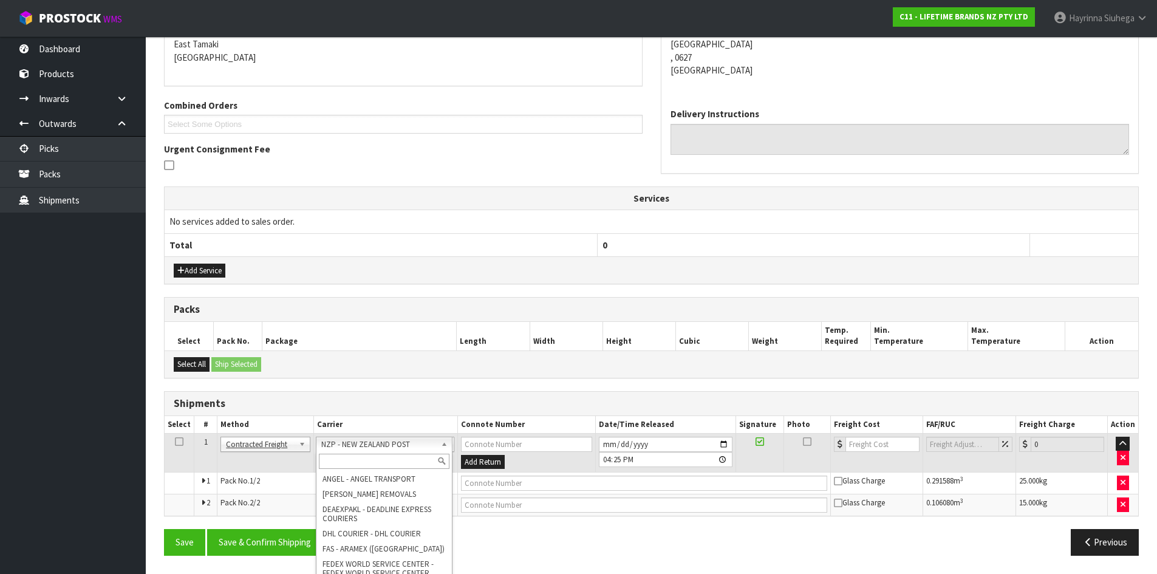
click at [350, 462] on input "text" at bounding box center [384, 461] width 131 height 15
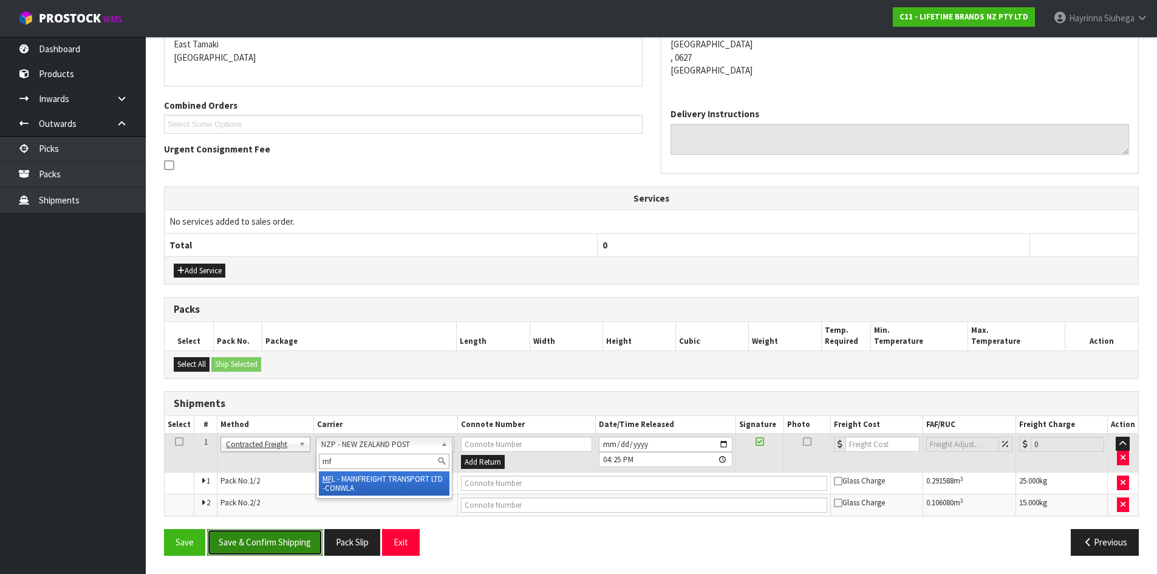
click at [285, 544] on button "Save & Confirm Shipping" at bounding box center [264, 542] width 115 height 26
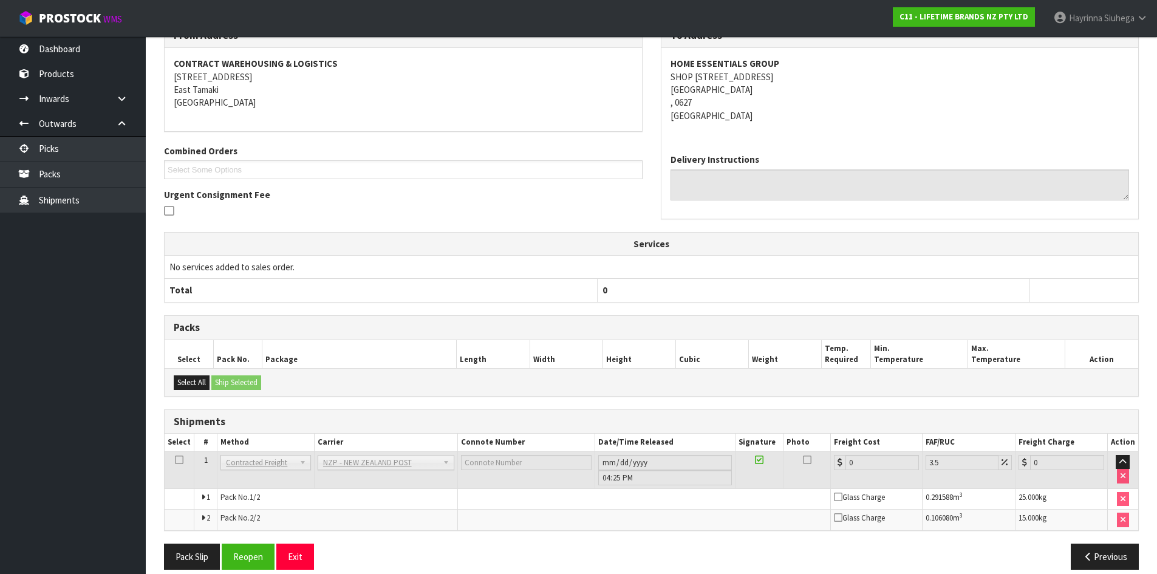
scroll to position [244, 0]
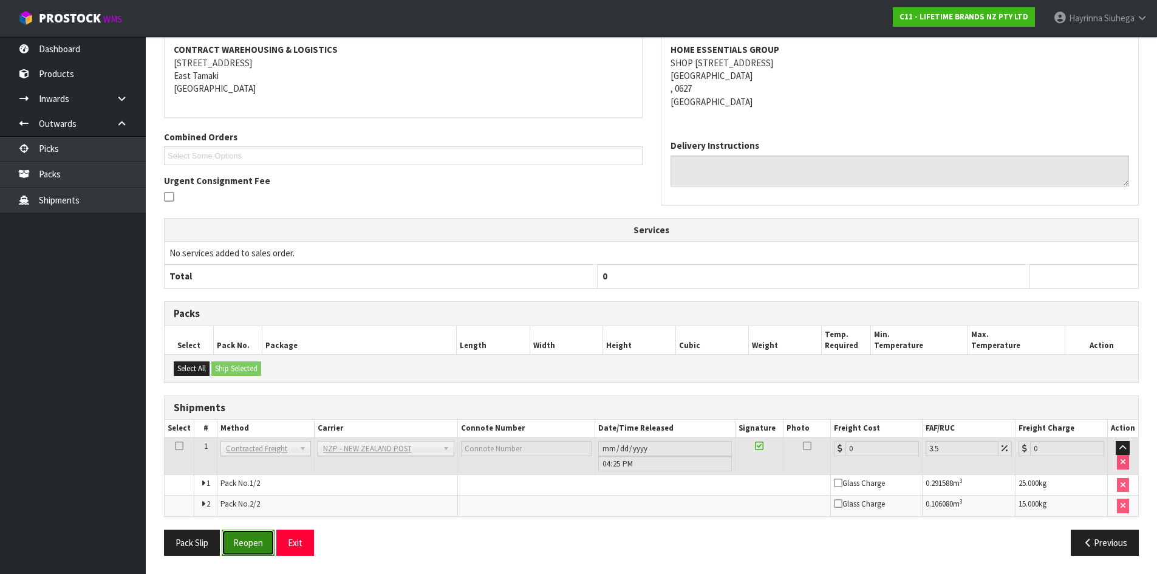
click at [239, 540] on button "Reopen" at bounding box center [248, 543] width 53 height 26
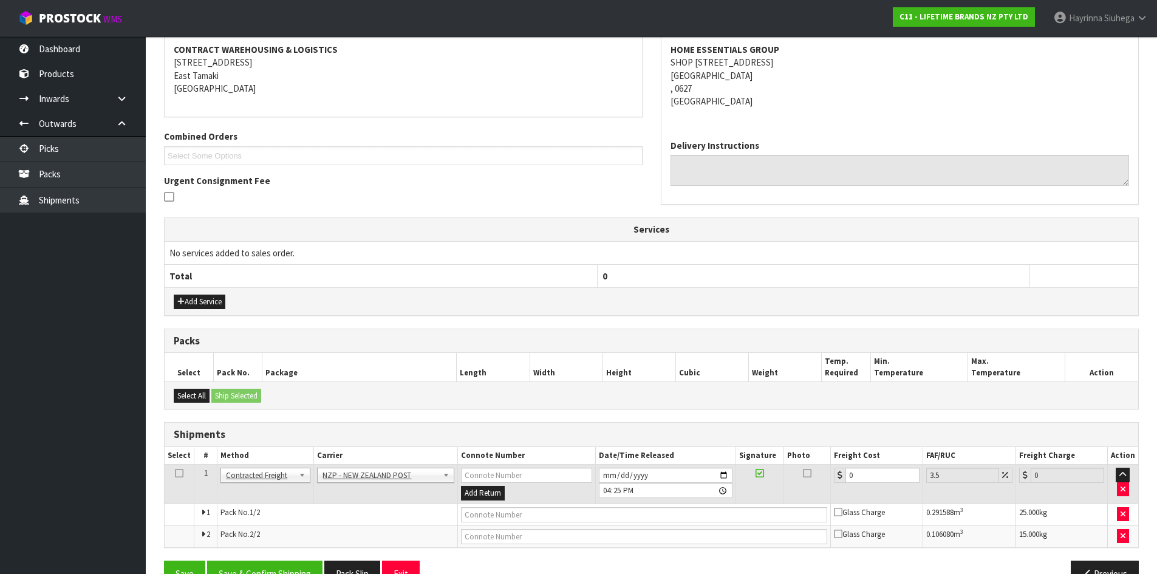
scroll to position [0, 0]
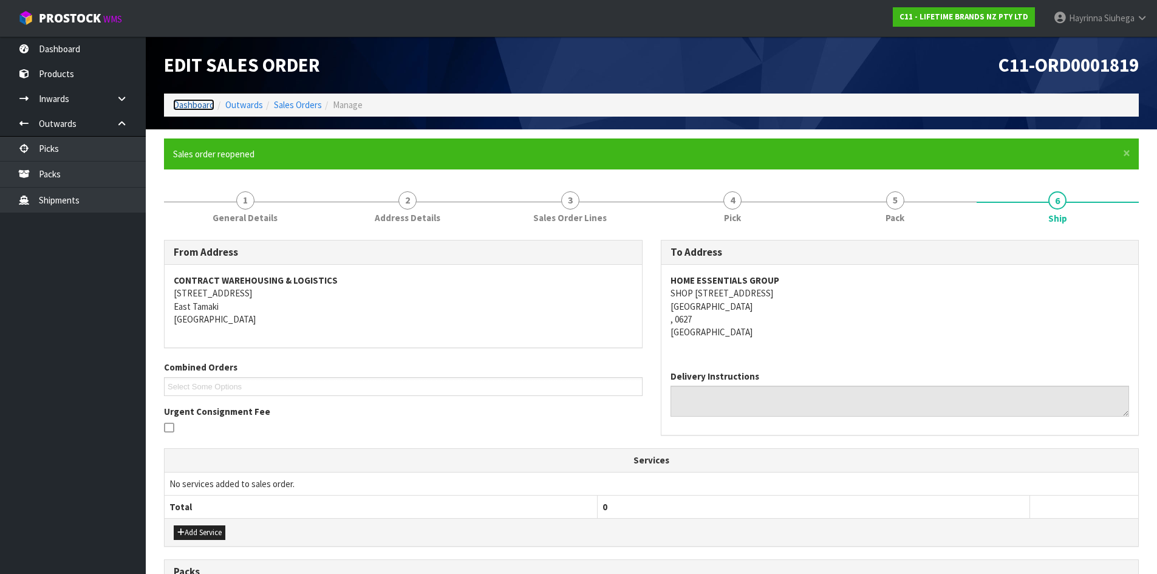
click at [202, 104] on link "Dashboard" at bounding box center [193, 105] width 41 height 12
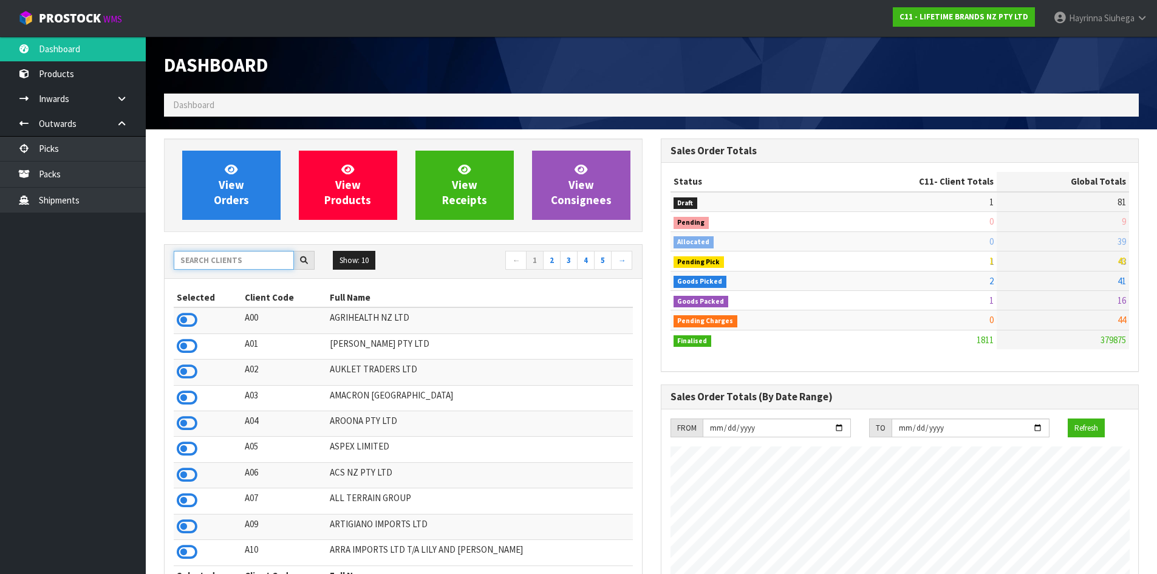
click at [224, 254] on input "text" at bounding box center [234, 260] width 120 height 19
click at [236, 266] on input "text" at bounding box center [234, 260] width 120 height 19
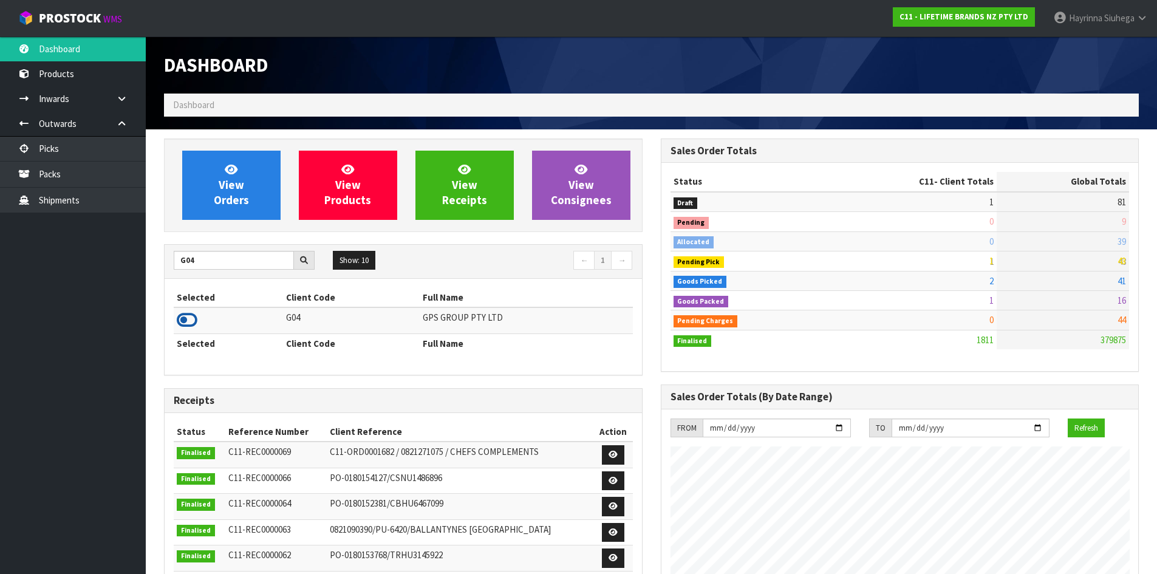
drag, startPoint x: 194, startPoint y: 327, endPoint x: 188, endPoint y: 298, distance: 29.7
click at [193, 327] on icon at bounding box center [187, 320] width 21 height 18
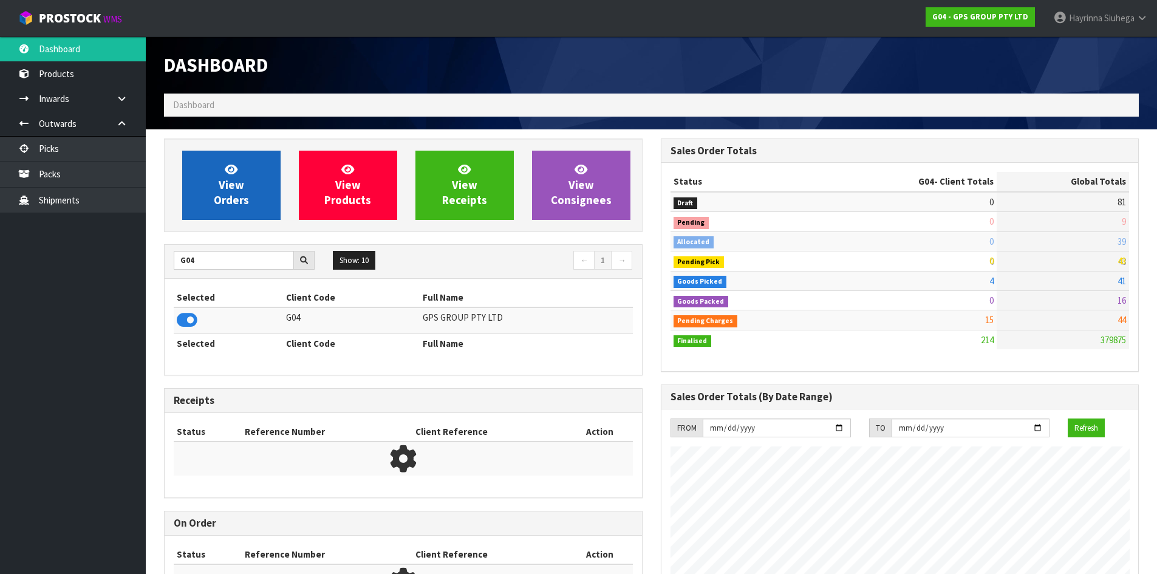
scroll to position [762, 496]
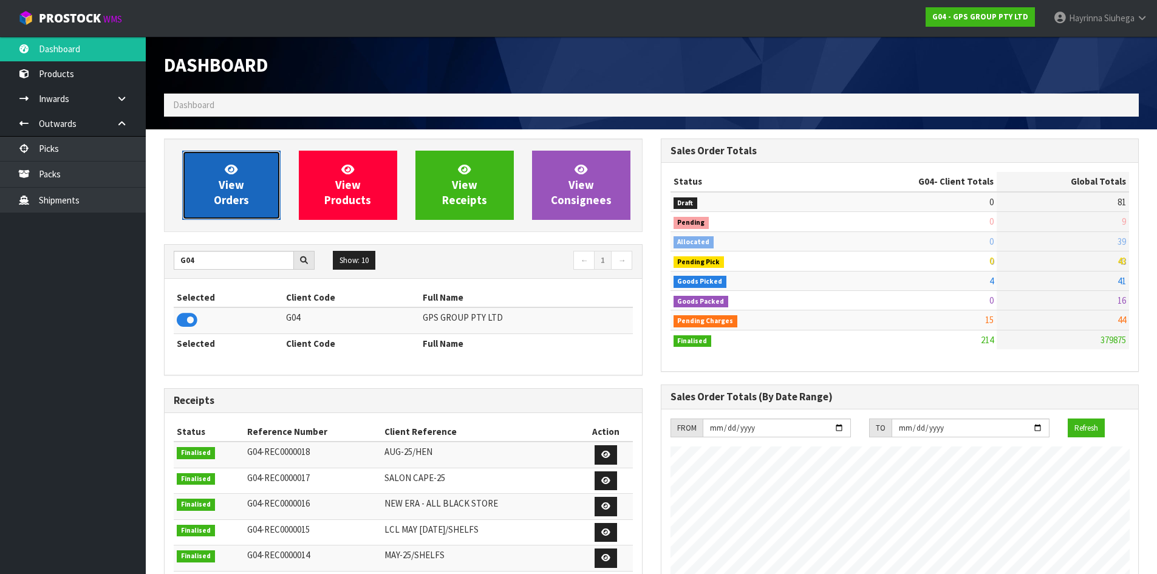
click at [222, 197] on span "View Orders" at bounding box center [231, 185] width 35 height 46
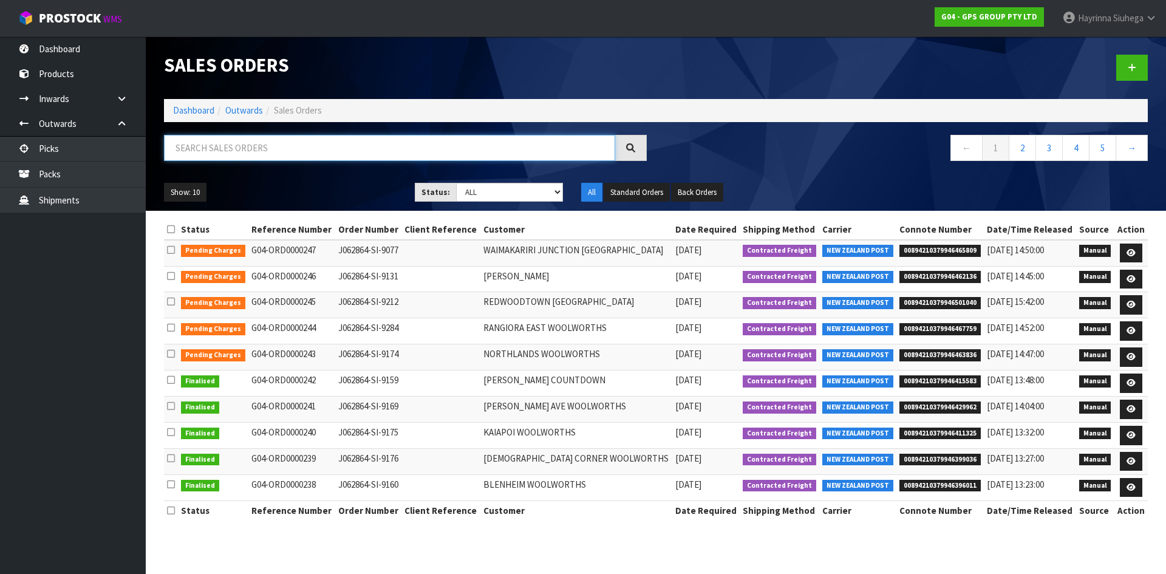
click at [251, 149] on input "text" at bounding box center [389, 148] width 451 height 26
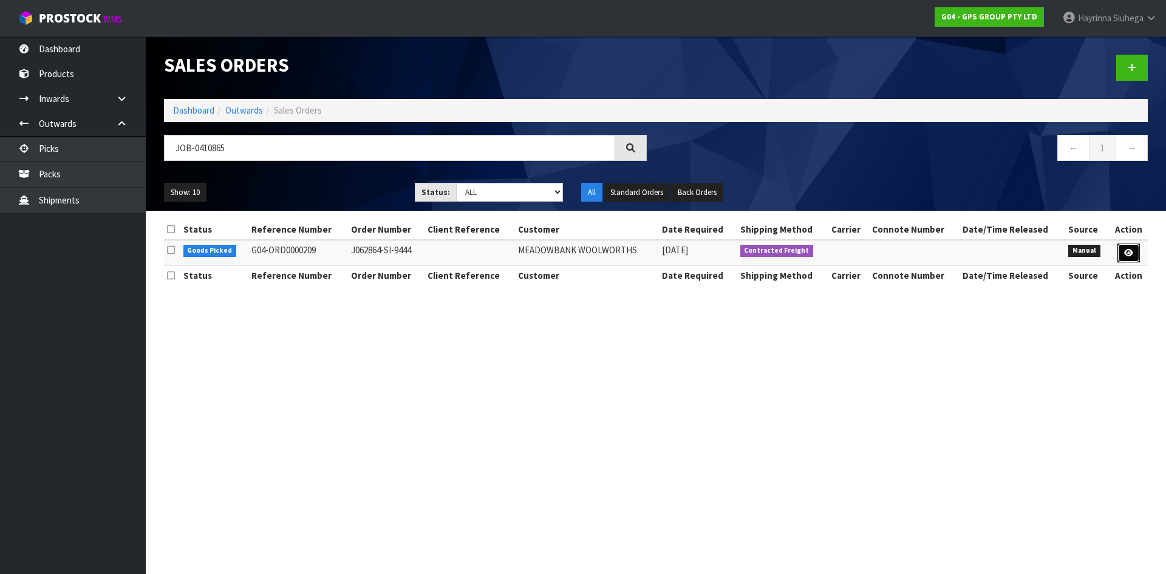
click at [1120, 257] on link at bounding box center [1128, 253] width 22 height 19
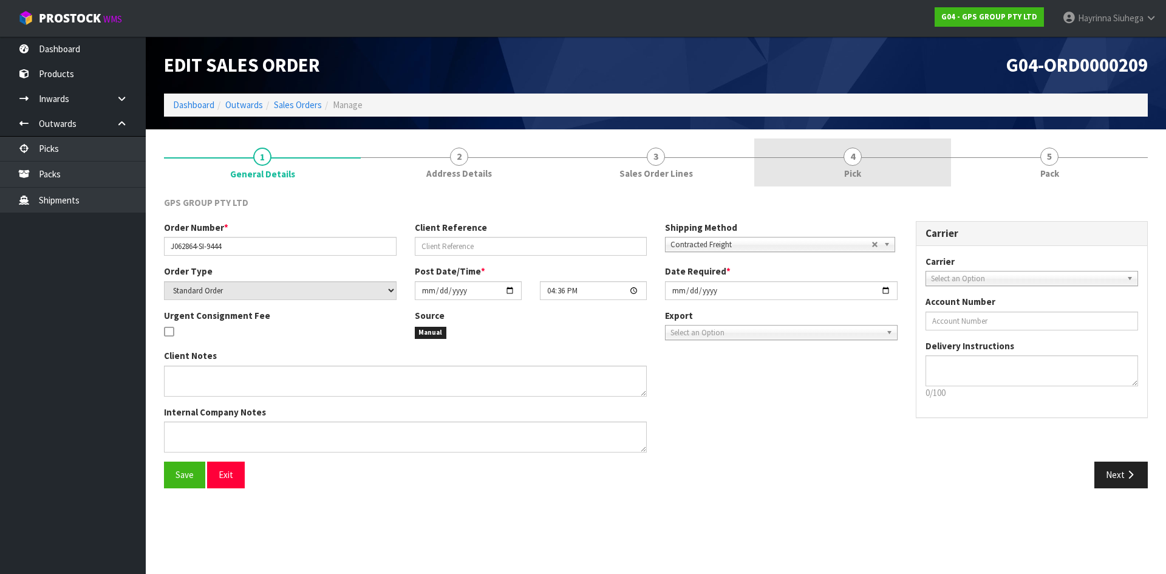
click at [910, 162] on link "4 Pick" at bounding box center [852, 162] width 197 height 48
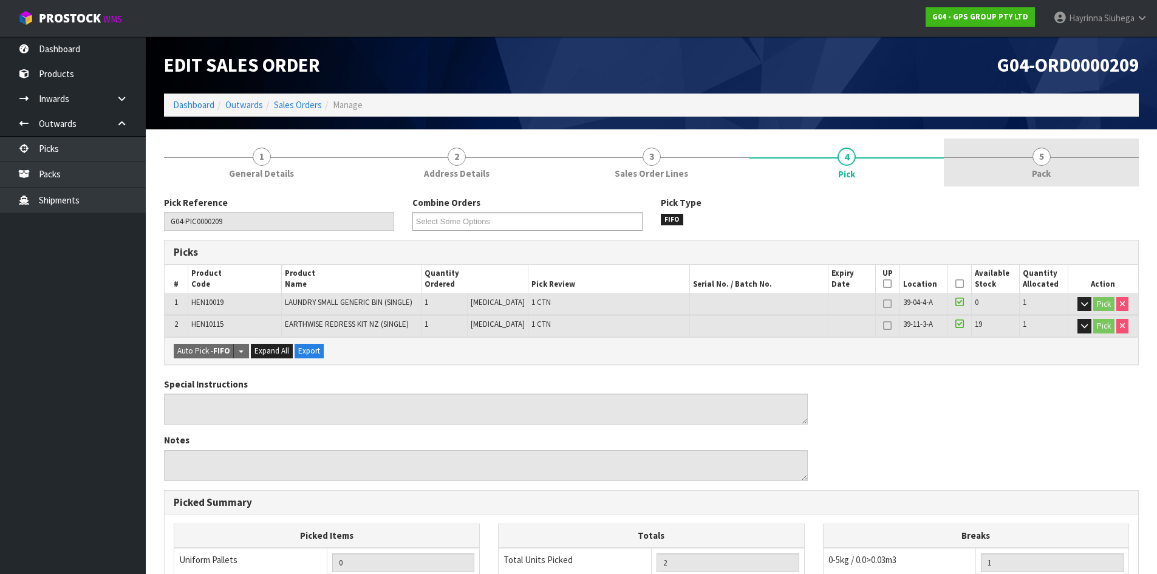
click at [1013, 160] on link "5 Pack" at bounding box center [1041, 162] width 195 height 48
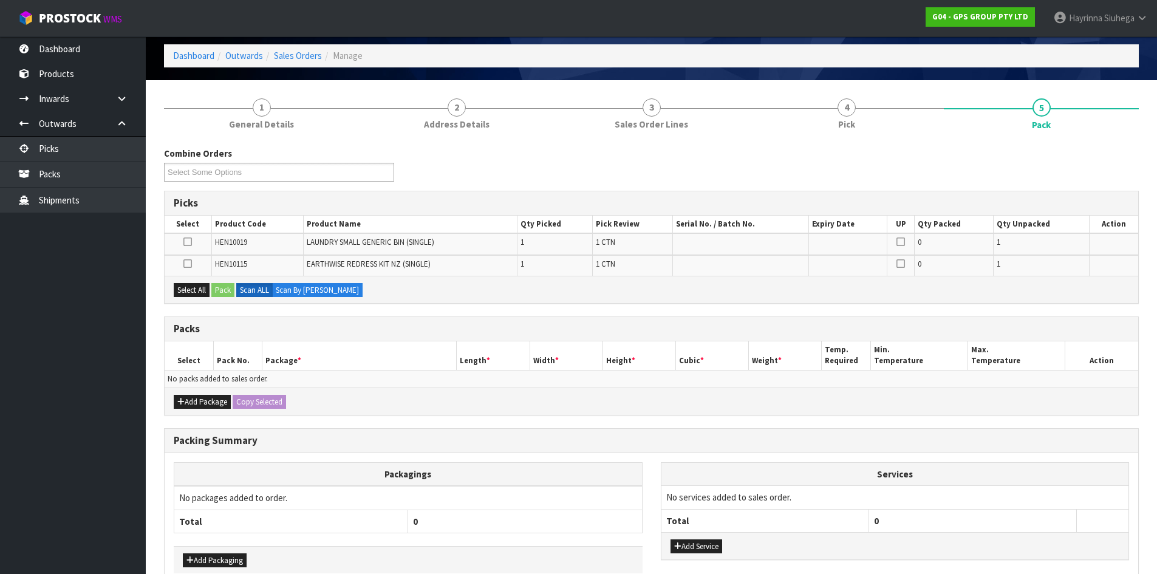
scroll to position [116, 0]
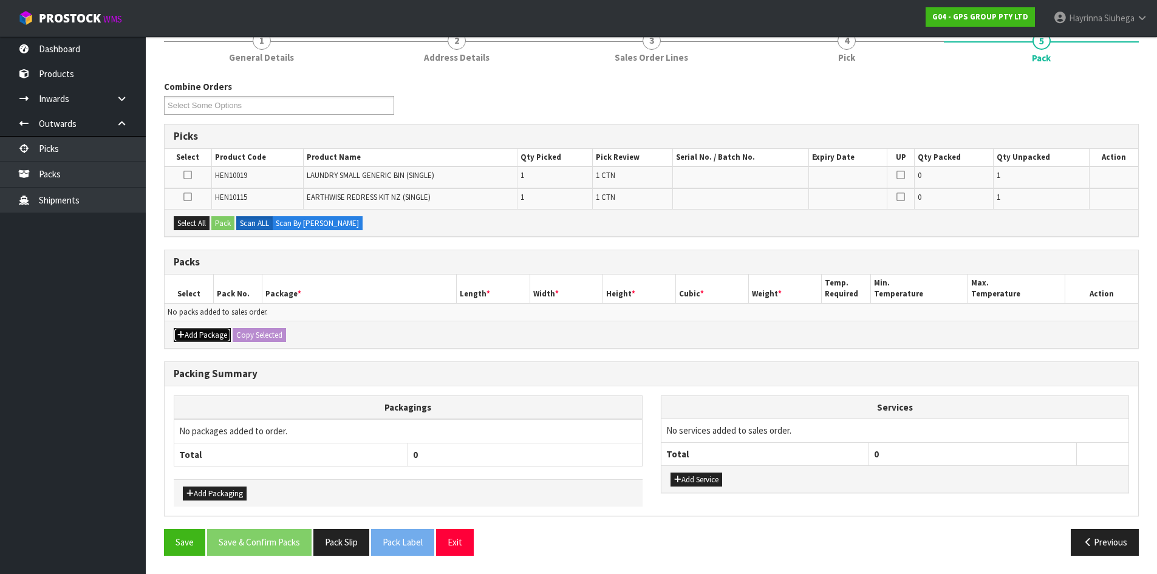
click at [201, 336] on button "Add Package" at bounding box center [202, 335] width 57 height 15
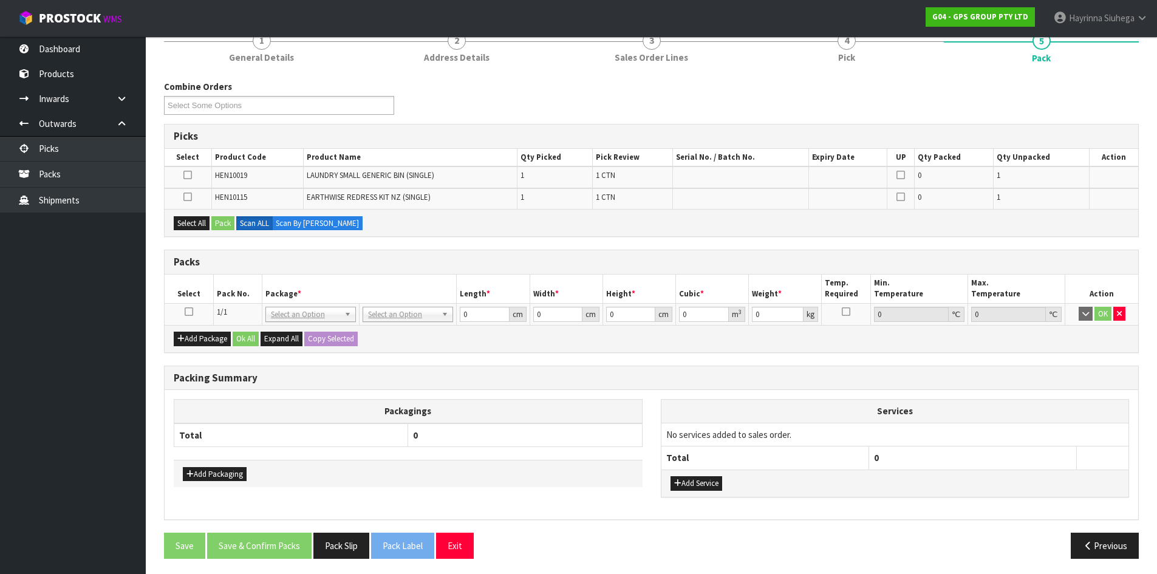
click at [186, 312] on icon at bounding box center [189, 312] width 9 height 1
click at [198, 217] on button "Select All" at bounding box center [192, 223] width 36 height 15
click at [216, 220] on button "Pack" at bounding box center [222, 223] width 23 height 15
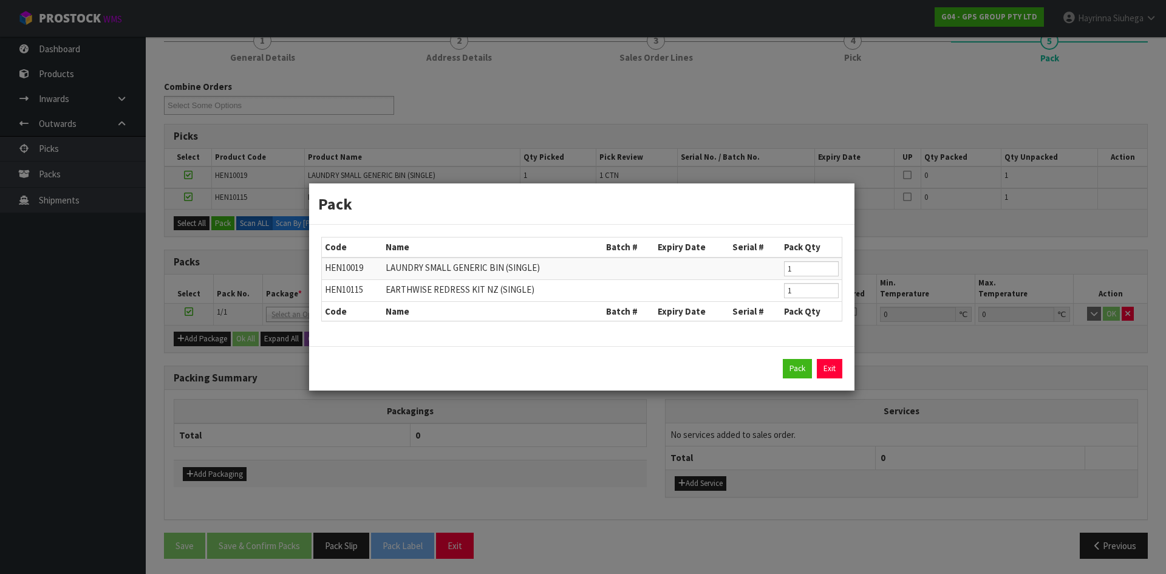
click at [815, 377] on div "Pack Exit" at bounding box center [581, 368] width 521 height 19
click at [793, 364] on button "Pack" at bounding box center [797, 368] width 29 height 19
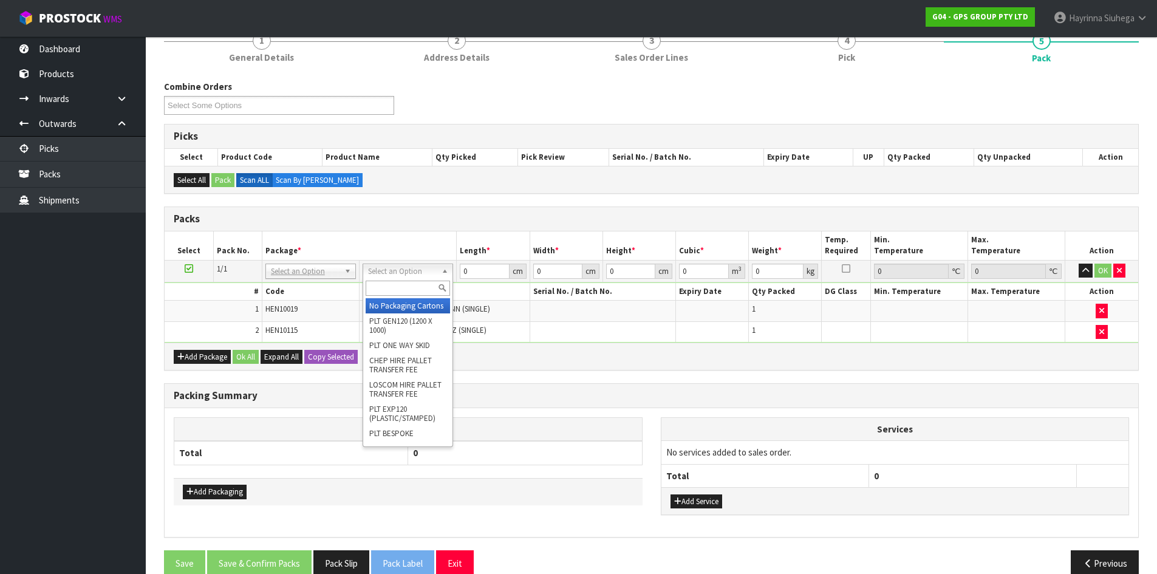
drag, startPoint x: 398, startPoint y: 308, endPoint x: 406, endPoint y: 295, distance: 15.3
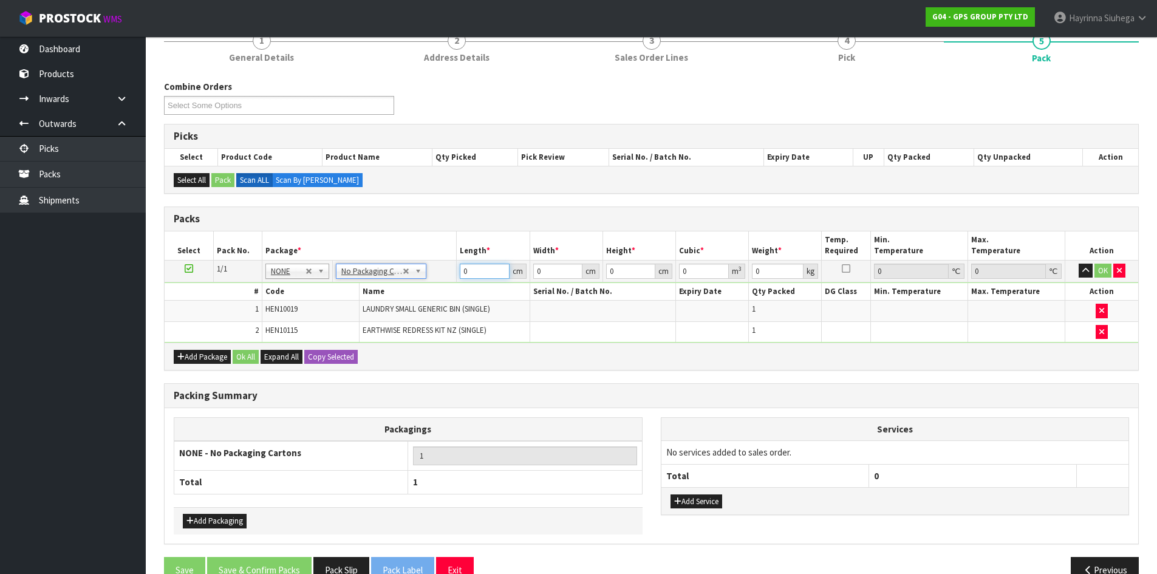
click at [463, 273] on input "0" at bounding box center [484, 271] width 49 height 15
click button "OK" at bounding box center [1102, 271] width 17 height 15
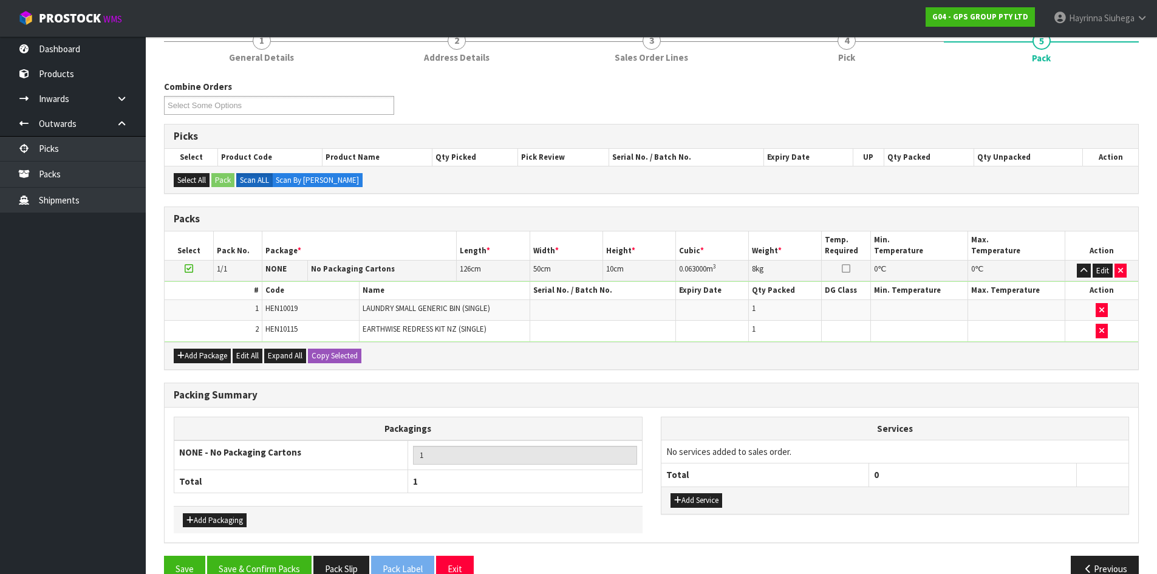
click at [697, 489] on div "Add Service" at bounding box center [895, 499] width 468 height 27
click at [697, 492] on div "Add Service" at bounding box center [895, 499] width 468 height 27
click at [694, 509] on div "Add Service" at bounding box center [895, 499] width 468 height 27
click at [703, 500] on button "Add Service" at bounding box center [696, 500] width 52 height 15
drag, startPoint x: 721, startPoint y: 453, endPoint x: 718, endPoint y: 468, distance: 14.8
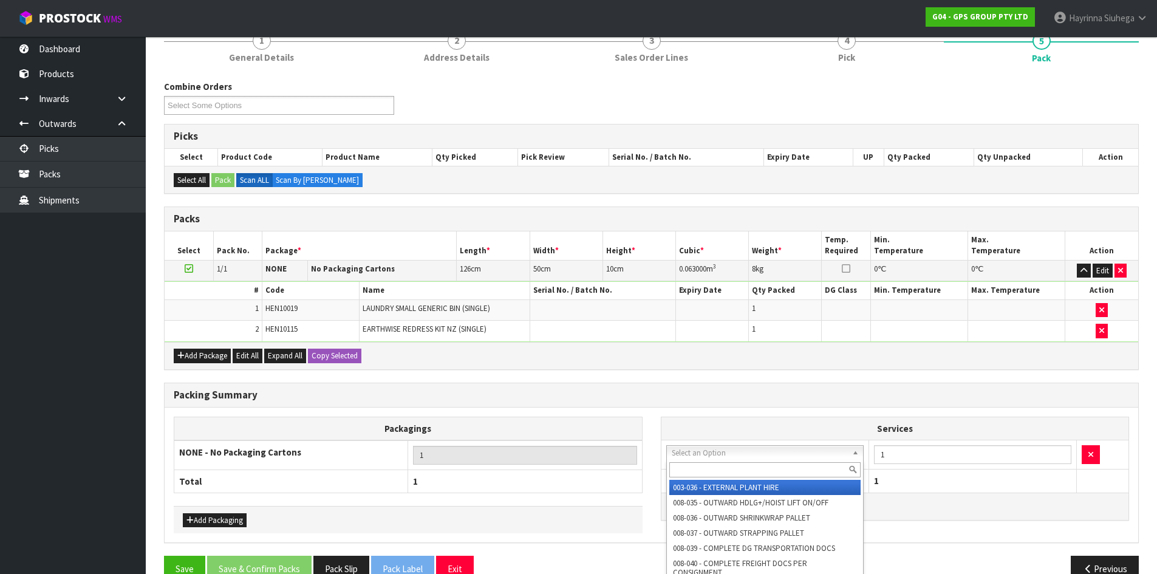
click at [718, 468] on input "text" at bounding box center [765, 469] width 192 height 15
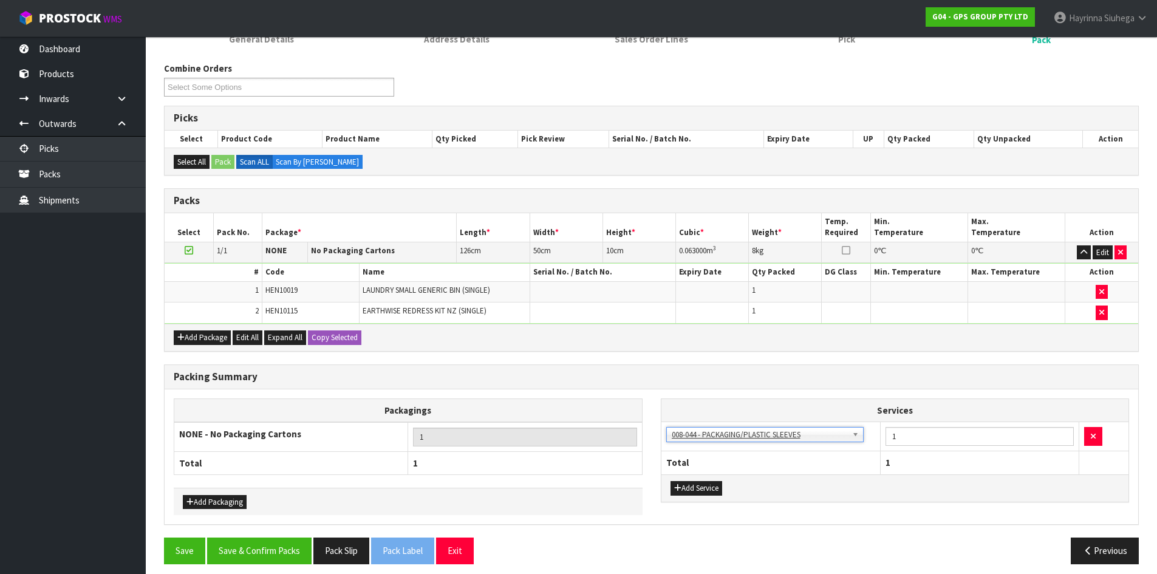
scroll to position [143, 0]
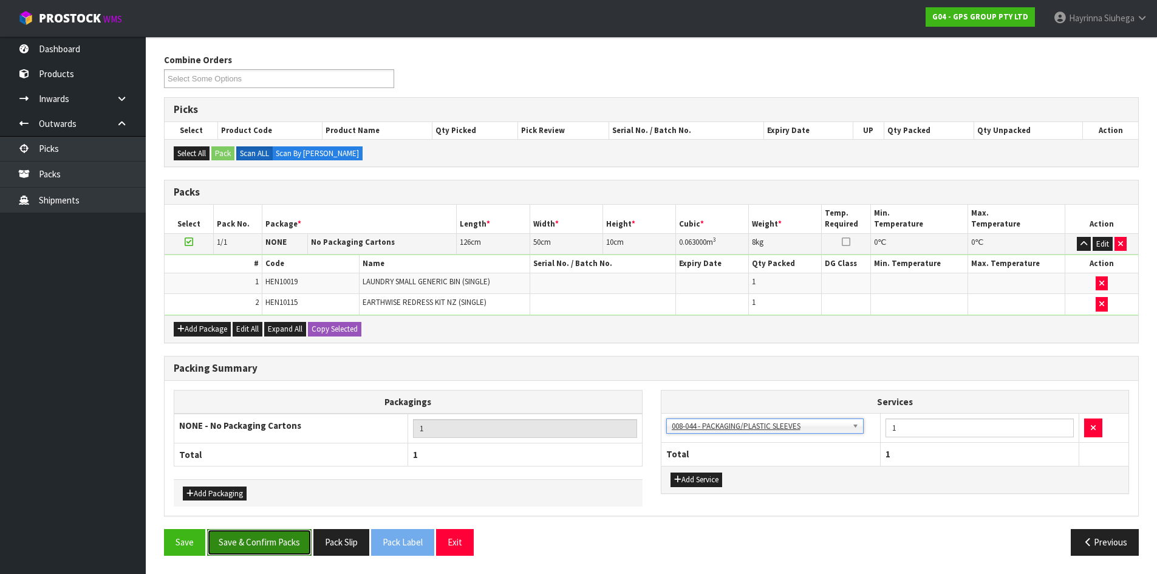
click at [272, 534] on button "Save & Confirm Packs" at bounding box center [259, 542] width 104 height 26
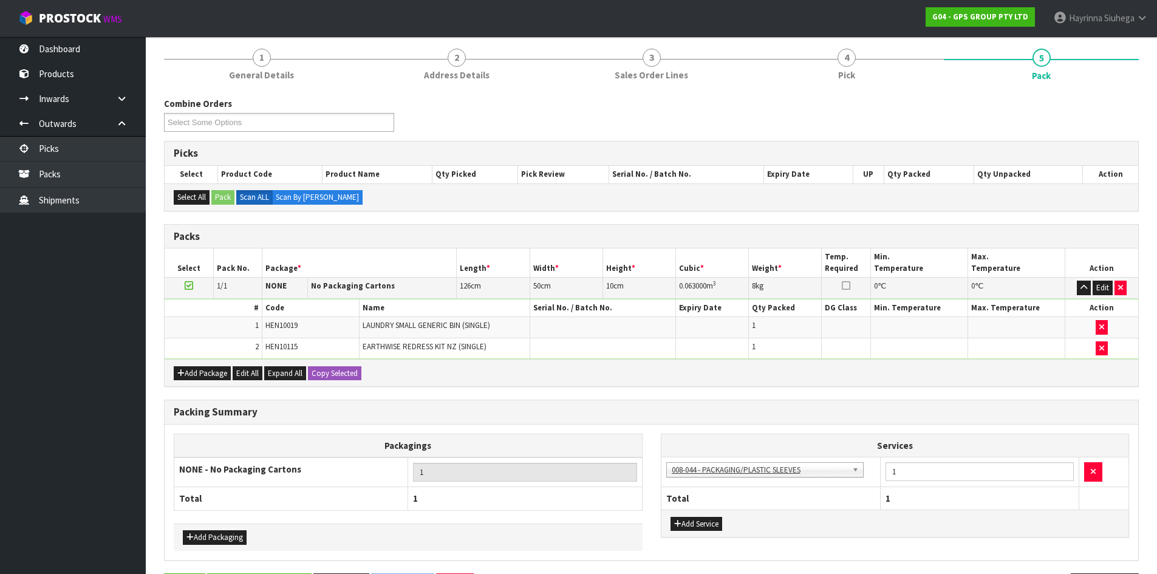
scroll to position [0, 0]
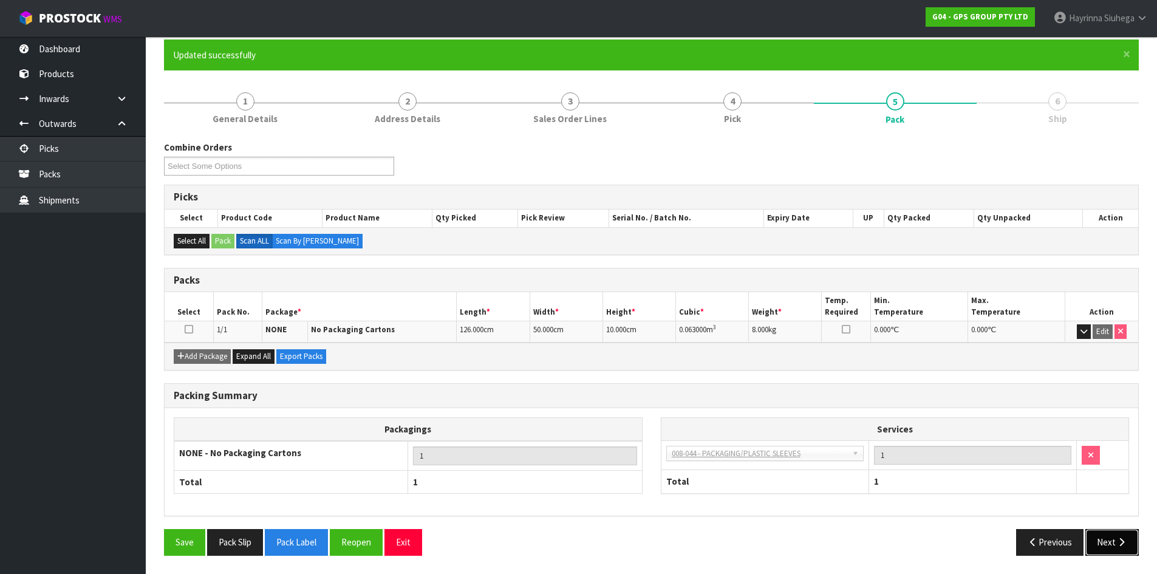
click at [1119, 542] on icon "button" at bounding box center [1122, 541] width 12 height 9
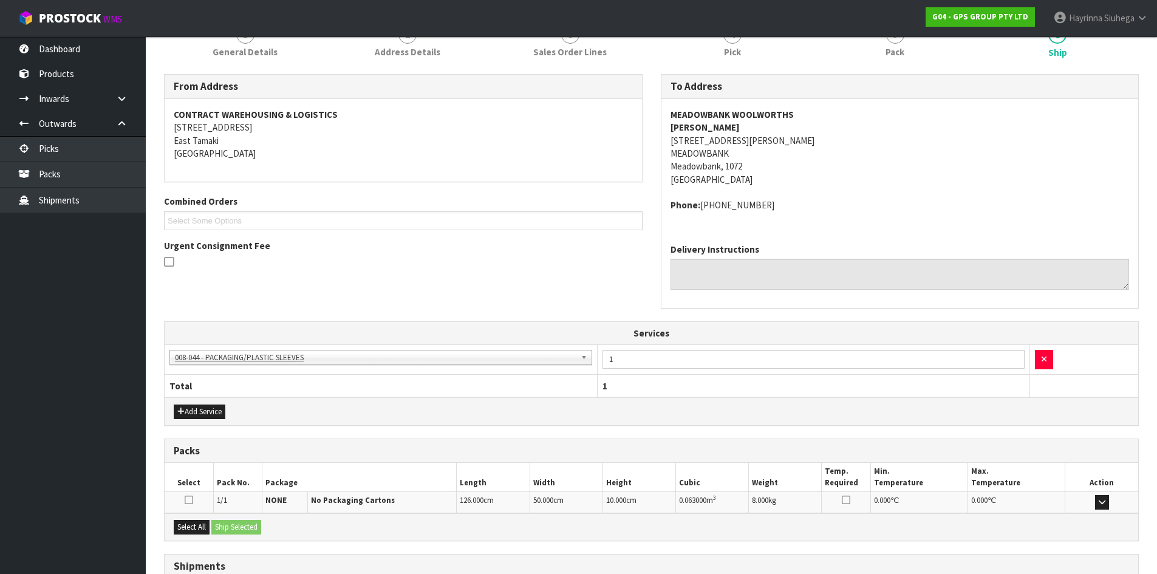
scroll to position [264, 0]
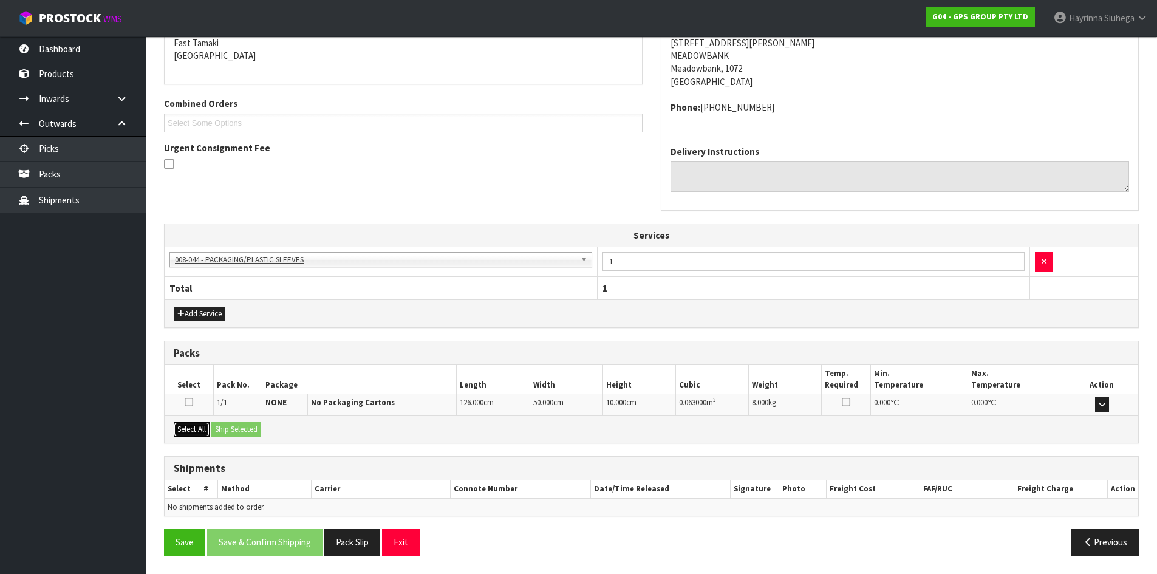
click at [203, 432] on button "Select All" at bounding box center [192, 429] width 36 height 15
click at [232, 431] on button "Ship Selected" at bounding box center [236, 429] width 50 height 15
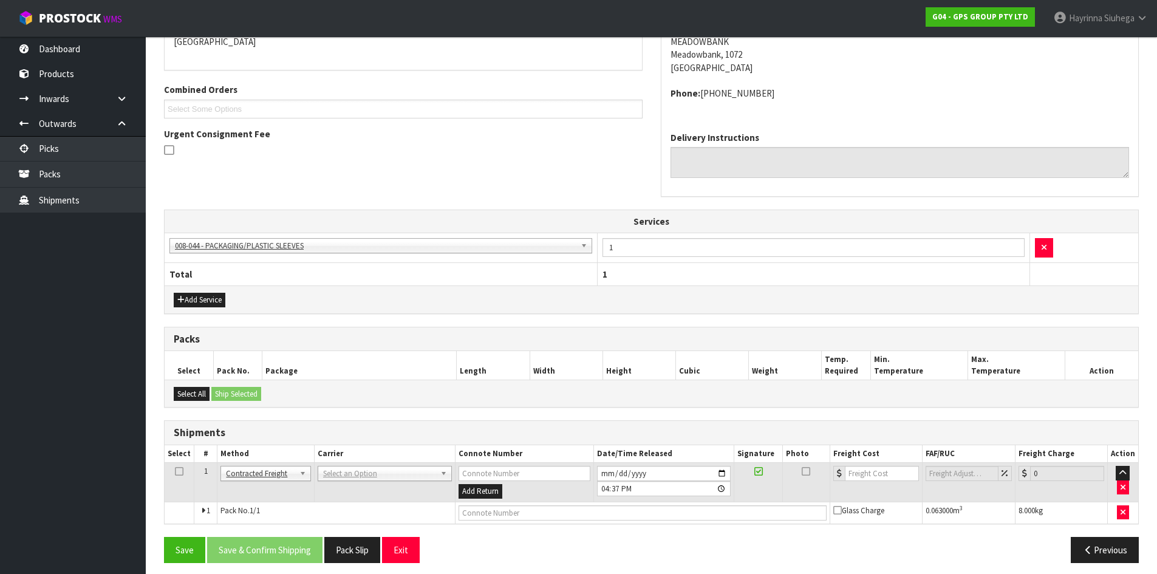
scroll to position [285, 0]
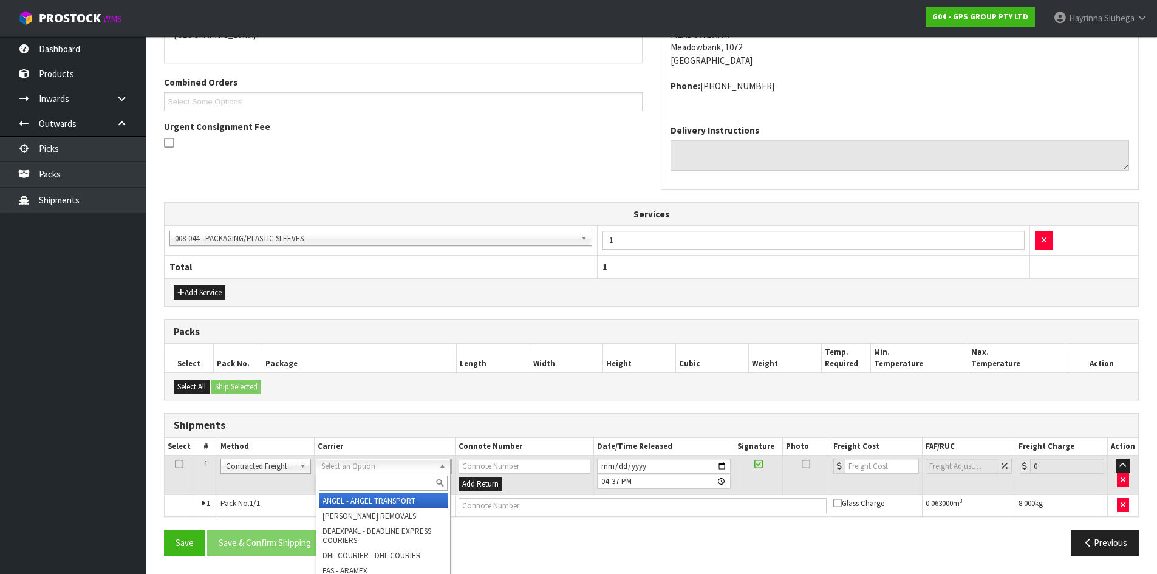
click at [370, 483] on input "text" at bounding box center [383, 483] width 129 height 15
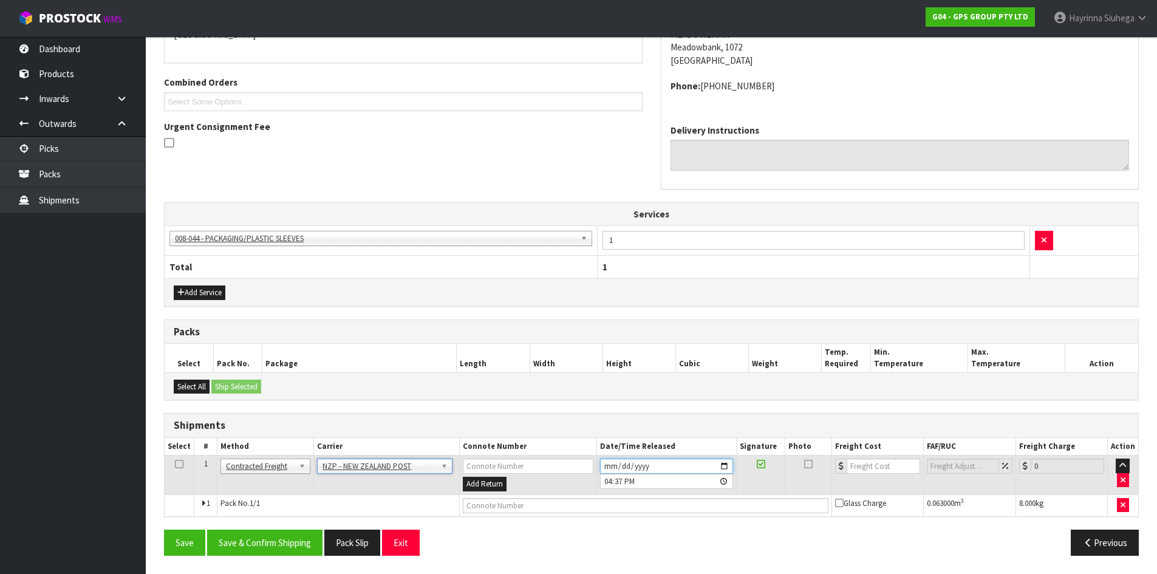
click at [611, 468] on input "2025-09-04" at bounding box center [666, 466] width 133 height 15
click at [302, 543] on button "Save & Confirm Shipping" at bounding box center [264, 543] width 115 height 26
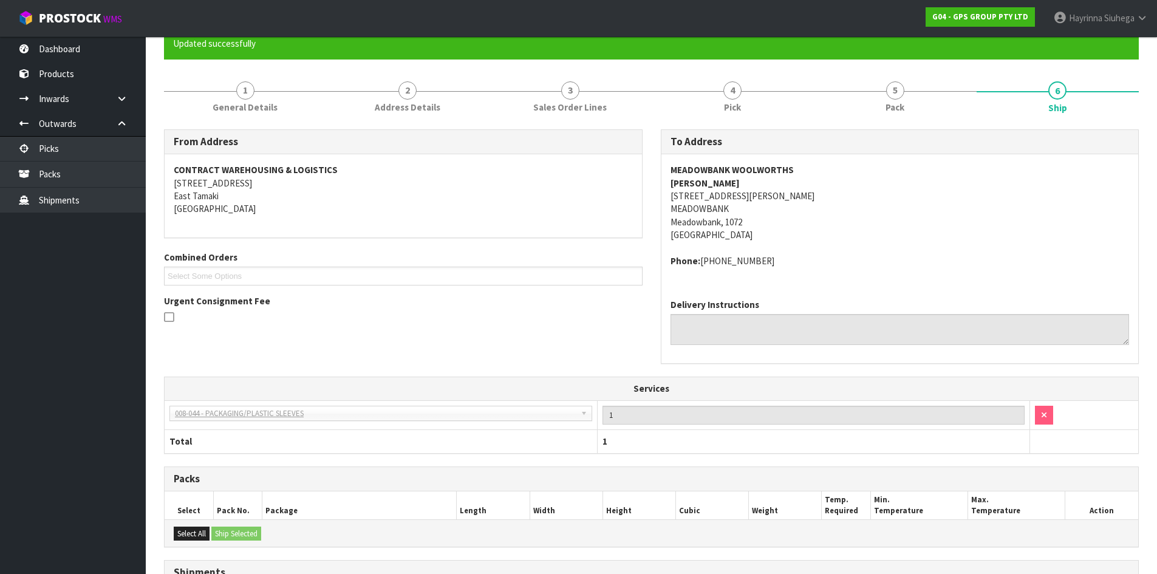
scroll to position [268, 0]
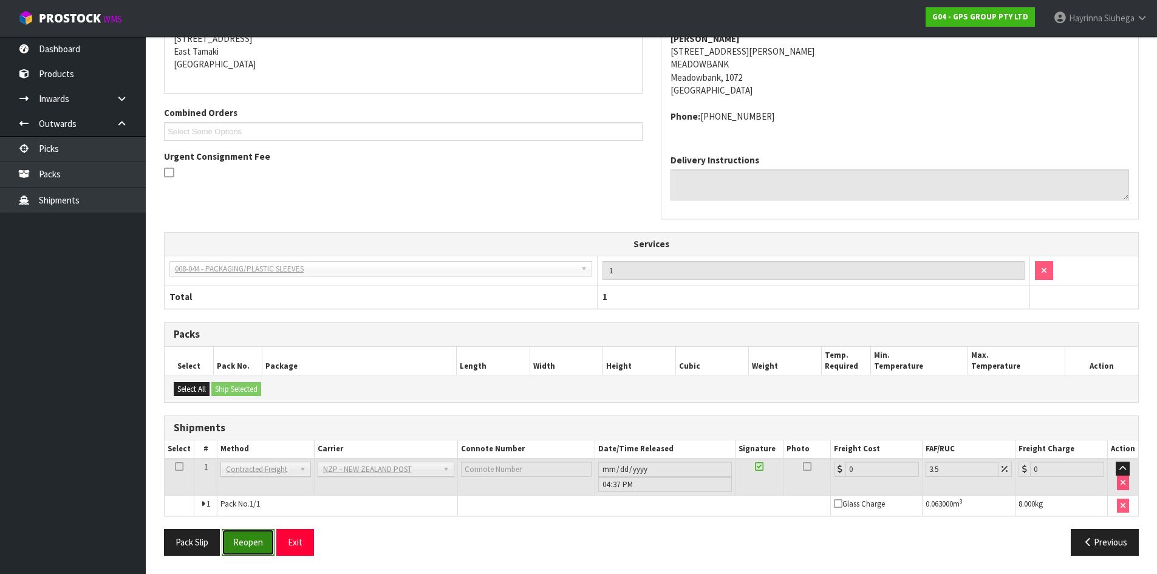
click at [251, 536] on button "Reopen" at bounding box center [248, 542] width 53 height 26
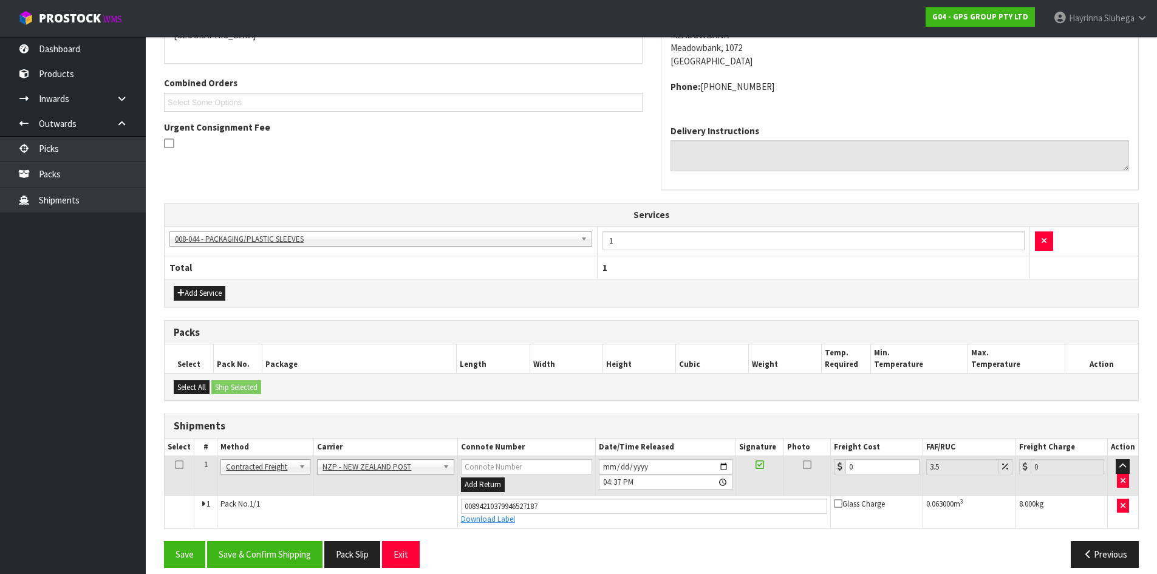
scroll to position [296, 0]
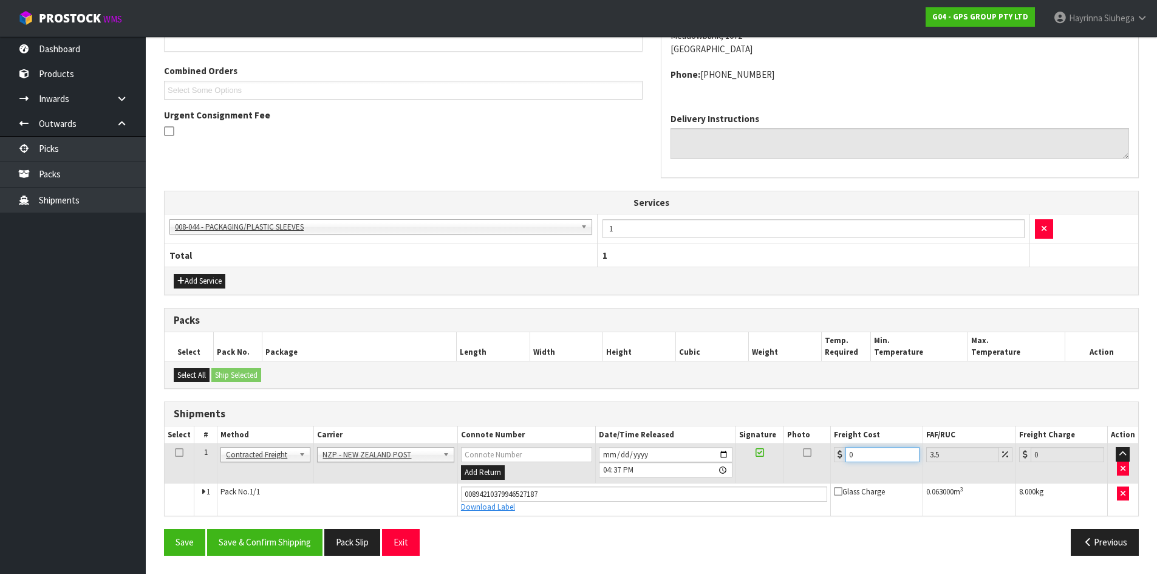
drag, startPoint x: 861, startPoint y: 458, endPoint x: 845, endPoint y: 459, distance: 16.4
click at [845, 459] on div "0" at bounding box center [876, 454] width 85 height 15
click at [164, 529] on button "Save" at bounding box center [184, 542] width 41 height 26
click at [254, 538] on button "Save & Confirm Shipping" at bounding box center [264, 542] width 115 height 26
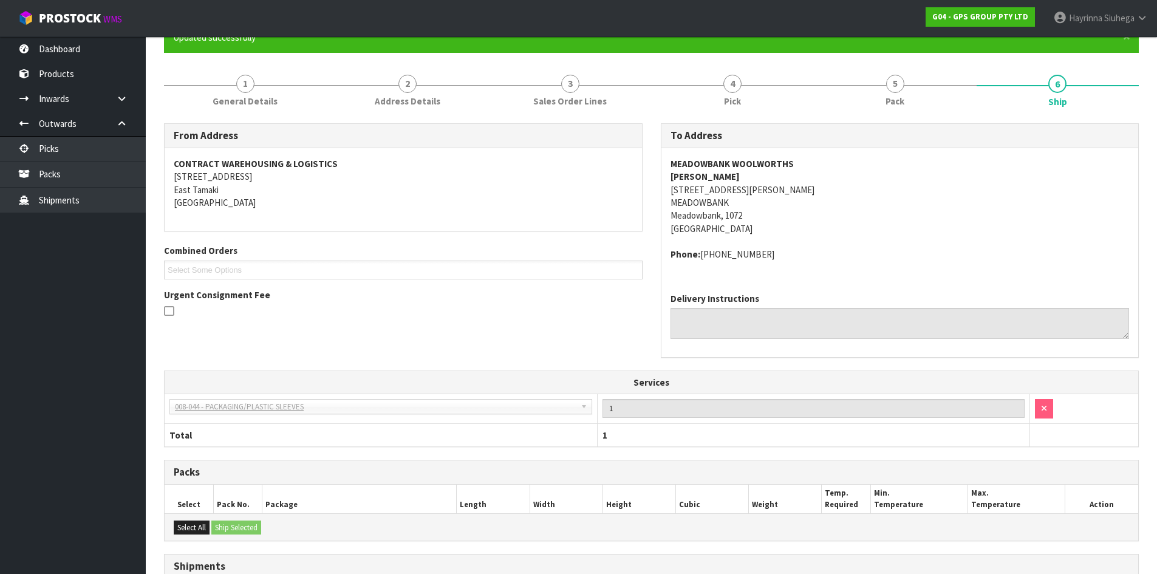
scroll to position [0, 0]
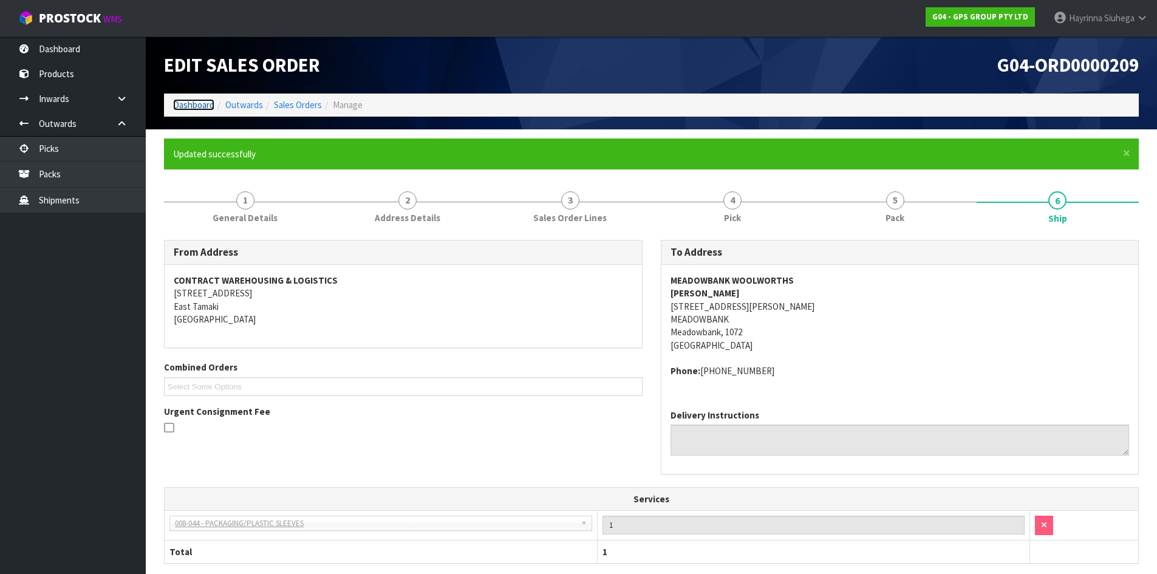
click at [201, 107] on link "Dashboard" at bounding box center [193, 105] width 41 height 12
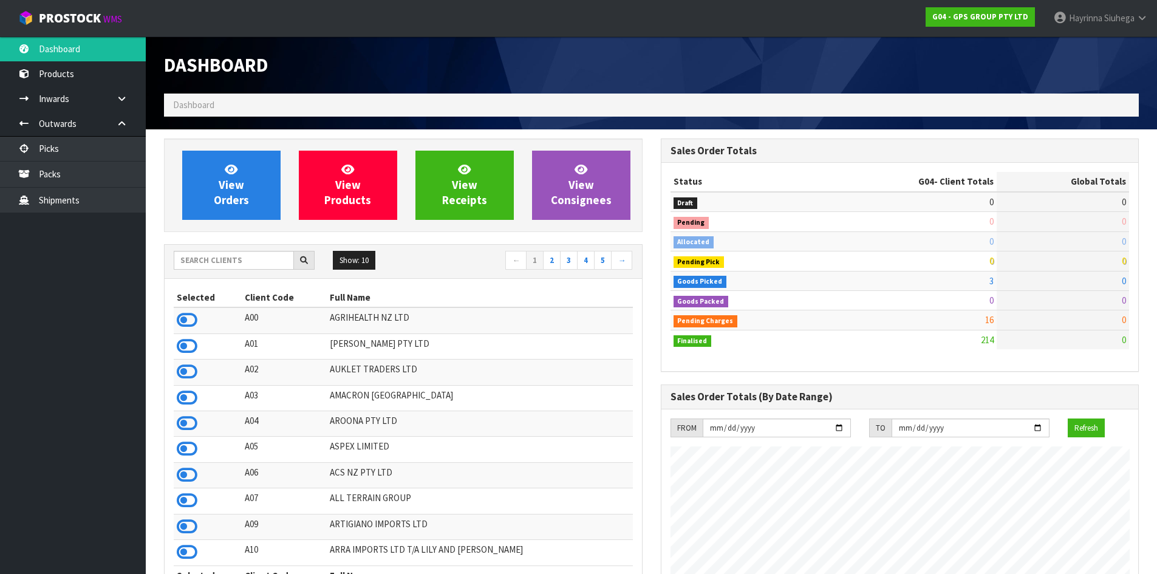
scroll to position [762, 496]
click at [78, 173] on link "Packs" at bounding box center [73, 174] width 146 height 25
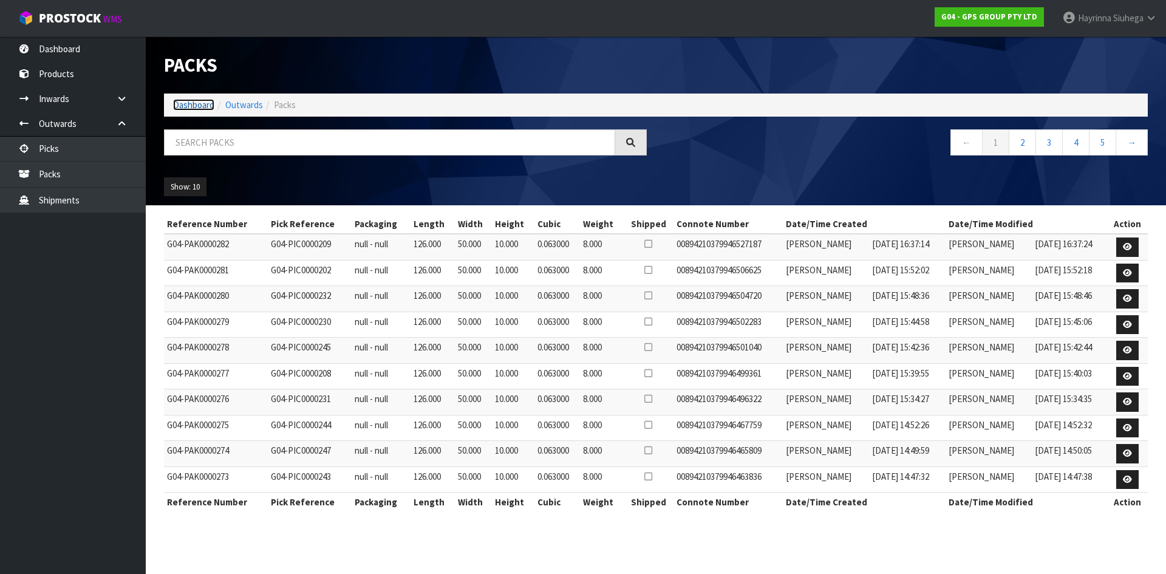
click at [203, 102] on link "Dashboard" at bounding box center [193, 105] width 41 height 12
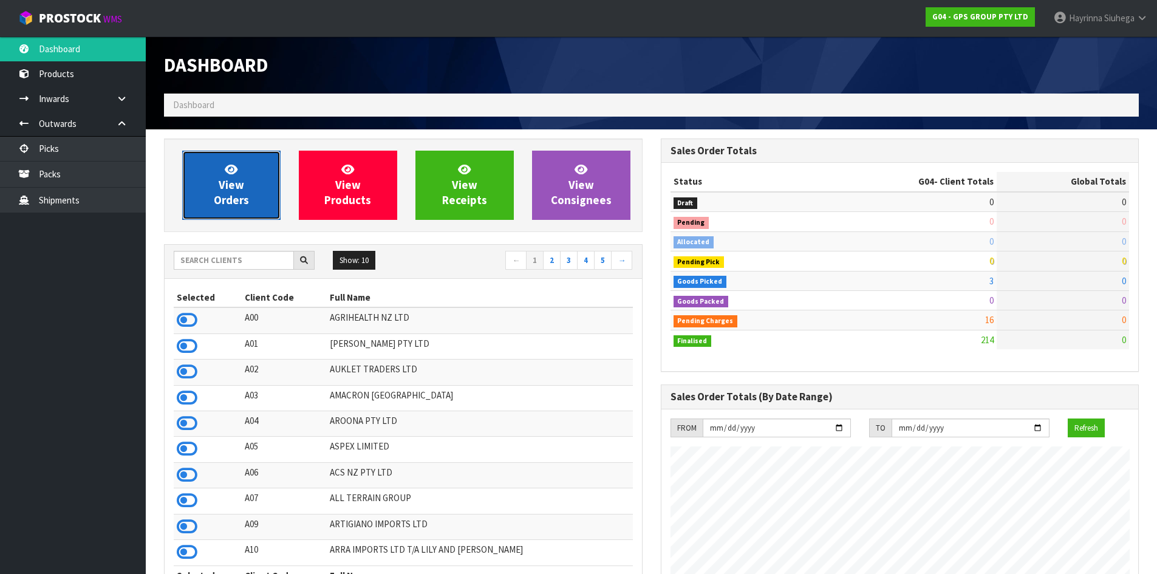
click at [245, 176] on link "View Orders" at bounding box center [231, 185] width 98 height 69
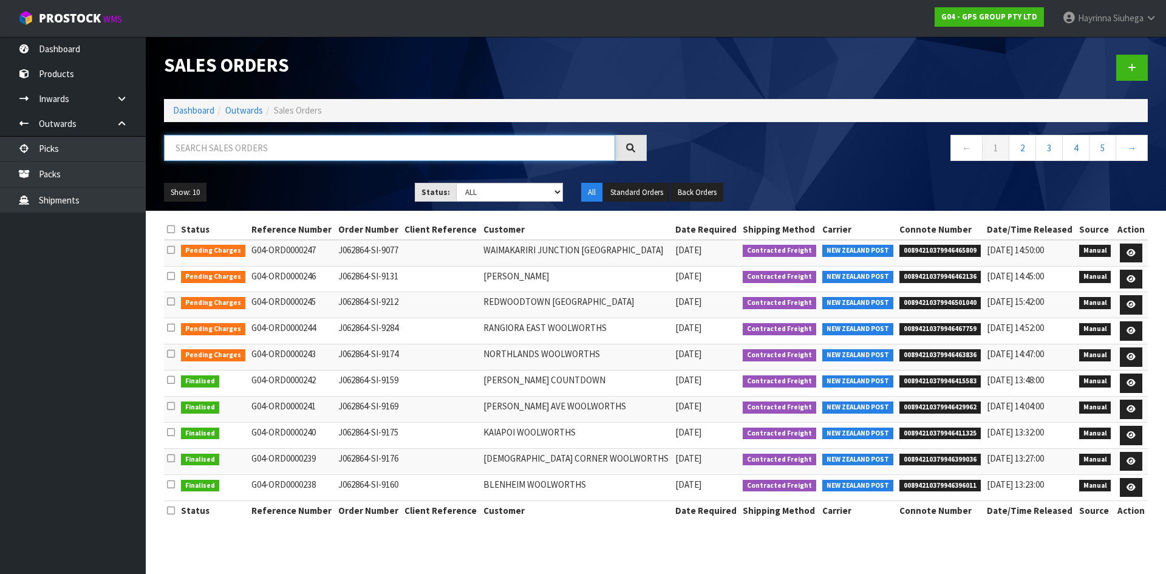
click at [254, 150] on input "text" at bounding box center [389, 148] width 451 height 26
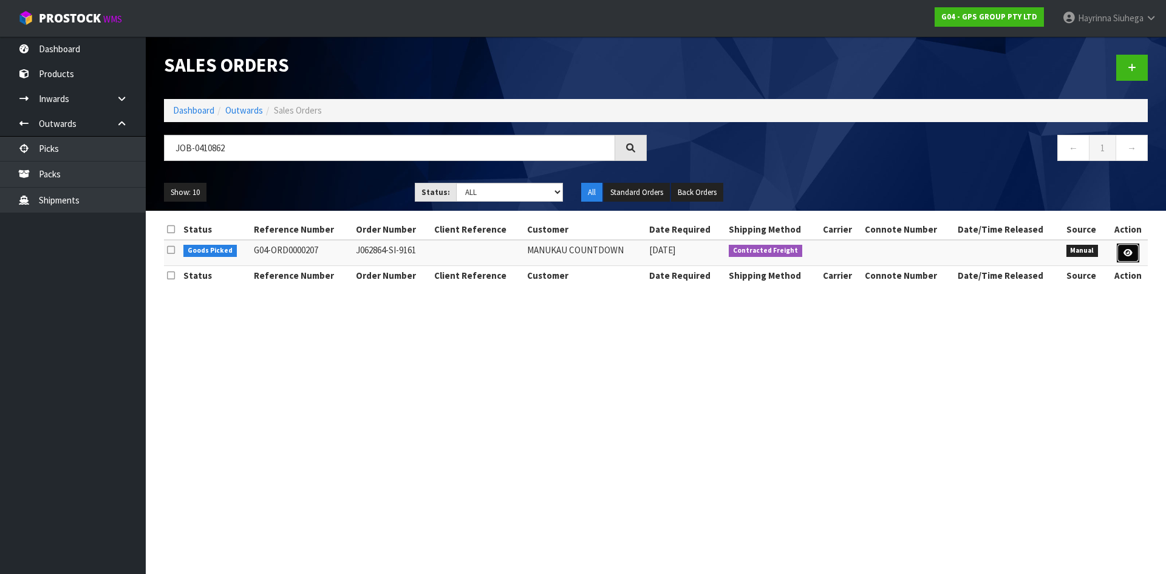
click at [1122, 250] on link at bounding box center [1128, 253] width 22 height 19
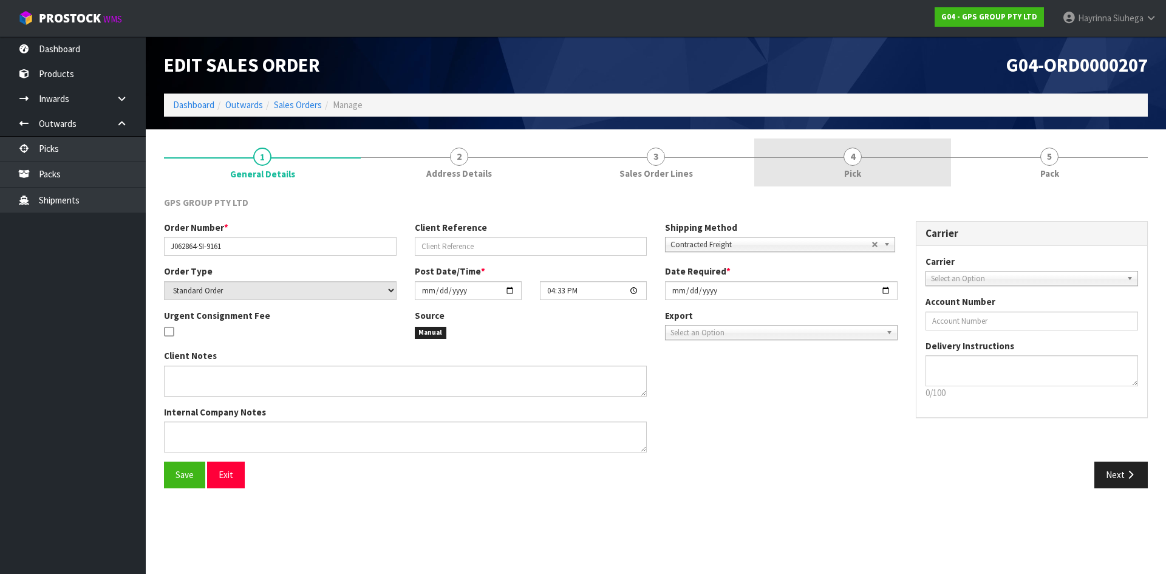
click at [890, 171] on link "4 Pick" at bounding box center [852, 162] width 197 height 48
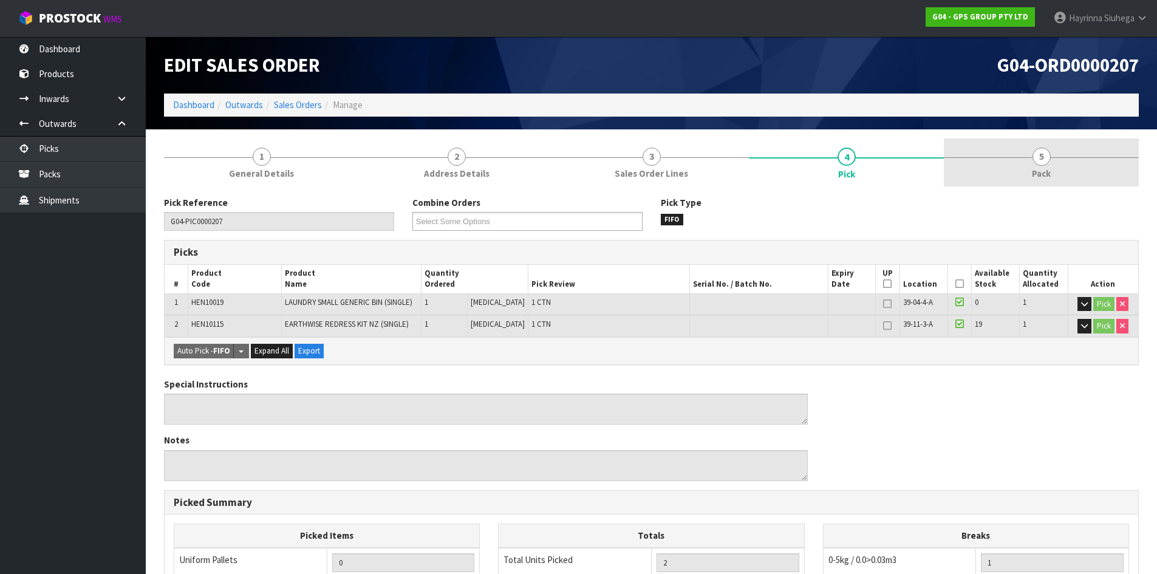
click at [1062, 183] on link "5 Pack" at bounding box center [1041, 162] width 195 height 48
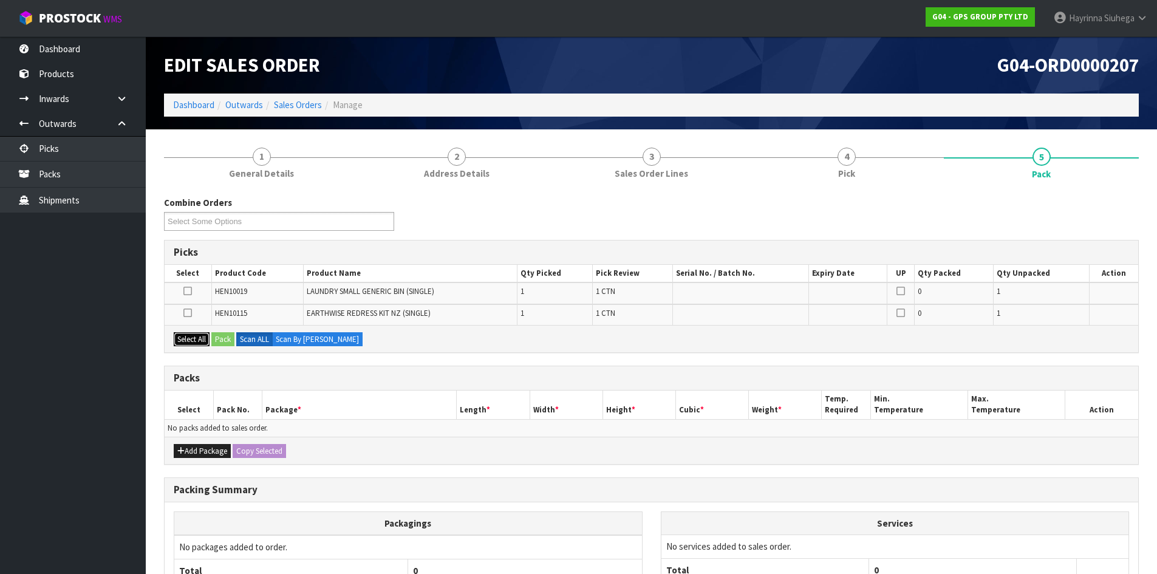
click at [196, 338] on button "Select All" at bounding box center [192, 339] width 36 height 15
click at [212, 455] on button "Add Package" at bounding box center [202, 451] width 57 height 15
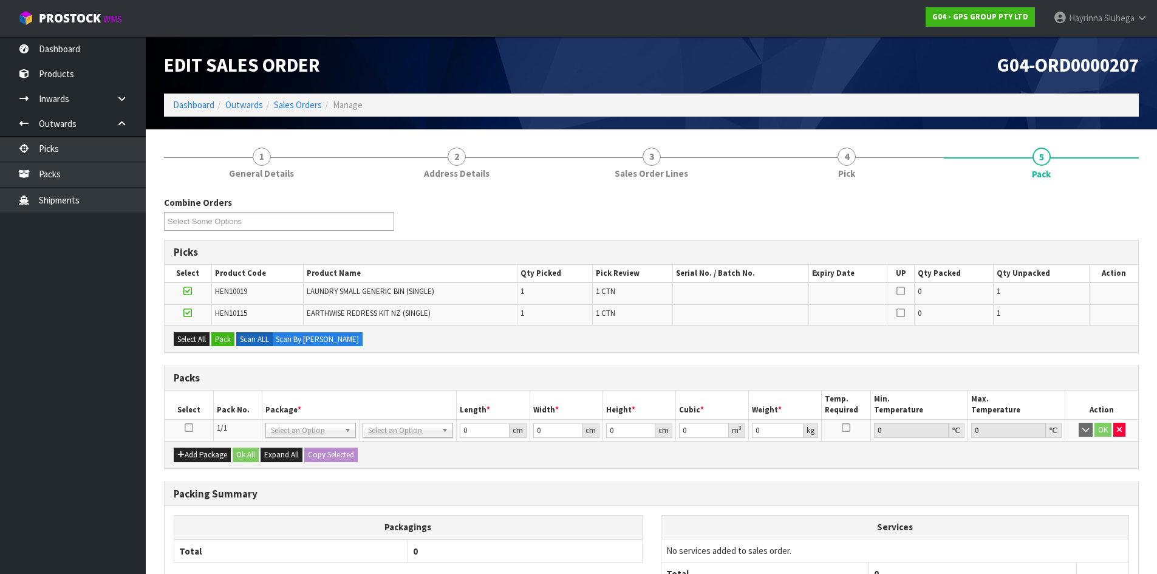
click at [188, 428] on icon at bounding box center [189, 428] width 9 height 1
click at [227, 337] on button "Pack" at bounding box center [222, 339] width 23 height 15
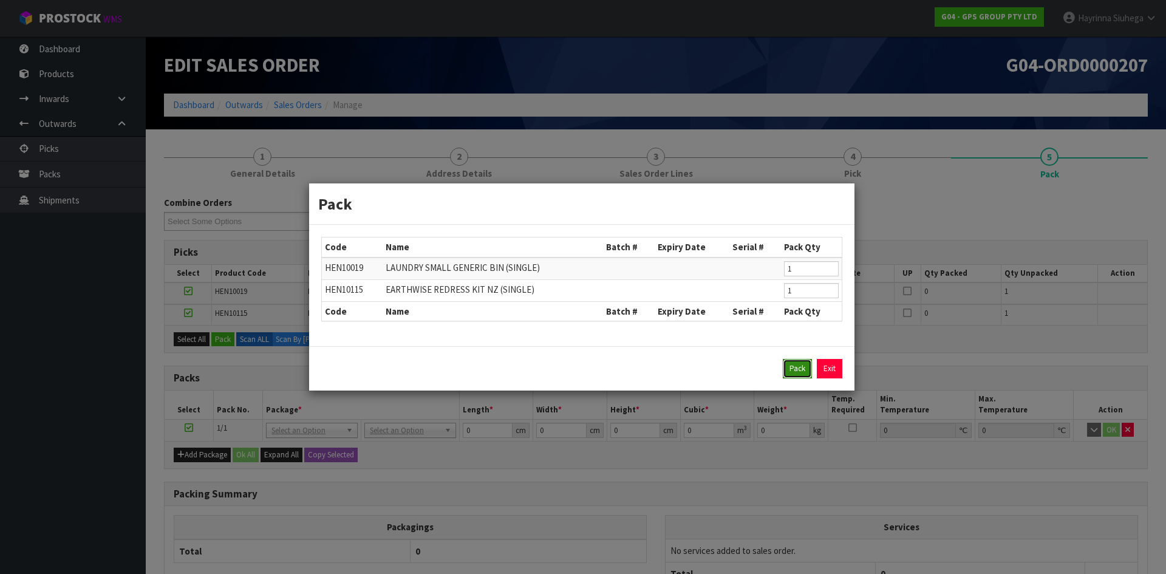
click at [802, 372] on button "Pack" at bounding box center [797, 368] width 29 height 19
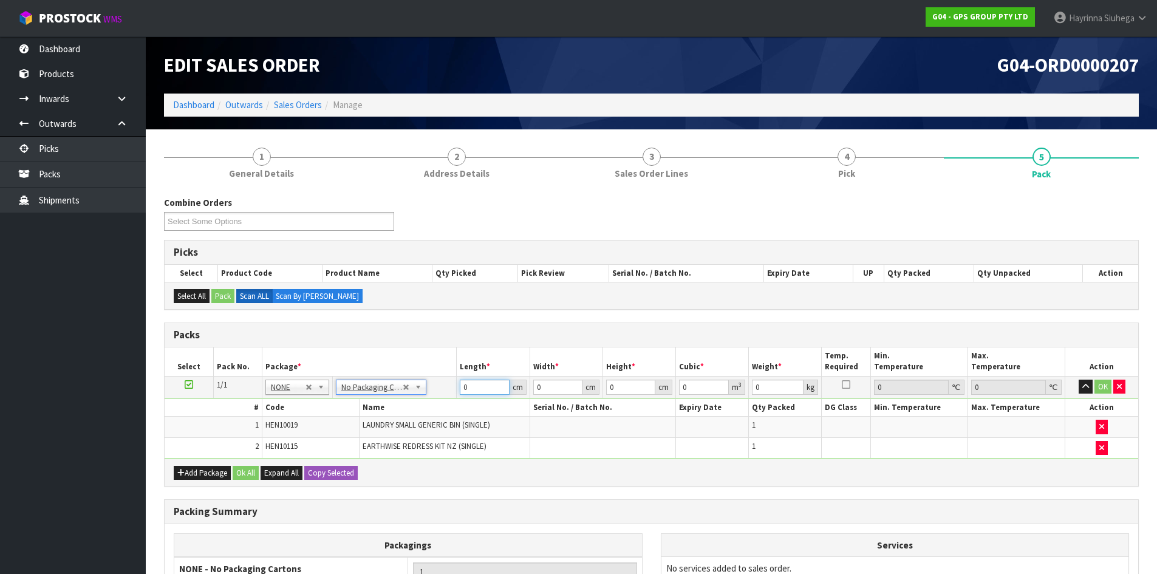
click at [462, 386] on input "0" at bounding box center [484, 387] width 49 height 15
click button "OK" at bounding box center [1102, 387] width 17 height 15
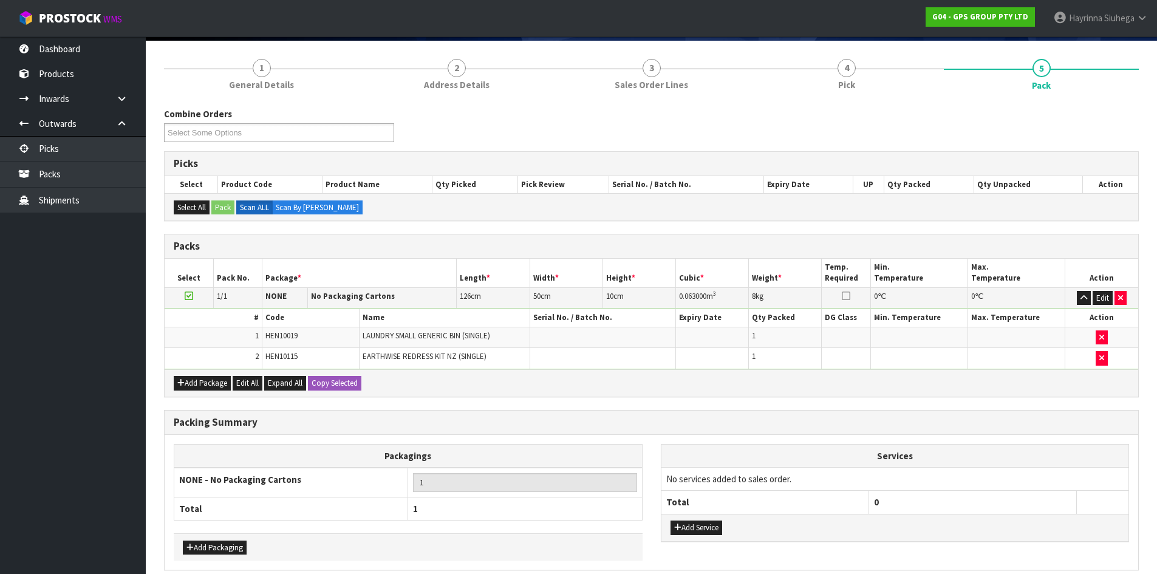
scroll to position [143, 0]
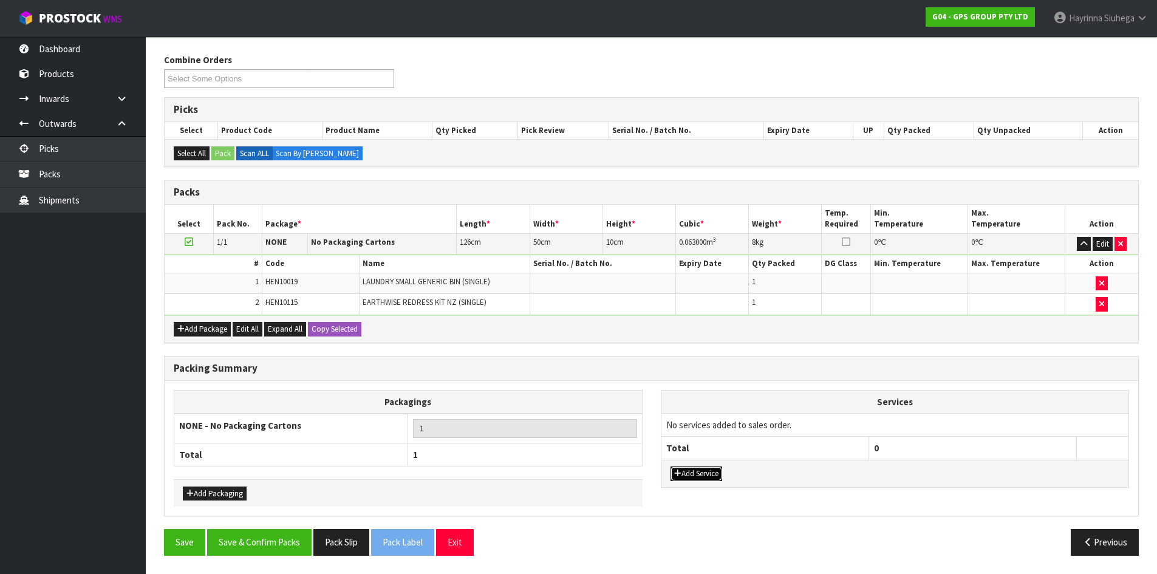
click at [696, 472] on button "Add Service" at bounding box center [696, 473] width 52 height 15
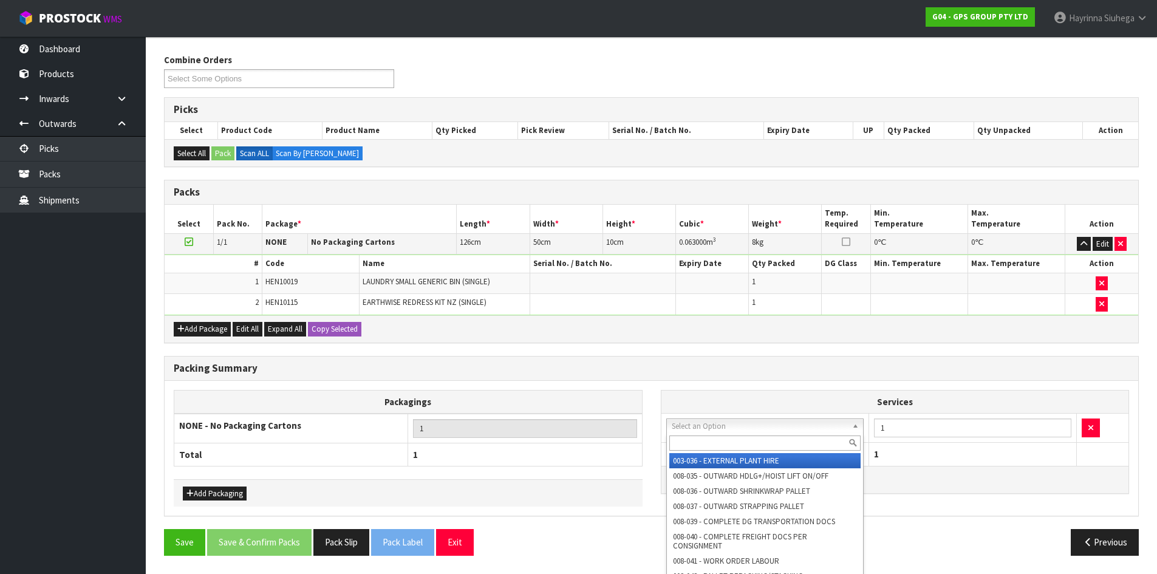
click at [692, 443] on input "text" at bounding box center [765, 442] width 192 height 15
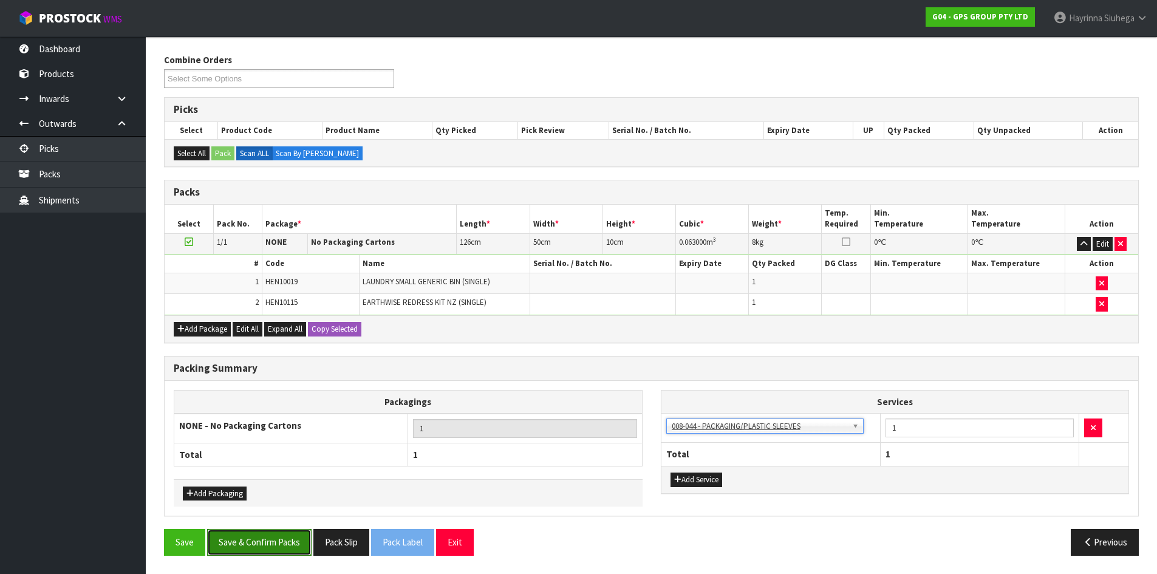
click at [263, 536] on button "Save & Confirm Packs" at bounding box center [259, 542] width 104 height 26
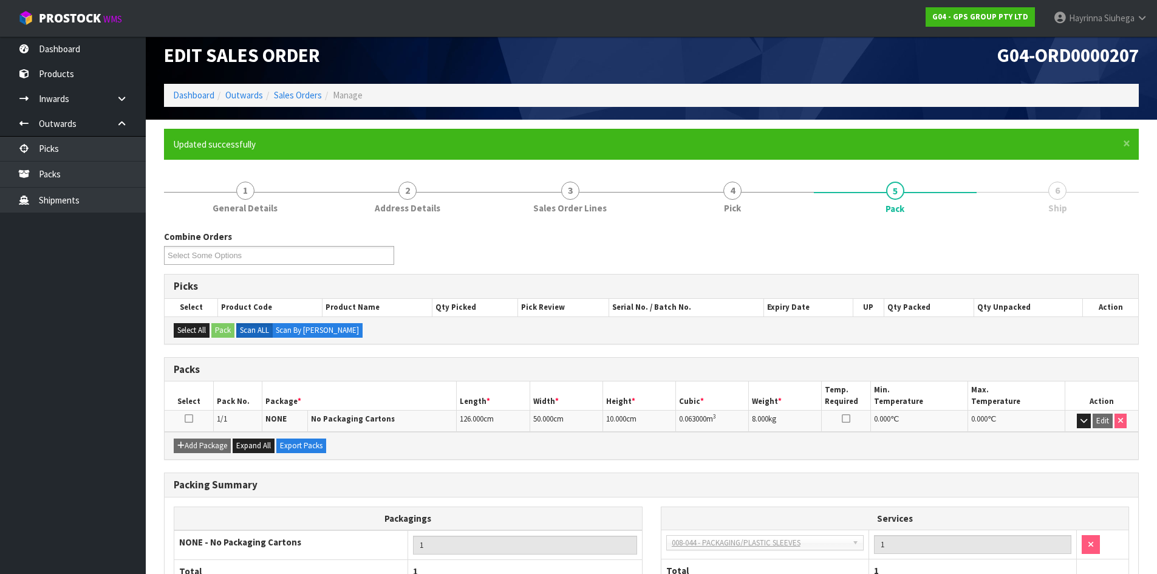
scroll to position [99, 0]
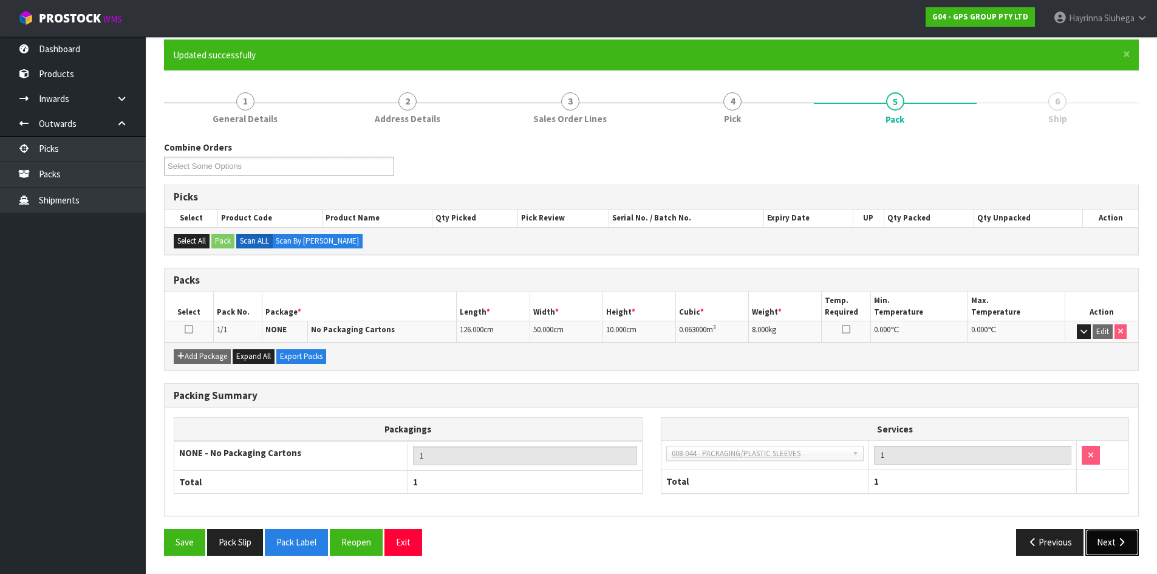
click at [1110, 539] on button "Next" at bounding box center [1111, 542] width 53 height 26
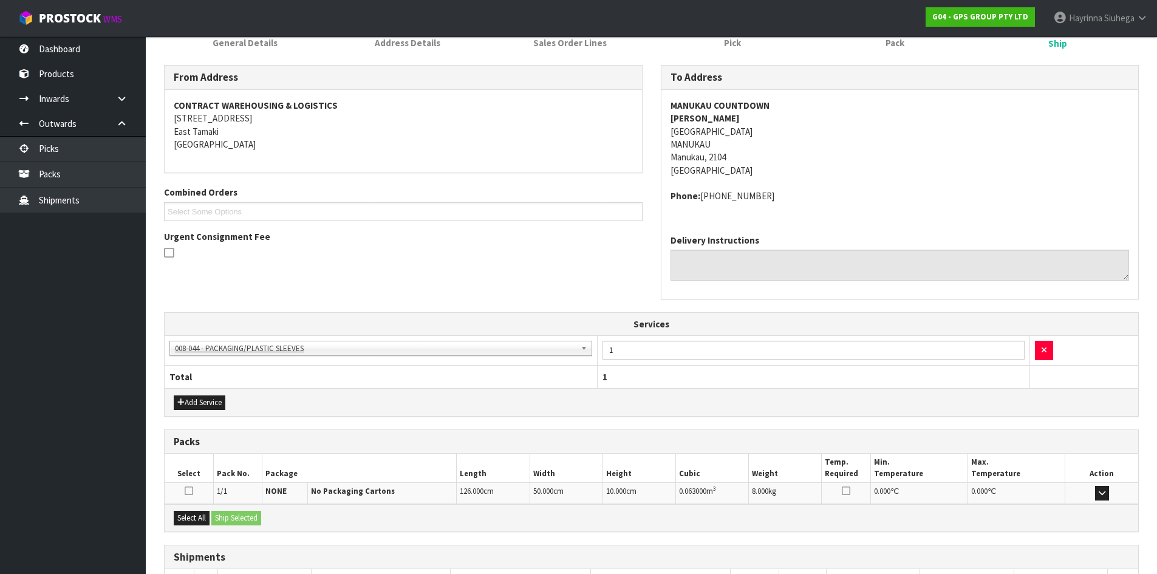
scroll to position [264, 0]
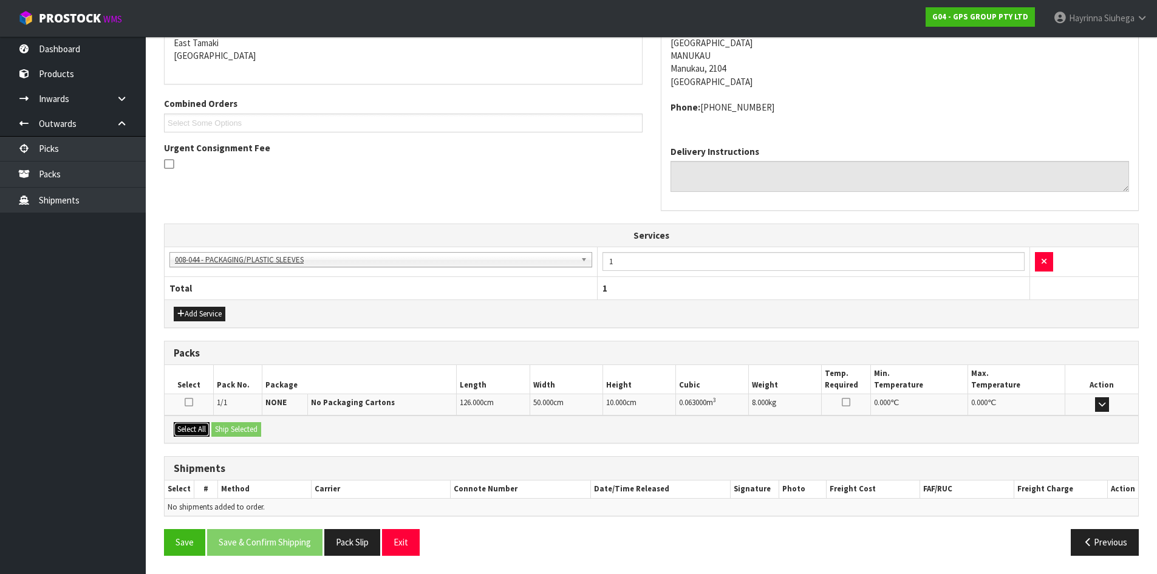
click at [199, 427] on button "Select All" at bounding box center [192, 429] width 36 height 15
click at [231, 427] on button "Ship Selected" at bounding box center [236, 429] width 50 height 15
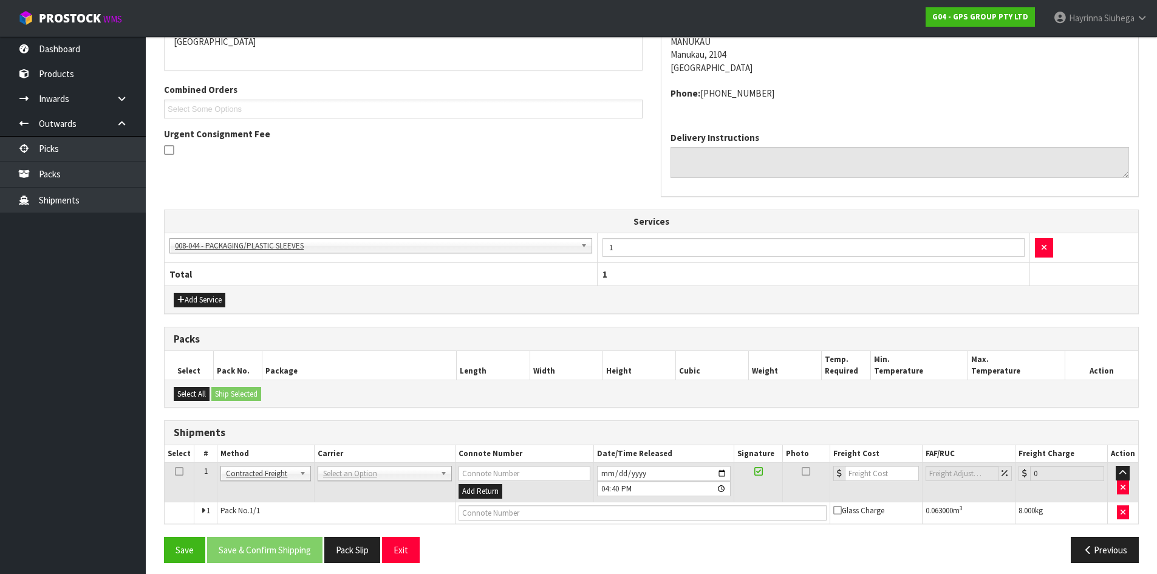
scroll to position [285, 0]
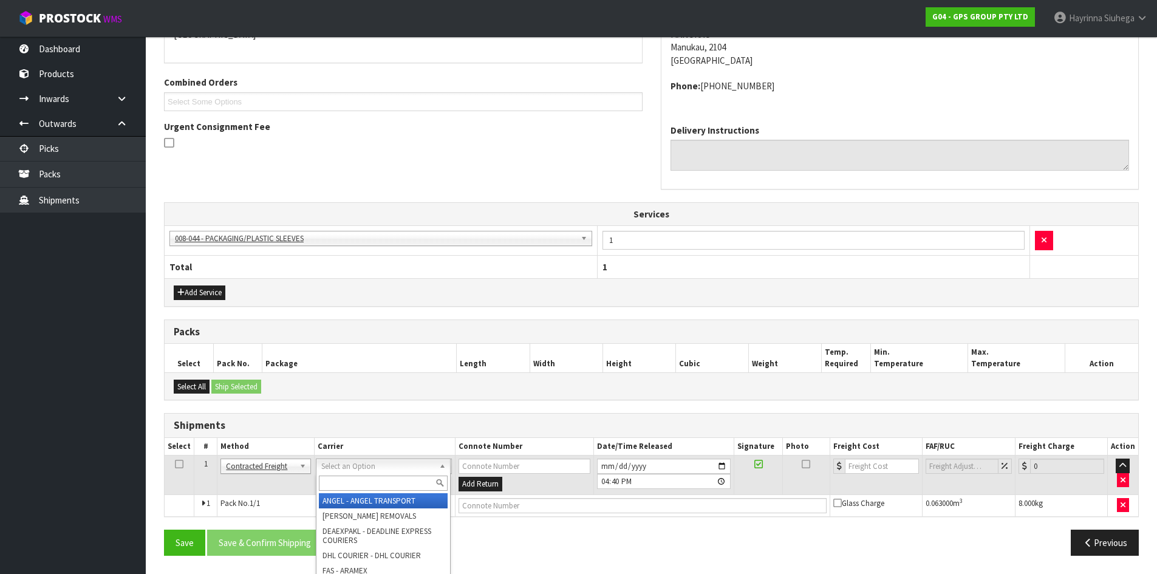
click at [329, 480] on input "text" at bounding box center [383, 483] width 129 height 15
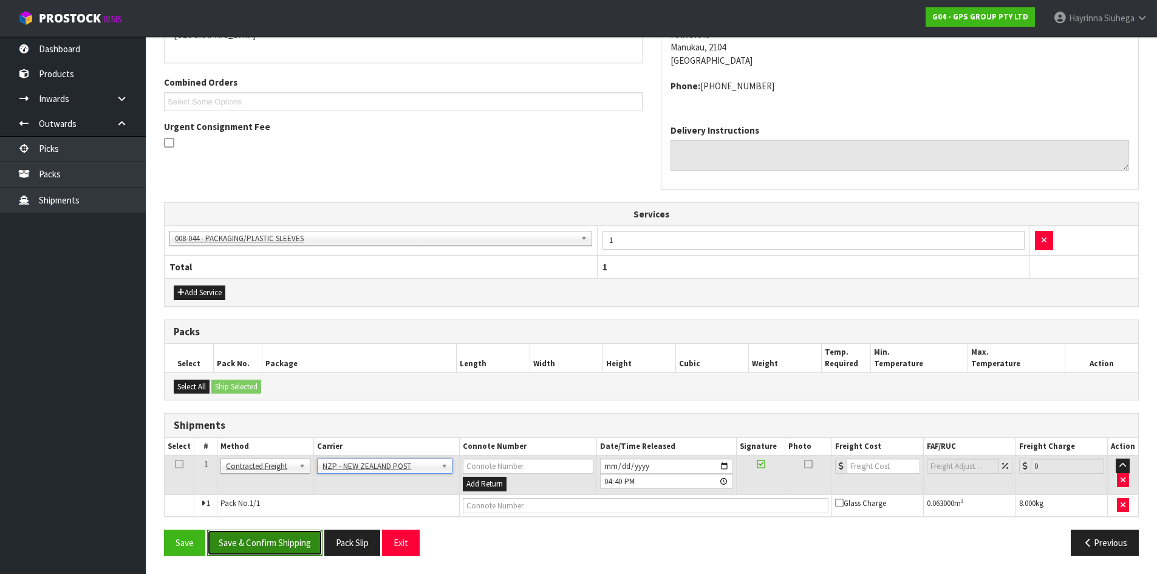
drag, startPoint x: 294, startPoint y: 533, endPoint x: 294, endPoint y: 540, distance: 7.9
click at [294, 534] on button "Save & Confirm Shipping" at bounding box center [264, 543] width 115 height 26
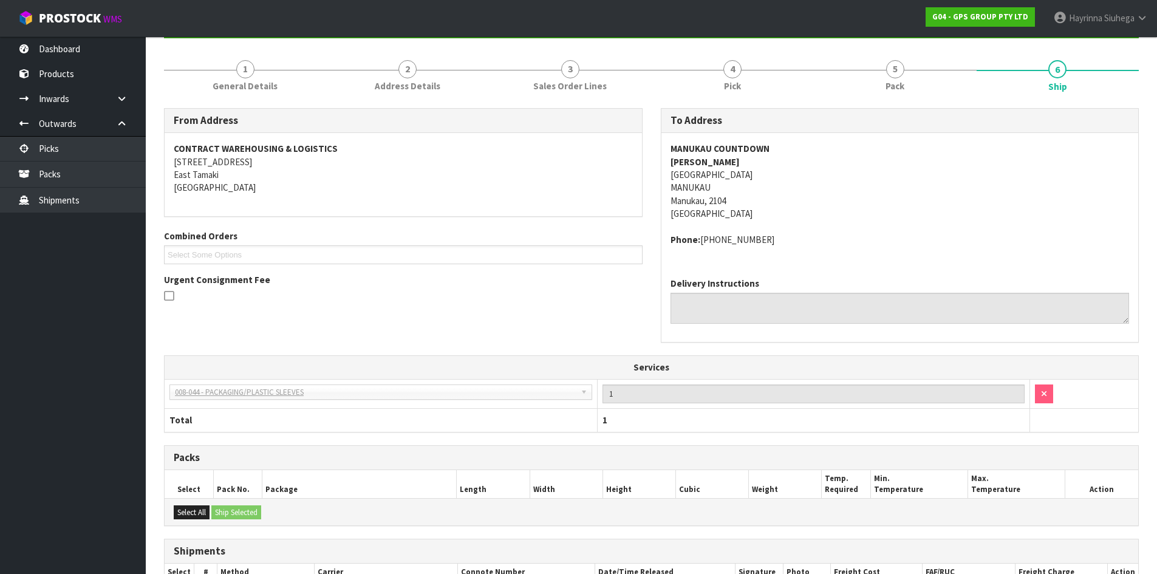
scroll to position [268, 0]
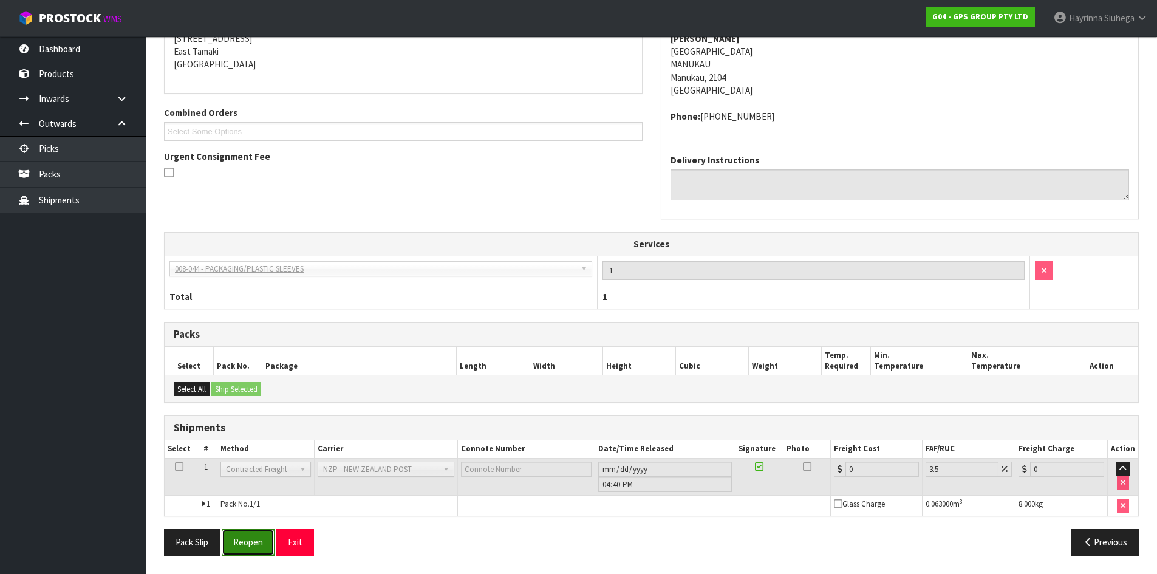
click at [256, 537] on button "Reopen" at bounding box center [248, 542] width 53 height 26
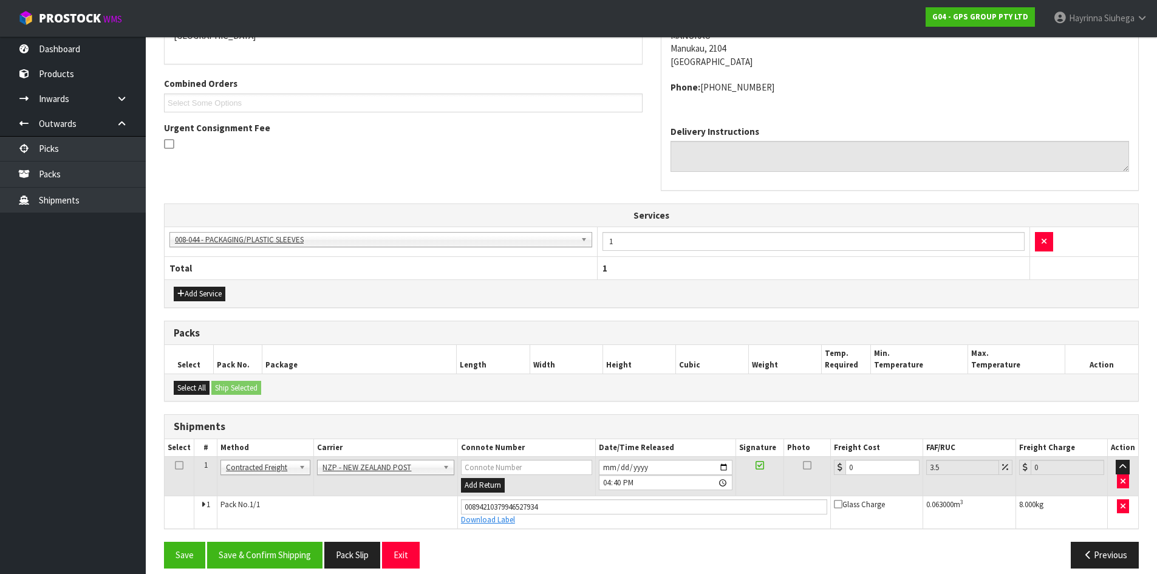
scroll to position [296, 0]
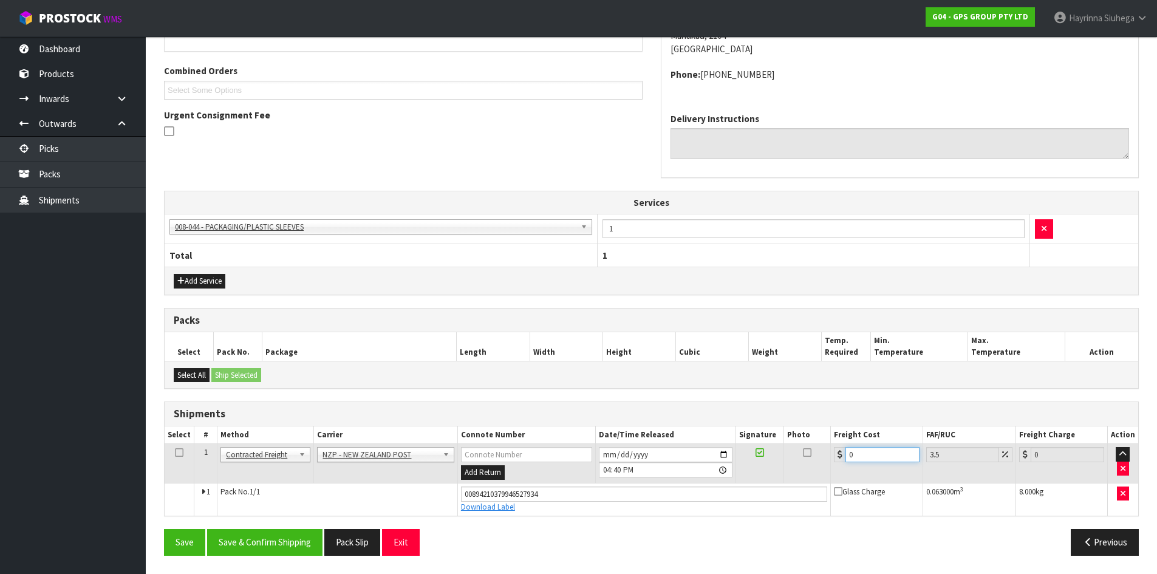
drag, startPoint x: 868, startPoint y: 453, endPoint x: 681, endPoint y: 455, distance: 187.1
click at [704, 455] on tr "1 Client Local Pickup Customer Local Pickup Company Freight Contracted Freight …" at bounding box center [651, 463] width 973 height 39
click at [164, 529] on button "Save" at bounding box center [184, 542] width 41 height 26
click at [240, 542] on button "Save & Confirm Shipping" at bounding box center [264, 542] width 115 height 26
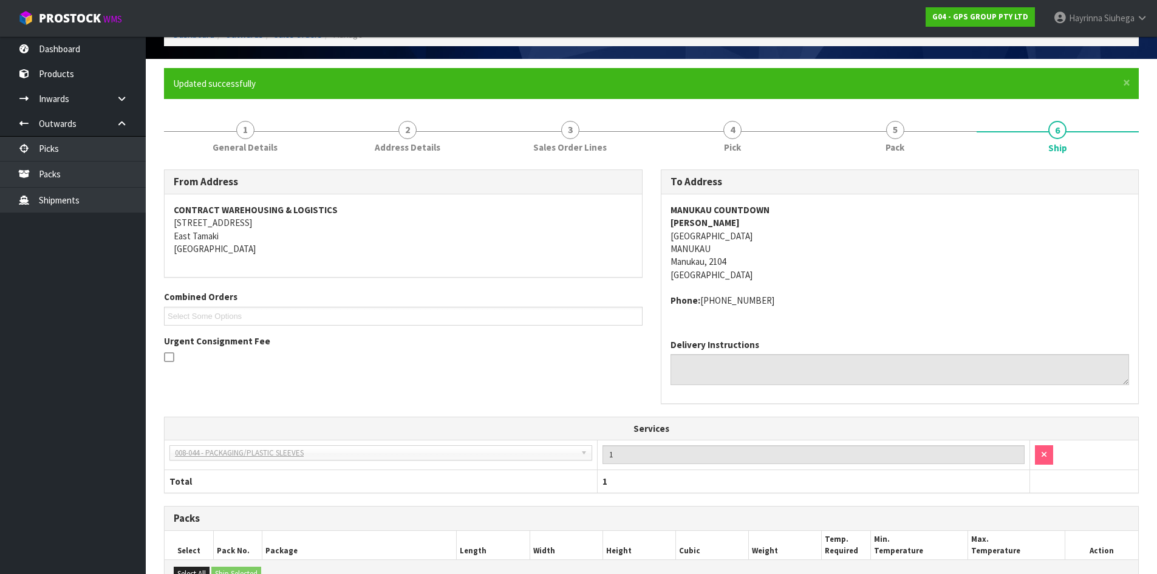
scroll to position [0, 0]
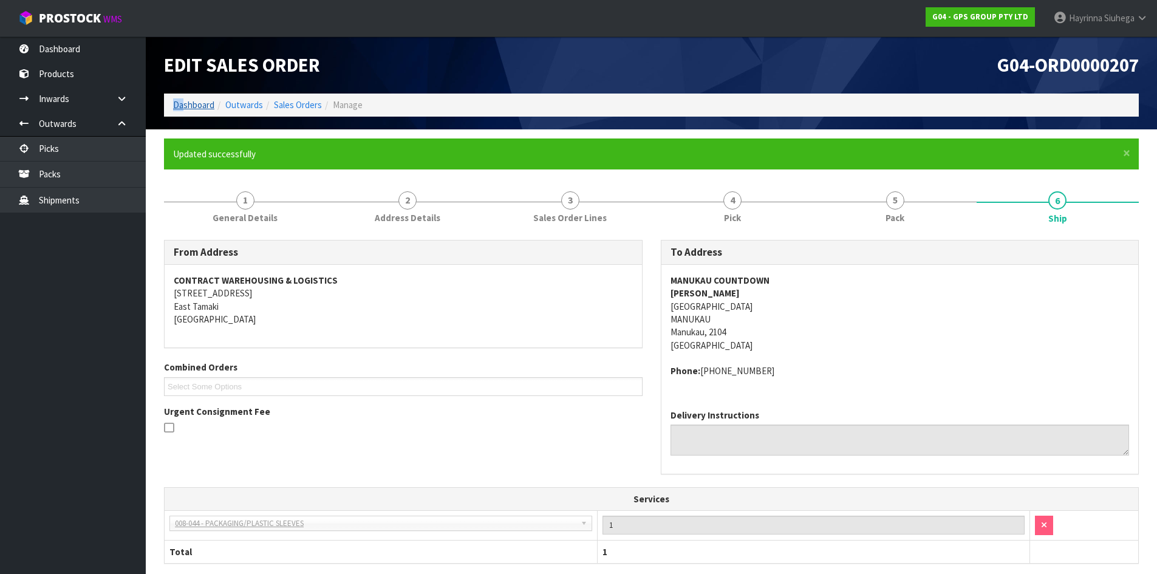
click at [183, 99] on li "Dashboard" at bounding box center [193, 104] width 41 height 13
click at [185, 106] on link "Dashboard" at bounding box center [193, 105] width 41 height 12
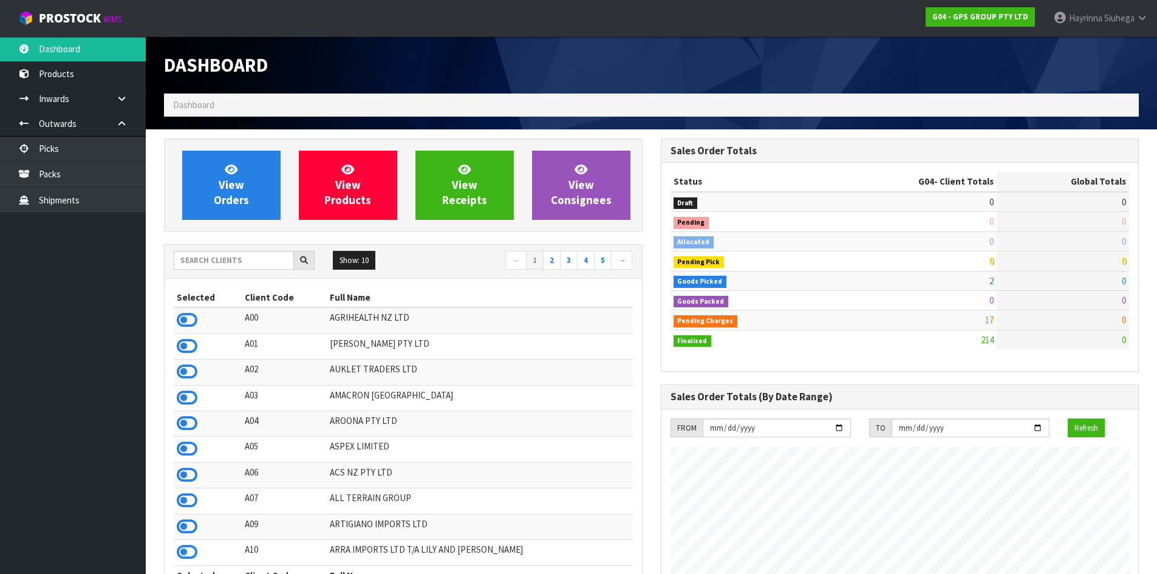
scroll to position [762, 496]
click at [226, 254] on input "text" at bounding box center [234, 260] width 120 height 19
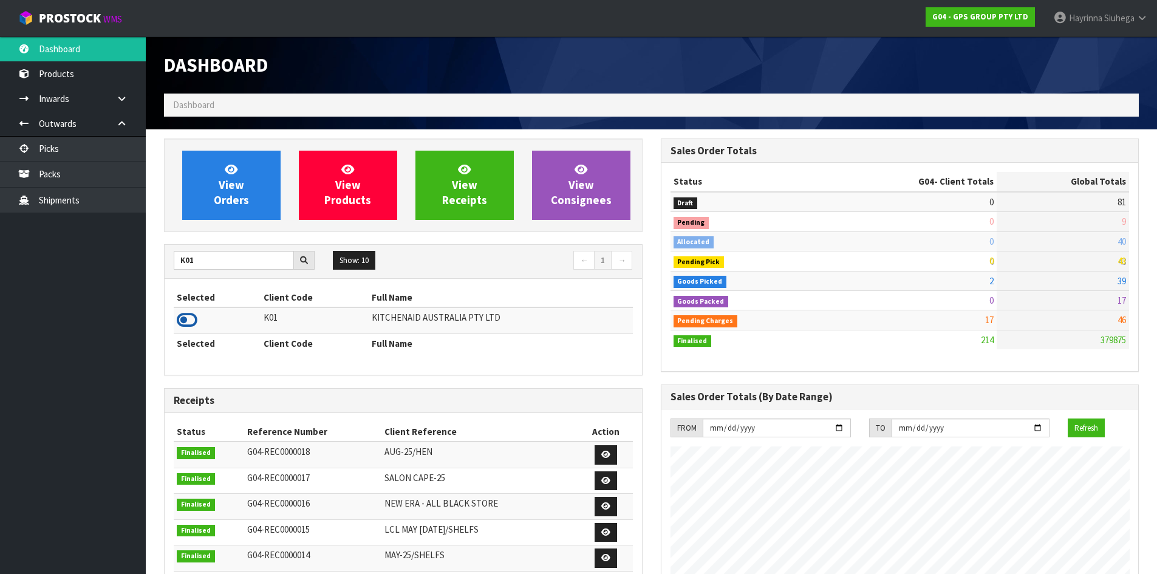
click at [196, 321] on icon at bounding box center [187, 320] width 21 height 18
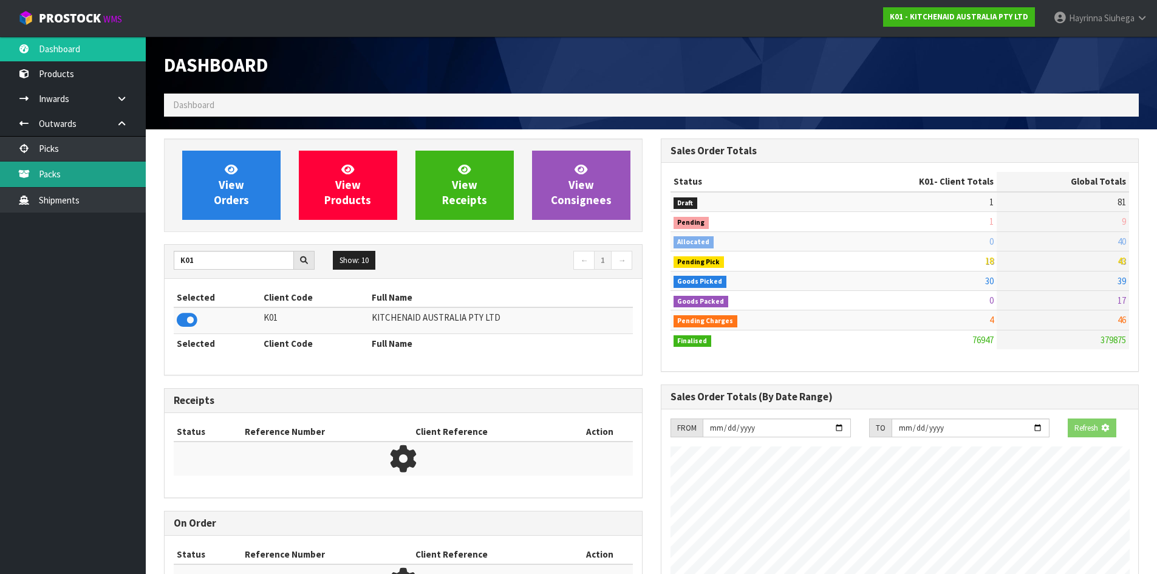
click at [115, 179] on link "Packs" at bounding box center [73, 174] width 146 height 25
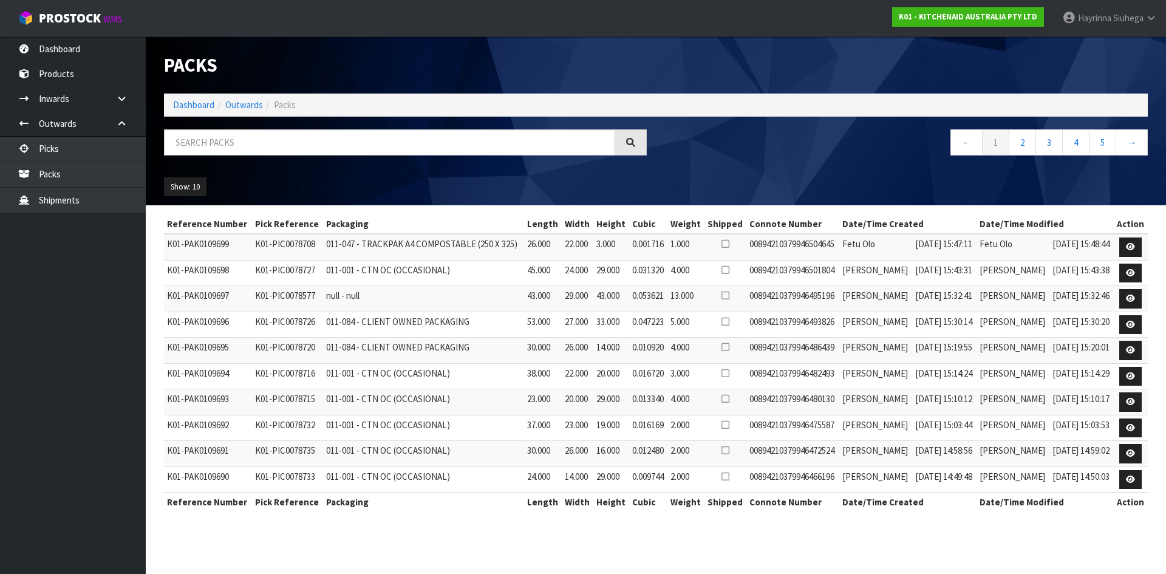
click at [180, 95] on ol "Dashboard Outwards Packs" at bounding box center [656, 105] width 984 height 22
click at [184, 105] on link "Dashboard" at bounding box center [193, 105] width 41 height 12
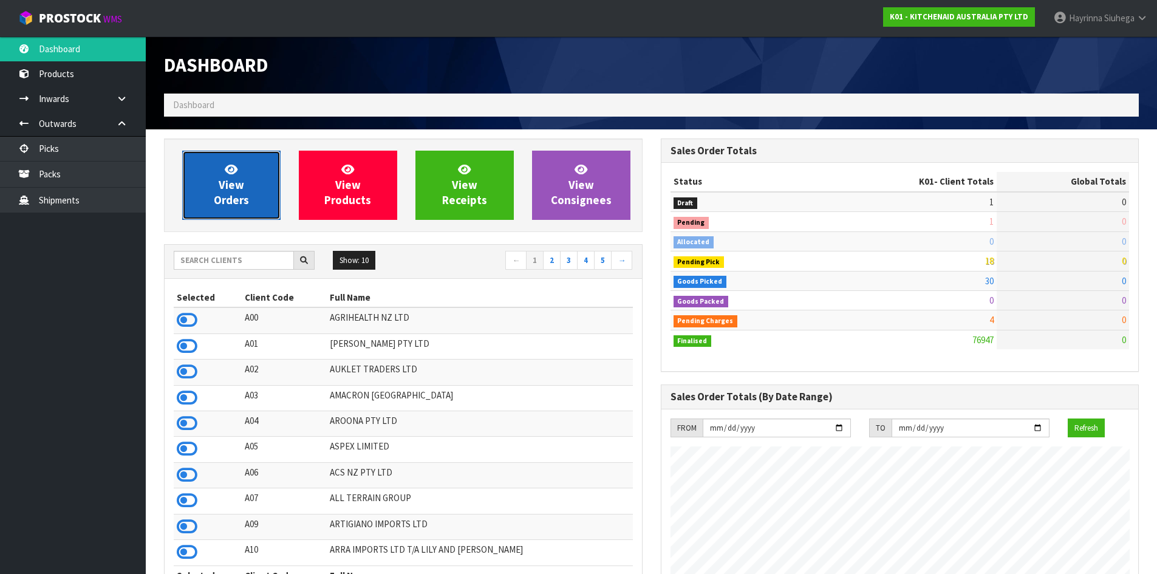
click at [210, 180] on link "View Orders" at bounding box center [231, 185] width 98 height 69
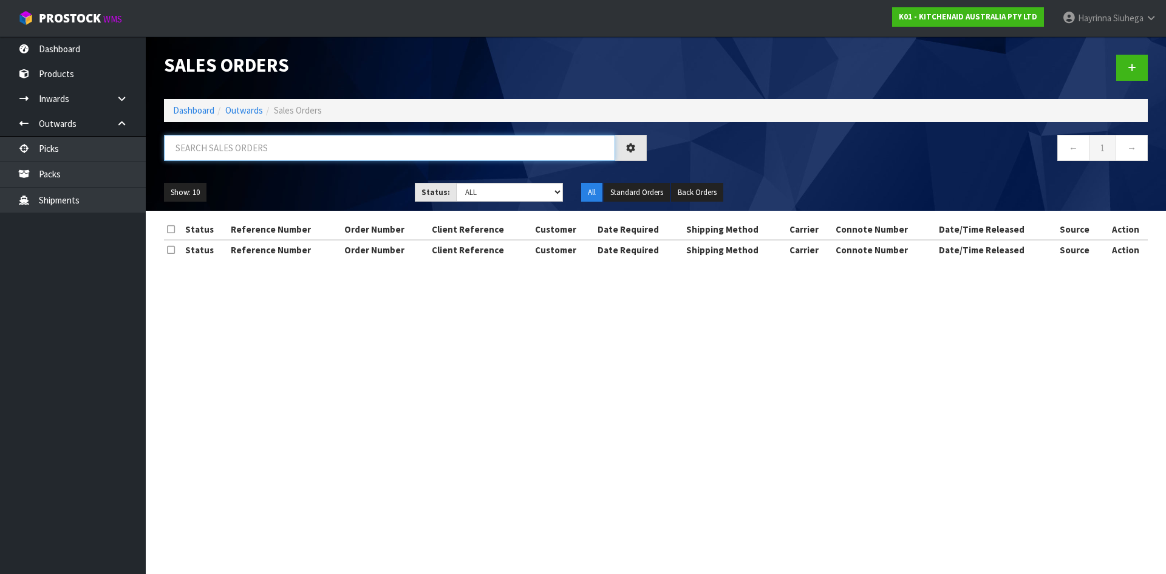
click at [274, 159] on input "text" at bounding box center [389, 148] width 451 height 26
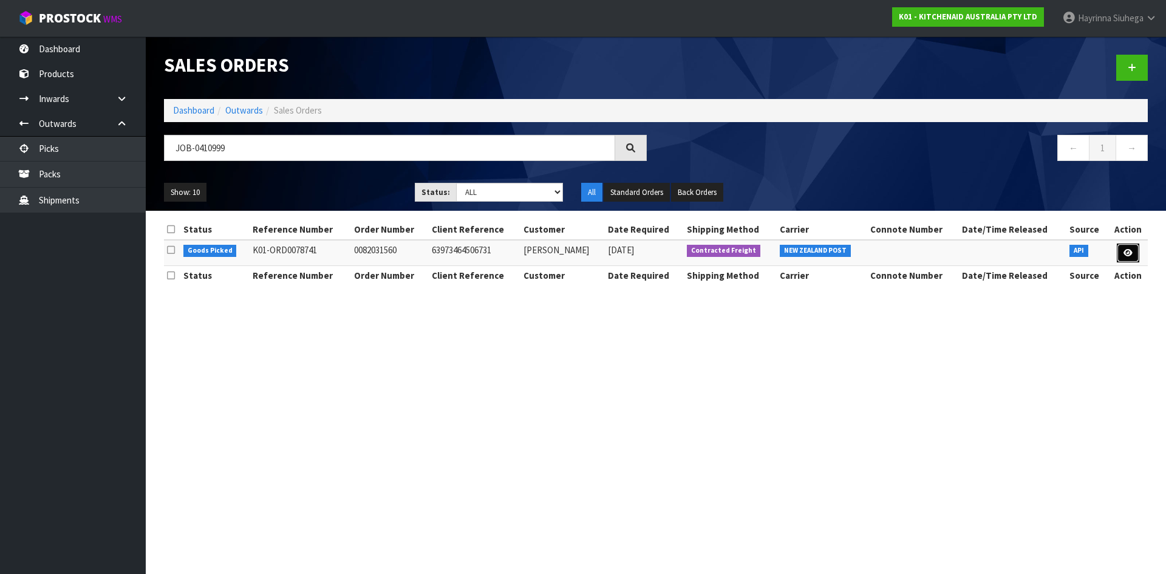
click at [1130, 254] on icon at bounding box center [1127, 253] width 9 height 8
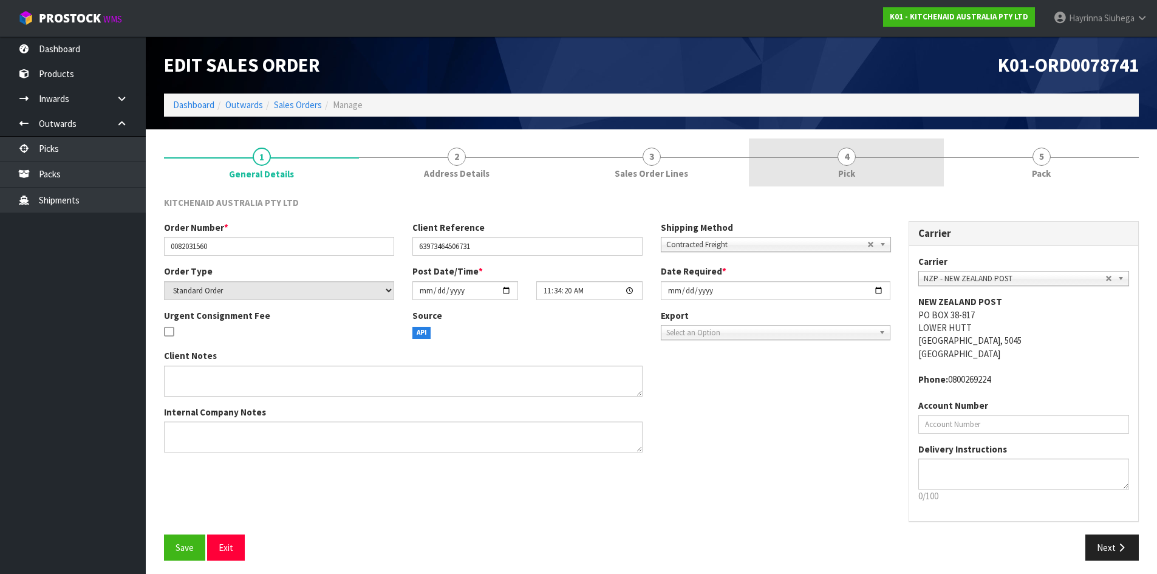
click at [921, 169] on link "4 Pick" at bounding box center [846, 162] width 195 height 48
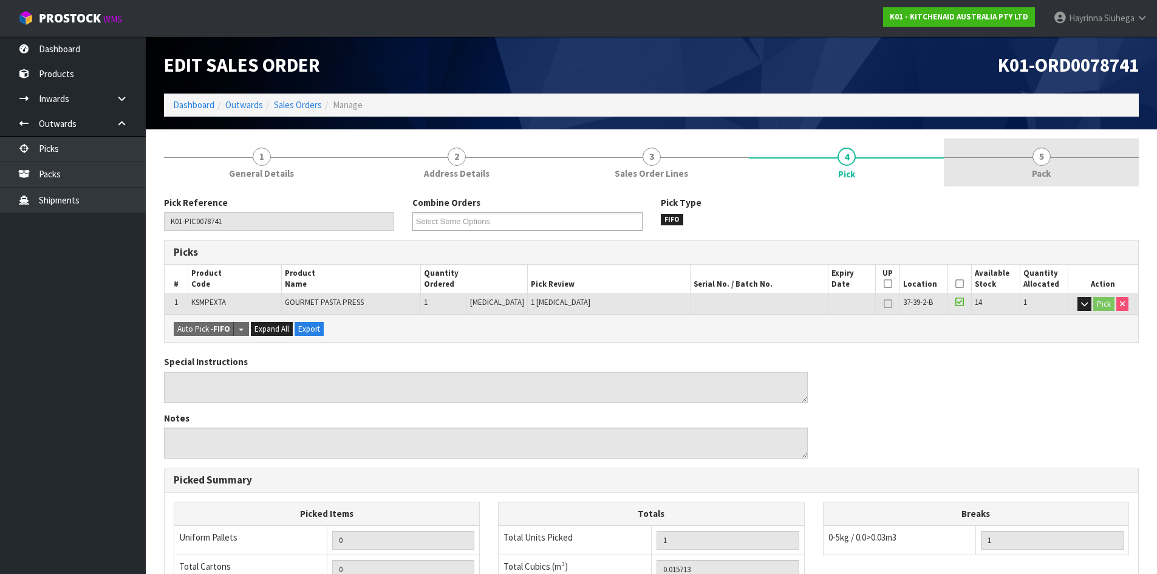
click at [1028, 168] on link "5 Pack" at bounding box center [1041, 162] width 195 height 48
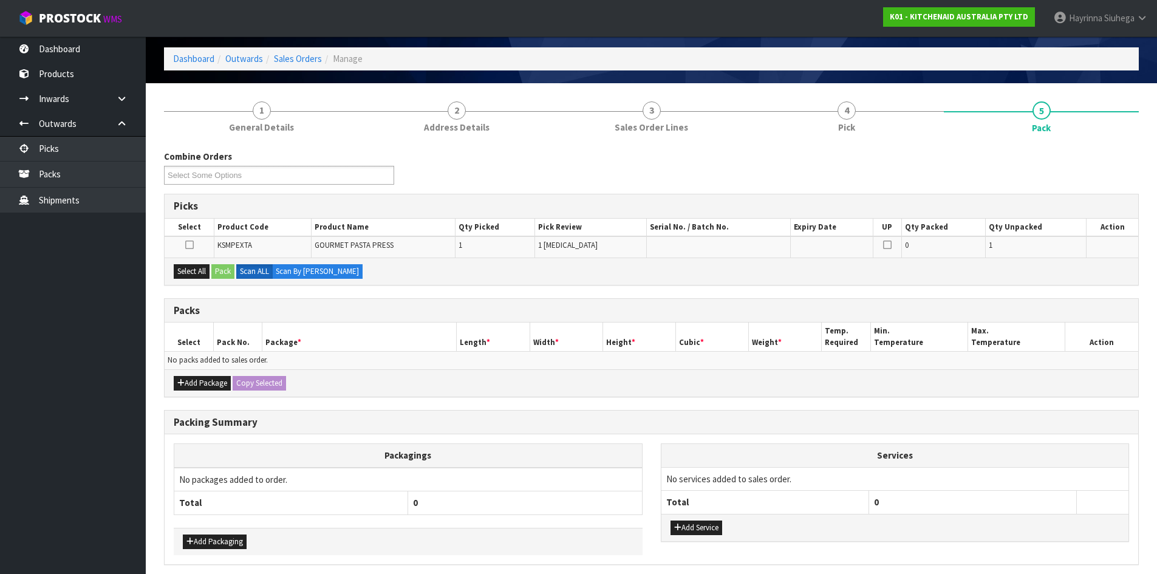
scroll to position [94, 0]
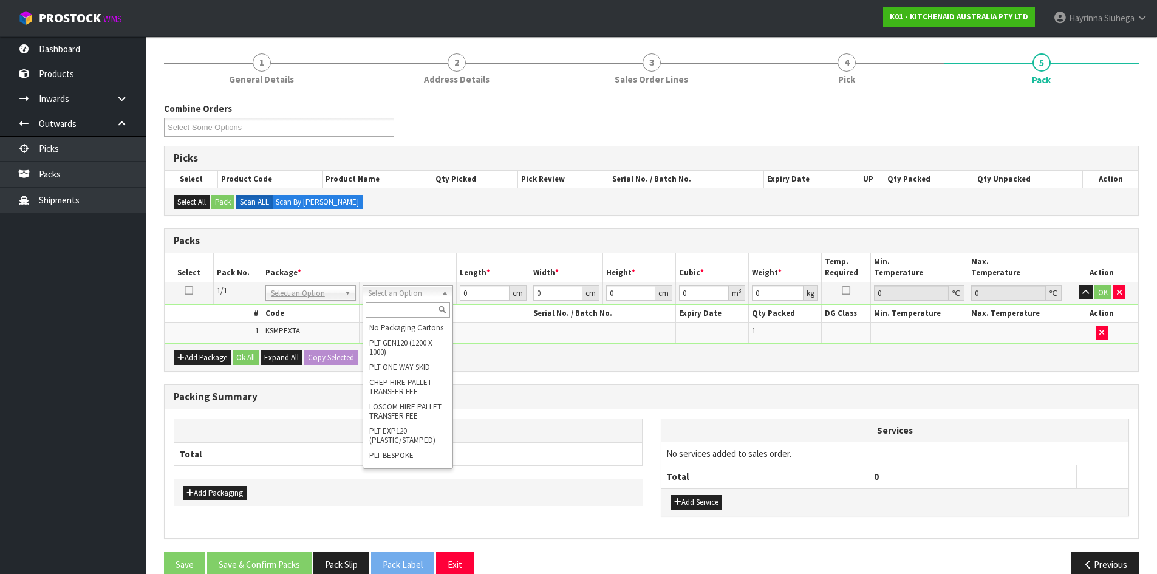
click at [417, 310] on input "text" at bounding box center [408, 309] width 84 height 15
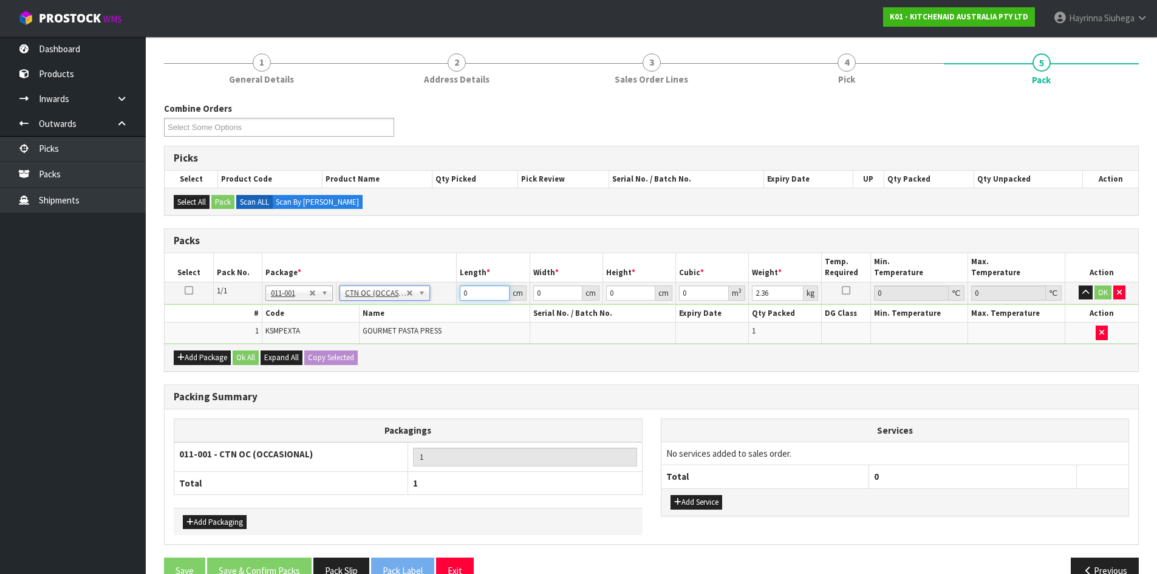
click at [462, 298] on input "0" at bounding box center [484, 292] width 49 height 15
click button "OK" at bounding box center [1102, 292] width 17 height 15
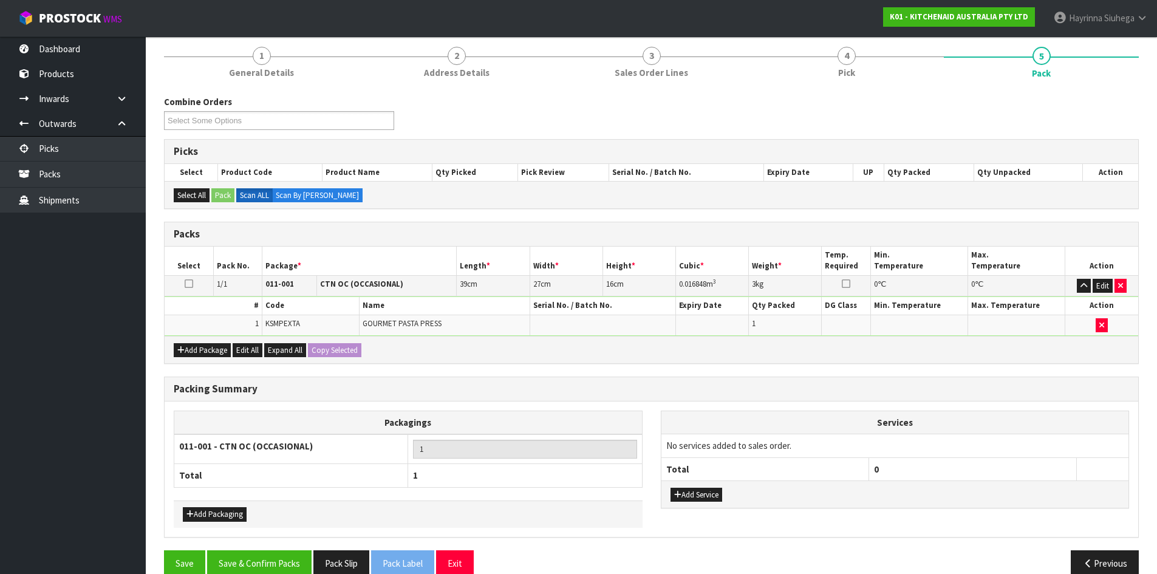
scroll to position [121, 0]
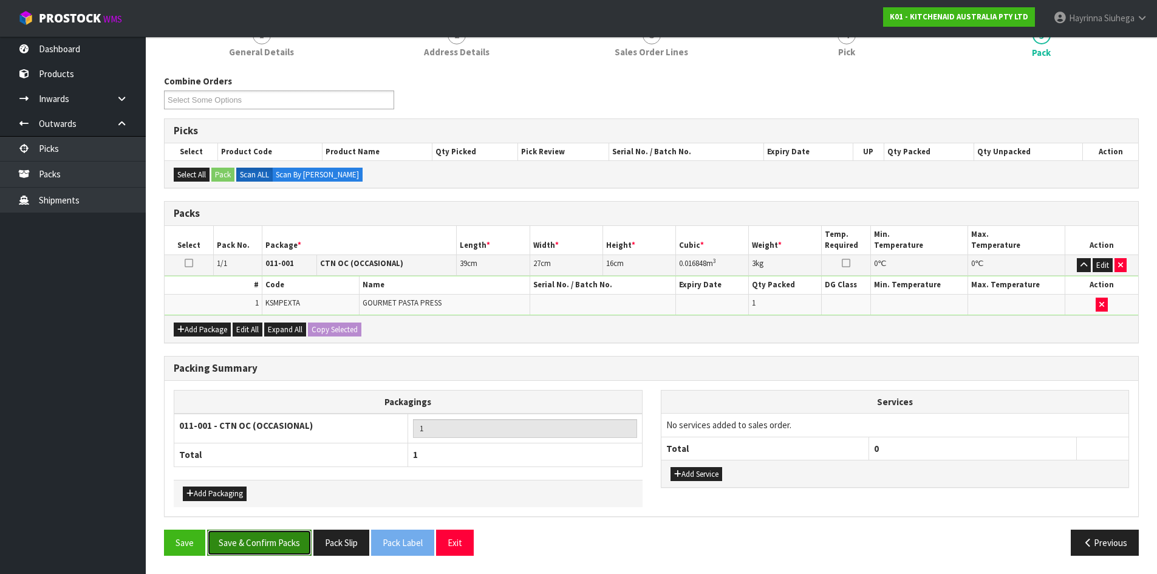
click at [272, 546] on button "Save & Confirm Packs" at bounding box center [259, 543] width 104 height 26
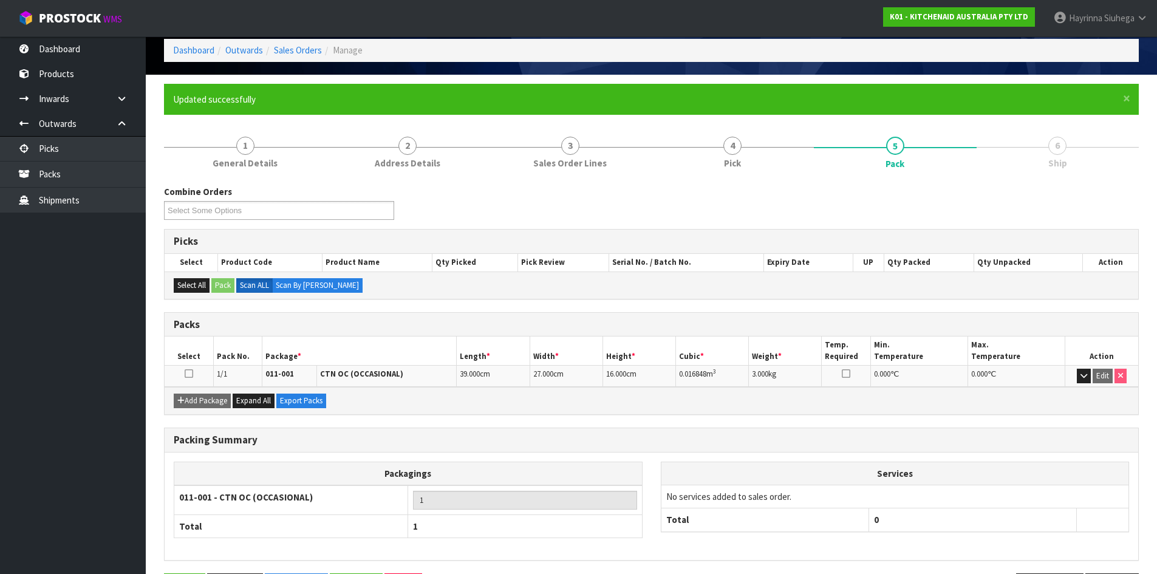
scroll to position [99, 0]
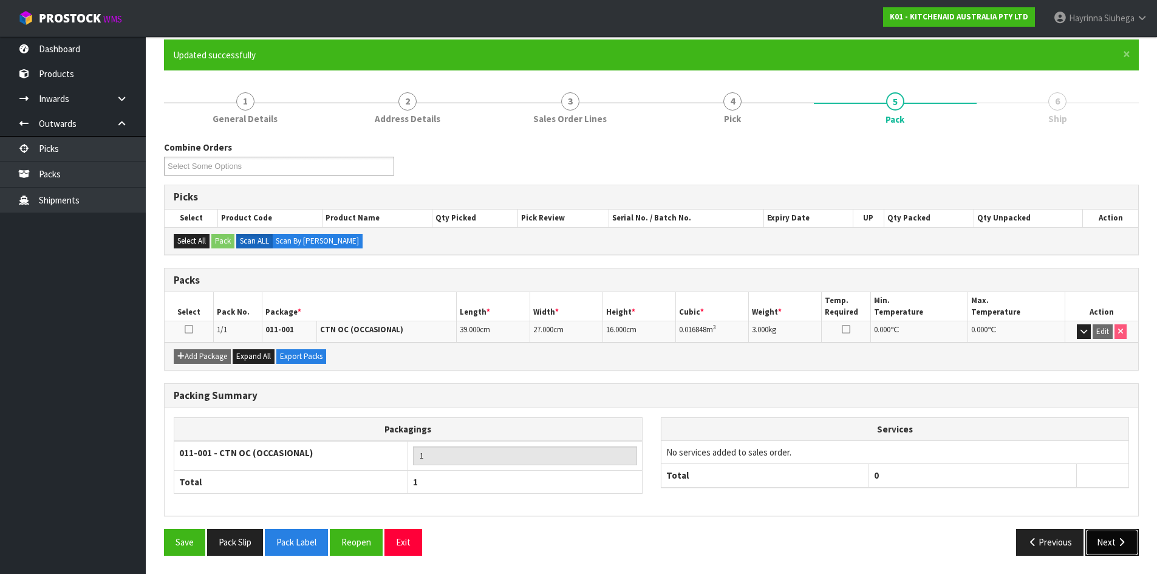
click at [1125, 540] on icon "button" at bounding box center [1122, 541] width 12 height 9
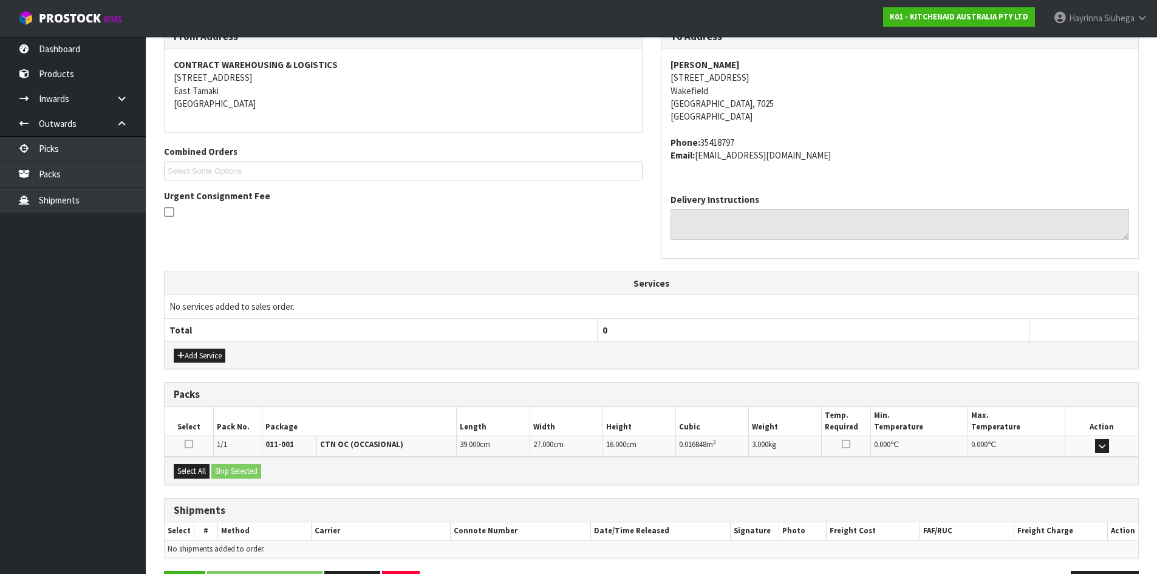
scroll to position [257, 0]
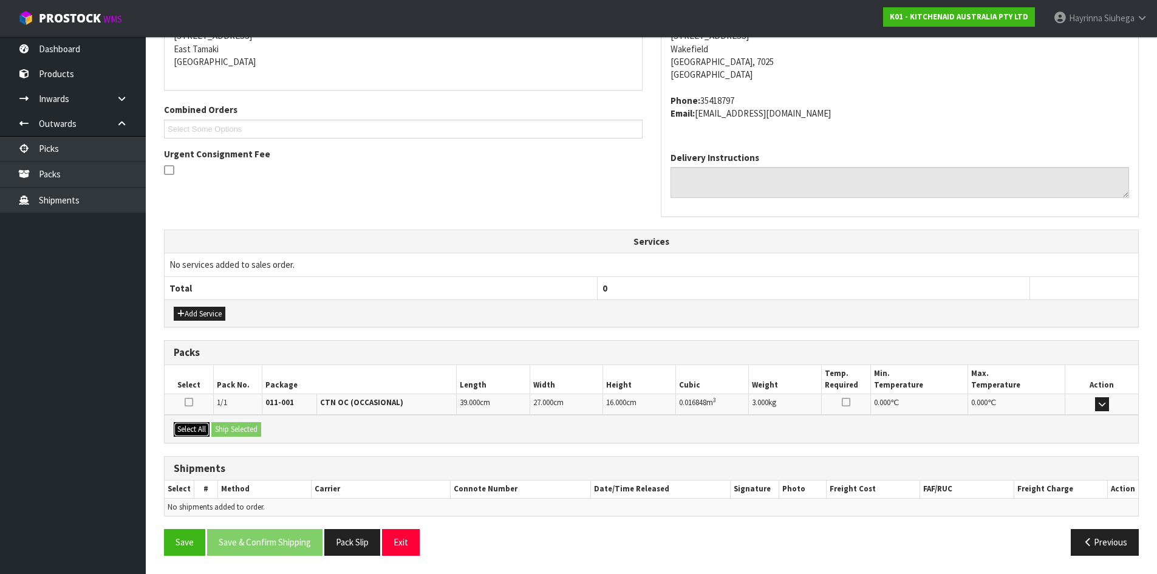
click at [200, 431] on button "Select All" at bounding box center [192, 429] width 36 height 15
click at [247, 431] on button "Ship Selected" at bounding box center [236, 429] width 50 height 15
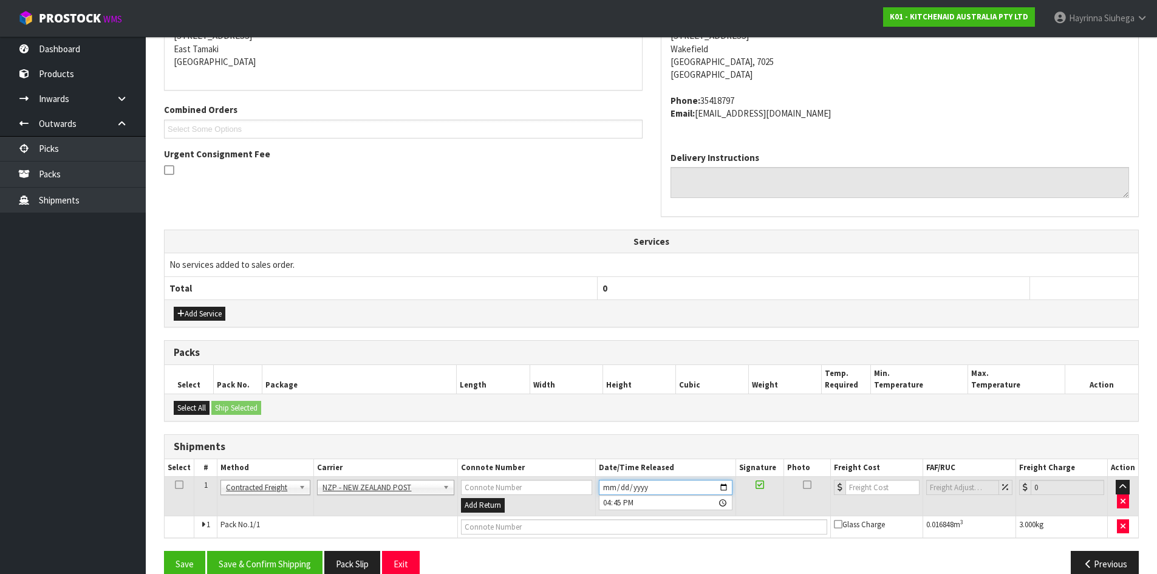
click at [610, 486] on input "2025-09-04" at bounding box center [666, 487] width 134 height 15
click at [248, 556] on button "Save & Confirm Shipping" at bounding box center [264, 564] width 115 height 26
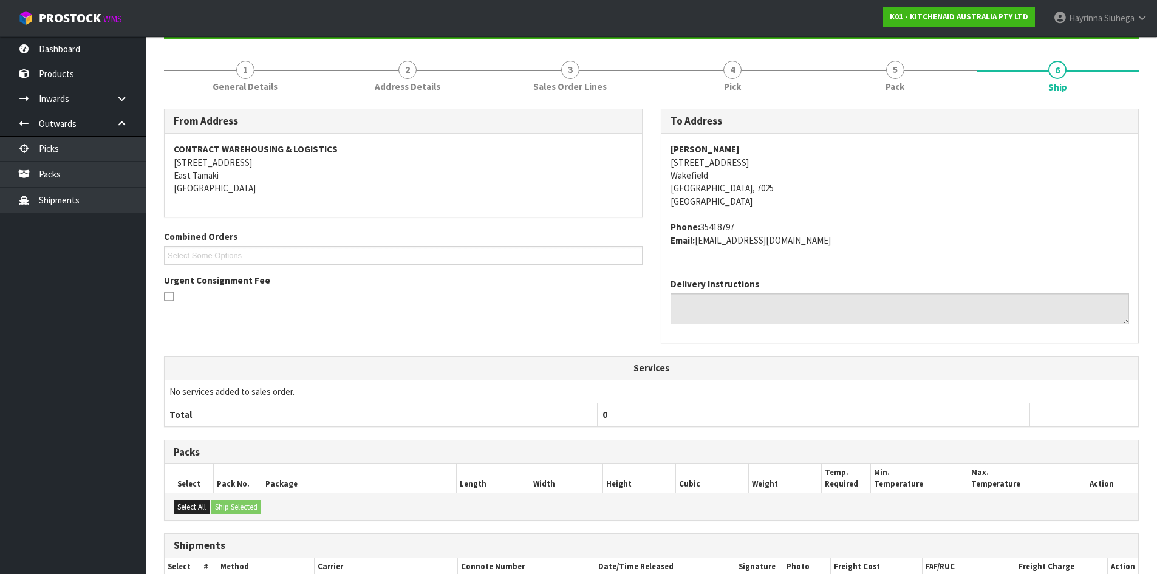
scroll to position [261, 0]
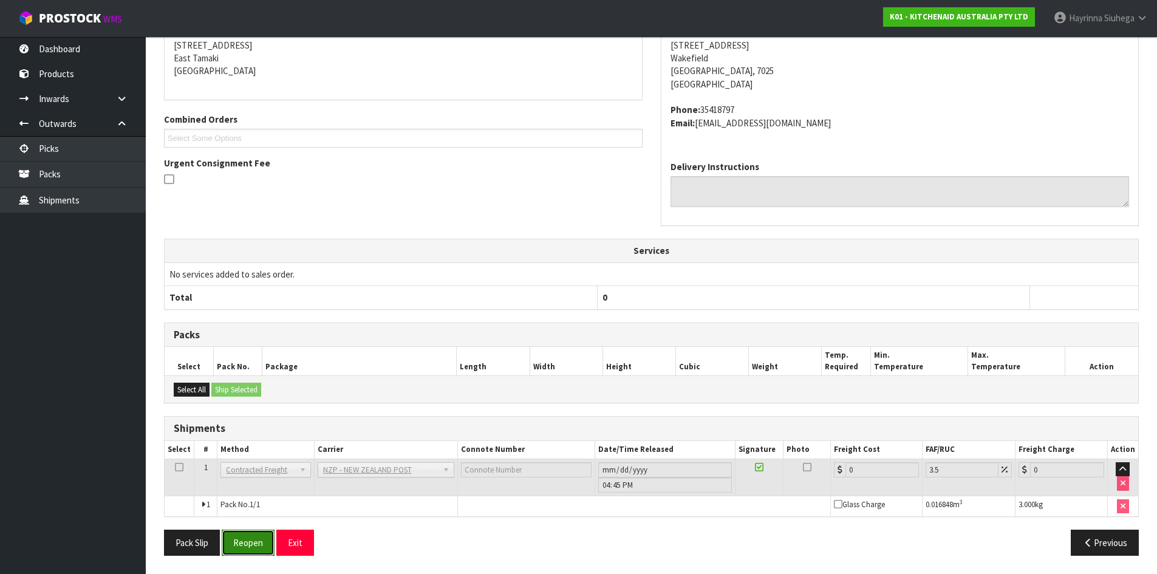
click at [257, 539] on button "Reopen" at bounding box center [248, 543] width 53 height 26
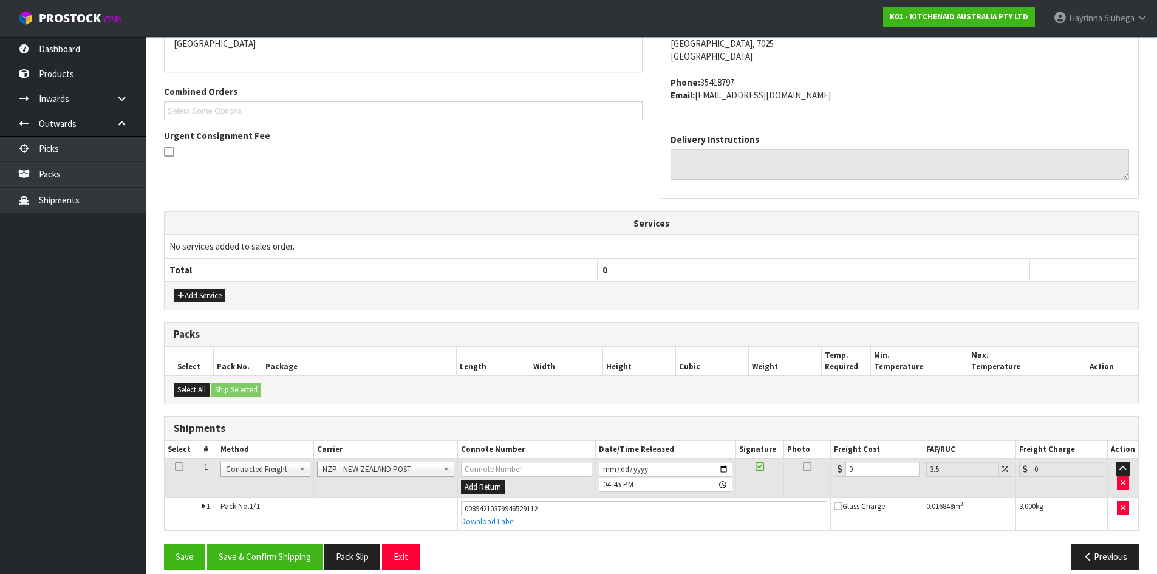
scroll to position [290, 0]
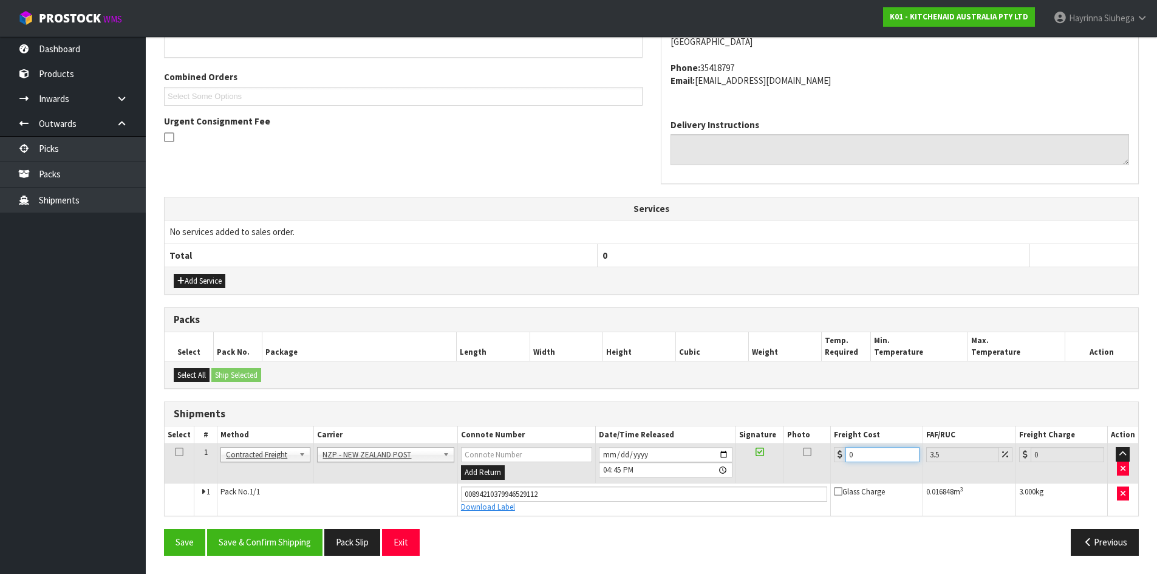
drag, startPoint x: 874, startPoint y: 452, endPoint x: 732, endPoint y: 455, distance: 141.5
click at [740, 455] on tr "1 Client Local Pickup Customer Local Pickup Company Freight Contracted Freight …" at bounding box center [651, 463] width 973 height 39
click at [164, 529] on button "Save" at bounding box center [184, 542] width 41 height 26
click at [268, 550] on button "Save & Confirm Shipping" at bounding box center [264, 542] width 115 height 26
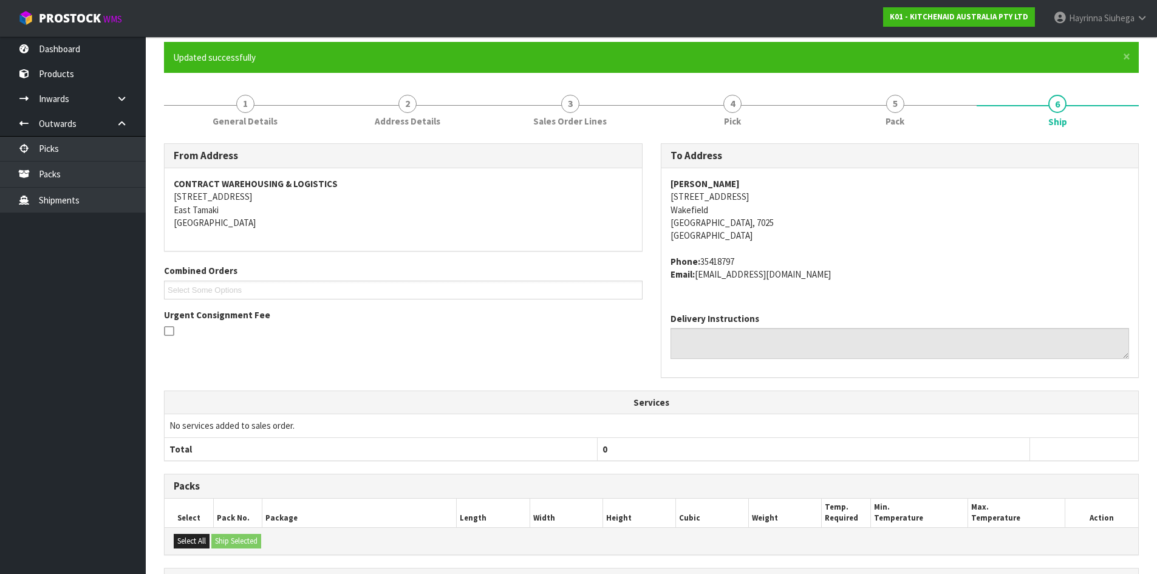
scroll to position [0, 0]
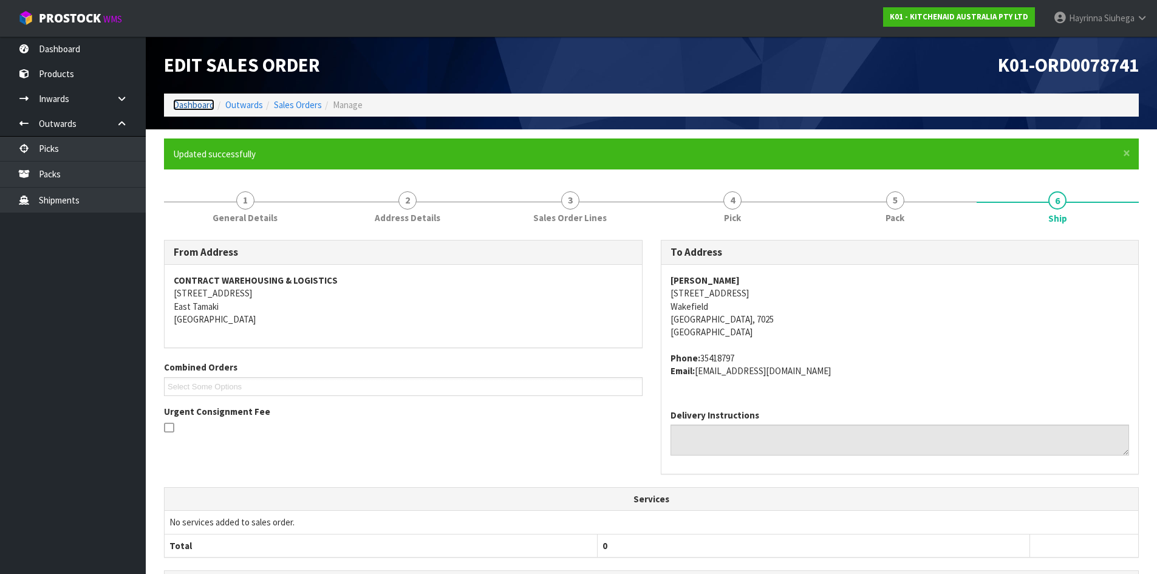
click at [199, 103] on link "Dashboard" at bounding box center [193, 105] width 41 height 12
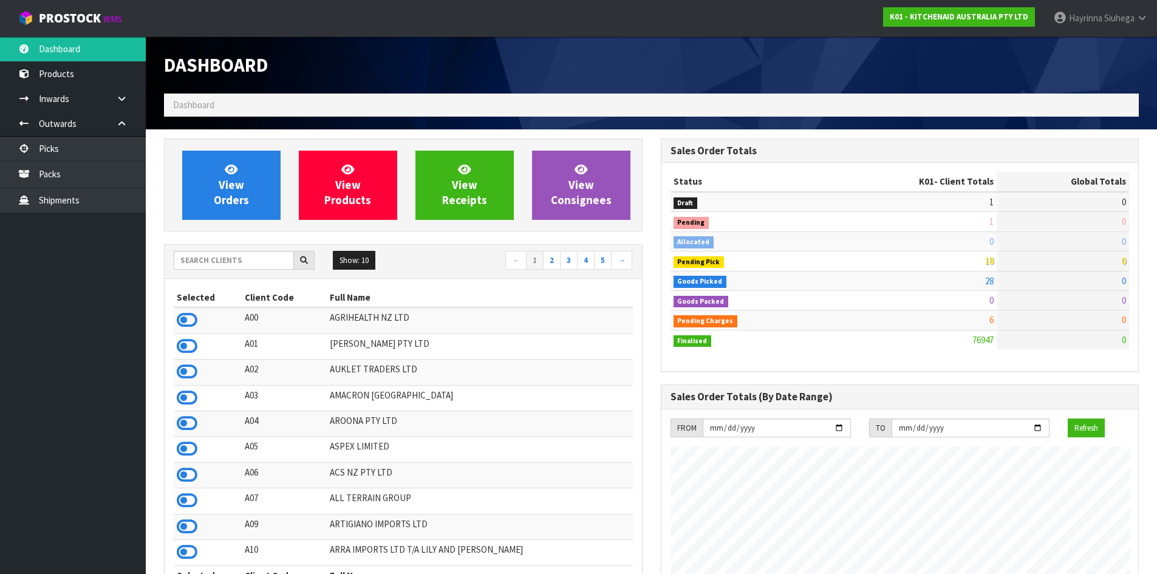
scroll to position [920, 496]
click at [64, 186] on link "Packs" at bounding box center [73, 174] width 146 height 25
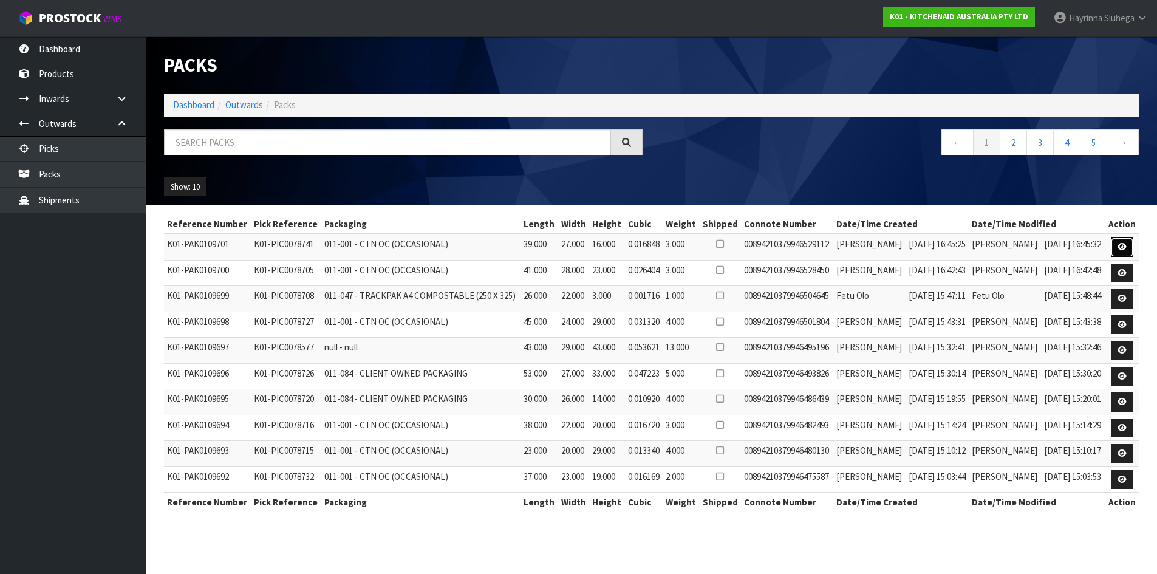
click at [1123, 251] on icon at bounding box center [1121, 247] width 9 height 8
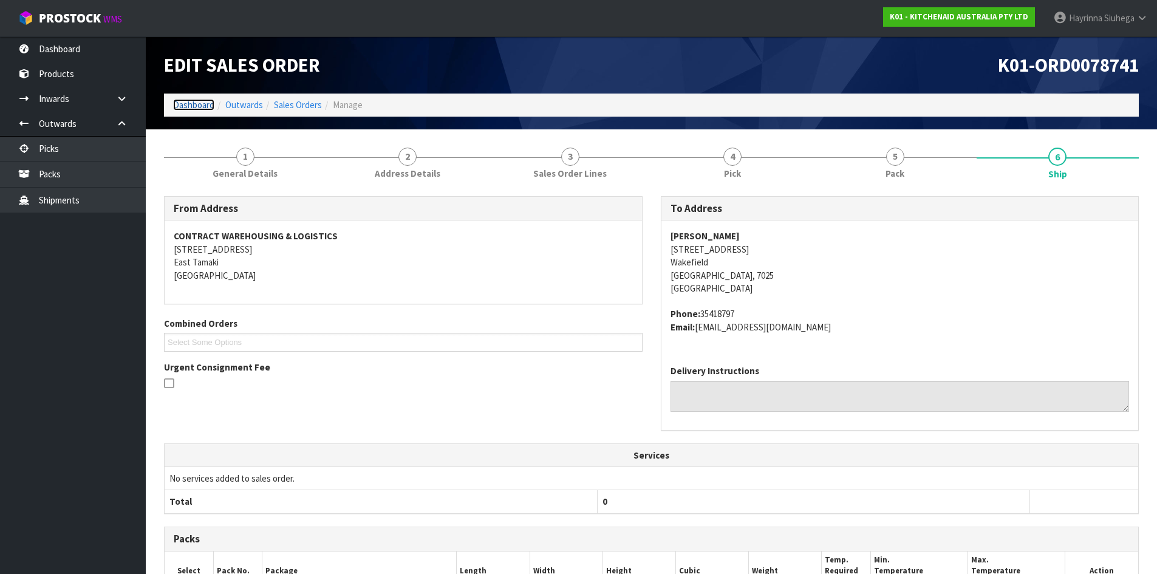
click at [194, 107] on link "Dashboard" at bounding box center [193, 105] width 41 height 12
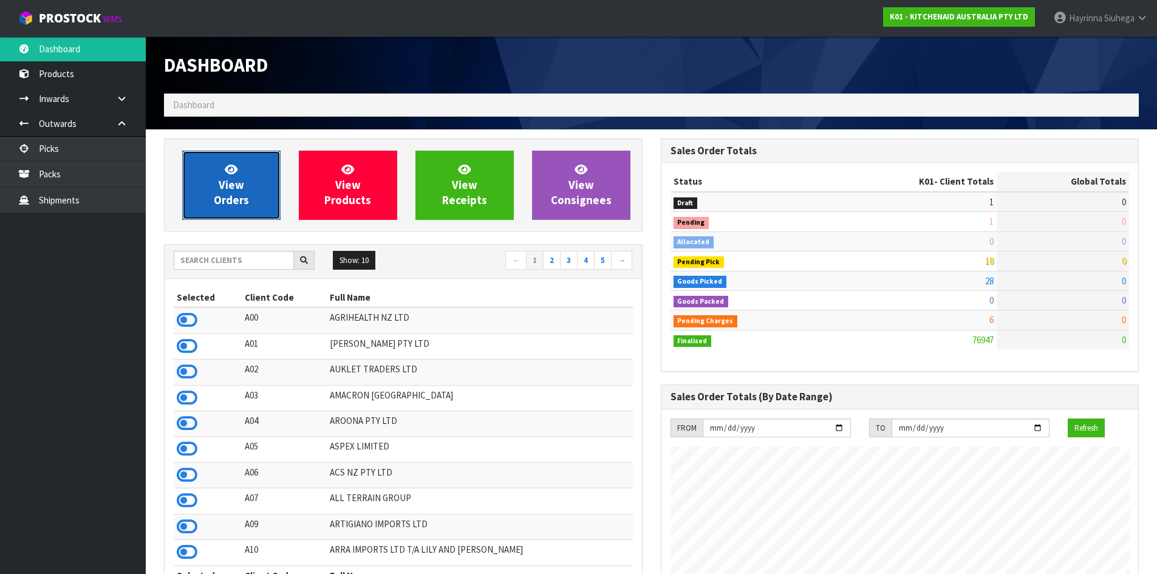
click at [208, 175] on link "View Orders" at bounding box center [231, 185] width 98 height 69
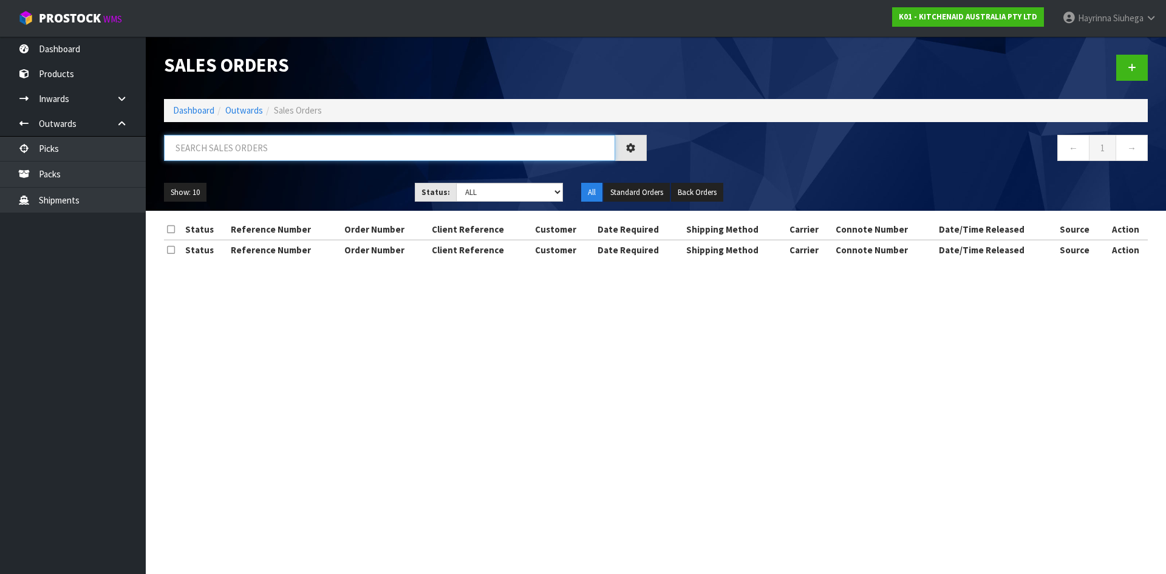
click at [278, 146] on input "text" at bounding box center [389, 148] width 451 height 26
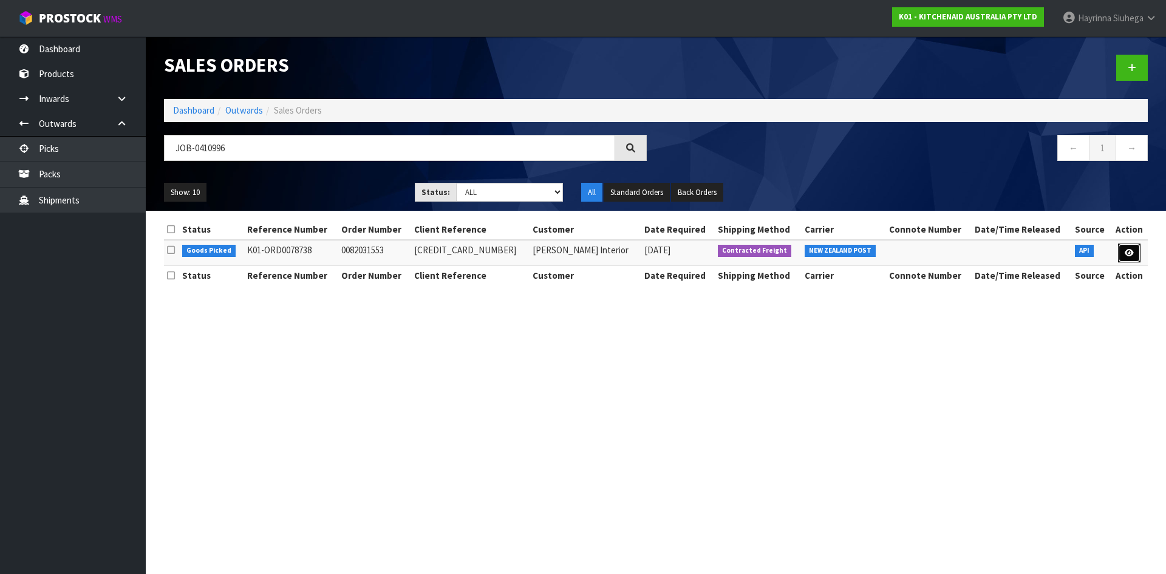
click at [1127, 251] on icon at bounding box center [1129, 253] width 9 height 8
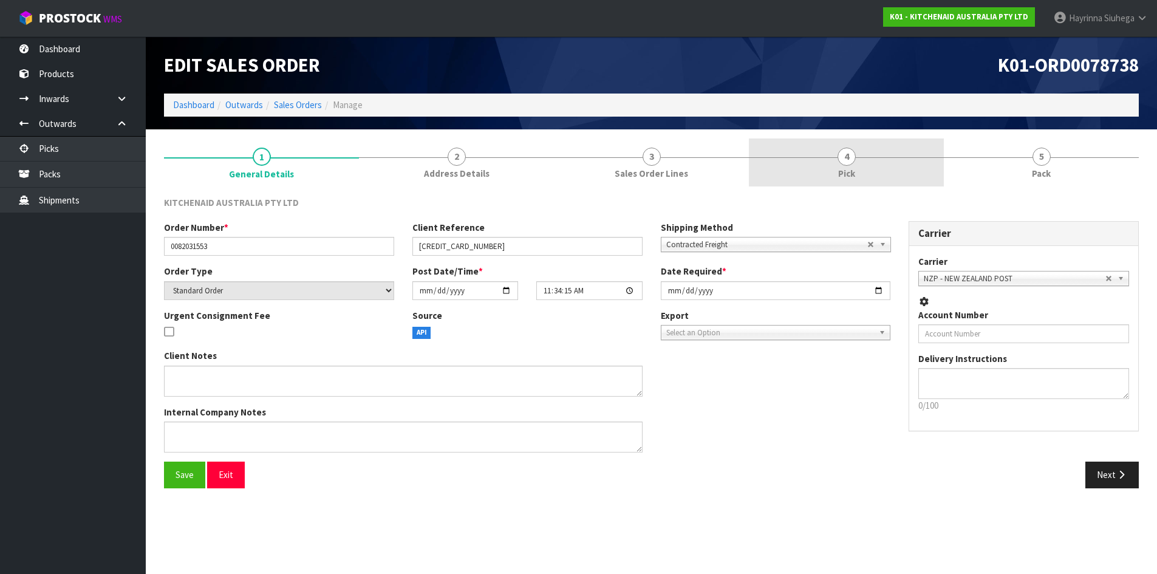
click at [913, 166] on link "4 Pick" at bounding box center [846, 162] width 195 height 48
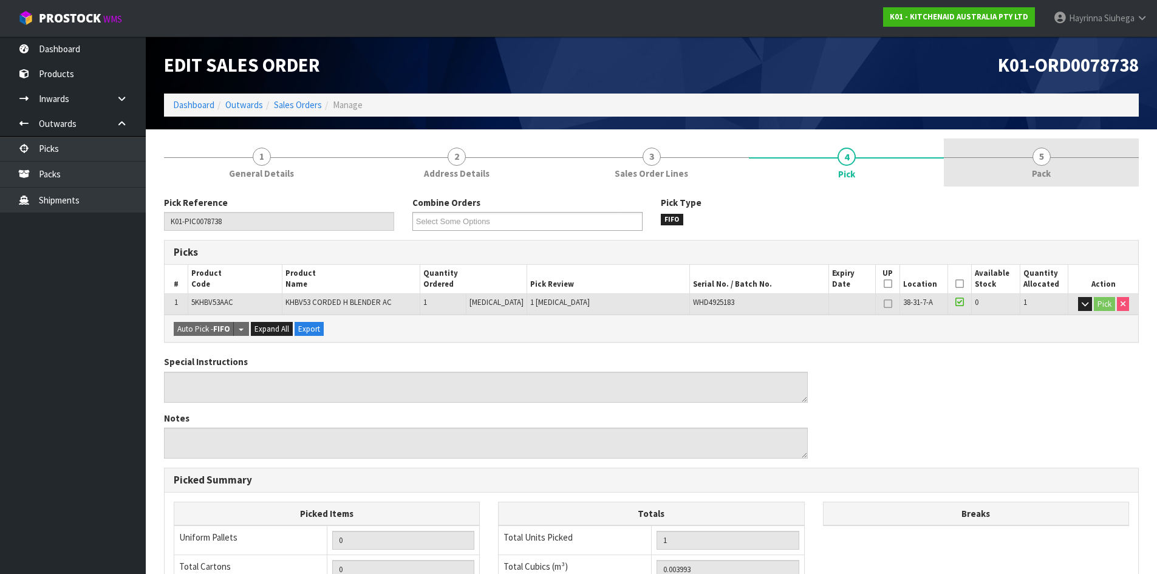
click at [1013, 152] on link "5 Pack" at bounding box center [1041, 162] width 195 height 48
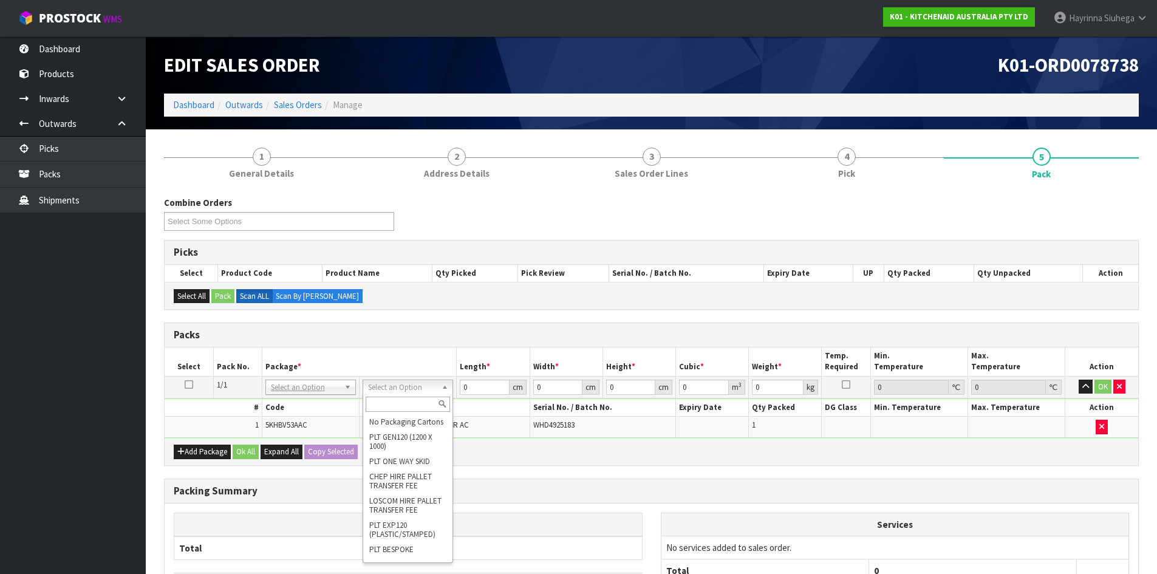
click at [406, 404] on input "text" at bounding box center [408, 404] width 84 height 15
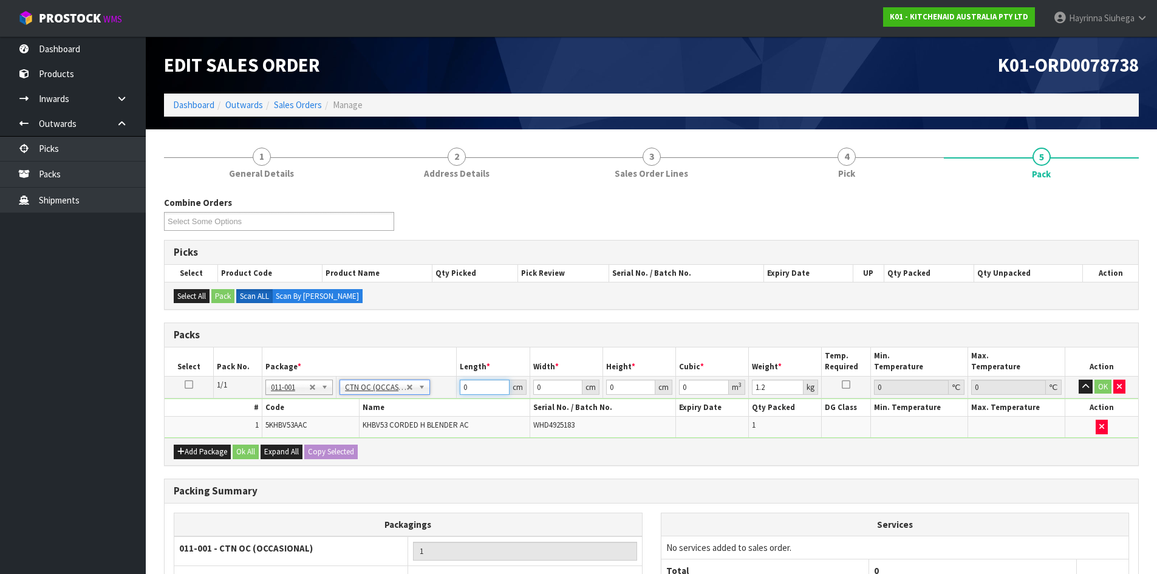
click at [464, 384] on input "0" at bounding box center [484, 387] width 49 height 15
click button "OK" at bounding box center [1102, 387] width 17 height 15
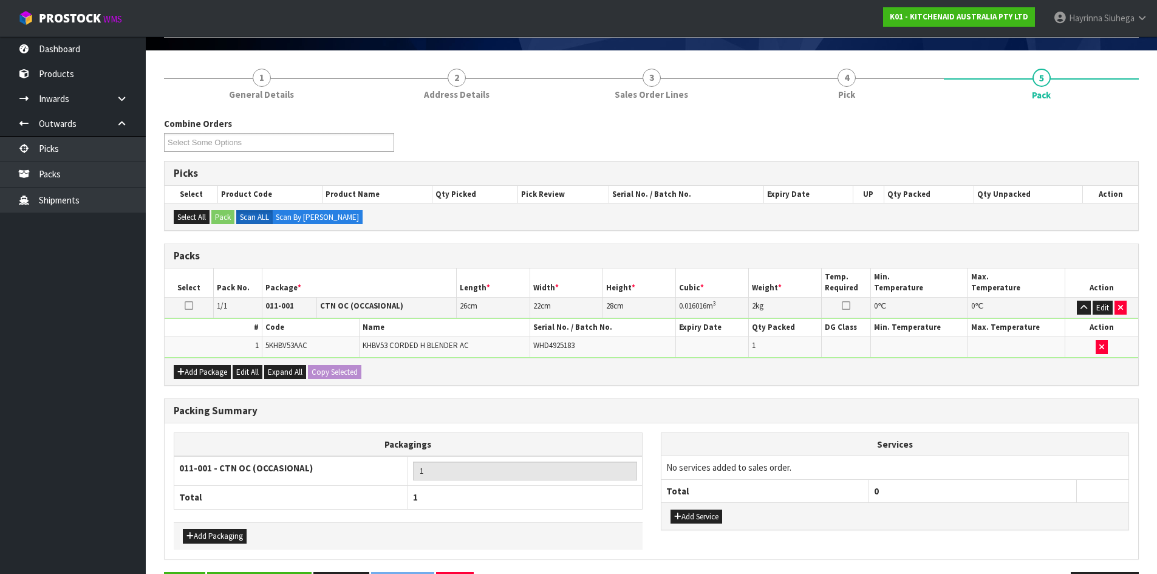
scroll to position [121, 0]
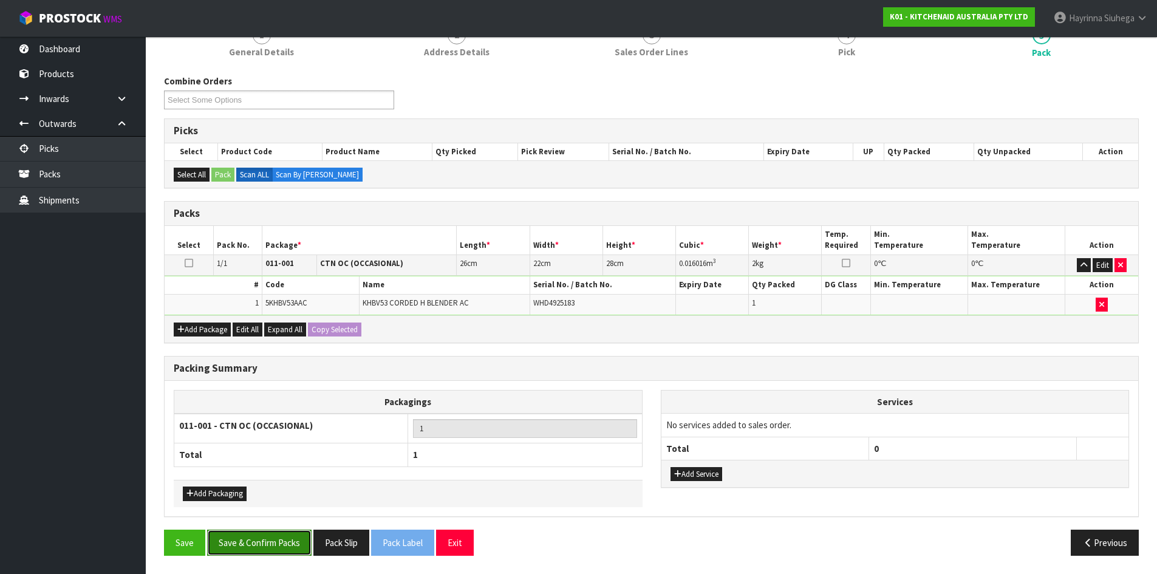
click at [299, 548] on button "Save & Confirm Packs" at bounding box center [259, 543] width 104 height 26
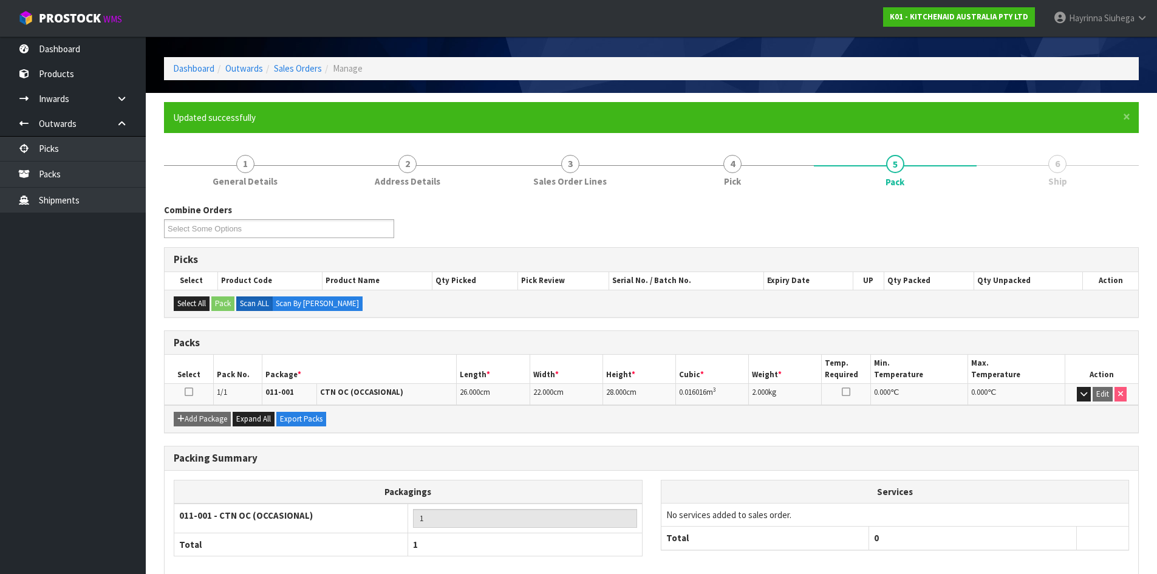
scroll to position [99, 0]
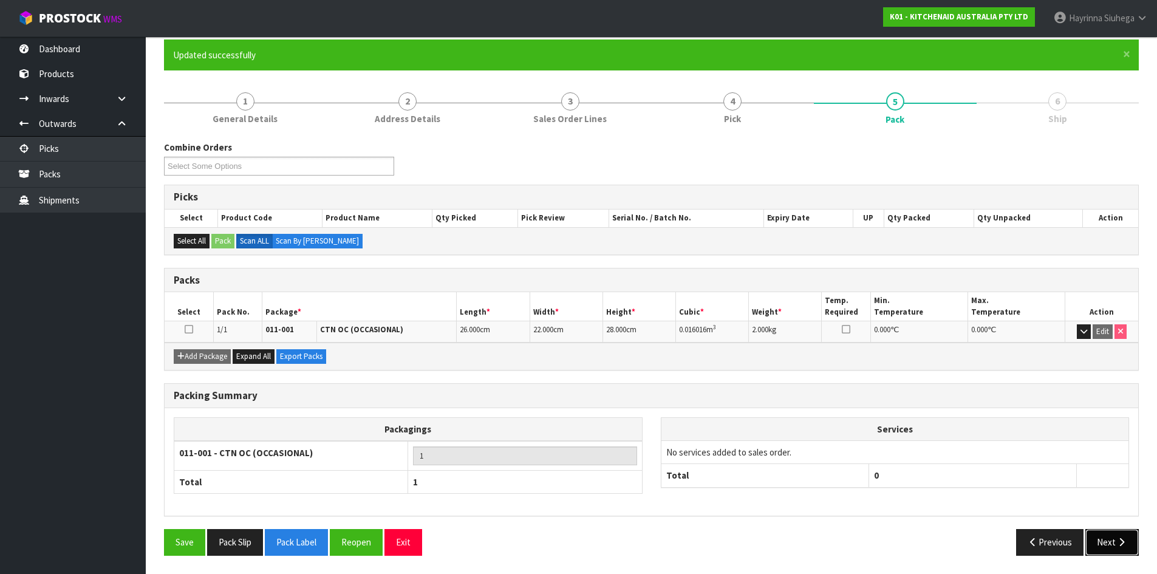
click at [1126, 540] on icon "button" at bounding box center [1122, 541] width 12 height 9
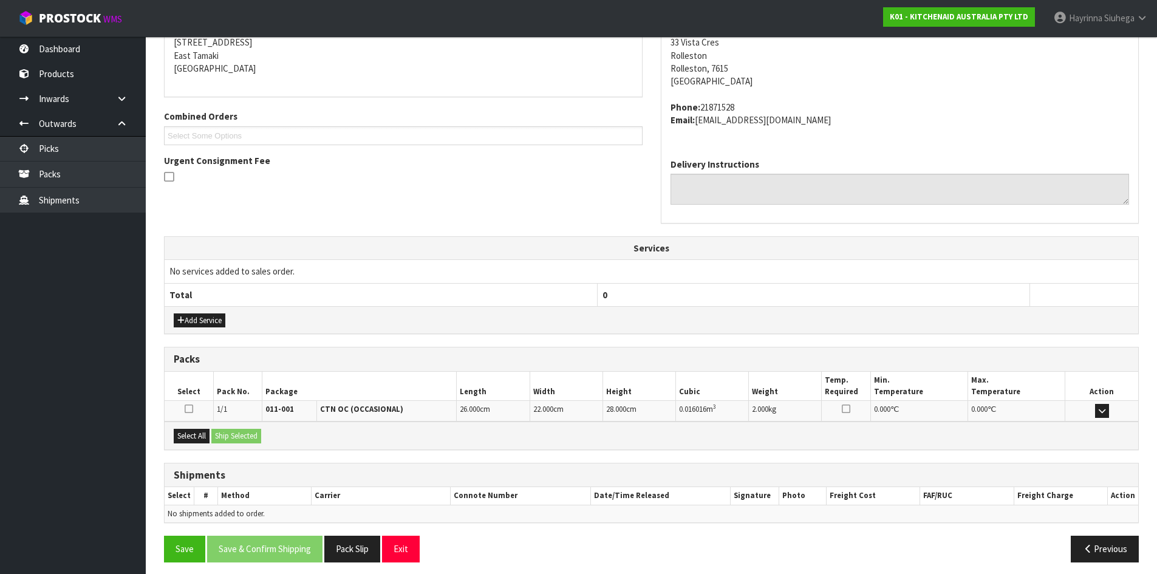
scroll to position [257, 0]
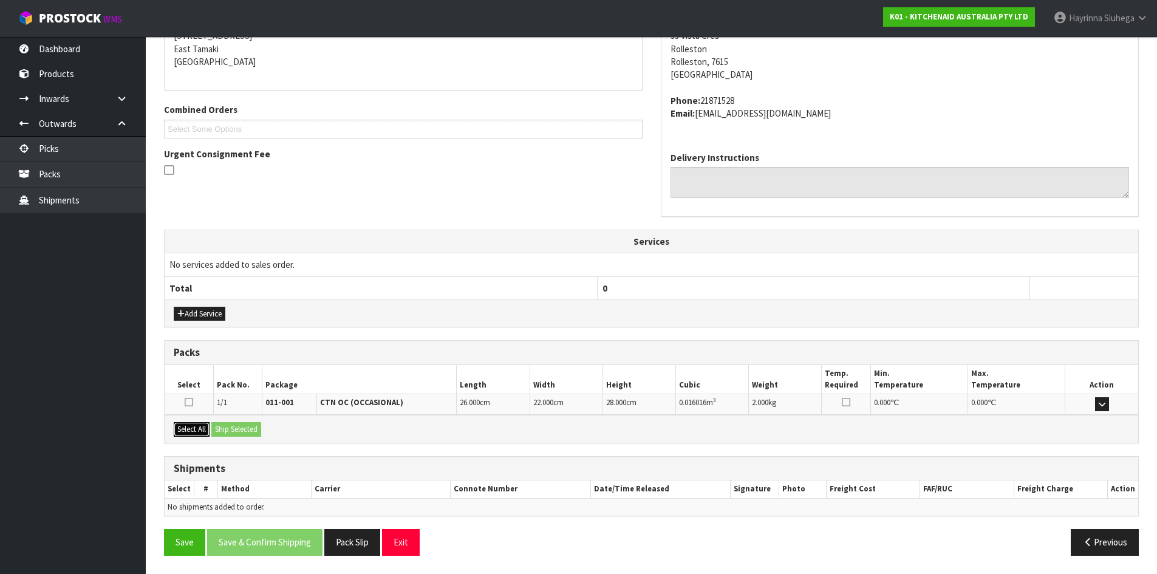
click at [202, 429] on button "Select All" at bounding box center [192, 429] width 36 height 15
click at [222, 426] on button "Ship Selected" at bounding box center [236, 429] width 50 height 15
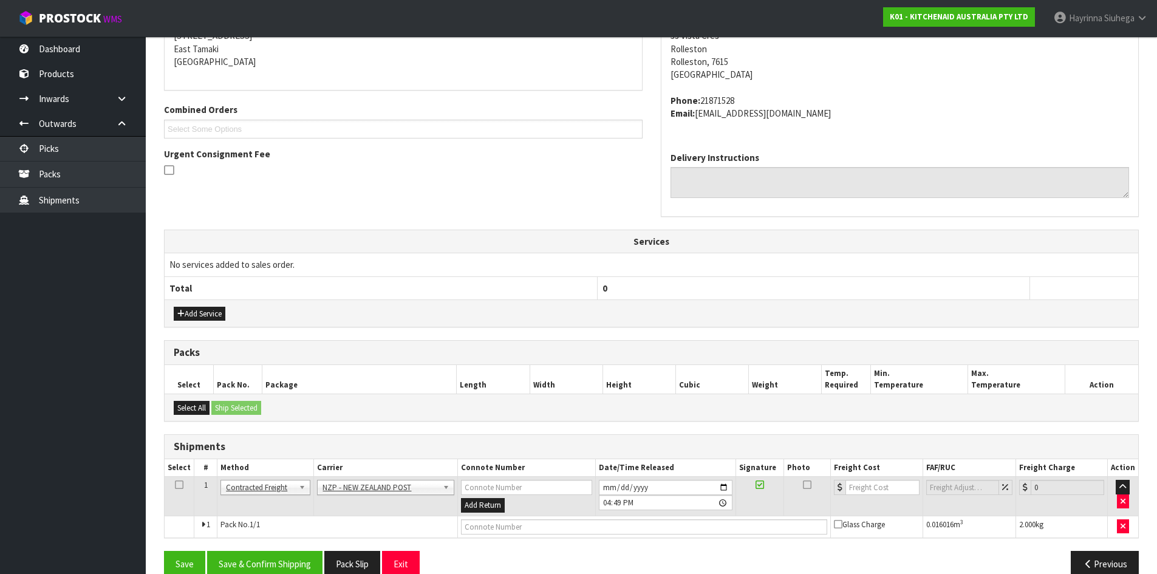
scroll to position [279, 0]
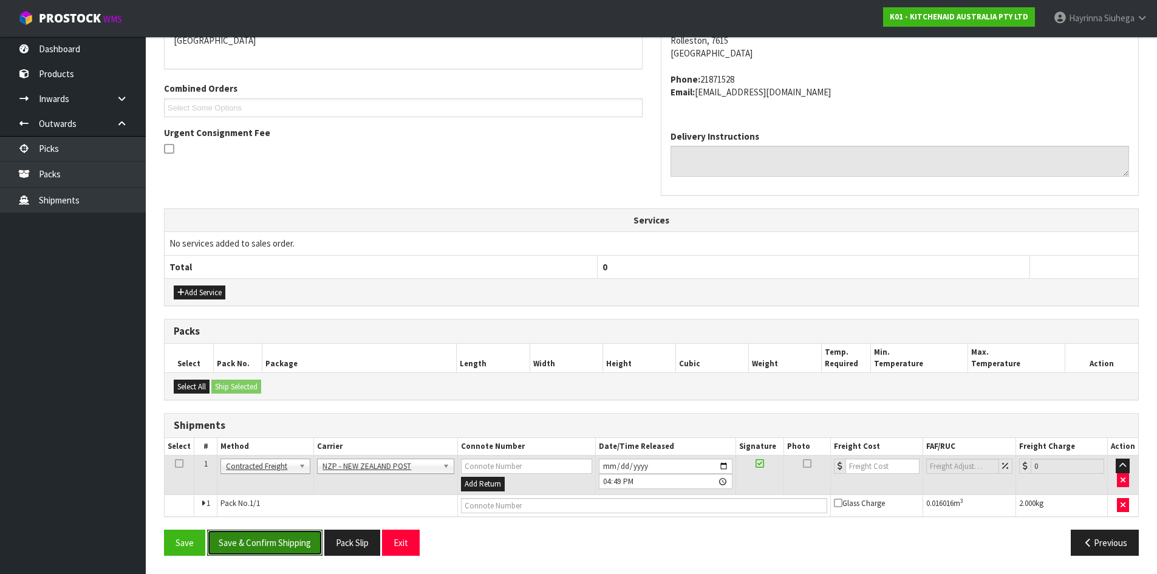
drag, startPoint x: 282, startPoint y: 540, endPoint x: 578, endPoint y: 402, distance: 327.1
click at [578, 402] on div "From Address CONTRACT WAREHOUSING & LOGISTICS 17 Allens Road East Tamaki Auckla…" at bounding box center [651, 263] width 975 height 604
click at [607, 463] on input "2025-09-04" at bounding box center [666, 466] width 134 height 15
click at [308, 536] on button "Save & Confirm Shipping" at bounding box center [264, 543] width 115 height 26
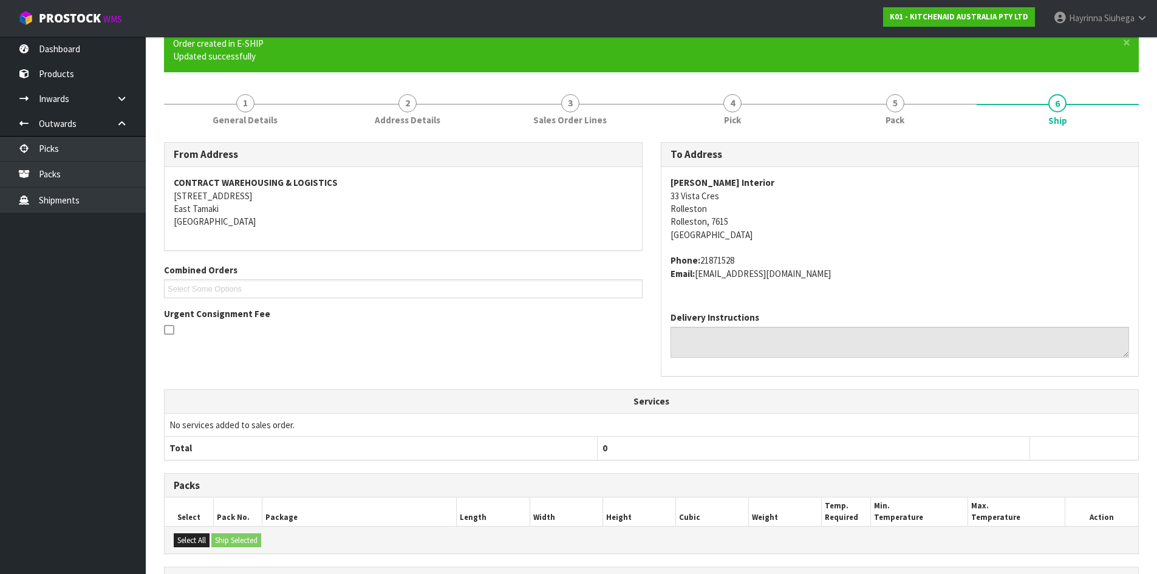
scroll to position [261, 0]
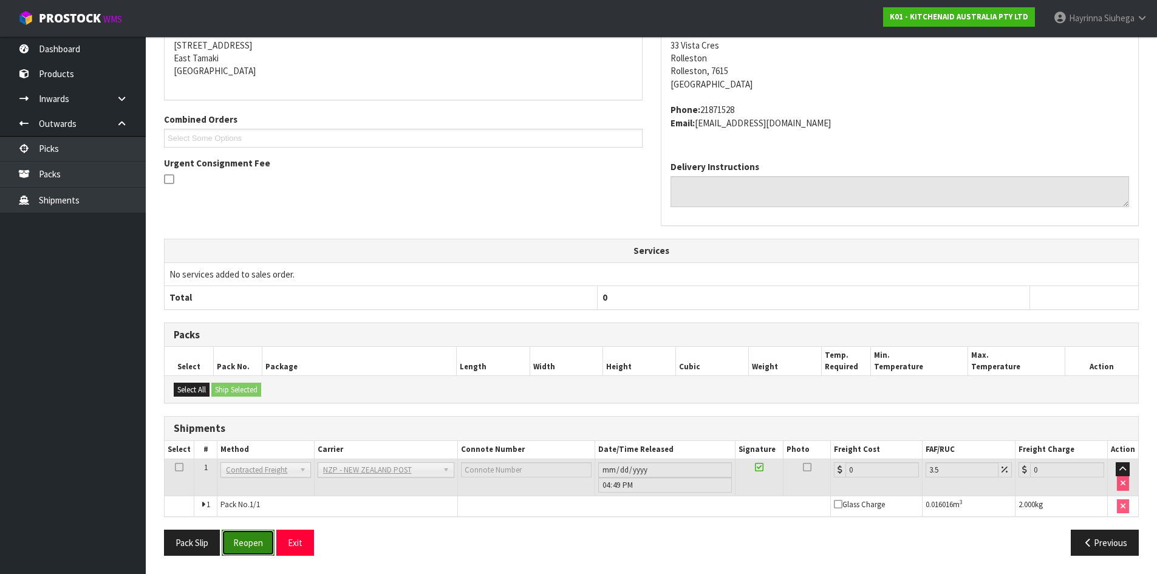
click at [260, 539] on button "Reopen" at bounding box center [248, 543] width 53 height 26
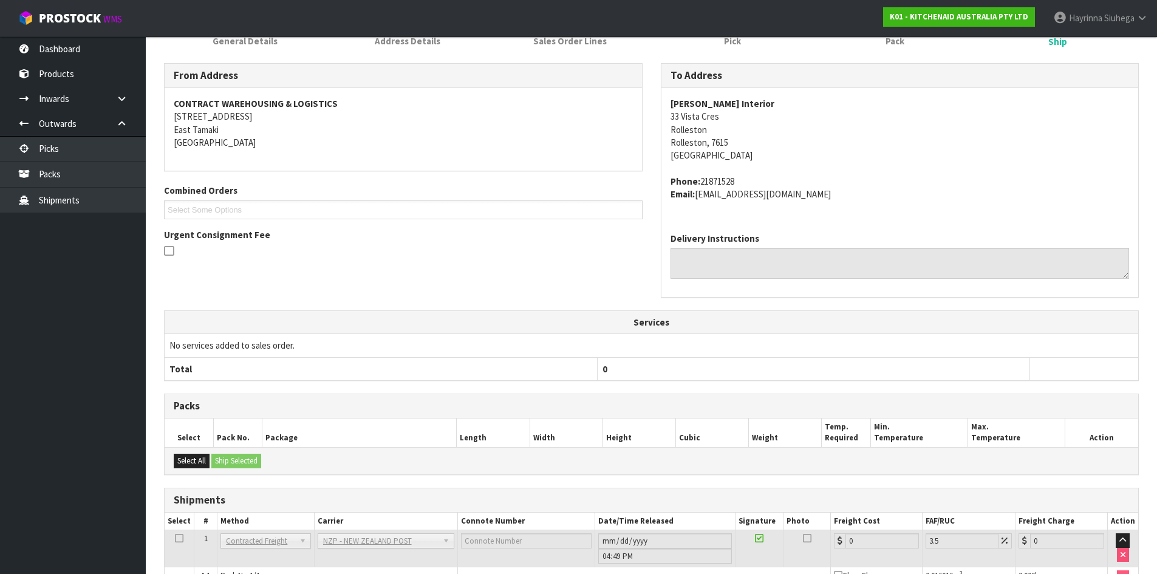
scroll to position [248, 0]
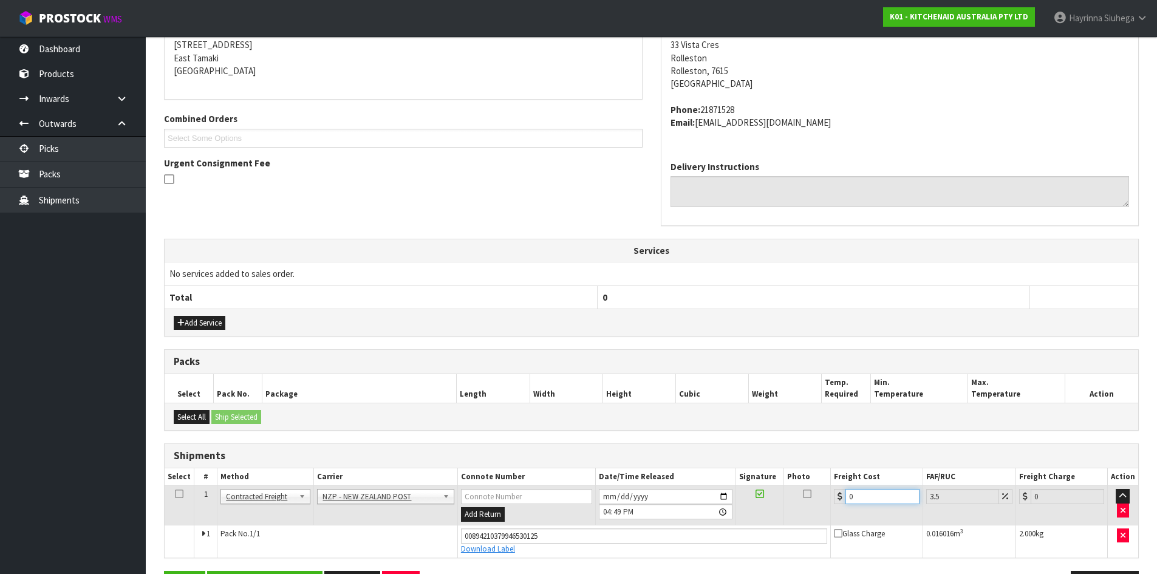
drag, startPoint x: 873, startPoint y: 496, endPoint x: 756, endPoint y: 496, distance: 116.6
click at [767, 496] on tr "1 Client Local Pickup Customer Local Pickup Company Freight Contracted Freight …" at bounding box center [651, 505] width 973 height 39
click at [164, 571] on button "Save" at bounding box center [184, 584] width 41 height 26
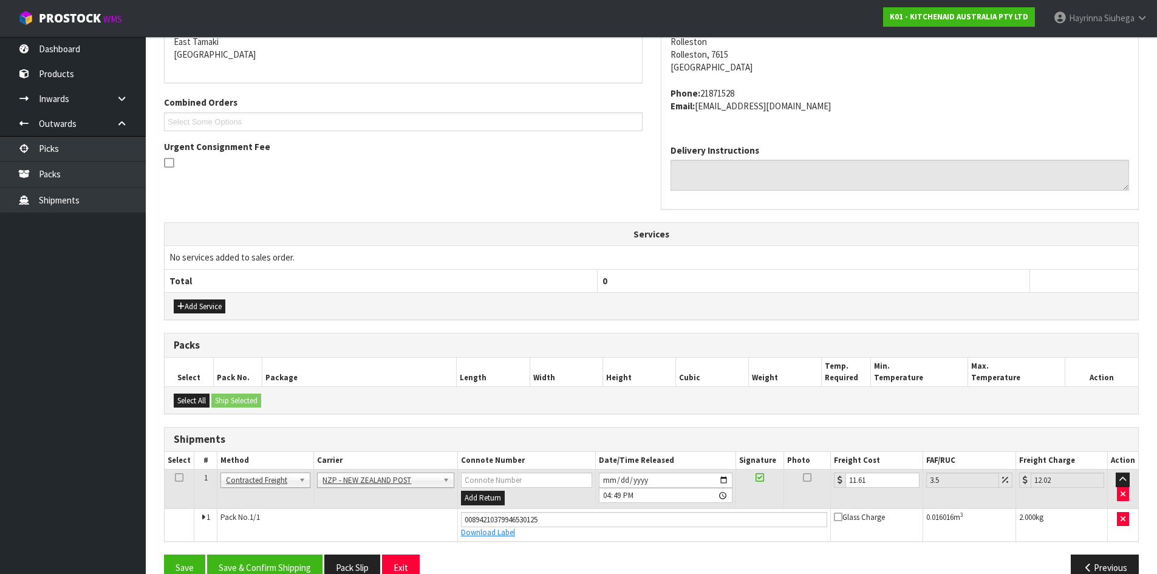
scroll to position [290, 0]
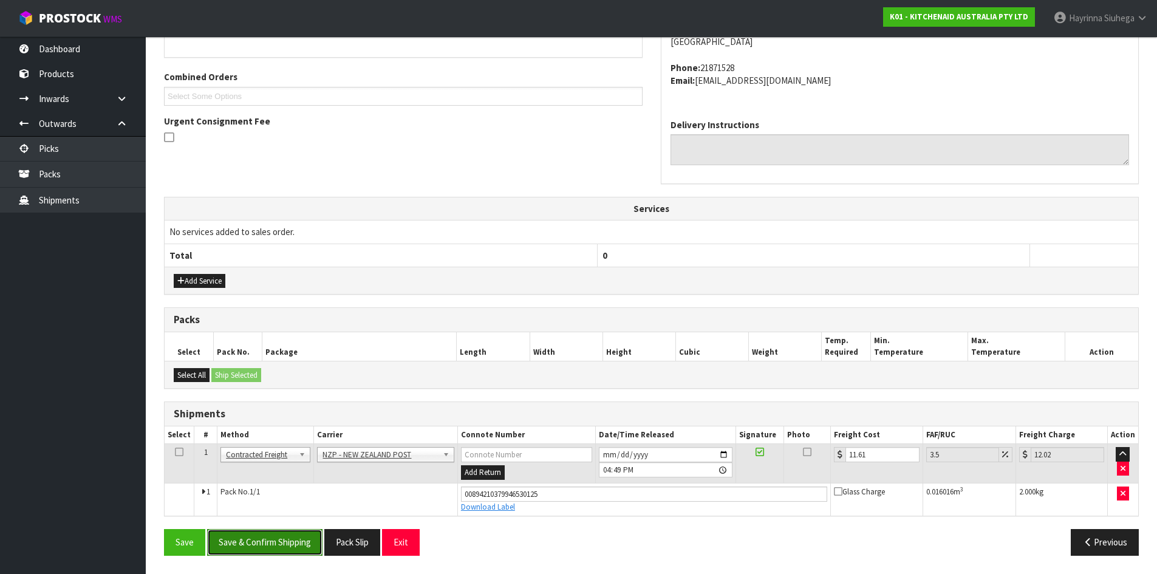
click at [283, 532] on button "Save & Confirm Shipping" at bounding box center [264, 542] width 115 height 26
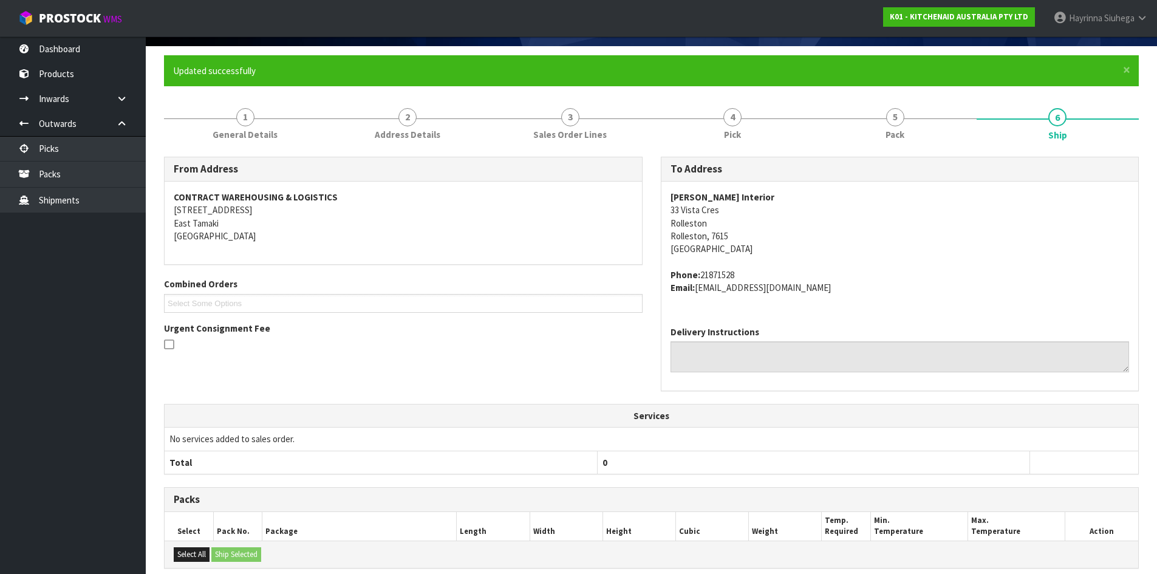
scroll to position [0, 0]
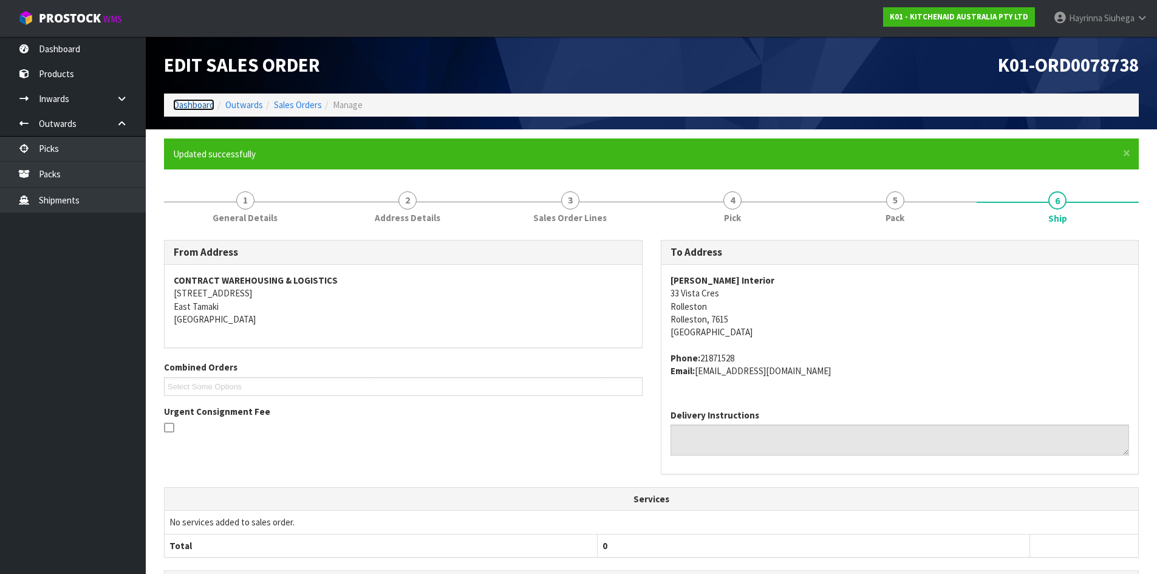
click at [191, 104] on link "Dashboard" at bounding box center [193, 105] width 41 height 12
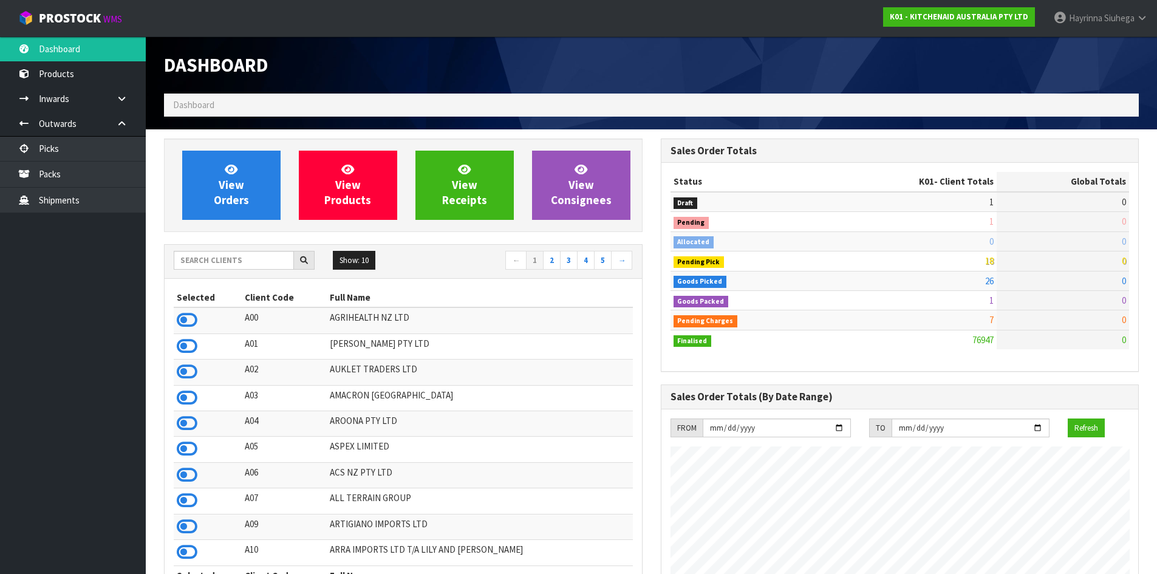
scroll to position [920, 496]
click at [271, 202] on link "View Orders" at bounding box center [231, 185] width 98 height 69
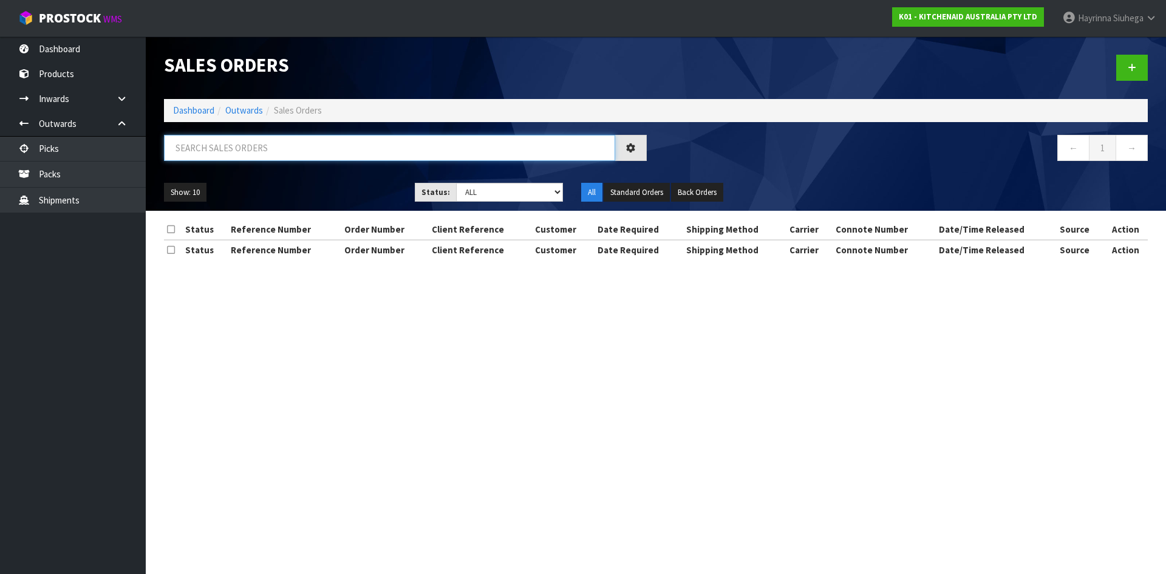
click at [283, 150] on input "text" at bounding box center [389, 148] width 451 height 26
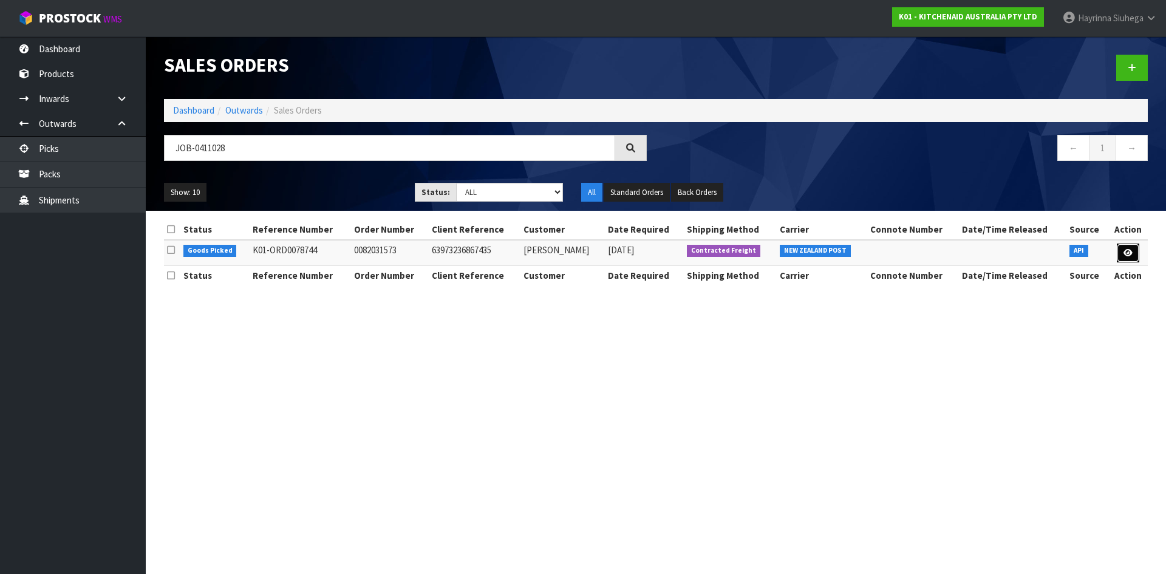
click at [1131, 254] on icon at bounding box center [1127, 253] width 9 height 8
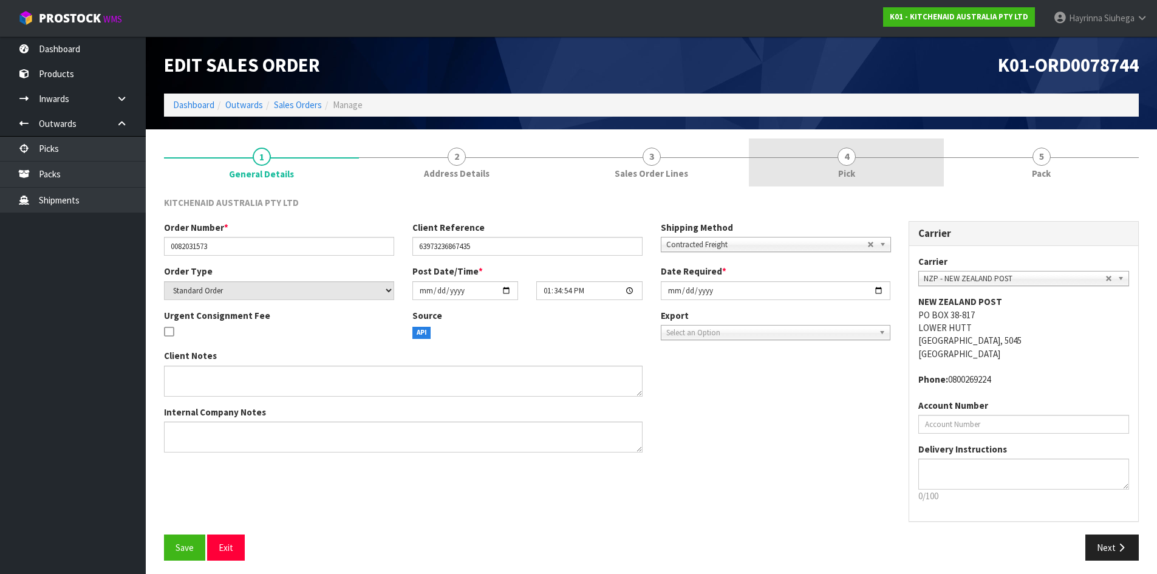
click at [857, 153] on link "4 Pick" at bounding box center [846, 162] width 195 height 48
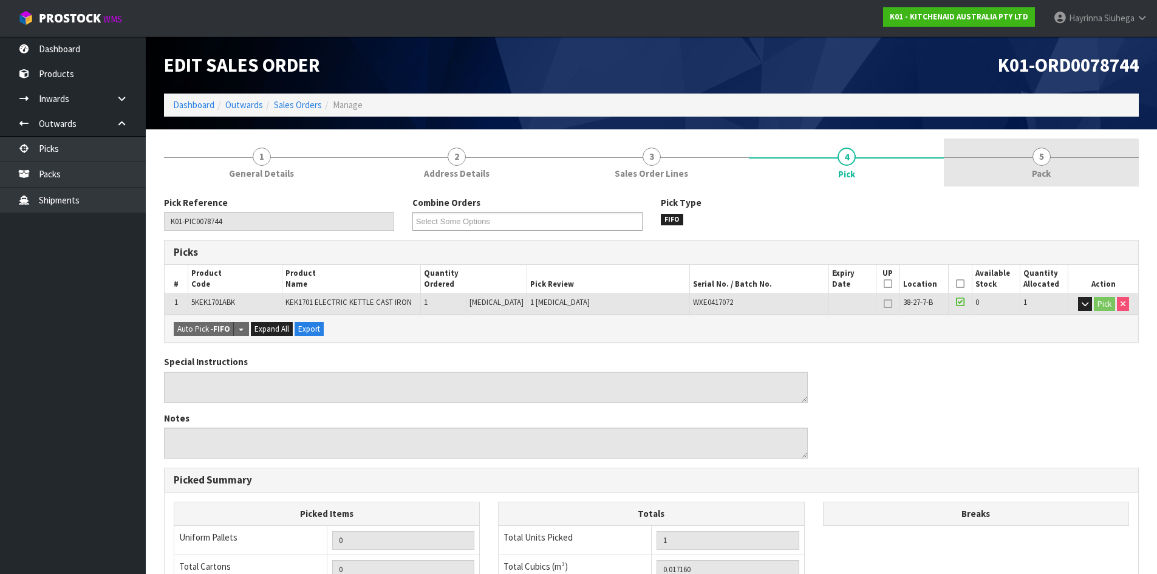
click at [1014, 148] on link "5 Pack" at bounding box center [1041, 162] width 195 height 48
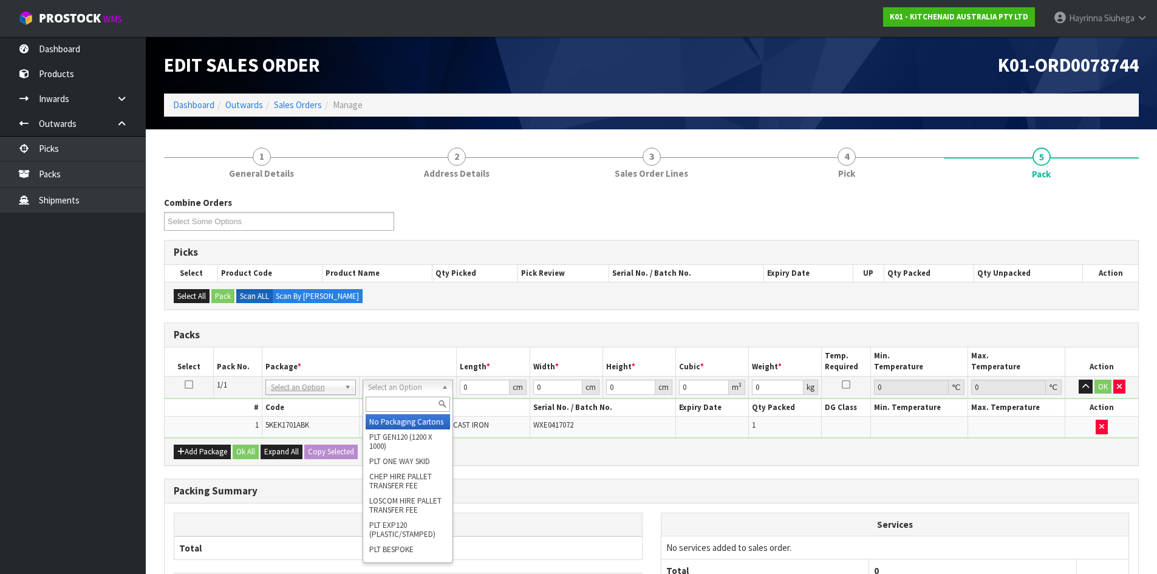
click at [403, 401] on input "text" at bounding box center [408, 404] width 84 height 15
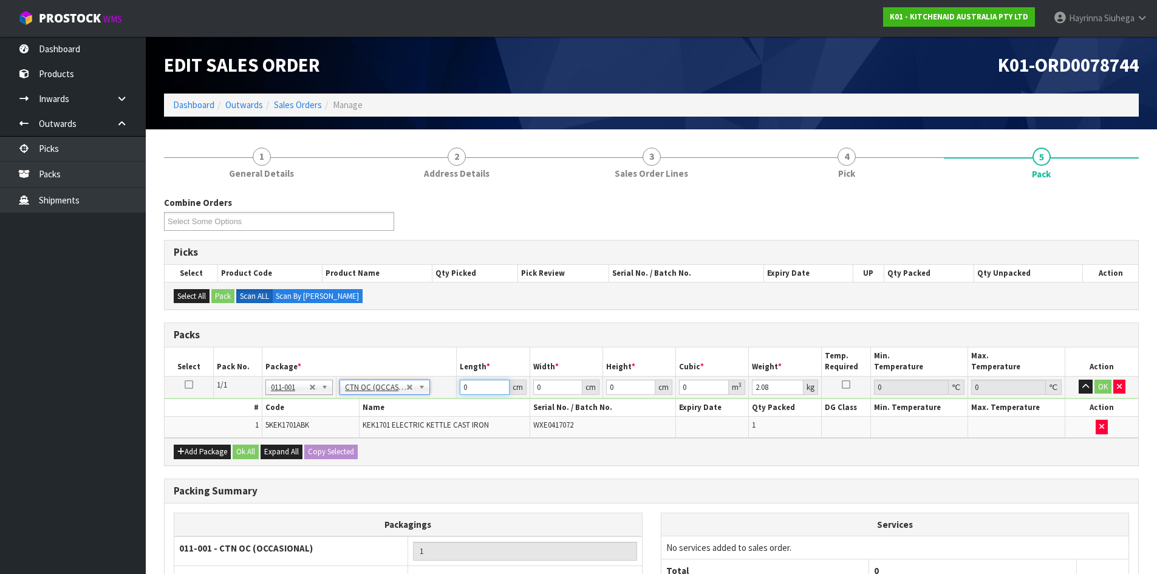
click at [464, 385] on input "0" at bounding box center [484, 387] width 49 height 15
drag, startPoint x: 464, startPoint y: 385, endPoint x: 864, endPoint y: 367, distance: 400.0
click at [466, 385] on input "0" at bounding box center [484, 387] width 49 height 15
click button "OK" at bounding box center [1102, 387] width 17 height 15
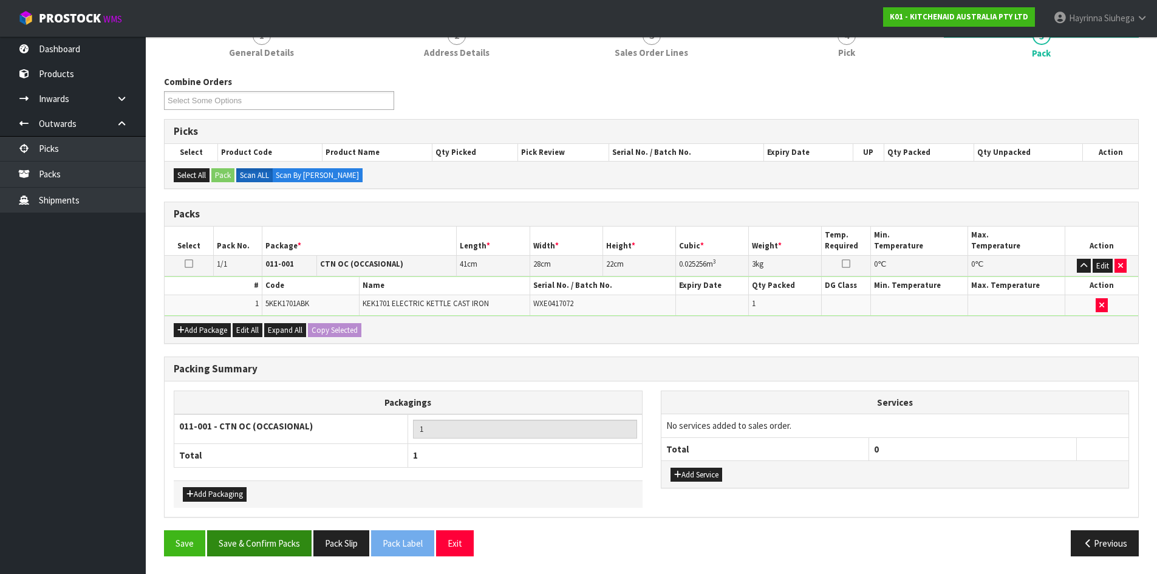
scroll to position [121, 0]
click at [279, 537] on button "Save & Confirm Packs" at bounding box center [259, 543] width 104 height 26
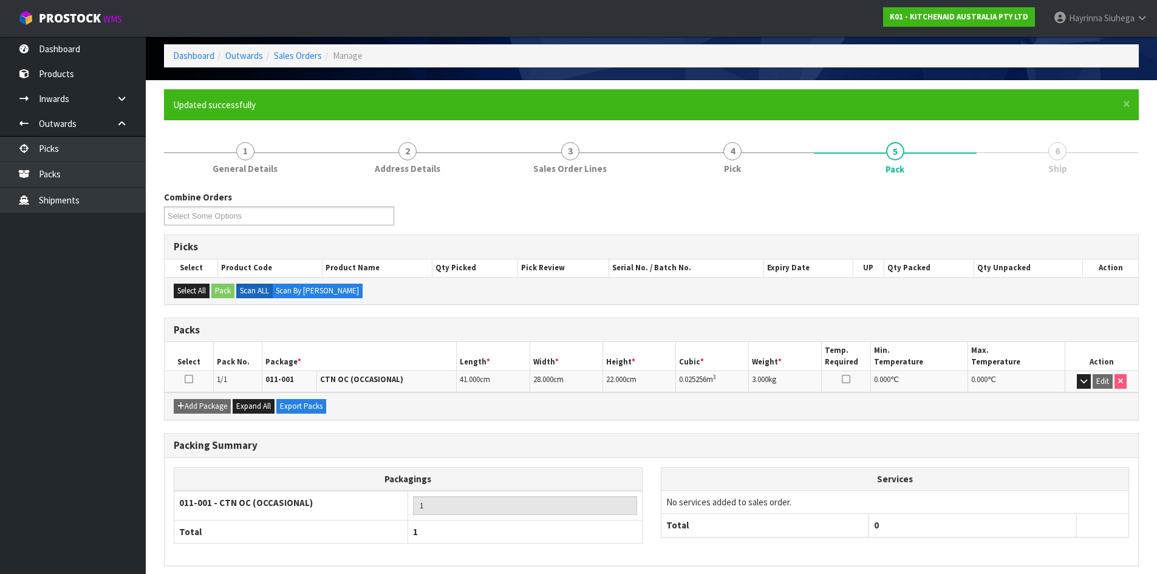
scroll to position [99, 0]
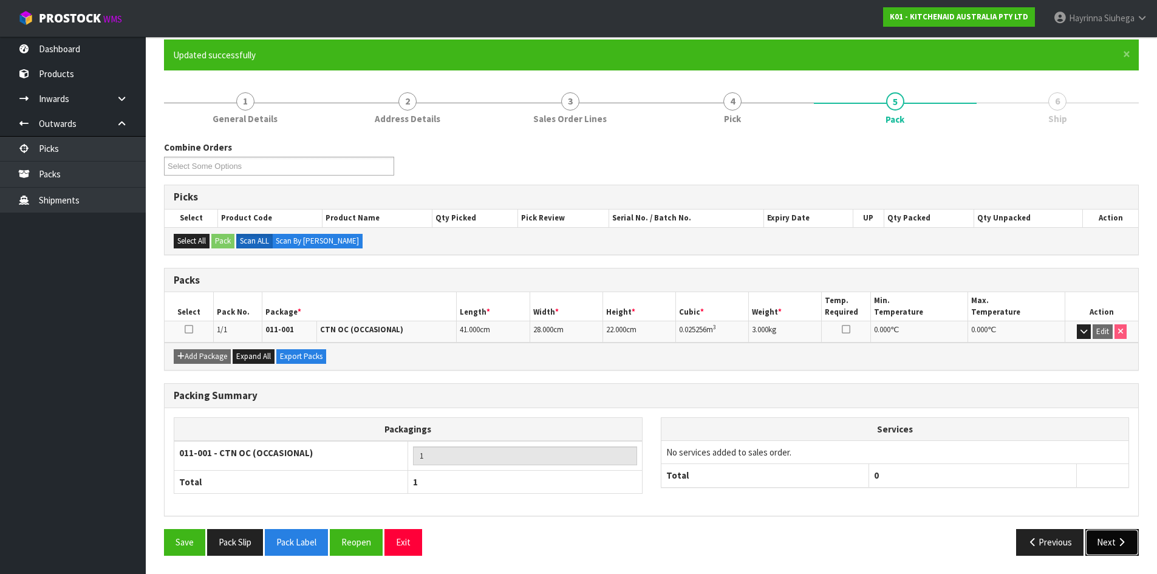
click at [1106, 533] on button "Next" at bounding box center [1111, 542] width 53 height 26
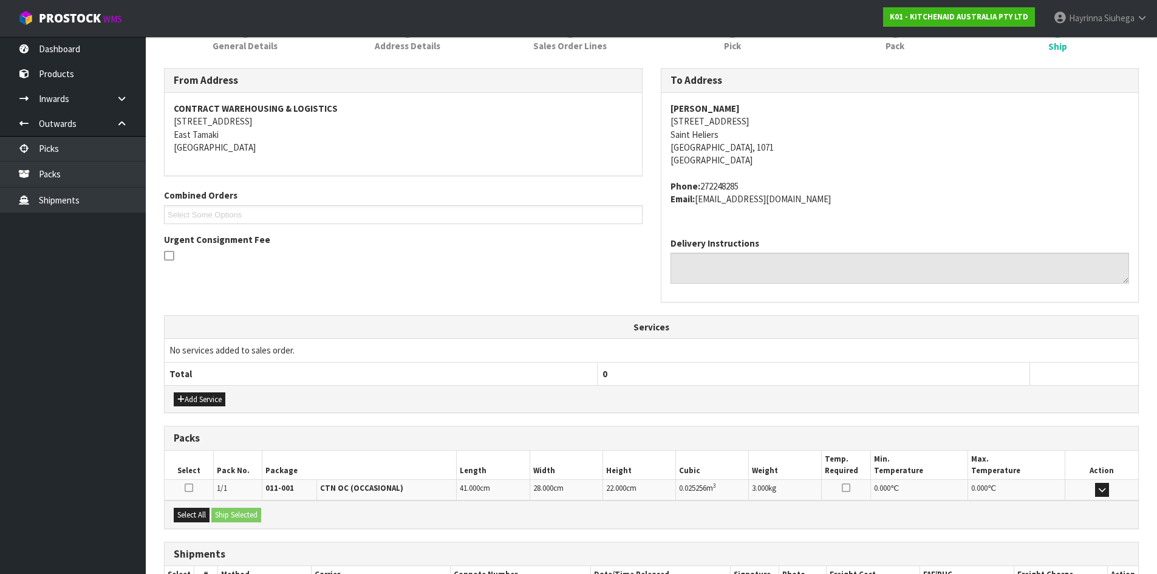
scroll to position [257, 0]
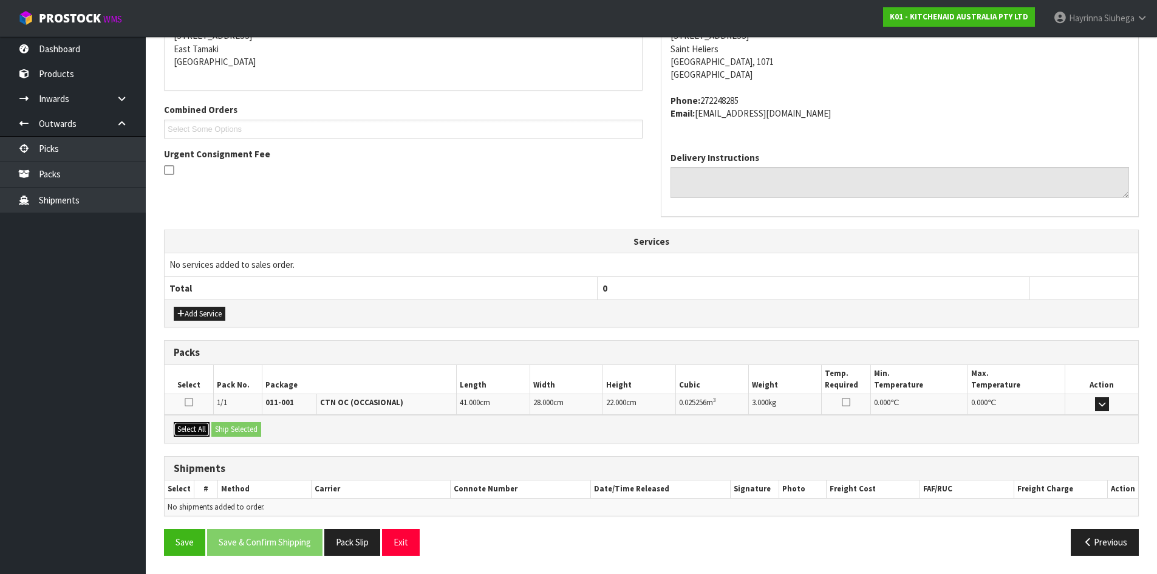
drag, startPoint x: 192, startPoint y: 427, endPoint x: 210, endPoint y: 426, distance: 18.3
click at [194, 426] on button "Select All" at bounding box center [192, 429] width 36 height 15
click at [238, 428] on button "Ship Selected" at bounding box center [236, 429] width 50 height 15
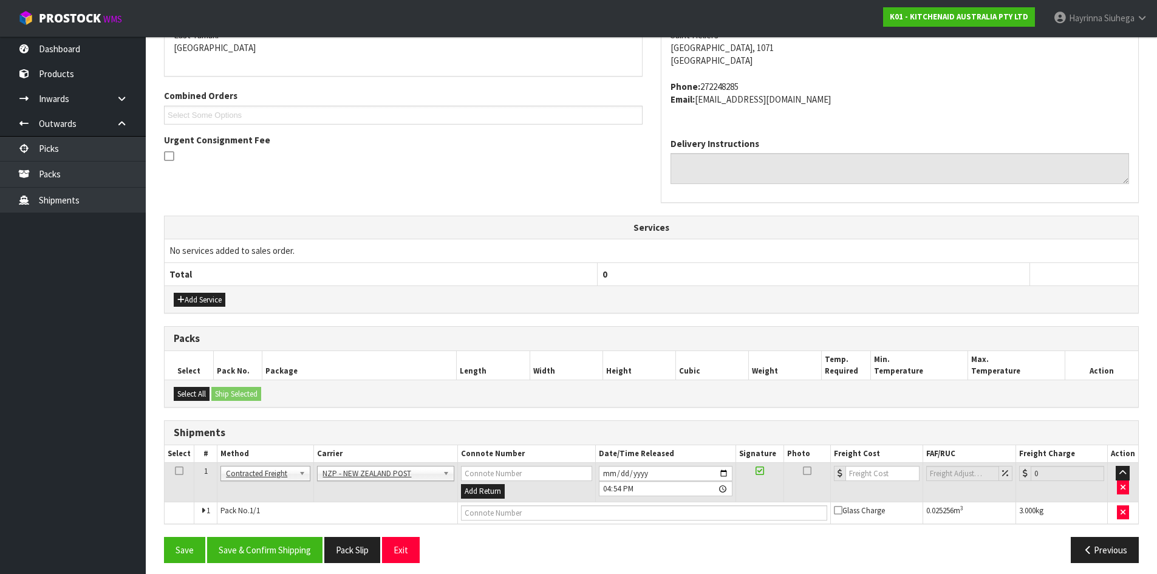
scroll to position [279, 0]
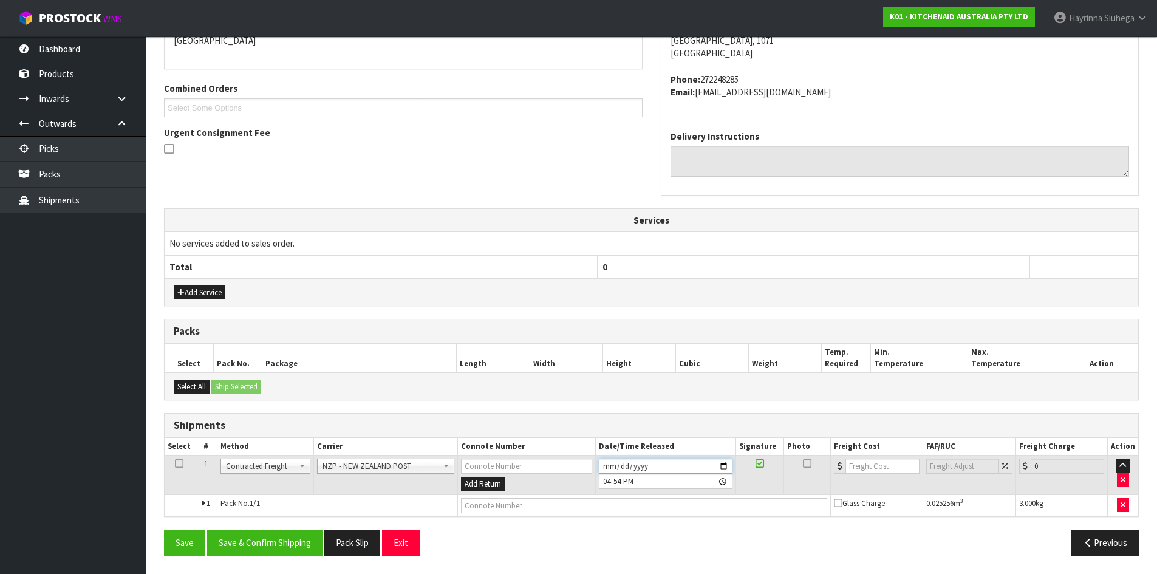
click at [604, 465] on input "2025-09-04" at bounding box center [666, 466] width 134 height 15
click at [304, 537] on button "Save & Confirm Shipping" at bounding box center [264, 543] width 115 height 26
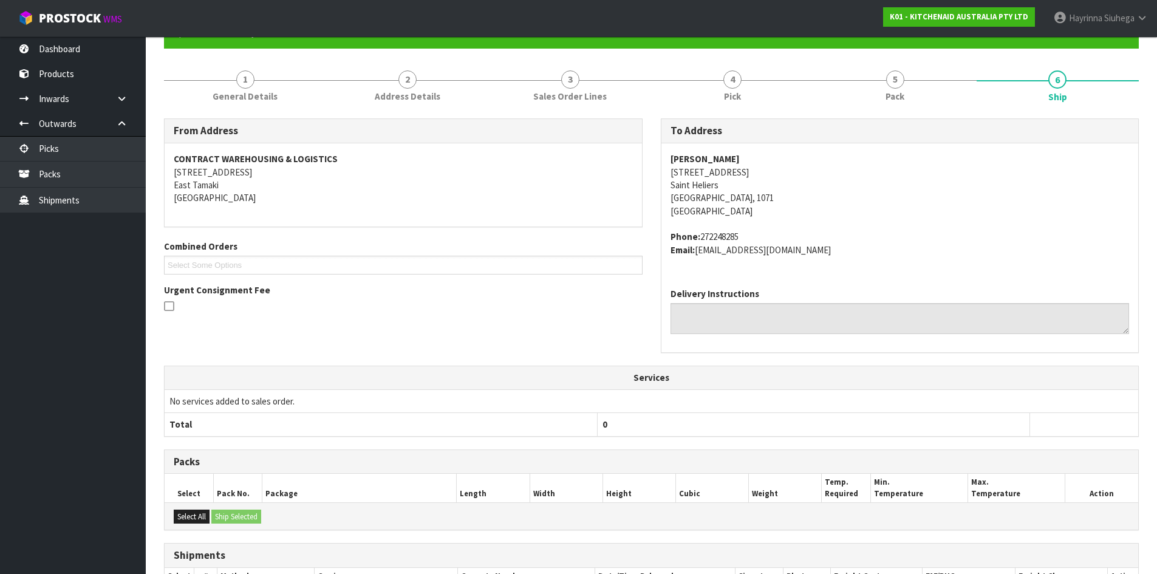
scroll to position [261, 0]
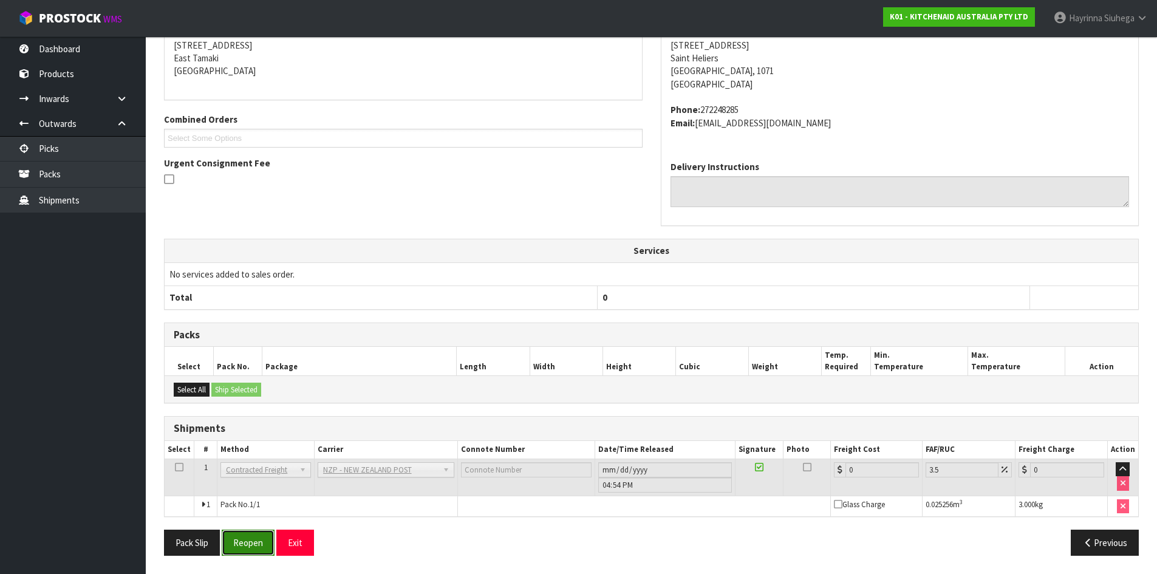
click at [246, 542] on button "Reopen" at bounding box center [248, 543] width 53 height 26
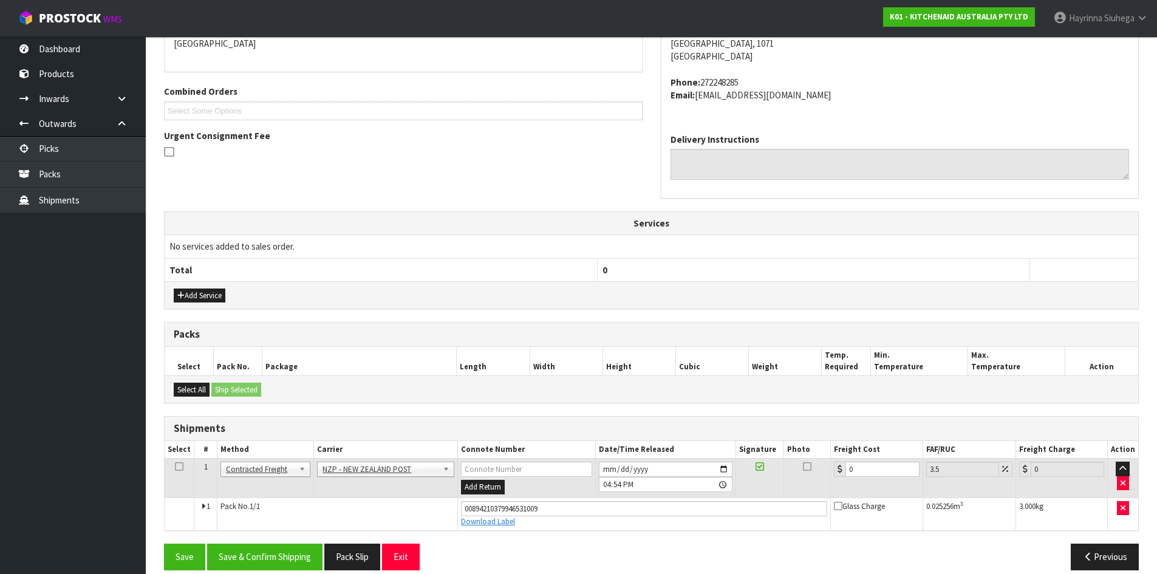
scroll to position [290, 0]
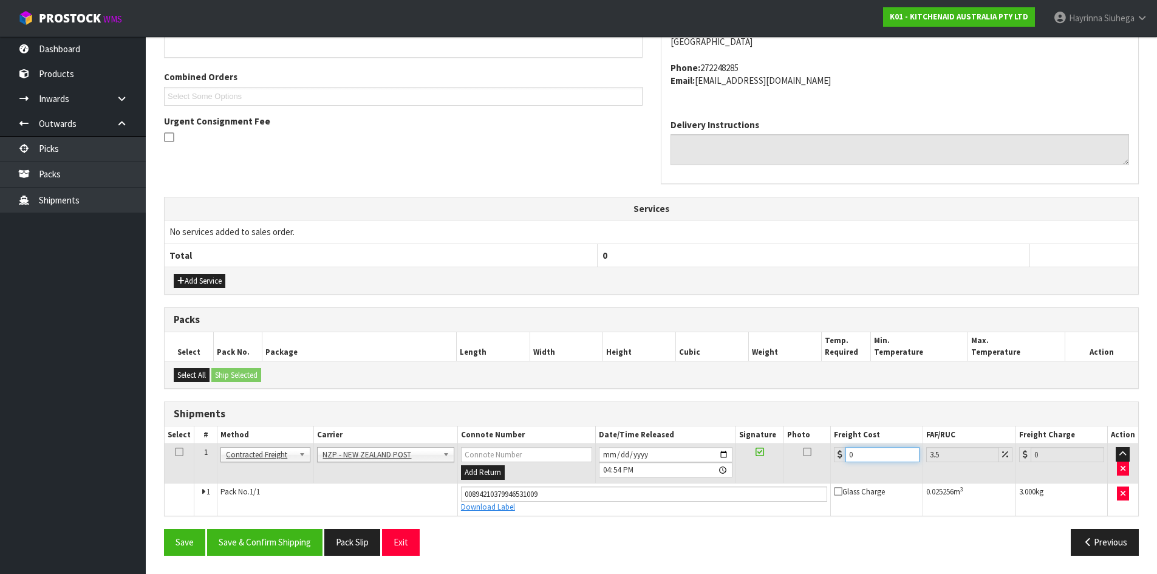
drag, startPoint x: 875, startPoint y: 452, endPoint x: 648, endPoint y: 459, distance: 227.2
click at [652, 457] on tr "1 Client Local Pickup Customer Local Pickup Company Freight Contracted Freight …" at bounding box center [651, 463] width 973 height 39
click at [164, 529] on button "Save" at bounding box center [184, 542] width 41 height 26
click at [282, 546] on button "Save & Confirm Shipping" at bounding box center [264, 542] width 115 height 26
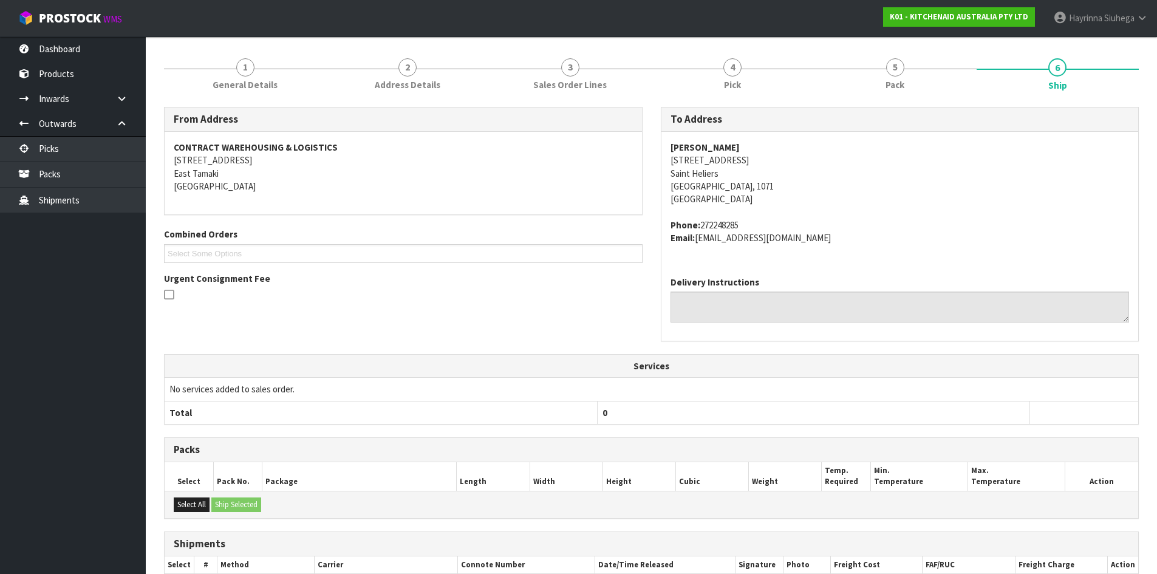
scroll to position [0, 0]
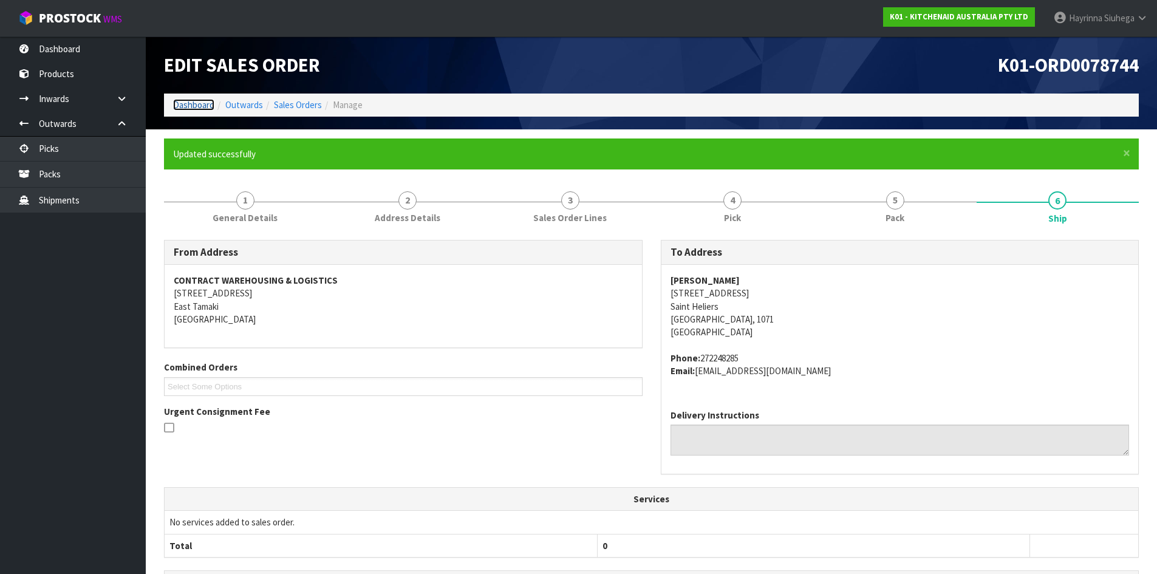
click at [186, 106] on link "Dashboard" at bounding box center [193, 105] width 41 height 12
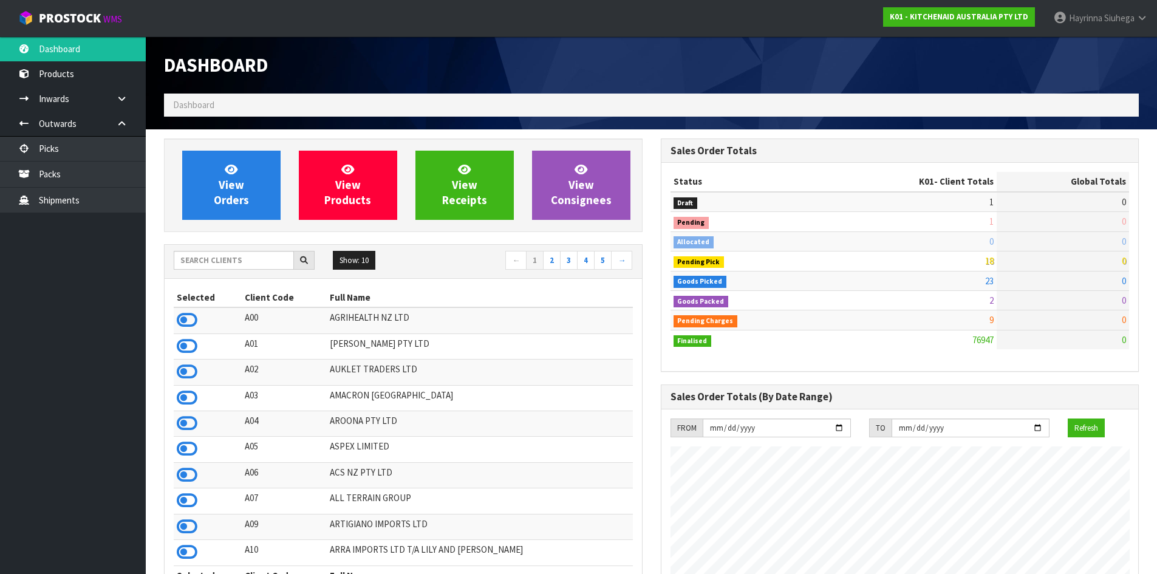
scroll to position [920, 496]
click at [258, 185] on link "View Orders" at bounding box center [231, 185] width 98 height 69
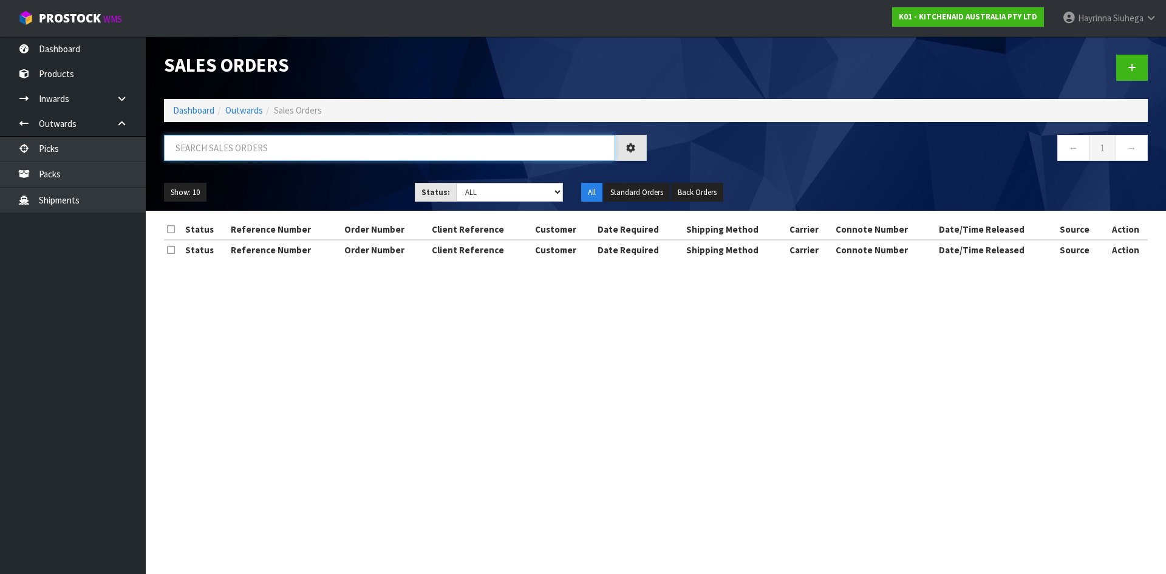
drag, startPoint x: 237, startPoint y: 134, endPoint x: 223, endPoint y: 146, distance: 17.7
click at [237, 135] on input "text" at bounding box center [389, 148] width 451 height 26
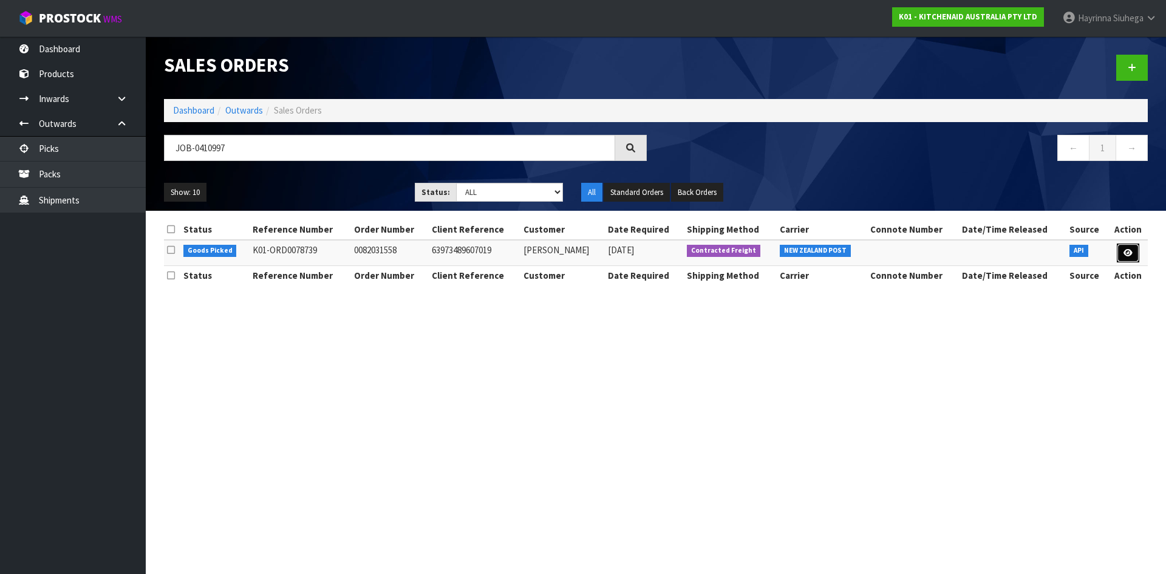
click at [1134, 250] on link at bounding box center [1128, 253] width 22 height 19
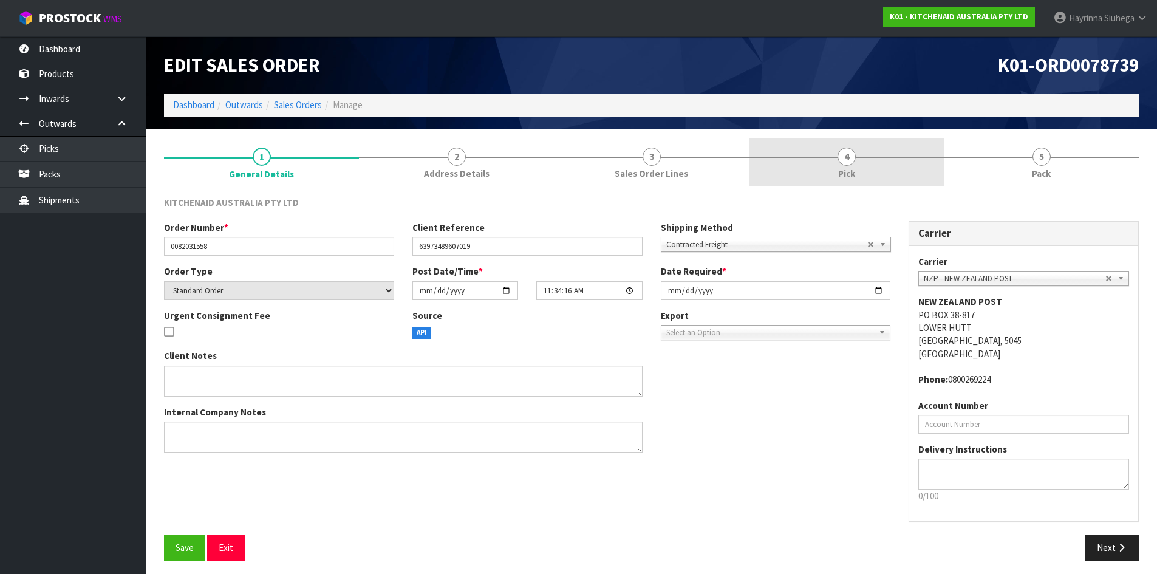
click at [890, 160] on link "4 Pick" at bounding box center [846, 162] width 195 height 48
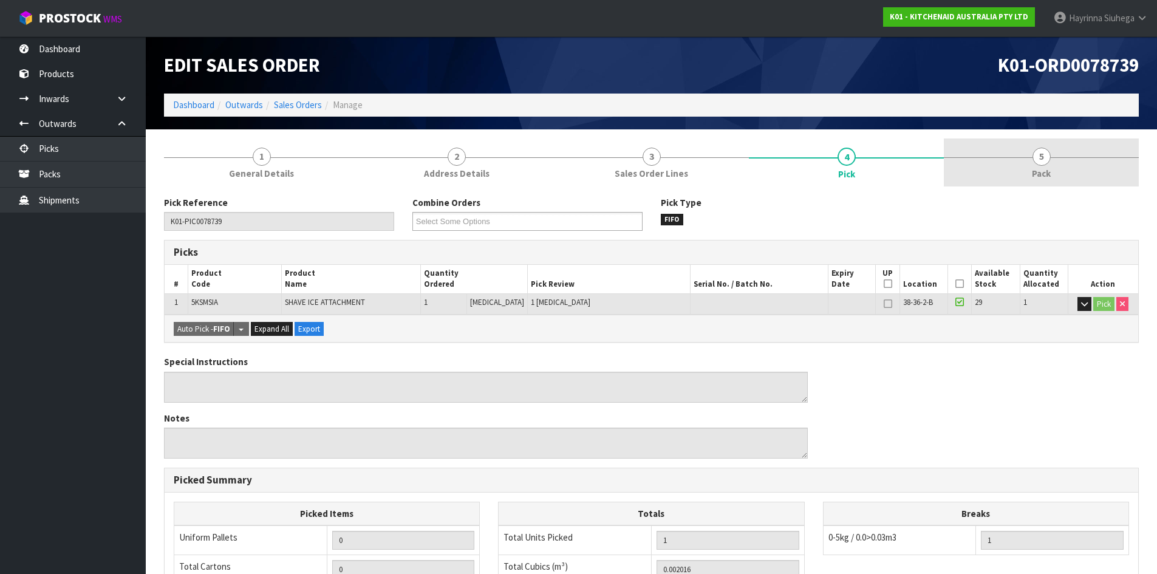
click at [1024, 154] on link "5 Pack" at bounding box center [1041, 162] width 195 height 48
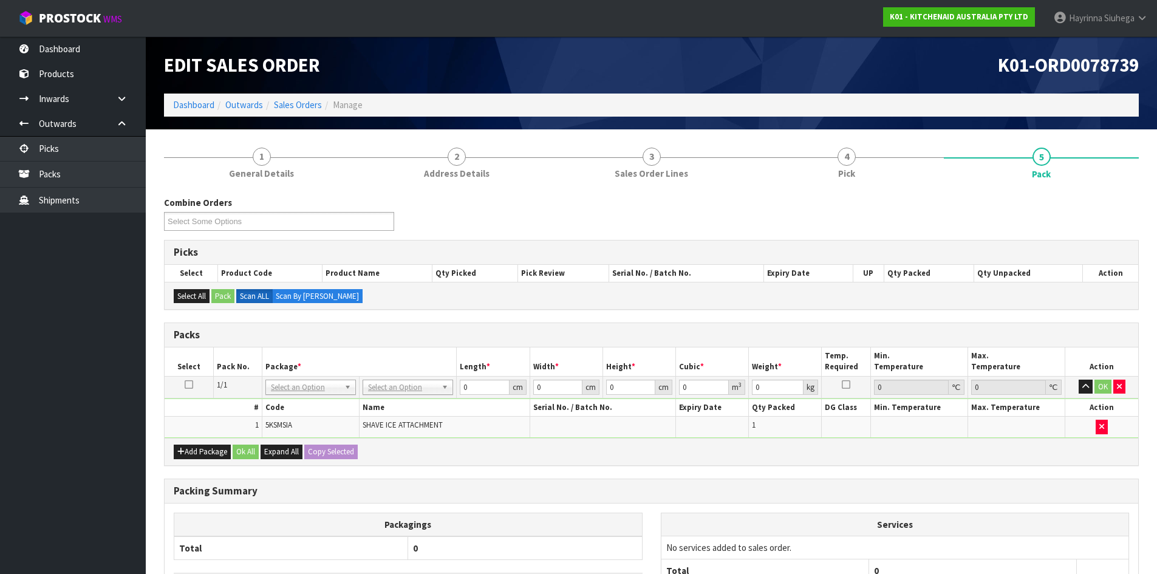
click at [873, 471] on div "Combine Orders K01-ORD0078582 K01-ORD0078654 K01-ORD0078655 K01-ORD0078656 K01-…" at bounding box center [651, 438] width 975 height 485
click at [399, 407] on input "text" at bounding box center [408, 404] width 84 height 15
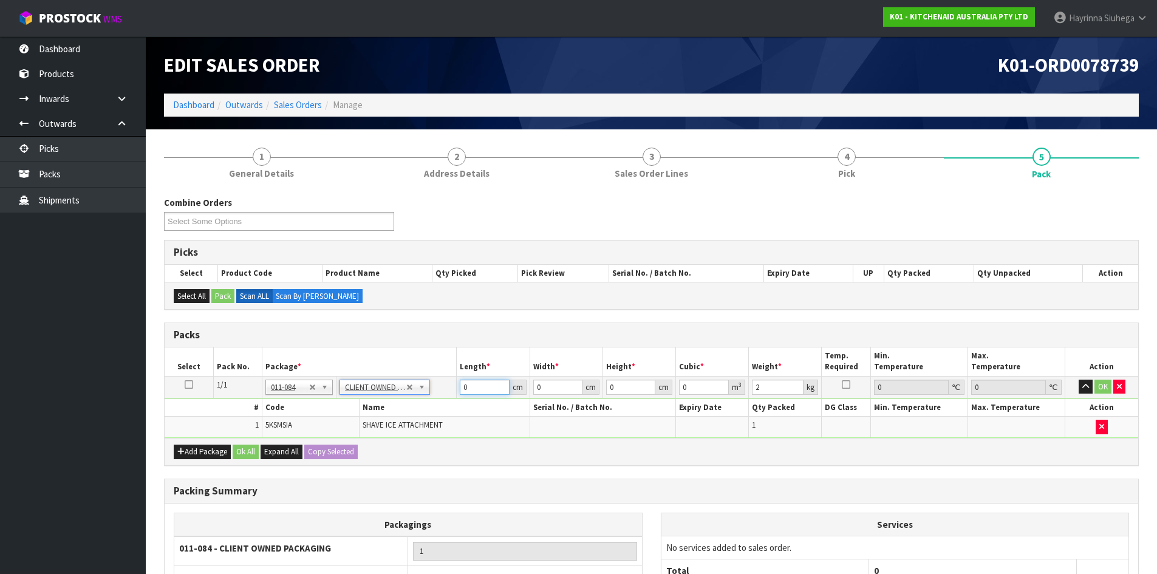
click at [466, 389] on input "0" at bounding box center [484, 387] width 49 height 15
click at [462, 387] on input "0" at bounding box center [484, 387] width 49 height 15
click button "OK" at bounding box center [1102, 387] width 17 height 15
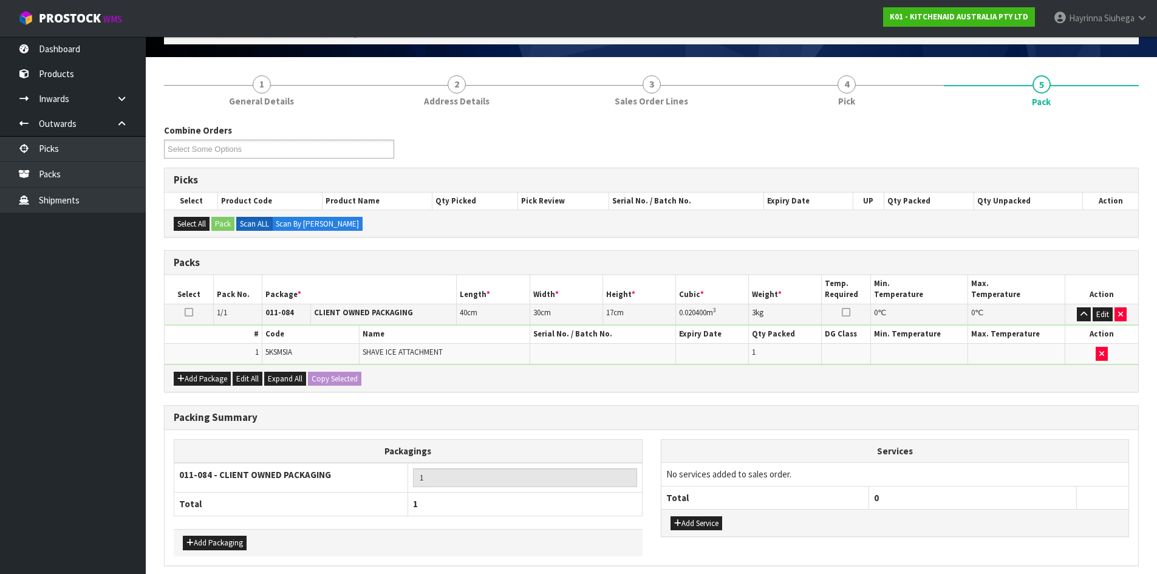
scroll to position [121, 0]
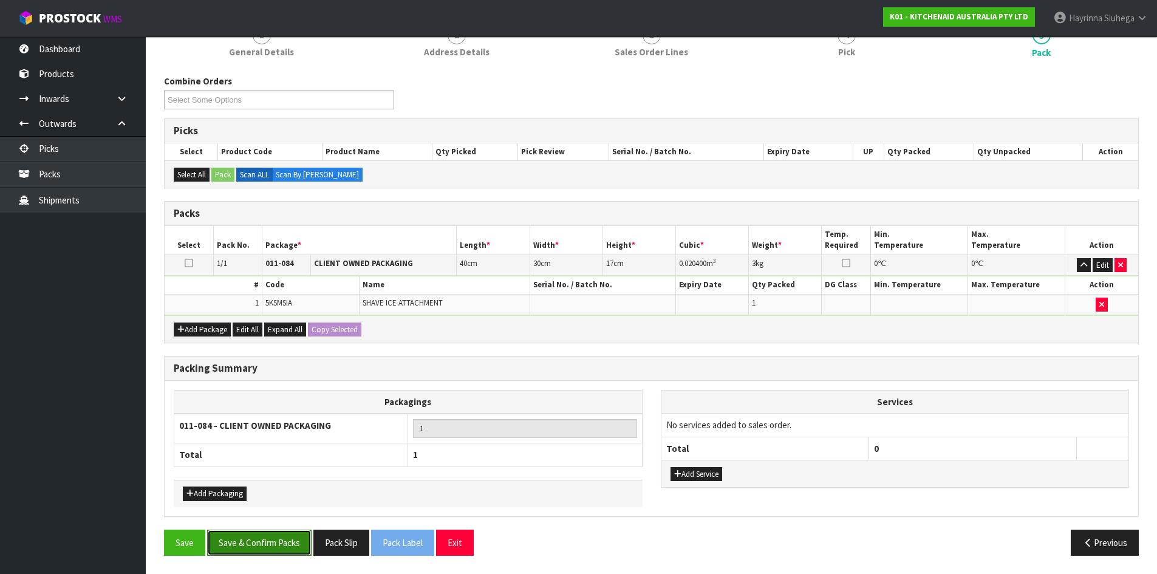
click at [282, 548] on button "Save & Confirm Packs" at bounding box center [259, 543] width 104 height 26
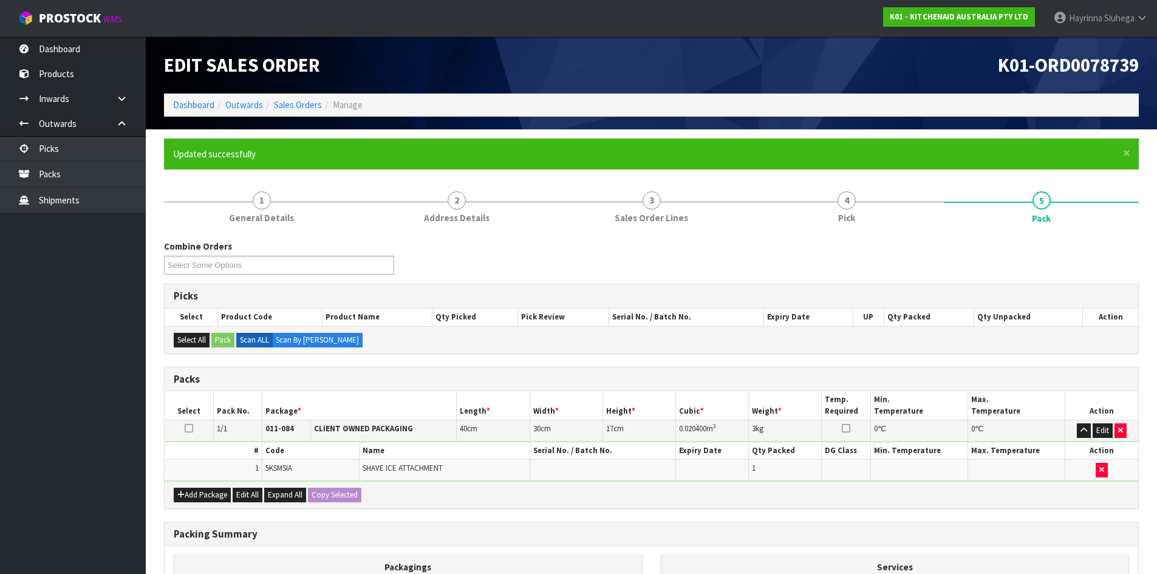
scroll to position [99, 0]
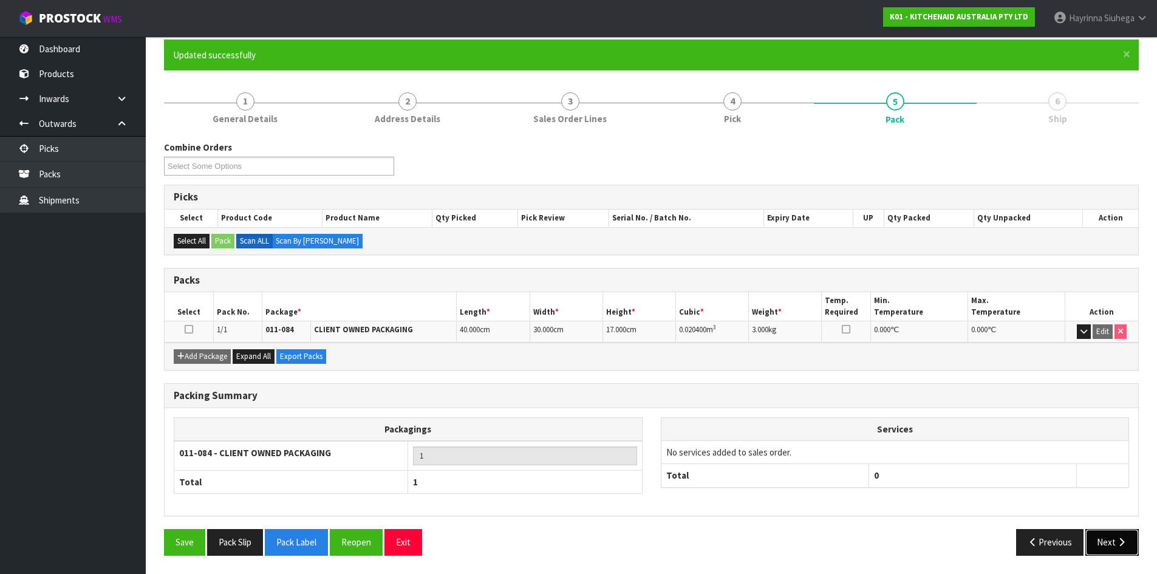
click at [1115, 540] on button "Next" at bounding box center [1111, 542] width 53 height 26
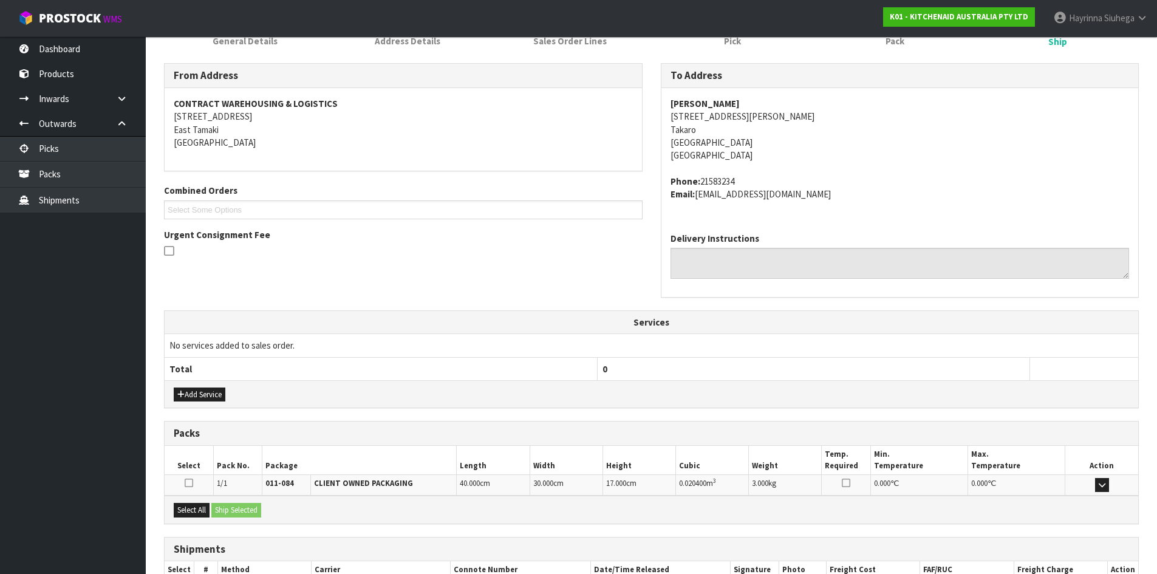
scroll to position [257, 0]
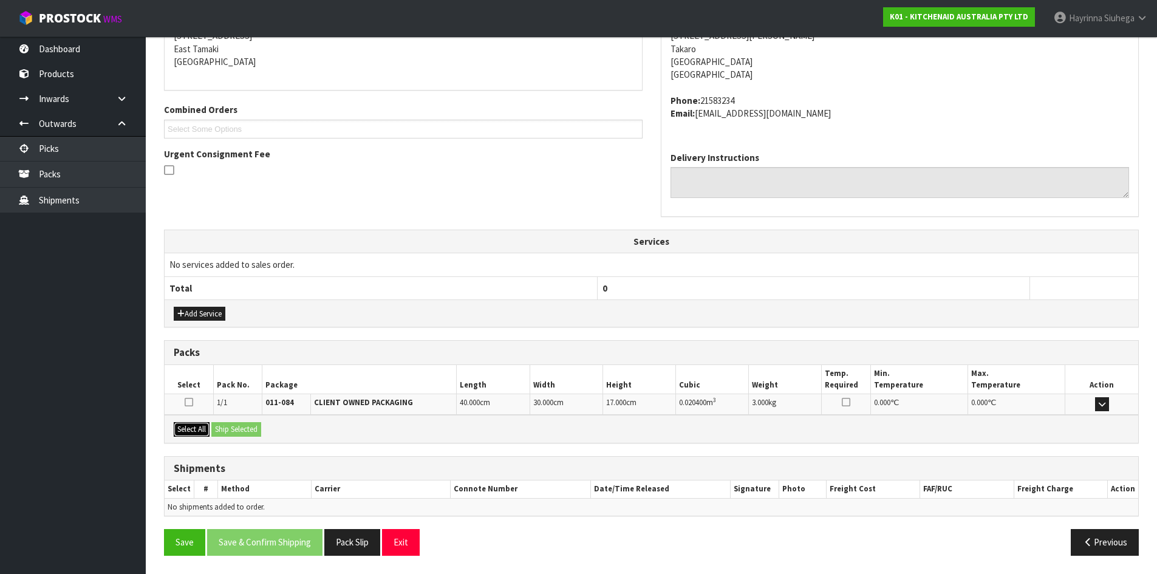
click at [189, 426] on button "Select All" at bounding box center [192, 429] width 36 height 15
click at [227, 428] on button "Ship Selected" at bounding box center [236, 429] width 50 height 15
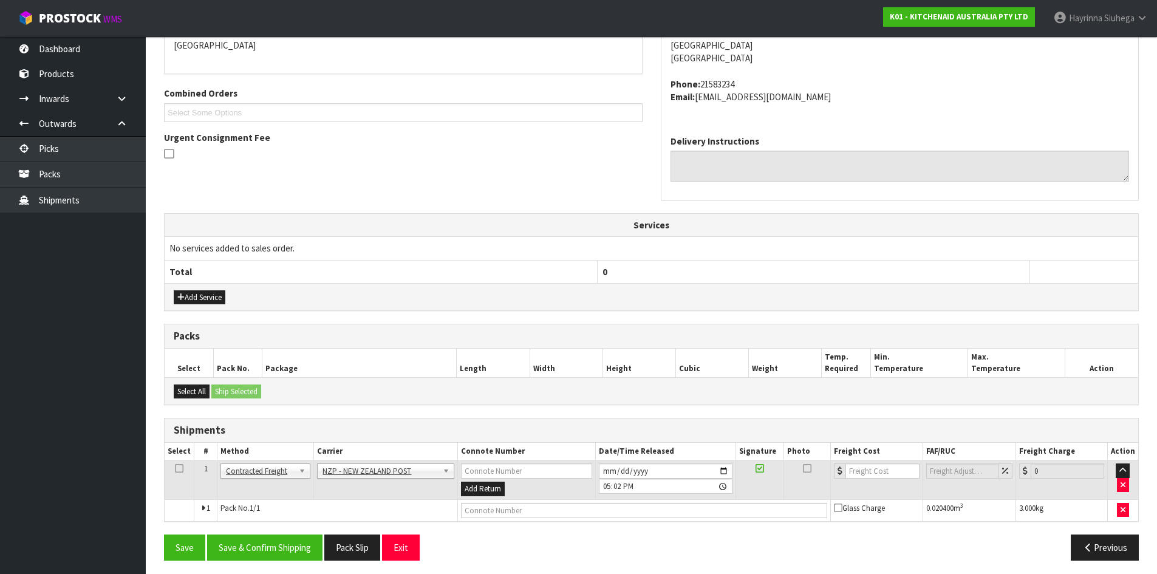
scroll to position [279, 0]
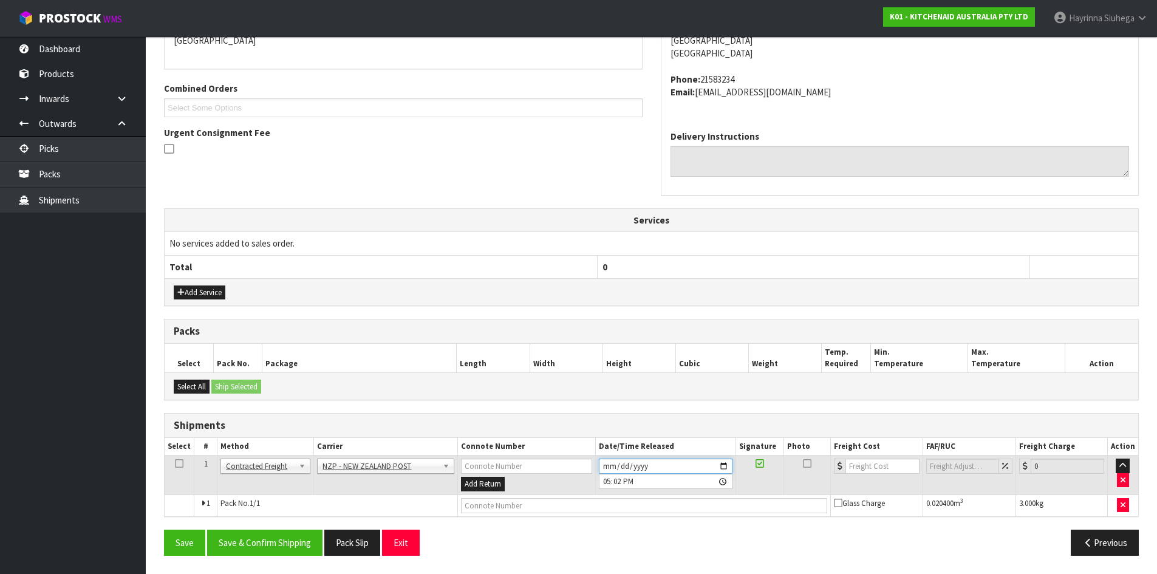
click at [609, 463] on input "2025-09-04" at bounding box center [666, 466] width 134 height 15
click at [259, 537] on button "Save & Confirm Shipping" at bounding box center [264, 543] width 115 height 26
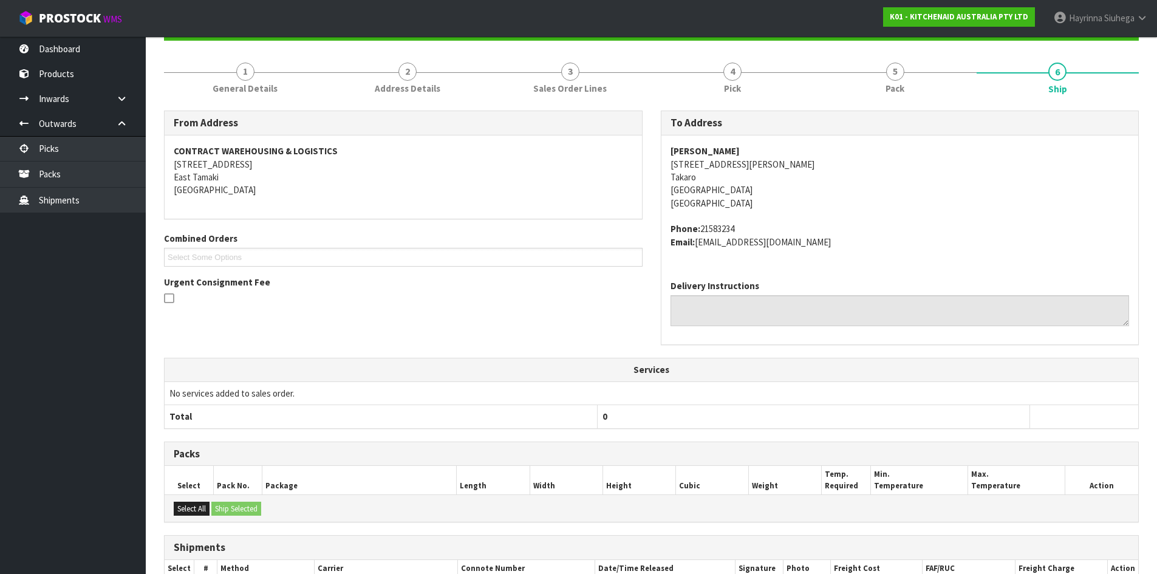
scroll to position [261, 0]
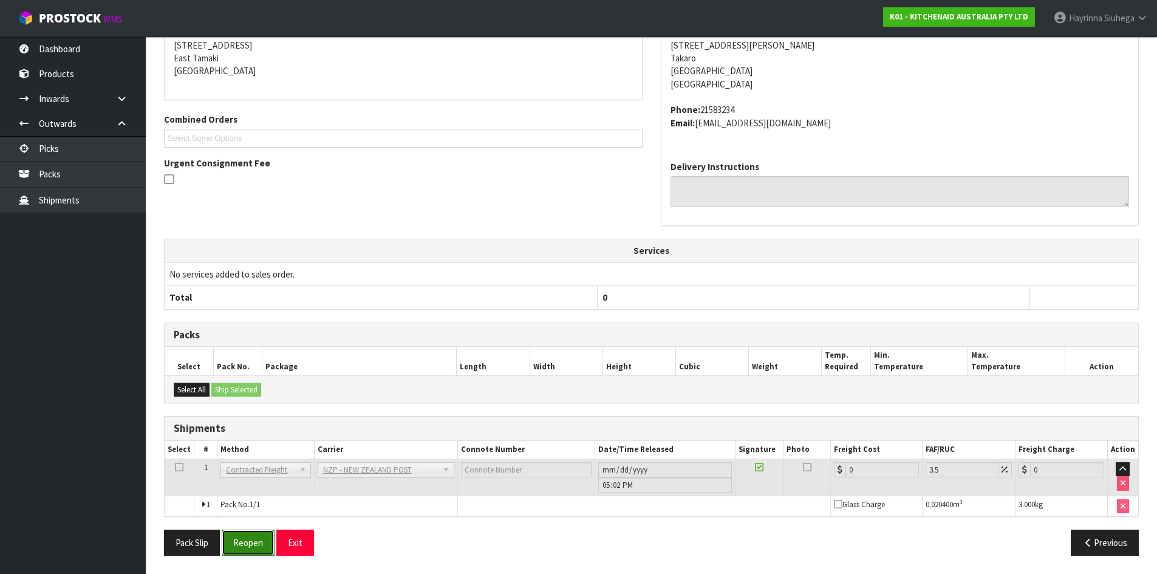
click at [259, 548] on button "Reopen" at bounding box center [248, 543] width 53 height 26
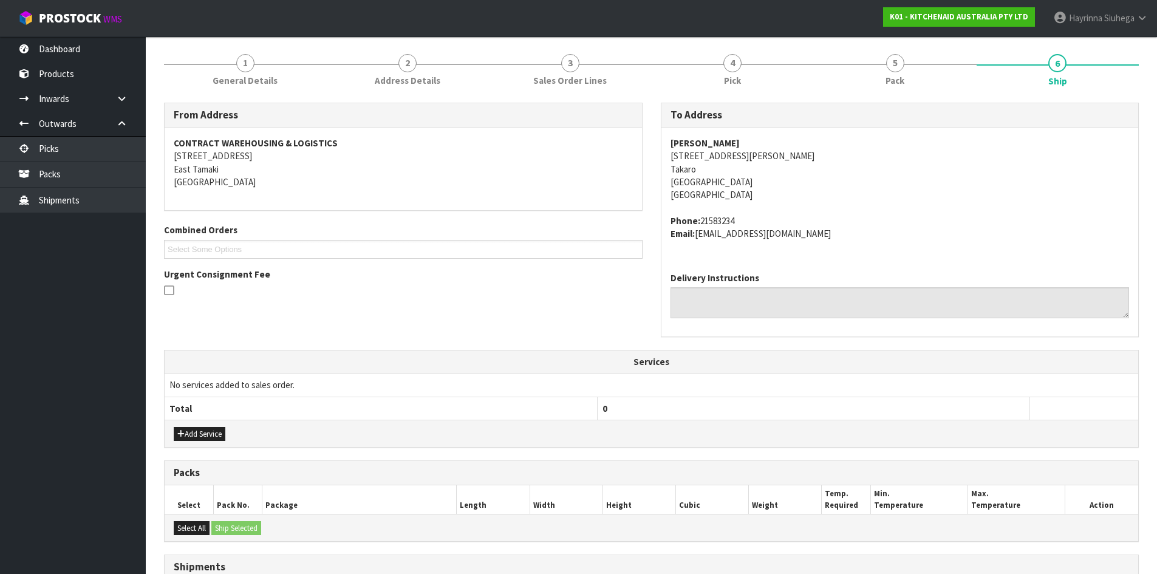
scroll to position [290, 0]
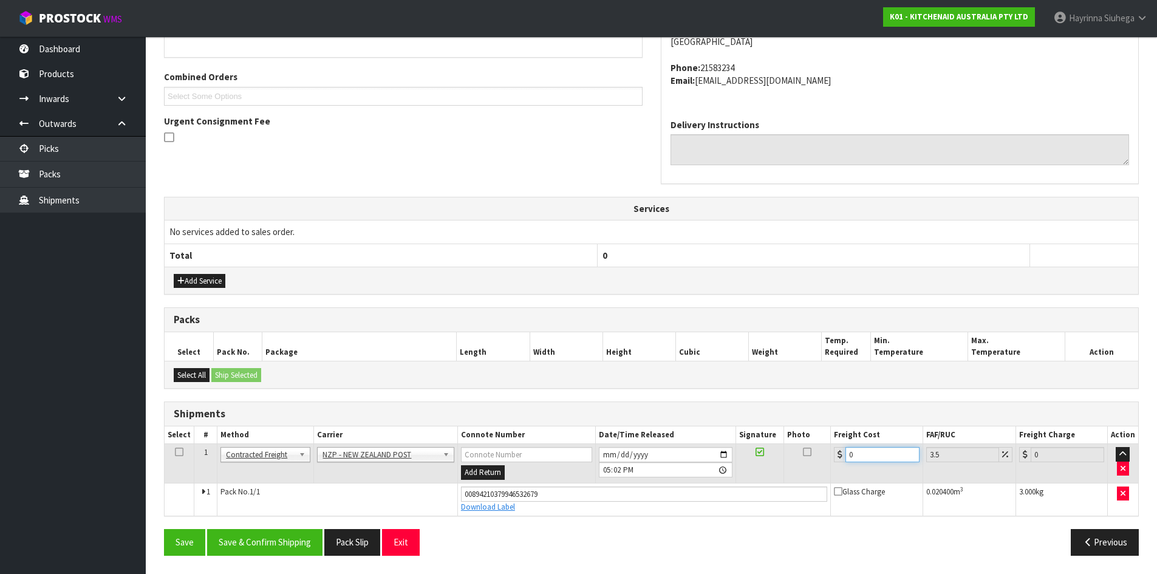
drag, startPoint x: 873, startPoint y: 454, endPoint x: 691, endPoint y: 455, distance: 181.6
click at [698, 455] on tr "1 Client Local Pickup Customer Local Pickup Company Freight Contracted Freight …" at bounding box center [651, 463] width 973 height 39
click at [164, 529] on button "Save" at bounding box center [184, 542] width 41 height 26
click at [288, 537] on button "Save & Confirm Shipping" at bounding box center [264, 542] width 115 height 26
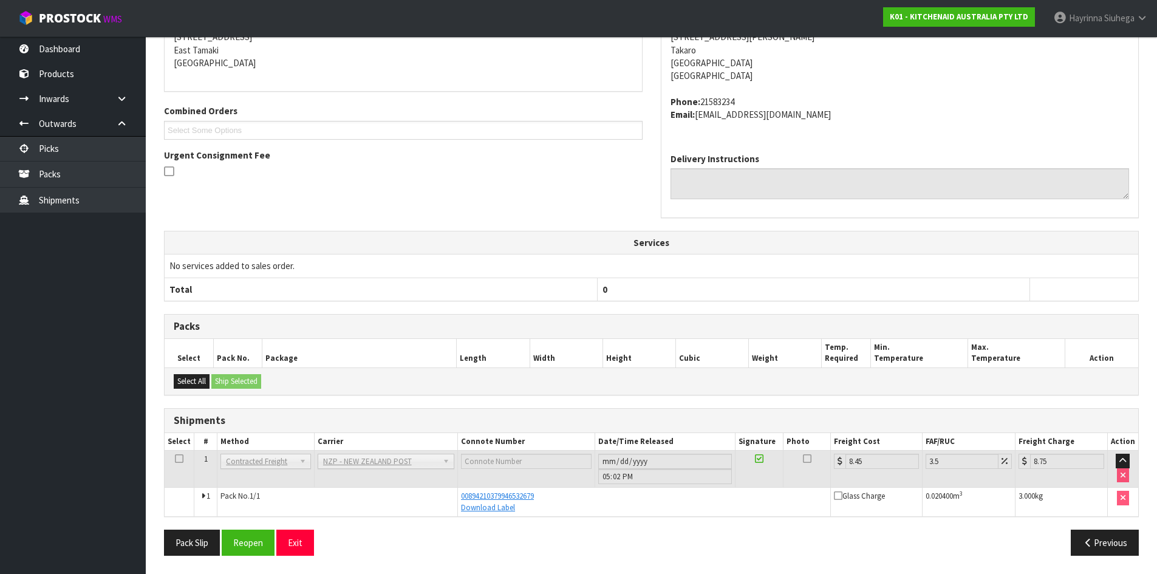
scroll to position [0, 0]
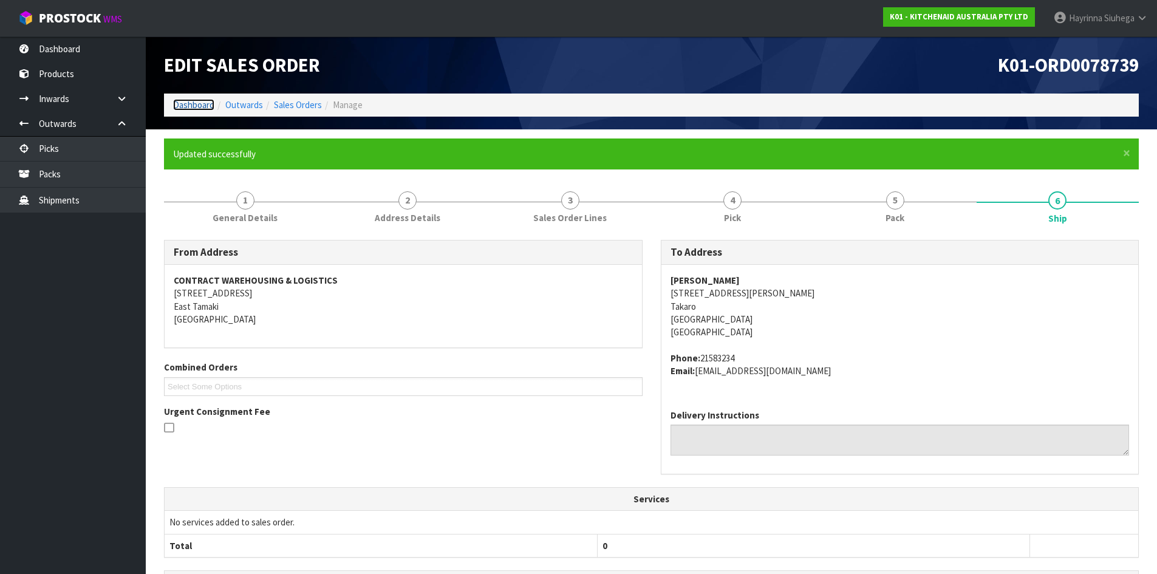
click at [178, 100] on link "Dashboard" at bounding box center [193, 105] width 41 height 12
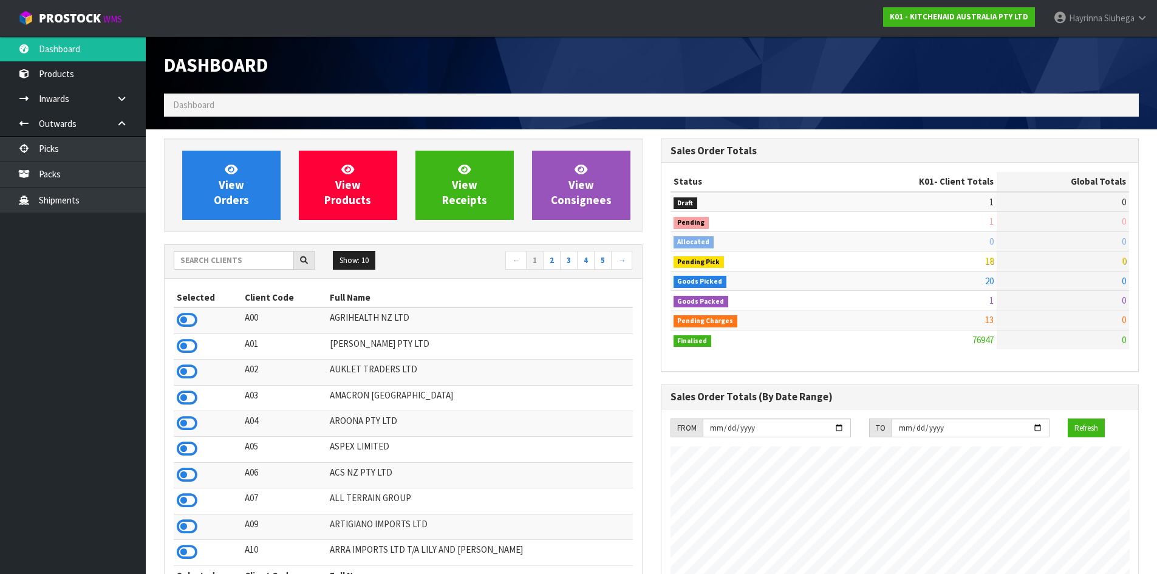
scroll to position [920, 496]
click at [225, 182] on span "View Orders" at bounding box center [231, 185] width 35 height 46
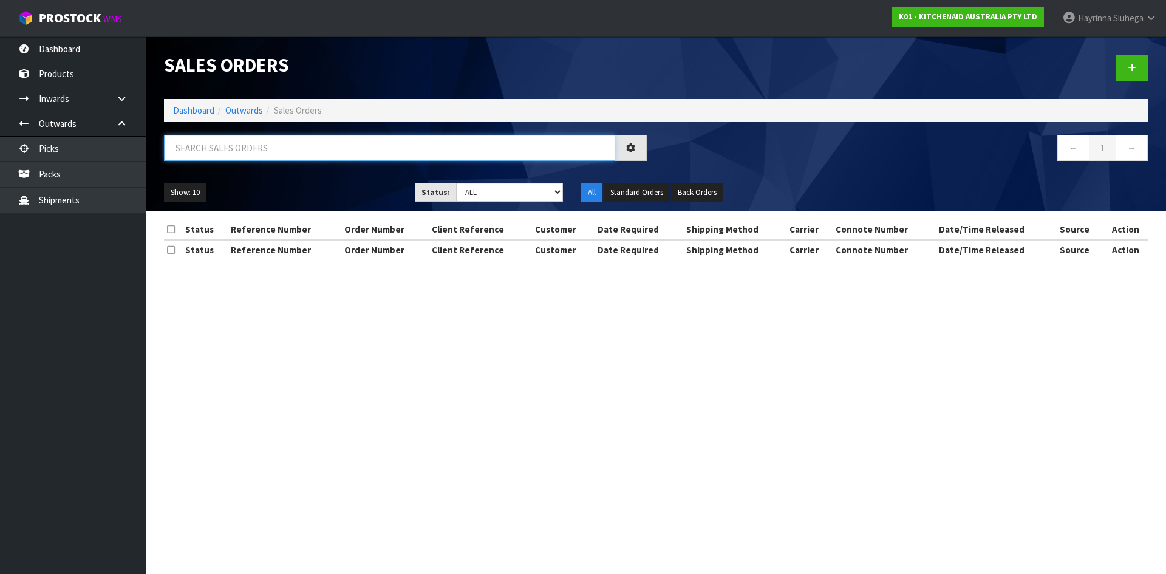
click at [254, 152] on input "text" at bounding box center [389, 148] width 451 height 26
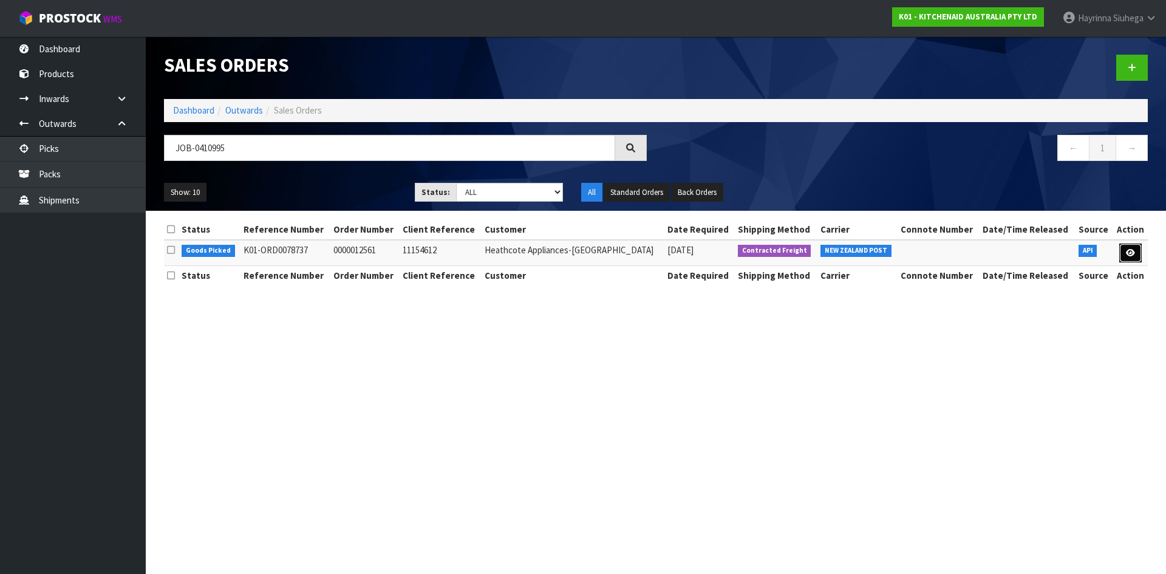
click at [1130, 257] on link at bounding box center [1130, 253] width 22 height 19
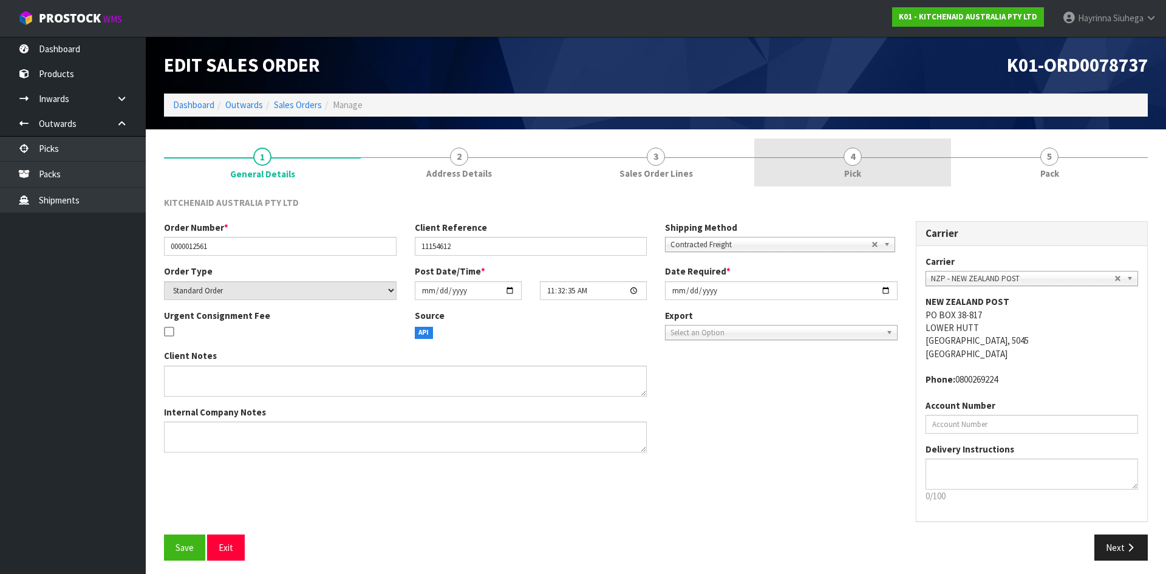
click at [909, 172] on link "4 Pick" at bounding box center [852, 162] width 197 height 48
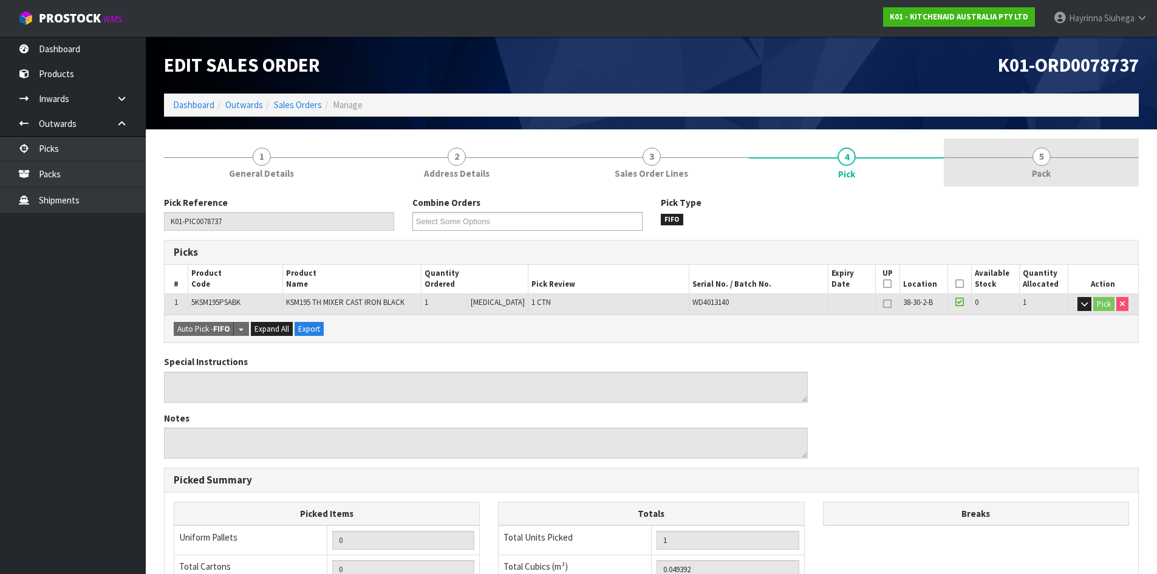
click at [1012, 158] on link "5 Pack" at bounding box center [1041, 162] width 195 height 48
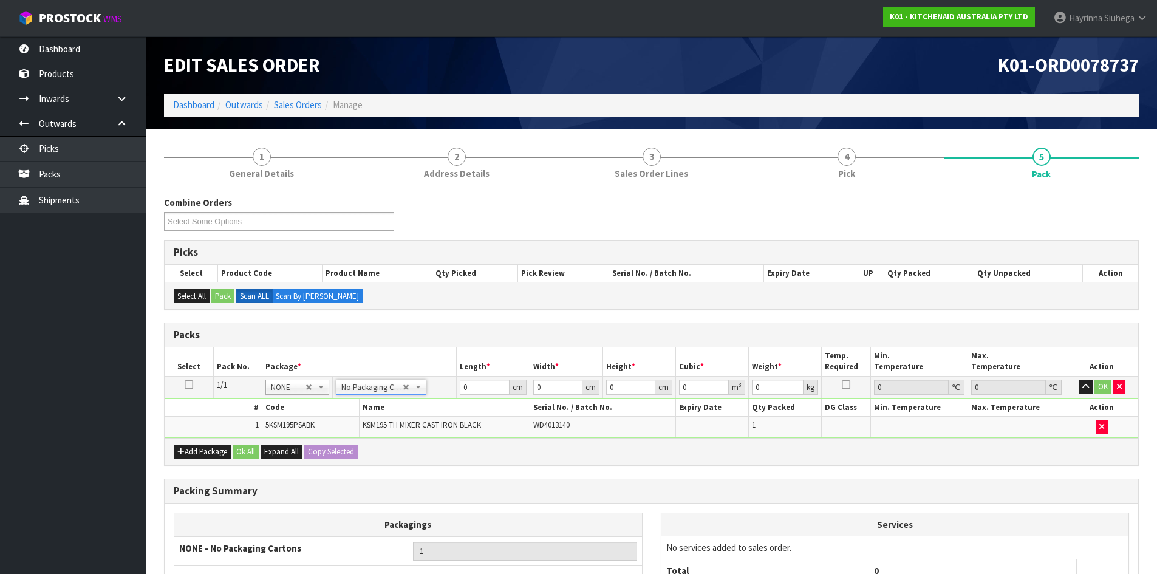
click at [459, 387] on td "0 cm" at bounding box center [493, 387] width 73 height 22
click at [465, 388] on input "0" at bounding box center [484, 387] width 49 height 15
click button "OK" at bounding box center [1102, 387] width 17 height 15
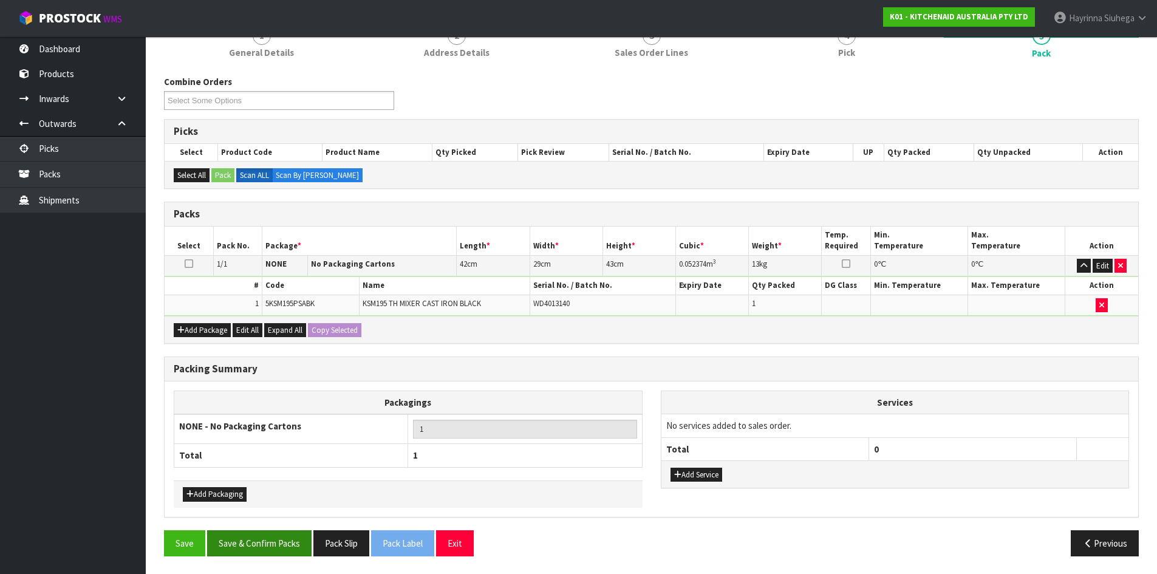
scroll to position [121, 0]
drag, startPoint x: 292, startPoint y: 533, endPoint x: 285, endPoint y: 534, distance: 6.8
click at [287, 534] on button "Save & Confirm Packs" at bounding box center [259, 543] width 104 height 26
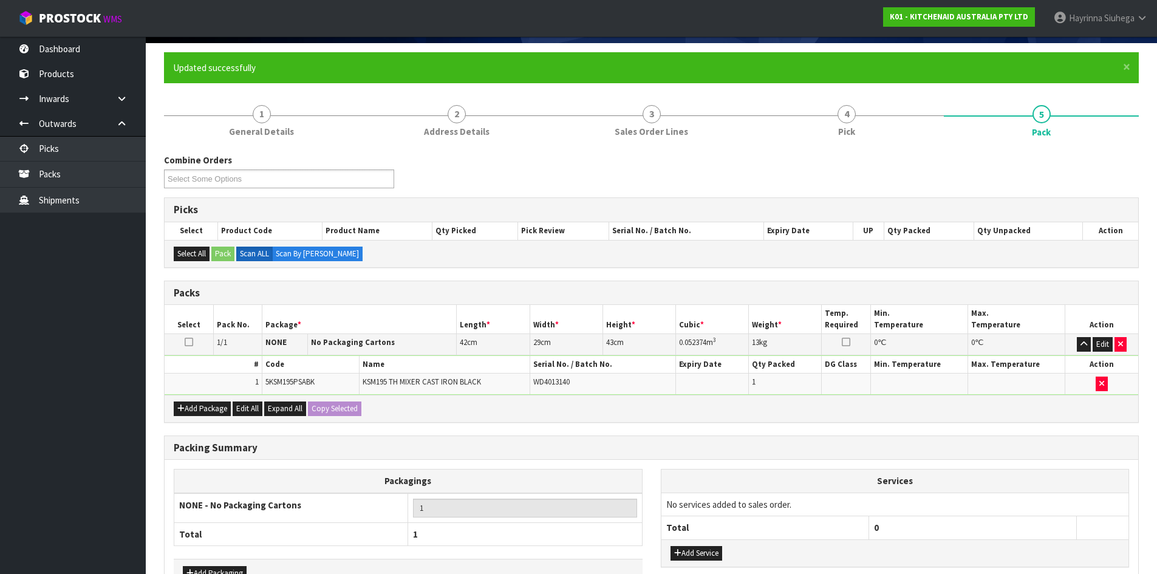
scroll to position [99, 0]
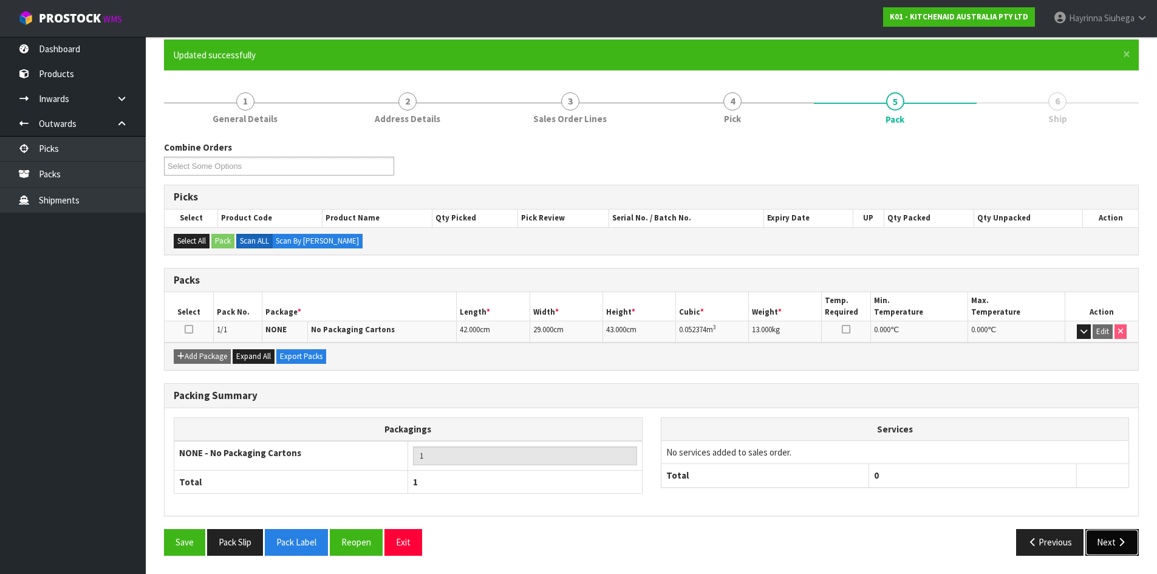
click at [1106, 541] on button "Next" at bounding box center [1111, 542] width 53 height 26
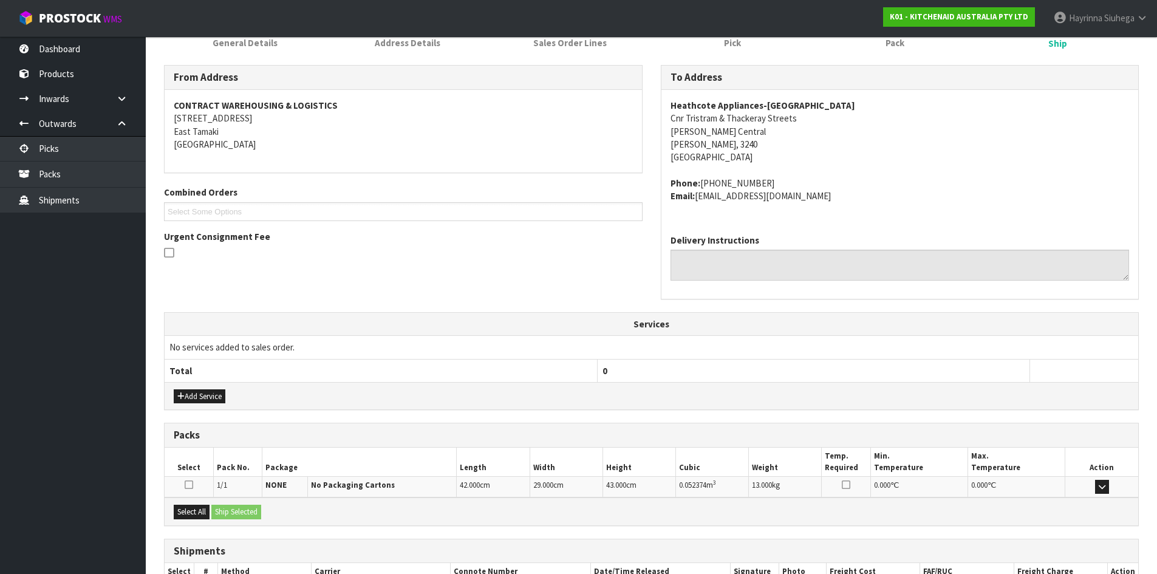
scroll to position [257, 0]
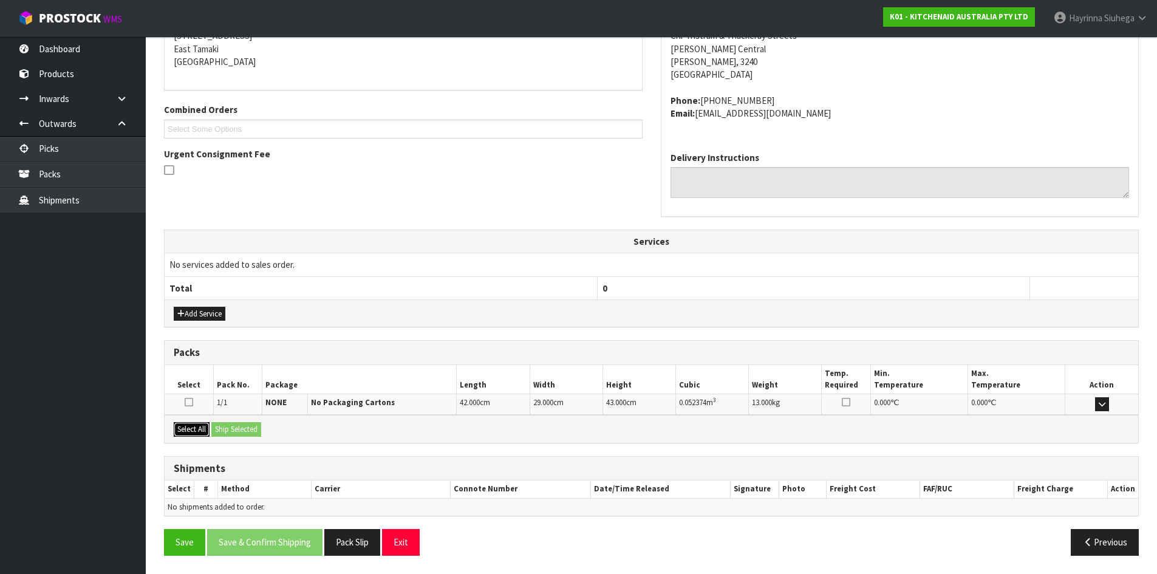
click at [196, 428] on button "Select All" at bounding box center [192, 429] width 36 height 15
click at [230, 429] on button "Ship Selected" at bounding box center [236, 429] width 50 height 15
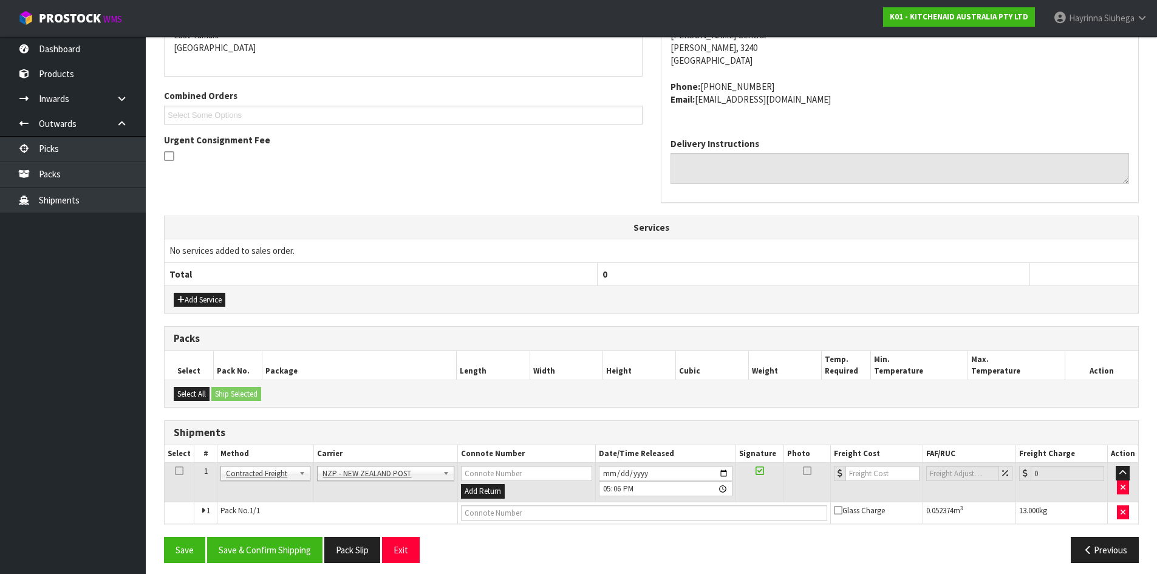
scroll to position [279, 0]
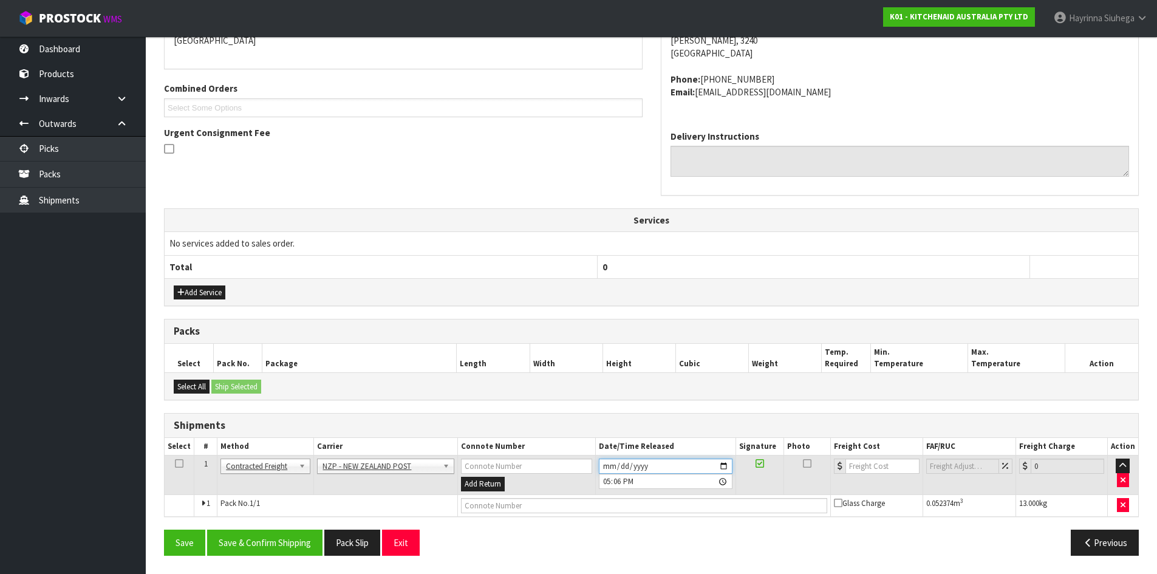
click at [607, 468] on input "2025-09-04" at bounding box center [666, 466] width 134 height 15
click at [271, 539] on button "Save & Confirm Shipping" at bounding box center [264, 543] width 115 height 26
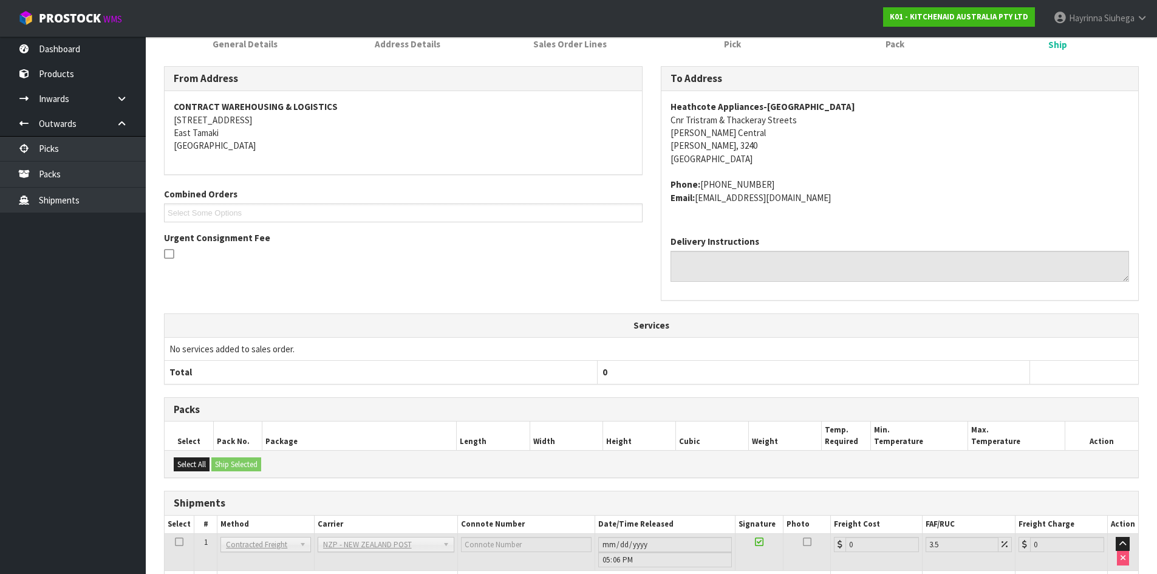
scroll to position [261, 0]
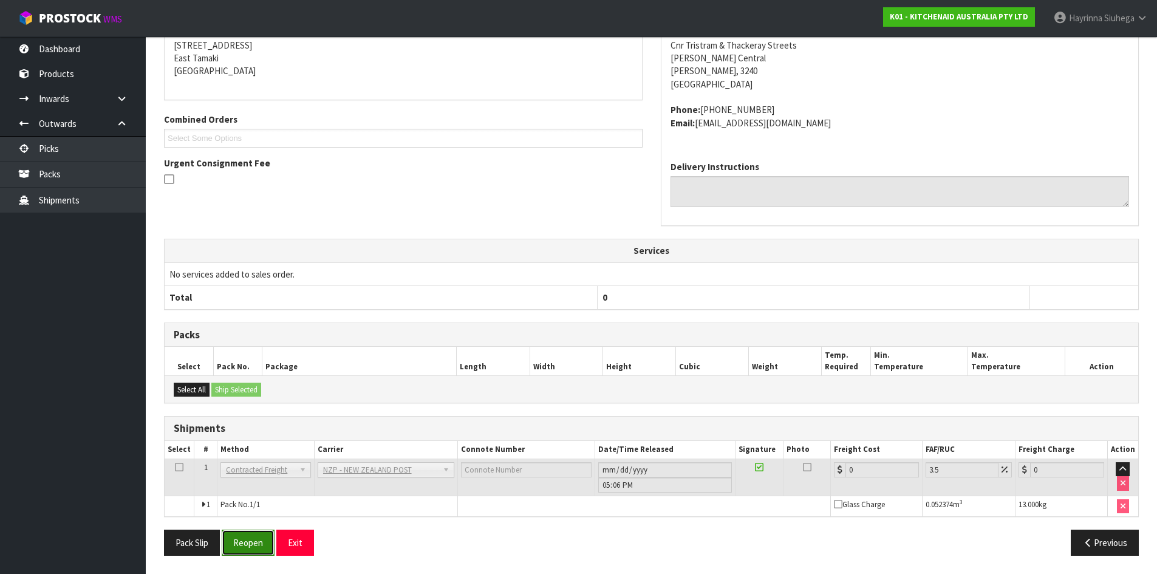
click at [245, 540] on button "Reopen" at bounding box center [248, 543] width 53 height 26
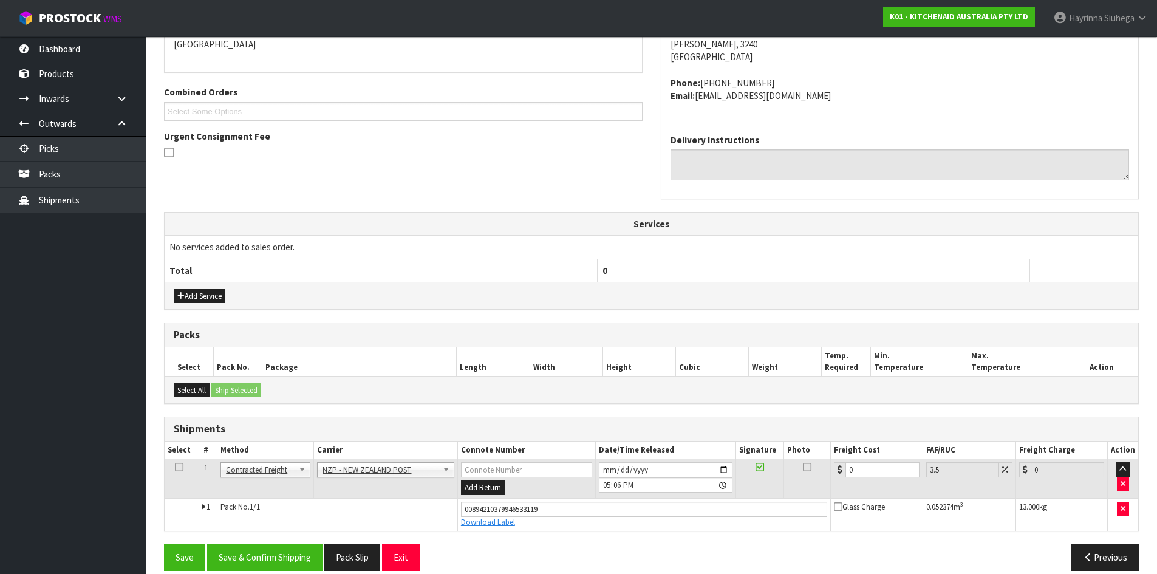
scroll to position [290, 0]
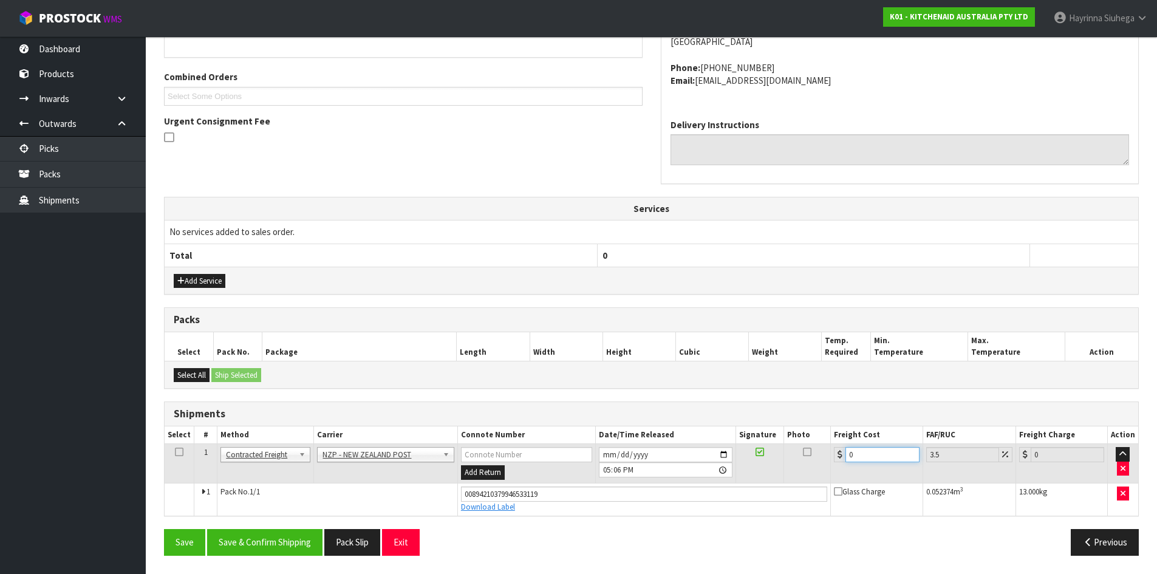
drag, startPoint x: 867, startPoint y: 452, endPoint x: 780, endPoint y: 461, distance: 87.3
click at [802, 459] on tr "1 Client Local Pickup Customer Local Pickup Company Freight Contracted Freight …" at bounding box center [651, 463] width 973 height 39
click at [259, 543] on button "Save & Confirm Shipping" at bounding box center [264, 542] width 115 height 26
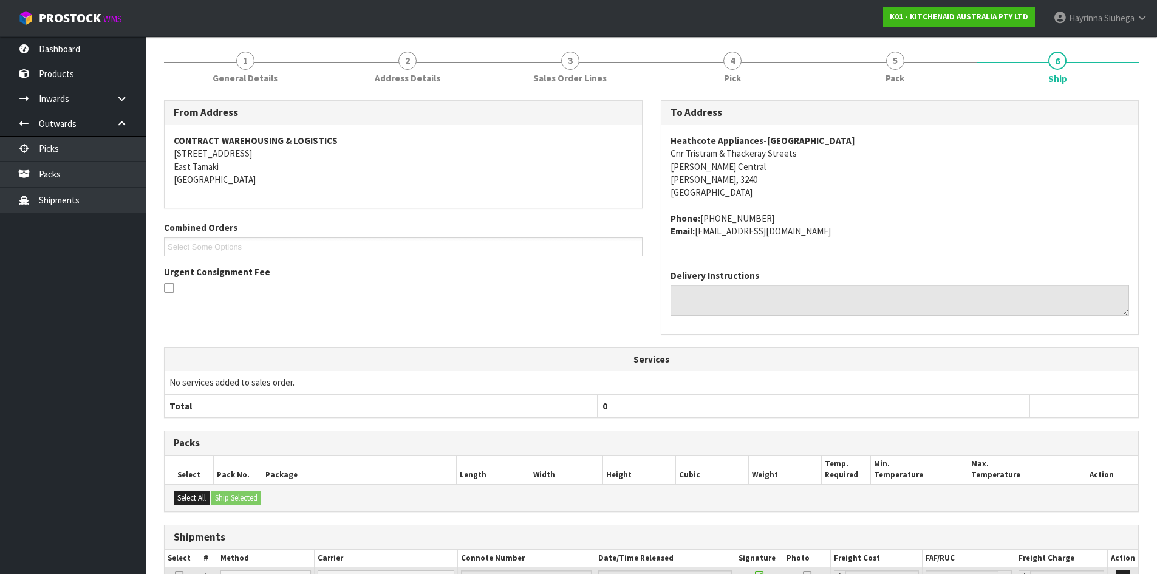
scroll to position [256, 0]
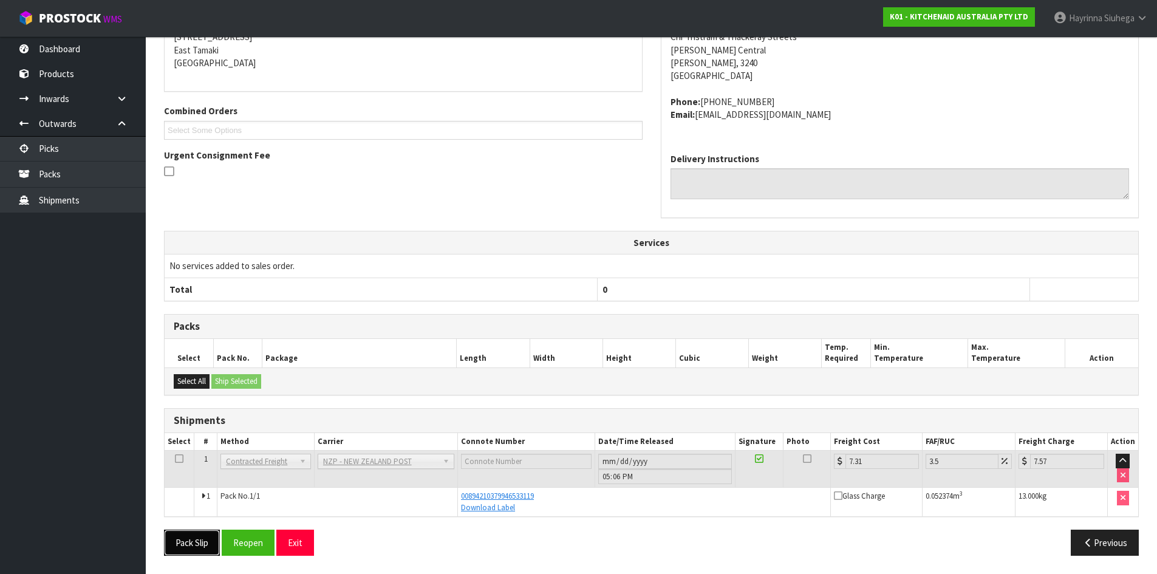
click at [188, 542] on button "Pack Slip" at bounding box center [192, 543] width 56 height 26
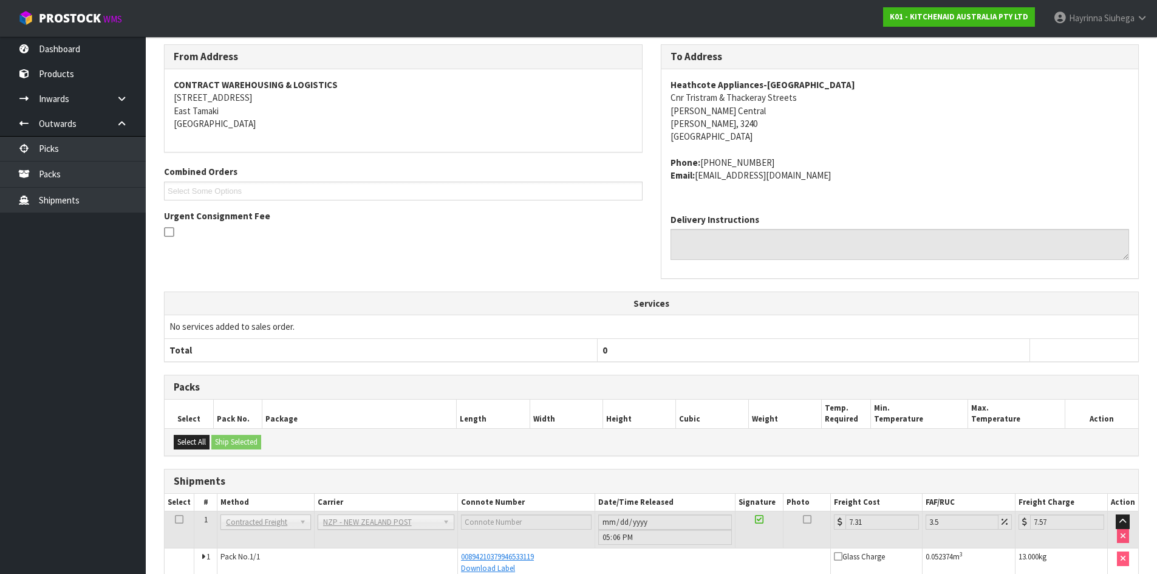
scroll to position [0, 0]
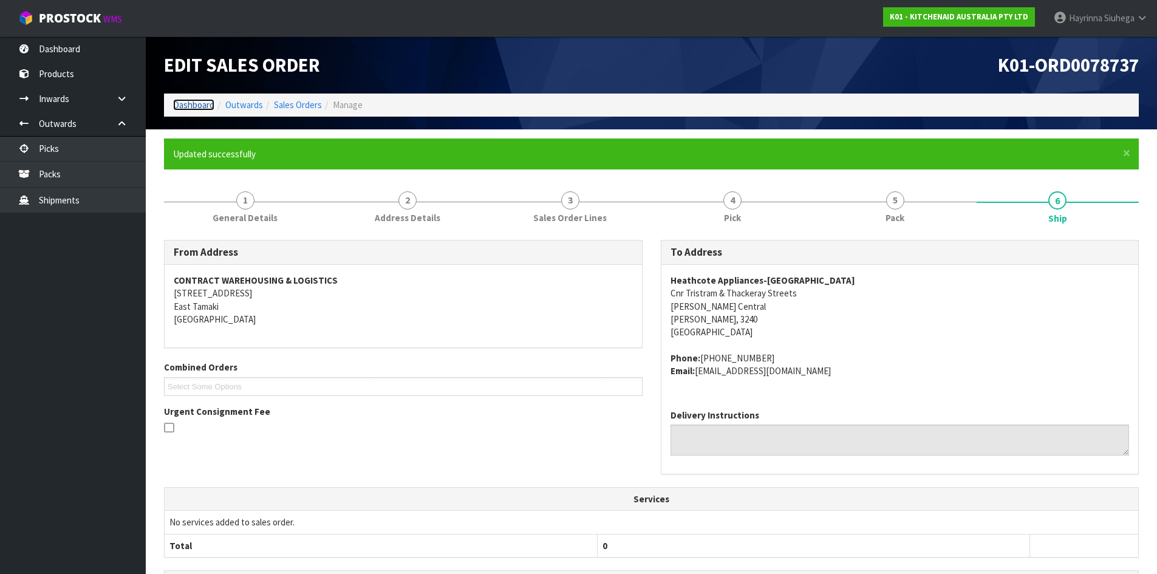
click at [202, 103] on link "Dashboard" at bounding box center [193, 105] width 41 height 12
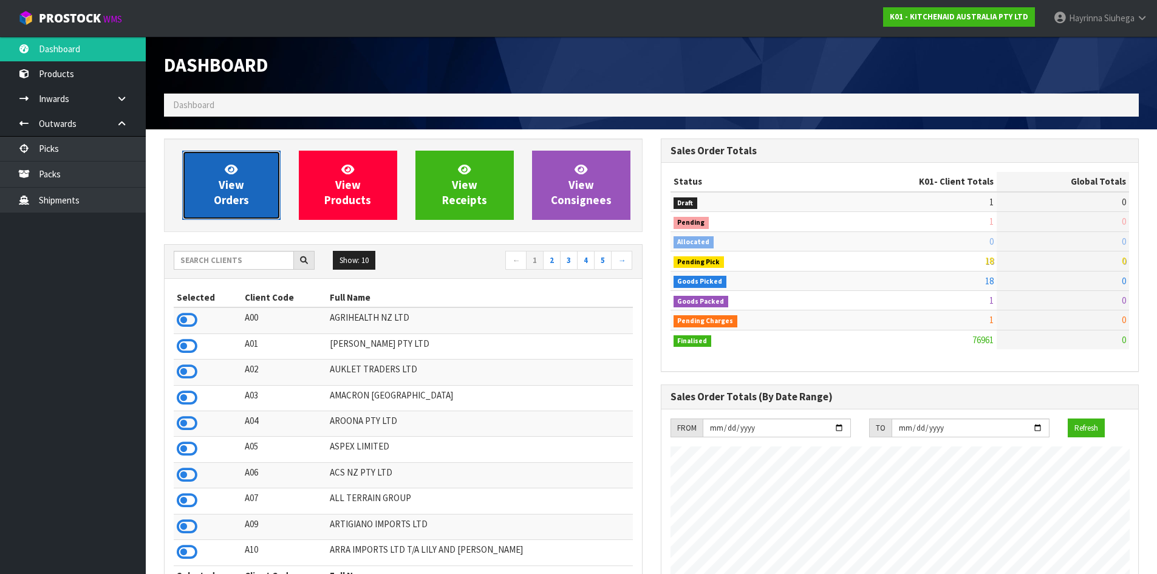
scroll to position [920, 496]
click at [242, 171] on link "View Orders" at bounding box center [231, 185] width 98 height 69
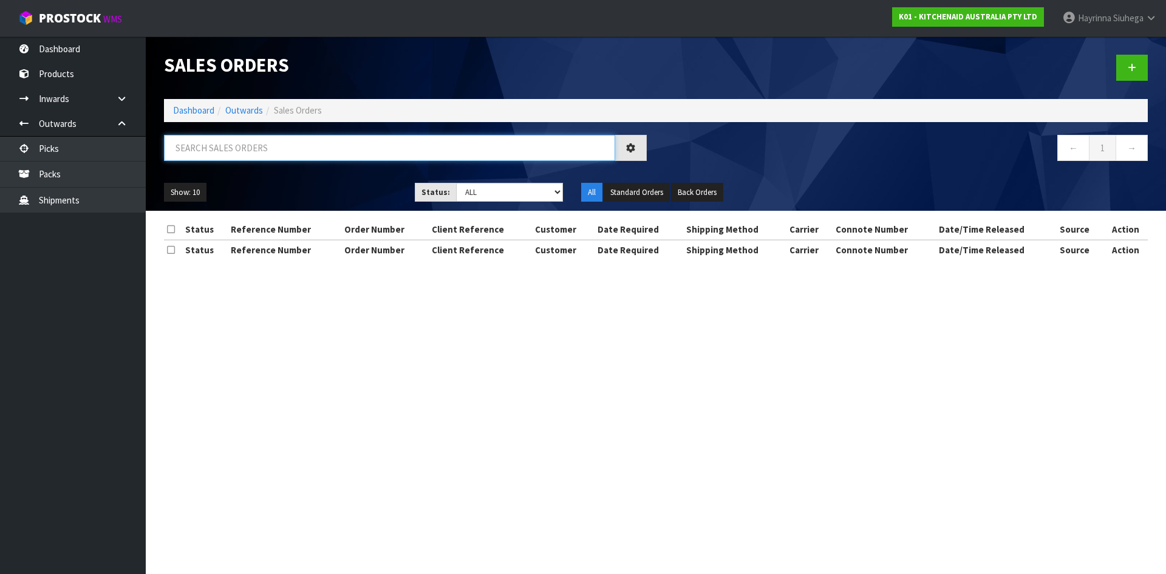
click at [248, 153] on input "text" at bounding box center [389, 148] width 451 height 26
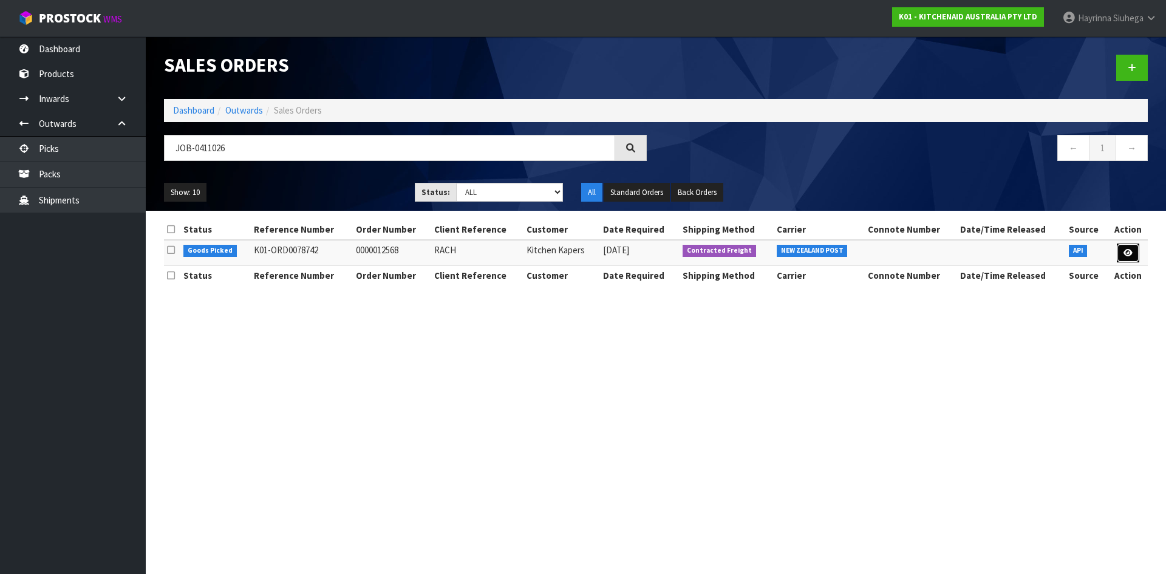
click at [1133, 255] on link at bounding box center [1128, 253] width 22 height 19
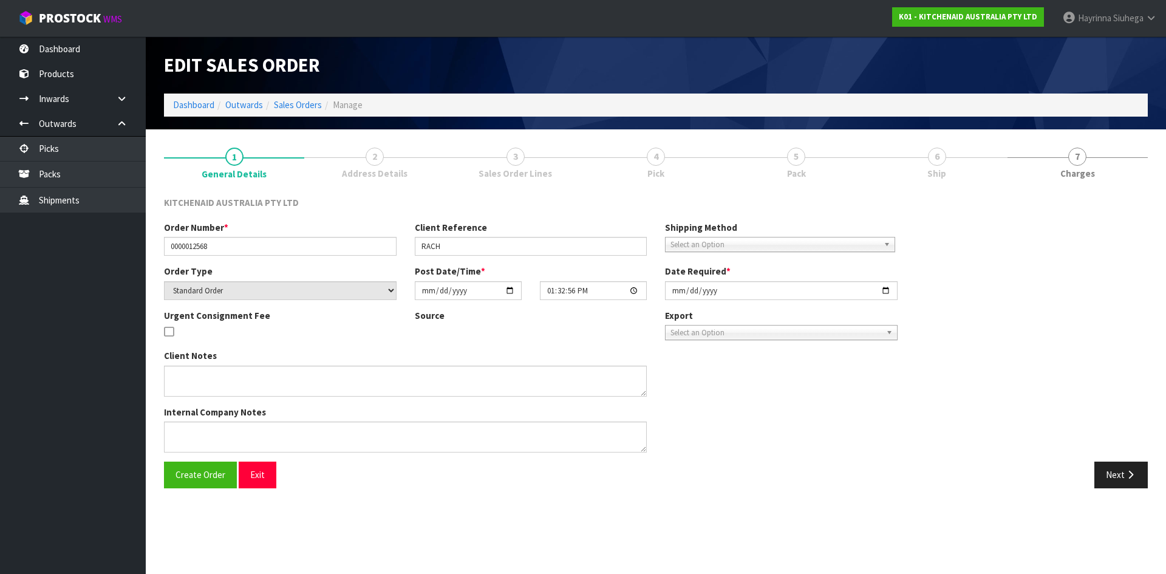
click at [726, 159] on link "4 Pick" at bounding box center [655, 162] width 140 height 48
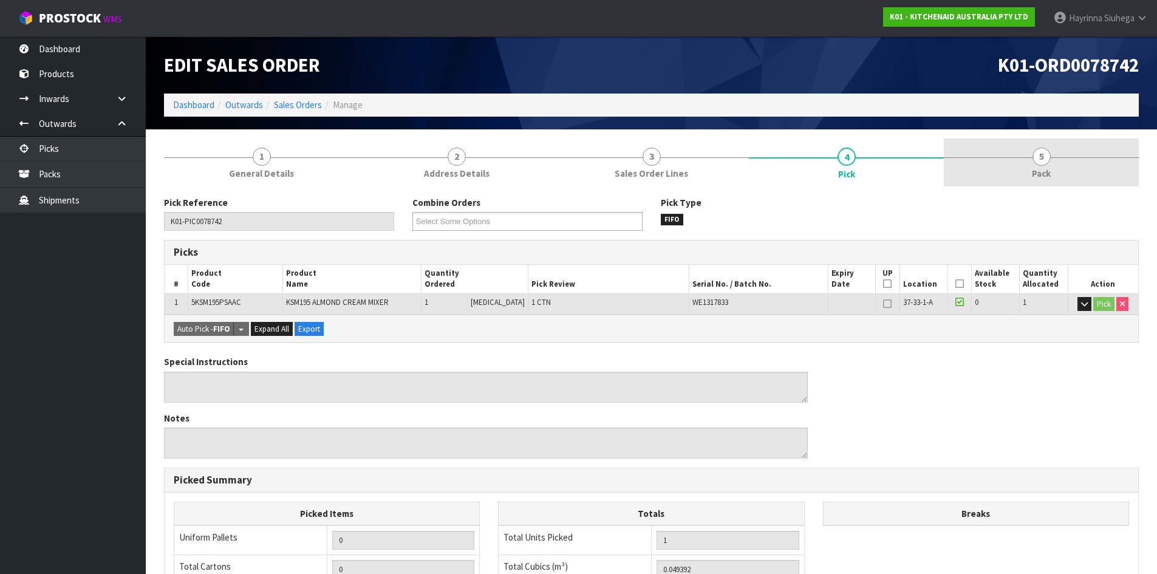
click at [1007, 149] on link "5 Pack" at bounding box center [1041, 162] width 195 height 48
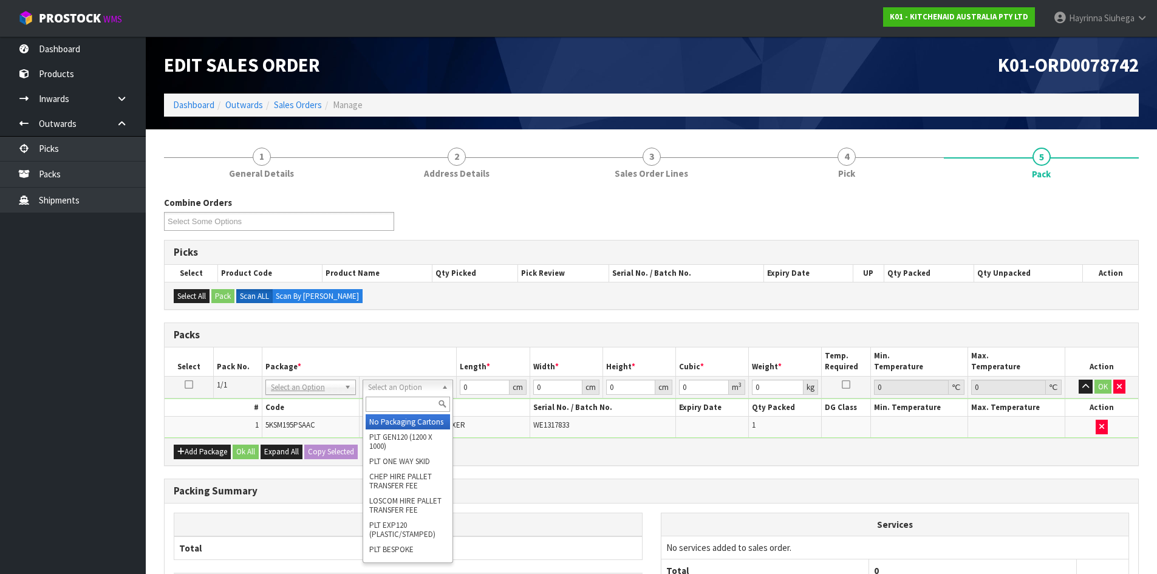
drag, startPoint x: 409, startPoint y: 434, endPoint x: 457, endPoint y: 392, distance: 64.1
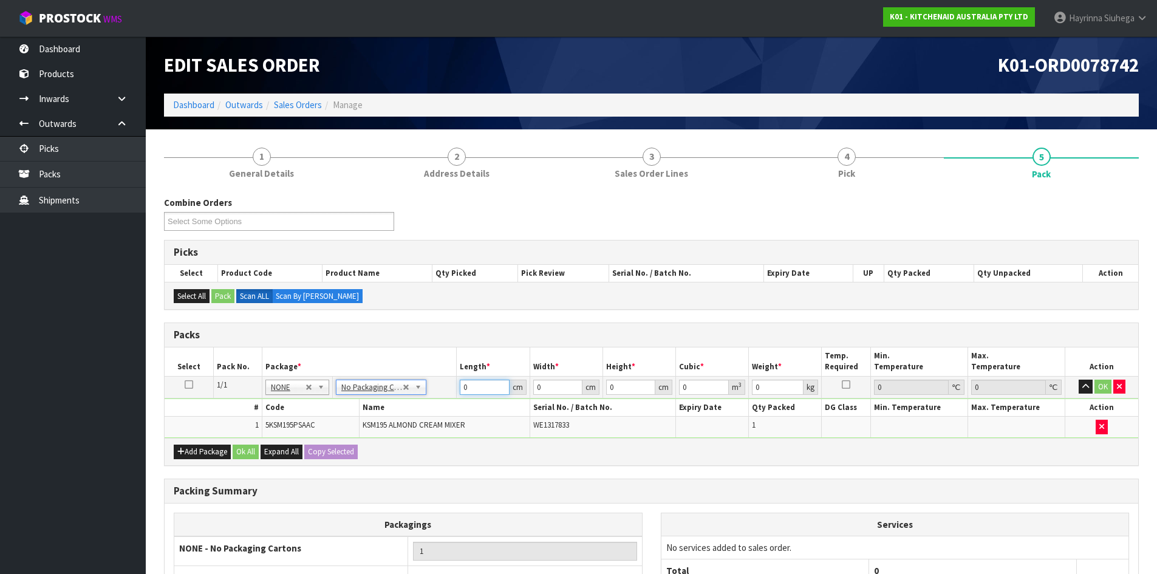
click at [464, 384] on input "0" at bounding box center [484, 387] width 49 height 15
click button "OK" at bounding box center [1102, 387] width 17 height 15
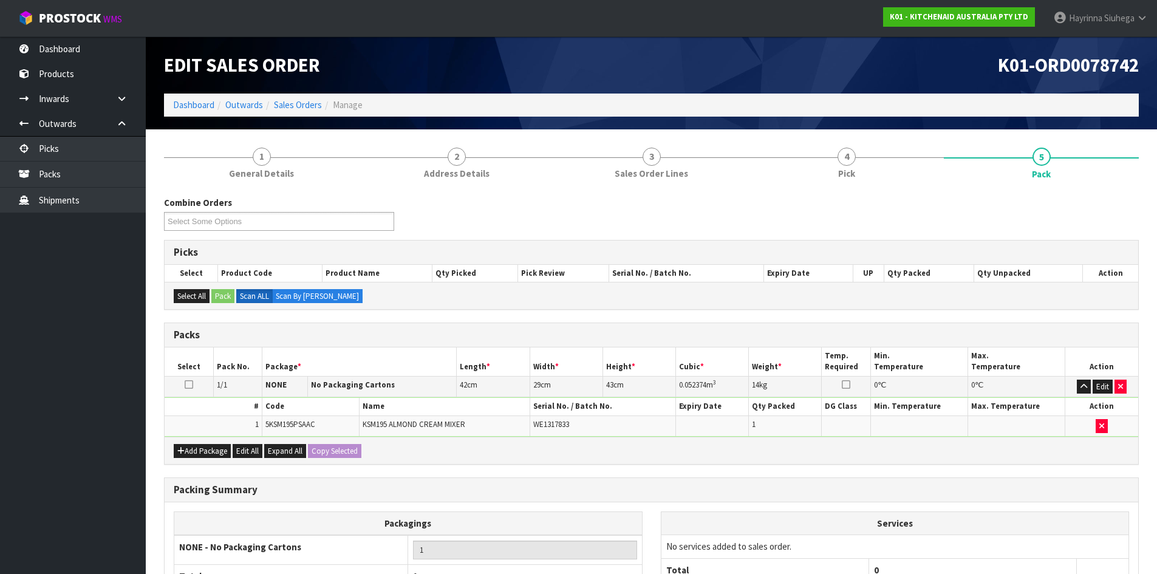
scroll to position [121, 0]
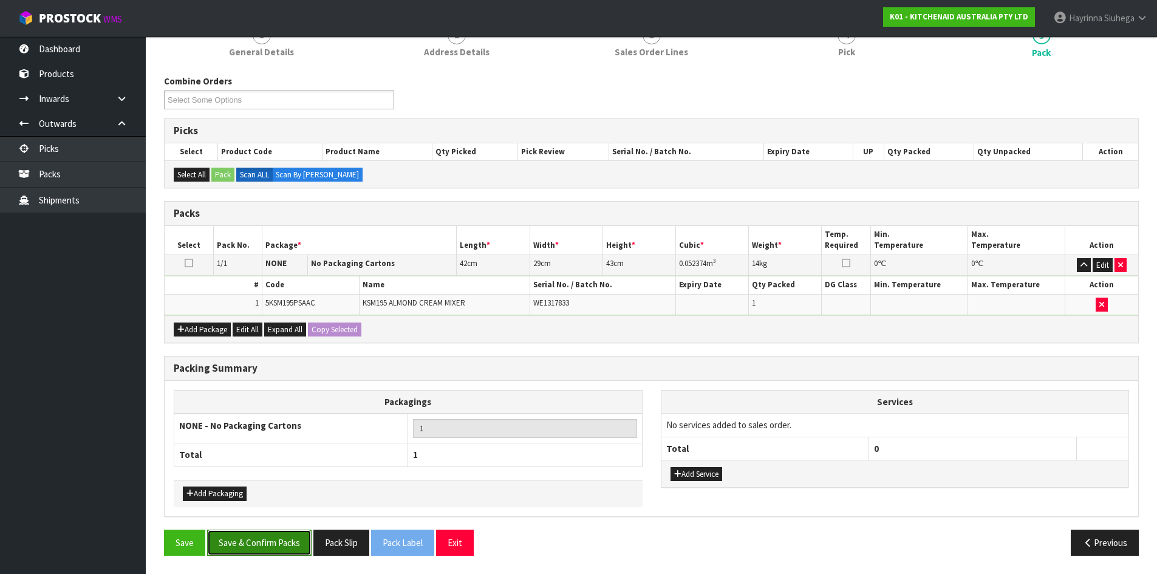
click at [280, 537] on button "Save & Confirm Packs" at bounding box center [259, 543] width 104 height 26
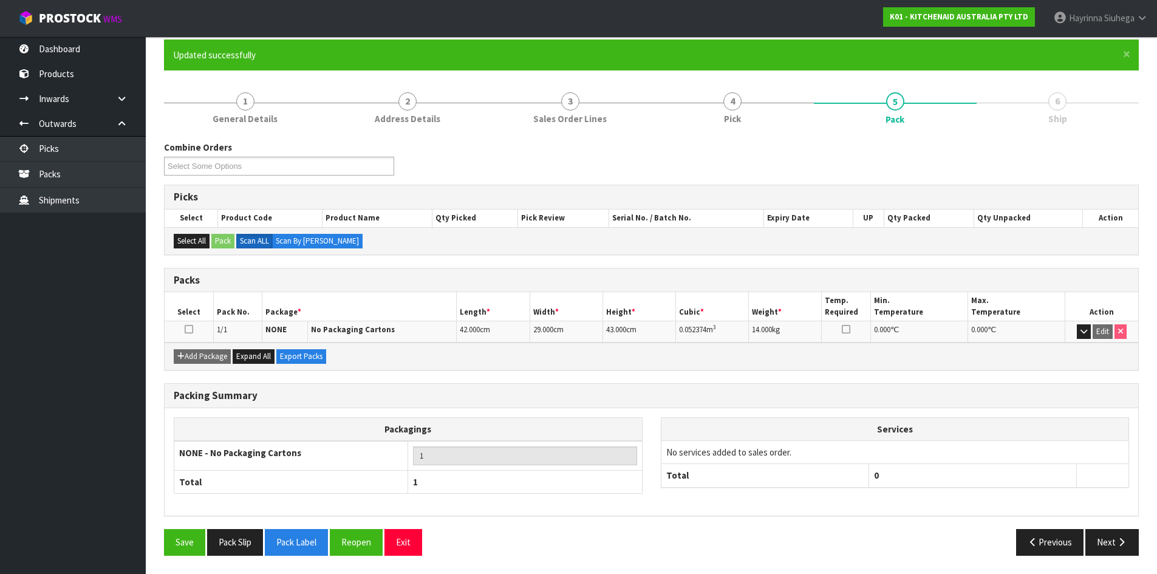
scroll to position [99, 0]
click at [1112, 538] on button "Next" at bounding box center [1111, 542] width 53 height 26
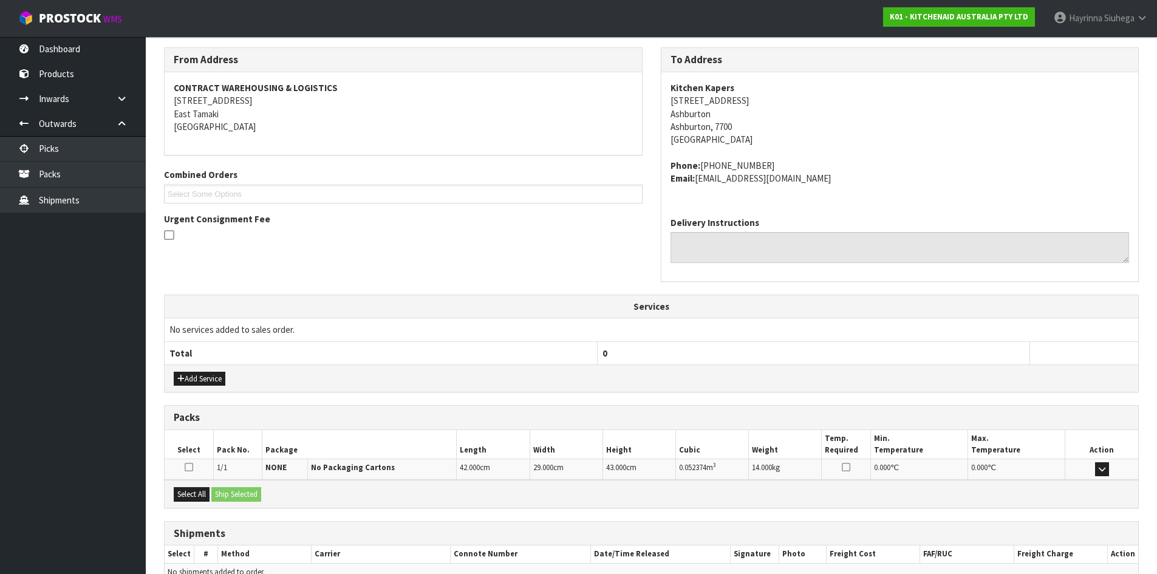
scroll to position [257, 0]
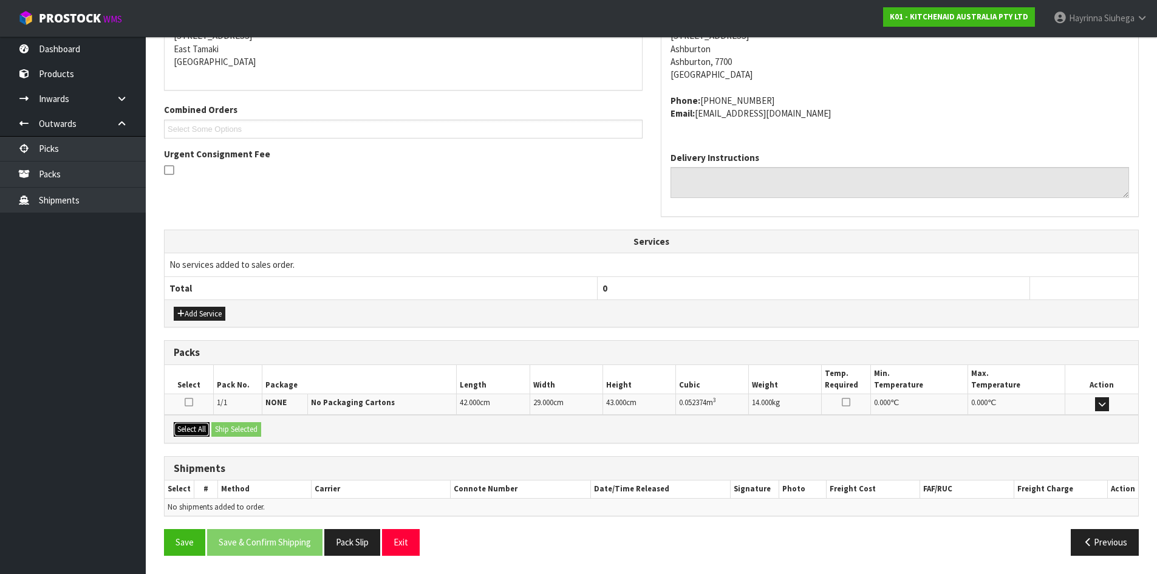
click at [194, 428] on button "Select All" at bounding box center [192, 429] width 36 height 15
click at [228, 428] on button "Ship Selected" at bounding box center [236, 429] width 50 height 15
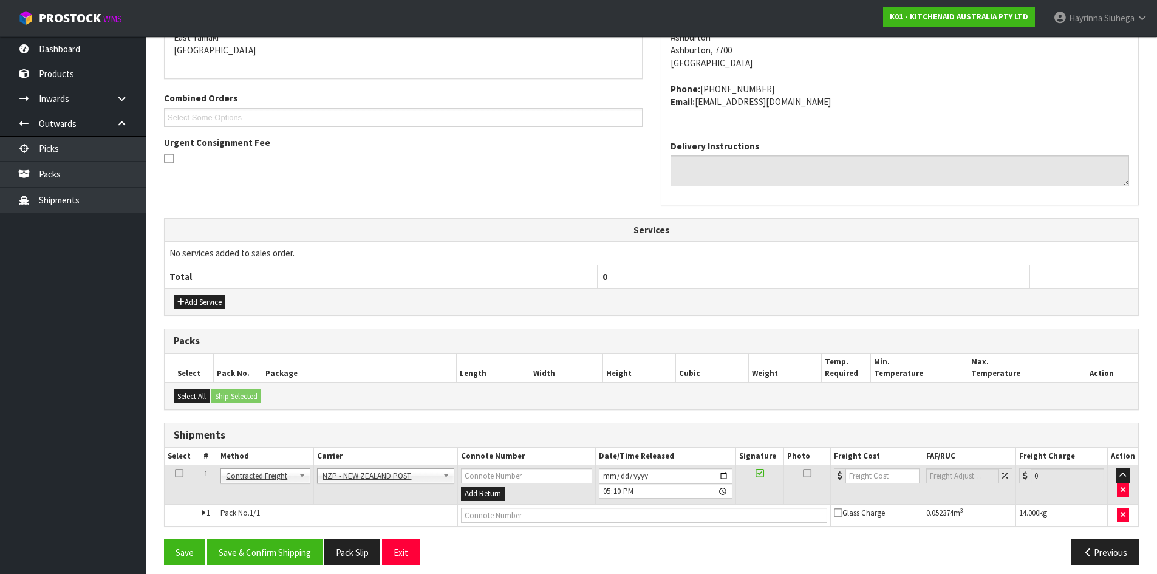
scroll to position [279, 0]
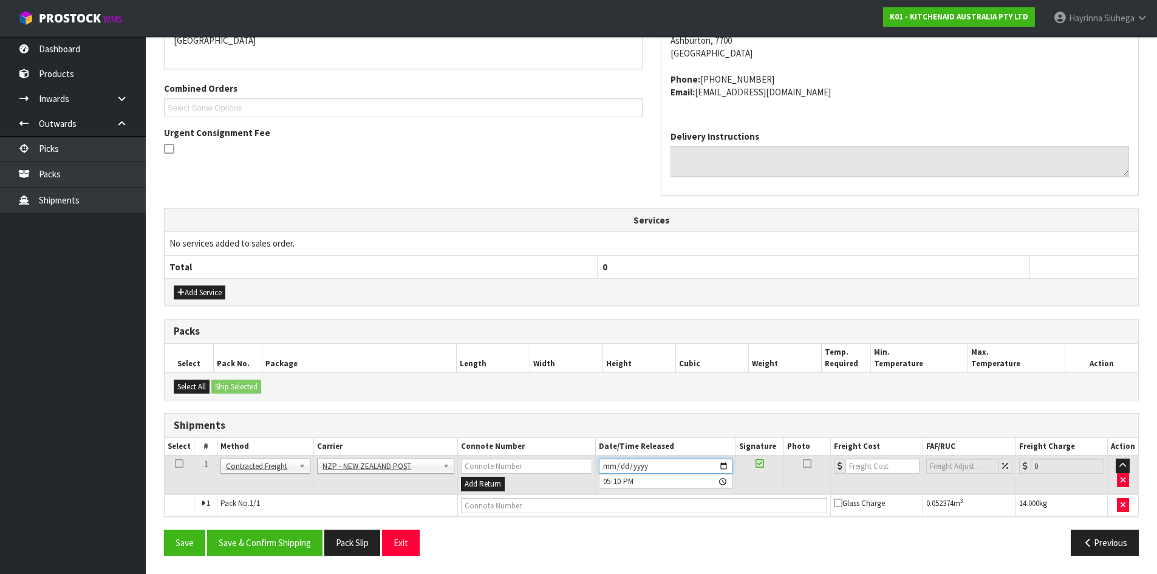
click at [612, 462] on input "2025-09-04" at bounding box center [666, 466] width 134 height 15
click at [235, 539] on button "Save & Confirm Shipping" at bounding box center [264, 543] width 115 height 26
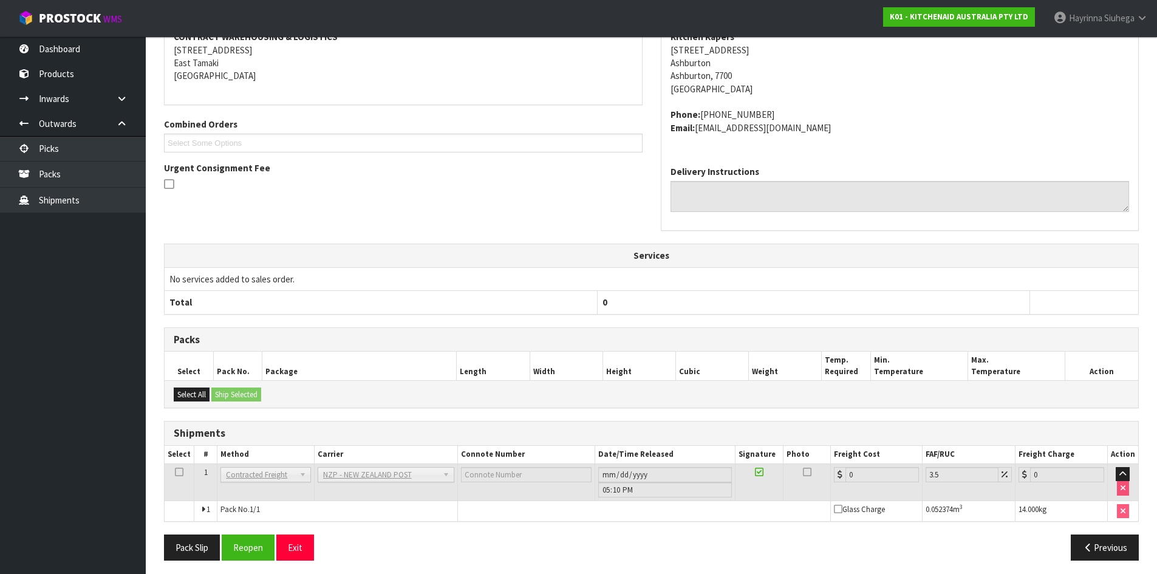
scroll to position [261, 0]
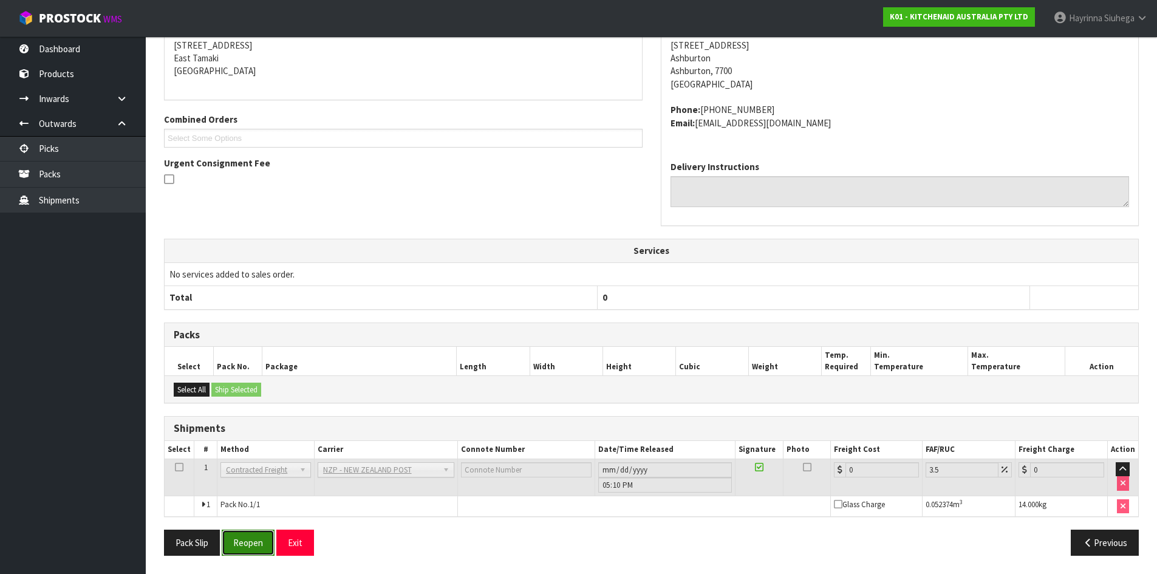
click at [250, 550] on button "Reopen" at bounding box center [248, 543] width 53 height 26
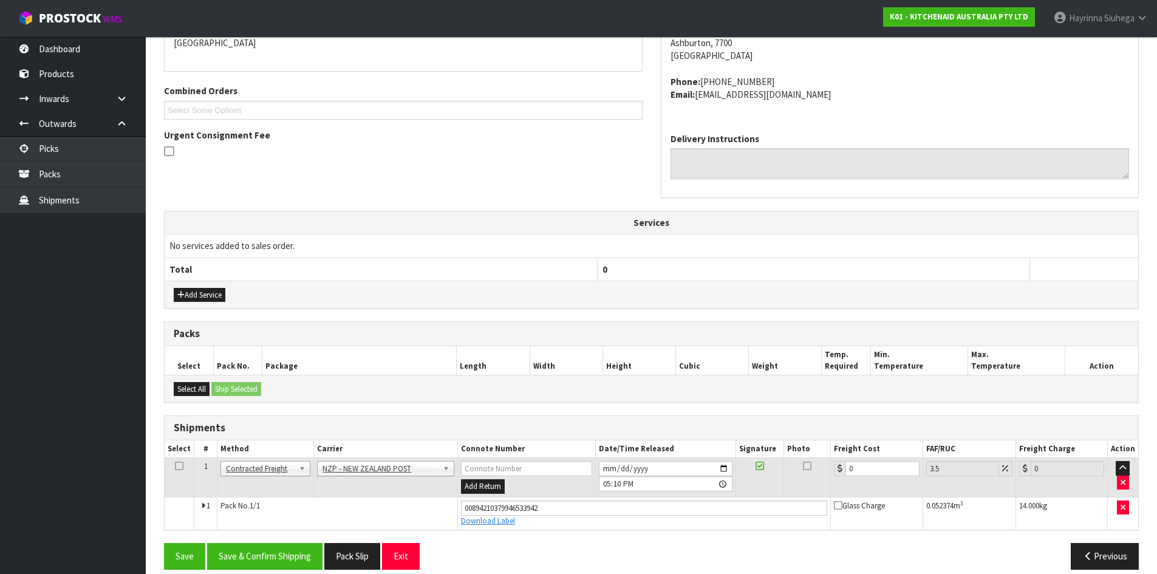
scroll to position [290, 0]
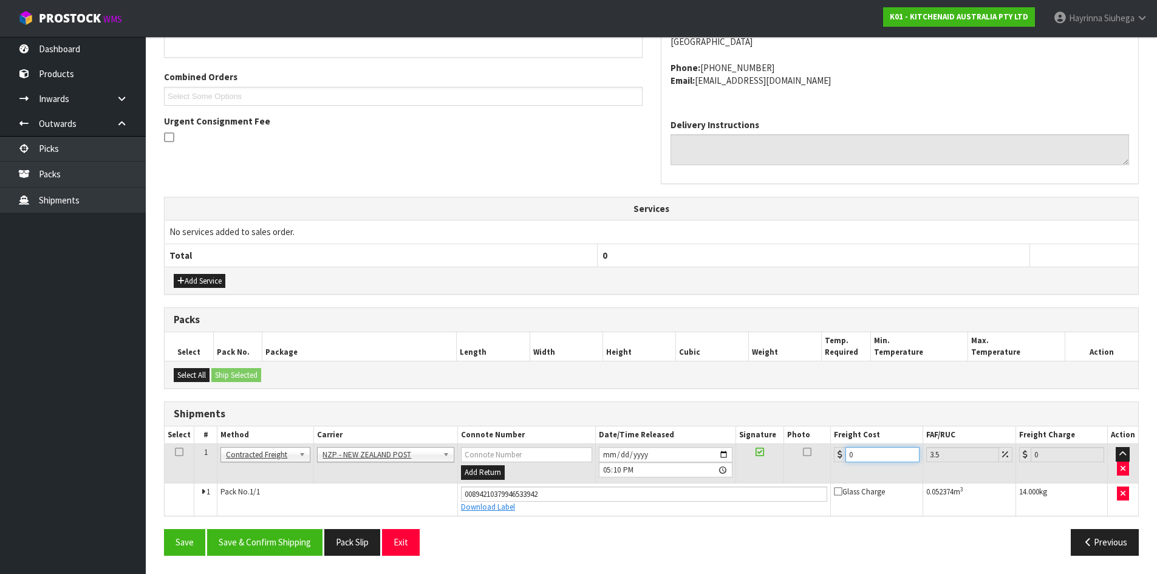
drag, startPoint x: 874, startPoint y: 454, endPoint x: 740, endPoint y: 456, distance: 133.6
click at [759, 456] on tr "1 Client Local Pickup Customer Local Pickup Company Freight Contracted Freight …" at bounding box center [651, 463] width 973 height 39
click at [164, 529] on button "Save" at bounding box center [184, 542] width 41 height 26
click at [285, 530] on button "Save & Confirm Shipping" at bounding box center [264, 542] width 115 height 26
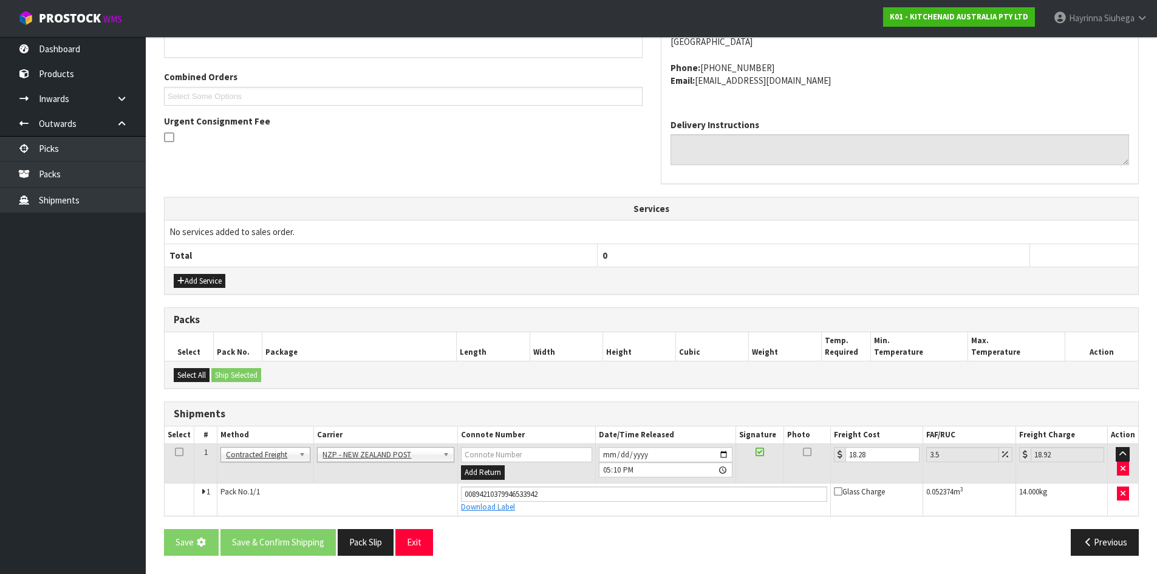
scroll to position [0, 0]
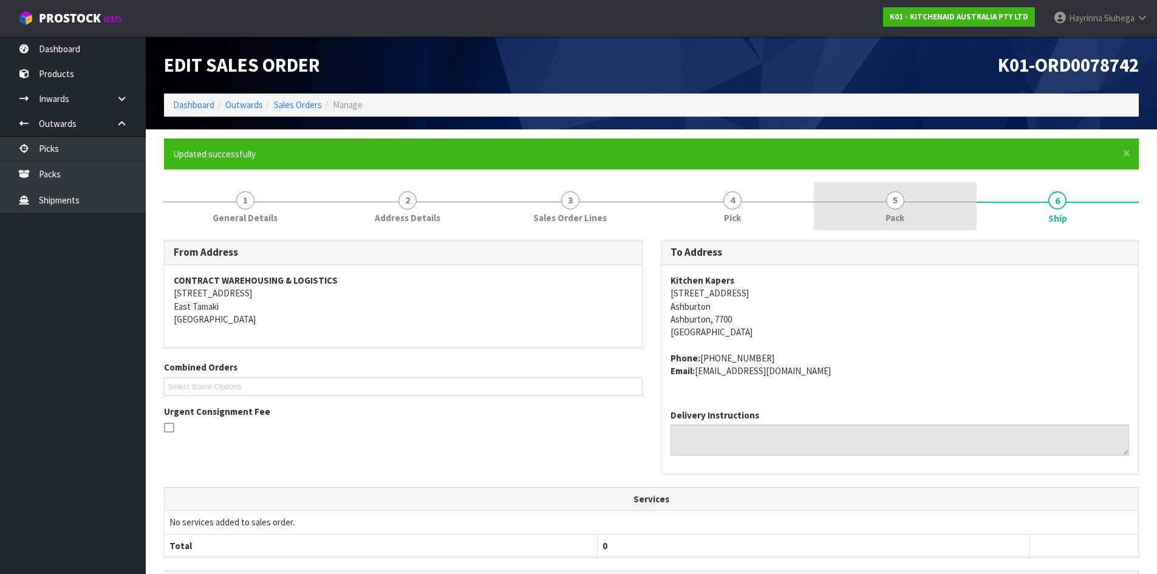
click at [901, 217] on span "Pack" at bounding box center [894, 217] width 19 height 13
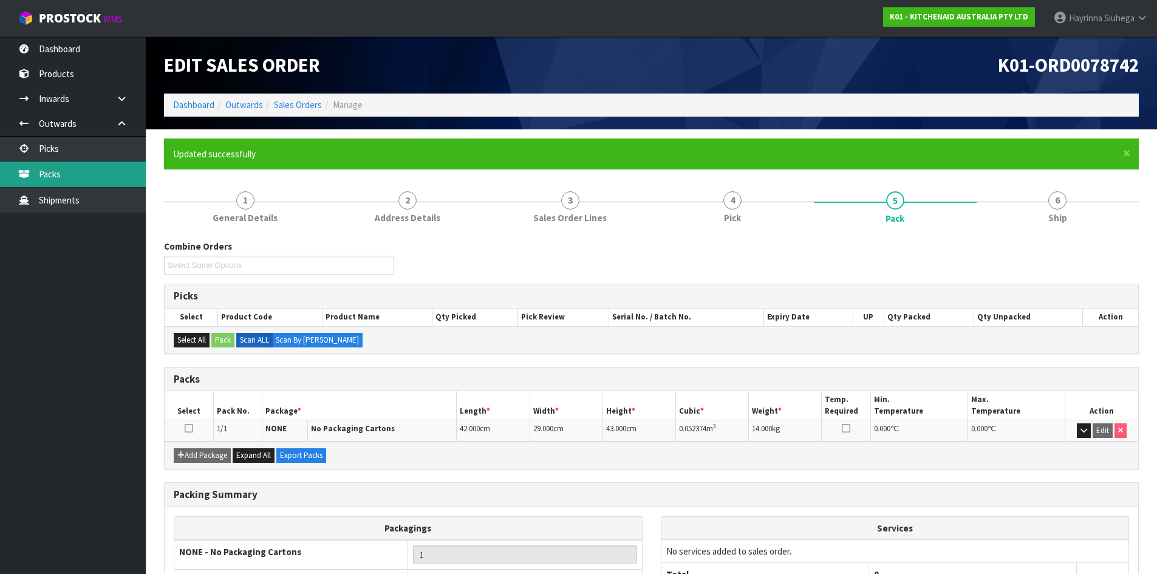
click at [108, 172] on link "Packs" at bounding box center [73, 174] width 146 height 25
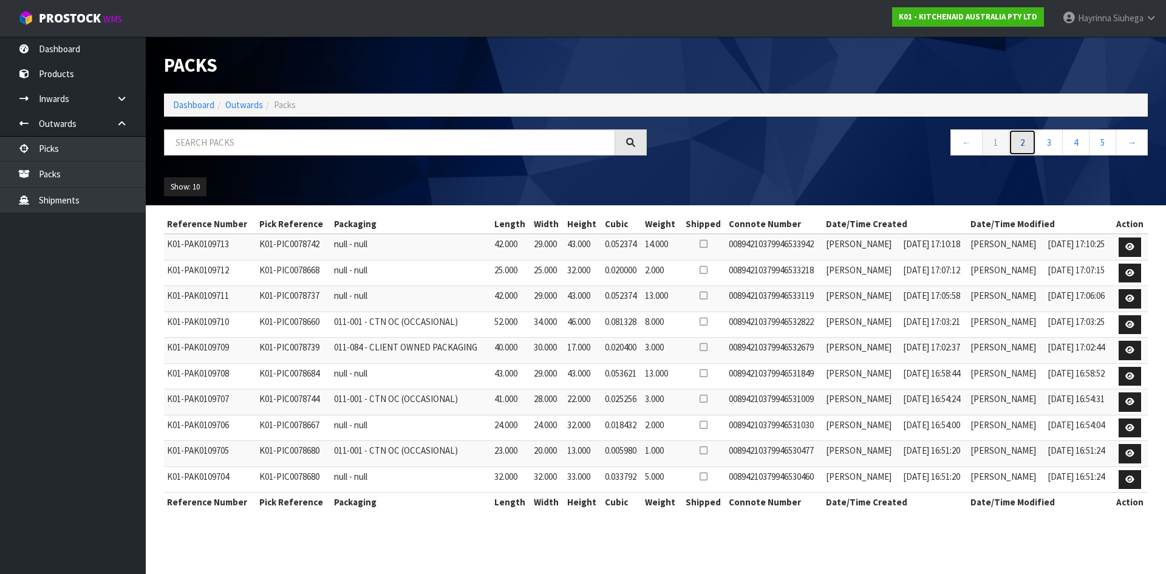
click at [1018, 140] on link "2" at bounding box center [1022, 142] width 27 height 26
click at [1051, 142] on link "3" at bounding box center [1048, 142] width 27 height 26
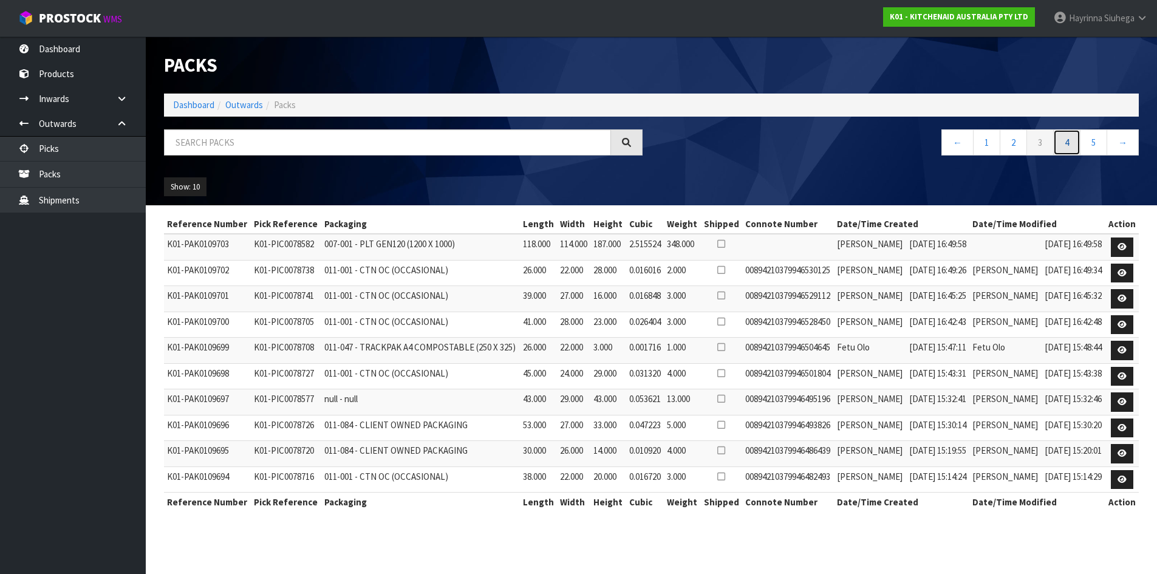
click at [1069, 138] on link "4" at bounding box center [1066, 142] width 27 height 26
click at [1131, 137] on link "→" at bounding box center [1122, 142] width 32 height 26
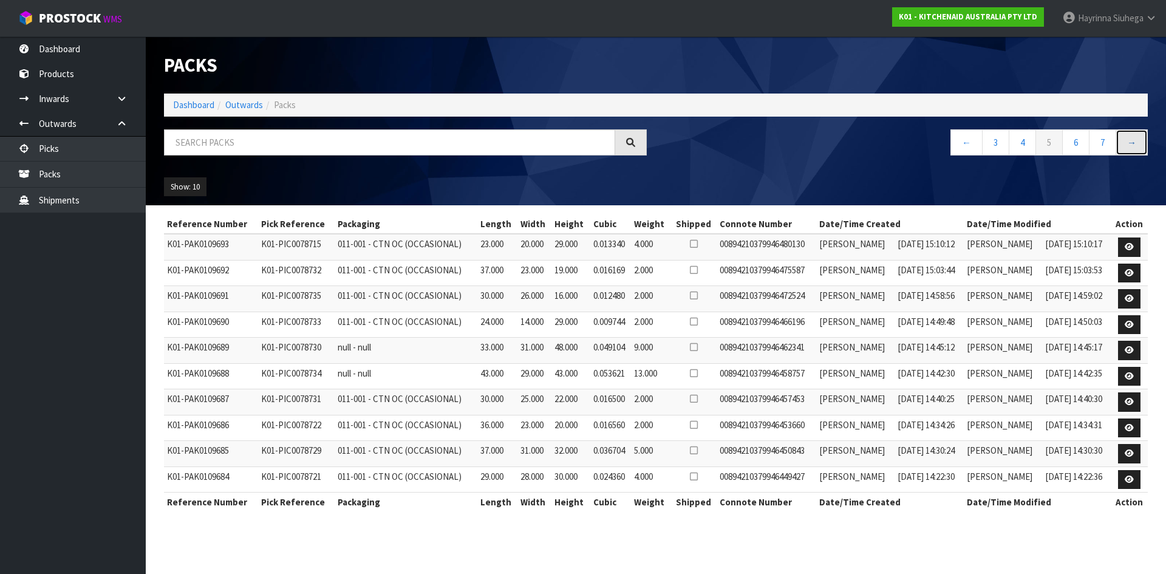
click at [1130, 137] on link "→" at bounding box center [1132, 142] width 32 height 26
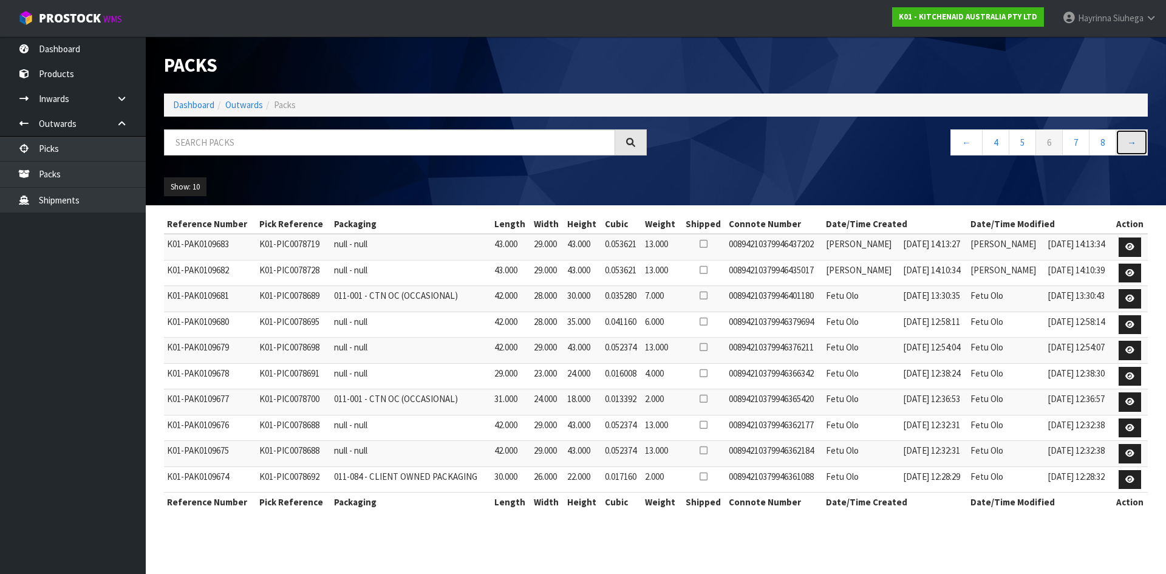
click at [1130, 137] on link "→" at bounding box center [1132, 142] width 32 height 26
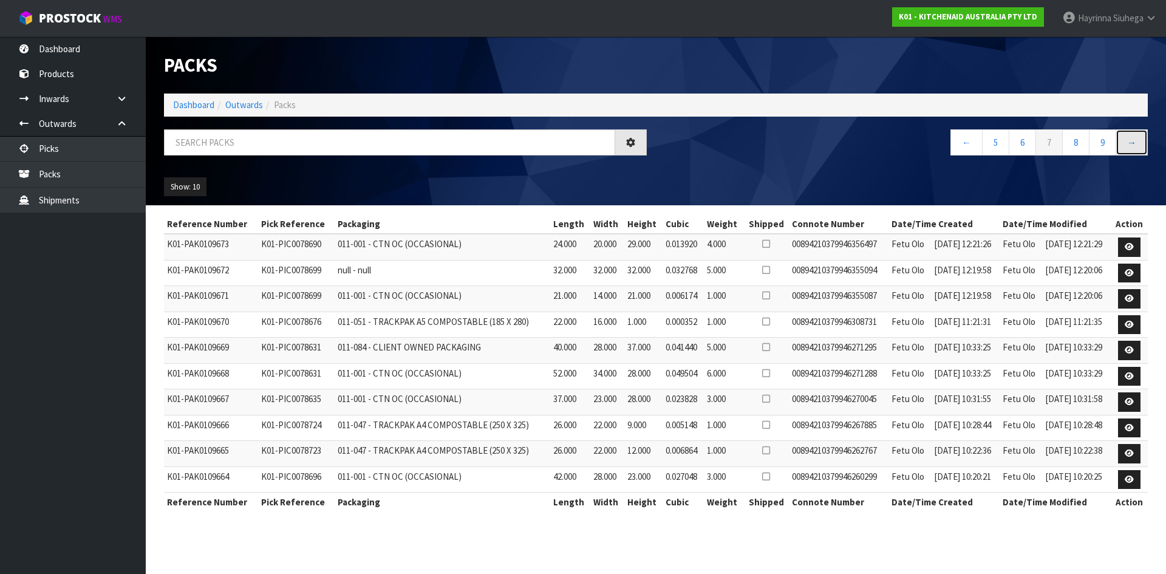
click at [1130, 137] on link "→" at bounding box center [1132, 142] width 32 height 26
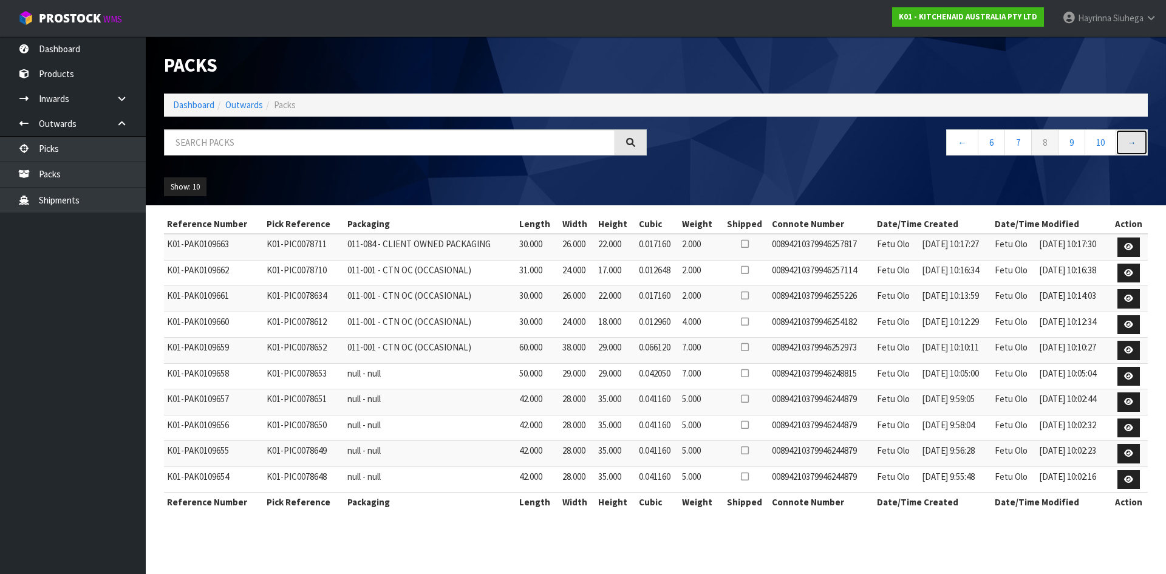
click at [1130, 137] on link "→" at bounding box center [1132, 142] width 32 height 26
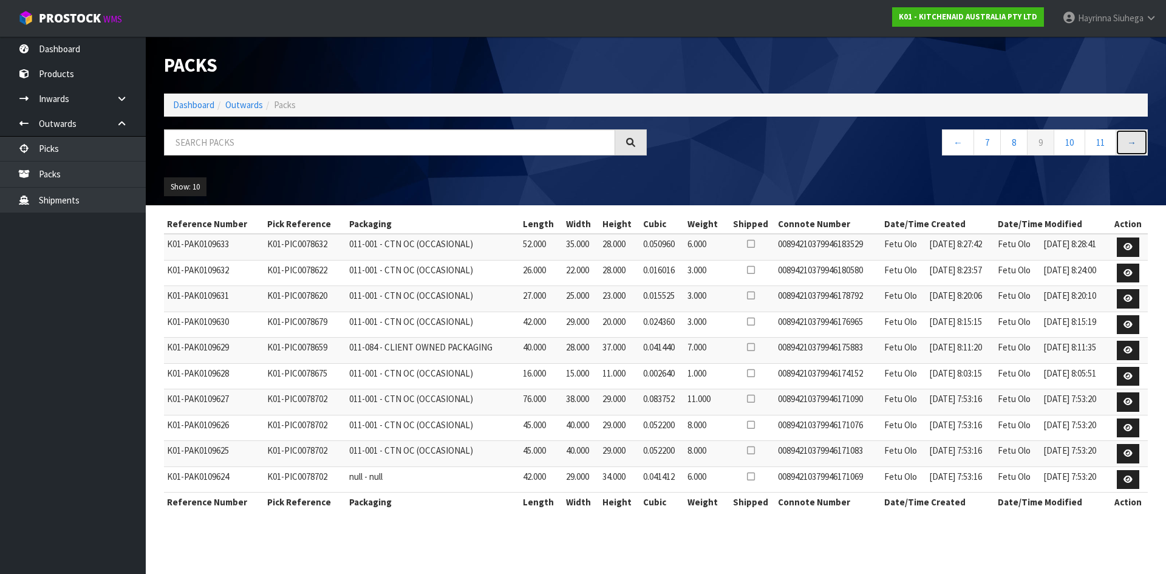
click at [1130, 137] on link "→" at bounding box center [1132, 142] width 32 height 26
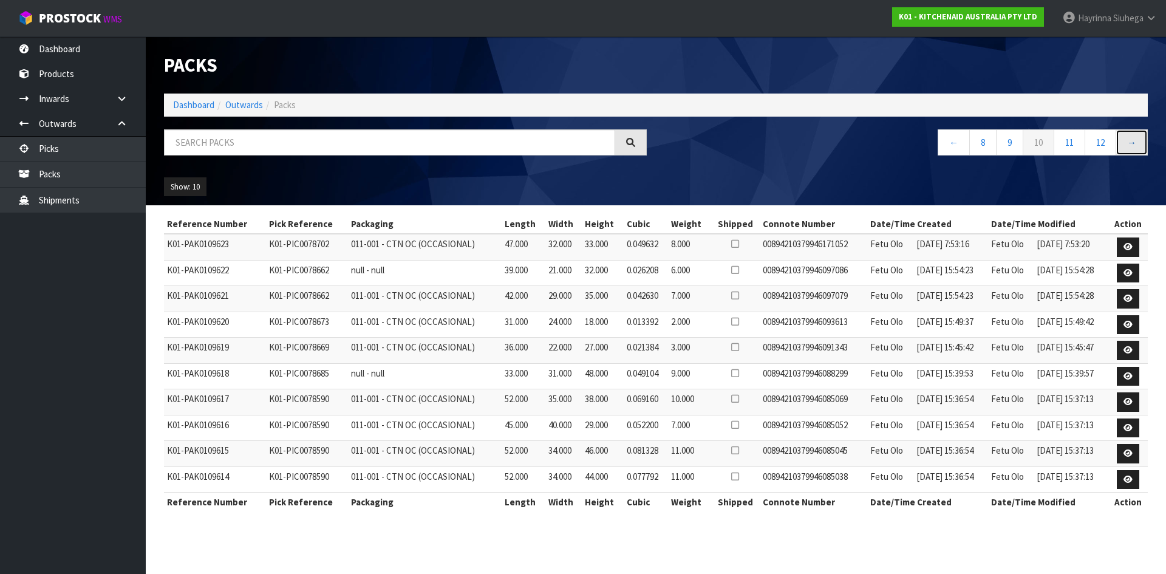
click at [1137, 146] on link "→" at bounding box center [1132, 142] width 32 height 26
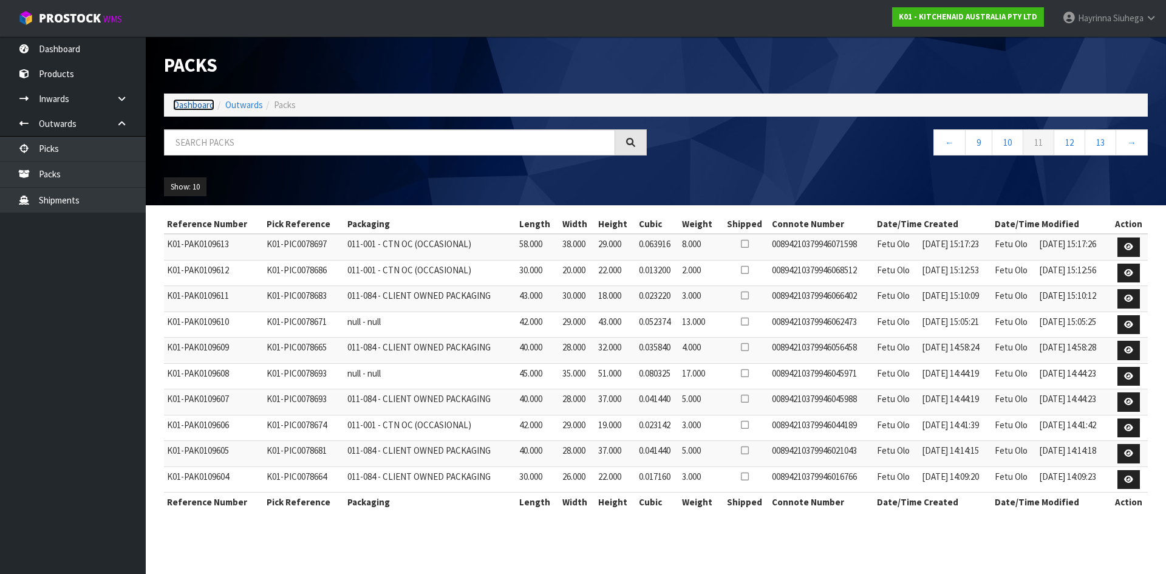
click at [200, 100] on link "Dashboard" at bounding box center [193, 105] width 41 height 12
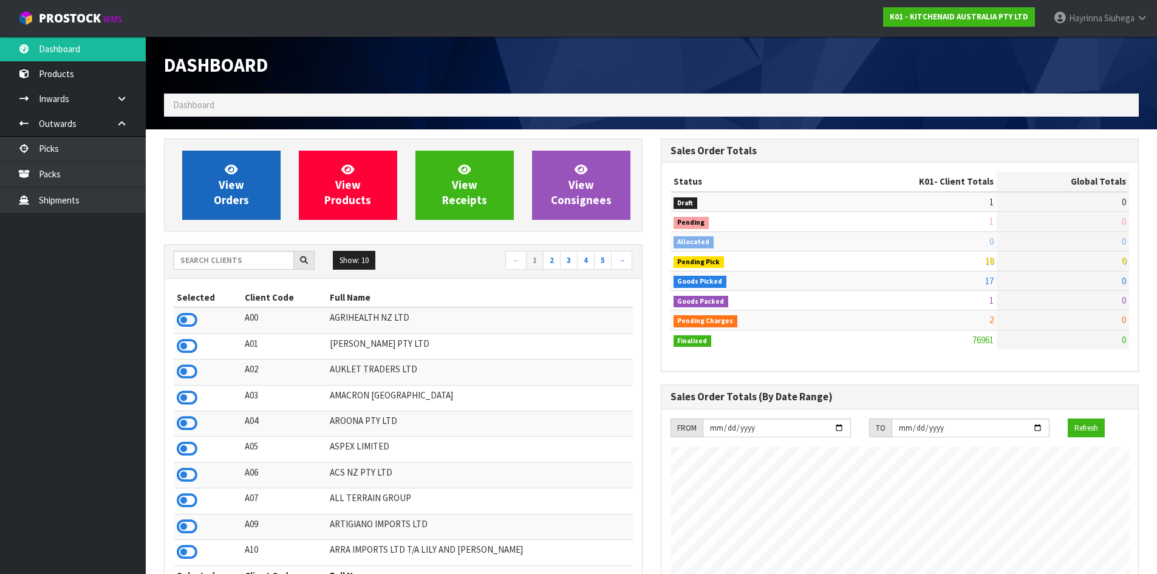
scroll to position [920, 496]
click at [264, 191] on link "View Orders" at bounding box center [231, 185] width 98 height 69
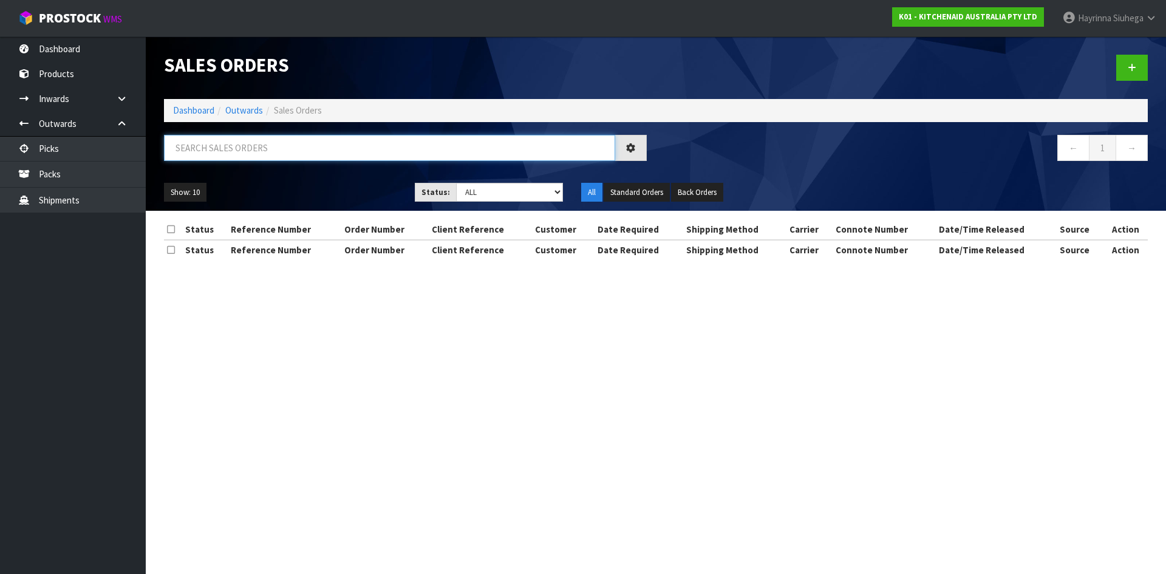
click at [340, 146] on input "text" at bounding box center [389, 148] width 451 height 26
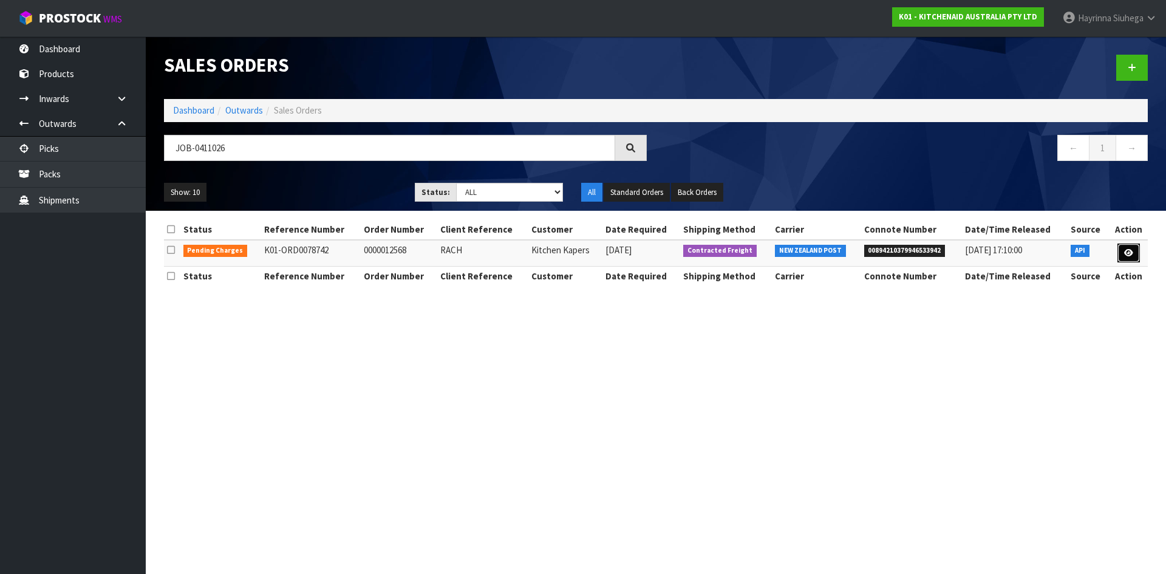
click at [1134, 248] on link at bounding box center [1128, 253] width 22 height 19
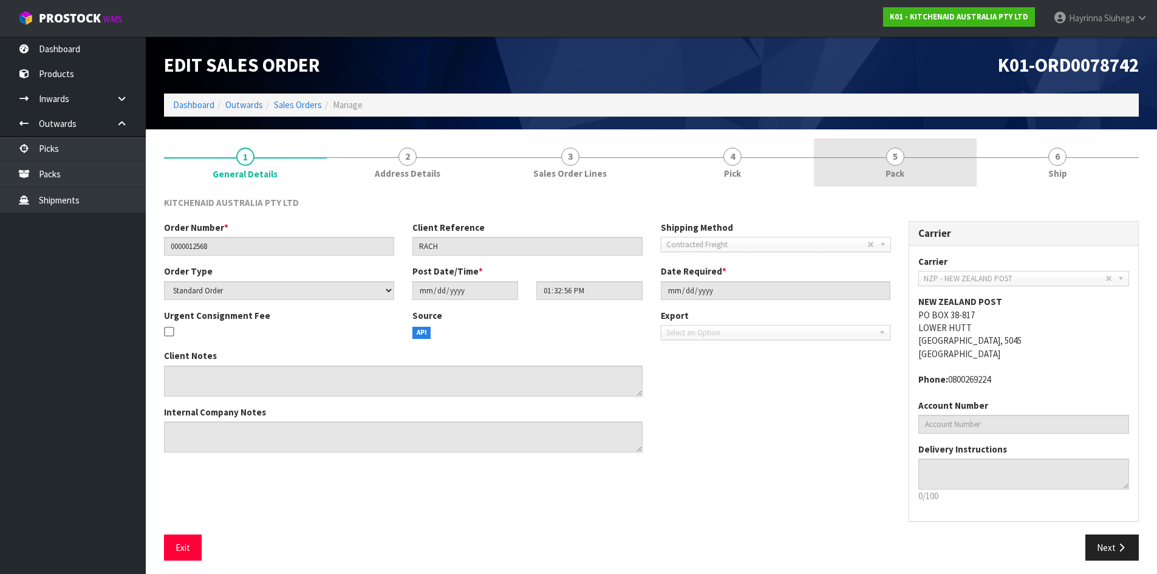
click at [909, 162] on link "5 Pack" at bounding box center [895, 162] width 163 height 48
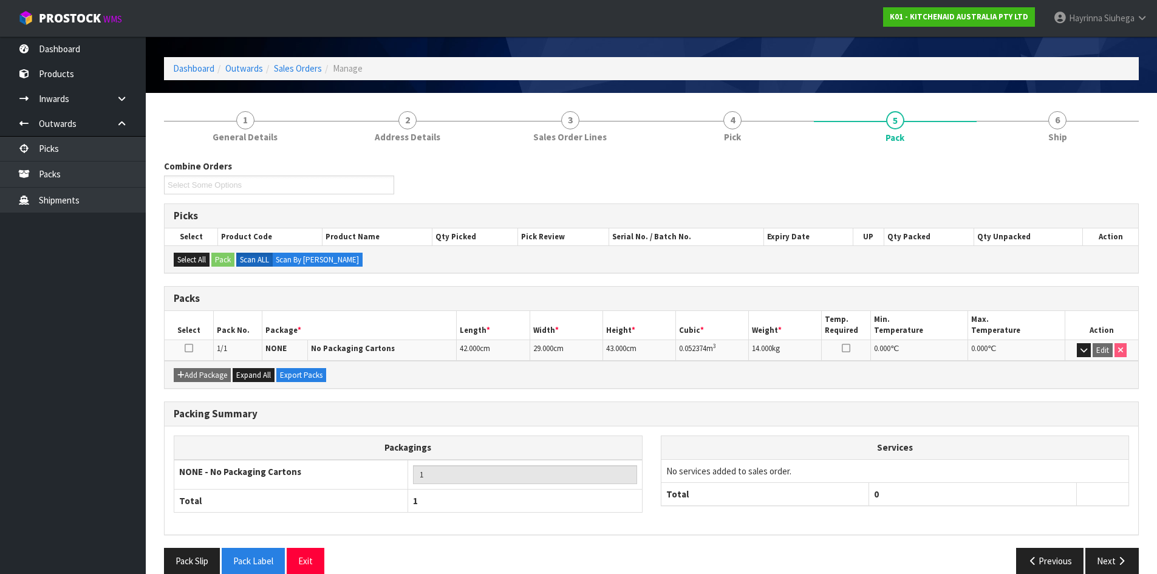
scroll to position [55, 0]
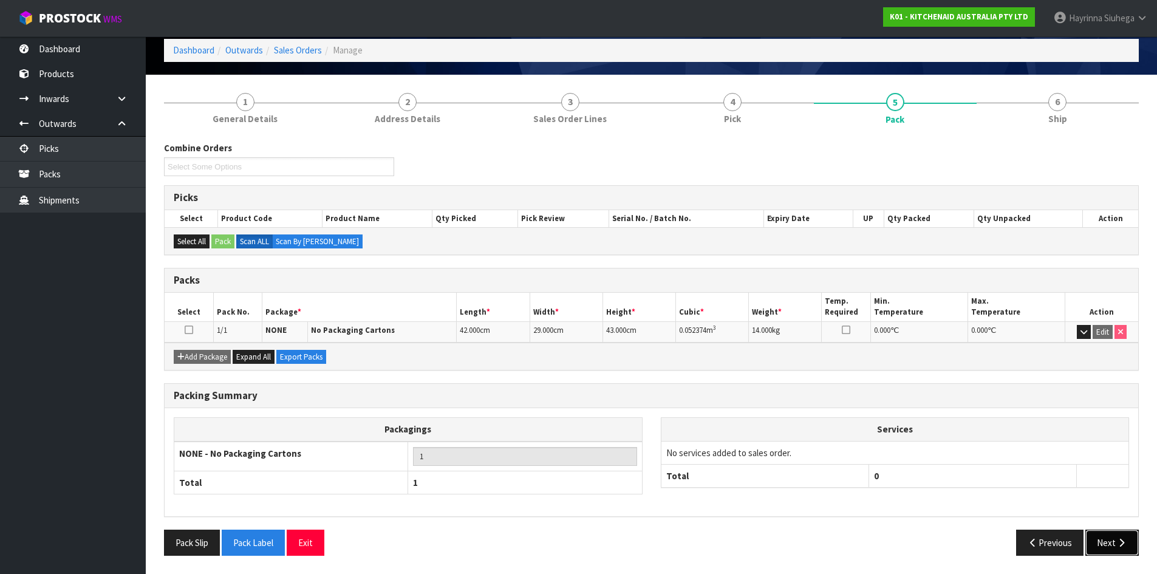
click at [1113, 550] on button "Next" at bounding box center [1111, 543] width 53 height 26
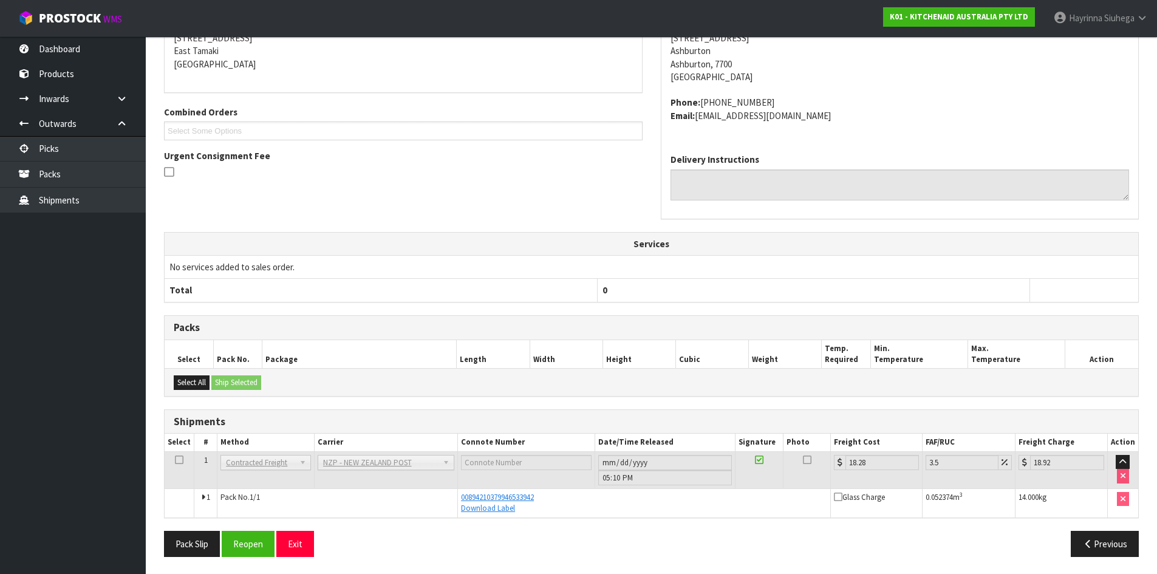
scroll to position [213, 0]
click at [259, 545] on button "Reopen" at bounding box center [248, 543] width 53 height 26
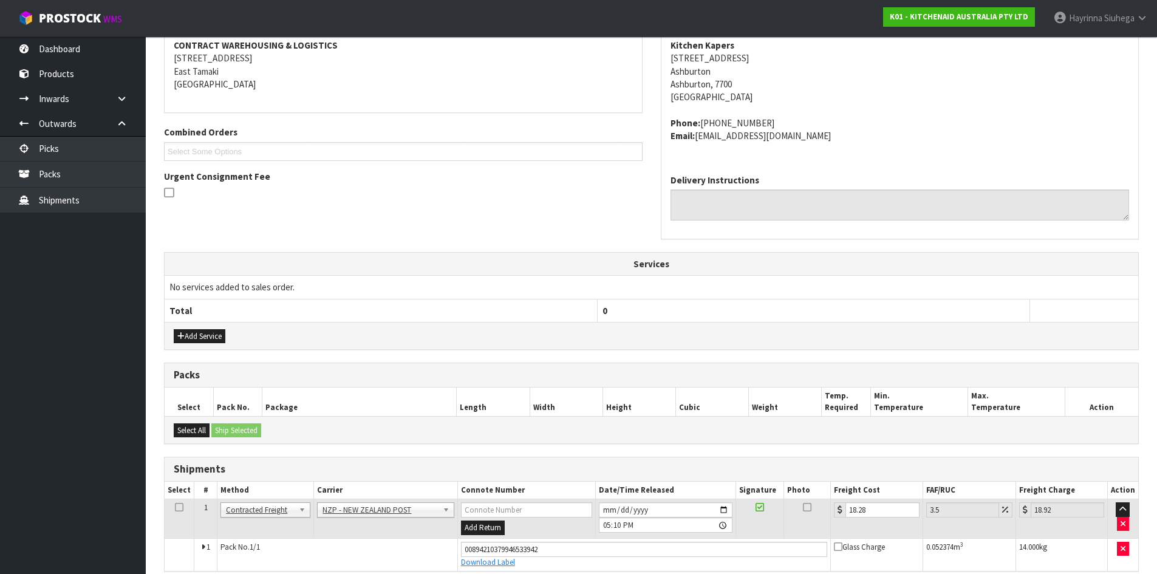
scroll to position [290, 0]
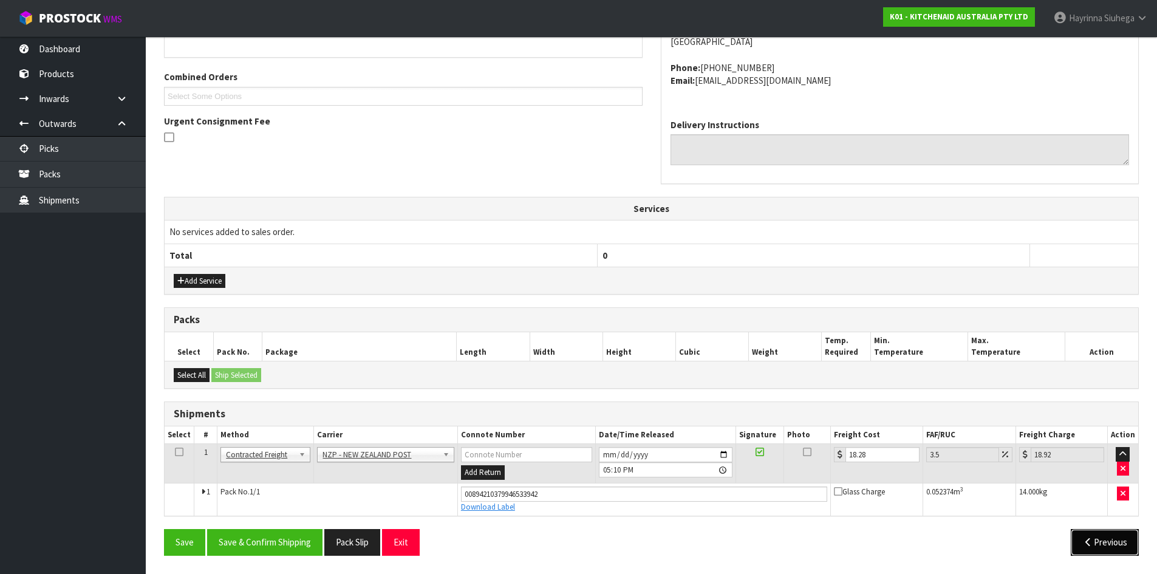
drag, startPoint x: 1120, startPoint y: 553, endPoint x: 1111, endPoint y: 545, distance: 12.9
click at [1116, 550] on button "Previous" at bounding box center [1105, 542] width 68 height 26
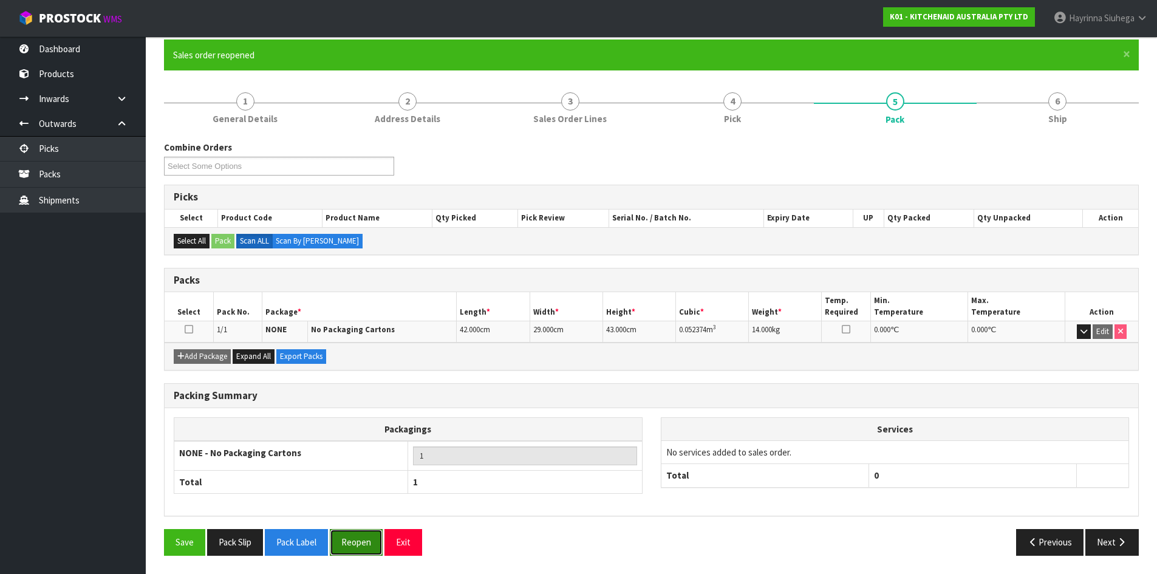
click at [355, 549] on button "Reopen" at bounding box center [356, 542] width 53 height 26
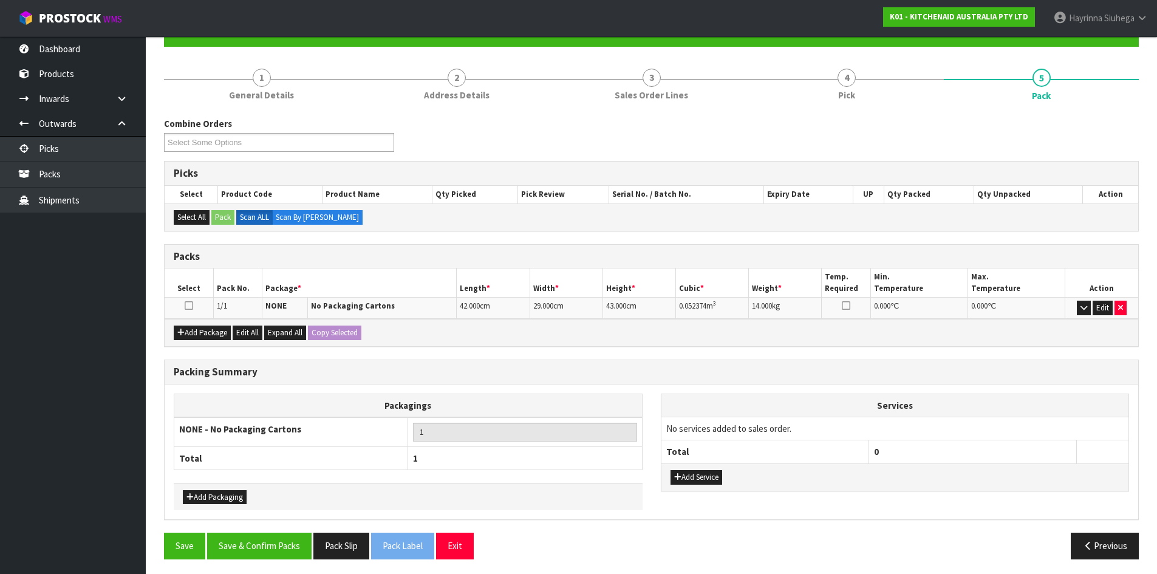
scroll to position [126, 0]
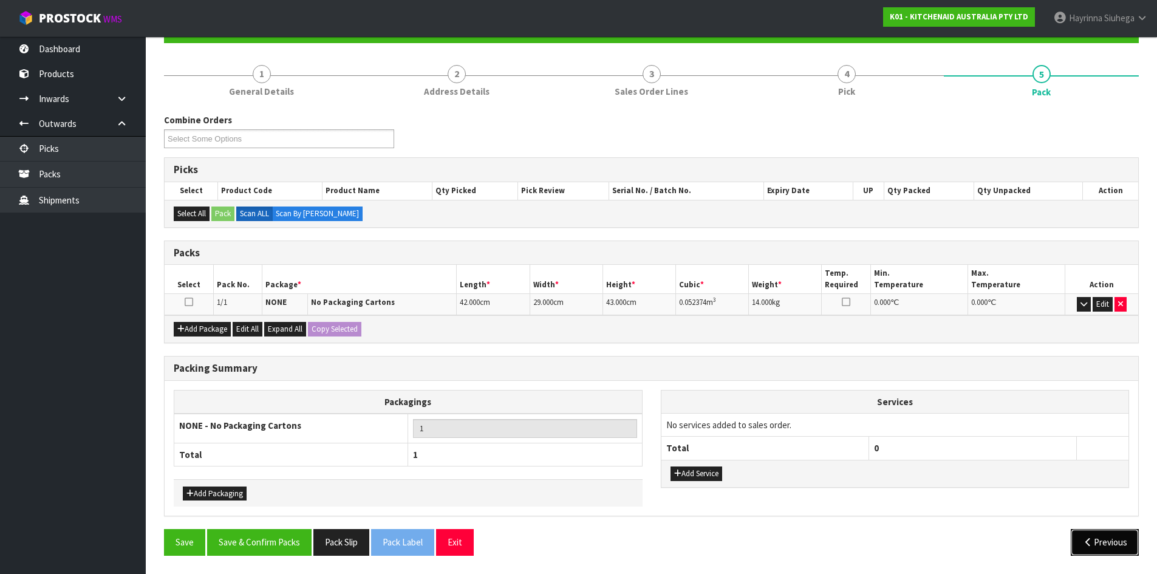
click at [1113, 540] on button "Previous" at bounding box center [1105, 542] width 68 height 26
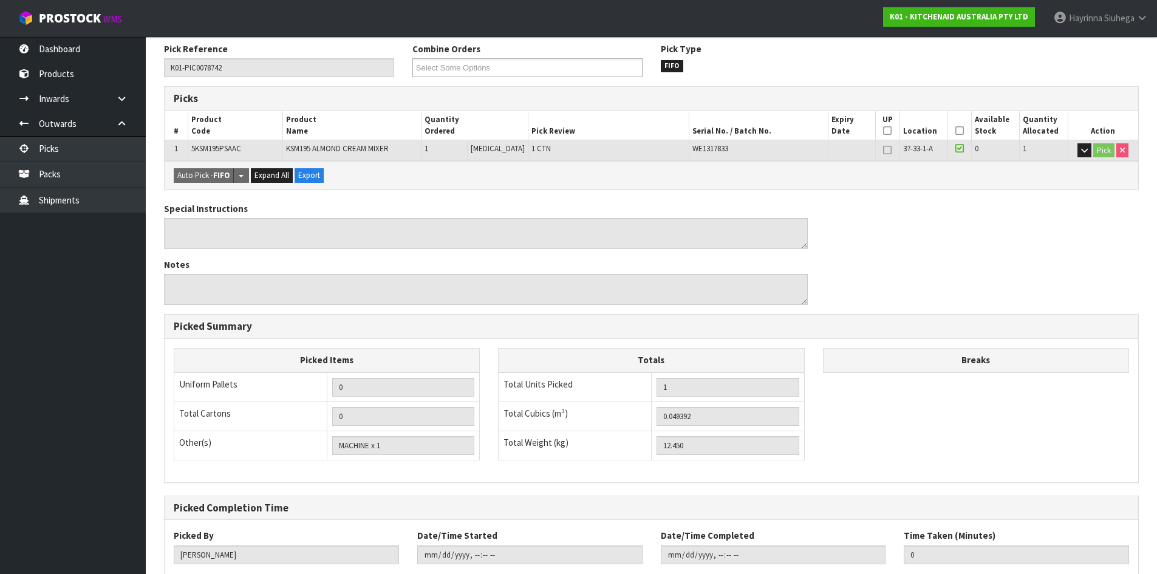
scroll to position [273, 0]
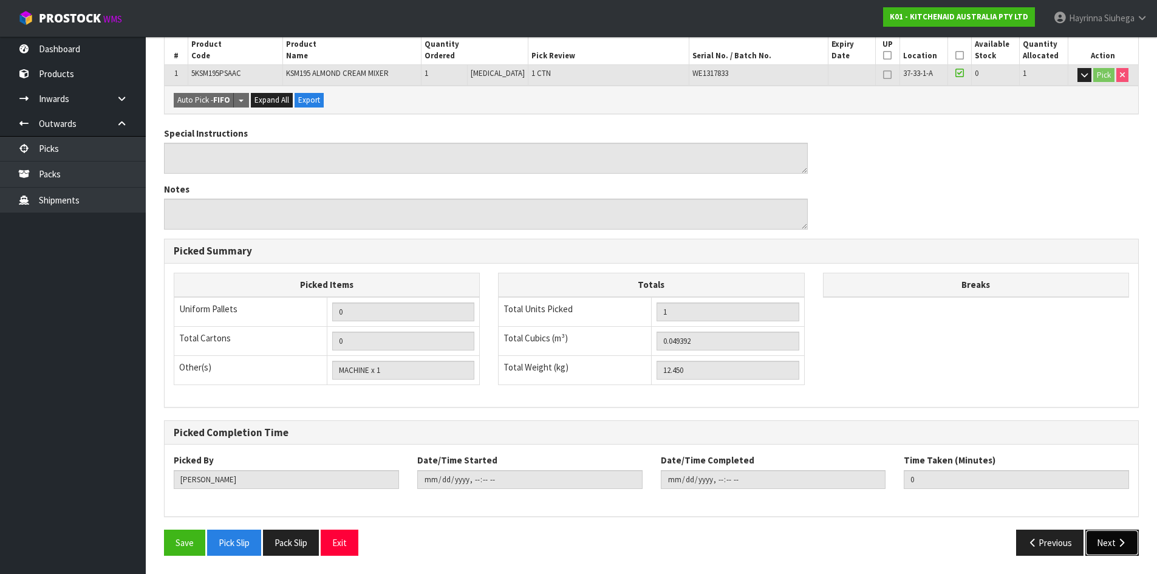
click at [1099, 537] on button "Next" at bounding box center [1111, 543] width 53 height 26
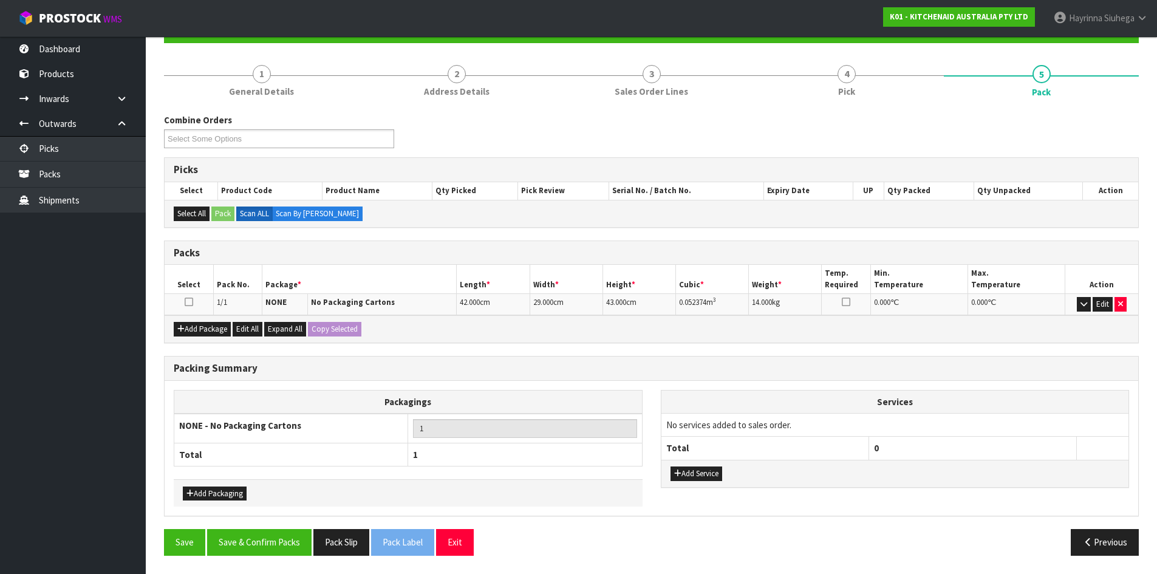
scroll to position [0, 0]
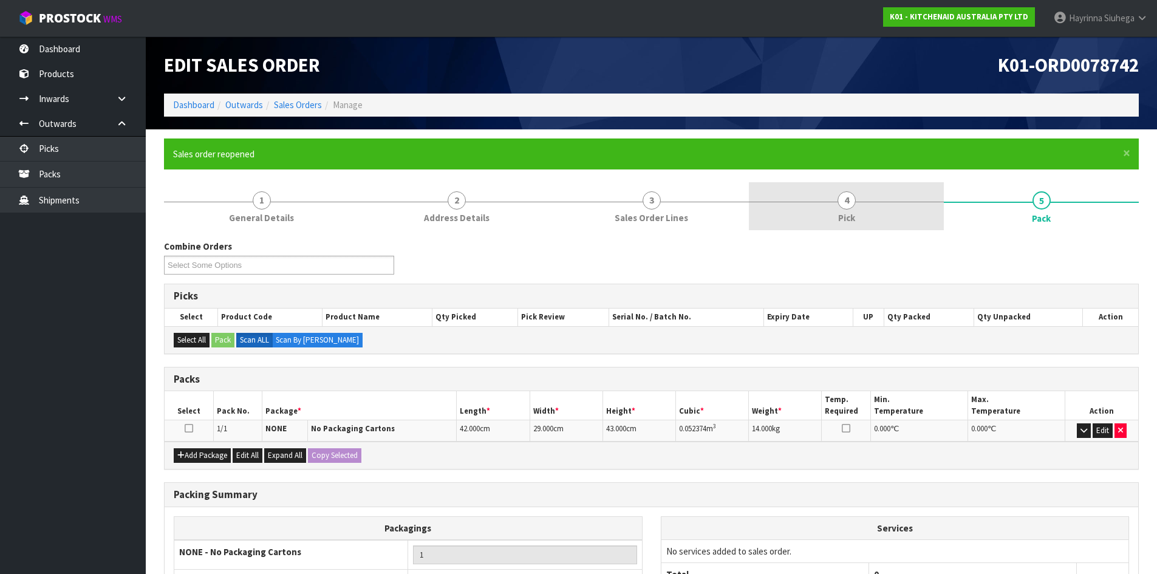
drag, startPoint x: 871, startPoint y: 203, endPoint x: 856, endPoint y: 216, distance: 19.8
click at [871, 203] on link "4 Pick" at bounding box center [846, 206] width 195 height 48
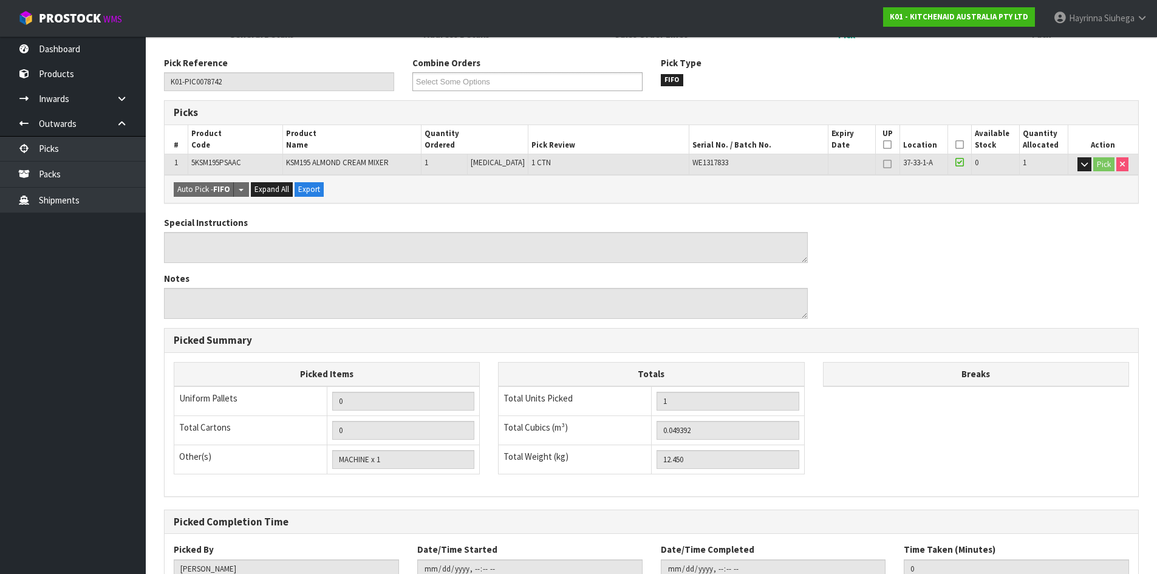
scroll to position [273, 0]
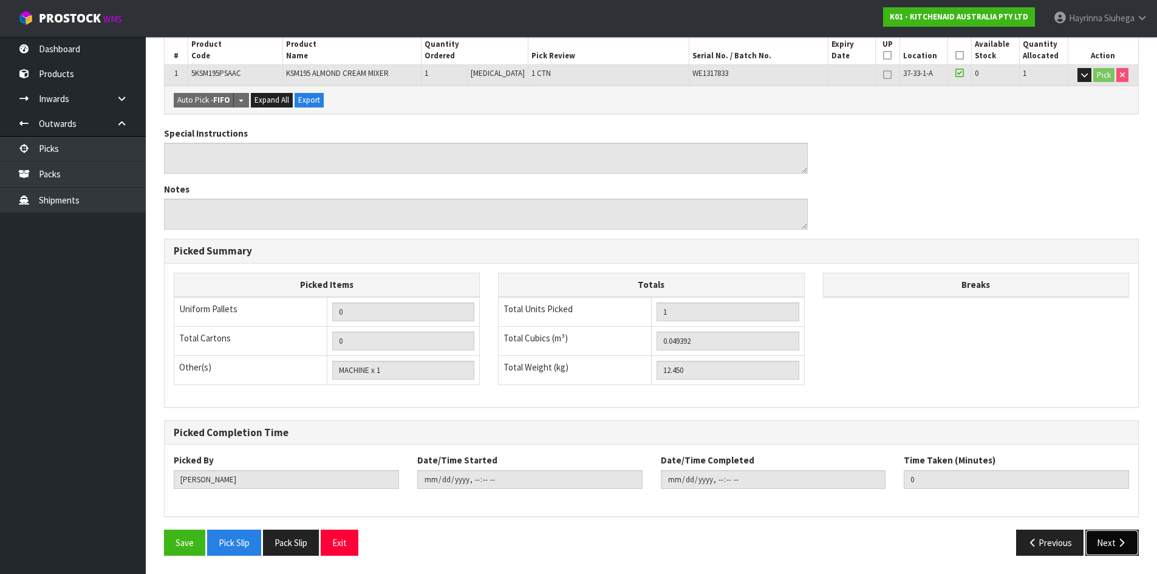
click at [1119, 532] on button "Next" at bounding box center [1111, 543] width 53 height 26
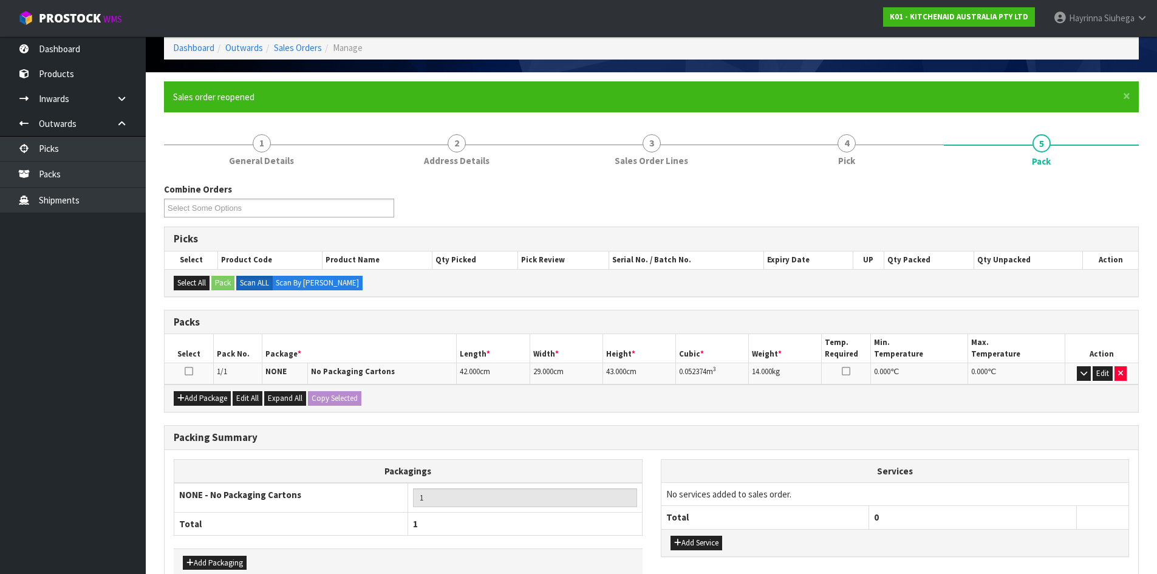
scroll to position [126, 0]
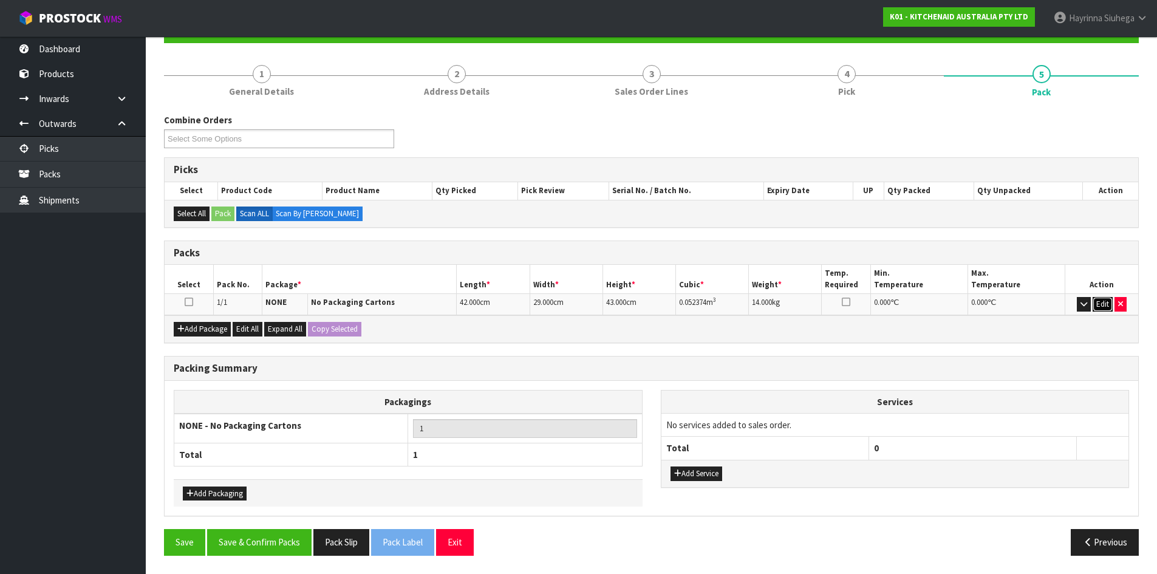
click at [1102, 298] on button "Edit" at bounding box center [1103, 304] width 20 height 15
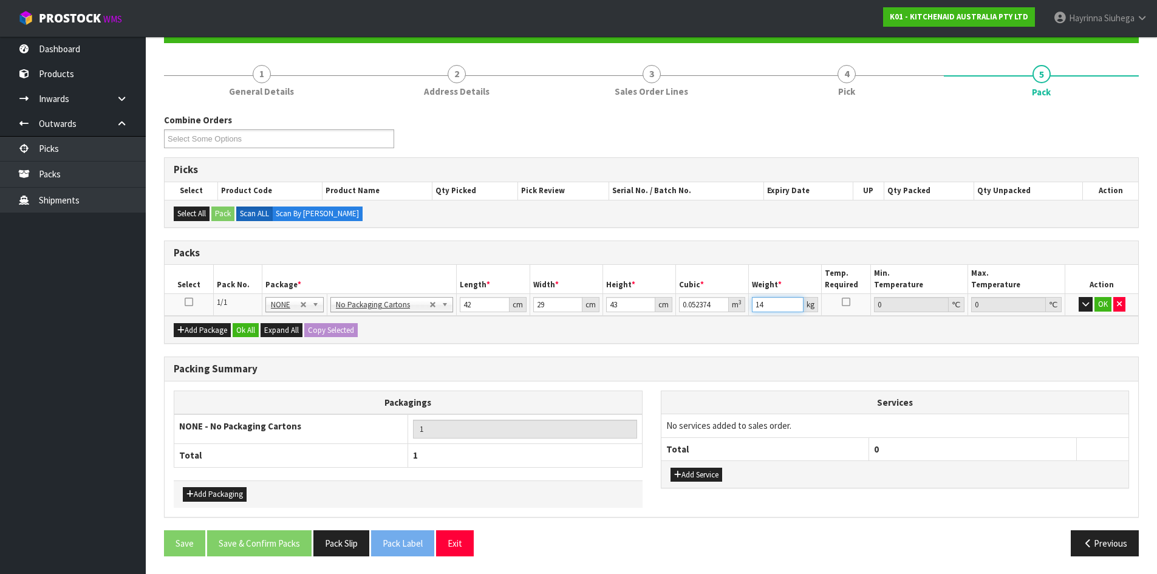
click at [762, 302] on input "14" at bounding box center [778, 304] width 52 height 15
click at [760, 304] on input "14" at bounding box center [778, 304] width 52 height 15
click at [251, 324] on button "Ok All" at bounding box center [246, 330] width 26 height 15
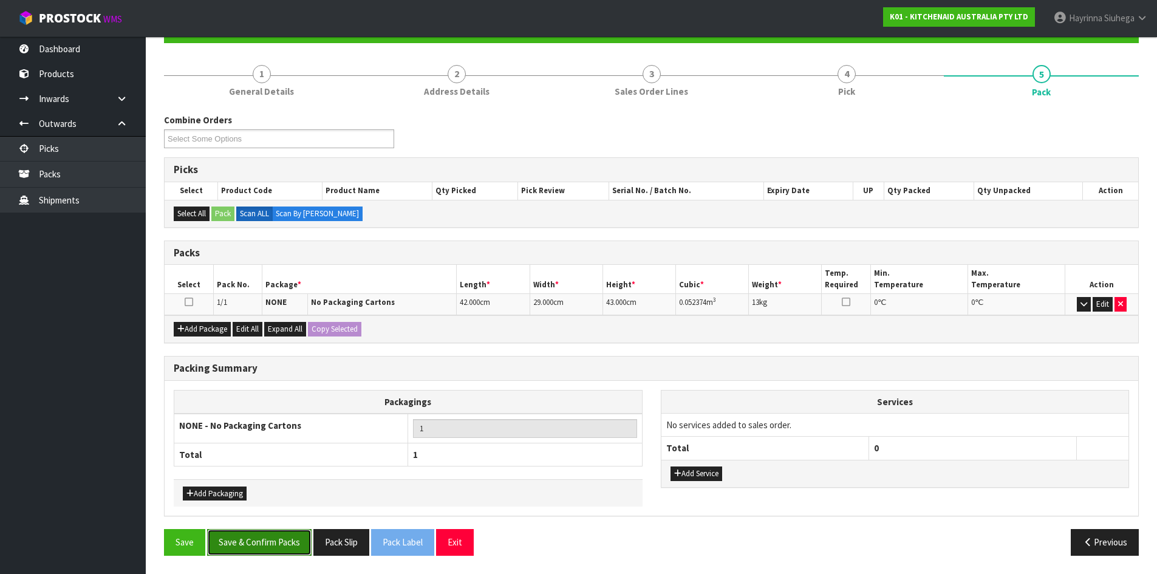
click at [287, 548] on button "Save & Confirm Packs" at bounding box center [259, 542] width 104 height 26
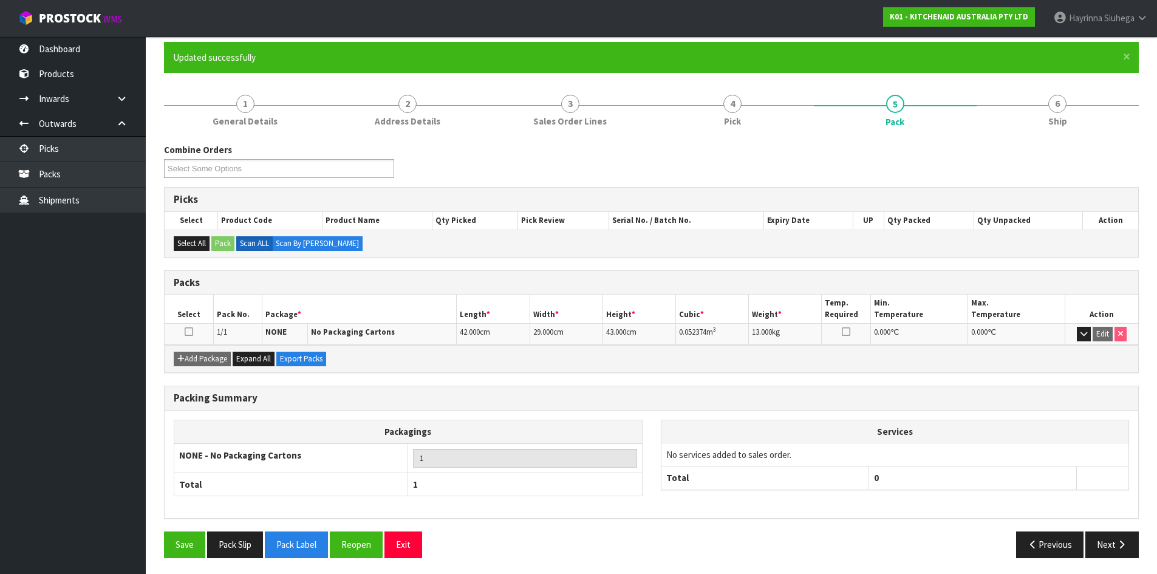
scroll to position [99, 0]
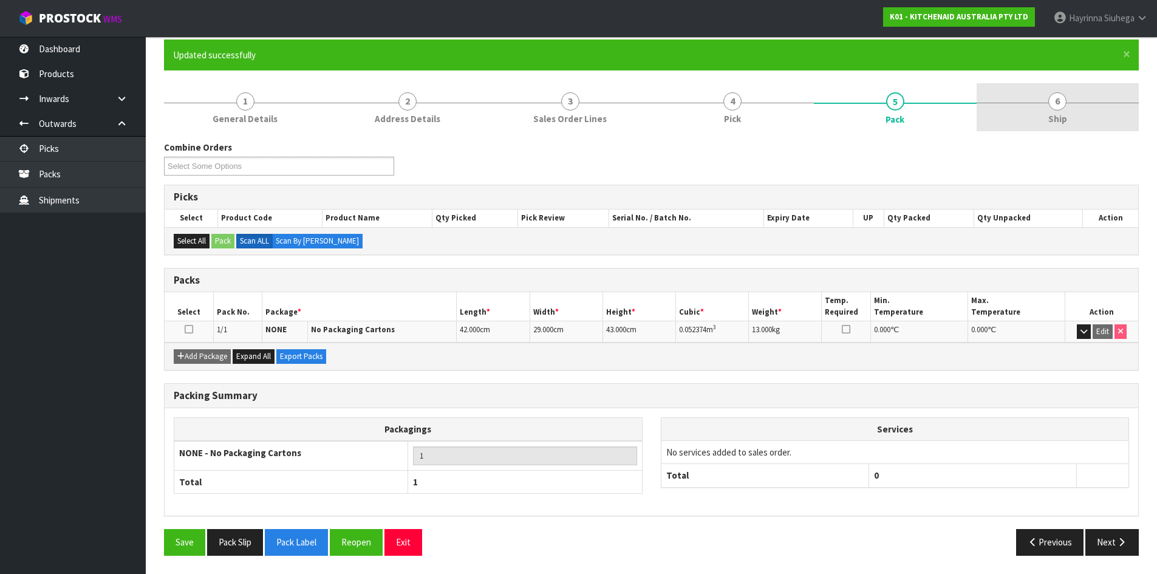
click at [1060, 106] on span "6" at bounding box center [1057, 101] width 18 height 18
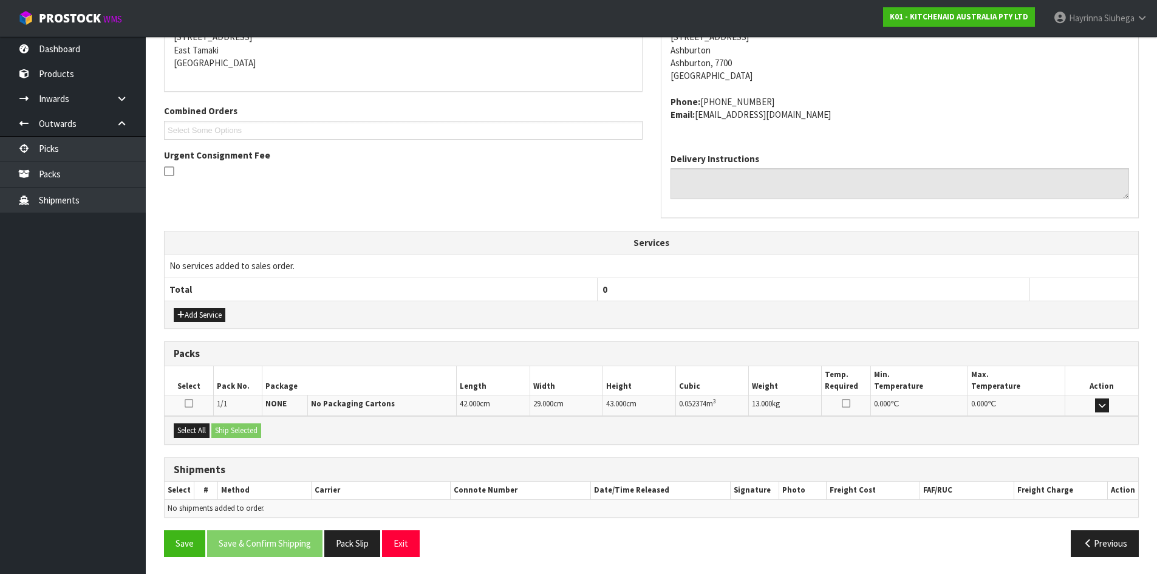
scroll to position [257, 0]
click at [201, 426] on button "Select All" at bounding box center [192, 429] width 36 height 15
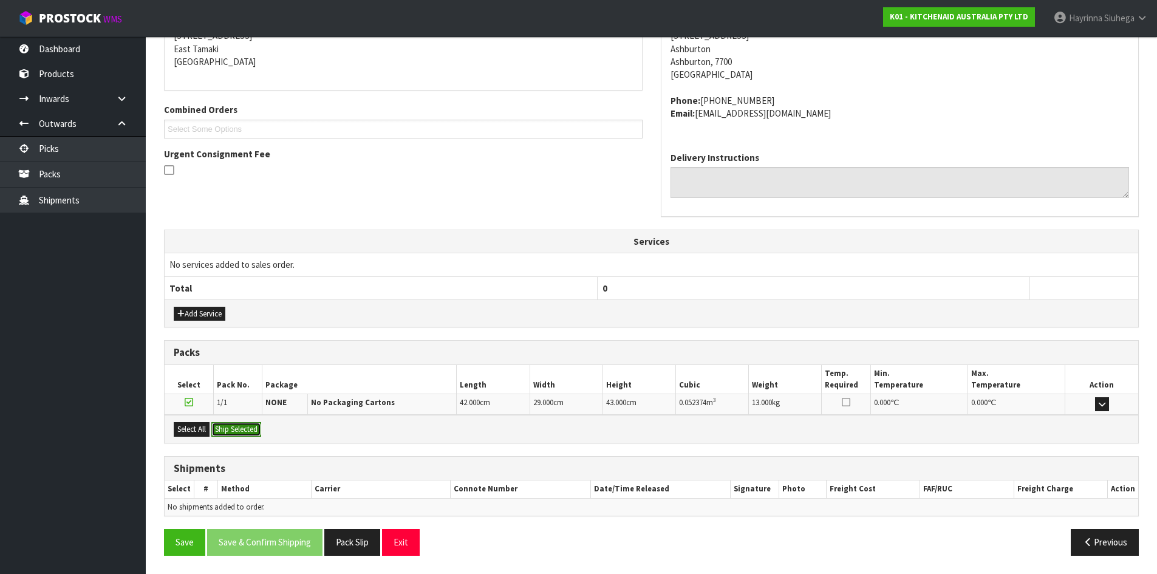
click at [233, 430] on button "Ship Selected" at bounding box center [236, 429] width 50 height 15
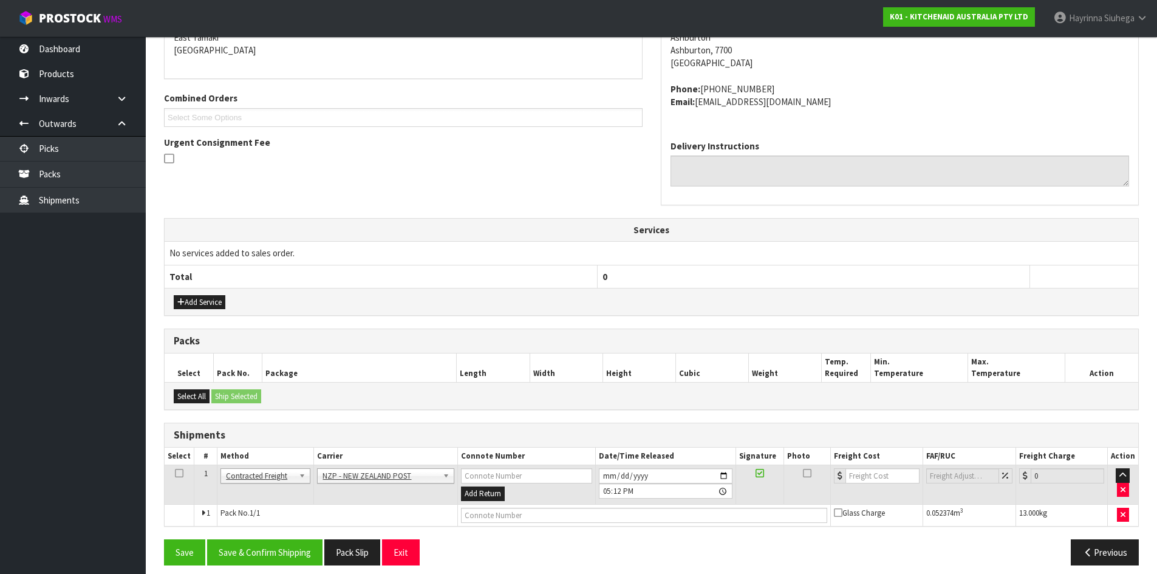
scroll to position [279, 0]
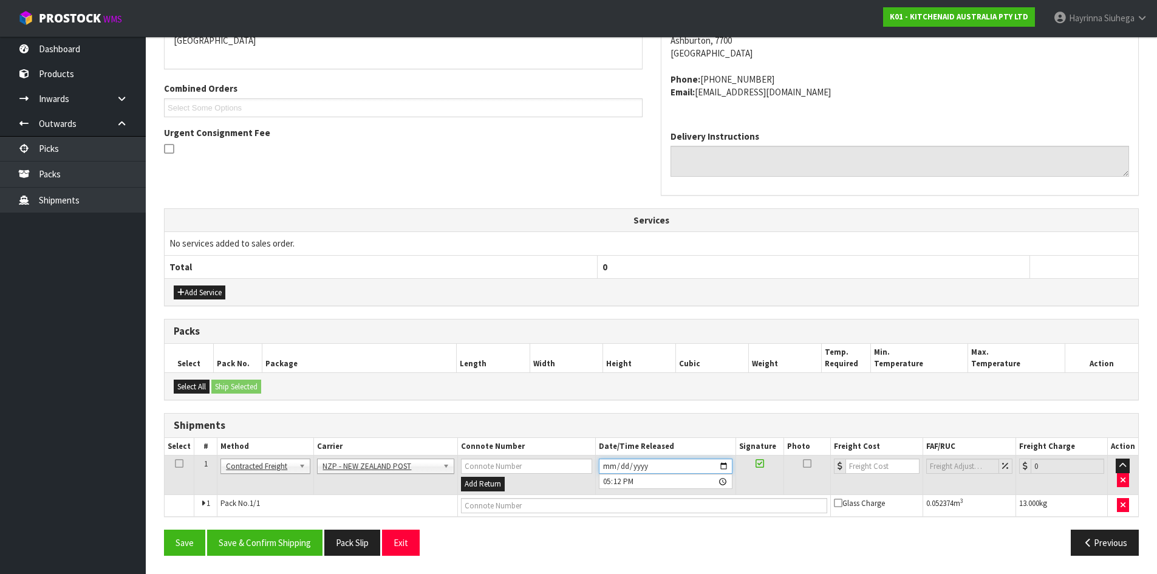
click at [609, 465] on input "2025-09-04" at bounding box center [666, 466] width 134 height 15
click at [281, 534] on button "Save & Confirm Shipping" at bounding box center [264, 543] width 115 height 26
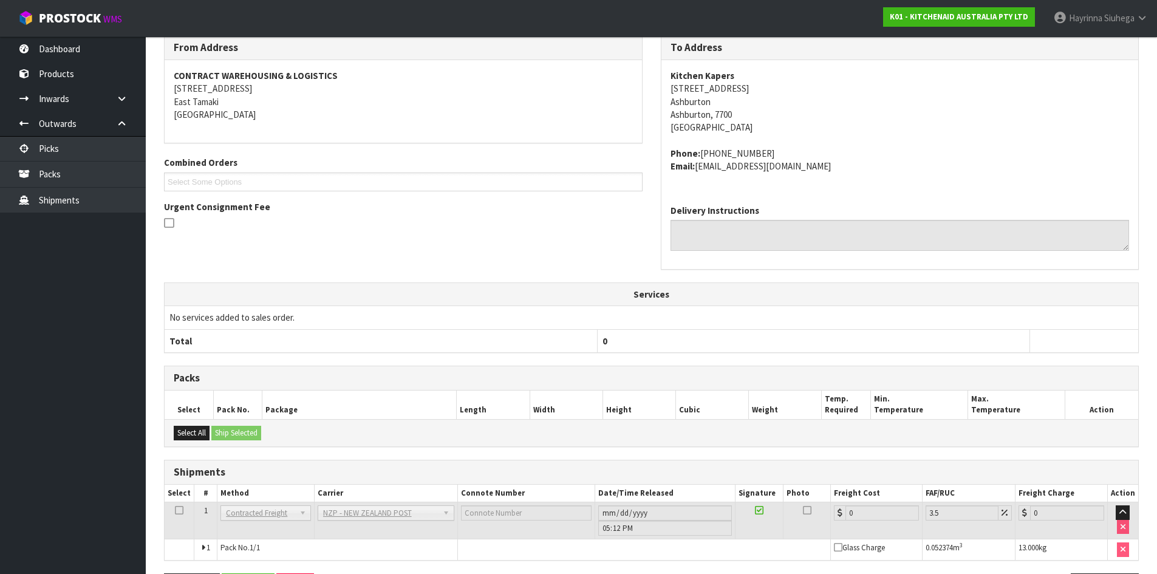
scroll to position [248, 0]
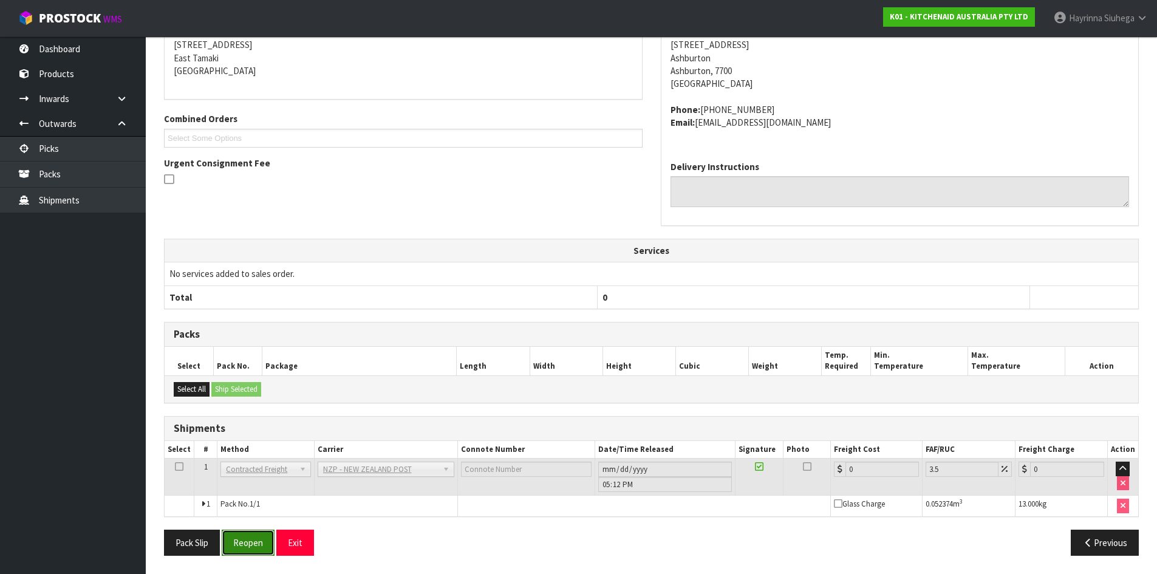
click at [253, 537] on button "Reopen" at bounding box center [248, 543] width 53 height 26
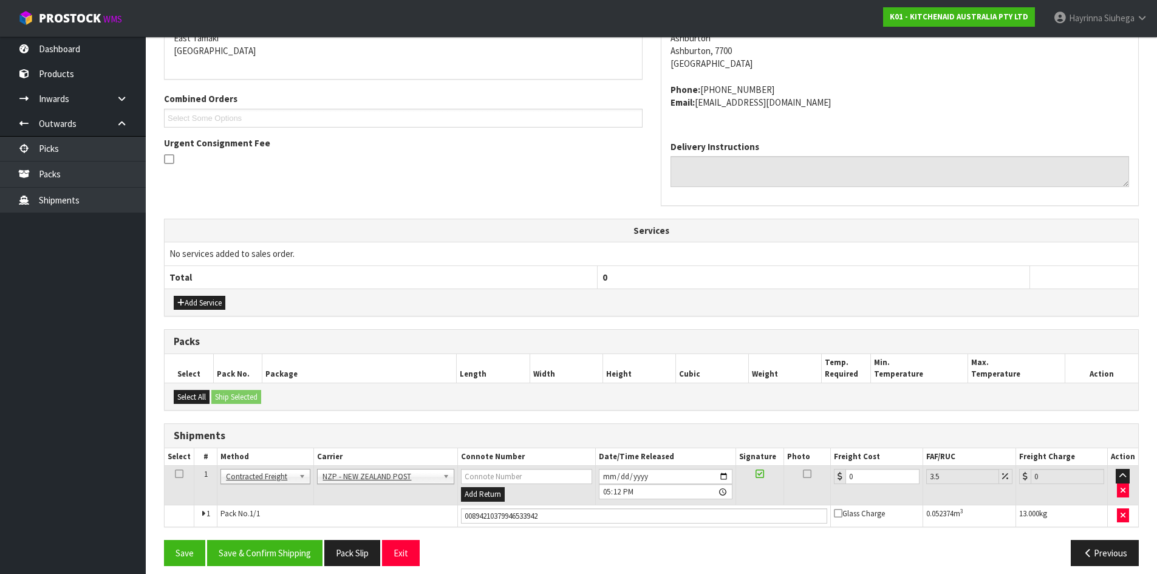
scroll to position [279, 0]
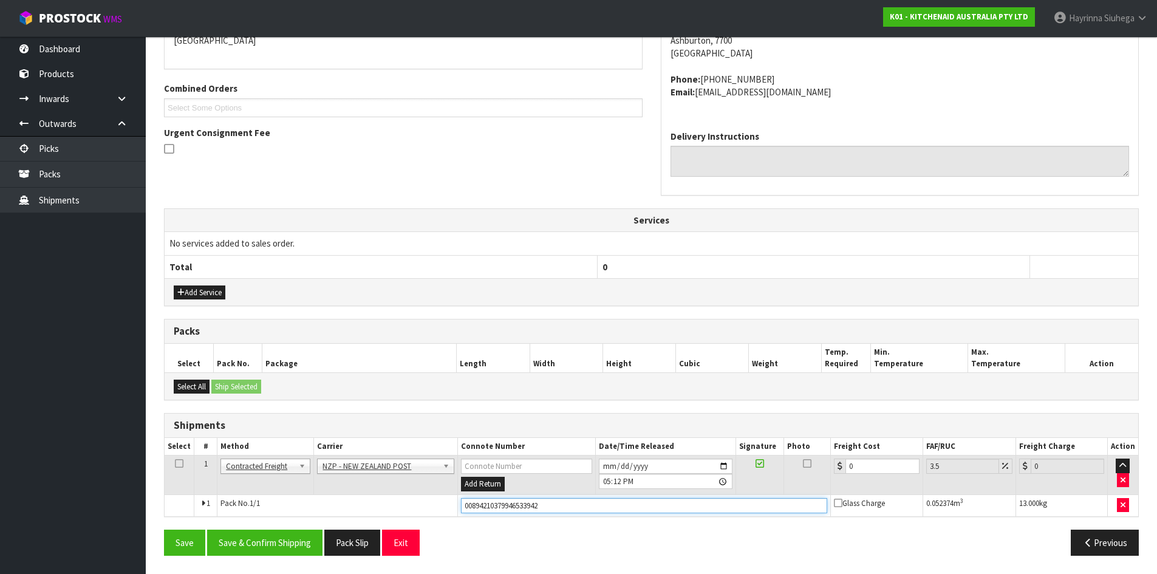
drag, startPoint x: 579, startPoint y: 497, endPoint x: 78, endPoint y: 503, distance: 501.0
click at [84, 295] on body "Toggle navigation ProStock WMS K01 - KITCHENAID AUSTRALIA PTY LTD Hayrinna Siuh…" at bounding box center [578, 8] width 1157 height 574
click at [164, 530] on button "Save" at bounding box center [184, 543] width 41 height 26
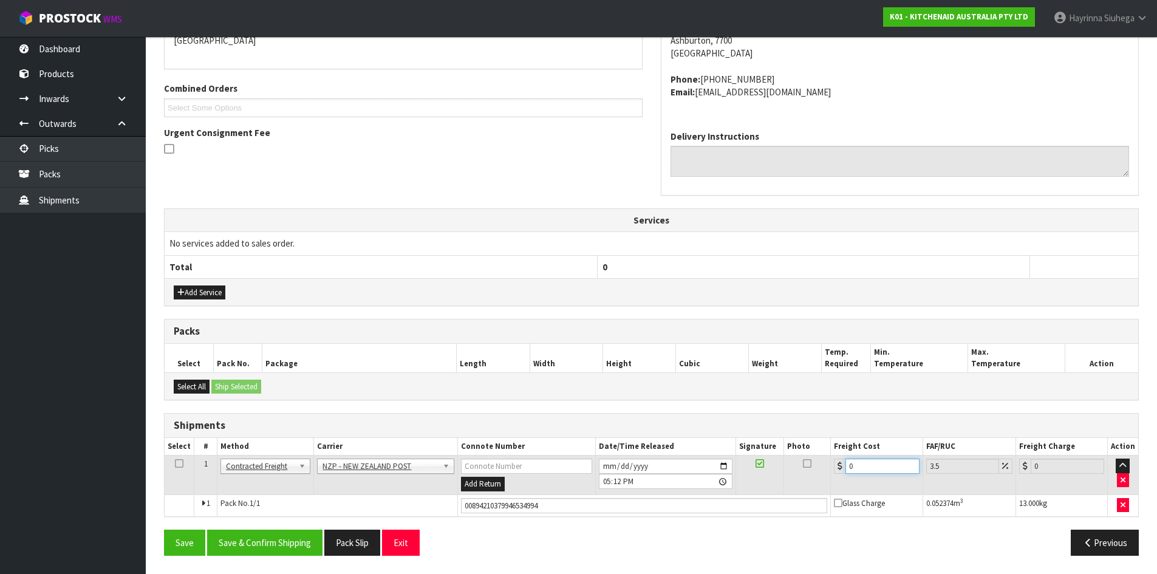
drag, startPoint x: 878, startPoint y: 466, endPoint x: 632, endPoint y: 445, distance: 246.8
click at [621, 448] on table "Select # Method Carrier Connote Number Date/Time Released Signature Photo Freig…" at bounding box center [651, 477] width 973 height 78
click at [164, 530] on button "Save" at bounding box center [184, 543] width 41 height 26
click at [271, 542] on button "Save & Confirm Shipping" at bounding box center [264, 543] width 115 height 26
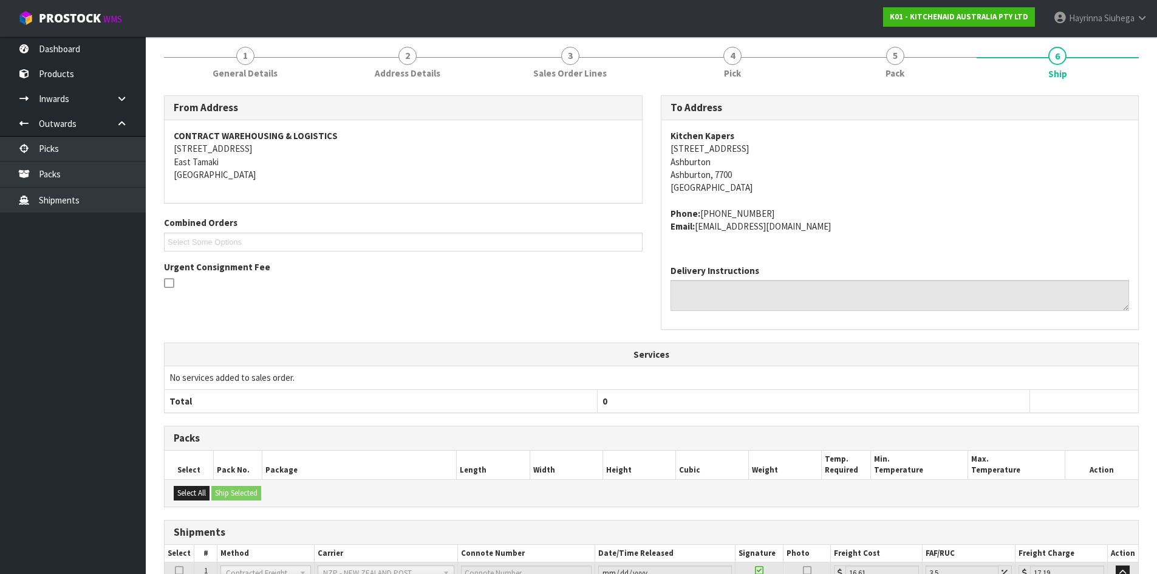
scroll to position [0, 0]
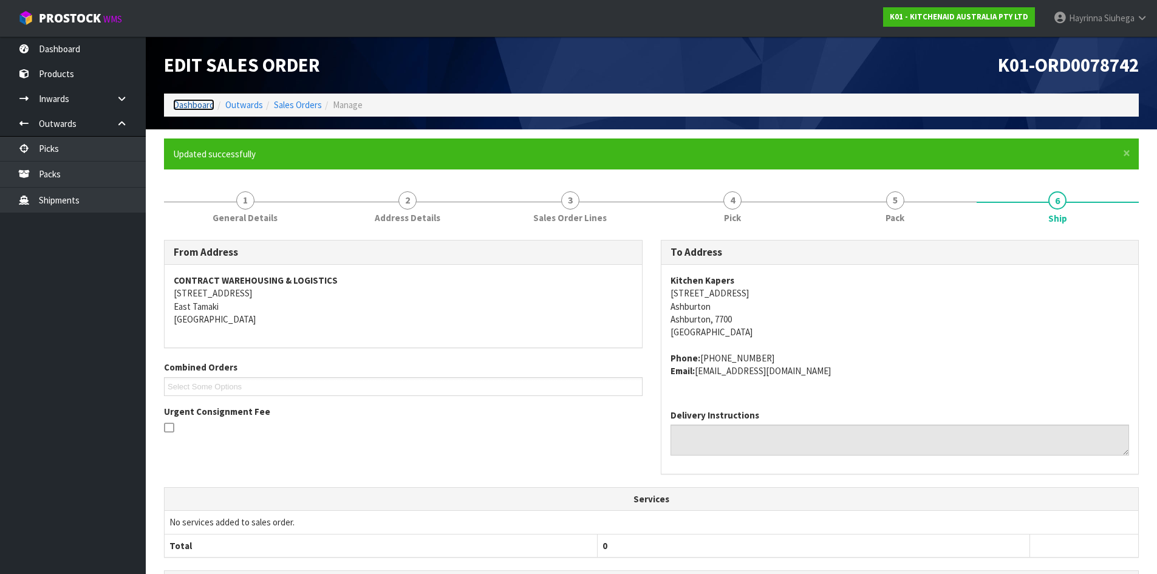
click at [189, 100] on link "Dashboard" at bounding box center [193, 105] width 41 height 12
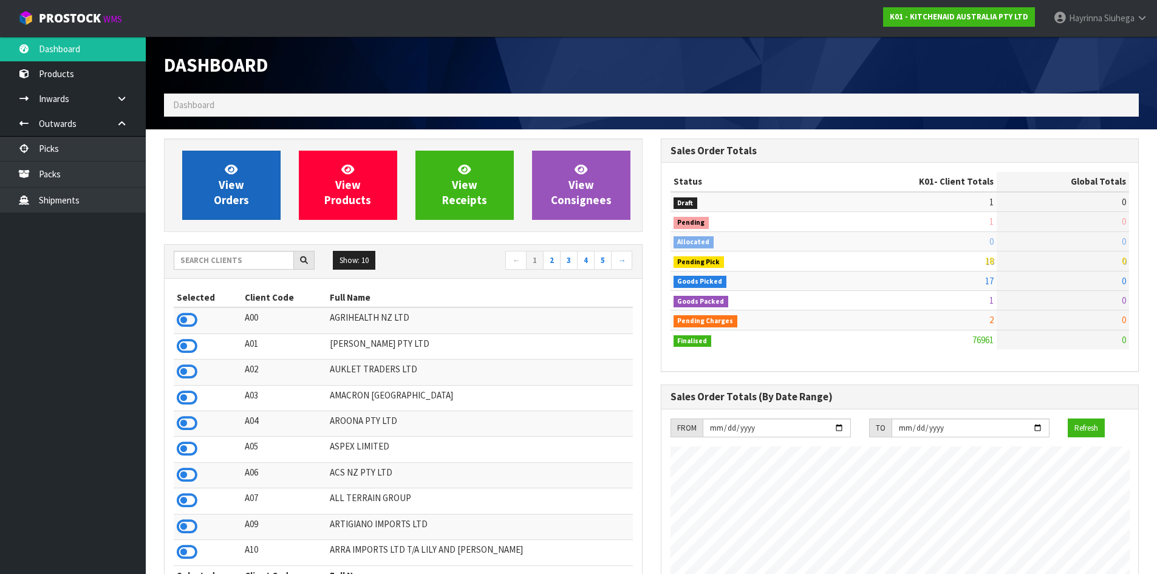
scroll to position [920, 496]
click at [228, 169] on icon at bounding box center [231, 169] width 13 height 12
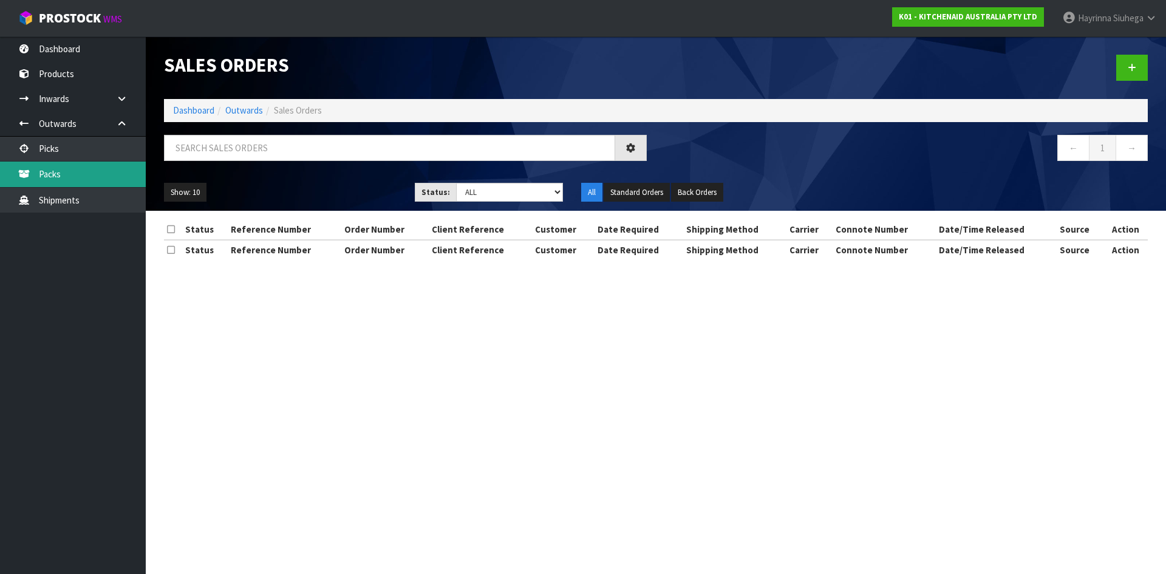
click at [109, 180] on link "Packs" at bounding box center [73, 174] width 146 height 25
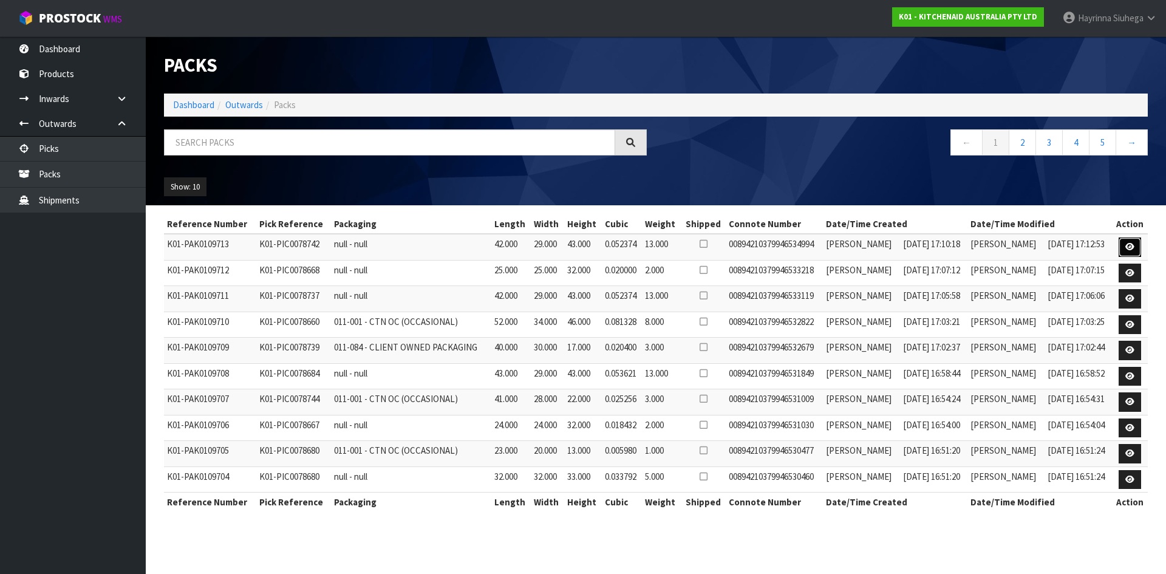
click at [1129, 244] on icon at bounding box center [1129, 247] width 9 height 8
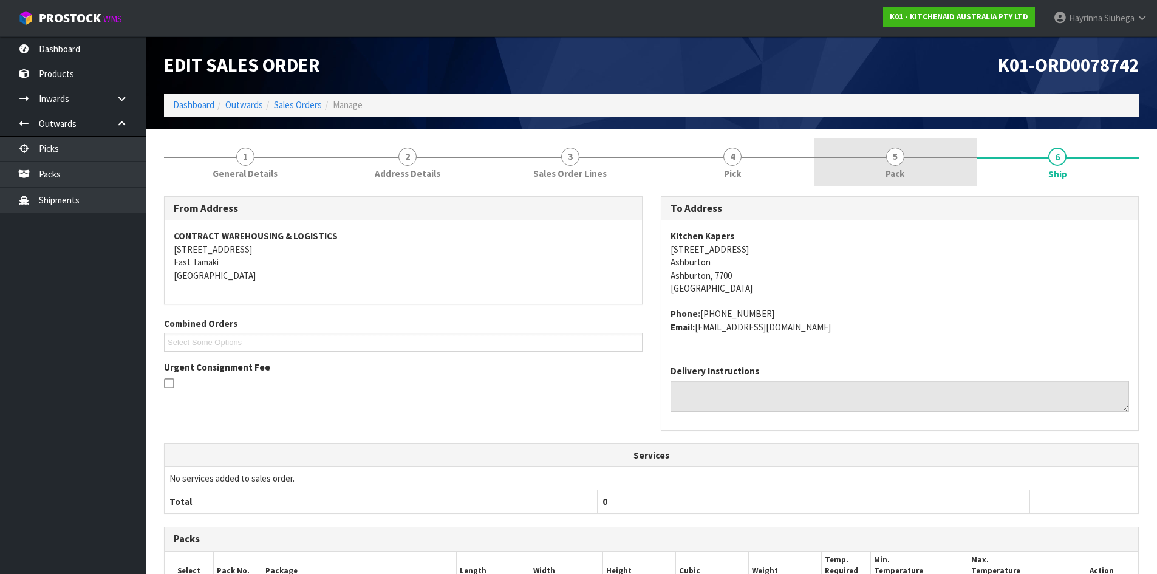
click at [894, 157] on span "5" at bounding box center [895, 157] width 18 height 18
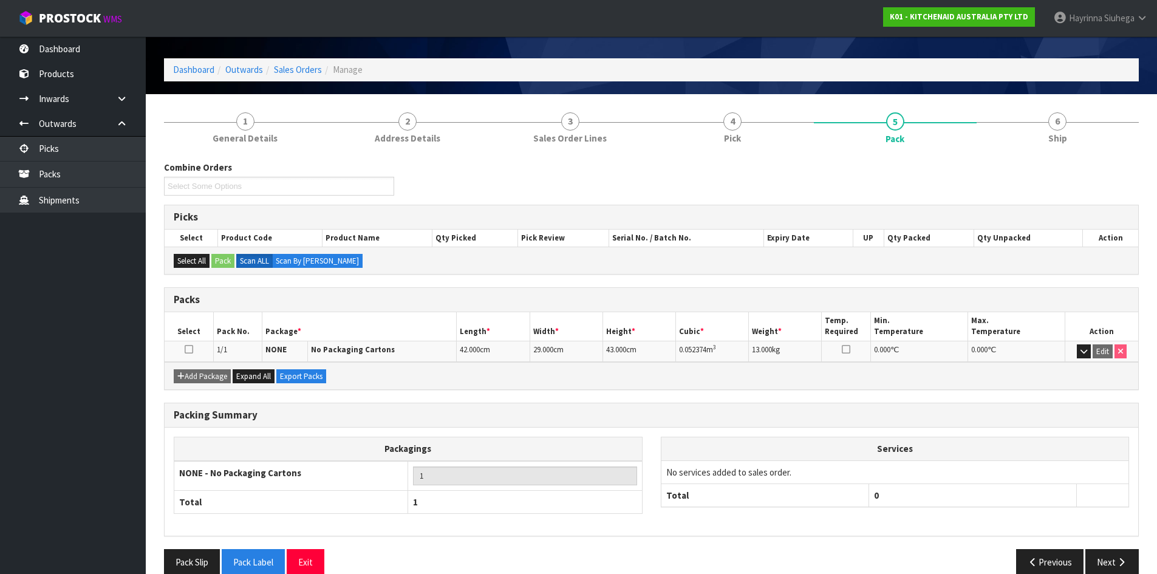
scroll to position [55, 0]
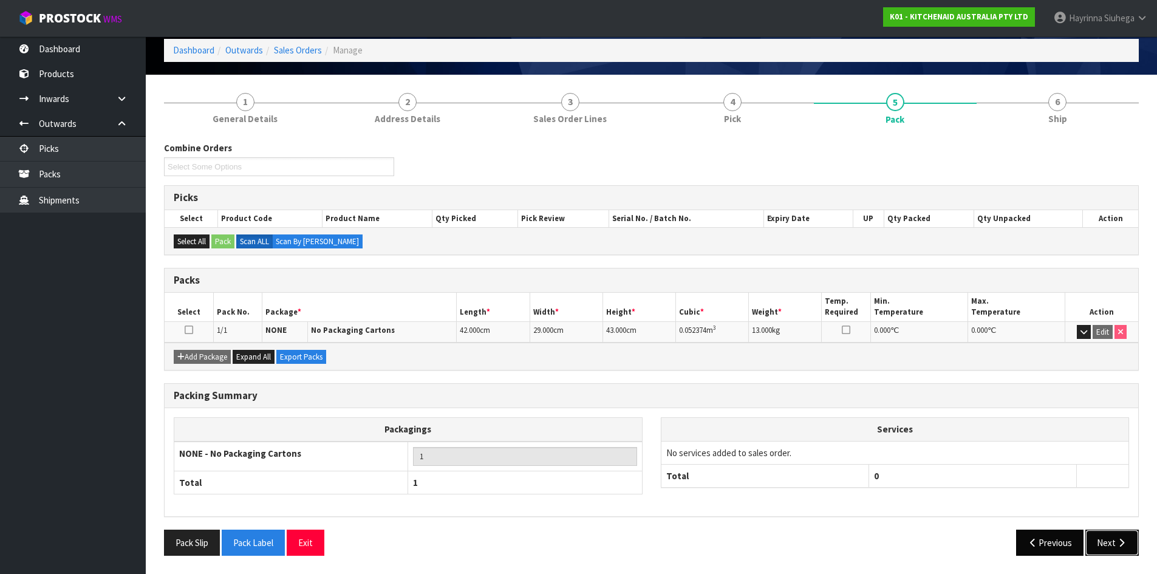
drag, startPoint x: 1116, startPoint y: 540, endPoint x: 1019, endPoint y: 535, distance: 96.7
click at [1112, 540] on button "Next" at bounding box center [1111, 543] width 53 height 26
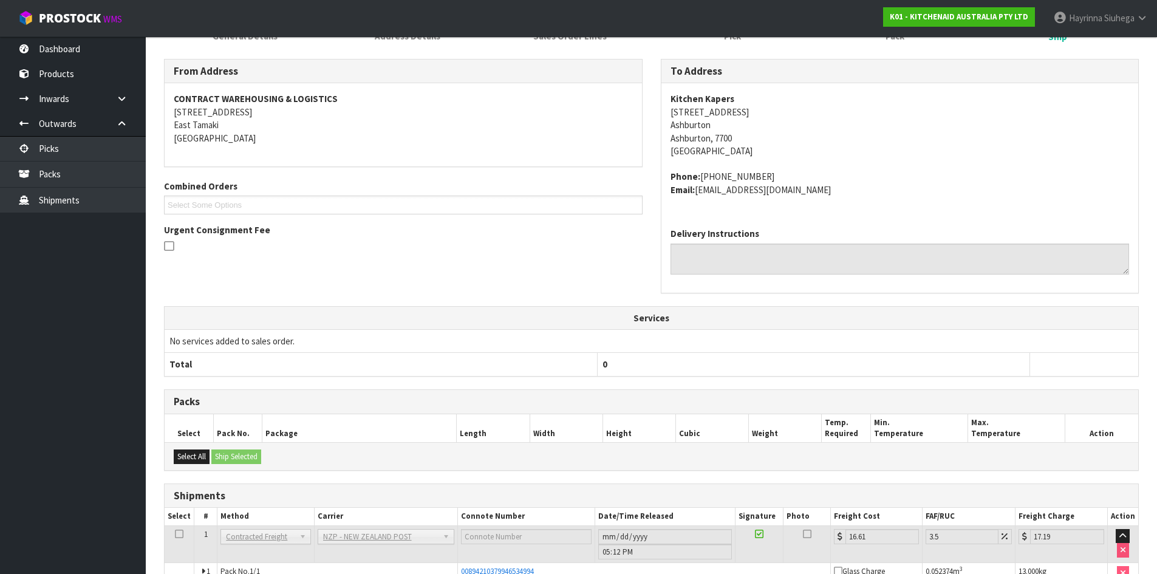
scroll to position [205, 0]
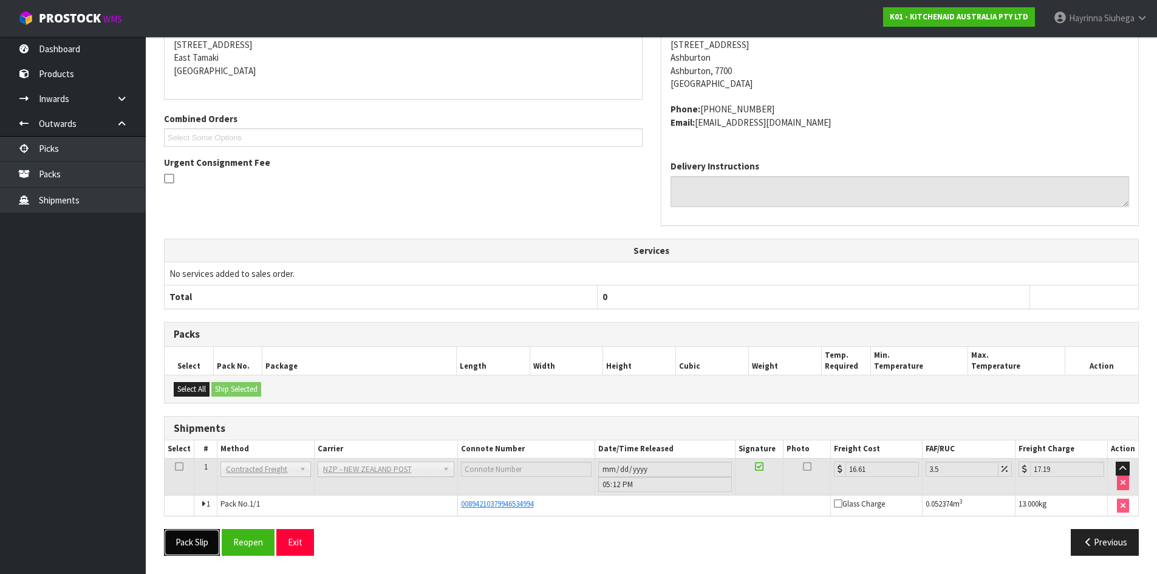
click at [202, 538] on button "Pack Slip" at bounding box center [192, 542] width 56 height 26
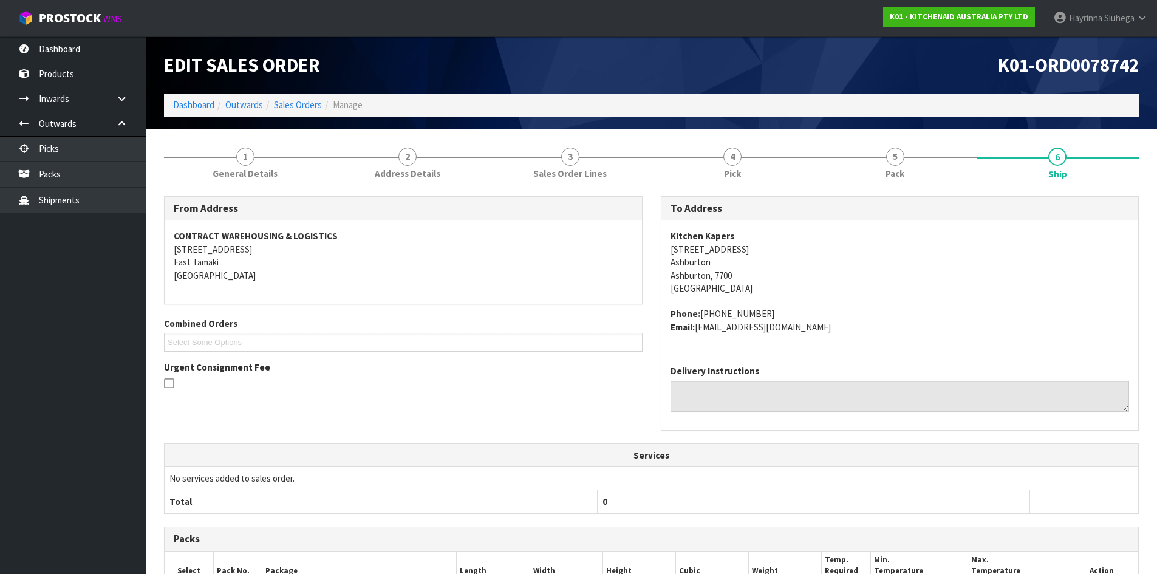
click at [183, 95] on ol "Dashboard Outwards Sales Orders Manage" at bounding box center [651, 105] width 975 height 22
click at [190, 103] on link "Dashboard" at bounding box center [193, 105] width 41 height 12
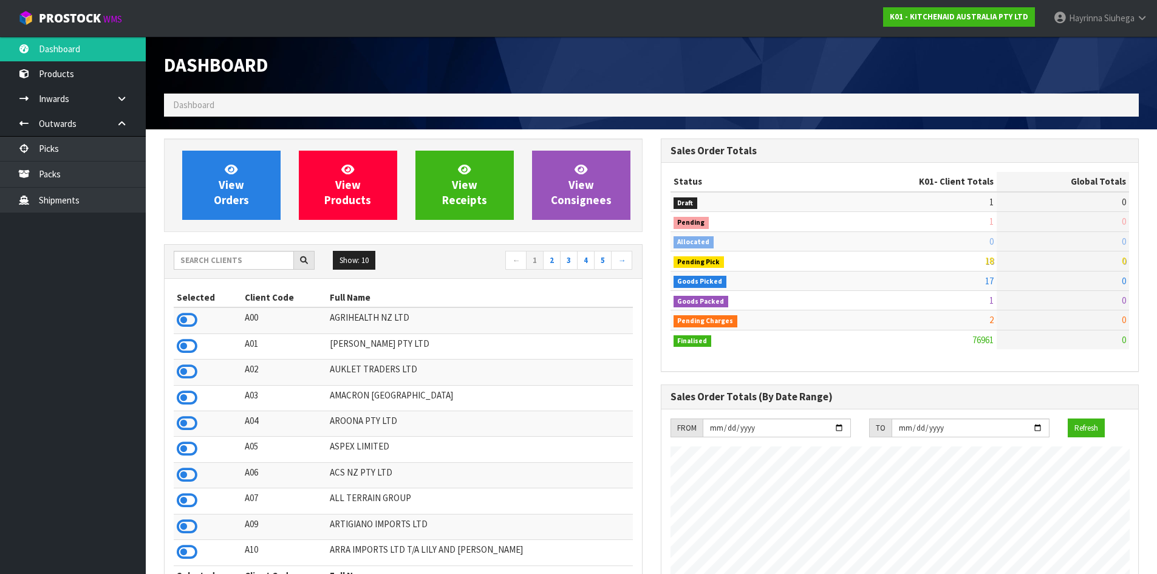
scroll to position [920, 496]
click at [267, 180] on link "View Orders" at bounding box center [231, 185] width 98 height 69
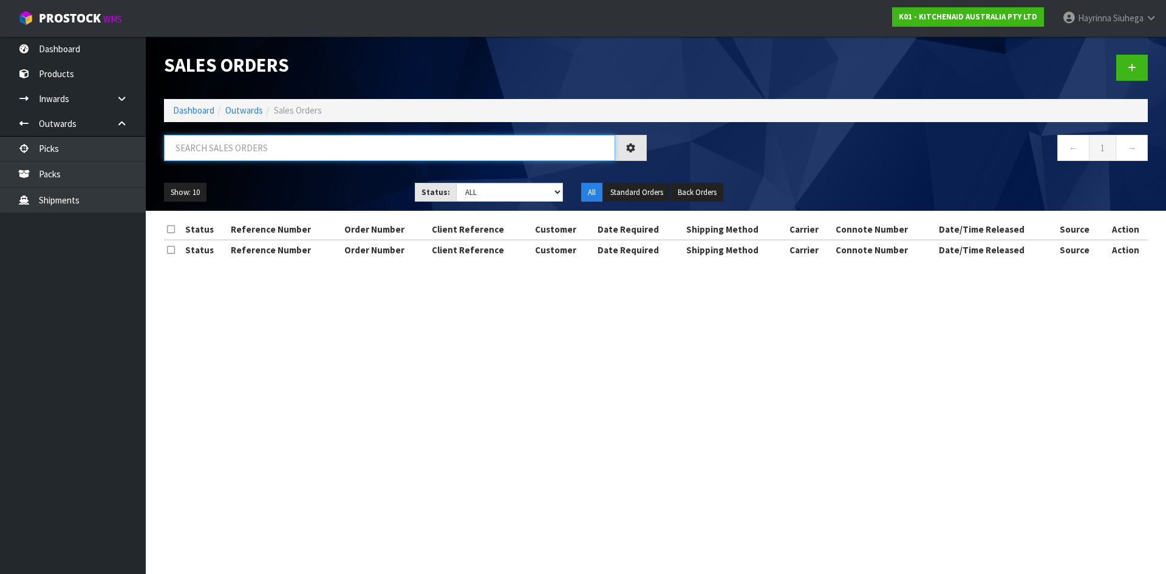
click at [240, 152] on input "text" at bounding box center [389, 148] width 451 height 26
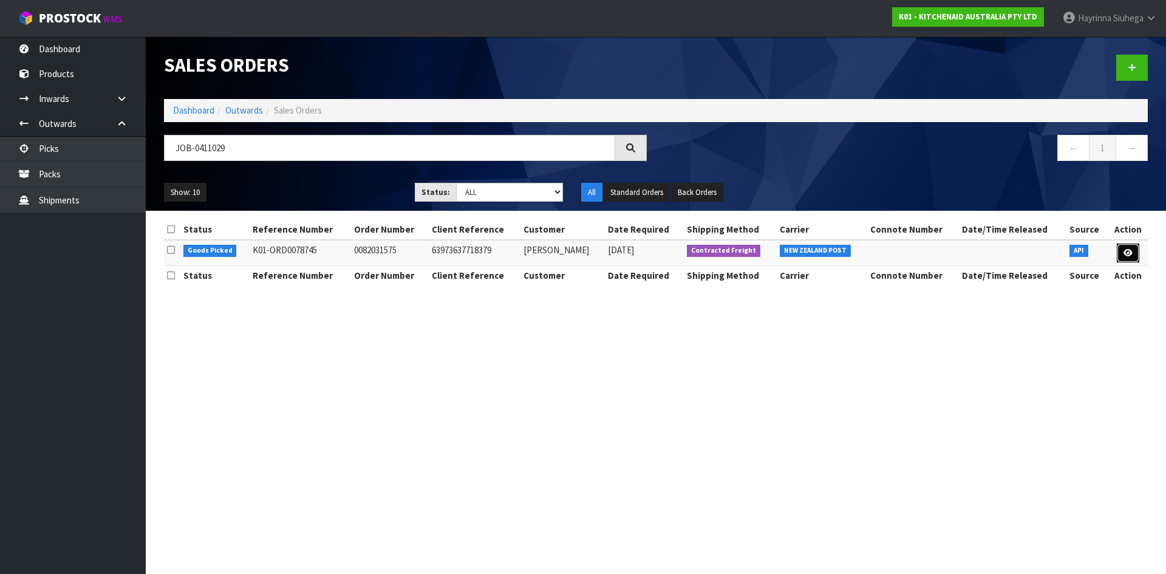
click at [1131, 248] on link at bounding box center [1128, 253] width 22 height 19
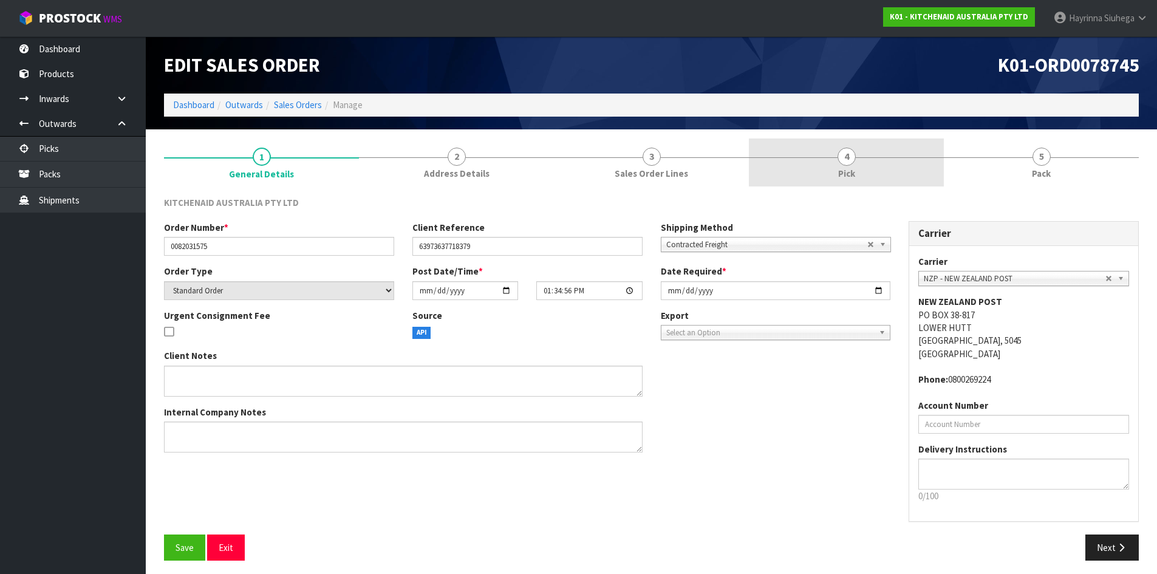
click at [922, 180] on link "4 Pick" at bounding box center [846, 162] width 195 height 48
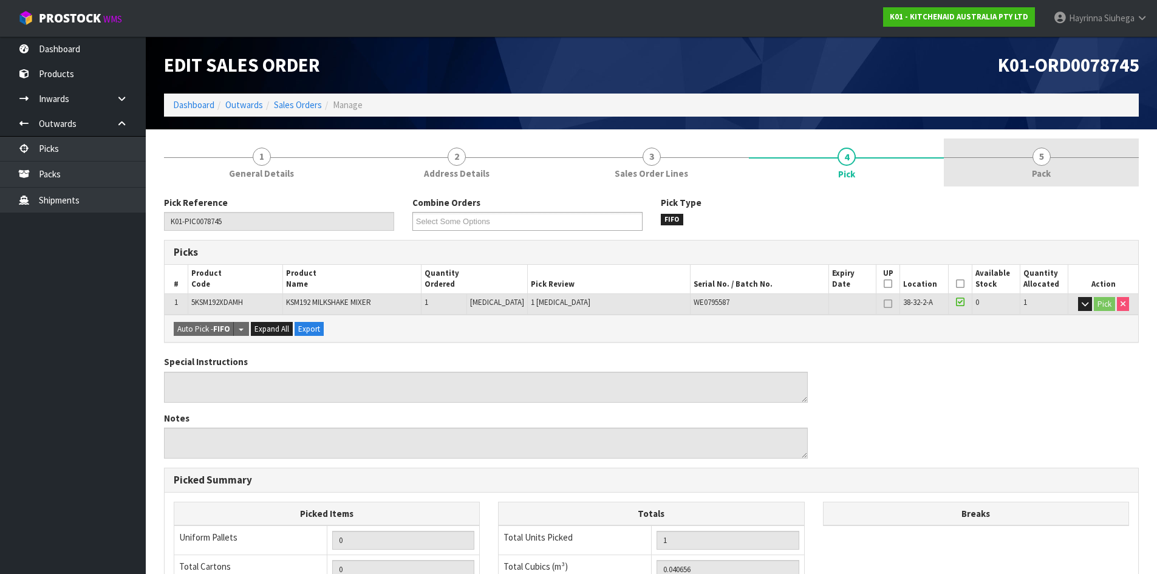
drag, startPoint x: 1043, startPoint y: 155, endPoint x: 1045, endPoint y: 148, distance: 8.3
click at [1045, 153] on span "5" at bounding box center [1041, 157] width 18 height 18
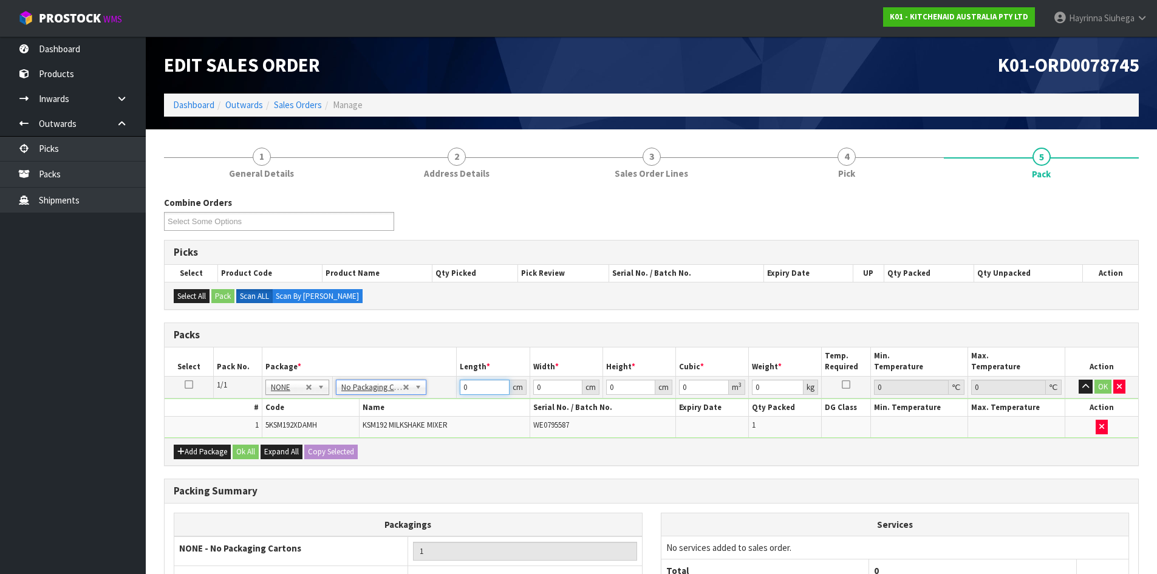
click at [465, 387] on input "0" at bounding box center [484, 387] width 49 height 15
click button "OK" at bounding box center [1102, 387] width 17 height 15
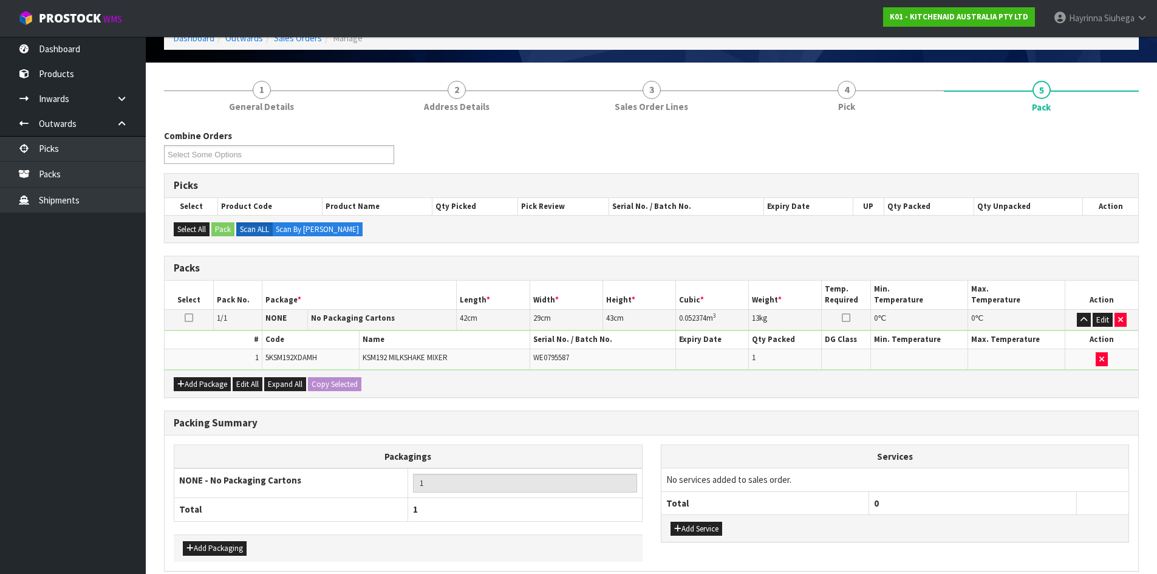
scroll to position [121, 0]
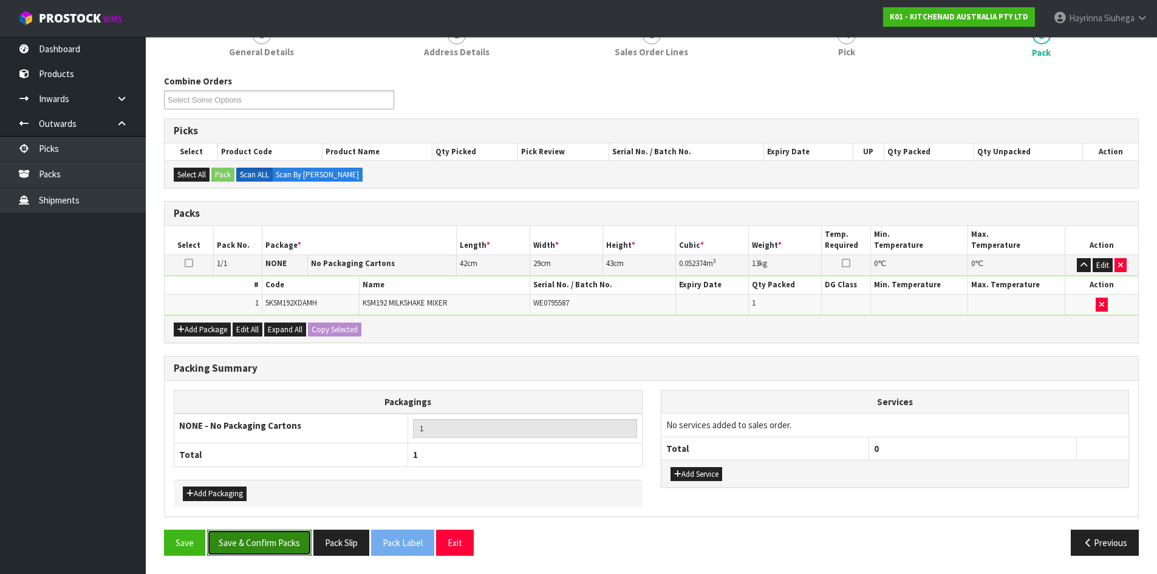
click at [253, 542] on button "Save & Confirm Packs" at bounding box center [259, 543] width 104 height 26
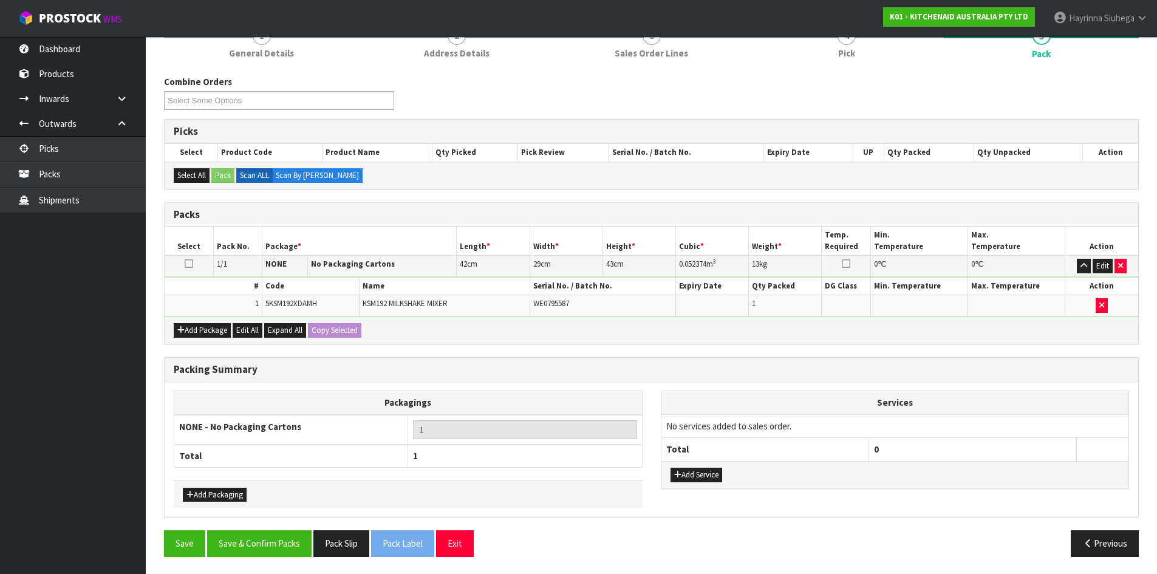
scroll to position [99, 0]
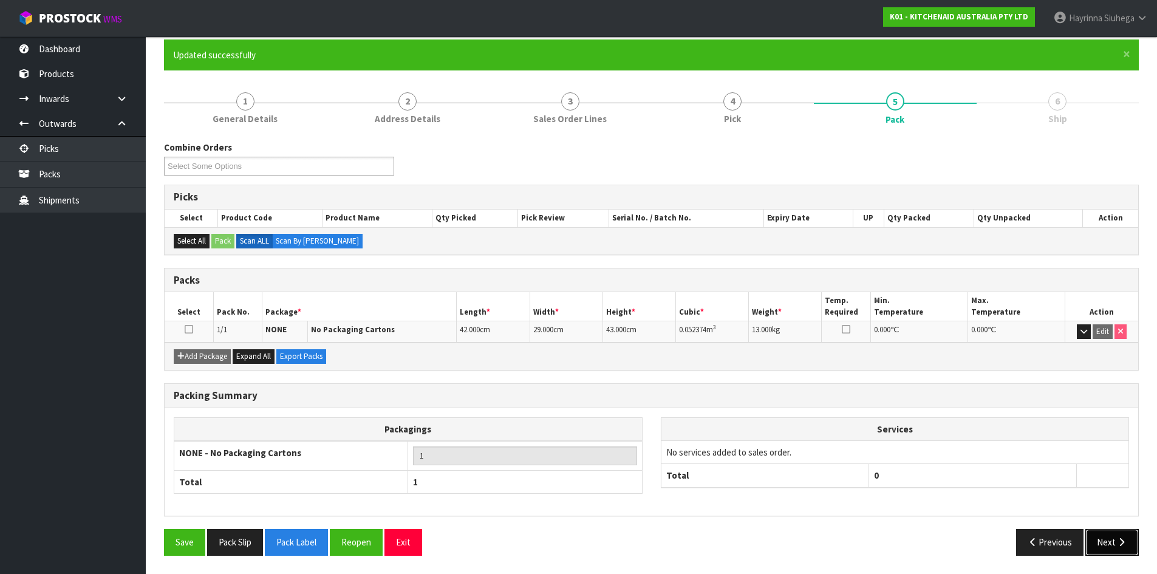
click at [1122, 540] on icon "button" at bounding box center [1122, 541] width 12 height 9
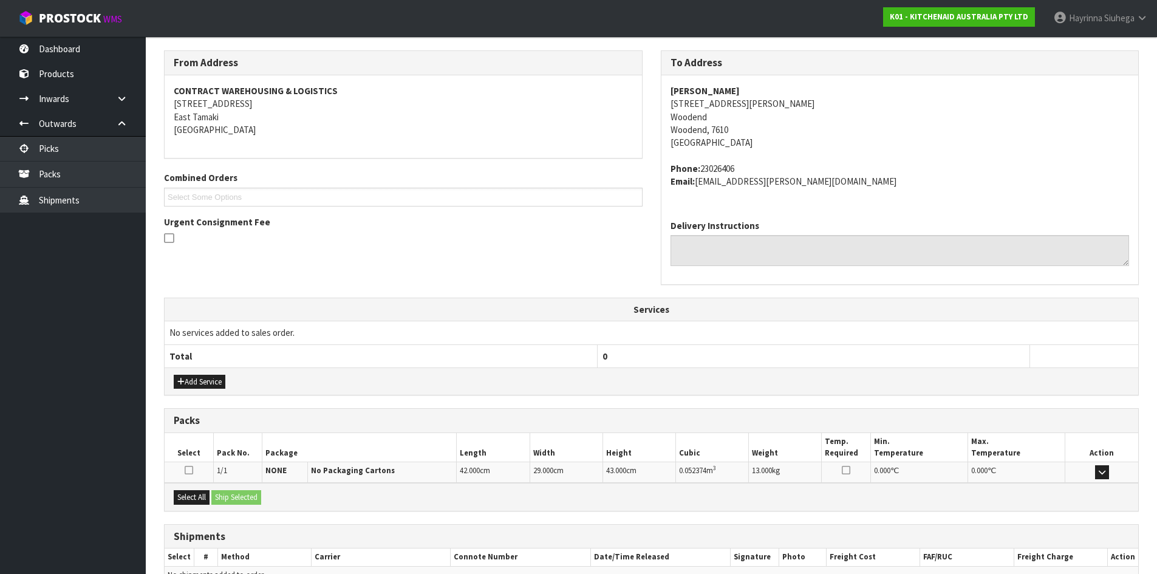
scroll to position [257, 0]
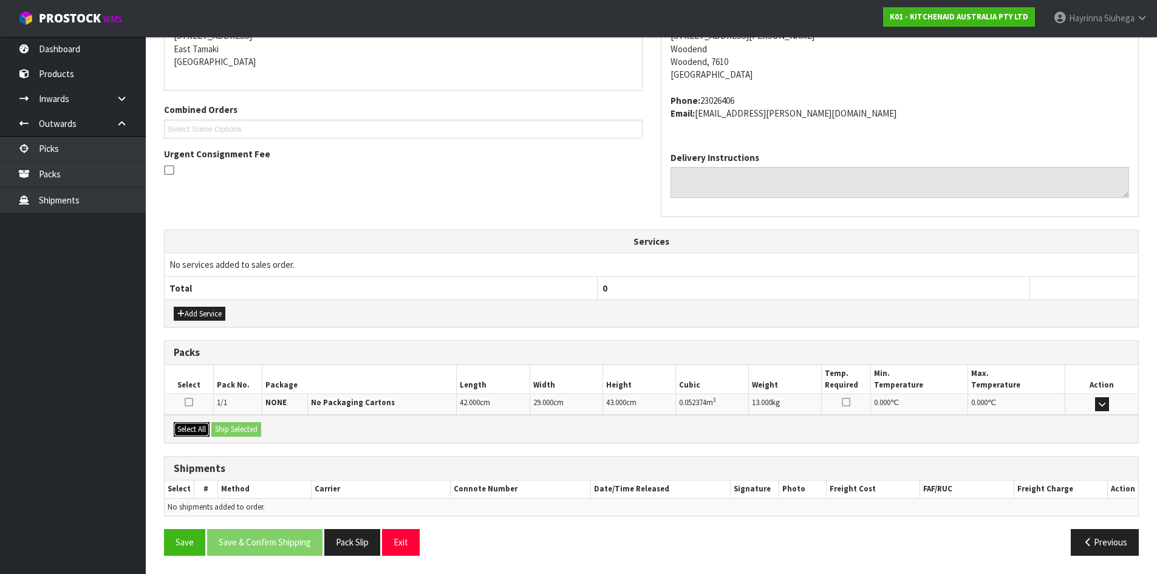
click at [202, 432] on button "Select All" at bounding box center [192, 429] width 36 height 15
click at [230, 432] on button "Ship Selected" at bounding box center [236, 429] width 50 height 15
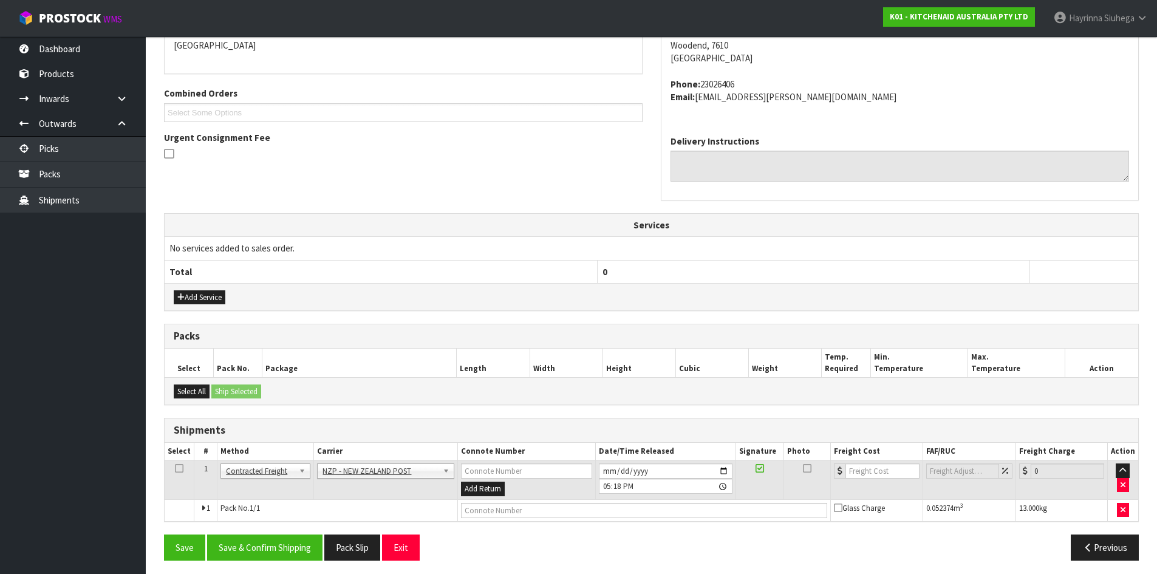
scroll to position [279, 0]
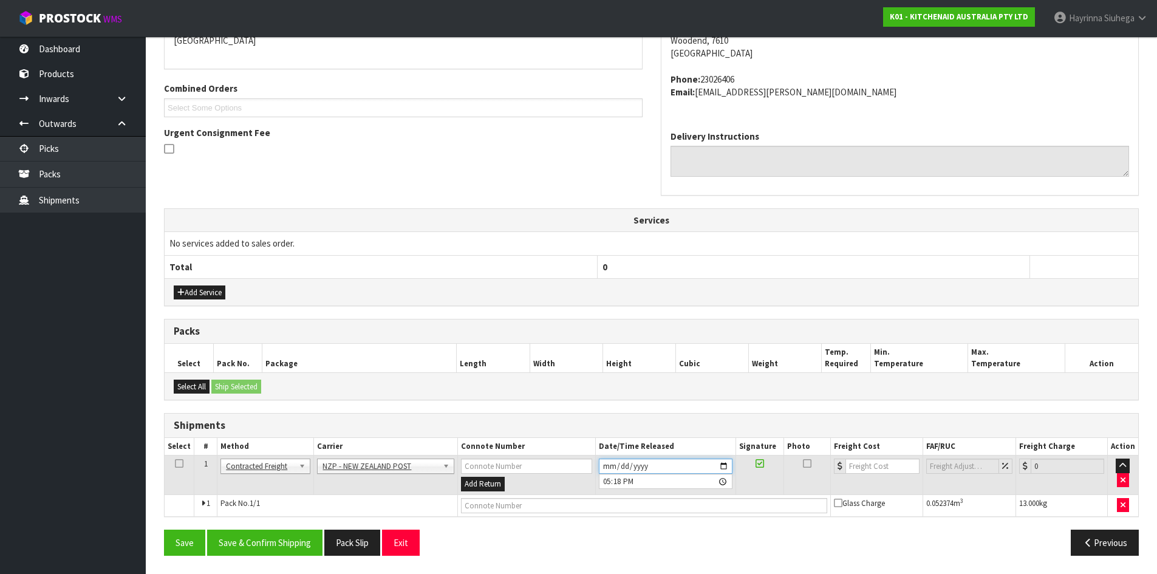
click at [606, 465] on input "2025-09-04" at bounding box center [666, 466] width 134 height 15
click at [310, 534] on button "Save & Confirm Shipping" at bounding box center [264, 543] width 115 height 26
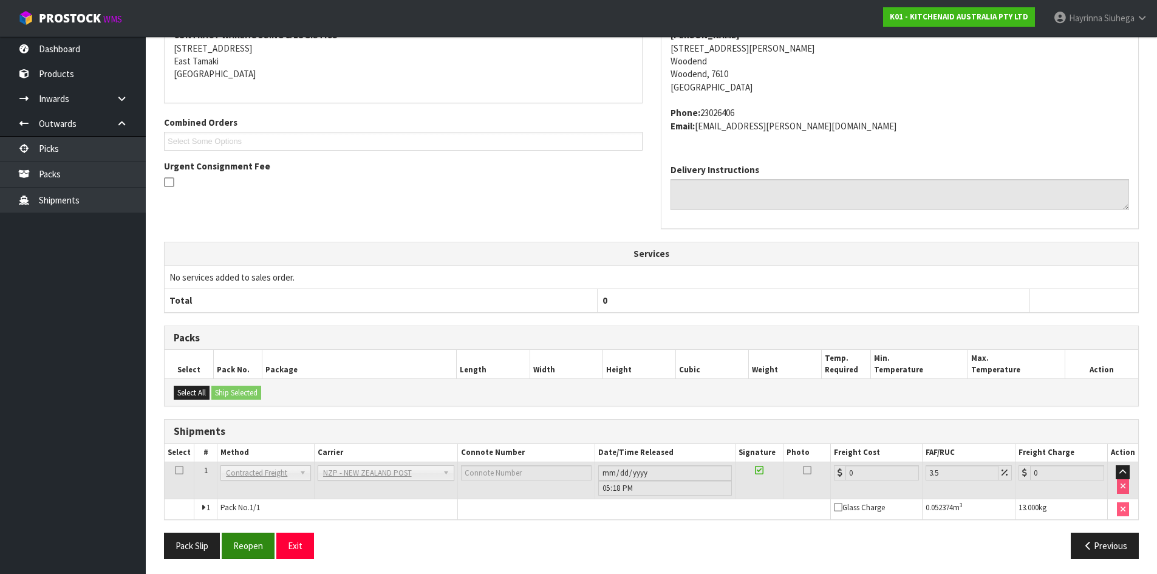
scroll to position [261, 0]
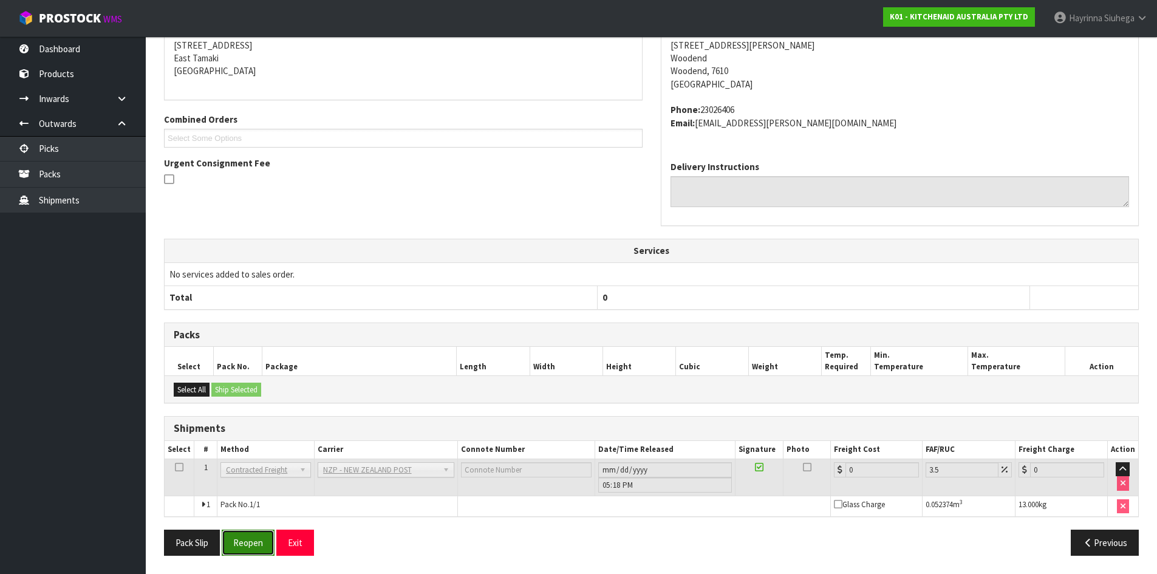
click at [253, 554] on button "Reopen" at bounding box center [248, 543] width 53 height 26
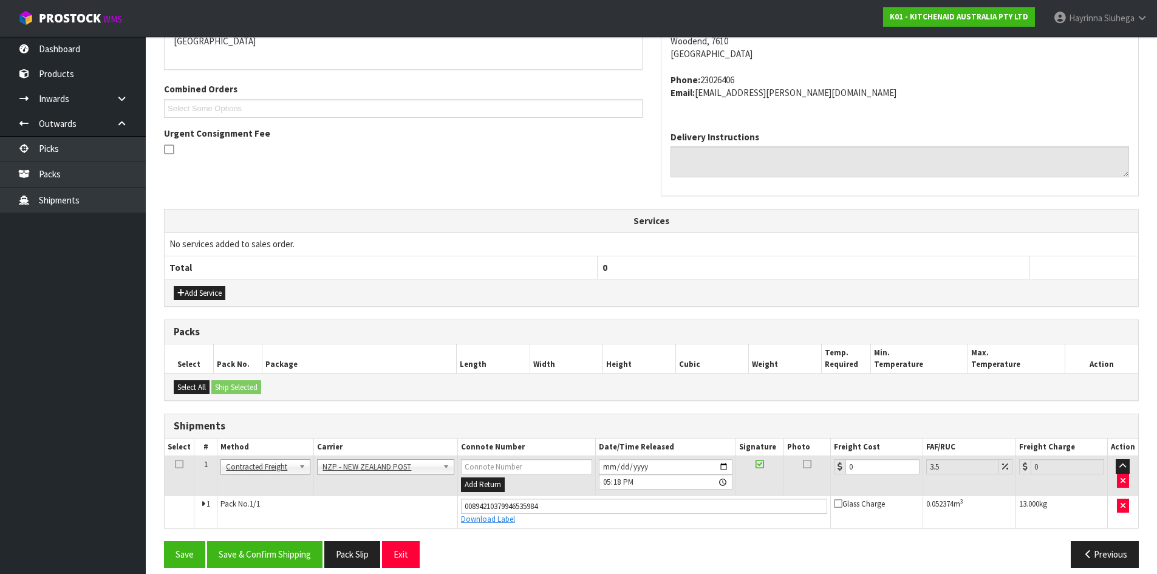
scroll to position [290, 0]
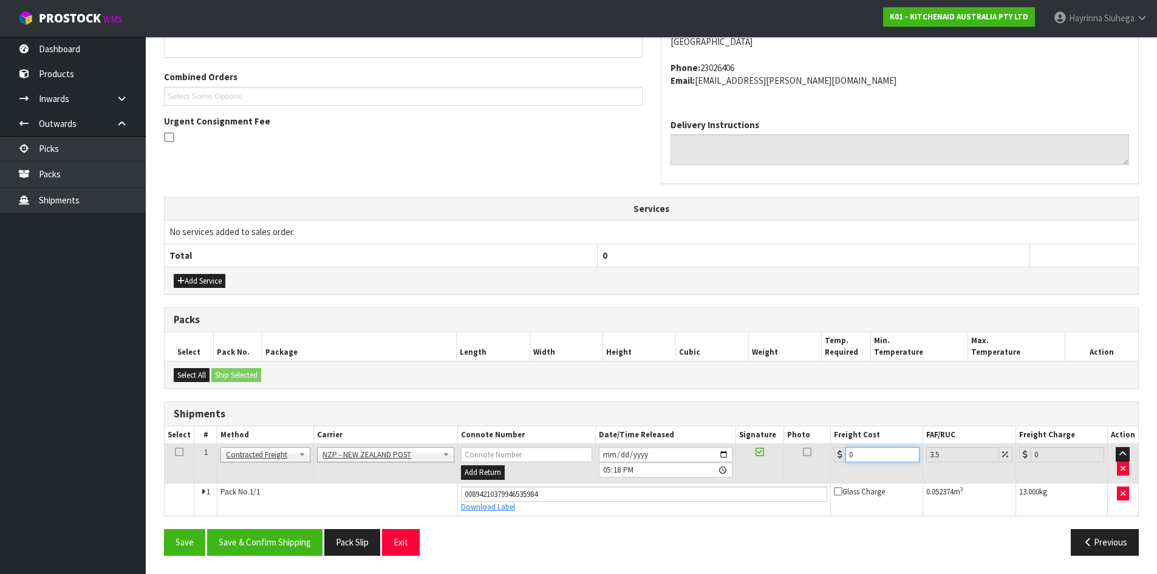
drag, startPoint x: 871, startPoint y: 455, endPoint x: 702, endPoint y: 465, distance: 169.7
click at [702, 465] on tr "1 Client Local Pickup Customer Local Pickup Company Freight Contracted Freight …" at bounding box center [651, 463] width 973 height 39
click at [164, 529] on button "Save" at bounding box center [184, 542] width 41 height 26
click at [279, 536] on button "Save & Confirm Shipping" at bounding box center [264, 542] width 115 height 26
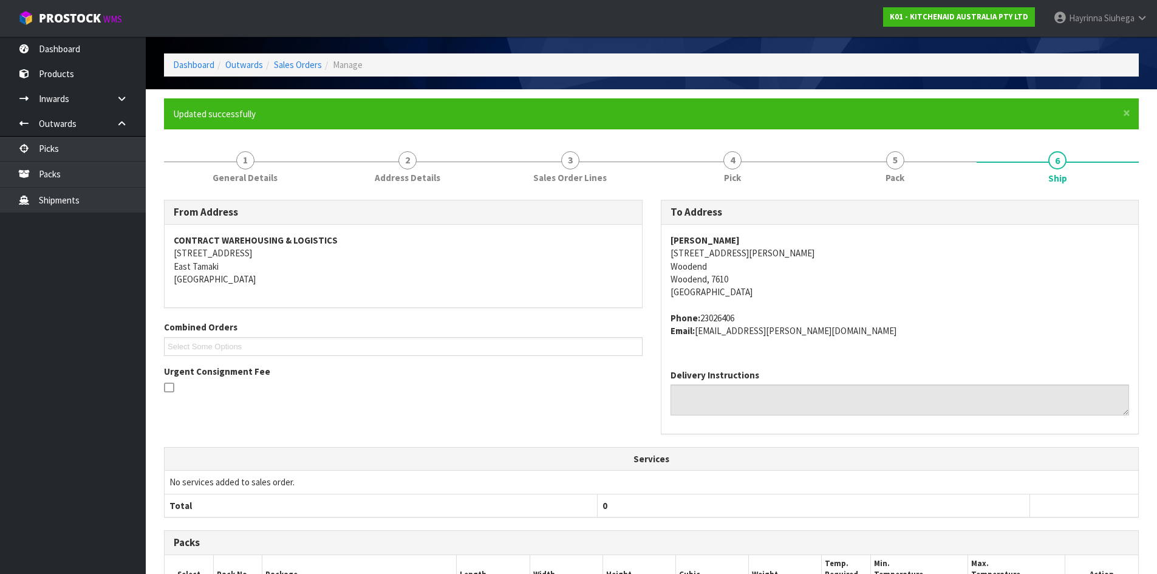
scroll to position [0, 0]
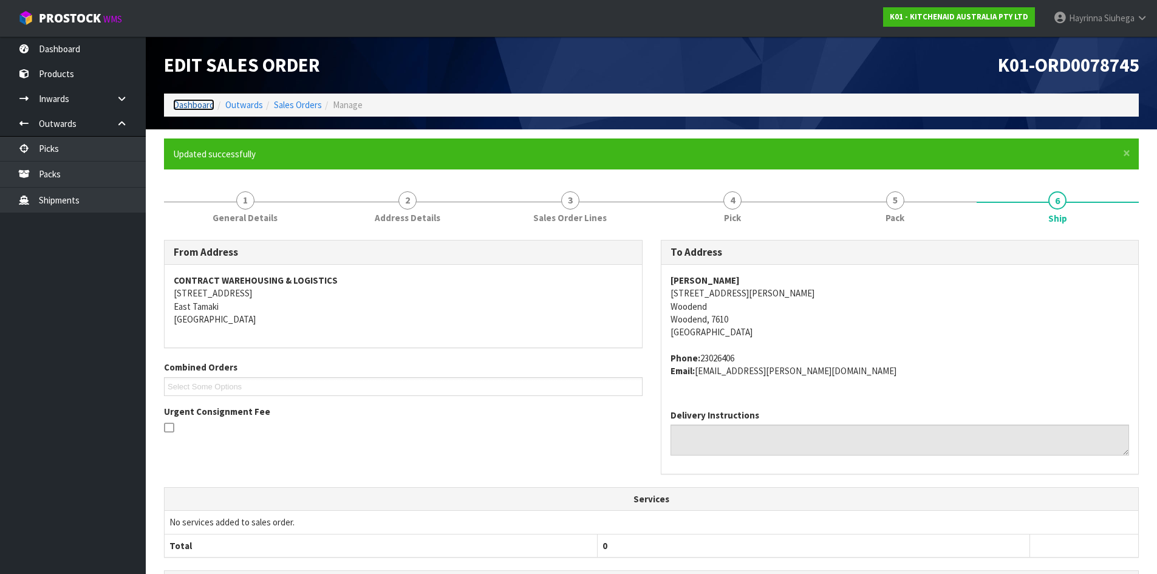
click at [199, 104] on link "Dashboard" at bounding box center [193, 105] width 41 height 12
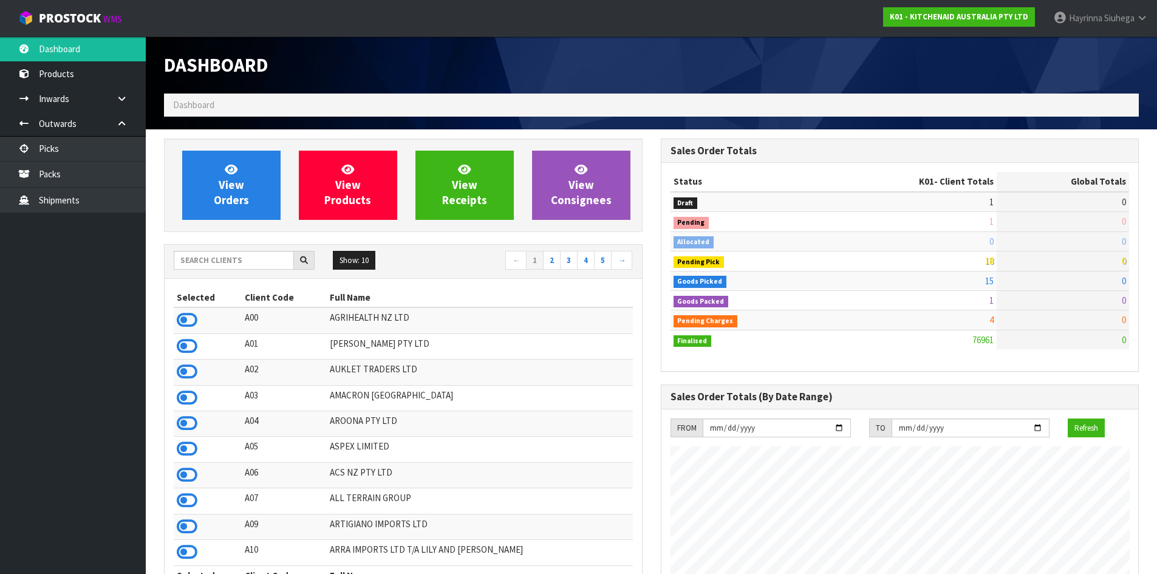
scroll to position [920, 496]
click at [221, 215] on link "View Orders" at bounding box center [231, 185] width 98 height 69
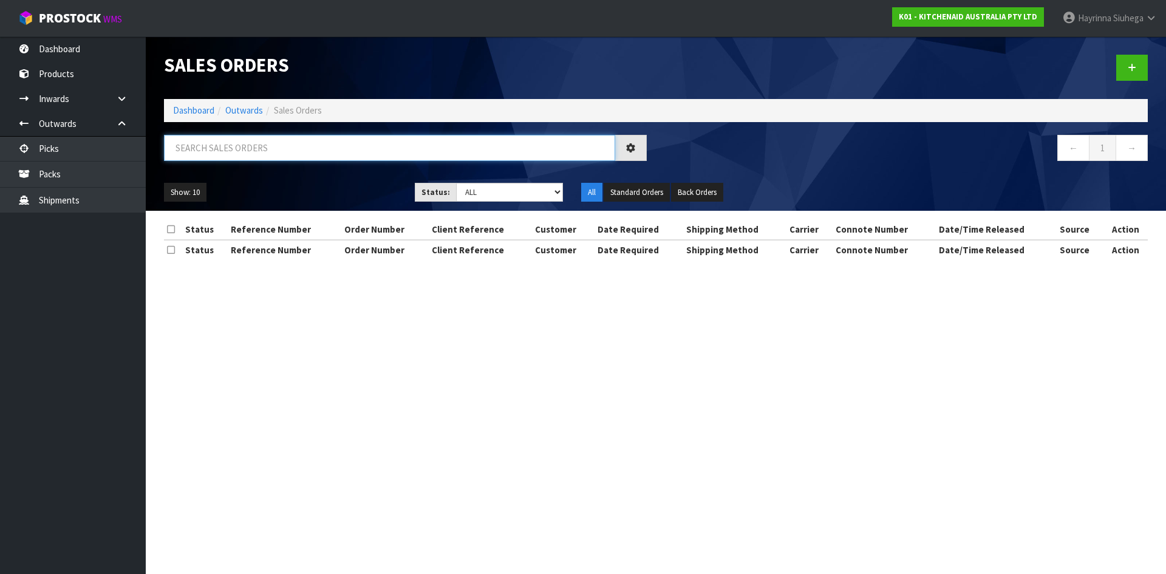
click at [215, 153] on input "text" at bounding box center [389, 148] width 451 height 26
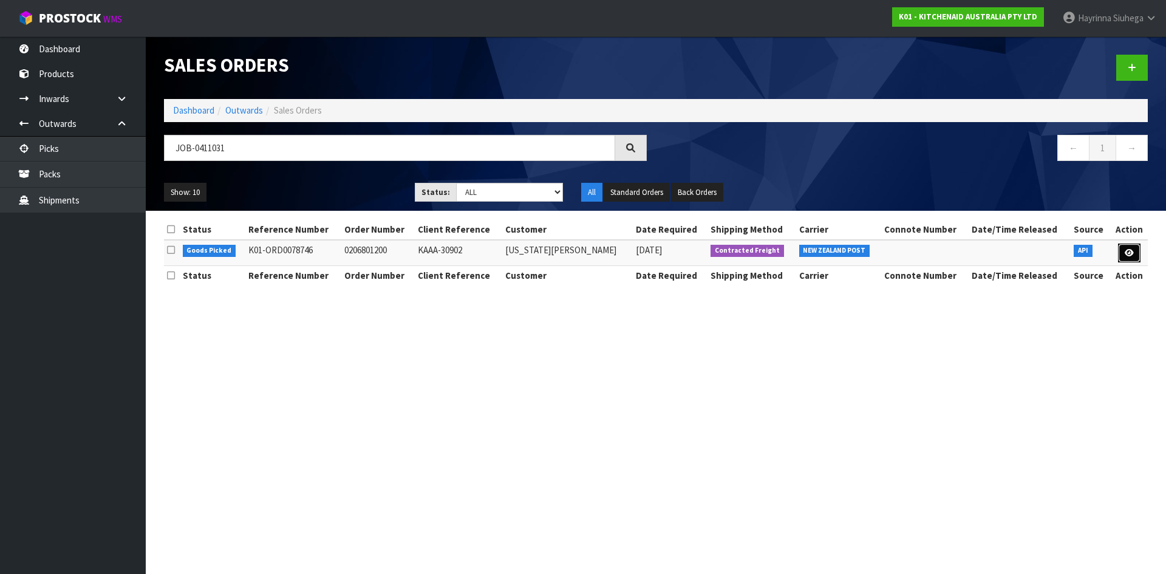
click at [1124, 257] on link at bounding box center [1129, 253] width 22 height 19
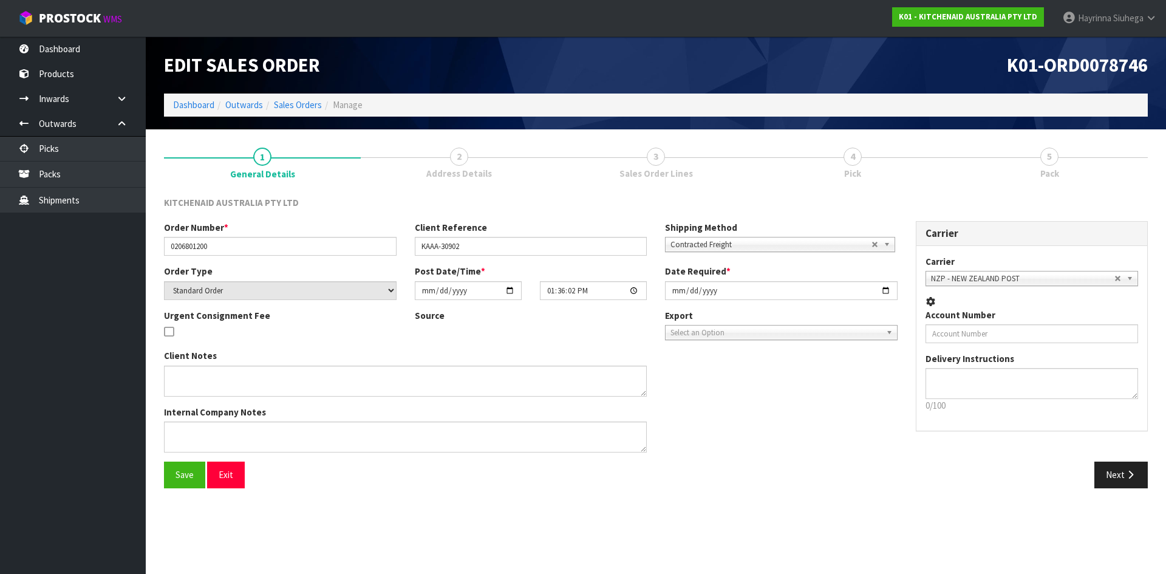
click at [924, 157] on div at bounding box center [852, 157] width 197 height 1
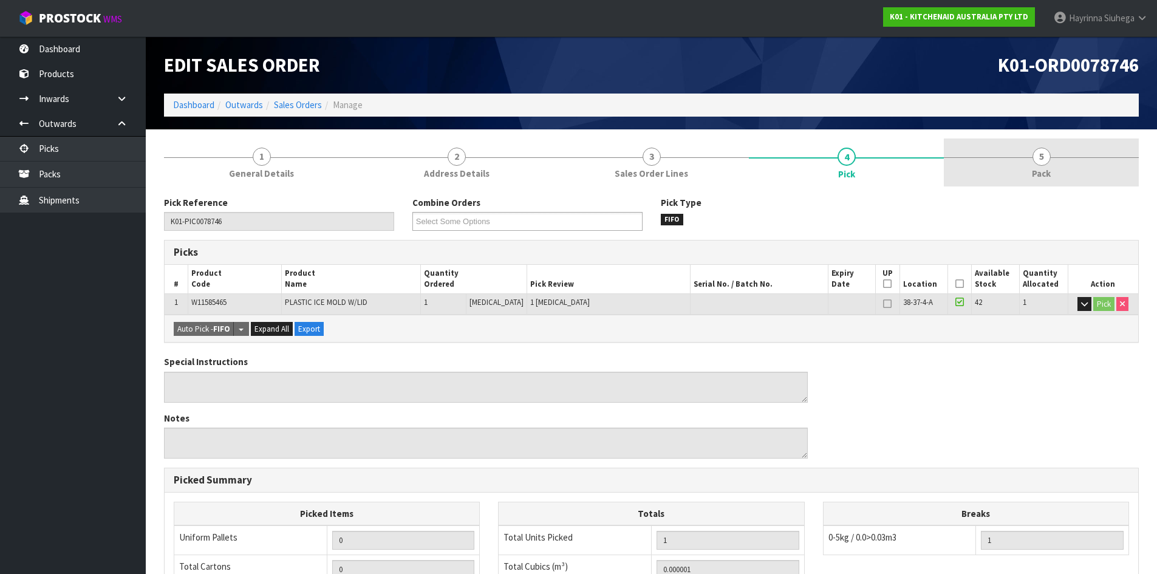
click at [1006, 160] on link "5 Pack" at bounding box center [1041, 162] width 195 height 48
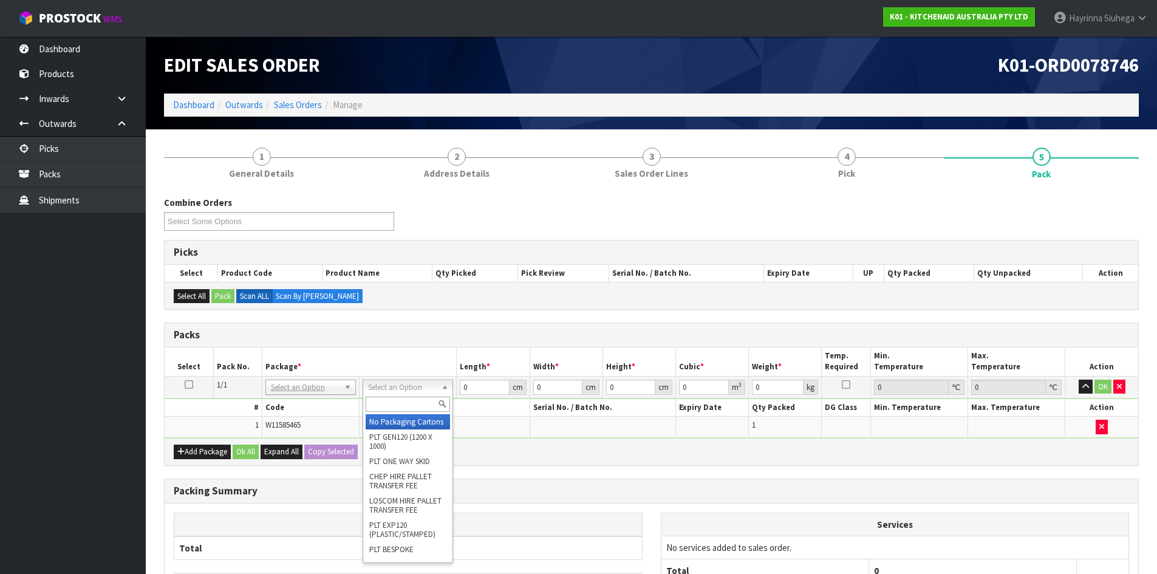
click at [394, 398] on input "text" at bounding box center [408, 404] width 84 height 15
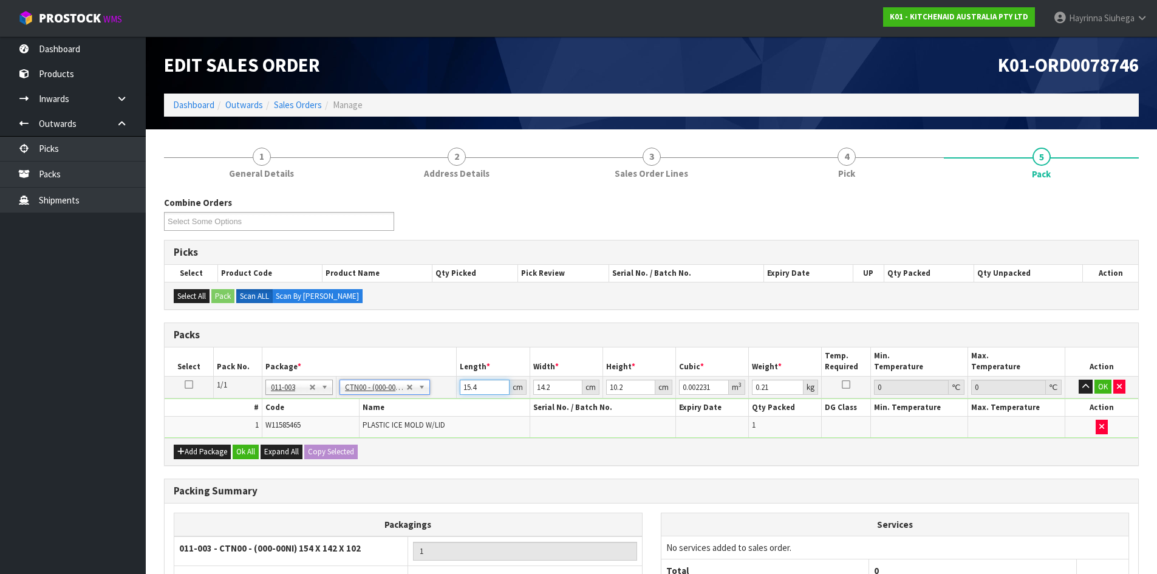
click at [468, 385] on input "15.4" at bounding box center [484, 387] width 49 height 15
click button "OK" at bounding box center [1102, 387] width 17 height 15
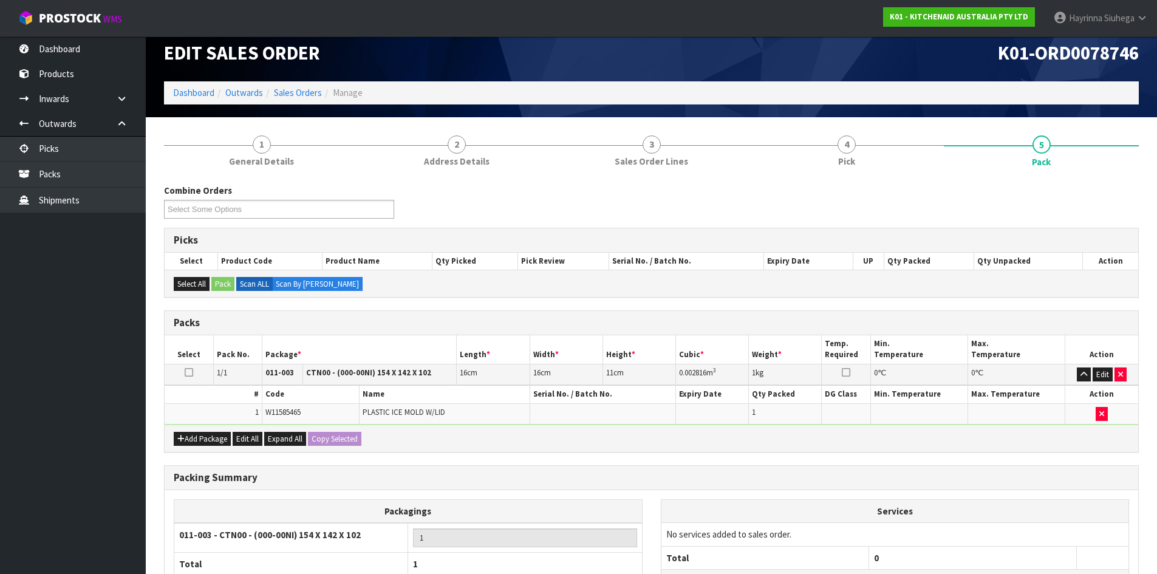
scroll to position [121, 0]
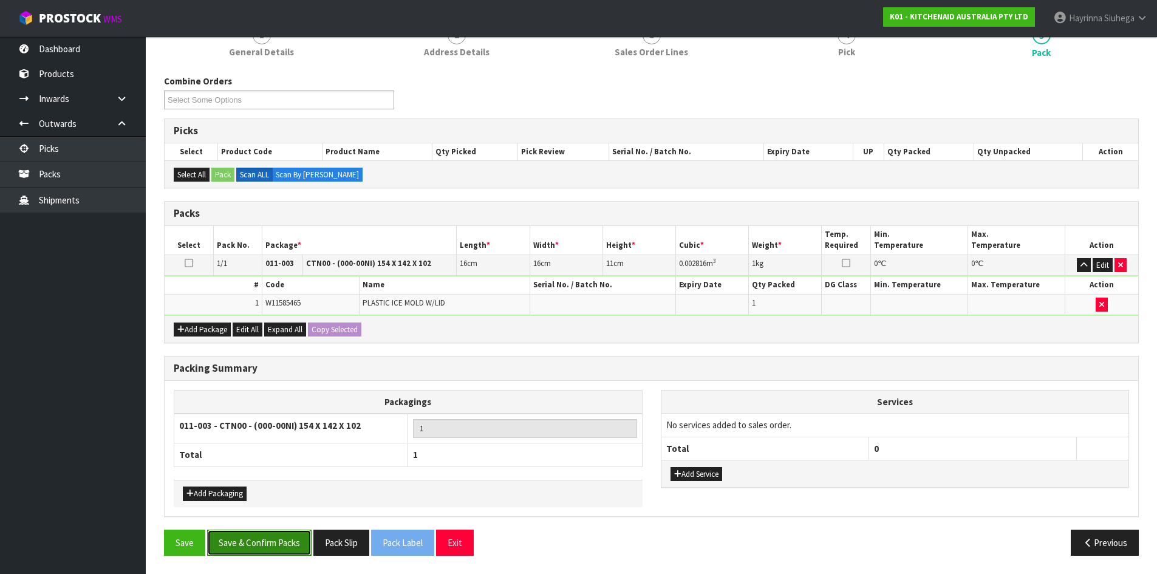
click at [281, 539] on button "Save & Confirm Packs" at bounding box center [259, 543] width 104 height 26
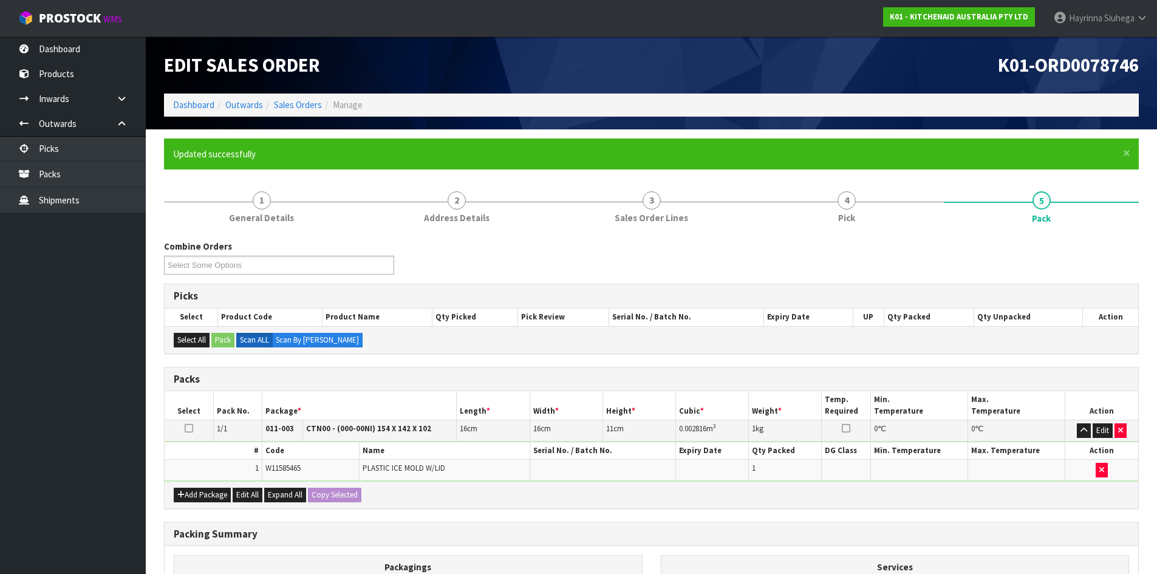
scroll to position [99, 0]
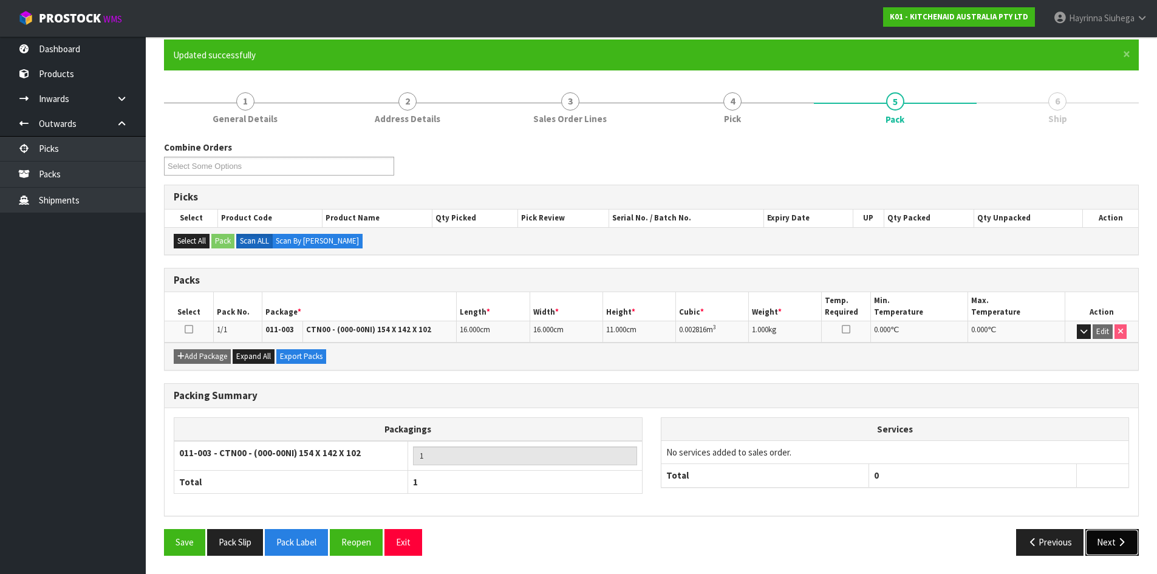
click at [1107, 535] on button "Next" at bounding box center [1111, 542] width 53 height 26
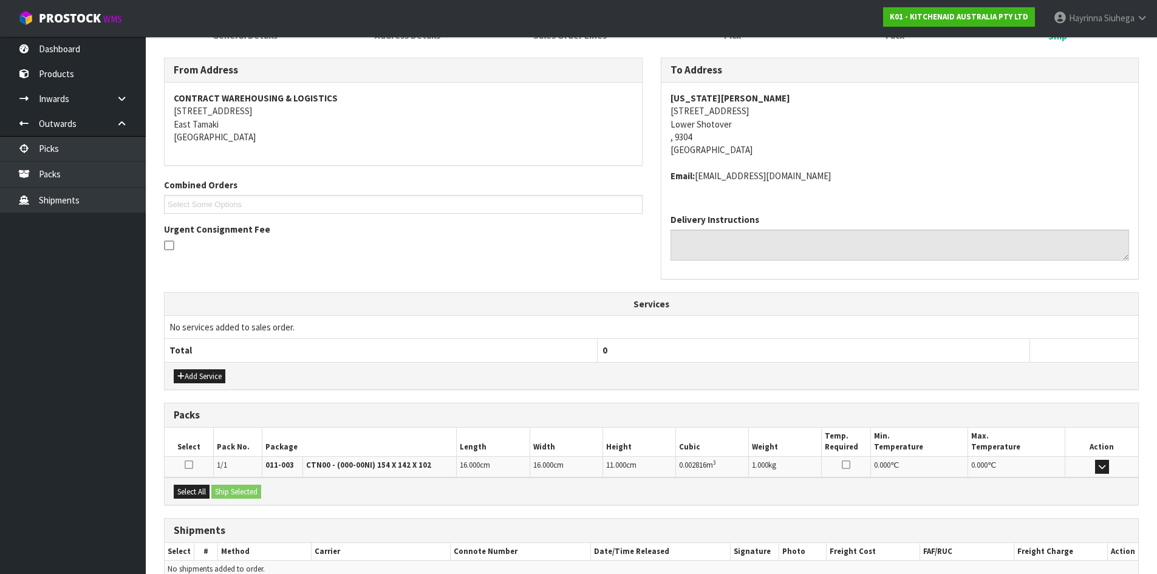
scroll to position [244, 0]
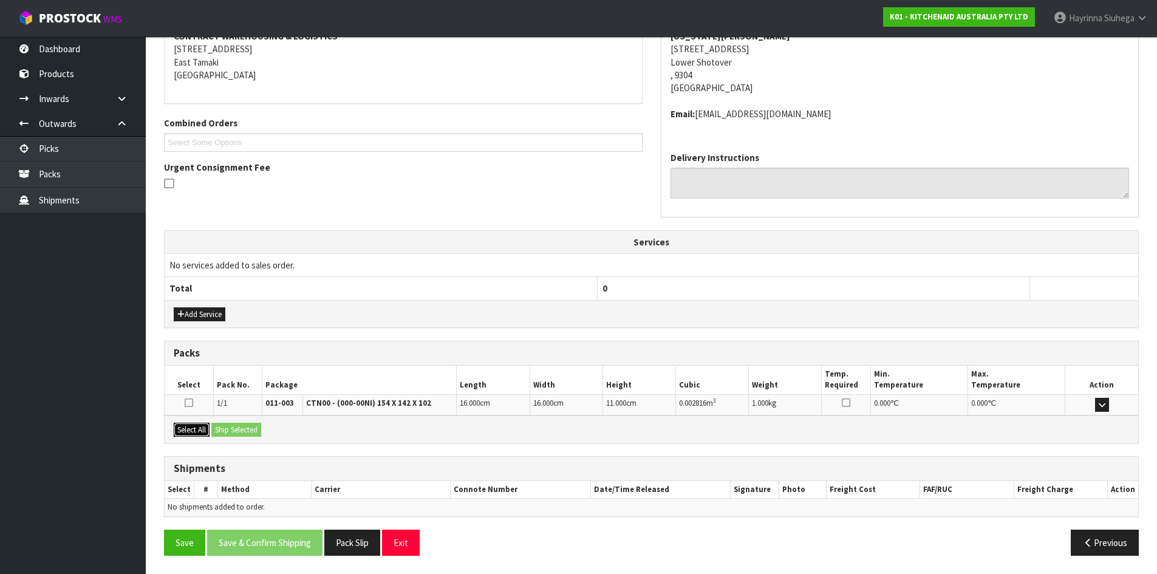
click at [202, 432] on button "Select All" at bounding box center [192, 430] width 36 height 15
click at [250, 420] on div "Select All Ship Selected" at bounding box center [651, 428] width 973 height 27
click at [247, 426] on button "Ship Selected" at bounding box center [236, 430] width 50 height 15
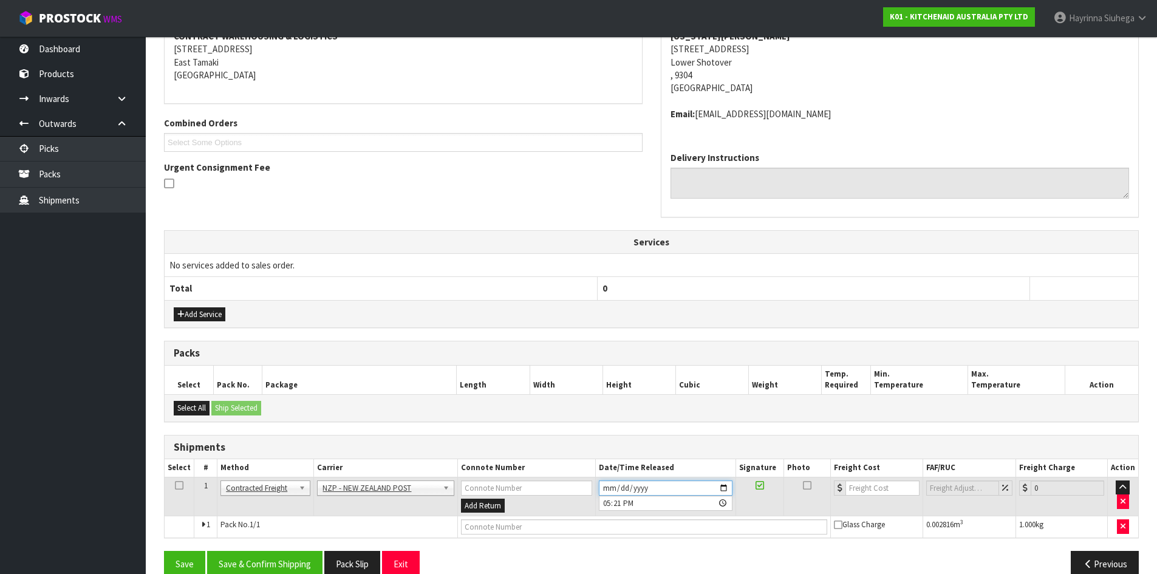
click at [609, 488] on input "2025-09-04" at bounding box center [666, 487] width 134 height 15
click at [281, 551] on button "Save & Confirm Shipping" at bounding box center [264, 564] width 115 height 26
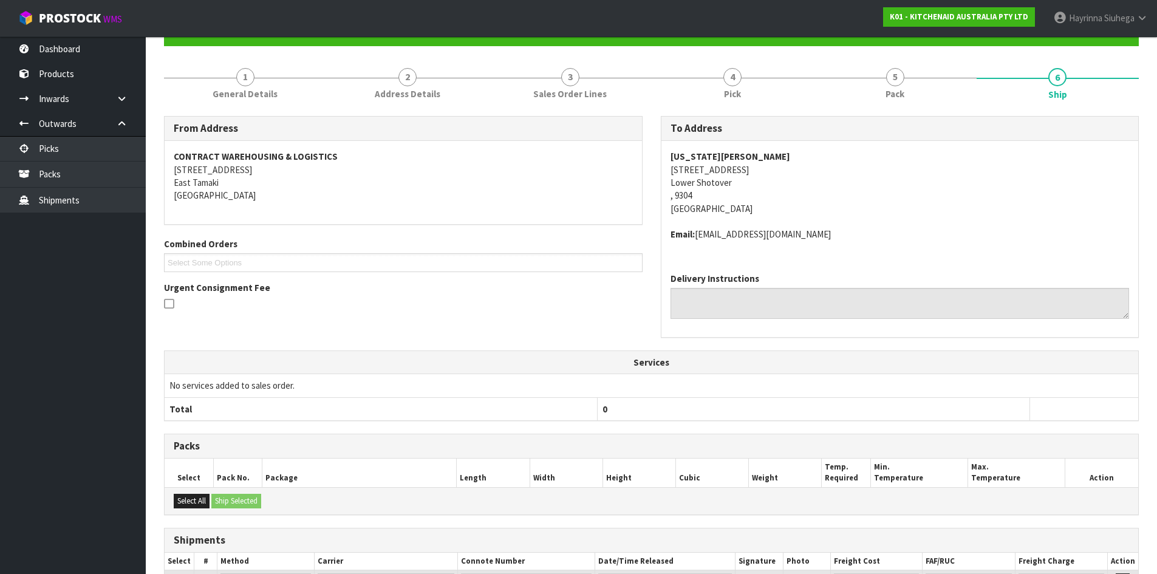
scroll to position [248, 0]
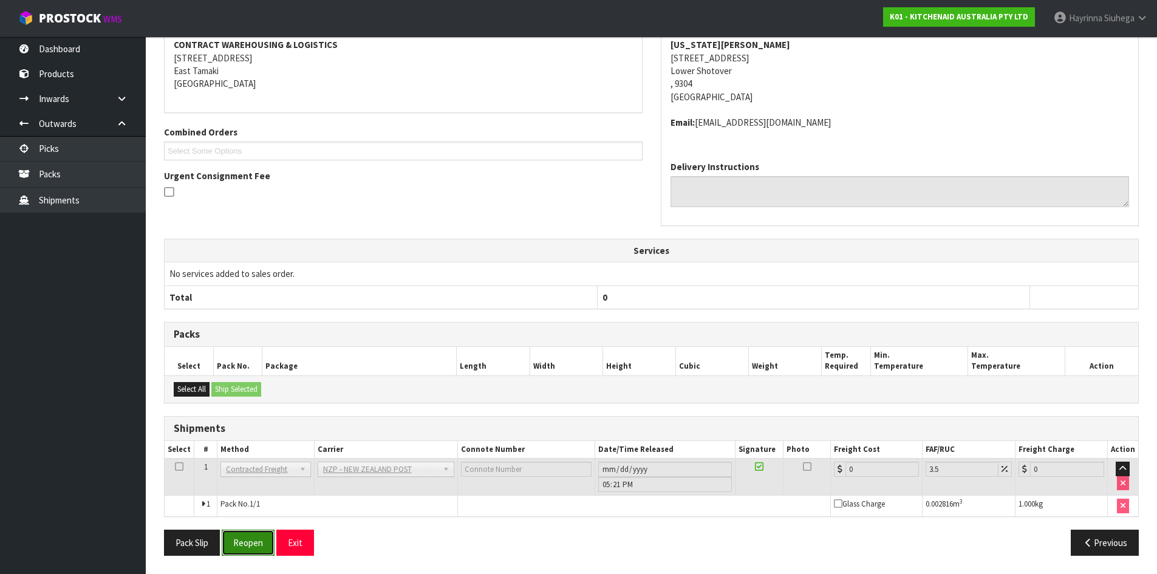
click at [244, 541] on button "Reopen" at bounding box center [248, 543] width 53 height 26
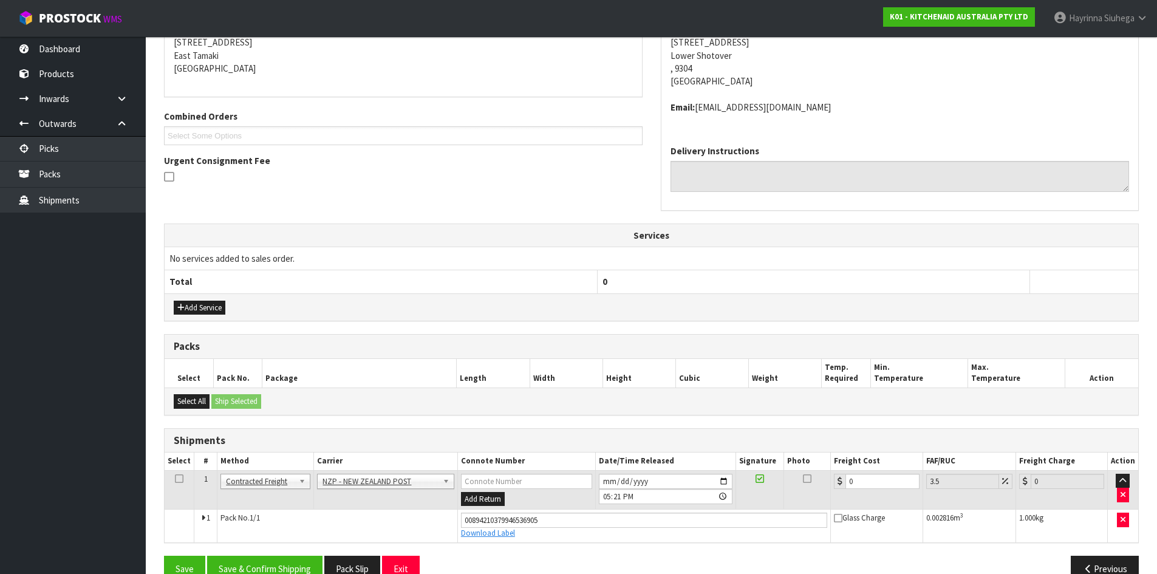
scroll to position [277, 0]
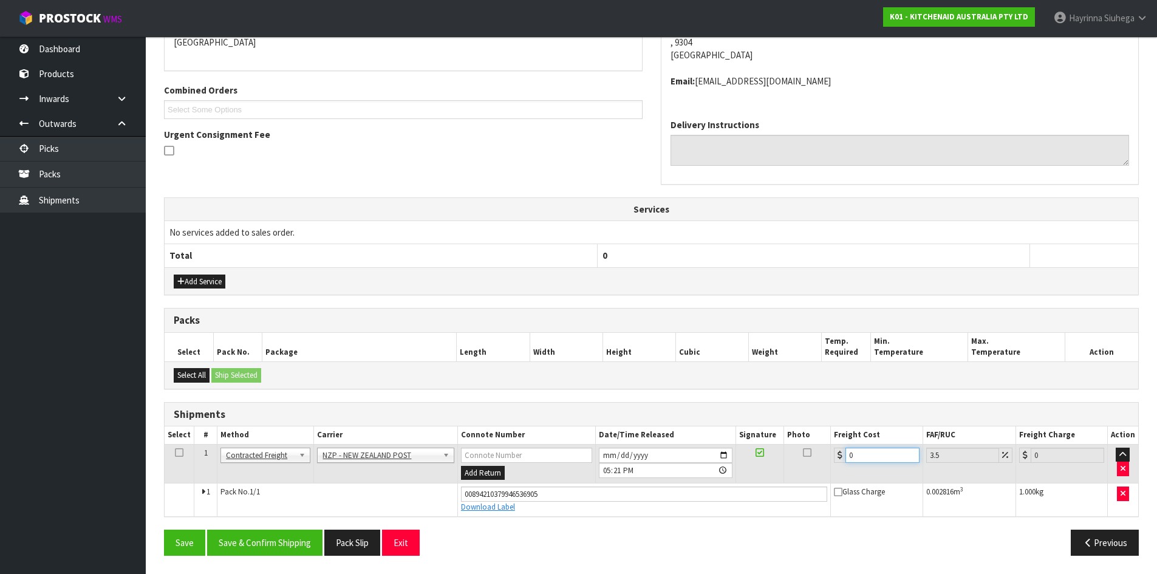
drag, startPoint x: 865, startPoint y: 455, endPoint x: 754, endPoint y: 465, distance: 111.5
click at [786, 458] on tr "1 Client Local Pickup Customer Local Pickup Company Freight Contracted Freight …" at bounding box center [651, 463] width 973 height 39
click at [164, 530] on button "Save" at bounding box center [184, 543] width 41 height 26
click at [271, 534] on button "Save & Confirm Shipping" at bounding box center [264, 543] width 115 height 26
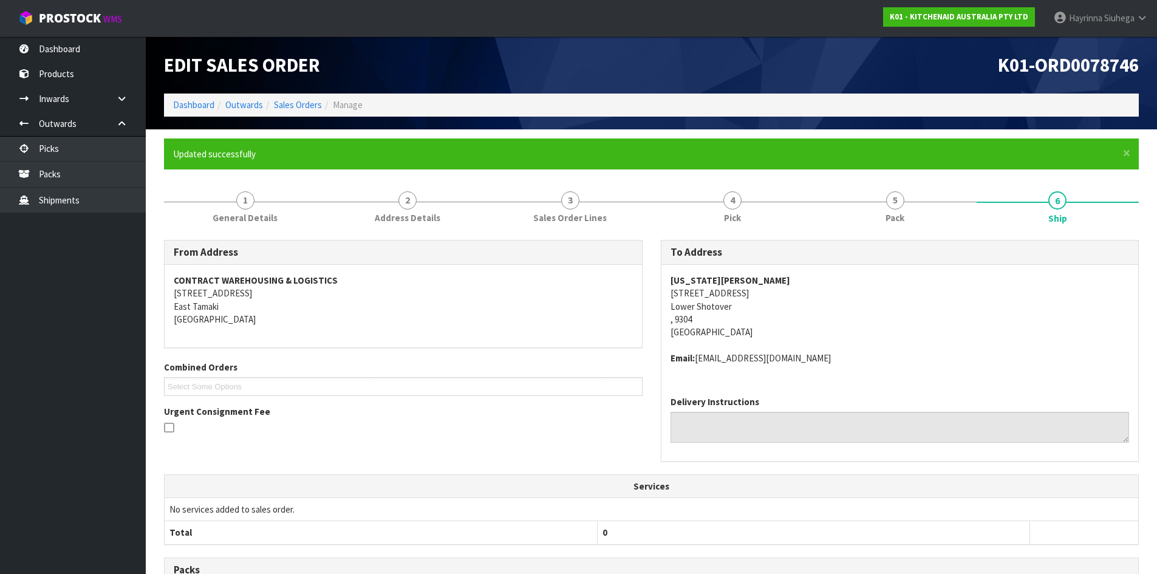
click at [199, 97] on ol "Dashboard Outwards Sales Orders Manage" at bounding box center [651, 105] width 975 height 22
click at [199, 100] on link "Dashboard" at bounding box center [193, 105] width 41 height 12
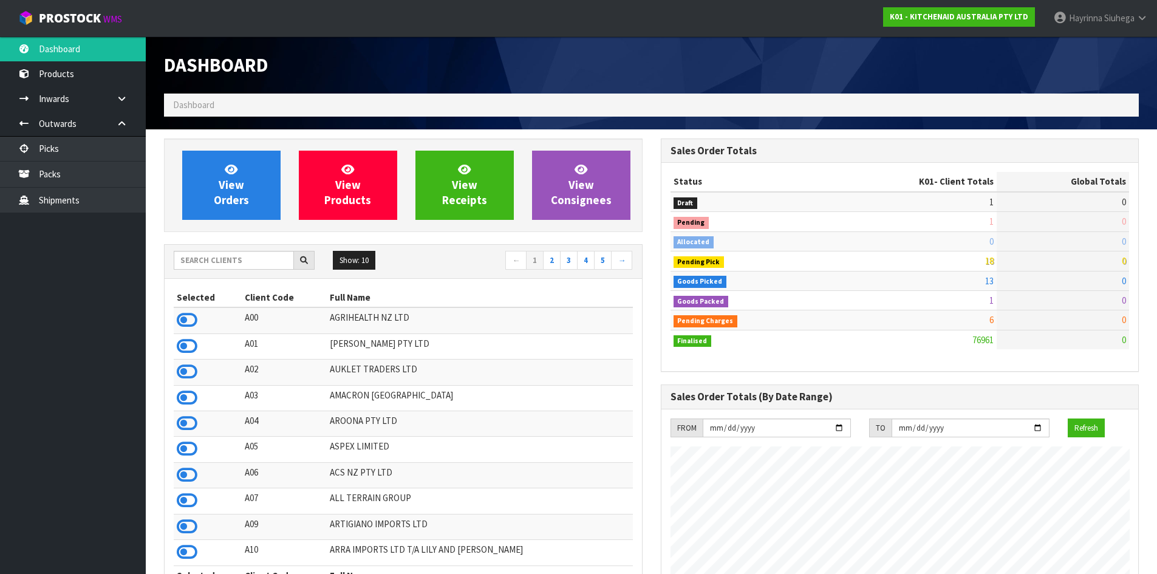
scroll to position [920, 496]
click at [248, 199] on link "View Orders" at bounding box center [231, 185] width 98 height 69
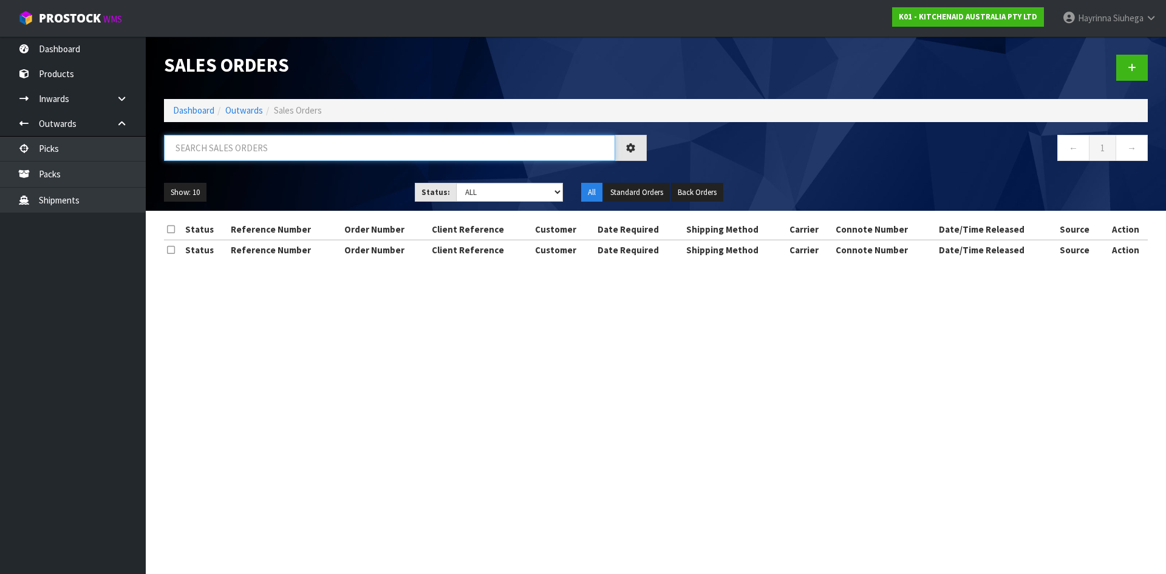
click at [255, 154] on input "text" at bounding box center [389, 148] width 451 height 26
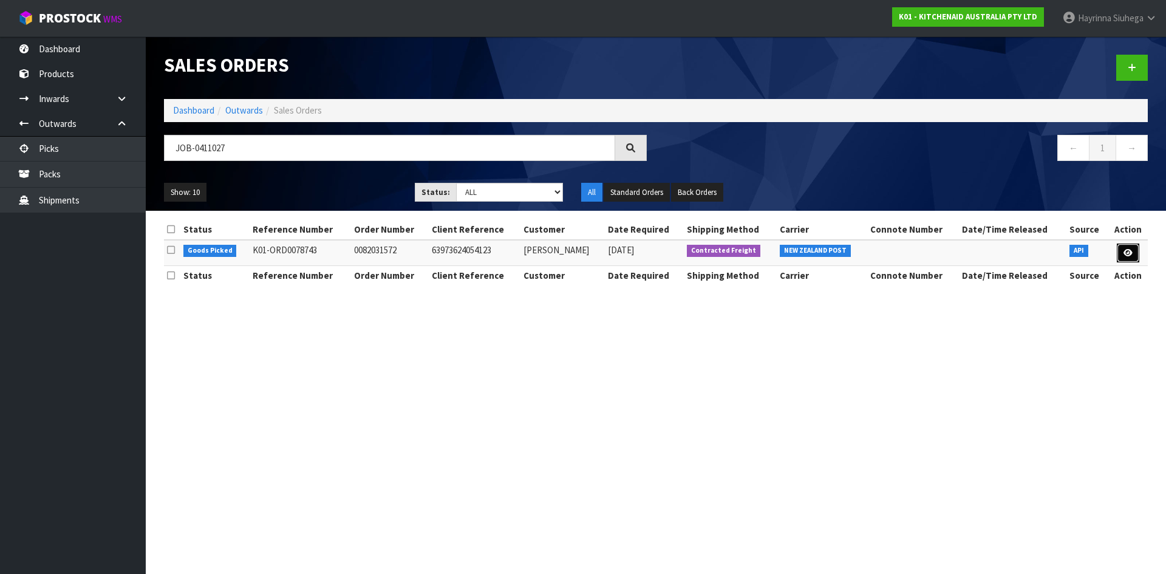
click at [1127, 250] on icon at bounding box center [1127, 253] width 9 height 8
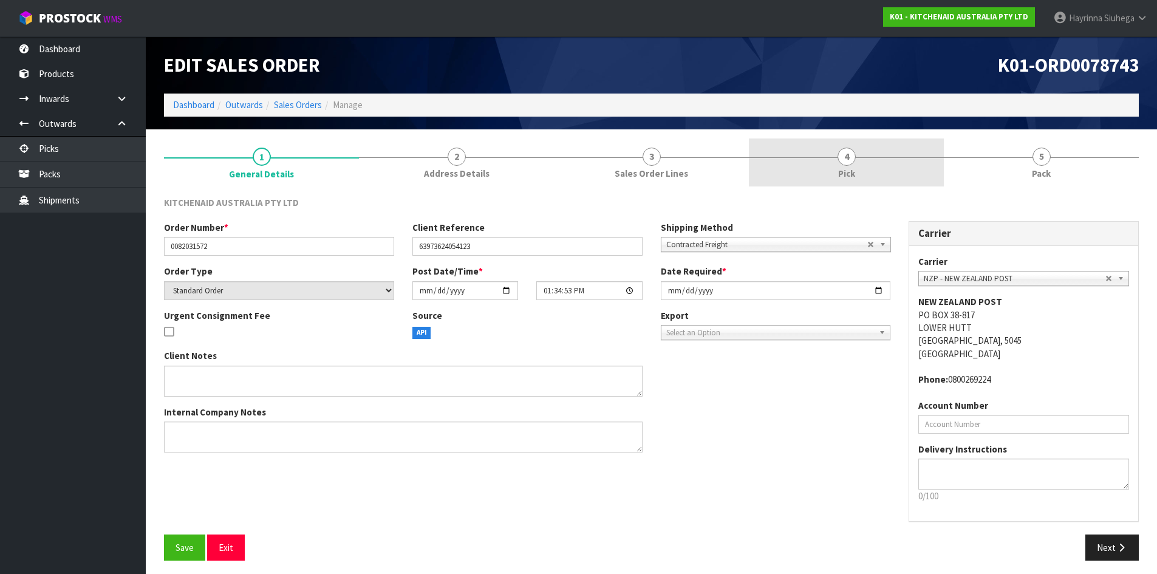
click at [912, 177] on link "4 Pick" at bounding box center [846, 162] width 195 height 48
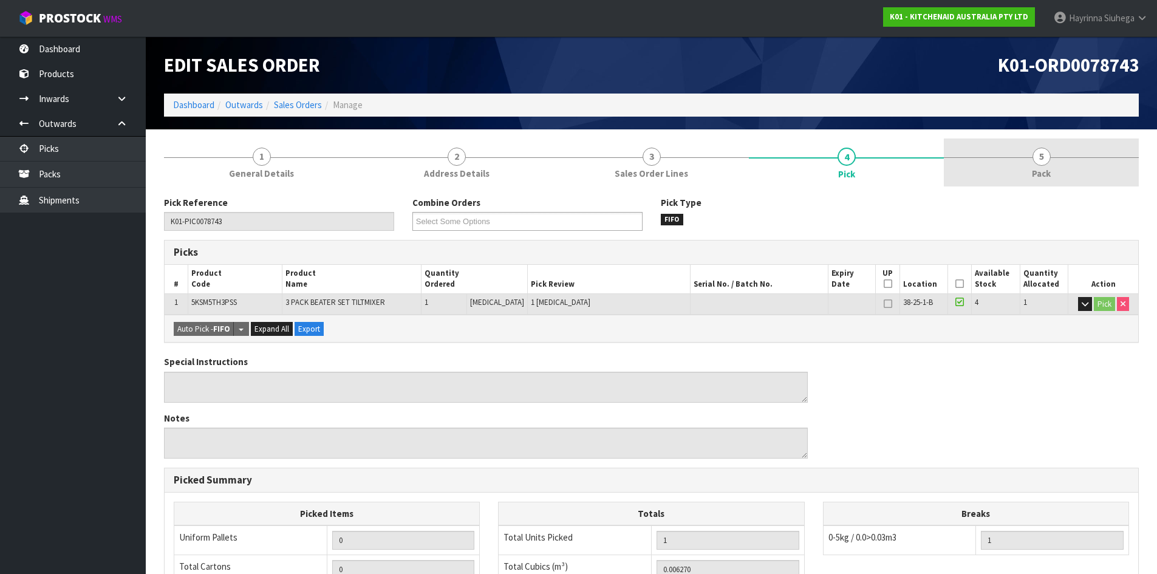
click at [1048, 165] on link "5 Pack" at bounding box center [1041, 162] width 195 height 48
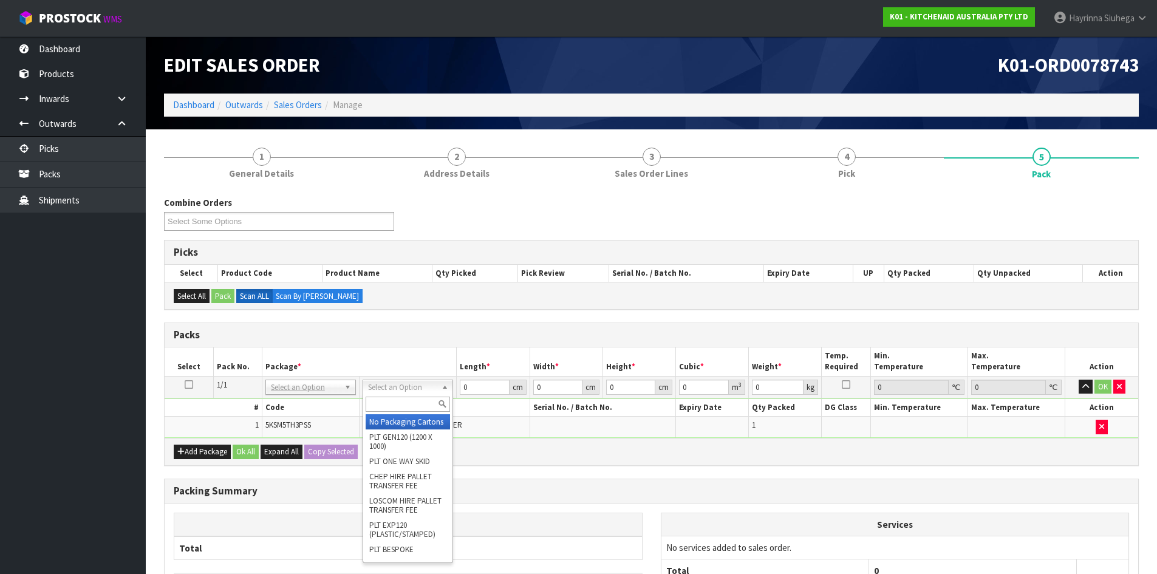
click at [392, 400] on input "text" at bounding box center [408, 404] width 84 height 15
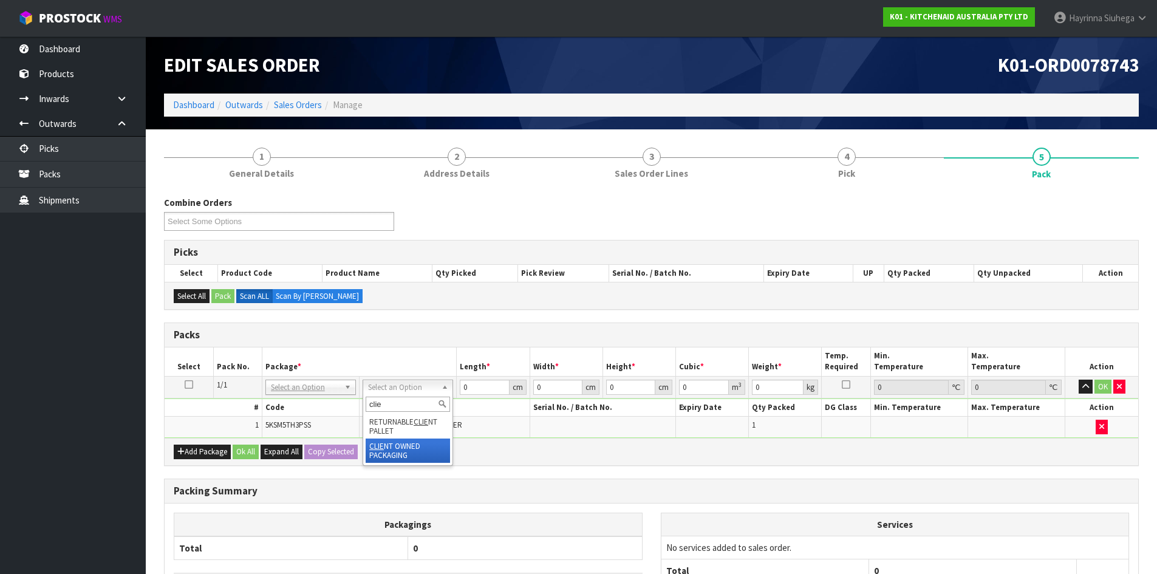
drag, startPoint x: 413, startPoint y: 451, endPoint x: 428, endPoint y: 445, distance: 16.6
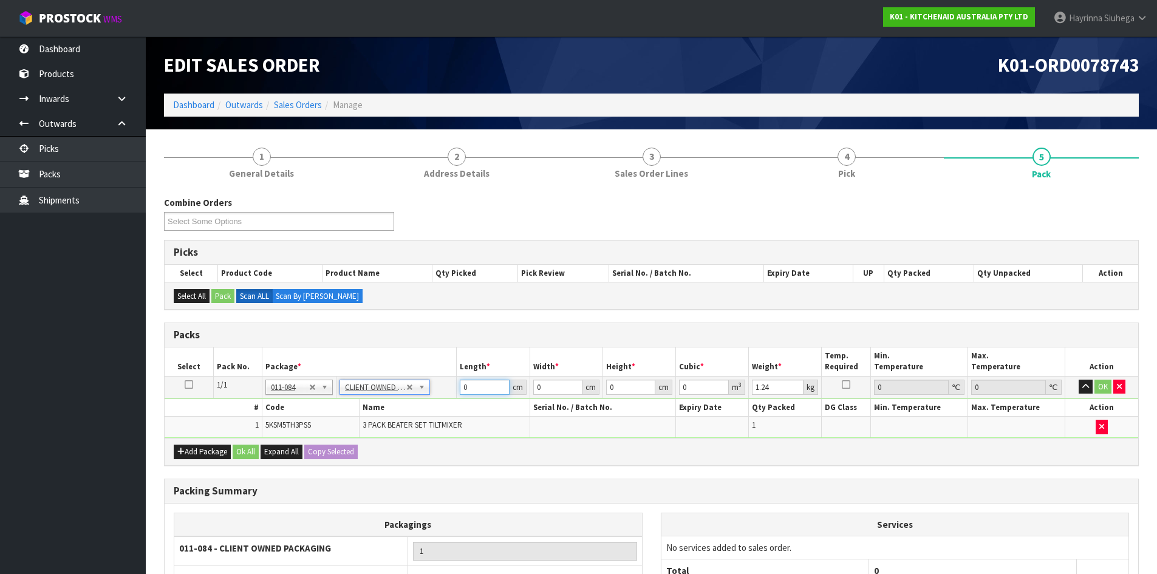
click at [460, 385] on input "0" at bounding box center [484, 387] width 49 height 15
drag, startPoint x: 460, startPoint y: 385, endPoint x: 1131, endPoint y: 394, distance: 671.7
click at [460, 384] on input "0" at bounding box center [484, 387] width 49 height 15
click button "OK" at bounding box center [1102, 387] width 17 height 15
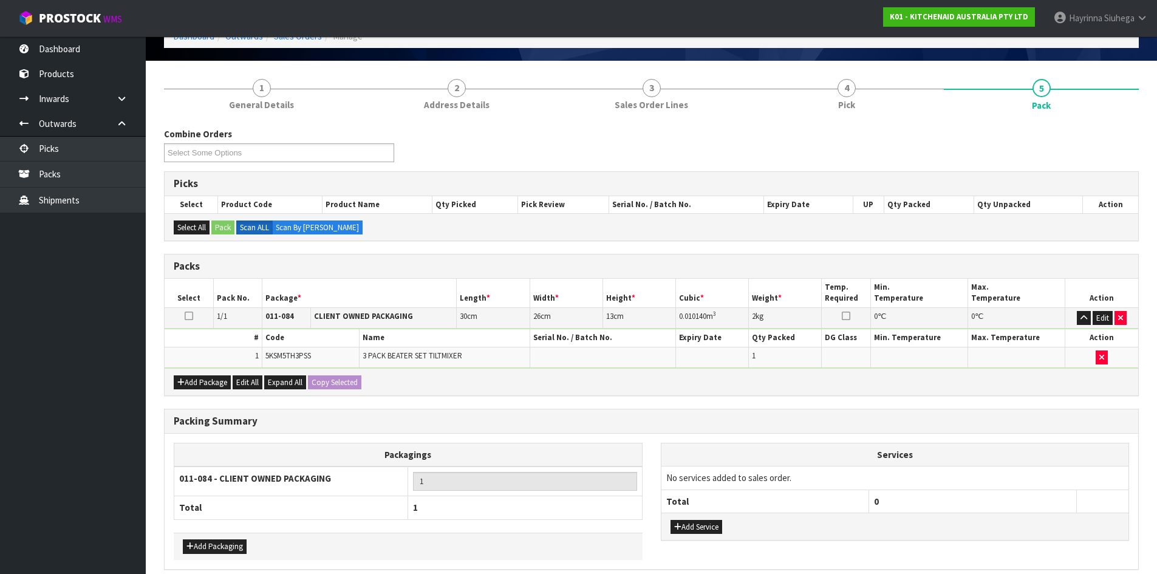
scroll to position [121, 0]
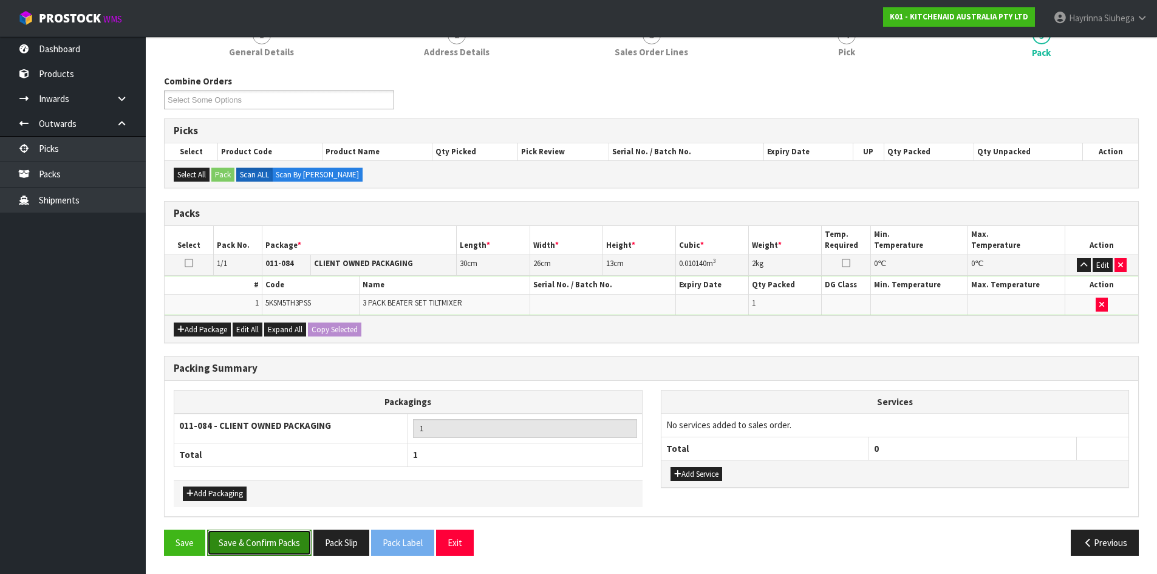
click at [274, 537] on button "Save & Confirm Packs" at bounding box center [259, 543] width 104 height 26
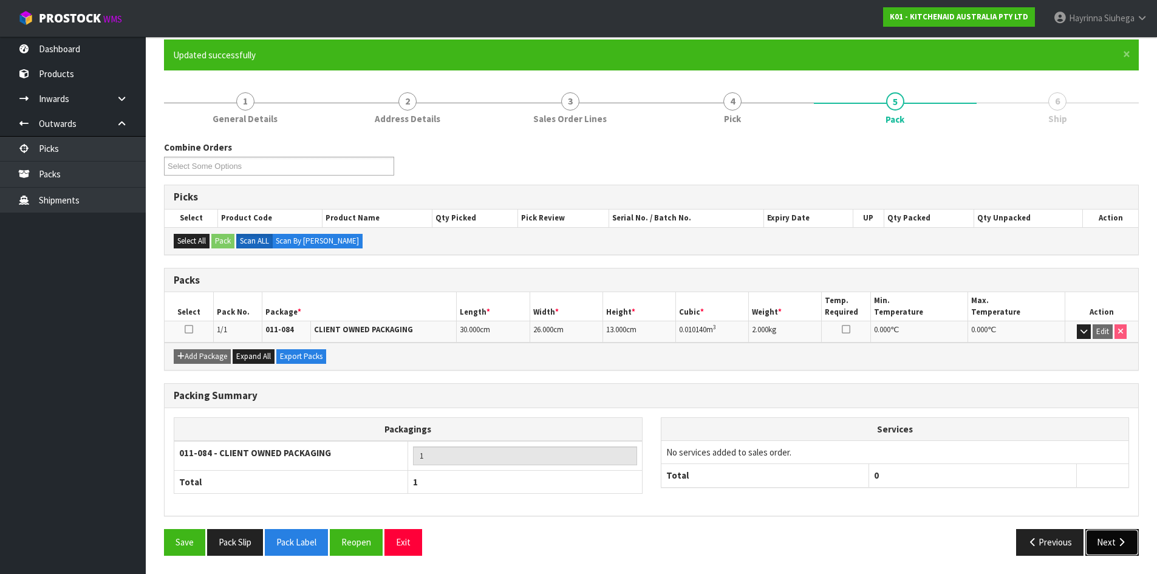
click at [1117, 541] on icon "button" at bounding box center [1122, 541] width 12 height 9
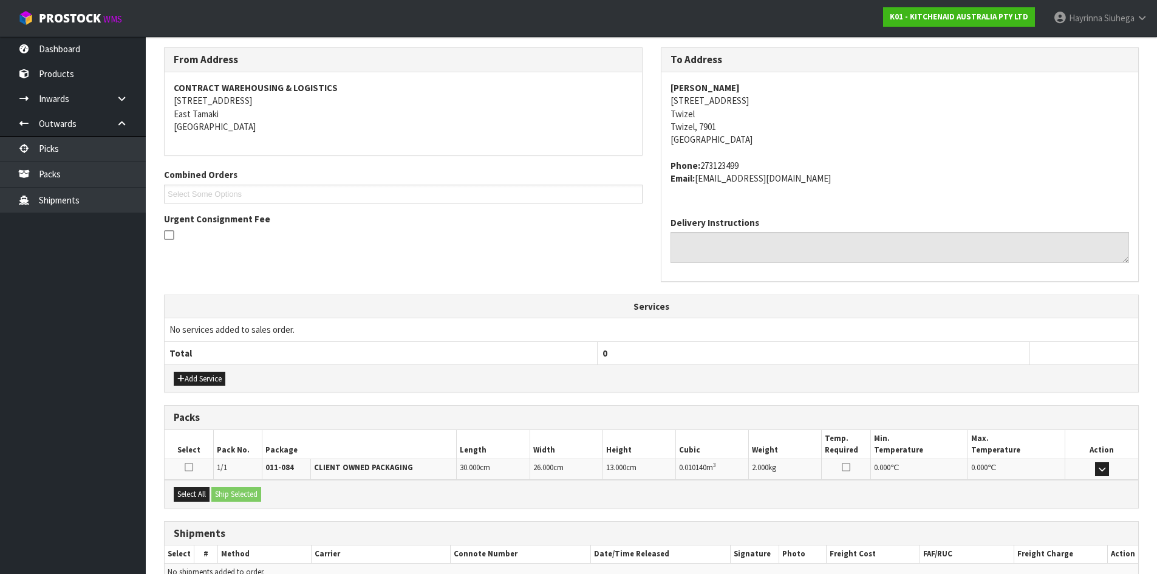
scroll to position [257, 0]
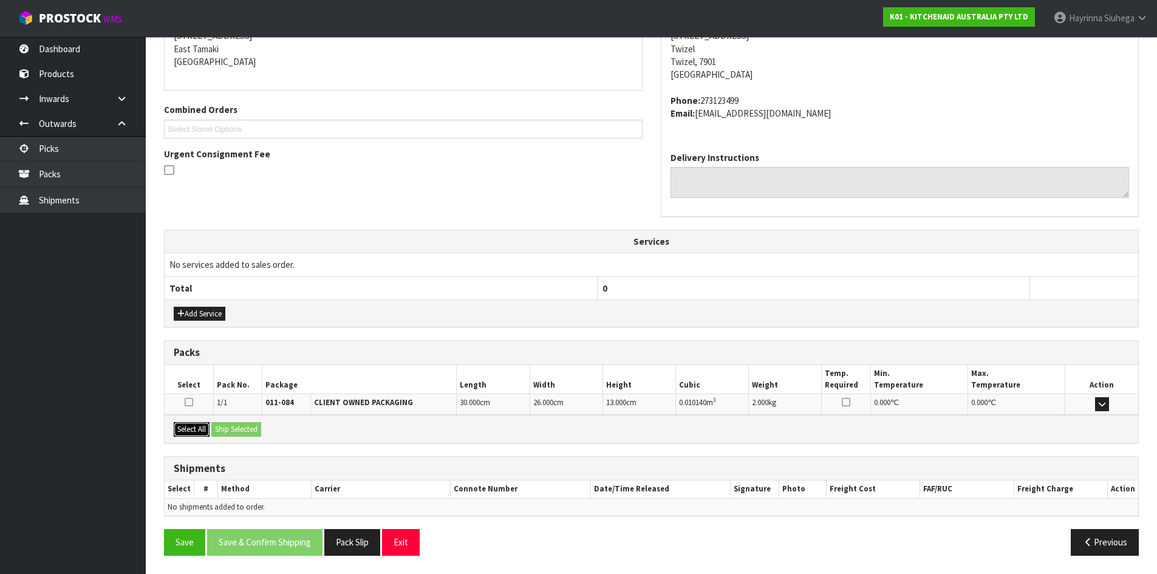
click at [199, 428] on button "Select All" at bounding box center [192, 429] width 36 height 15
click at [259, 428] on button "Ship Selected" at bounding box center [236, 429] width 50 height 15
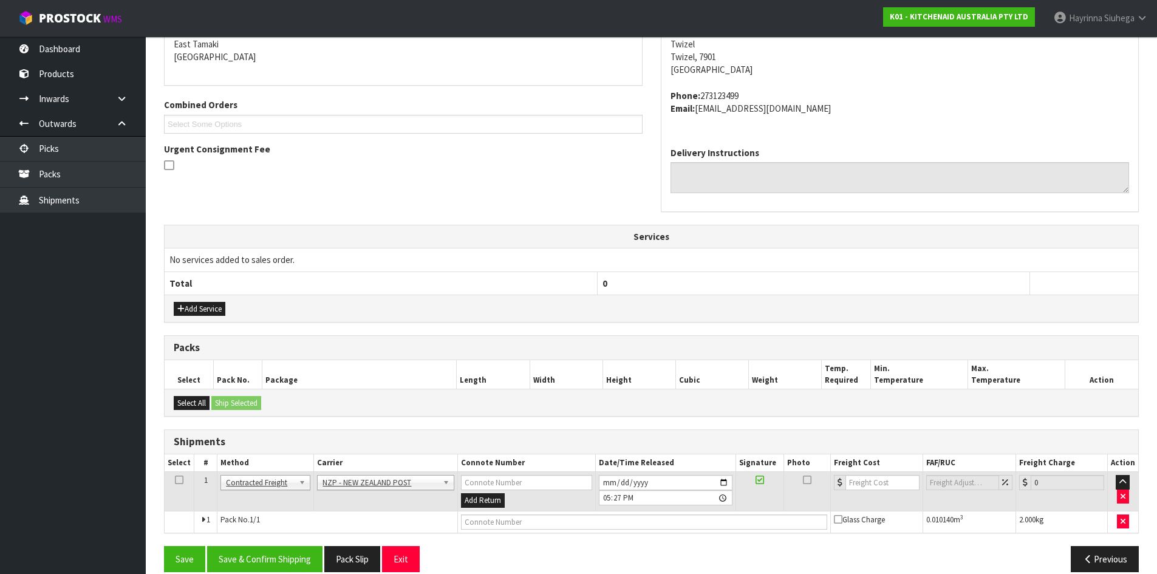
scroll to position [279, 0]
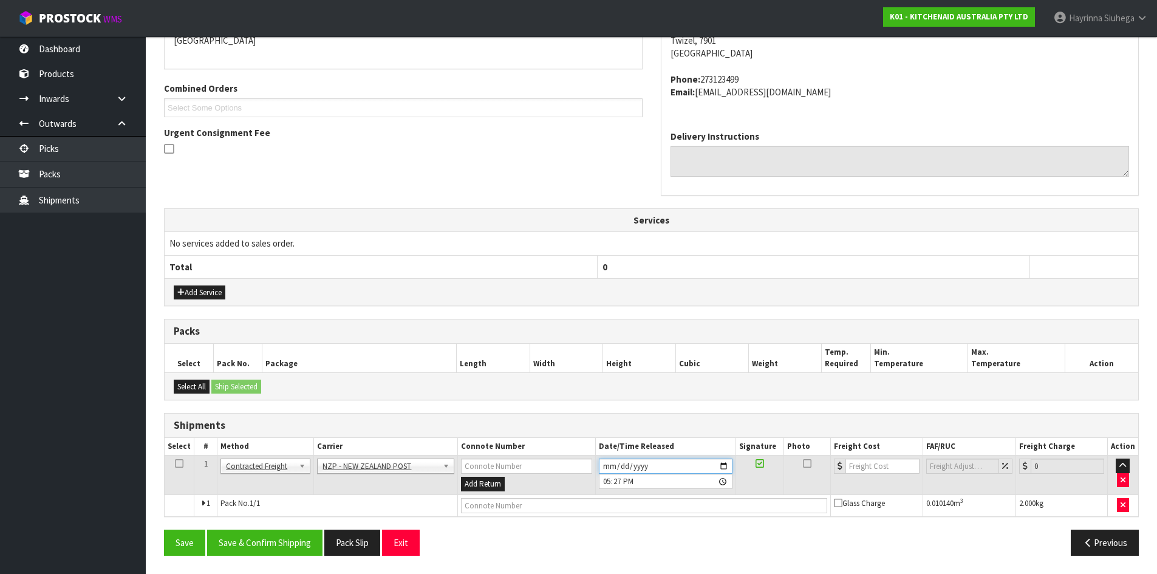
click at [615, 465] on input "2025-09-04" at bounding box center [666, 466] width 134 height 15
click at [612, 463] on input "2025-09-04" at bounding box center [666, 466] width 134 height 15
click at [607, 463] on input "2025-09-04" at bounding box center [666, 466] width 134 height 15
click at [309, 534] on button "Save & Confirm Shipping" at bounding box center [264, 543] width 115 height 26
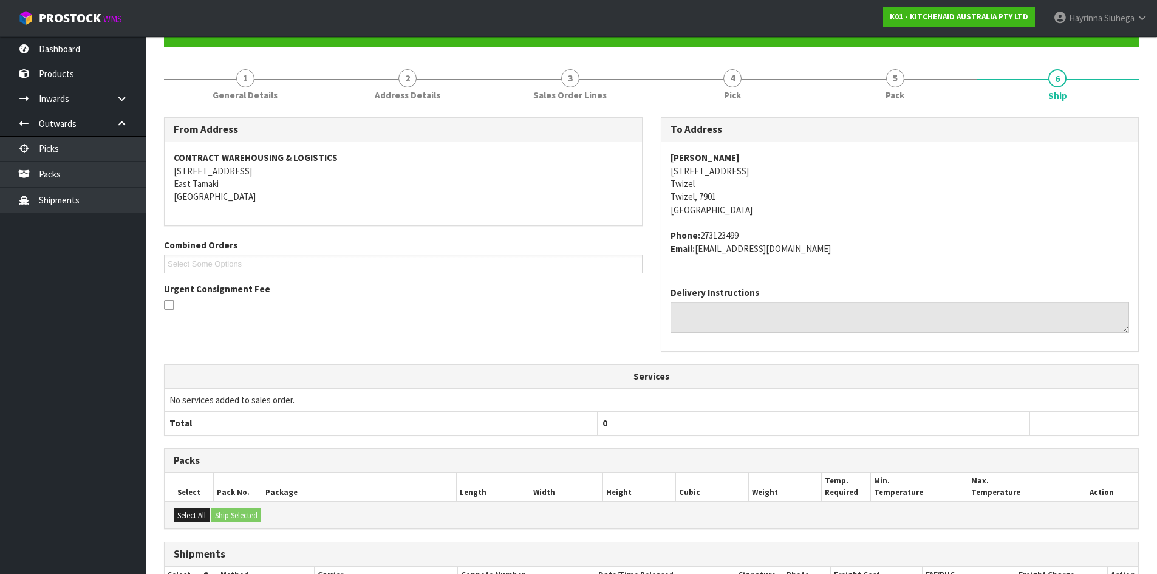
scroll to position [261, 0]
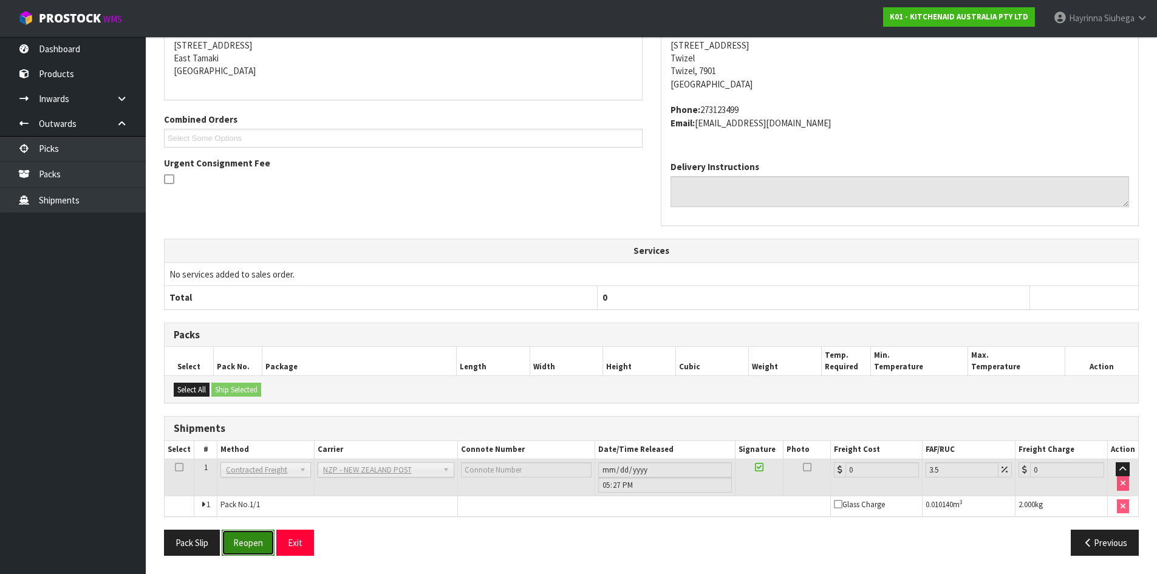
click at [261, 536] on button "Reopen" at bounding box center [248, 543] width 53 height 26
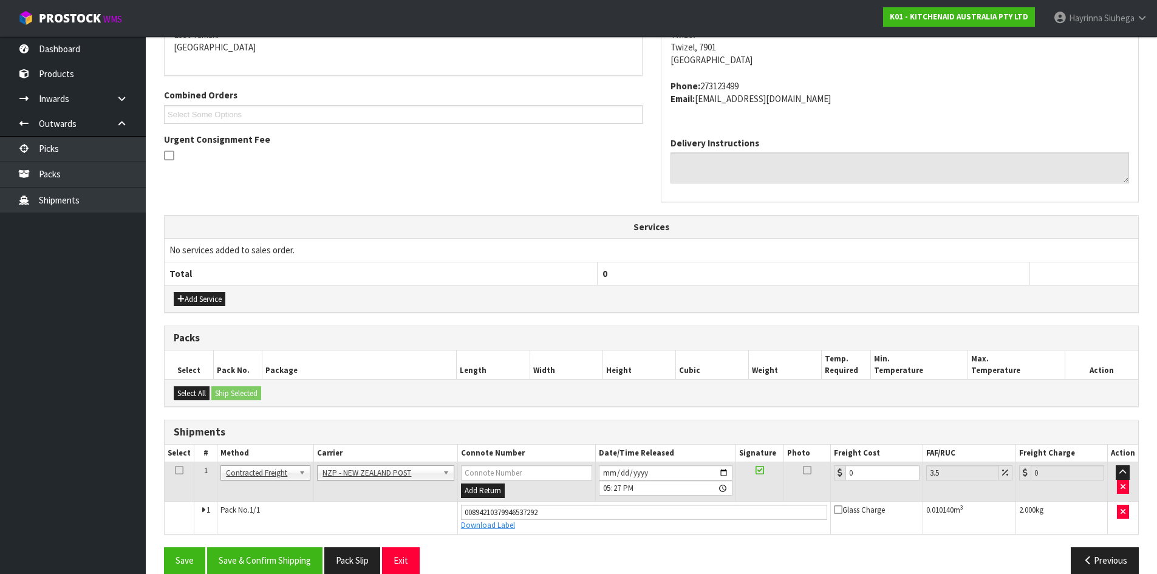
scroll to position [290, 0]
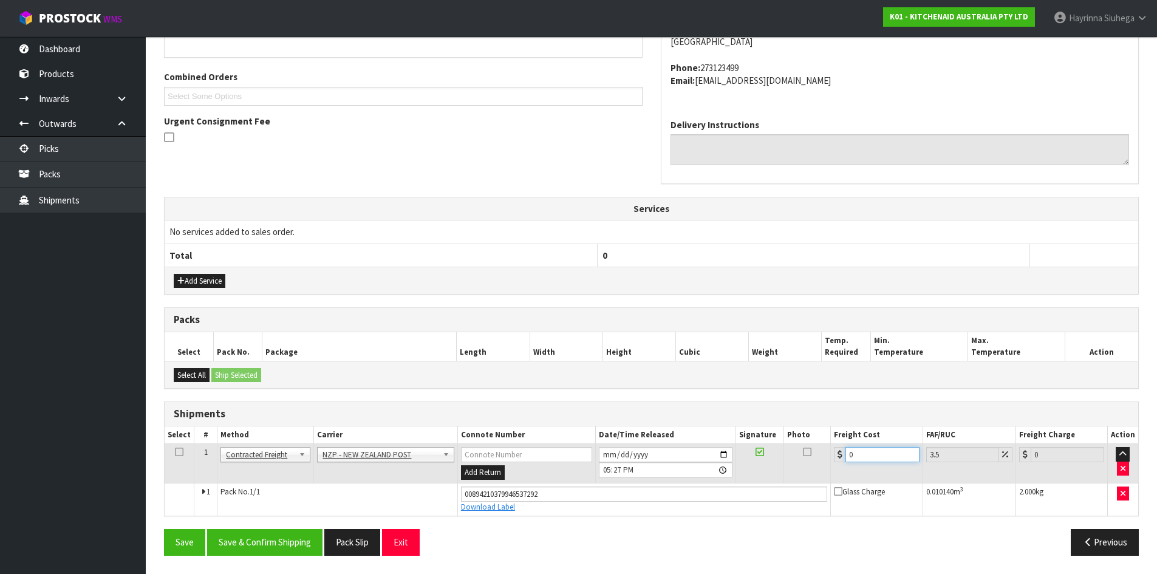
drag, startPoint x: 873, startPoint y: 459, endPoint x: 493, endPoint y: 462, distance: 380.2
click at [530, 462] on tr "1 Client Local Pickup Customer Local Pickup Company Freight Contracted Freight …" at bounding box center [651, 463] width 973 height 39
click at [164, 529] on button "Save" at bounding box center [184, 542] width 41 height 26
click at [271, 533] on button "Save & Confirm Shipping" at bounding box center [264, 542] width 115 height 26
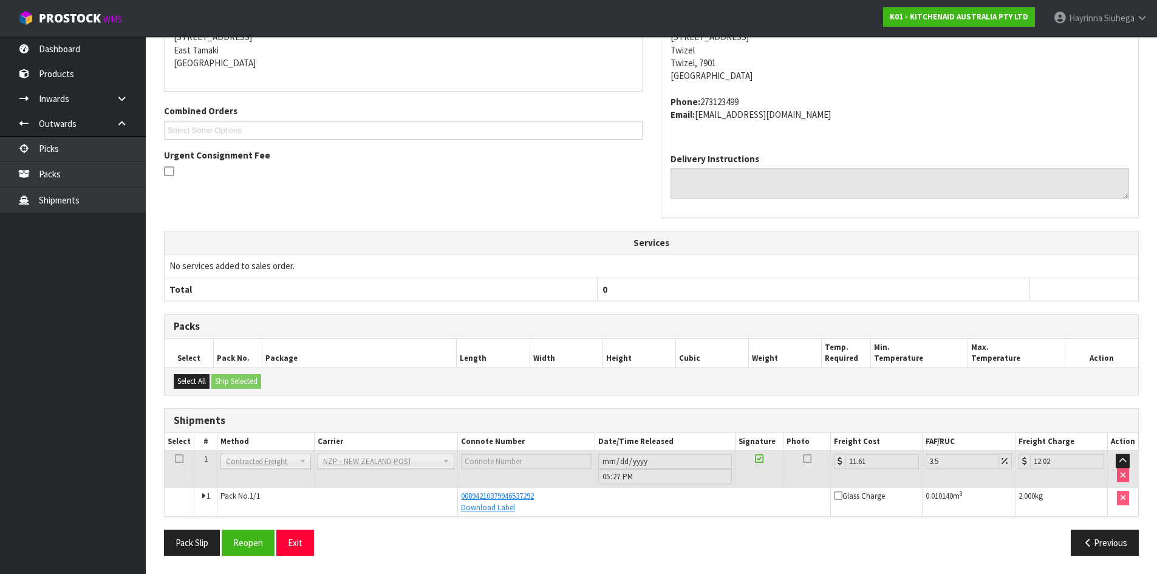
scroll to position [0, 0]
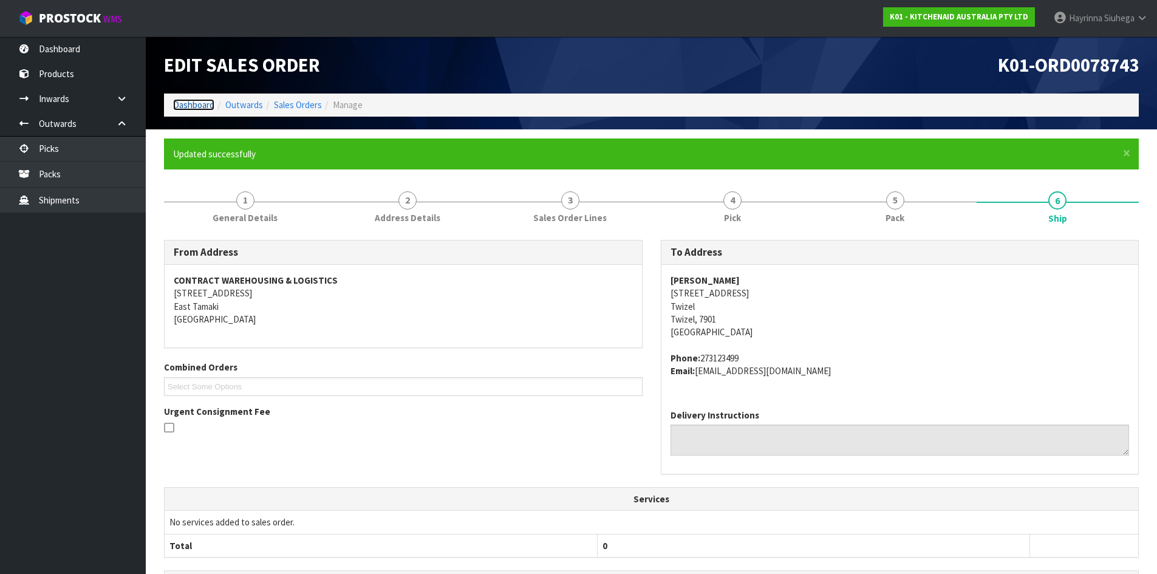
click at [194, 102] on link "Dashboard" at bounding box center [193, 105] width 41 height 12
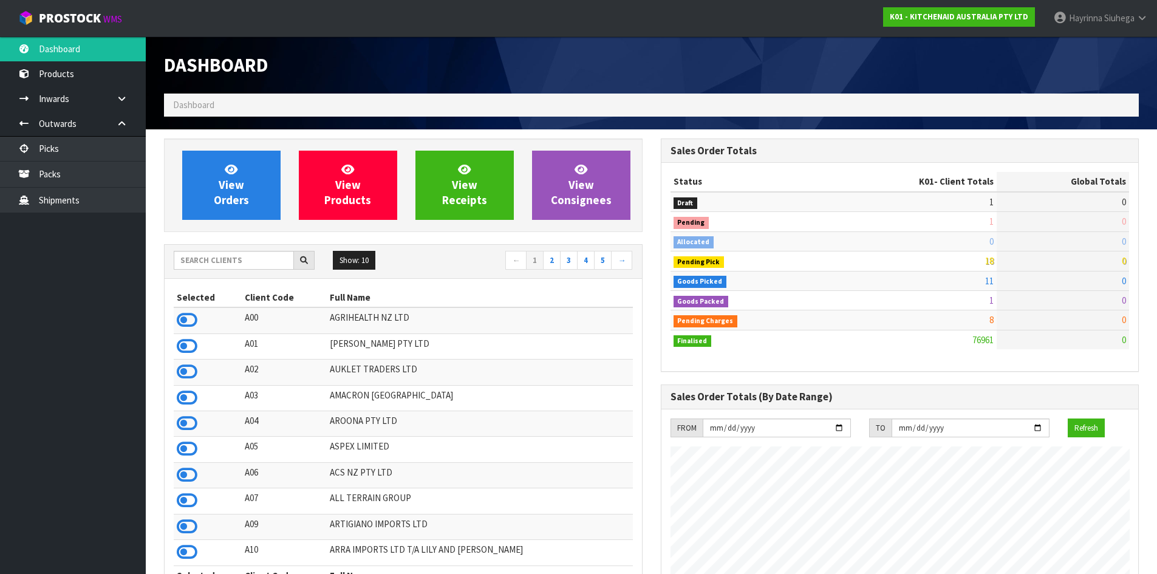
scroll to position [920, 496]
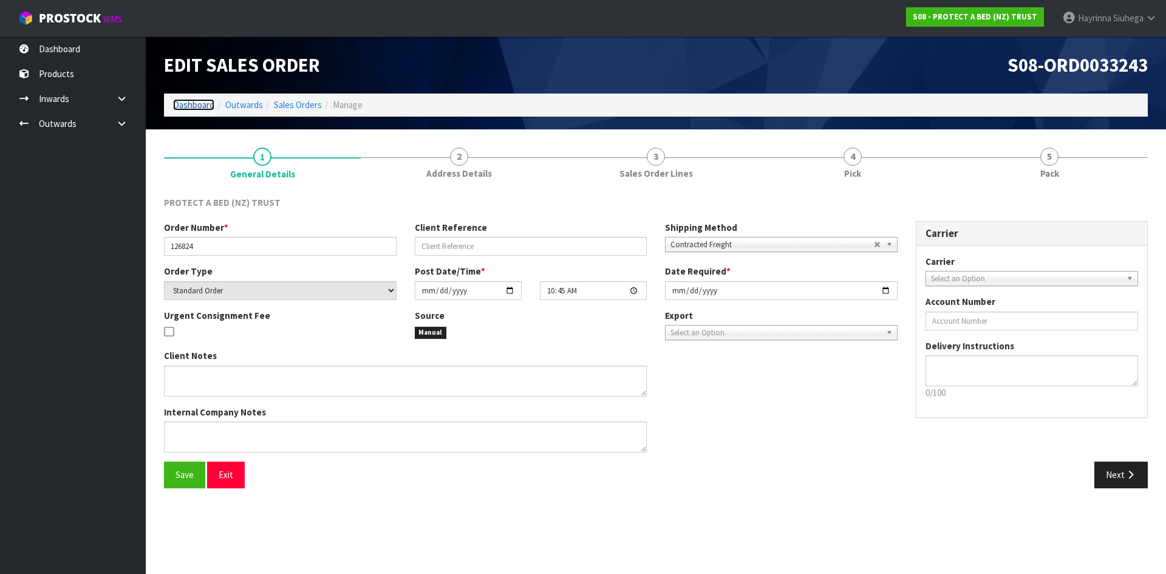
click at [191, 110] on link "Dashboard" at bounding box center [193, 105] width 41 height 12
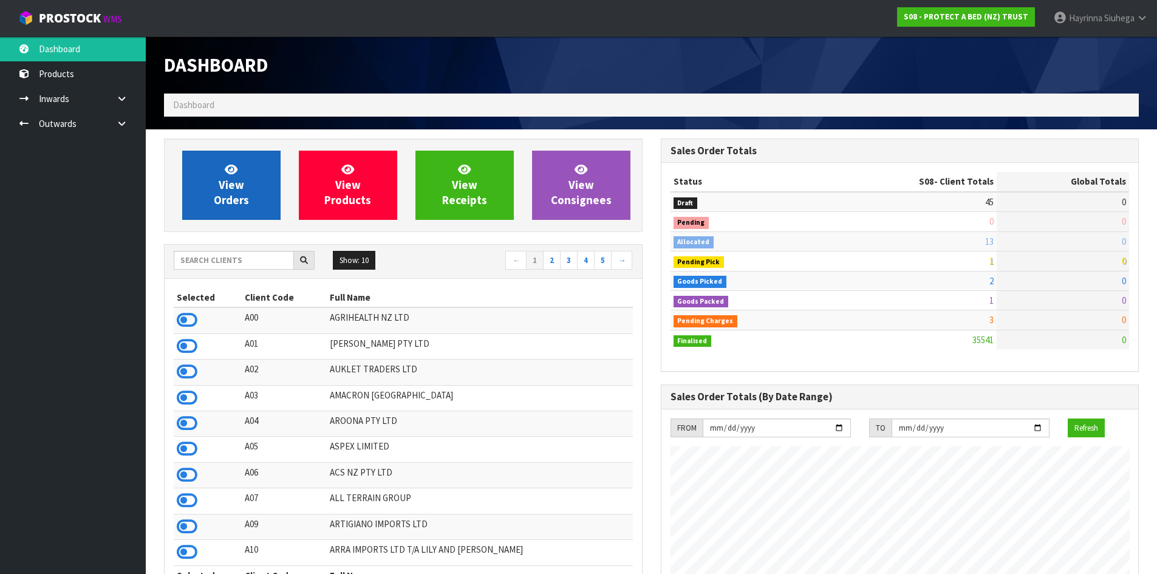
scroll to position [920, 496]
click at [221, 151] on link "View Orders" at bounding box center [231, 185] width 98 height 69
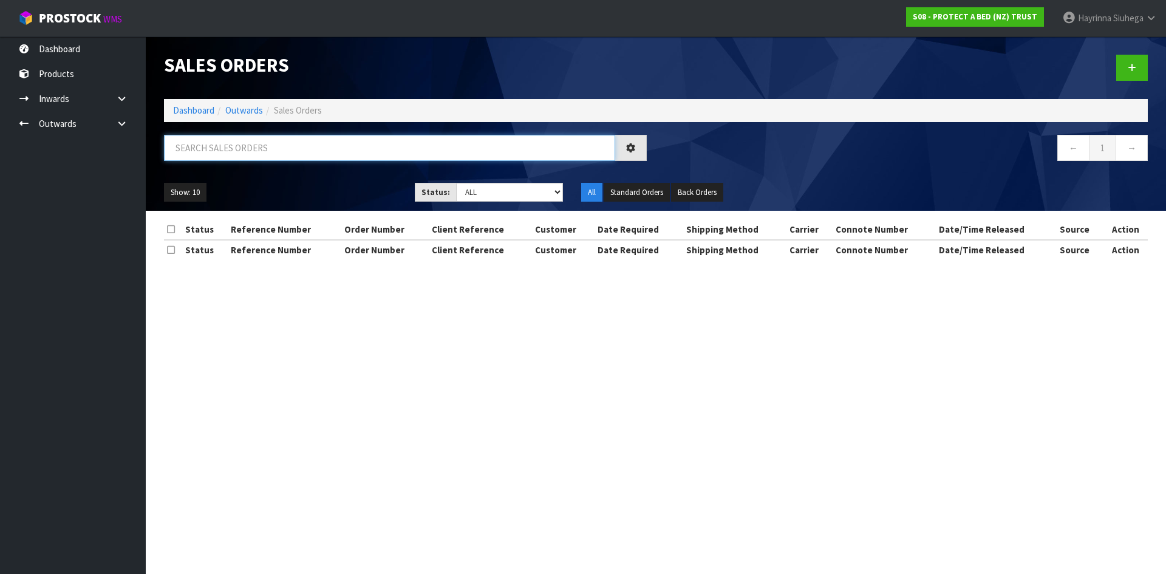
click at [248, 158] on input "text" at bounding box center [389, 148] width 451 height 26
type input "JOB-0409941"
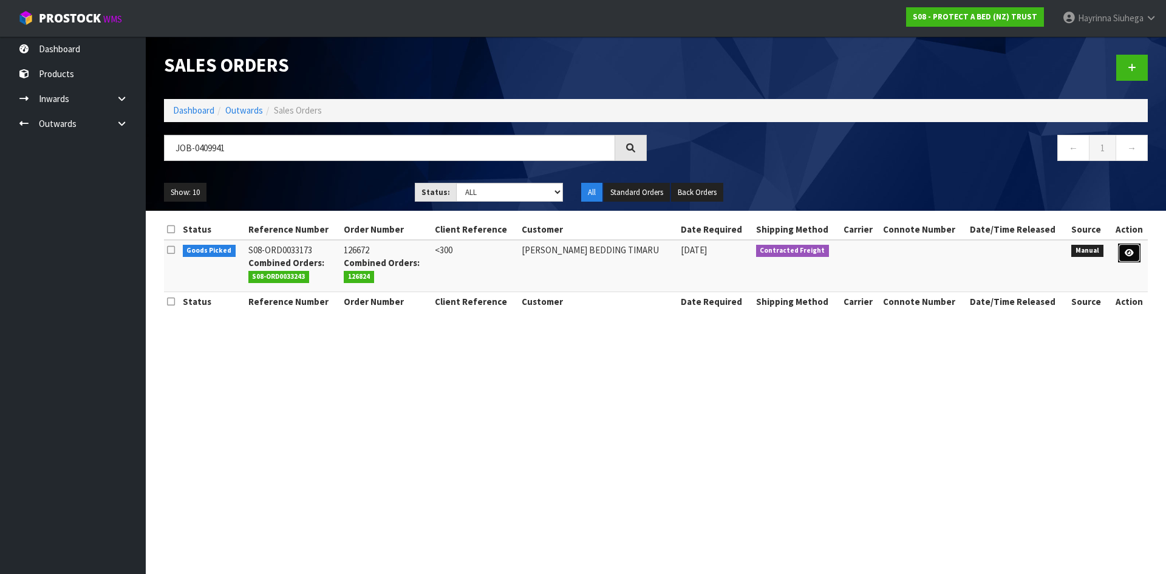
click at [1131, 252] on icon at bounding box center [1129, 253] width 9 height 8
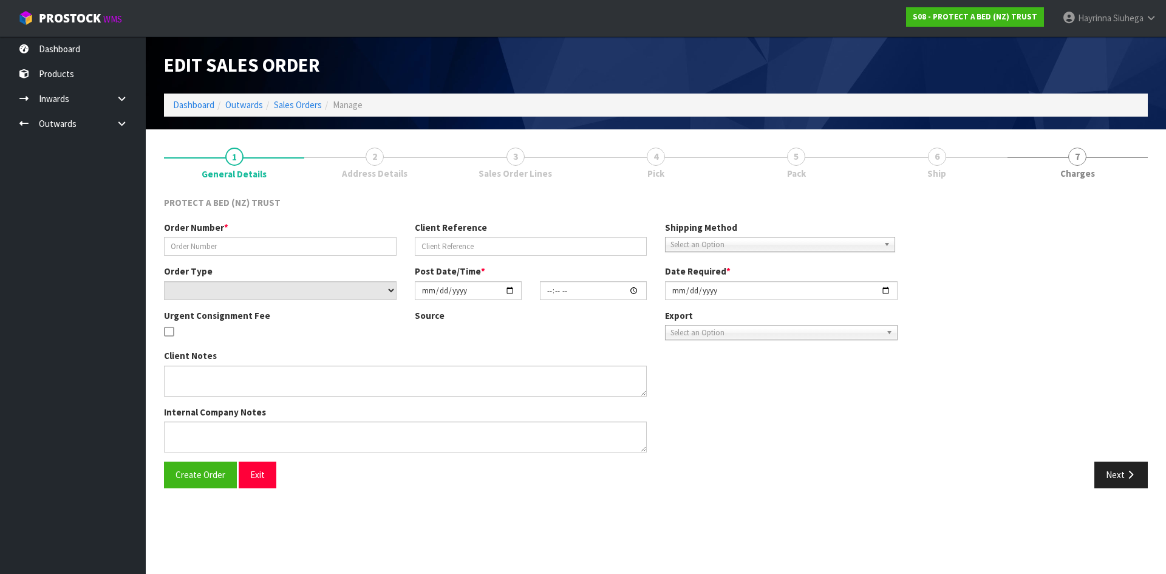
type input "126672"
type input "<300"
select select "number:0"
type input "2025-08-28"
type input "14:34:00.000"
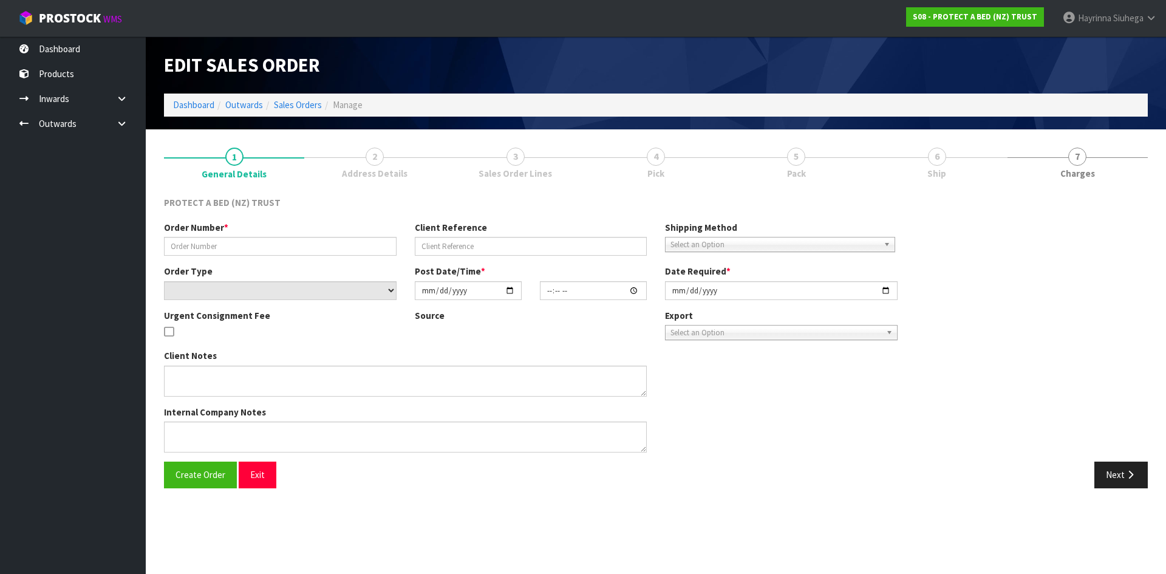
type input "[DATE]"
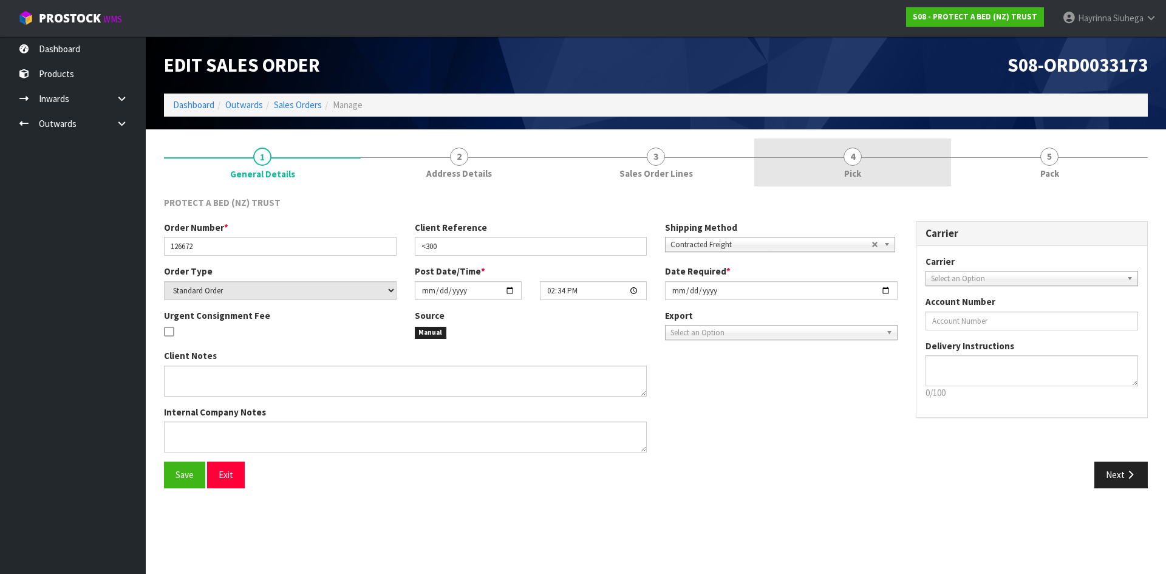
click at [912, 166] on link "4 Pick" at bounding box center [852, 162] width 197 height 48
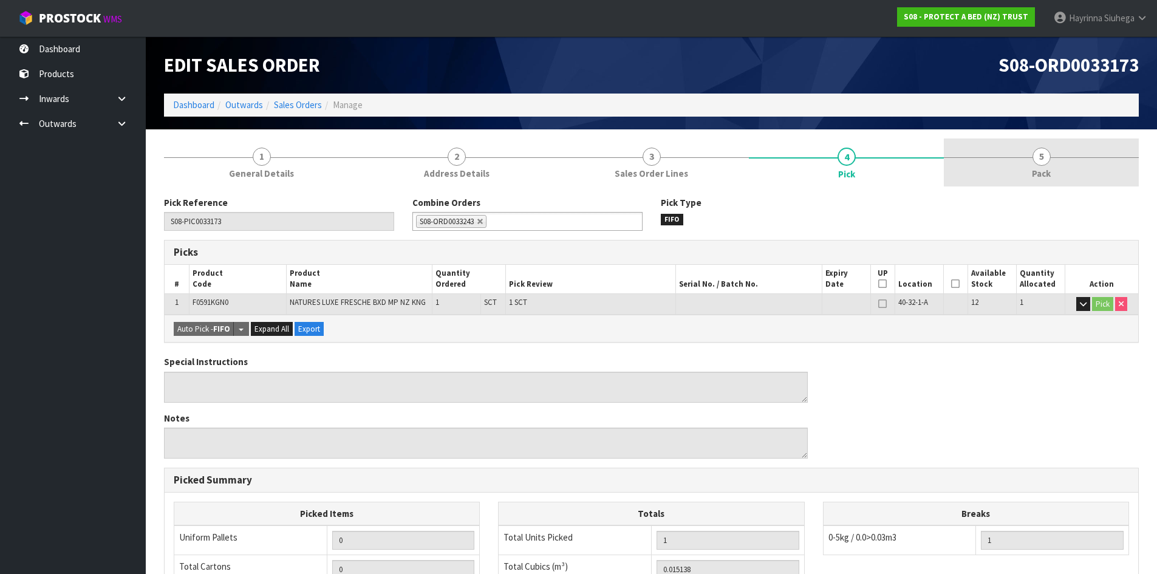
click at [1037, 163] on span "5" at bounding box center [1041, 157] width 18 height 18
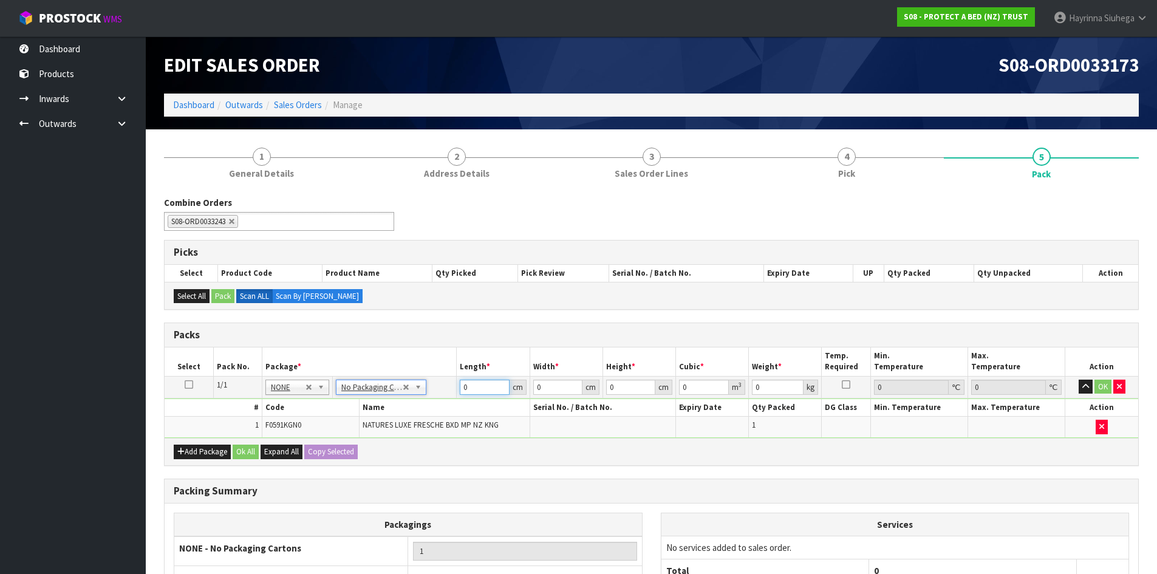
click at [466, 386] on input "0" at bounding box center [484, 387] width 49 height 15
click at [463, 384] on input "0" at bounding box center [484, 387] width 49 height 15
type input "59"
type input "40"
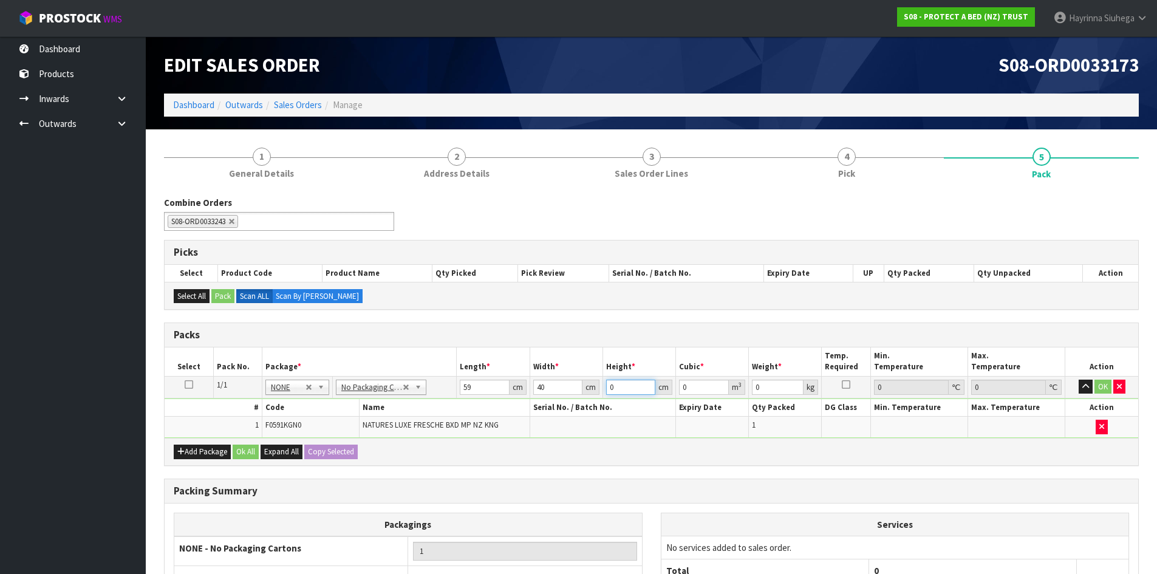
type input "3"
type input "0.00708"
type input "32"
type input "0.07552"
type input "32"
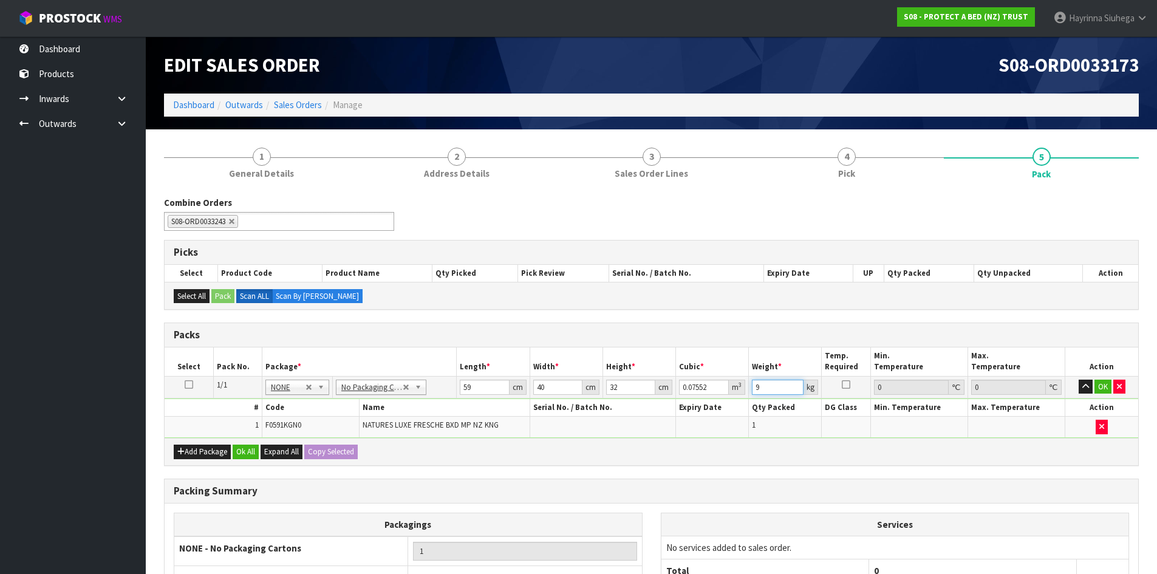
type input "9"
click button "OK" at bounding box center [1102, 387] width 17 height 15
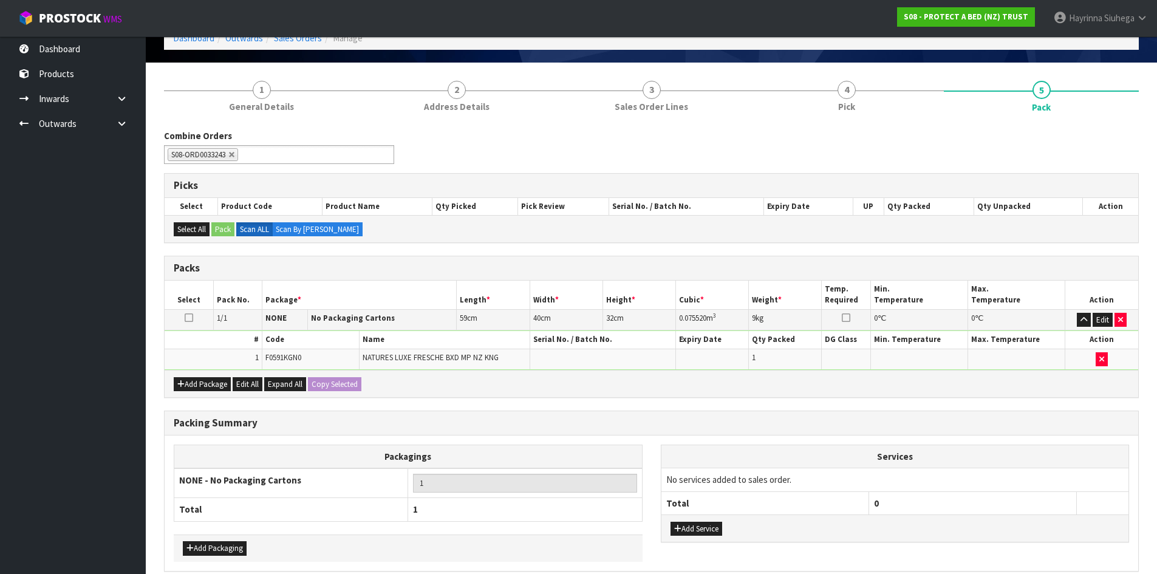
scroll to position [121, 0]
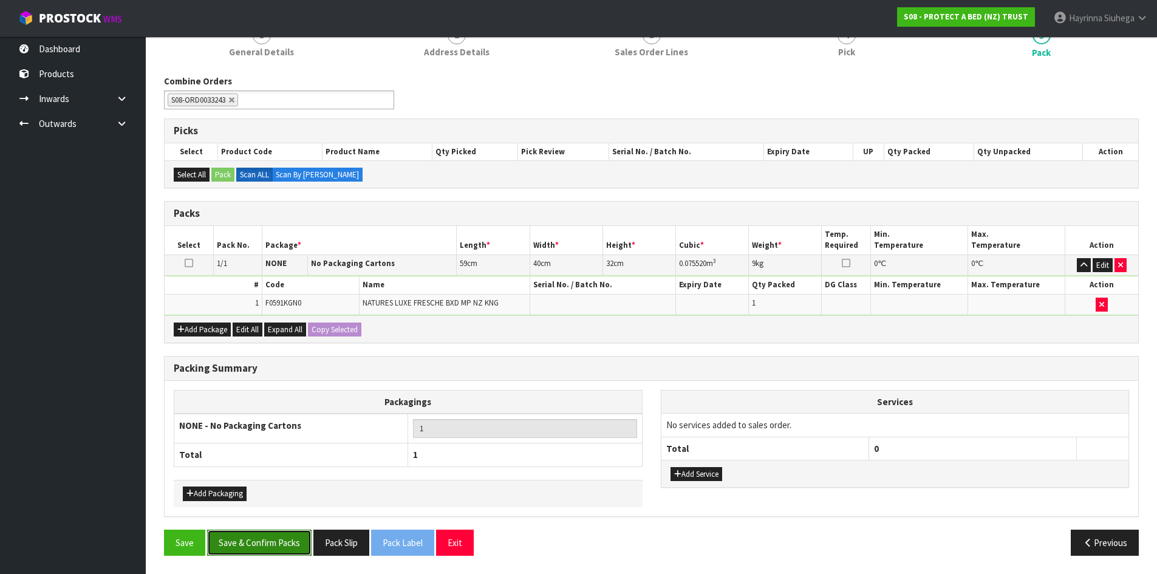
click at [299, 539] on button "Save & Confirm Packs" at bounding box center [259, 543] width 104 height 26
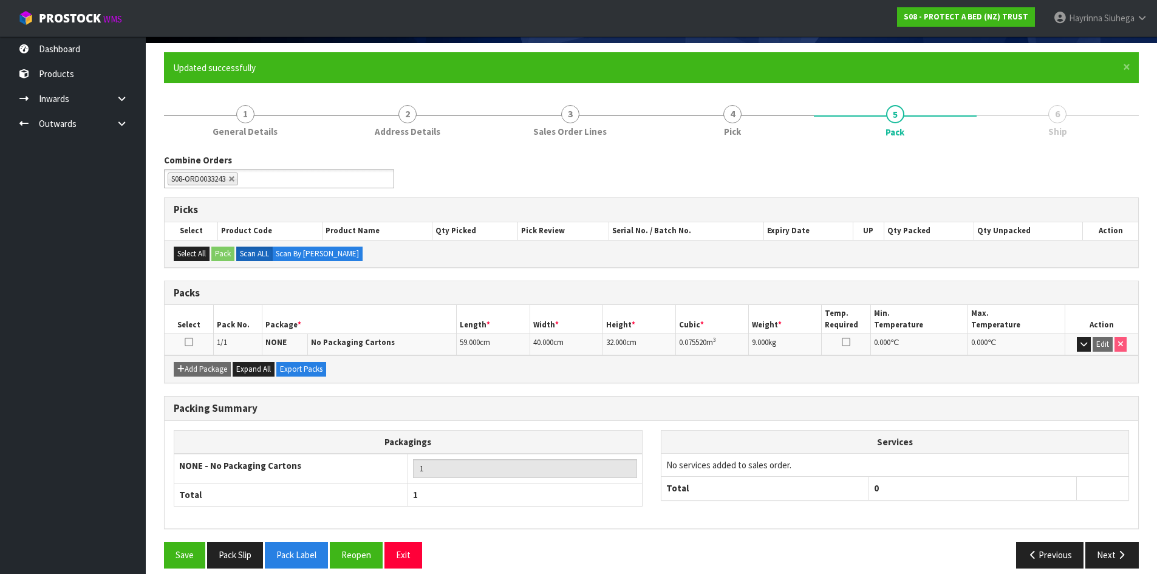
scroll to position [99, 0]
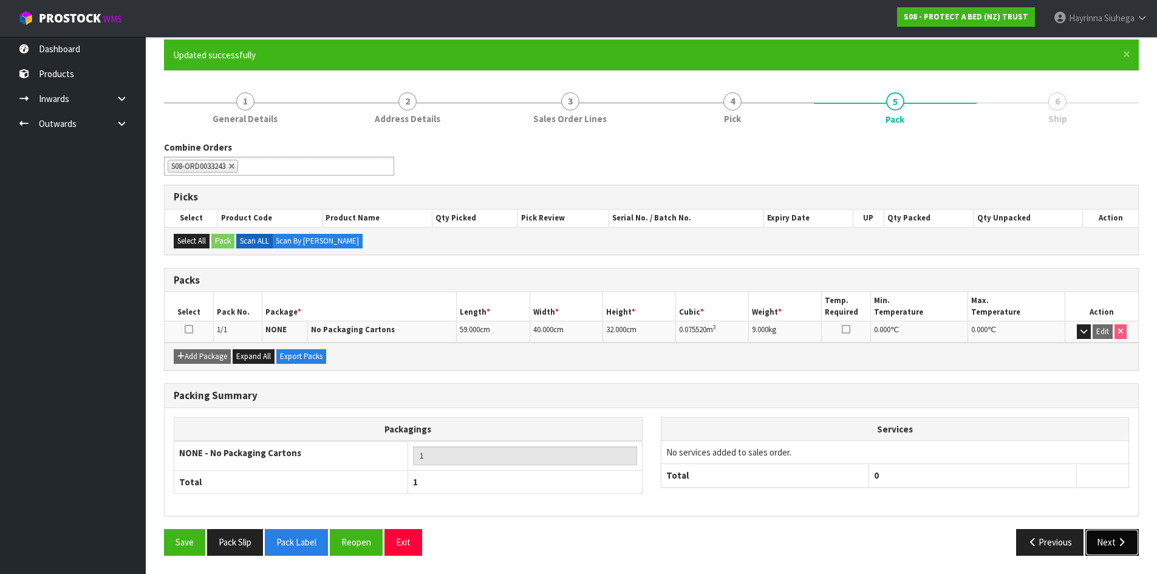
click at [1113, 537] on button "Next" at bounding box center [1111, 542] width 53 height 26
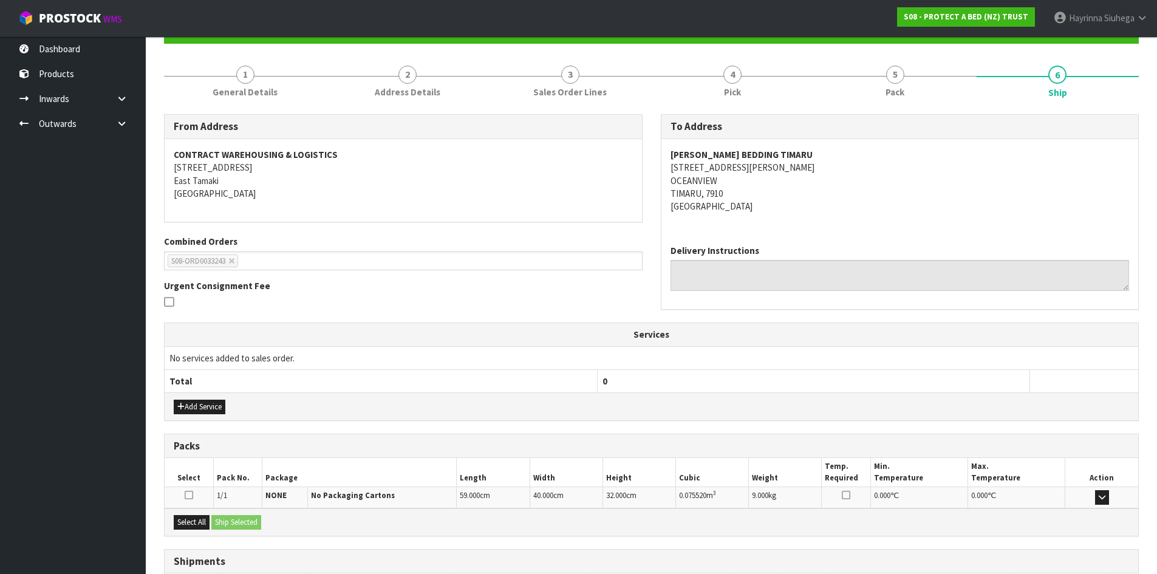
scroll to position [219, 0]
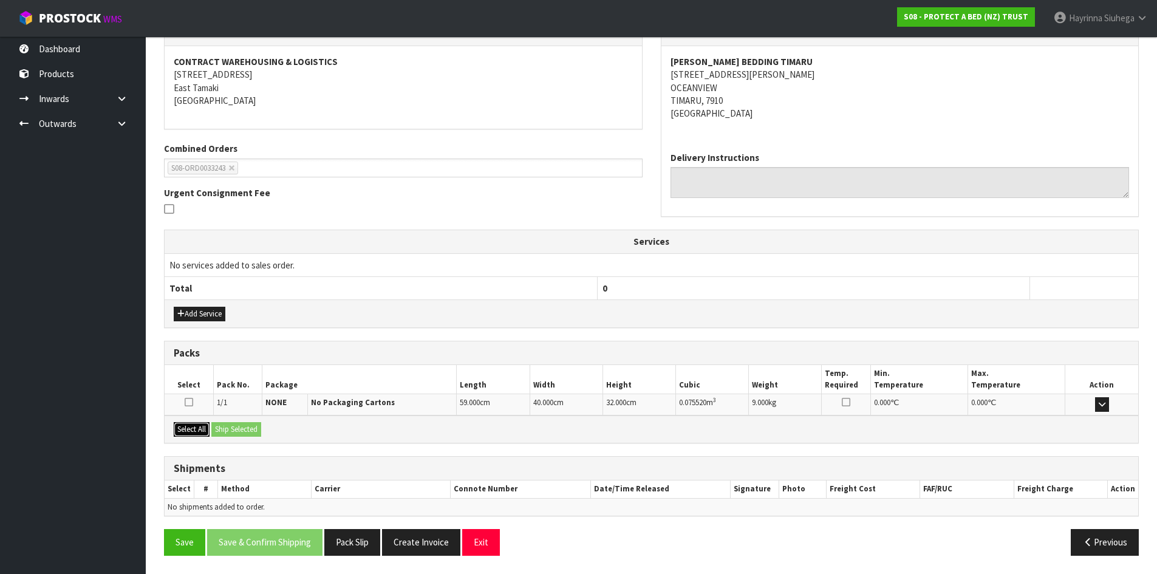
click at [183, 429] on button "Select All" at bounding box center [192, 429] width 36 height 15
click at [238, 423] on button "Ship Selected" at bounding box center [236, 429] width 50 height 15
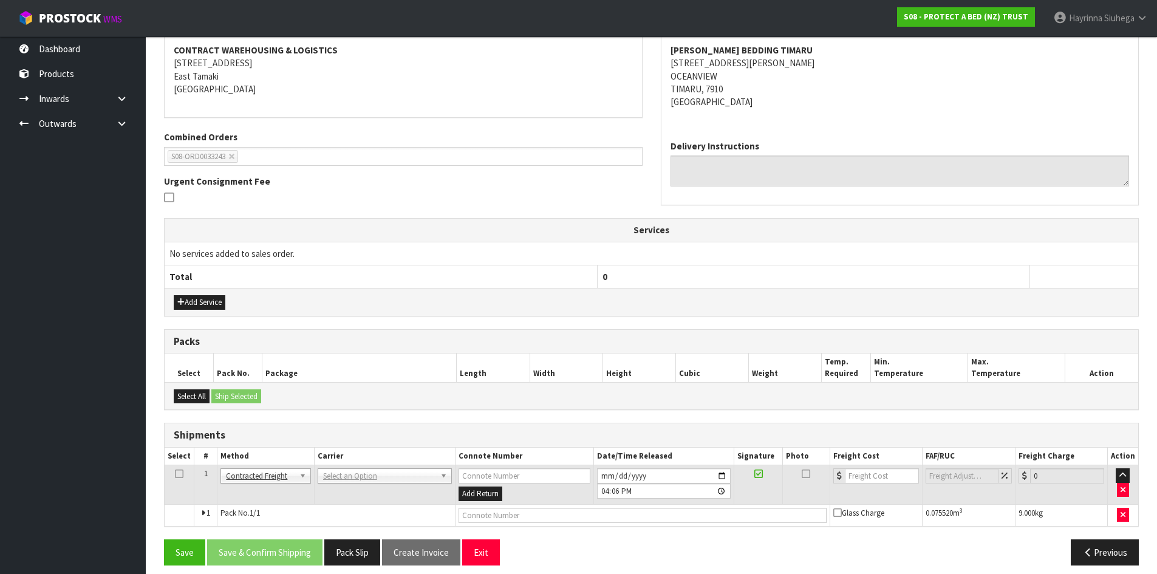
scroll to position [240, 0]
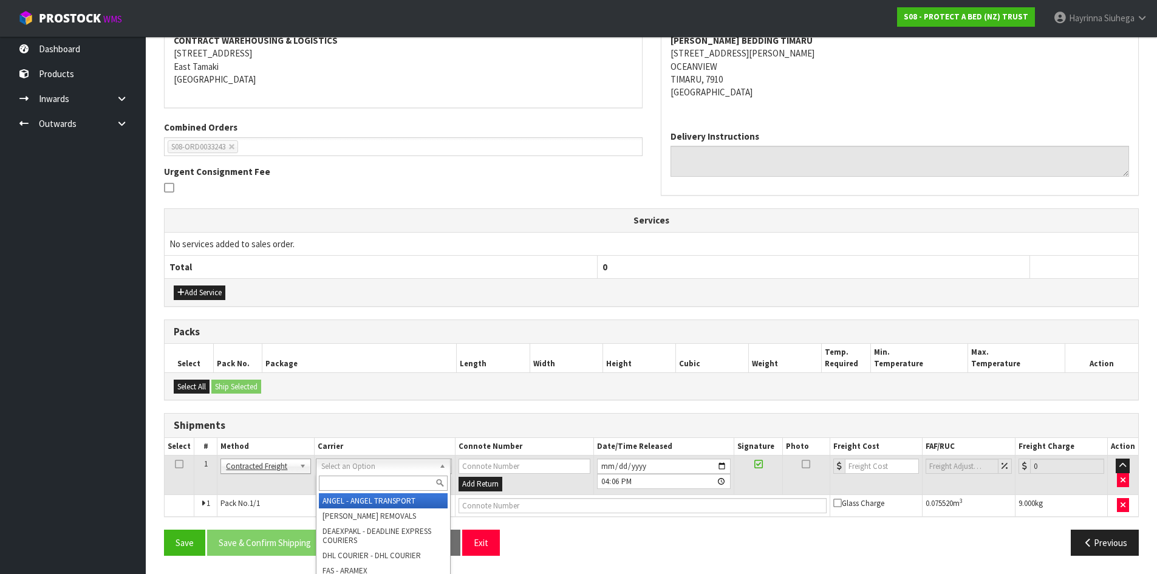
click at [393, 477] on input "text" at bounding box center [383, 483] width 129 height 15
type input "nzp"
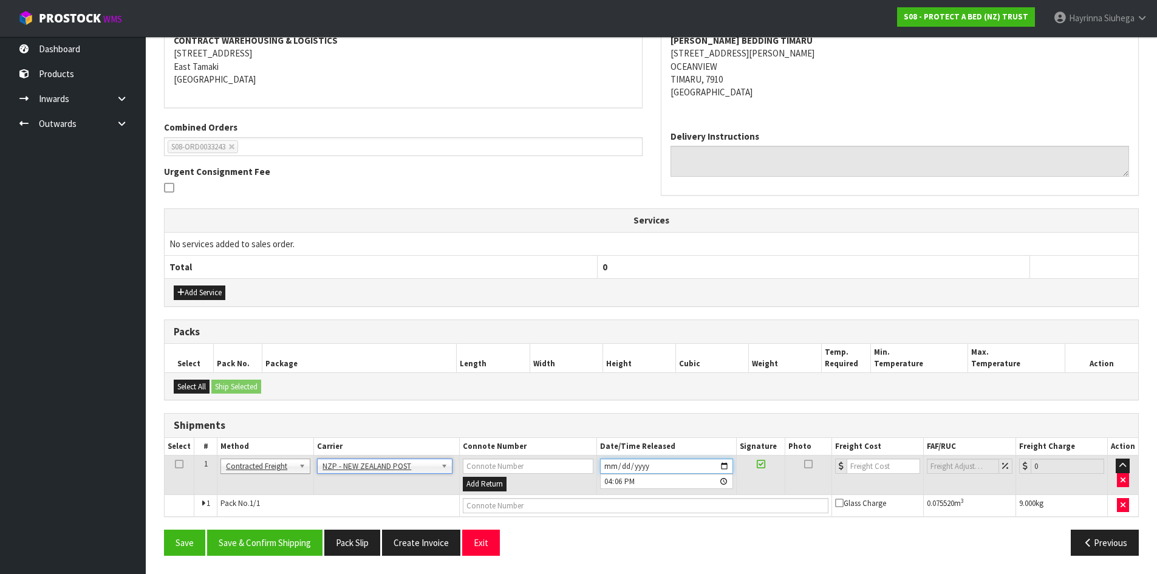
click at [604, 464] on input "[DATE]" at bounding box center [666, 466] width 133 height 15
type input "[DATE]"
type input "16:06:00.000"
click at [548, 505] on input "text" at bounding box center [646, 505] width 366 height 15
type input "00894210379946513586"
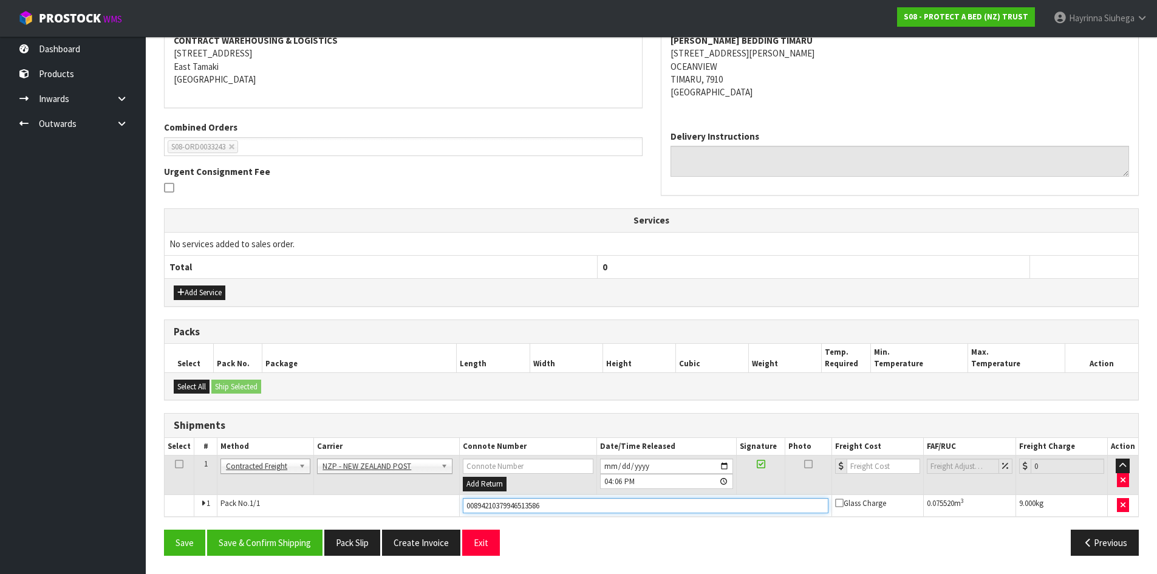
click at [164, 530] on button "Save" at bounding box center [184, 543] width 41 height 26
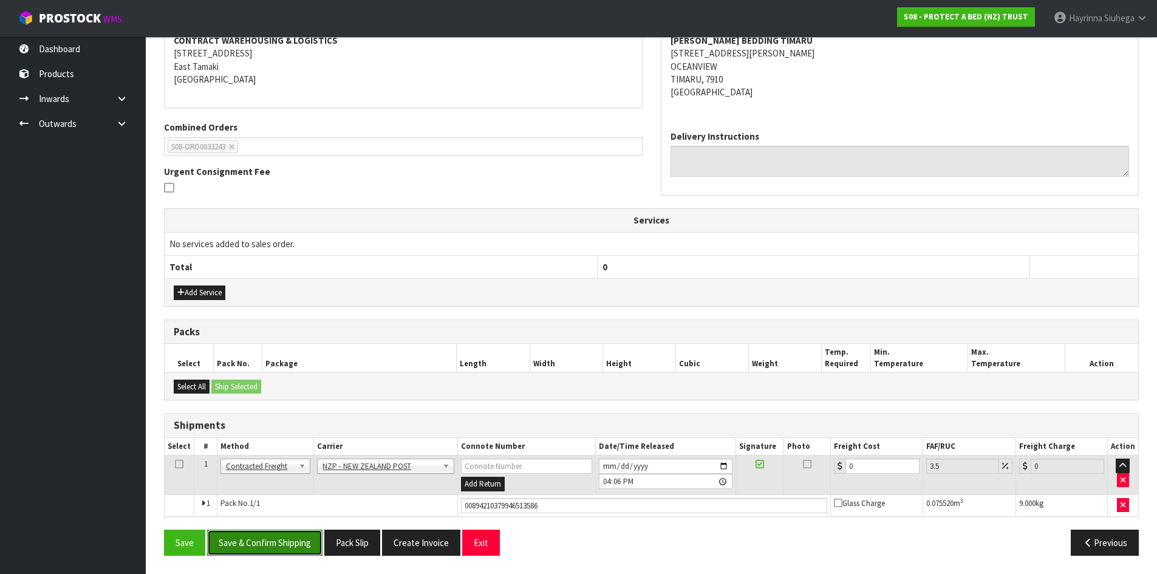
click at [295, 537] on button "Save & Confirm Shipping" at bounding box center [264, 543] width 115 height 26
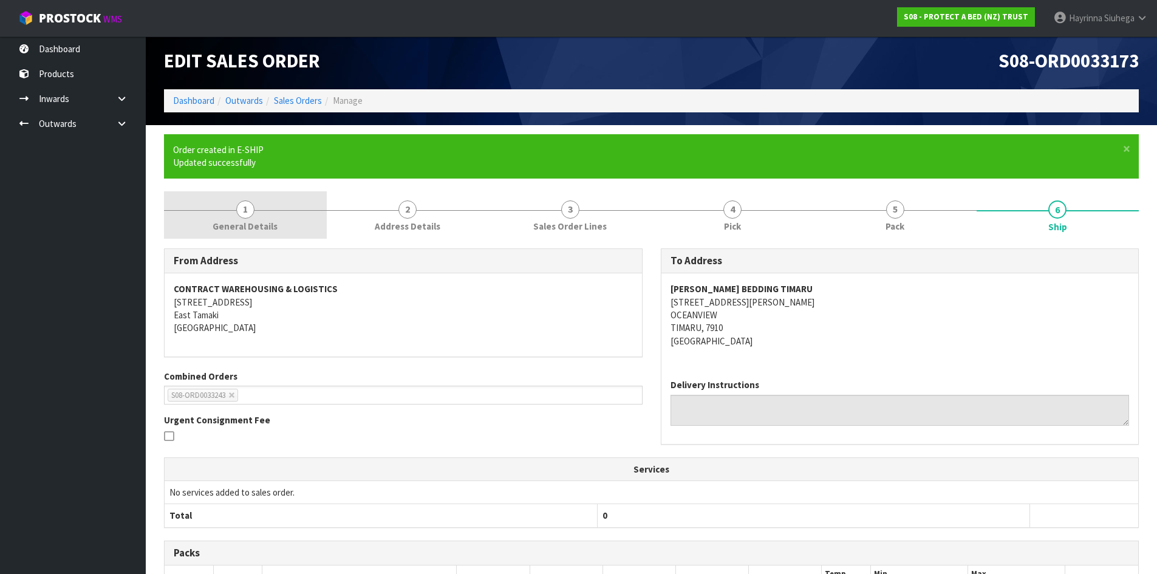
scroll to position [0, 0]
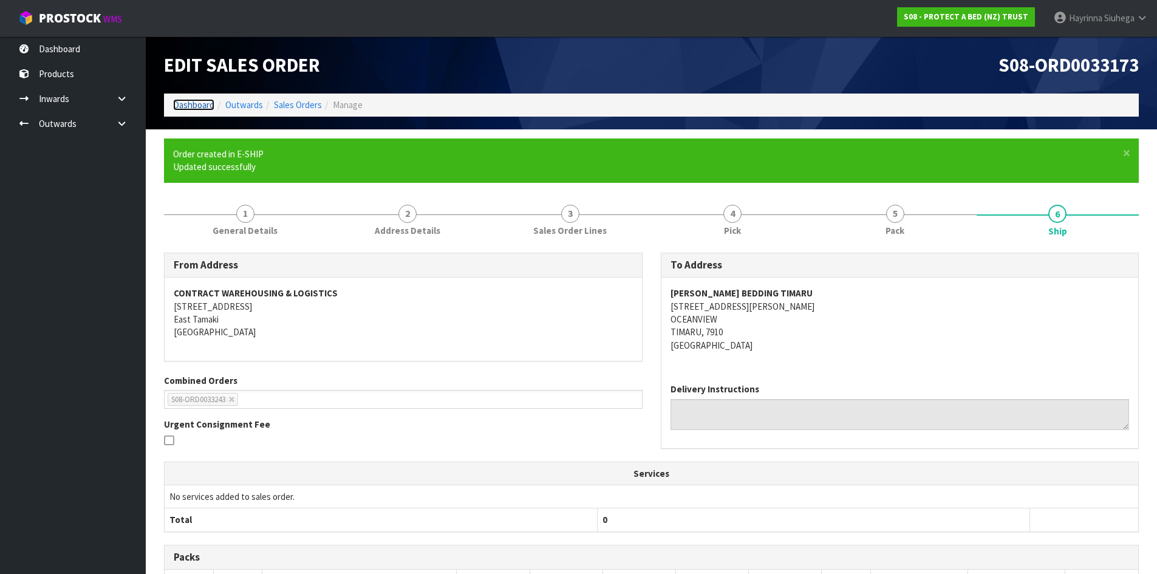
click at [203, 106] on link "Dashboard" at bounding box center [193, 105] width 41 height 12
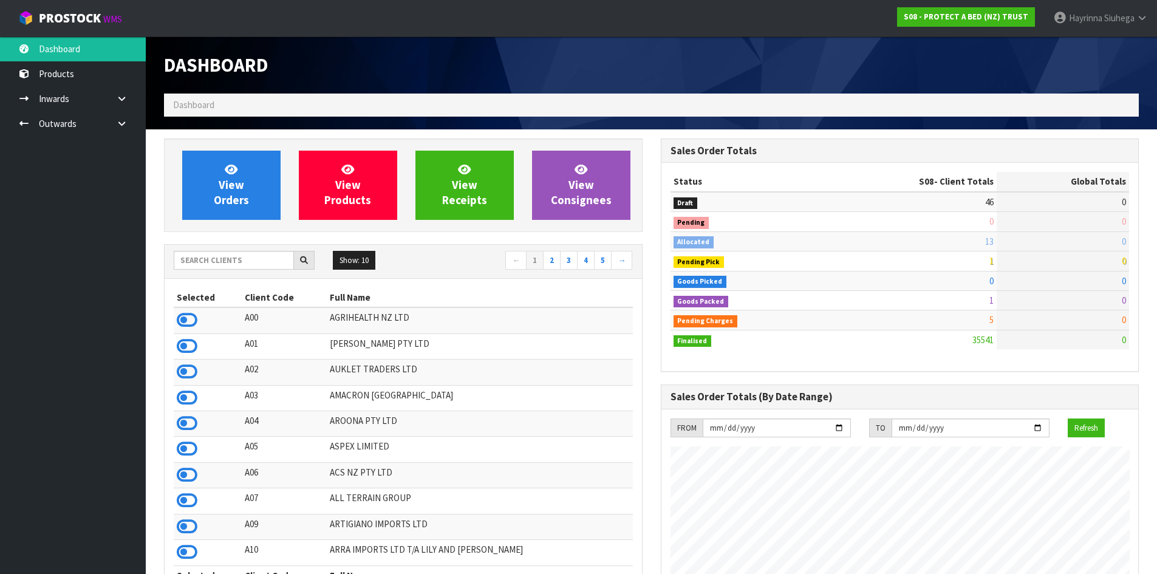
scroll to position [920, 496]
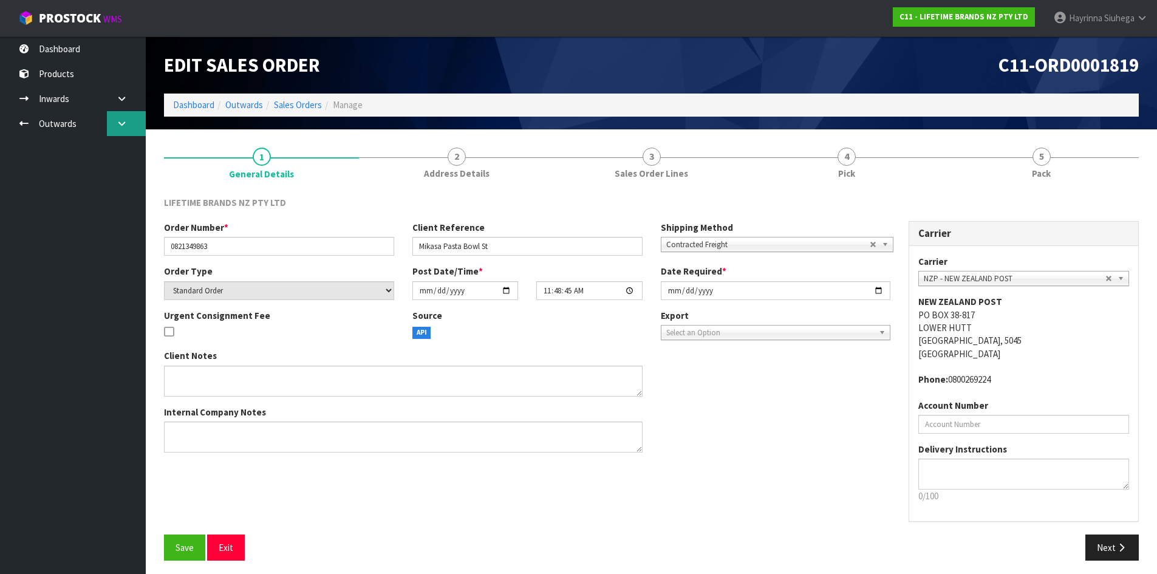
click at [122, 123] on icon at bounding box center [122, 123] width 12 height 9
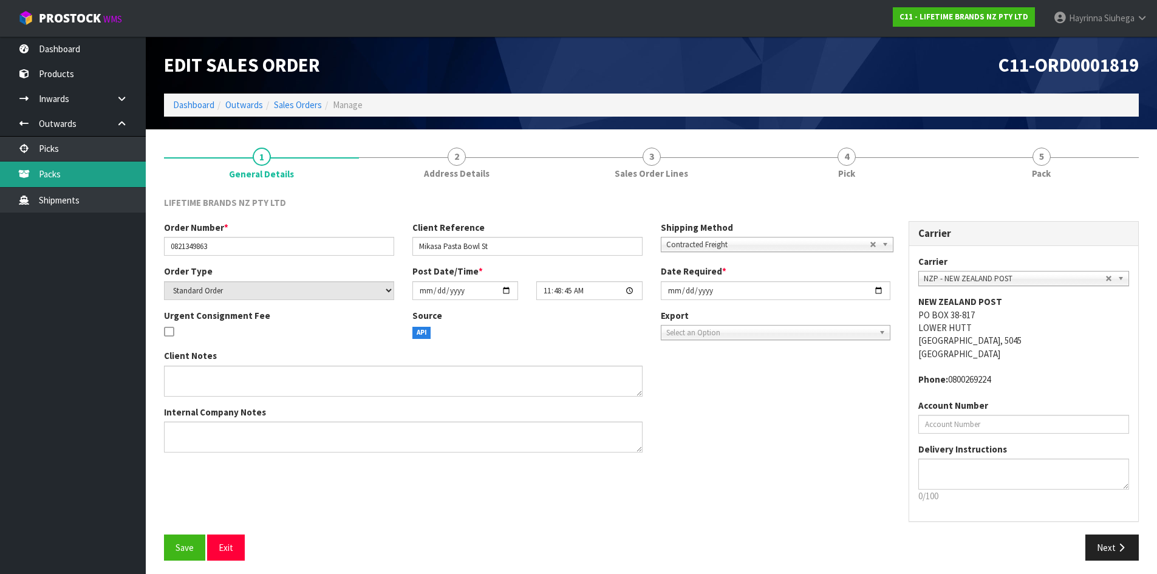
click at [94, 170] on link "Packs" at bounding box center [73, 174] width 146 height 25
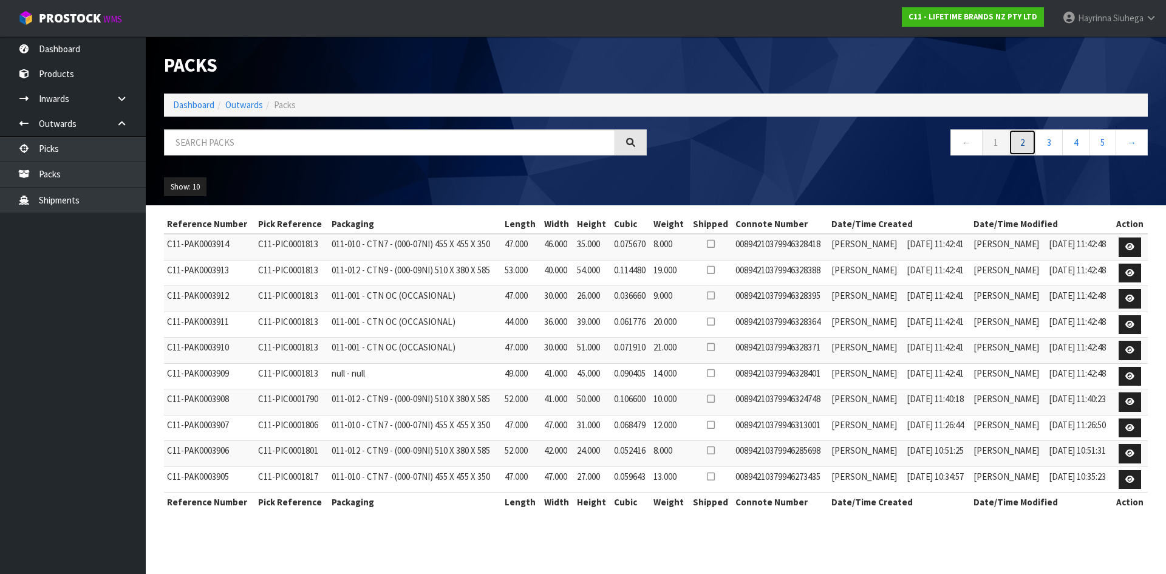
click at [1021, 138] on link "2" at bounding box center [1022, 142] width 27 height 26
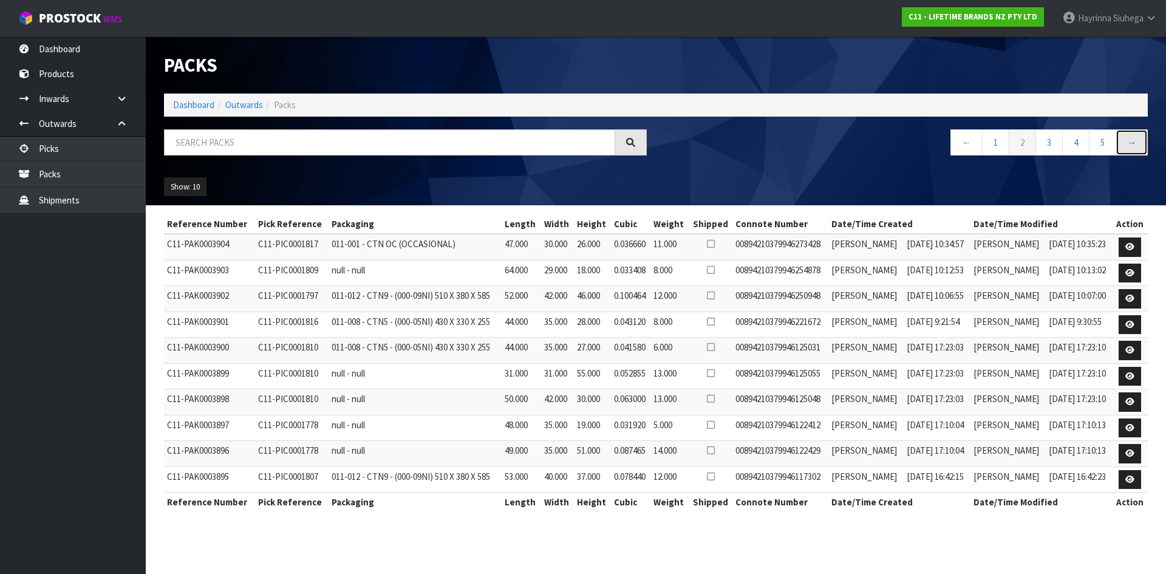
click at [1129, 144] on link "→" at bounding box center [1132, 142] width 32 height 26
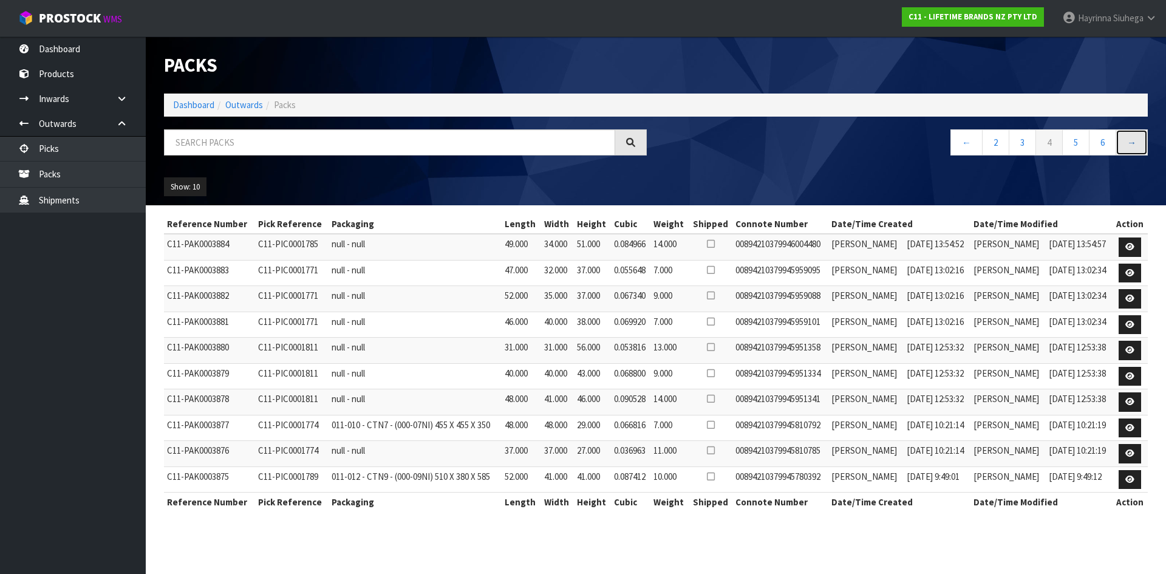
click at [1129, 144] on link "→" at bounding box center [1132, 142] width 32 height 26
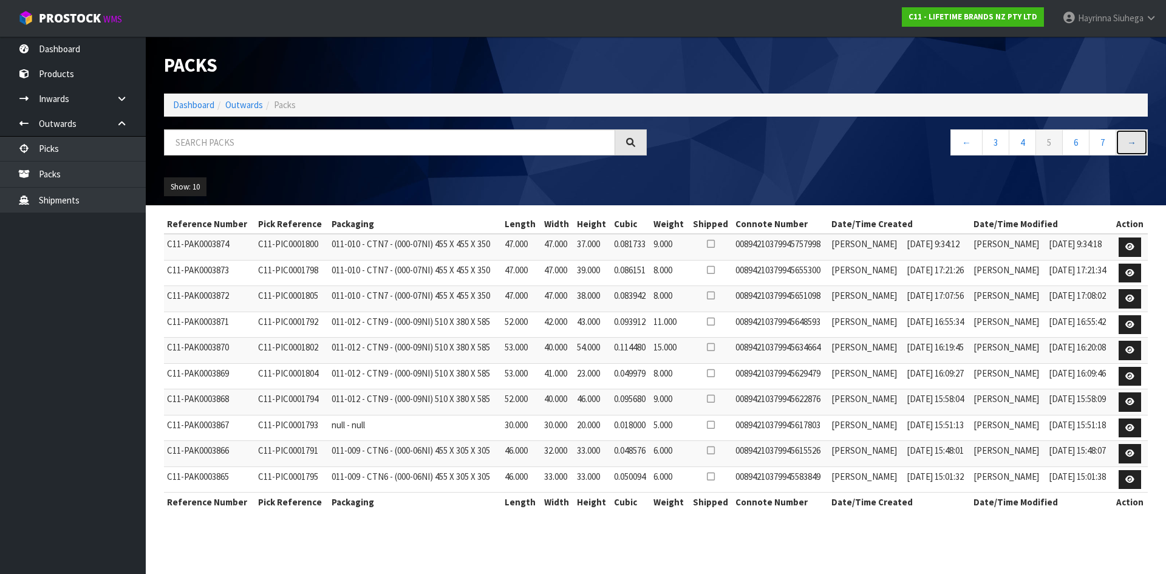
click at [1129, 144] on link "→" at bounding box center [1132, 142] width 32 height 26
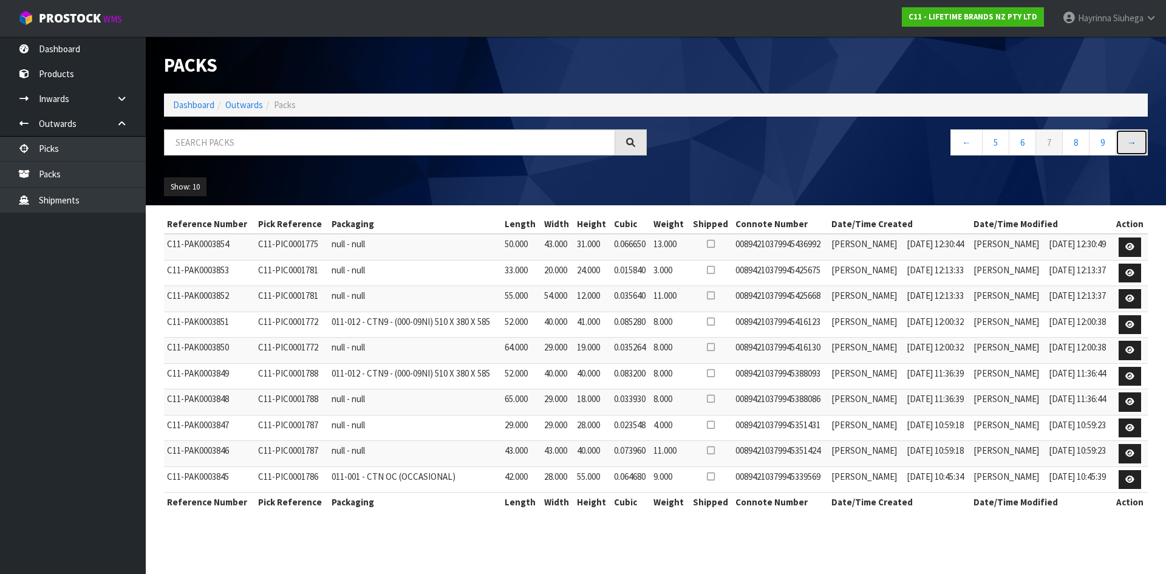
click at [1129, 144] on link "→" at bounding box center [1132, 142] width 32 height 26
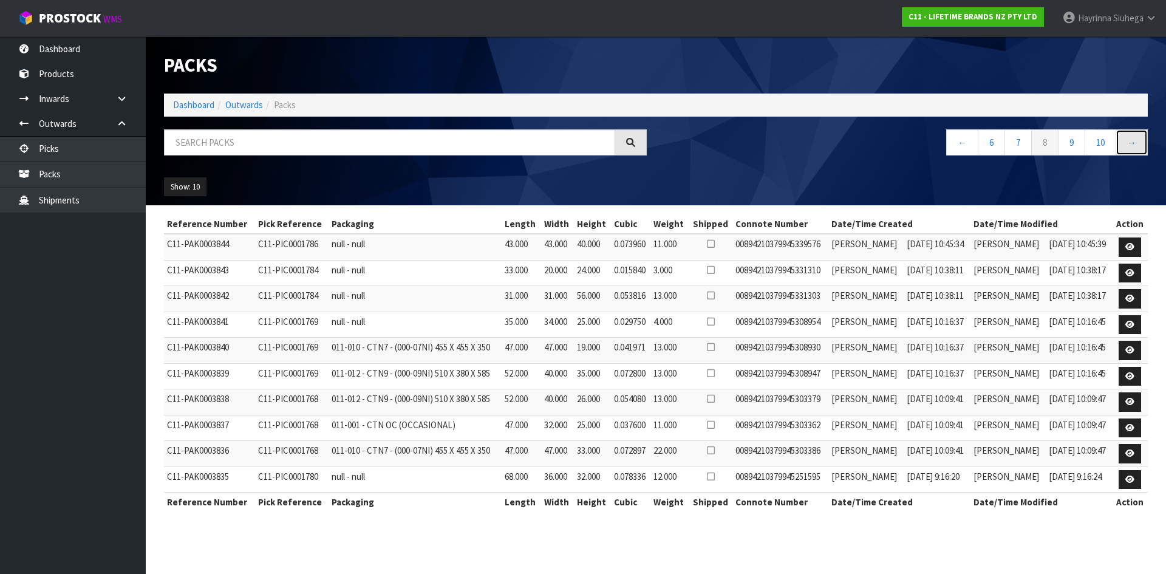
click at [1129, 144] on link "→" at bounding box center [1132, 142] width 32 height 26
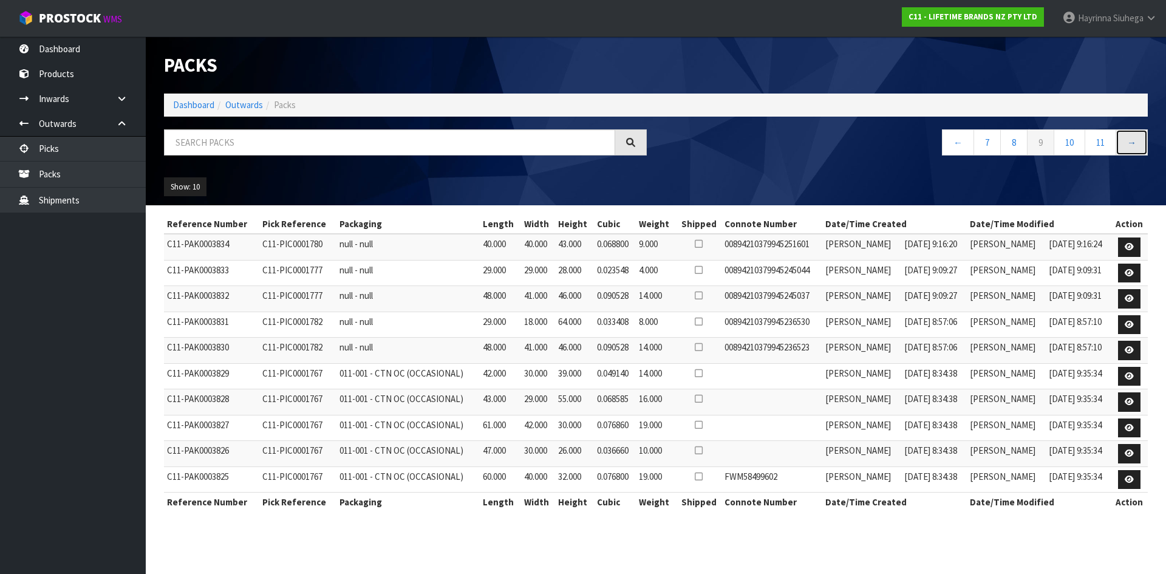
click at [1129, 144] on link "→" at bounding box center [1132, 142] width 32 height 26
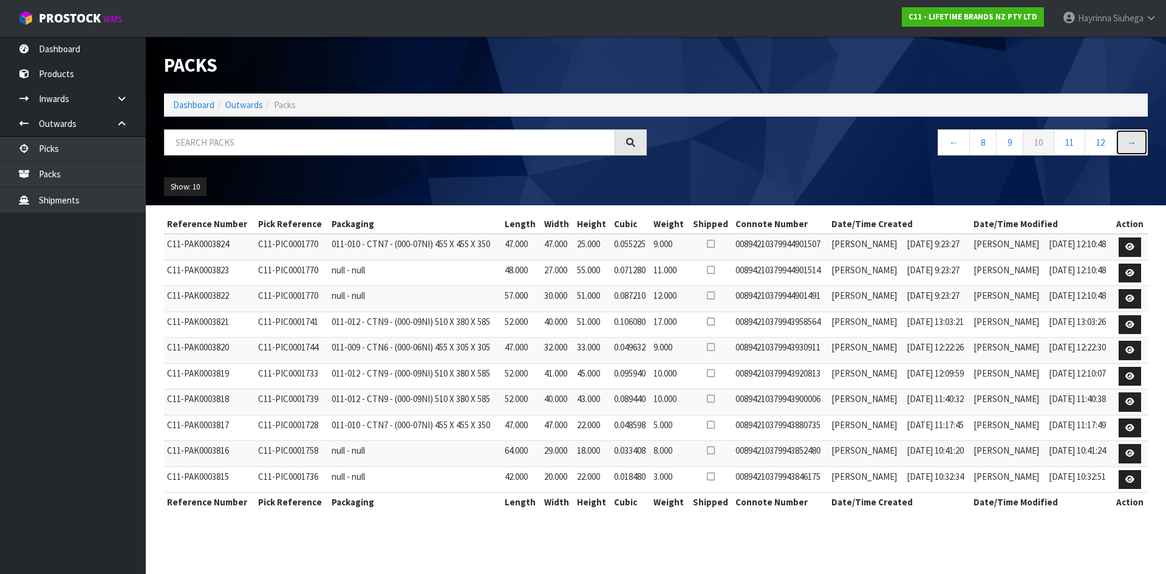
click at [1129, 144] on link "→" at bounding box center [1132, 142] width 32 height 26
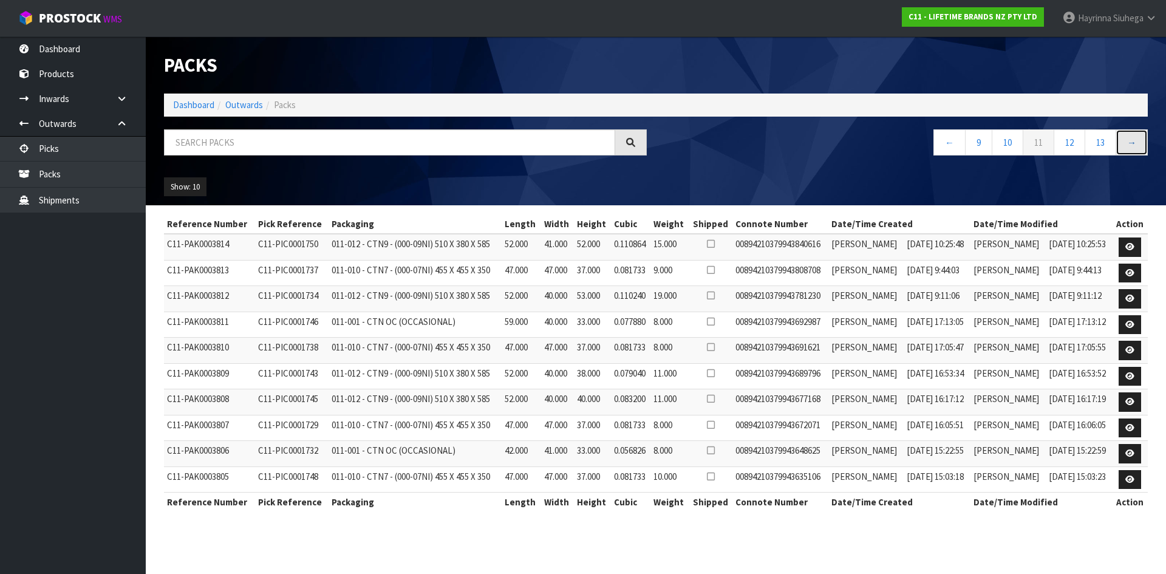
click at [1129, 144] on link "→" at bounding box center [1132, 142] width 32 height 26
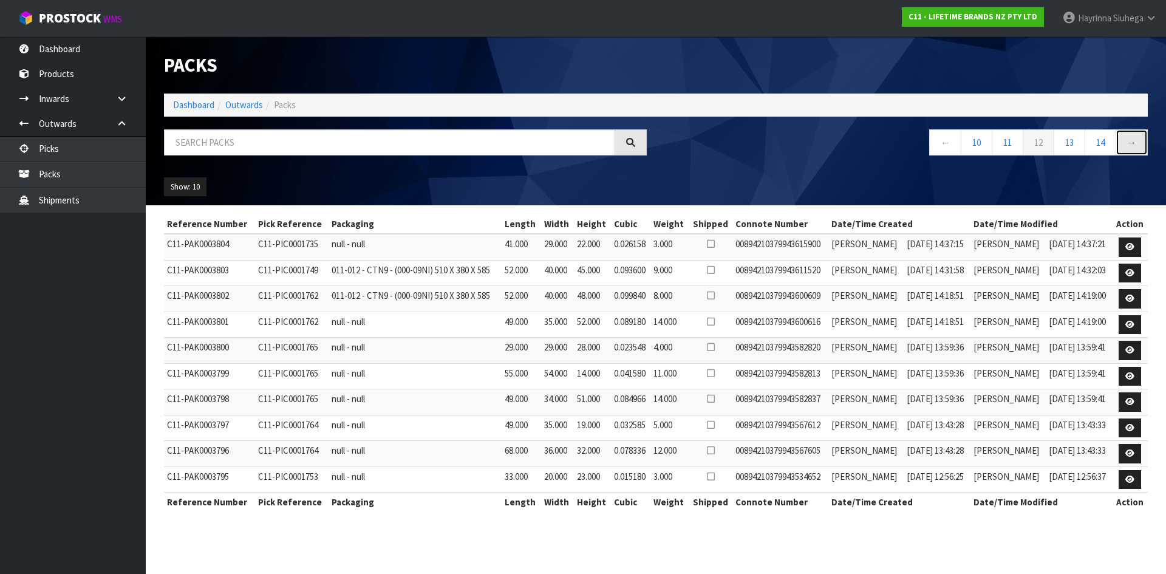
click at [1129, 144] on link "→" at bounding box center [1132, 142] width 32 height 26
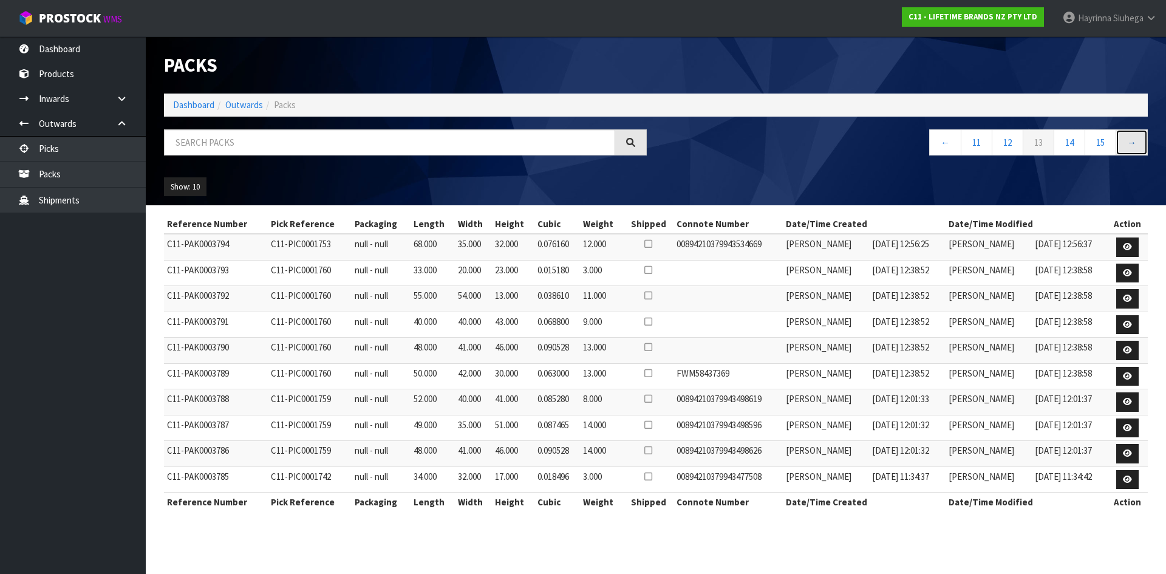
click at [1129, 144] on link "→" at bounding box center [1132, 142] width 32 height 26
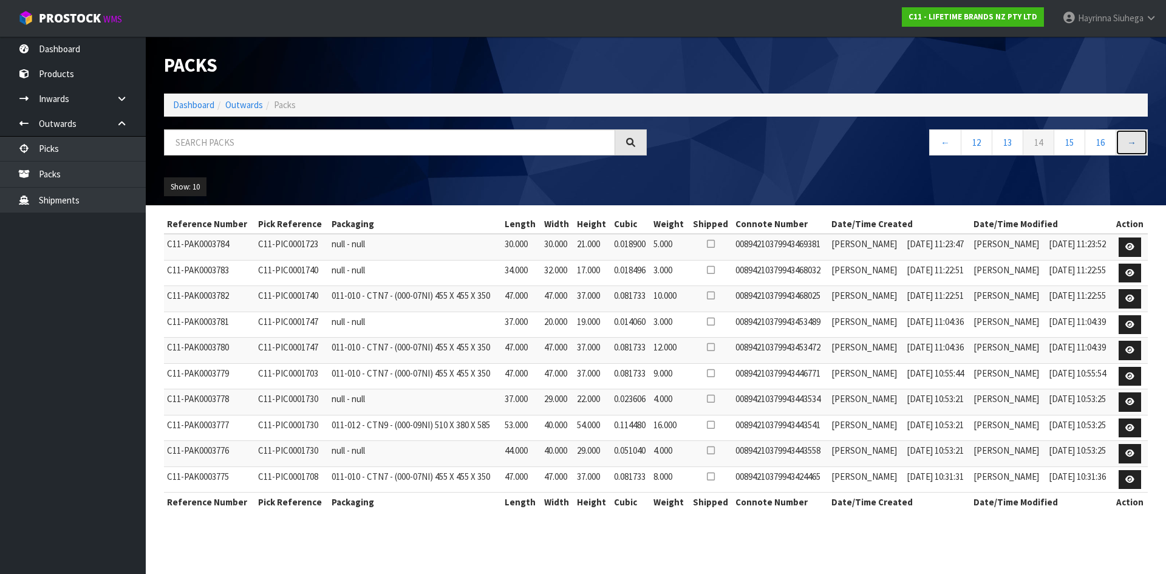
click at [1129, 144] on link "→" at bounding box center [1132, 142] width 32 height 26
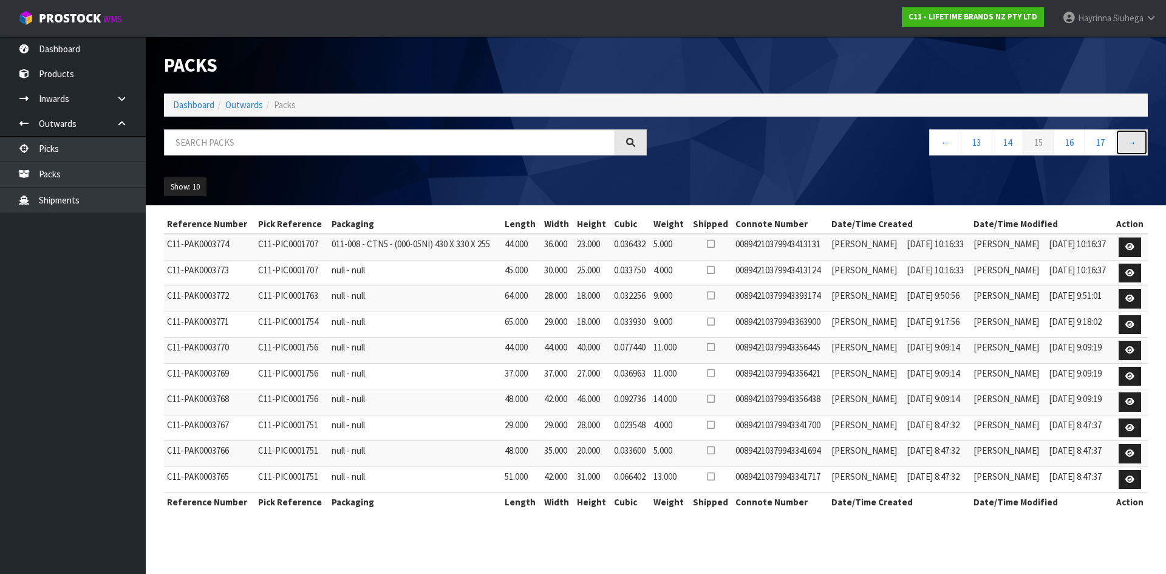
click at [1129, 144] on link "→" at bounding box center [1132, 142] width 32 height 26
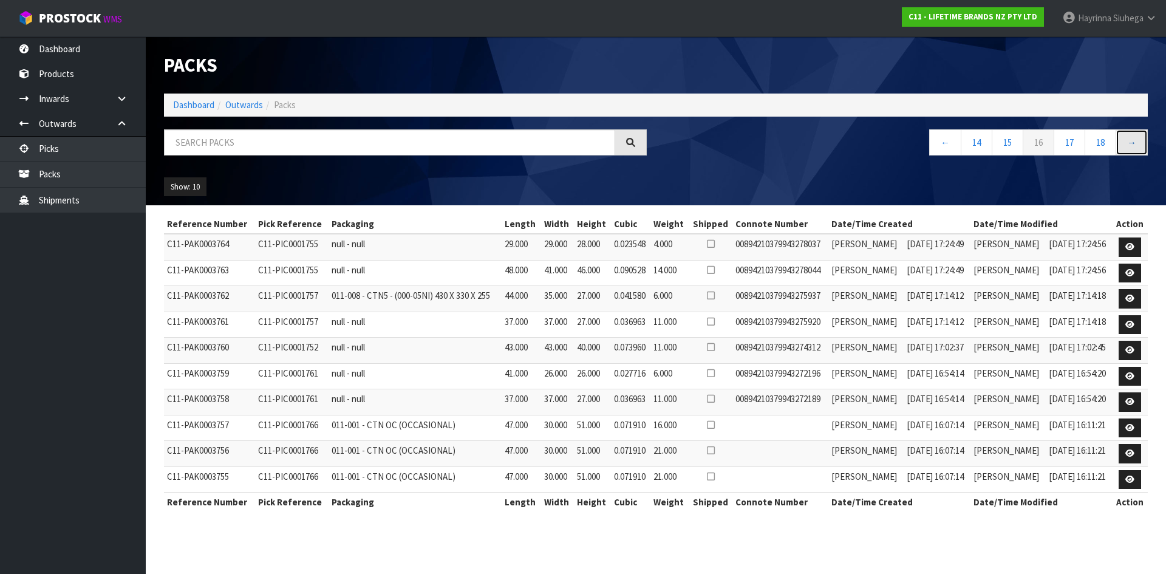
click at [1129, 144] on link "→" at bounding box center [1132, 142] width 32 height 26
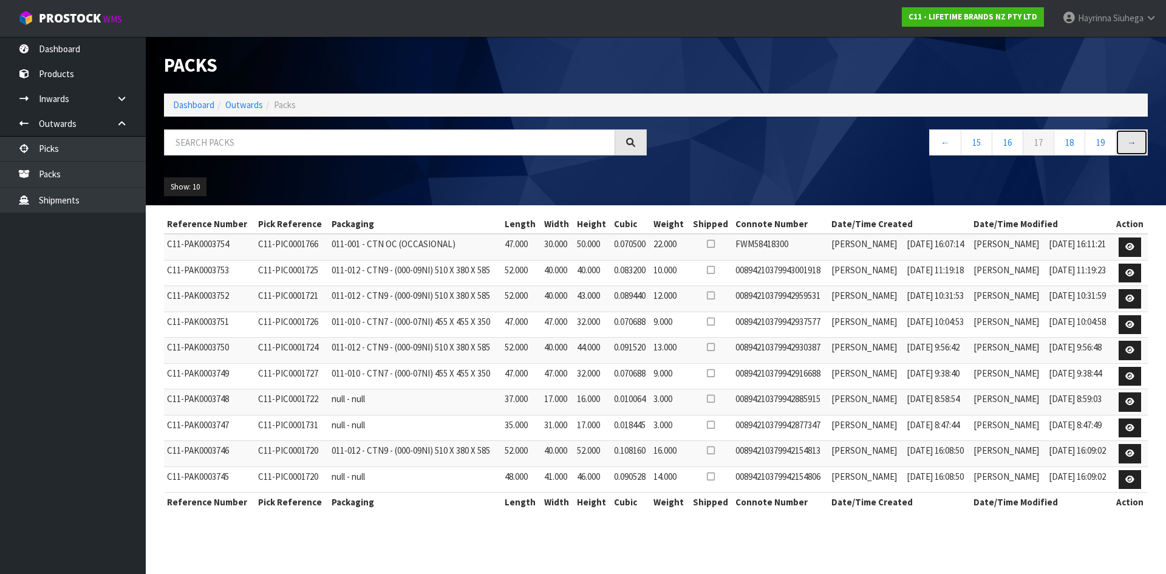
click at [1129, 144] on link "→" at bounding box center [1132, 142] width 32 height 26
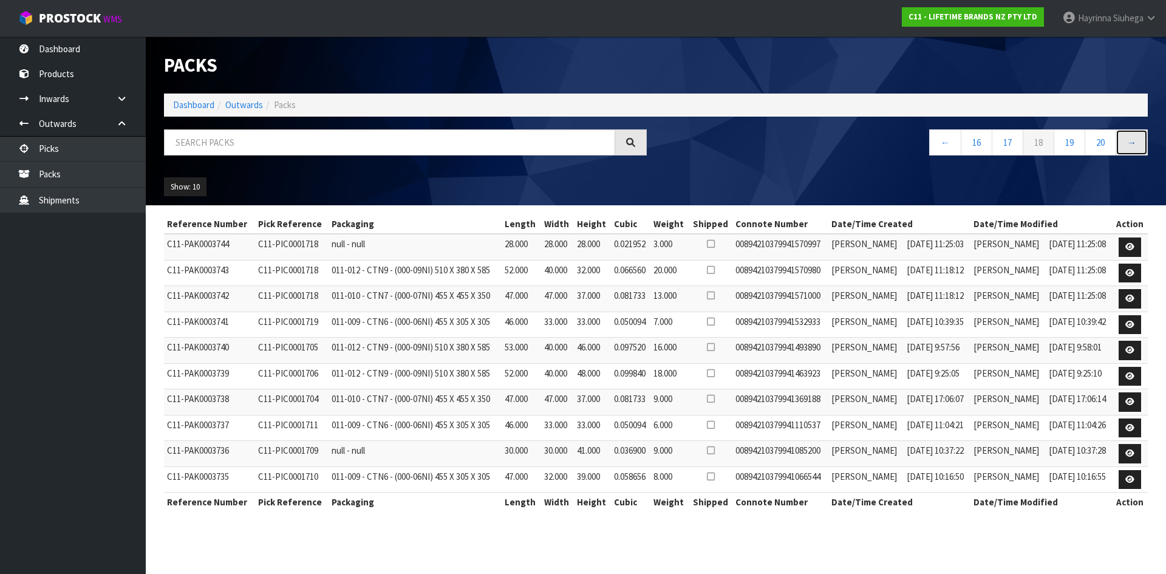
click at [1129, 144] on link "→" at bounding box center [1132, 142] width 32 height 26
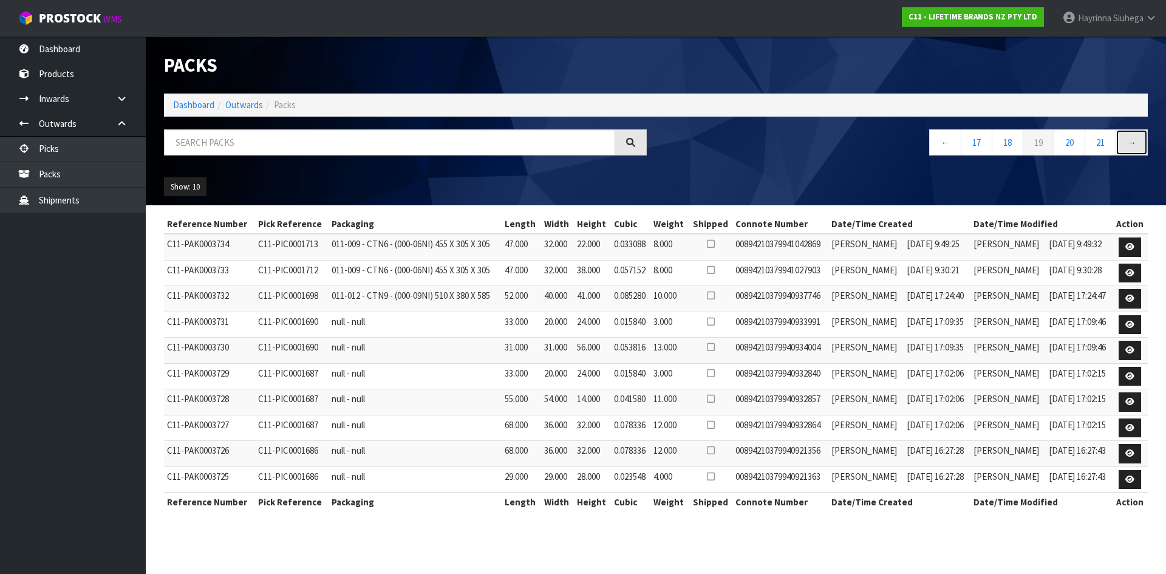
click at [1129, 144] on link "→" at bounding box center [1132, 142] width 32 height 26
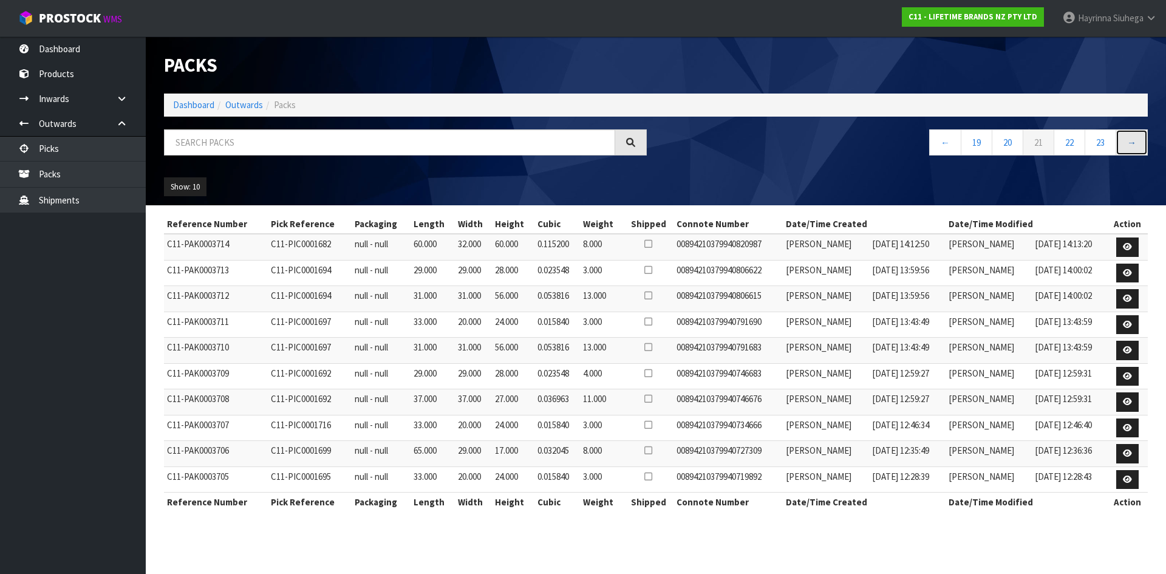
click at [1129, 144] on link "→" at bounding box center [1132, 142] width 32 height 26
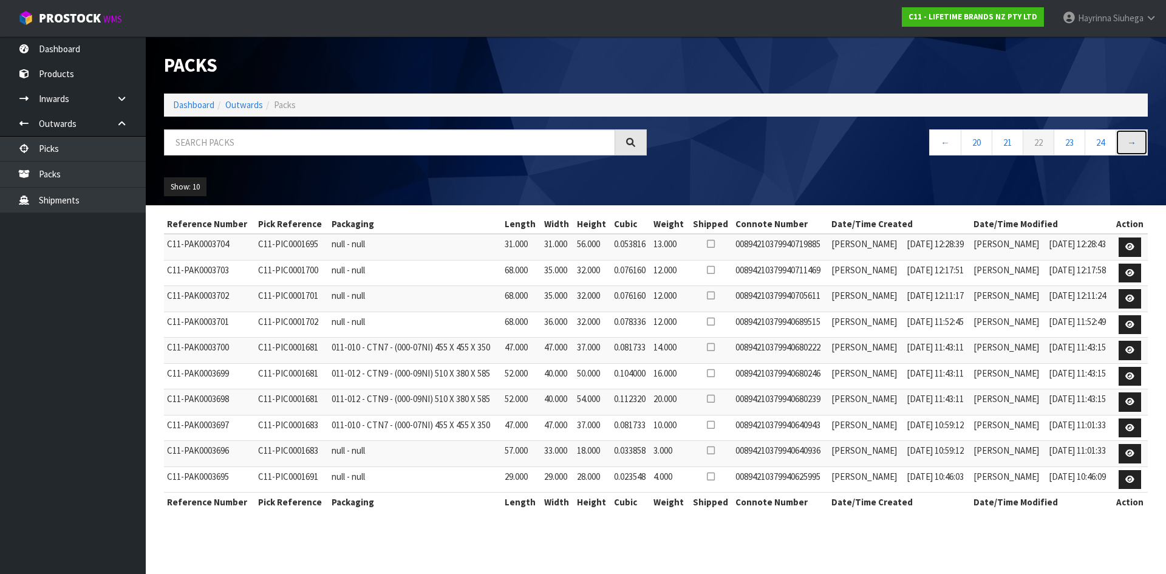
click at [1129, 144] on link "→" at bounding box center [1132, 142] width 32 height 26
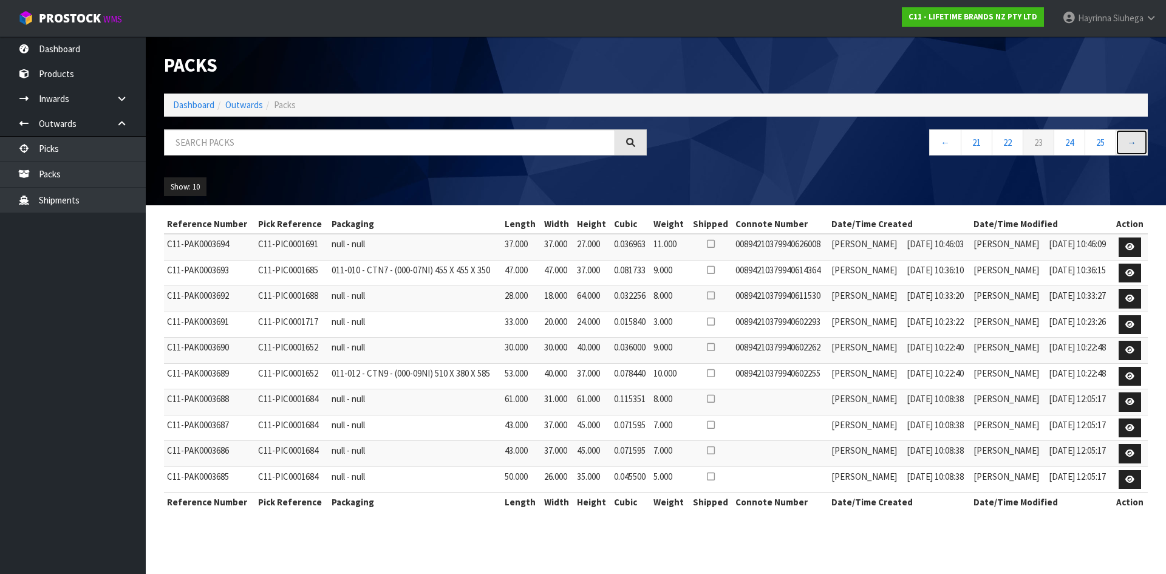
click at [1129, 144] on link "→" at bounding box center [1132, 142] width 32 height 26
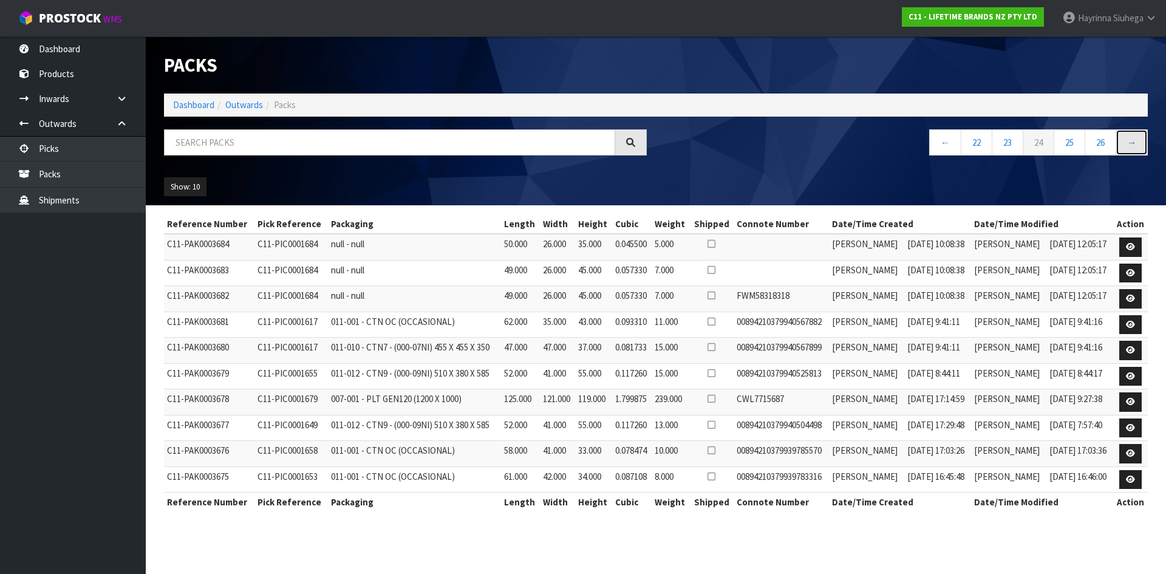
click at [1129, 144] on link "→" at bounding box center [1132, 142] width 32 height 26
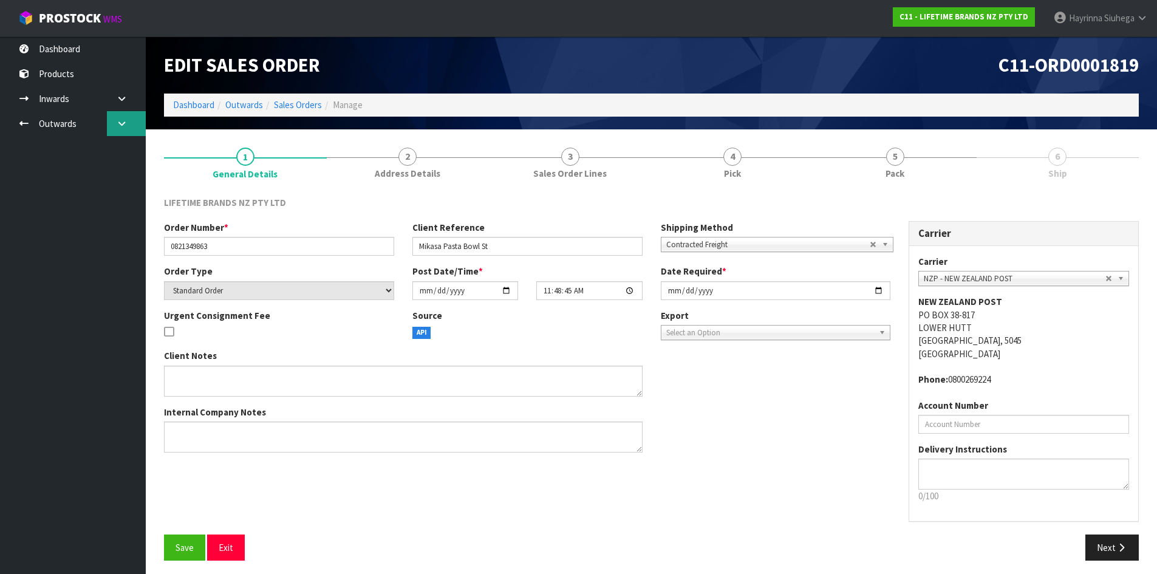
click at [118, 123] on icon at bounding box center [122, 123] width 12 height 9
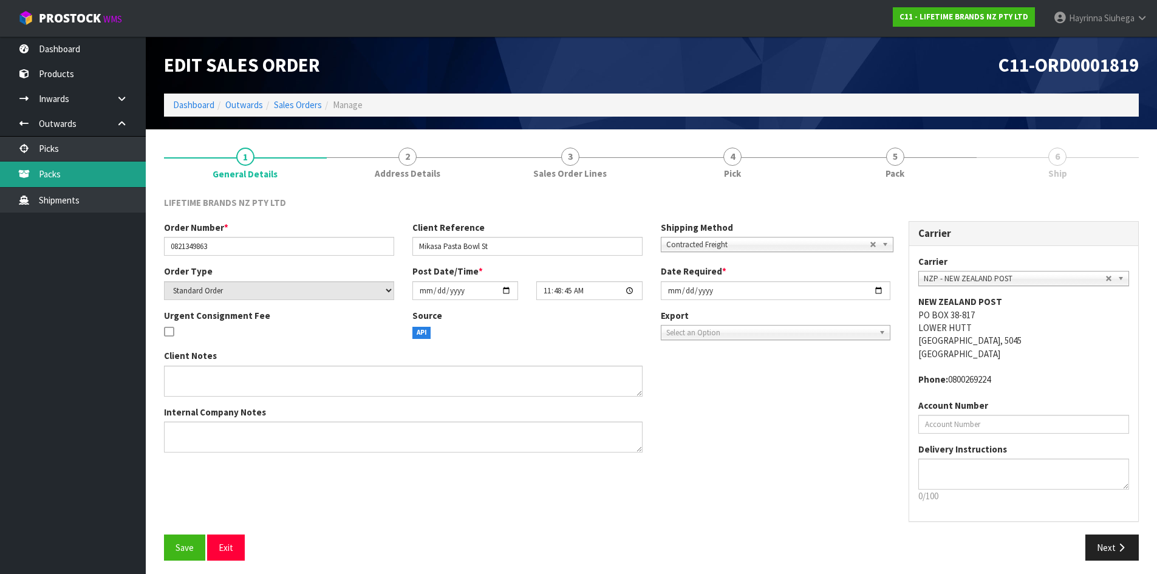
click at [105, 179] on link "Packs" at bounding box center [73, 174] width 146 height 25
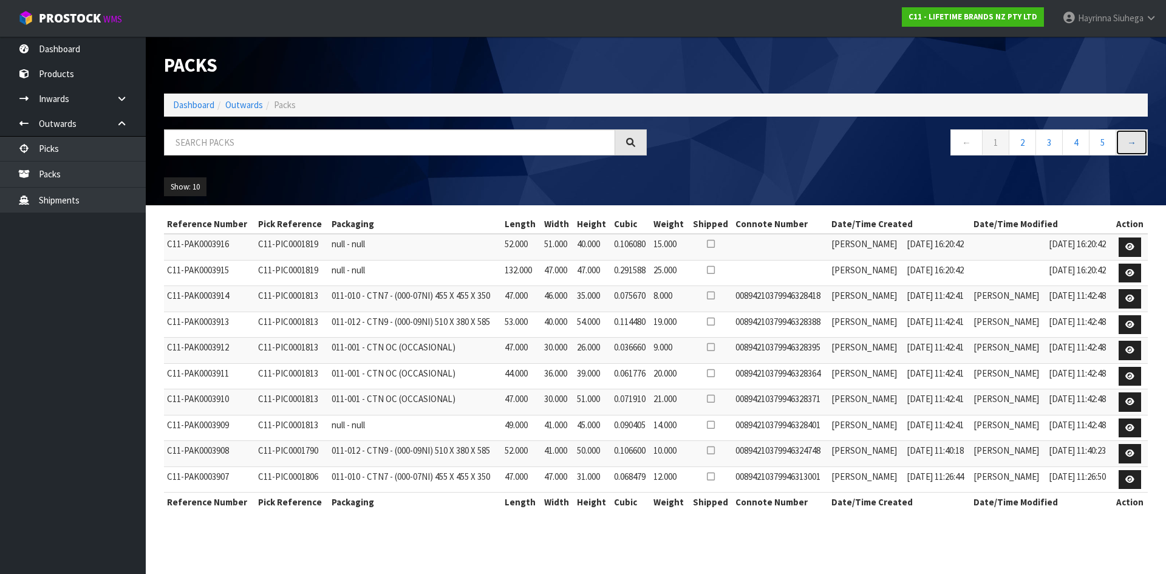
click at [1128, 138] on link "→" at bounding box center [1132, 142] width 32 height 26
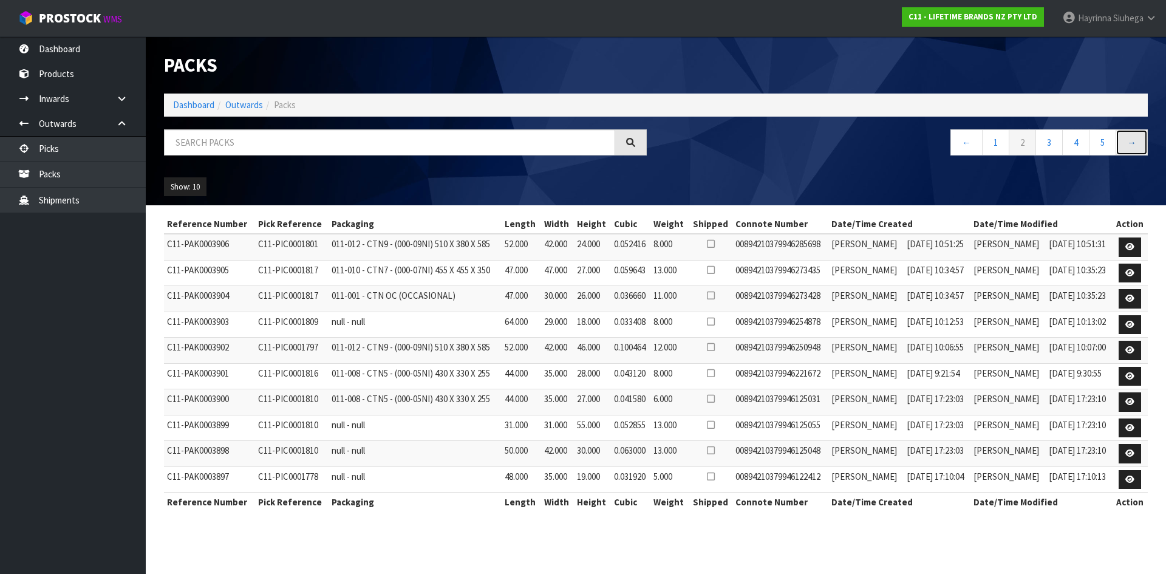
click at [1128, 138] on link "→" at bounding box center [1132, 142] width 32 height 26
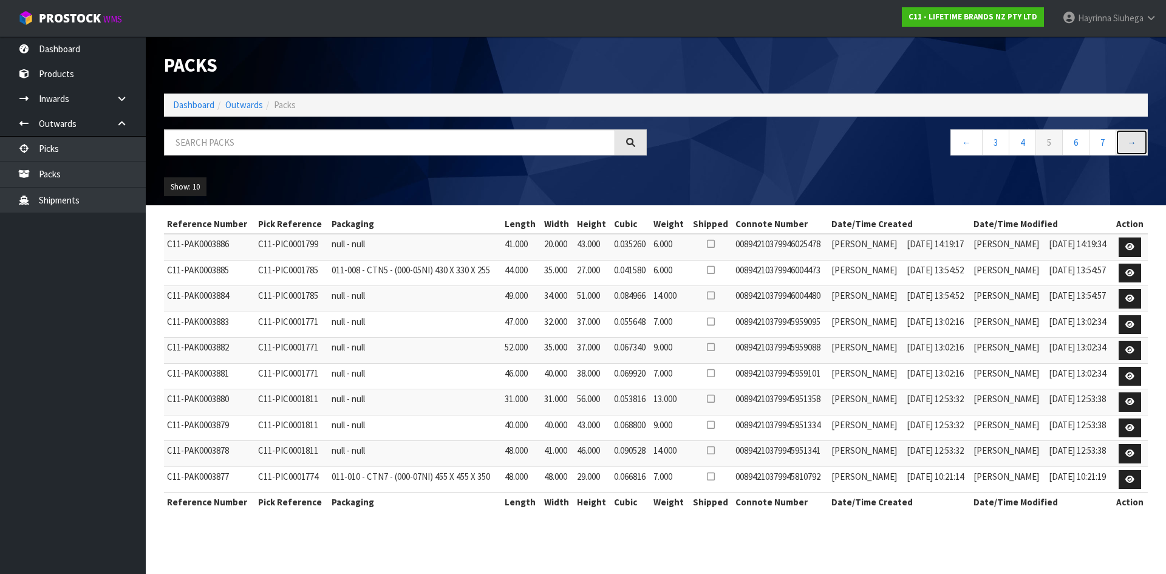
click at [1128, 138] on link "→" at bounding box center [1132, 142] width 32 height 26
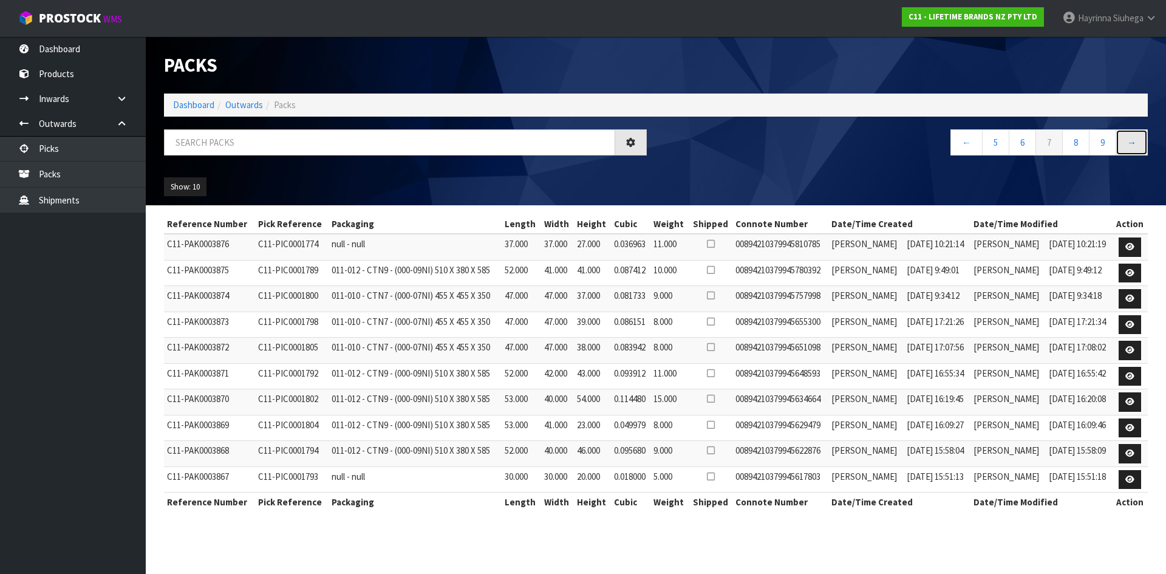
click at [1128, 138] on link "→" at bounding box center [1132, 142] width 32 height 26
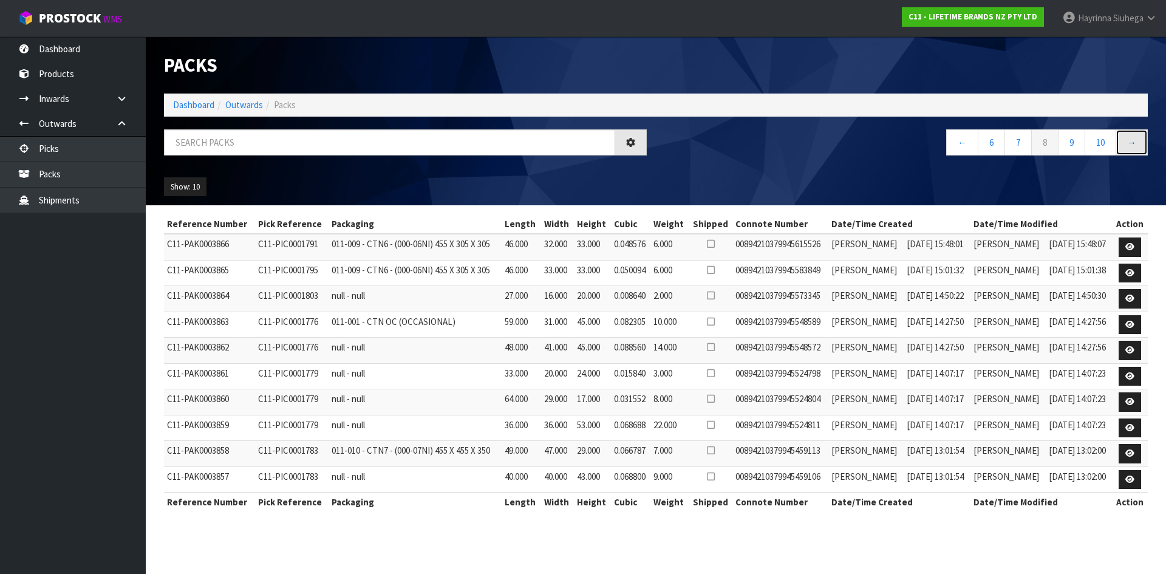
click at [1128, 138] on link "→" at bounding box center [1132, 142] width 32 height 26
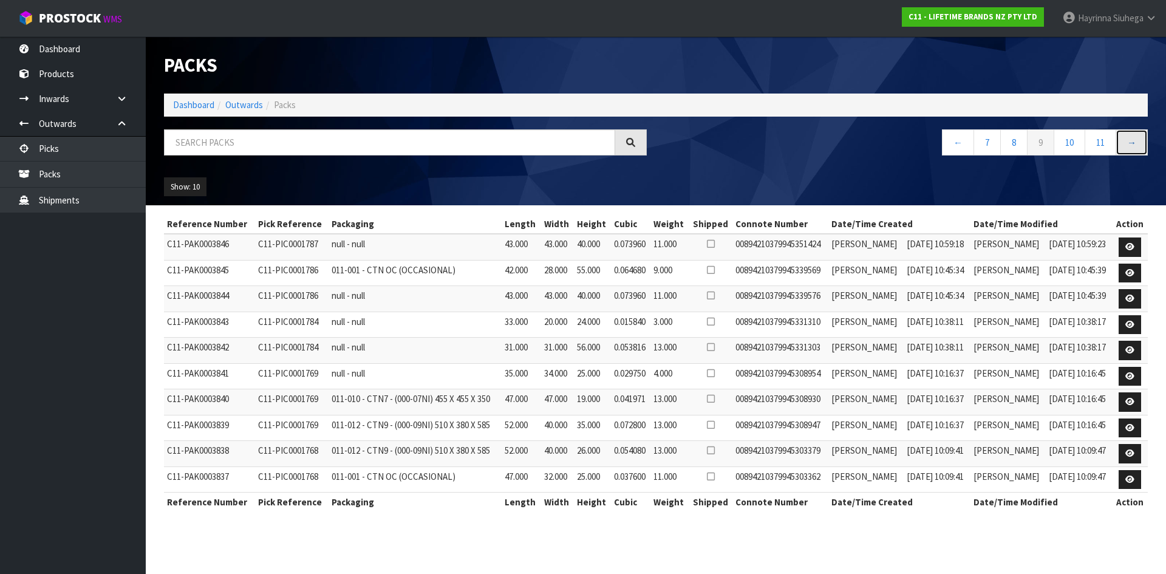
click at [1128, 138] on link "→" at bounding box center [1132, 142] width 32 height 26
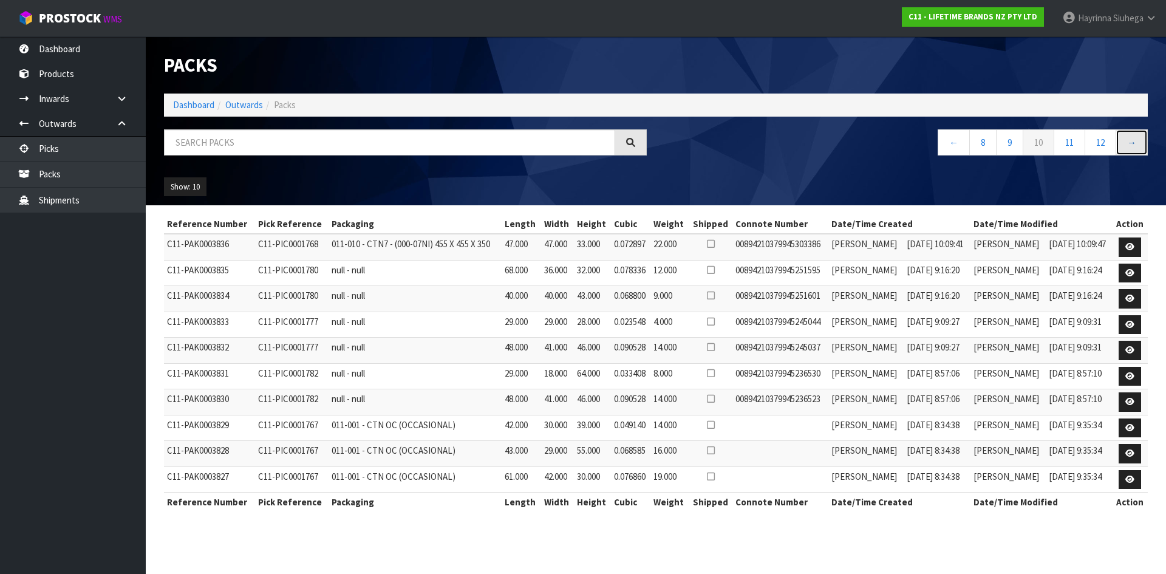
click at [1128, 138] on link "→" at bounding box center [1132, 142] width 32 height 26
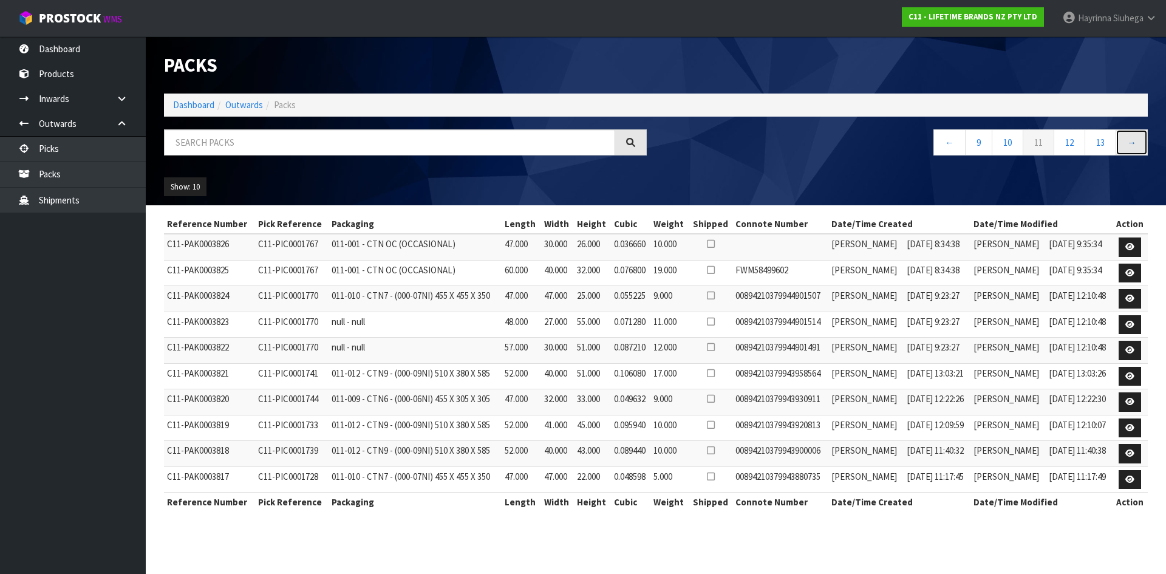
click at [1128, 138] on link "→" at bounding box center [1132, 142] width 32 height 26
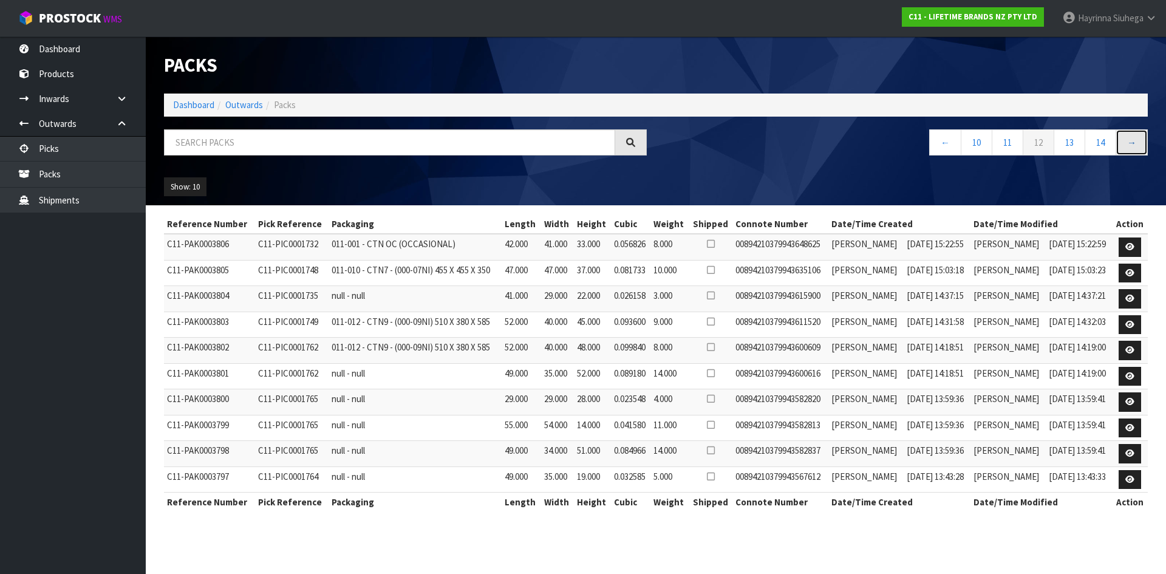
click at [1128, 138] on link "→" at bounding box center [1132, 142] width 32 height 26
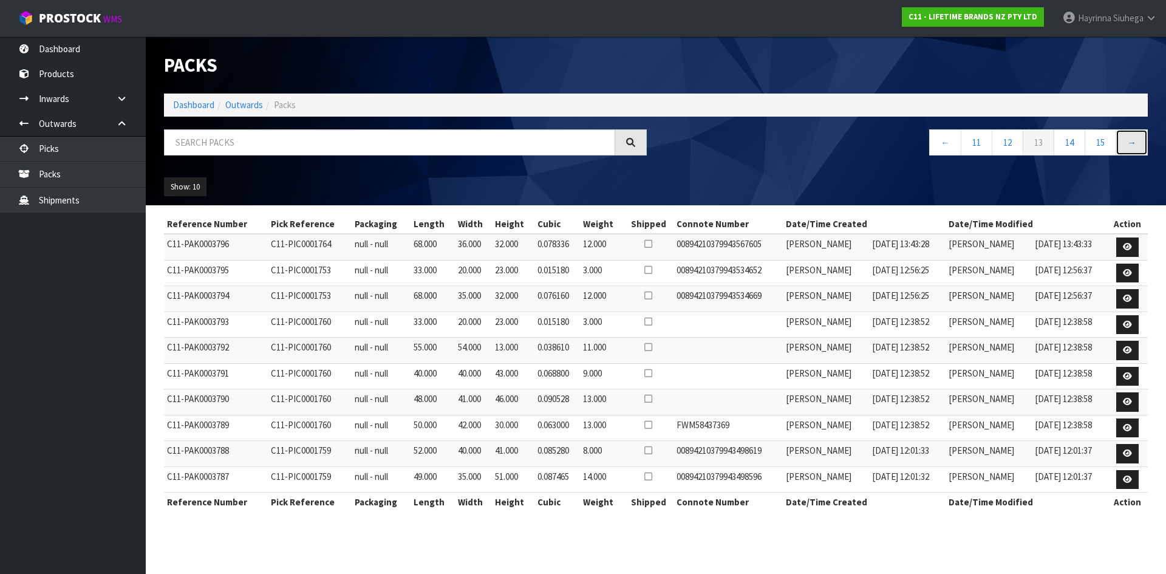
click at [1128, 138] on link "→" at bounding box center [1132, 142] width 32 height 26
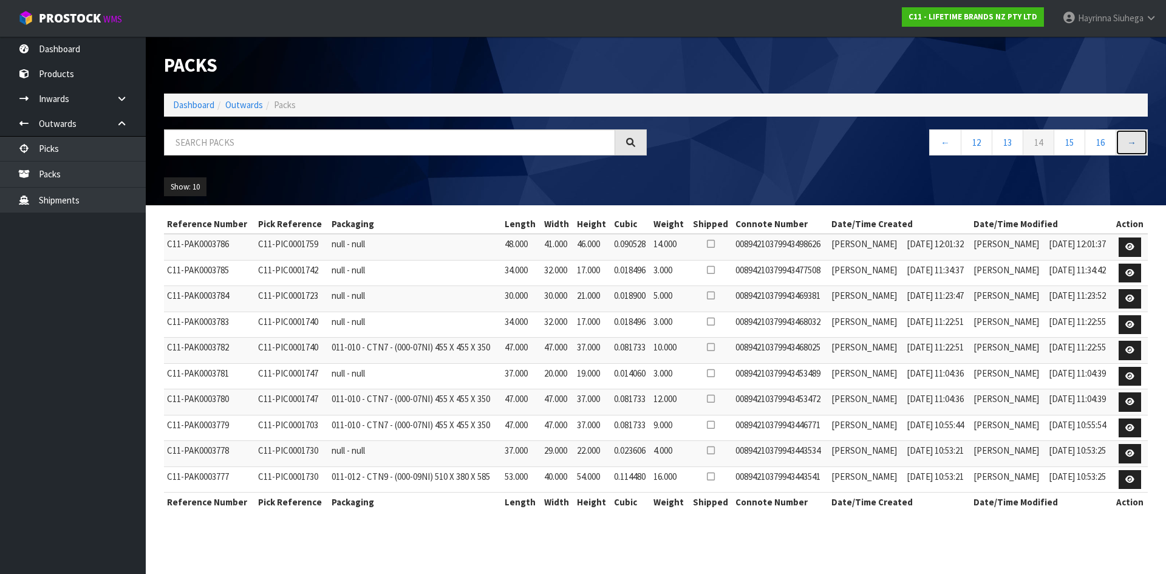
click at [1128, 138] on link "→" at bounding box center [1132, 142] width 32 height 26
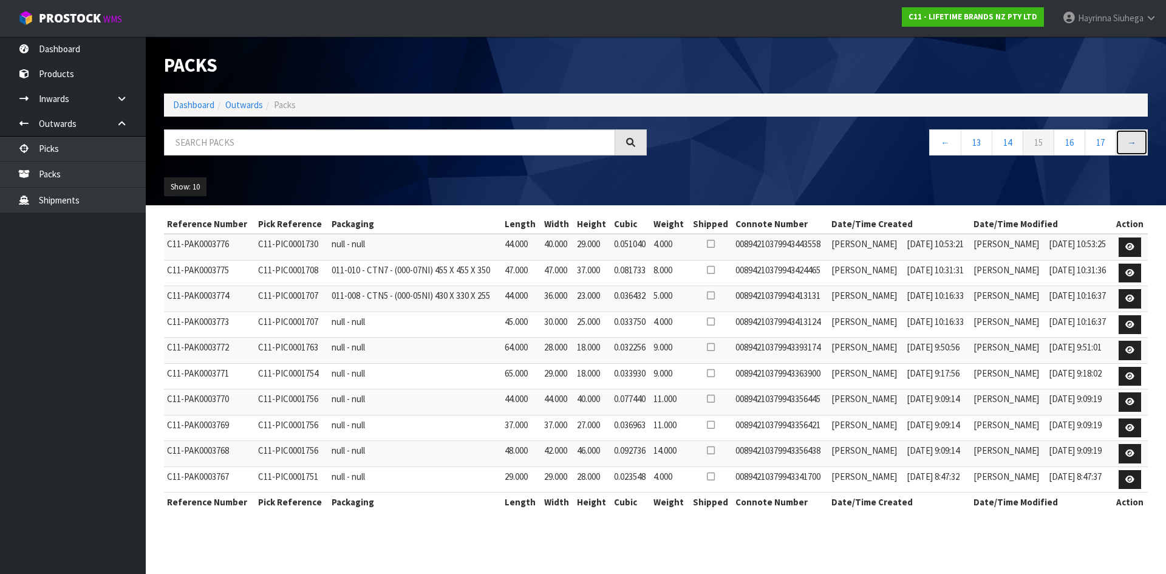
click at [1128, 138] on link "→" at bounding box center [1132, 142] width 32 height 26
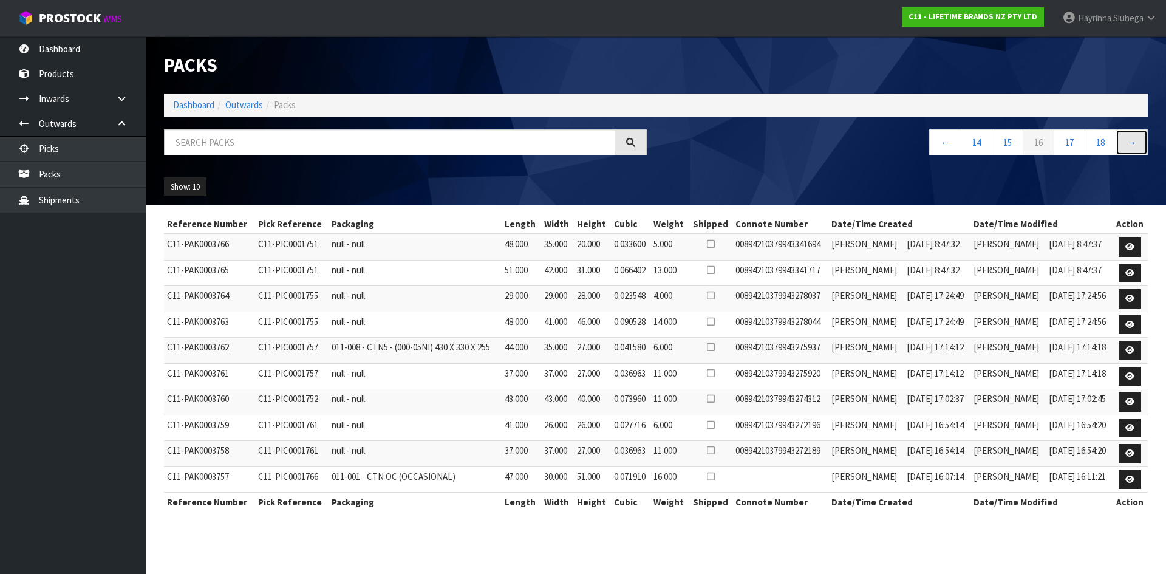
click at [1128, 138] on link "→" at bounding box center [1132, 142] width 32 height 26
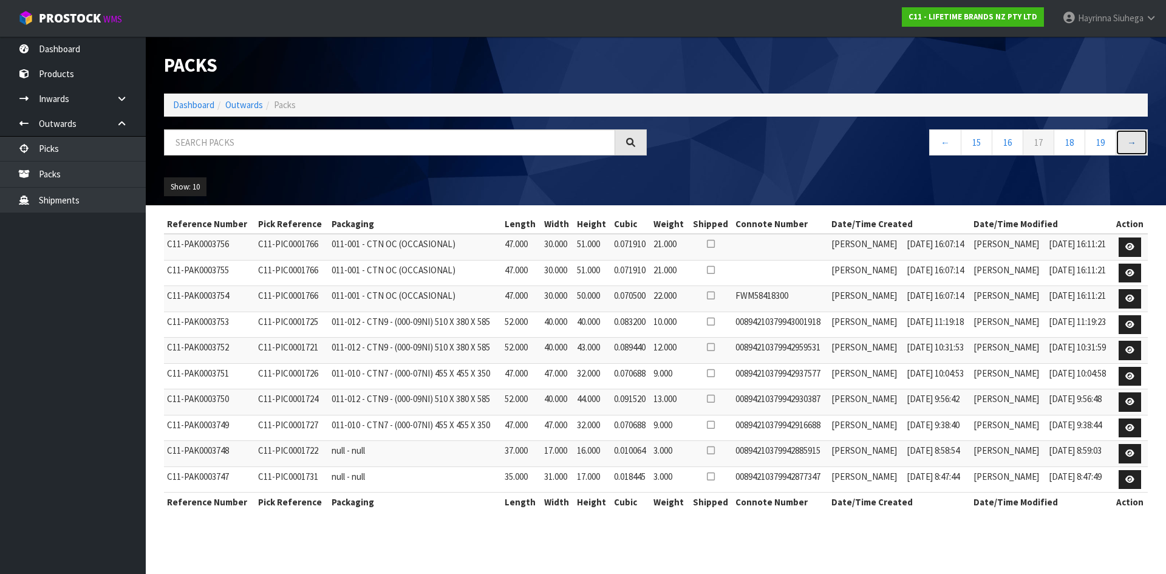
click at [1128, 138] on link "→" at bounding box center [1132, 142] width 32 height 26
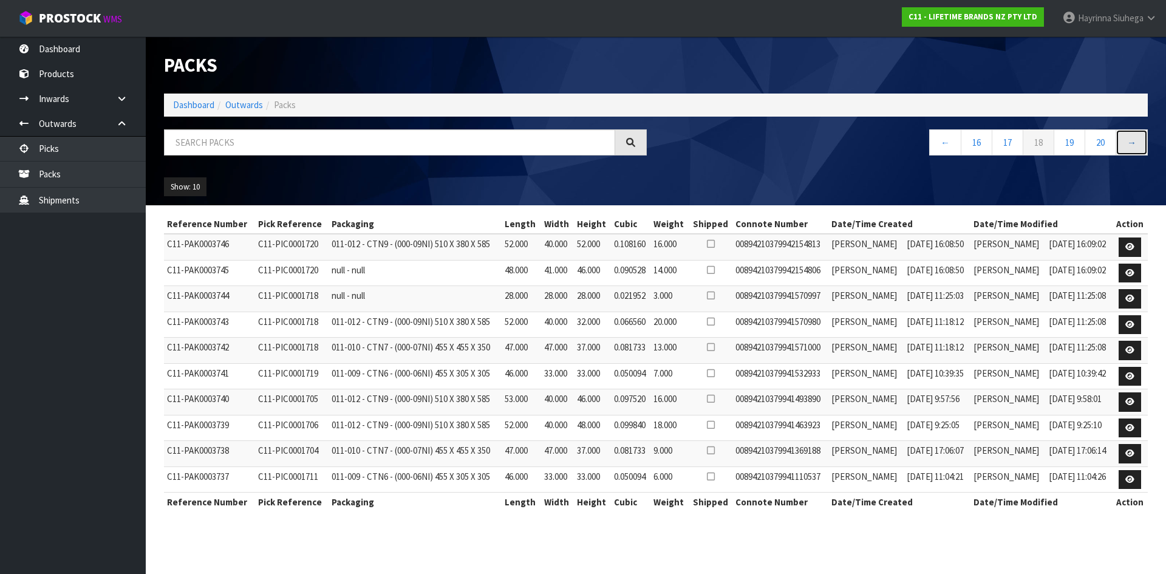
click at [1128, 138] on link "→" at bounding box center [1132, 142] width 32 height 26
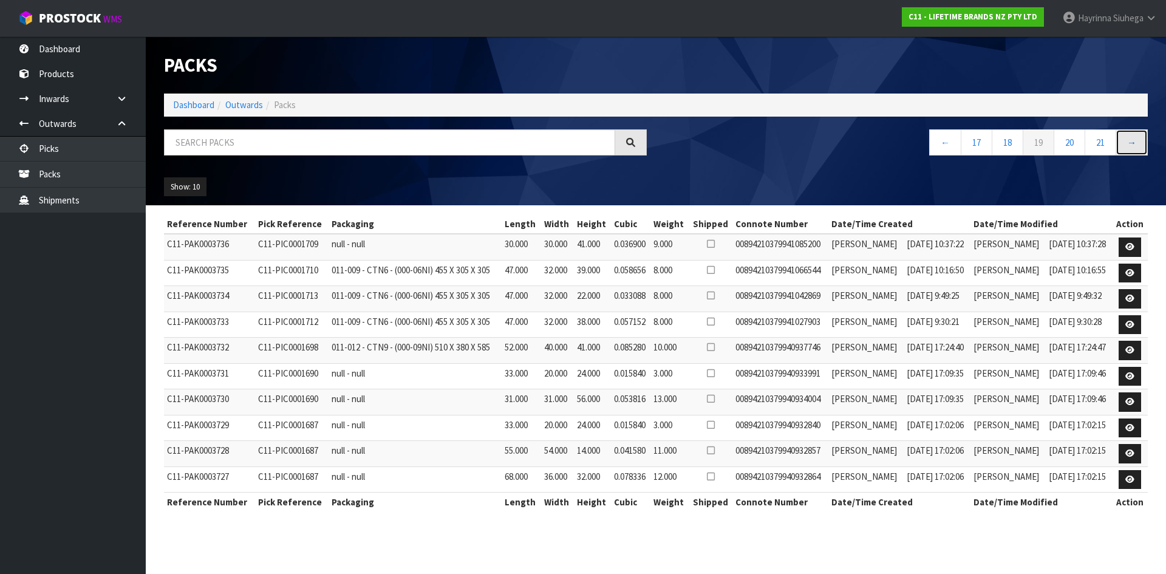
click at [1128, 138] on link "→" at bounding box center [1132, 142] width 32 height 26
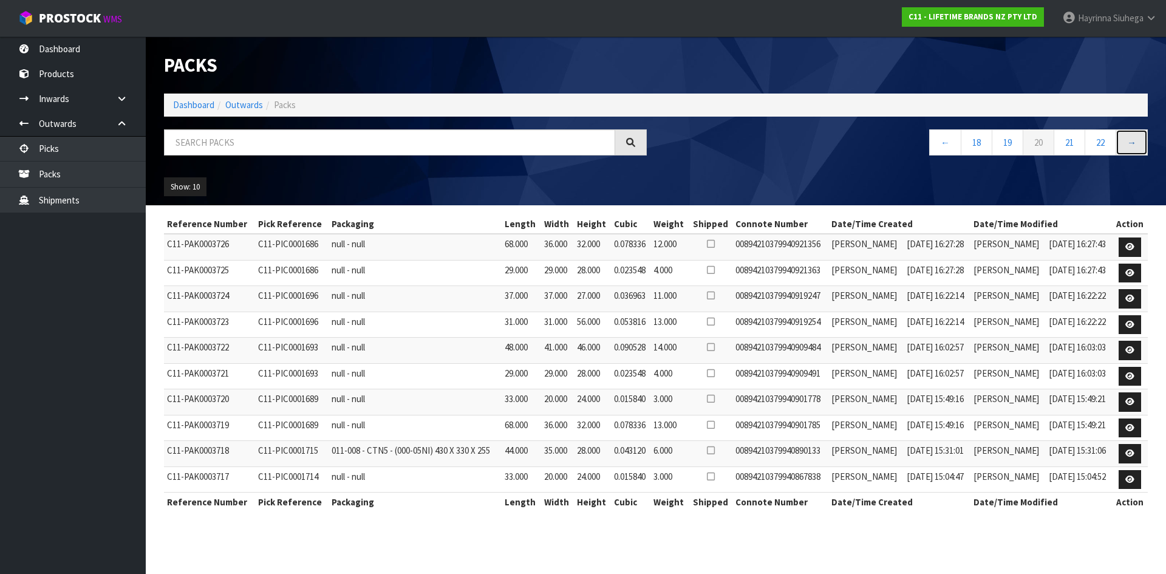
click at [1128, 138] on link "→" at bounding box center [1132, 142] width 32 height 26
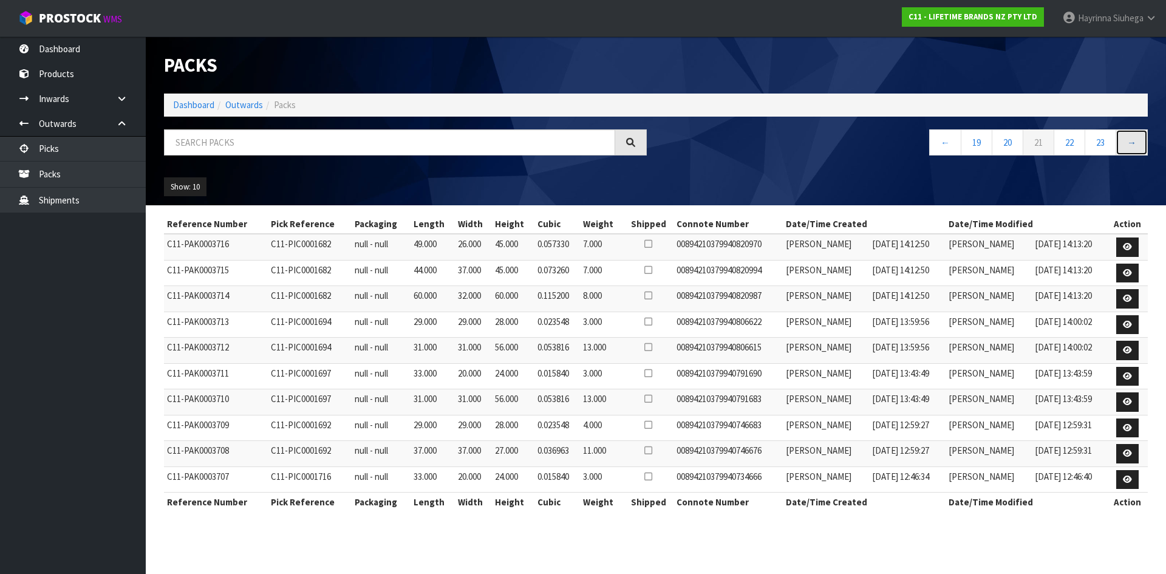
click at [1128, 138] on link "→" at bounding box center [1132, 142] width 32 height 26
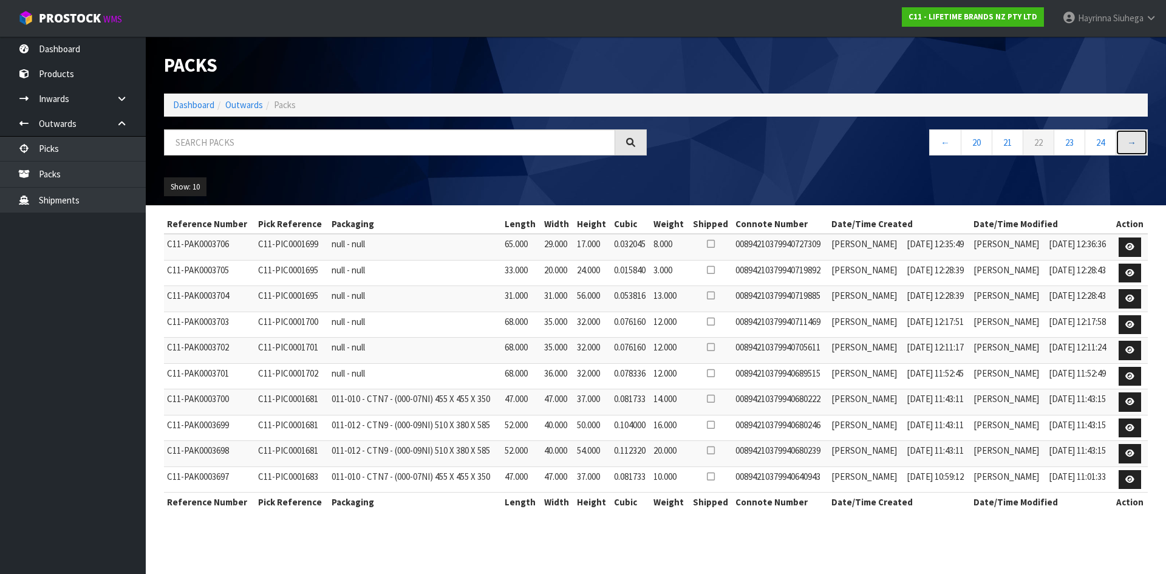
click at [1128, 138] on link "→" at bounding box center [1132, 142] width 32 height 26
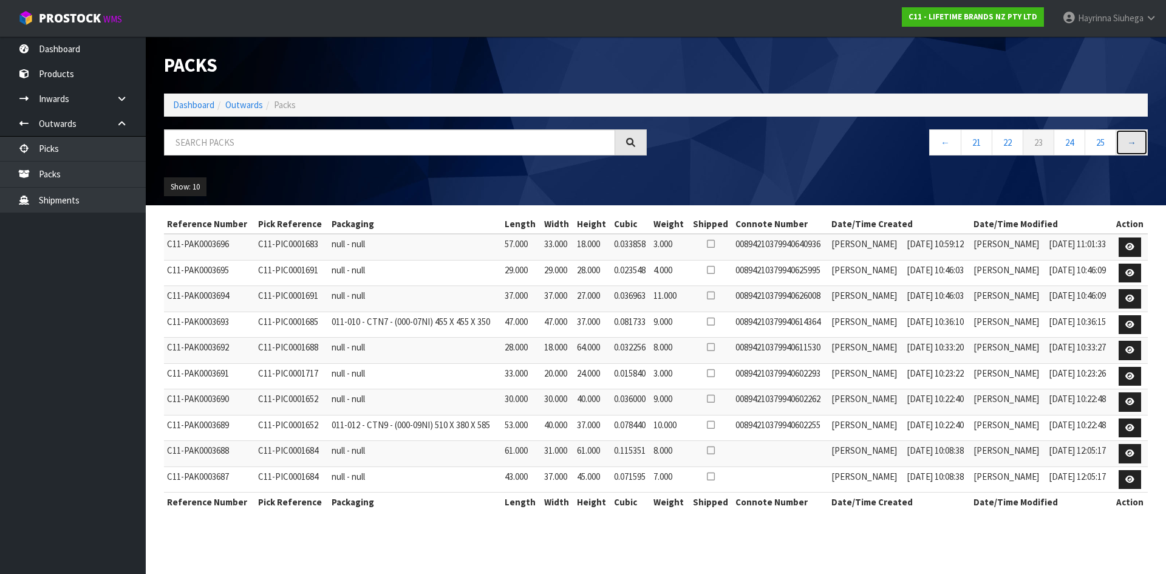
click at [1128, 138] on link "→" at bounding box center [1132, 142] width 32 height 26
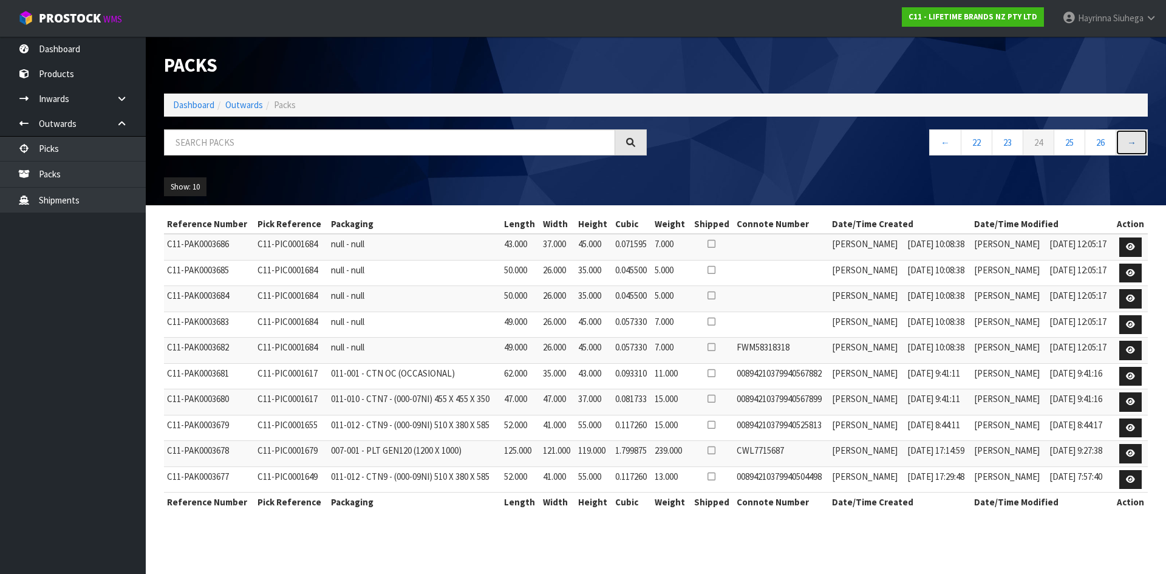
click at [1128, 138] on link "→" at bounding box center [1132, 142] width 32 height 26
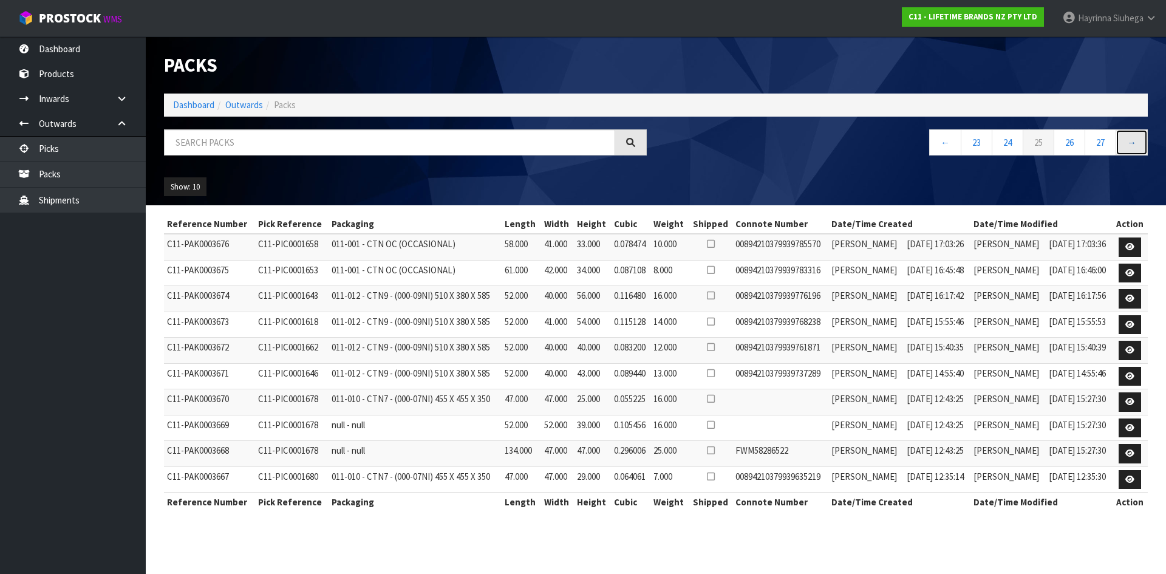
click at [1128, 138] on link "→" at bounding box center [1132, 142] width 32 height 26
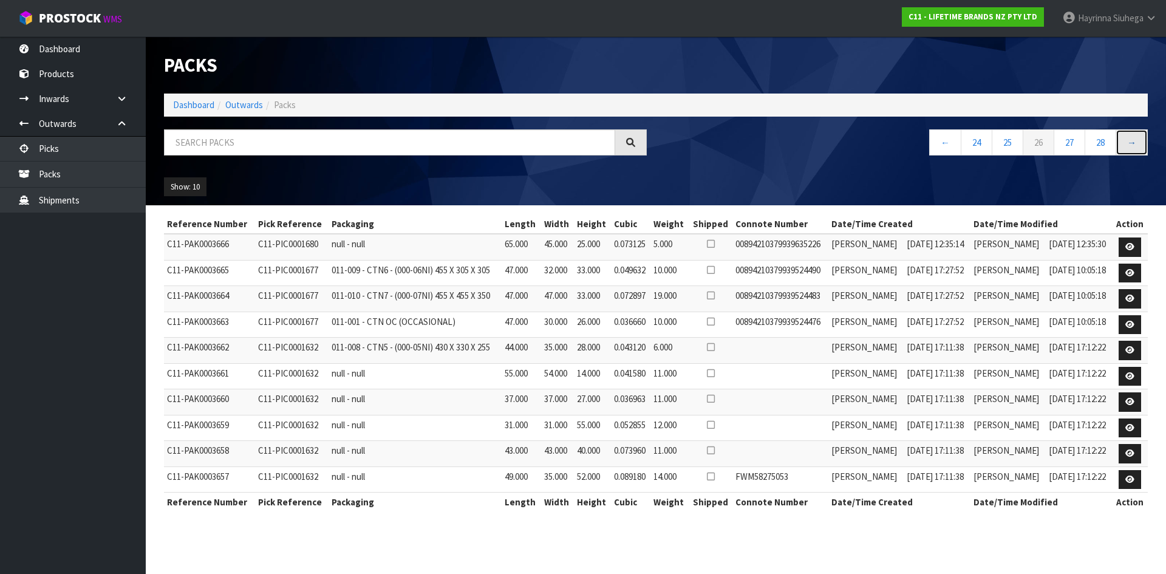
click at [1127, 135] on link "→" at bounding box center [1132, 142] width 32 height 26
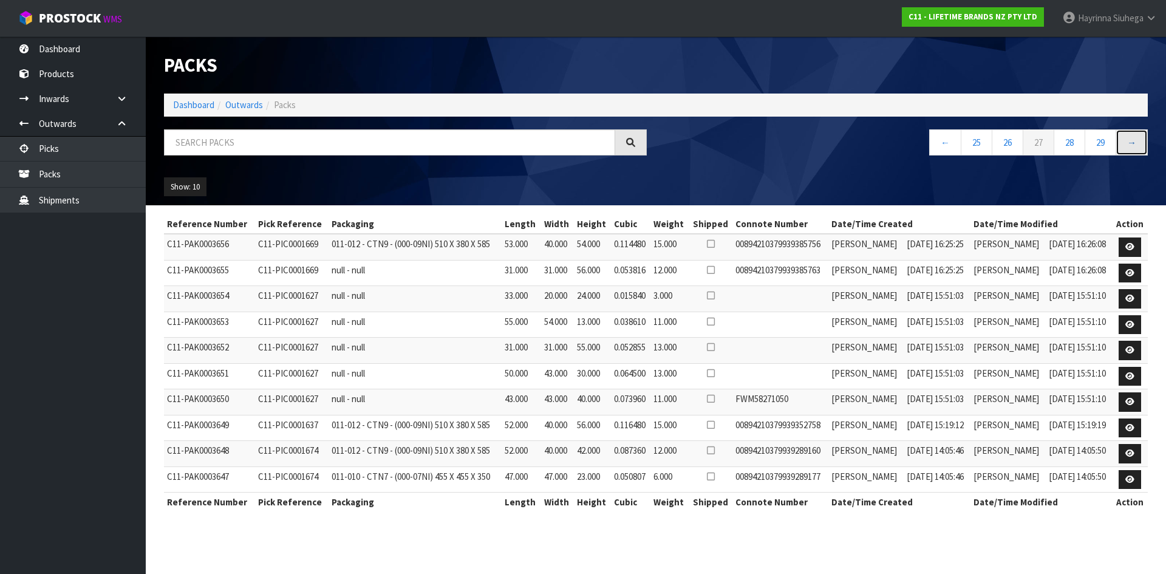
click at [1127, 132] on link "→" at bounding box center [1132, 142] width 32 height 26
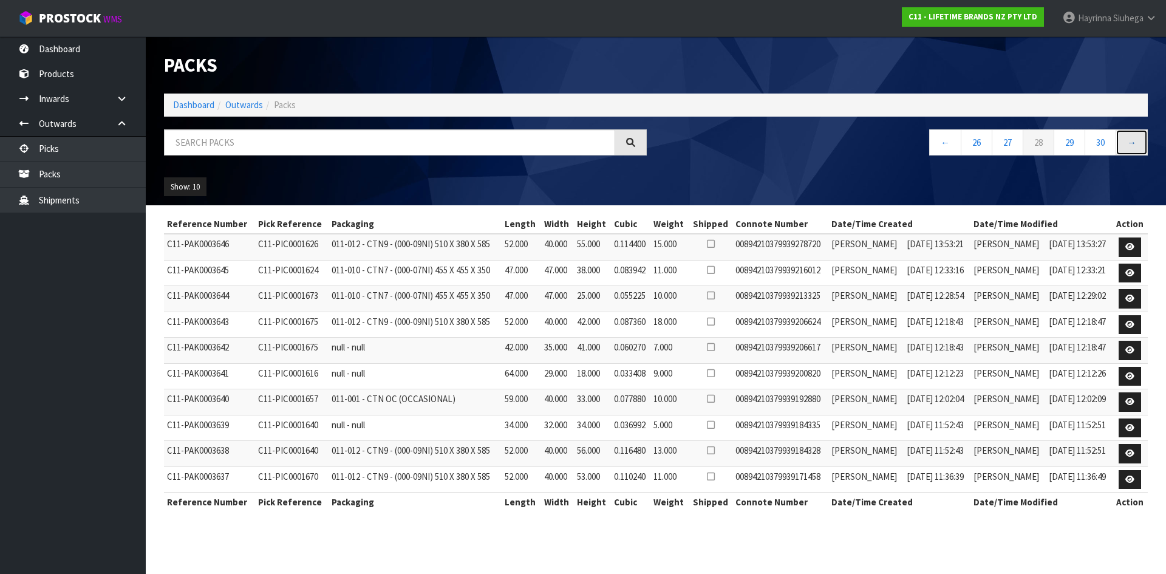
click at [1127, 132] on link "→" at bounding box center [1132, 142] width 32 height 26
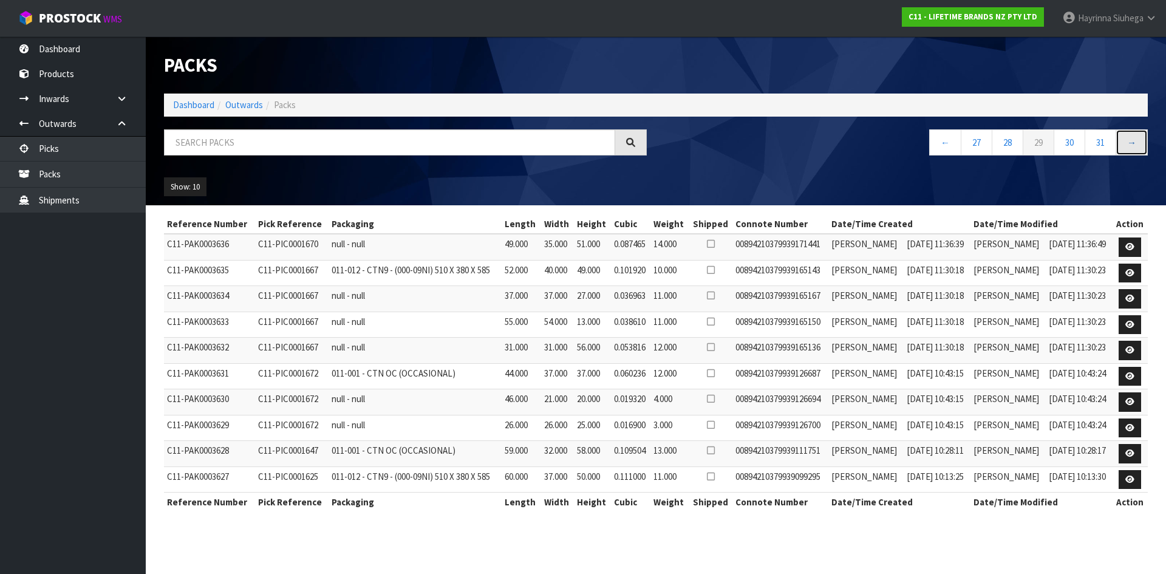
click at [1127, 132] on link "→" at bounding box center [1132, 142] width 32 height 26
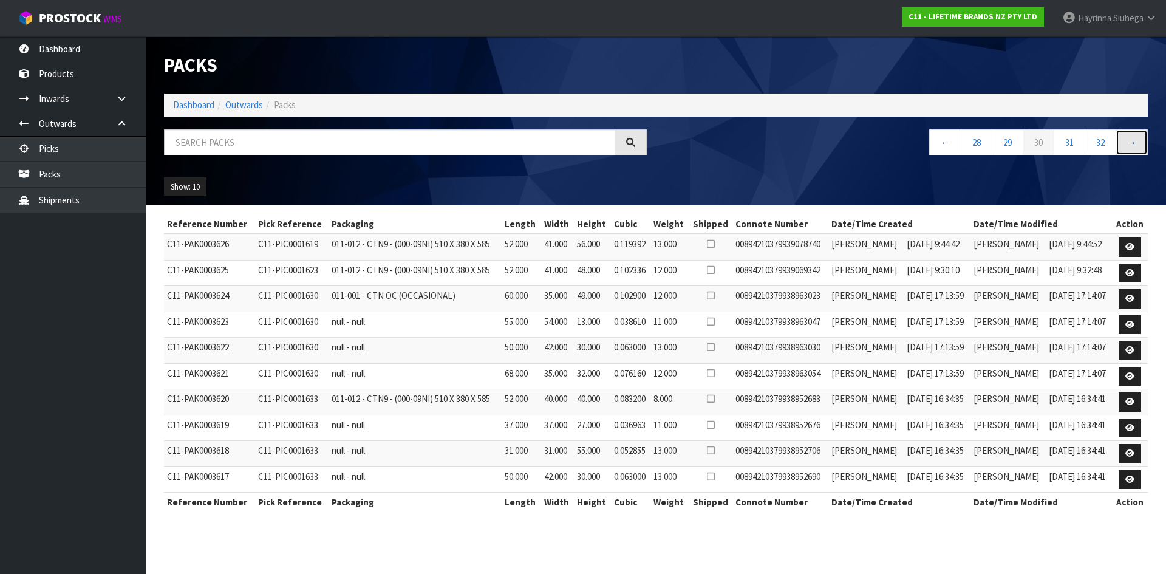
click at [1127, 132] on link "→" at bounding box center [1132, 142] width 32 height 26
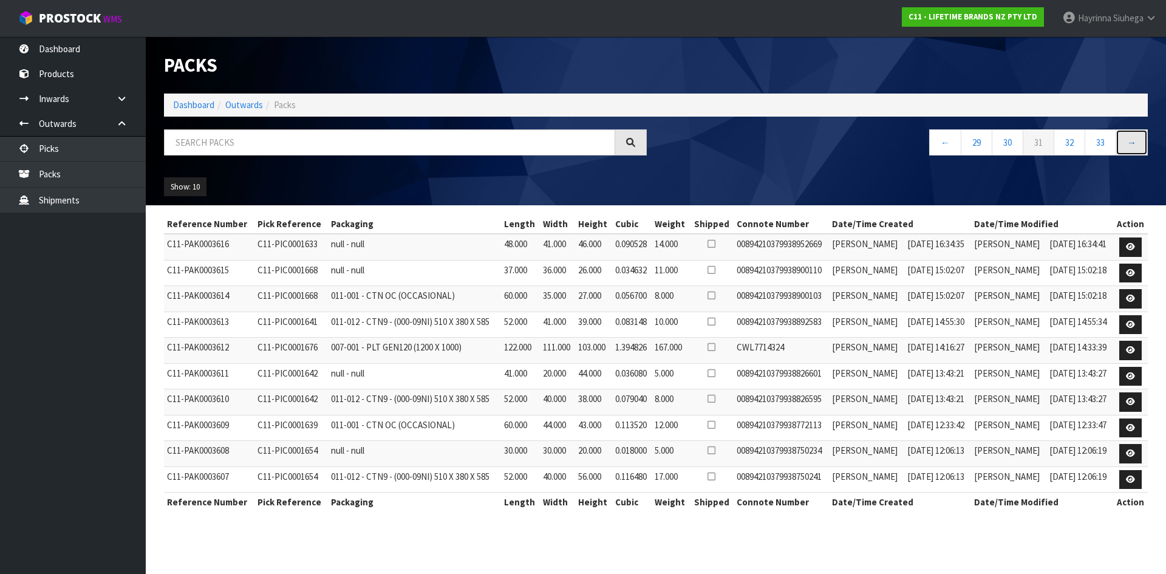
click at [1127, 132] on link "→" at bounding box center [1132, 142] width 32 height 26
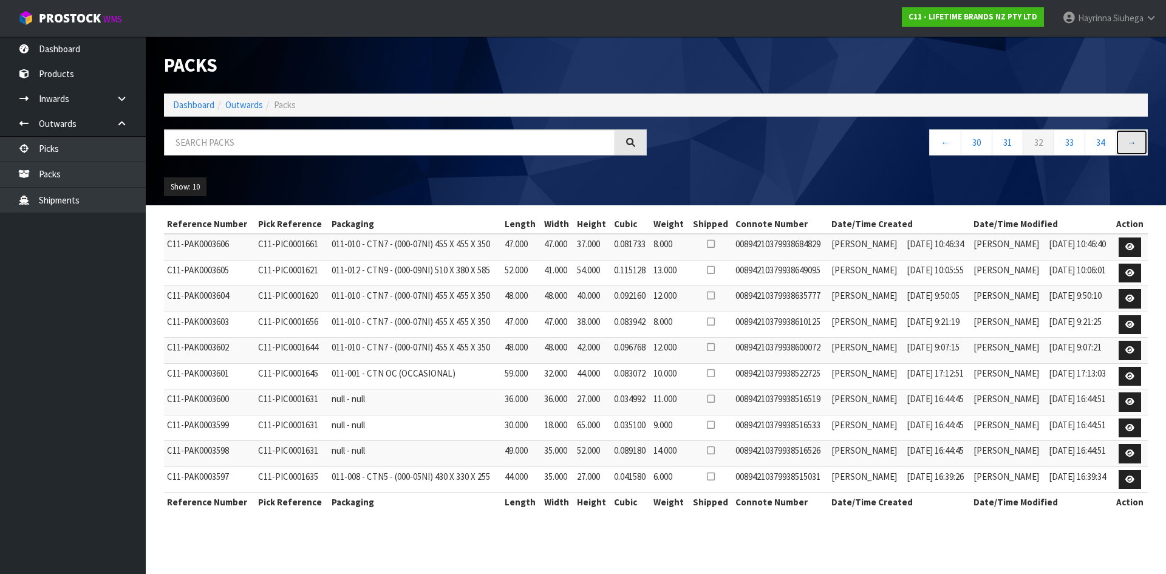
click at [1127, 132] on link "→" at bounding box center [1132, 142] width 32 height 26
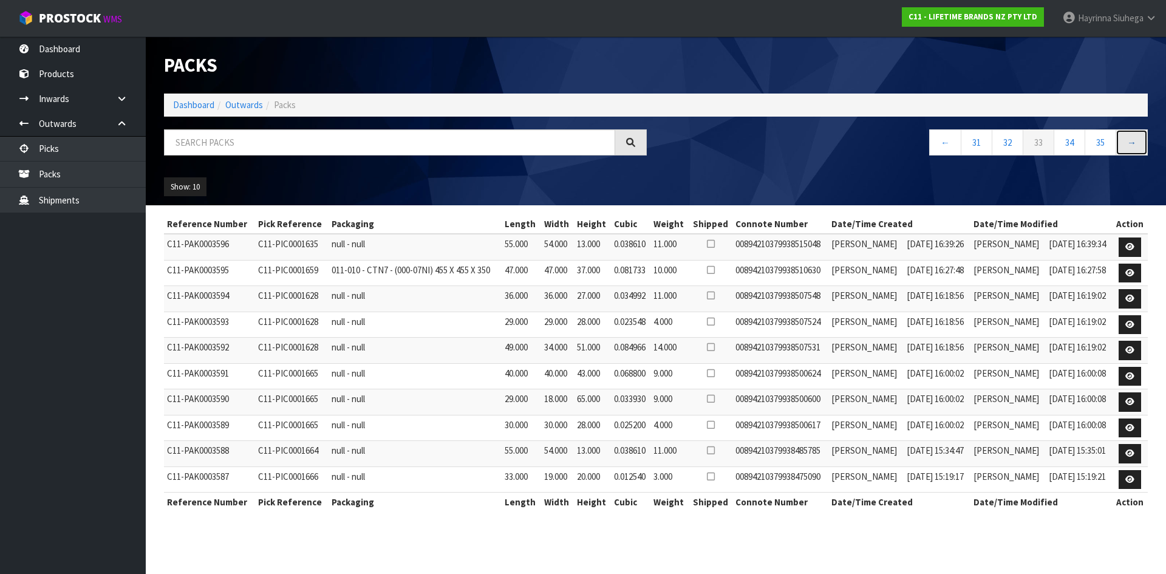
click at [1127, 132] on link "→" at bounding box center [1132, 142] width 32 height 26
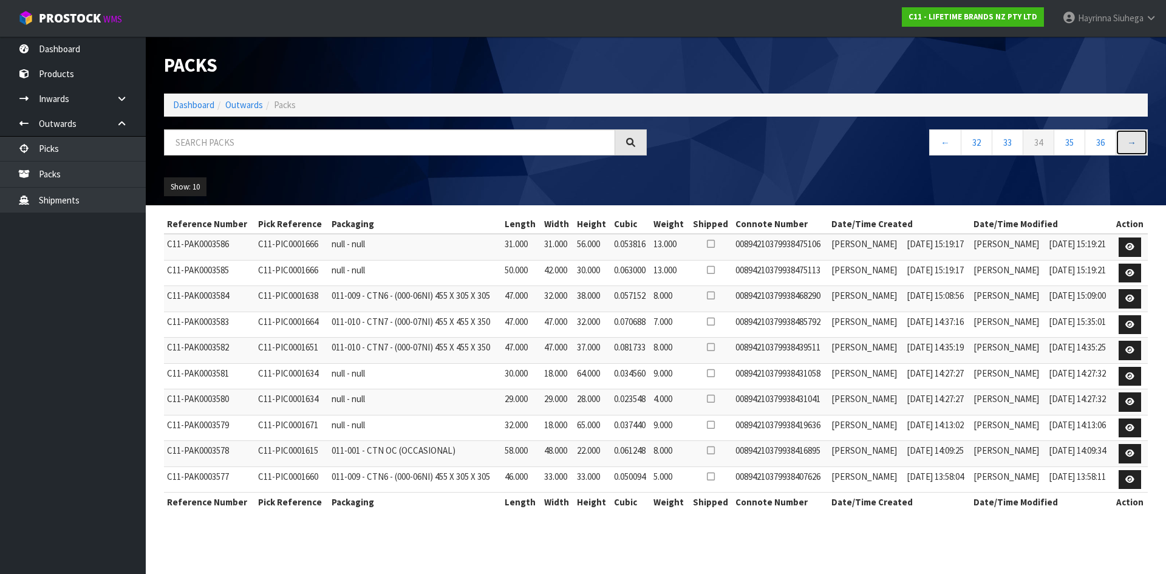
click at [1127, 132] on link "→" at bounding box center [1132, 142] width 32 height 26
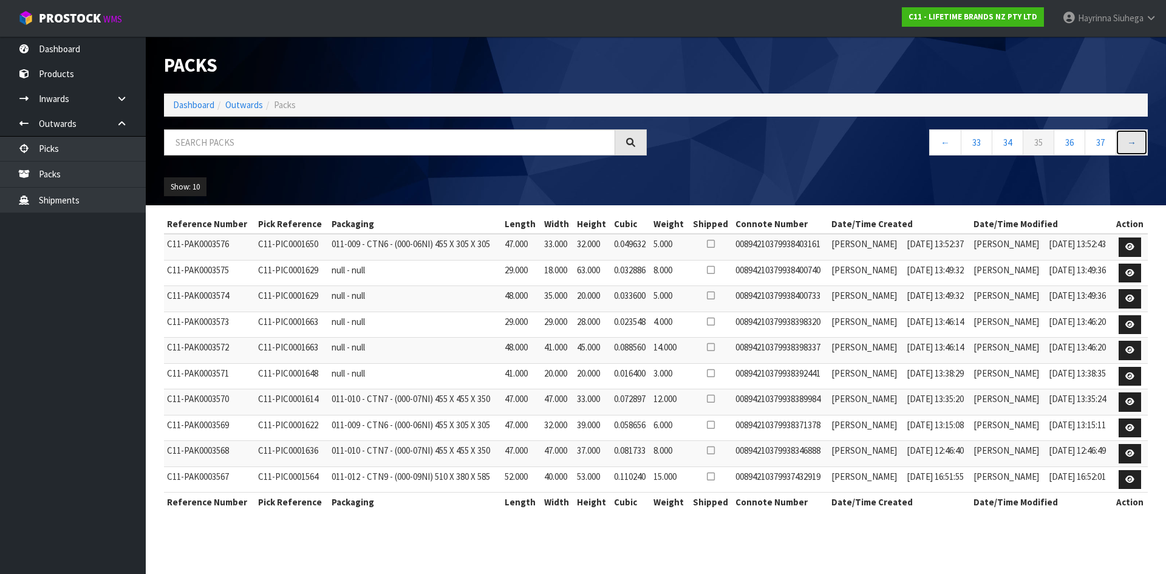
click at [1127, 132] on link "→" at bounding box center [1132, 142] width 32 height 26
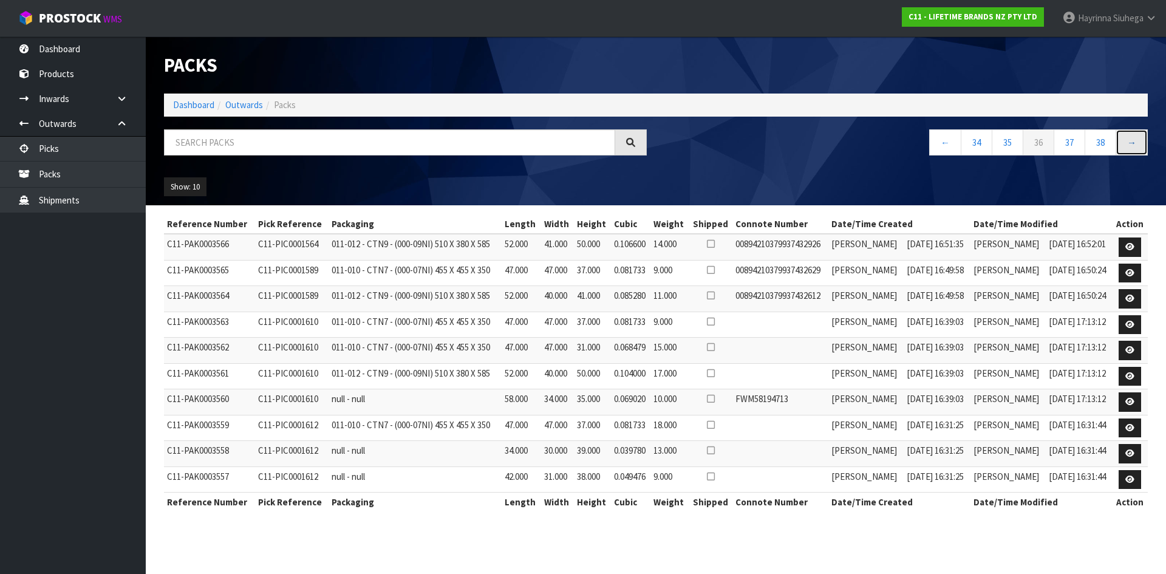
click at [1127, 132] on link "→" at bounding box center [1132, 142] width 32 height 26
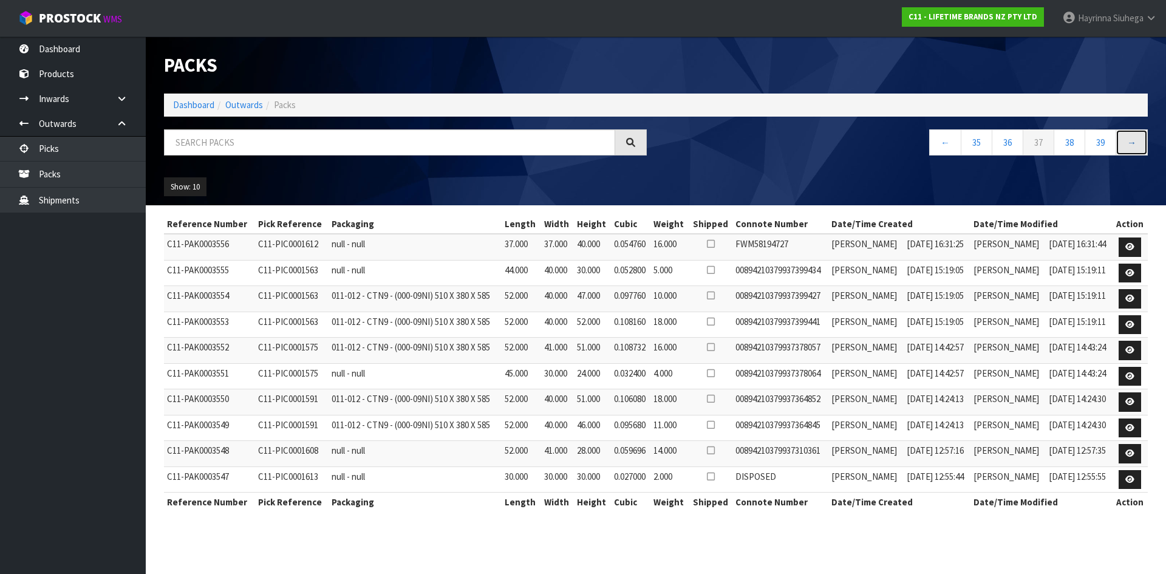
click at [1127, 132] on link "→" at bounding box center [1132, 142] width 32 height 26
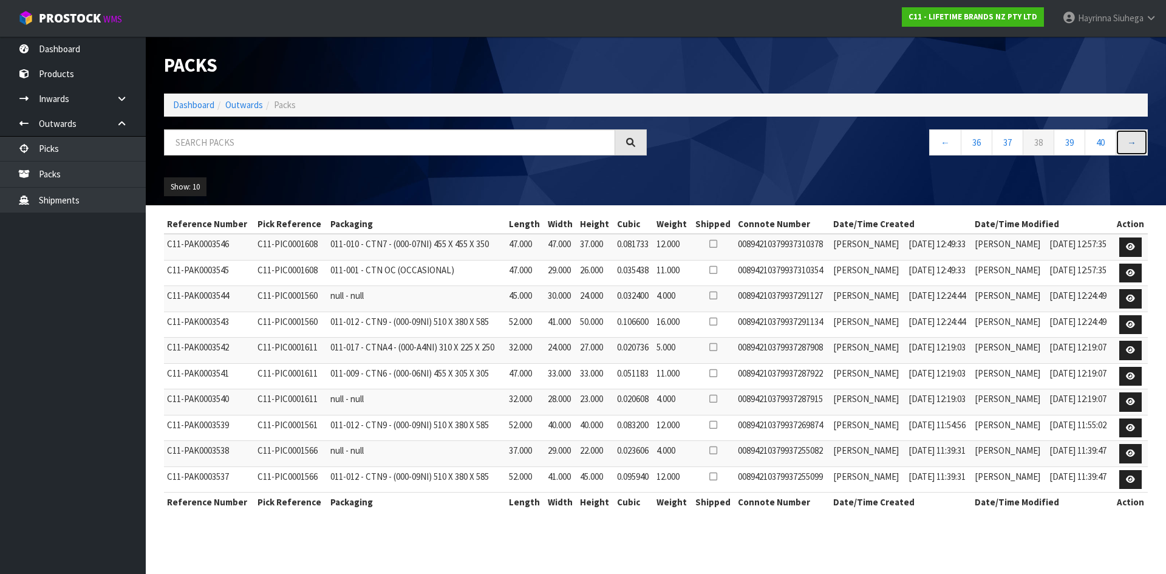
click at [1127, 132] on link "→" at bounding box center [1132, 142] width 32 height 26
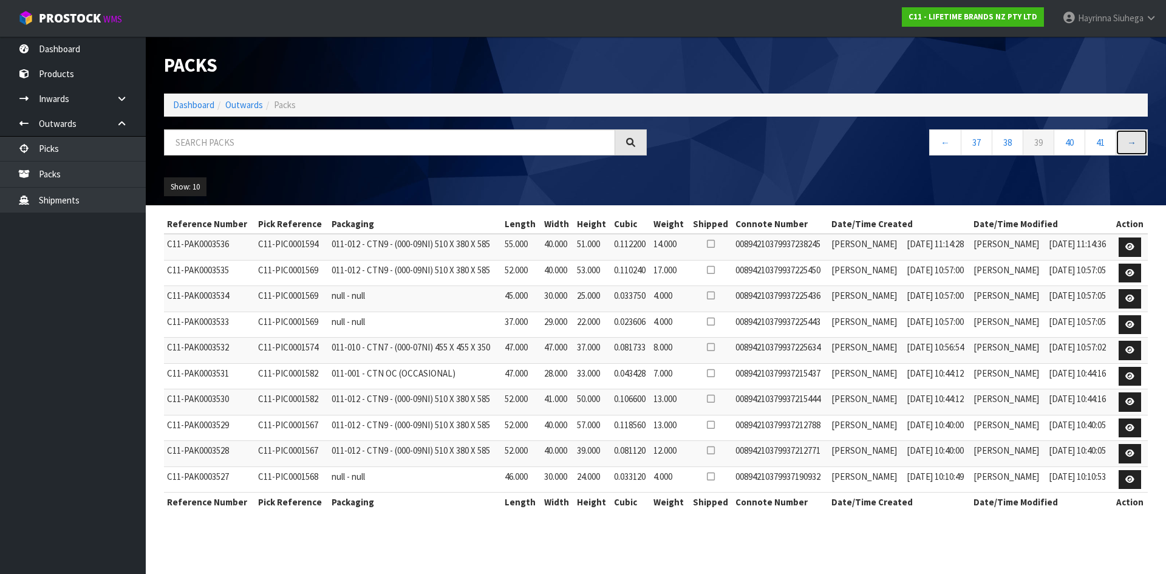
click at [1127, 132] on link "→" at bounding box center [1132, 142] width 32 height 26
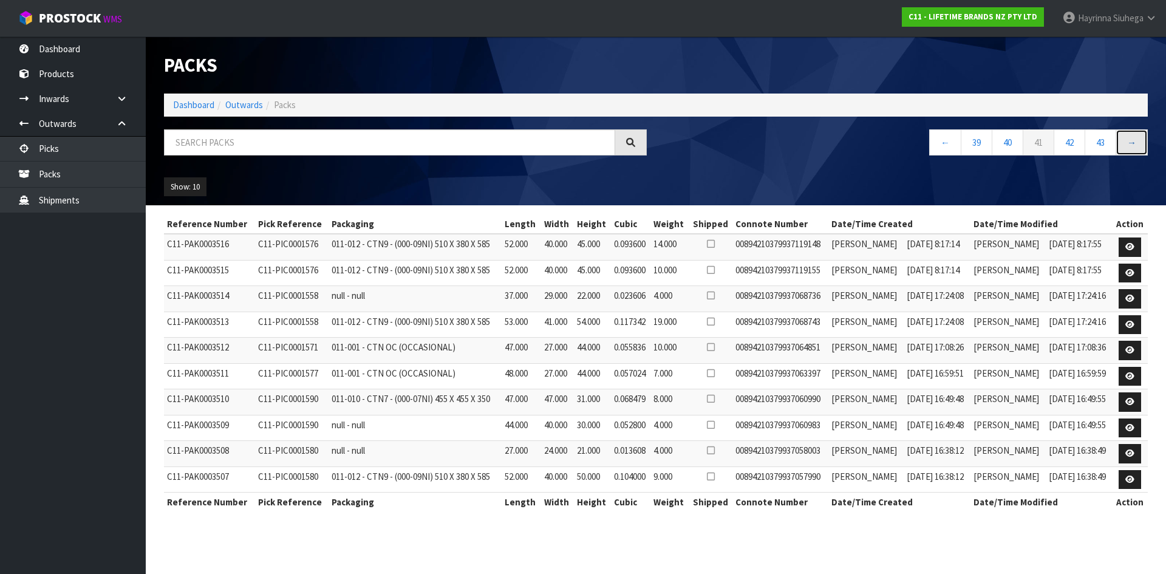
click at [1127, 132] on link "→" at bounding box center [1132, 142] width 32 height 26
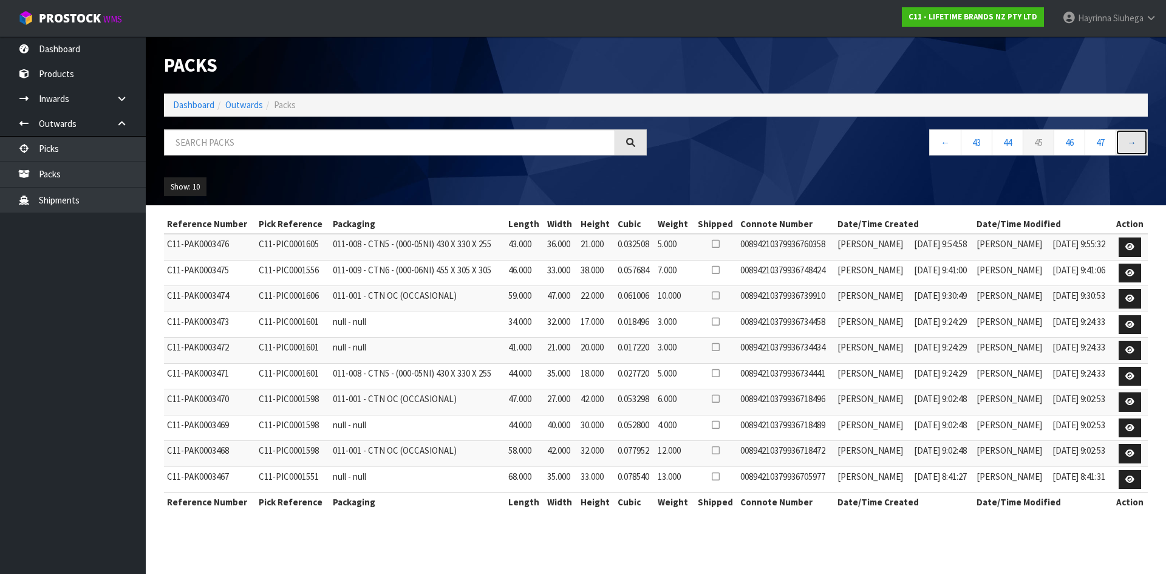
click at [1127, 132] on link "→" at bounding box center [1132, 142] width 32 height 26
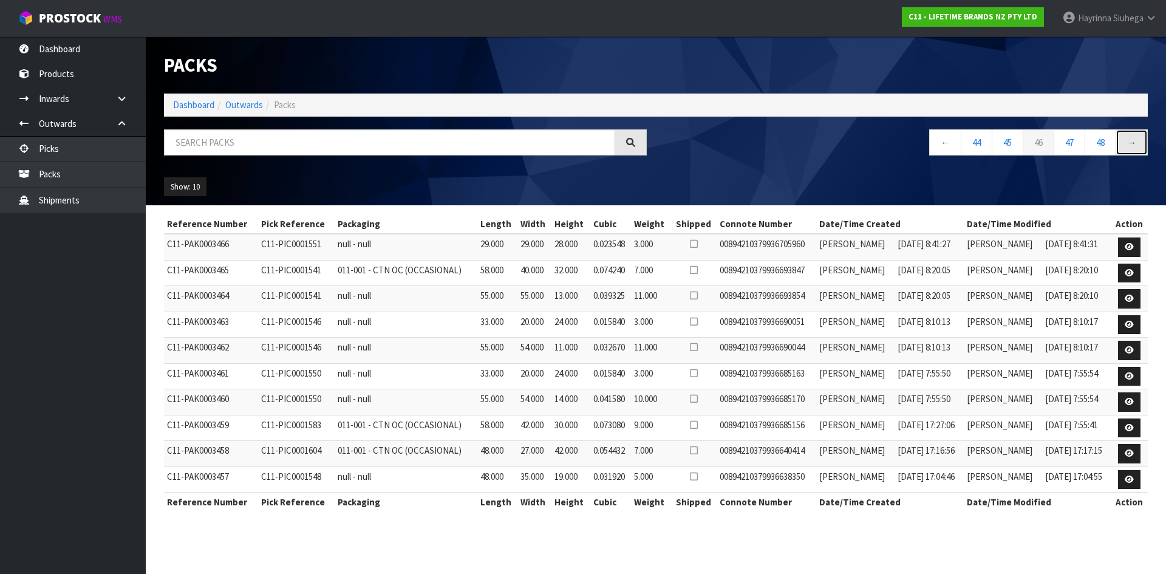
click at [1127, 132] on link "→" at bounding box center [1132, 142] width 32 height 26
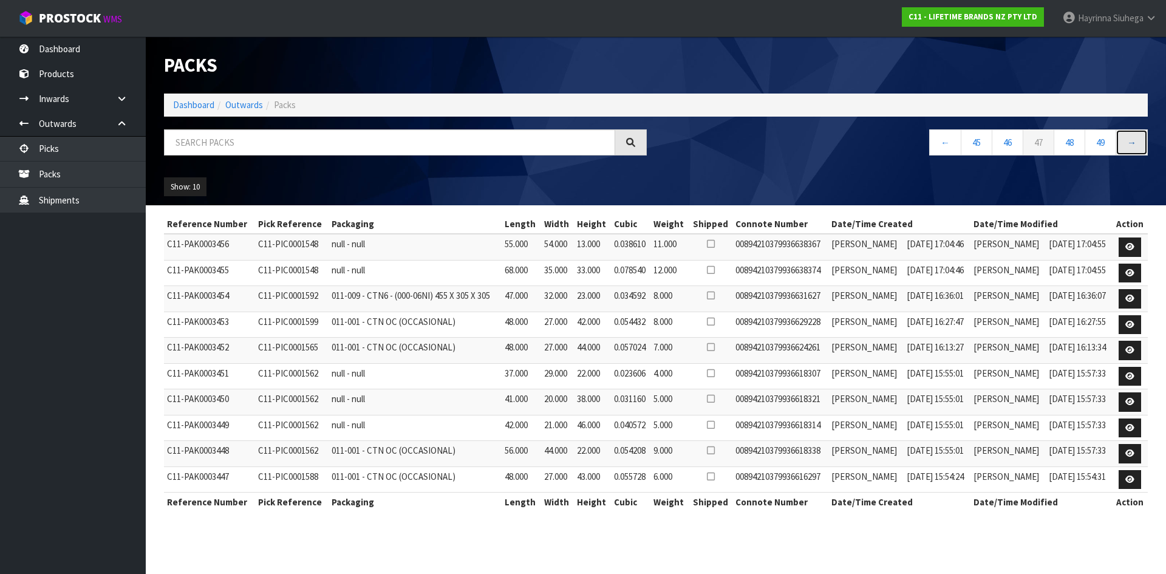
click at [1137, 142] on link "→" at bounding box center [1132, 142] width 32 height 26
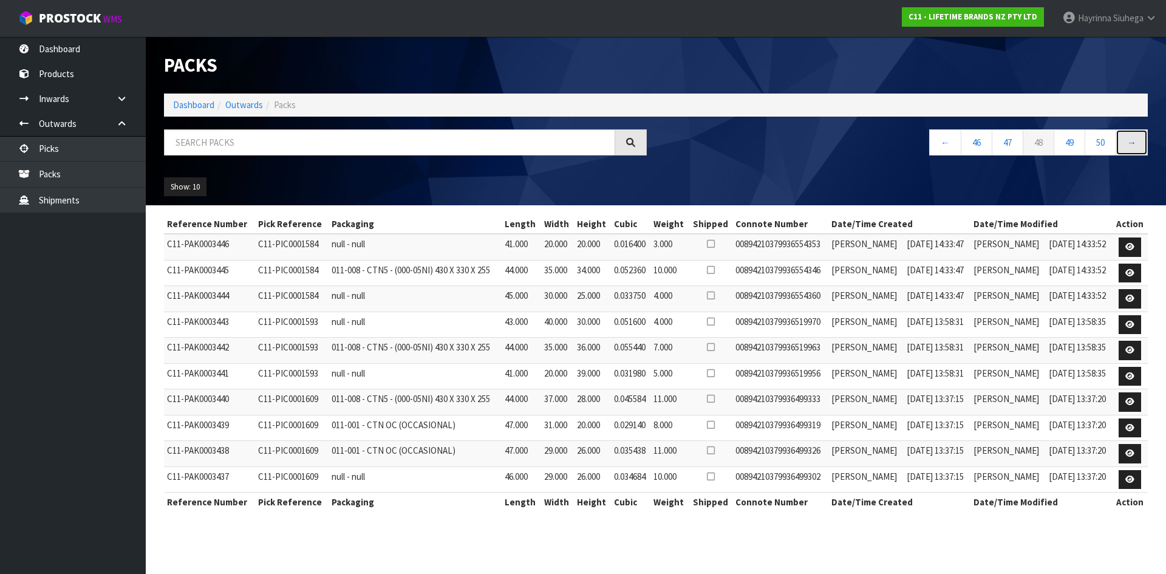
click at [1137, 142] on link "→" at bounding box center [1132, 142] width 32 height 26
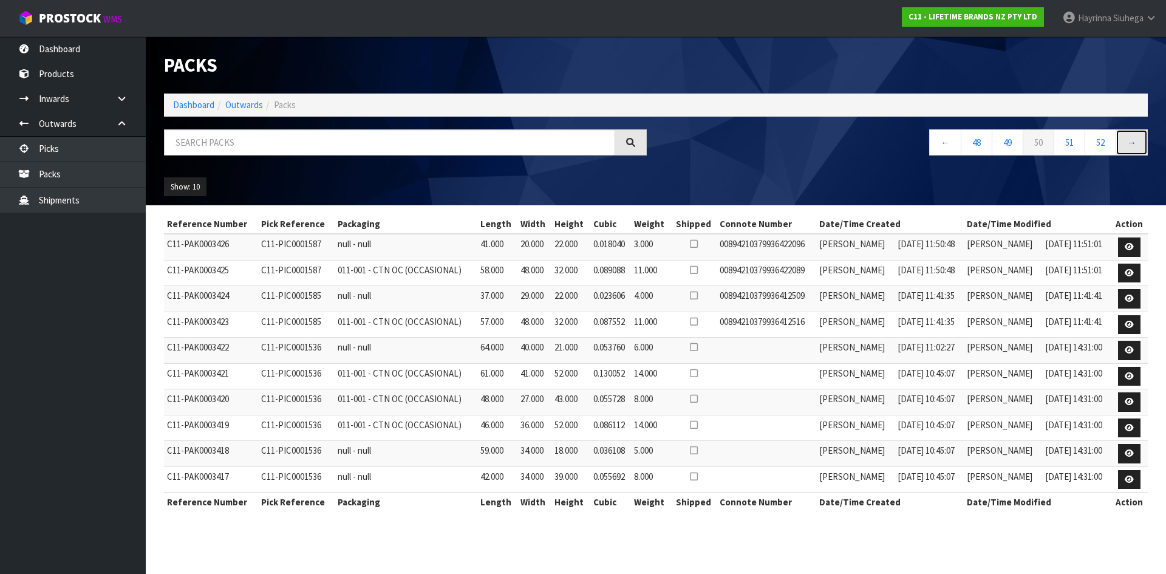
click at [1137, 142] on link "→" at bounding box center [1132, 142] width 32 height 26
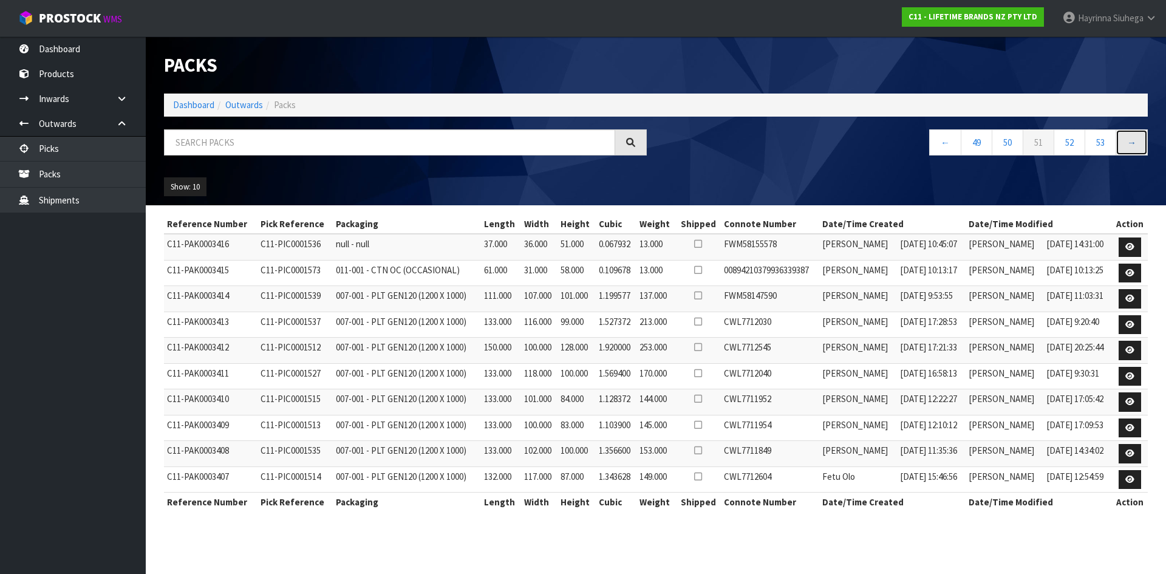
click at [1137, 142] on link "→" at bounding box center [1132, 142] width 32 height 26
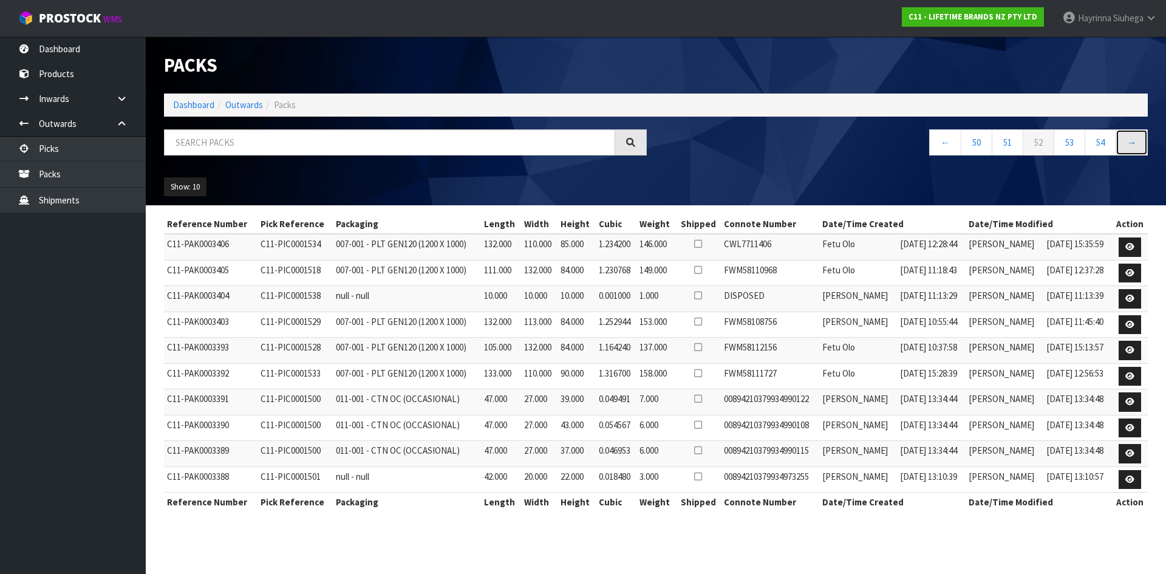
click at [1138, 143] on link "→" at bounding box center [1132, 142] width 32 height 26
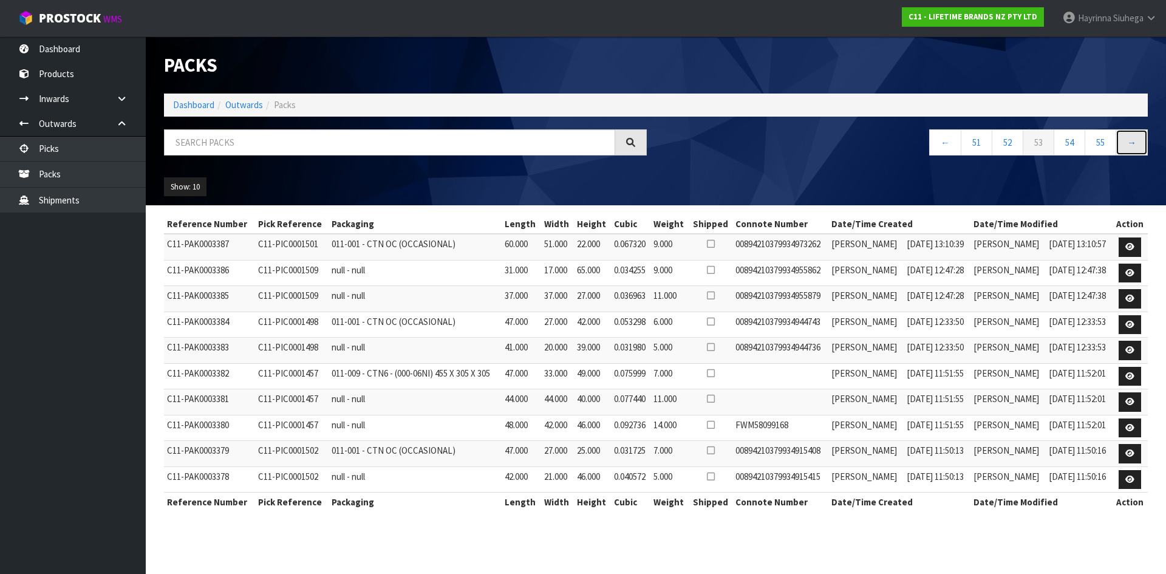
click at [1138, 143] on link "→" at bounding box center [1132, 142] width 32 height 26
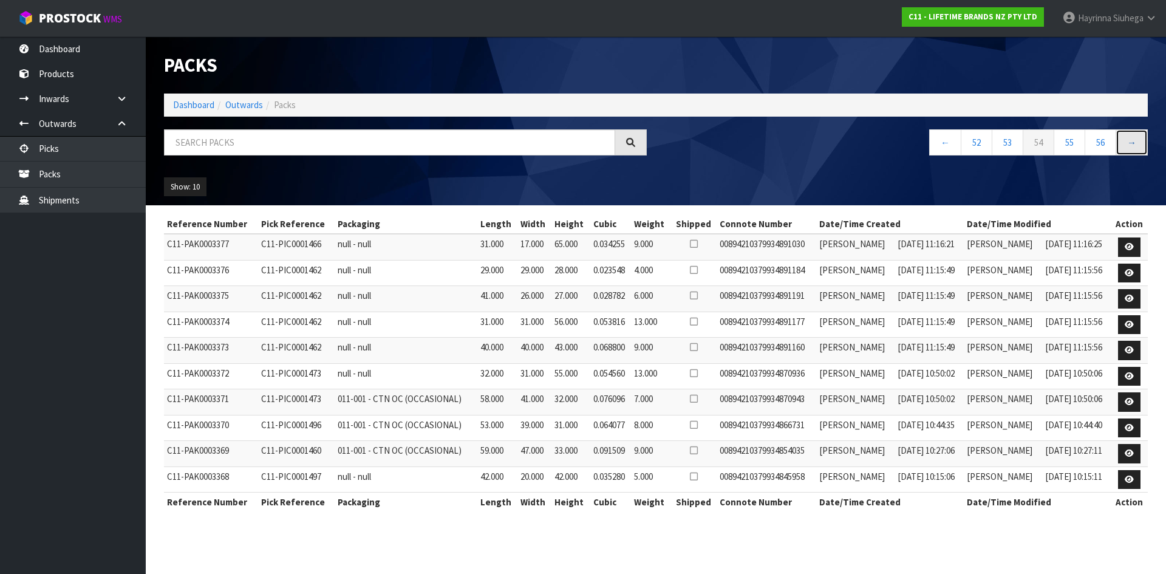
click at [1138, 143] on link "→" at bounding box center [1132, 142] width 32 height 26
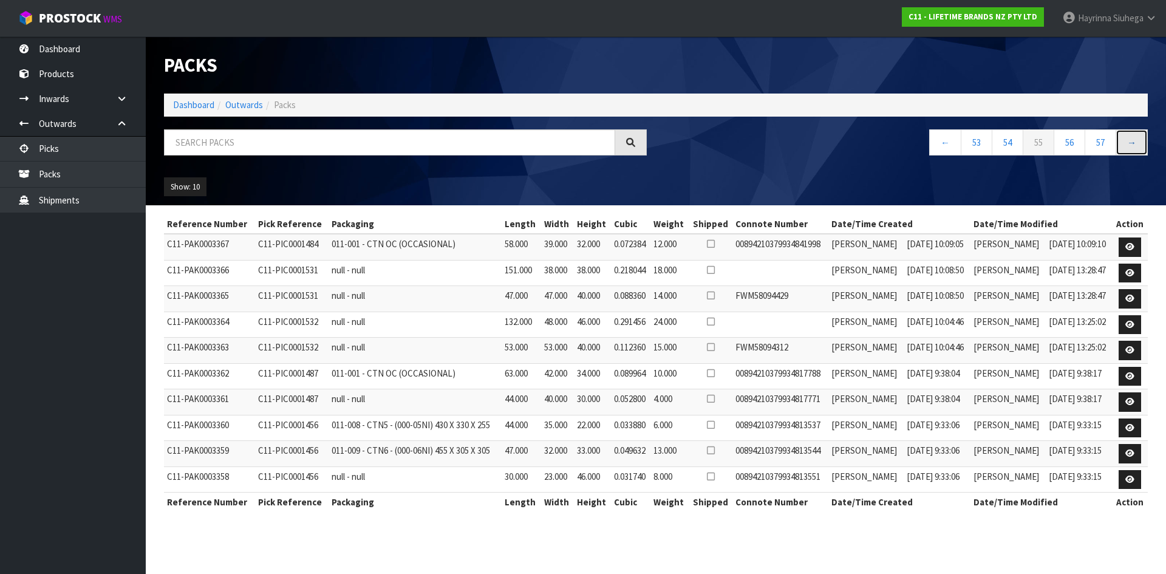
click at [1138, 143] on link "→" at bounding box center [1132, 142] width 32 height 26
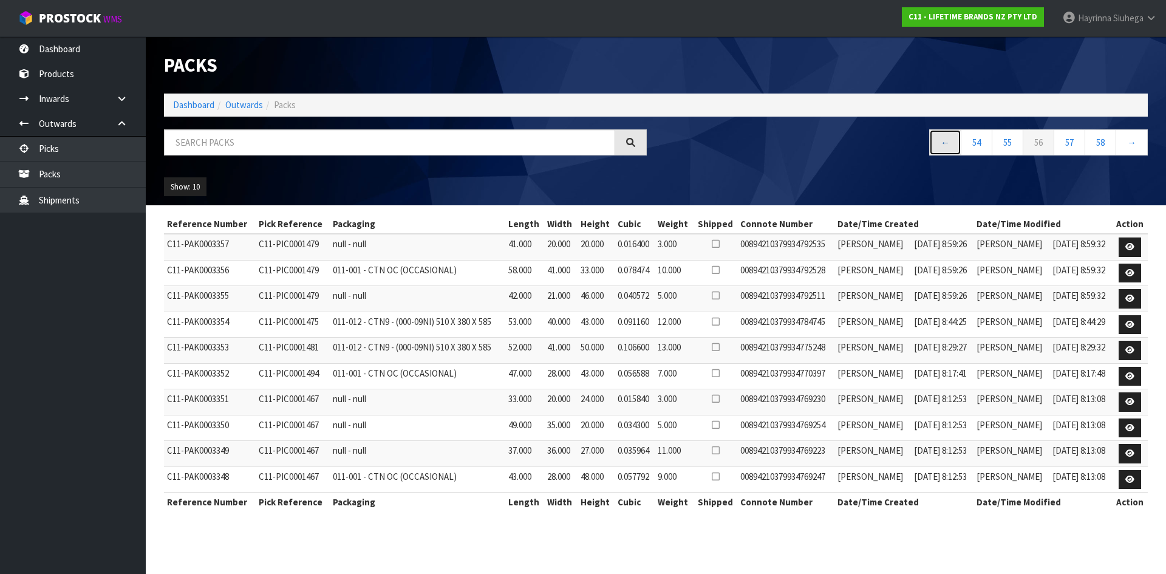
click at [939, 136] on link "←" at bounding box center [945, 142] width 32 height 26
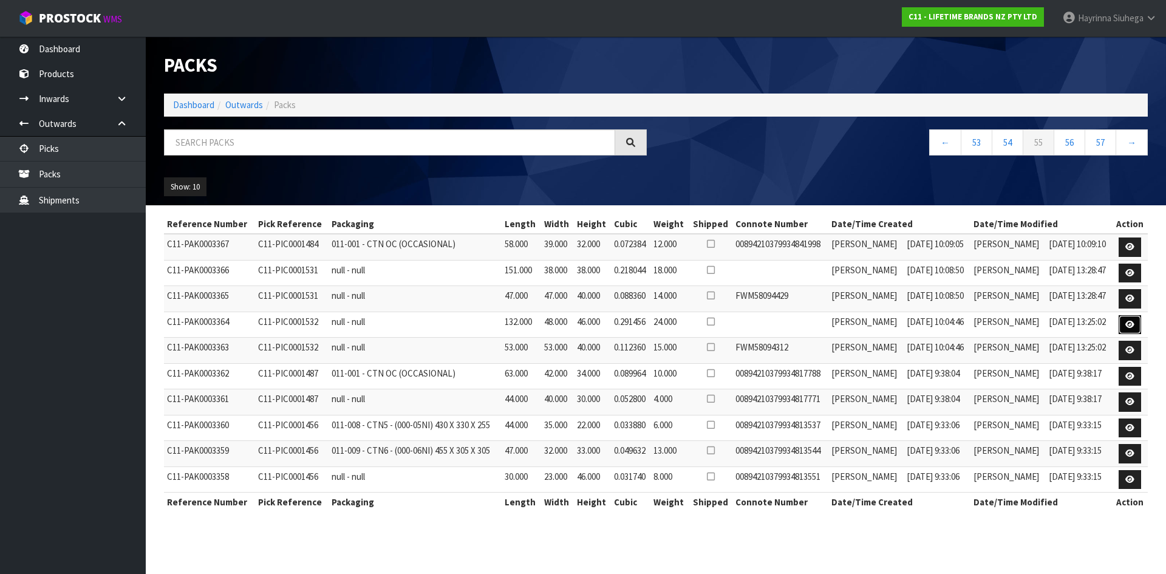
click at [1128, 324] on icon at bounding box center [1129, 325] width 9 height 8
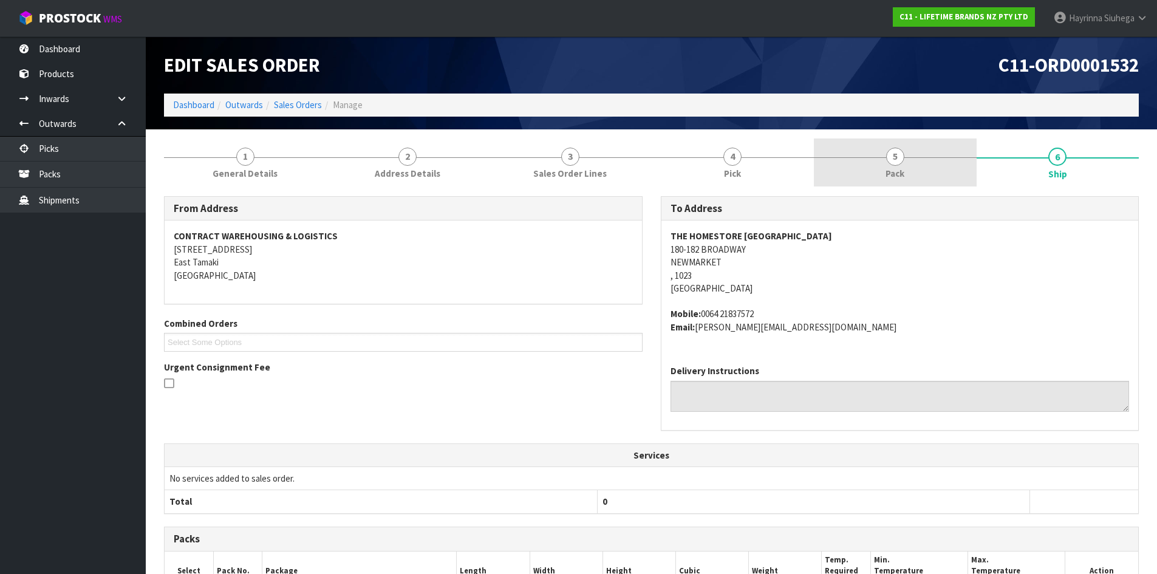
click at [844, 168] on link "5 Pack" at bounding box center [895, 162] width 163 height 48
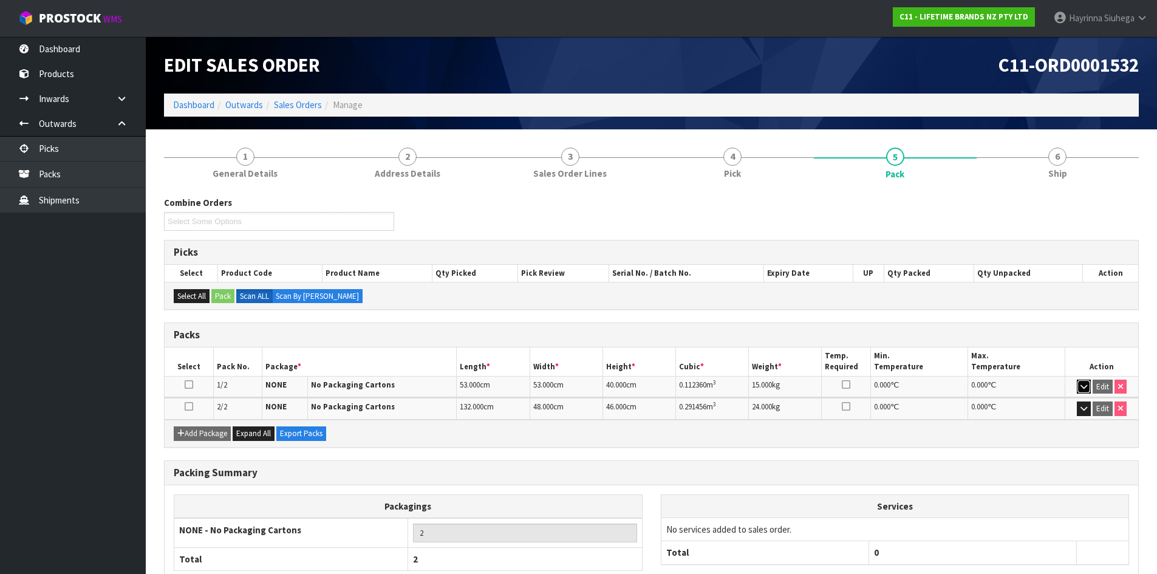
click at [1084, 388] on icon "button" at bounding box center [1083, 387] width 7 height 8
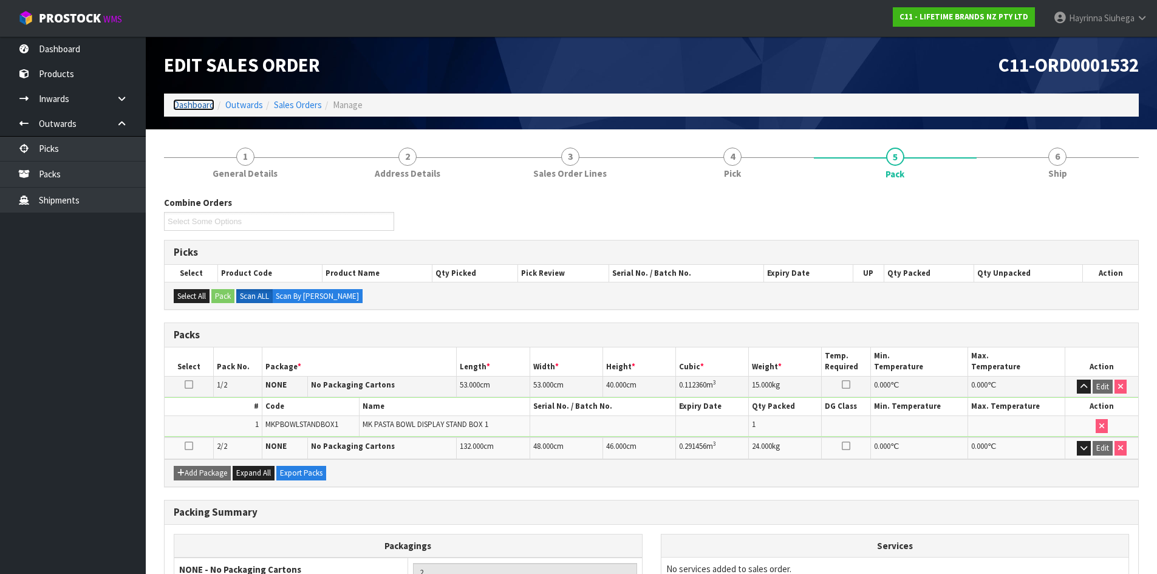
click at [200, 102] on link "Dashboard" at bounding box center [193, 105] width 41 height 12
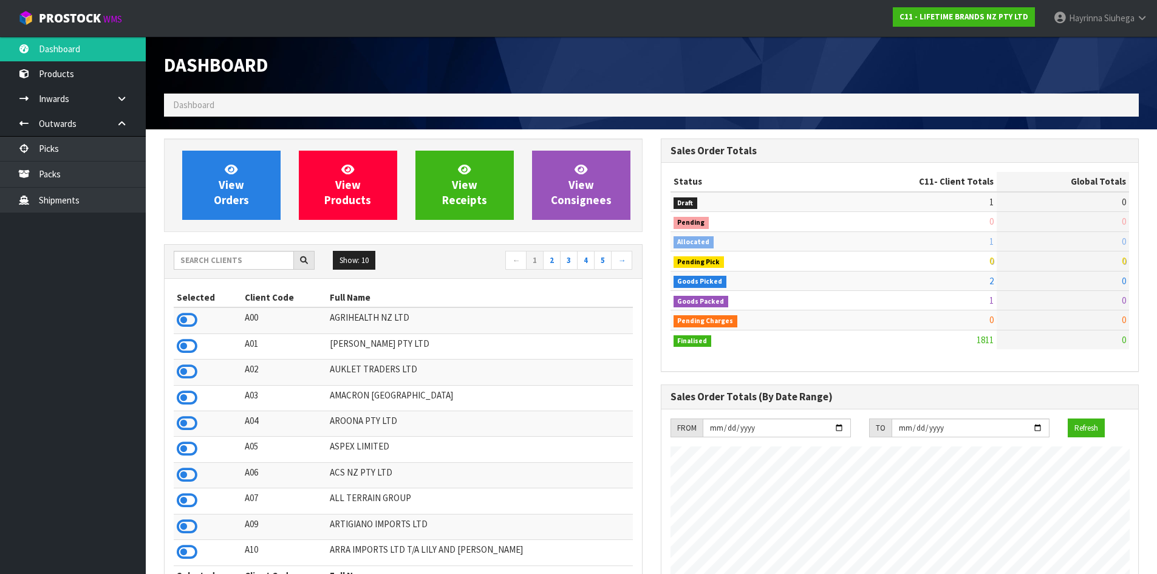
scroll to position [920, 496]
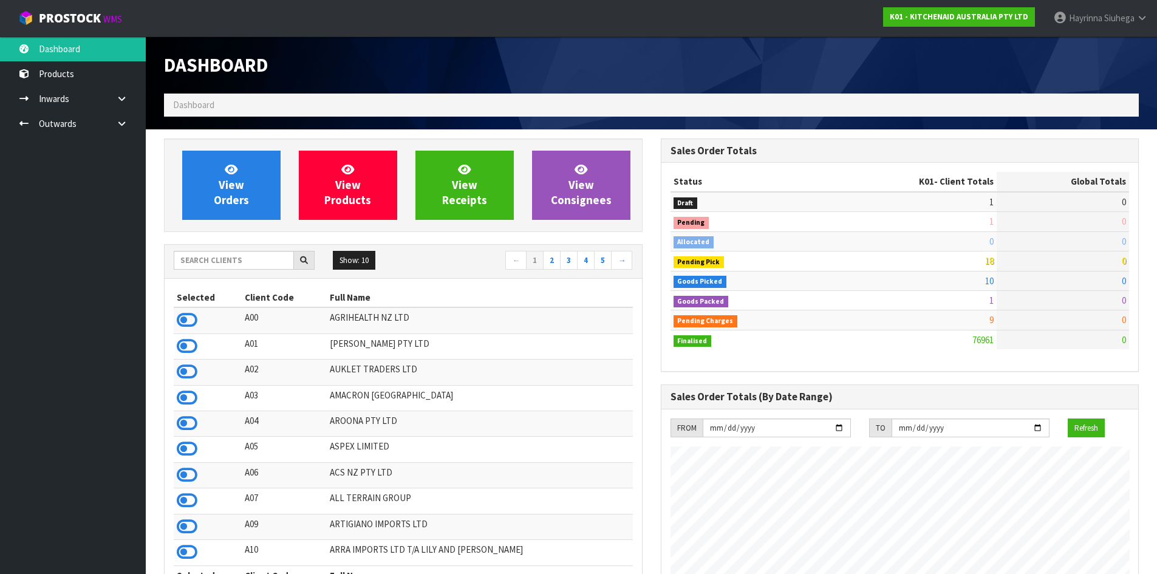
scroll to position [920, 496]
click at [1118, 13] on span "Siuhega" at bounding box center [1119, 18] width 30 height 12
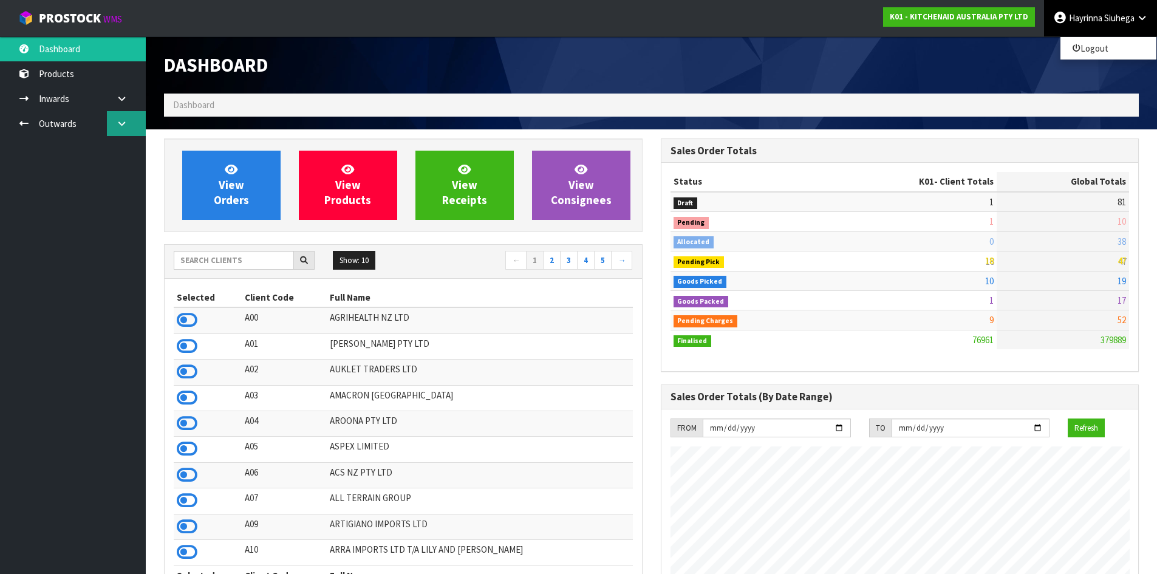
click at [117, 123] on icon at bounding box center [122, 123] width 12 height 9
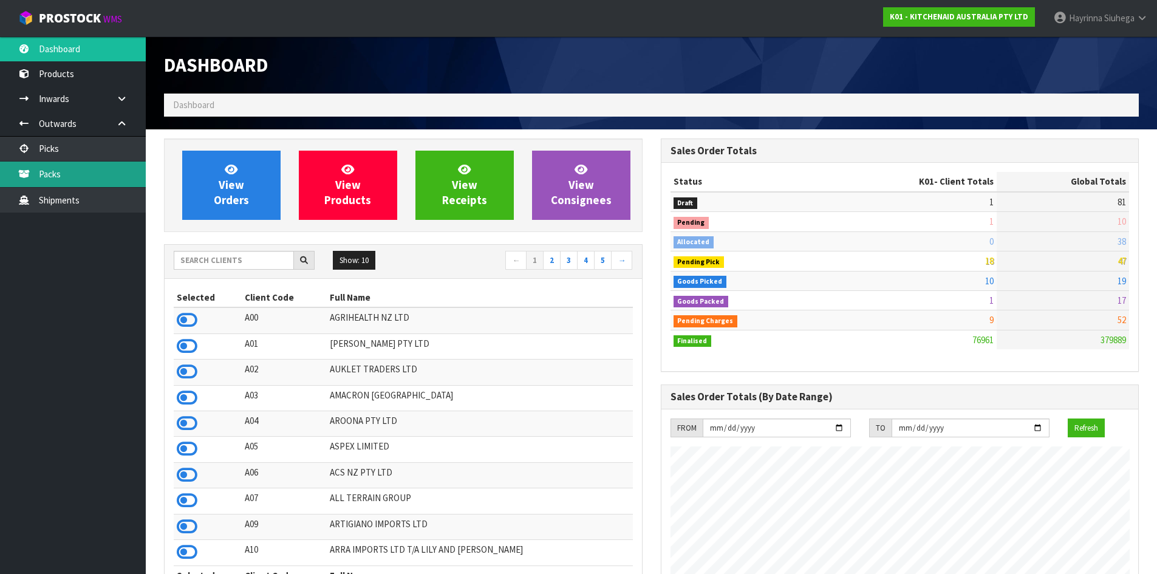
click at [97, 172] on link "Packs" at bounding box center [73, 174] width 146 height 25
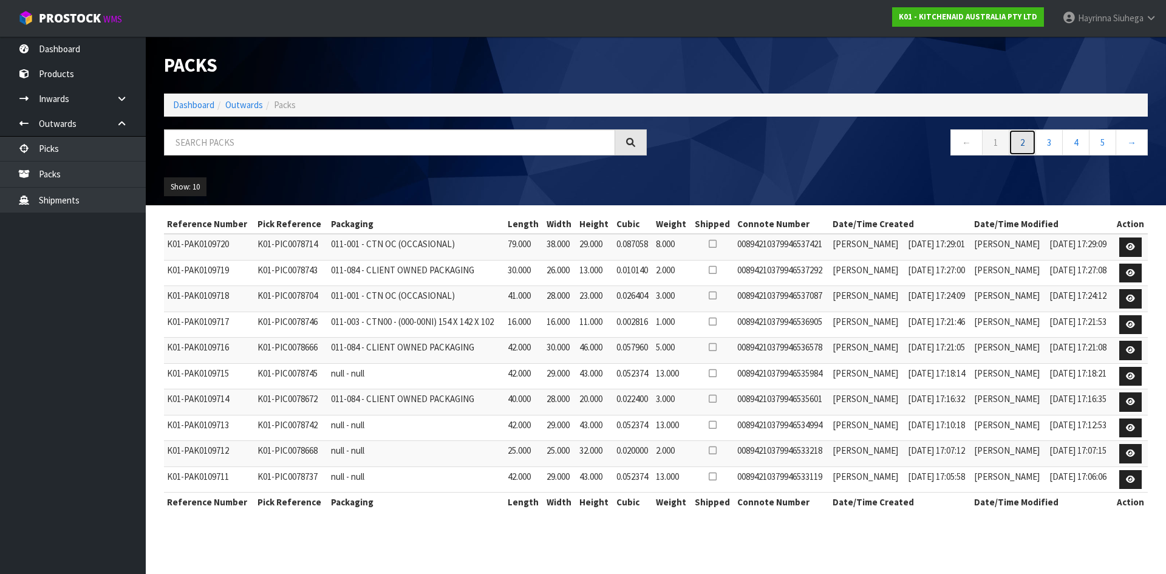
click at [1026, 148] on link "2" at bounding box center [1022, 142] width 27 height 26
click at [1051, 145] on link "3" at bounding box center [1048, 142] width 27 height 26
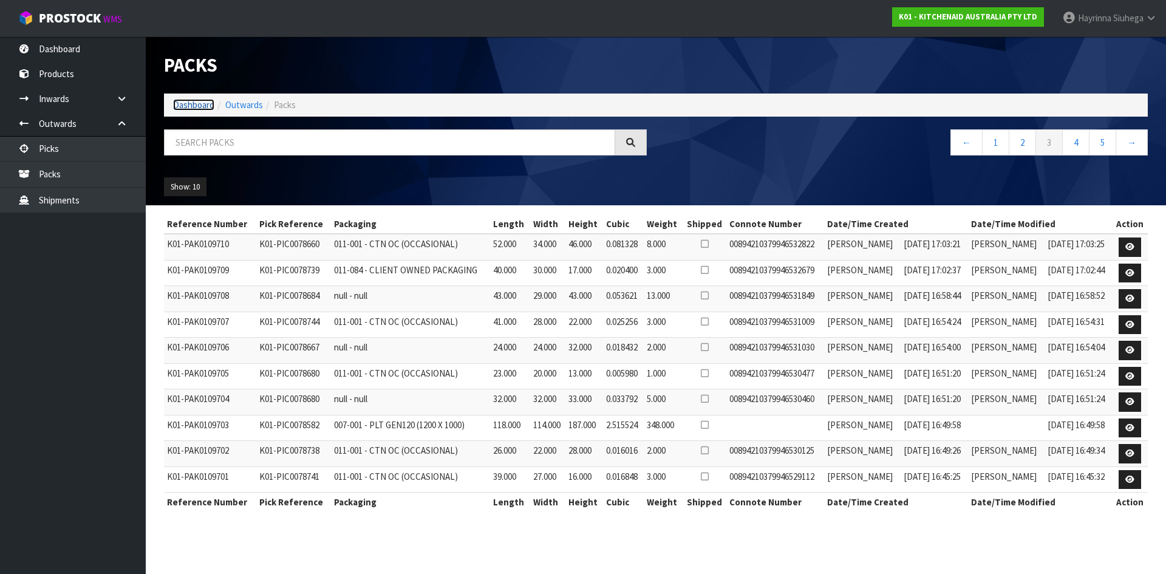
click at [206, 107] on link "Dashboard" at bounding box center [193, 105] width 41 height 12
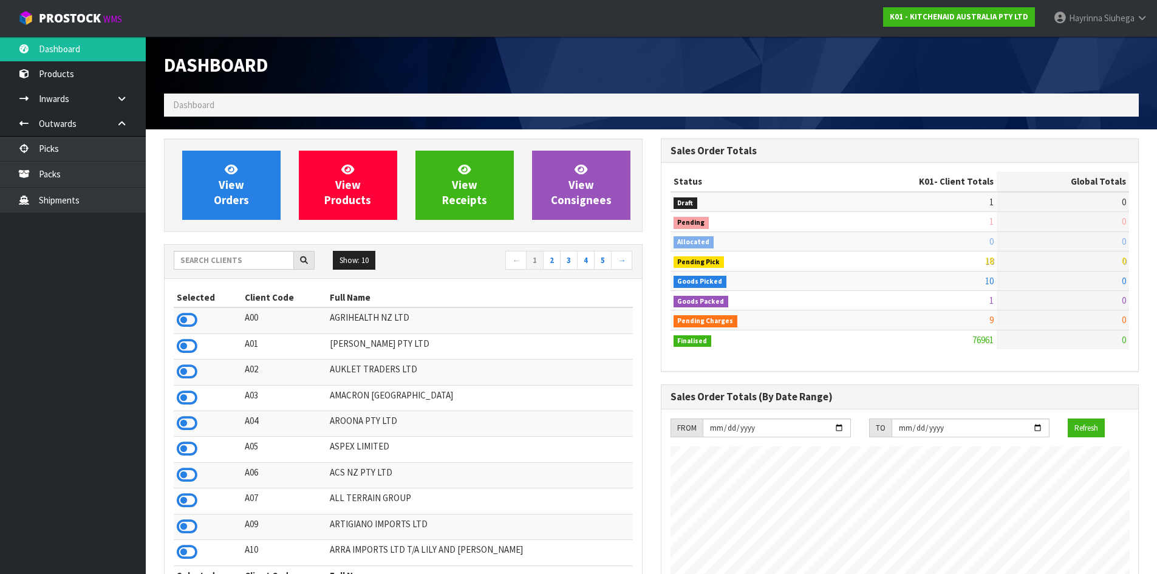
scroll to position [920, 496]
click at [1091, 23] on span "Hayrinna" at bounding box center [1085, 18] width 33 height 12
click at [1091, 45] on link "Logout" at bounding box center [1108, 48] width 96 height 16
